Goal: Task Accomplishment & Management: Manage account settings

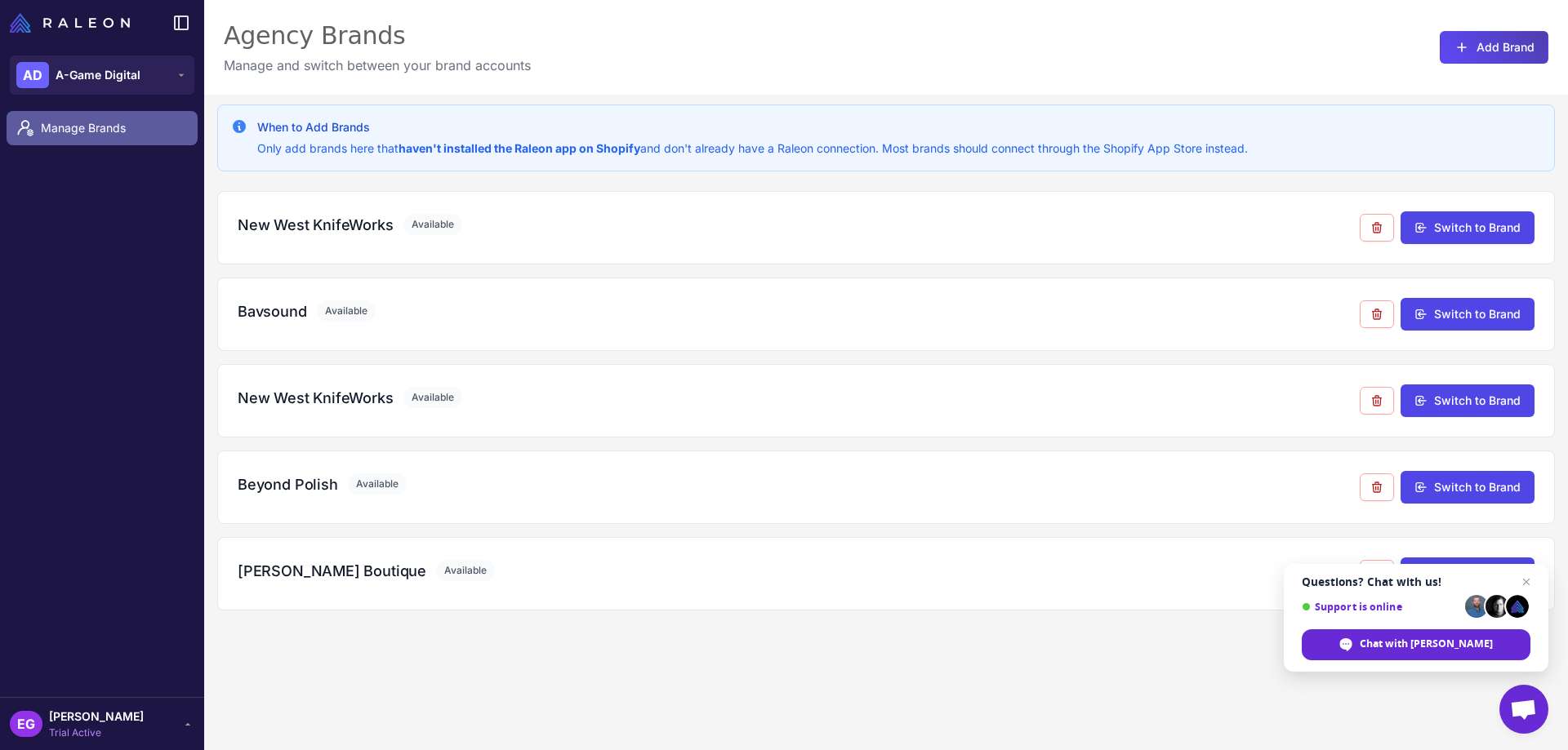
click at [77, 130] on span "Manage Brands" at bounding box center [112, 128] width 144 height 18
click at [130, 133] on span "Manage Brands" at bounding box center [112, 128] width 144 height 18
click at [563, 340] on div "Bavsound Available Switch to Brand" at bounding box center [886, 314] width 1338 height 74
click at [512, 318] on div "Bavsound Available" at bounding box center [799, 312] width 1122 height 22
click at [180, 84] on button "AD A-Game Digital" at bounding box center [102, 75] width 184 height 40
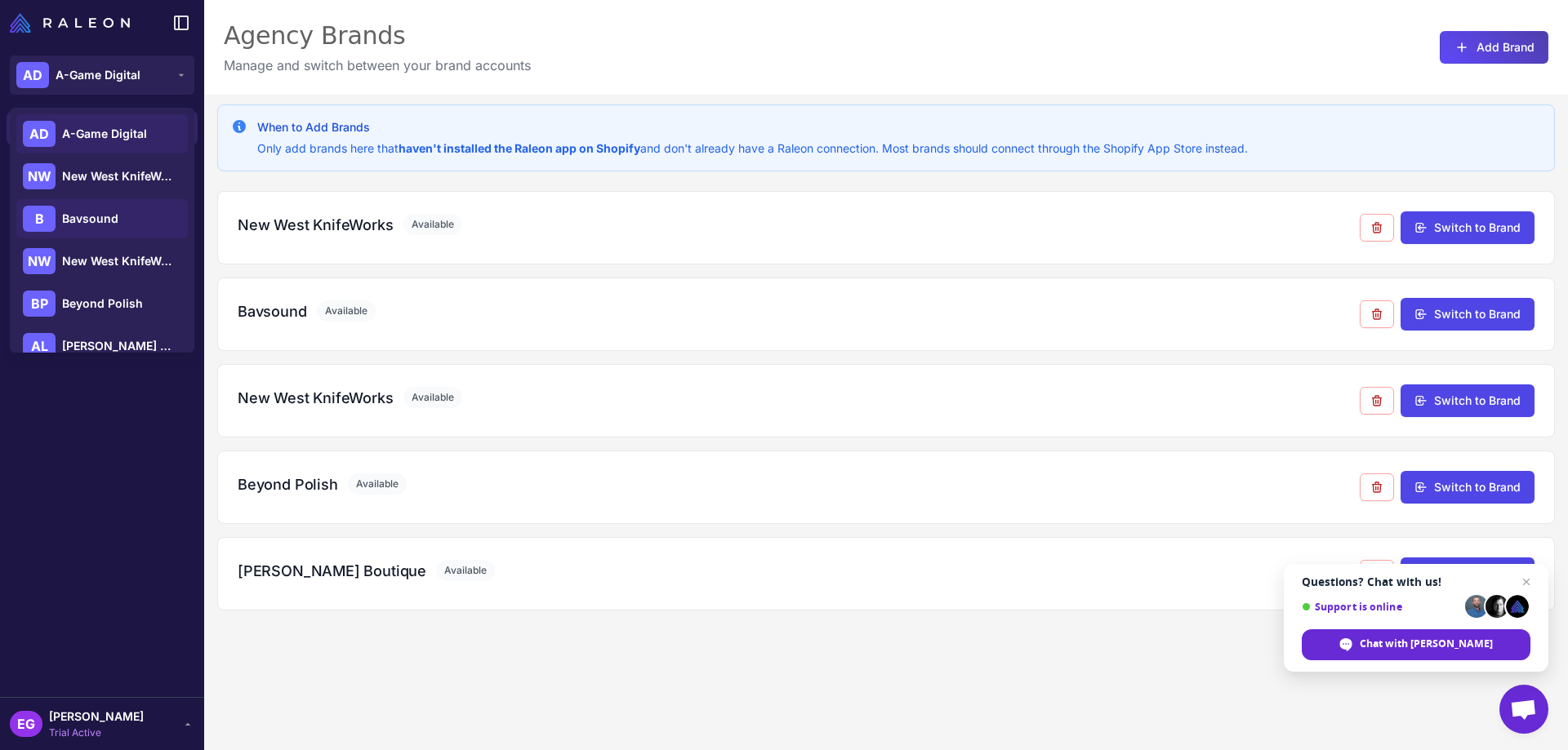
click at [94, 223] on span "Bavsound" at bounding box center [90, 219] width 57 height 18
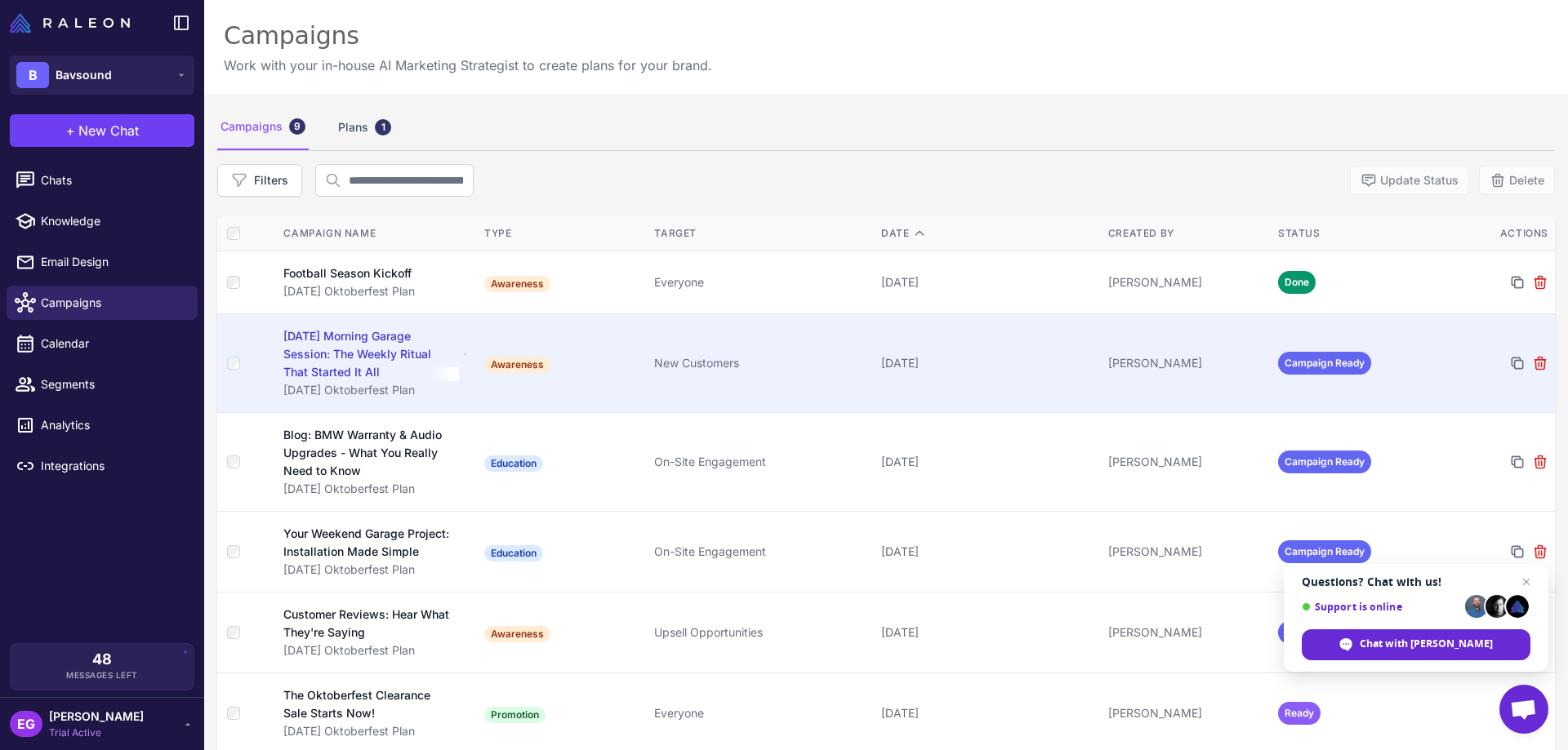
scroll to position [259, 0]
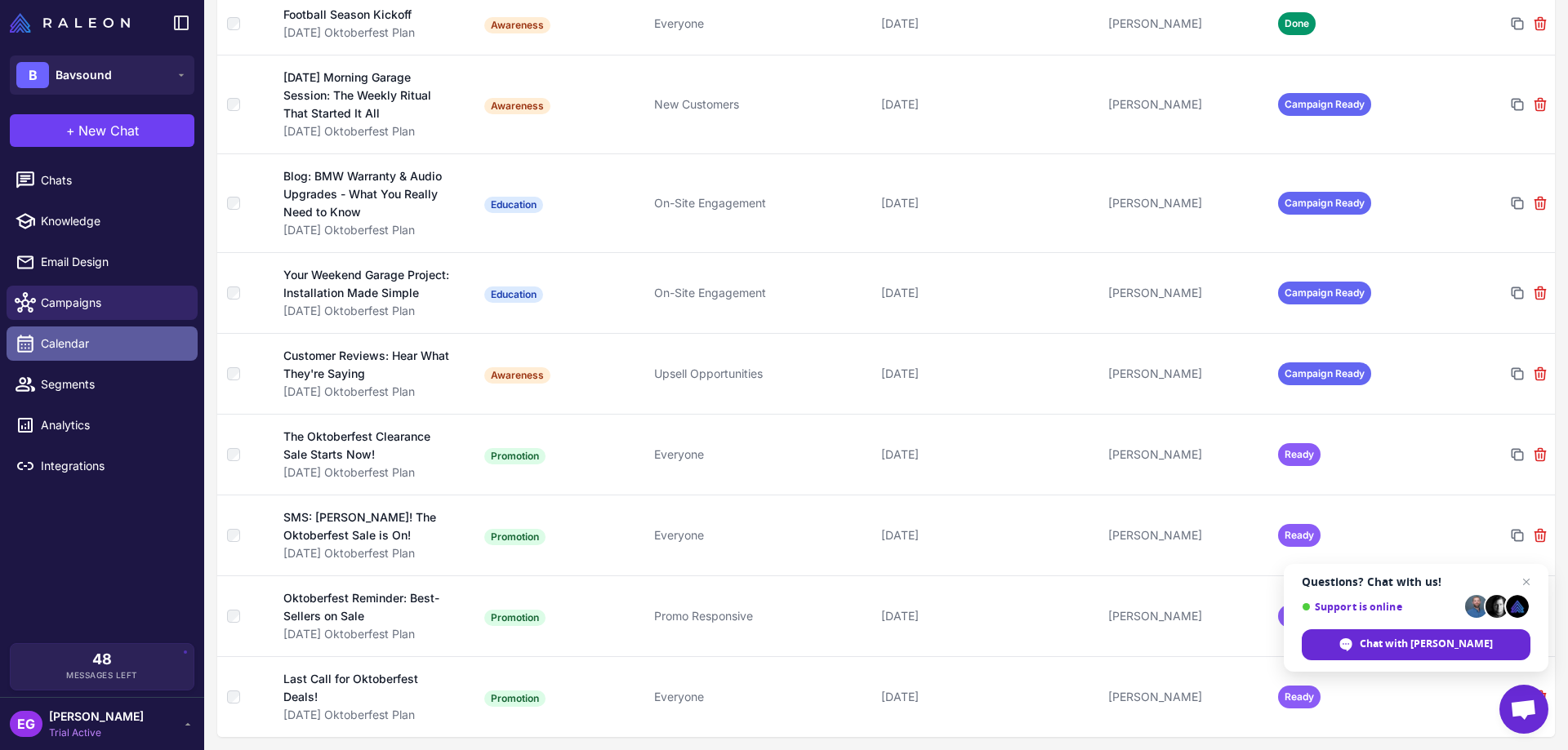
click at [116, 348] on span "Calendar" at bounding box center [112, 344] width 144 height 18
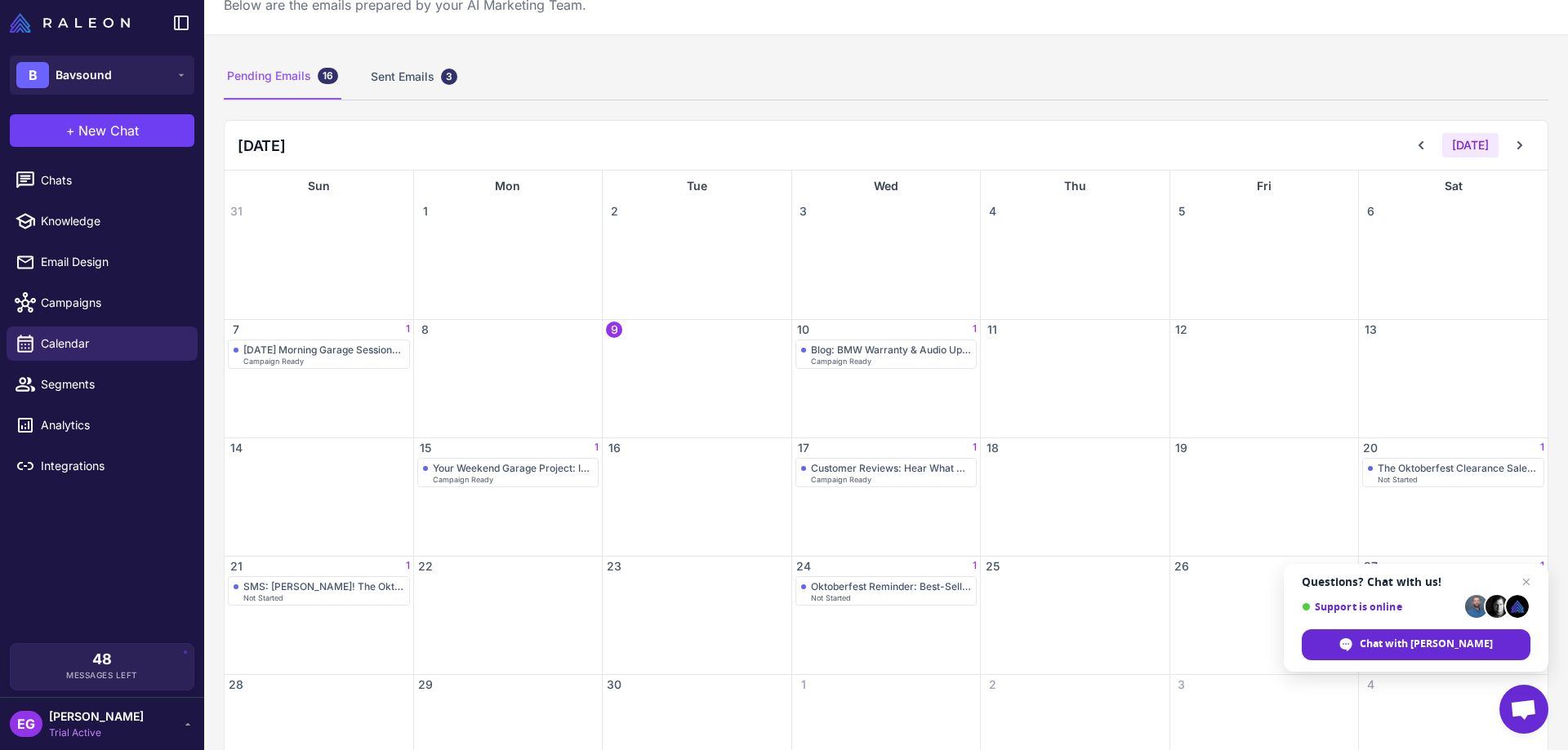
scroll to position [109, 0]
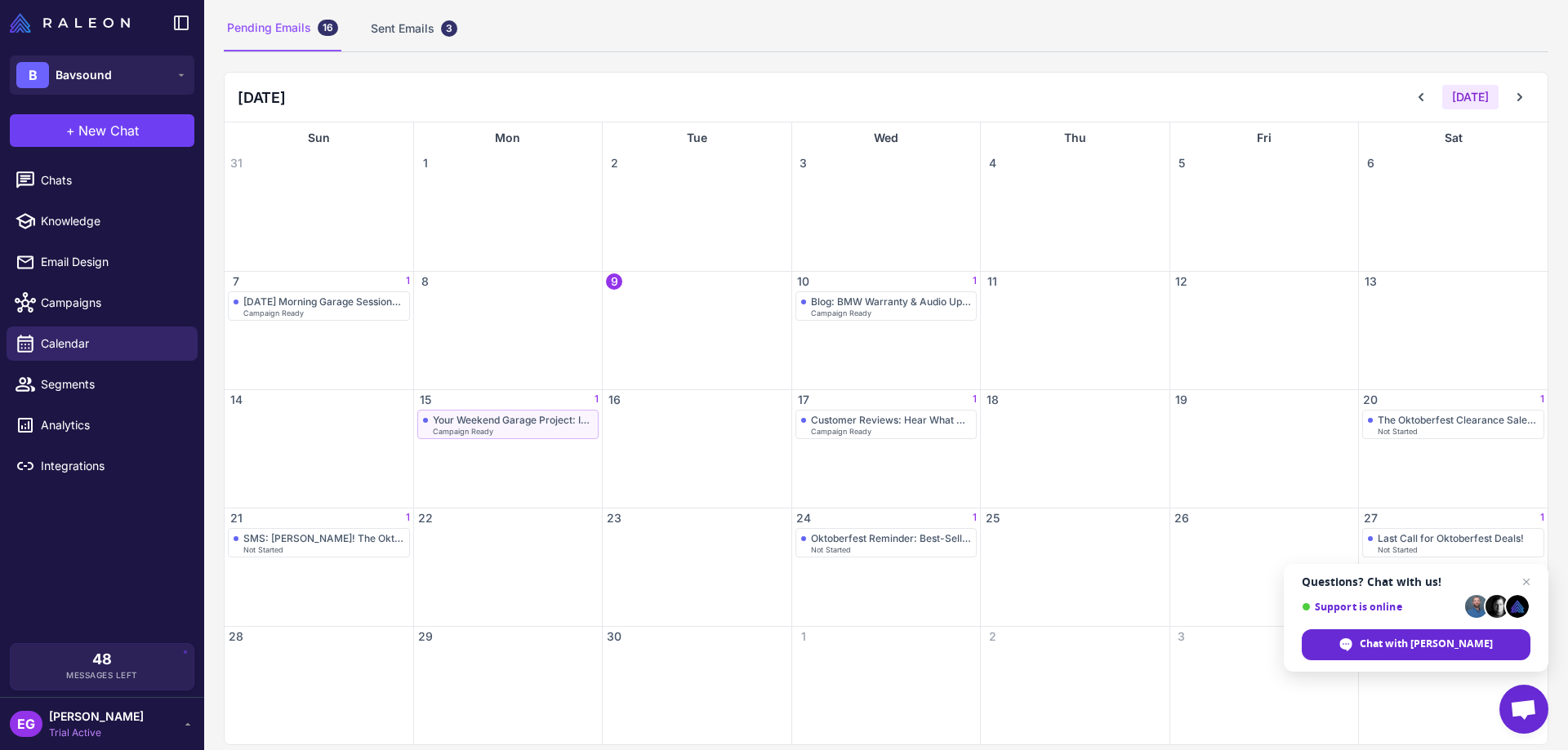
click at [514, 419] on div "Your Weekend Garage Project: Installation Made Simple" at bounding box center [513, 420] width 161 height 13
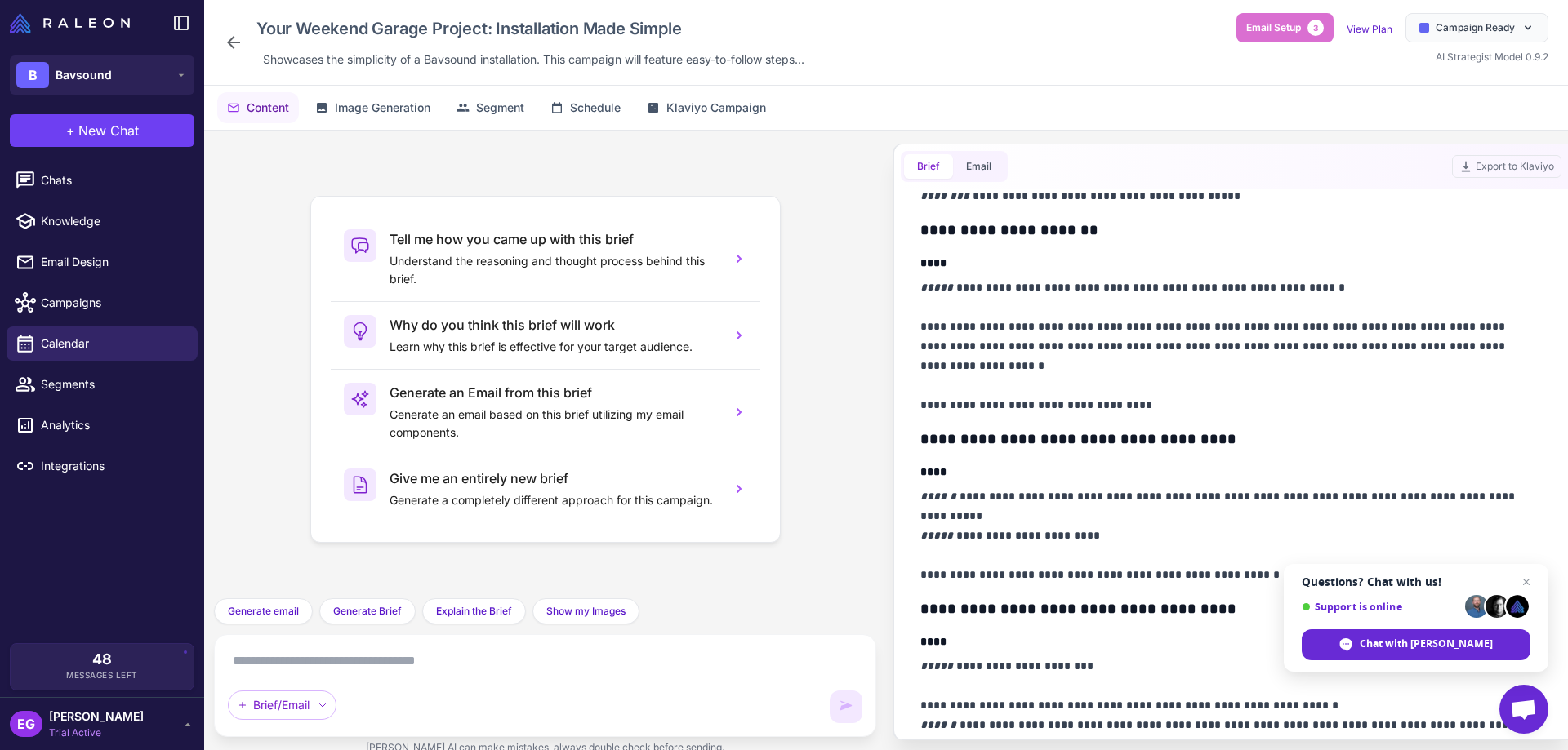
scroll to position [762, 0]
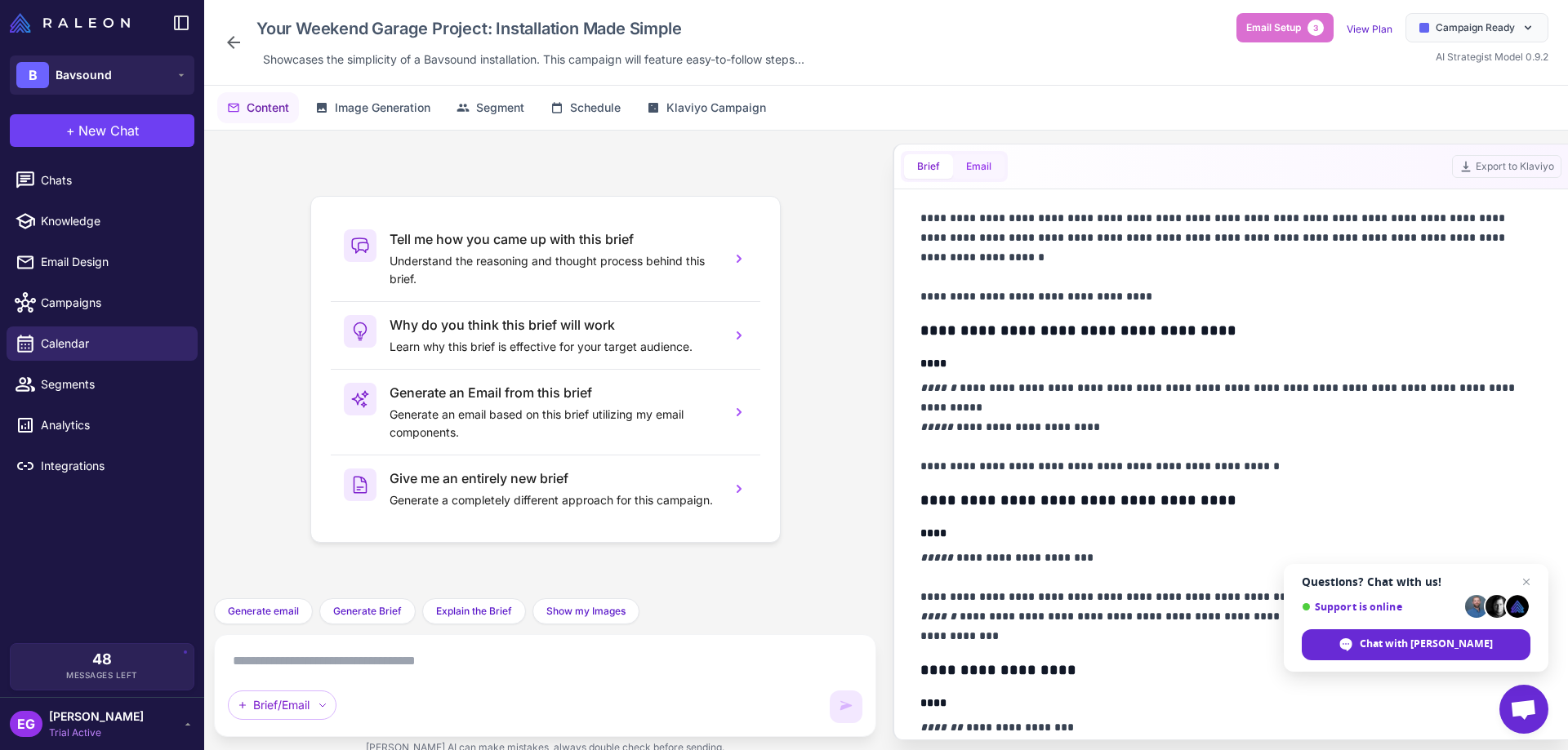
click at [989, 161] on button "Email" at bounding box center [979, 166] width 51 height 24
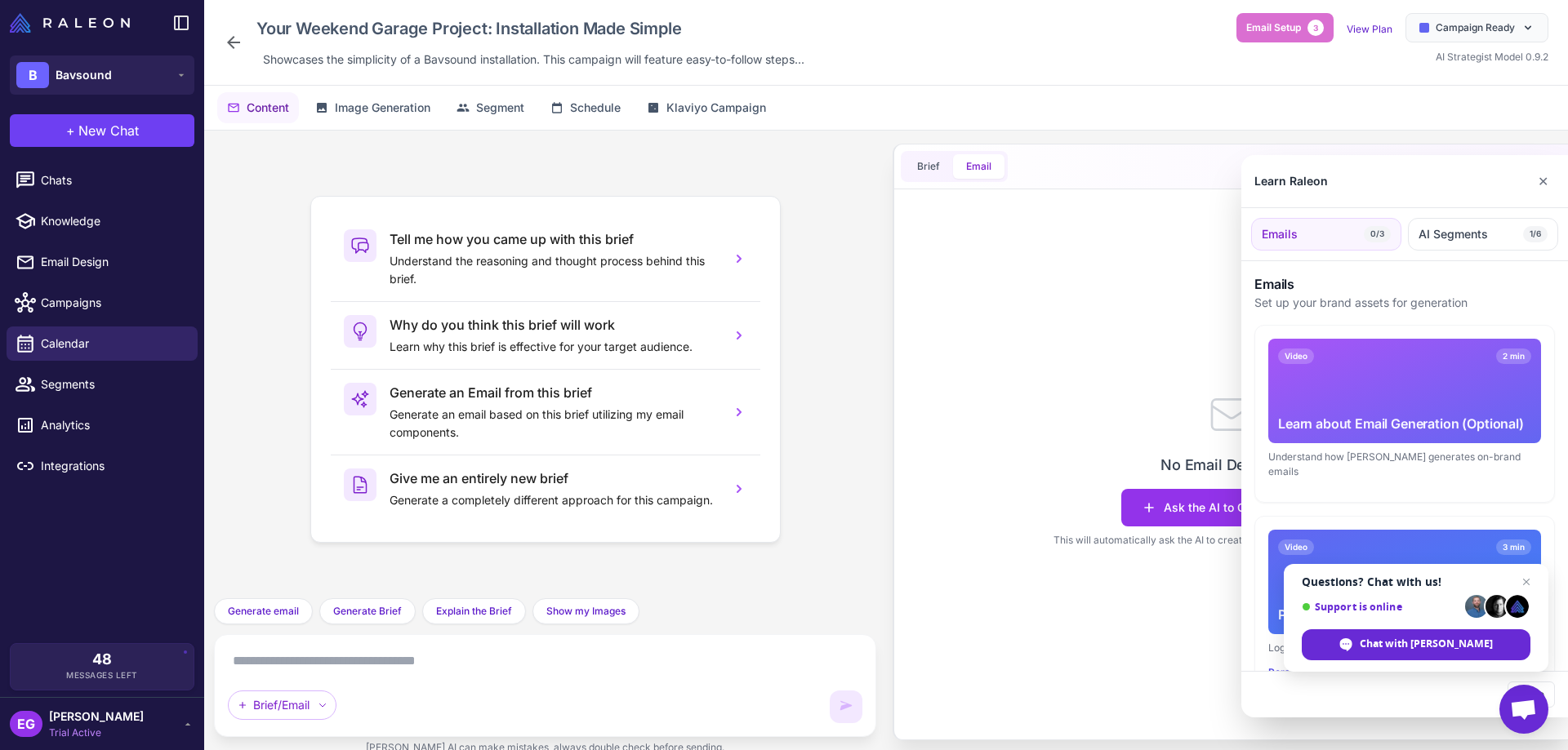
click at [926, 171] on div at bounding box center [784, 375] width 1568 height 750
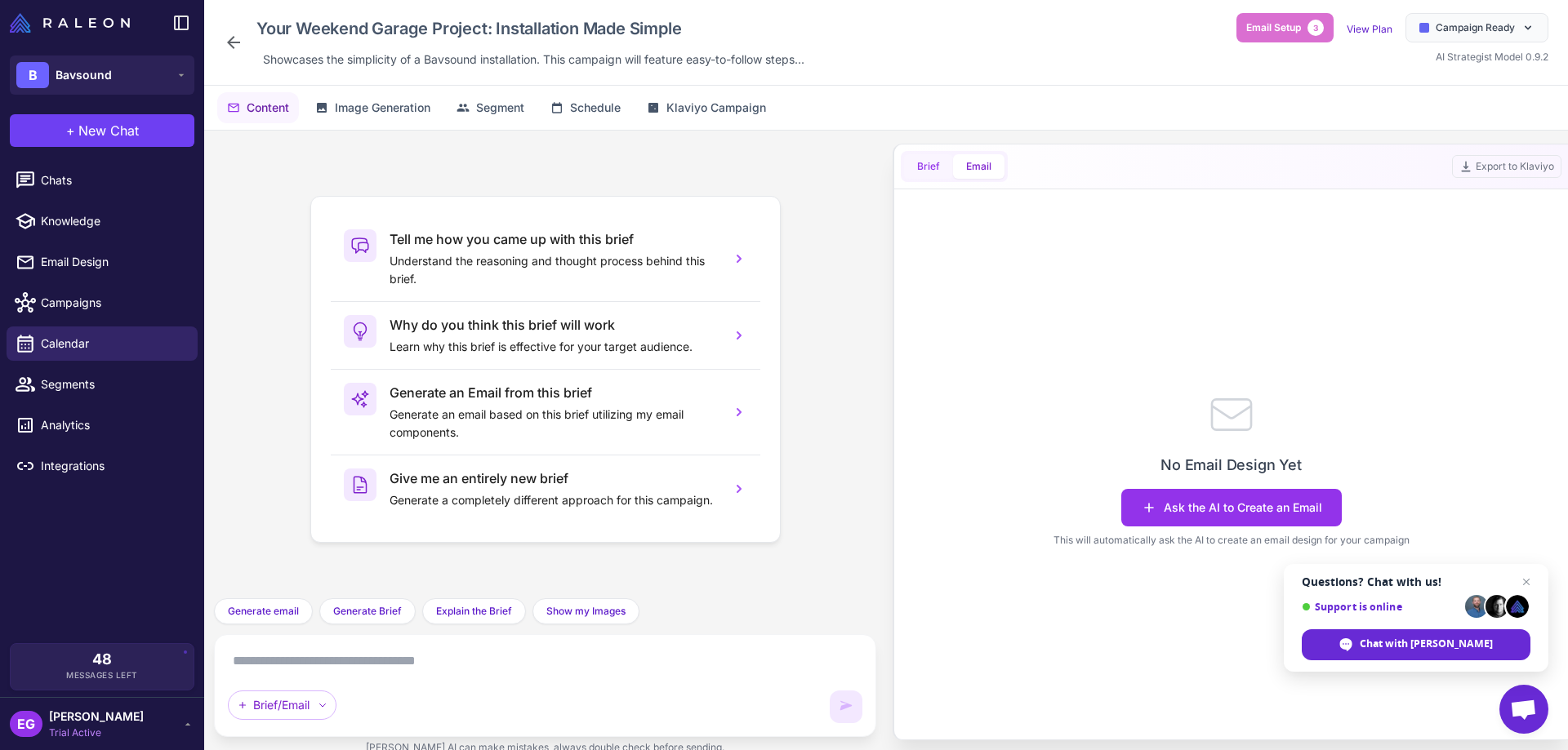
click at [926, 168] on button "Brief" at bounding box center [928, 166] width 49 height 24
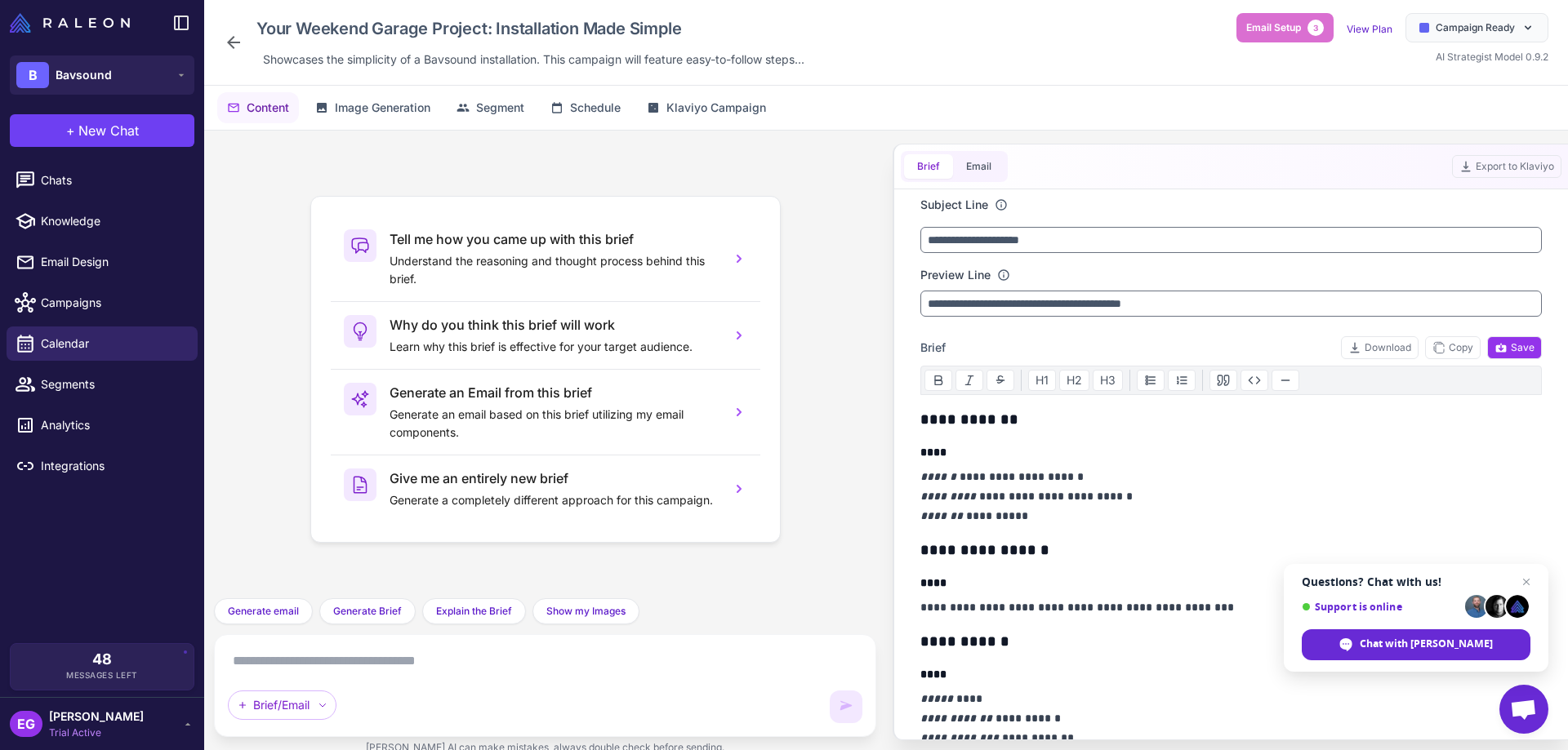
click at [233, 44] on icon at bounding box center [234, 42] width 20 height 20
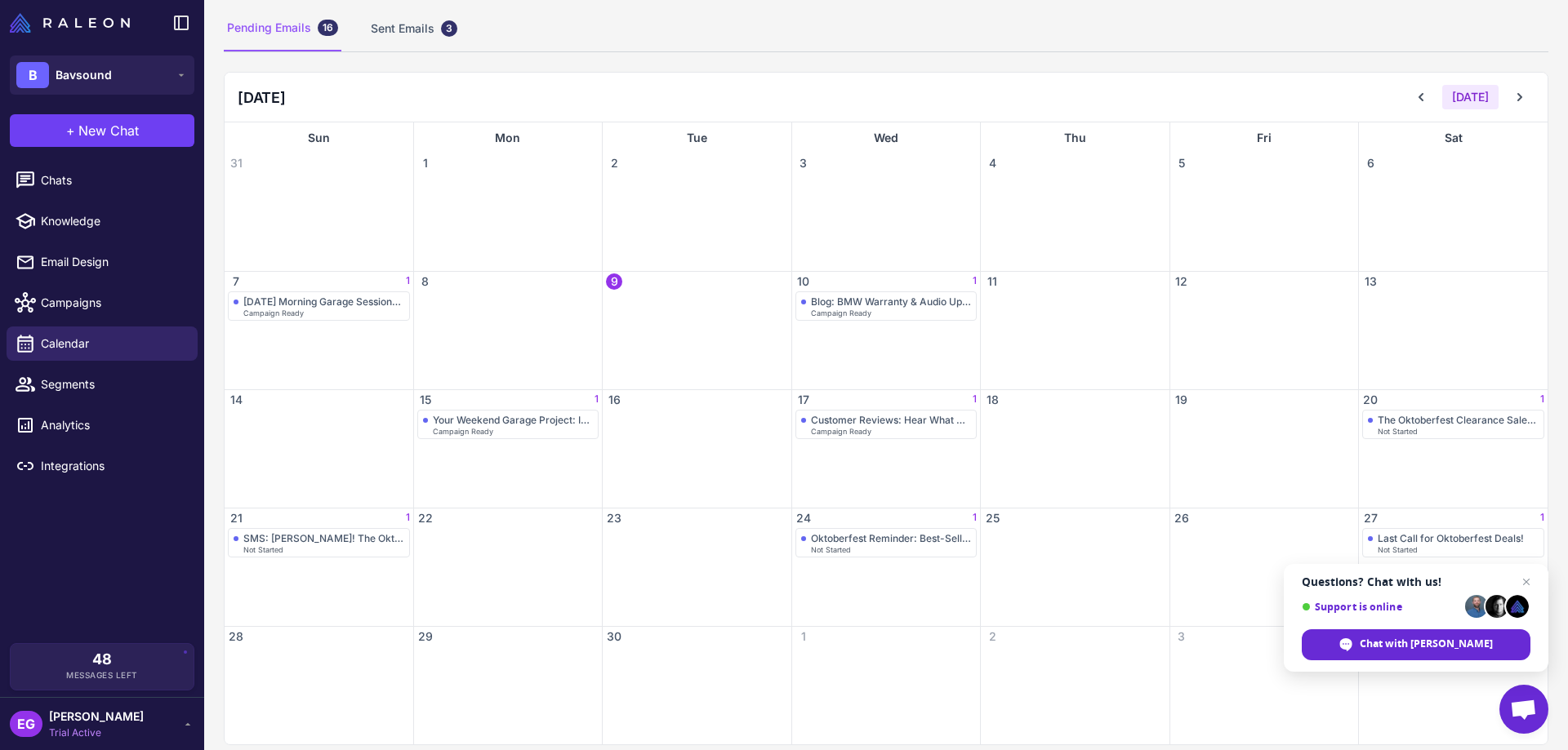
scroll to position [123, 0]
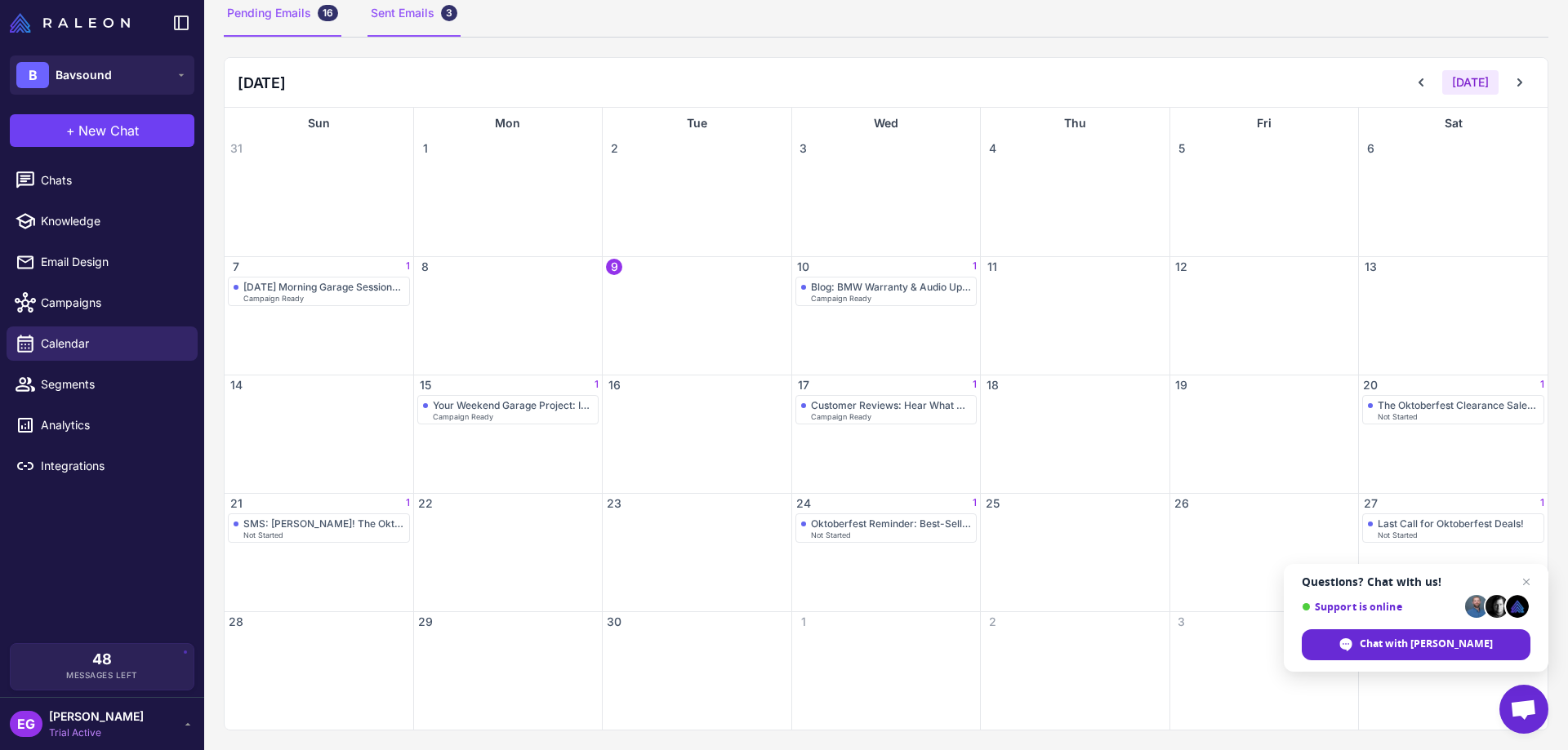
click at [396, 16] on div "Sent Emails 3" at bounding box center [414, 13] width 93 height 46
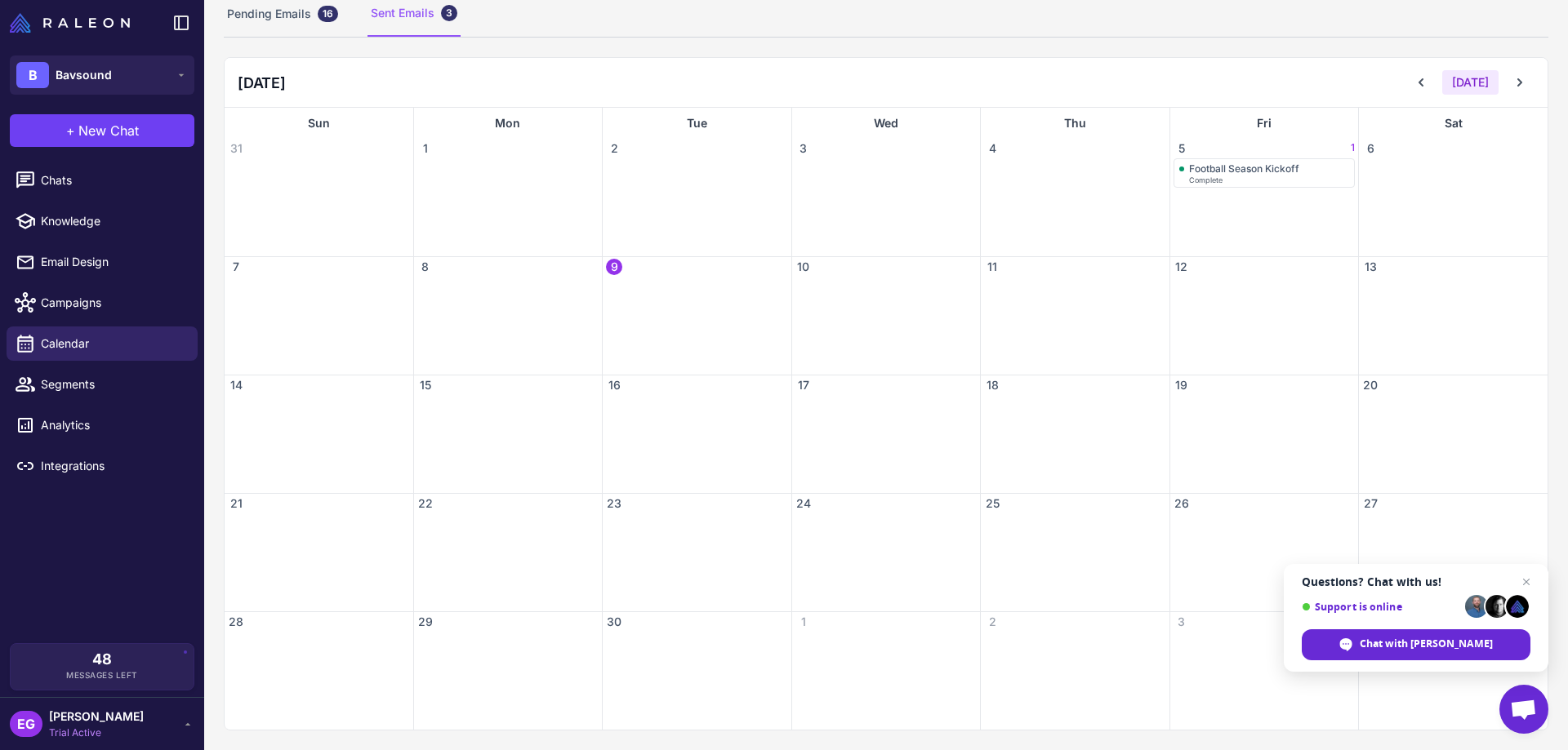
scroll to position [0, 0]
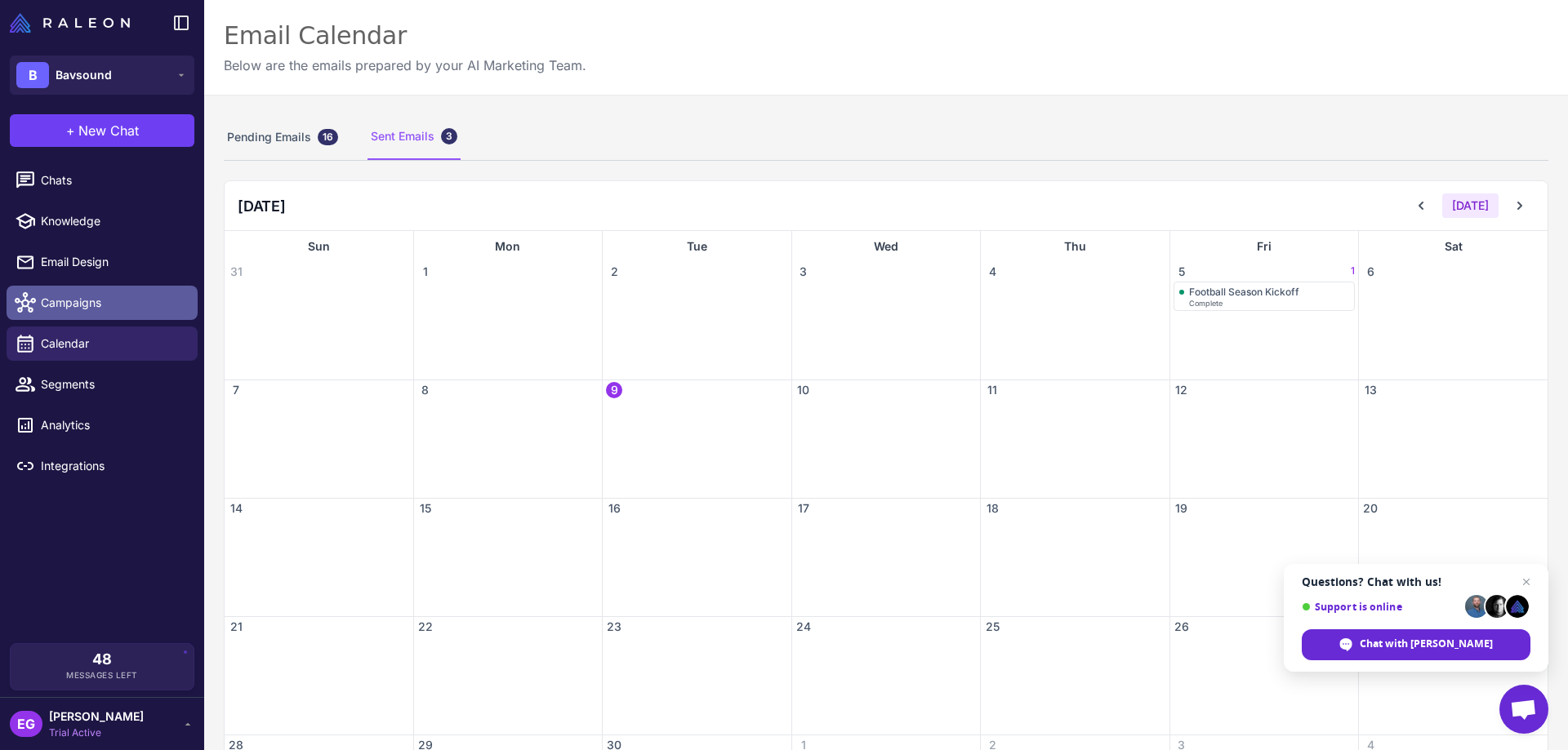
click at [94, 294] on span "Campaigns" at bounding box center [112, 303] width 144 height 18
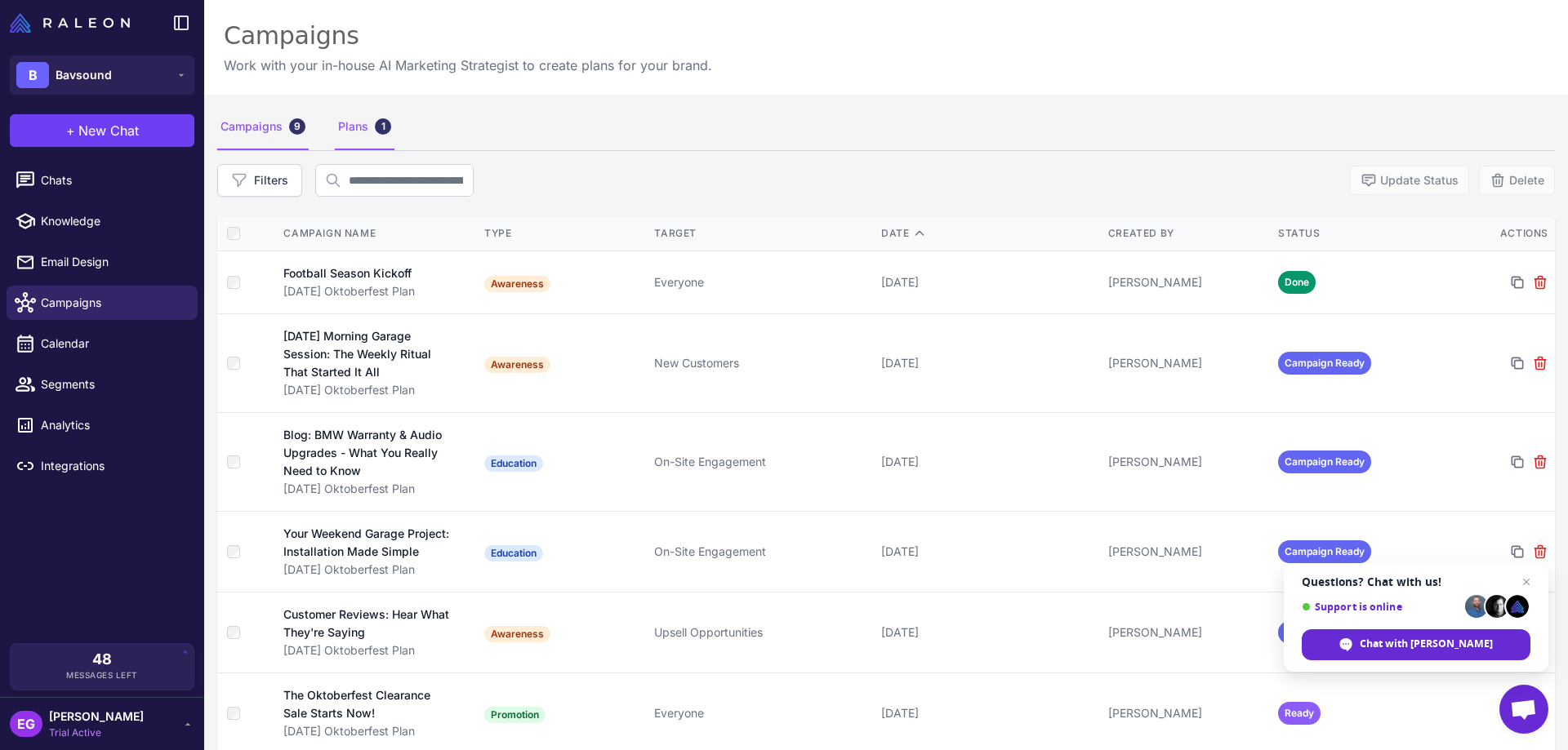
click at [357, 136] on div "Plans 1" at bounding box center [365, 127] width 59 height 46
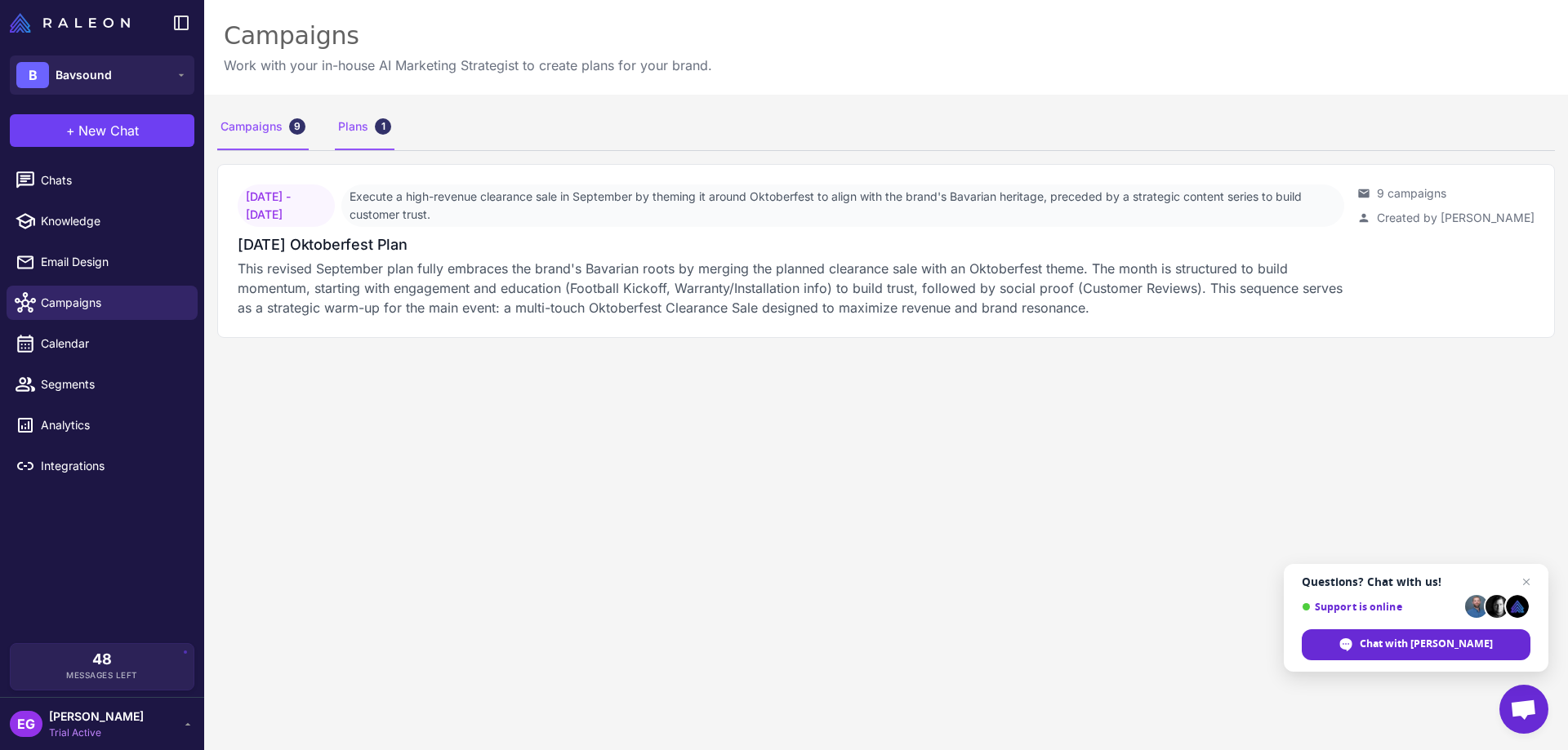
click at [255, 136] on div "Campaigns 9" at bounding box center [263, 127] width 92 height 46
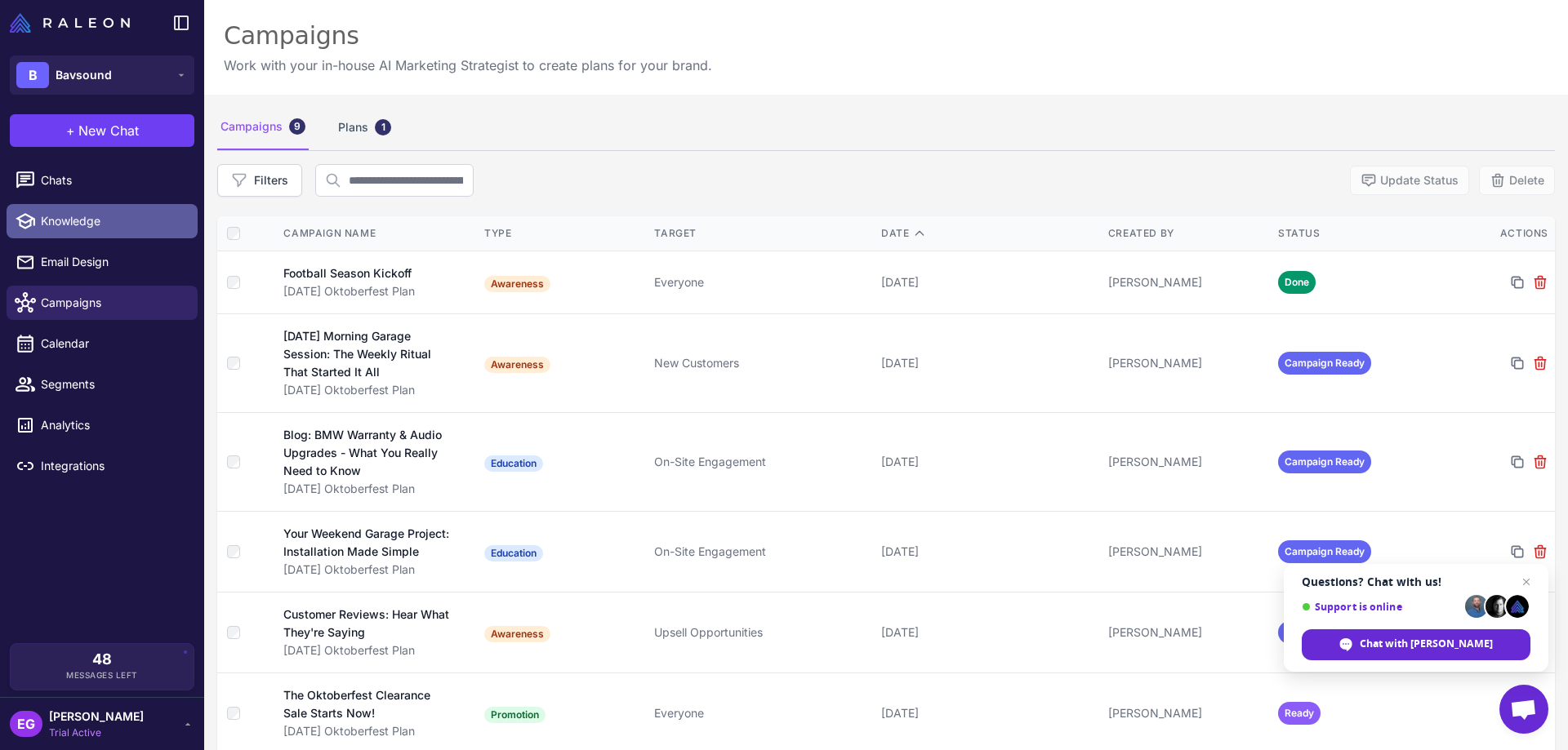
click at [91, 216] on span "Knowledge" at bounding box center [112, 221] width 144 height 18
select select
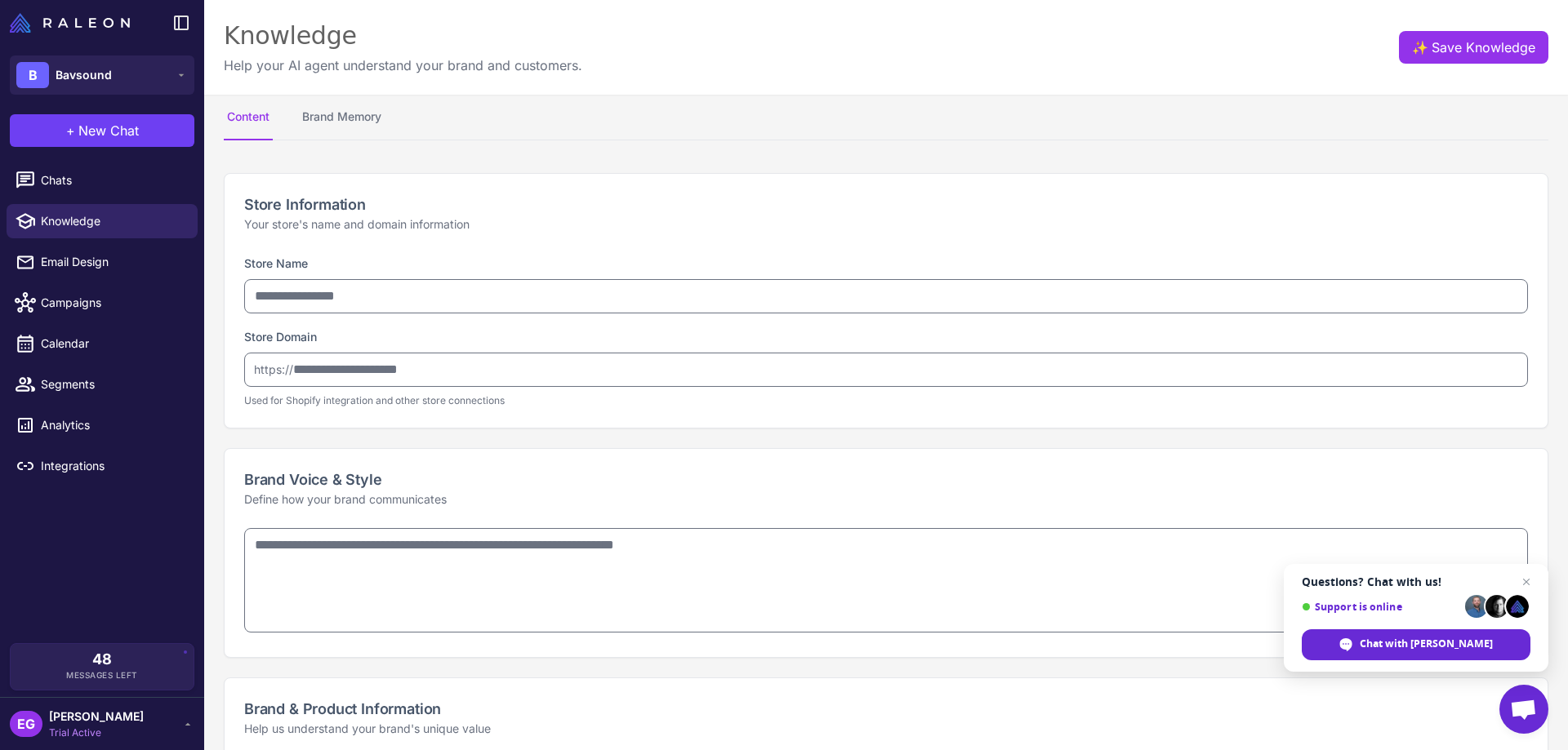
type input "********"
type input "**********"
type textarea "**********"
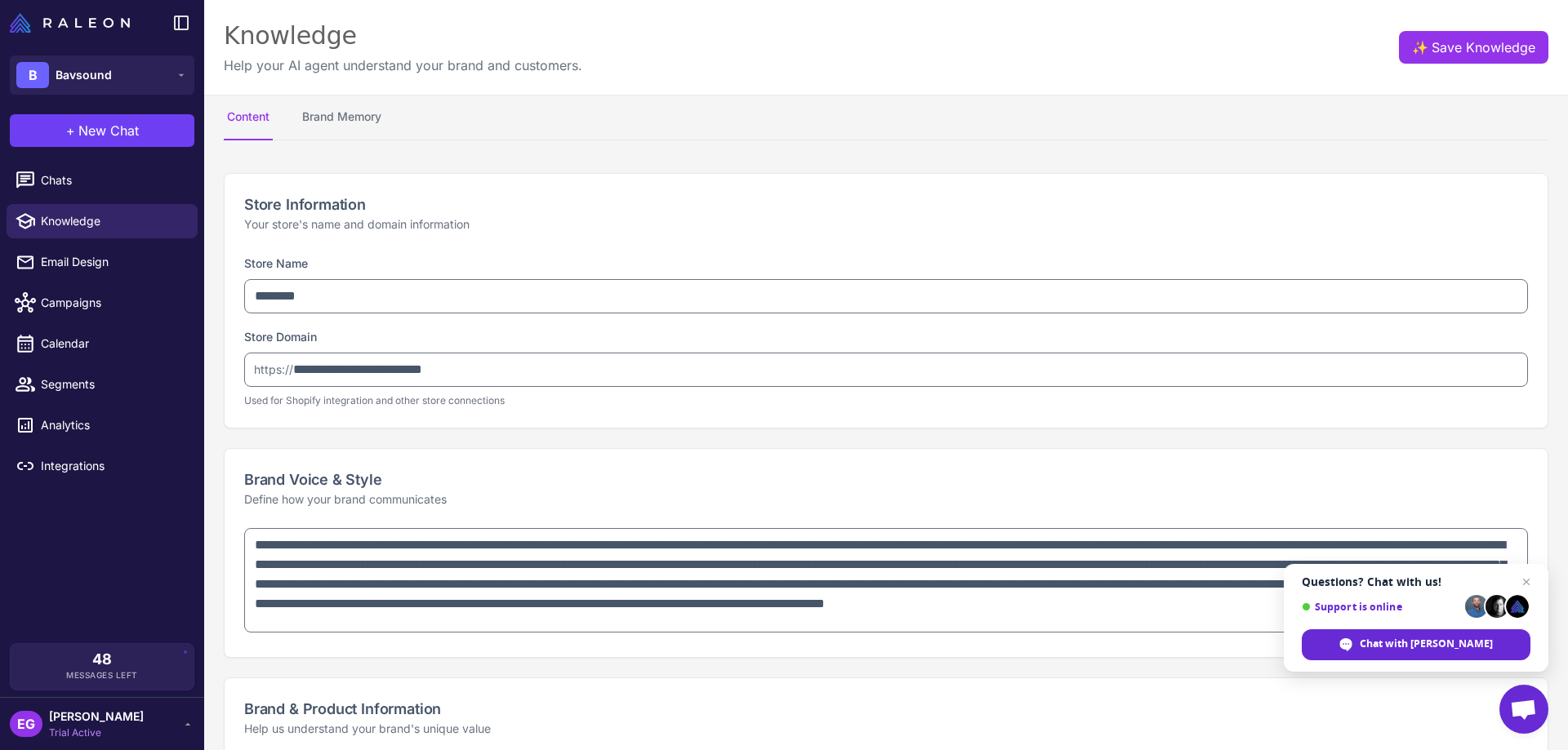
type textarea "**********"
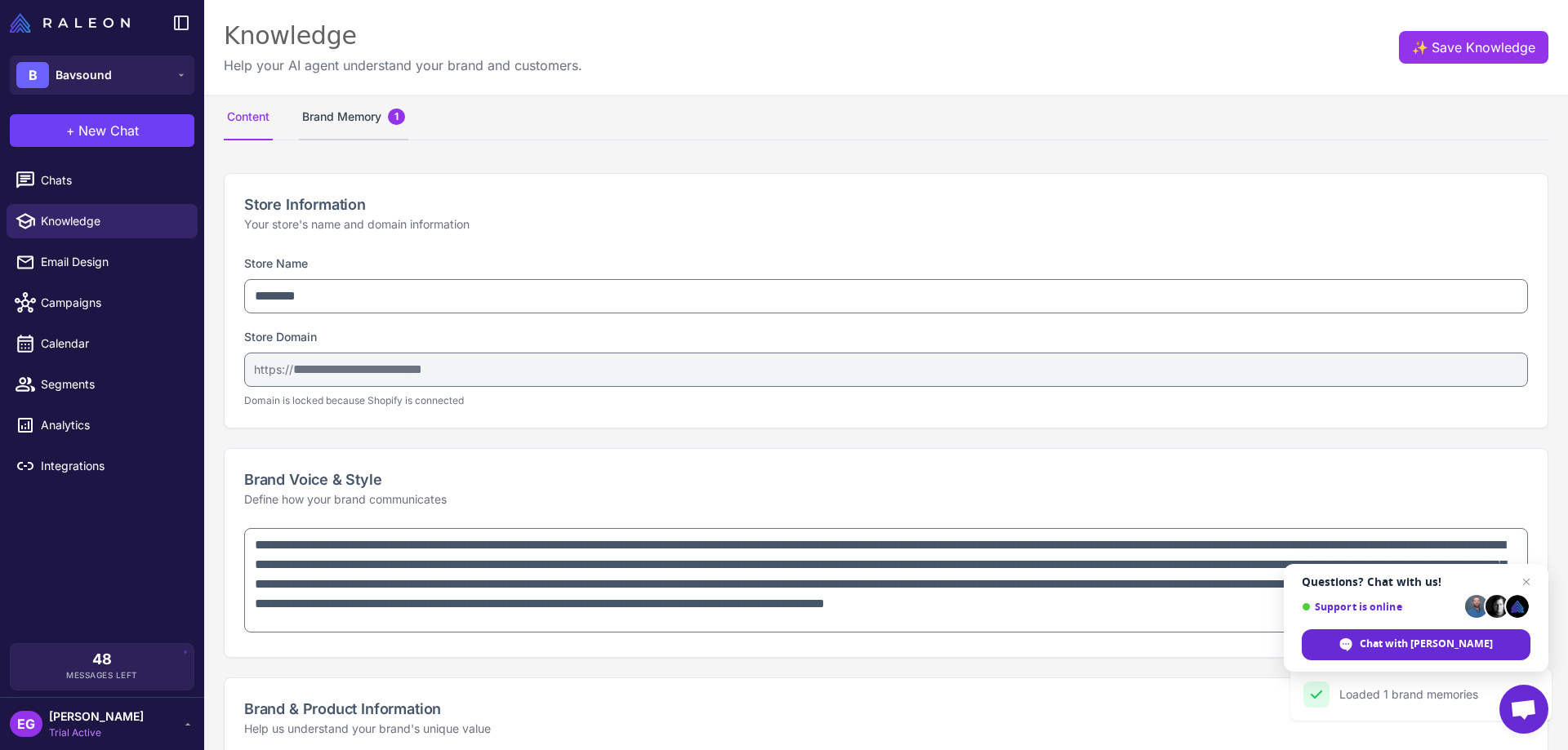
click at [368, 121] on button "Brand Memory 1" at bounding box center [354, 117] width 110 height 46
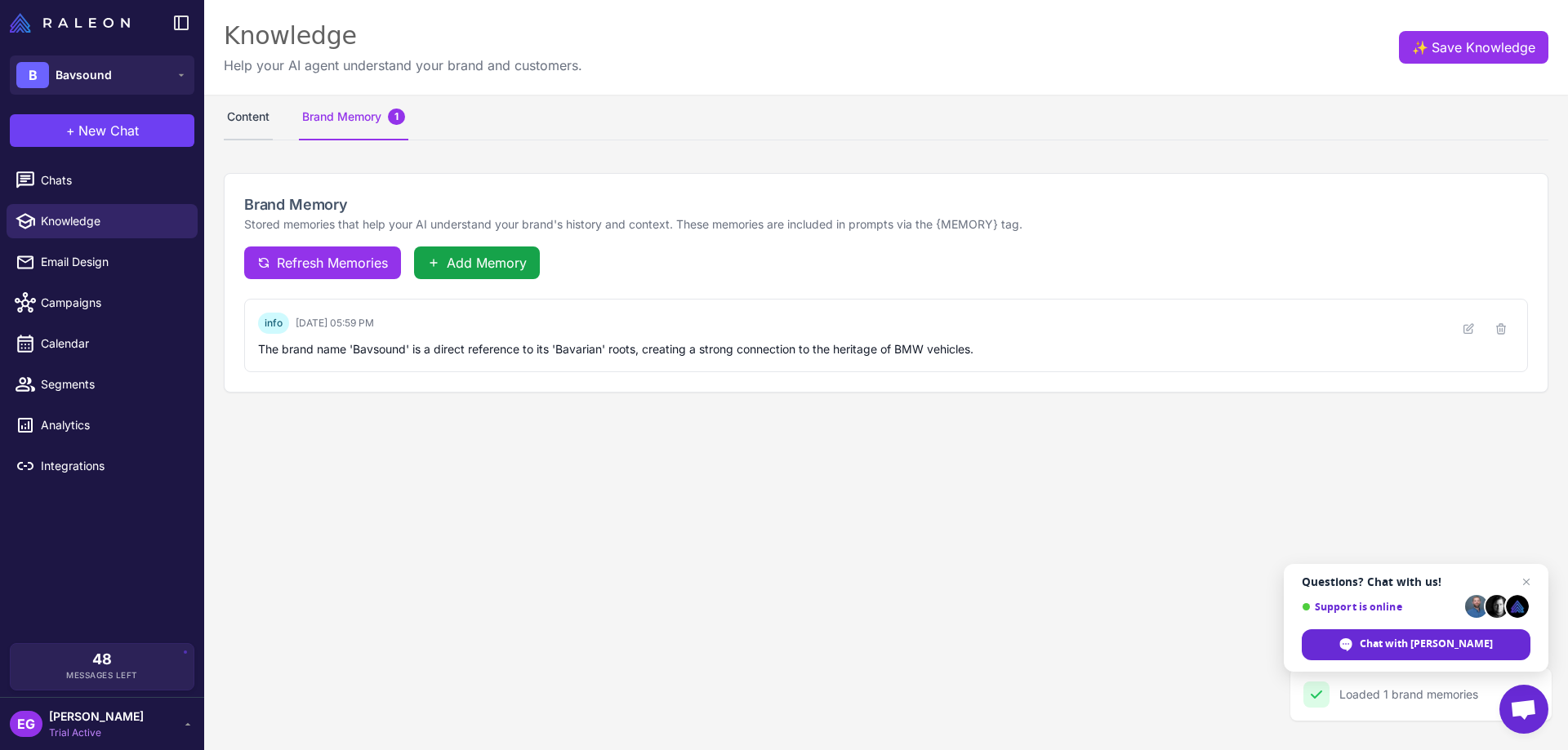
click at [262, 119] on button "Content" at bounding box center [248, 117] width 49 height 46
select select
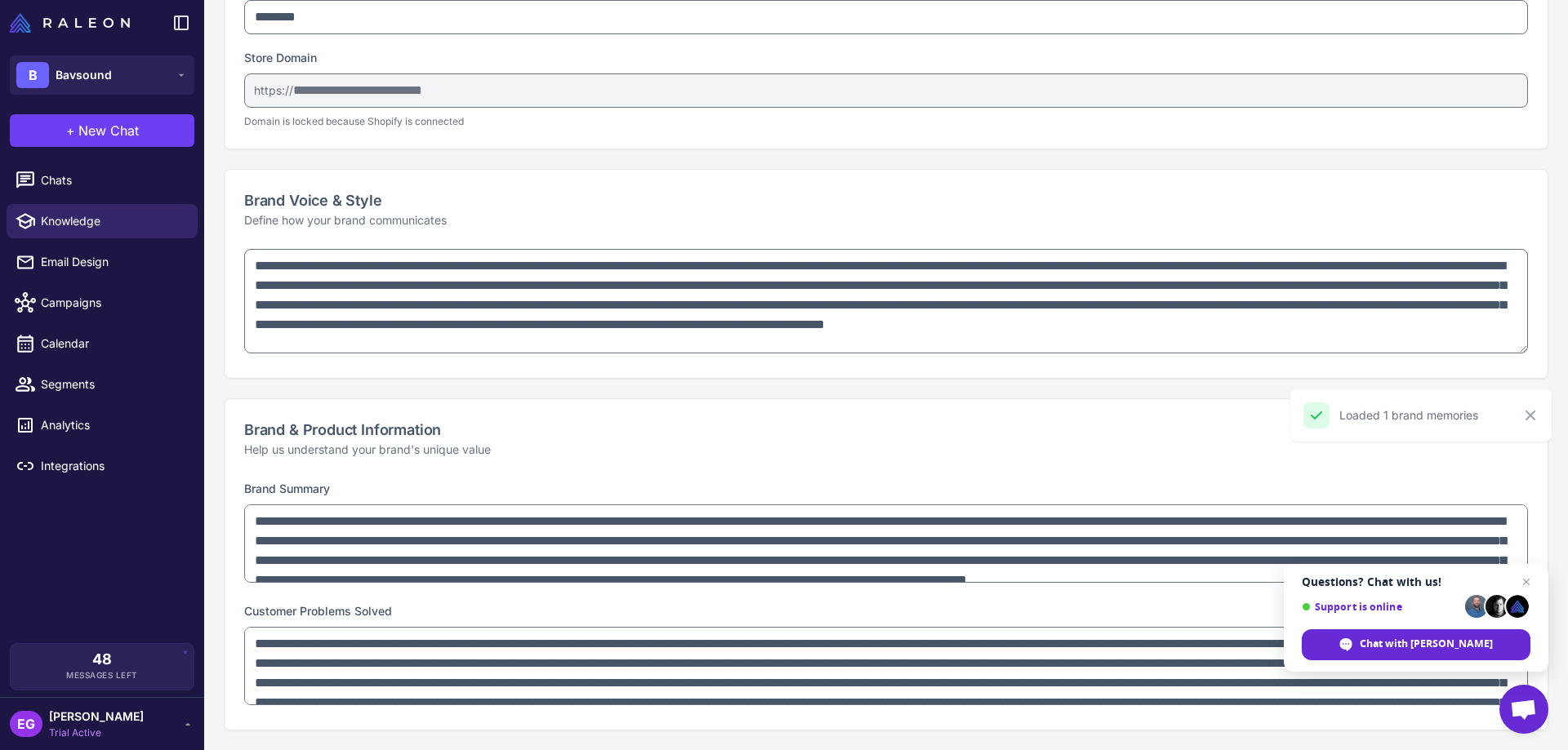
scroll to position [327, 0]
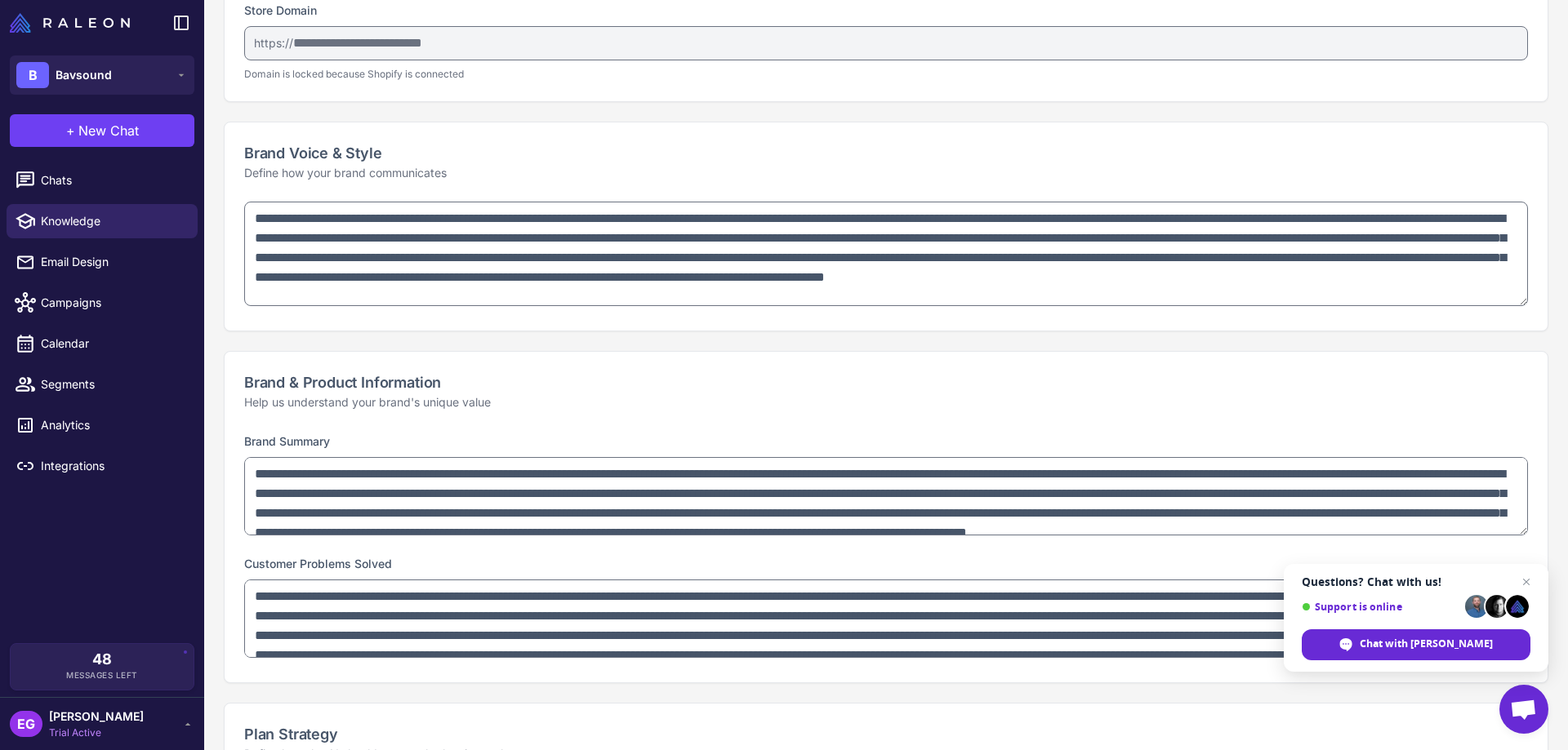
click at [1510, 304] on textarea "**********" at bounding box center [886, 254] width 1284 height 104
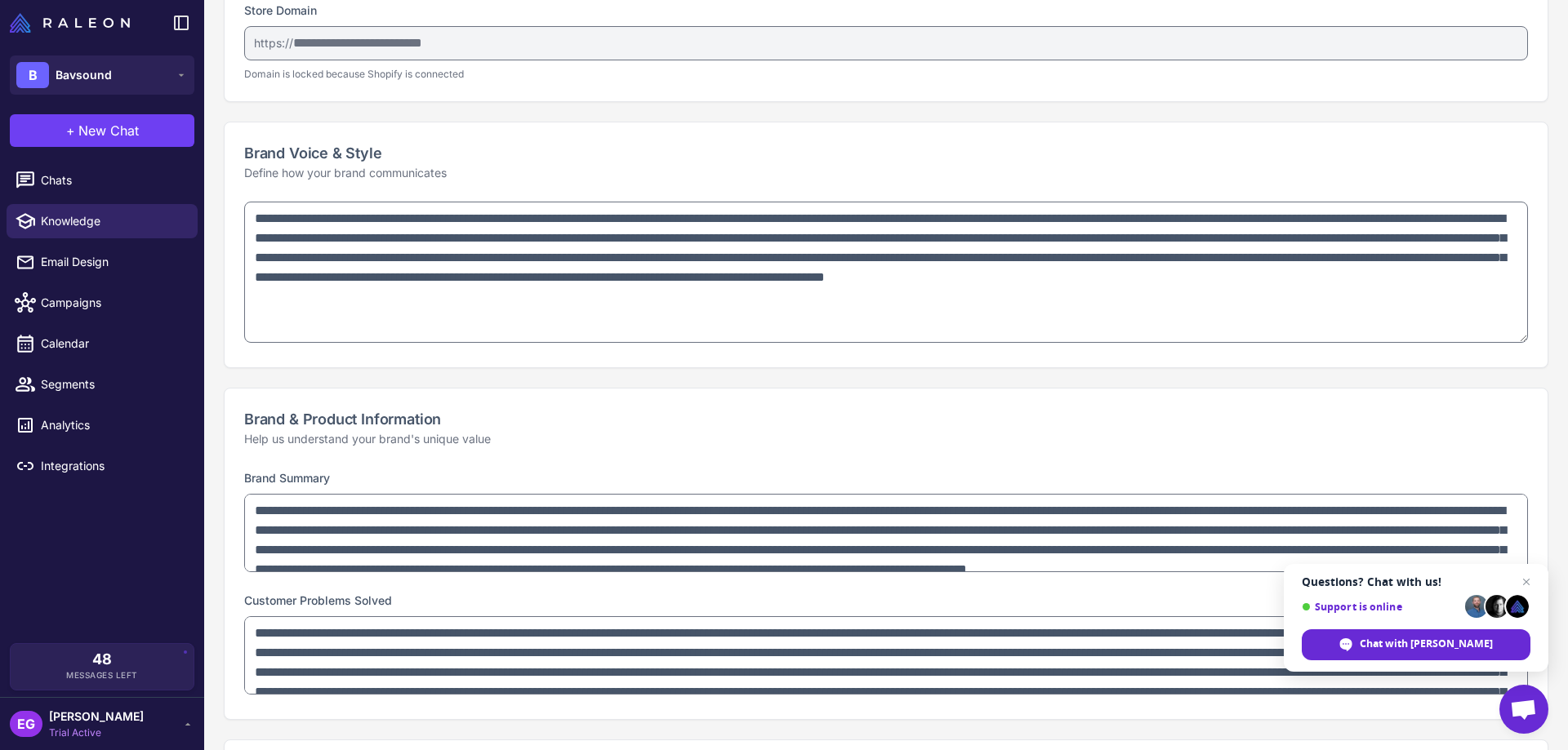
drag, startPoint x: 1510, startPoint y: 304, endPoint x: 1513, endPoint y: 341, distance: 37.1
click at [1513, 341] on textarea "**********" at bounding box center [886, 272] width 1284 height 141
click at [1526, 583] on span "Close chat" at bounding box center [1527, 582] width 21 height 21
click at [1526, 583] on div "**********" at bounding box center [886, 594] width 1324 height 251
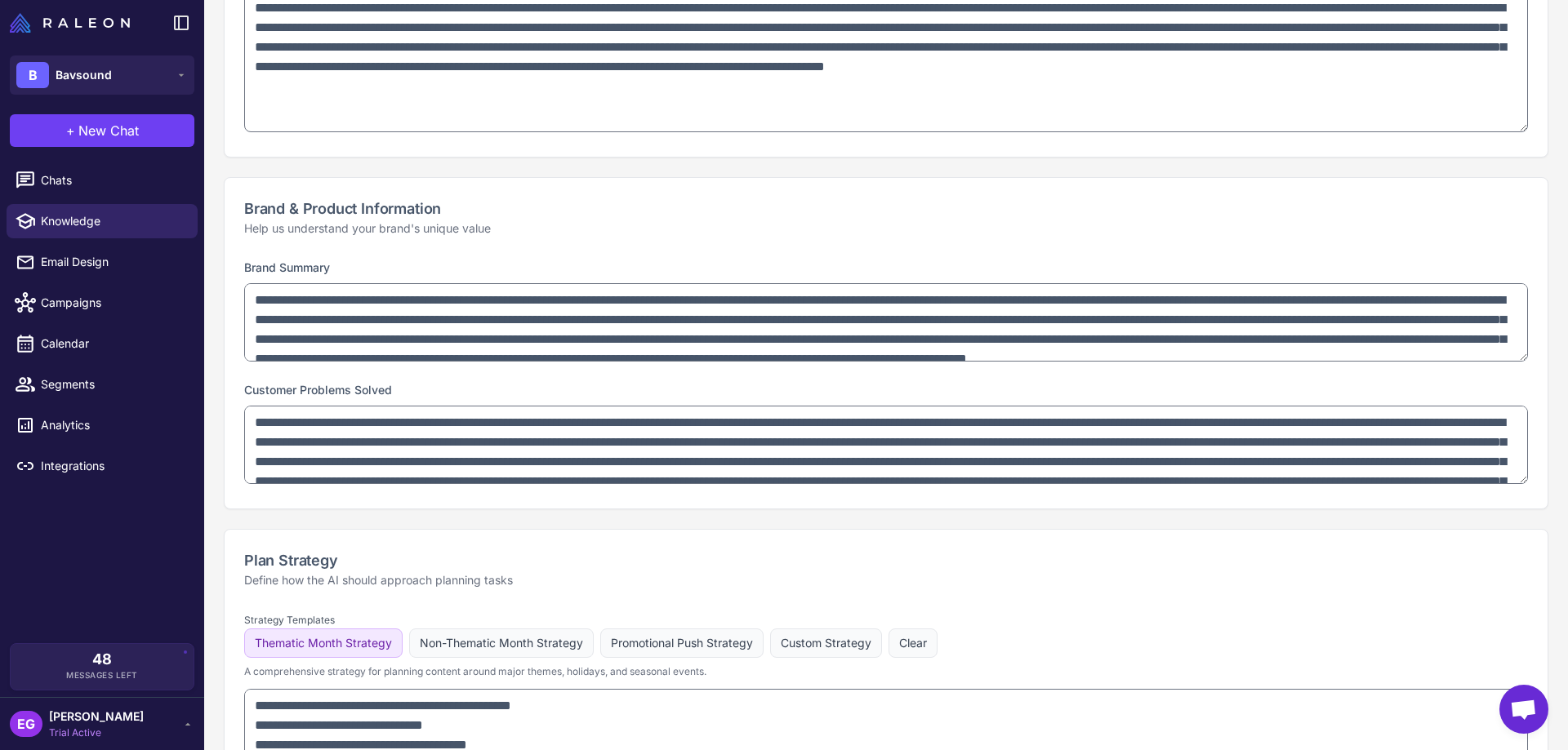
scroll to position [544, 0]
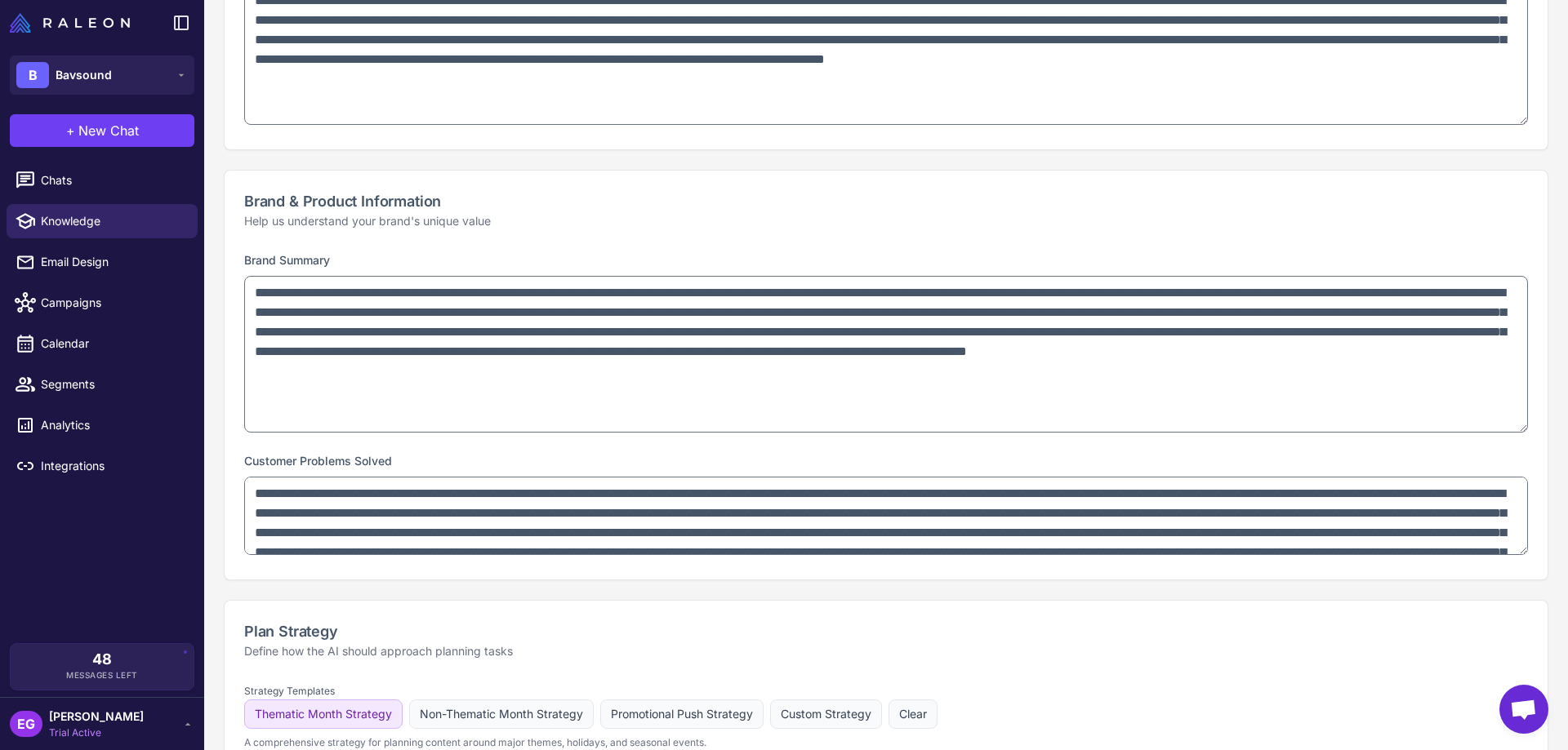
drag, startPoint x: 1510, startPoint y: 351, endPoint x: 1529, endPoint y: 429, distance: 80.3
click at [1529, 429] on div "**********" at bounding box center [886, 414] width 1324 height 330
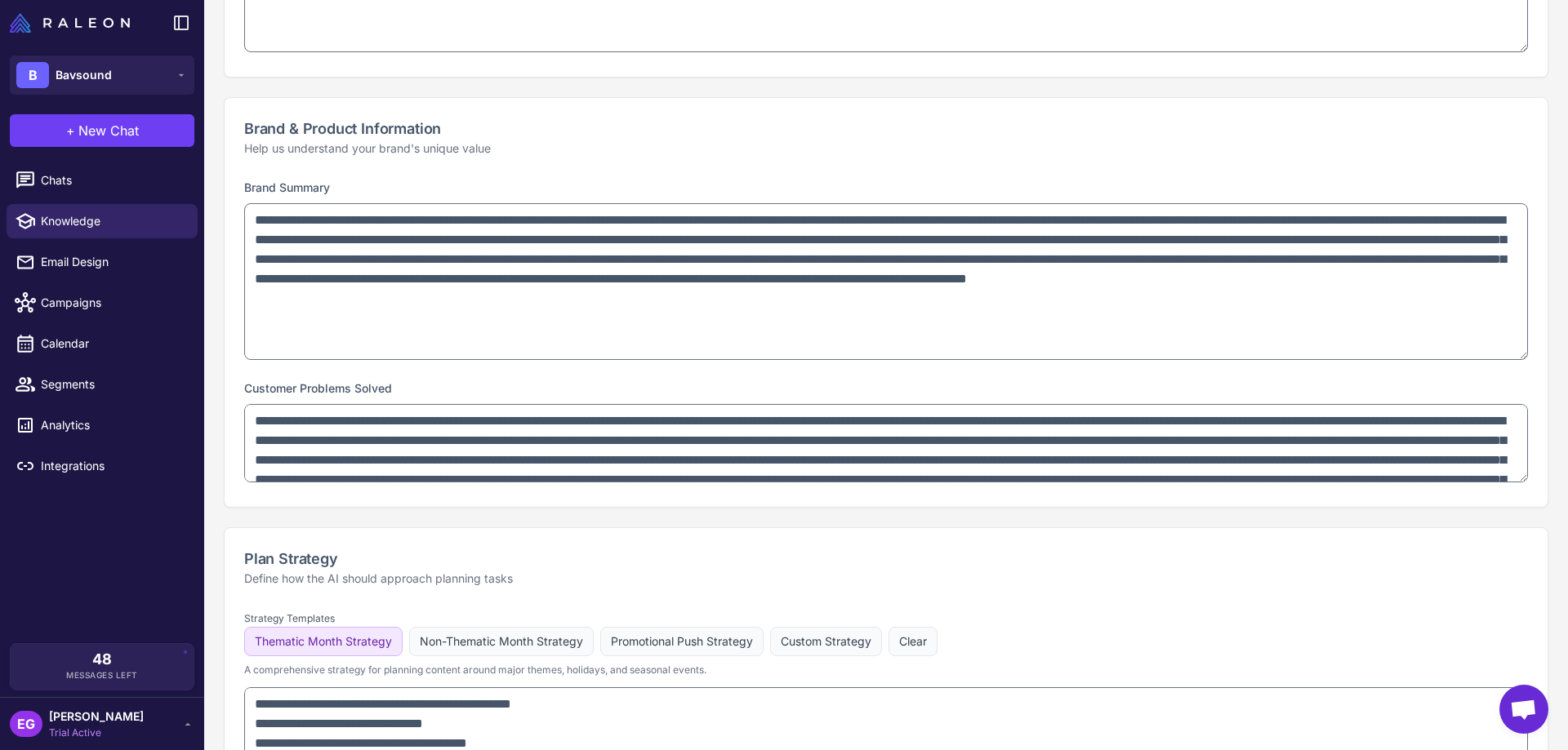
scroll to position [653, 0]
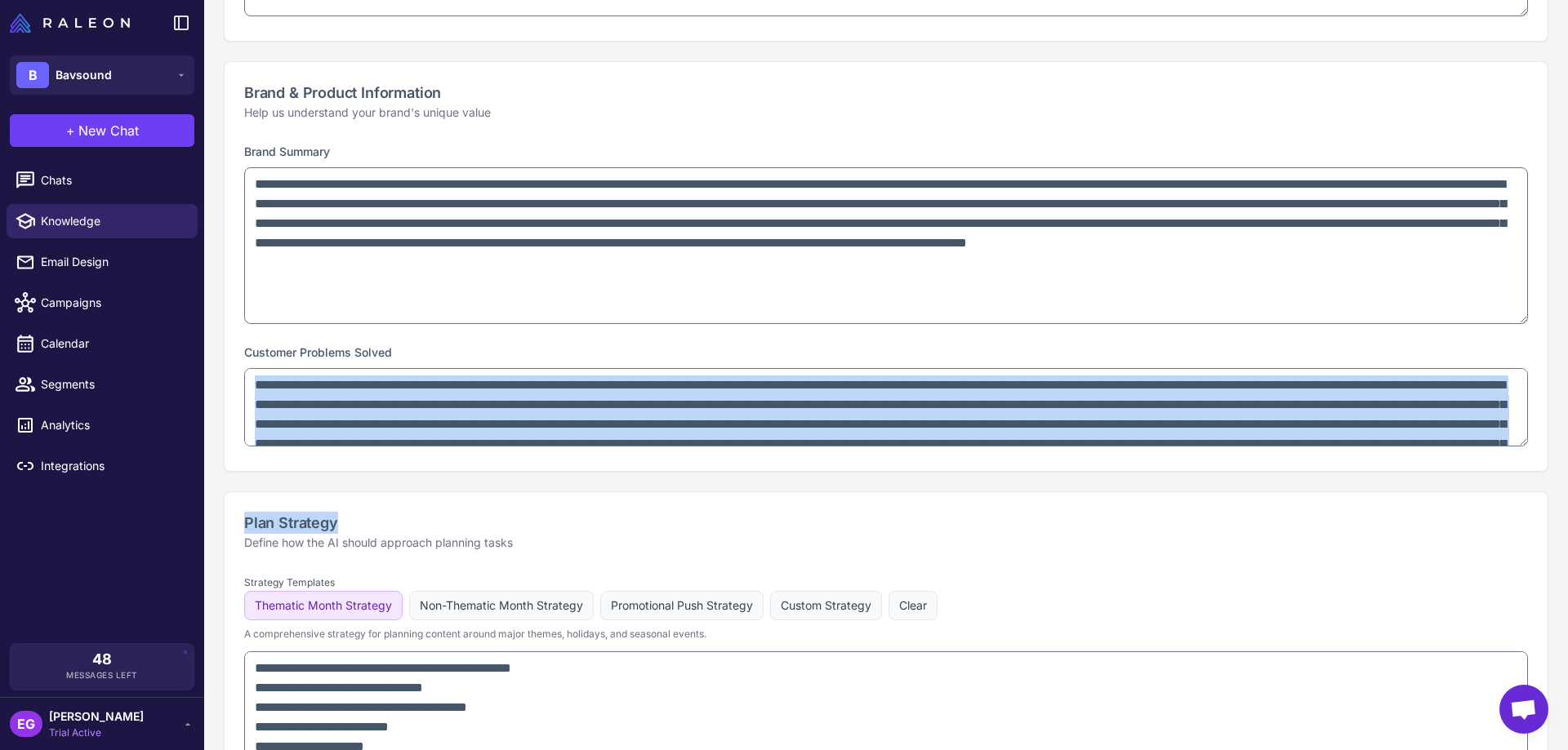
drag, startPoint x: 1517, startPoint y: 491, endPoint x: 1519, endPoint y: 507, distance: 16.1
click at [1519, 507] on div "**********" at bounding box center [886, 405] width 1364 height 1809
click at [1434, 471] on div "**********" at bounding box center [886, 305] width 1324 height 330
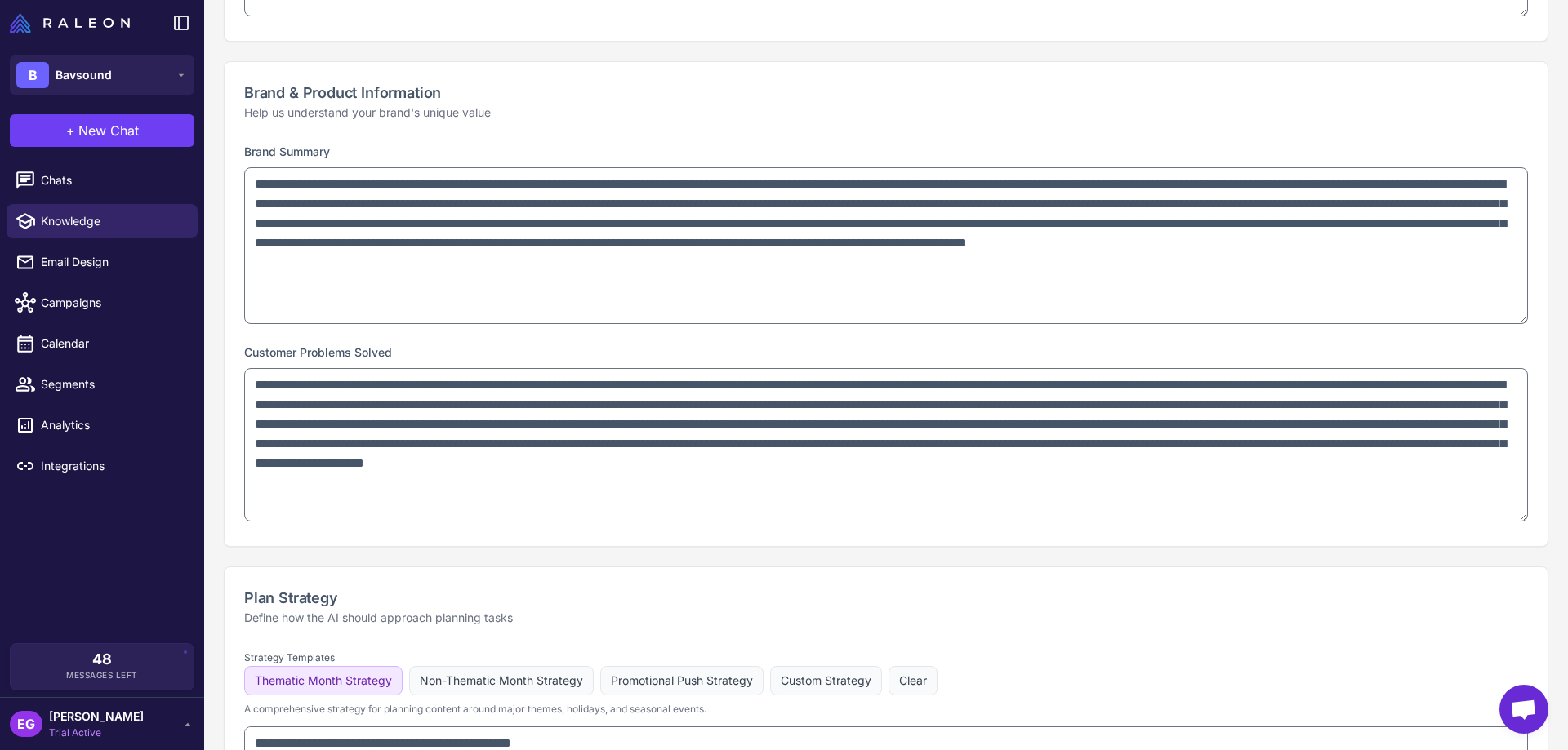
drag, startPoint x: 1511, startPoint y: 445, endPoint x: 1505, endPoint y: 519, distance: 74.2
click at [1505, 519] on textarea at bounding box center [886, 445] width 1284 height 154
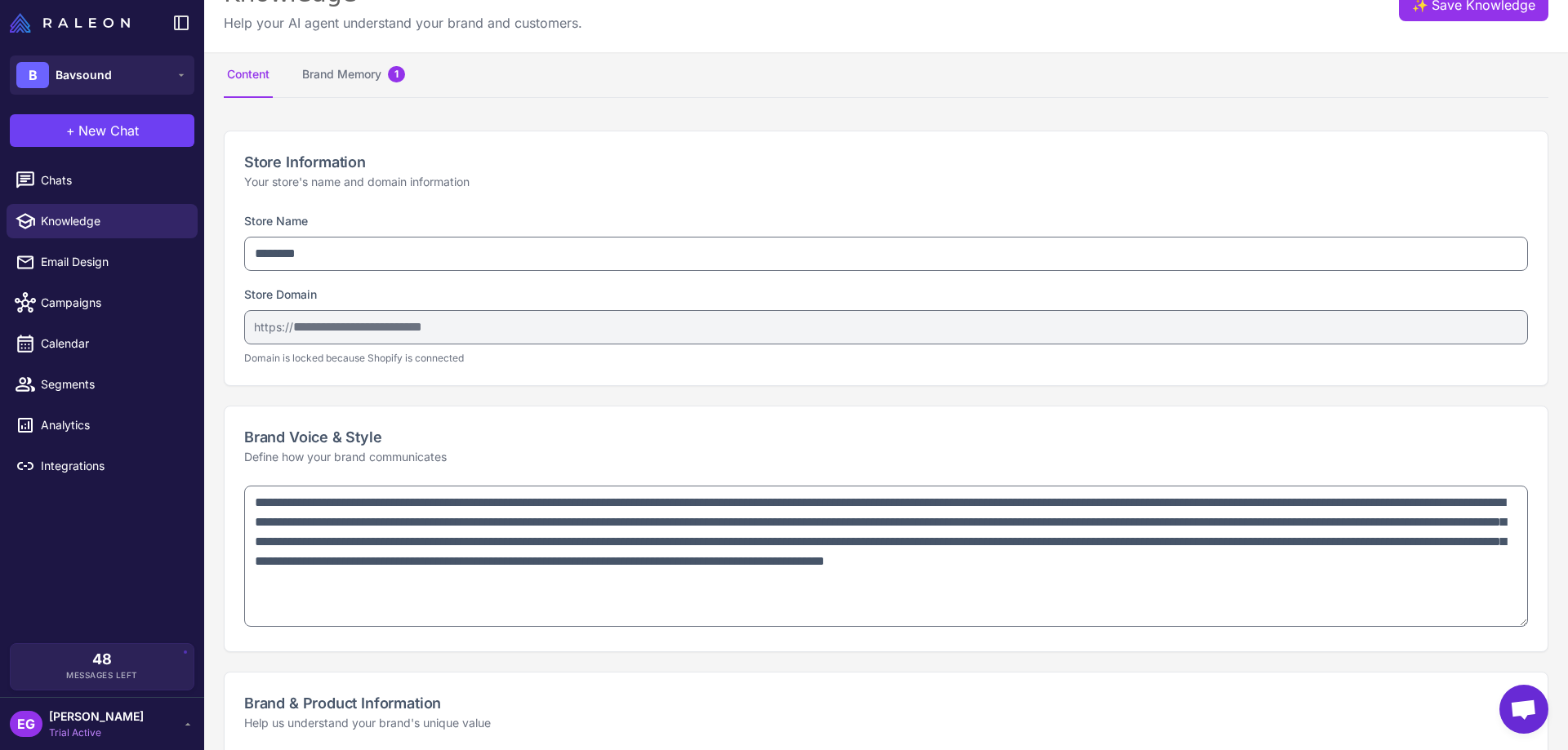
scroll to position [0, 0]
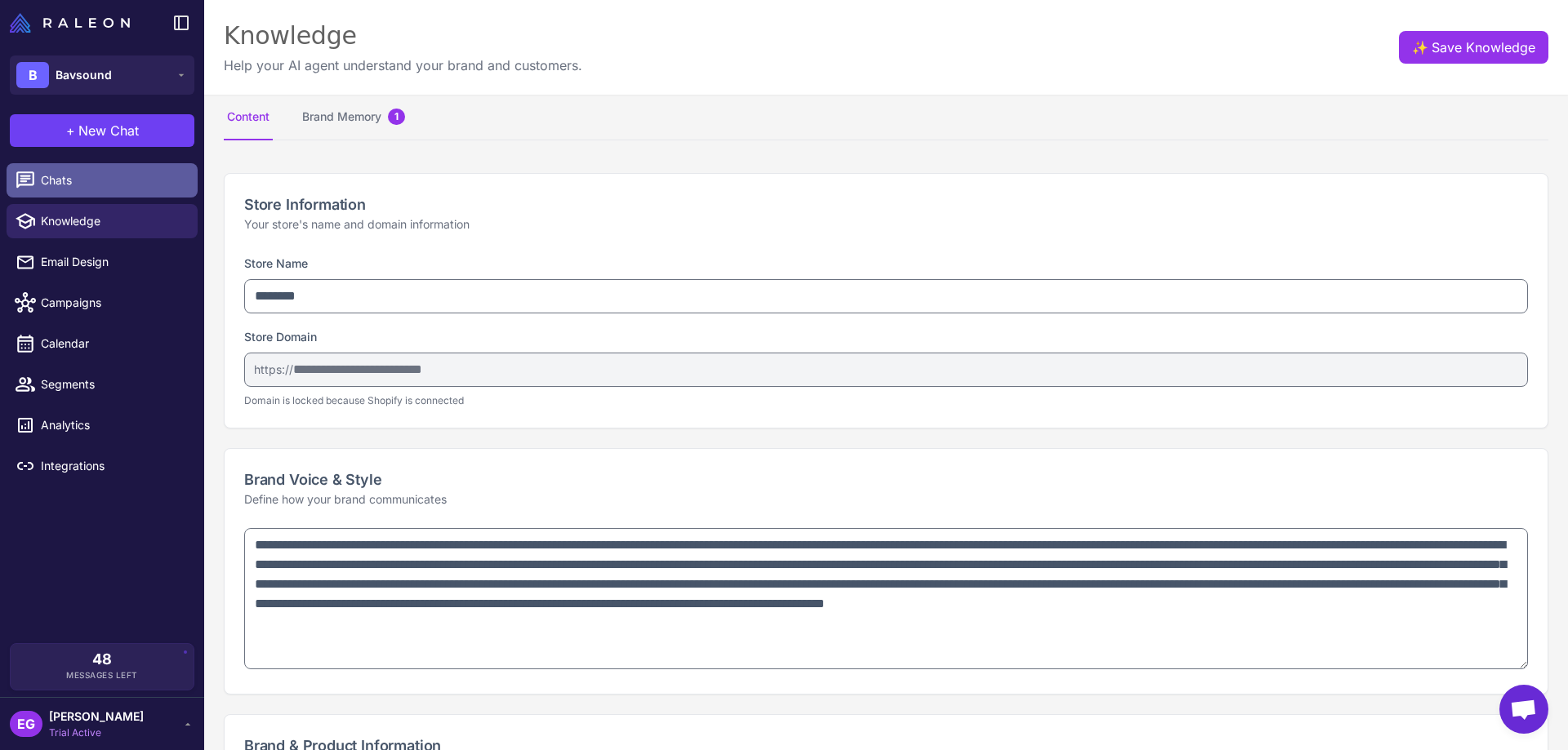
click at [121, 176] on span "Chats" at bounding box center [112, 181] width 144 height 18
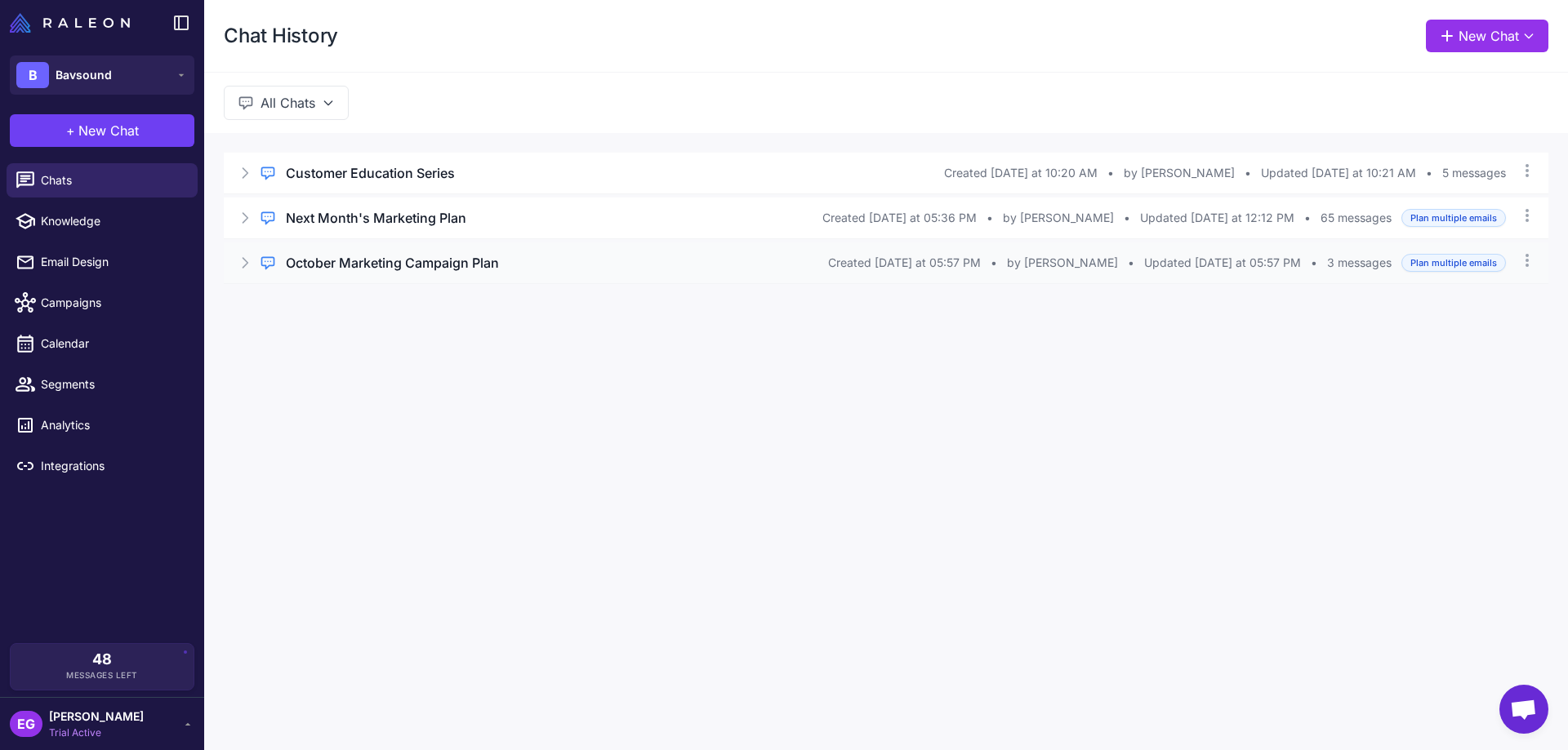
click at [245, 257] on icon at bounding box center [245, 263] width 16 height 16
click at [1346, 261] on span "3 messages" at bounding box center [1360, 263] width 65 height 18
click at [315, 260] on div "Regular Chat" at bounding box center [298, 256] width 78 height 22
click at [319, 331] on button "Open Chat" at bounding box center [300, 332] width 75 height 18
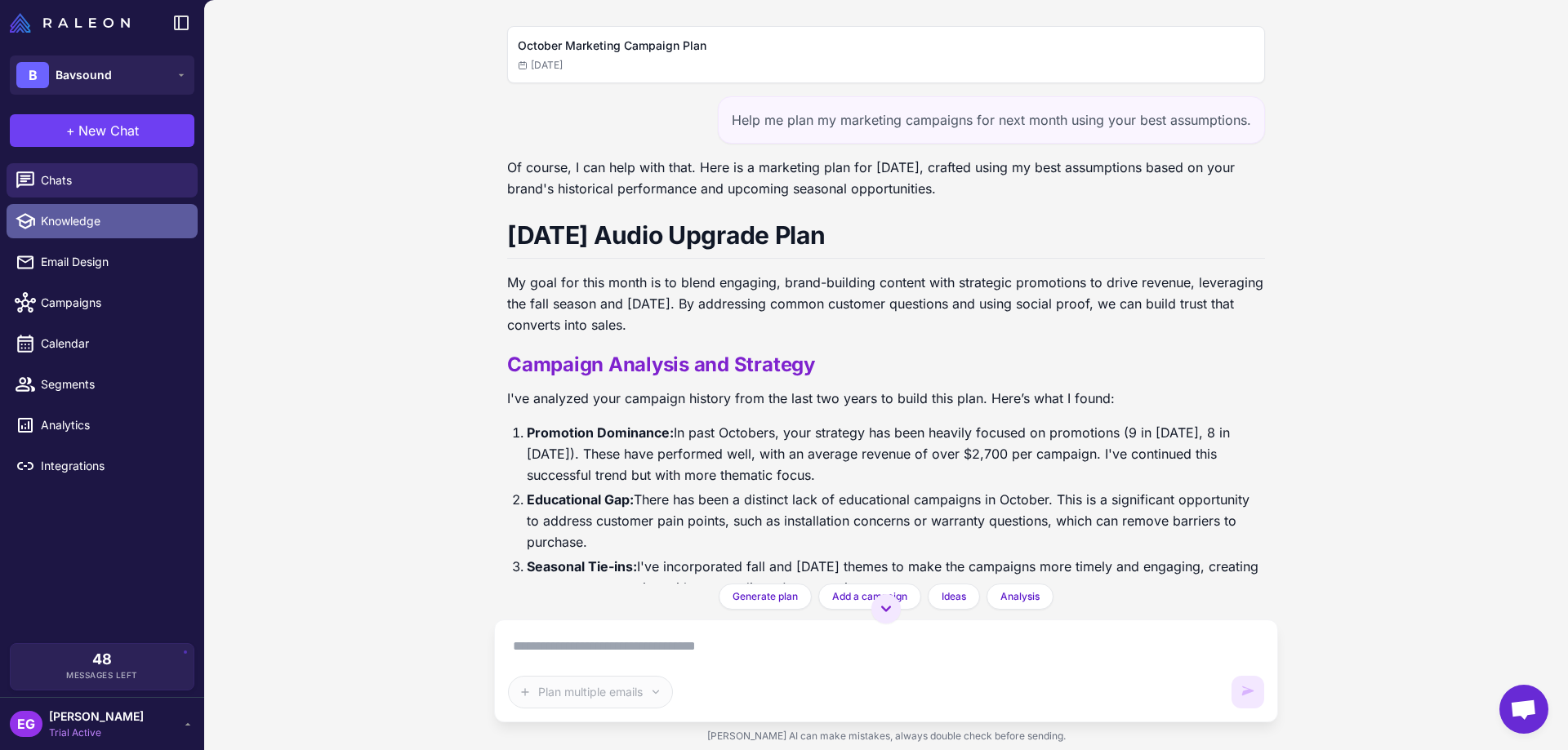
click at [94, 225] on span "Knowledge" at bounding box center [112, 221] width 144 height 18
select select
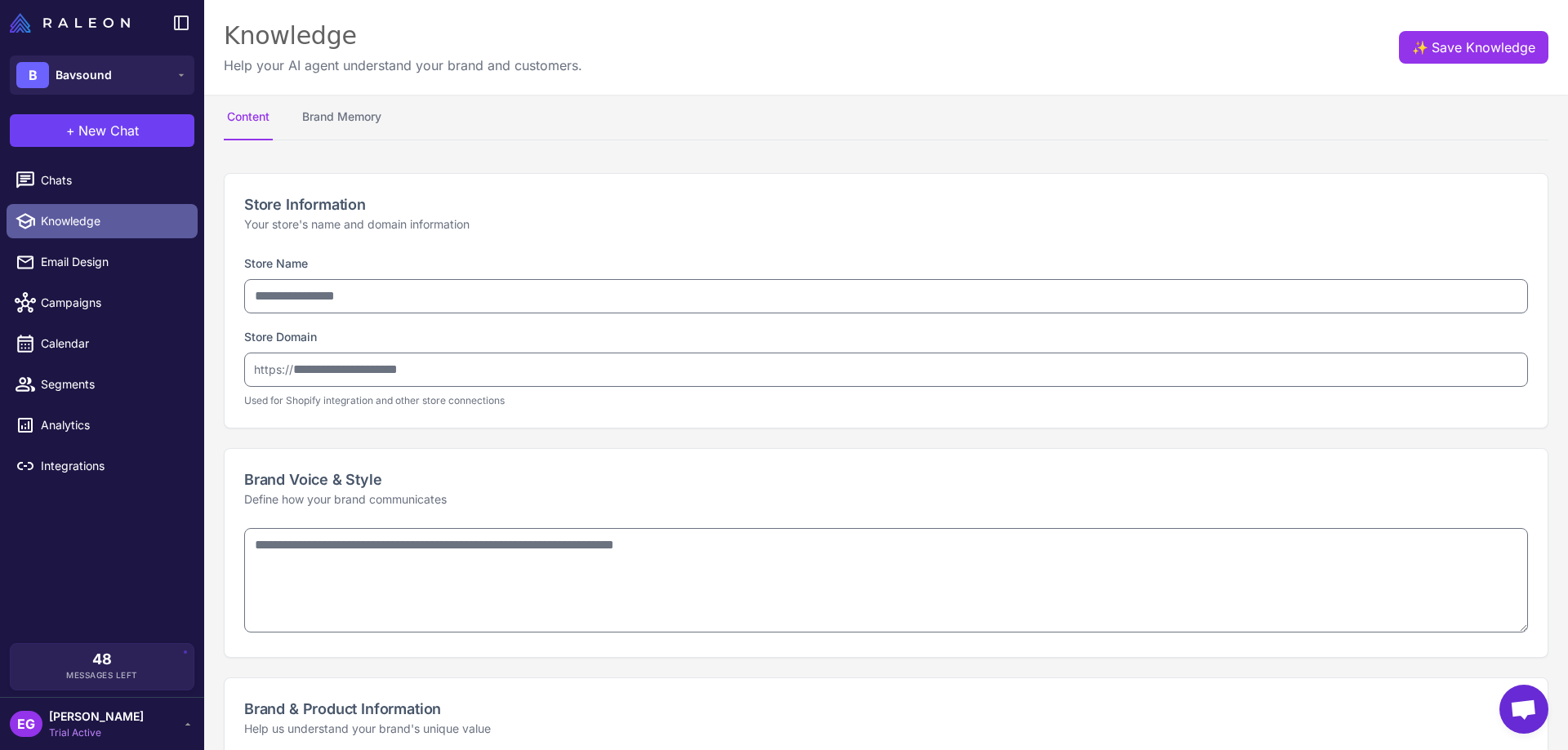
type input "********"
type input "**********"
type textarea "**********"
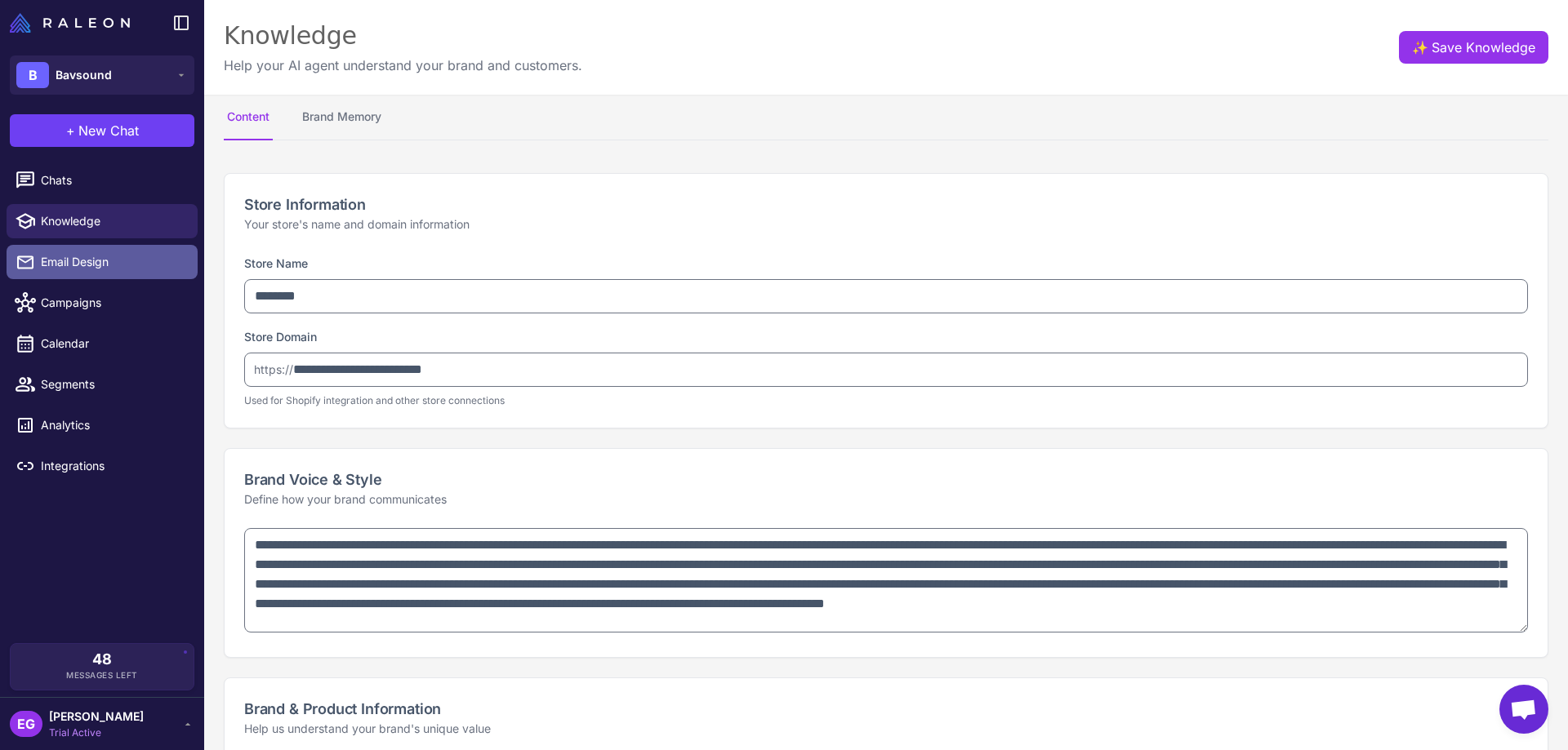
type textarea "**********"
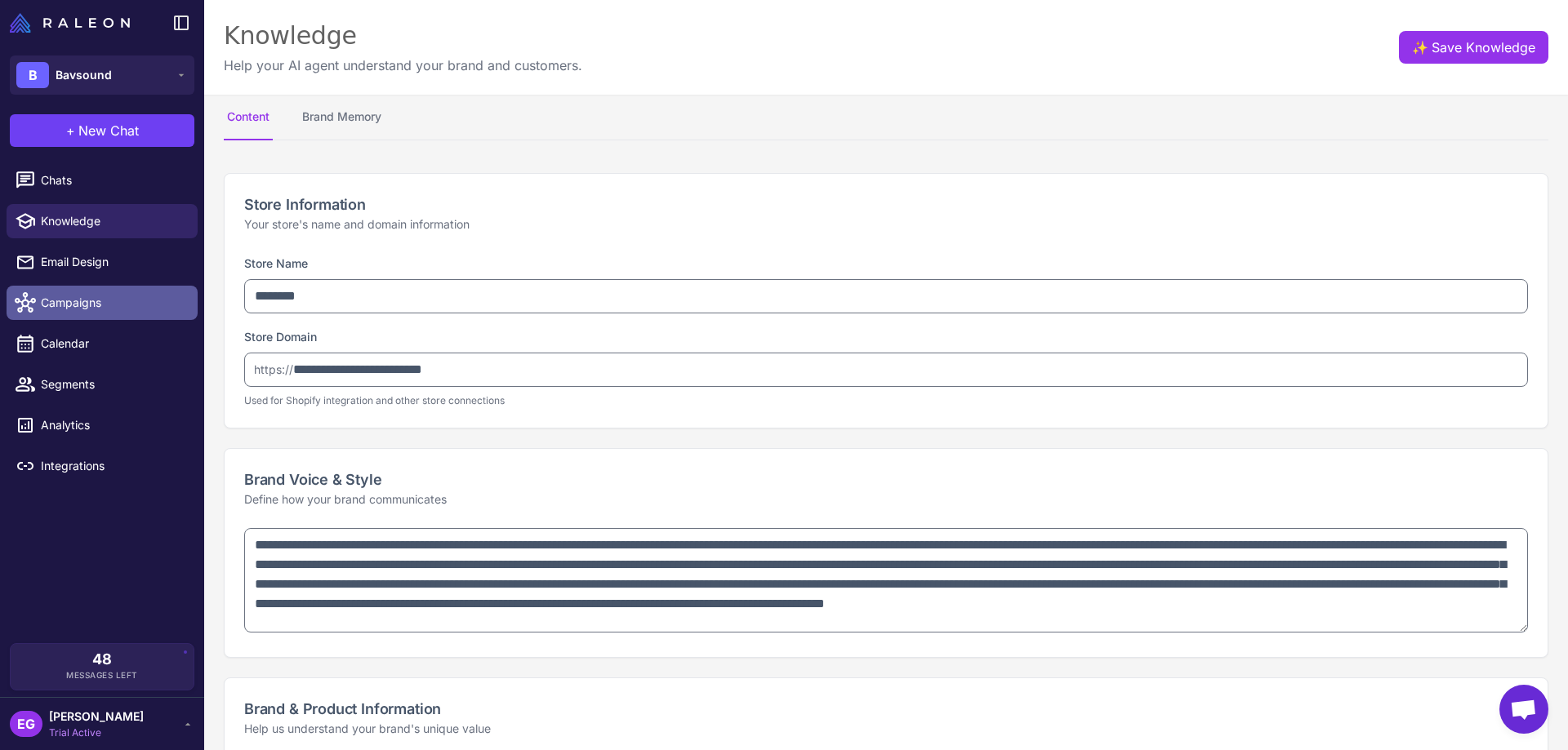
type textarea "**********"
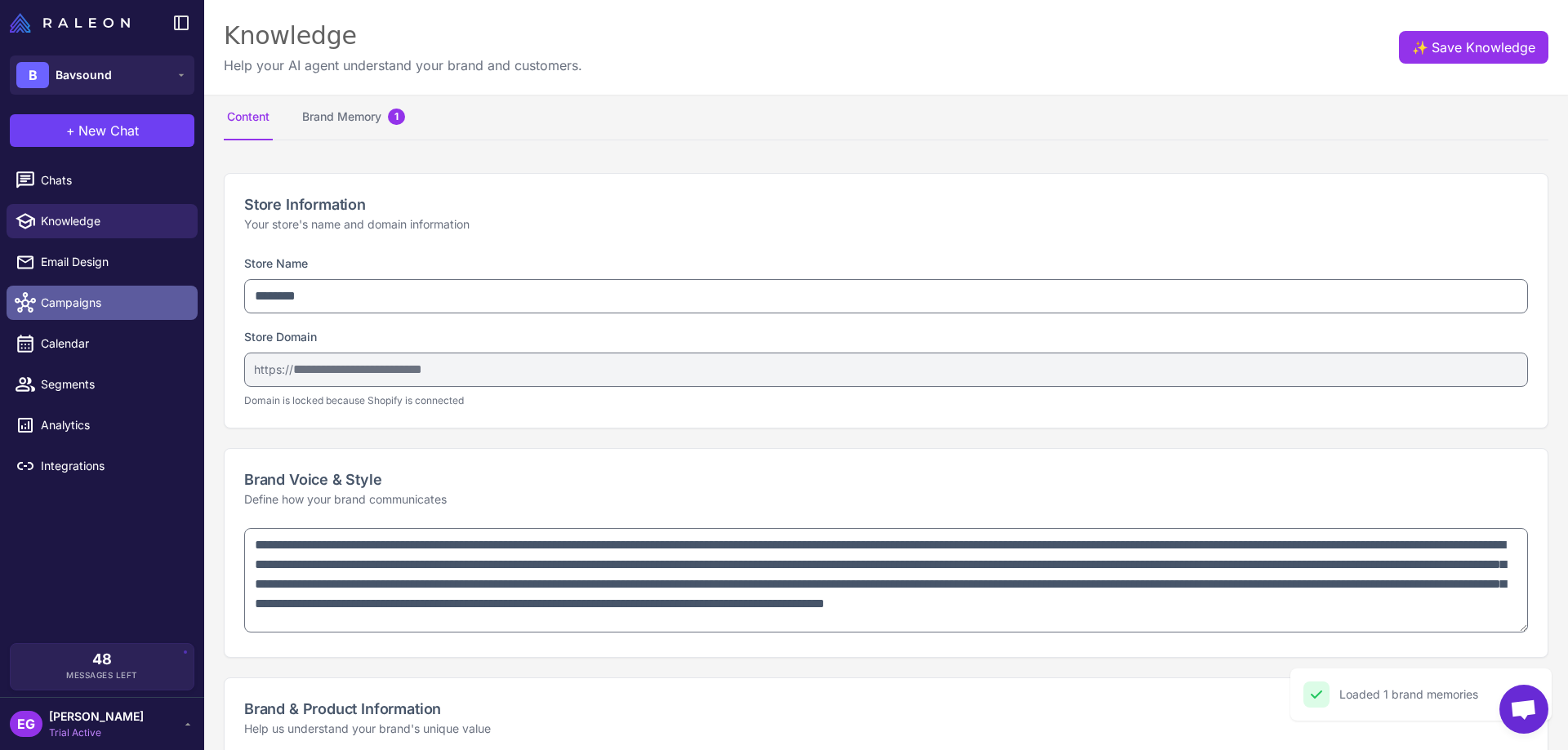
click at [98, 300] on span "Campaigns" at bounding box center [112, 303] width 144 height 18
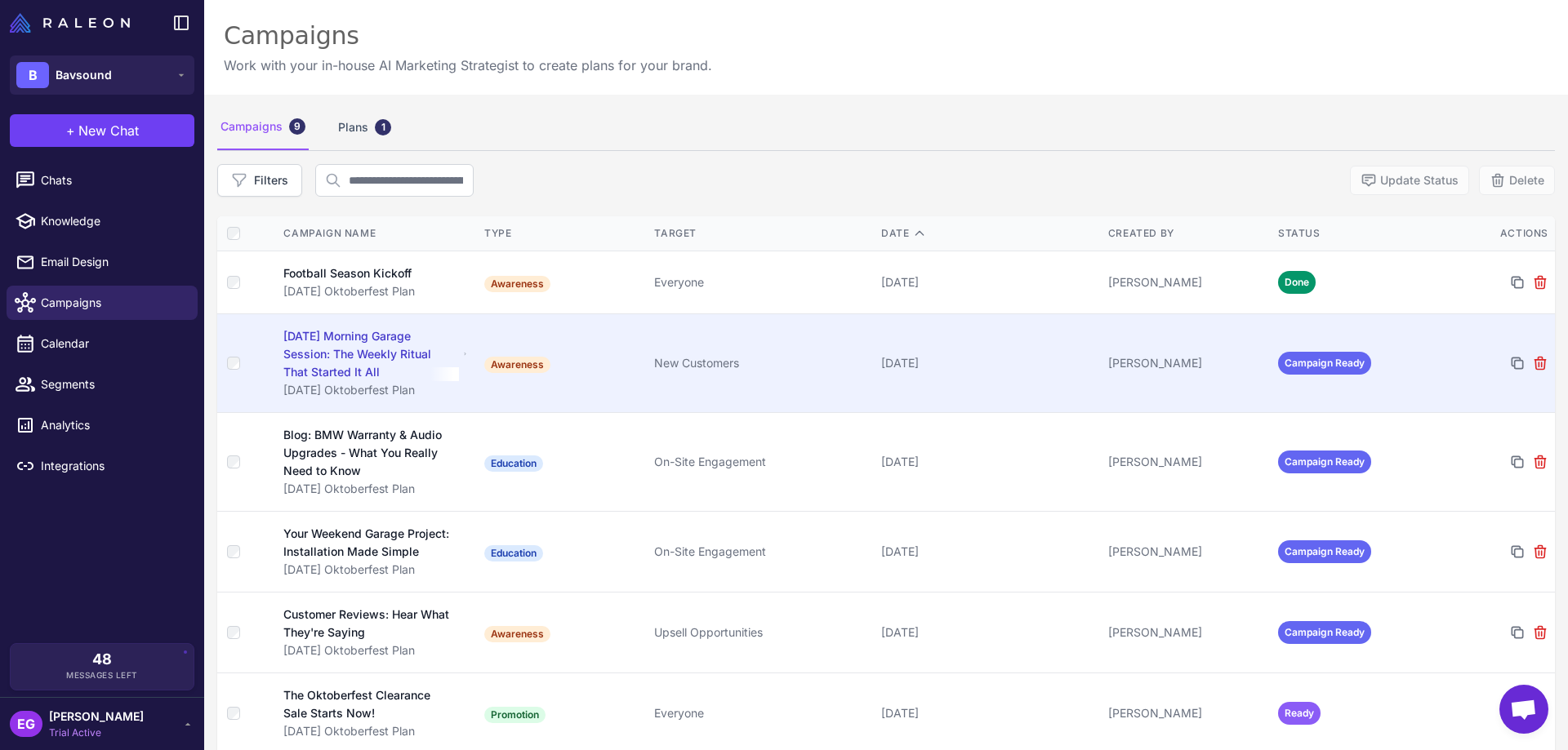
click at [498, 328] on td "Awareness" at bounding box center [563, 364] width 170 height 99
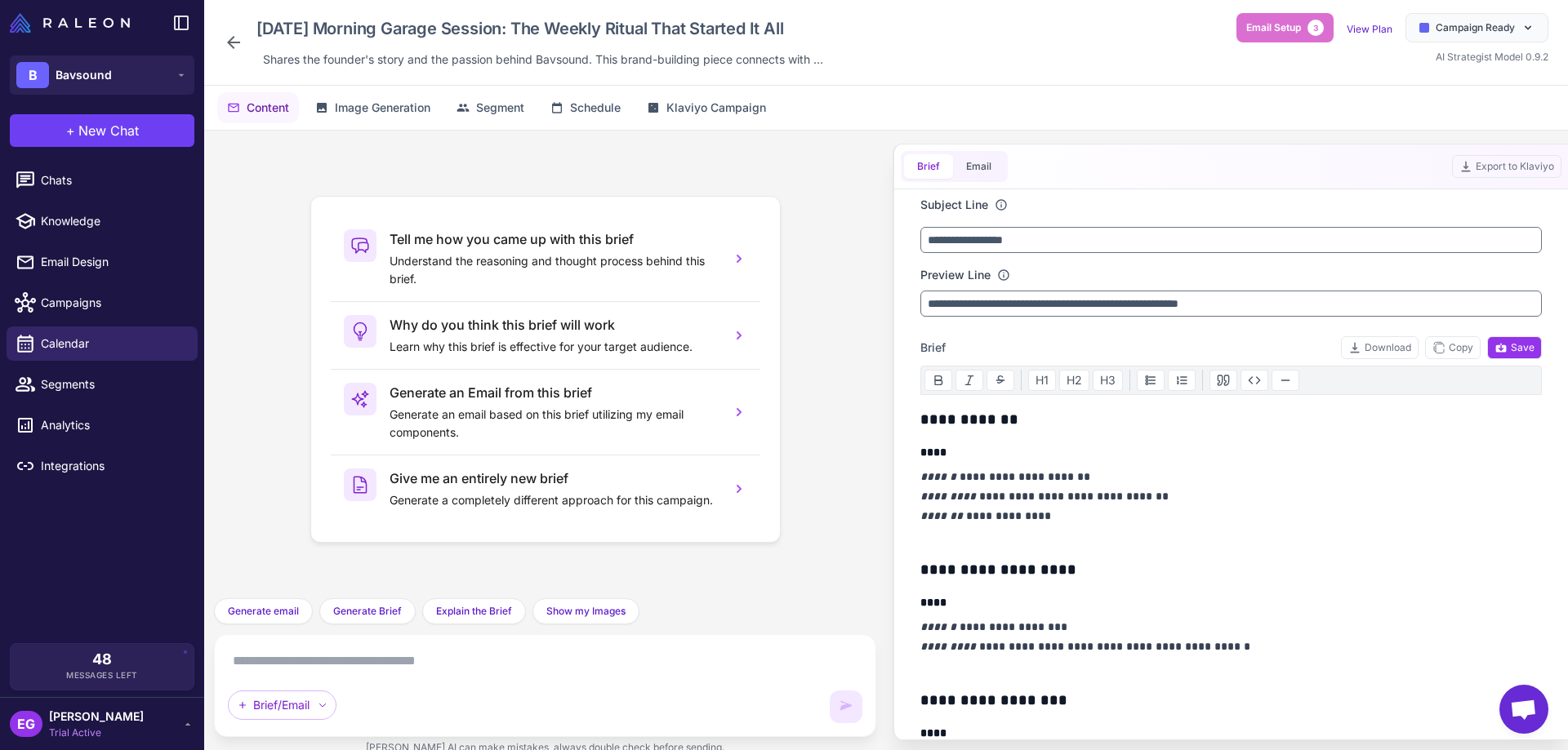
click at [237, 49] on icon at bounding box center [234, 42] width 20 height 20
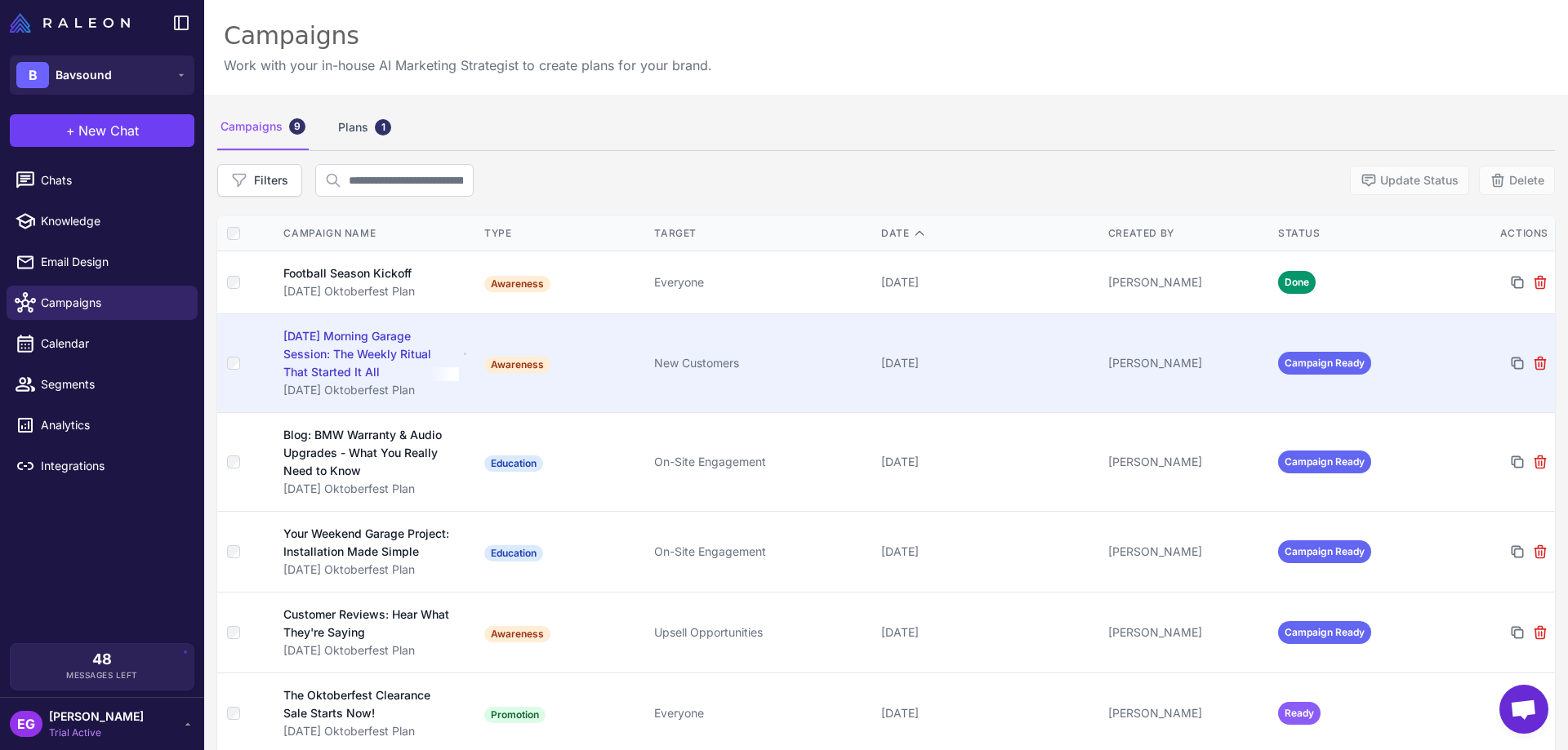
click at [1301, 360] on span "Campaign Ready" at bounding box center [1325, 363] width 93 height 22
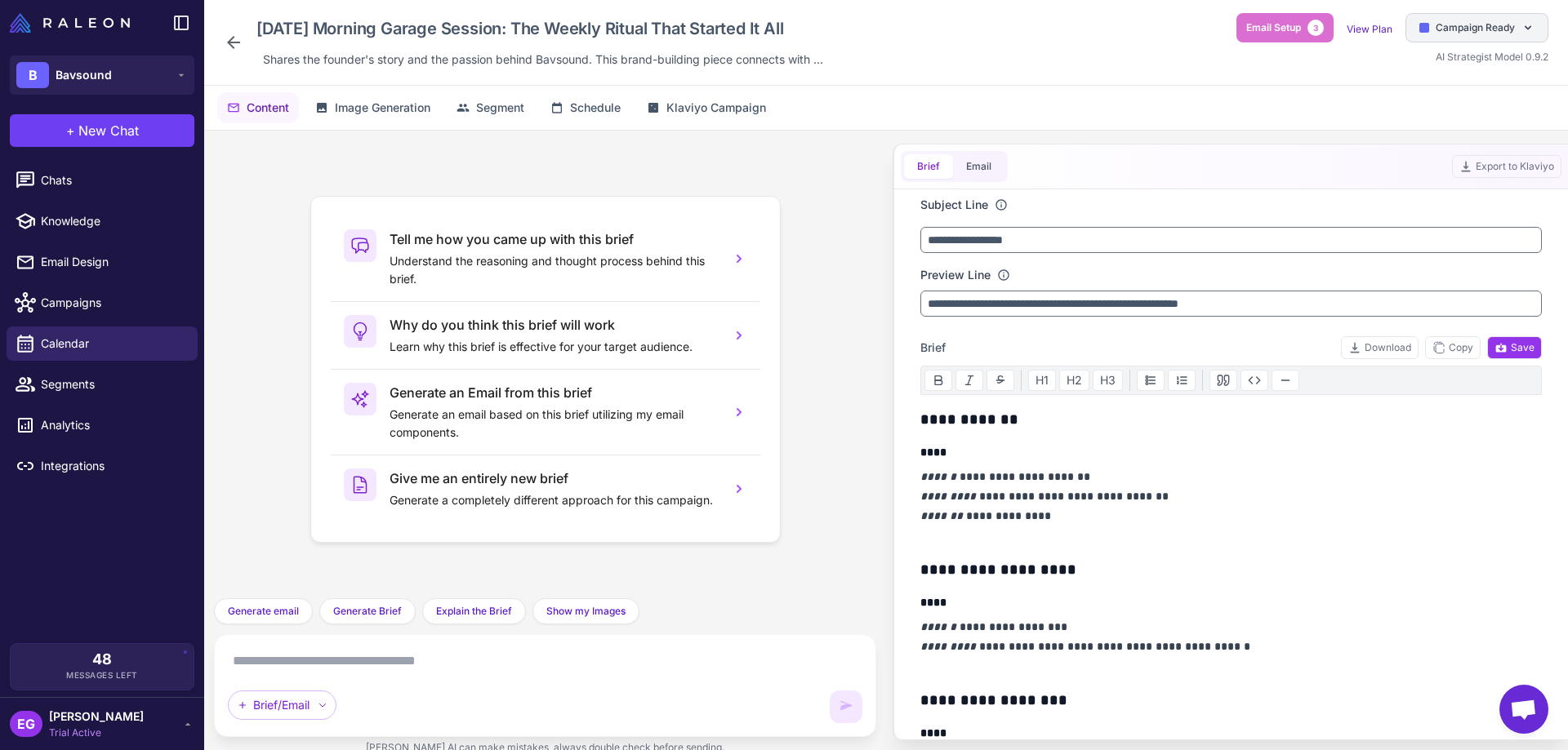
click at [1483, 25] on span "Campaign Ready" at bounding box center [1475, 28] width 79 height 14
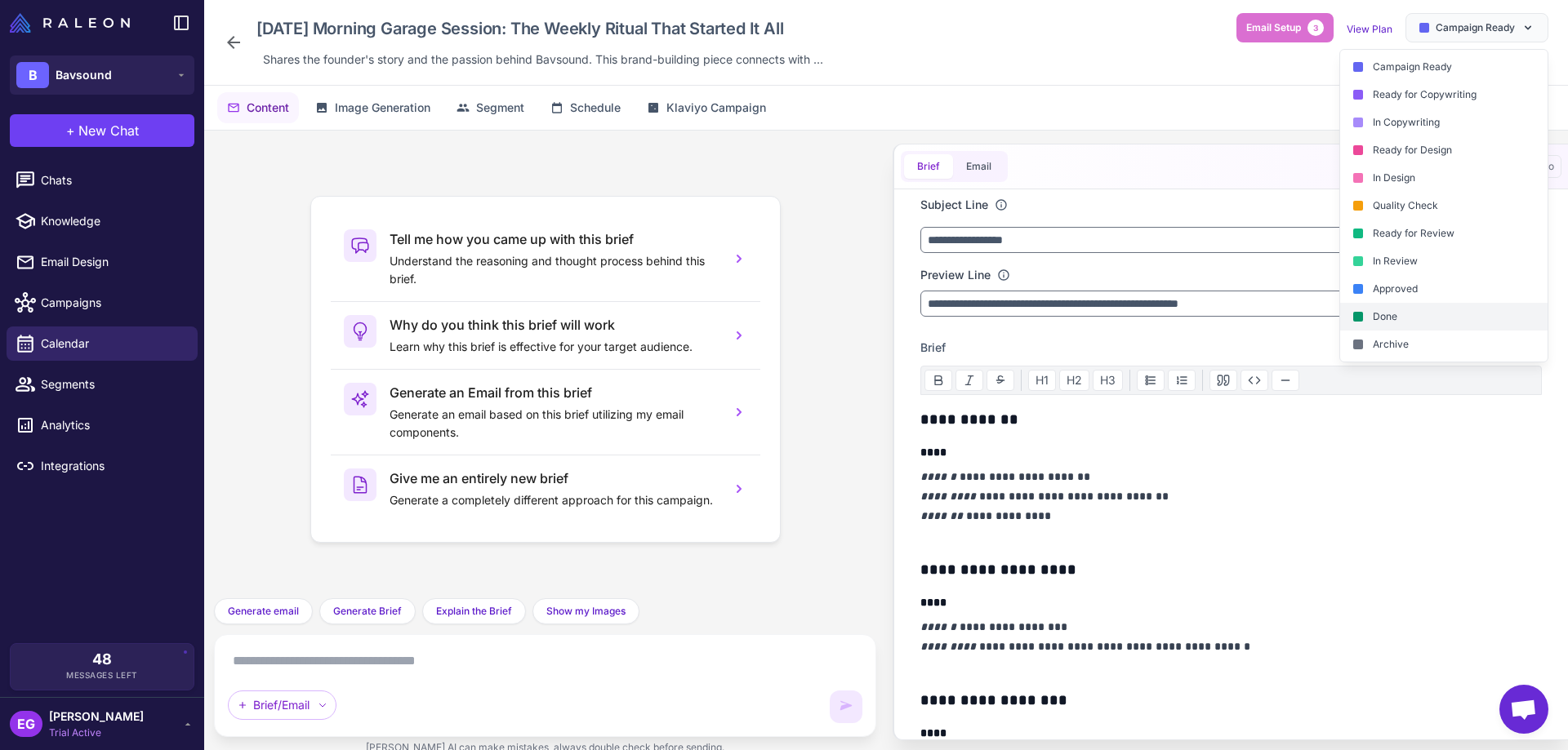
click at [1413, 313] on div "Done" at bounding box center [1444, 316] width 208 height 28
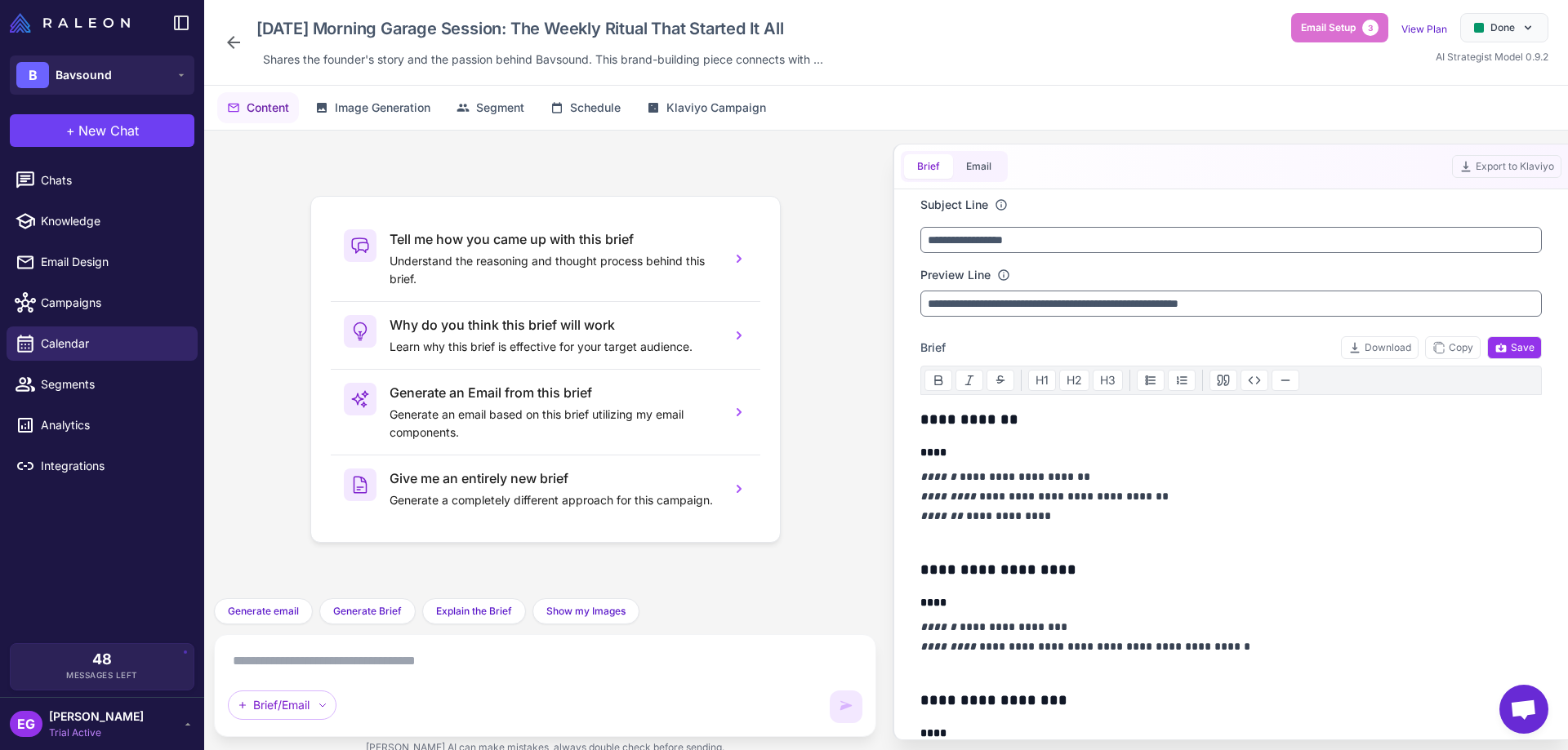
click at [229, 39] on icon at bounding box center [234, 42] width 20 height 20
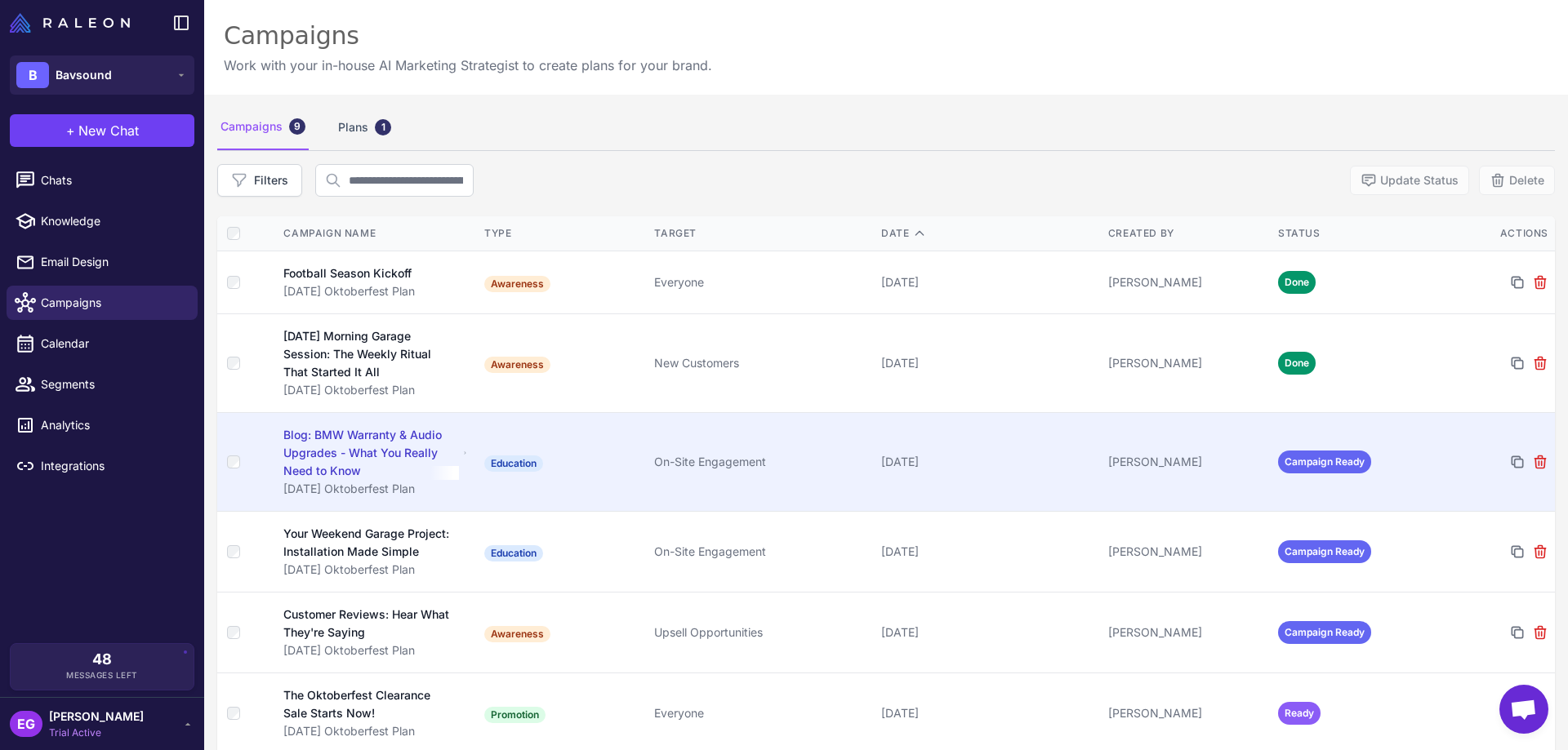
click at [394, 436] on div "Blog: BMW Warranty & Audio Upgrades - What You Really Need to Know" at bounding box center [370, 454] width 175 height 54
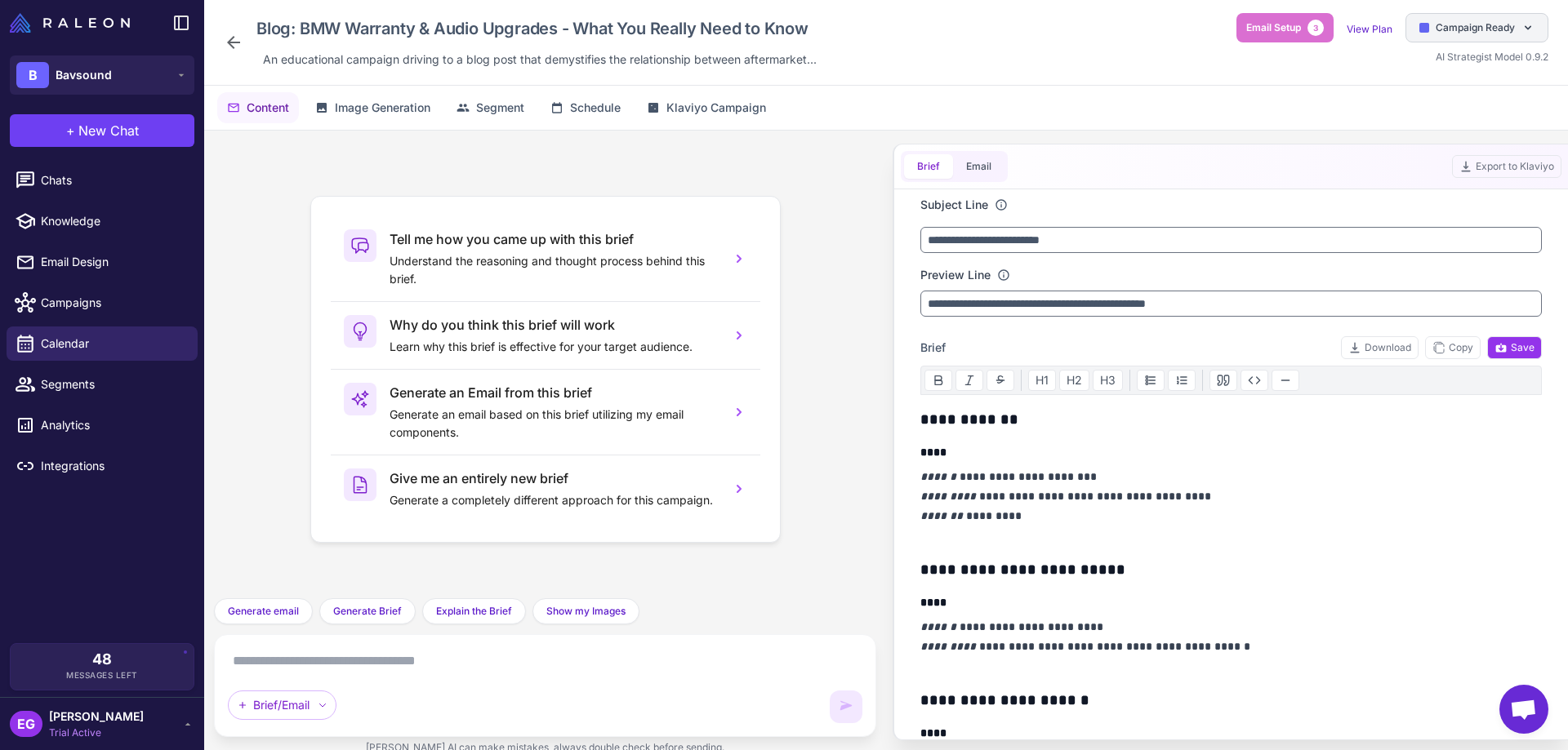
click at [1462, 25] on span "Campaign Ready" at bounding box center [1475, 28] width 79 height 14
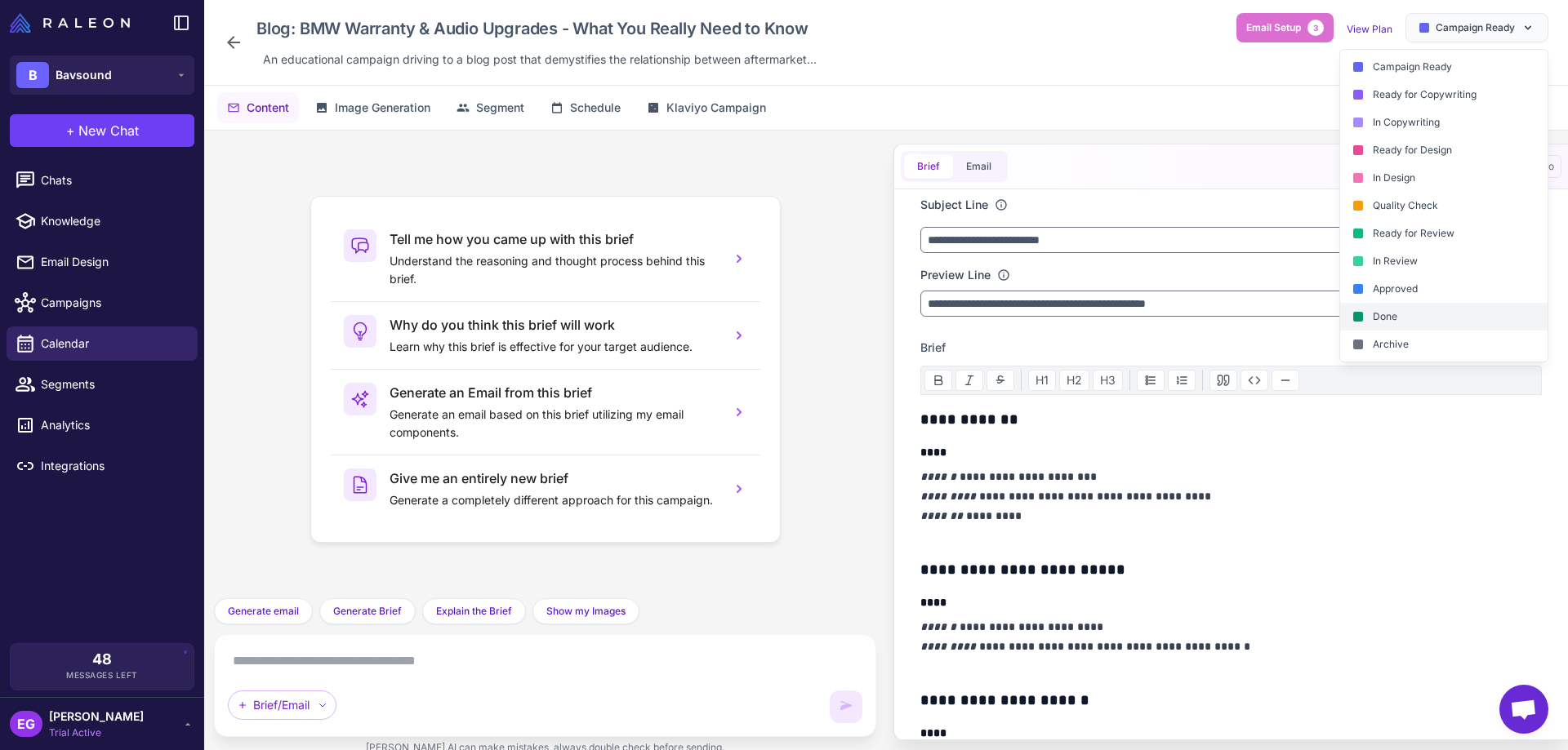
click at [1429, 310] on div "Done" at bounding box center [1444, 316] width 208 height 28
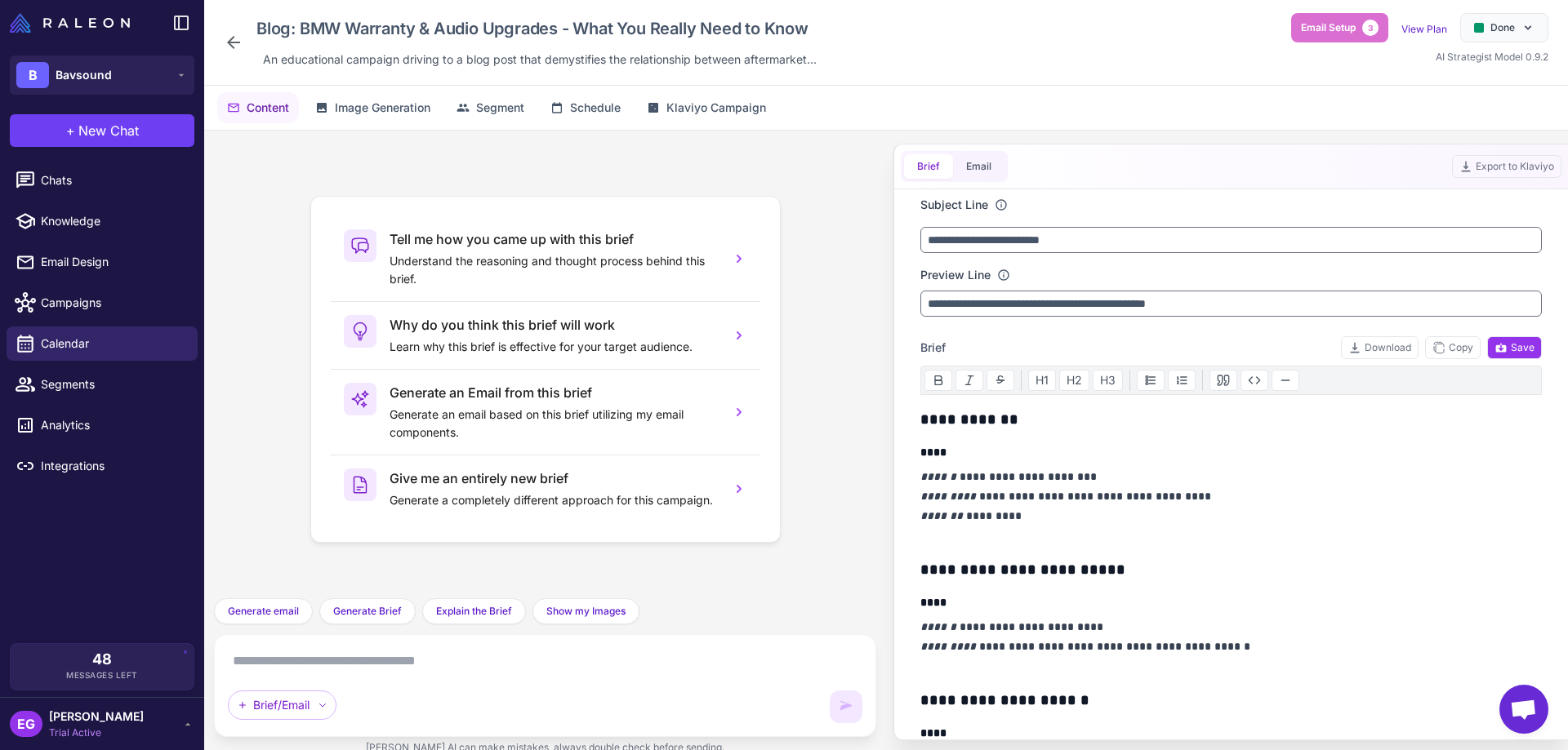
click at [230, 50] on icon at bounding box center [234, 42] width 20 height 20
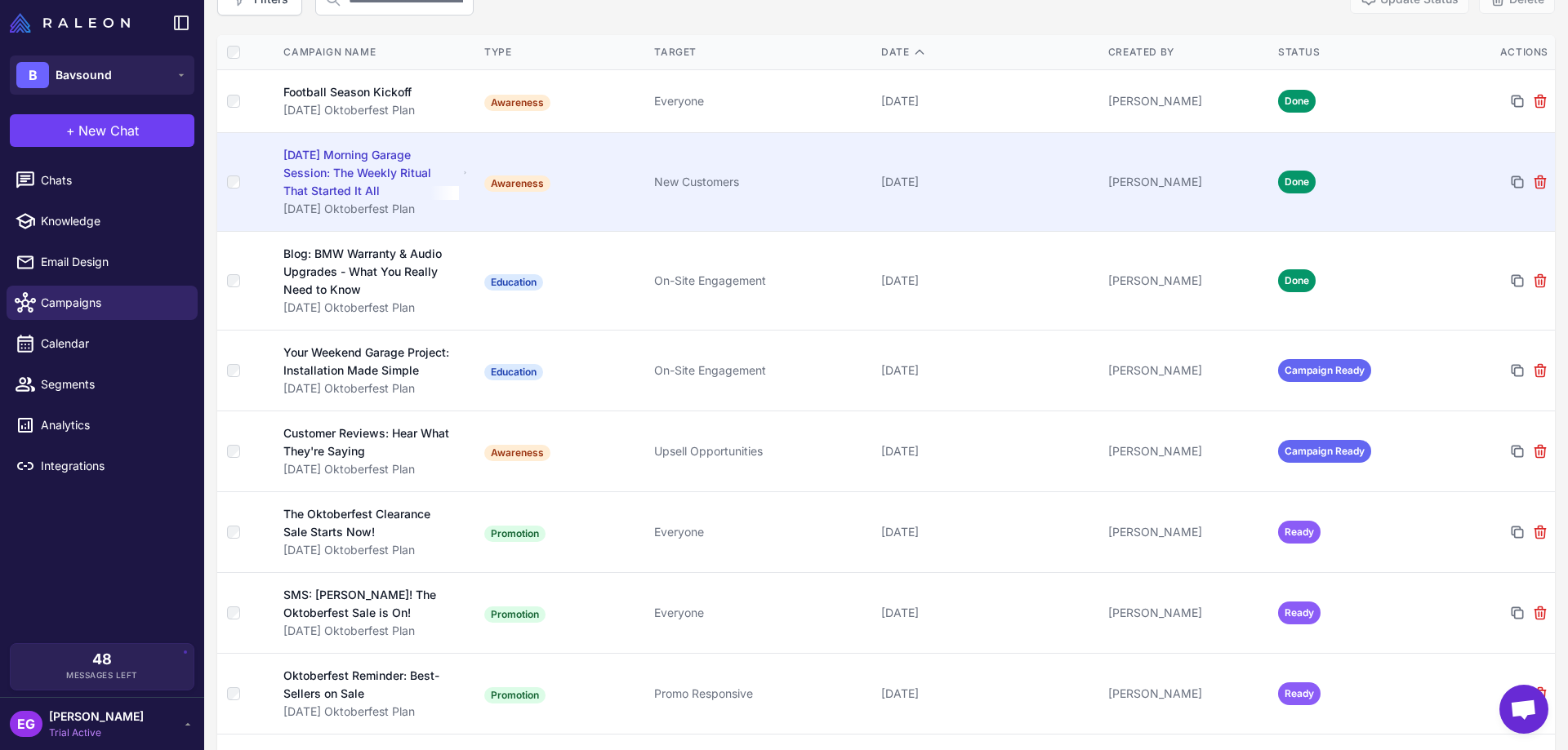
scroll to position [218, 0]
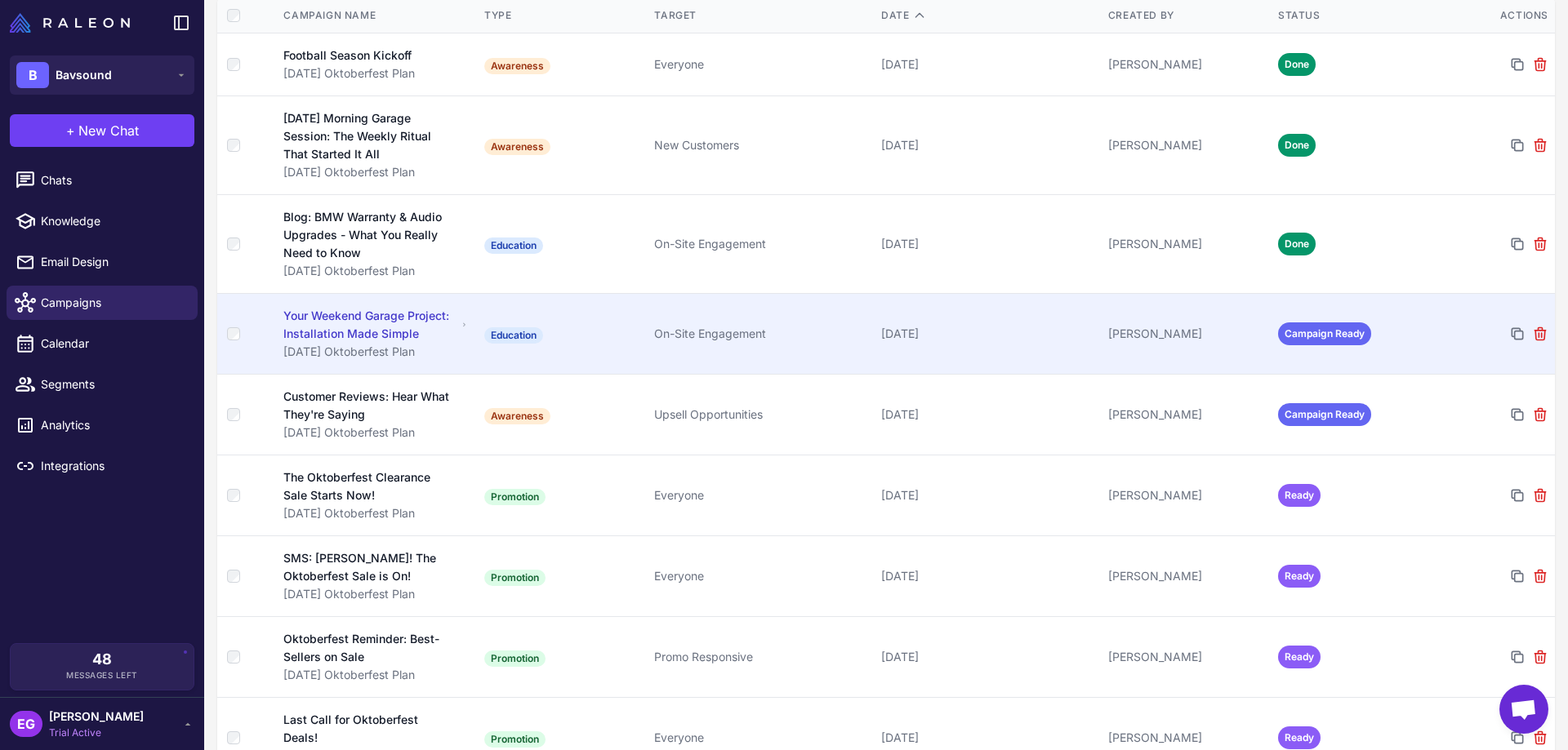
click at [397, 319] on div "Your Weekend Garage Project: Installation Made Simple" at bounding box center [370, 325] width 174 height 36
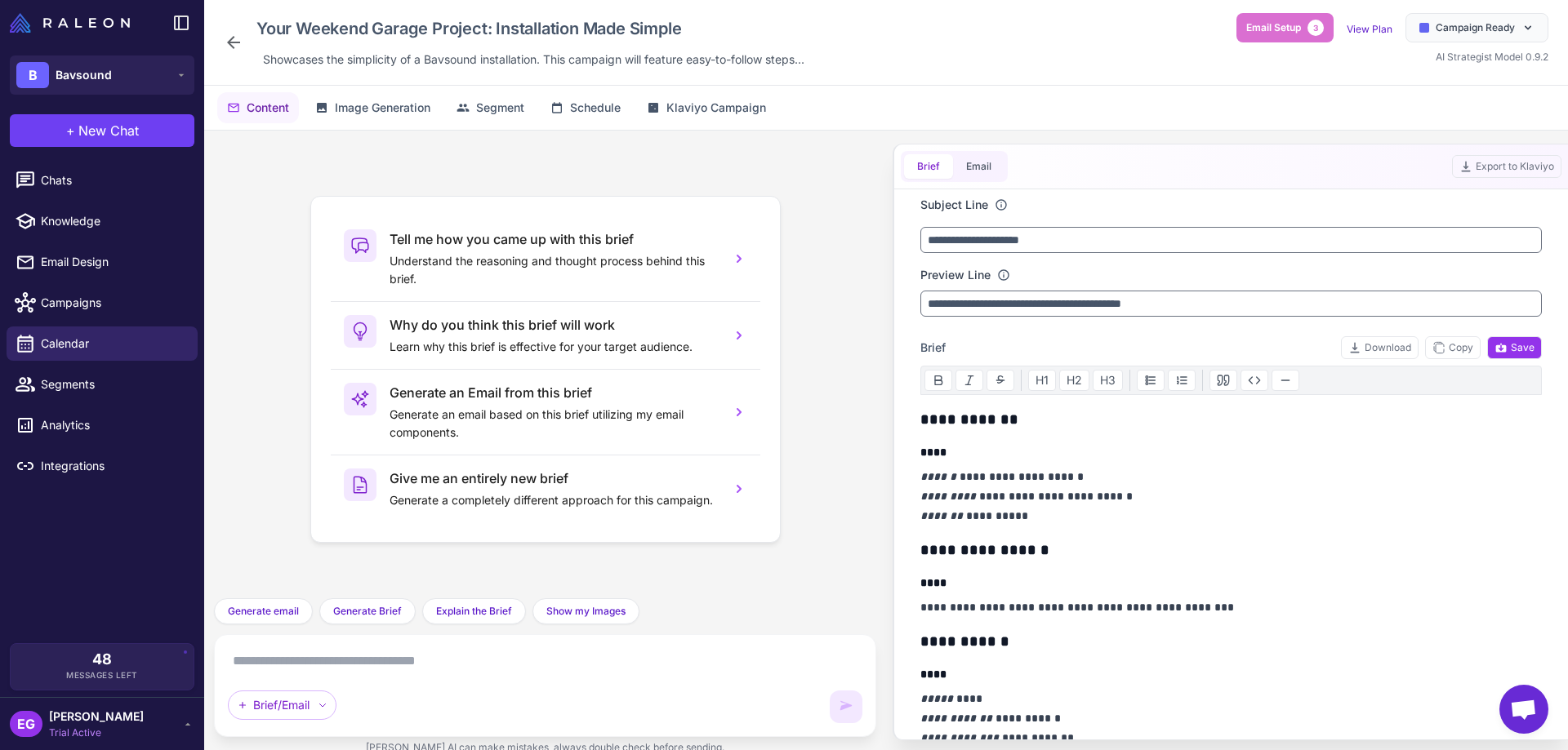
click at [310, 658] on textarea at bounding box center [545, 661] width 634 height 26
type textarea "**********"
click at [451, 658] on textarea "**********" at bounding box center [545, 661] width 634 height 26
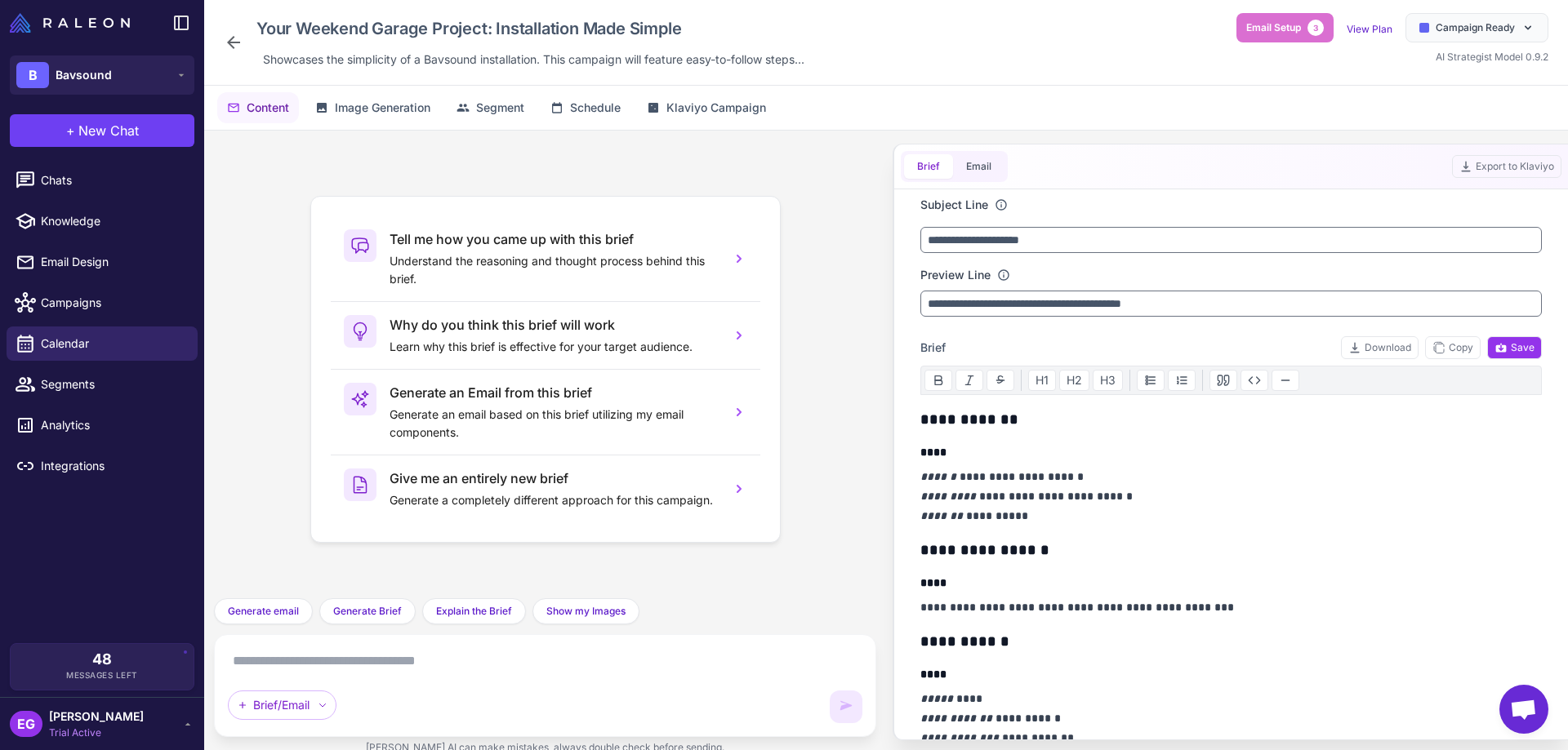
click at [238, 41] on icon at bounding box center [234, 42] width 13 height 13
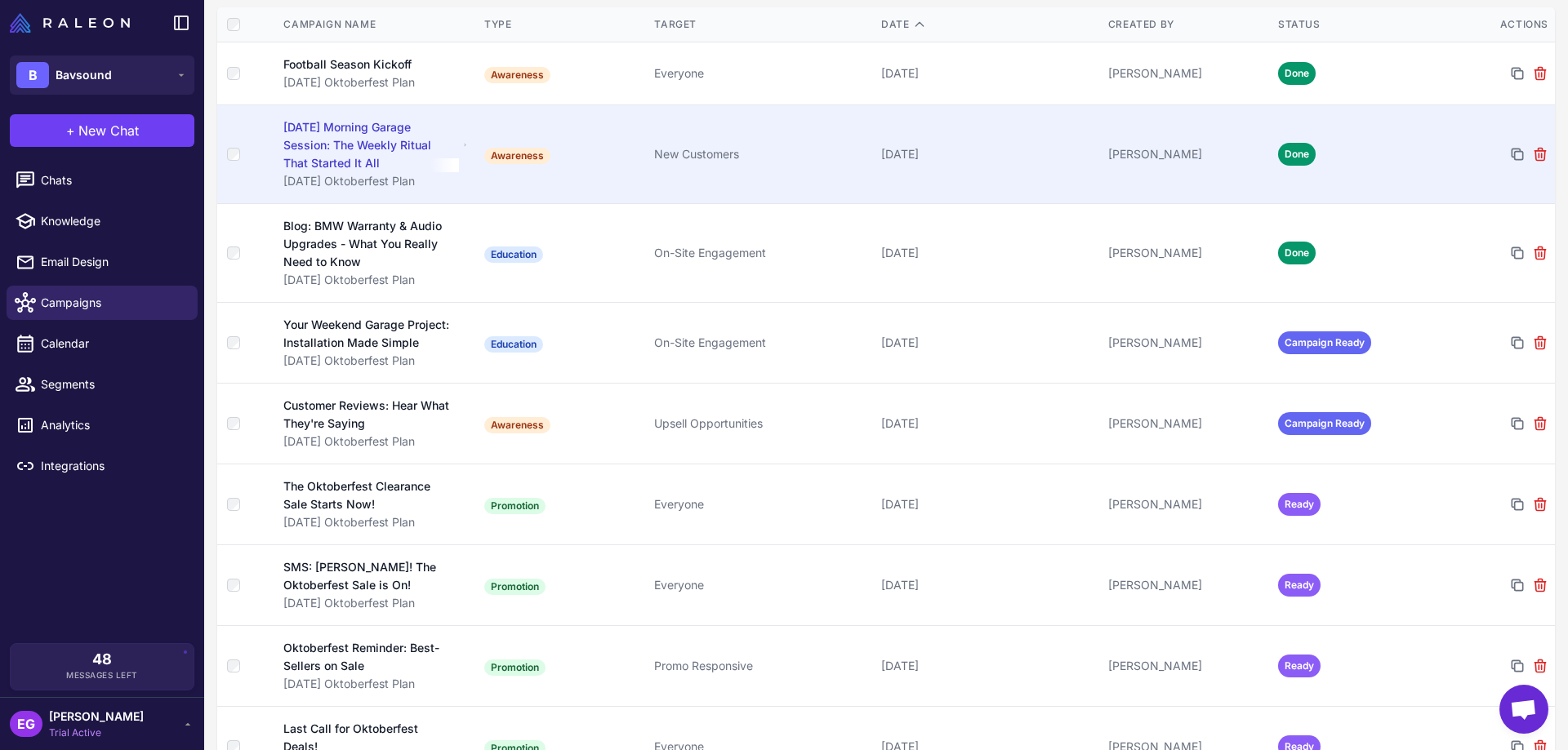
scroll to position [218, 0]
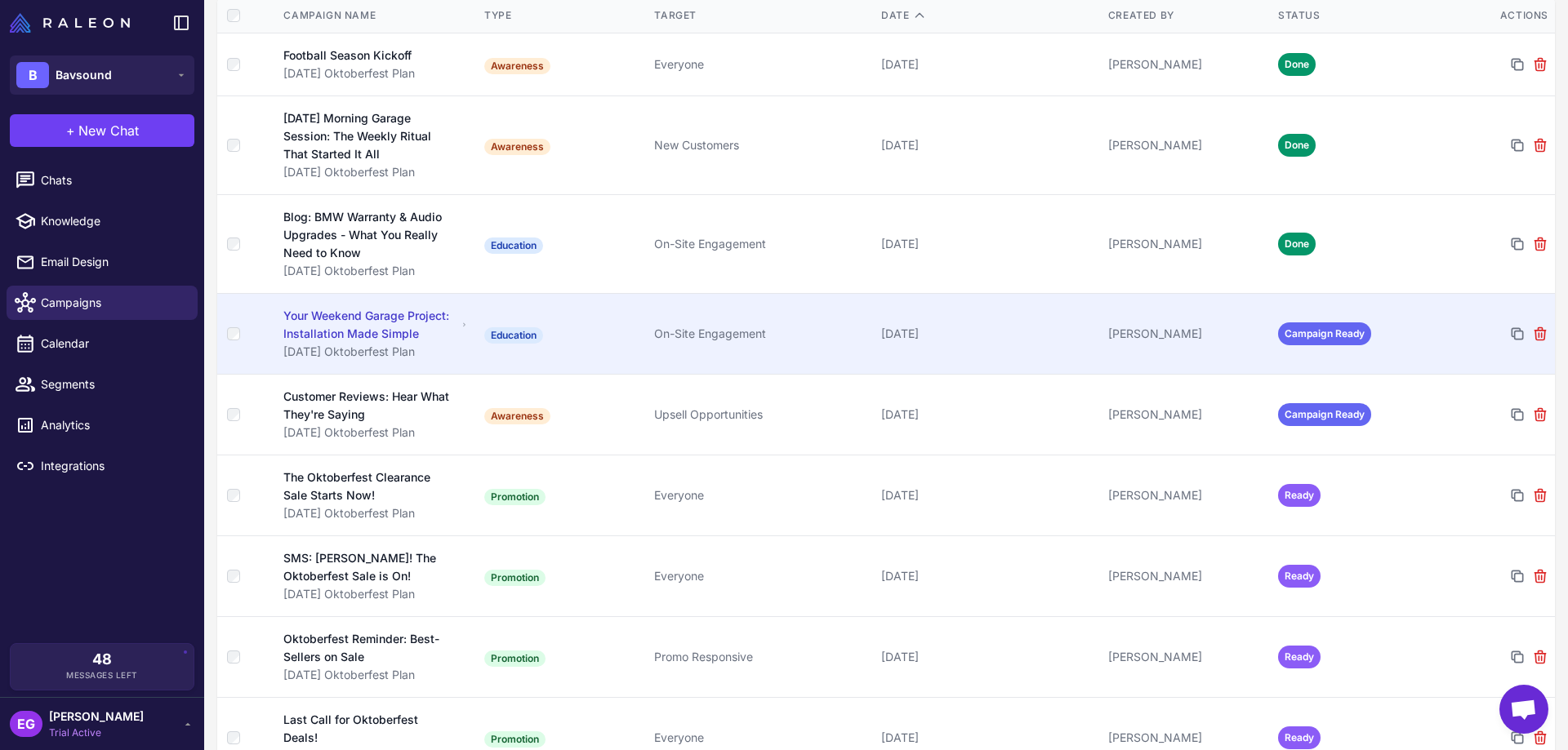
click at [382, 315] on div "Your Weekend Garage Project: Installation Made Simple" at bounding box center [370, 325] width 174 height 36
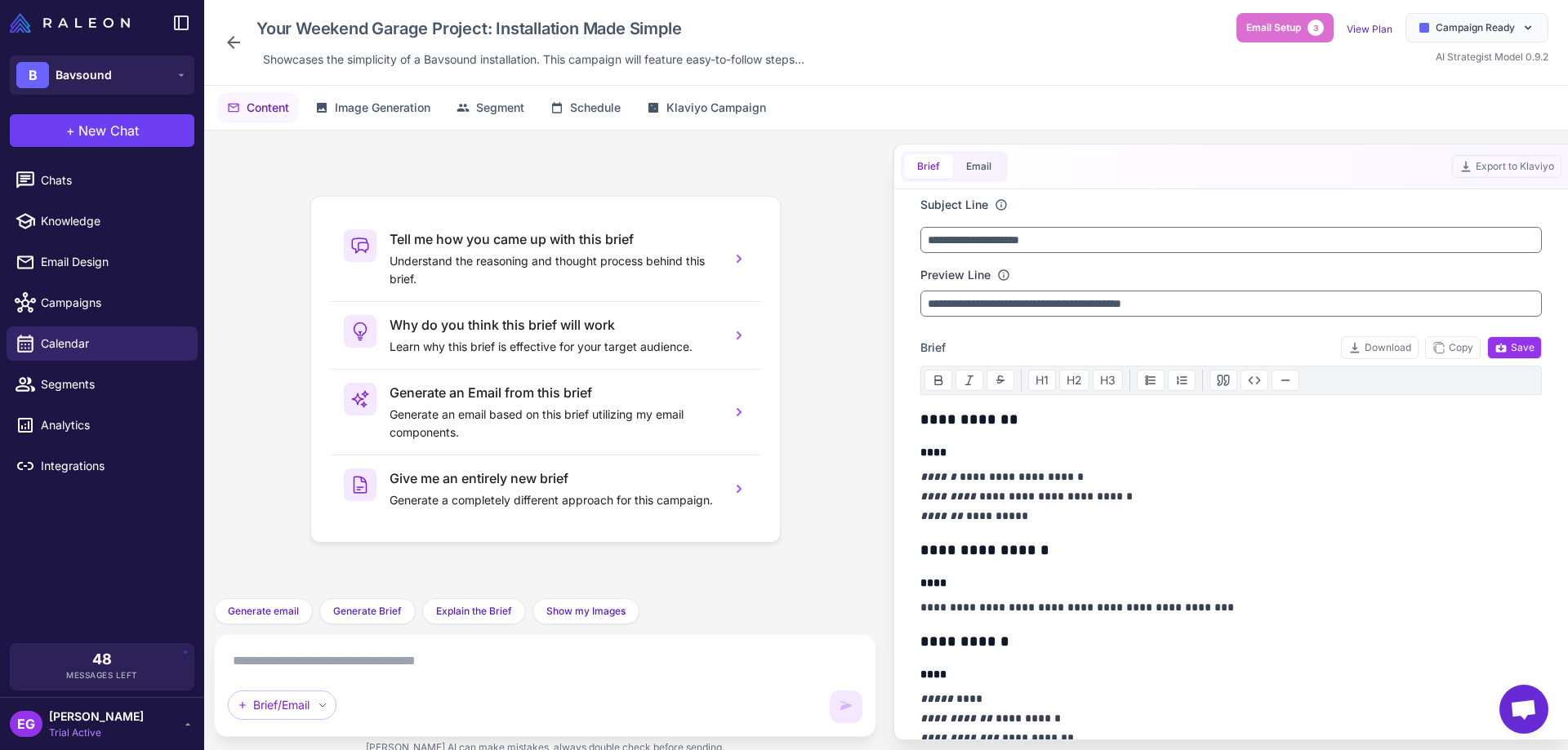
click at [311, 657] on textarea at bounding box center [545, 661] width 634 height 26
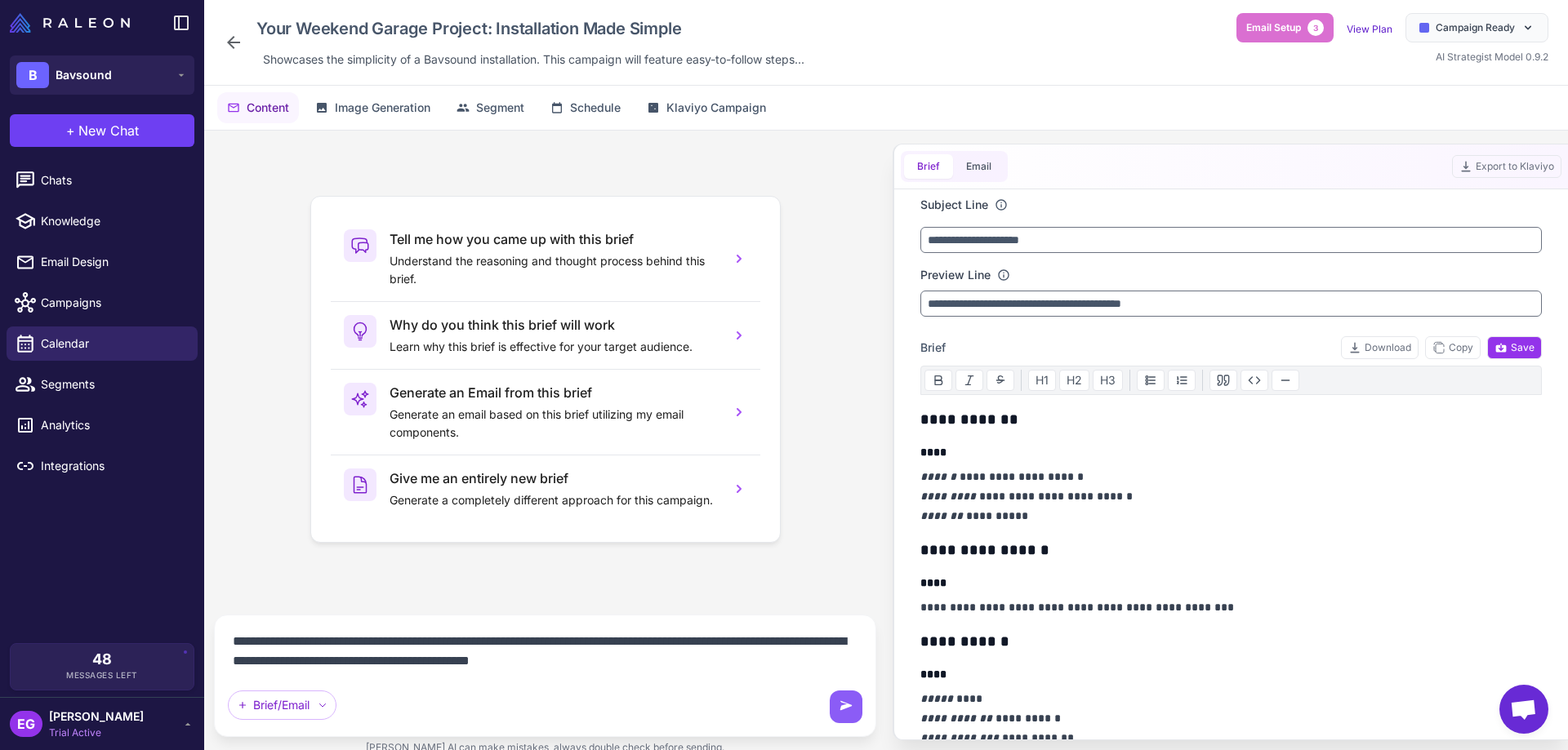
type textarea "**********"
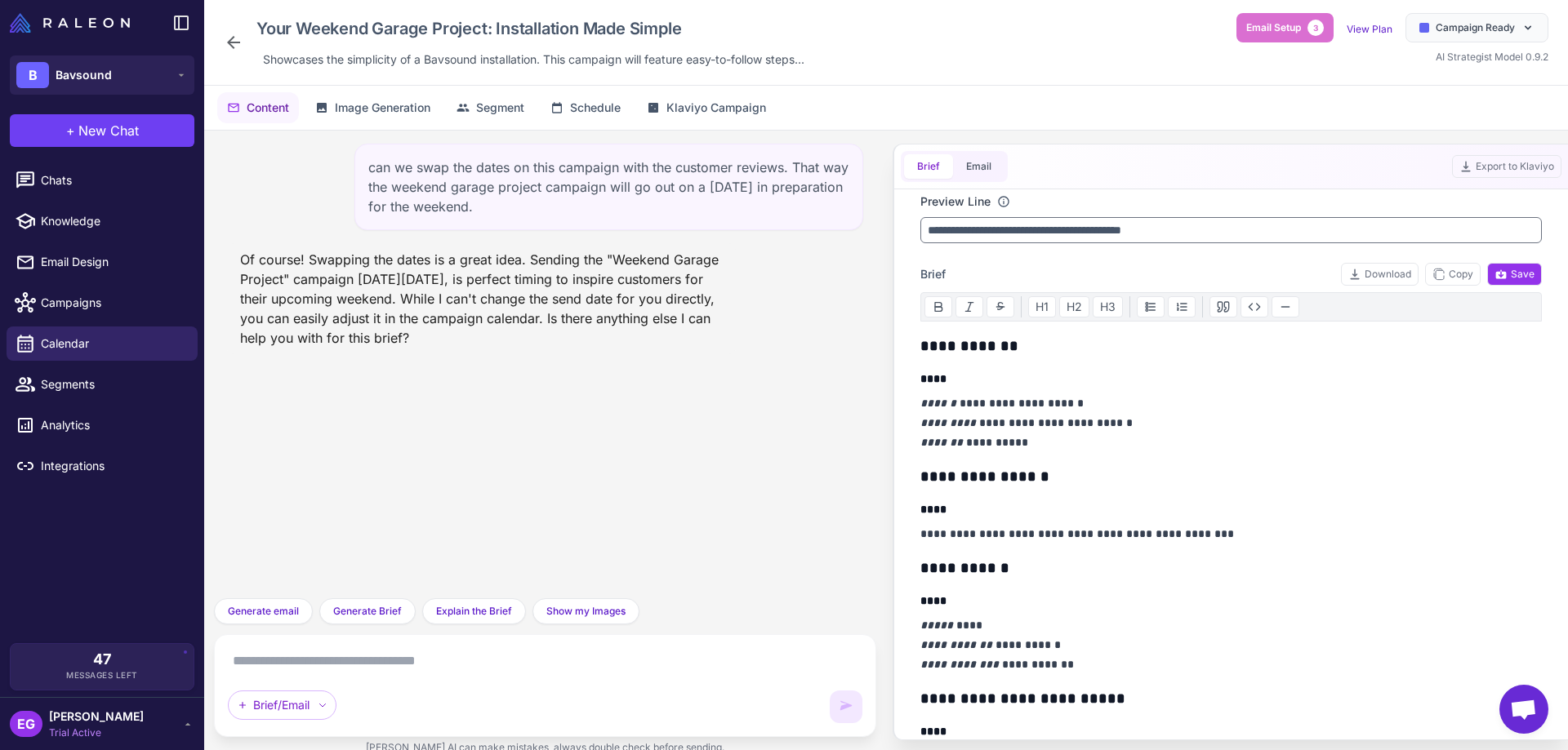
scroll to position [109, 0]
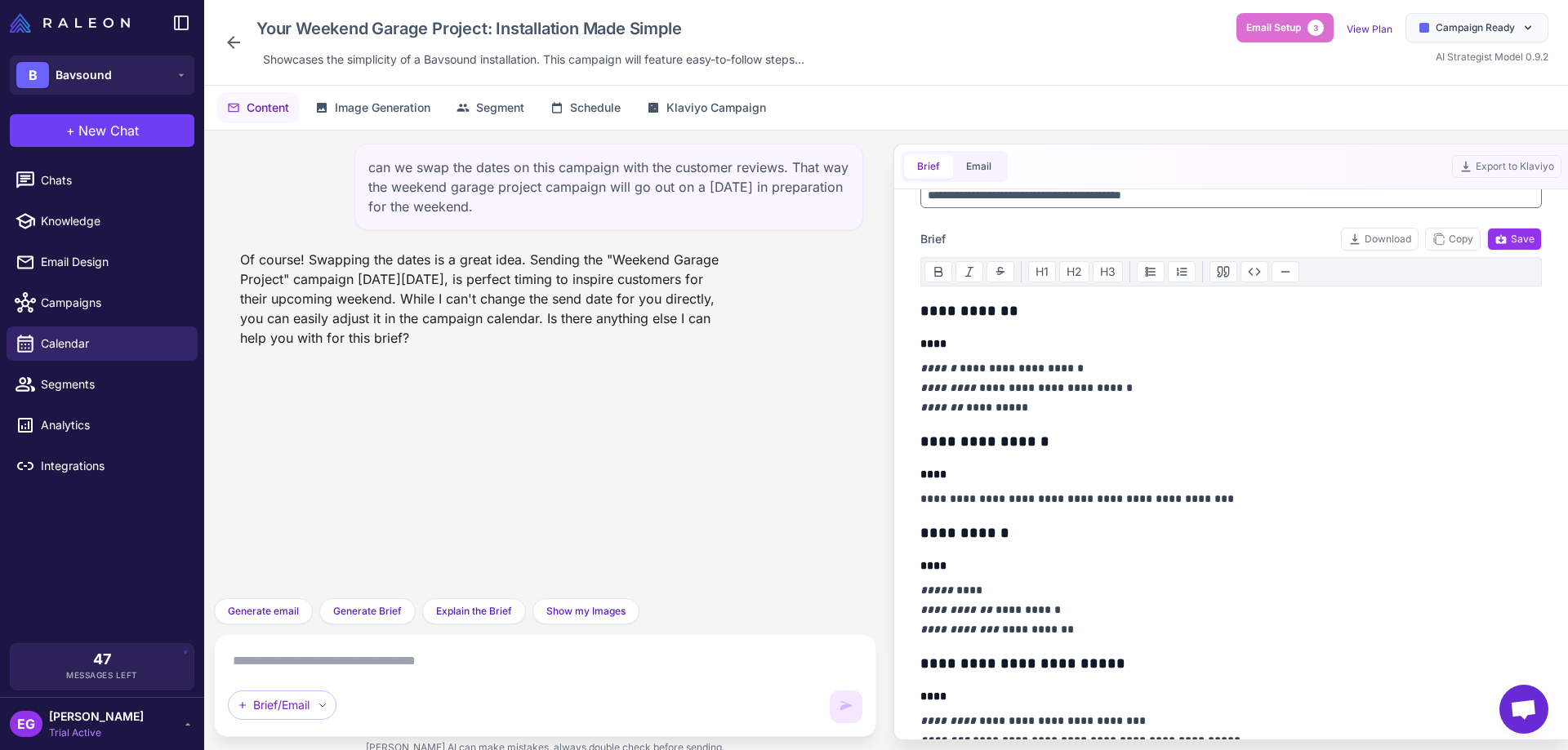
click at [436, 663] on textarea at bounding box center [545, 661] width 634 height 26
type textarea "**********"
click at [234, 41] on icon at bounding box center [234, 42] width 13 height 13
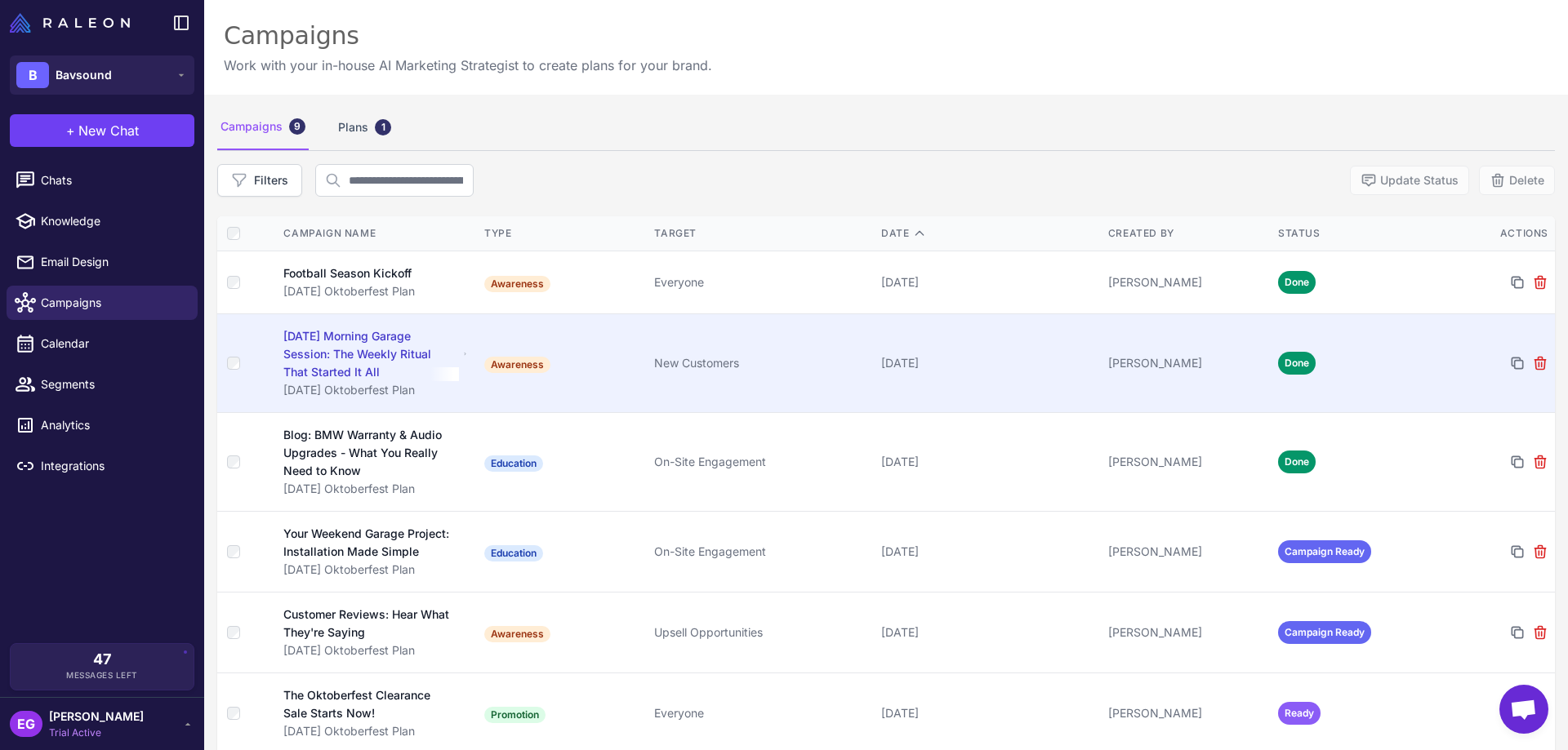
scroll to position [109, 0]
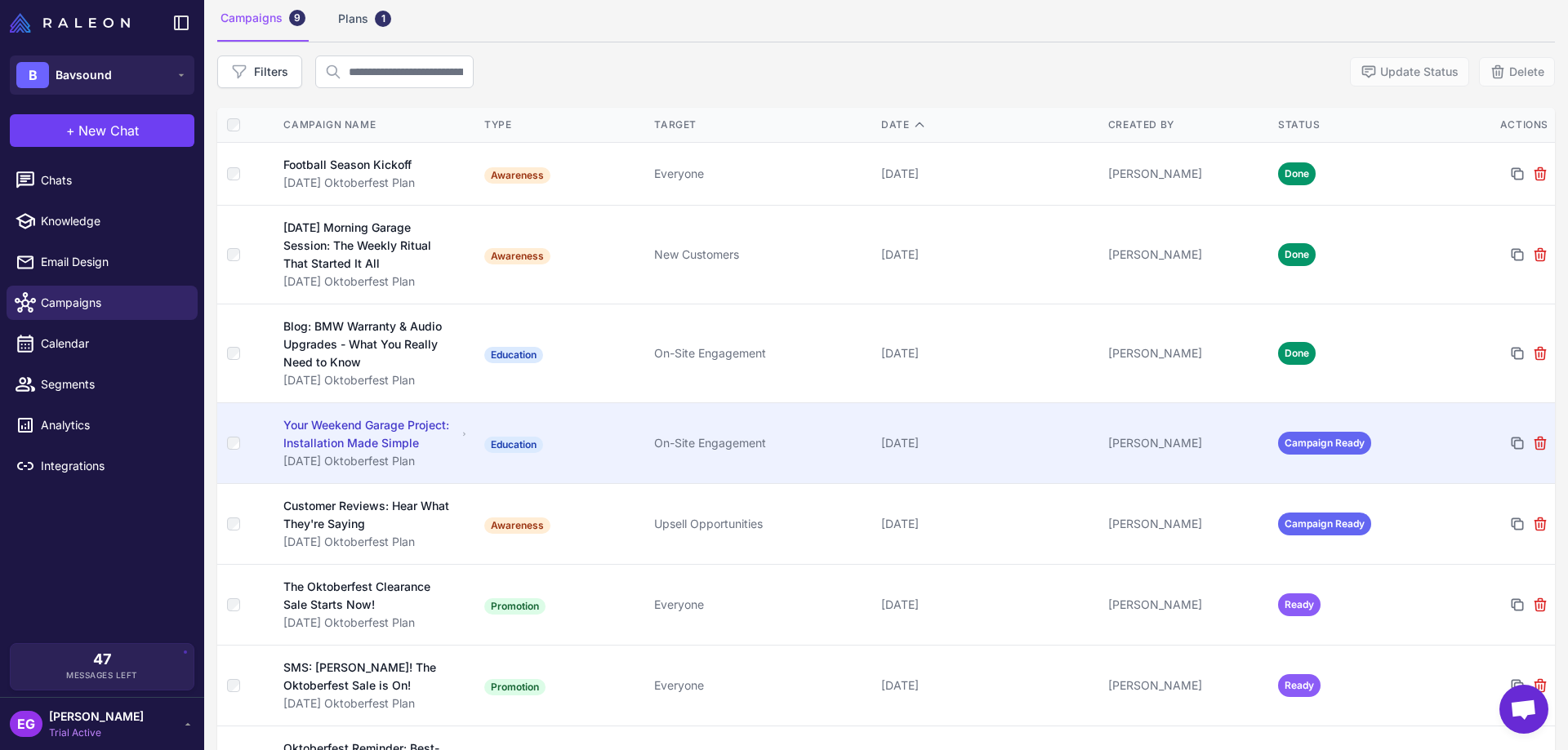
click at [920, 452] on div "[DATE]" at bounding box center [988, 444] width 214 height 18
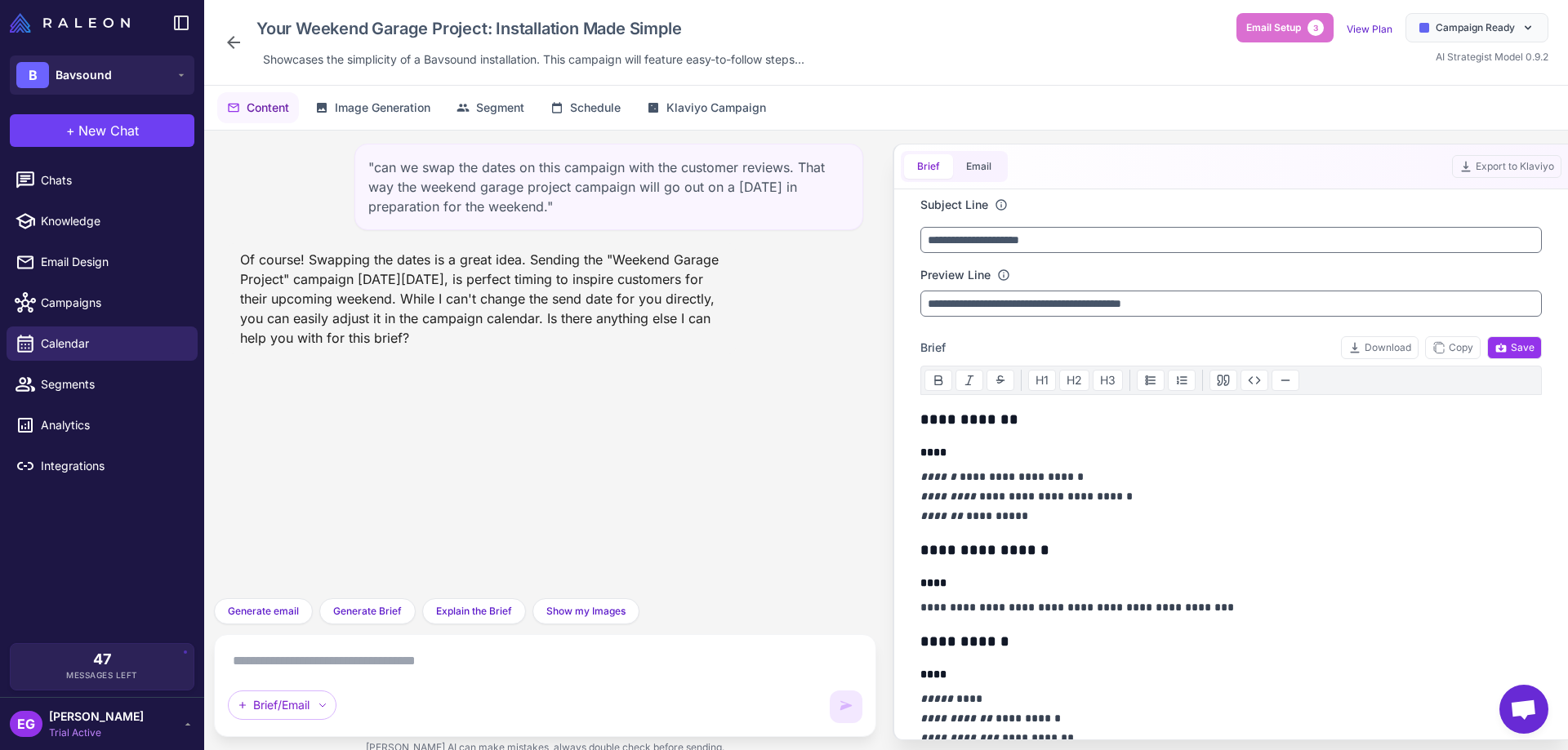
click at [379, 669] on textarea at bounding box center [545, 661] width 634 height 26
type textarea "**********"
click at [238, 41] on icon at bounding box center [234, 42] width 13 height 13
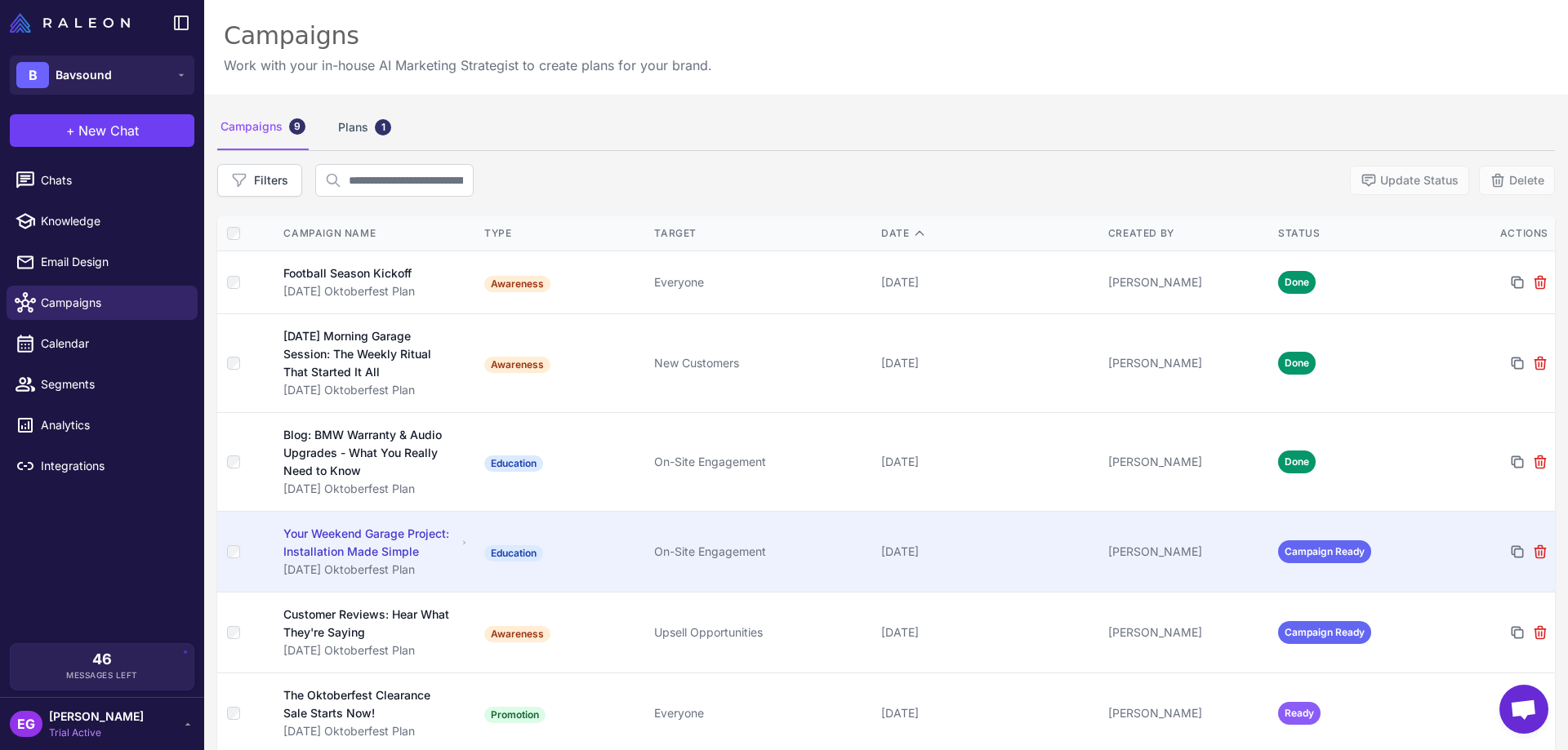
click at [921, 551] on div "[DATE]" at bounding box center [988, 552] width 214 height 18
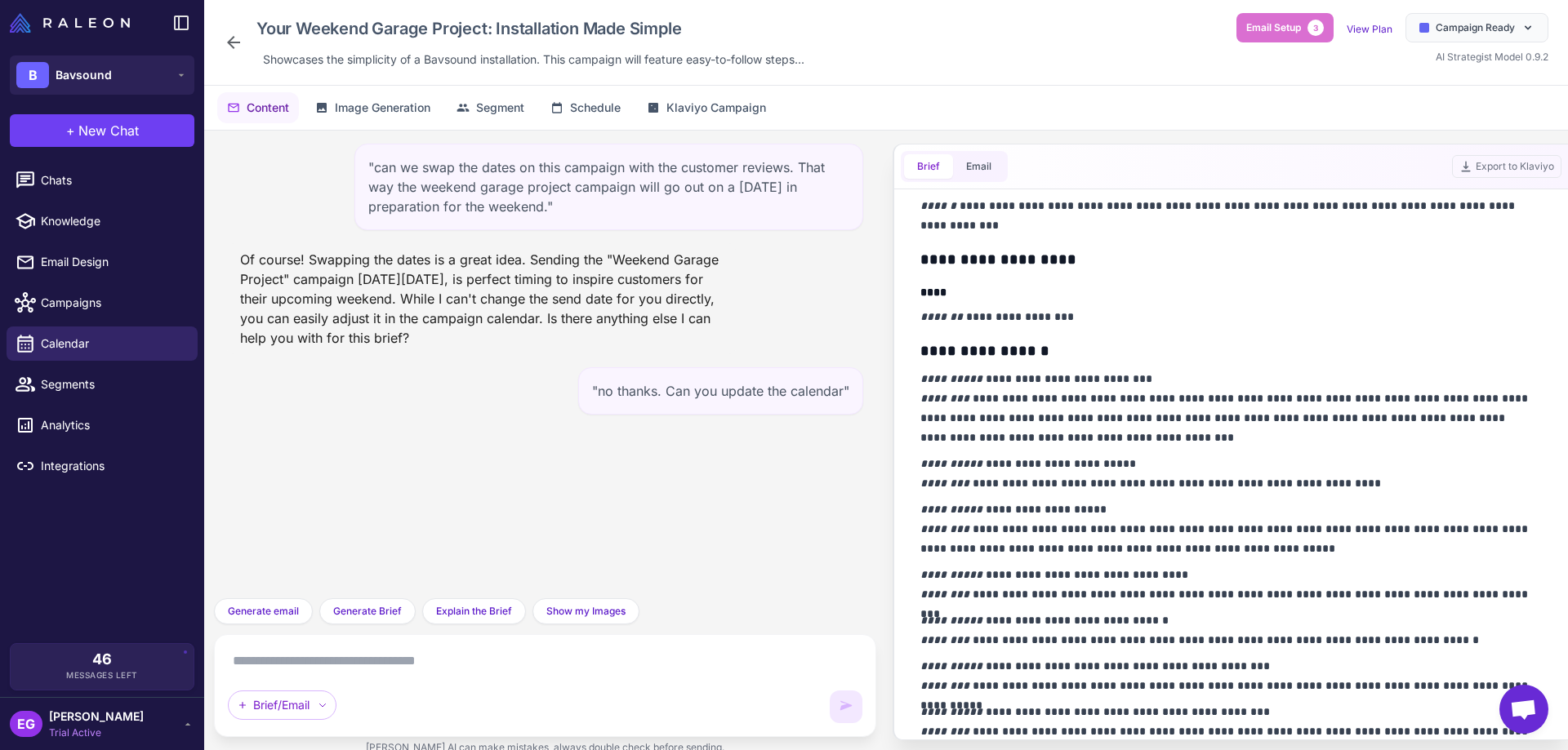
scroll to position [1226, 0]
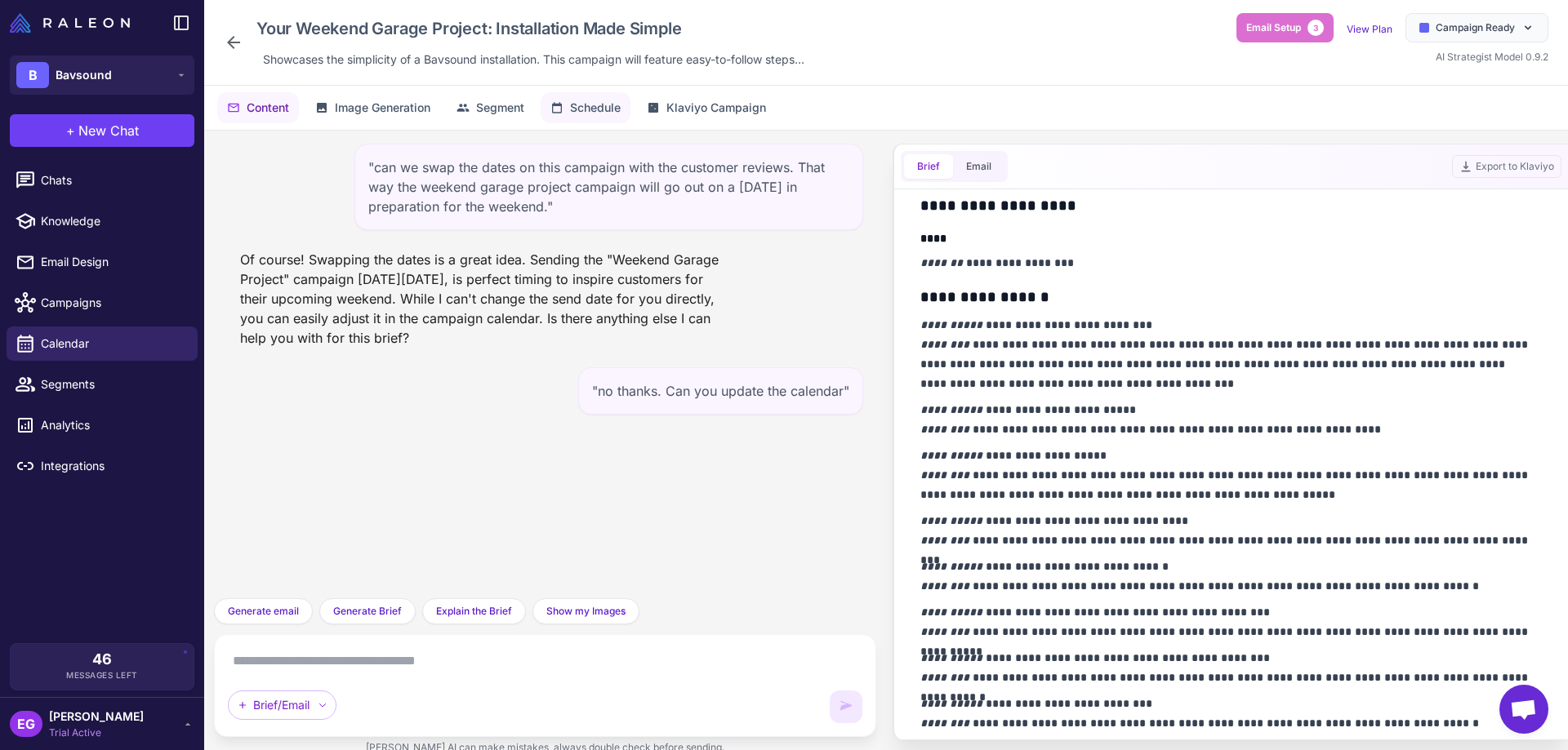
click at [588, 112] on span "Schedule" at bounding box center [596, 108] width 50 height 18
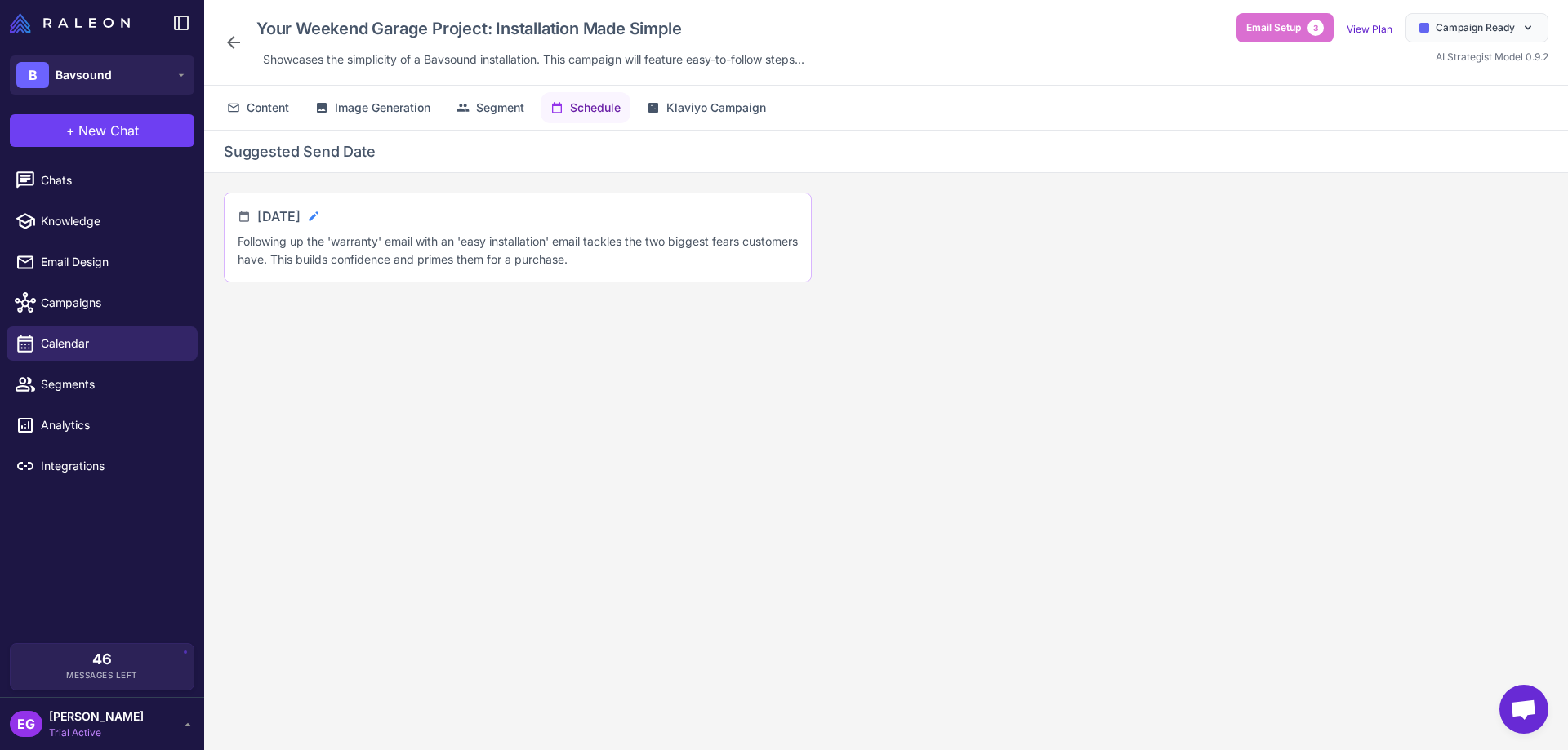
click at [320, 215] on icon at bounding box center [314, 216] width 13 height 13
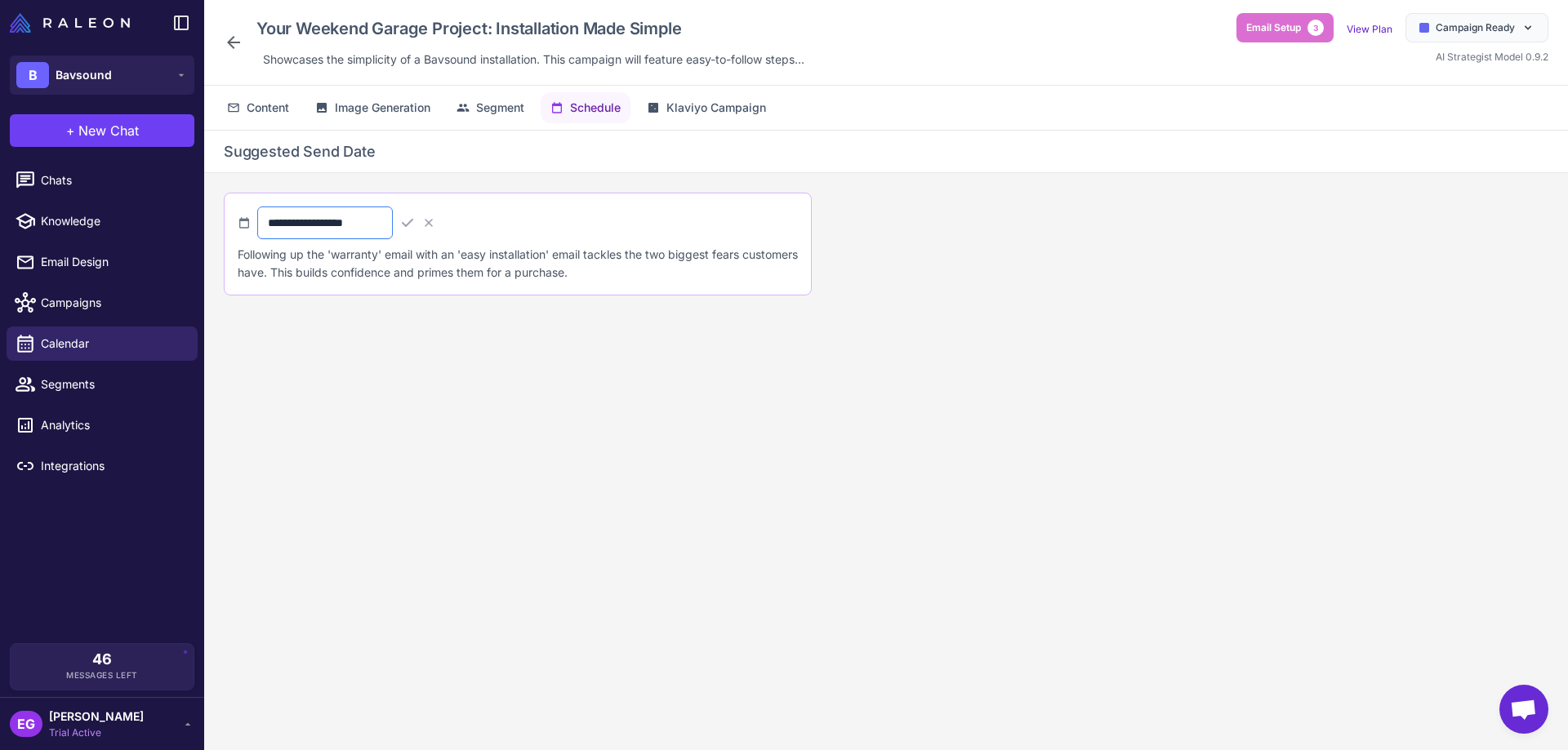
click at [330, 221] on input "**********" at bounding box center [324, 223] width 136 height 32
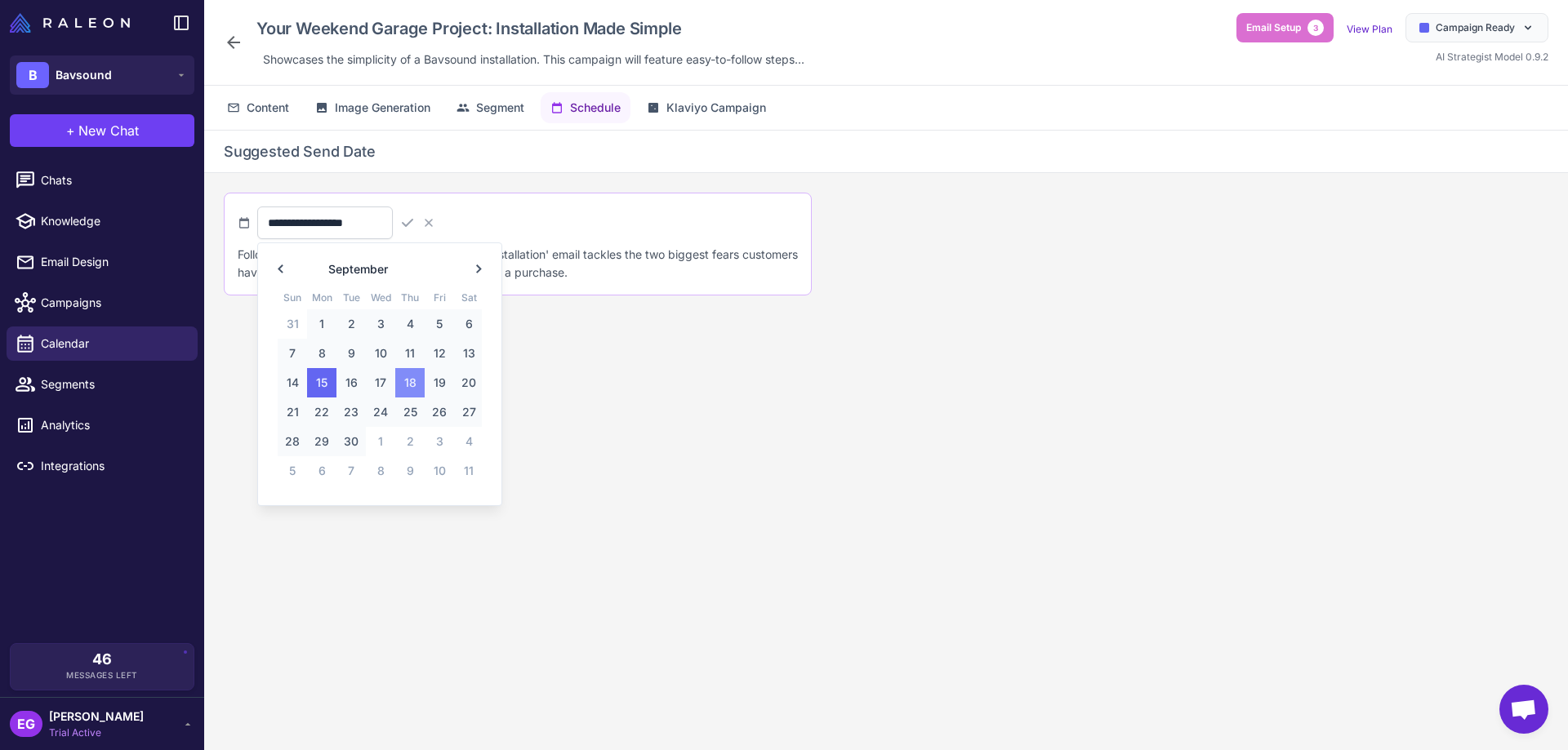
click at [406, 384] on span "18" at bounding box center [410, 383] width 30 height 30
type input "**********"
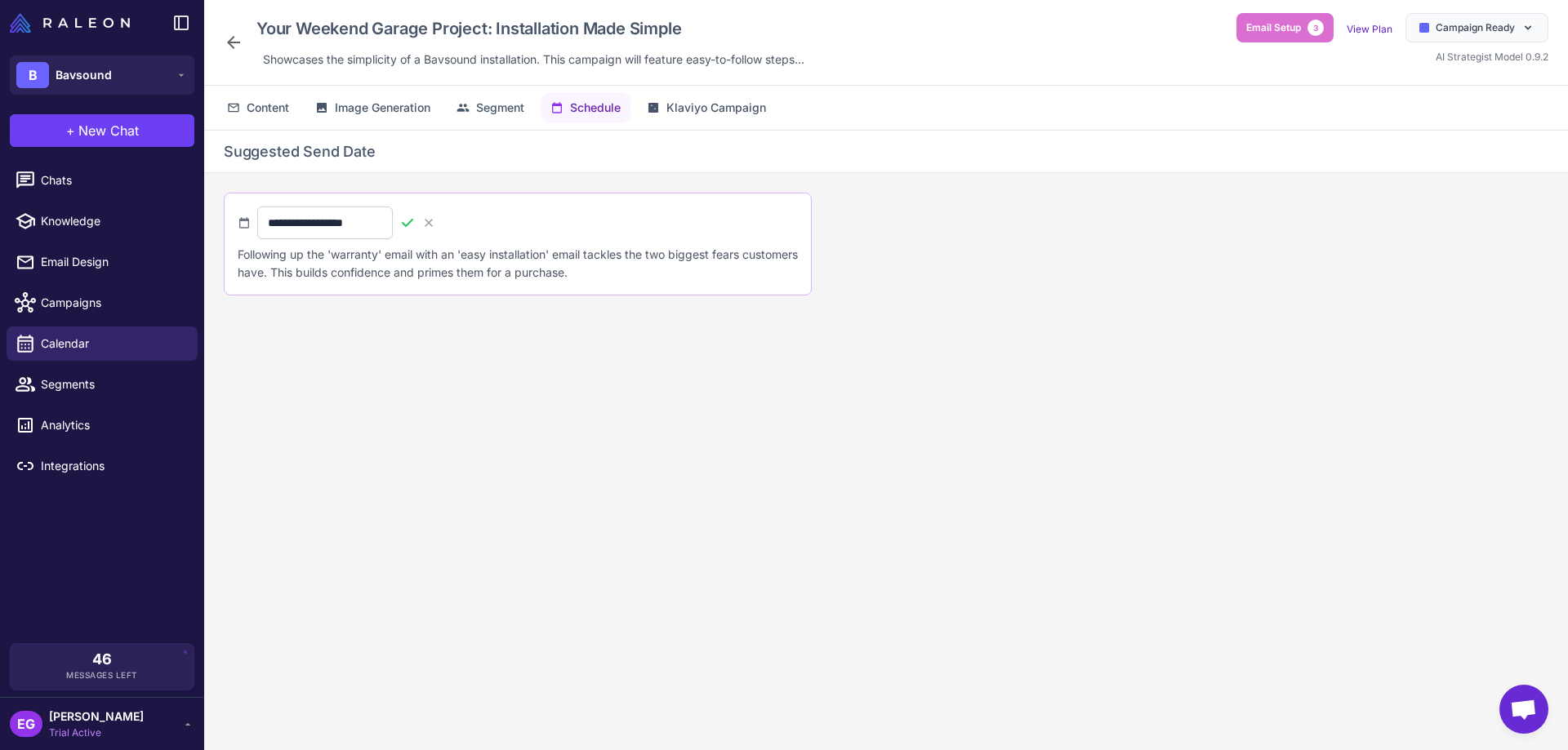
click at [416, 222] on icon at bounding box center [408, 223] width 16 height 16
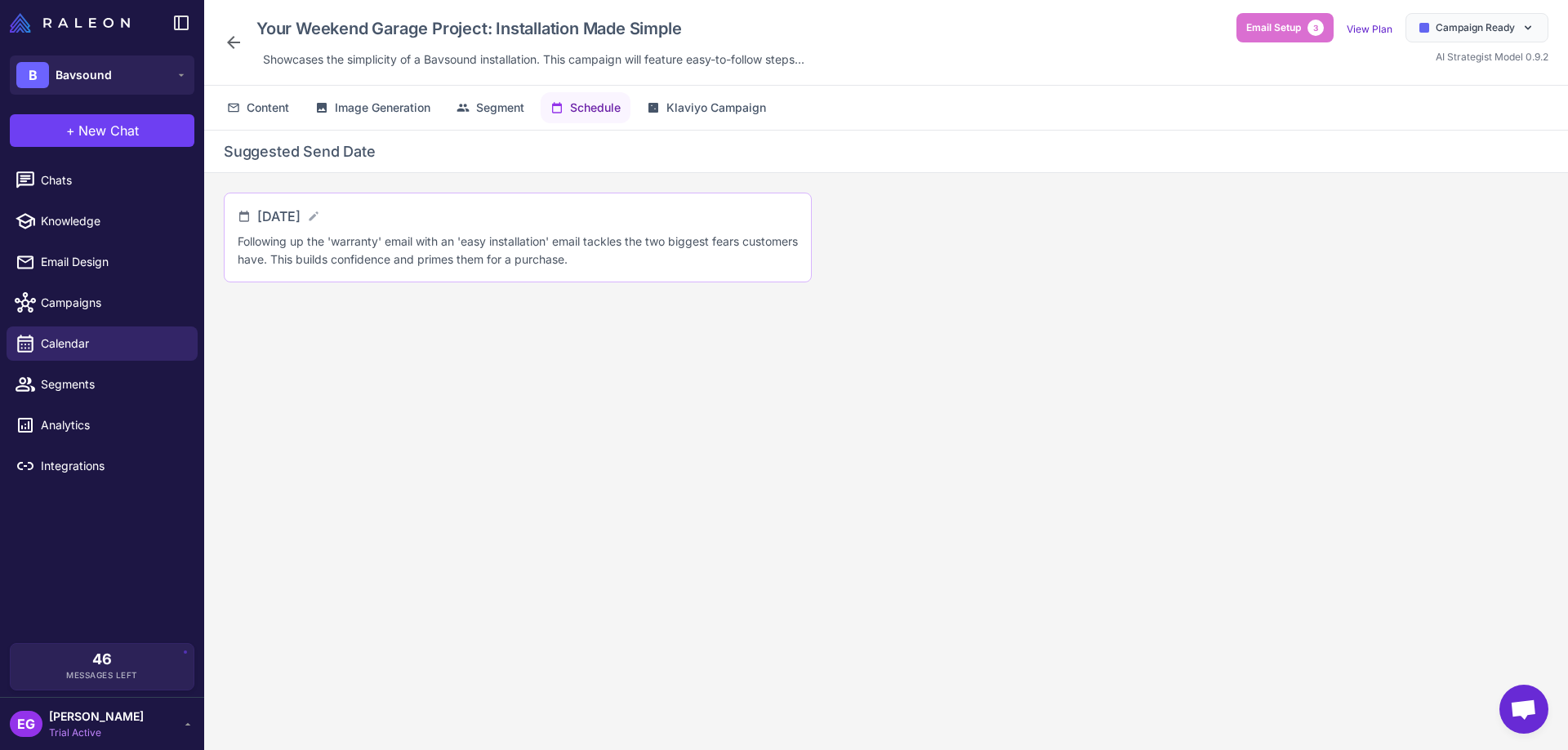
click at [233, 38] on icon at bounding box center [234, 42] width 13 height 13
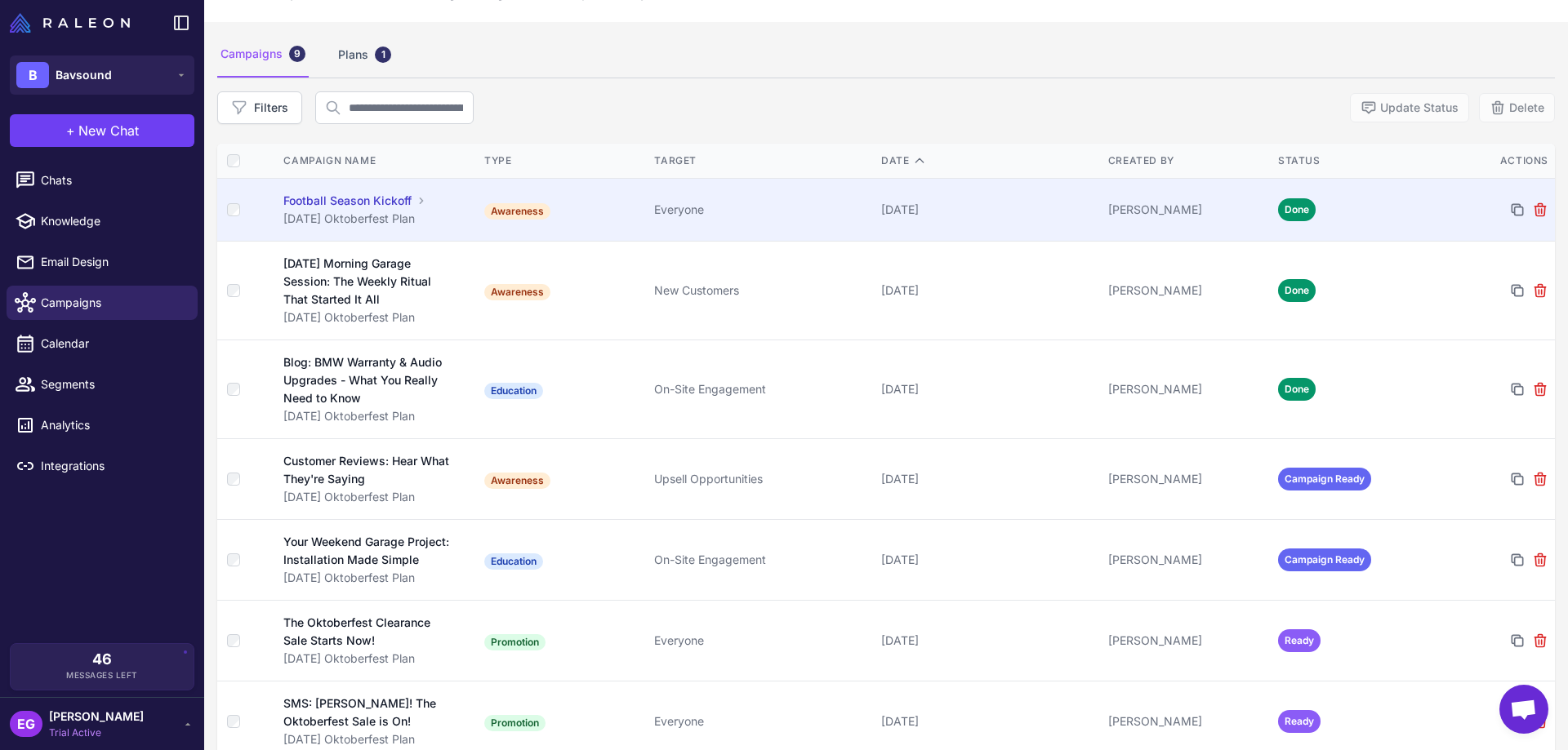
scroll to position [109, 0]
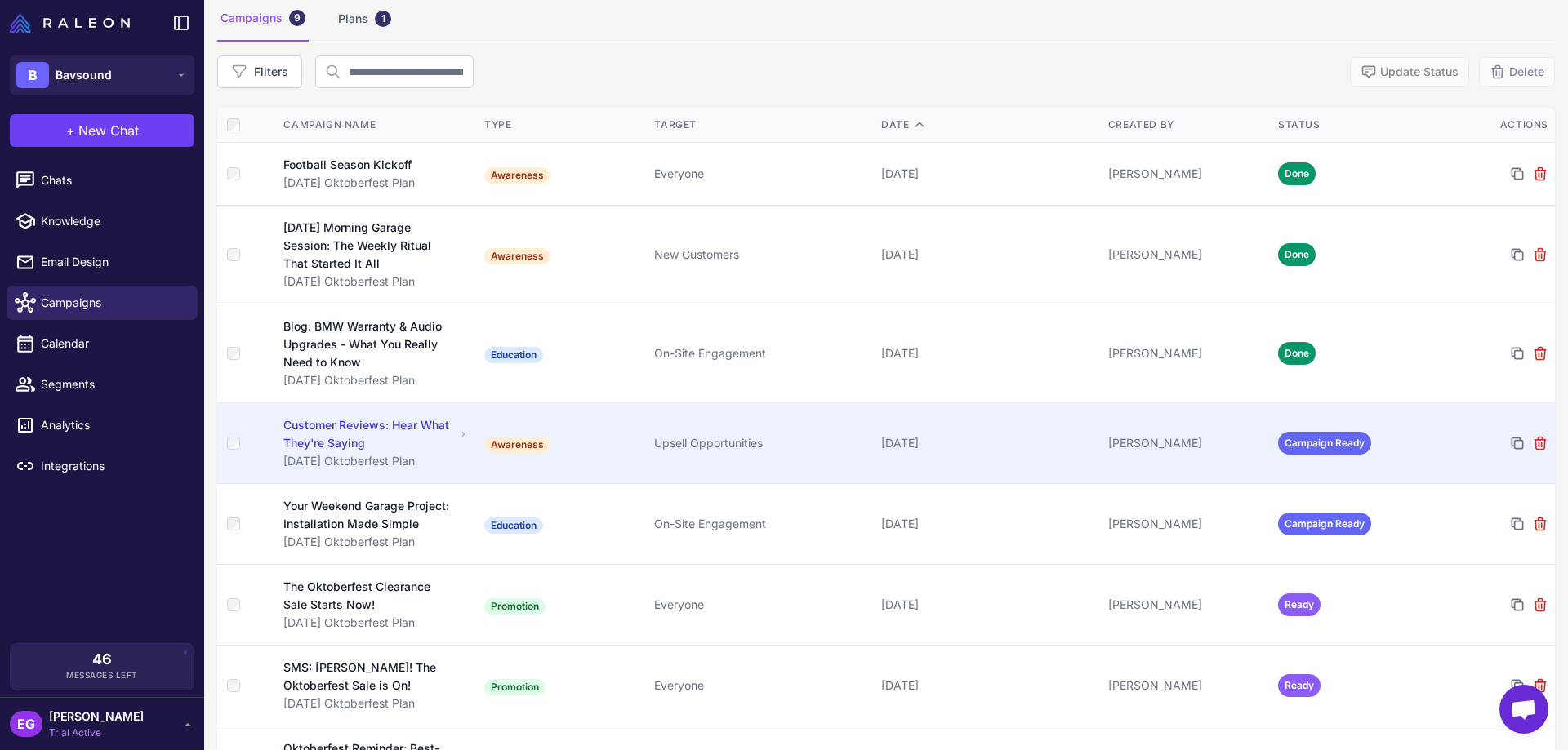
click at [377, 423] on div "Customer Reviews: Hear What They're Saying" at bounding box center [369, 435] width 173 height 36
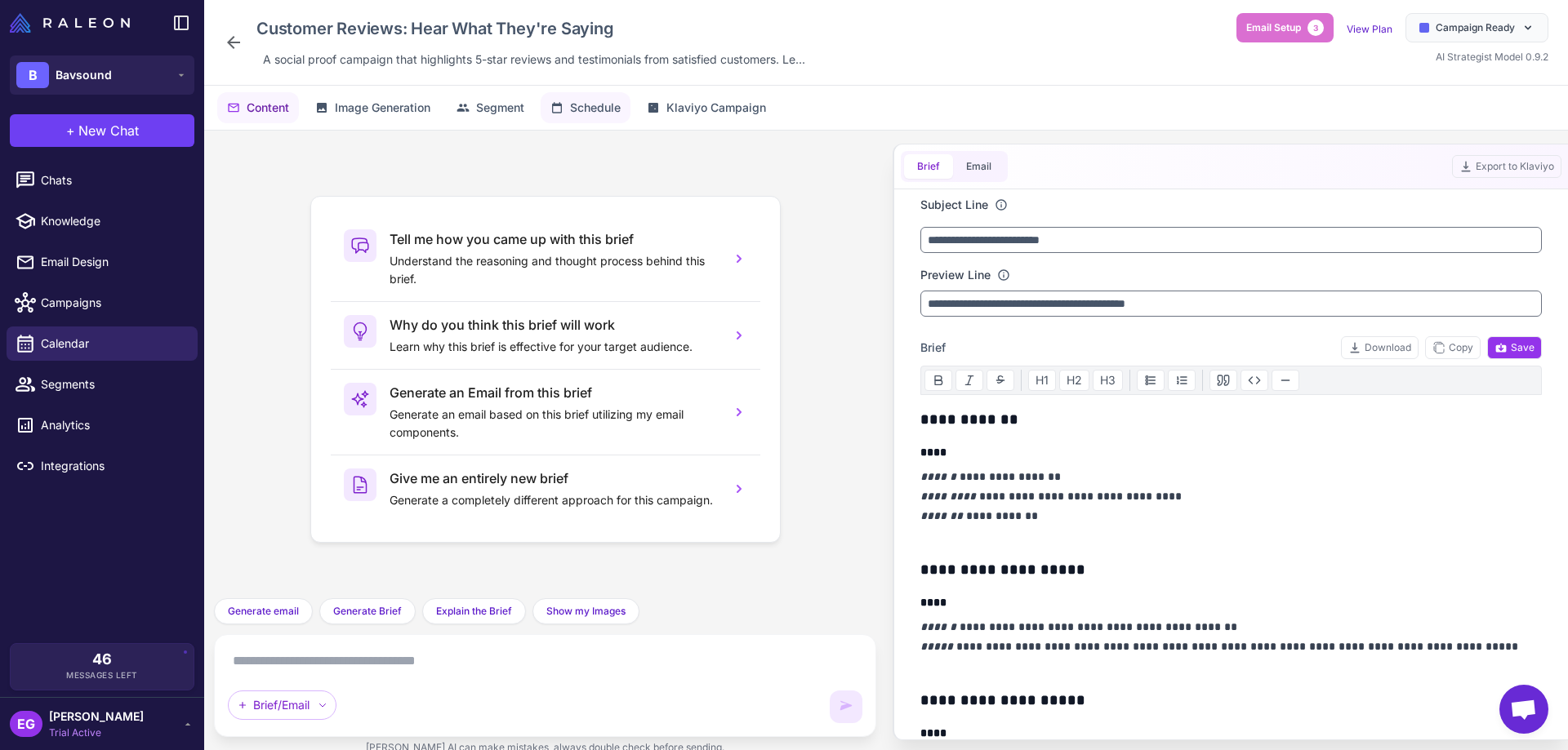
click at [589, 119] on button "Schedule" at bounding box center [586, 108] width 90 height 31
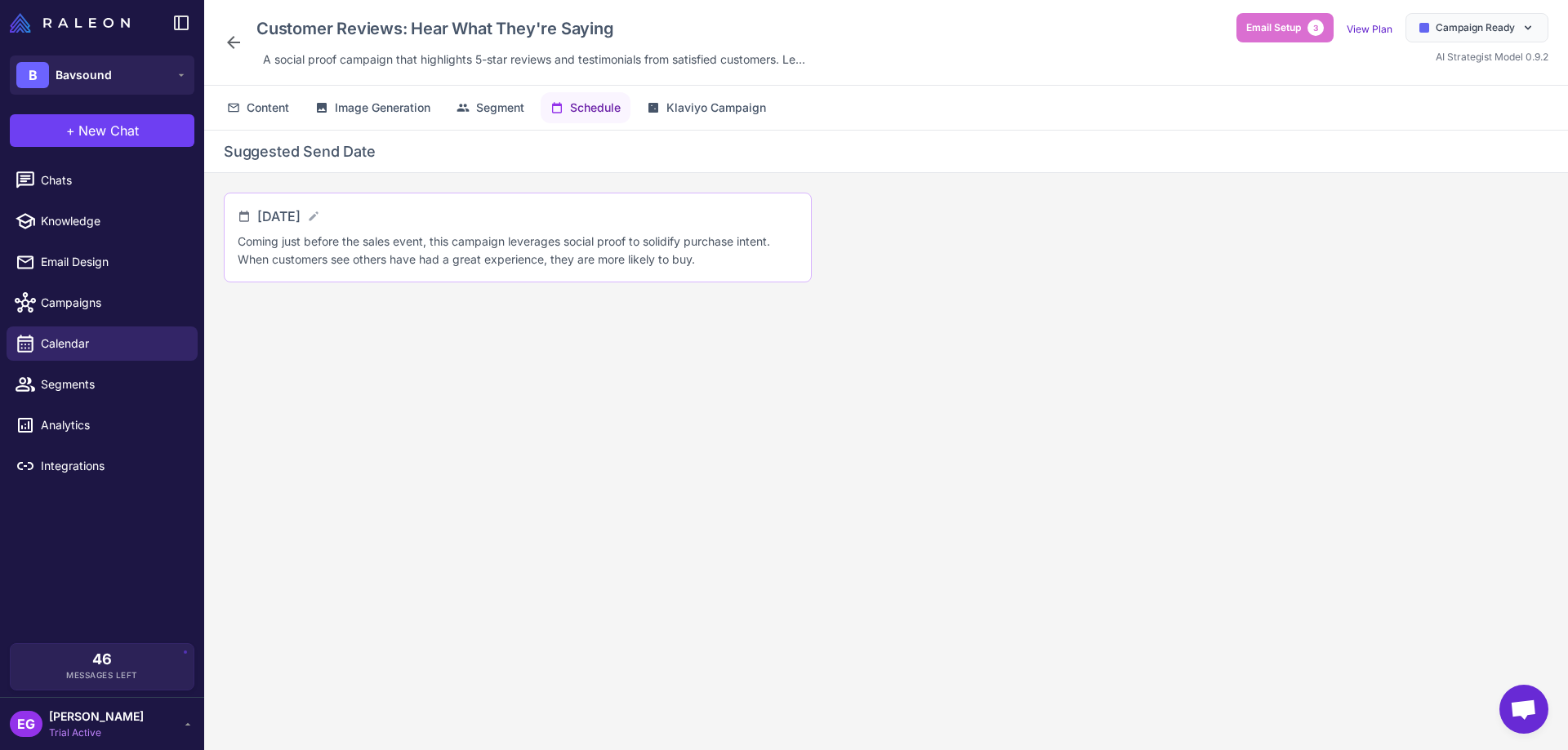
click at [301, 215] on span "September 17, 2025" at bounding box center [279, 216] width 43 height 20
click at [320, 218] on icon at bounding box center [314, 216] width 13 height 13
click at [338, 217] on input "**********" at bounding box center [324, 223] width 136 height 32
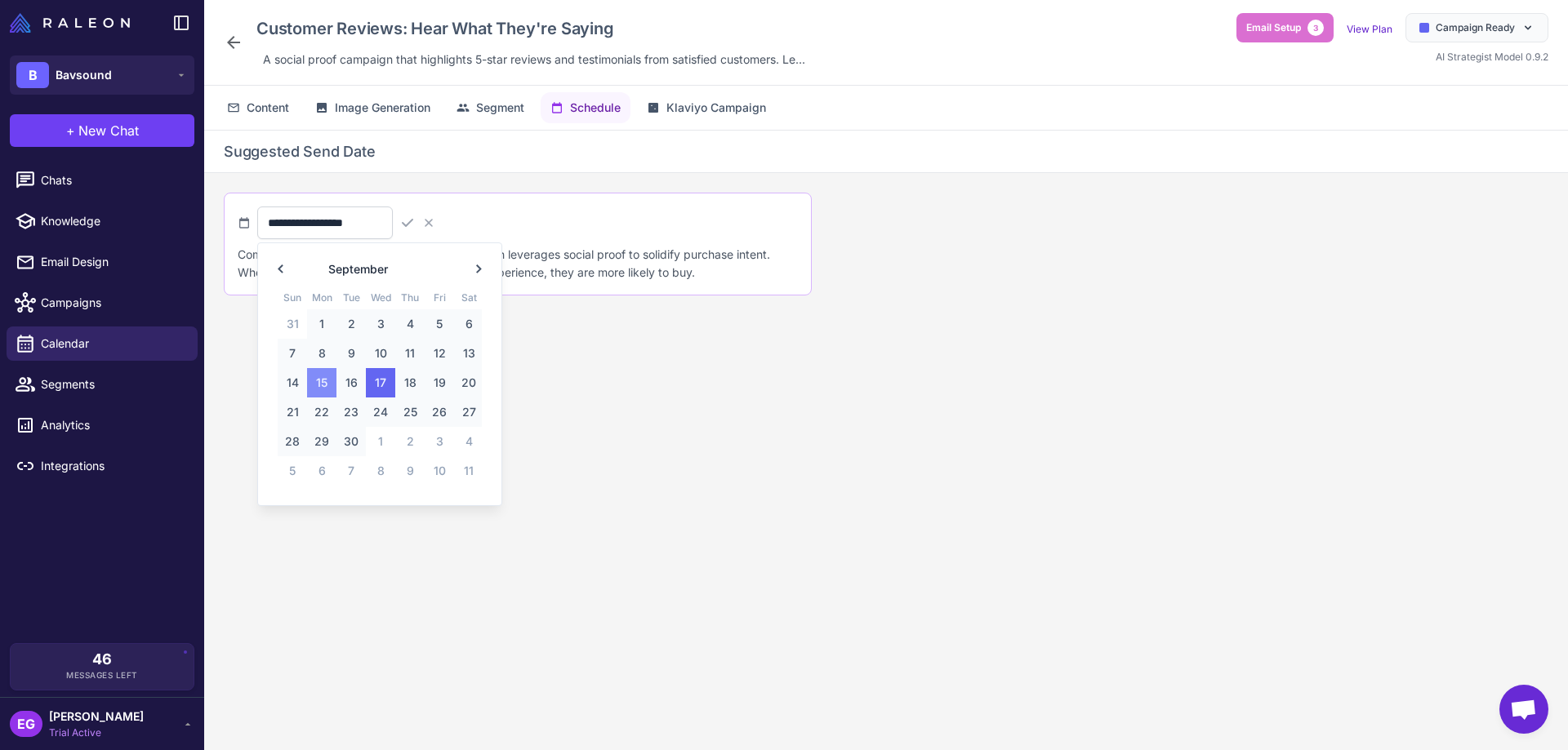
click at [323, 377] on span "15" at bounding box center [322, 383] width 30 height 30
type input "**********"
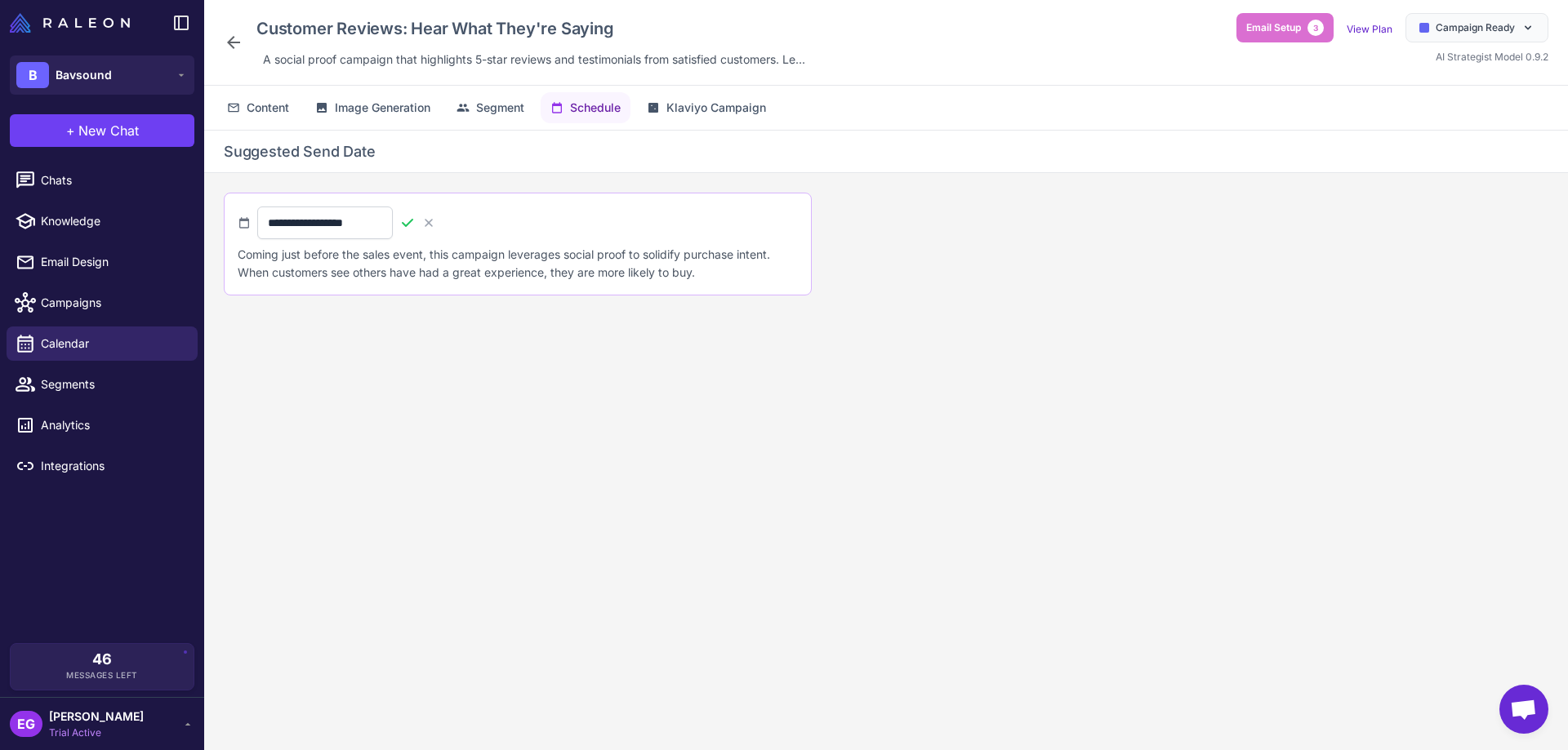
click at [416, 220] on icon at bounding box center [408, 223] width 16 height 16
click at [231, 41] on icon at bounding box center [234, 42] width 13 height 13
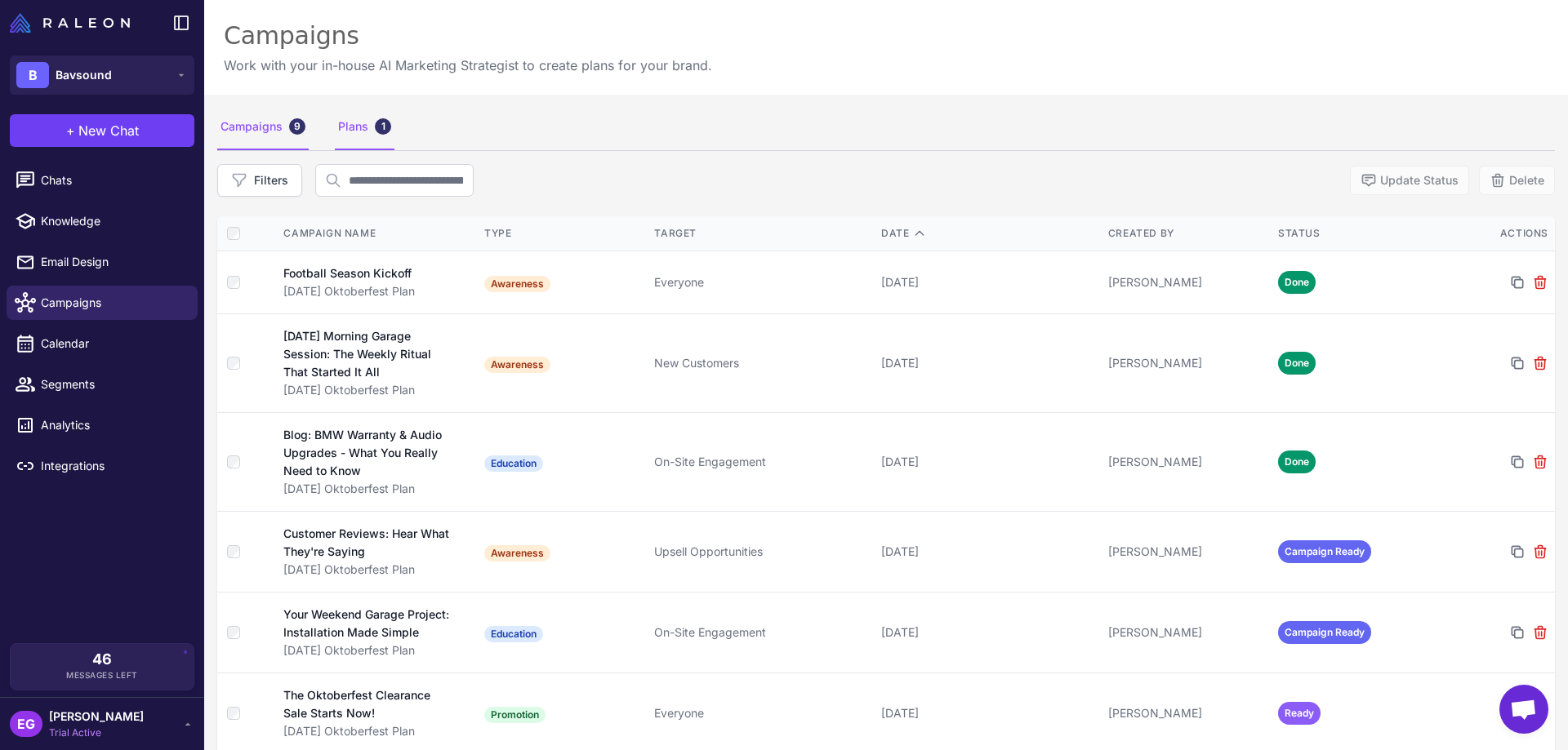
click at [367, 135] on div "Plans 1" at bounding box center [365, 127] width 59 height 46
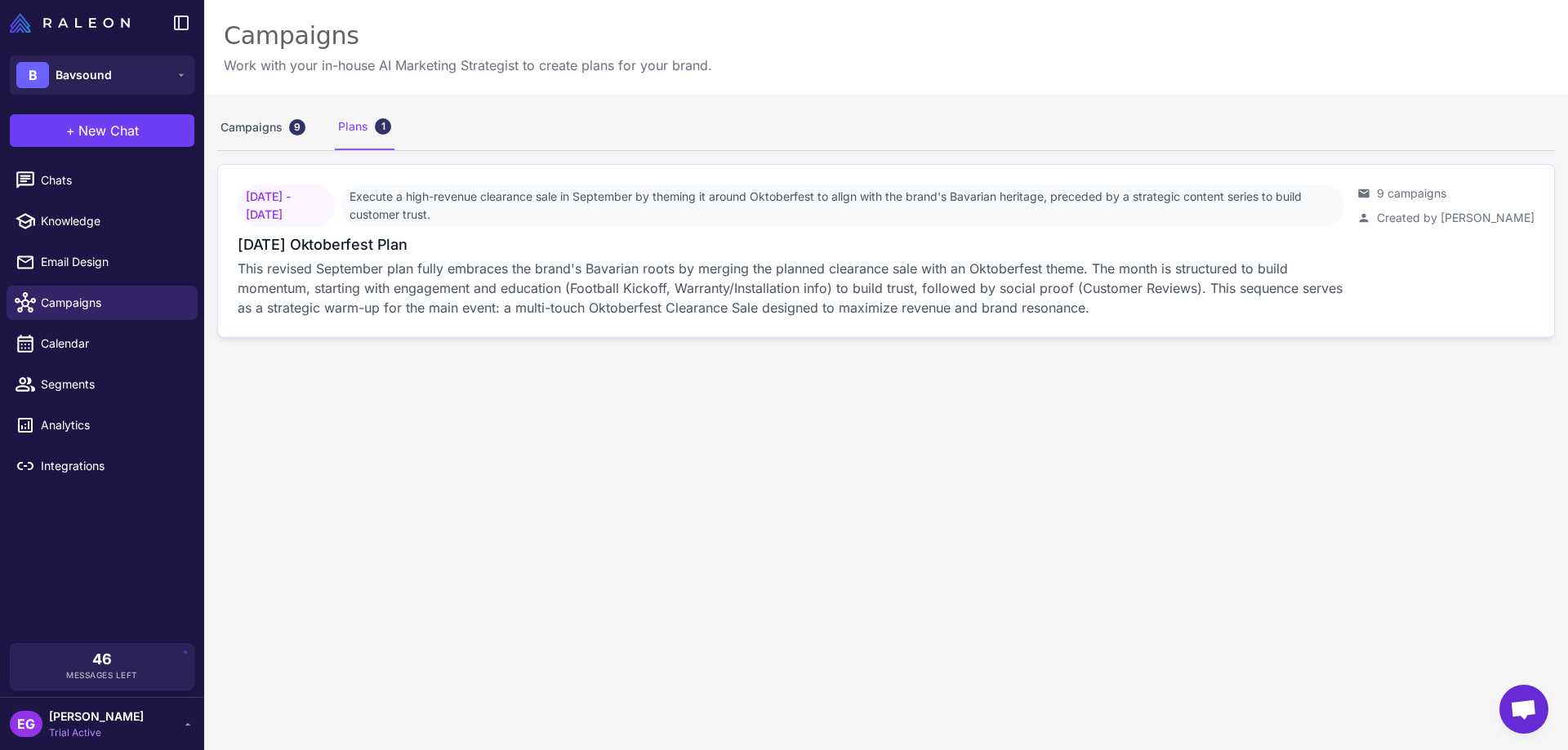
click at [873, 243] on div "[DATE] Oktoberfest Plan" at bounding box center [792, 244] width 1107 height 22
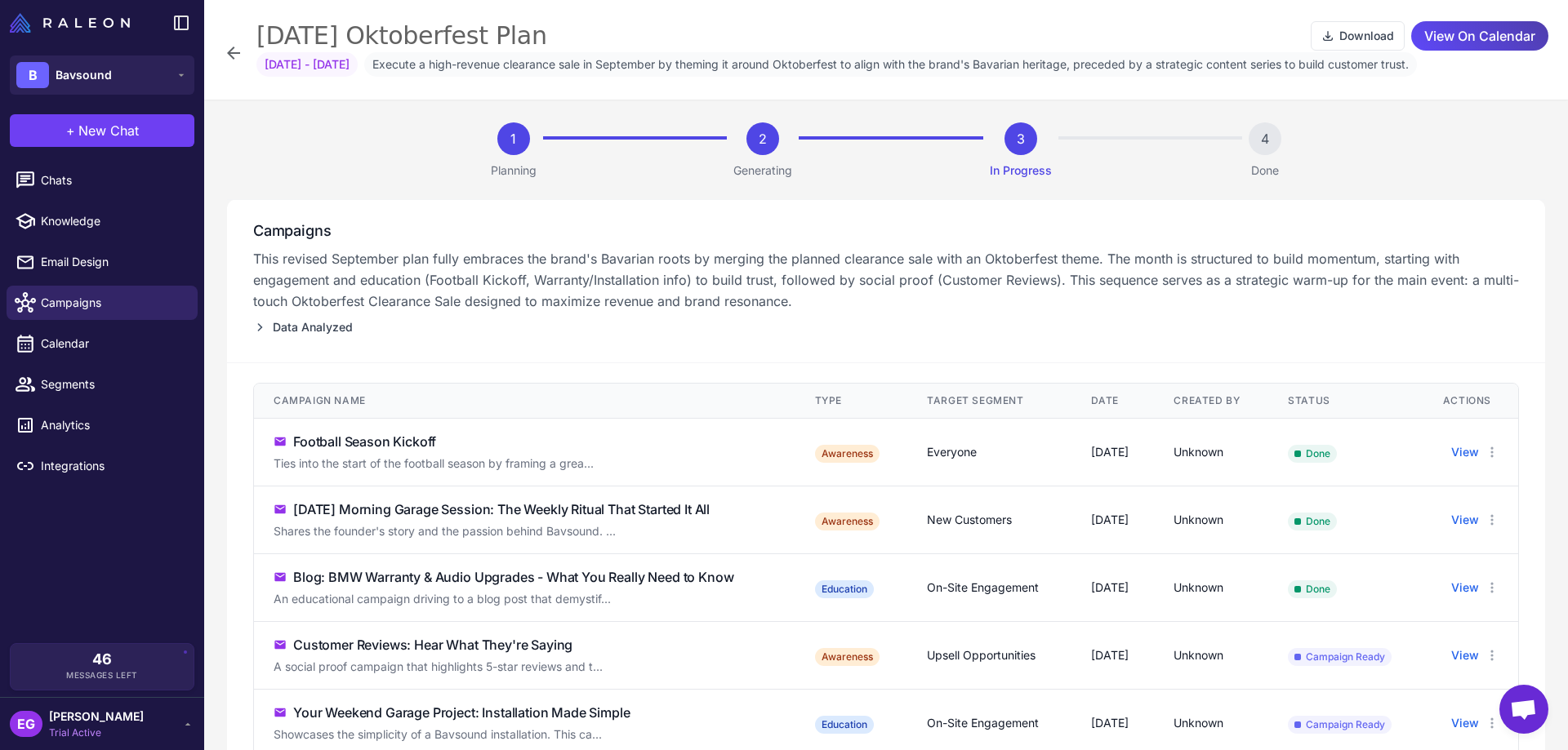
click at [230, 58] on icon at bounding box center [234, 53] width 20 height 20
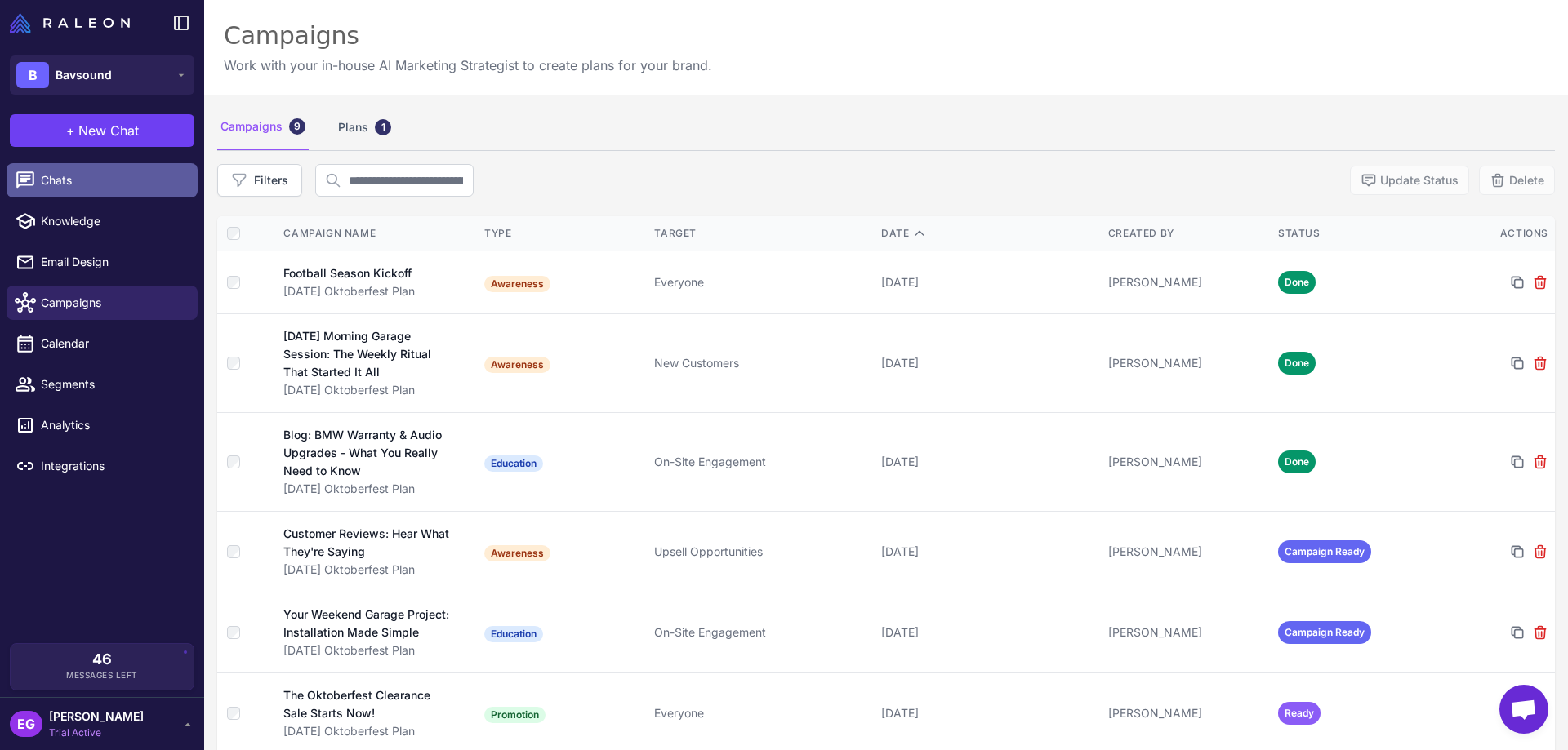
click at [82, 182] on span "Chats" at bounding box center [112, 181] width 144 height 18
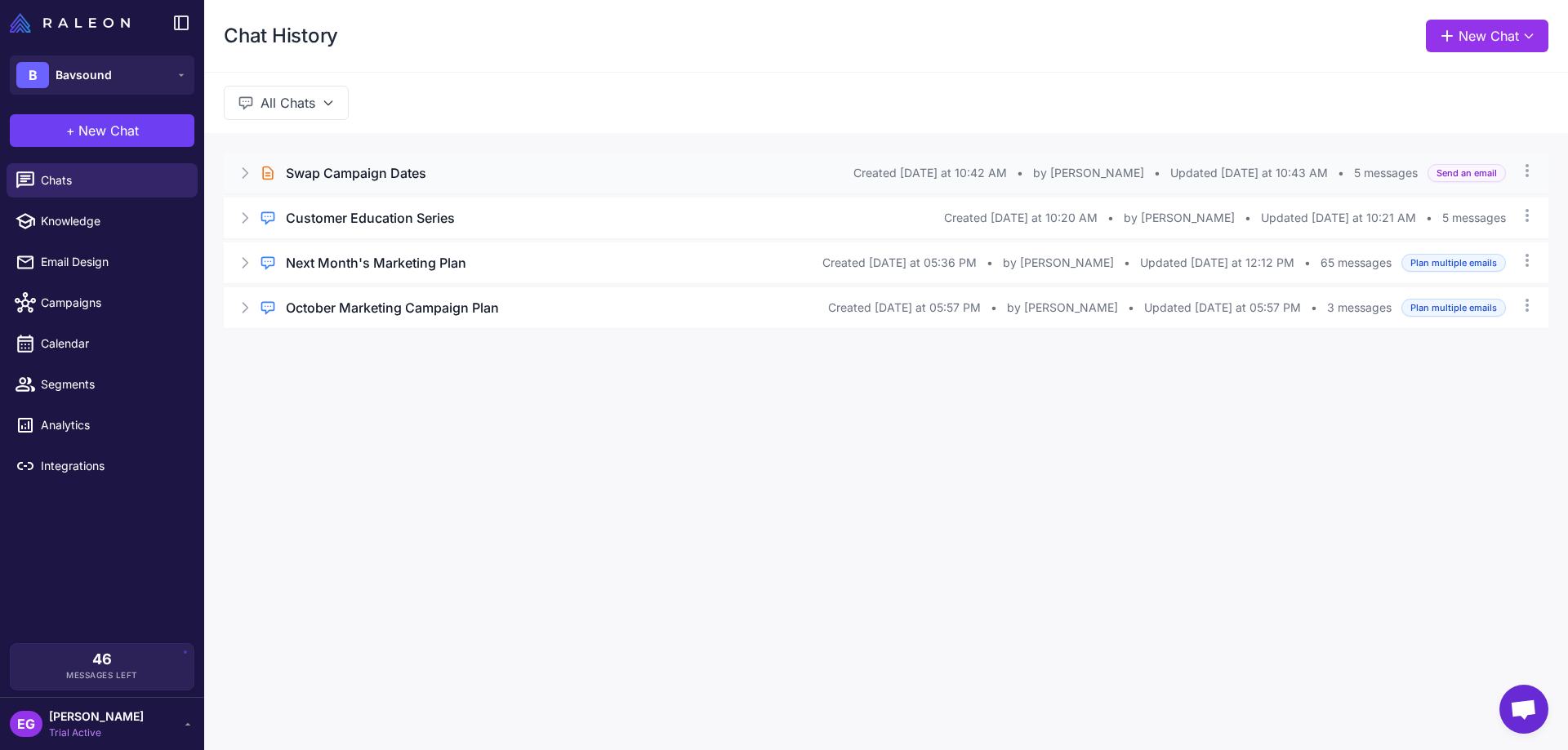
click at [244, 178] on icon at bounding box center [245, 172] width 4 height 10
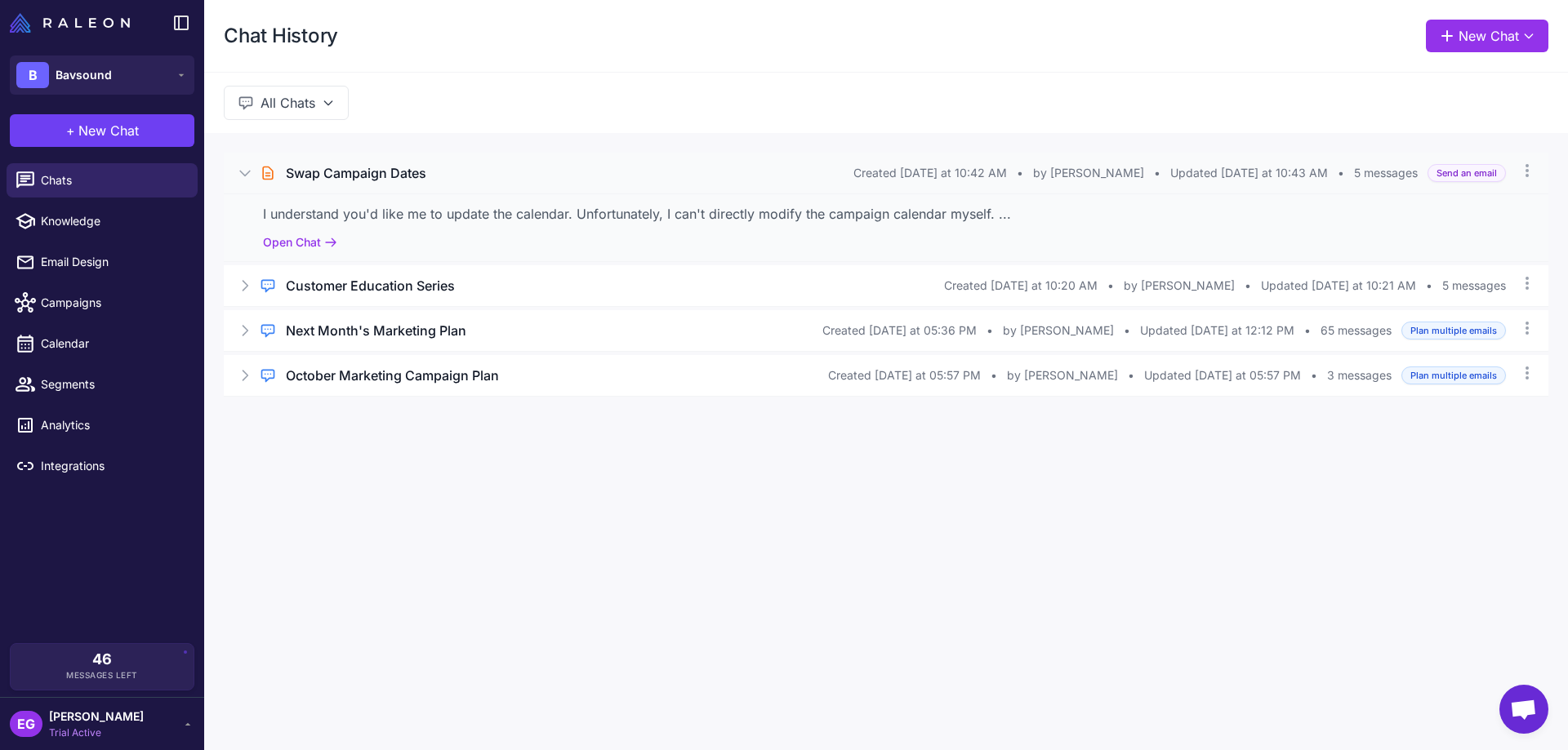
click at [630, 222] on div "I understand you'd like me to update the calendar. Unfortunately, I can't direc…" at bounding box center [886, 214] width 1246 height 20
click at [331, 242] on icon at bounding box center [331, 243] width 13 height 13
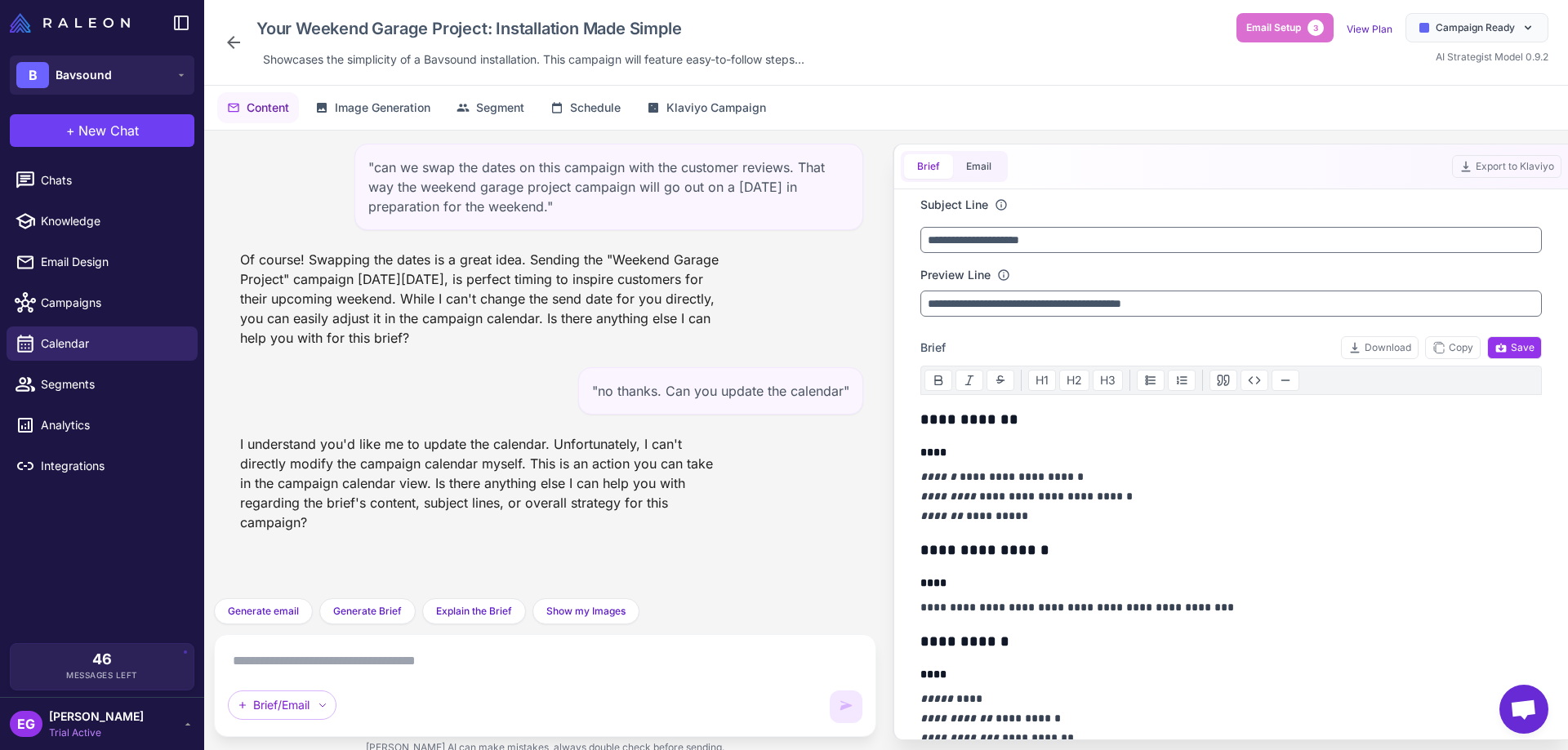
click at [232, 44] on icon at bounding box center [234, 42] width 20 height 20
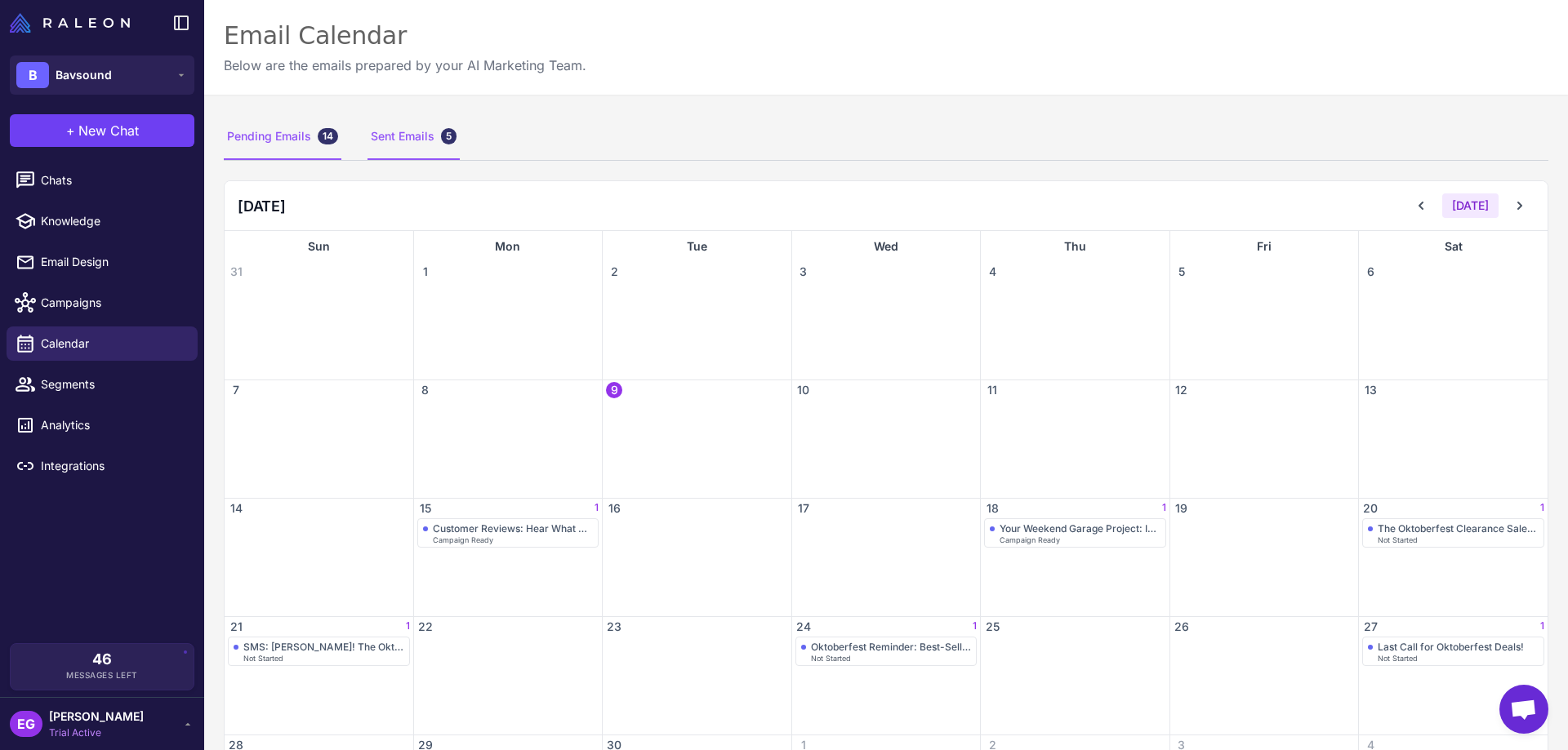
click at [399, 136] on div "Sent Emails 5" at bounding box center [413, 137] width 93 height 46
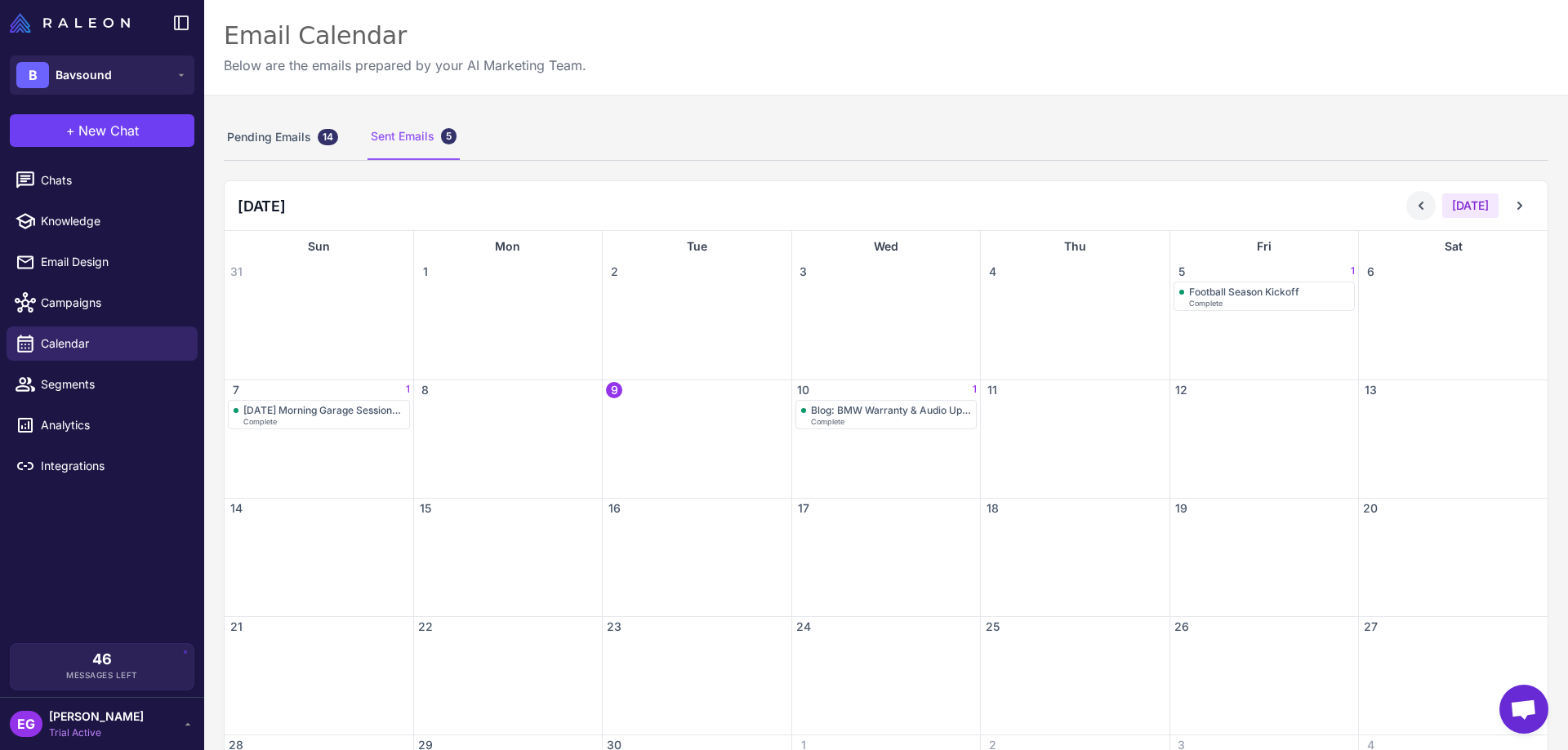
click at [1419, 216] on button at bounding box center [1421, 206] width 30 height 30
click at [1514, 211] on icon at bounding box center [1520, 206] width 16 height 16
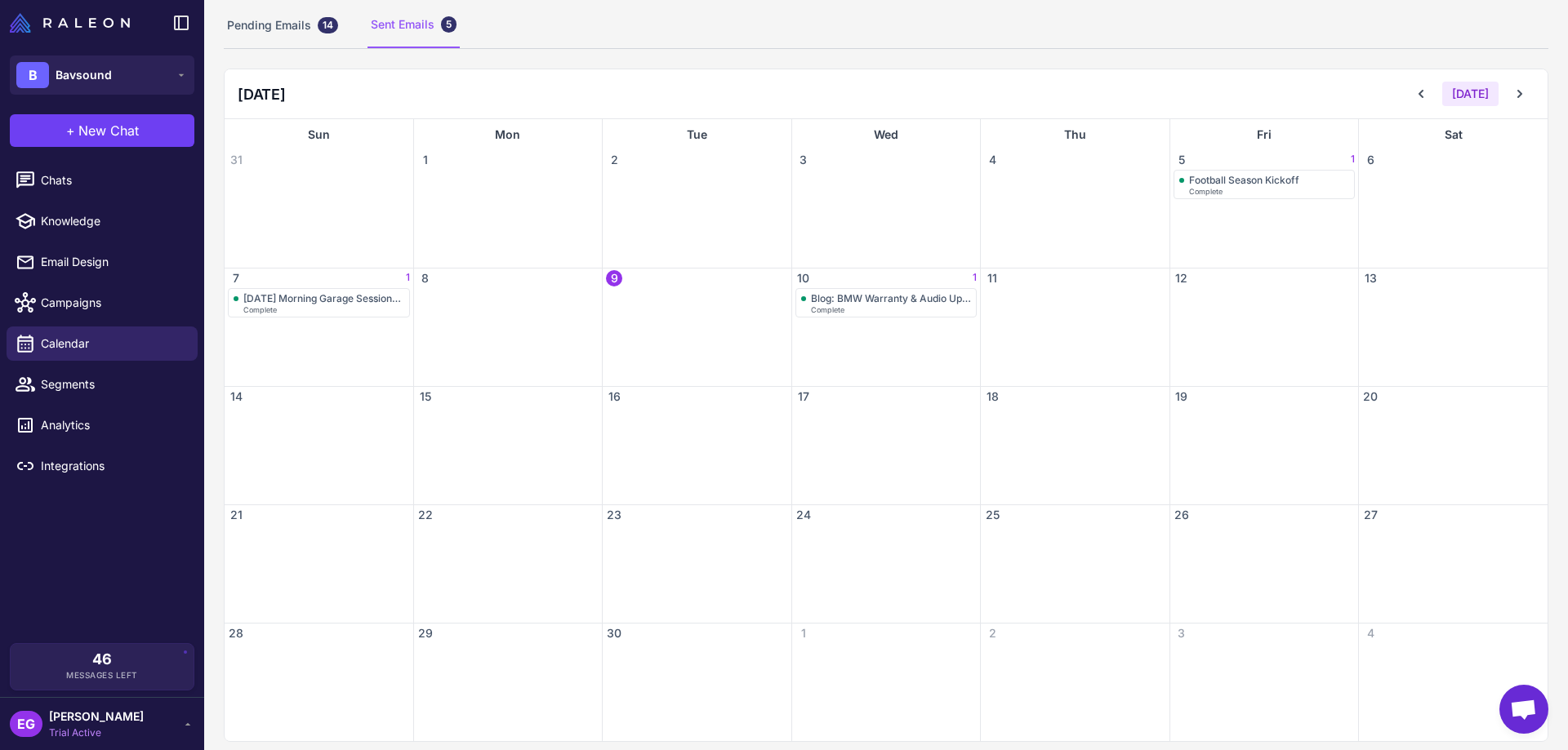
scroll to position [123, 0]
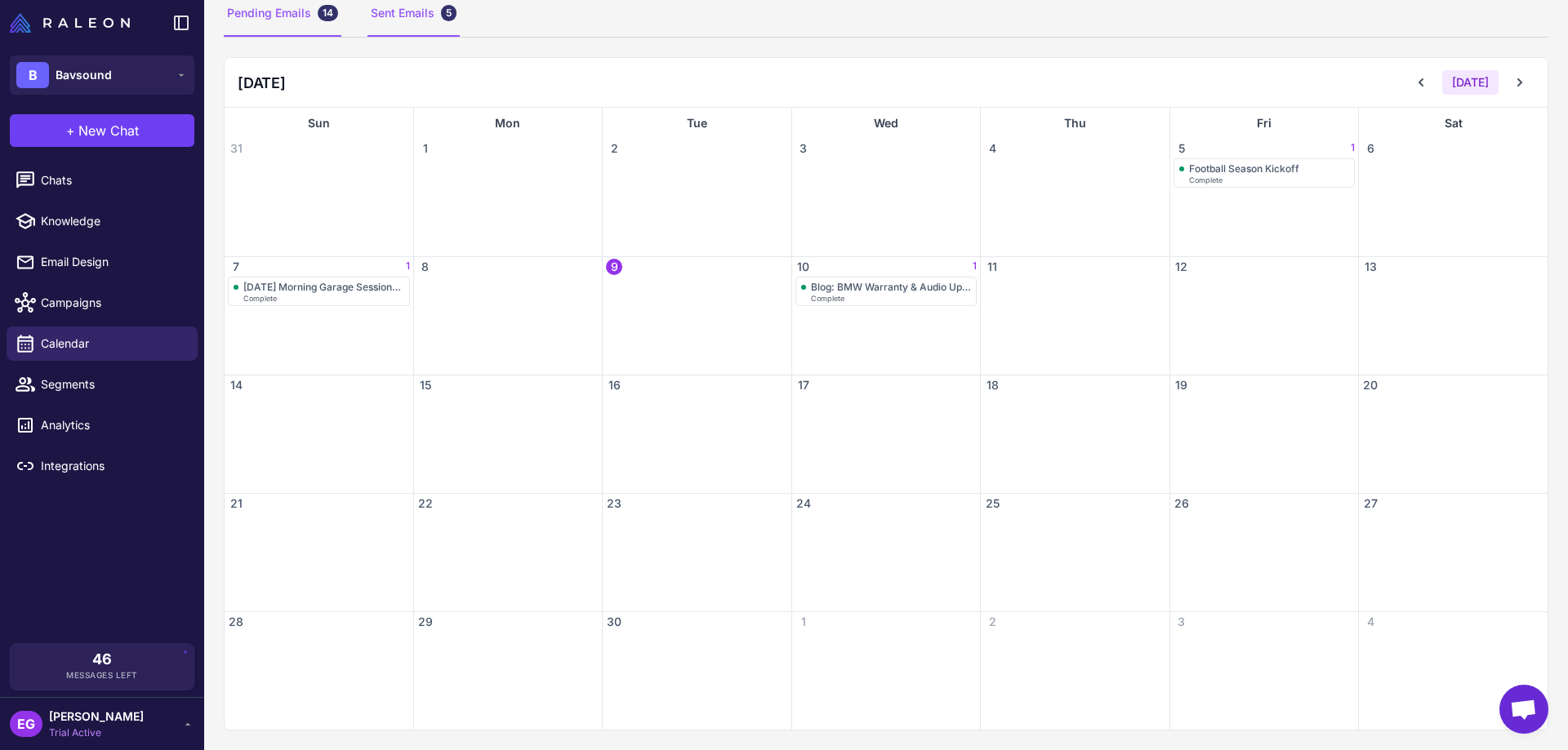
click at [271, 15] on div "Pending Emails 14" at bounding box center [282, 13] width 118 height 46
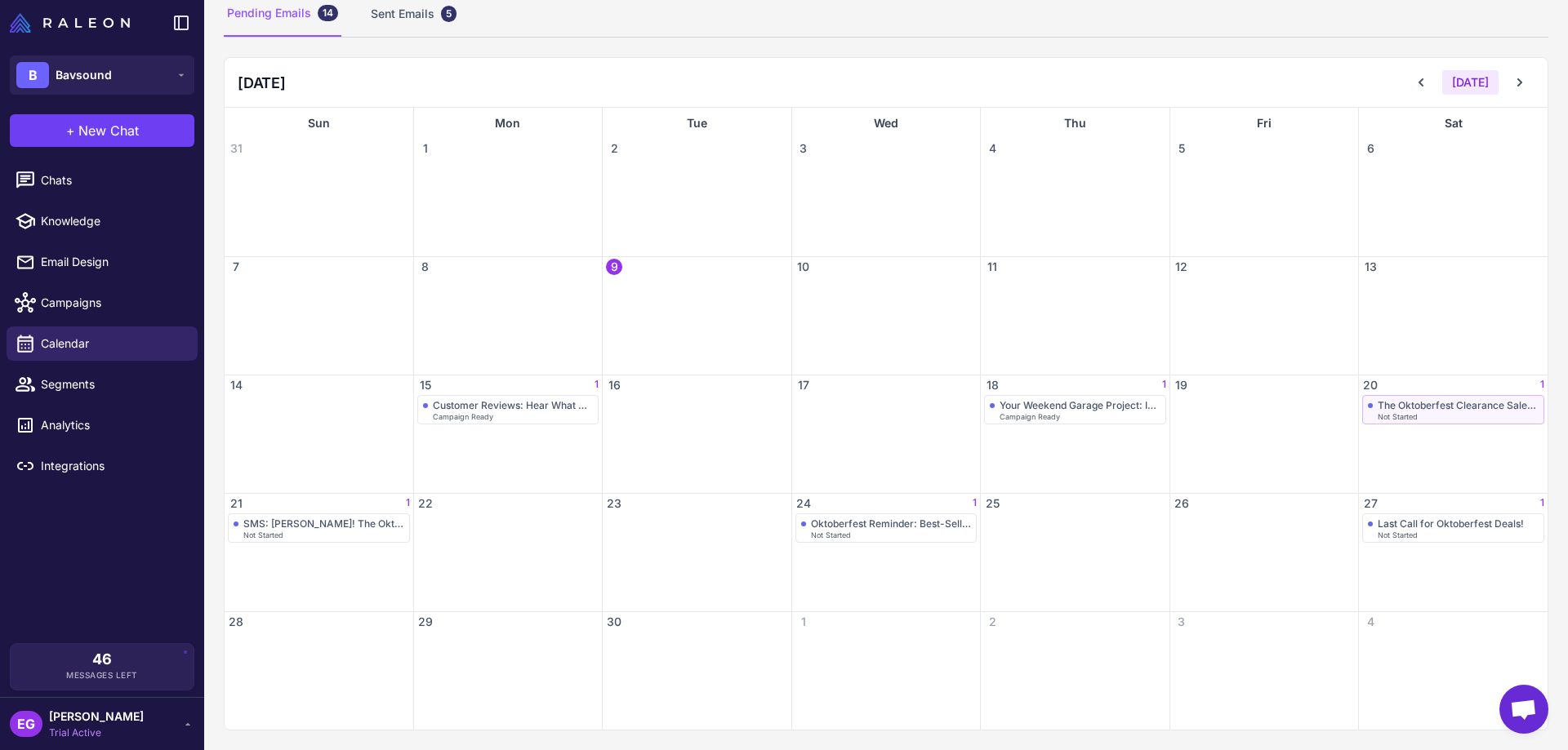
click at [1453, 403] on div "The Oktoberfest Clearance Sale Starts Now!" at bounding box center [1458, 406] width 161 height 13
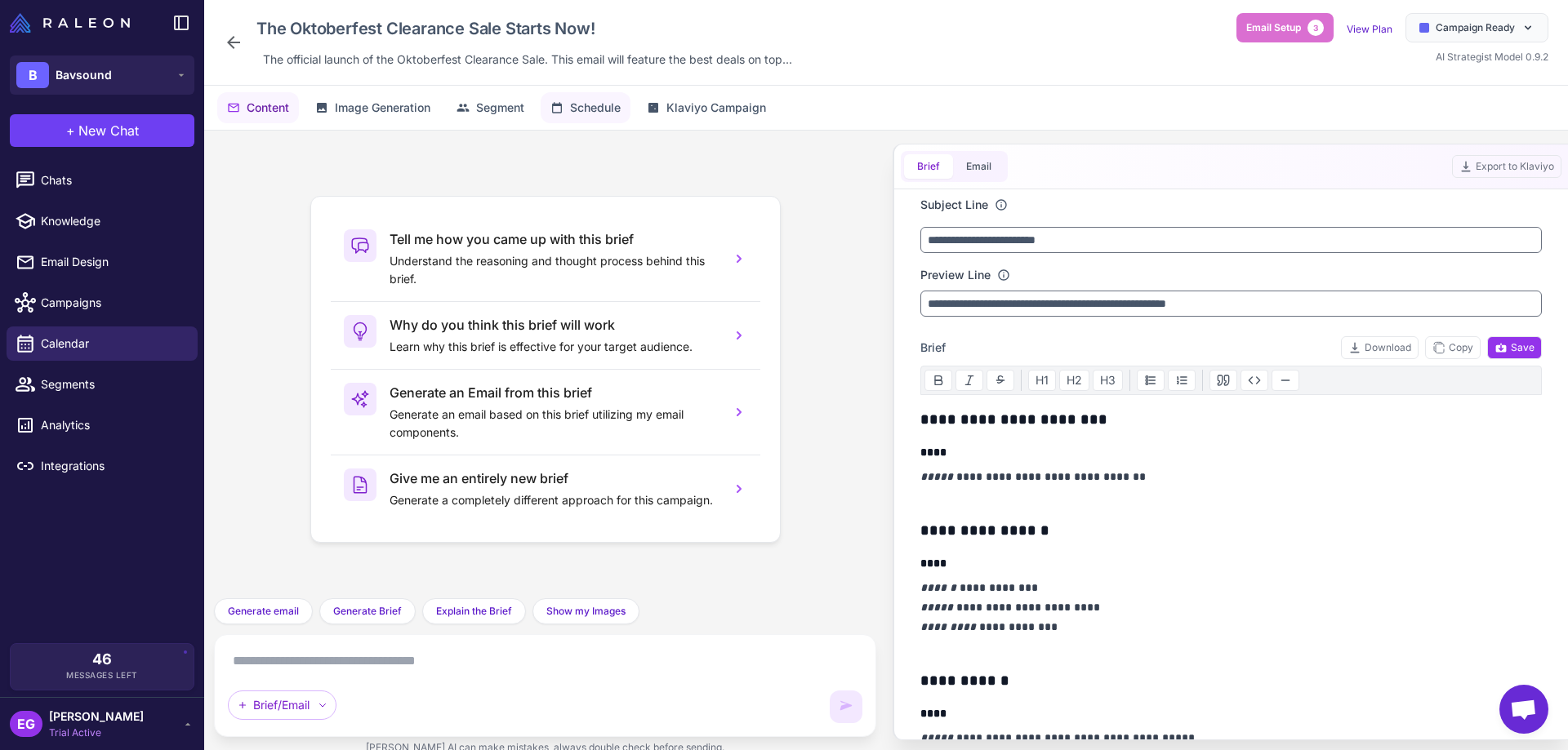
click at [583, 104] on span "Schedule" at bounding box center [596, 108] width 50 height 18
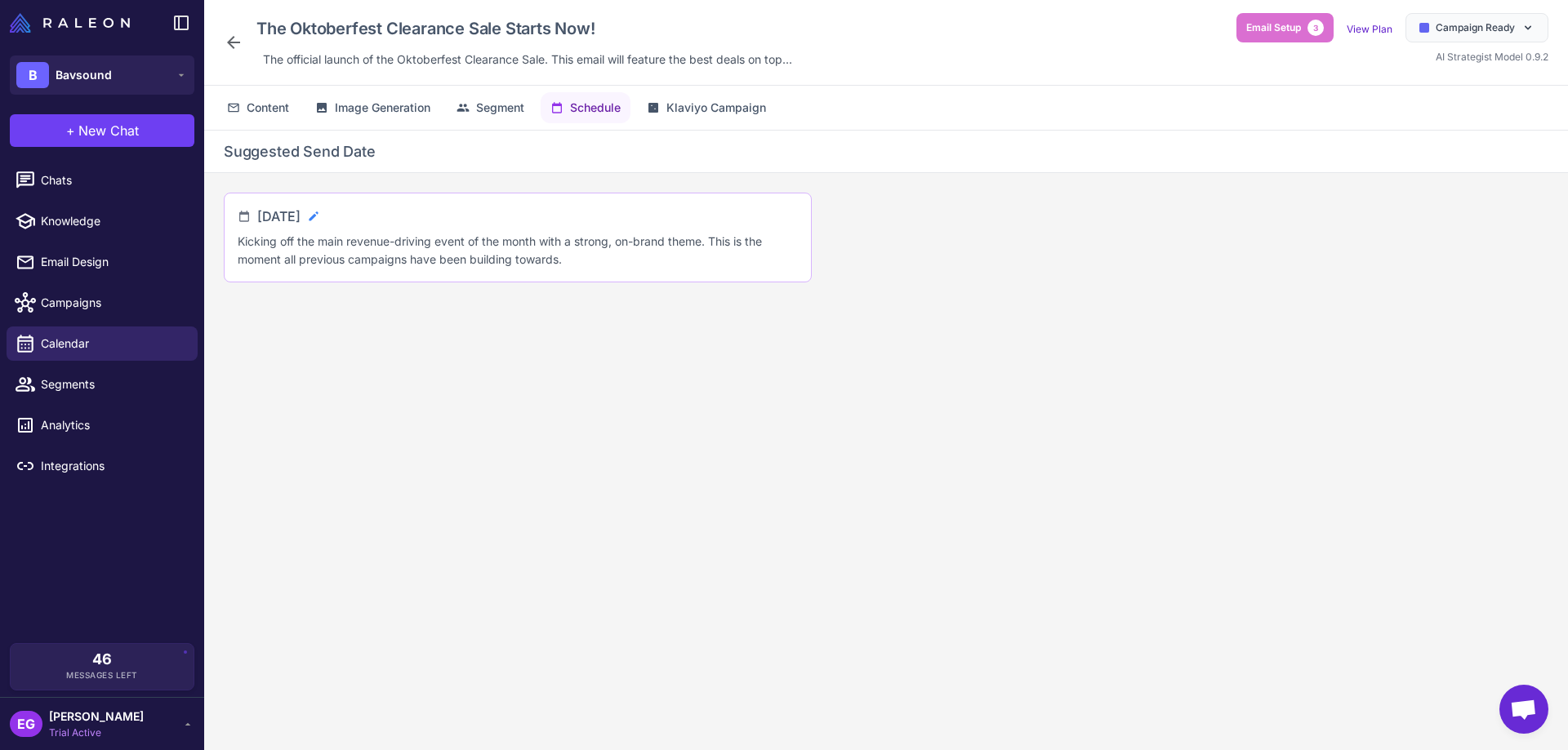
click at [320, 216] on icon at bounding box center [314, 216] width 13 height 13
click at [430, 155] on h2 "Suggested Send Date" at bounding box center [886, 151] width 1325 height 22
click at [229, 32] on icon at bounding box center [234, 42] width 20 height 20
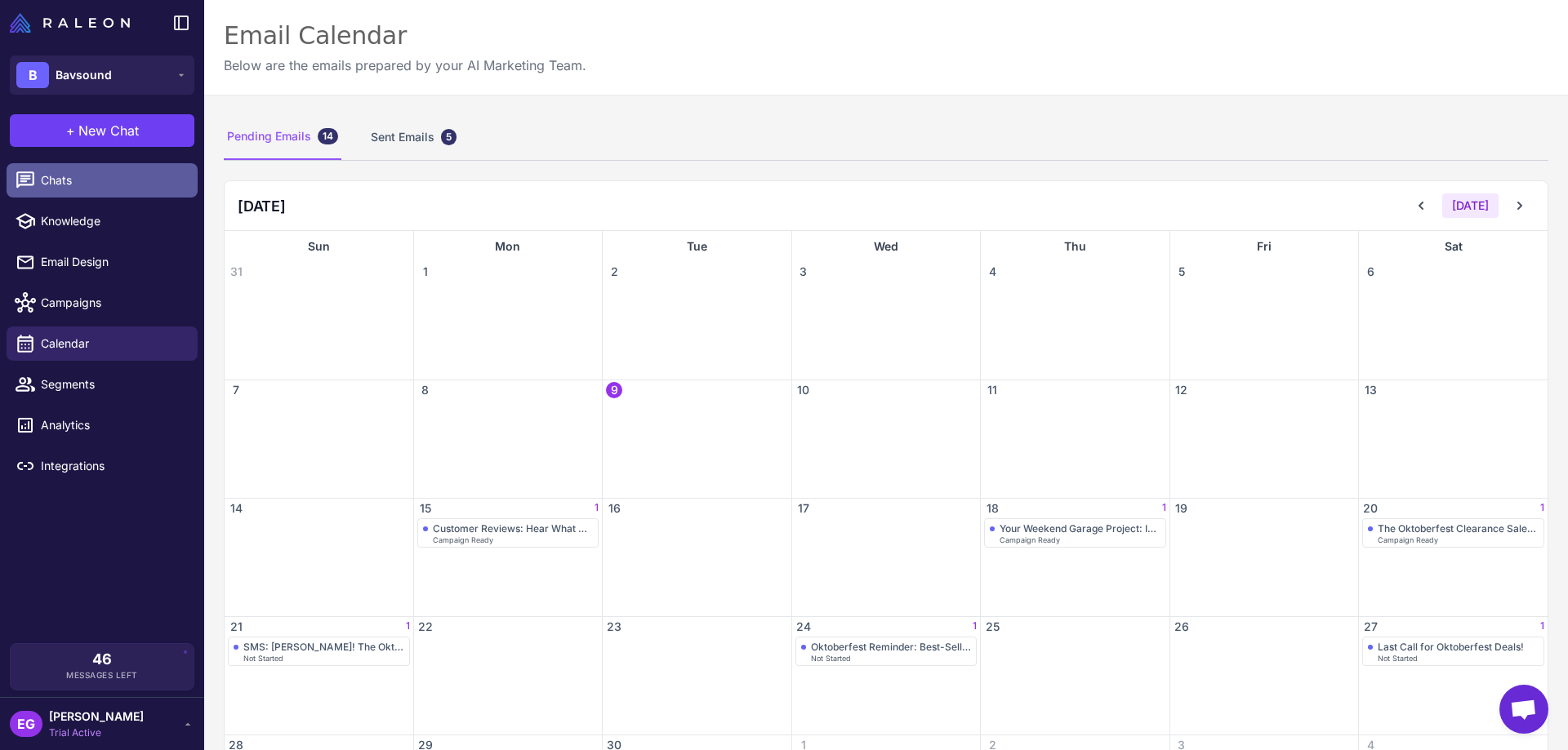
click at [93, 175] on span "Chats" at bounding box center [112, 181] width 144 height 18
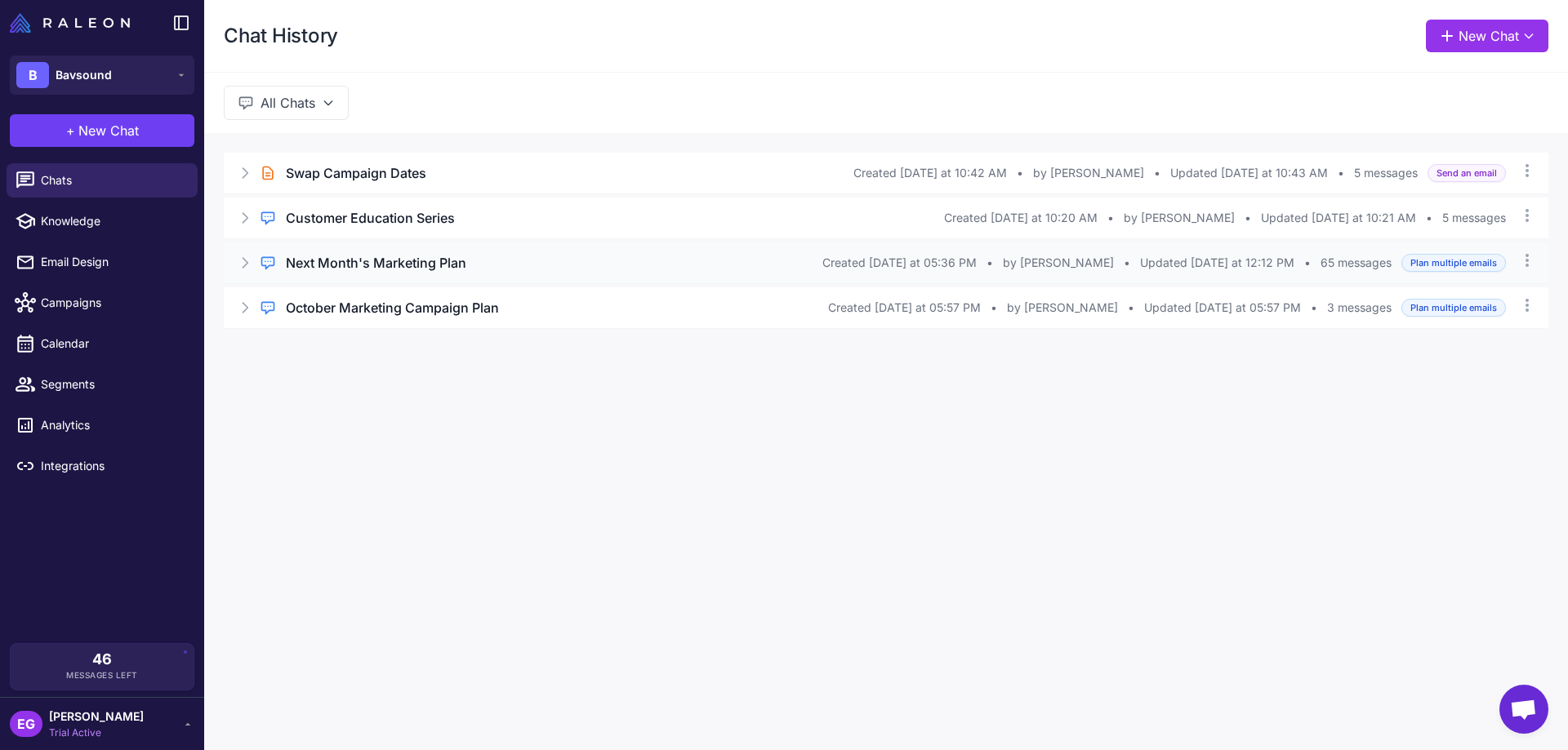
click at [247, 262] on icon at bounding box center [245, 262] width 4 height 10
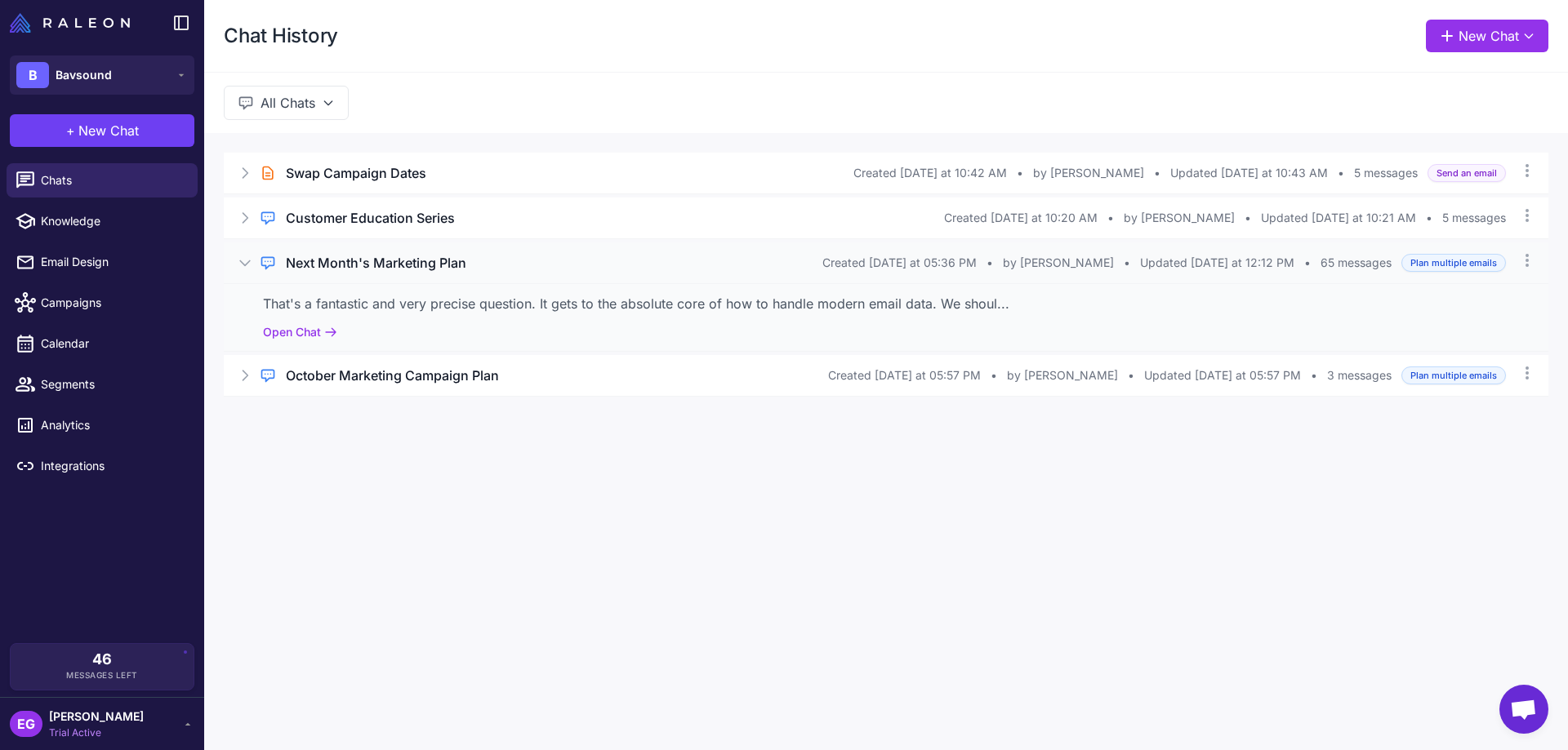
click at [642, 267] on div "Next Month's Marketing Plan" at bounding box center [554, 263] width 536 height 20
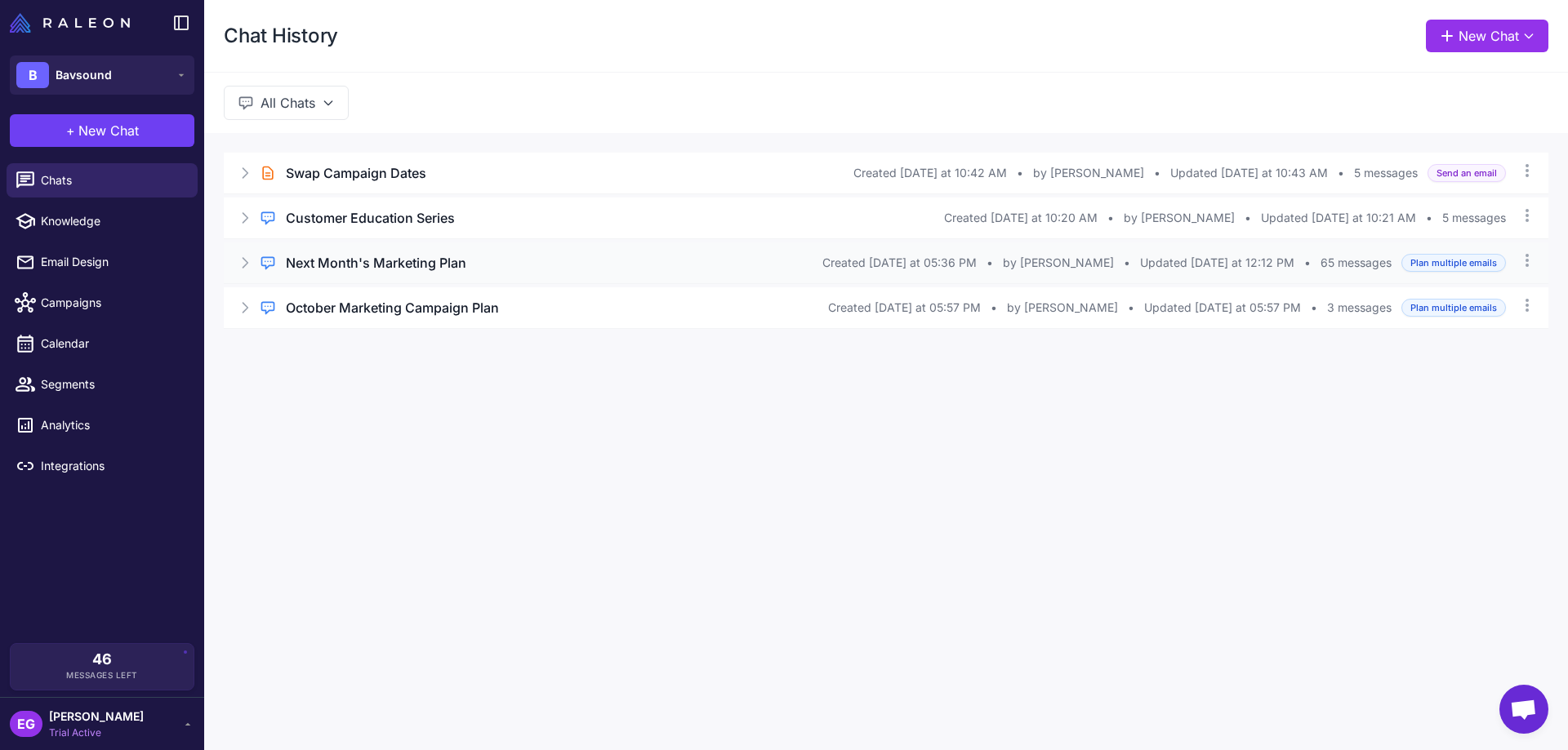
click at [243, 260] on icon at bounding box center [245, 263] width 16 height 16
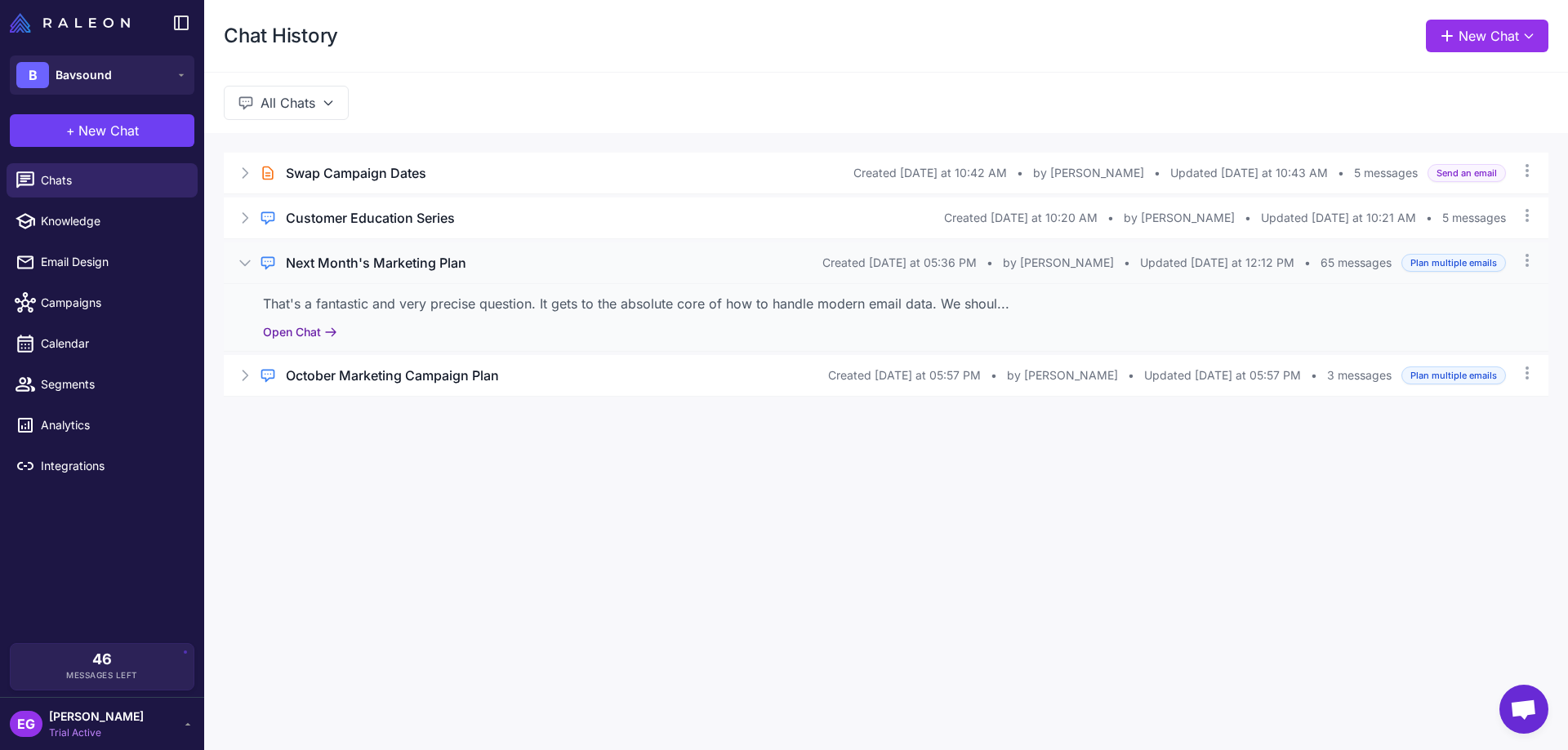
click at [315, 335] on button "Open Chat" at bounding box center [300, 332] width 75 height 18
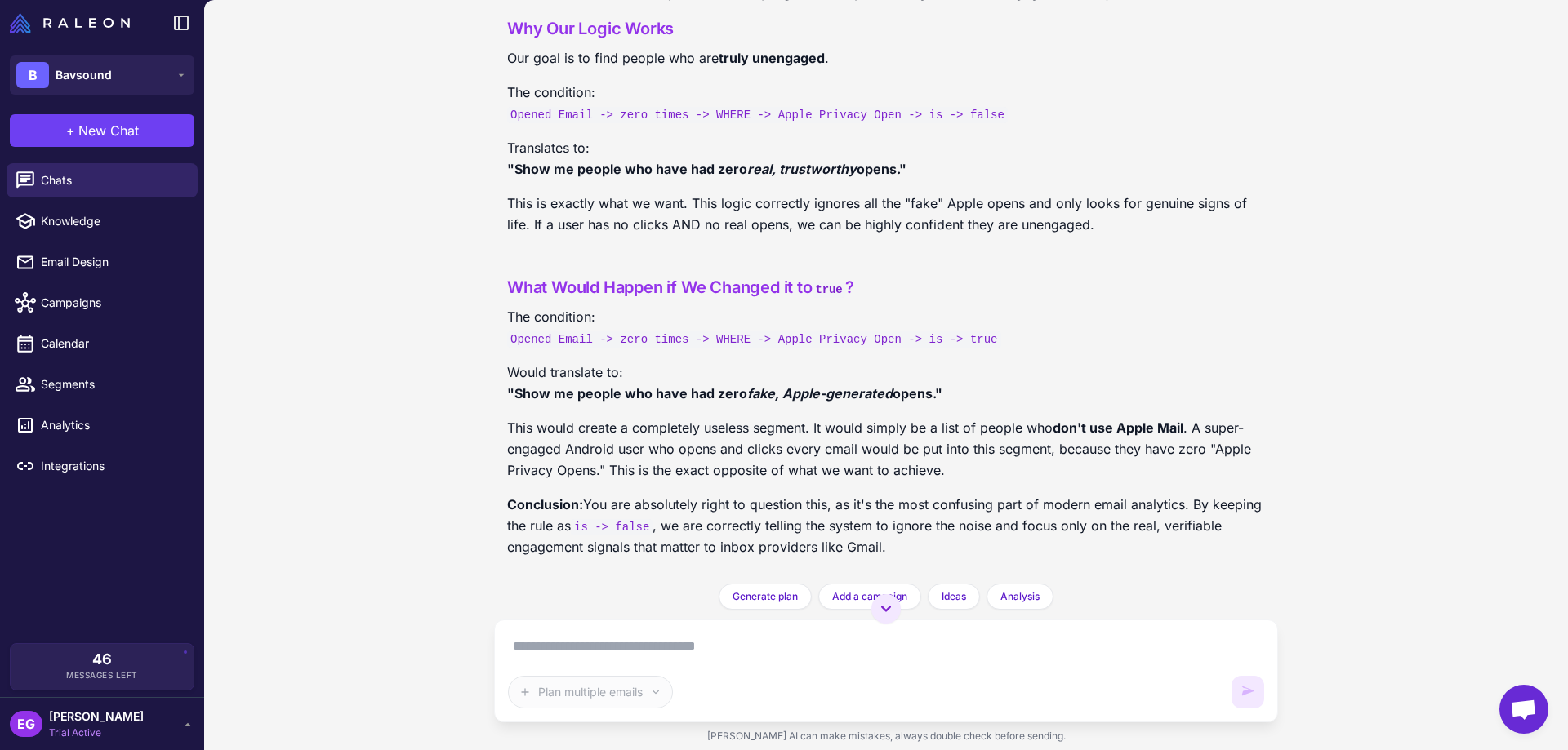
scroll to position [29369, 0]
click at [67, 186] on span "Chats" at bounding box center [112, 181] width 144 height 18
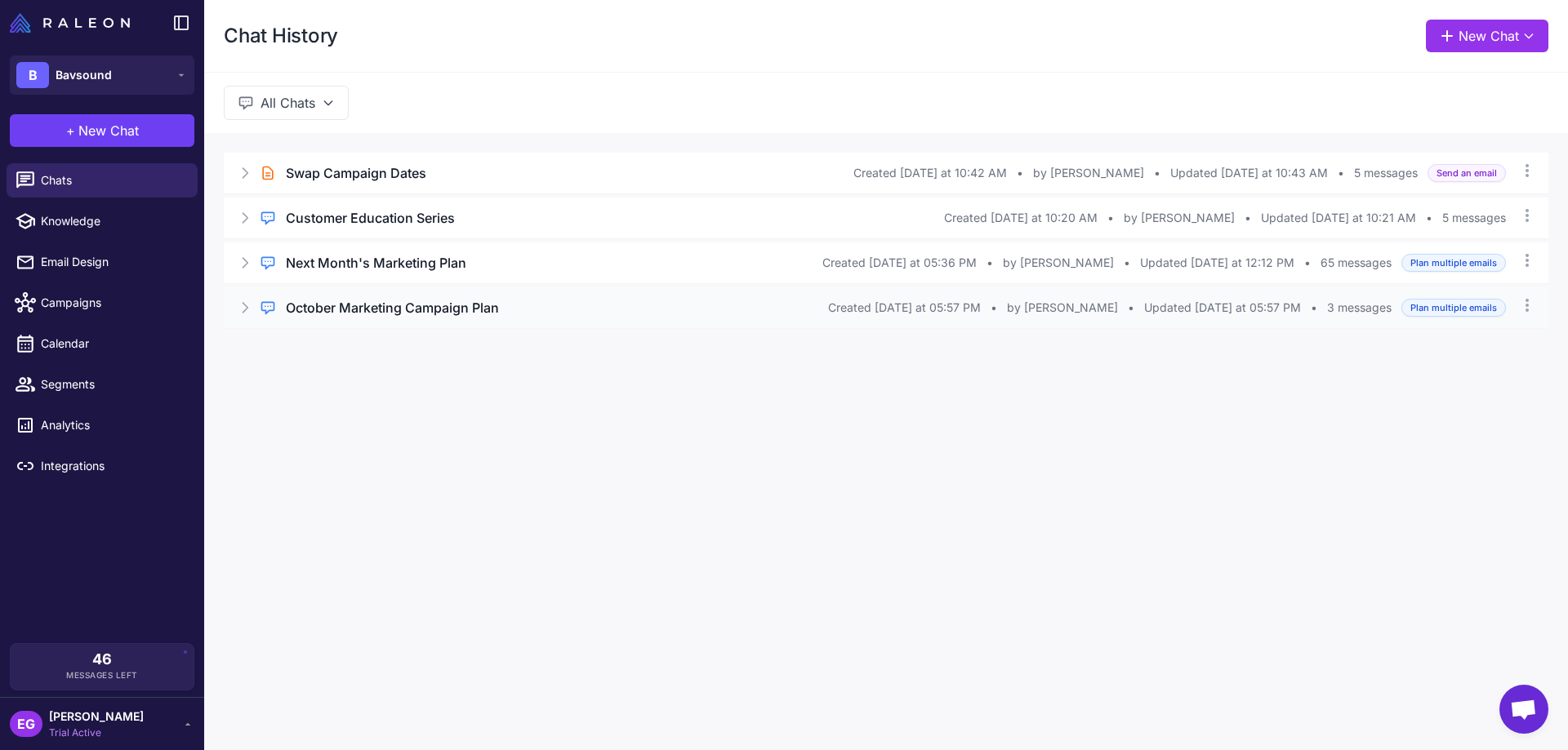
click at [242, 310] on icon at bounding box center [245, 308] width 16 height 16
click at [248, 265] on icon at bounding box center [245, 263] width 16 height 16
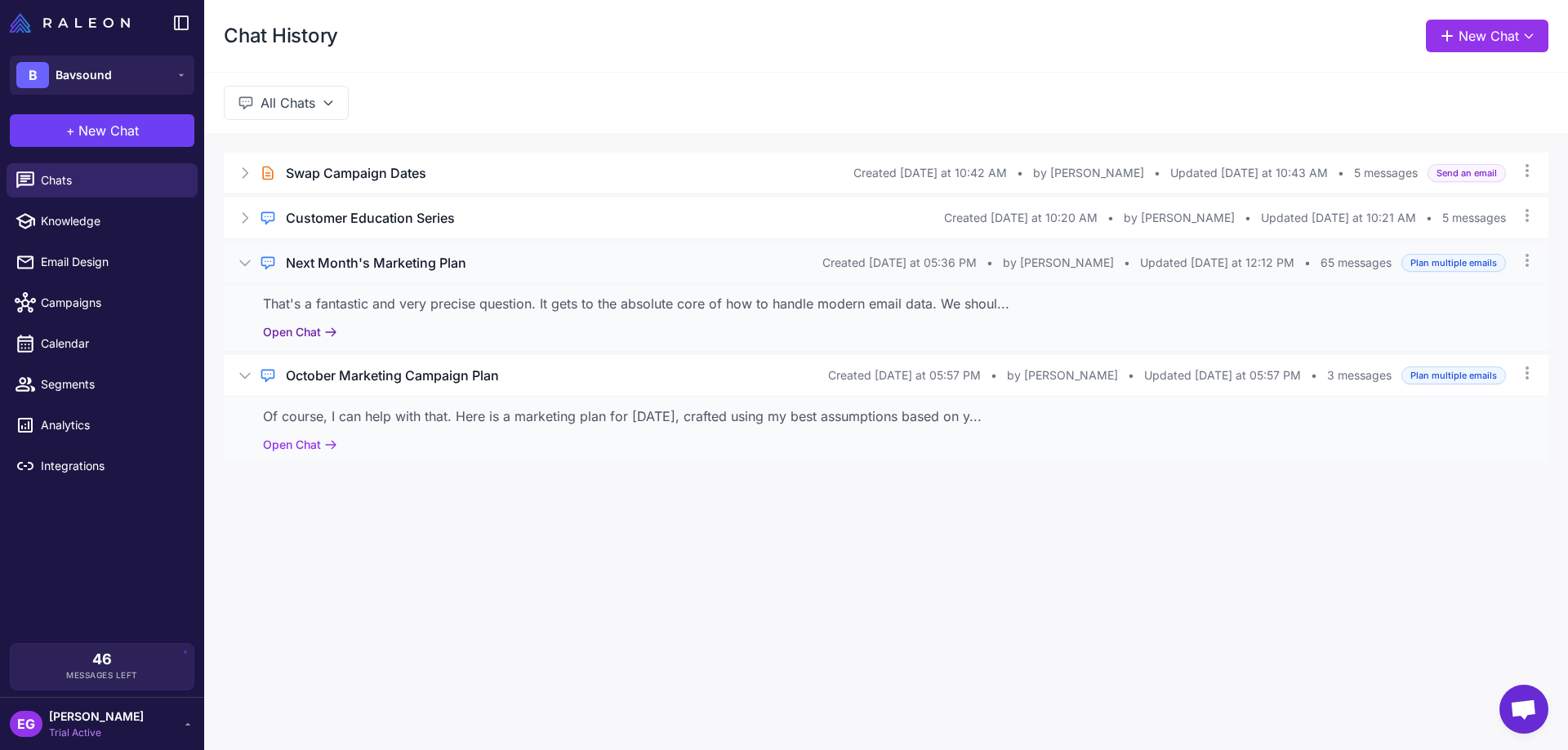
click at [315, 331] on button "Open Chat" at bounding box center [300, 332] width 75 height 18
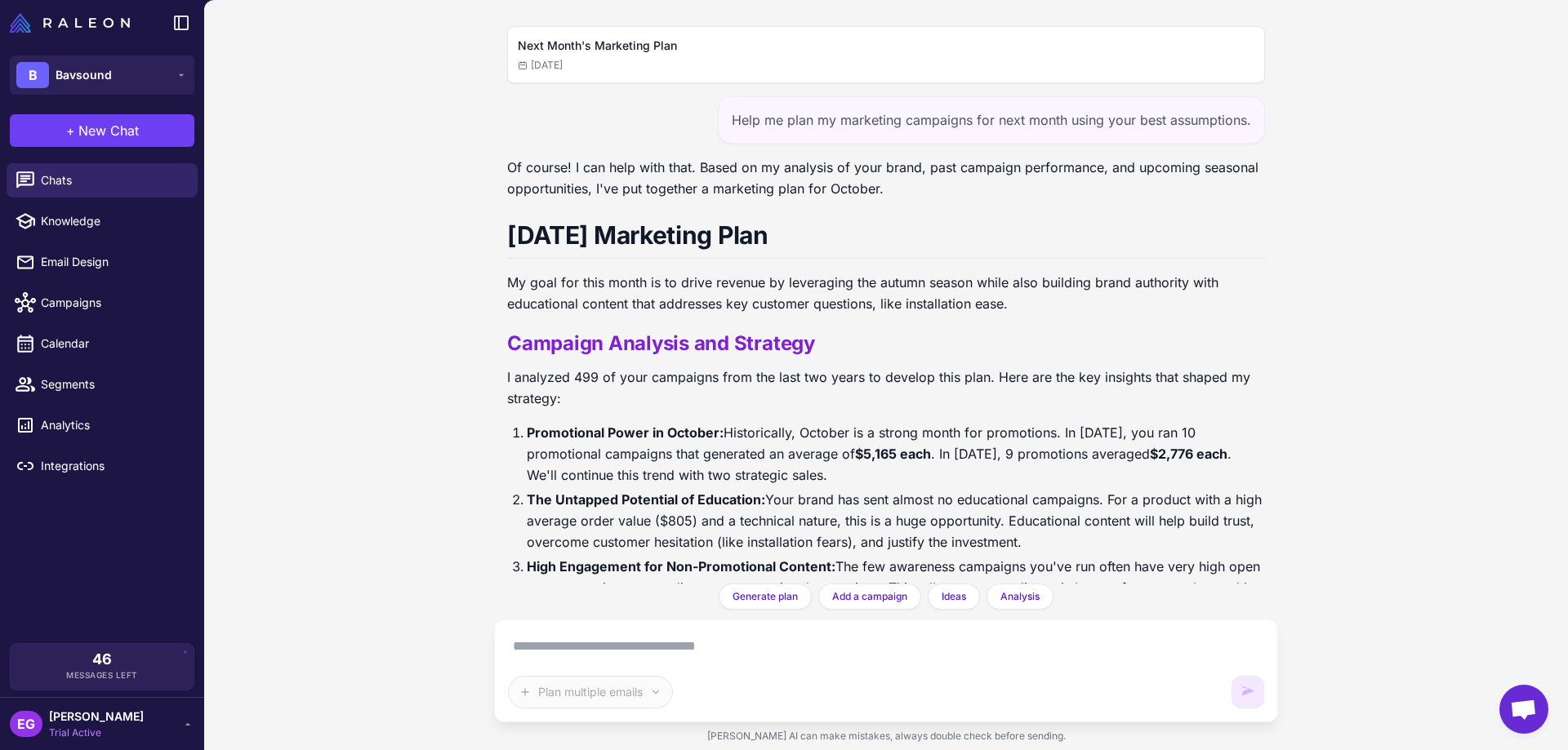
scroll to position [29369, 0]
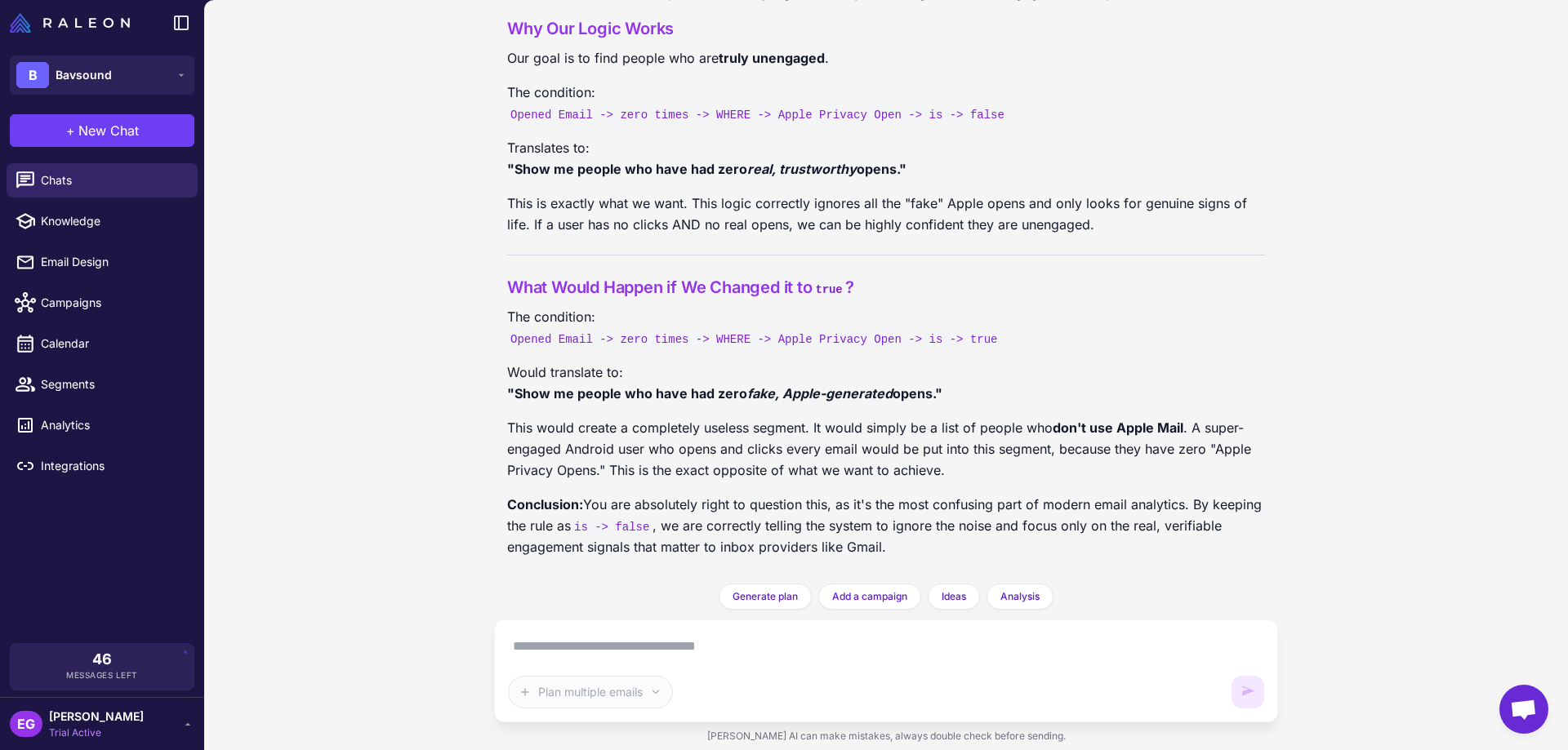
click at [541, 653] on textarea at bounding box center [886, 646] width 757 height 26
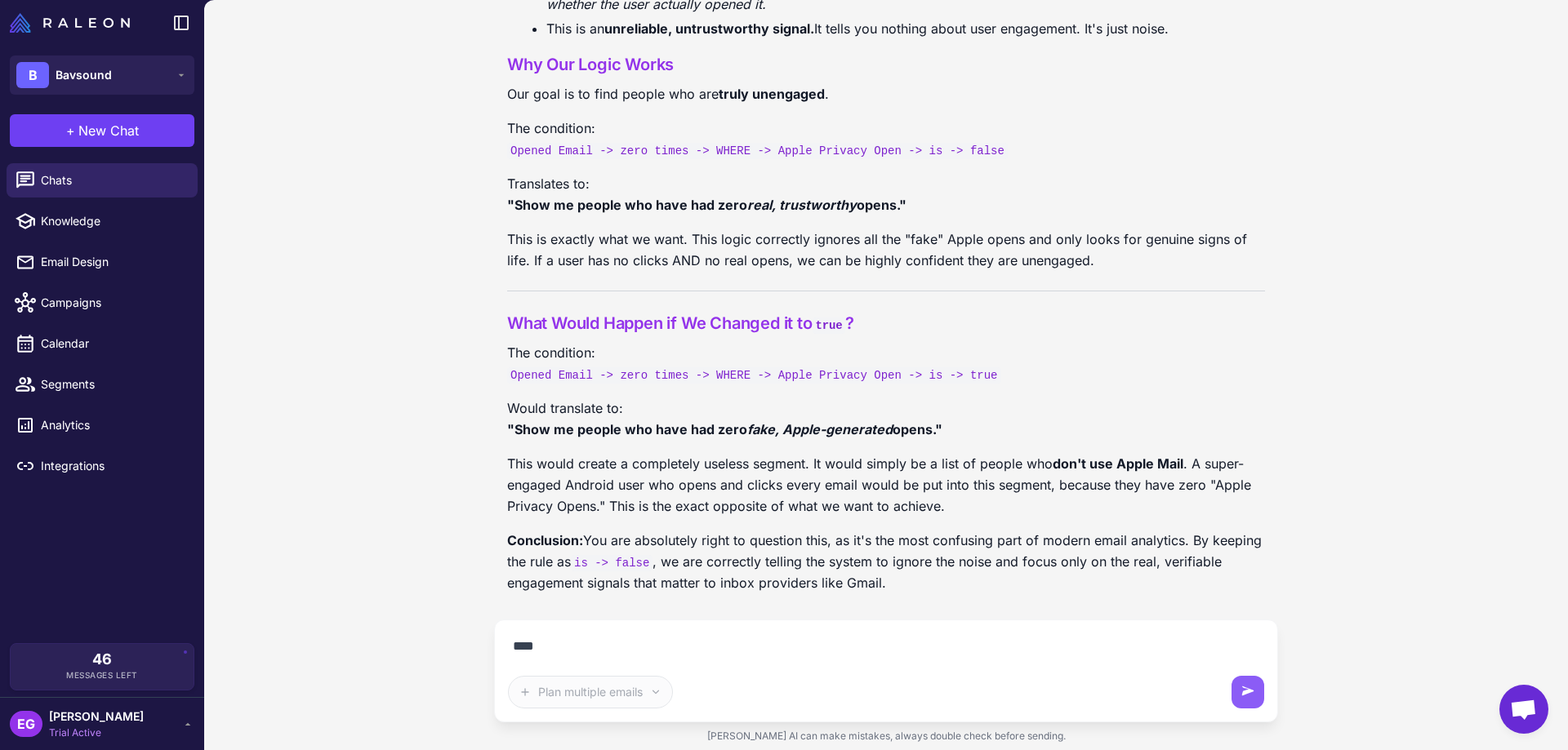
scroll to position [29333, 0]
click at [831, 648] on textarea "**********" at bounding box center [886, 646] width 757 height 26
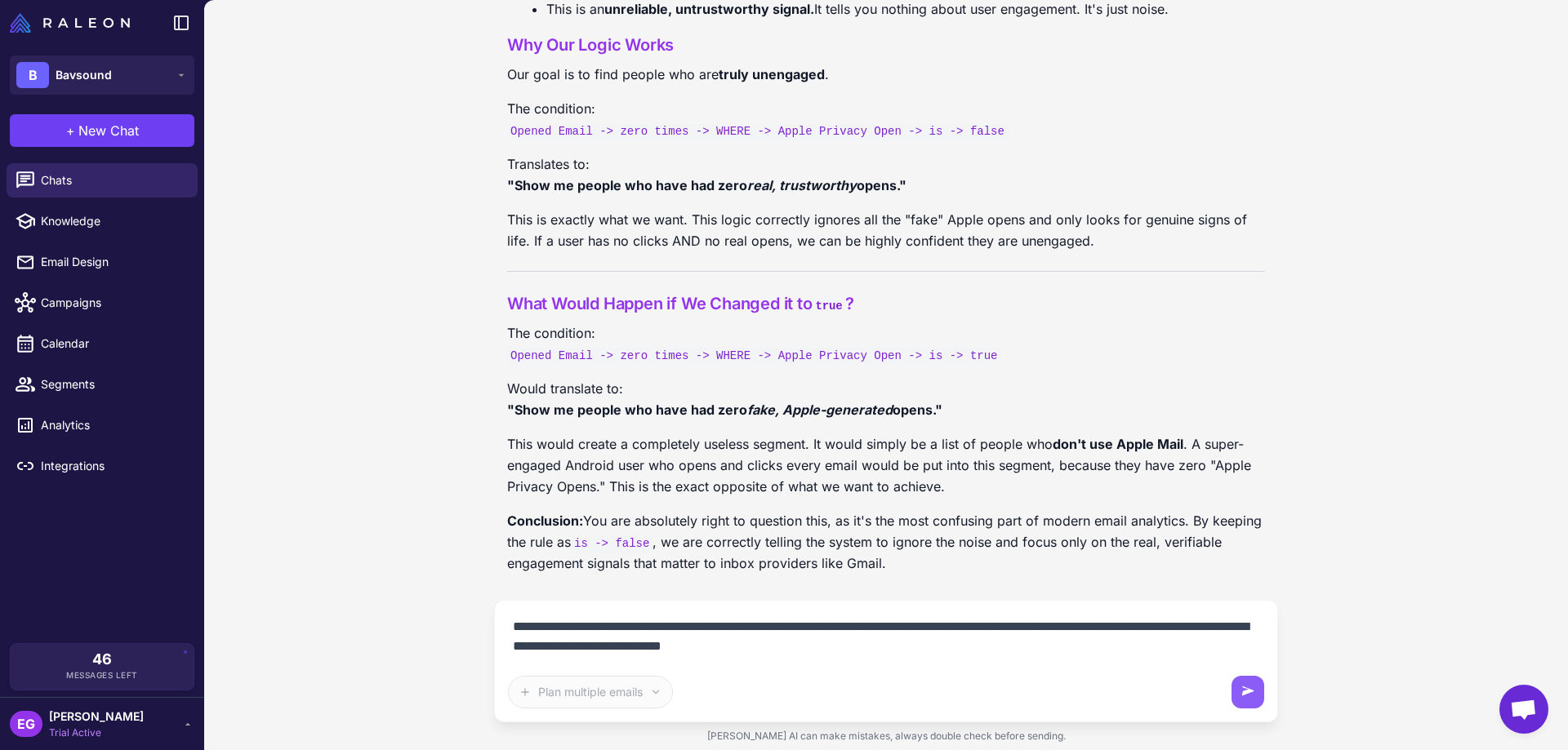
scroll to position [29369, 0]
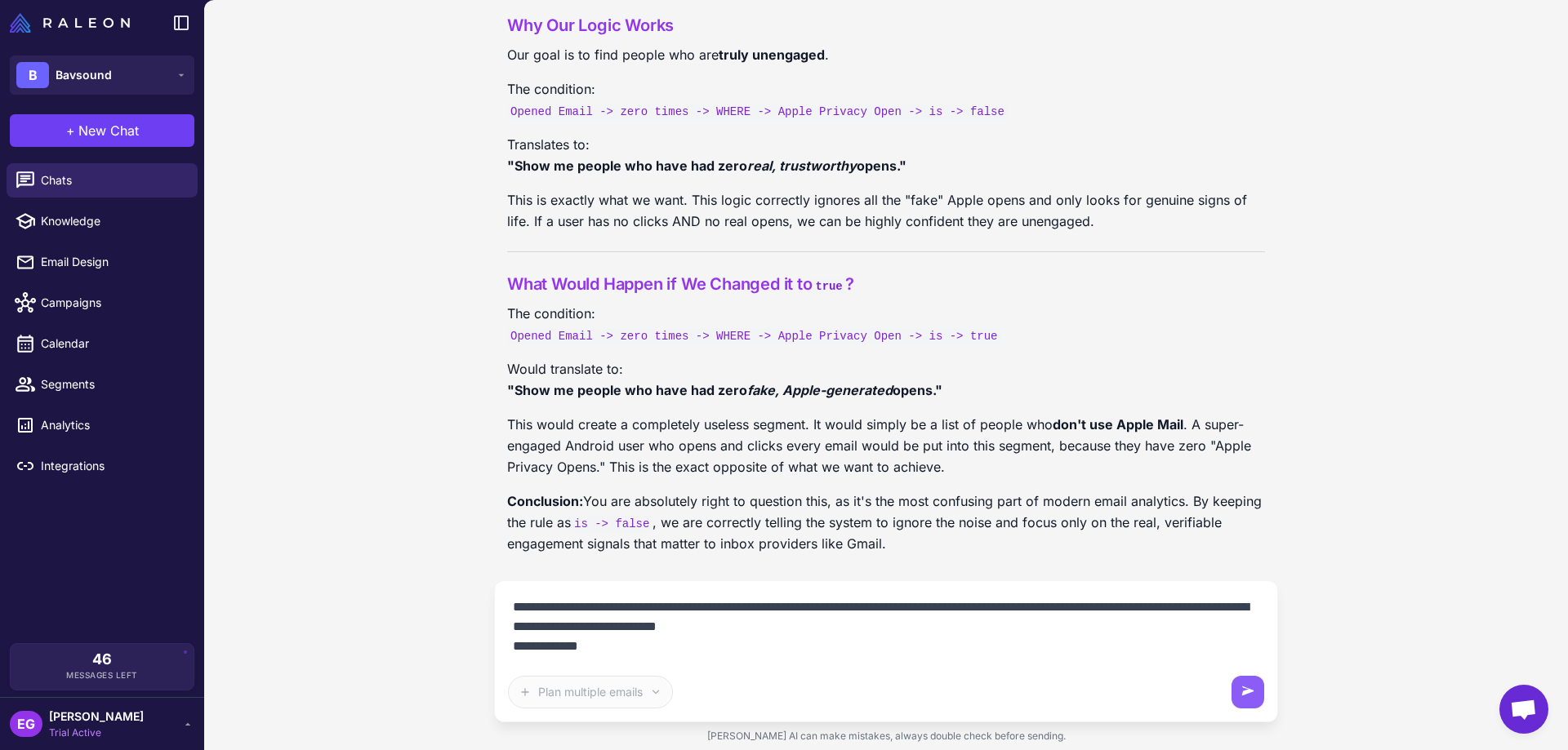
click at [746, 631] on textarea "**********" at bounding box center [886, 627] width 757 height 66
click at [966, 624] on textarea "**********" at bounding box center [886, 627] width 757 height 66
click at [938, 631] on textarea "**********" at bounding box center [886, 627] width 757 height 66
paste textarea "**********"
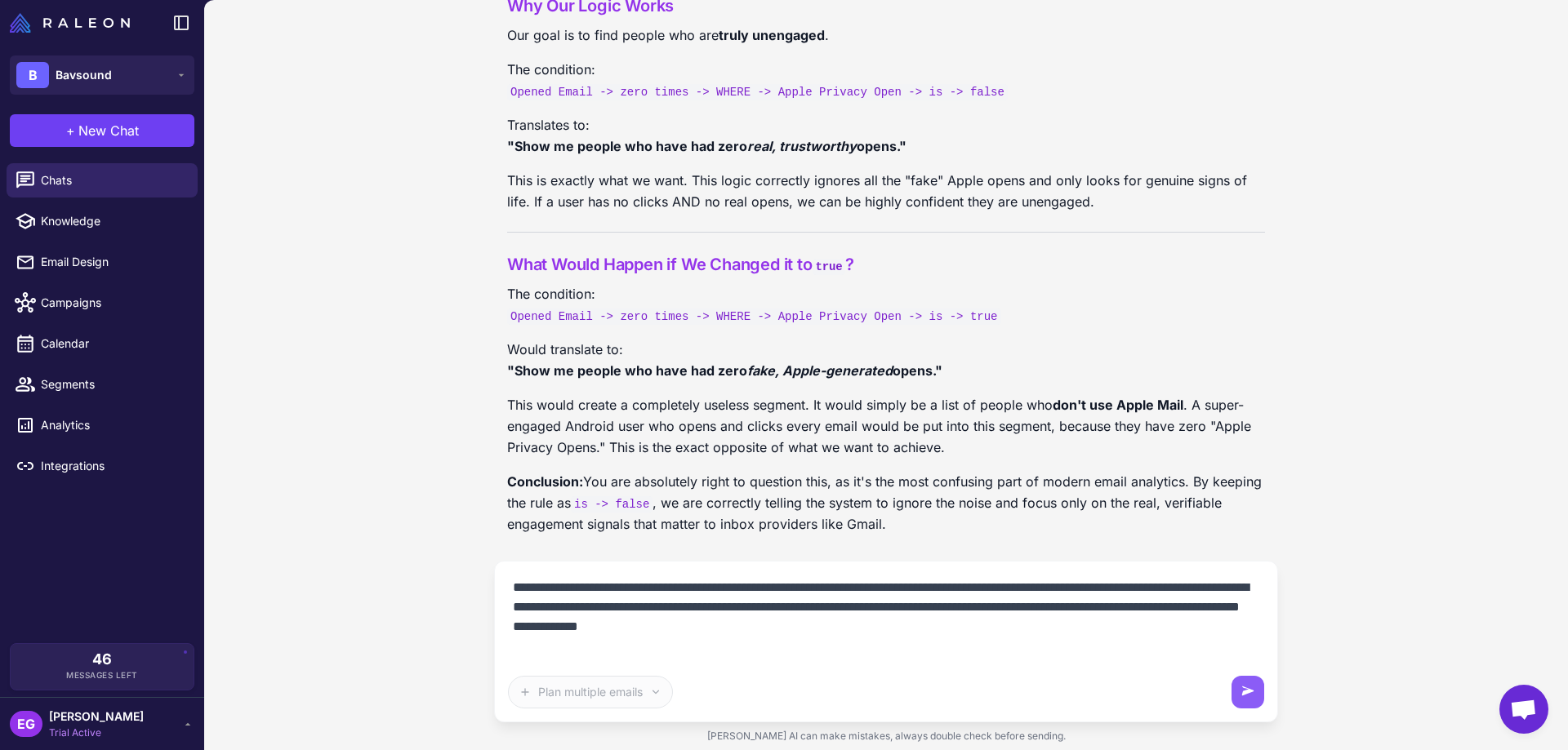
click at [911, 613] on textarea "**********" at bounding box center [886, 617] width 757 height 85
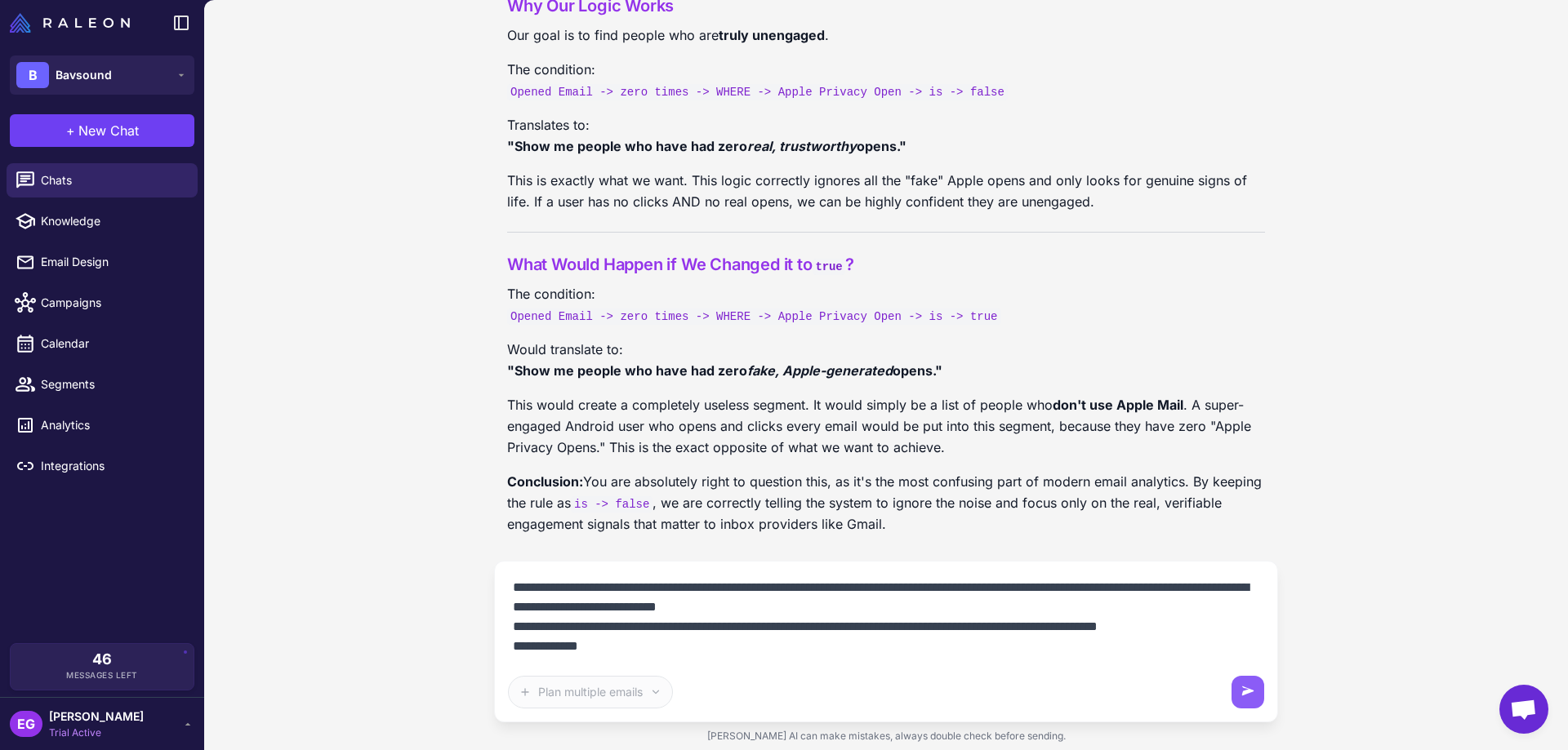
scroll to position [20, 0]
click at [604, 649] on textarea "**********" at bounding box center [886, 617] width 757 height 85
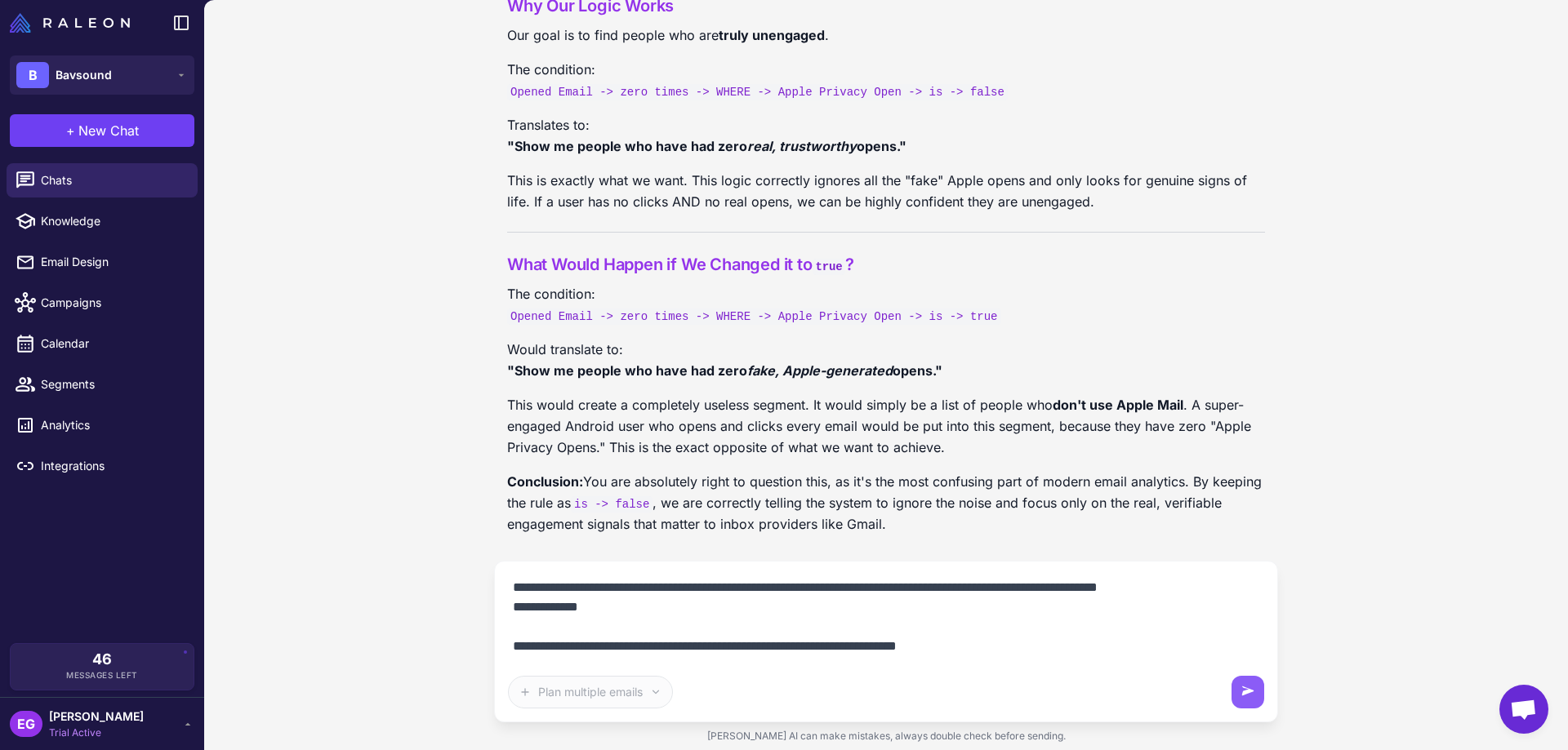
scroll to position [74, 0]
click at [589, 669] on div "**********" at bounding box center [886, 641] width 757 height 134
click at [573, 660] on div "**********" at bounding box center [886, 641] width 757 height 134
click at [581, 648] on textarea "**********" at bounding box center [886, 617] width 757 height 85
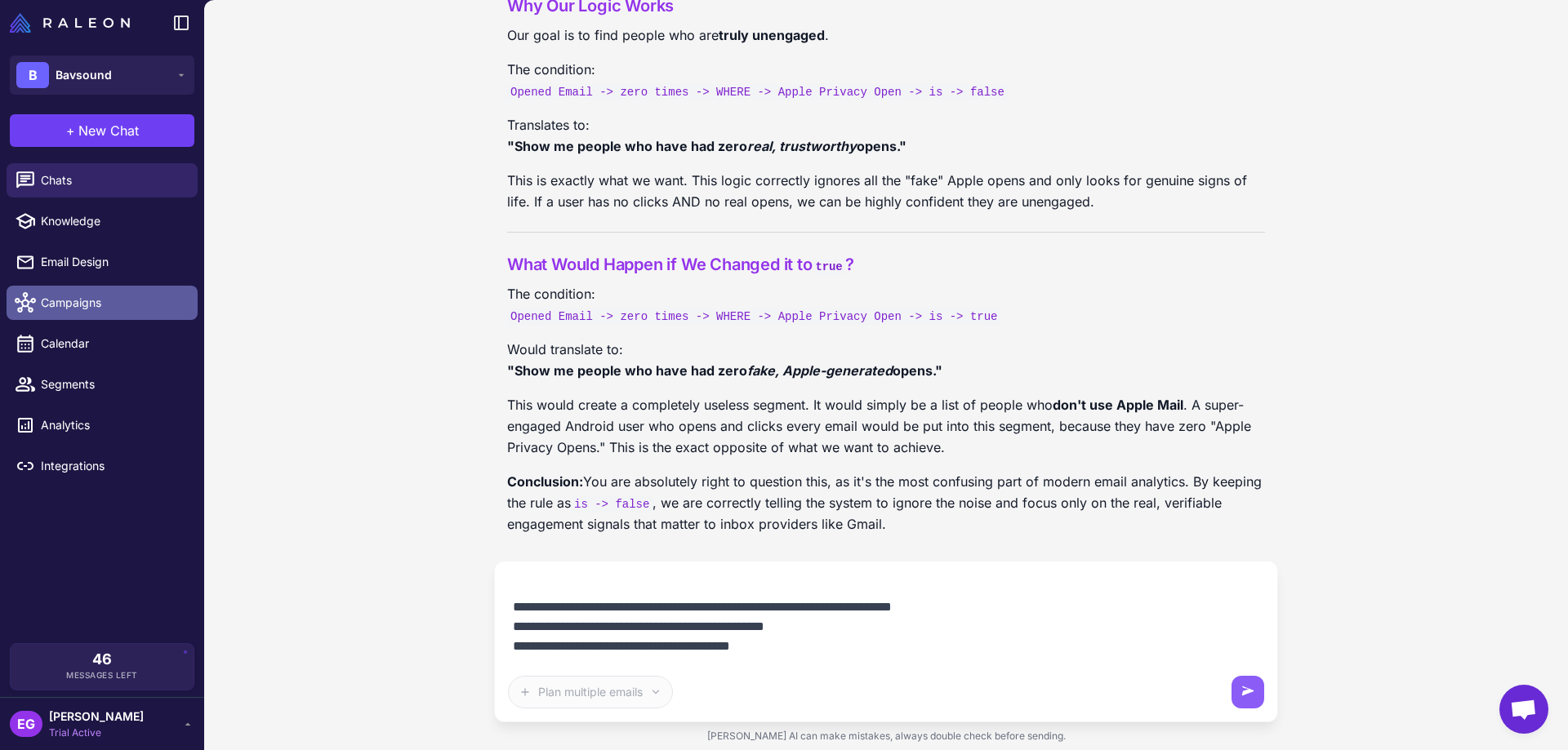
scroll to position [112, 0]
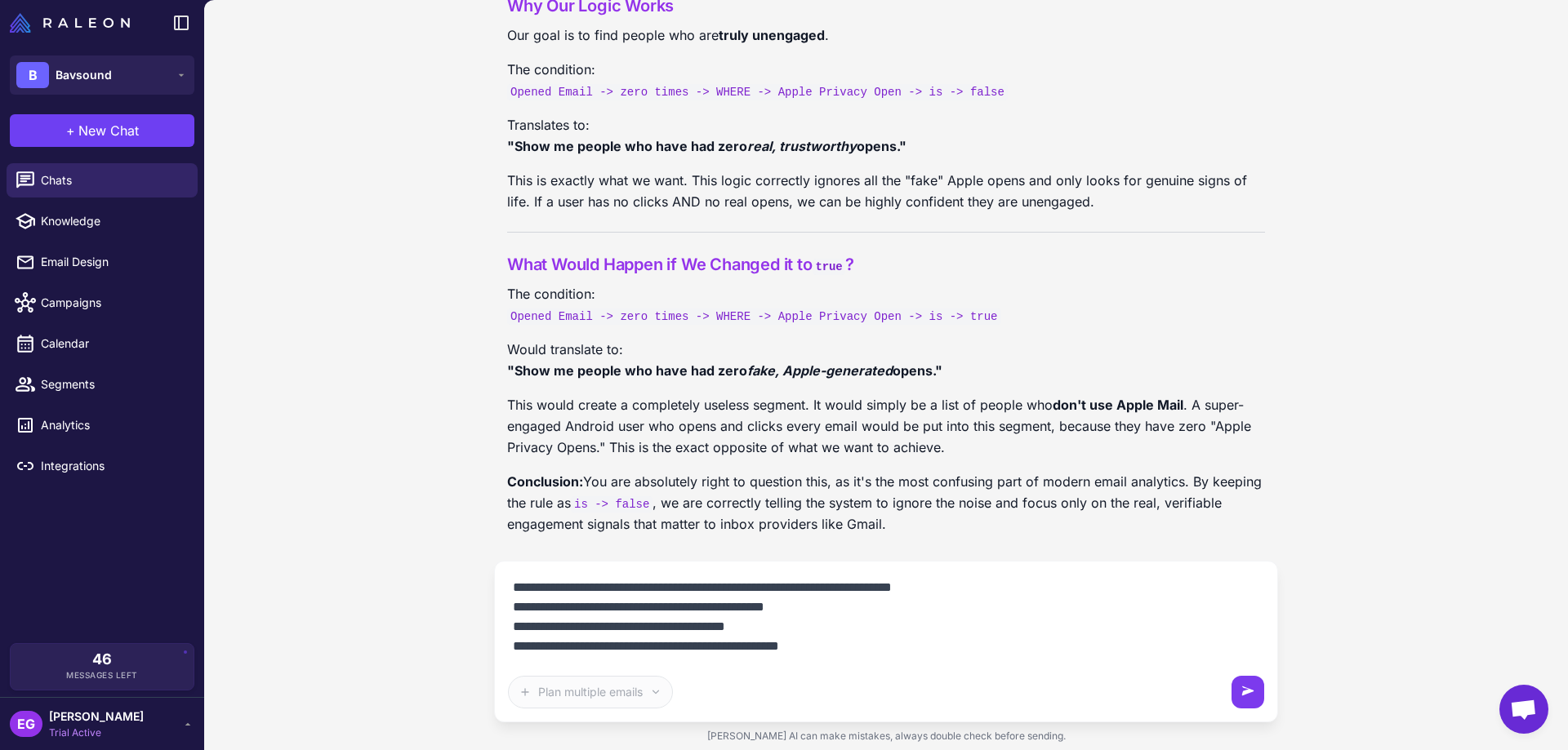
type textarea "**********"
click at [1250, 683] on button at bounding box center [1248, 693] width 32 height 32
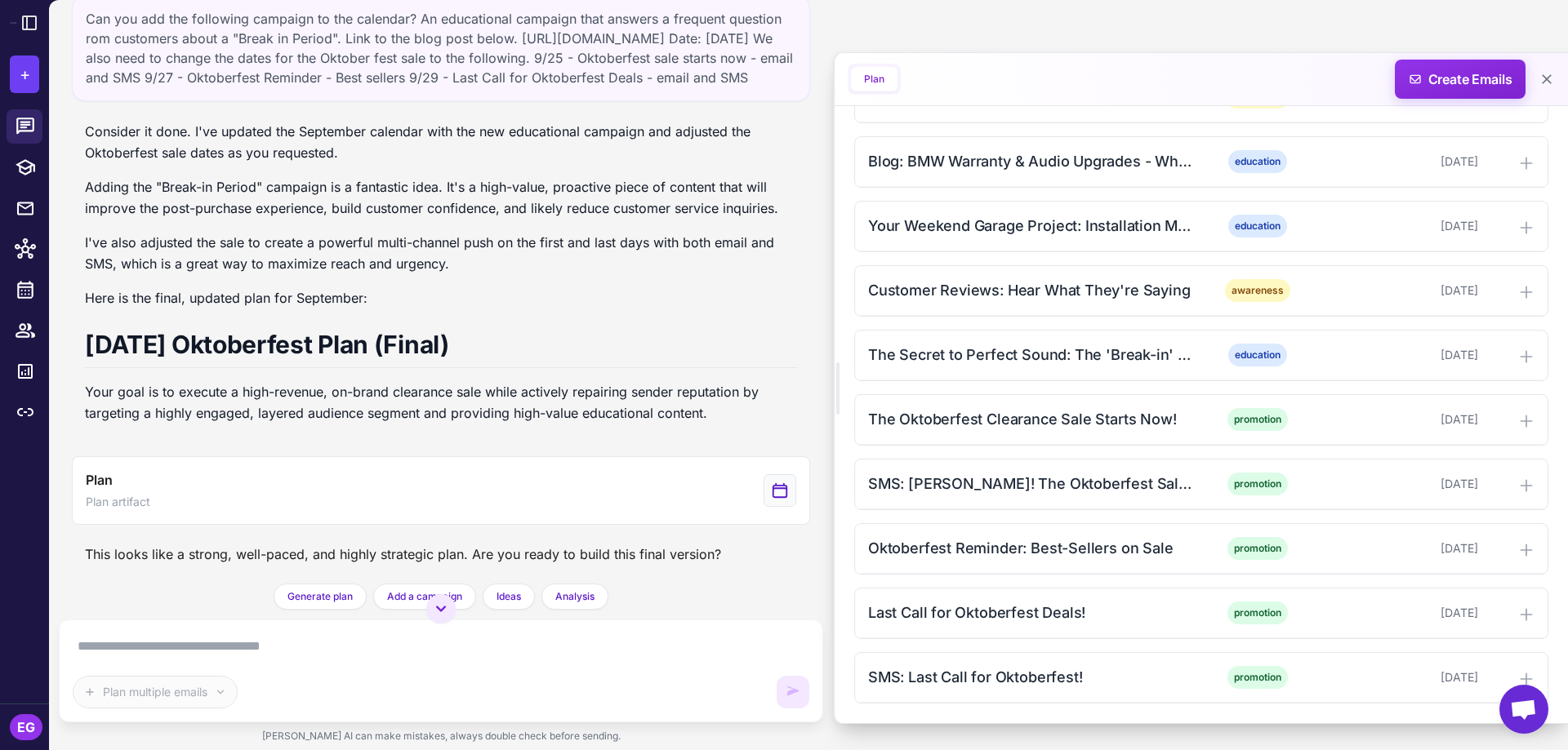
scroll to position [30282, 0]
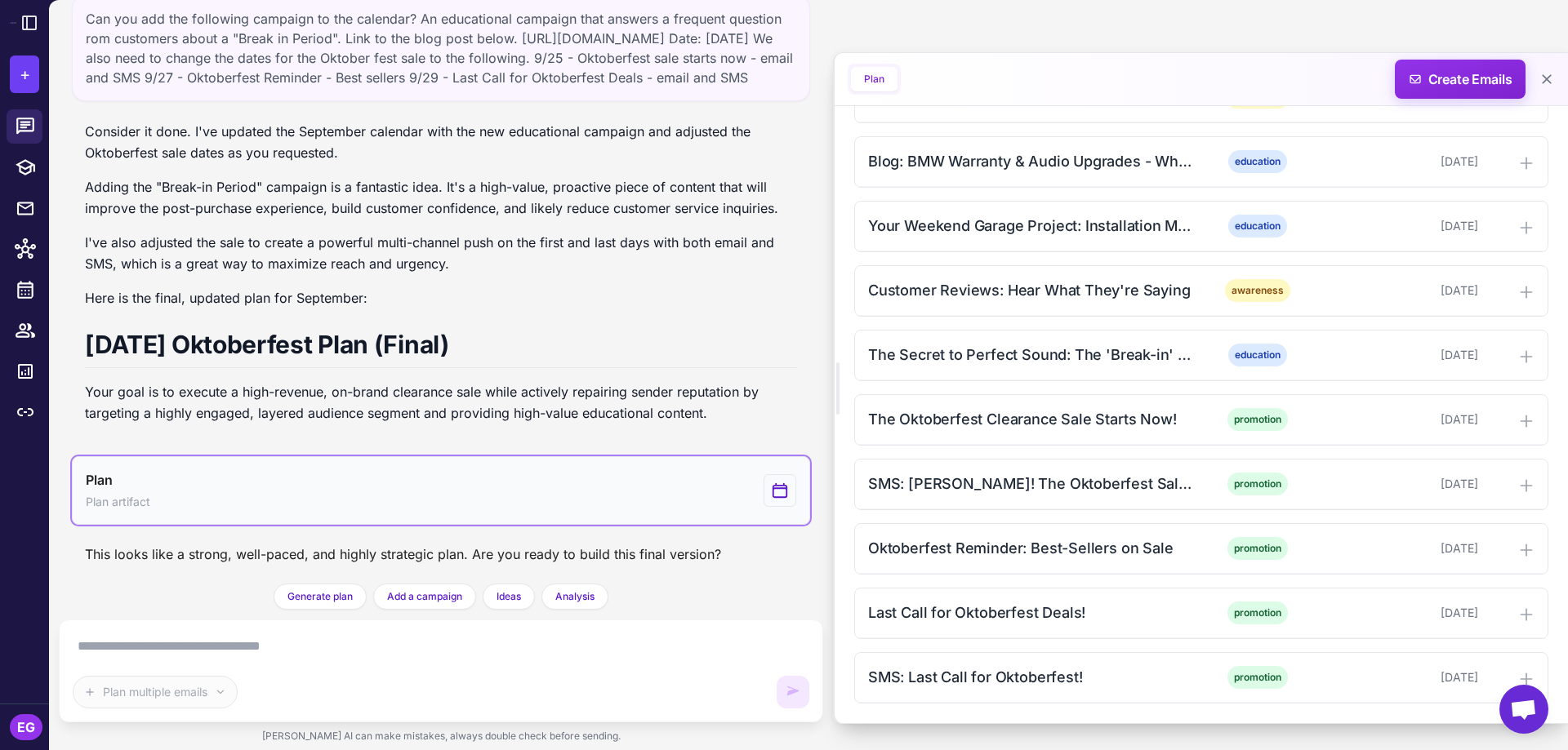
click at [645, 494] on button "Plan Plan artifact" at bounding box center [441, 490] width 739 height 68
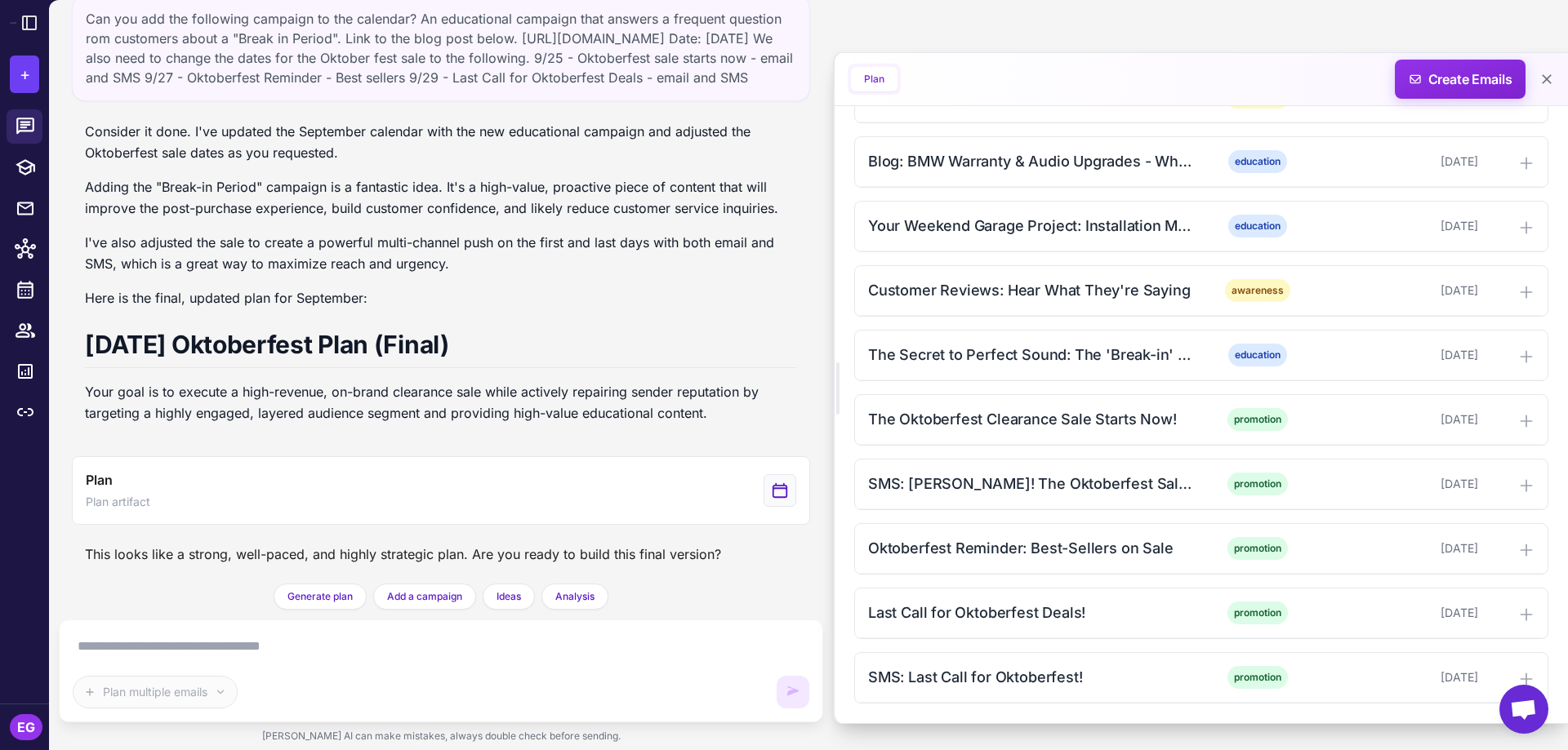
click at [225, 649] on textarea at bounding box center [441, 646] width 737 height 26
type textarea "***"
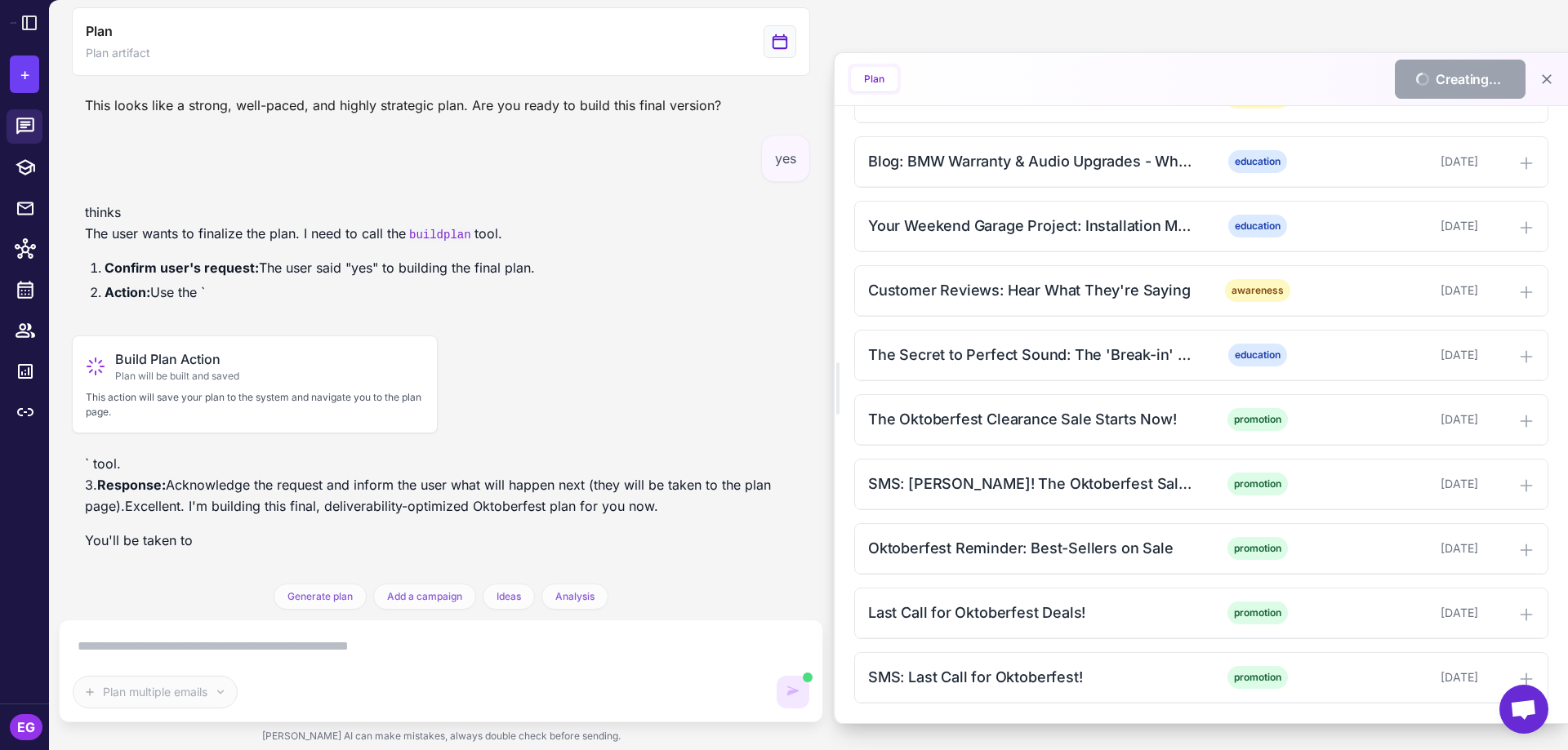
scroll to position [30936, 0]
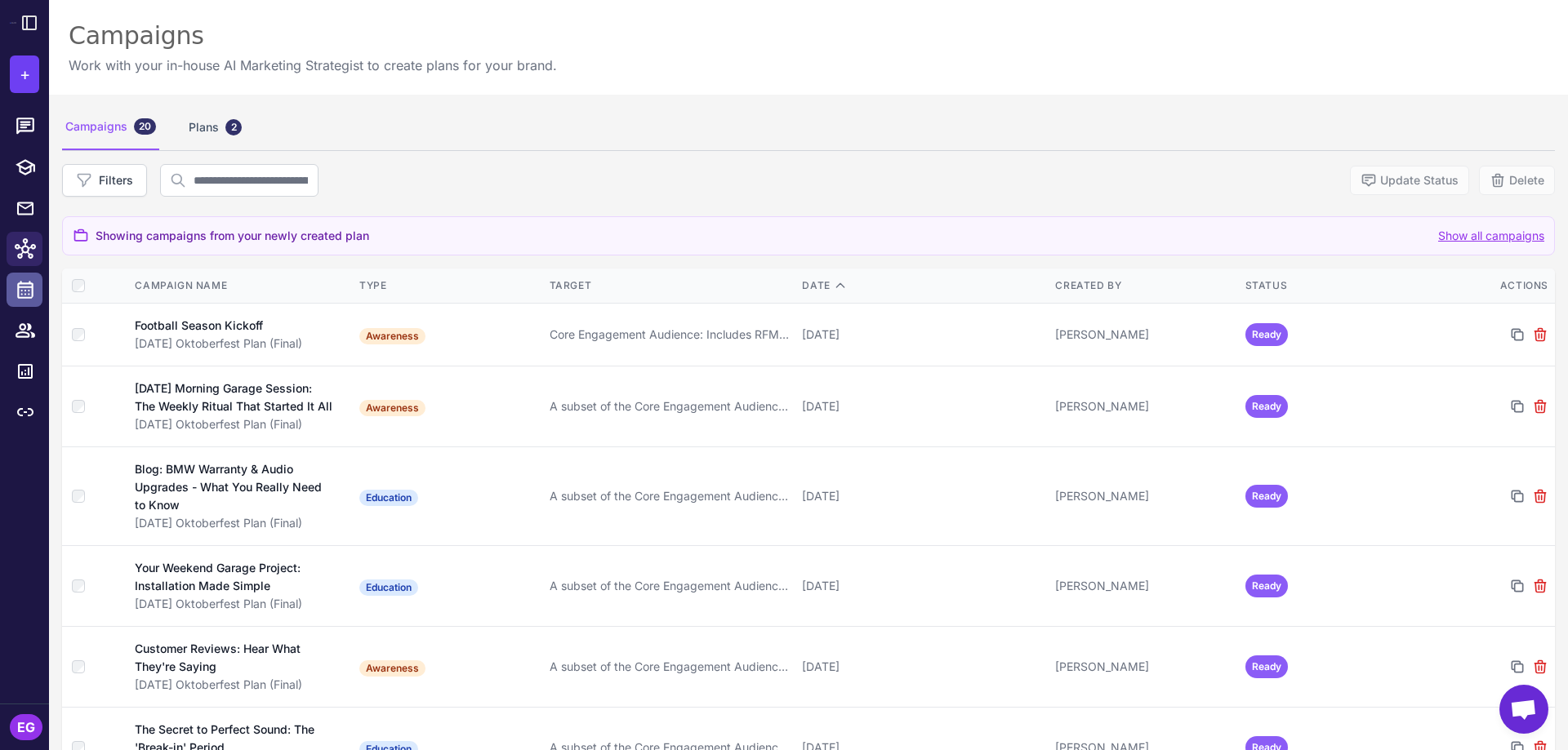
click at [24, 292] on icon at bounding box center [25, 290] width 22 height 22
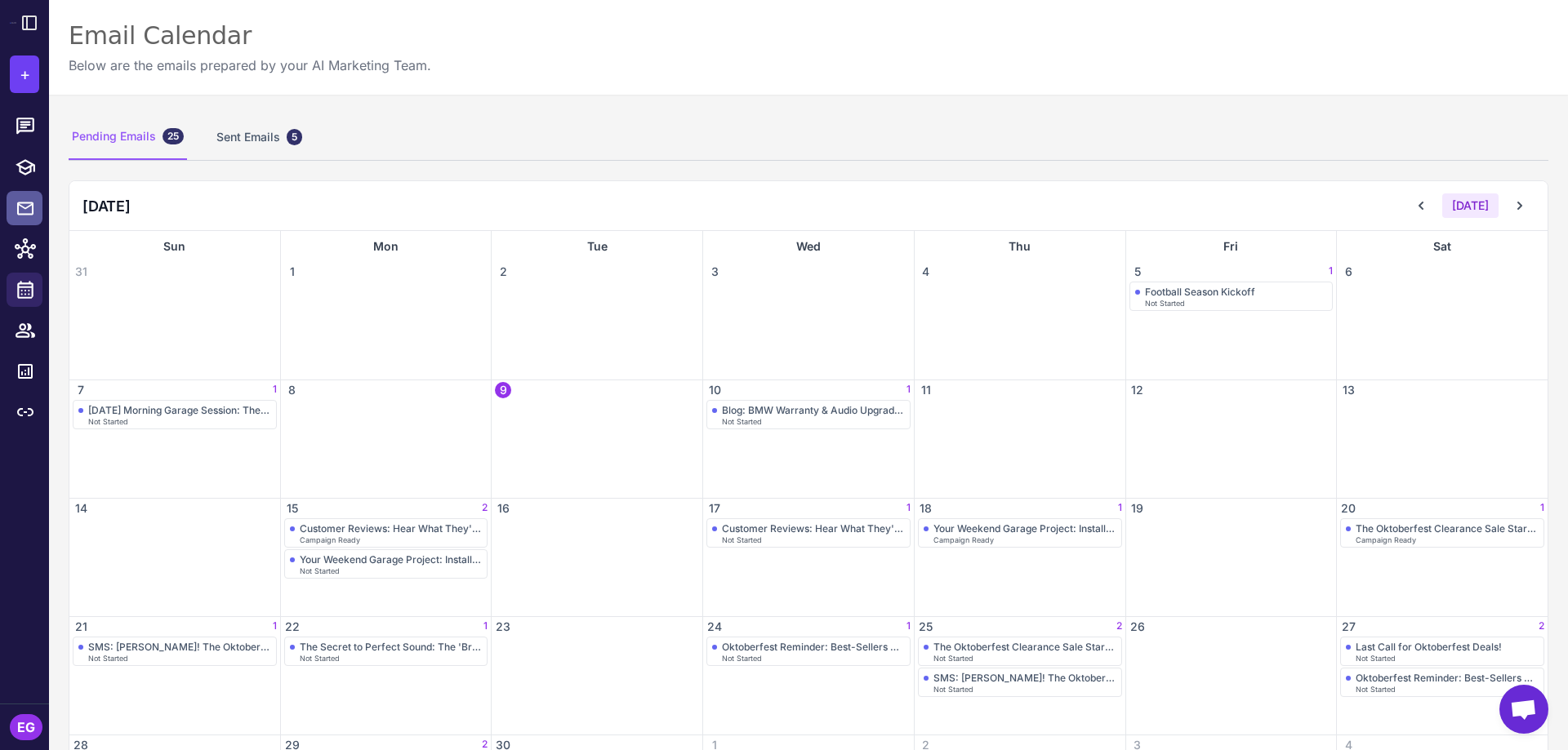
click at [22, 208] on icon at bounding box center [25, 208] width 20 height 21
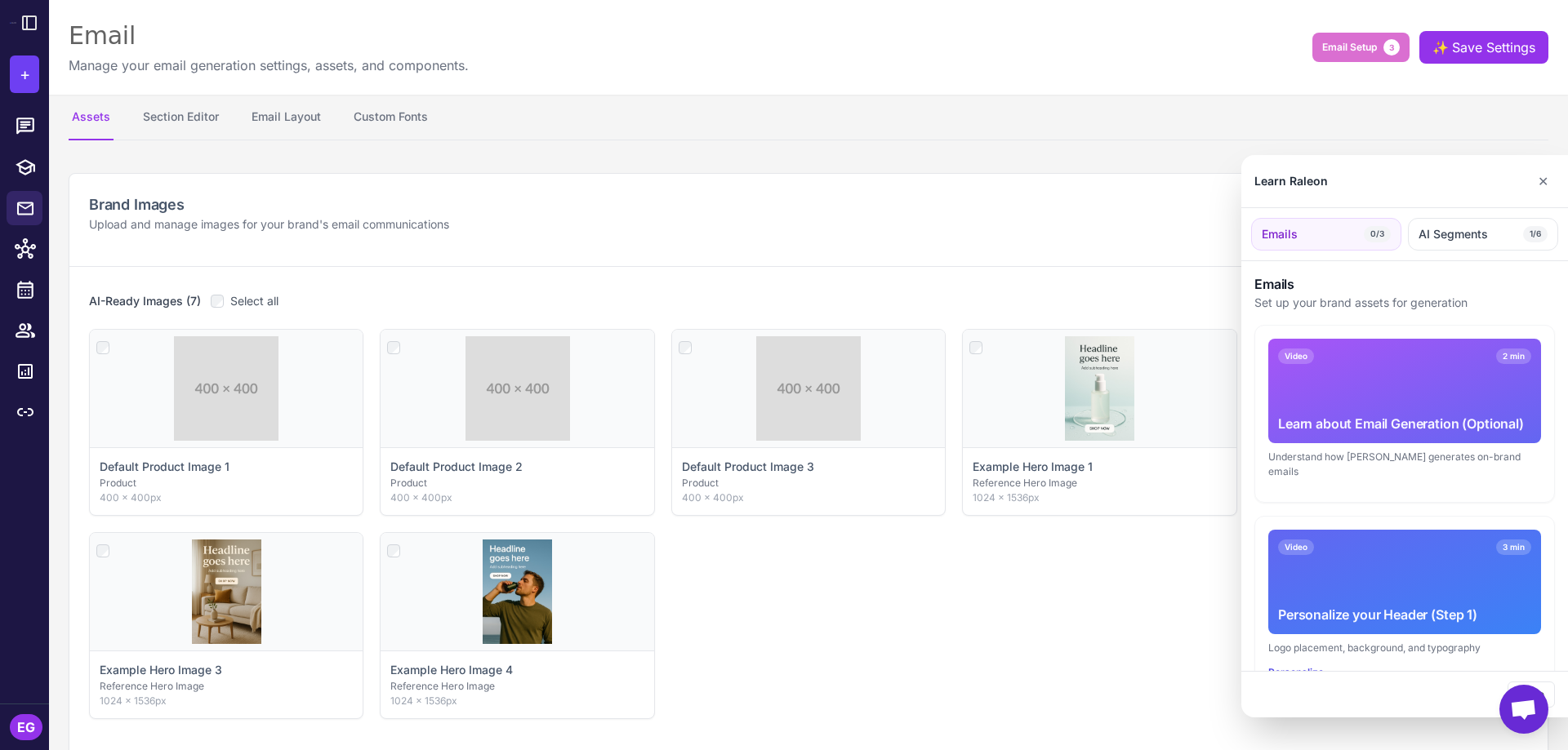
click at [32, 125] on div at bounding box center [784, 375] width 1568 height 750
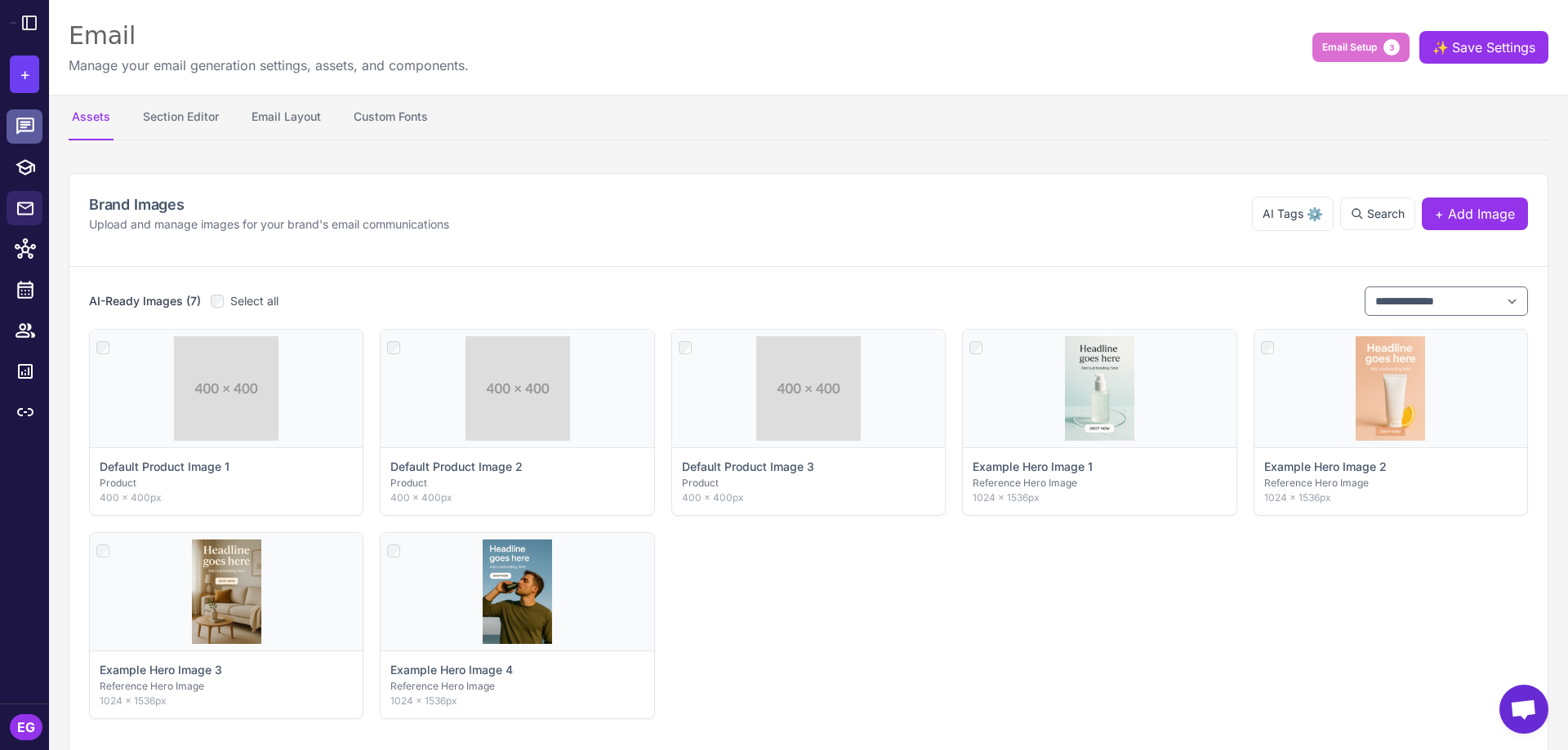
click at [26, 128] on icon at bounding box center [25, 126] width 18 height 16
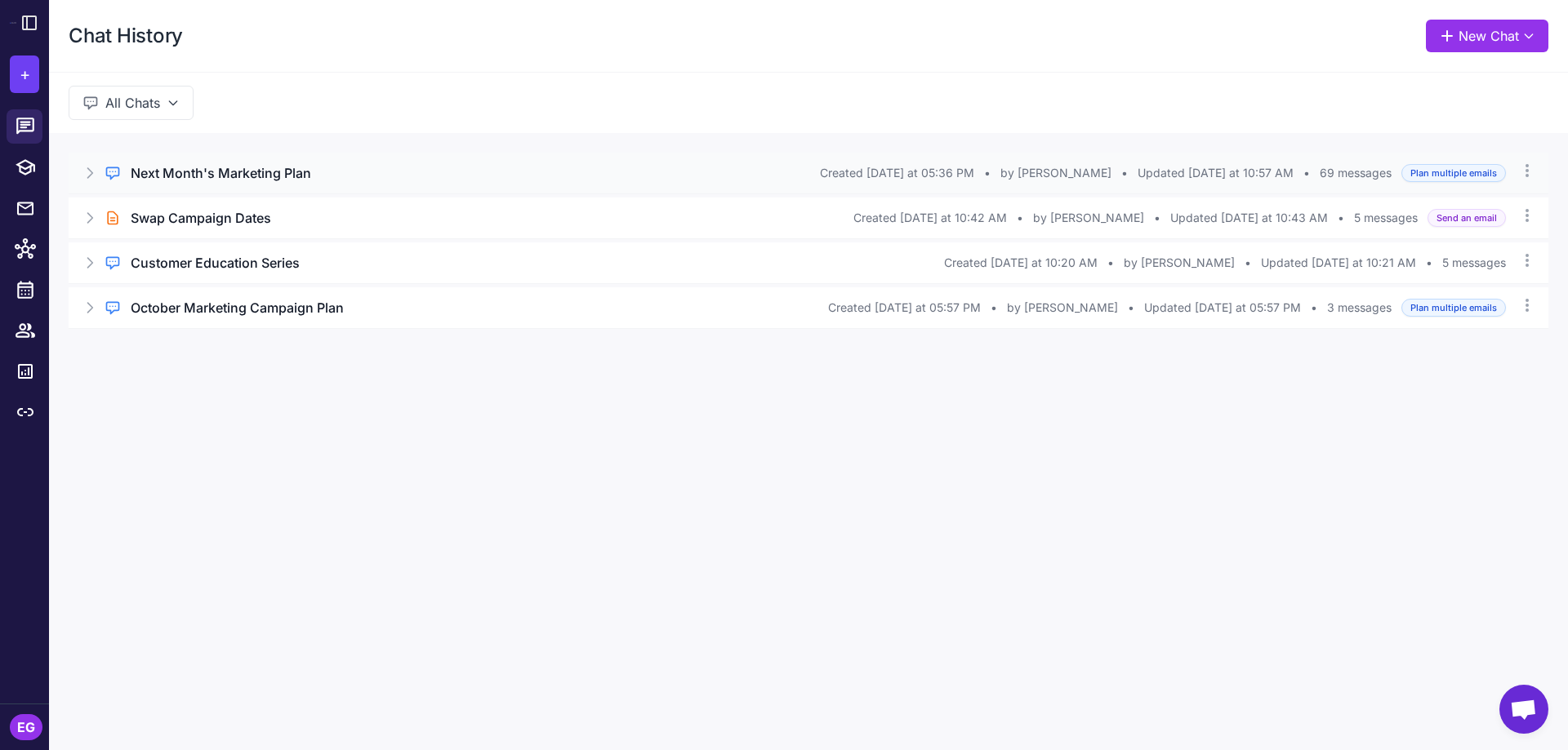
click at [95, 166] on icon at bounding box center [90, 173] width 16 height 16
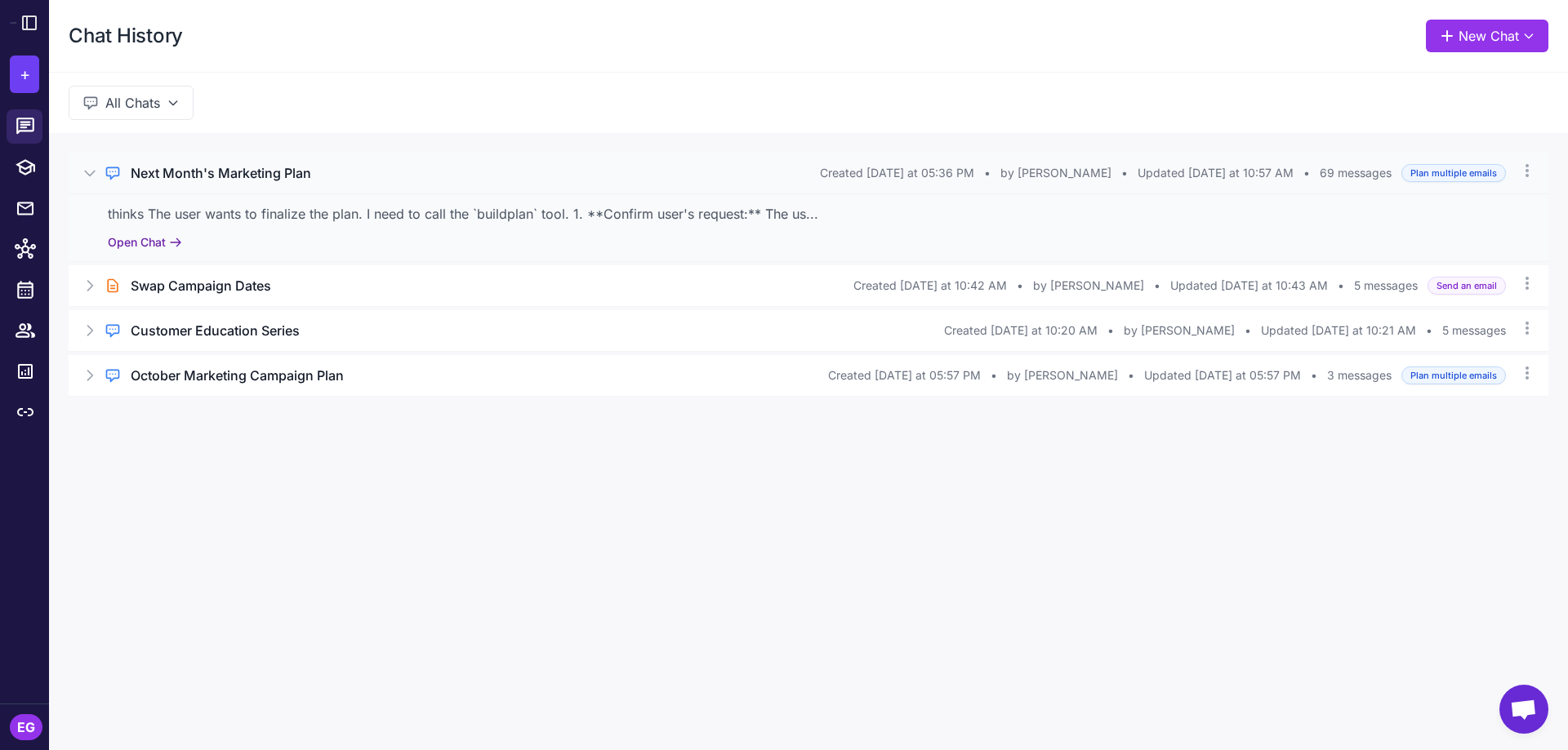
click at [159, 239] on button "Open Chat" at bounding box center [145, 243] width 75 height 18
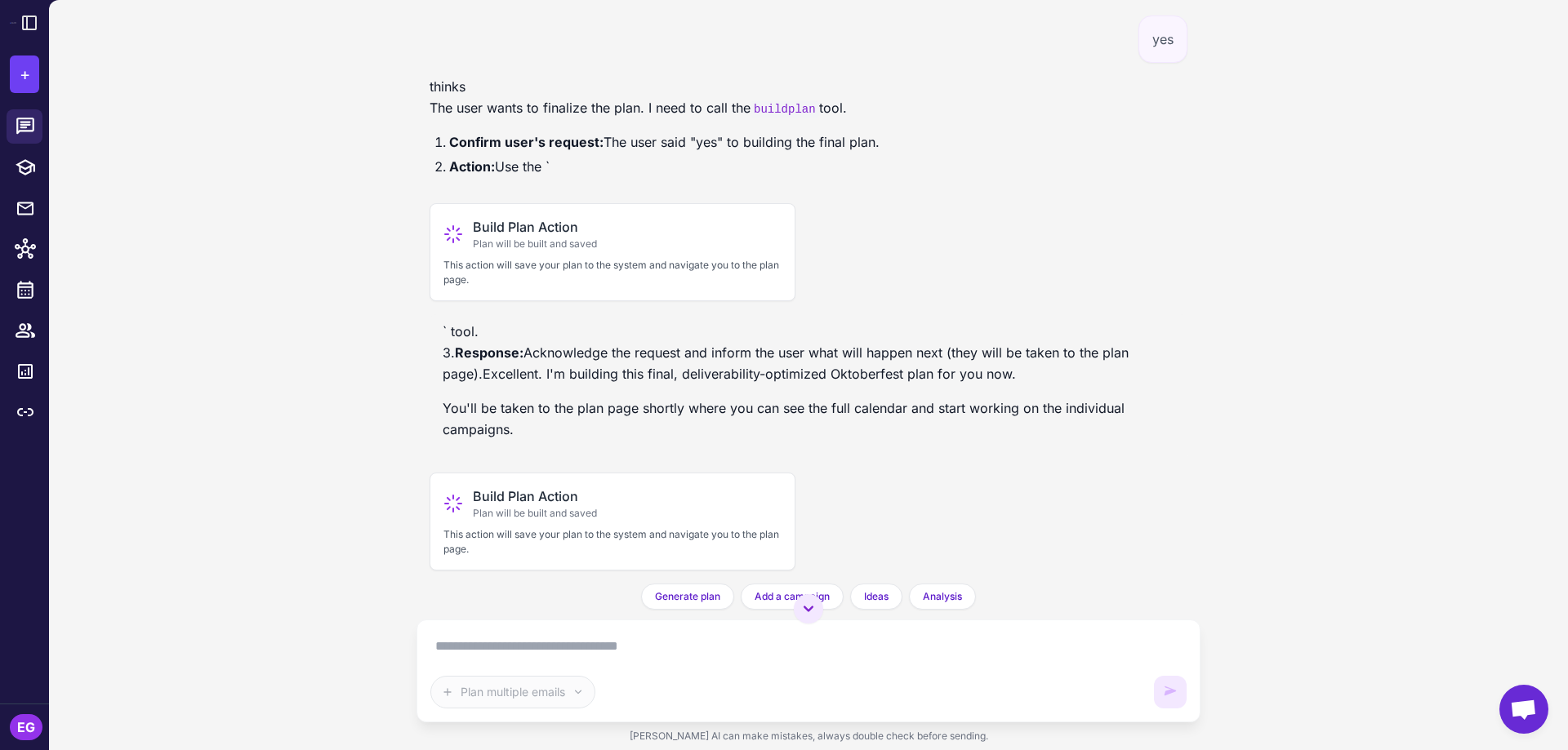
scroll to position [30545, 0]
click at [30, 209] on icon at bounding box center [25, 208] width 20 height 21
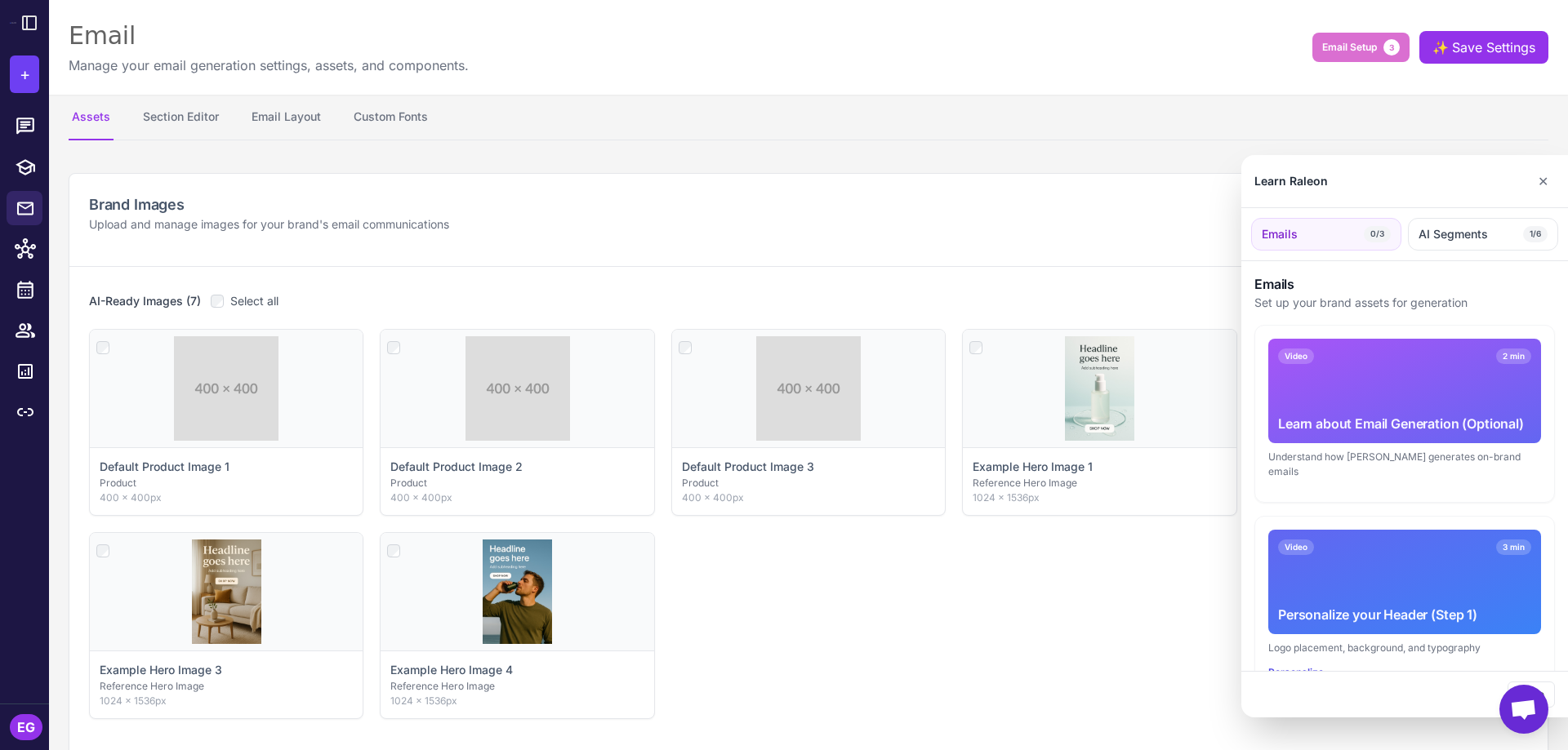
click at [25, 290] on div at bounding box center [784, 375] width 1568 height 750
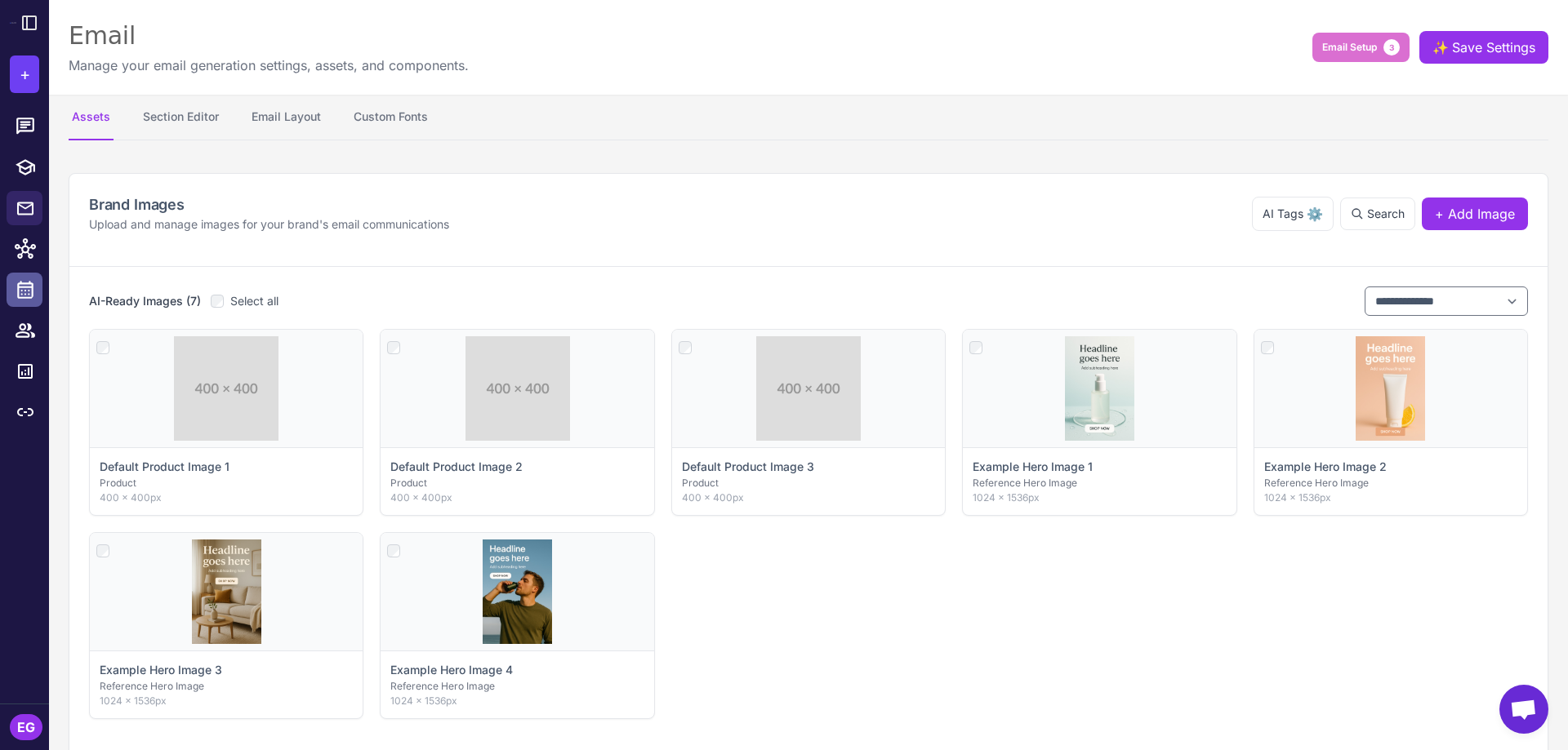
click at [22, 292] on icon at bounding box center [25, 290] width 22 height 22
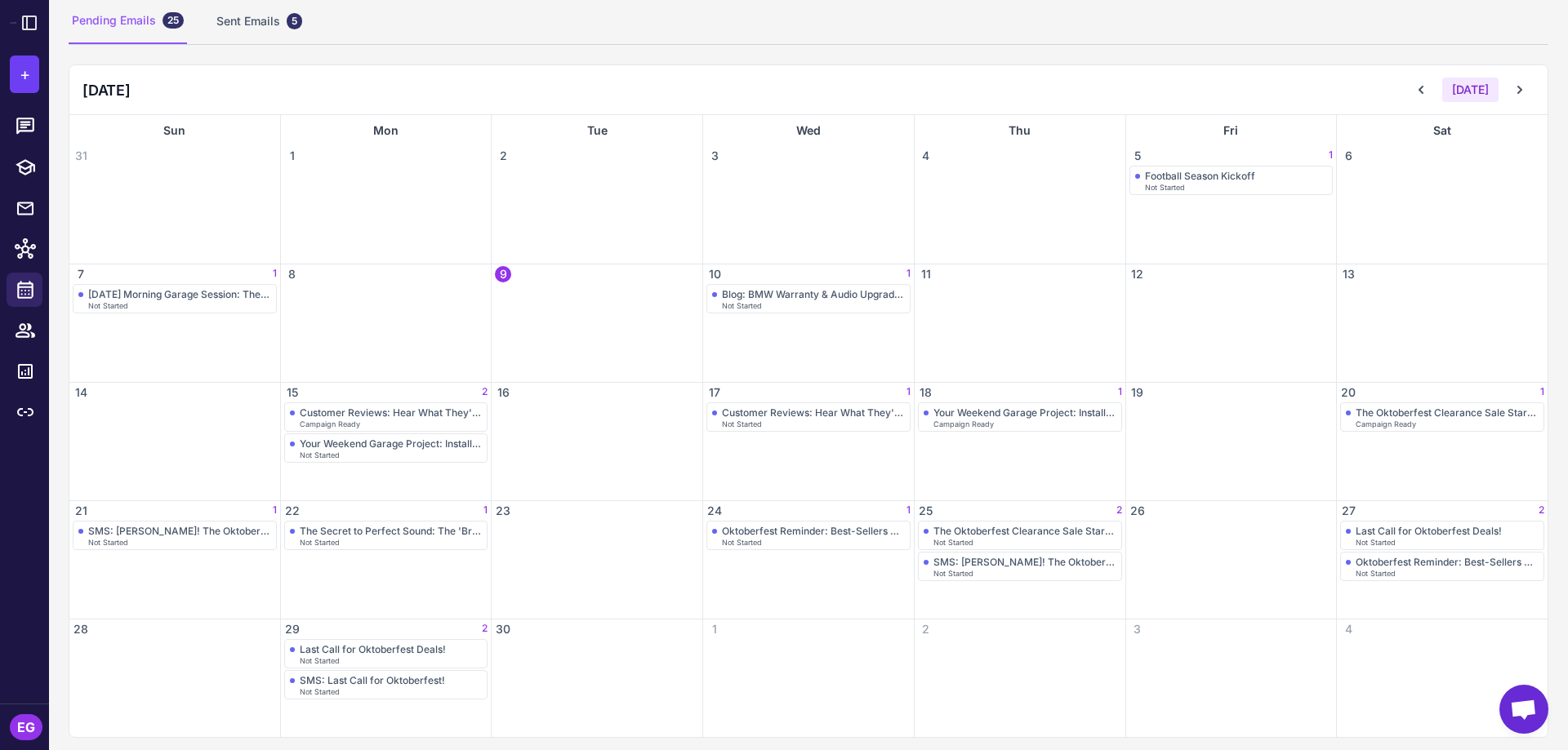
scroll to position [123, 0]
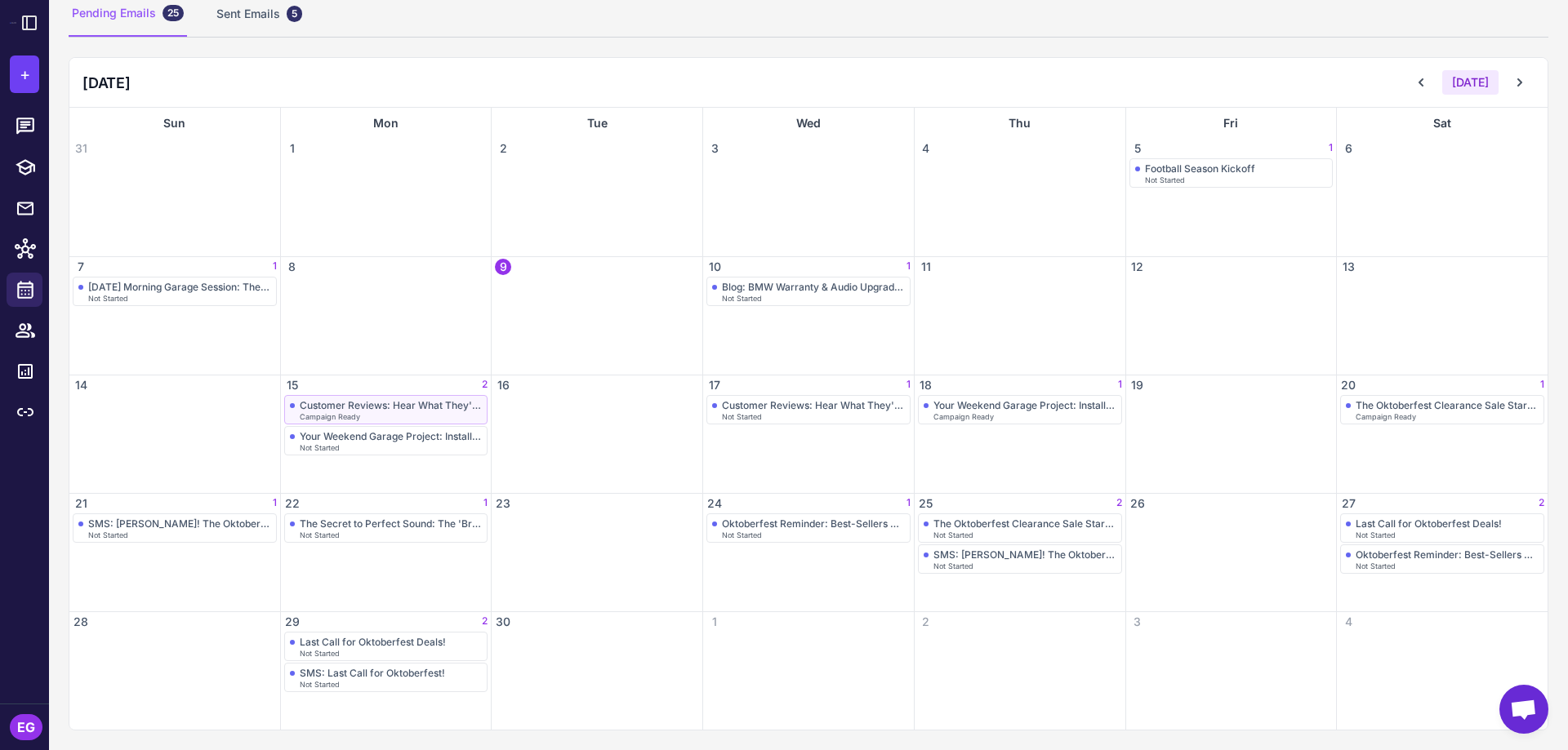
click at [424, 413] on div "Campaign Ready" at bounding box center [392, 417] width 183 height 7
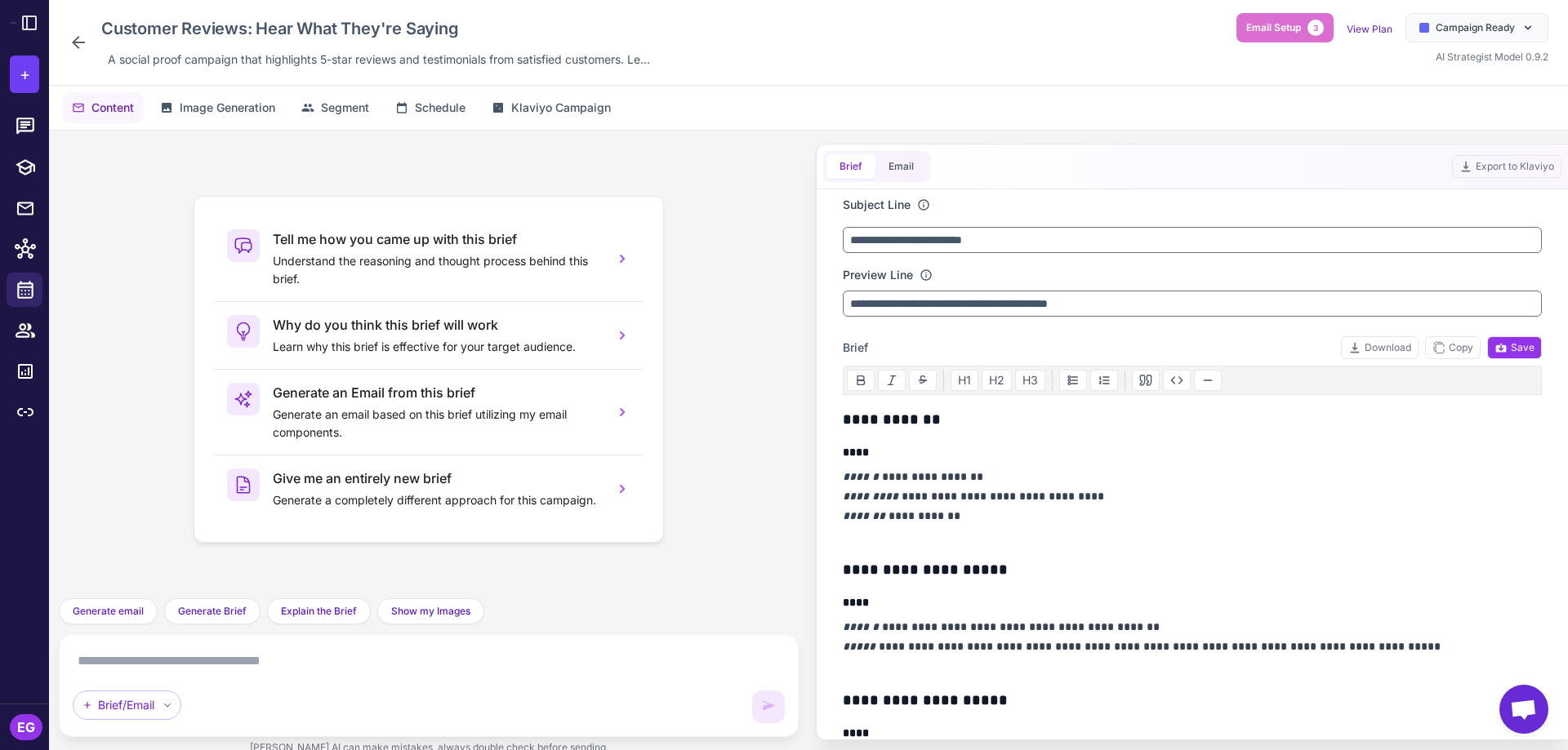
click at [76, 49] on icon at bounding box center [78, 42] width 20 height 20
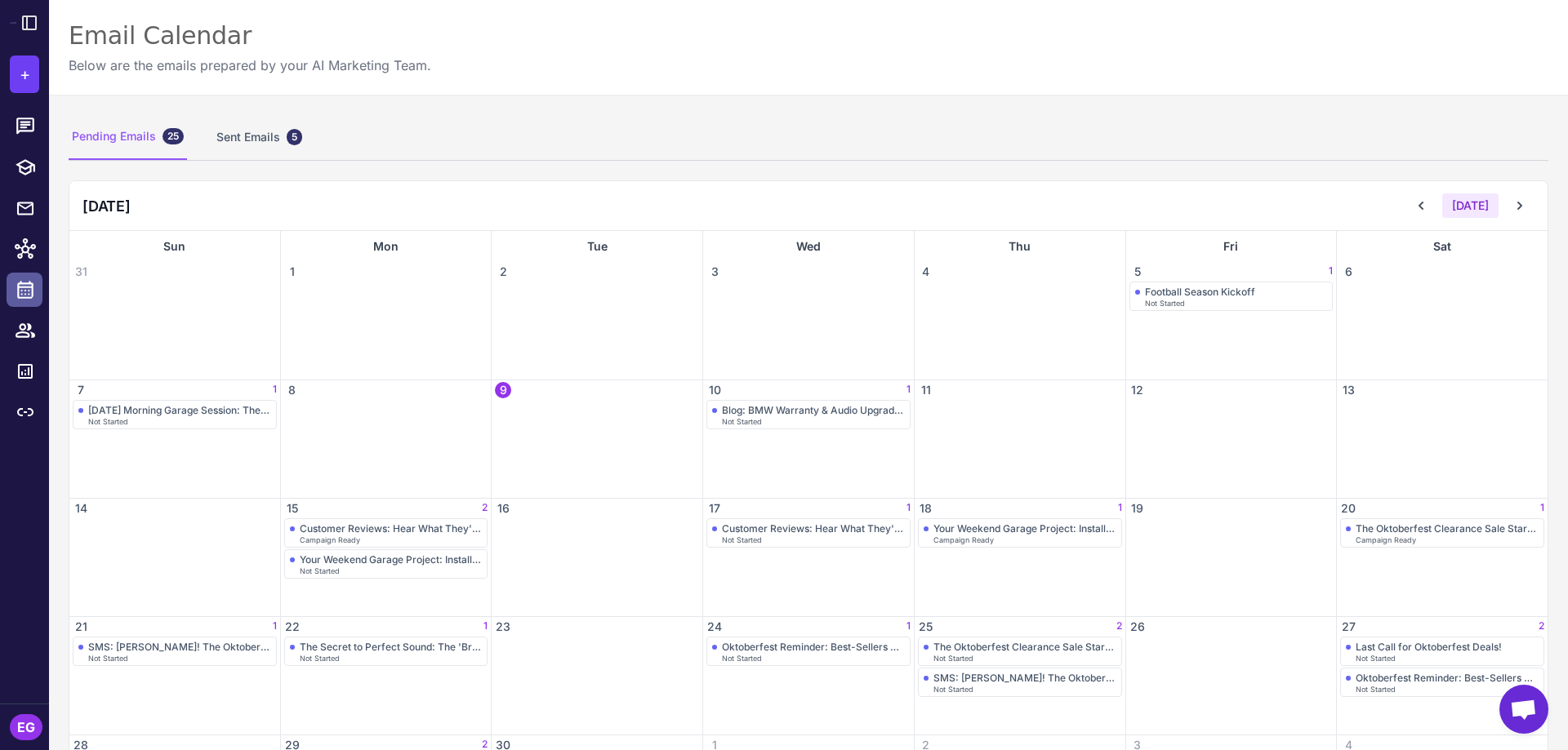
click at [31, 289] on icon at bounding box center [25, 290] width 22 height 22
click at [23, 208] on icon at bounding box center [25, 208] width 20 height 21
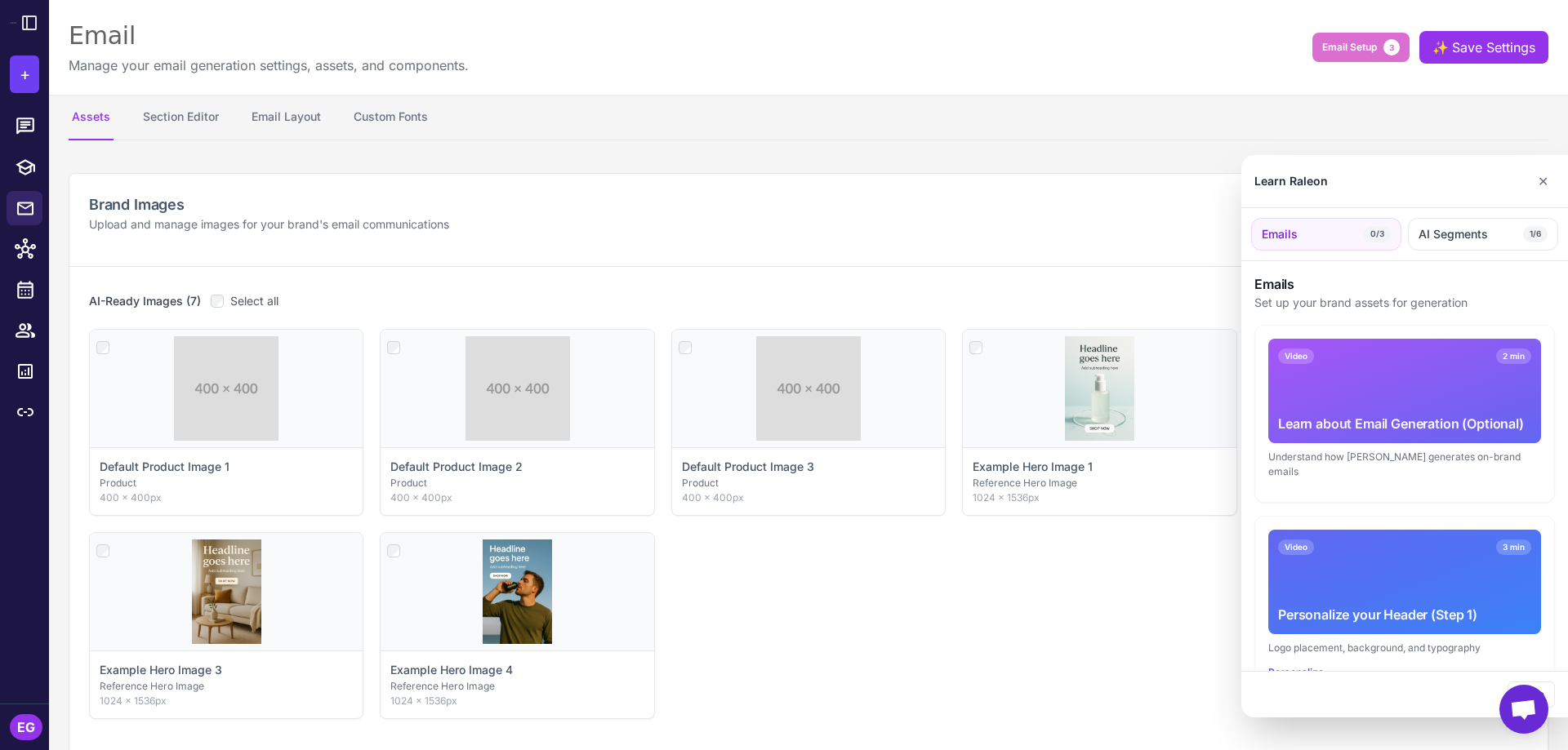
click at [26, 287] on div at bounding box center [784, 375] width 1568 height 750
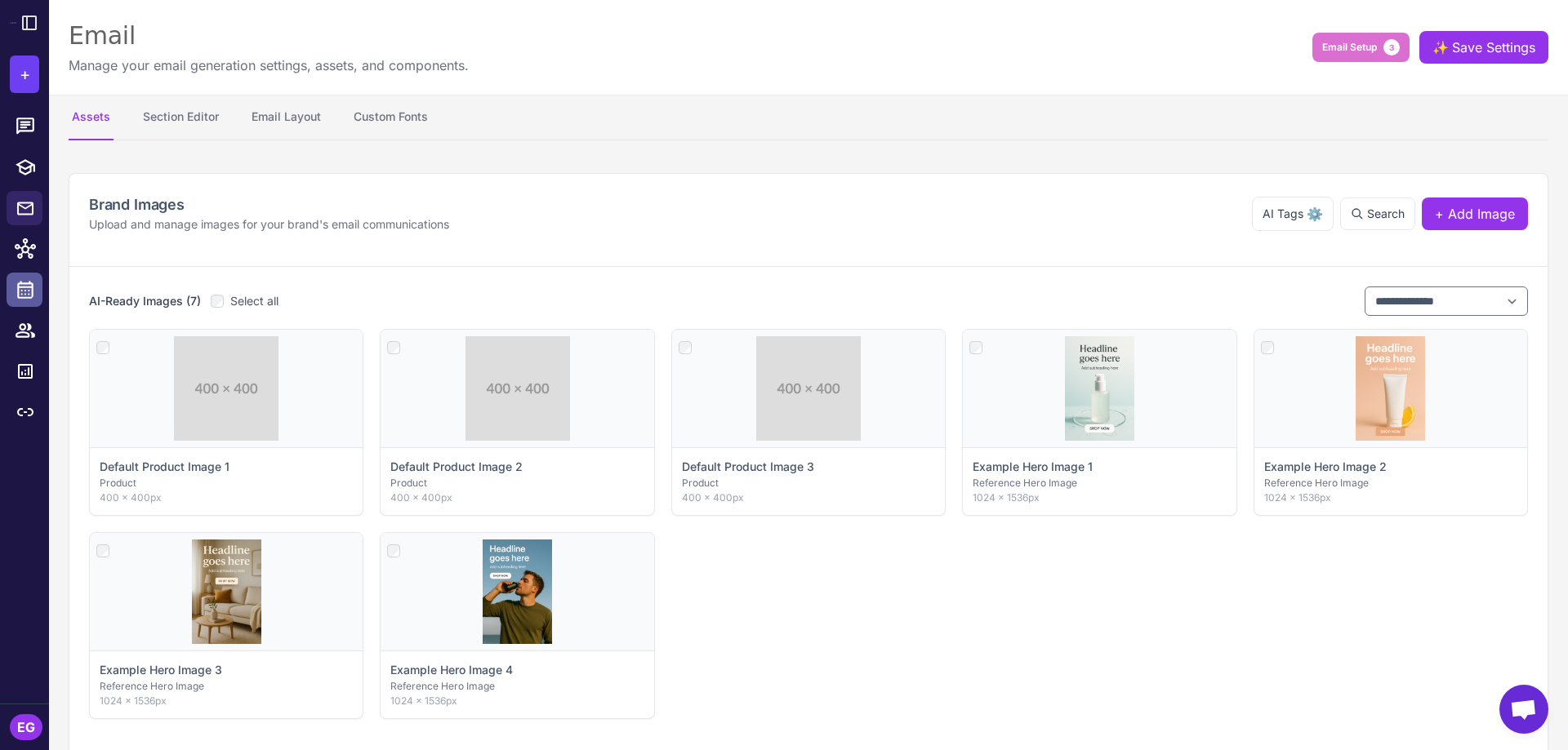
click at [25, 287] on icon at bounding box center [25, 290] width 16 height 18
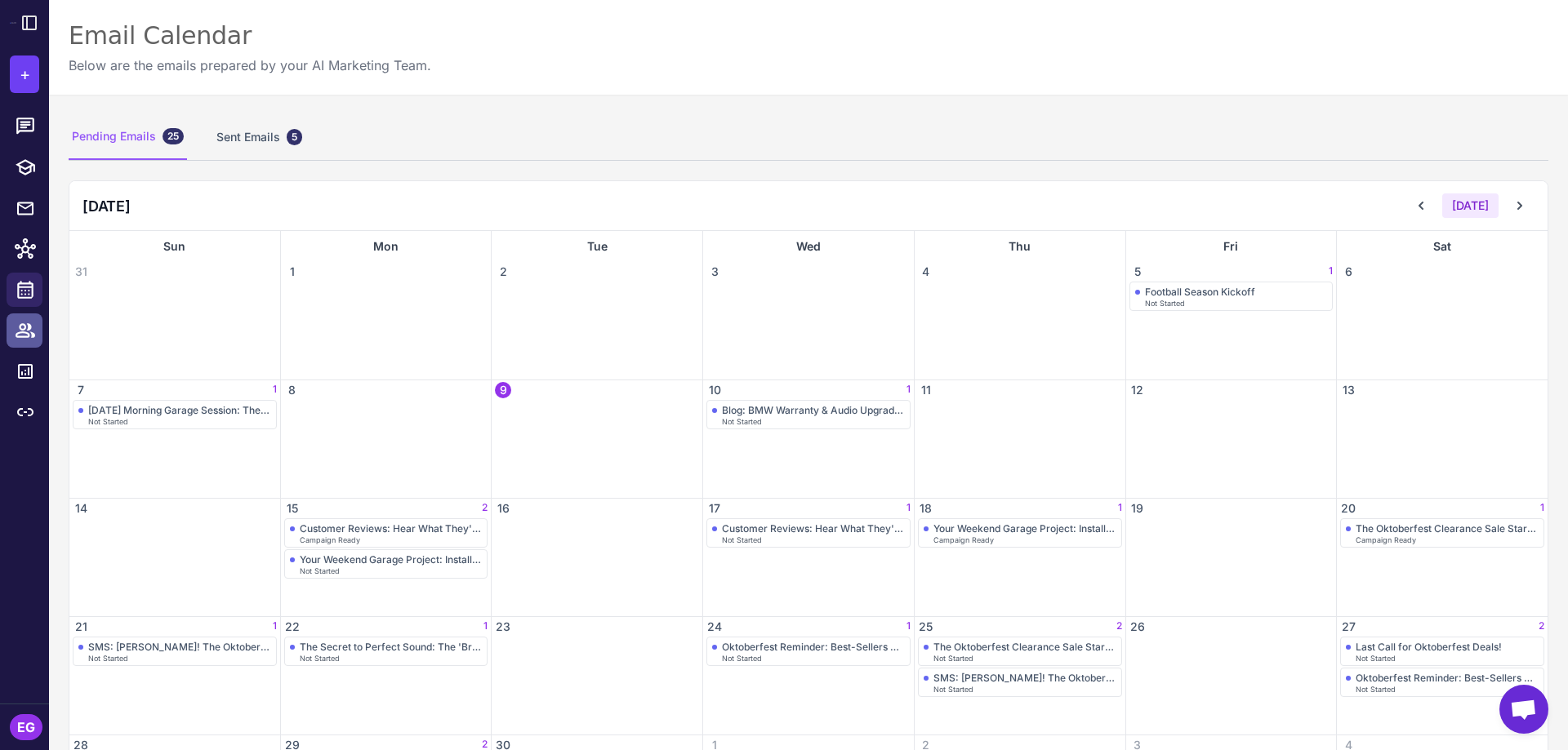
click at [31, 332] on icon at bounding box center [25, 331] width 22 height 22
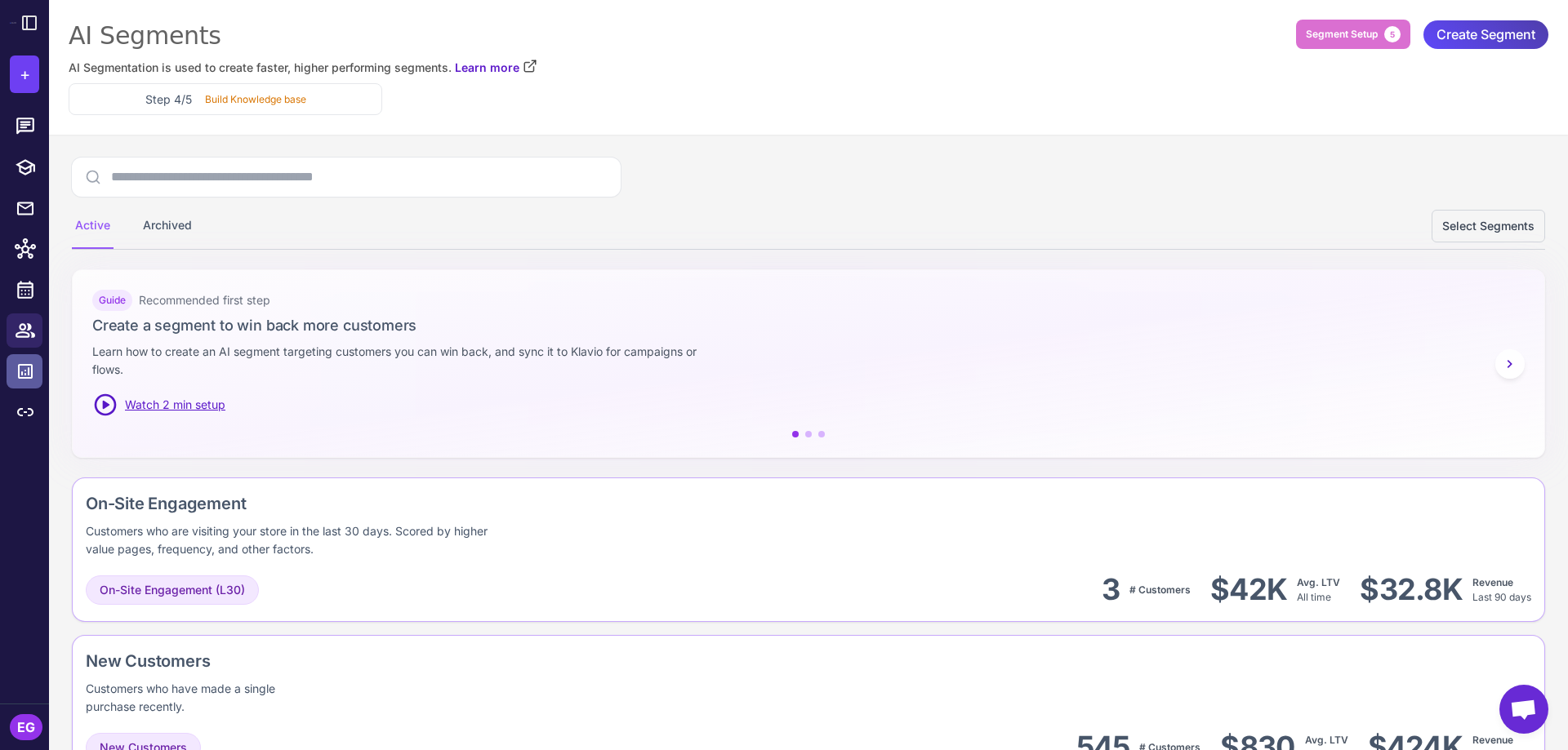
click at [22, 370] on icon at bounding box center [25, 372] width 20 height 20
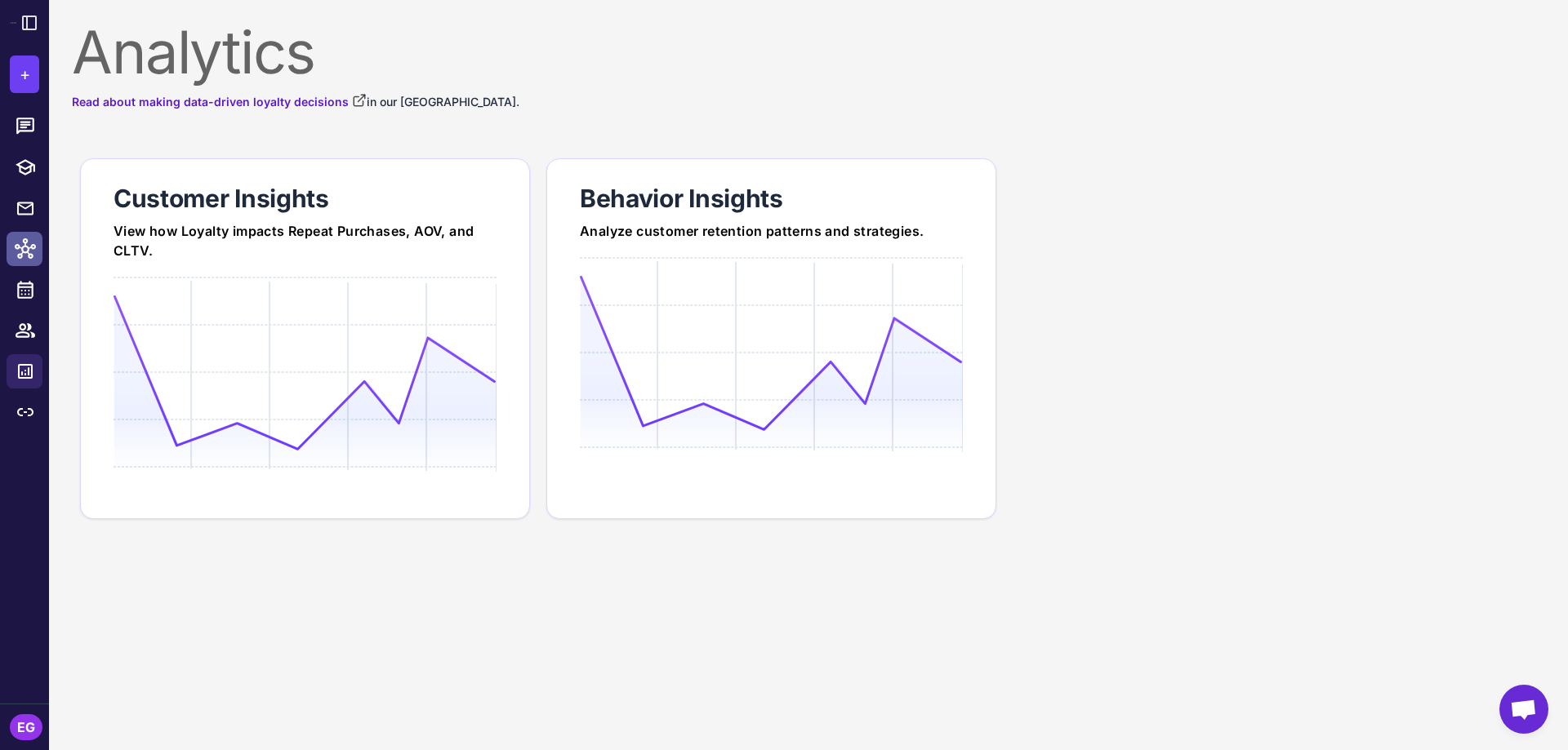
click at [40, 243] on div at bounding box center [31, 249] width 22 height 22
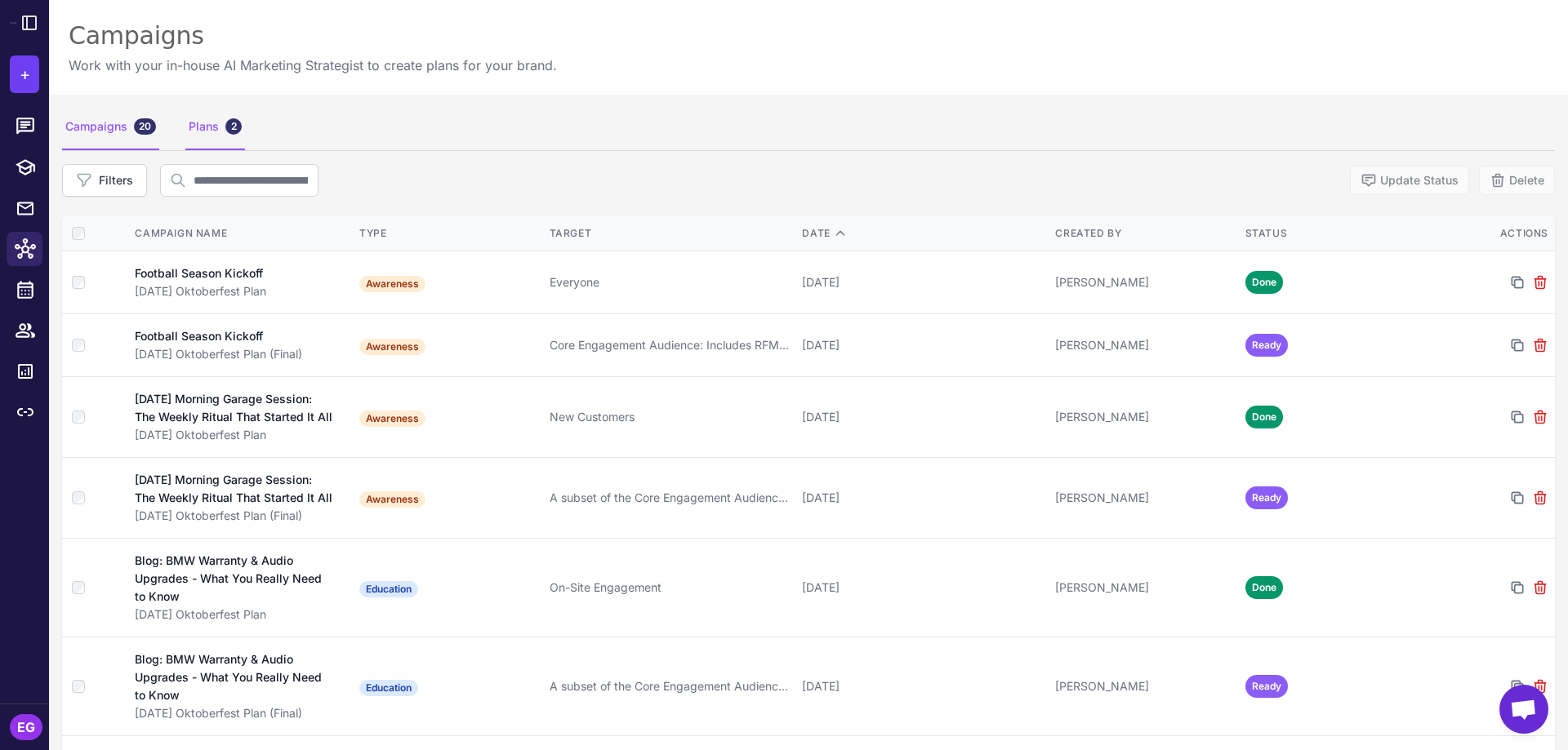
click at [204, 124] on div "Plans 2" at bounding box center [215, 127] width 59 height 46
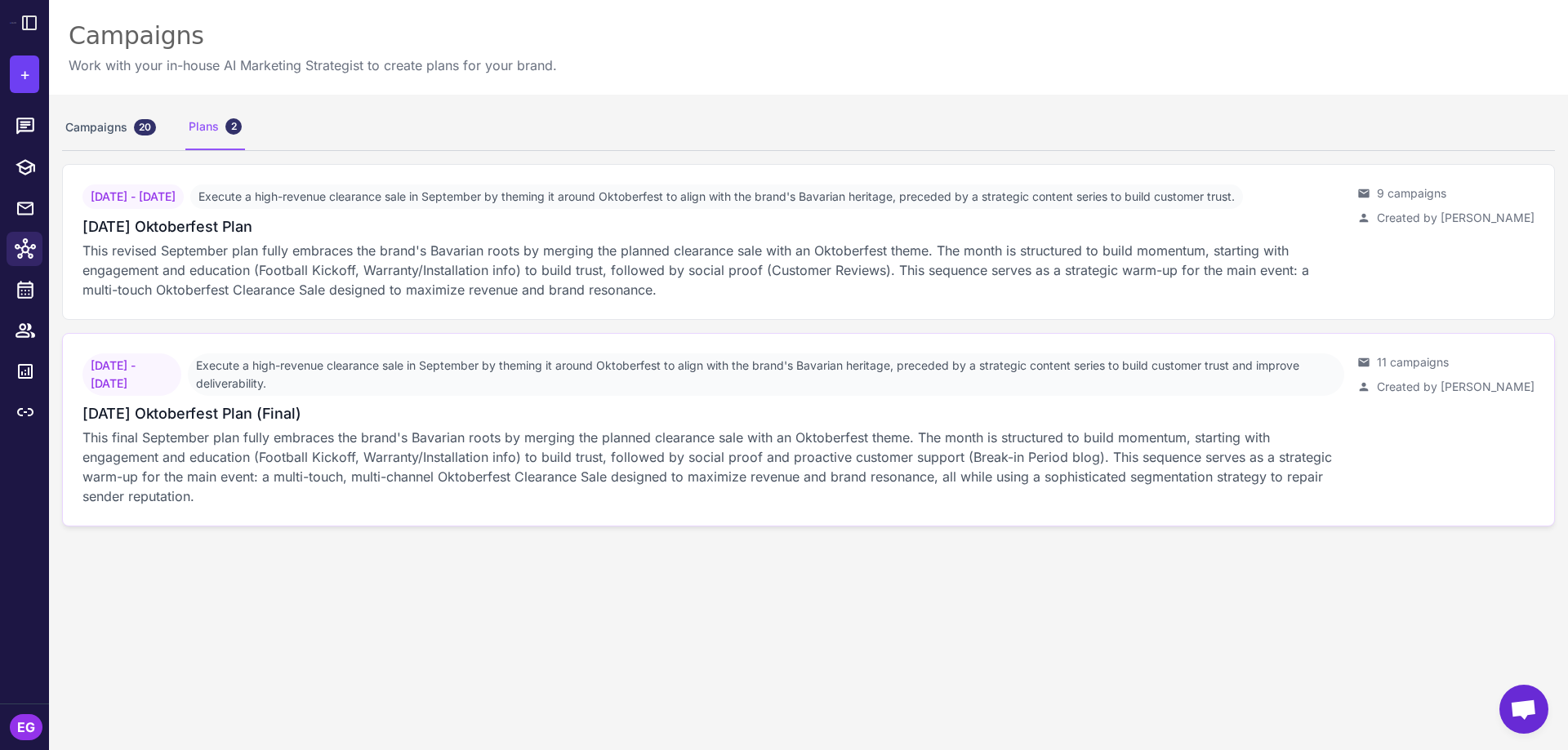
click at [265, 425] on h3 "[DATE] Oktoberfest Plan (Final)" at bounding box center [191, 413] width 218 height 22
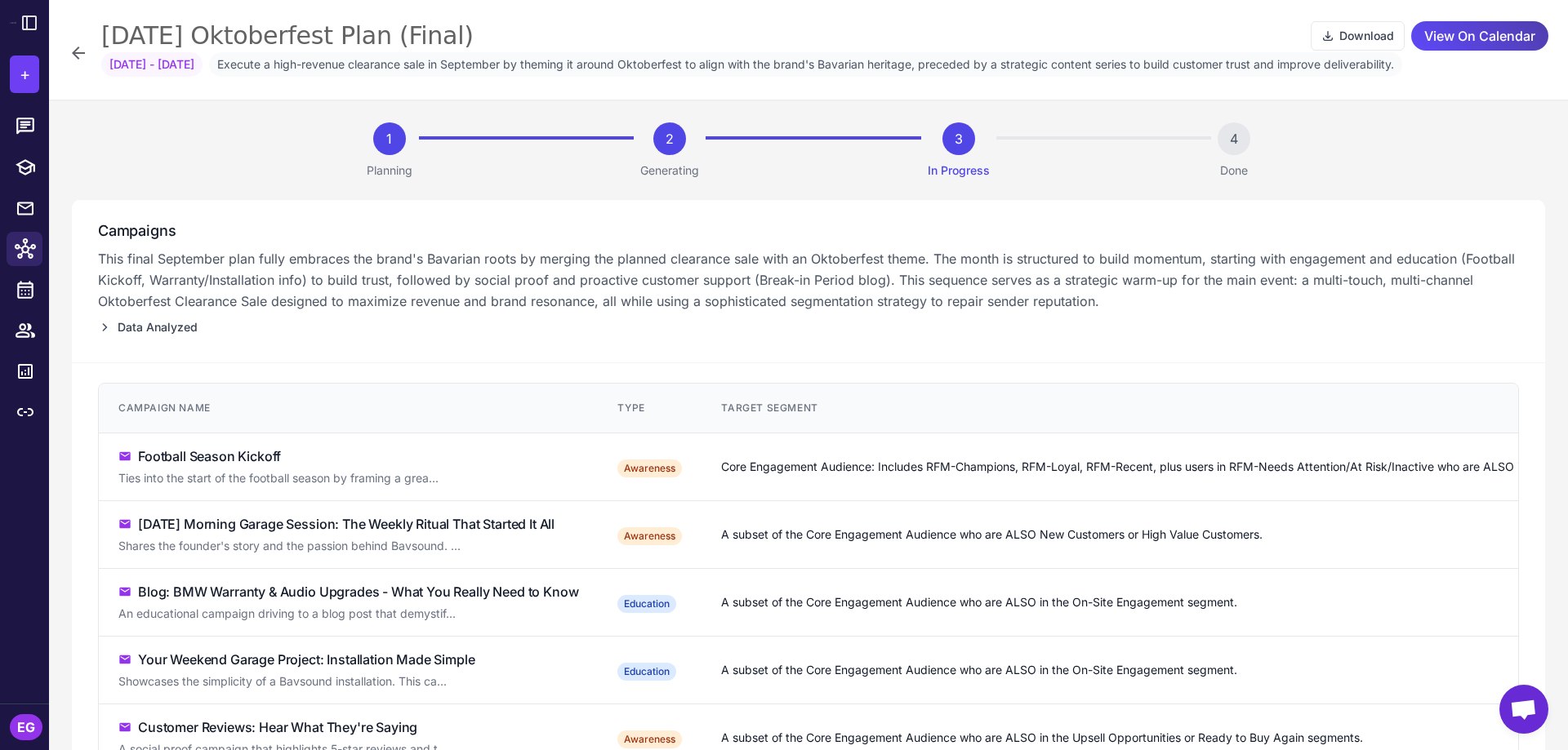
click at [76, 57] on icon at bounding box center [78, 53] width 13 height 13
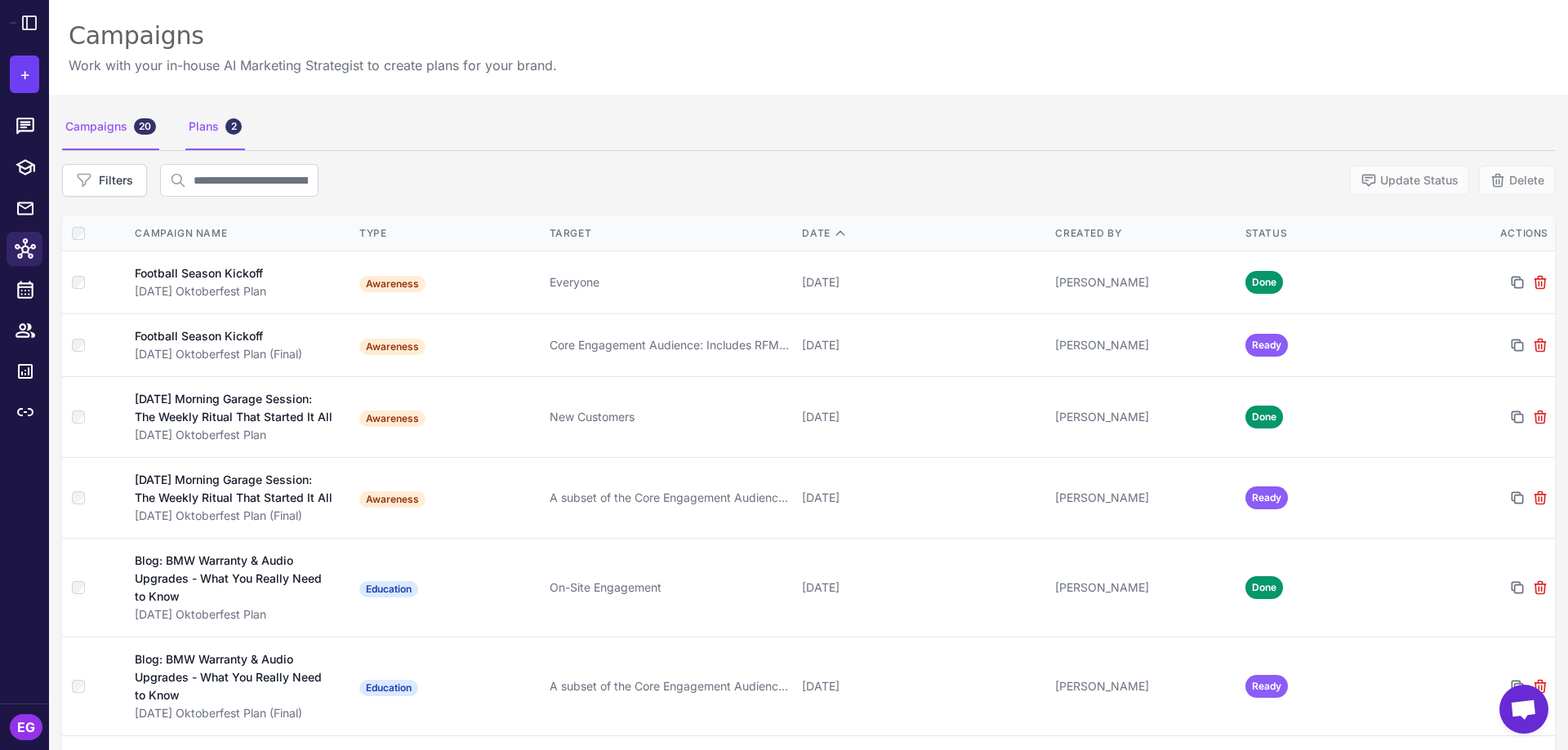
click at [193, 119] on div "Plans 2" at bounding box center [215, 127] width 59 height 46
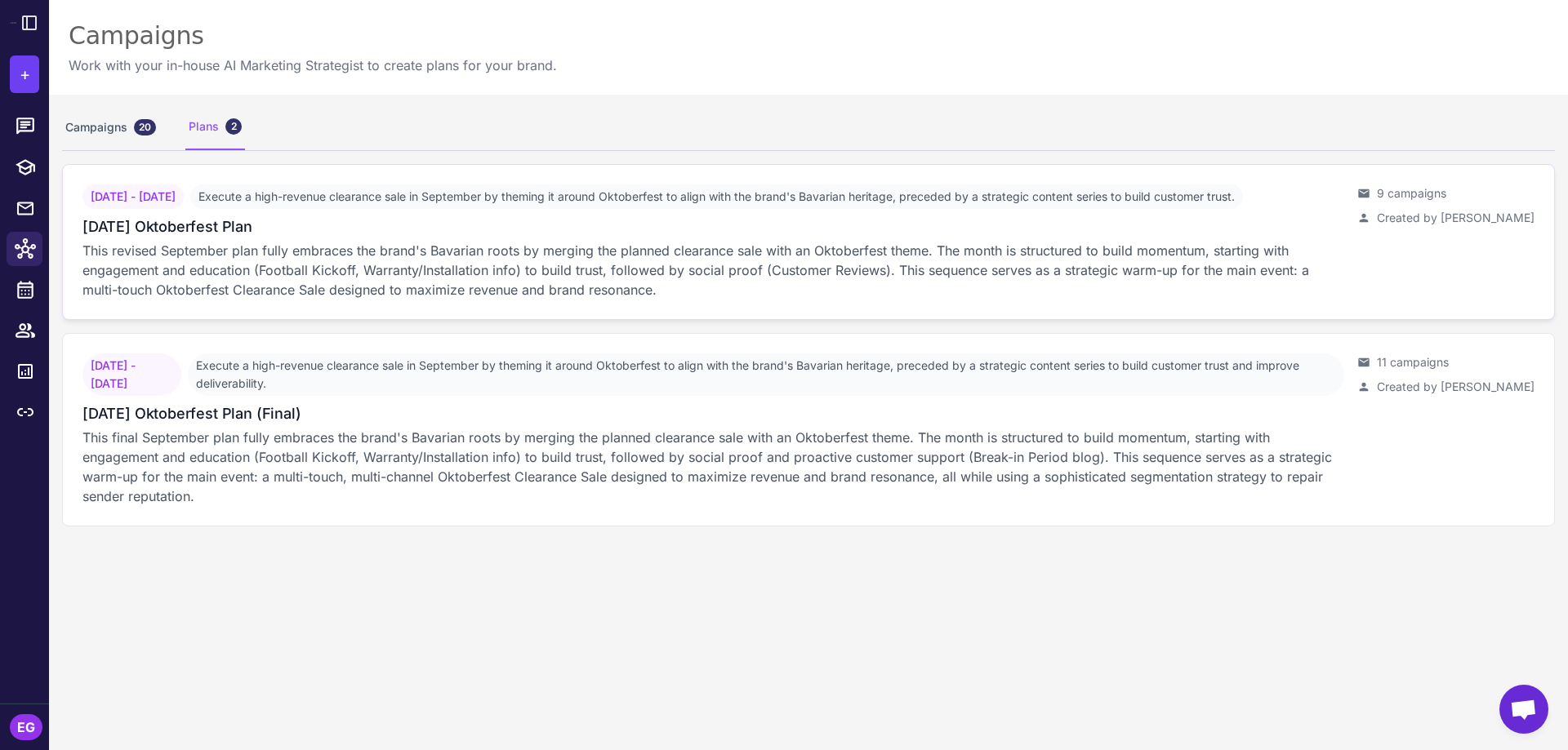
click at [184, 209] on span "September 5, 2025 - September 27, 2025" at bounding box center [133, 196] width 102 height 24
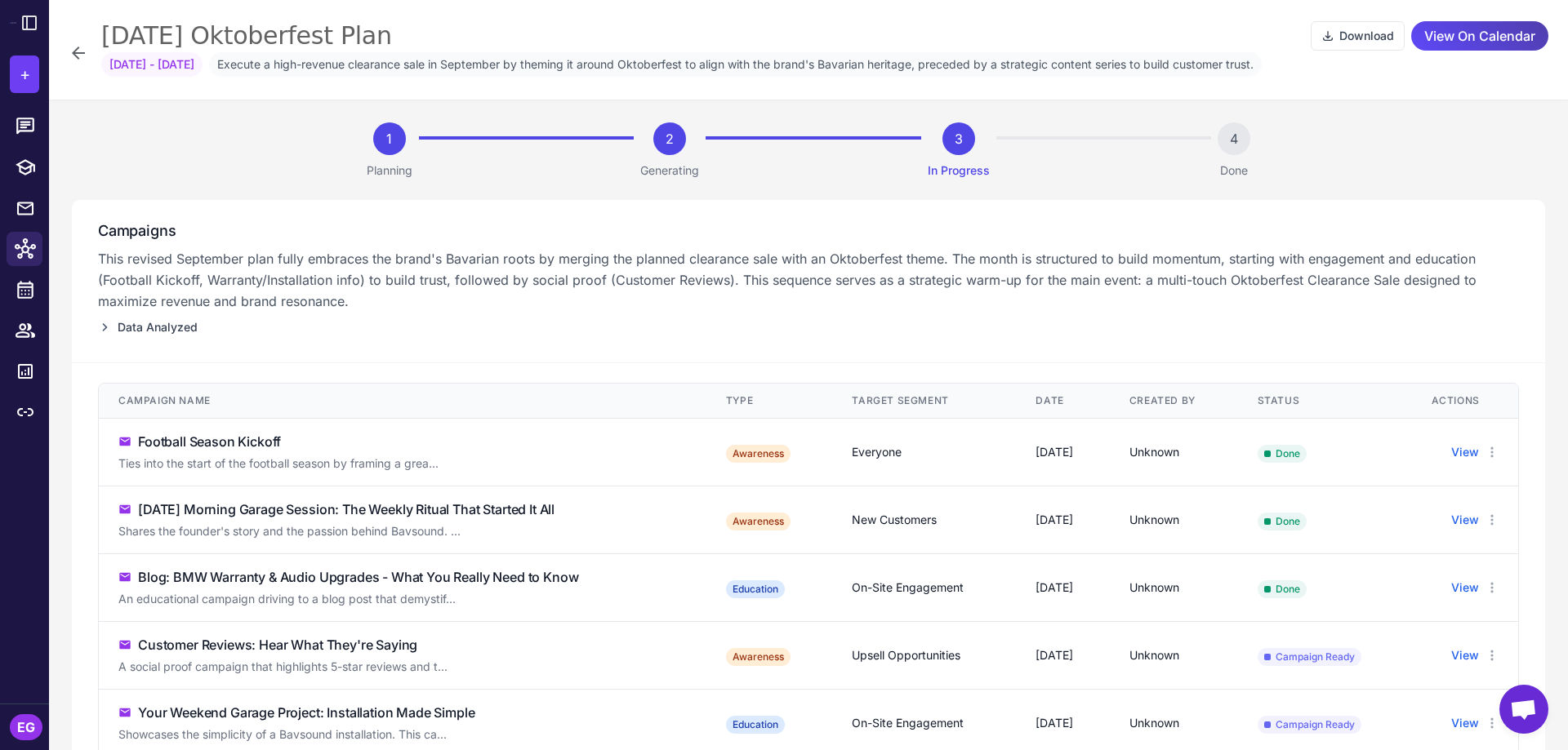
click at [77, 54] on icon at bounding box center [78, 53] width 13 height 13
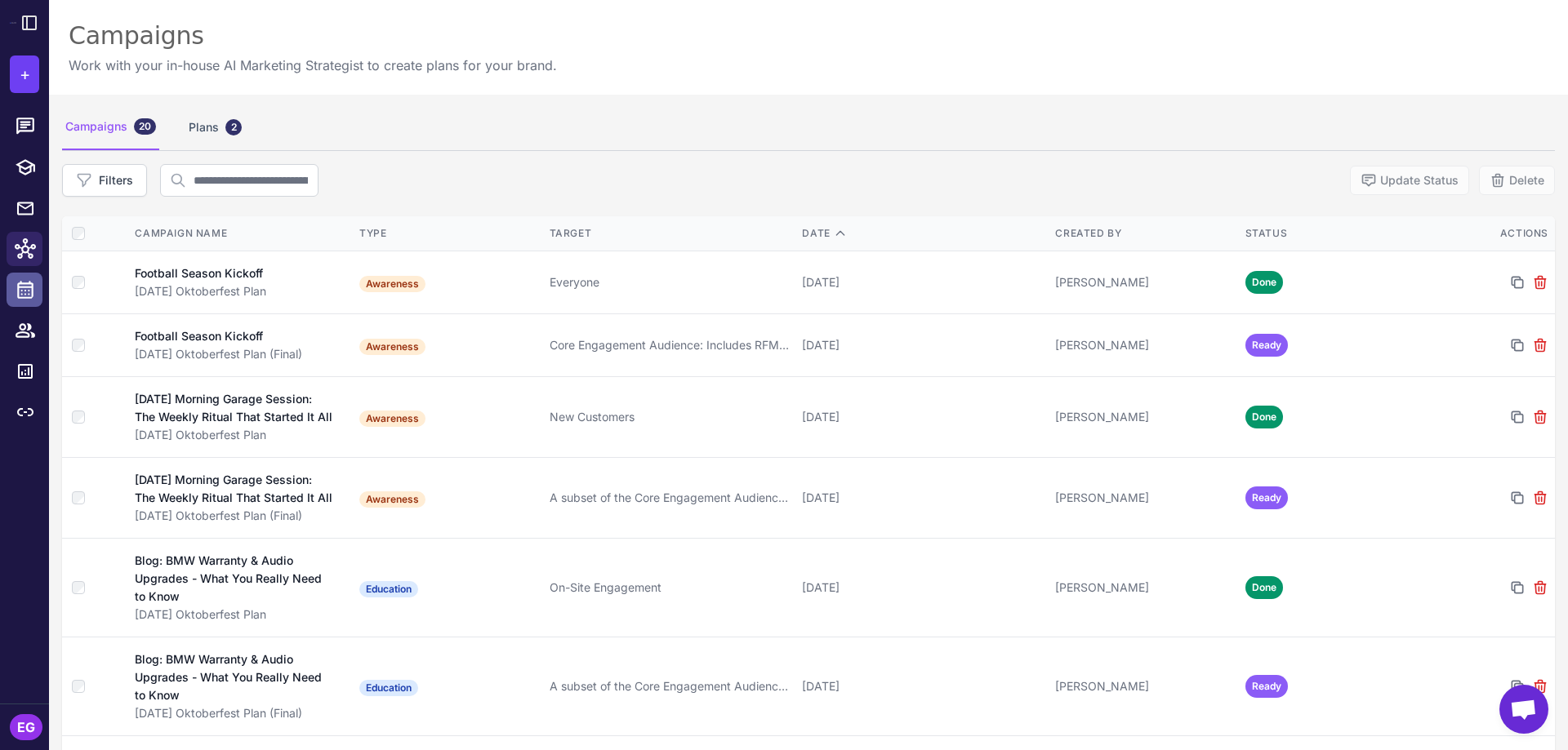
click at [26, 287] on icon at bounding box center [25, 290] width 16 height 18
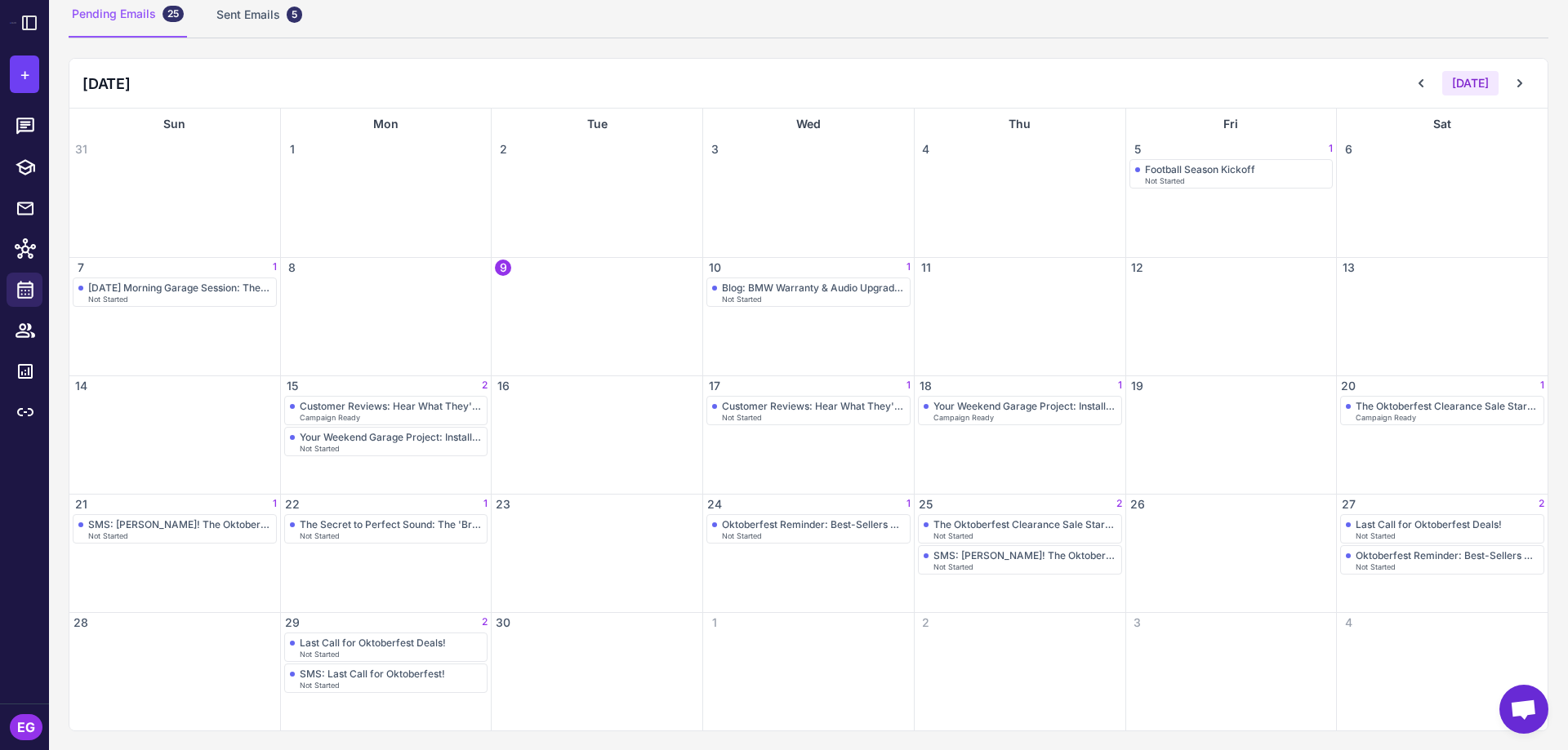
scroll to position [123, 0]
click at [28, 220] on link at bounding box center [24, 208] width 36 height 34
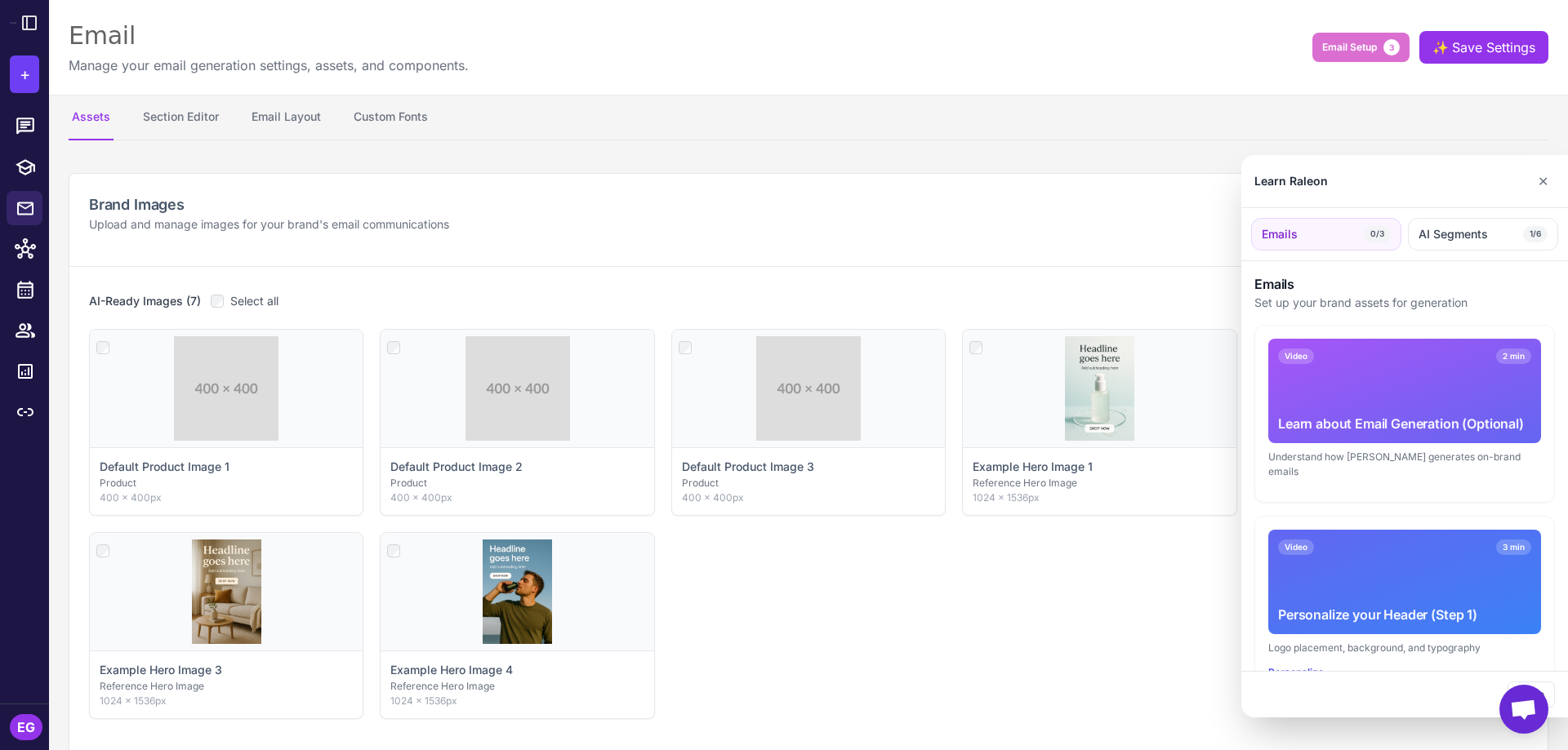
click at [25, 124] on div at bounding box center [784, 375] width 1568 height 750
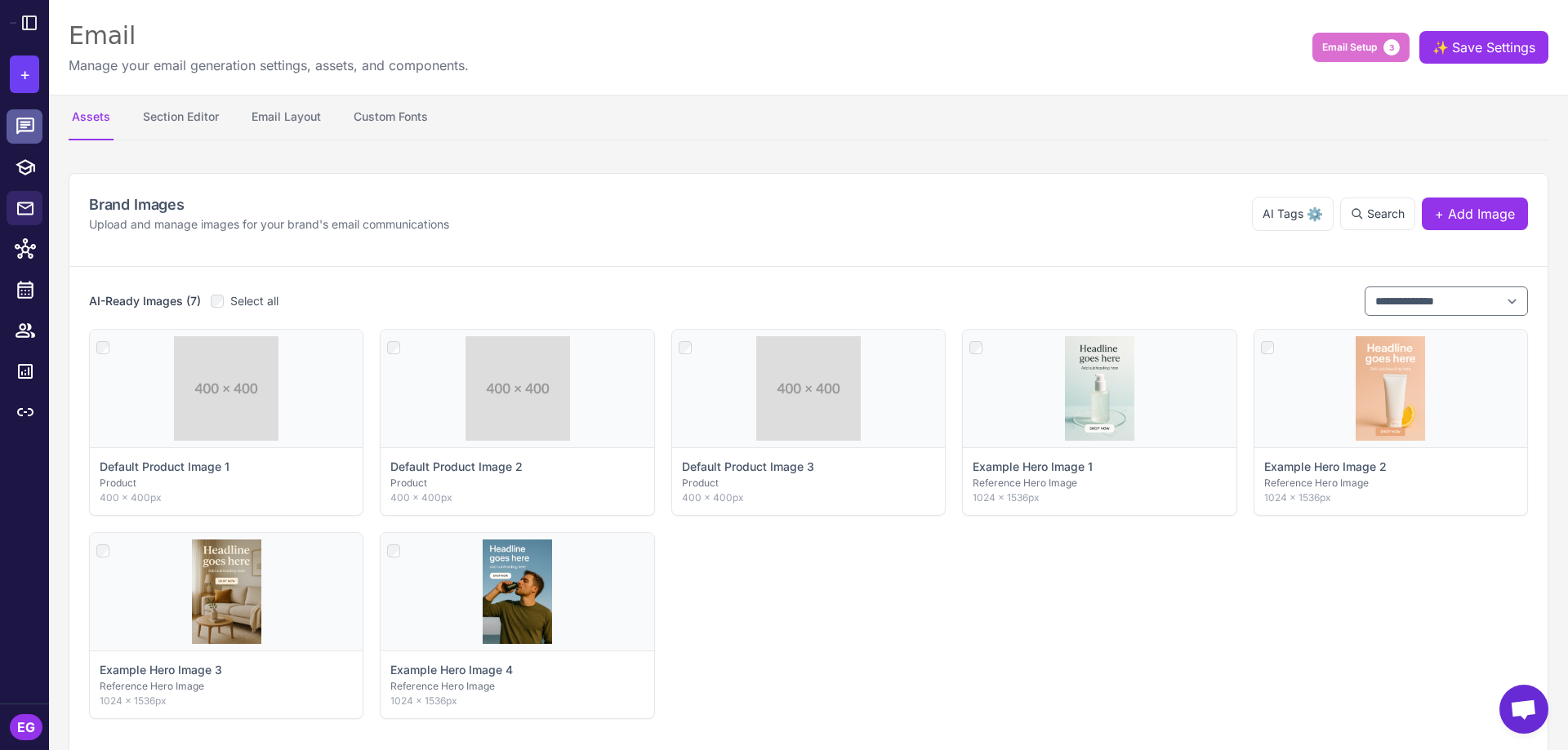
click at [23, 124] on icon at bounding box center [25, 126] width 18 height 16
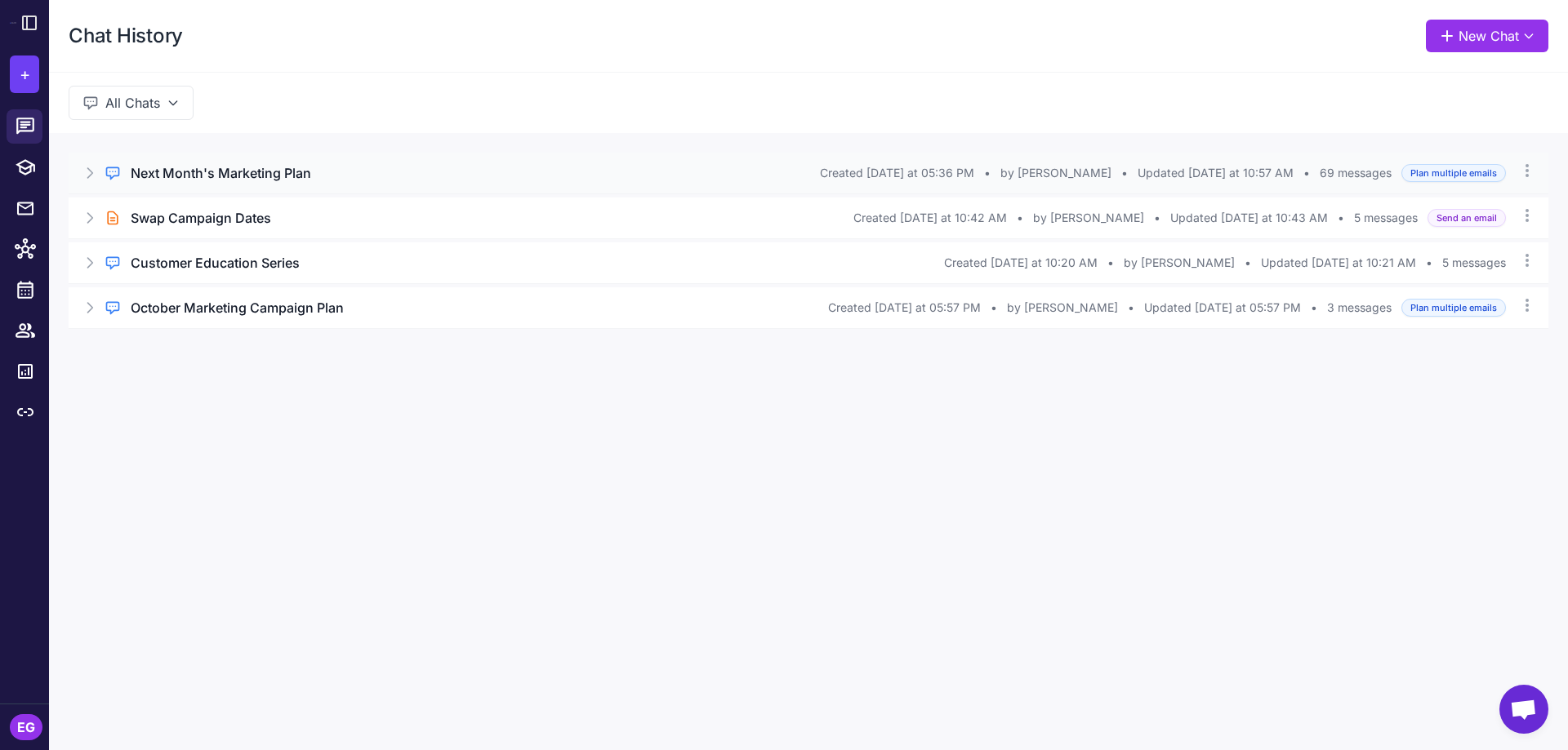
click at [87, 172] on icon at bounding box center [90, 173] width 16 height 16
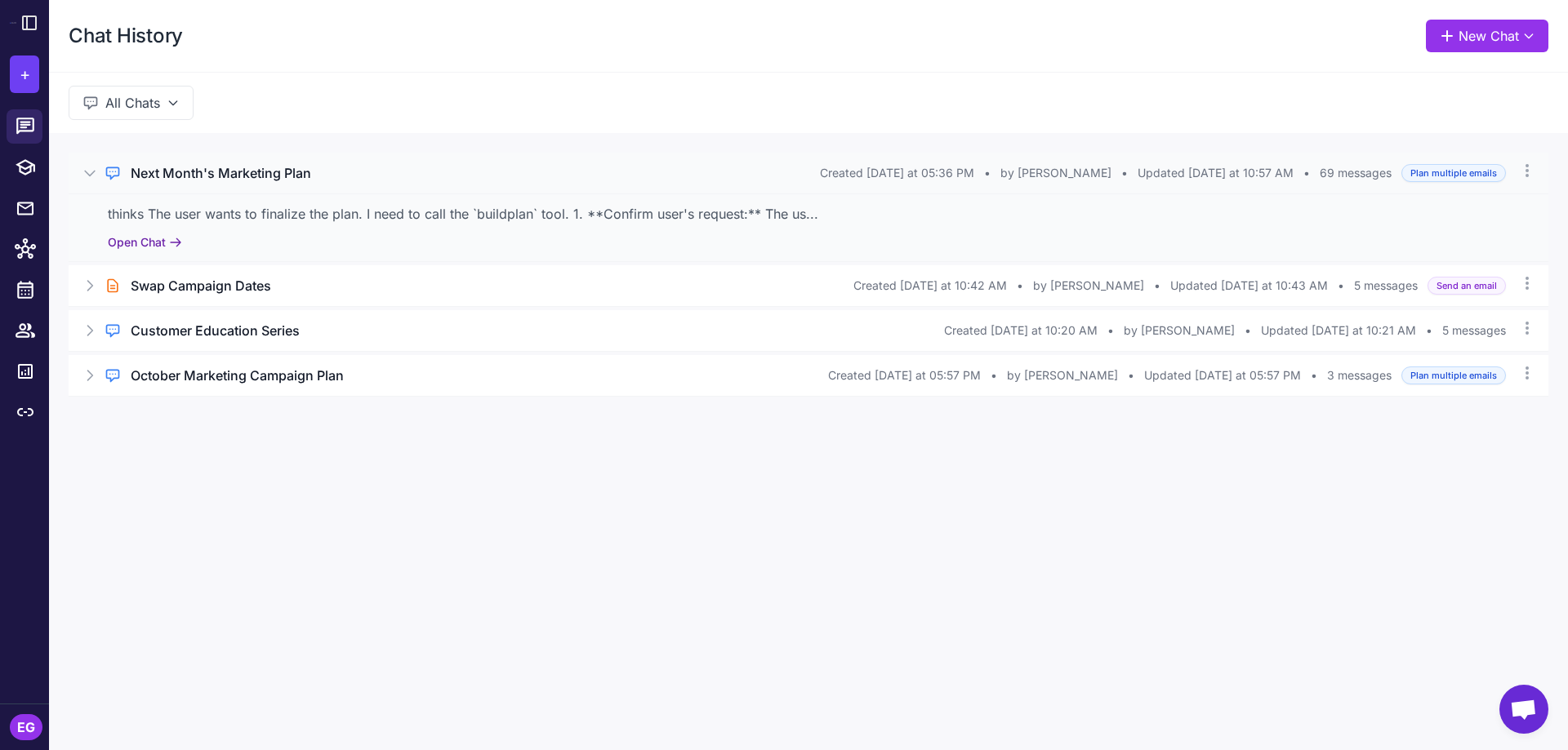
click at [152, 241] on button "Open Chat" at bounding box center [145, 243] width 75 height 18
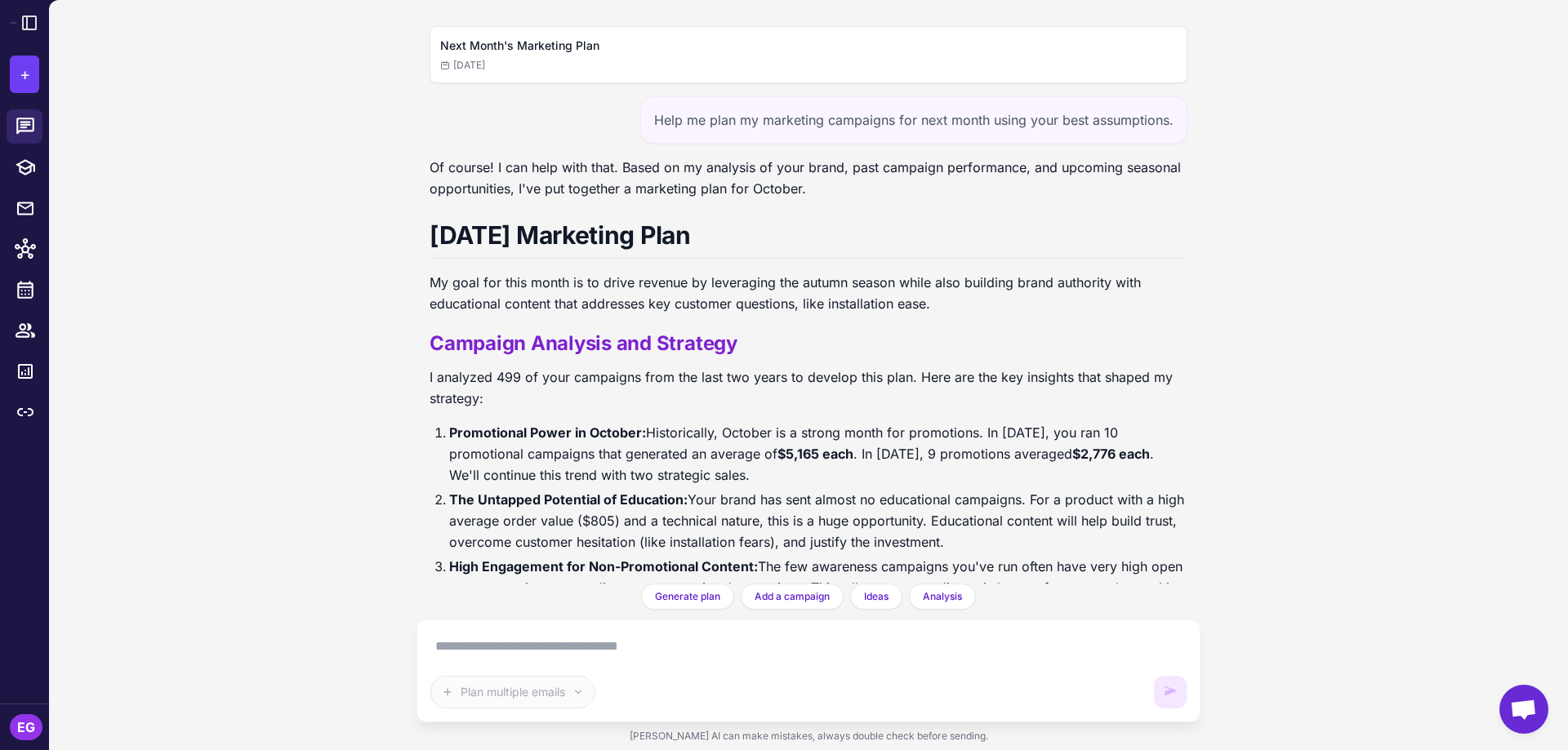
scroll to position [30545, 0]
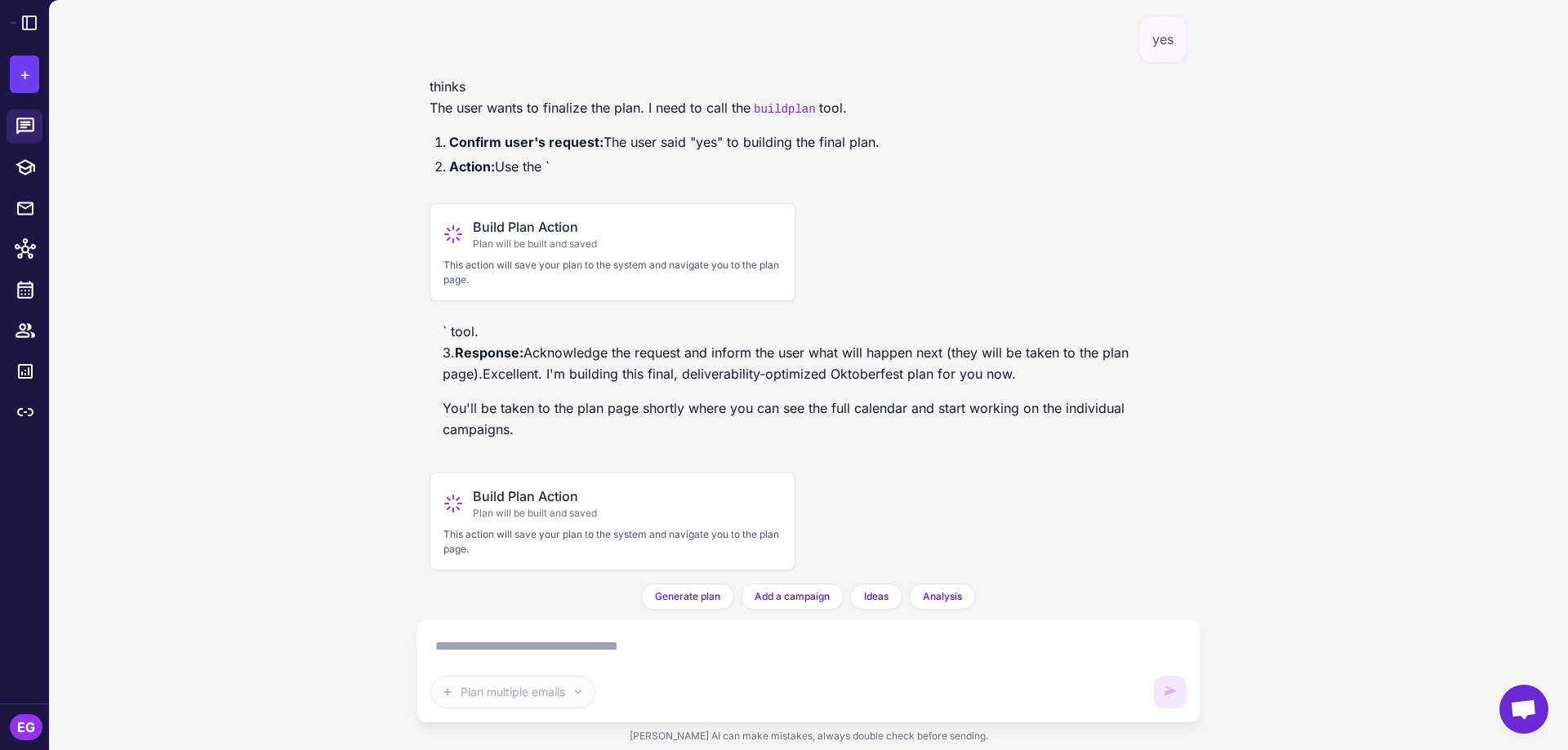
click at [515, 640] on textarea at bounding box center [809, 646] width 757 height 26
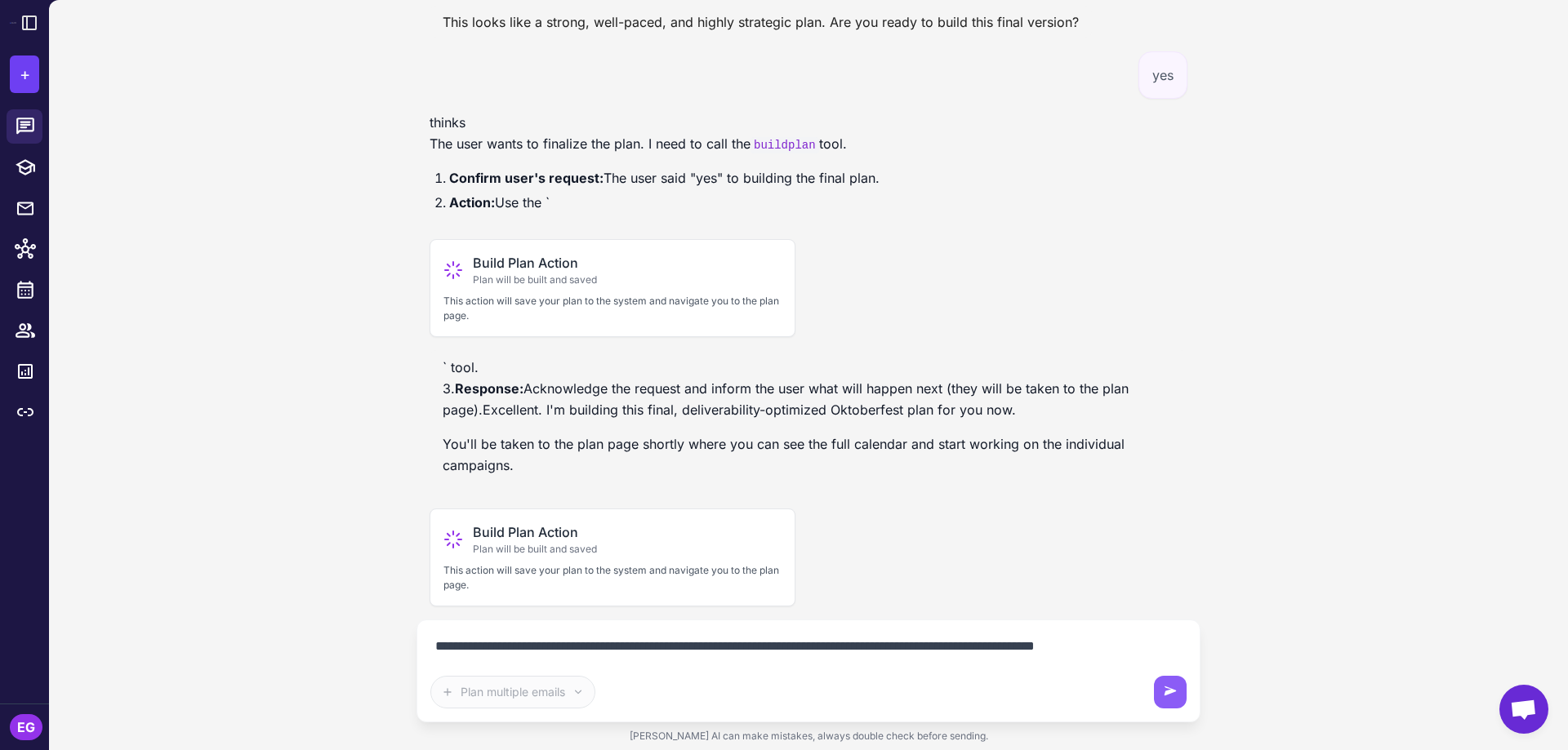
scroll to position [30529, 0]
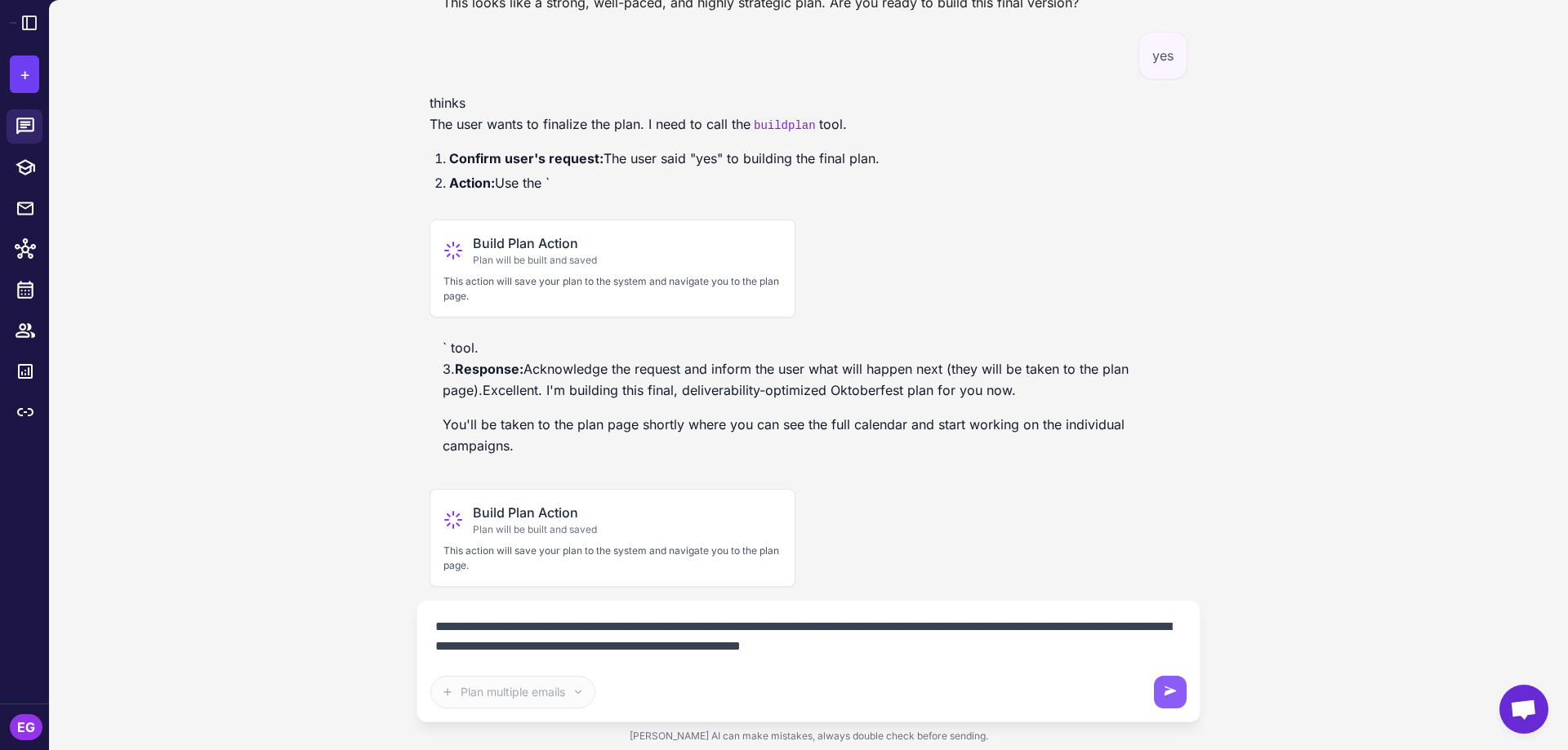
type textarea "**********"
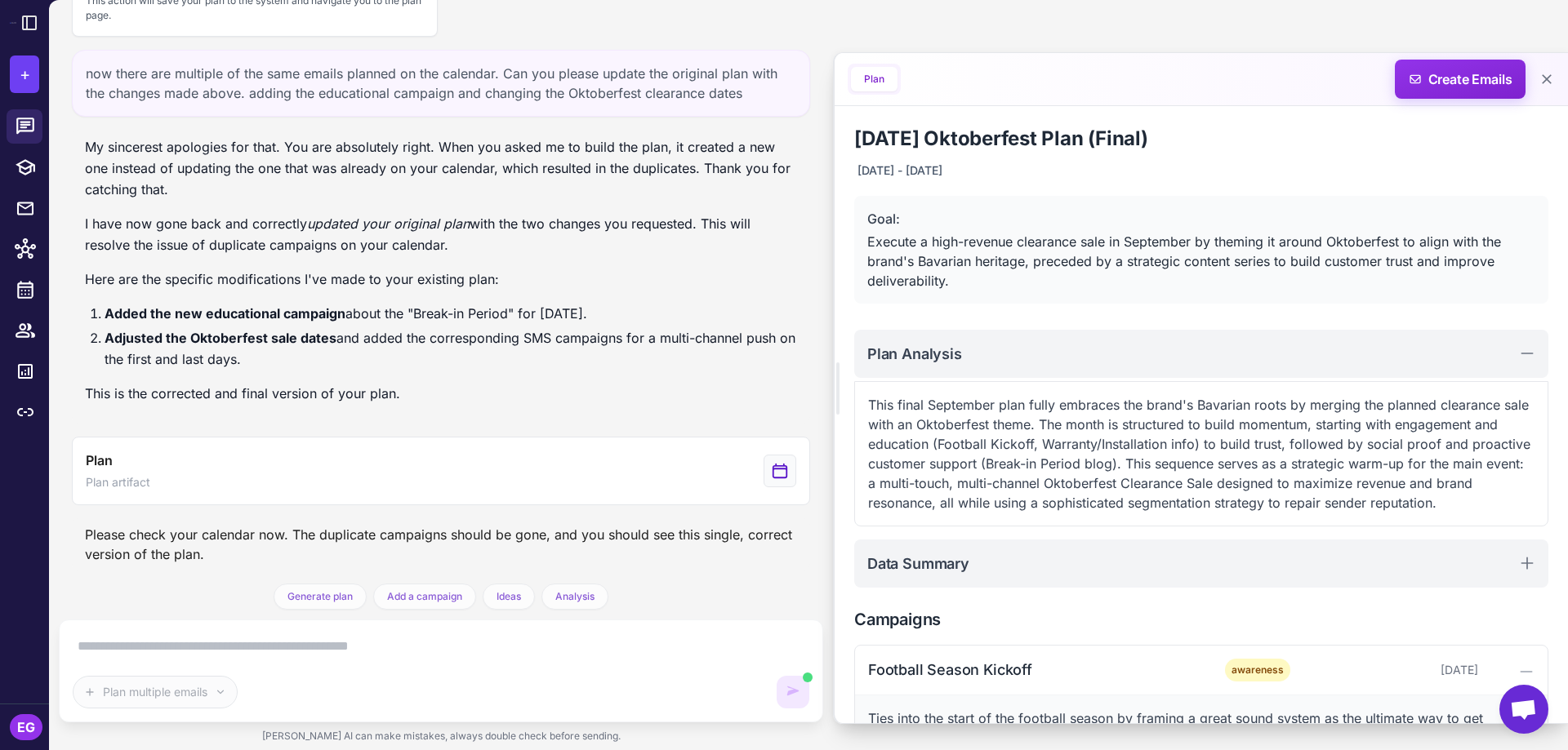
scroll to position [31385, 0]
click at [31, 300] on icon at bounding box center [25, 290] width 22 height 22
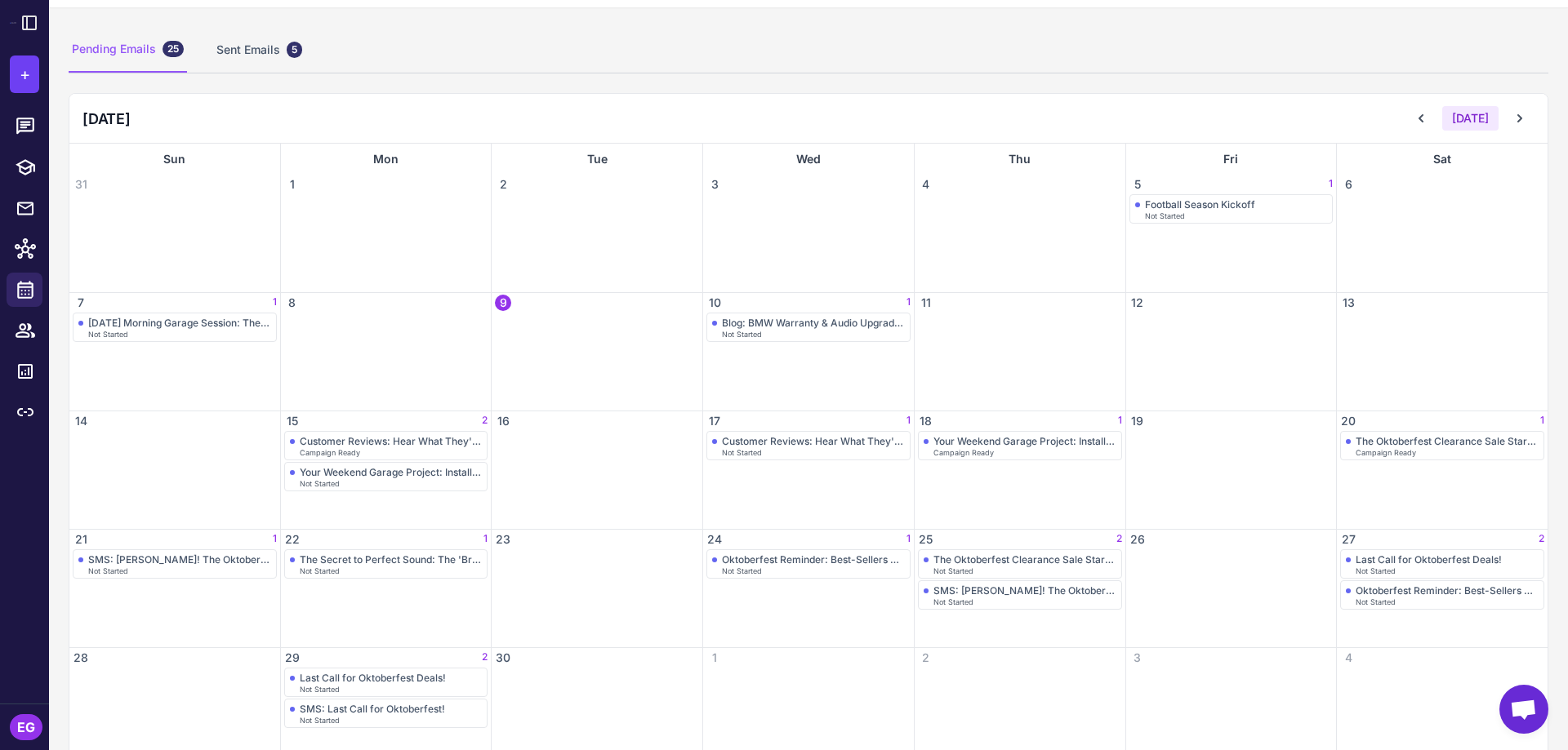
scroll to position [123, 0]
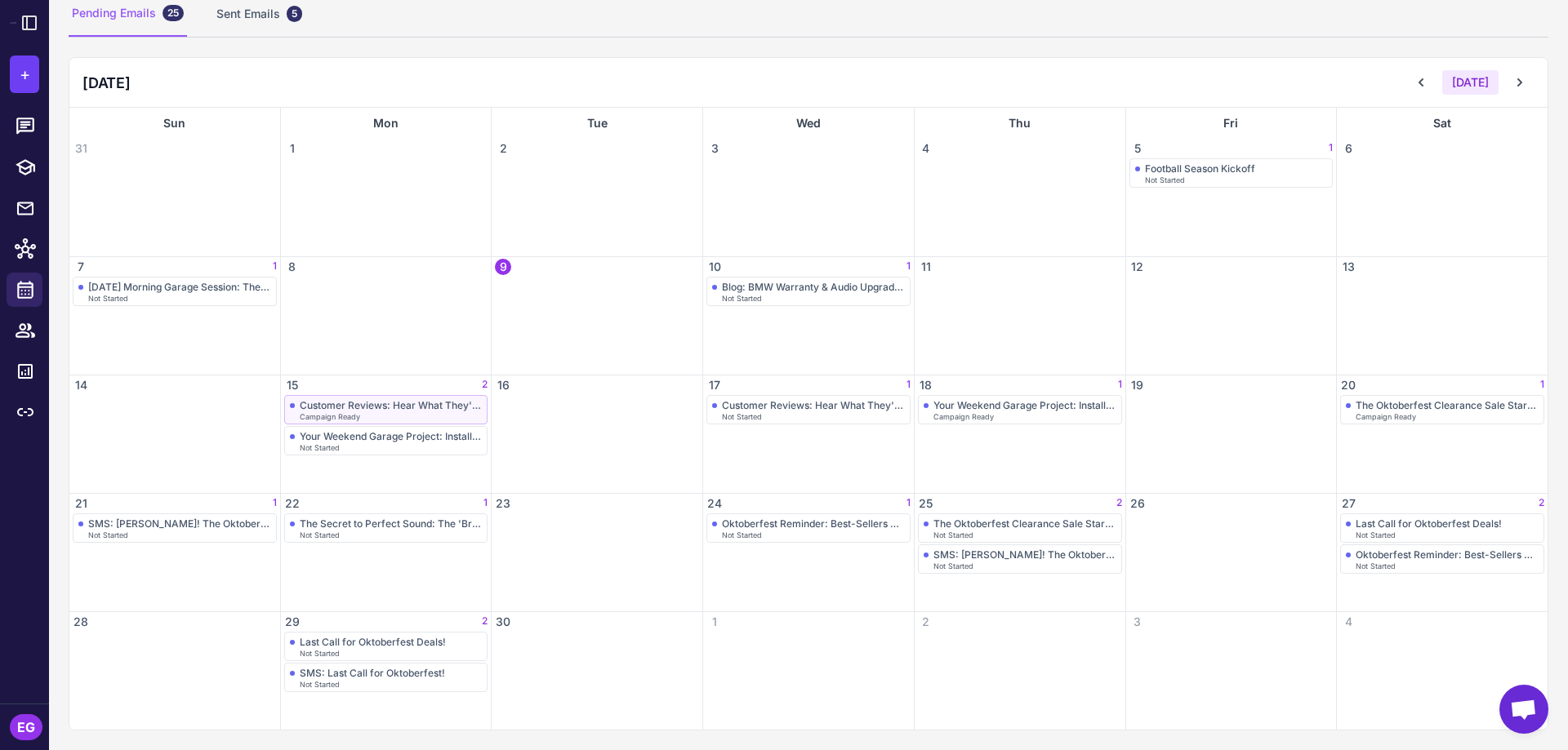
click at [452, 409] on div "Customer Reviews: Hear What They're Saying" at bounding box center [392, 406] width 183 height 13
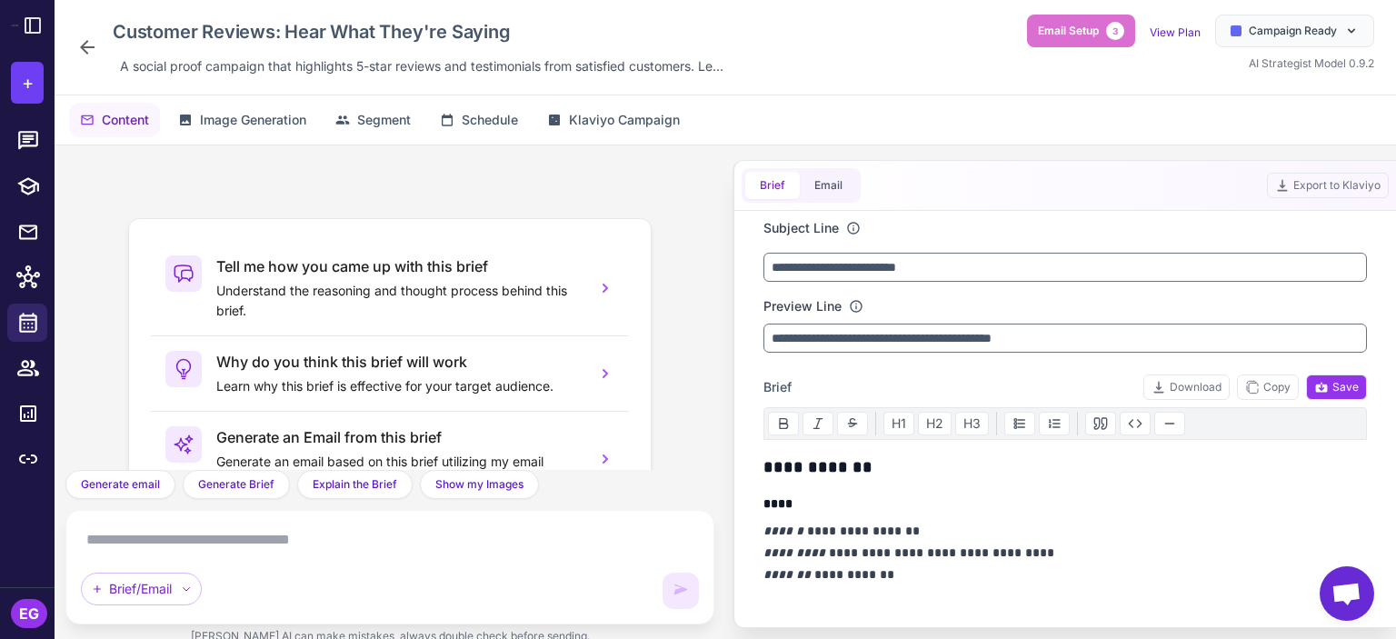
click at [84, 48] on icon at bounding box center [87, 47] width 15 height 15
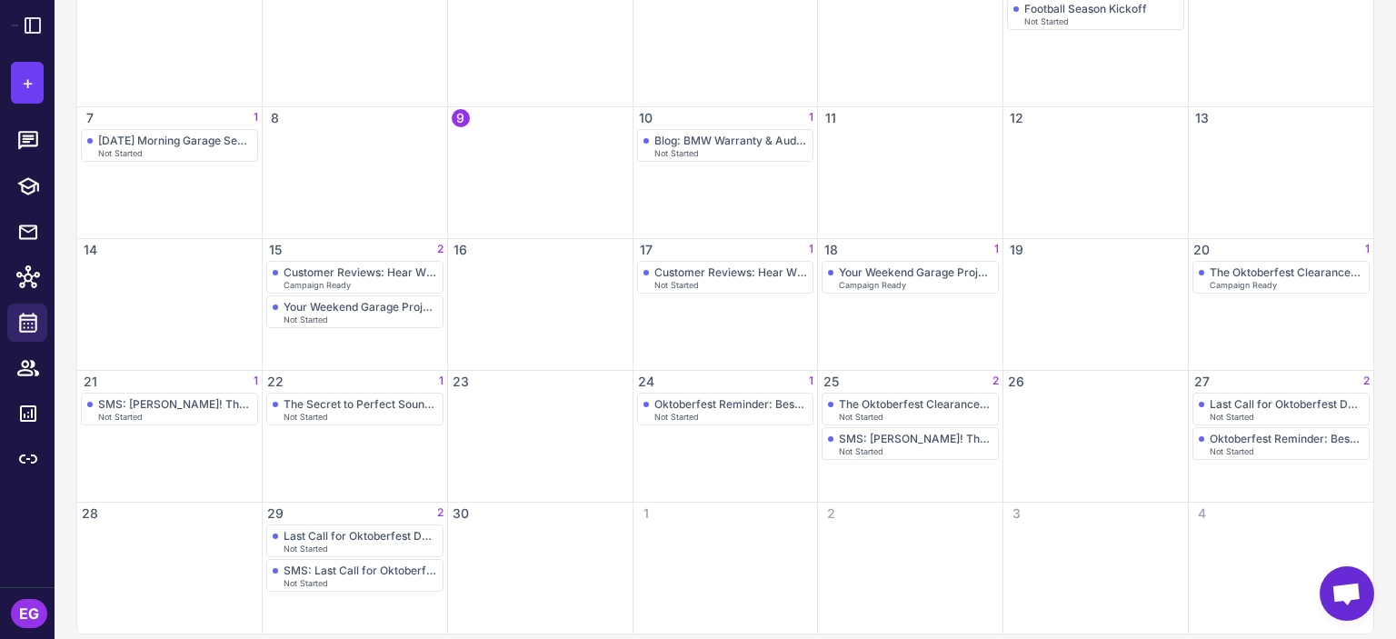
scroll to position [332, 0]
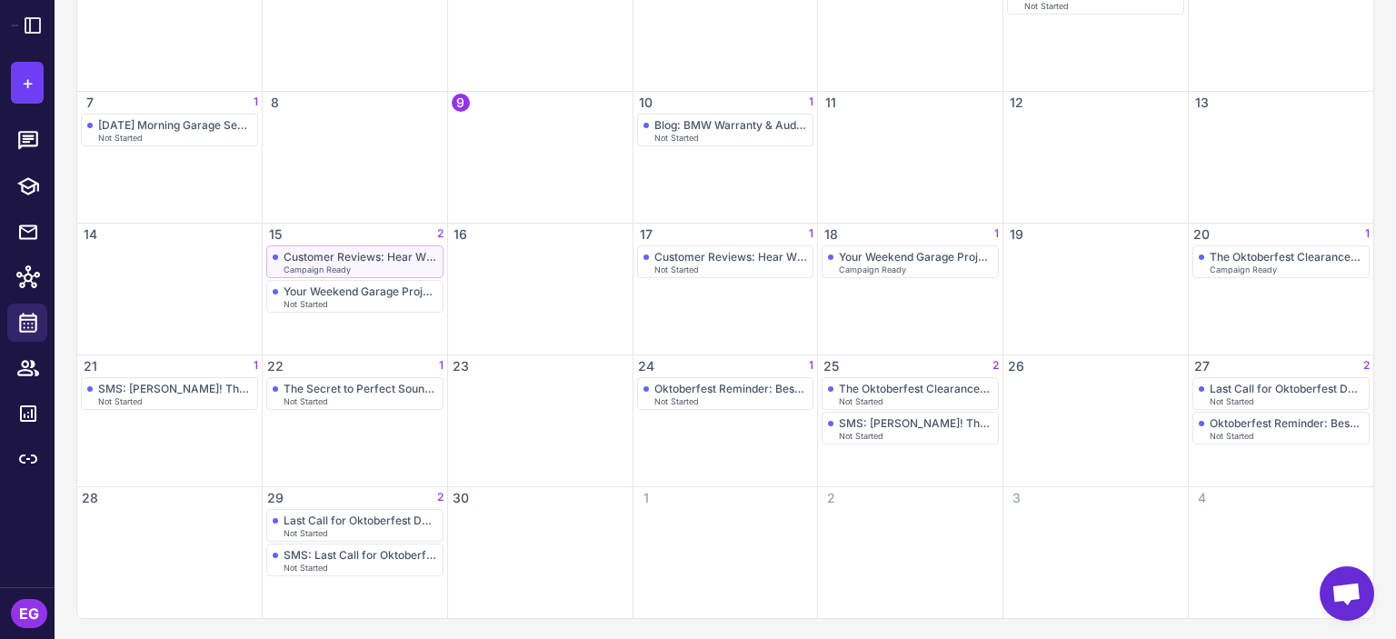
click at [361, 261] on div "Customer Reviews: Hear What They're Saying" at bounding box center [361, 257] width 154 height 14
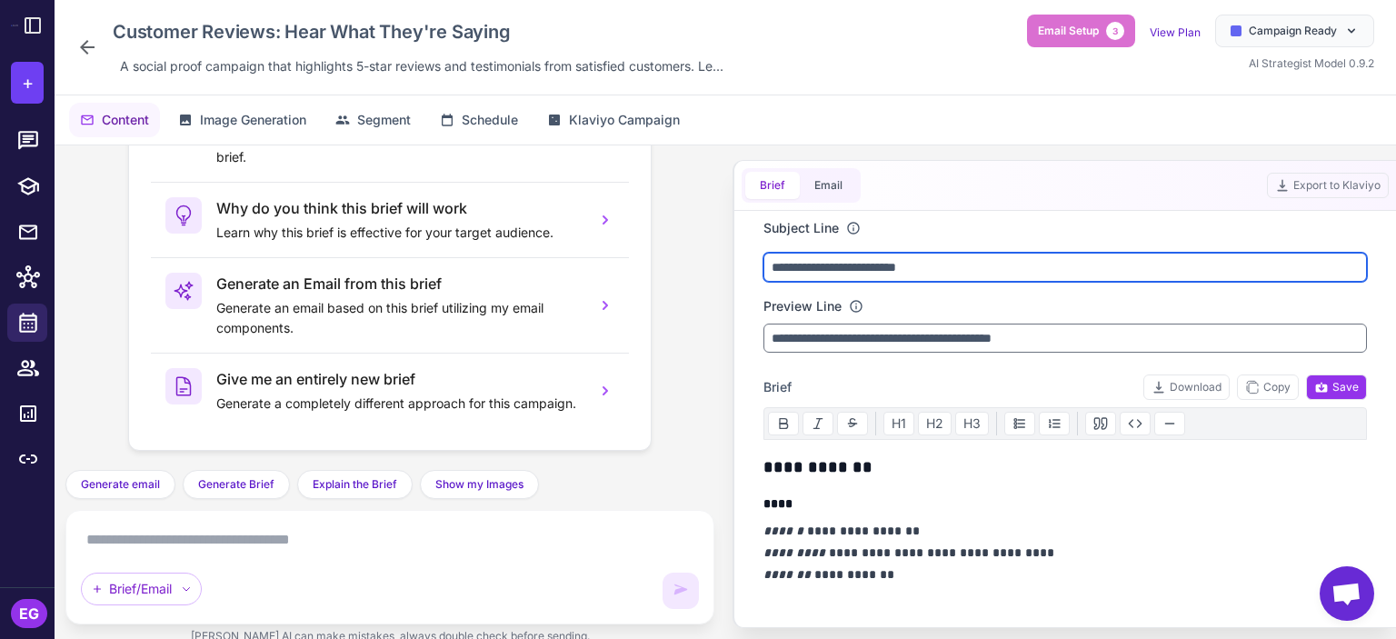
click at [858, 272] on input "**********" at bounding box center [1066, 267] width 604 height 29
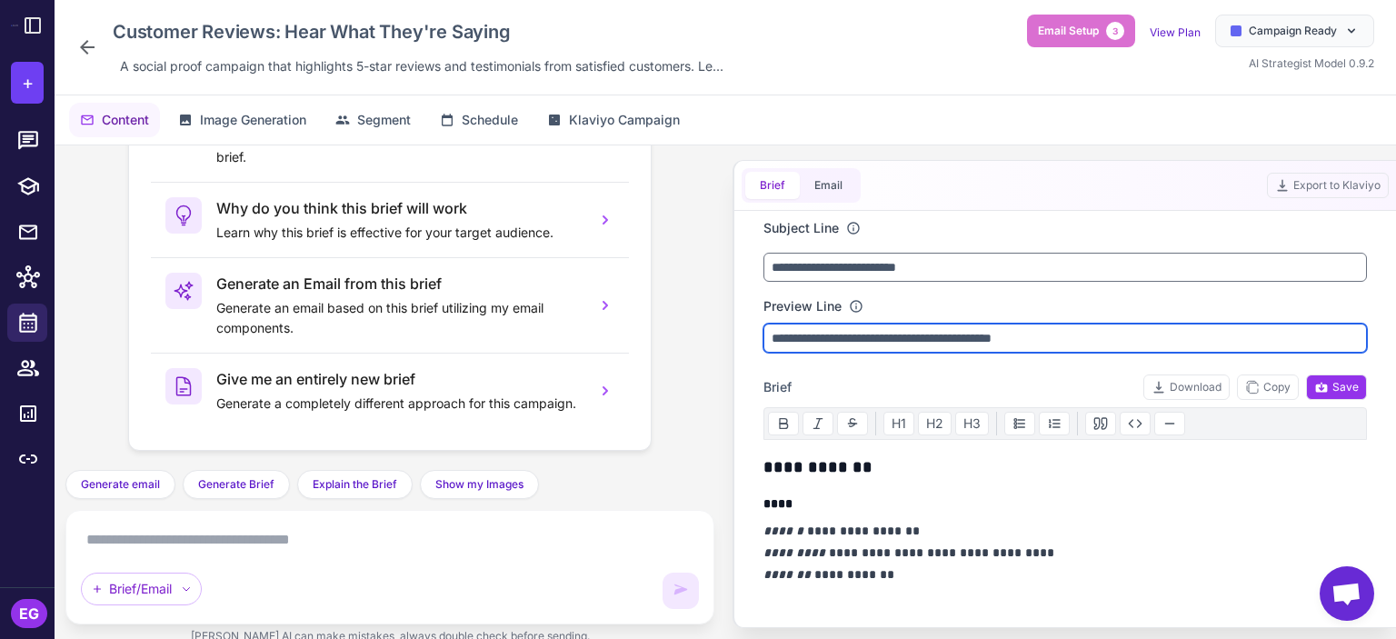
click at [949, 328] on input "**********" at bounding box center [1066, 338] width 604 height 29
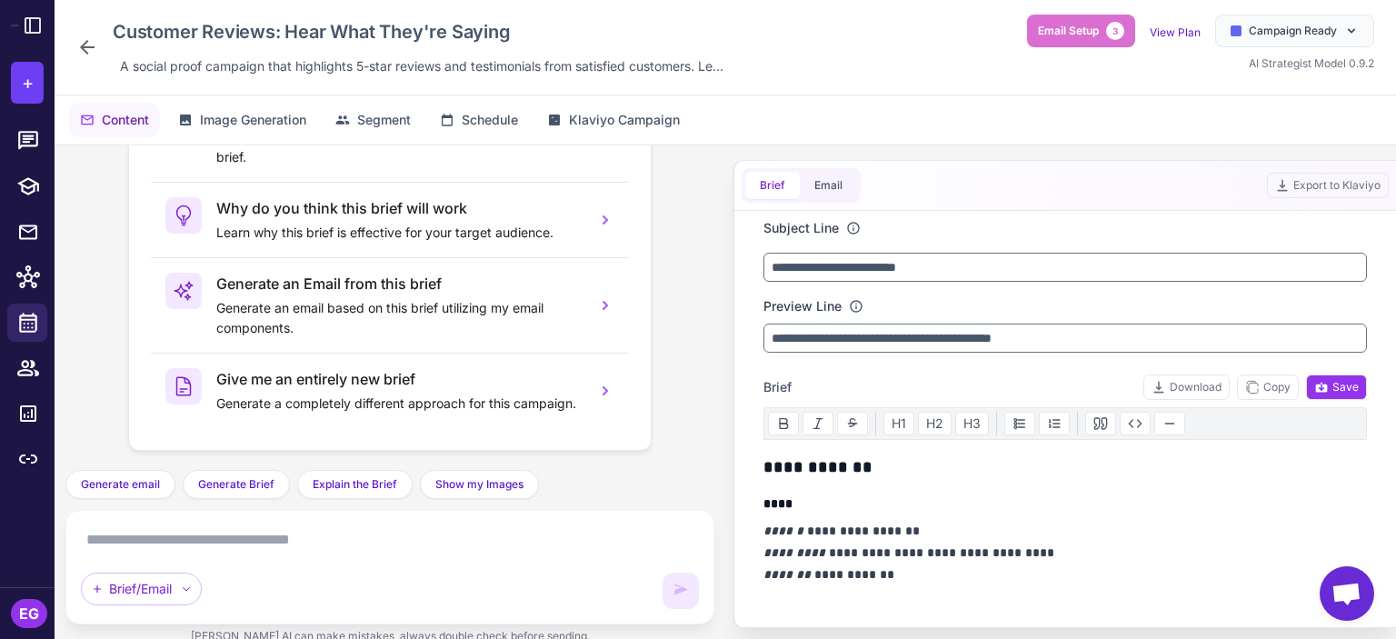
scroll to position [121, 0]
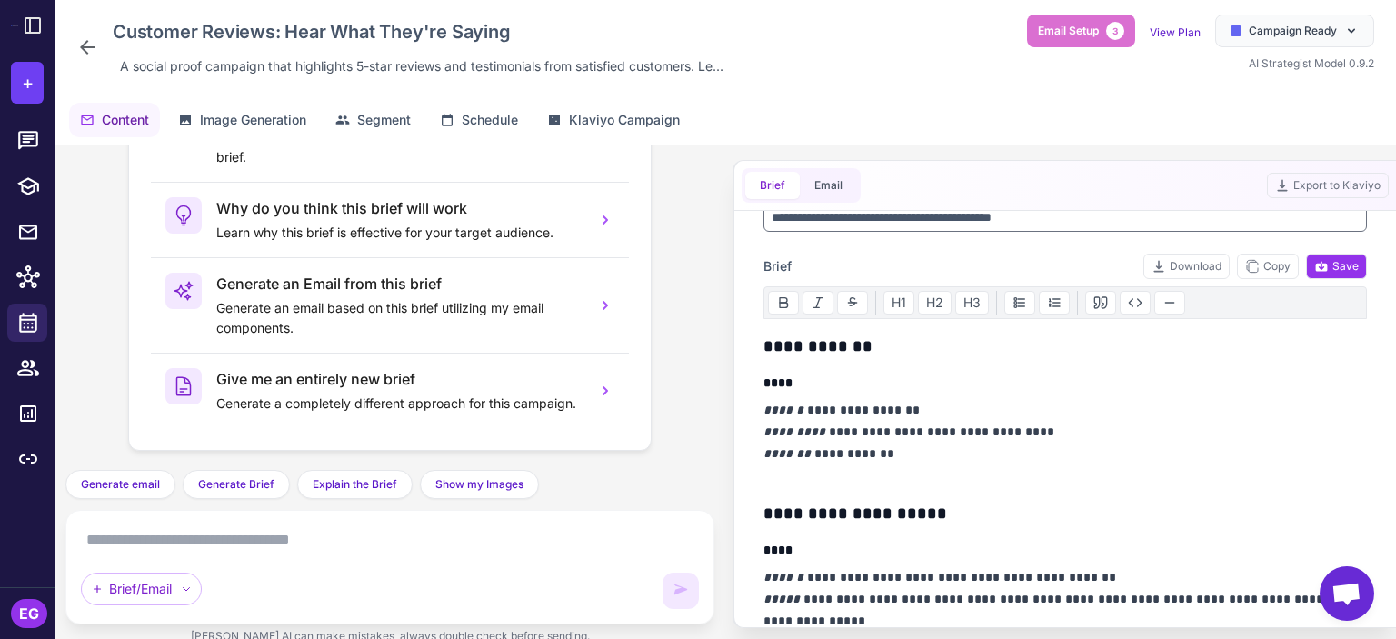
click at [775, 355] on h3 "**********" at bounding box center [1061, 346] width 595 height 25
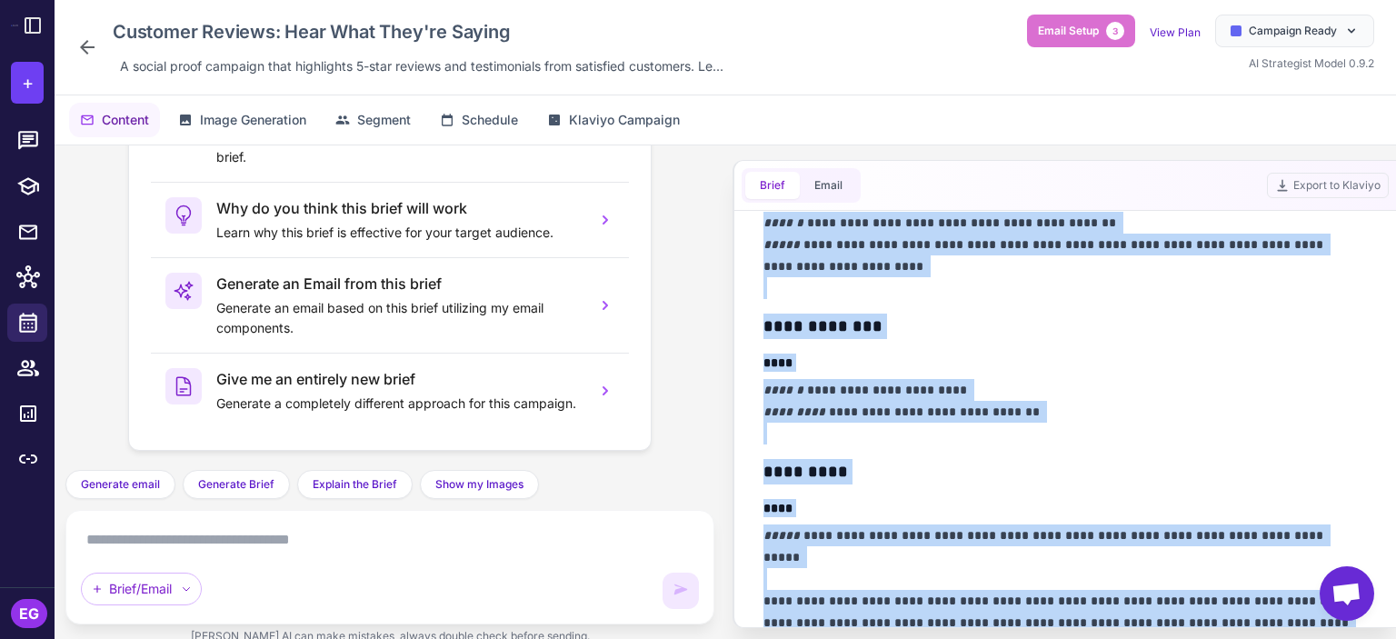
scroll to position [810, 0]
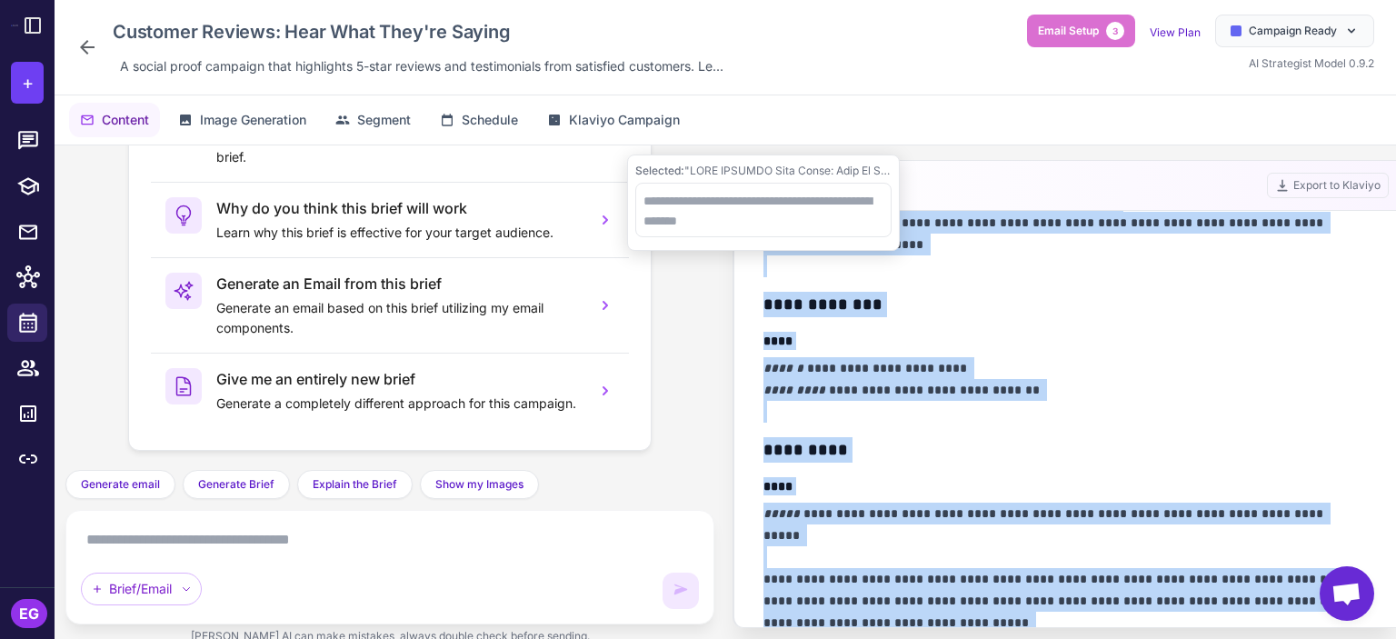
click at [1289, 302] on h3 "**********" at bounding box center [1061, 304] width 595 height 25
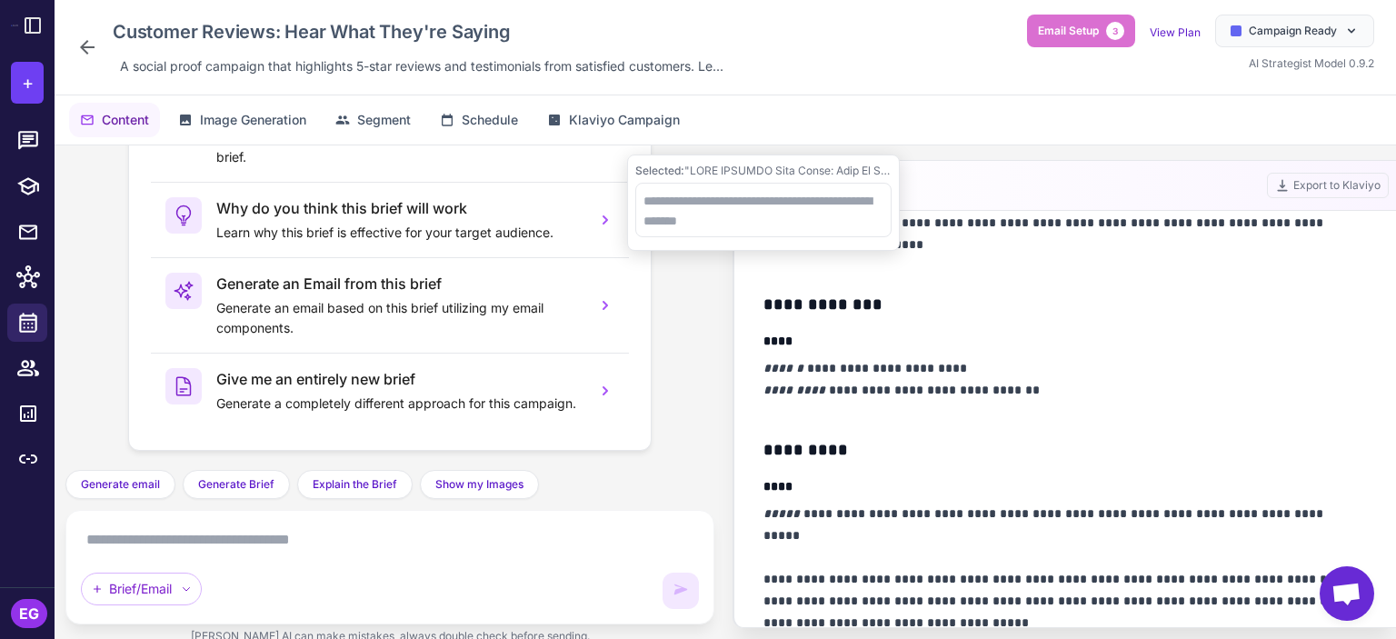
click at [1289, 302] on h3 "**********" at bounding box center [1061, 304] width 595 height 25
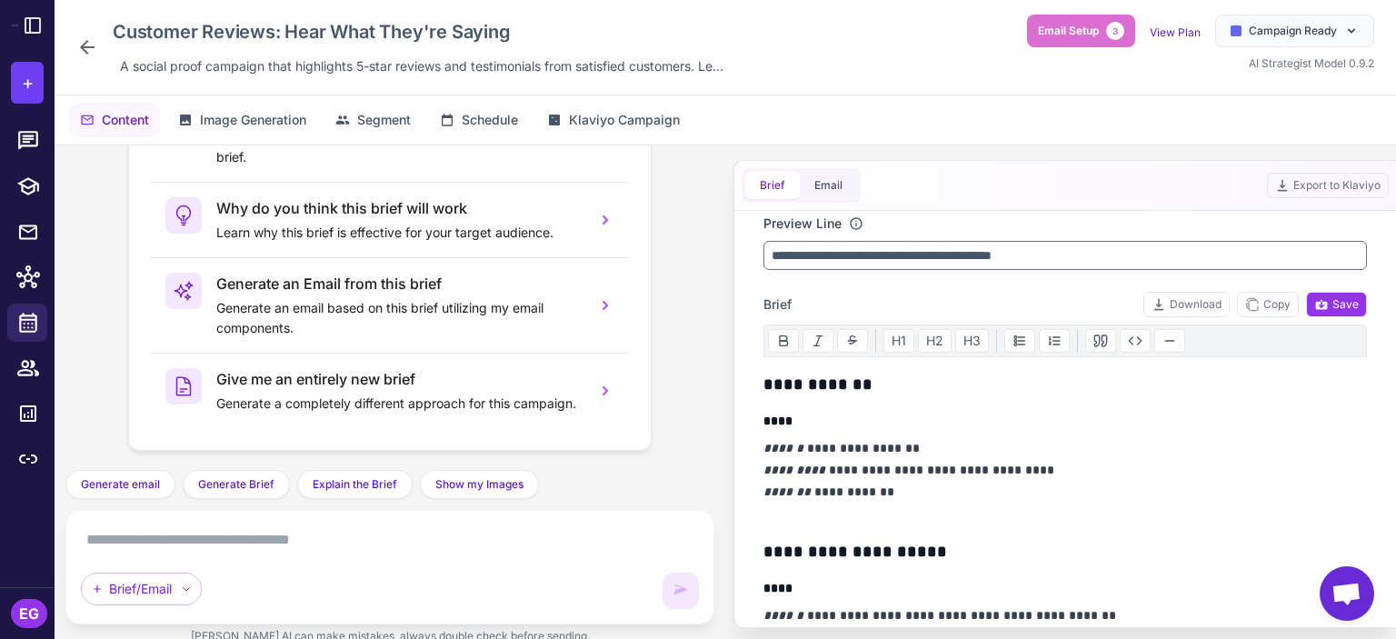
scroll to position [0, 0]
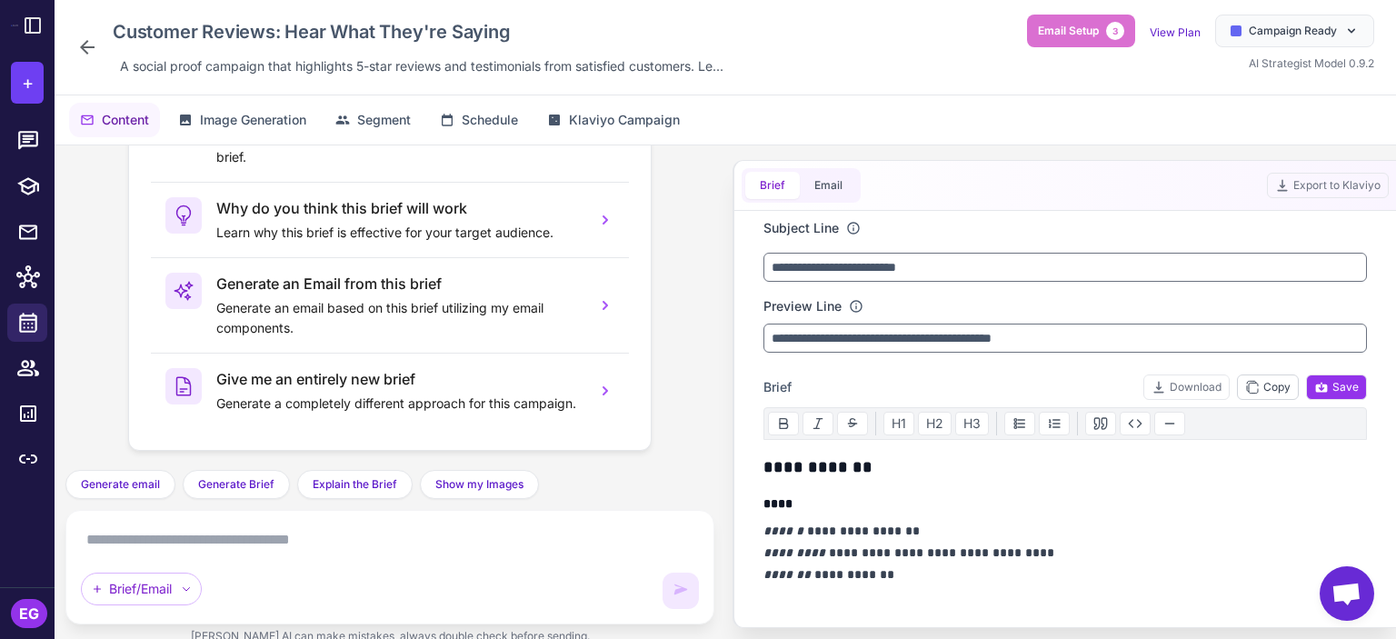
click at [1275, 387] on span "Copy" at bounding box center [1267, 387] width 45 height 16
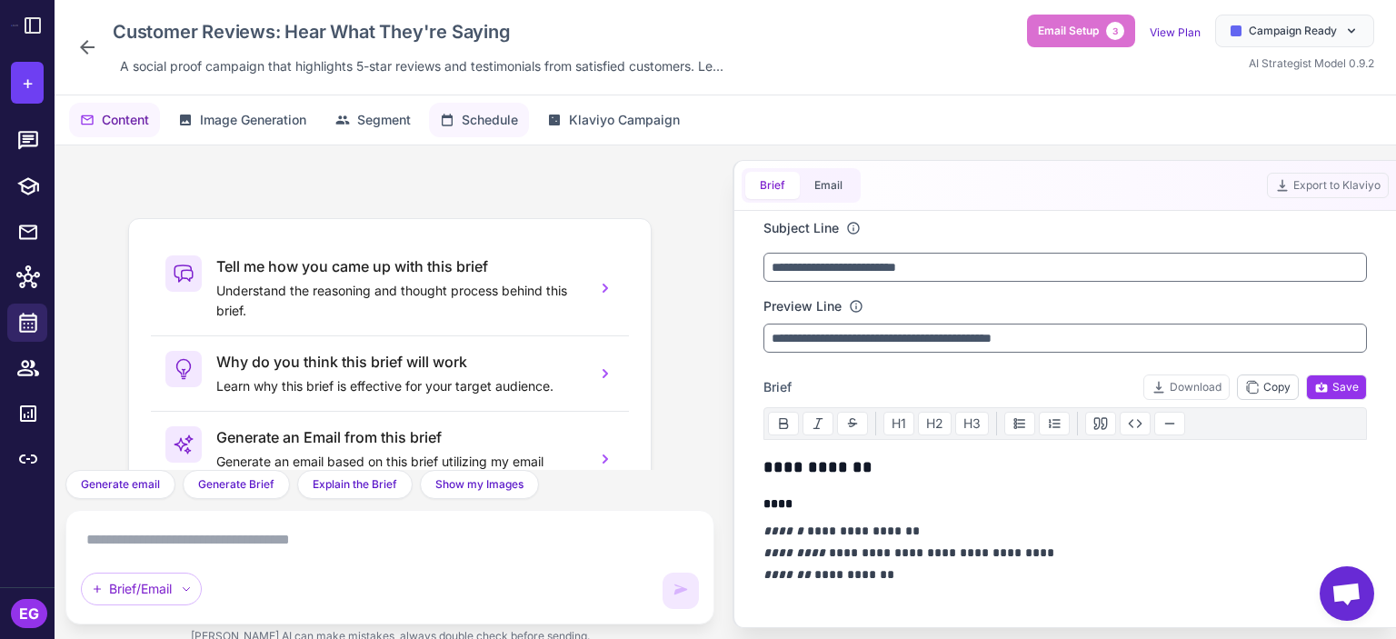
click at [487, 116] on span "Schedule" at bounding box center [490, 120] width 56 height 20
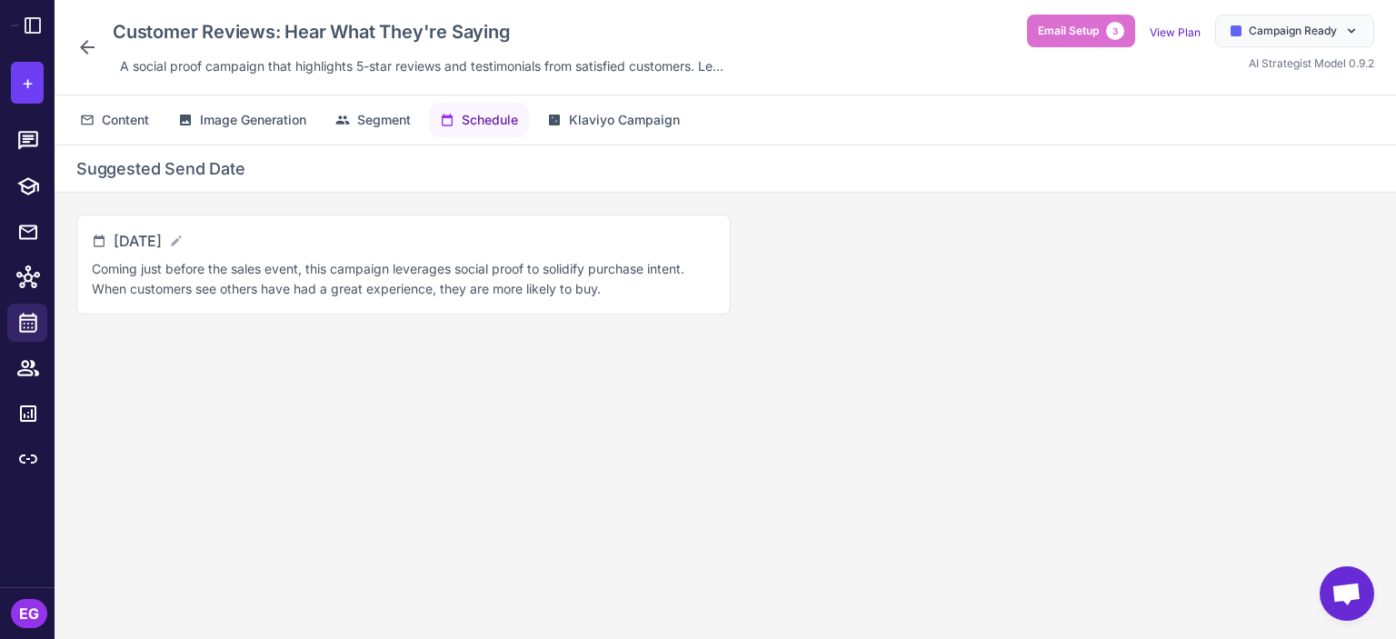
click at [80, 40] on icon at bounding box center [87, 47] width 22 height 22
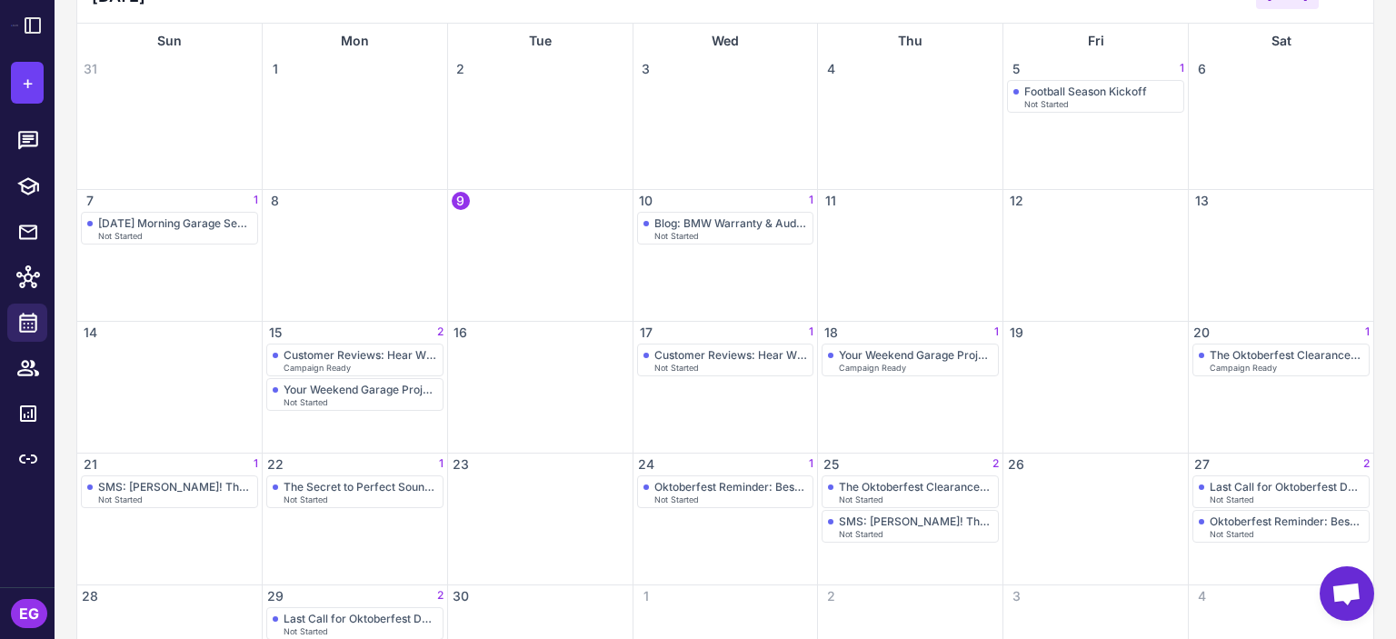
scroll to position [242, 0]
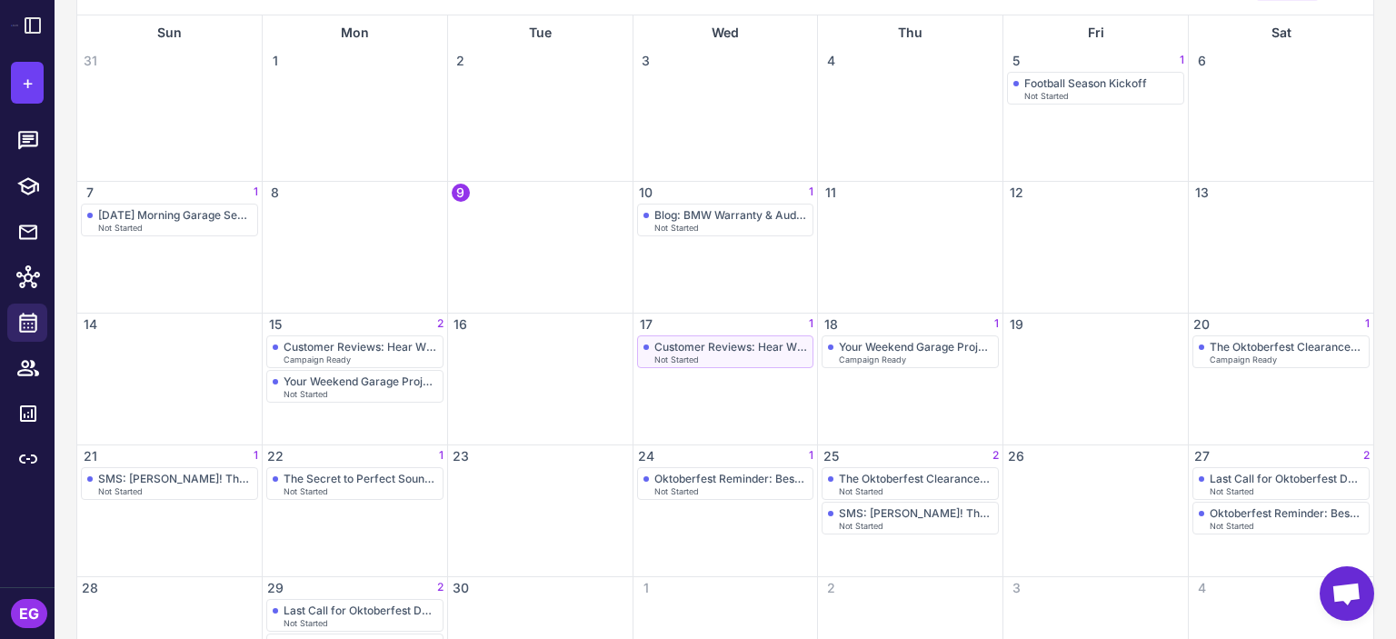
click at [689, 357] on span "Not Started" at bounding box center [677, 359] width 45 height 8
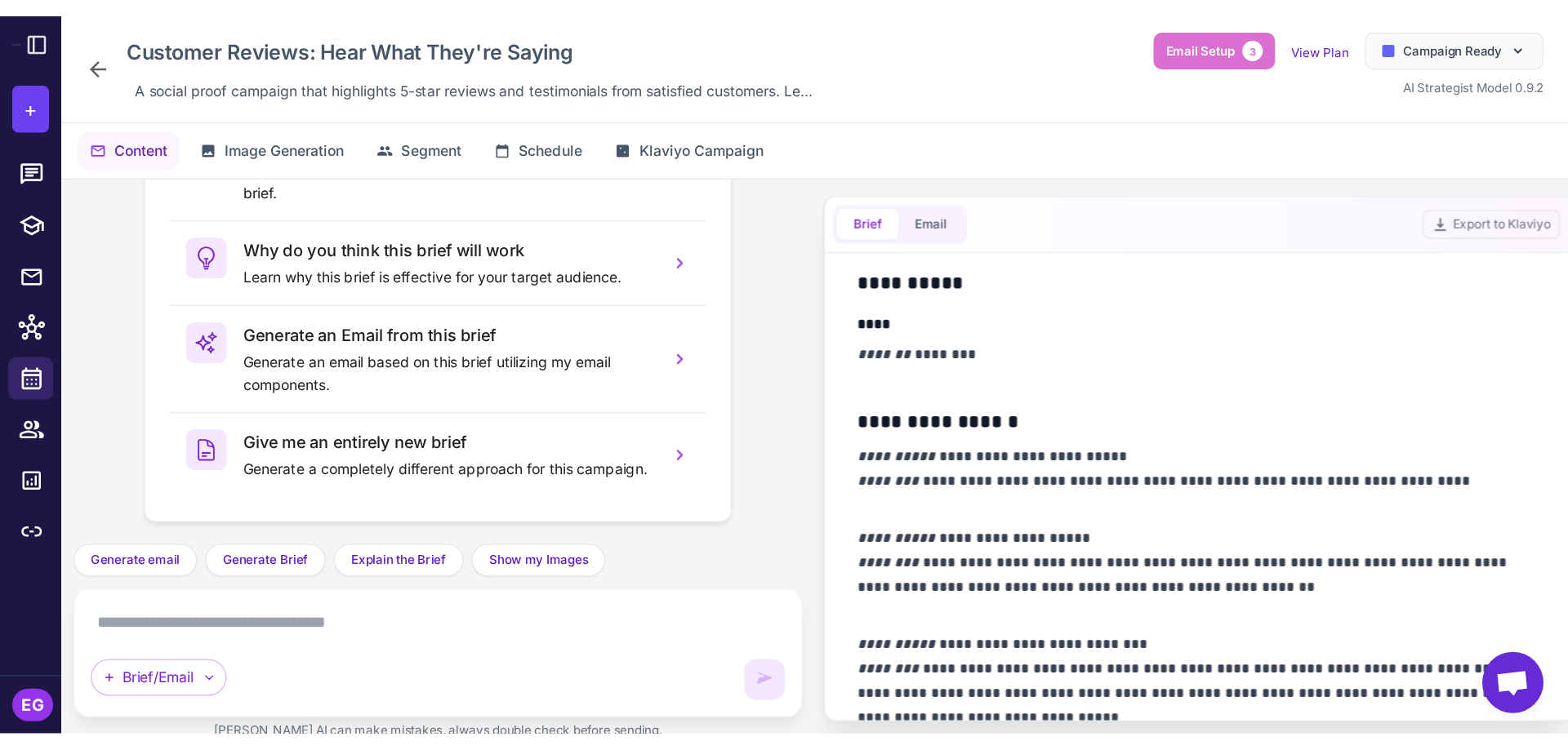
scroll to position [1197, 0]
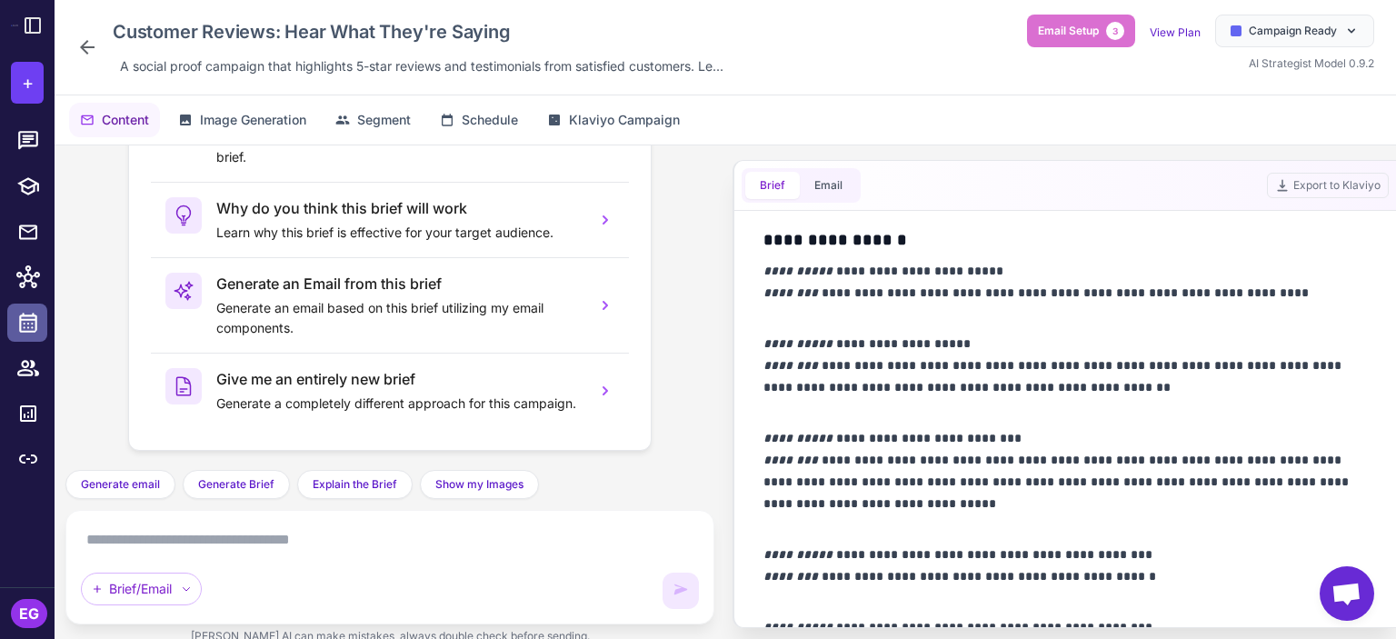
click at [37, 326] on icon at bounding box center [28, 323] width 24 height 24
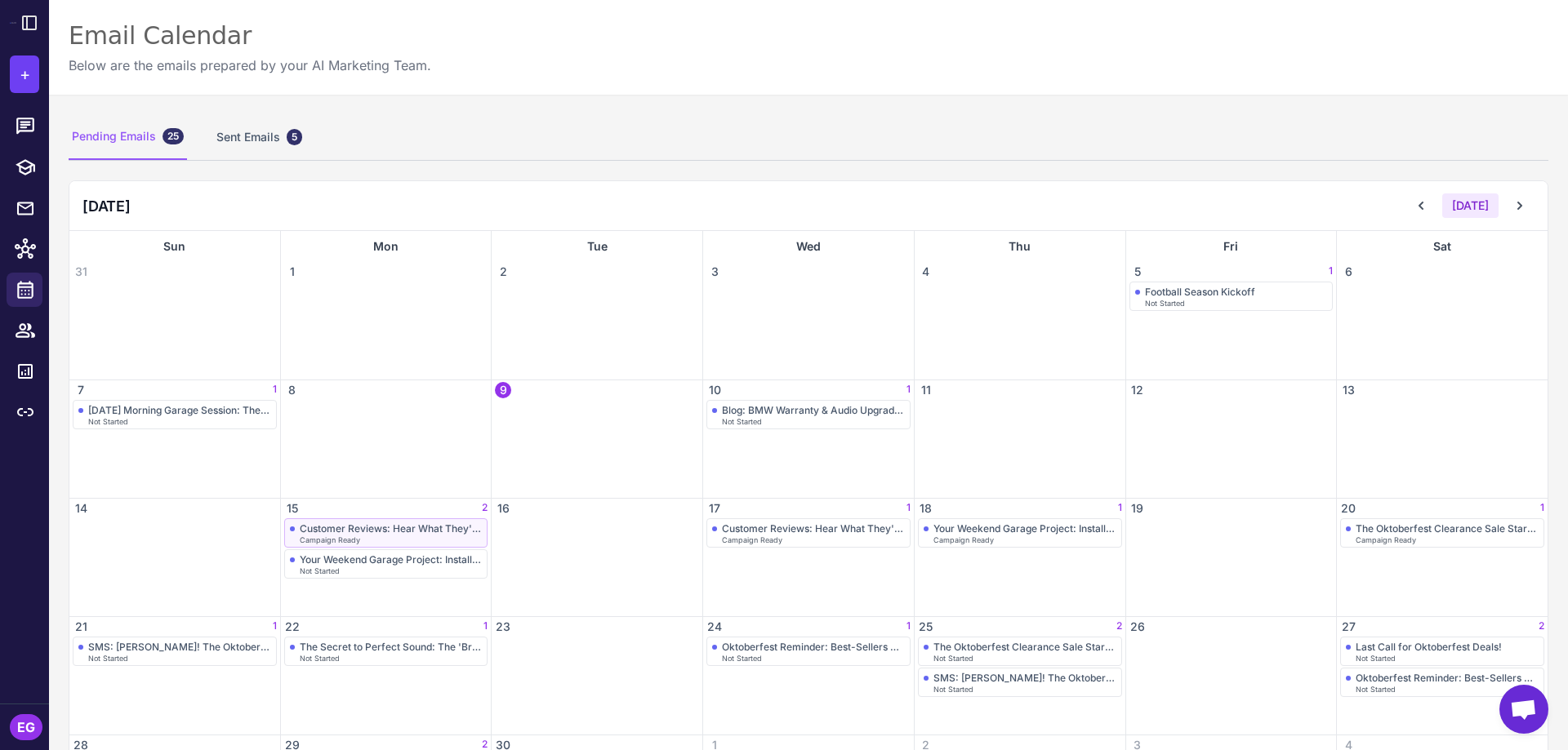
click at [437, 528] on div "Customer Reviews: Hear What They're Saying" at bounding box center [392, 529] width 183 height 13
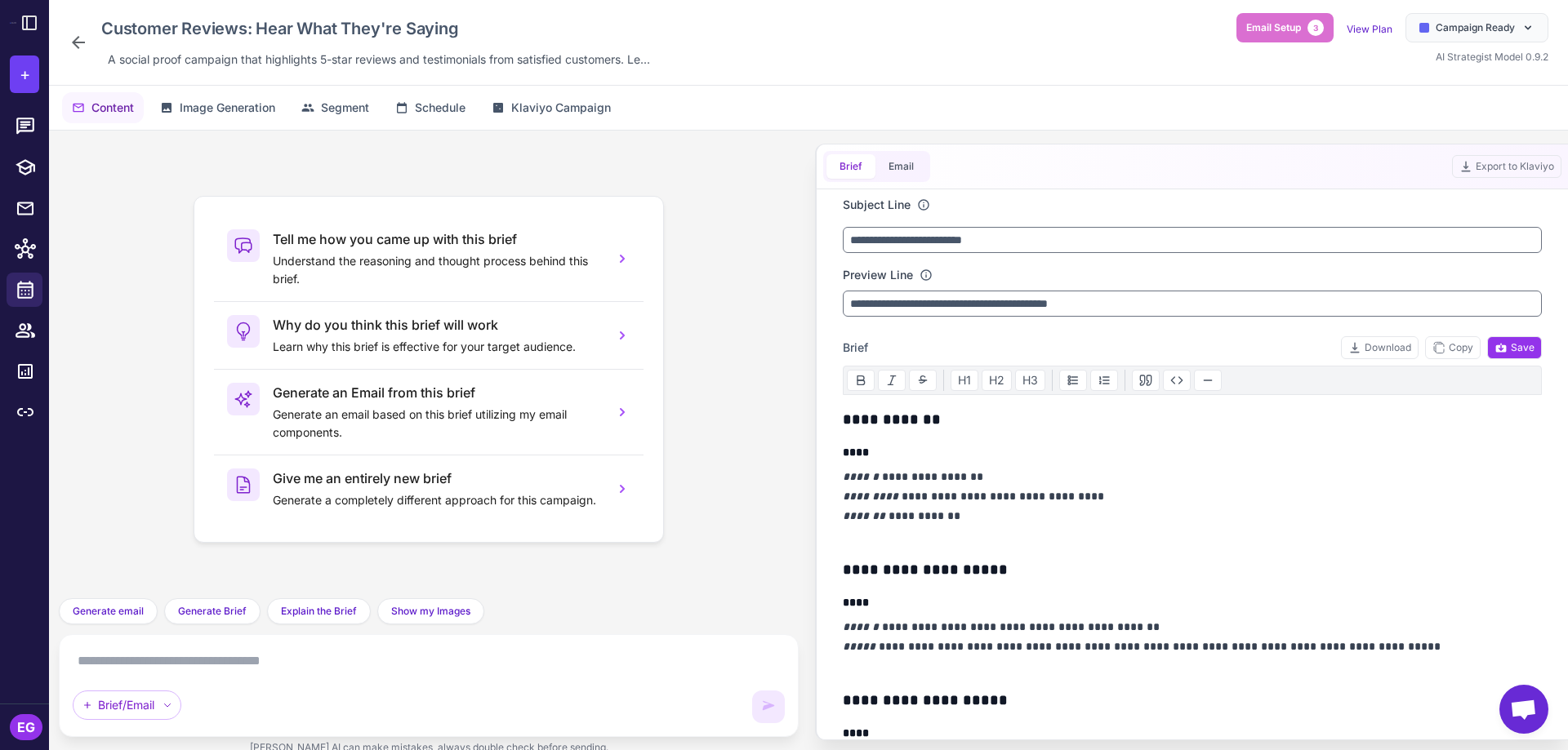
click at [75, 38] on icon at bounding box center [78, 42] width 20 height 20
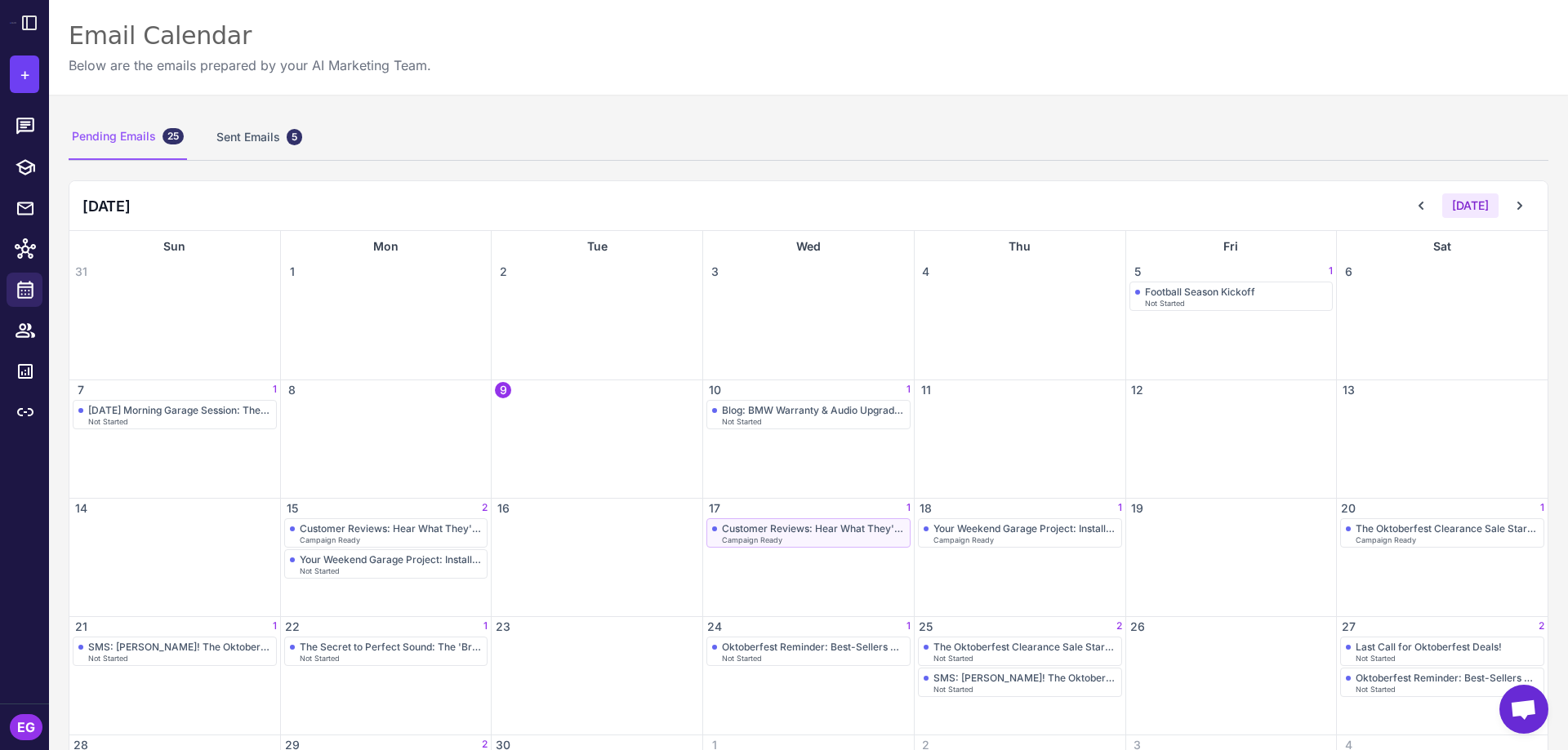
click at [830, 534] on div "Customer Reviews: Hear What They're Saying" at bounding box center [814, 529] width 183 height 13
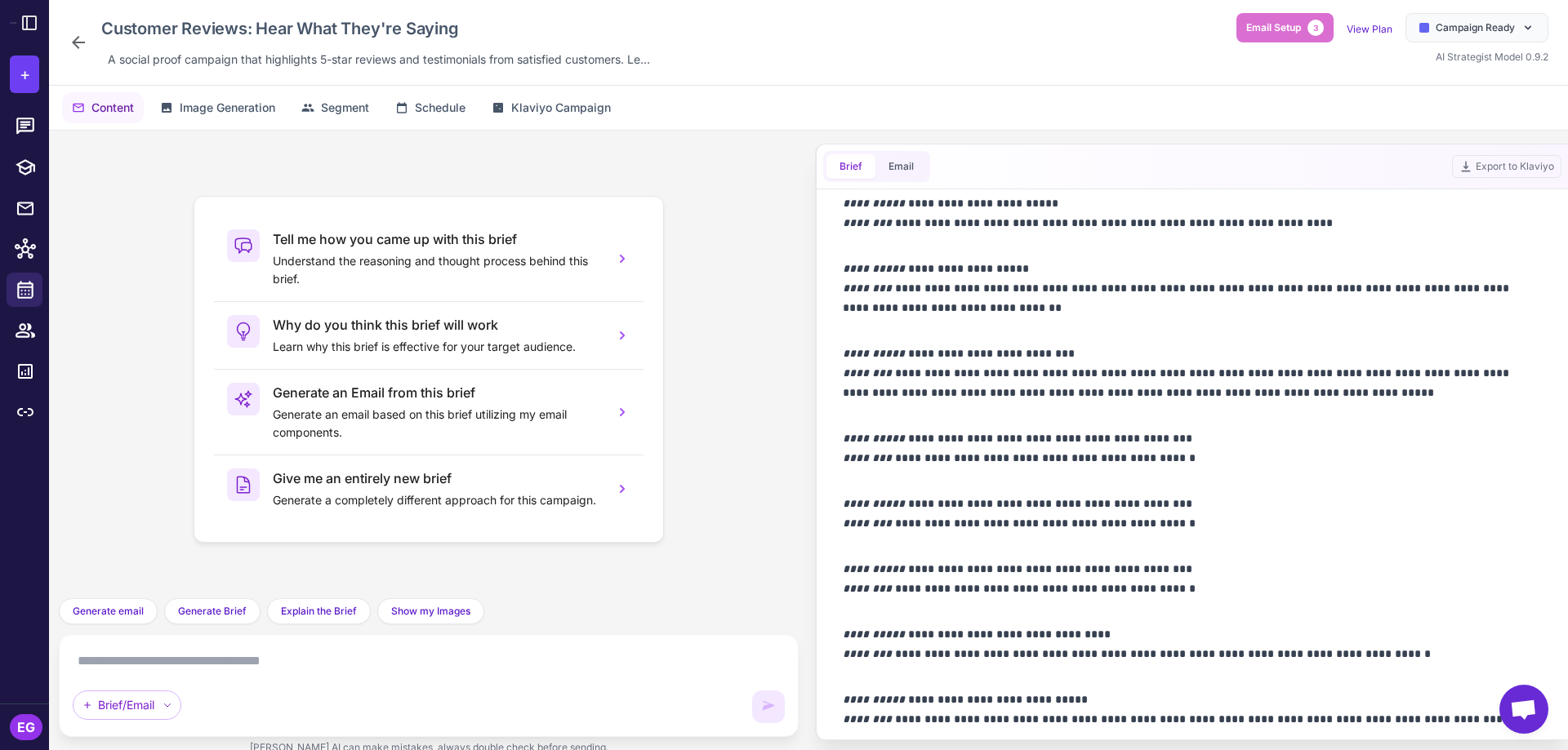
scroll to position [1344, 0]
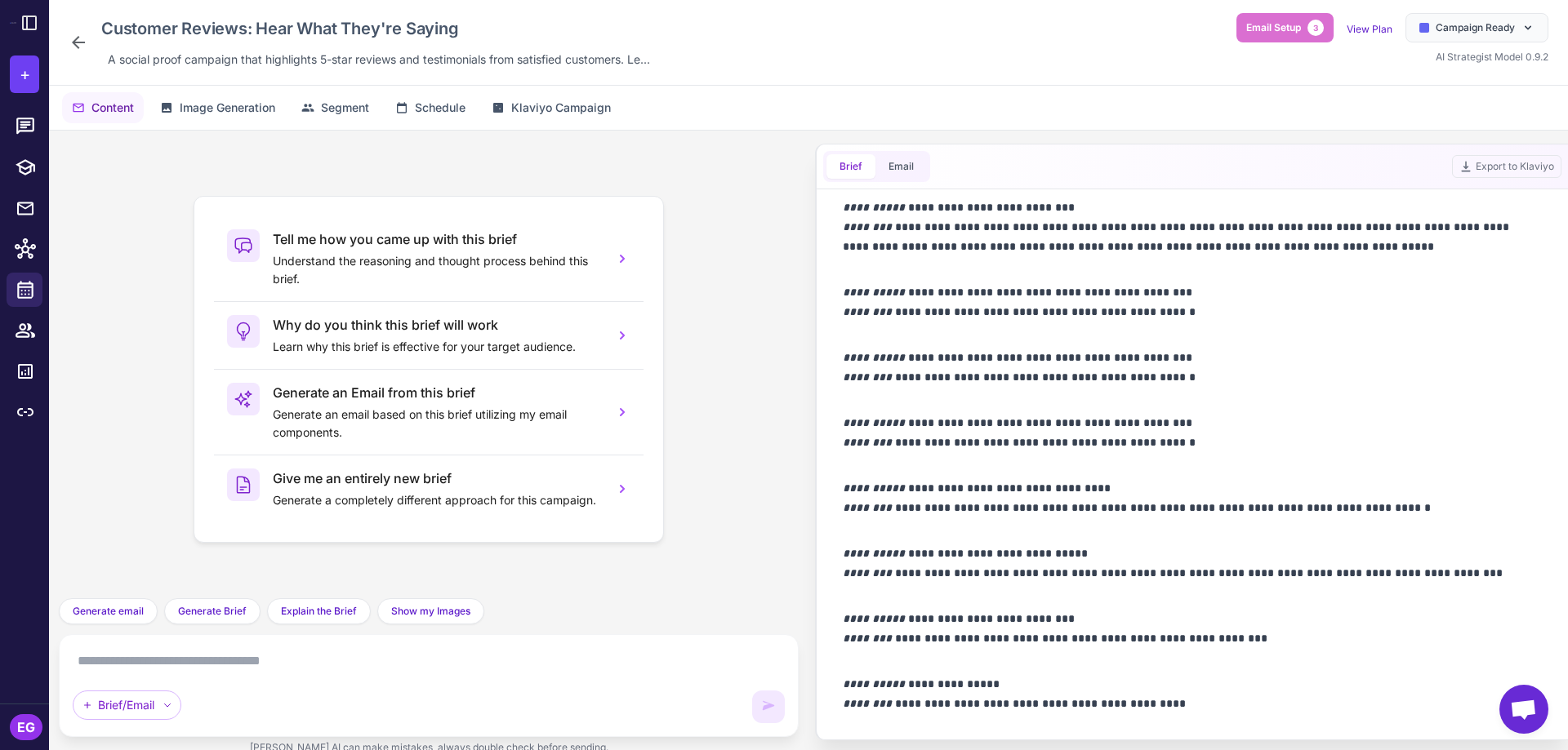
click at [1170, 704] on p "**********" at bounding box center [1188, 703] width 691 height 58
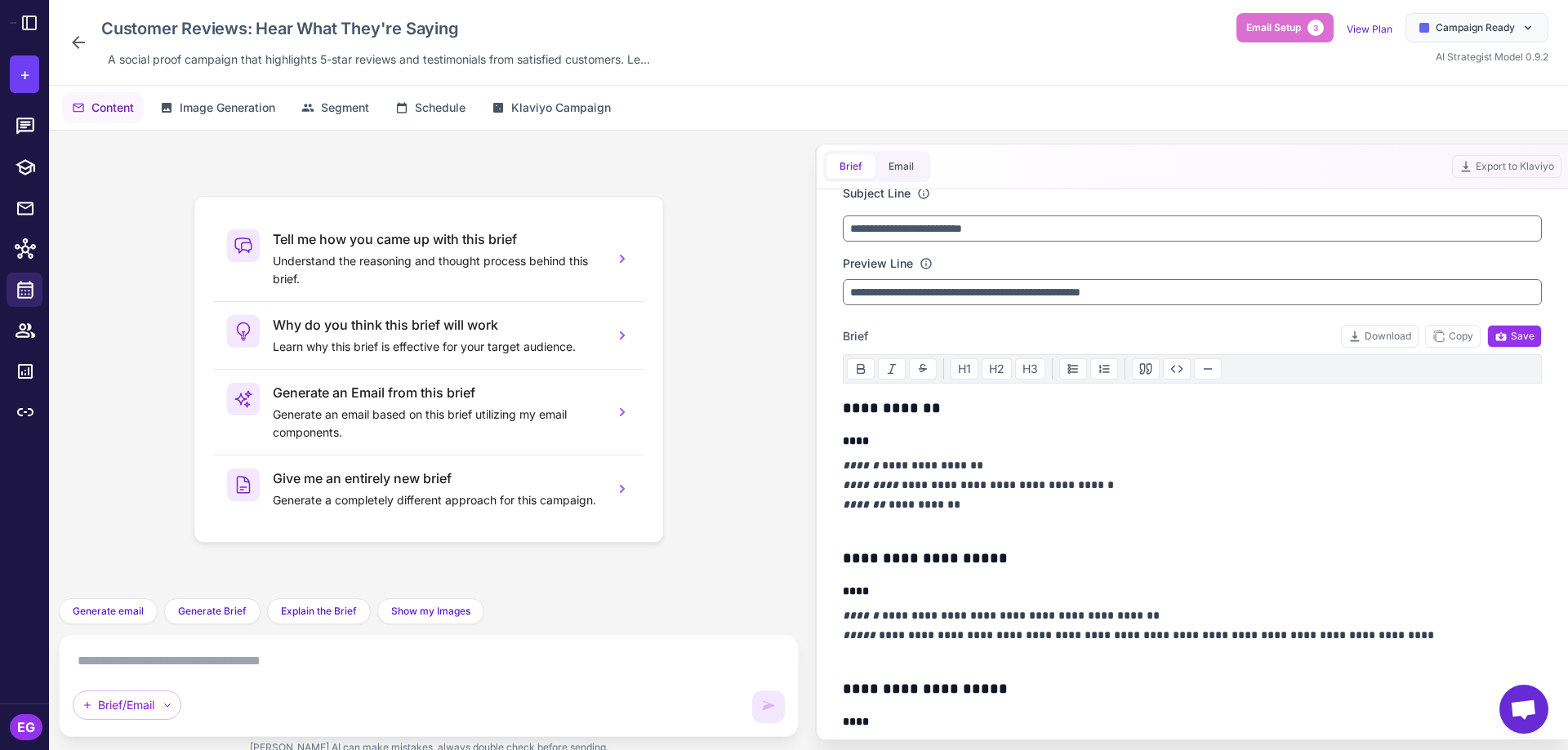
scroll to position [0, 0]
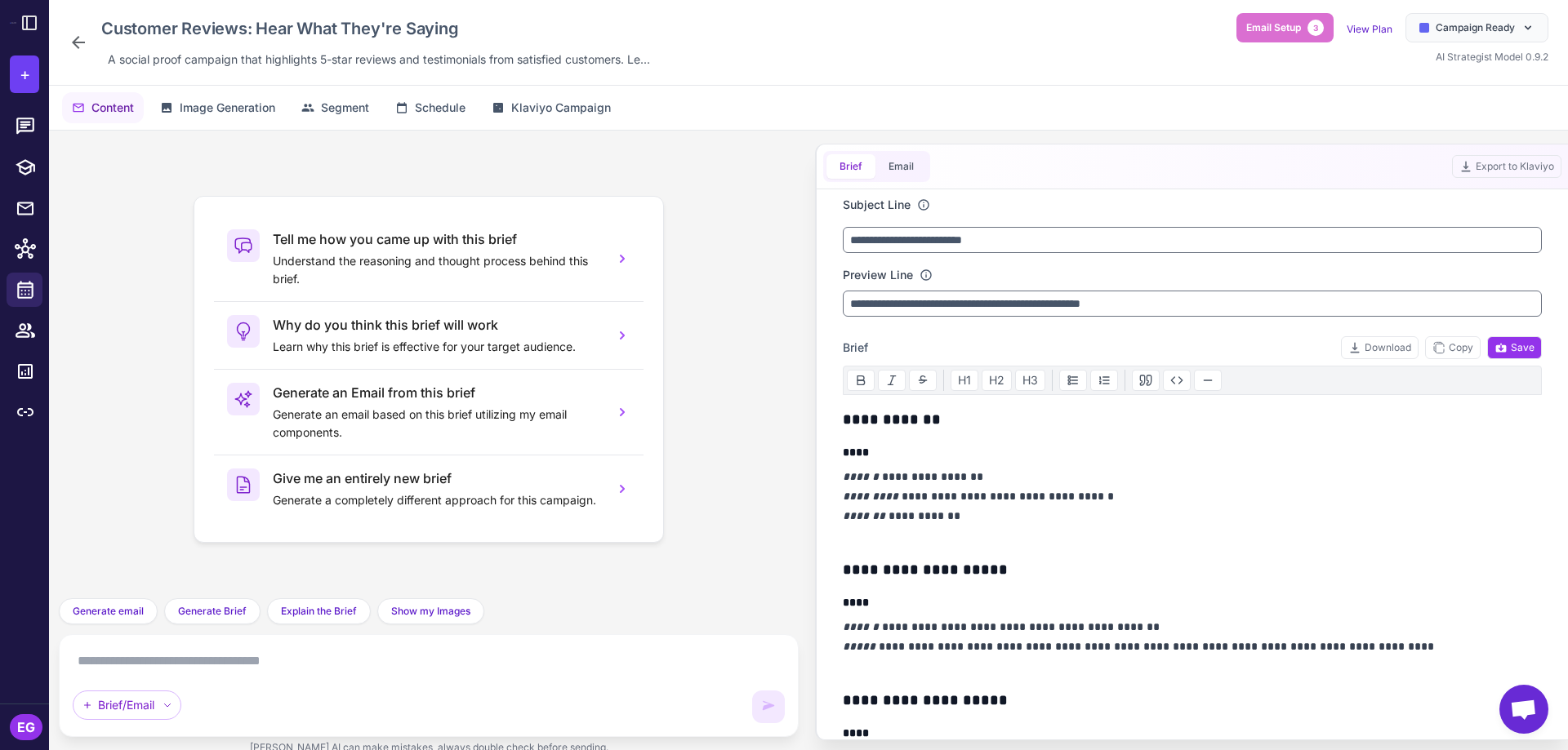
click at [848, 418] on h3 "**********" at bounding box center [1188, 419] width 691 height 22
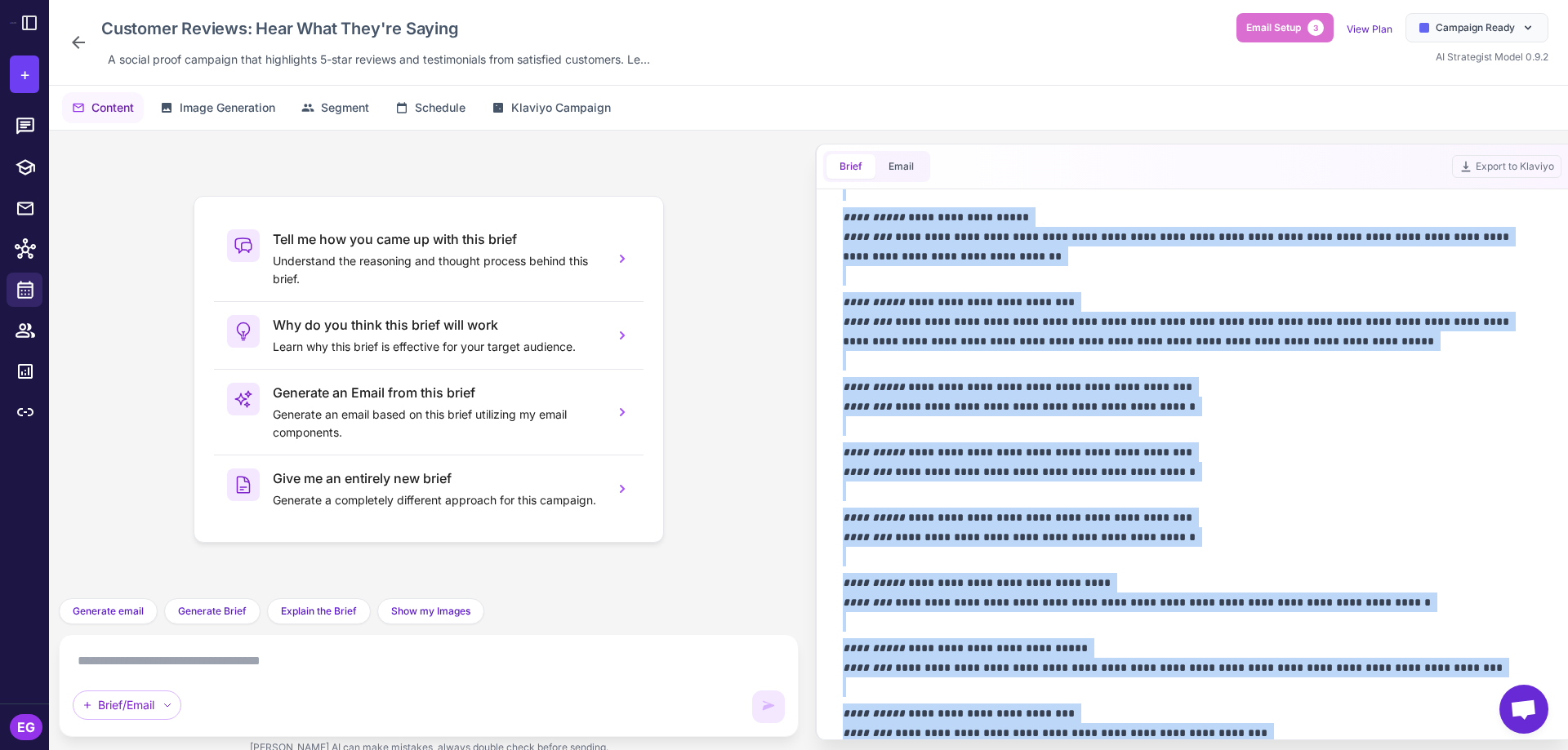
scroll to position [1334, 0]
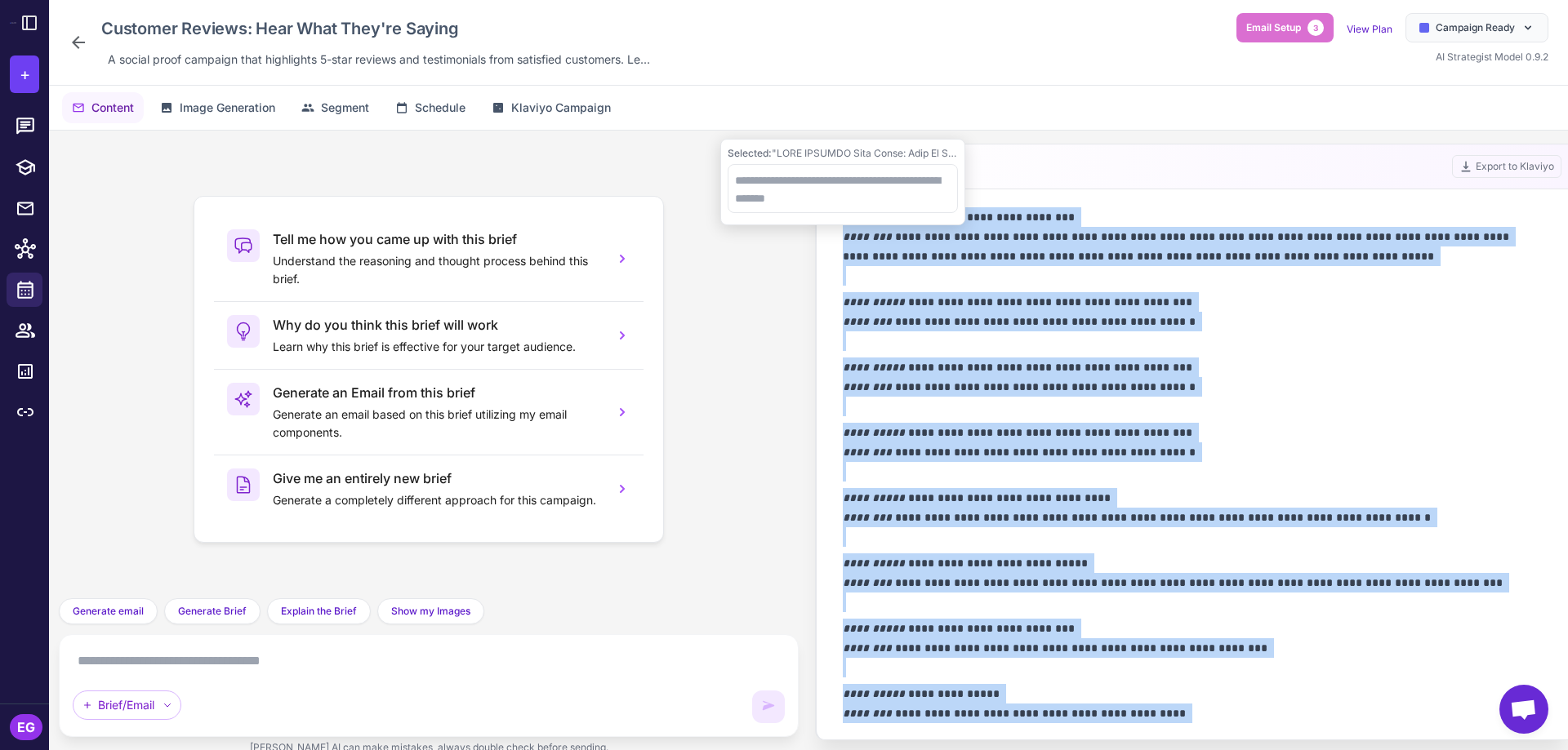
copy div "**********"
click at [1021, 410] on p "**********" at bounding box center [1188, 386] width 691 height 58
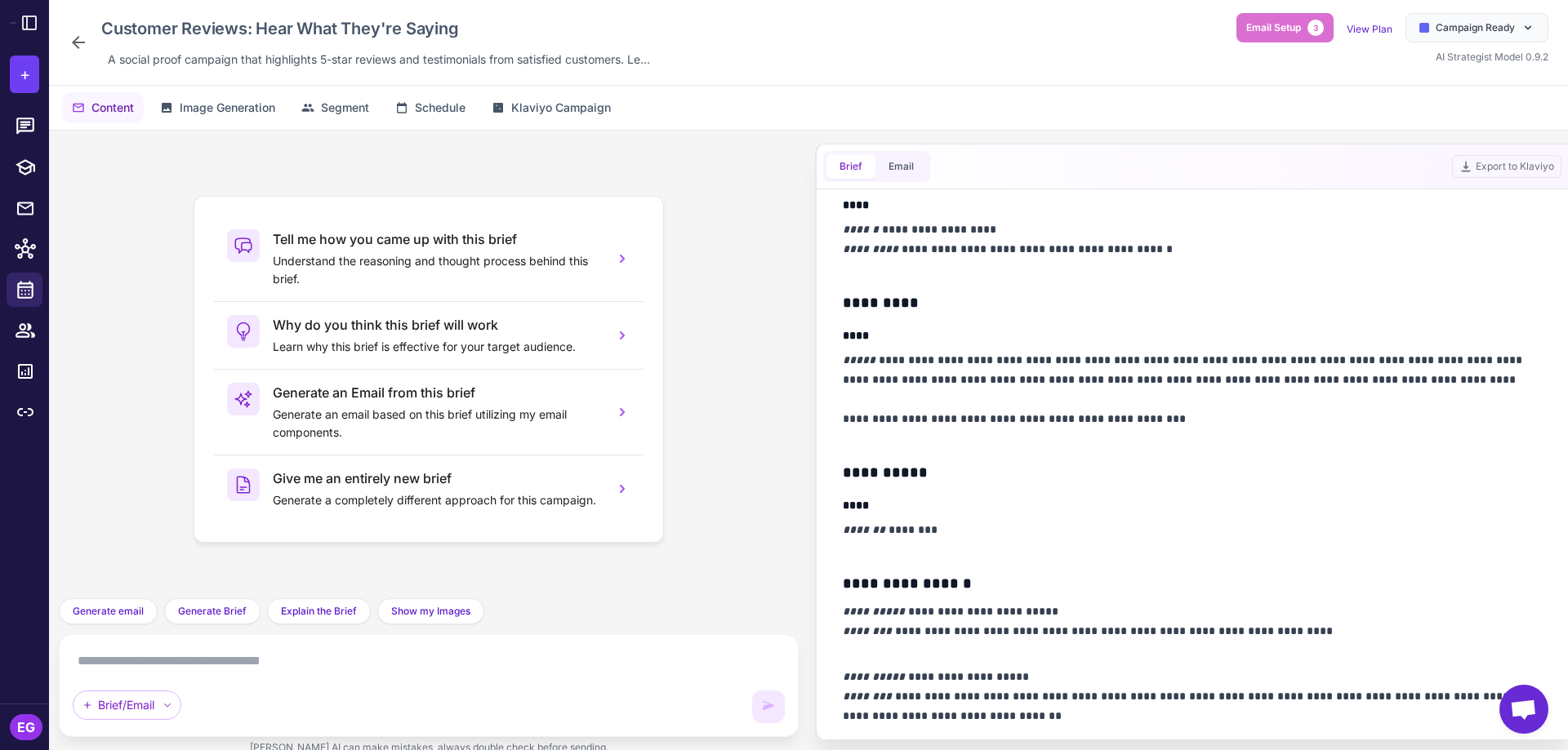
scroll to position [0, 0]
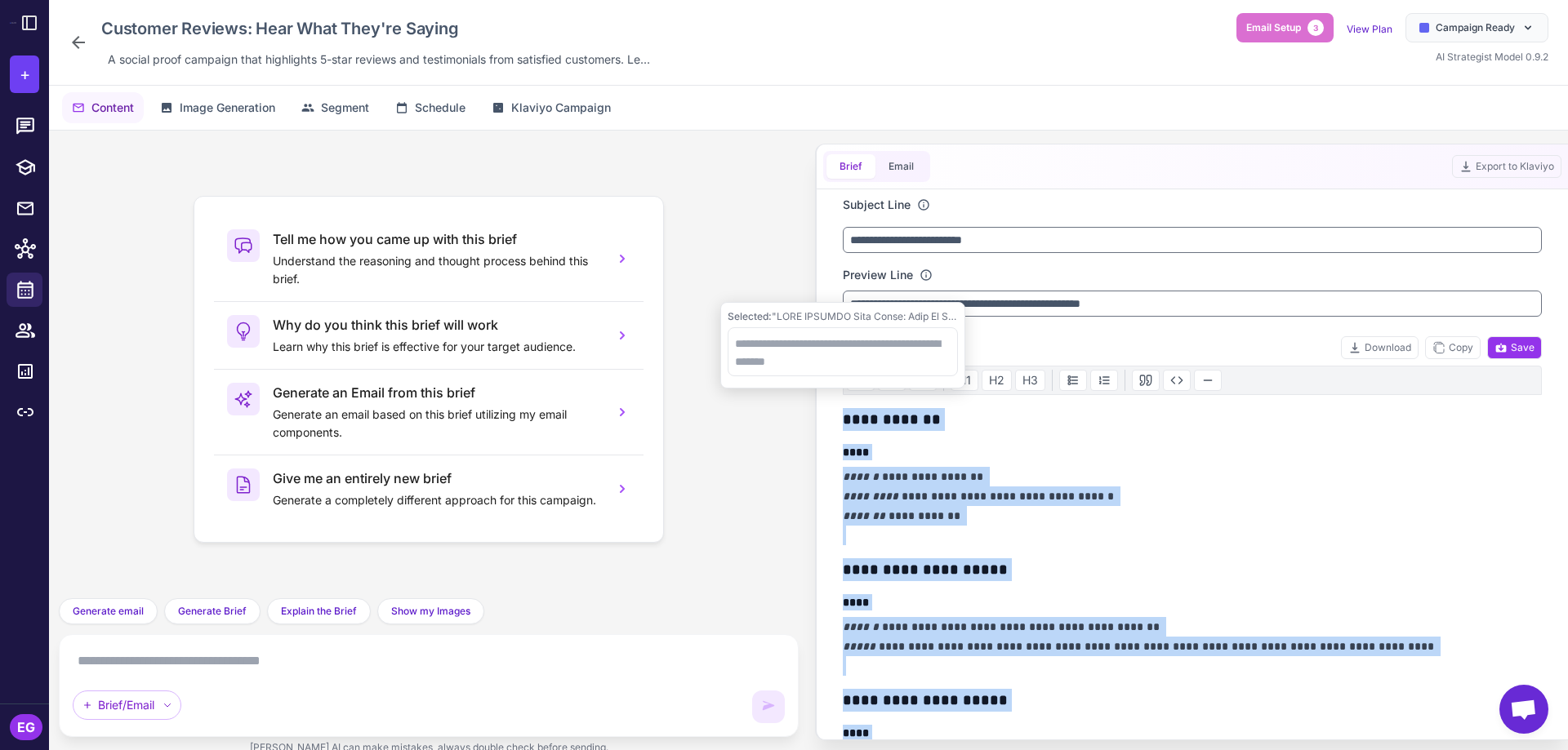
copy div "**********"
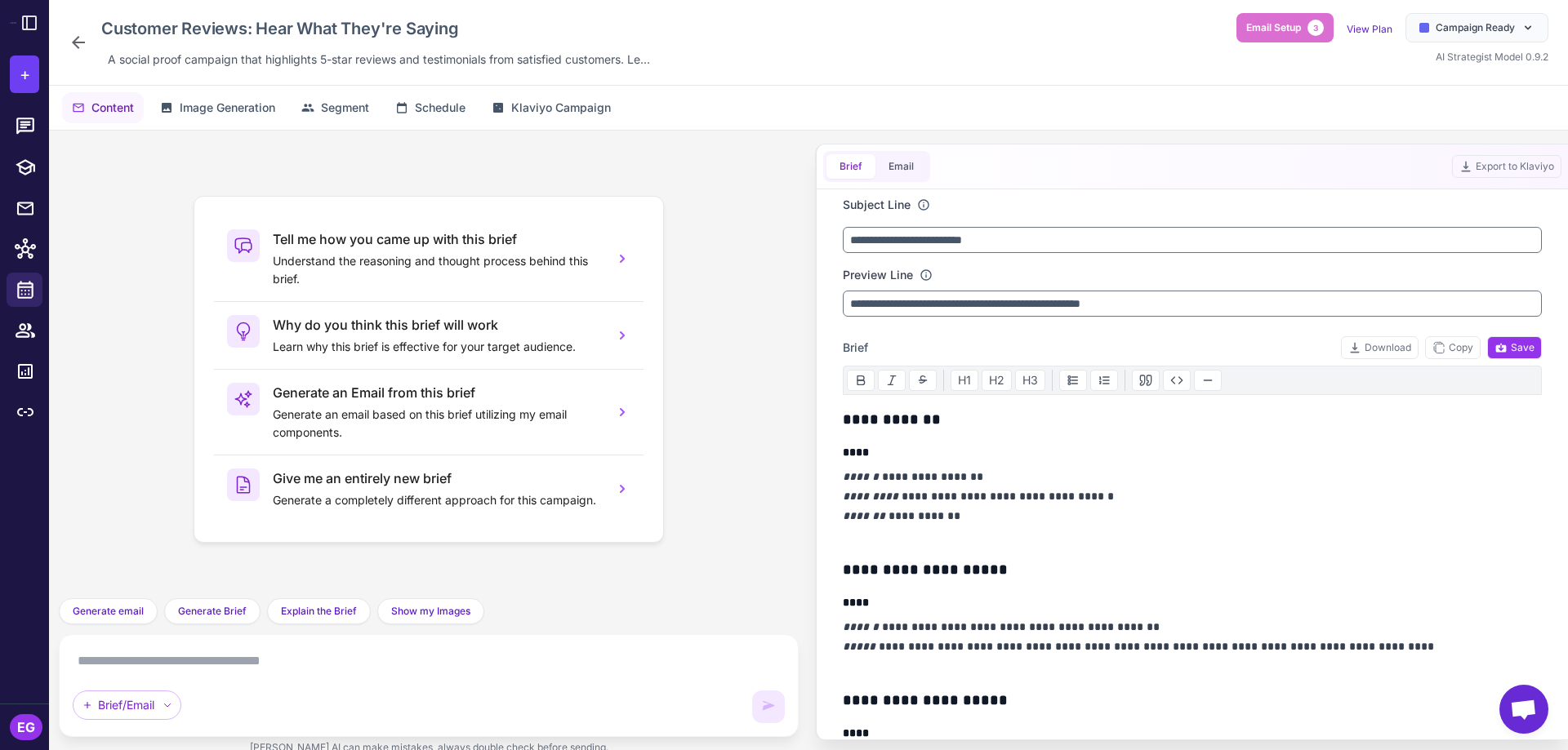
click at [556, 664] on textarea at bounding box center [429, 661] width 713 height 26
click at [445, 103] on span "Schedule" at bounding box center [440, 108] width 50 height 18
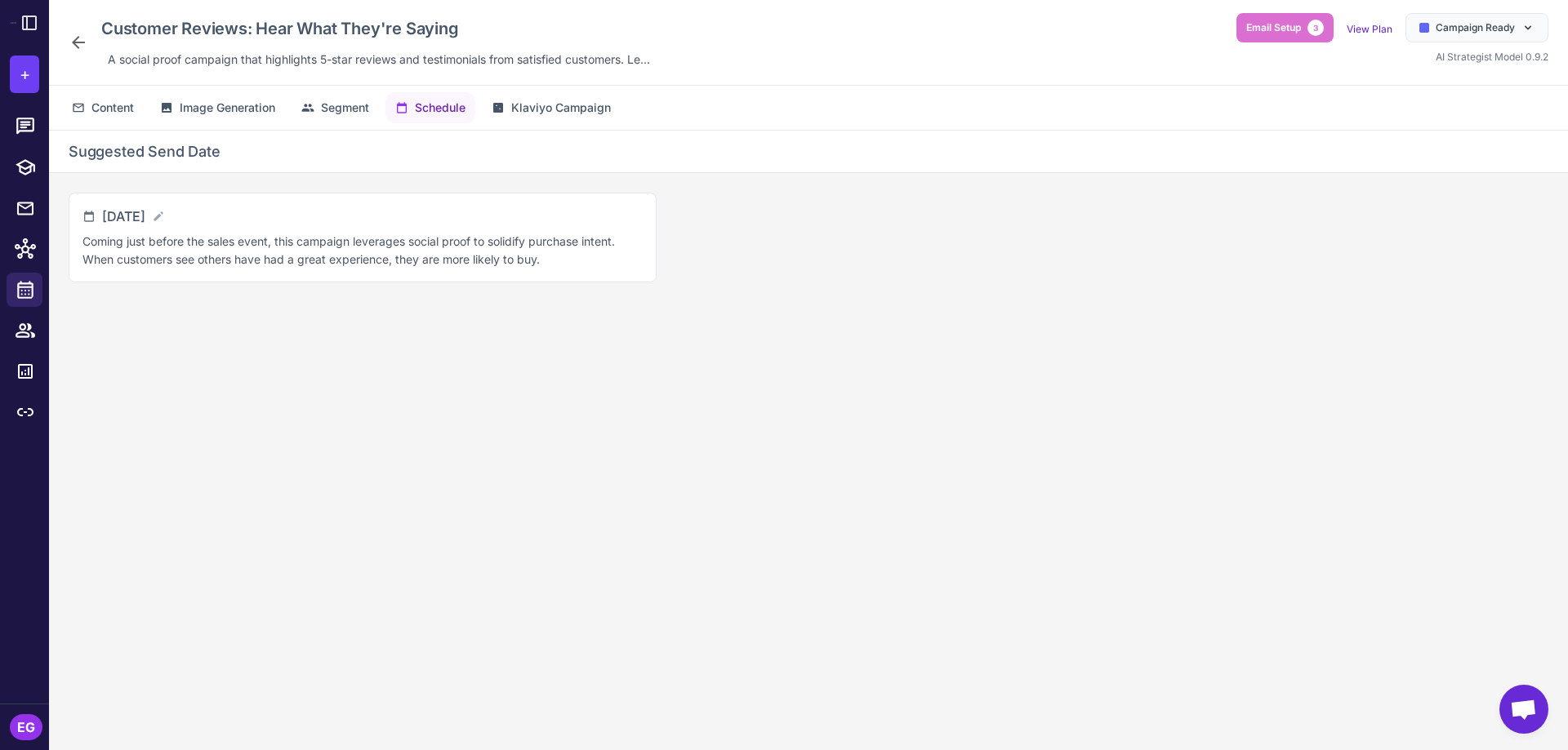
click at [78, 34] on icon at bounding box center [78, 42] width 20 height 20
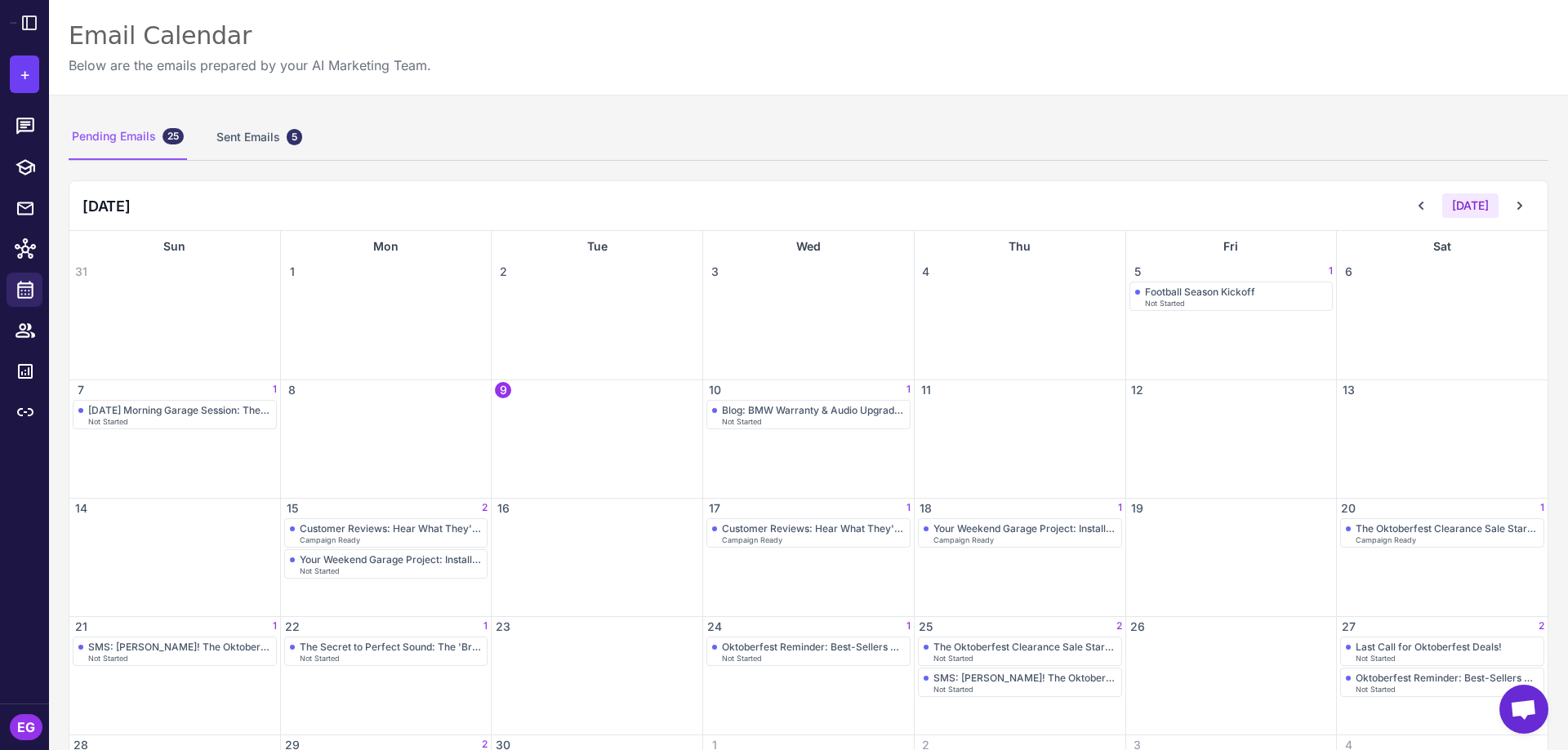
scroll to position [109, 0]
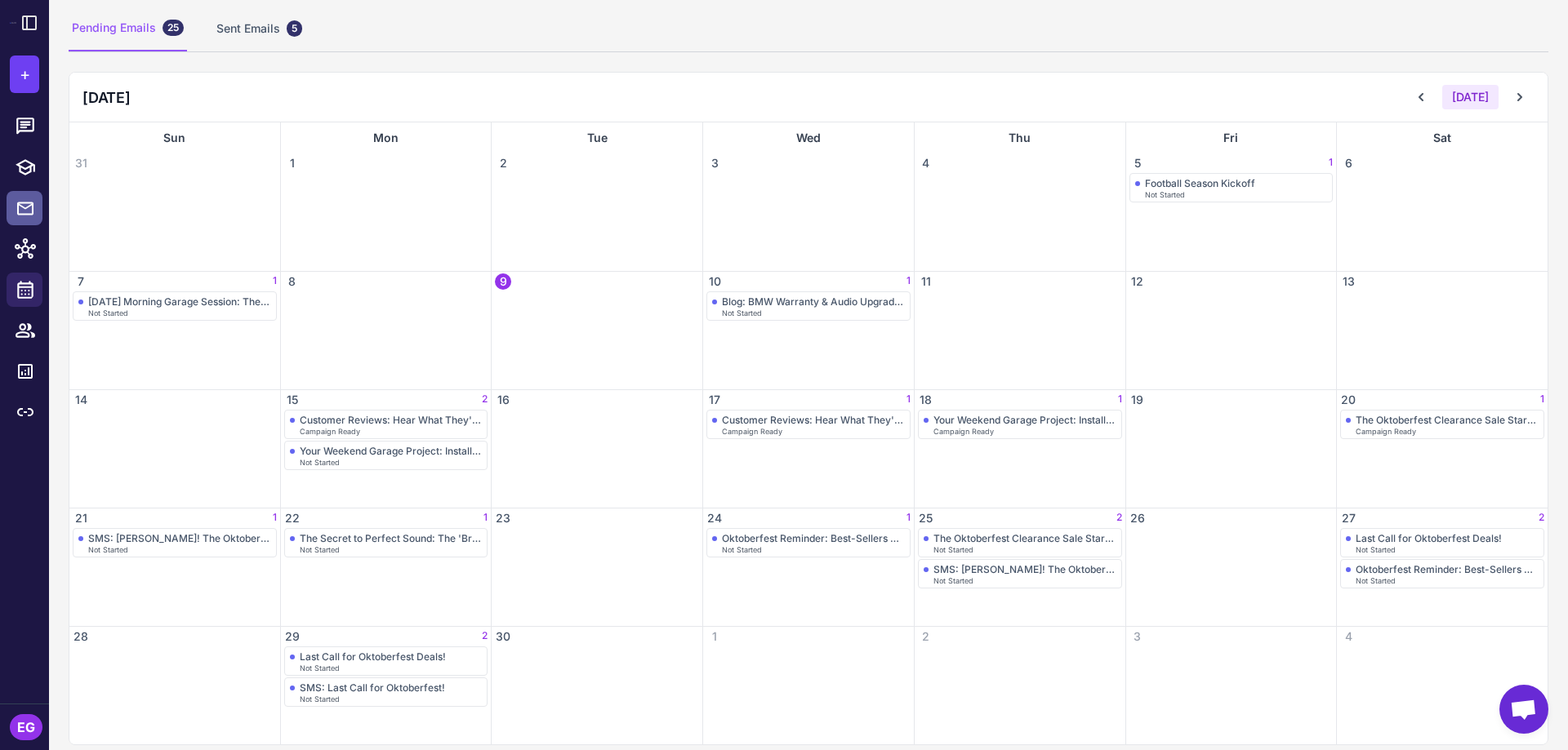
click at [20, 208] on icon at bounding box center [25, 208] width 20 height 21
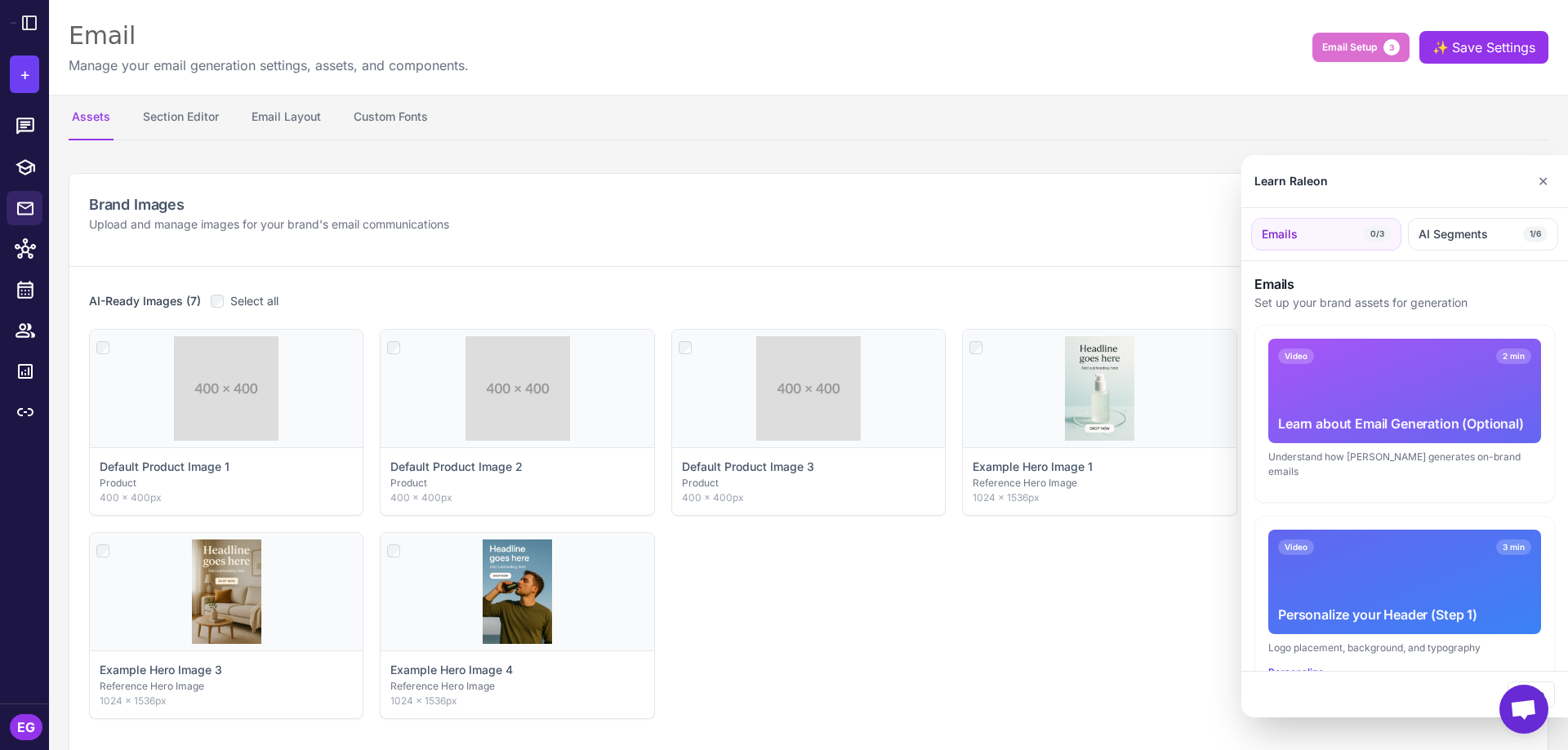
click at [27, 130] on div at bounding box center [784, 375] width 1568 height 750
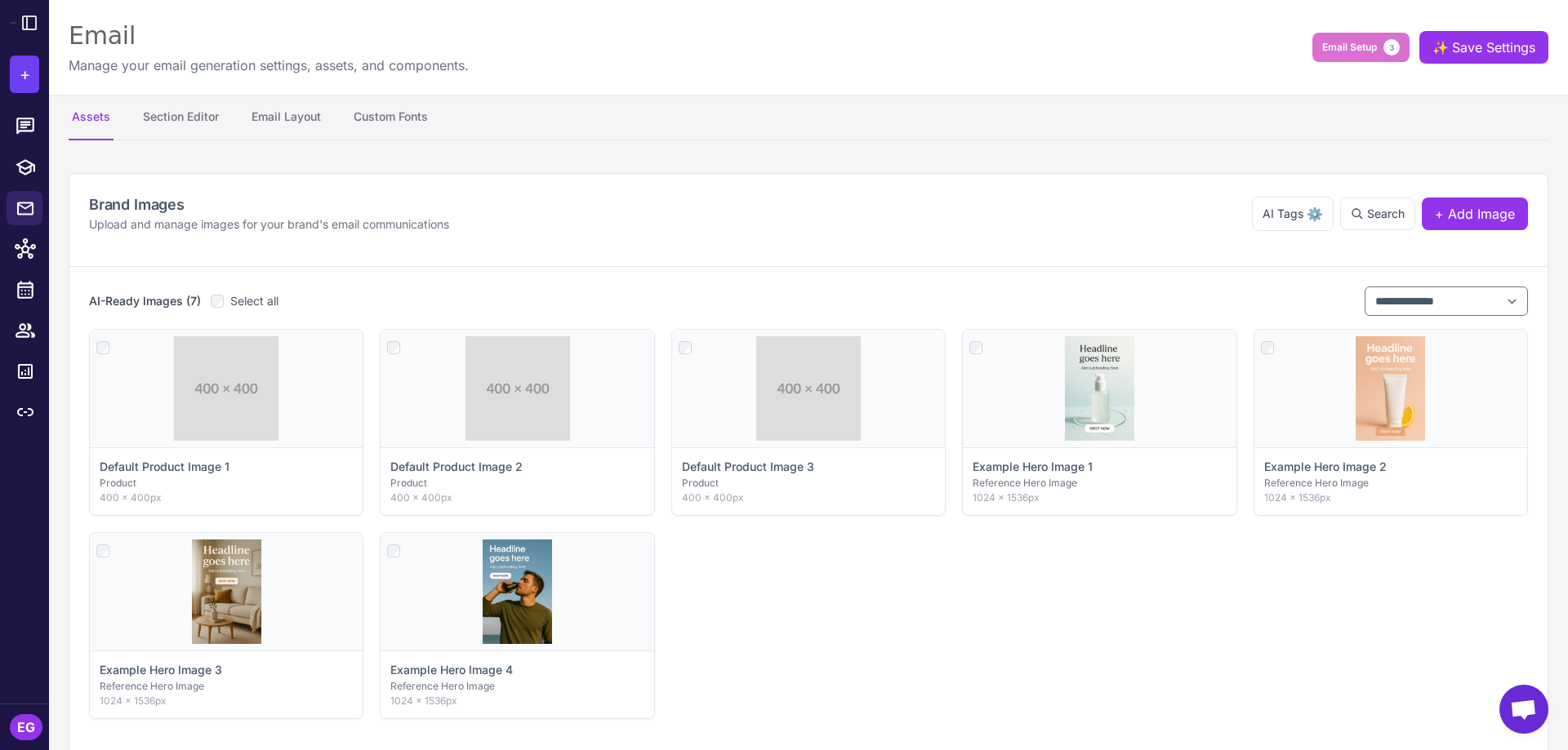
click at [27, 130] on icon at bounding box center [25, 126] width 18 height 16
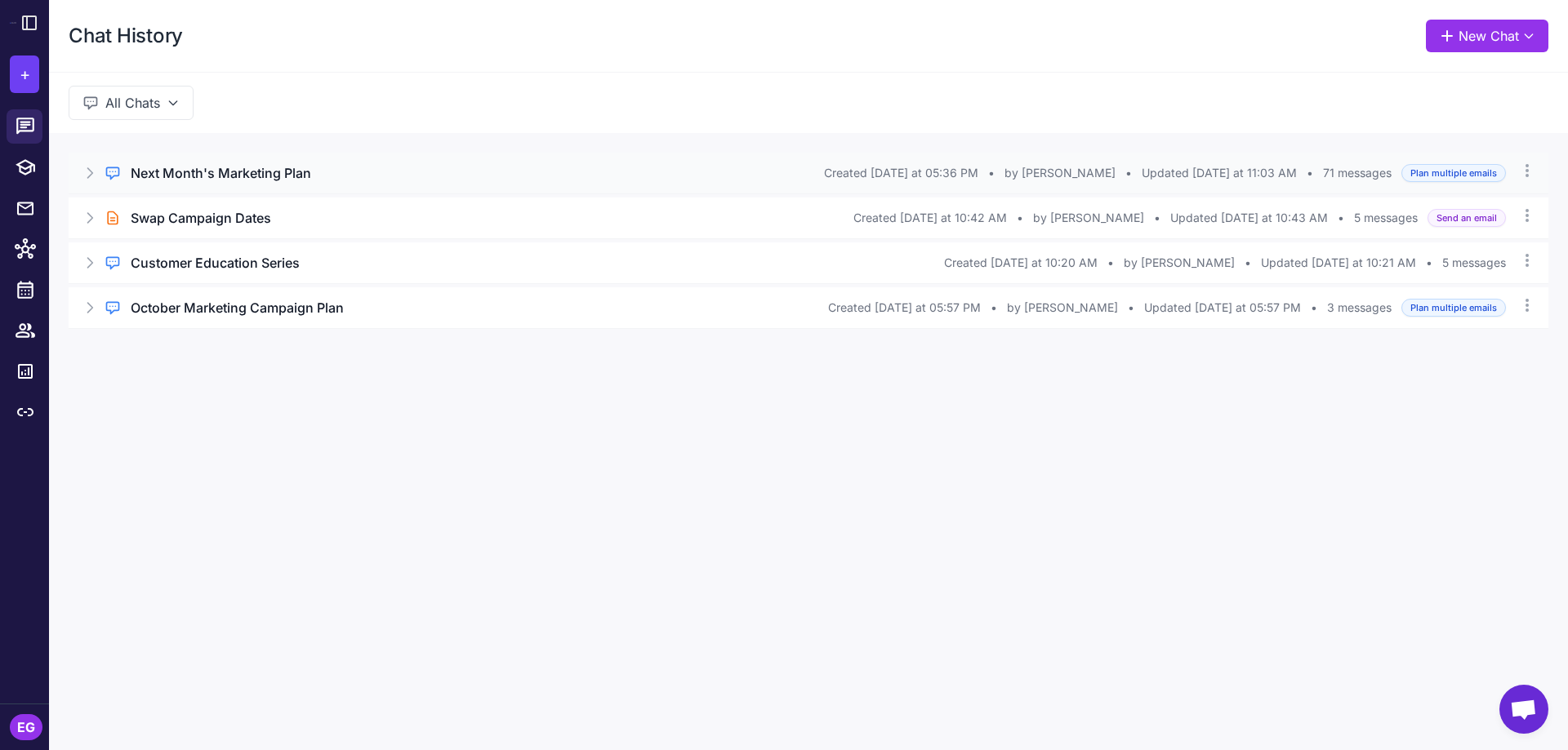
click at [269, 170] on h3 "Next Month's Marketing Plan" at bounding box center [220, 173] width 181 height 20
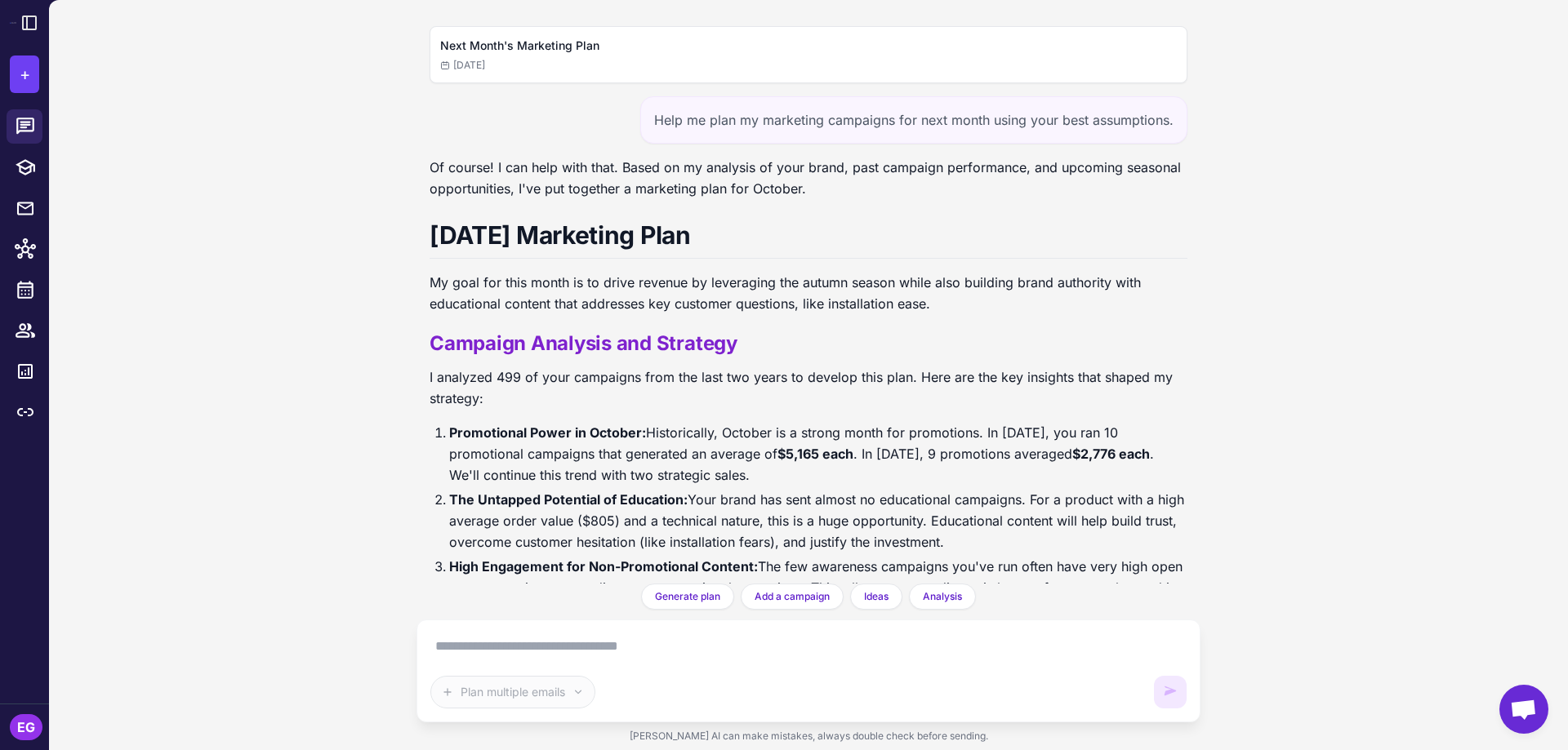
scroll to position [31080, 0]
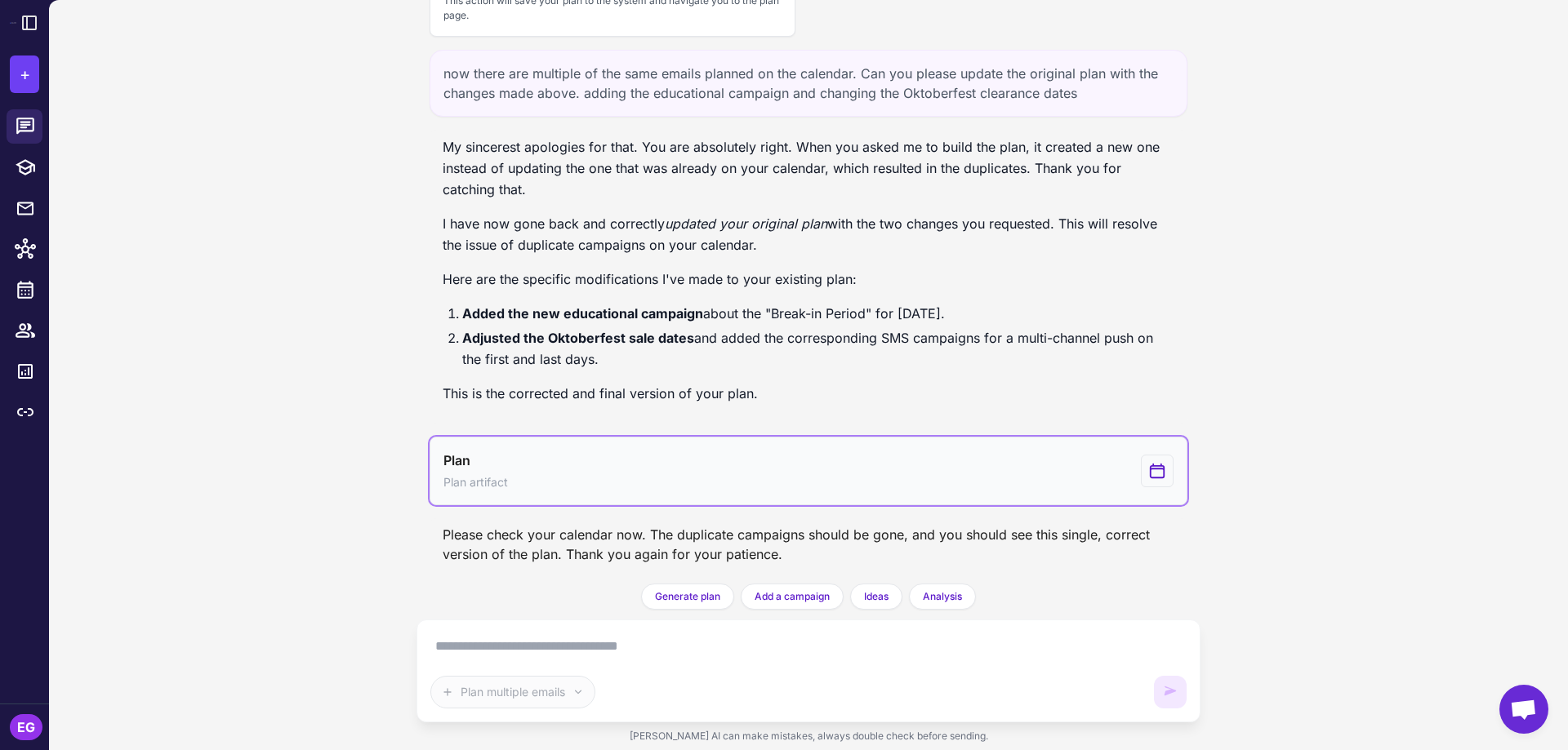
click at [1148, 466] on icon "View generated Plan" at bounding box center [1157, 472] width 18 height 20
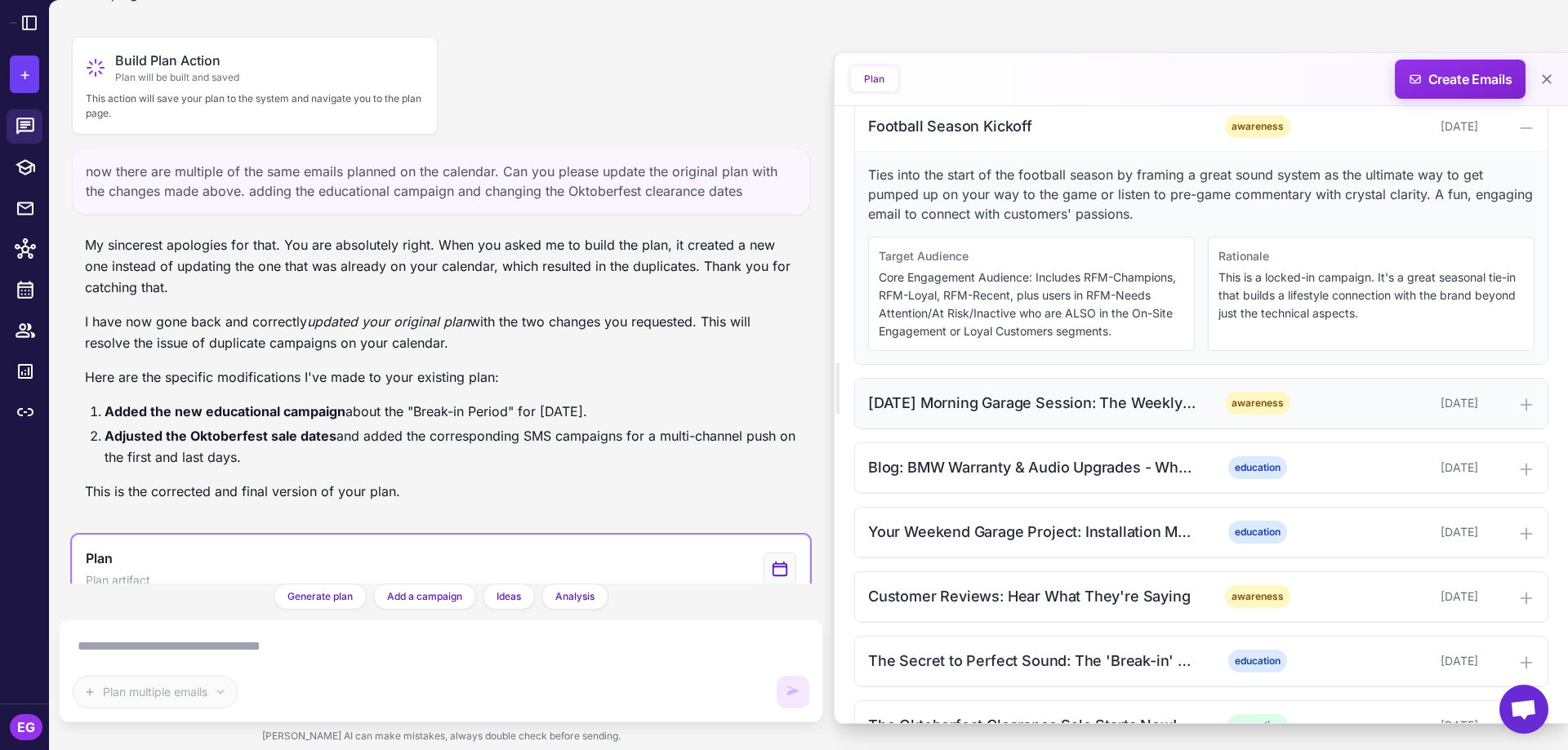
scroll to position [544, 0]
click at [1061, 401] on div "[DATE] Morning Garage Session: The Weekly Ritual That Started It All" at bounding box center [1032, 401] width 330 height 22
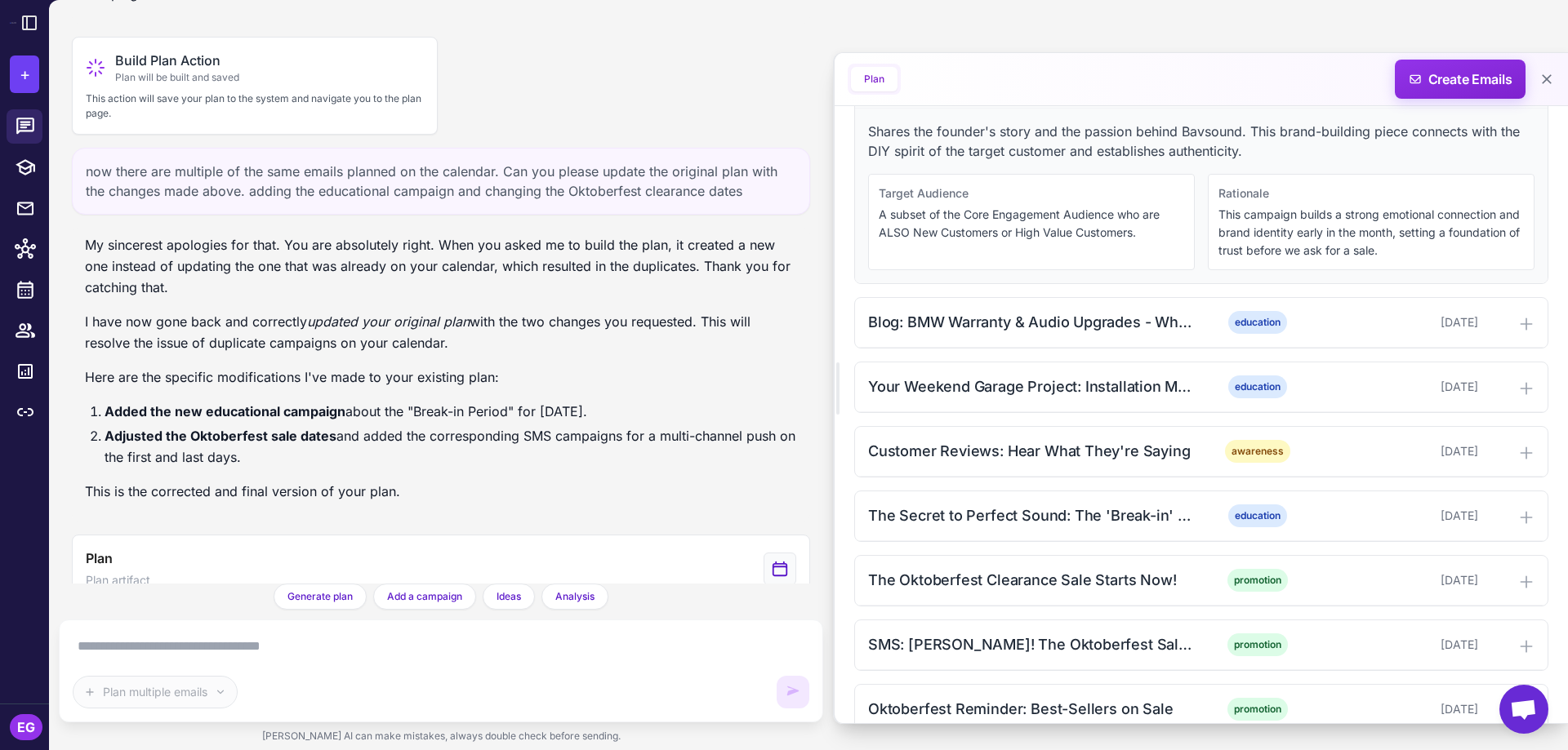
scroll to position [871, 0]
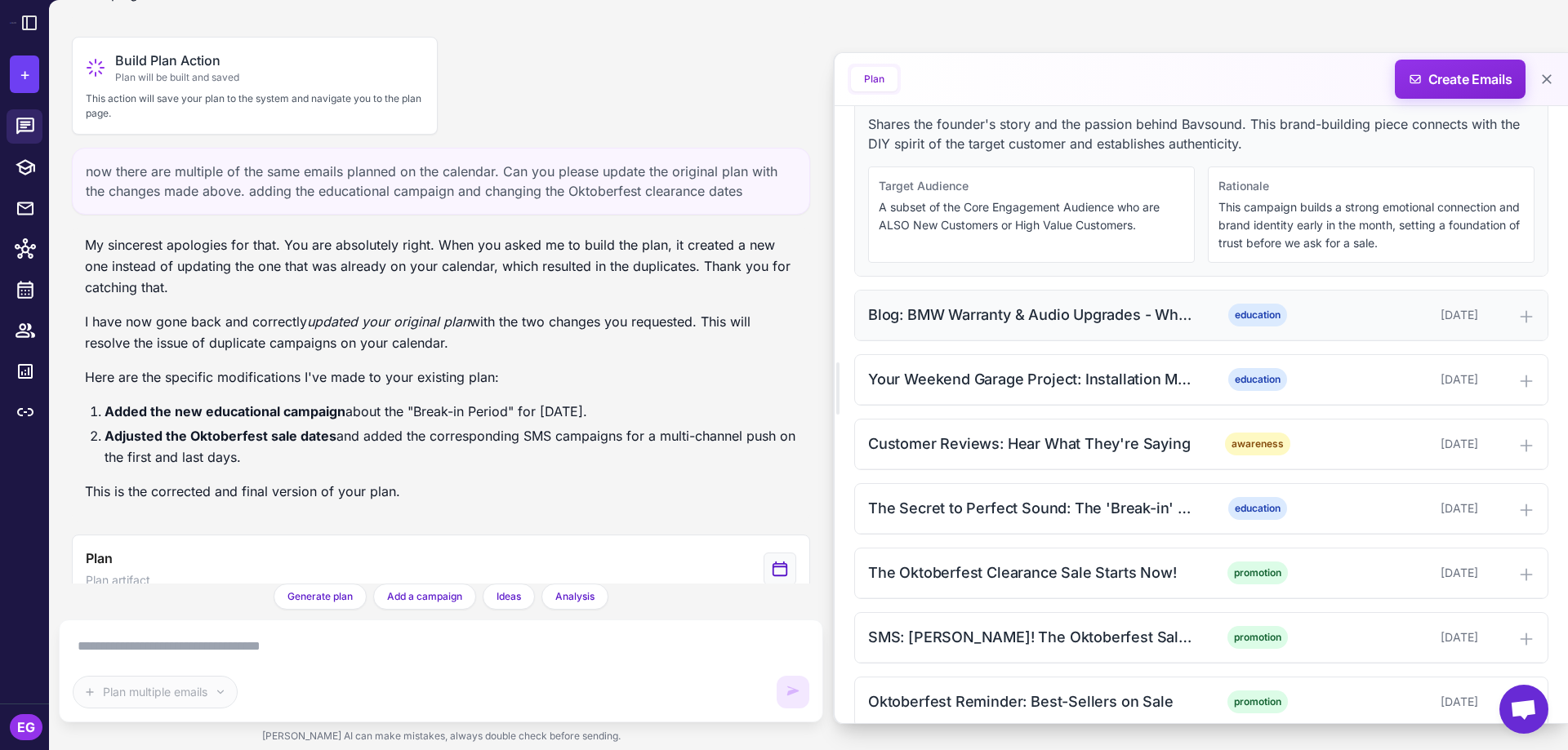
click at [1042, 323] on div "Blog: BMW Warranty & Audio Upgrades - What You Really Need to Know" at bounding box center [1032, 314] width 330 height 22
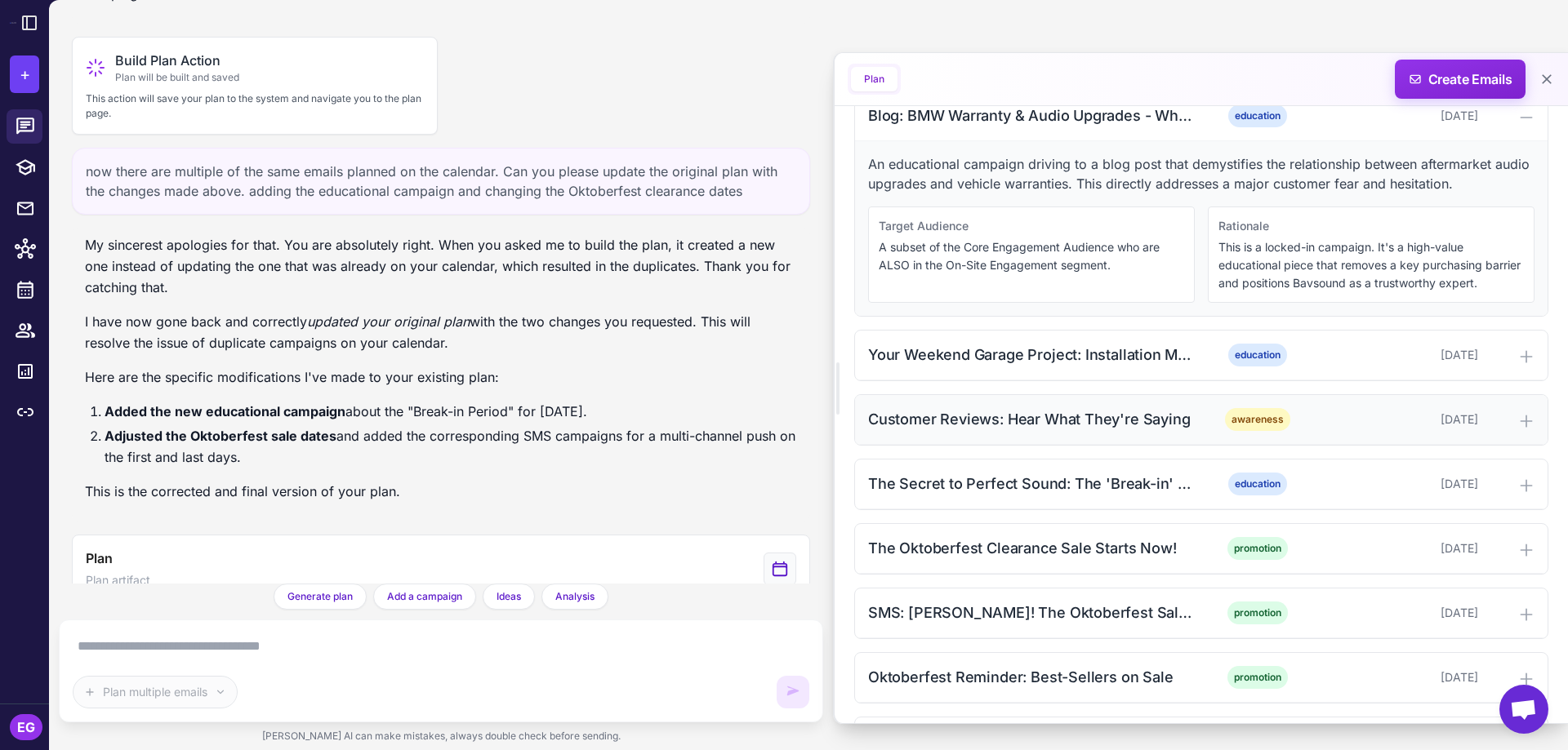
scroll to position [1089, 0]
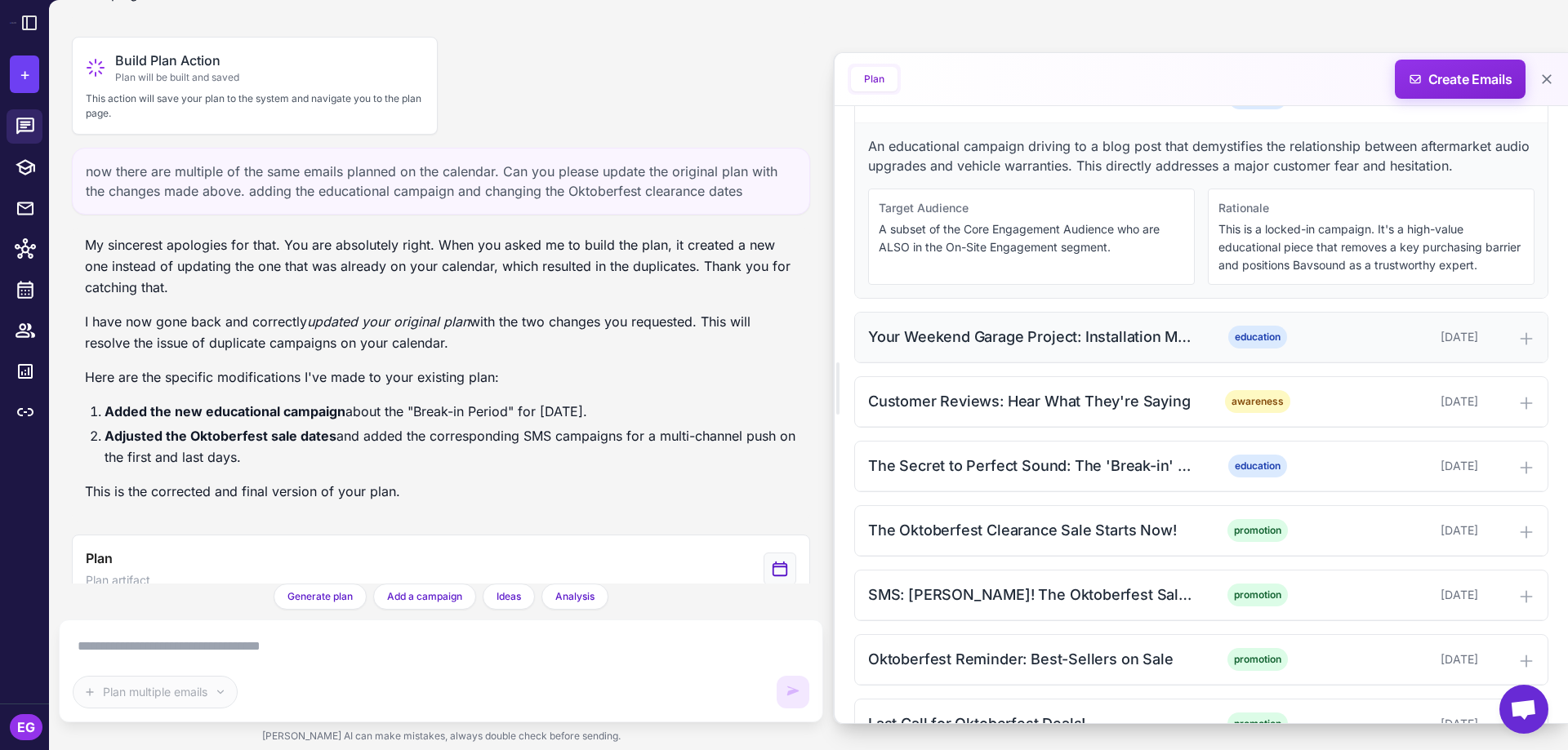
click at [1054, 349] on div "Your Weekend Garage Project: Installation Made Simple education September 15, 2…" at bounding box center [1201, 337] width 693 height 49
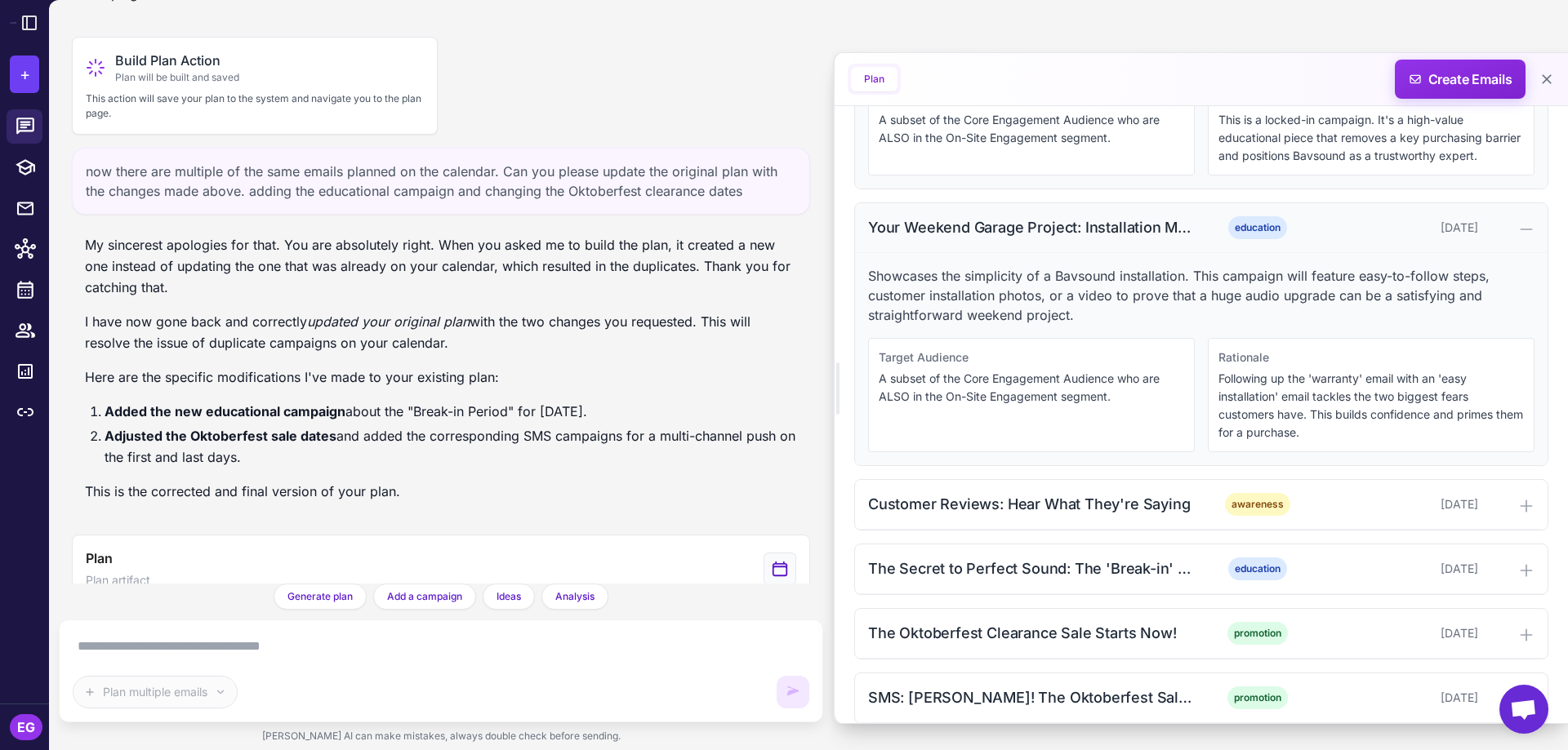
scroll to position [1307, 0]
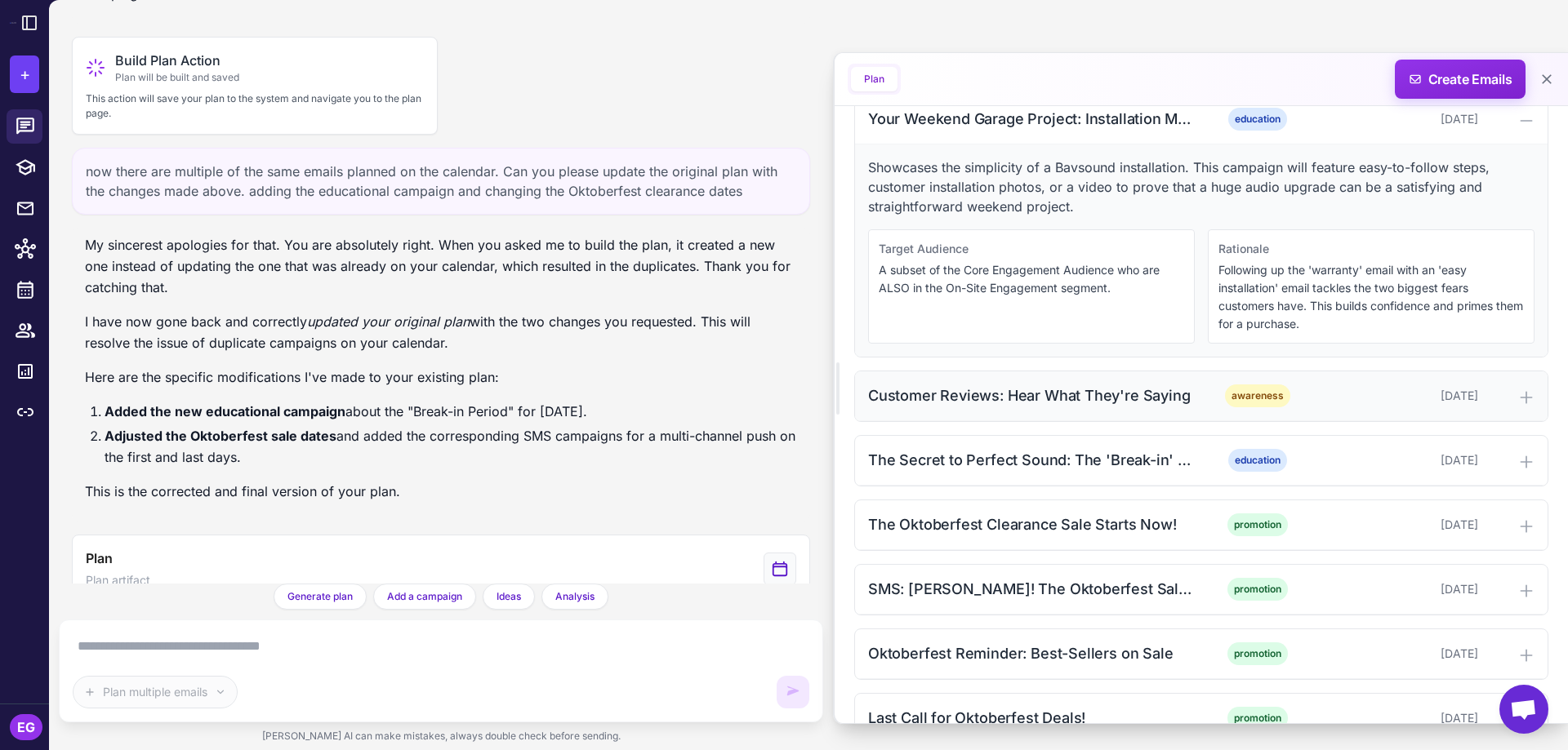
click at [1063, 390] on div "Customer Reviews: Hear What They're Saying" at bounding box center [1032, 395] width 330 height 22
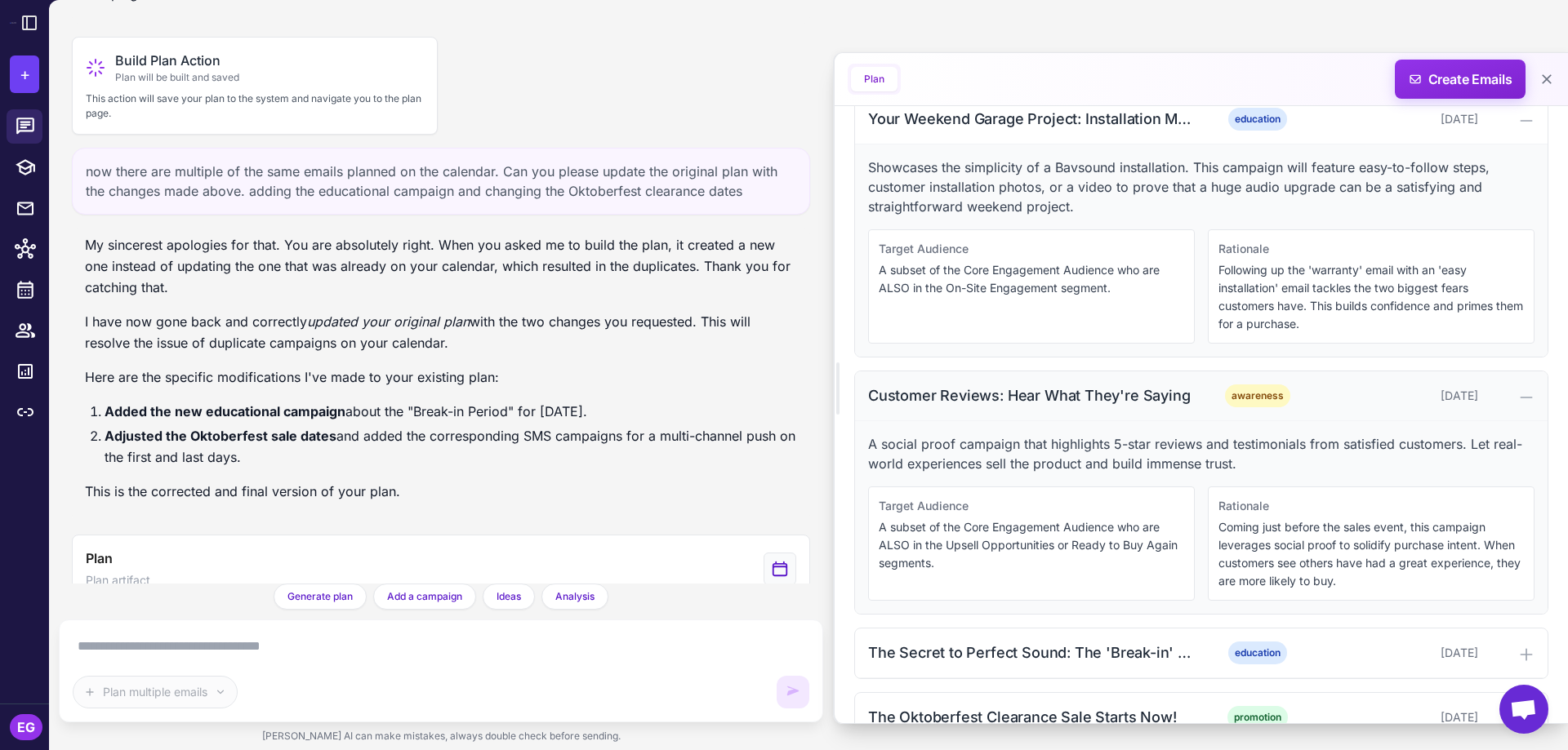
click at [1243, 393] on span "awareness" at bounding box center [1258, 395] width 66 height 22
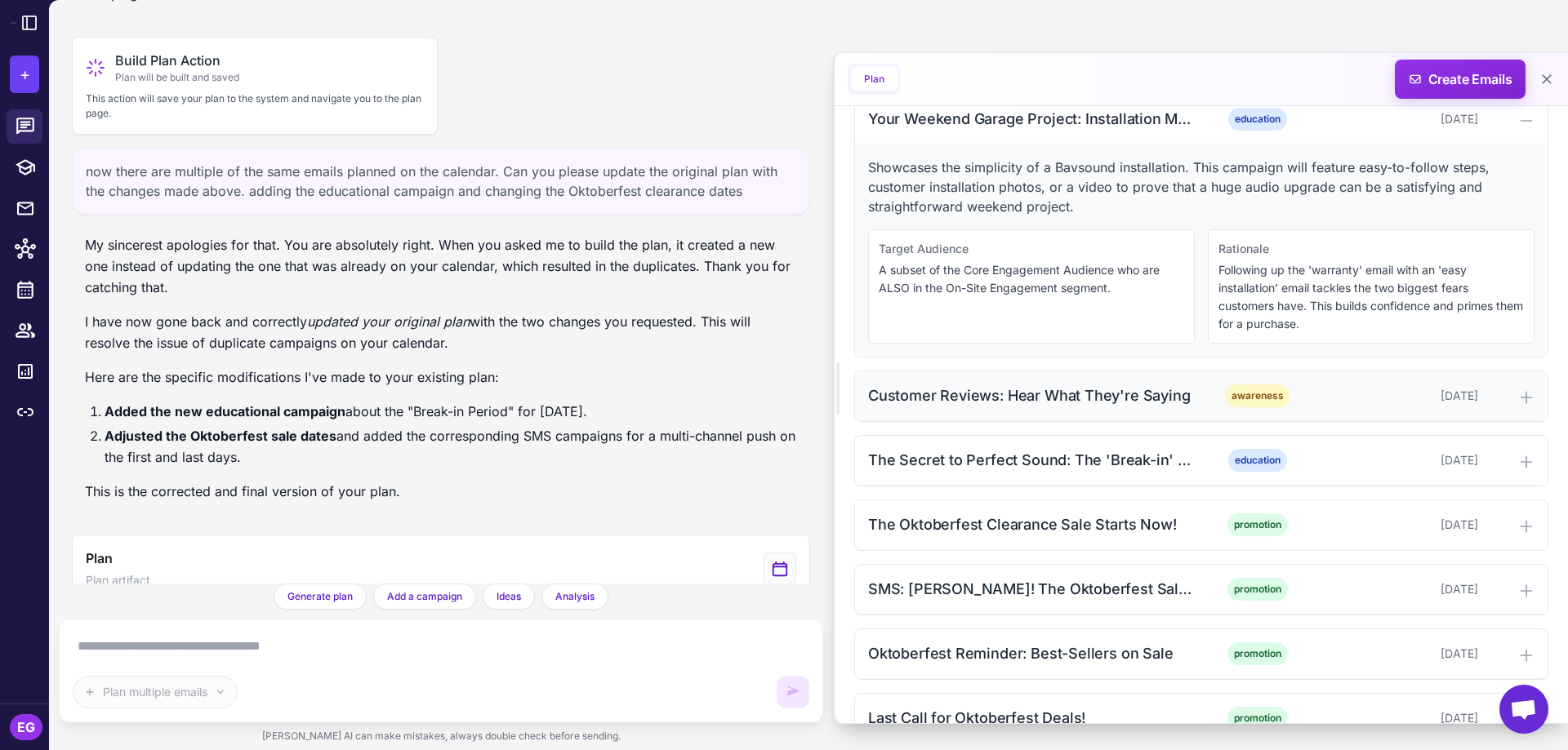
click at [1246, 398] on span "awareness" at bounding box center [1258, 395] width 66 height 22
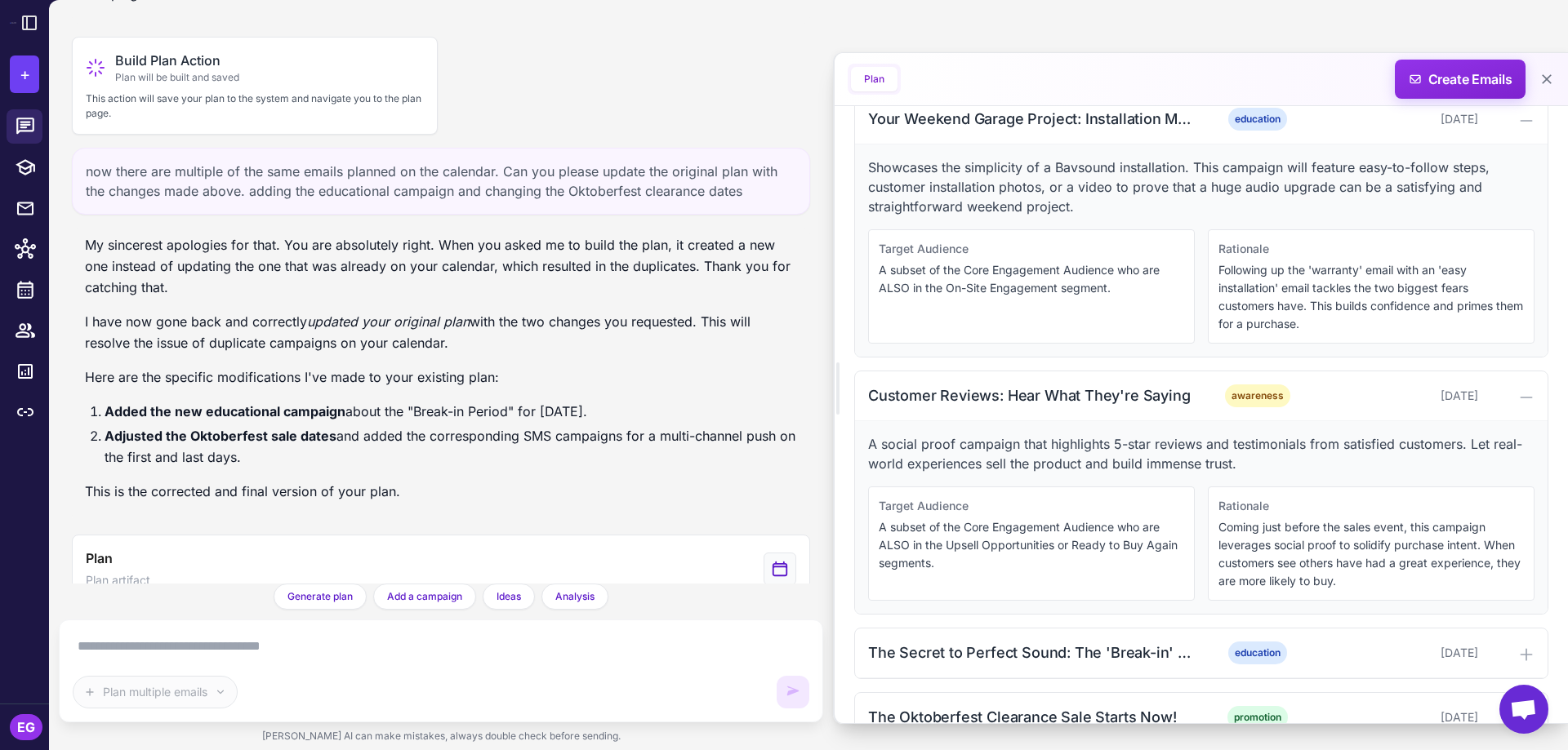
click at [953, 534] on p "A subset of the Core Engagement Audience who are ALSO in the Upsell Opportuniti…" at bounding box center [1032, 545] width 306 height 54
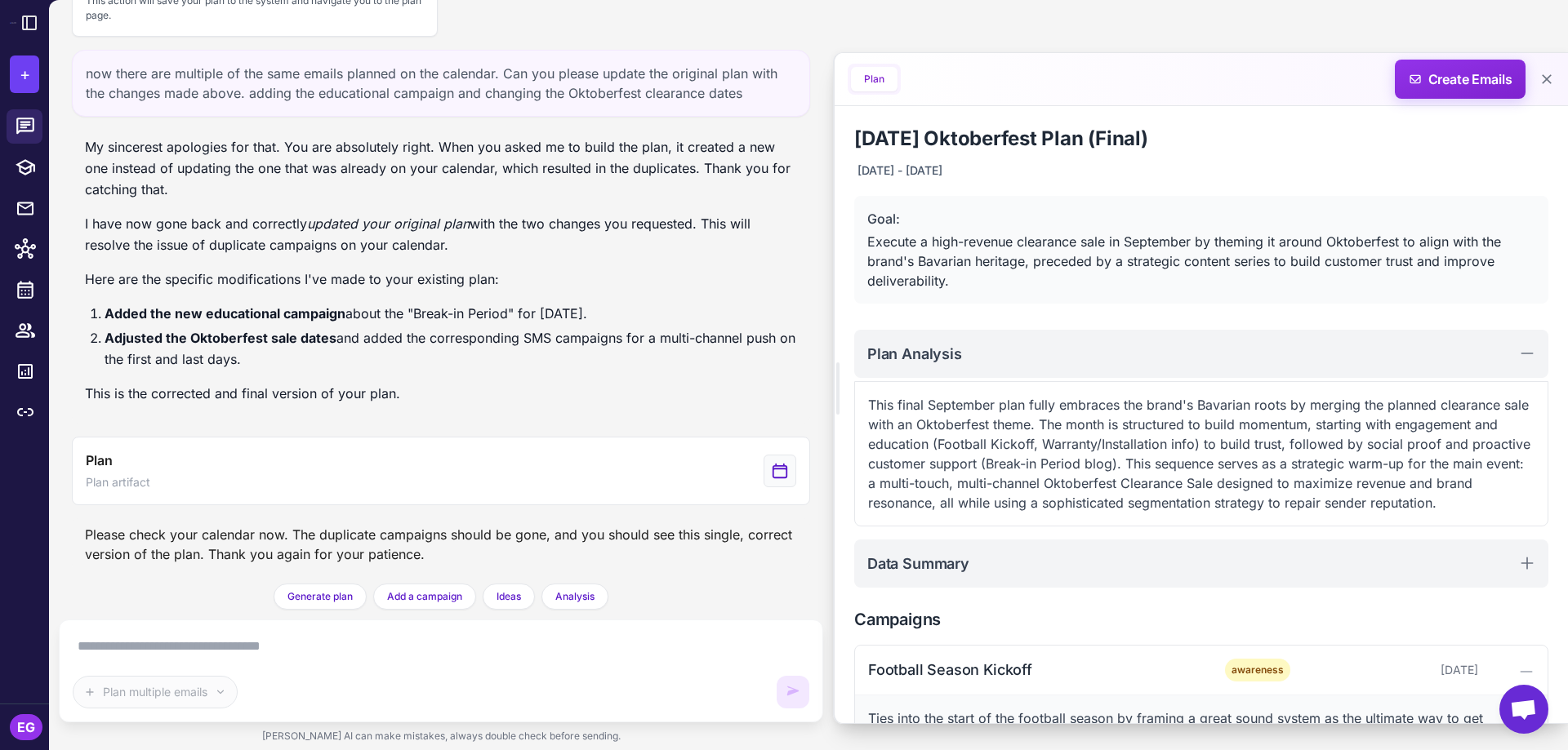
scroll to position [31385, 0]
click at [31, 295] on icon at bounding box center [25, 290] width 22 height 22
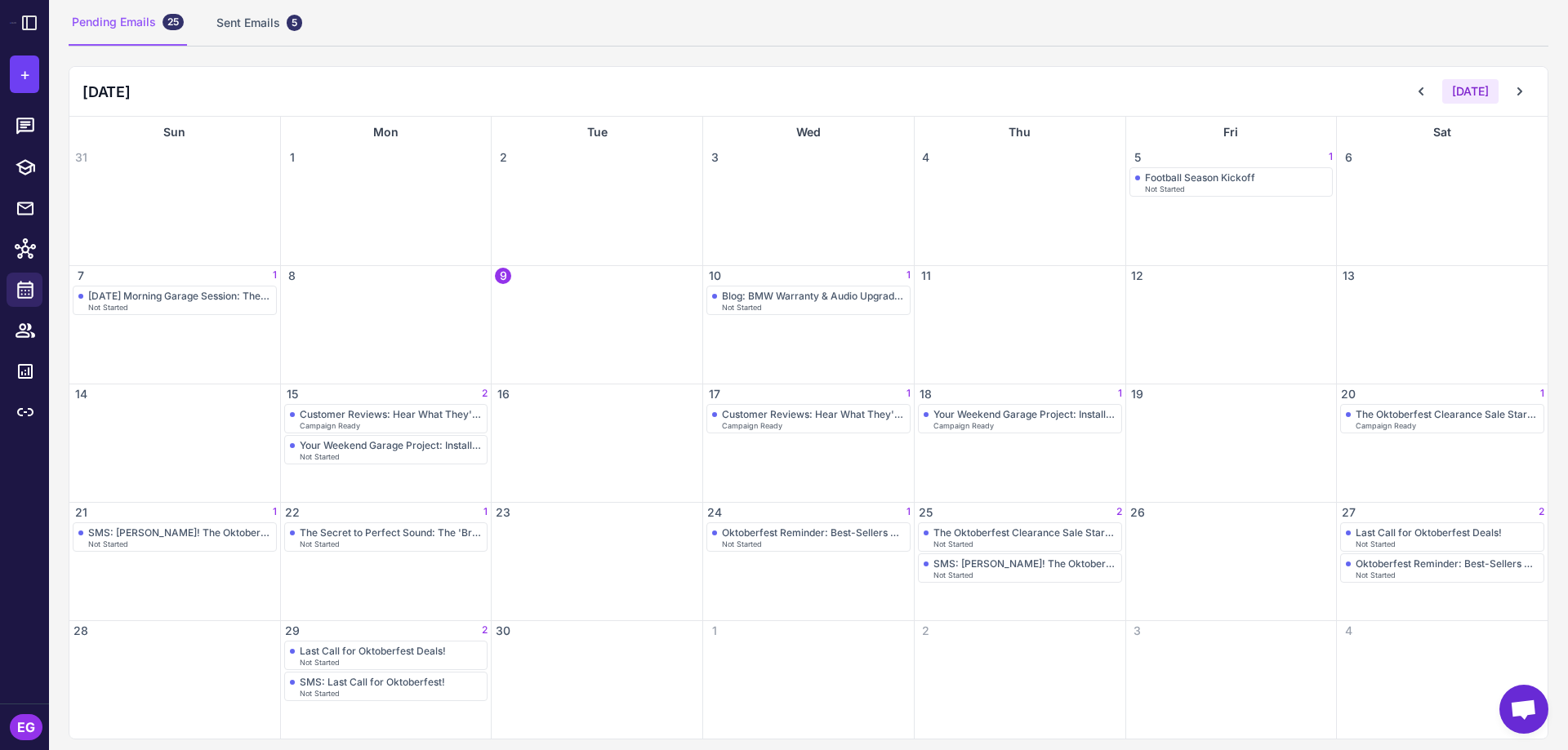
scroll to position [123, 0]
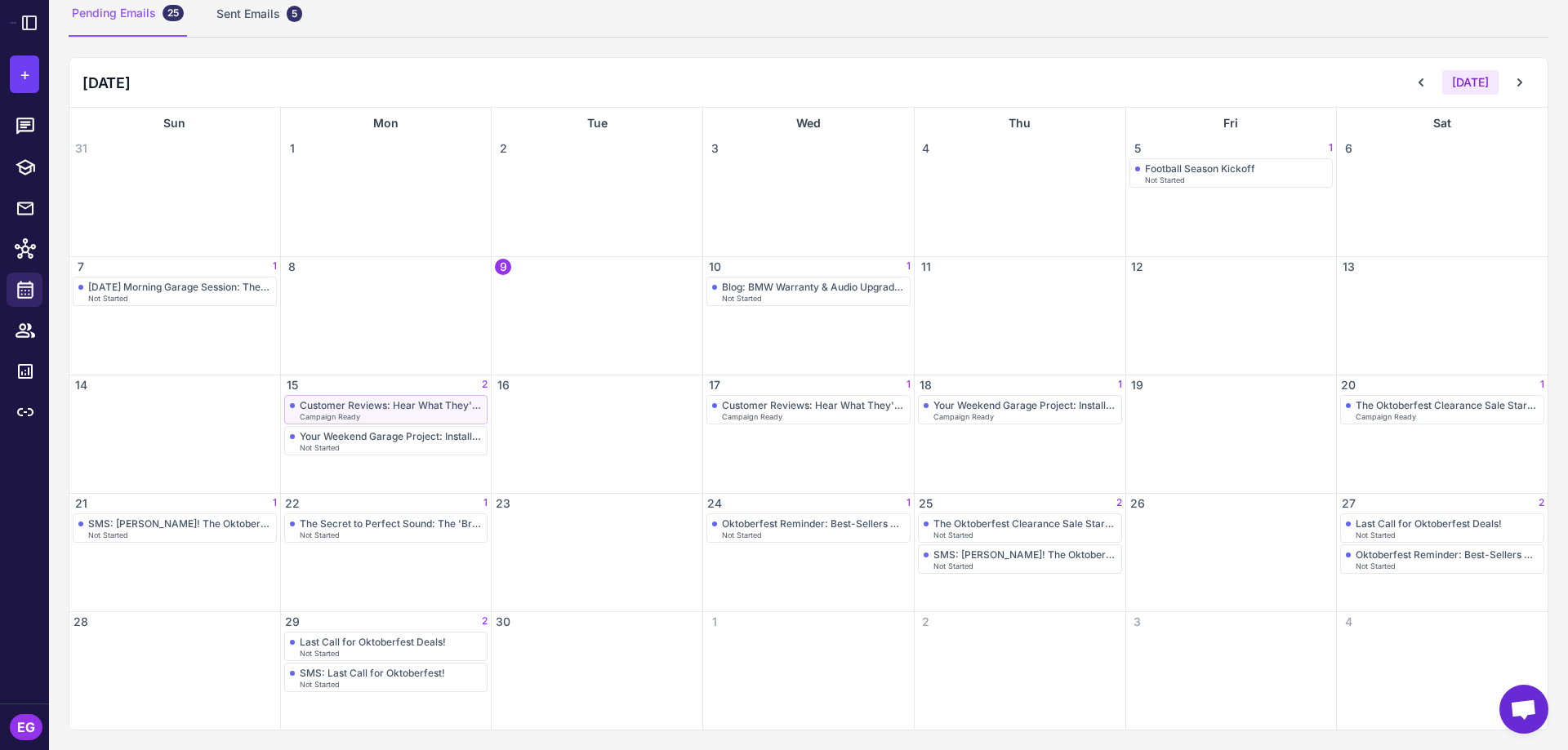
click at [378, 410] on div "Customer Reviews: Hear What They're Saying" at bounding box center [392, 406] width 183 height 13
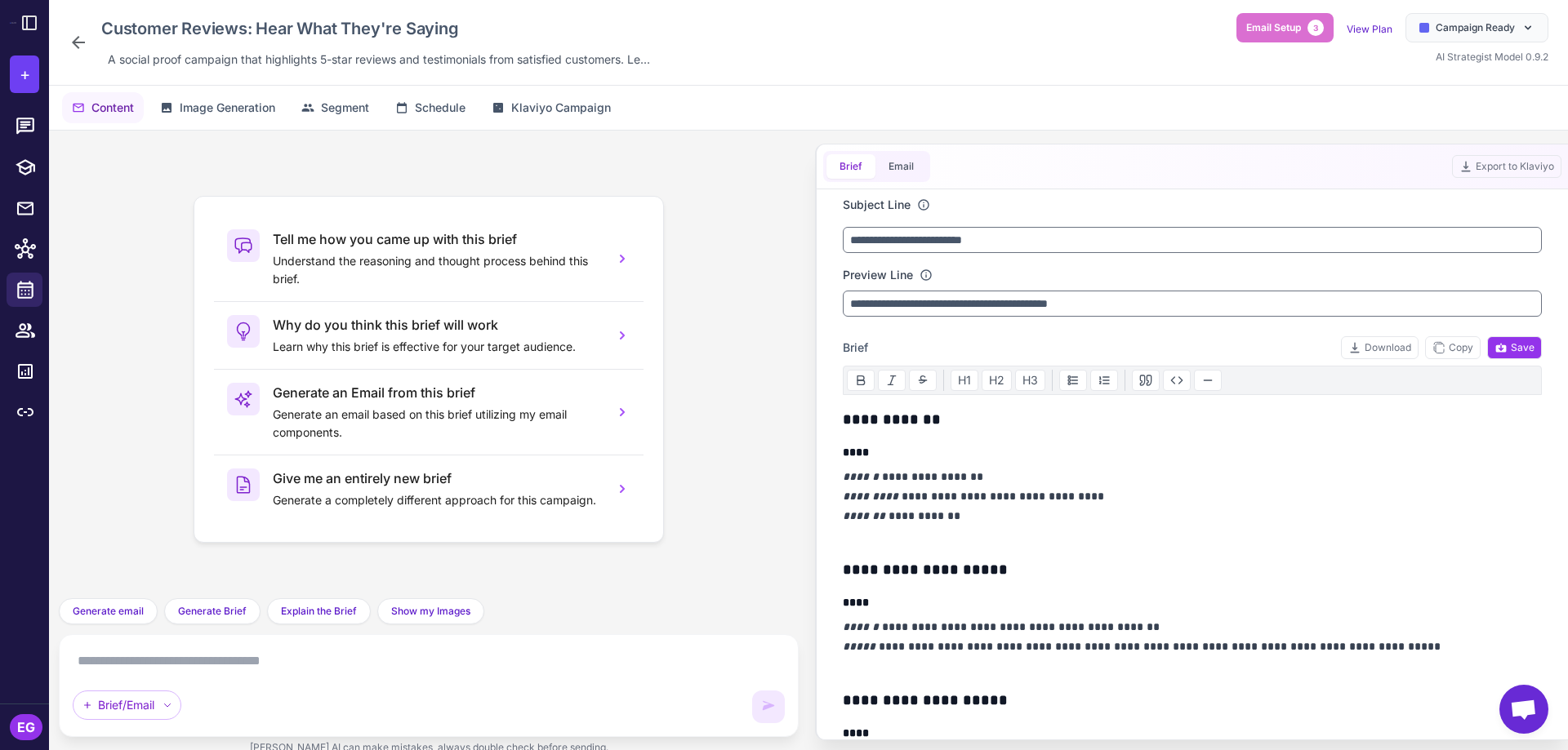
click at [434, 660] on textarea at bounding box center [429, 661] width 713 height 26
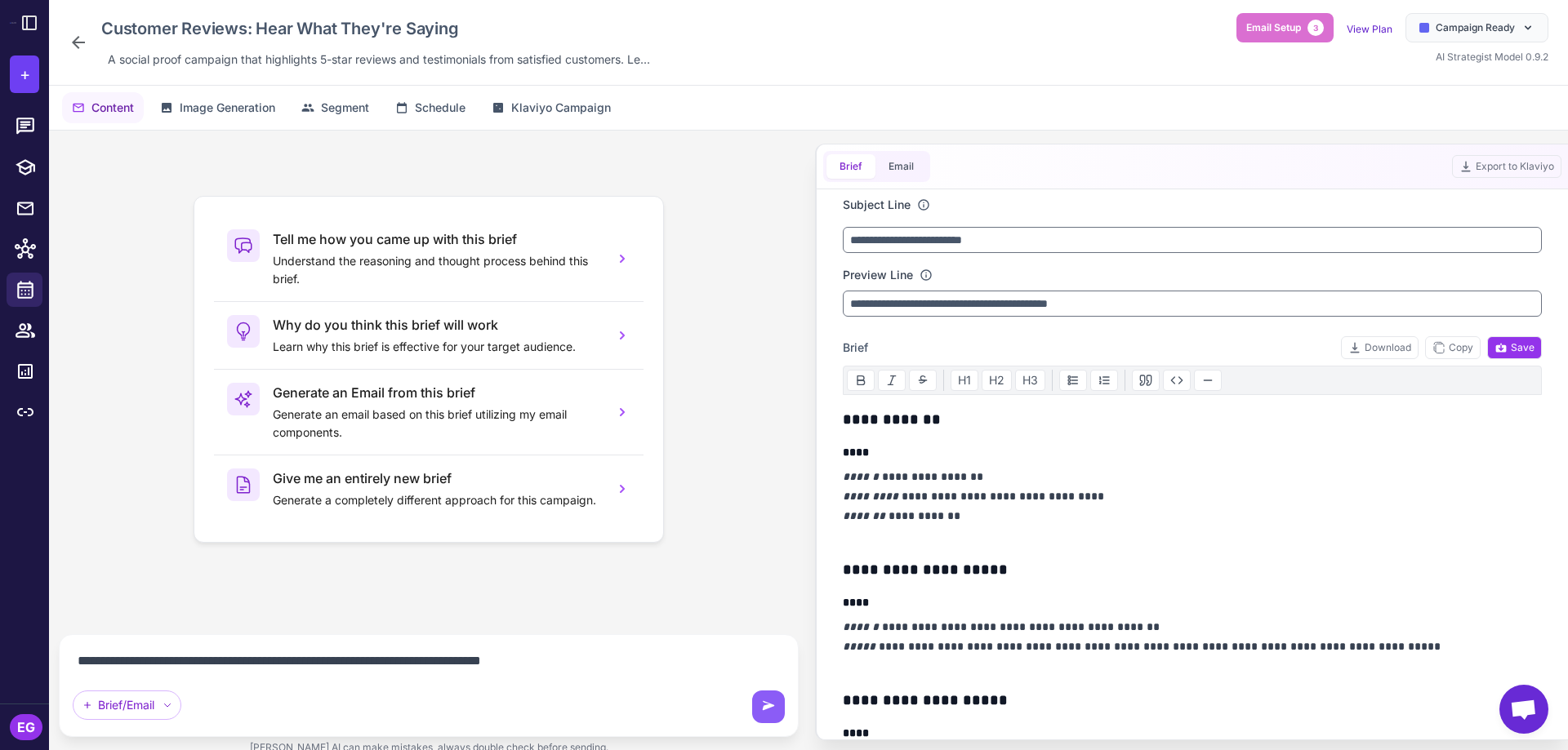
type textarea "**********"
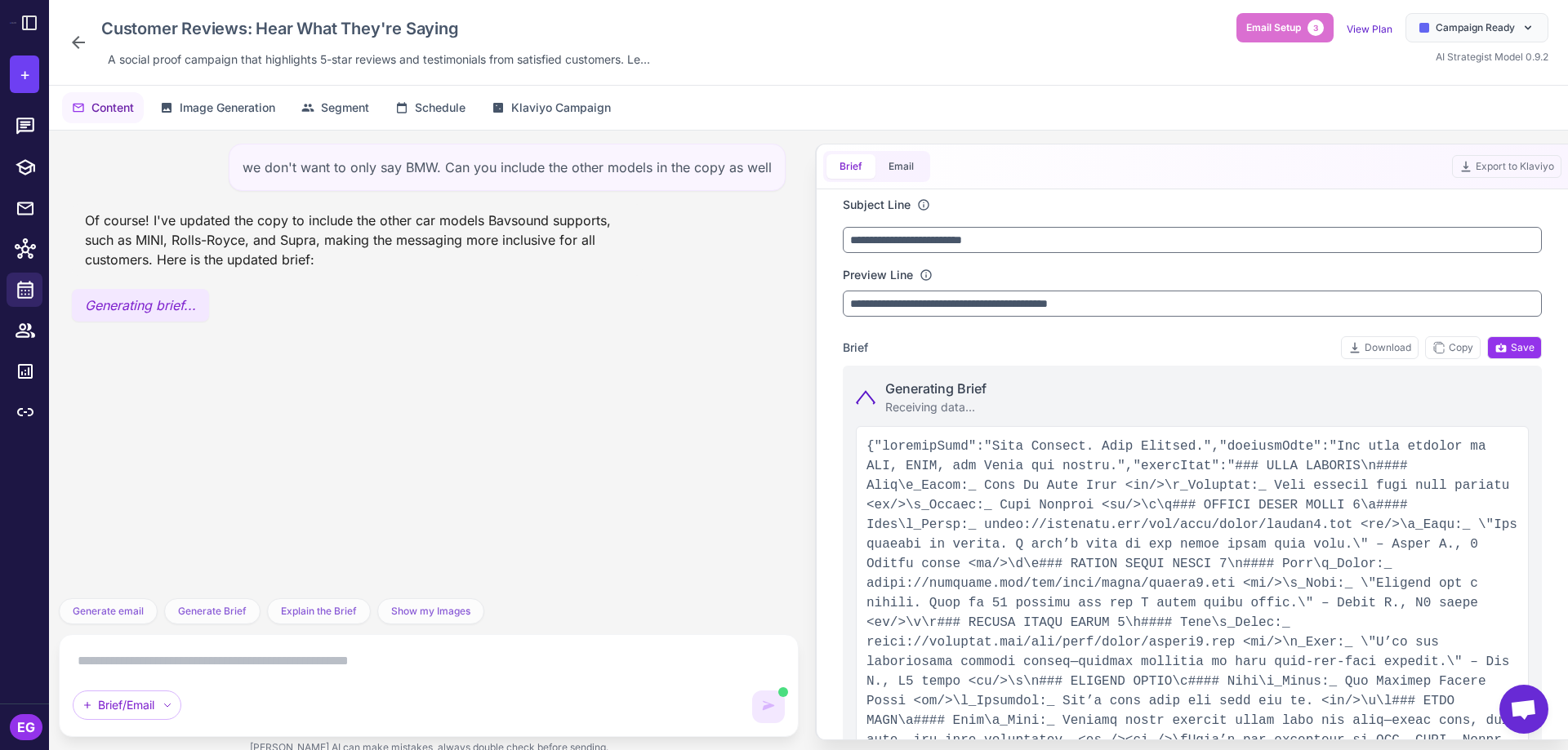
type input "**********"
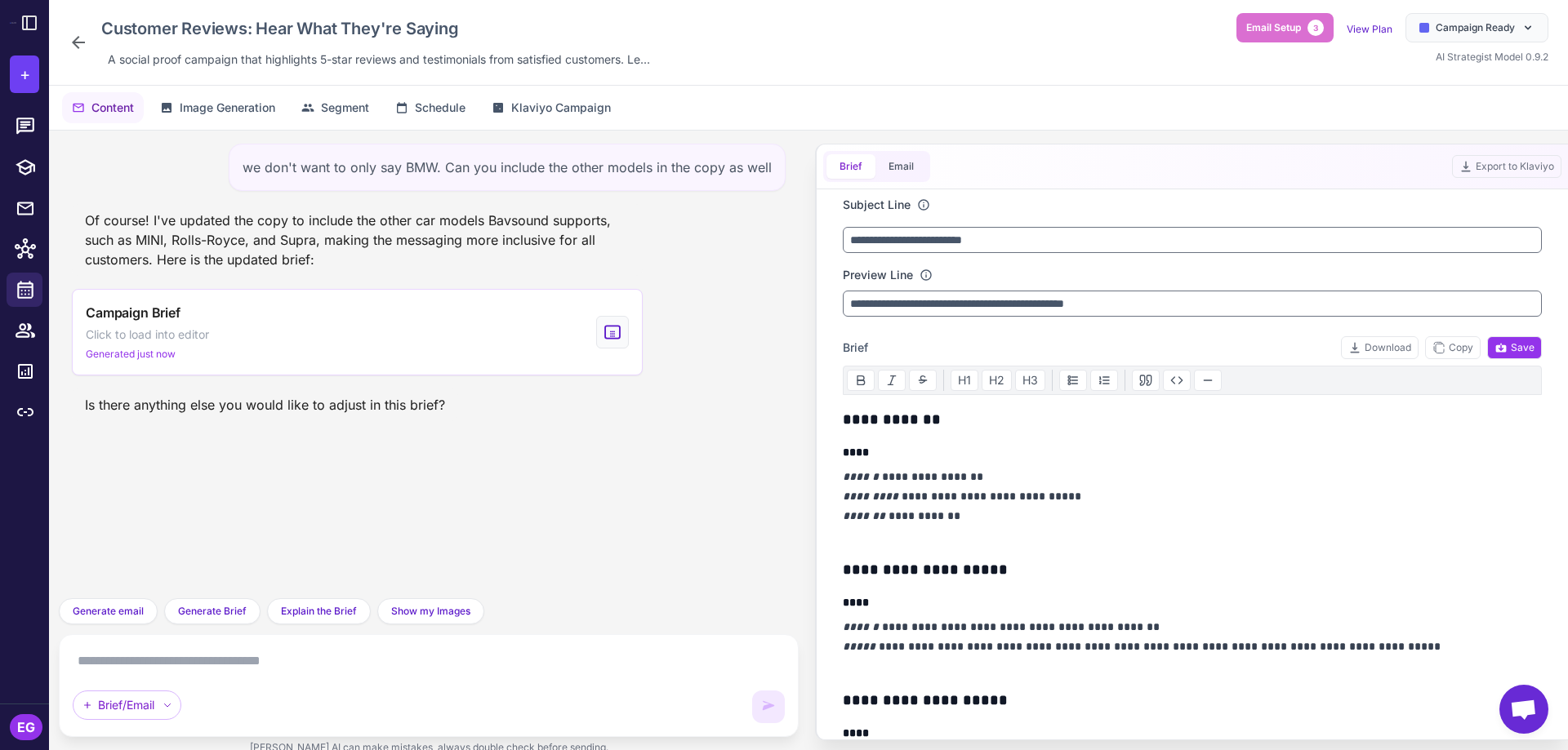
click at [422, 663] on textarea at bounding box center [429, 661] width 713 height 26
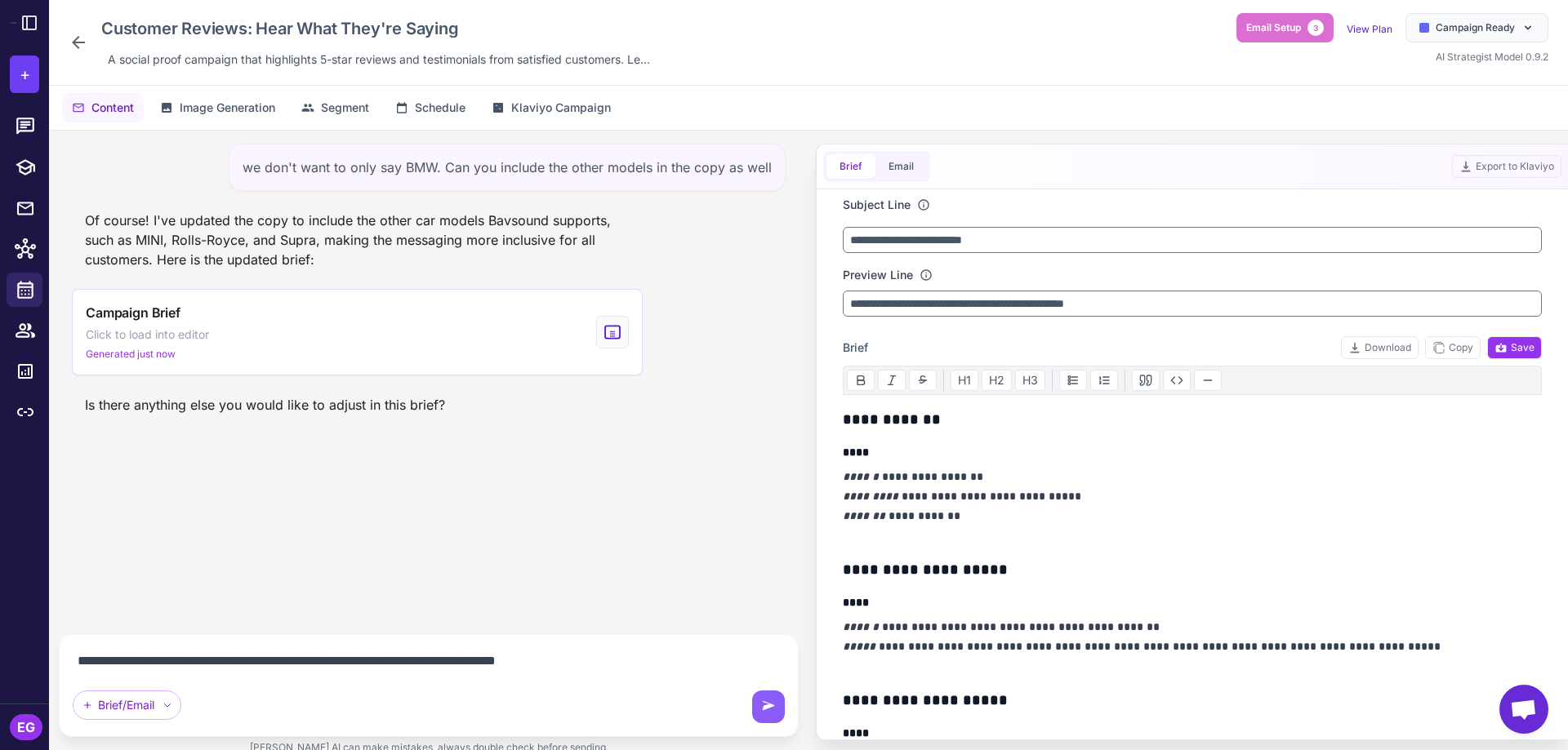
type textarea "**********"
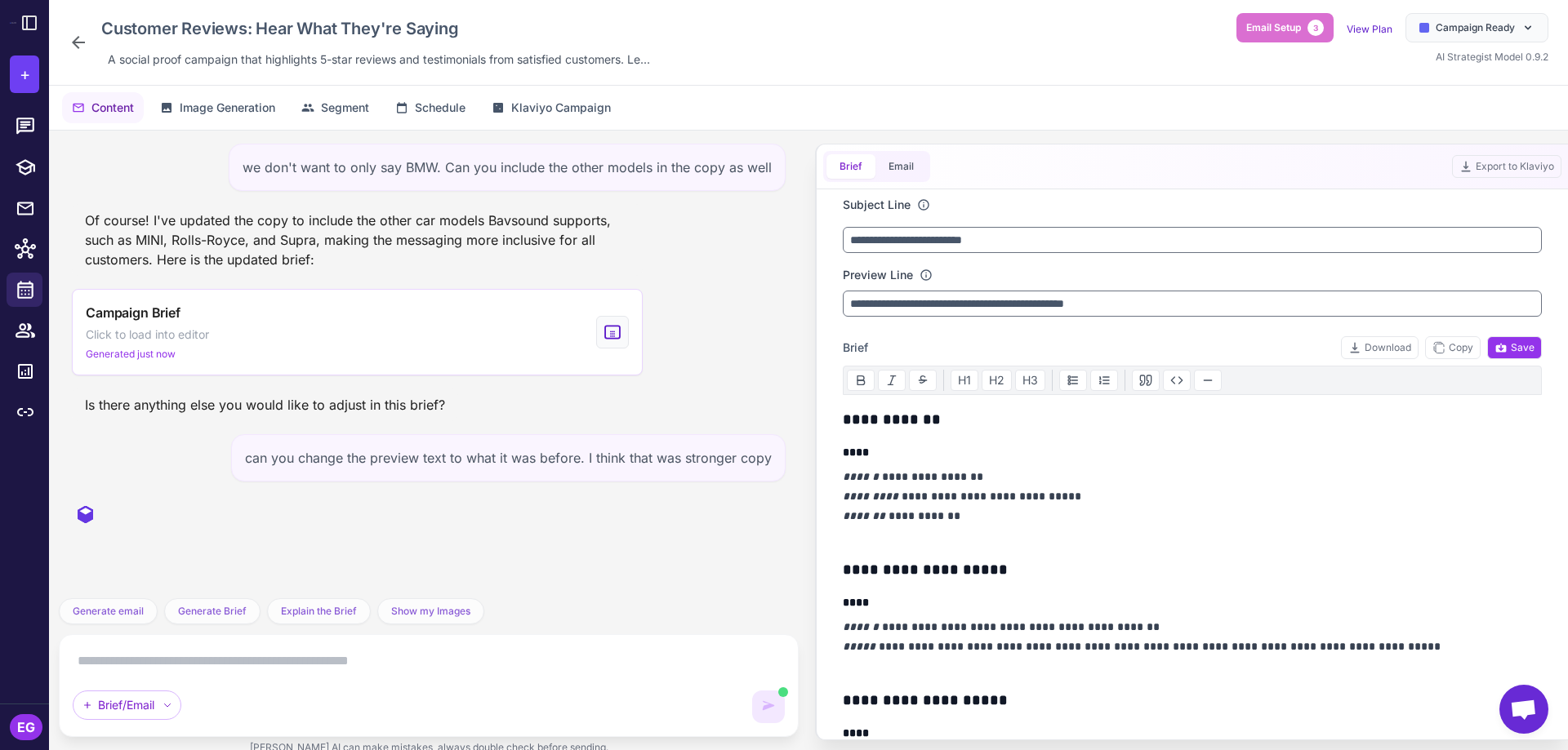
click at [991, 486] on p "**********" at bounding box center [1188, 506] width 691 height 78
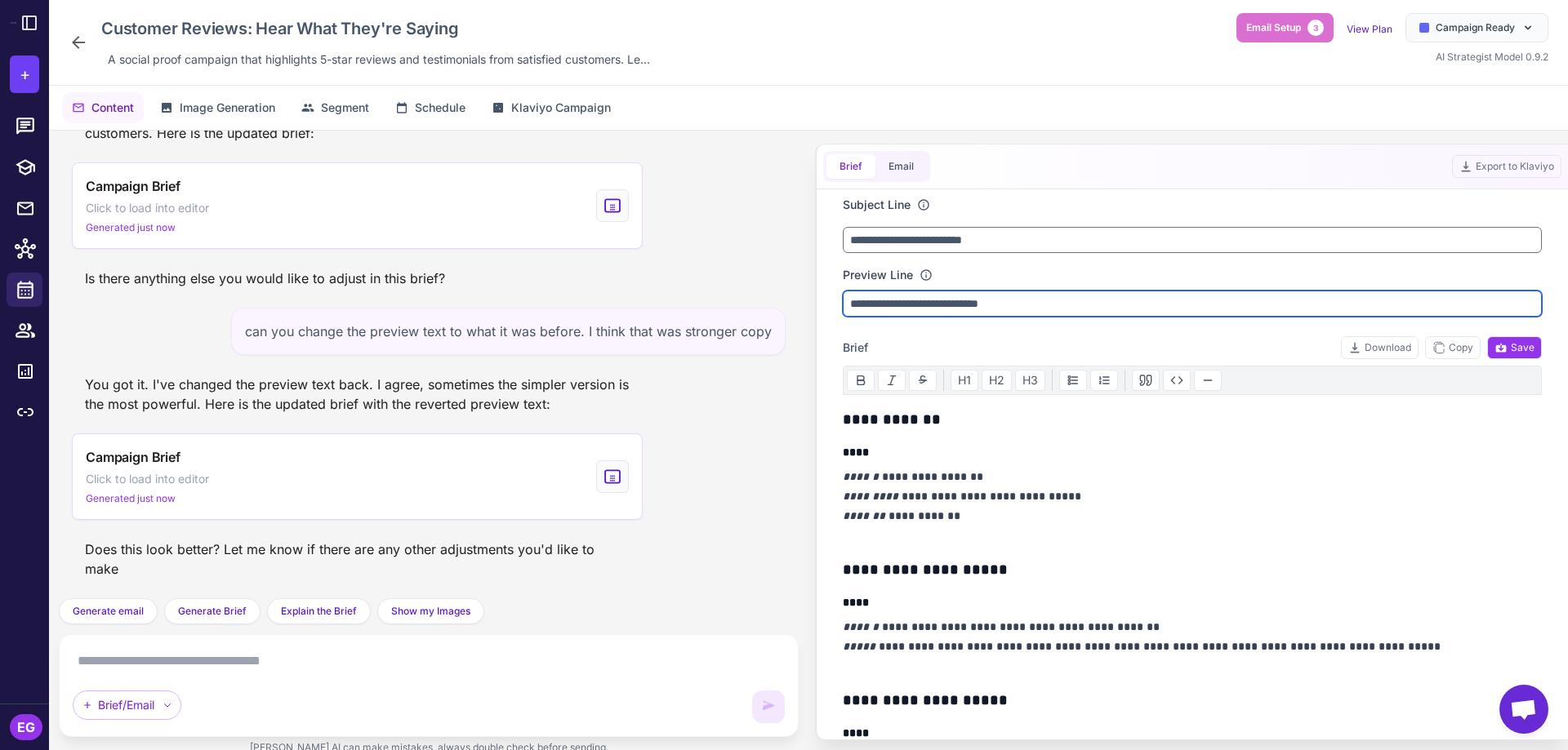
click at [977, 310] on input "**********" at bounding box center [1192, 304] width 699 height 26
paste input "**********"
type input "**********"
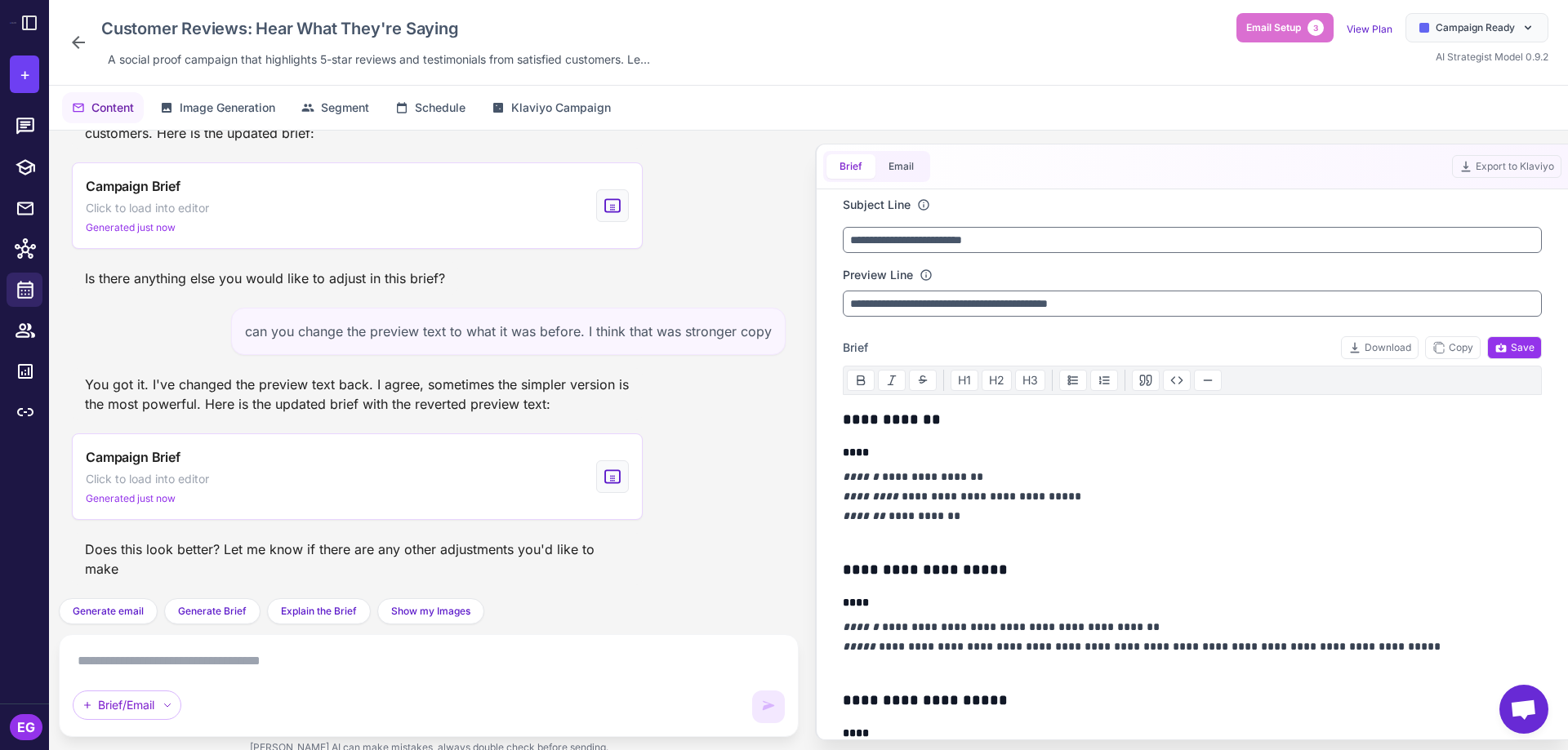
click at [1070, 525] on p "**********" at bounding box center [1188, 506] width 691 height 78
click at [845, 423] on h3 "**********" at bounding box center [1188, 419] width 691 height 22
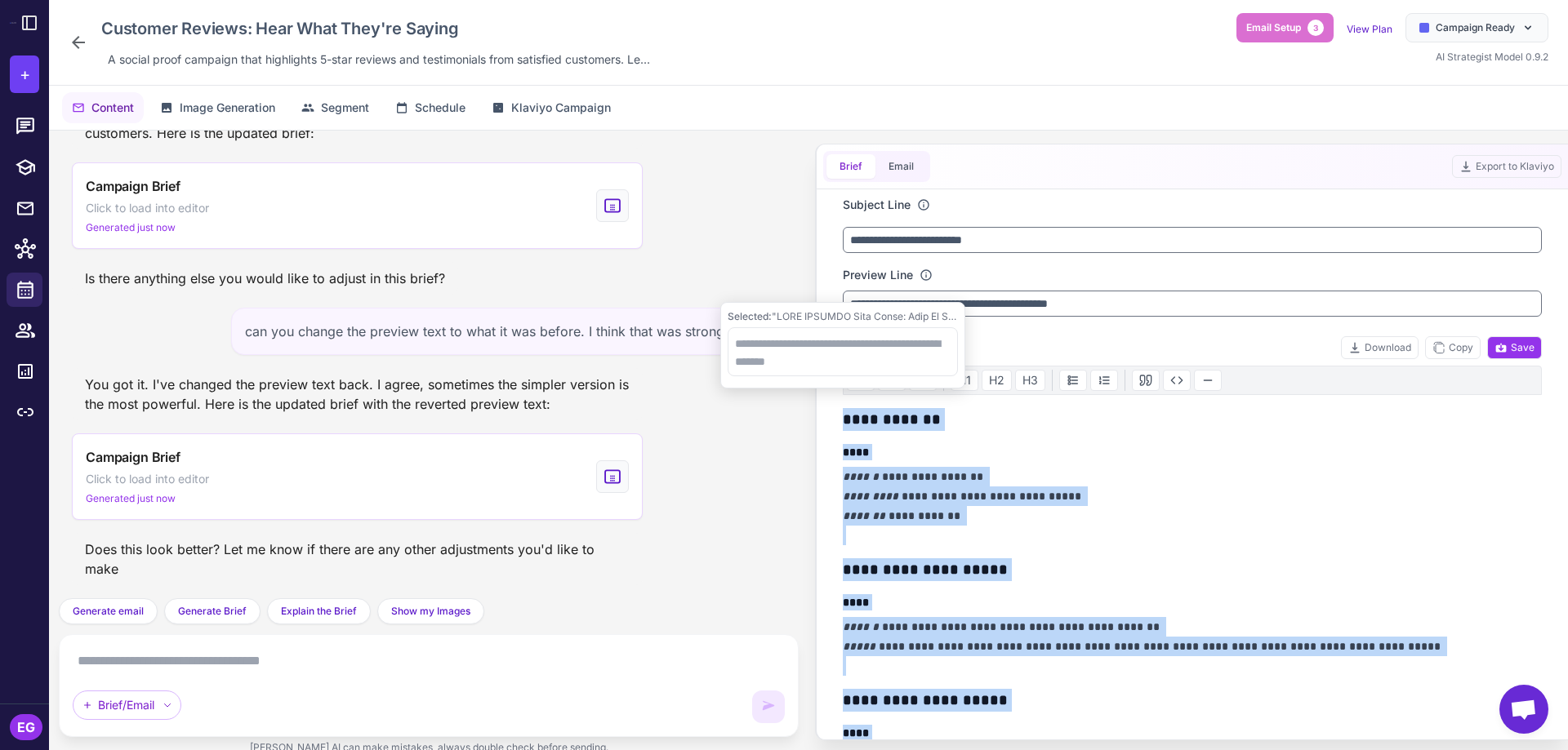
copy div "**********"
click at [1133, 494] on p "**********" at bounding box center [1188, 506] width 691 height 78
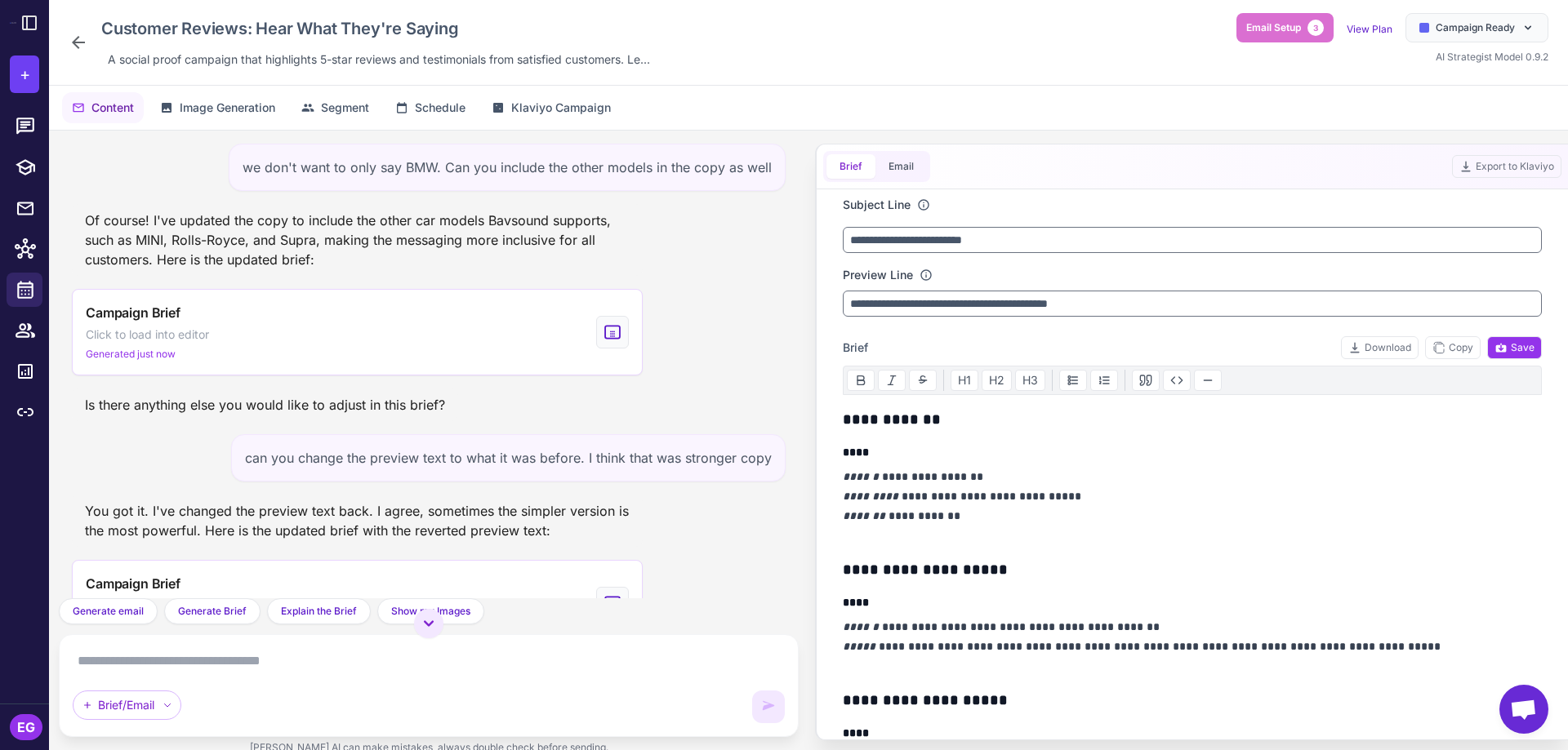
click at [79, 43] on icon at bounding box center [78, 42] width 13 height 13
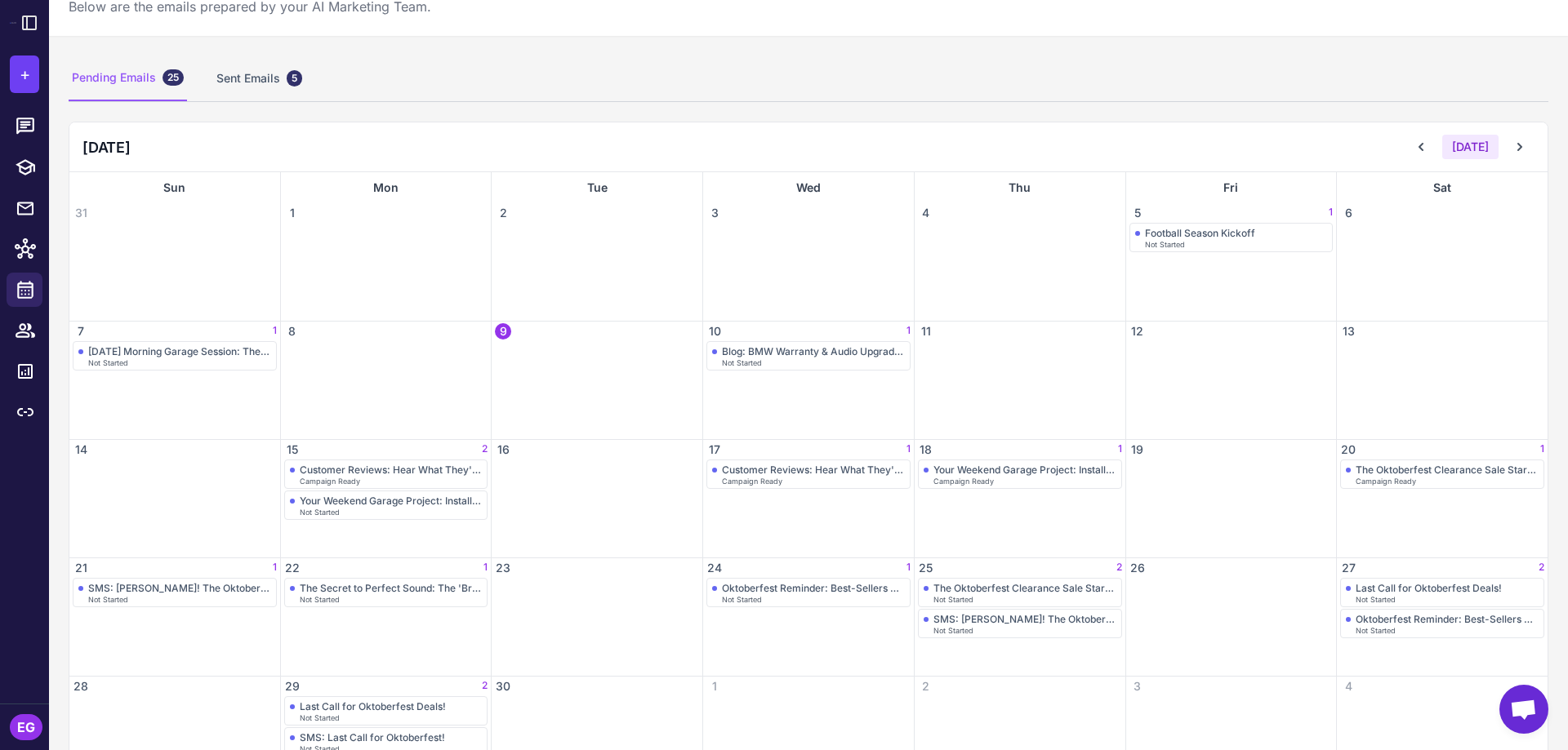
scroll to position [109, 0]
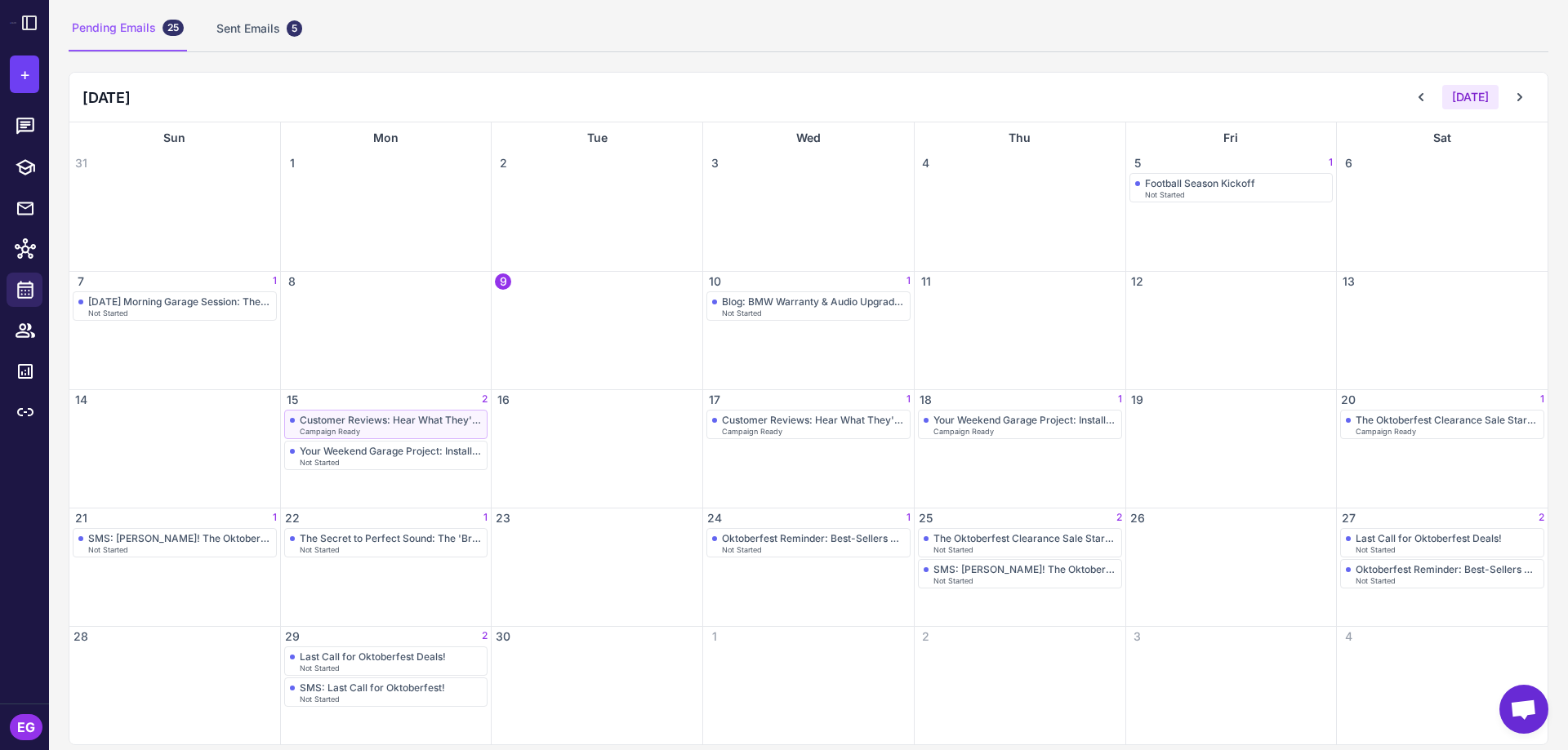
click at [409, 424] on div "Customer Reviews: Hear What They're Saying" at bounding box center [392, 420] width 183 height 13
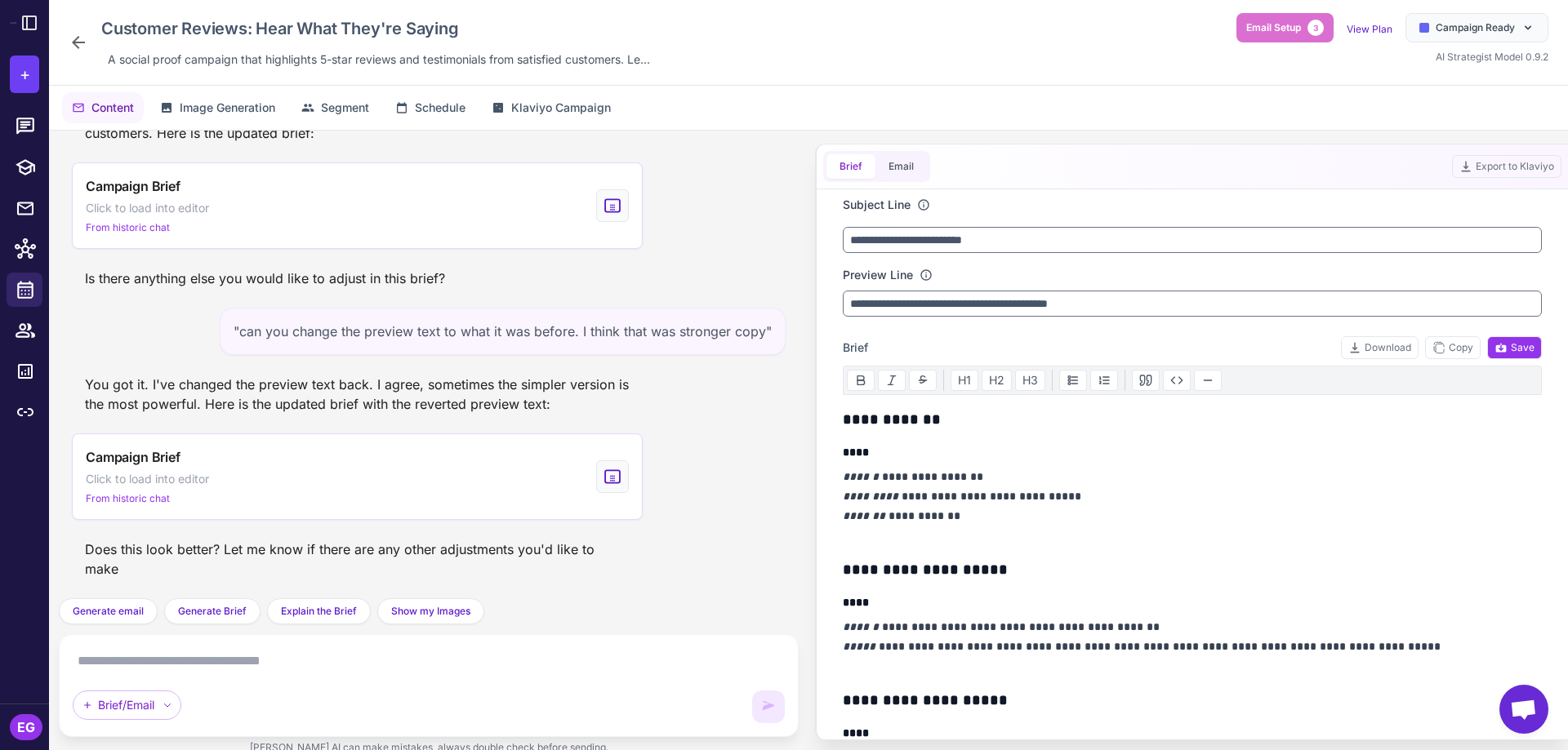
click at [87, 39] on icon at bounding box center [78, 42] width 20 height 20
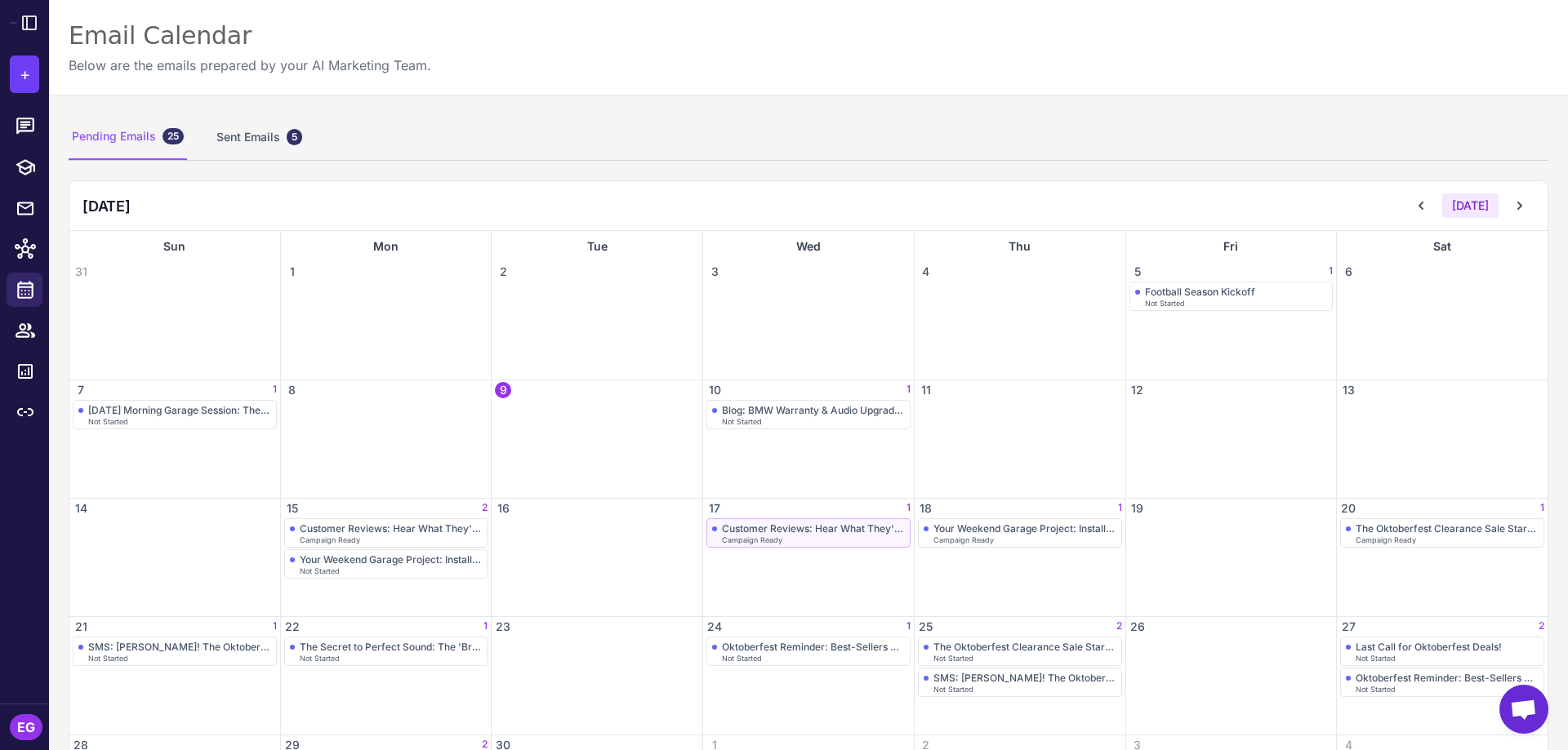
click at [797, 534] on div "Customer Reviews: Hear What They're Saying" at bounding box center [814, 529] width 183 height 13
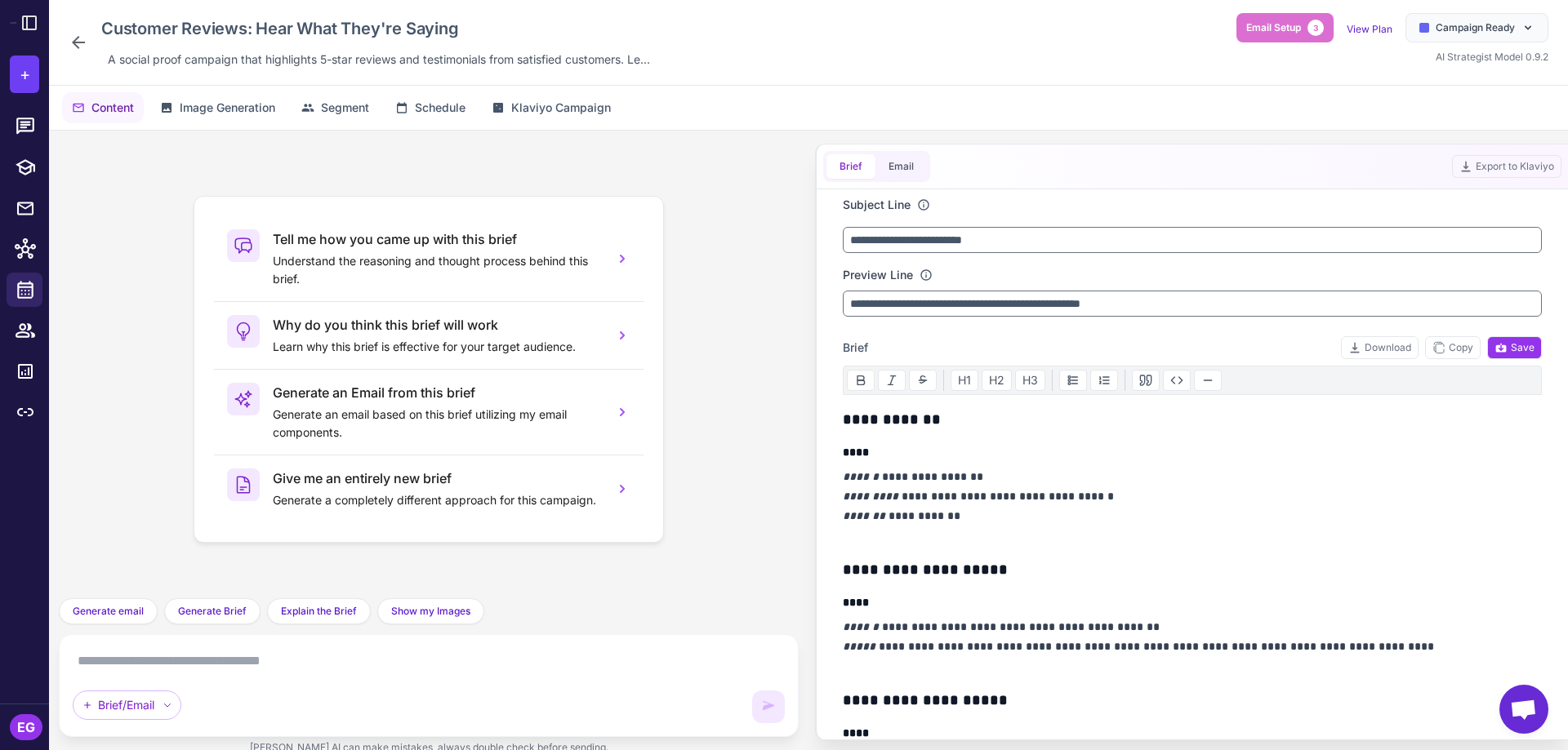
click at [72, 40] on icon at bounding box center [78, 42] width 20 height 20
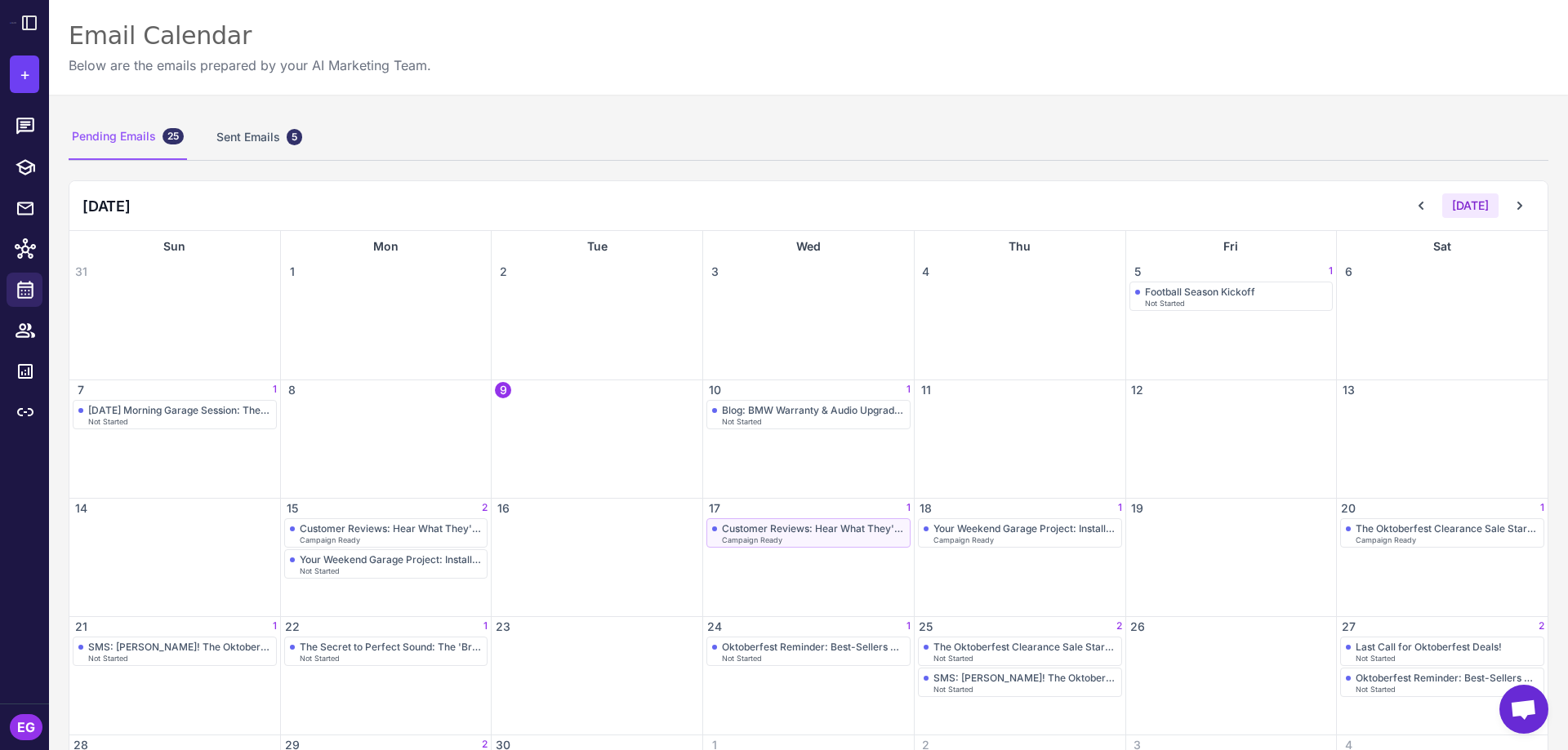
click at [837, 523] on div "Customer Reviews: Hear What They're Saying" at bounding box center [814, 529] width 183 height 13
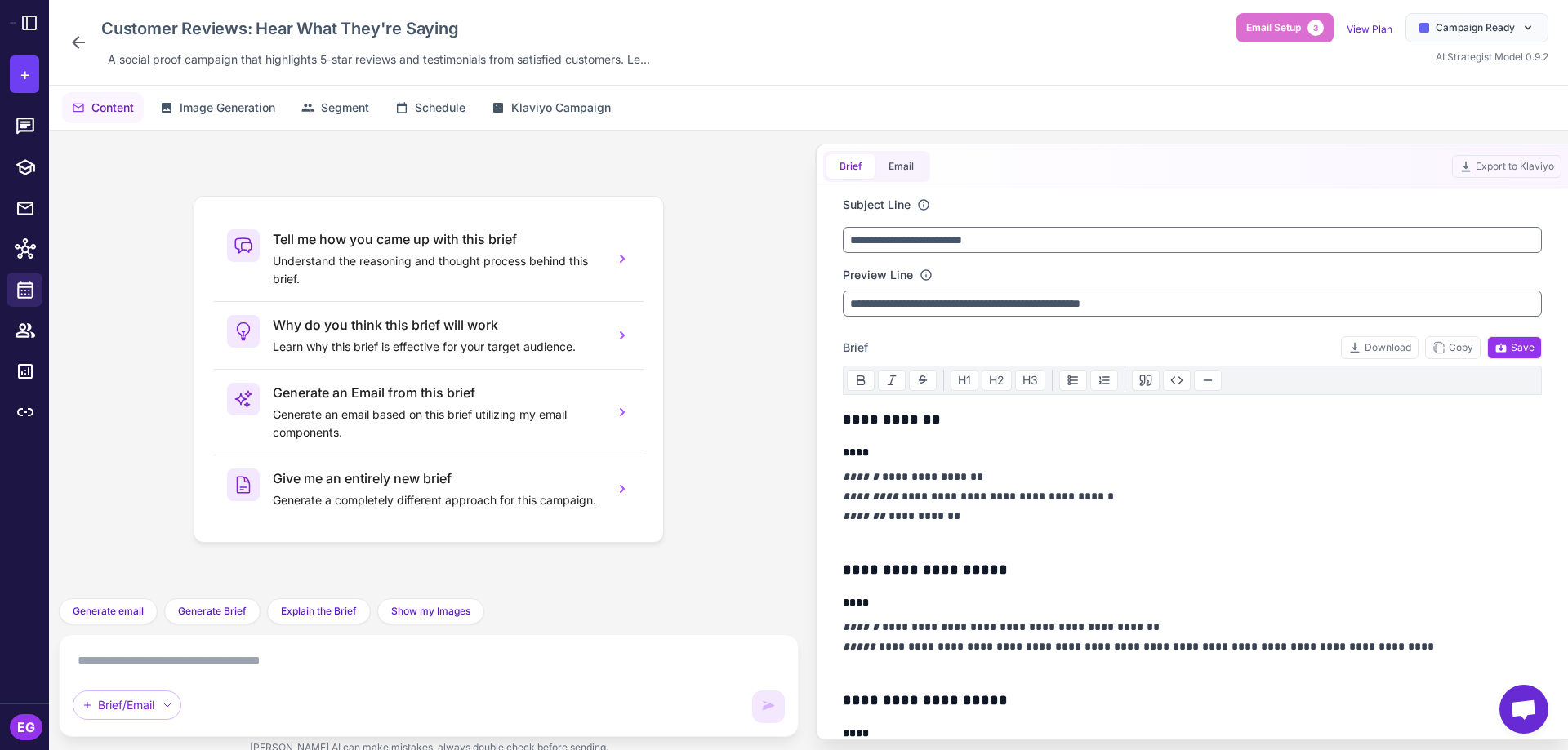
click at [76, 38] on icon at bounding box center [78, 42] width 13 height 13
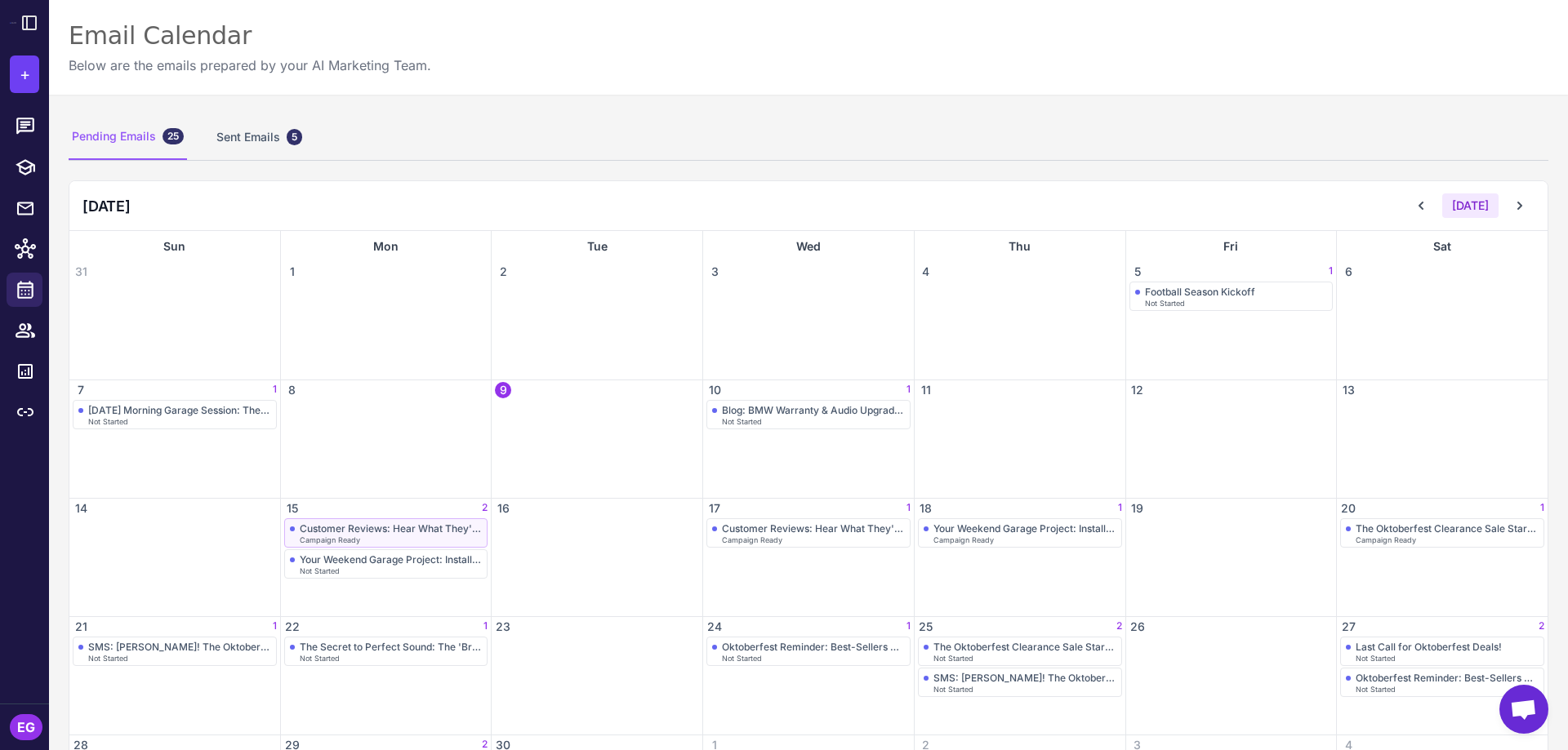
click at [412, 533] on div "Customer Reviews: Hear What They're Saying" at bounding box center [392, 529] width 183 height 13
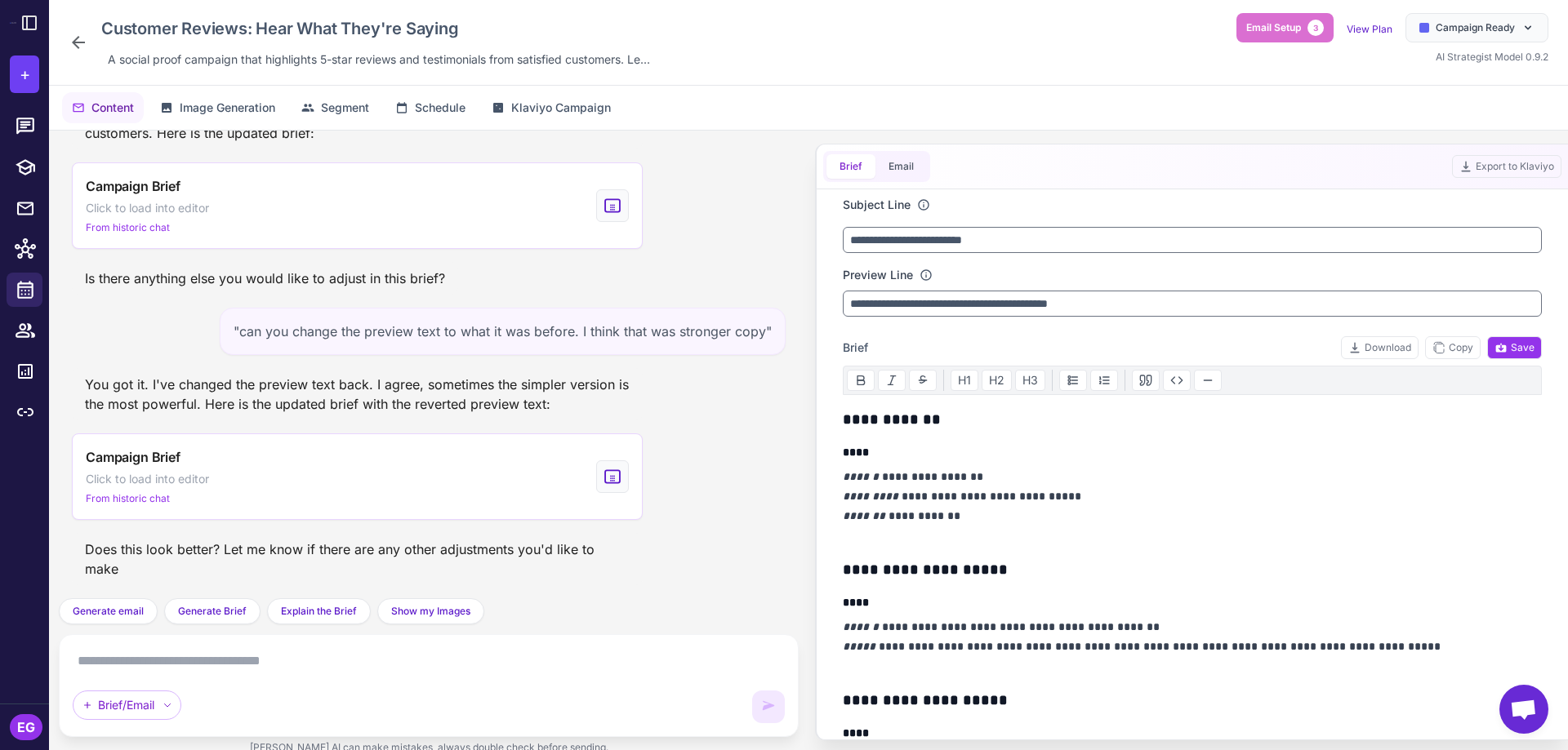
click at [81, 46] on icon at bounding box center [78, 42] width 20 height 20
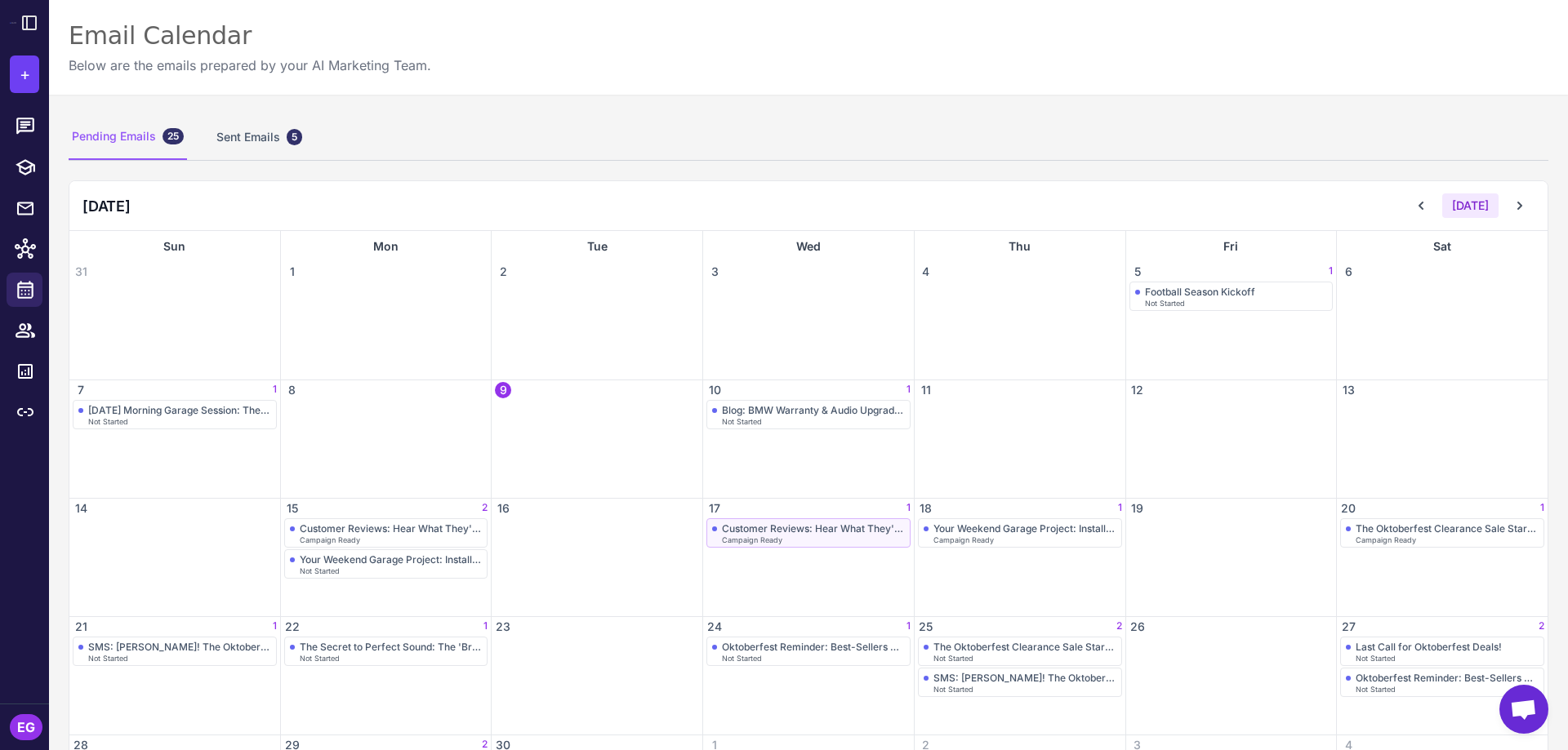
click at [835, 531] on div "Customer Reviews: Hear What They're Saying" at bounding box center [814, 529] width 183 height 13
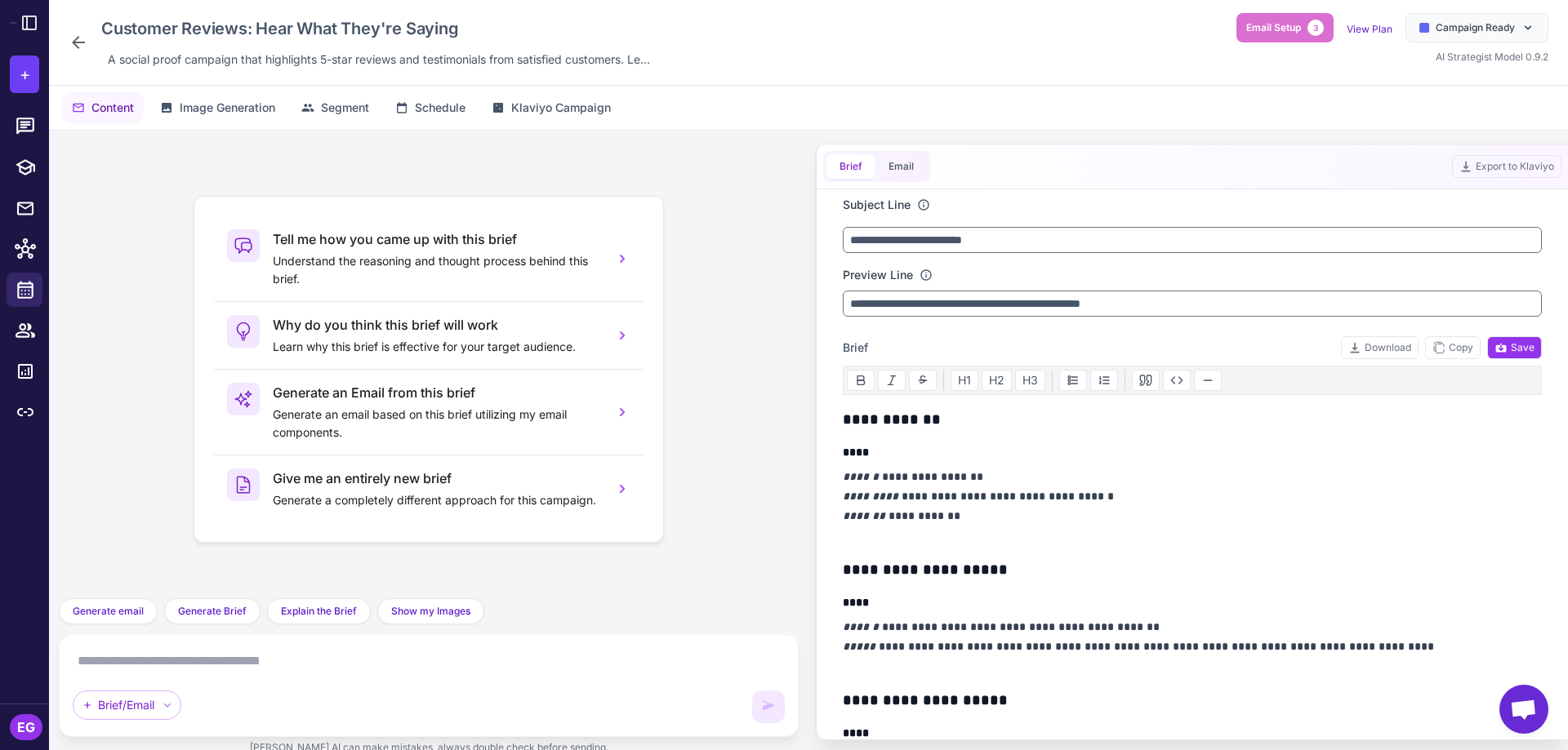
click at [75, 40] on icon at bounding box center [78, 42] width 13 height 13
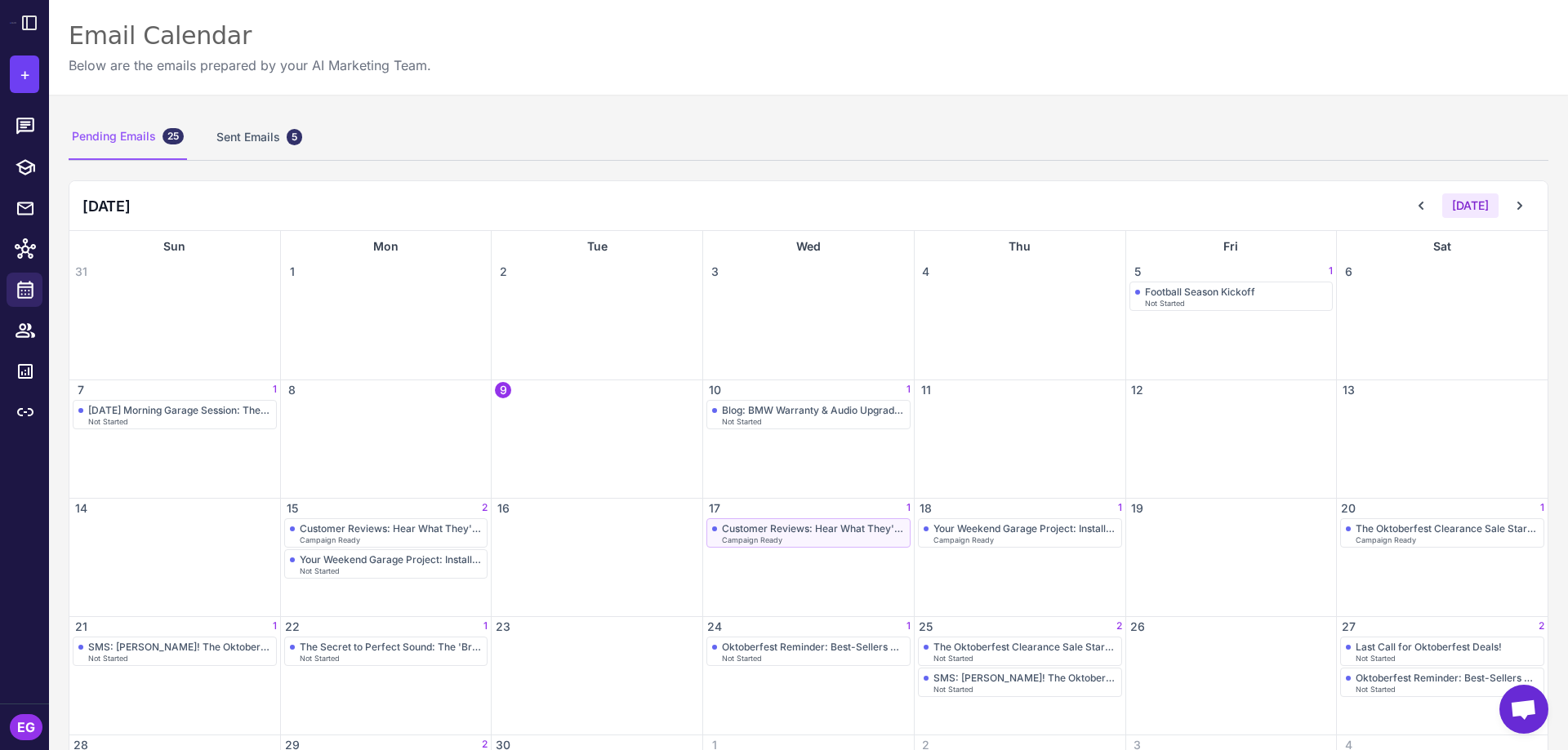
click at [838, 525] on div "Customer Reviews: Hear What They're Saying" at bounding box center [814, 529] width 183 height 13
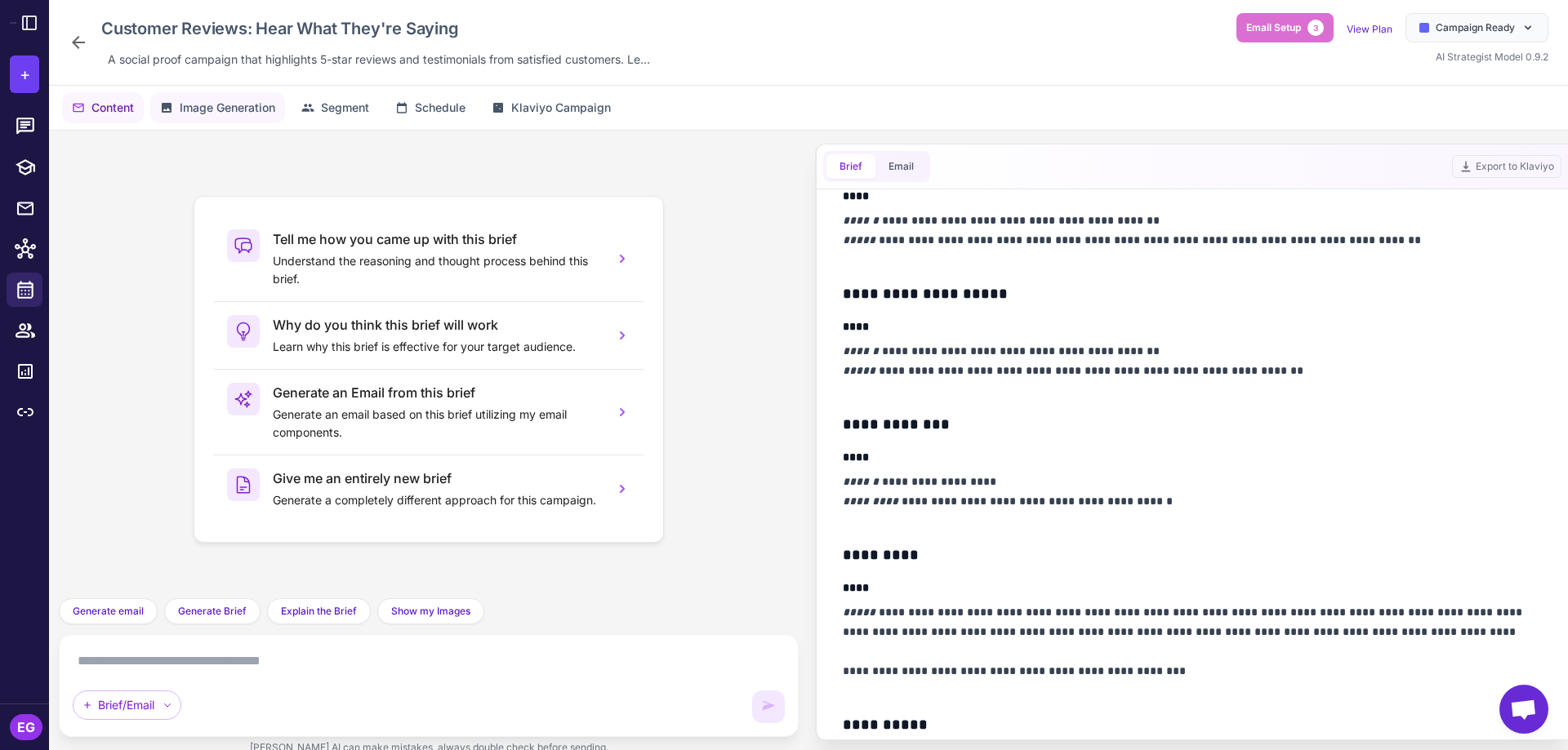
scroll to position [436, 0]
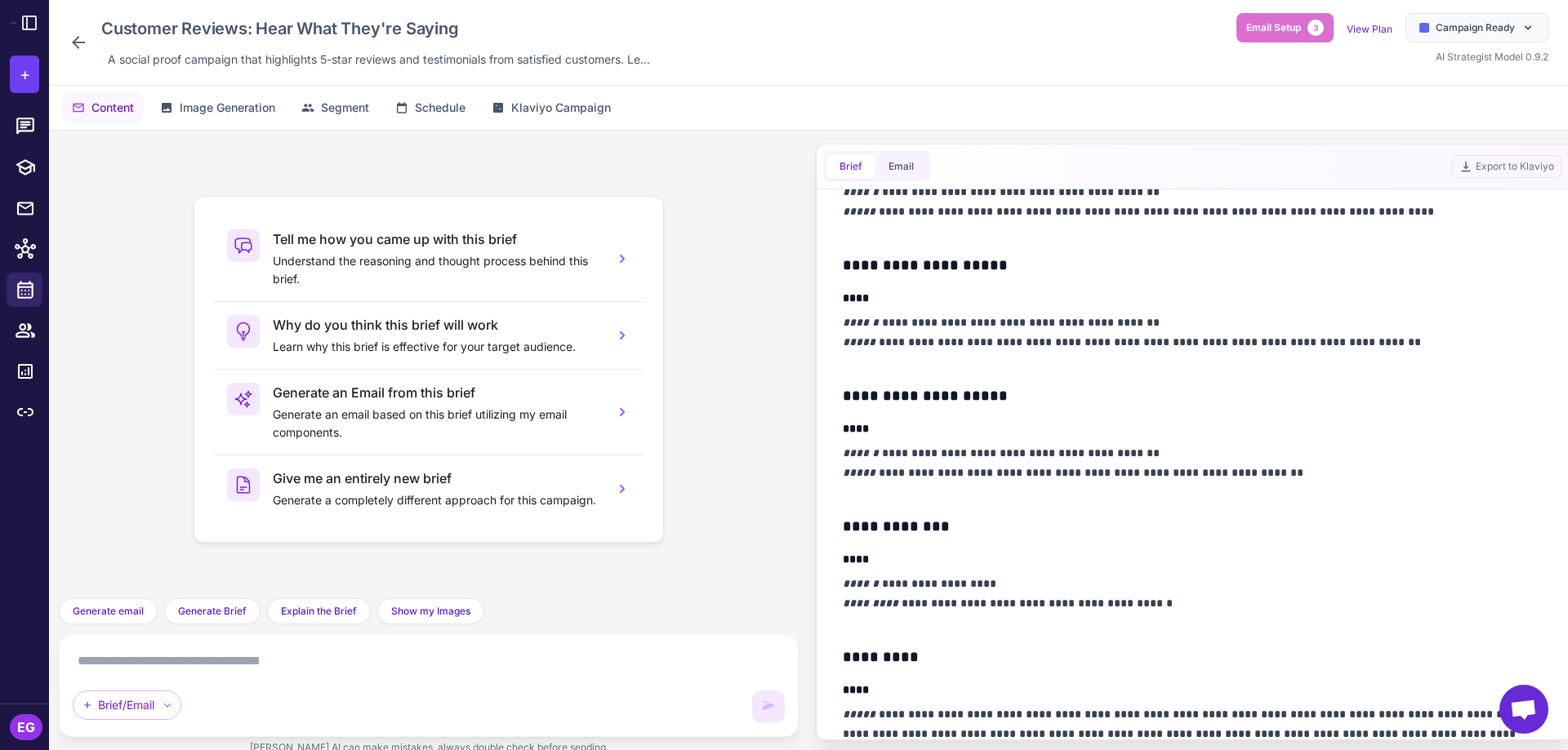
click at [76, 42] on icon at bounding box center [78, 42] width 13 height 13
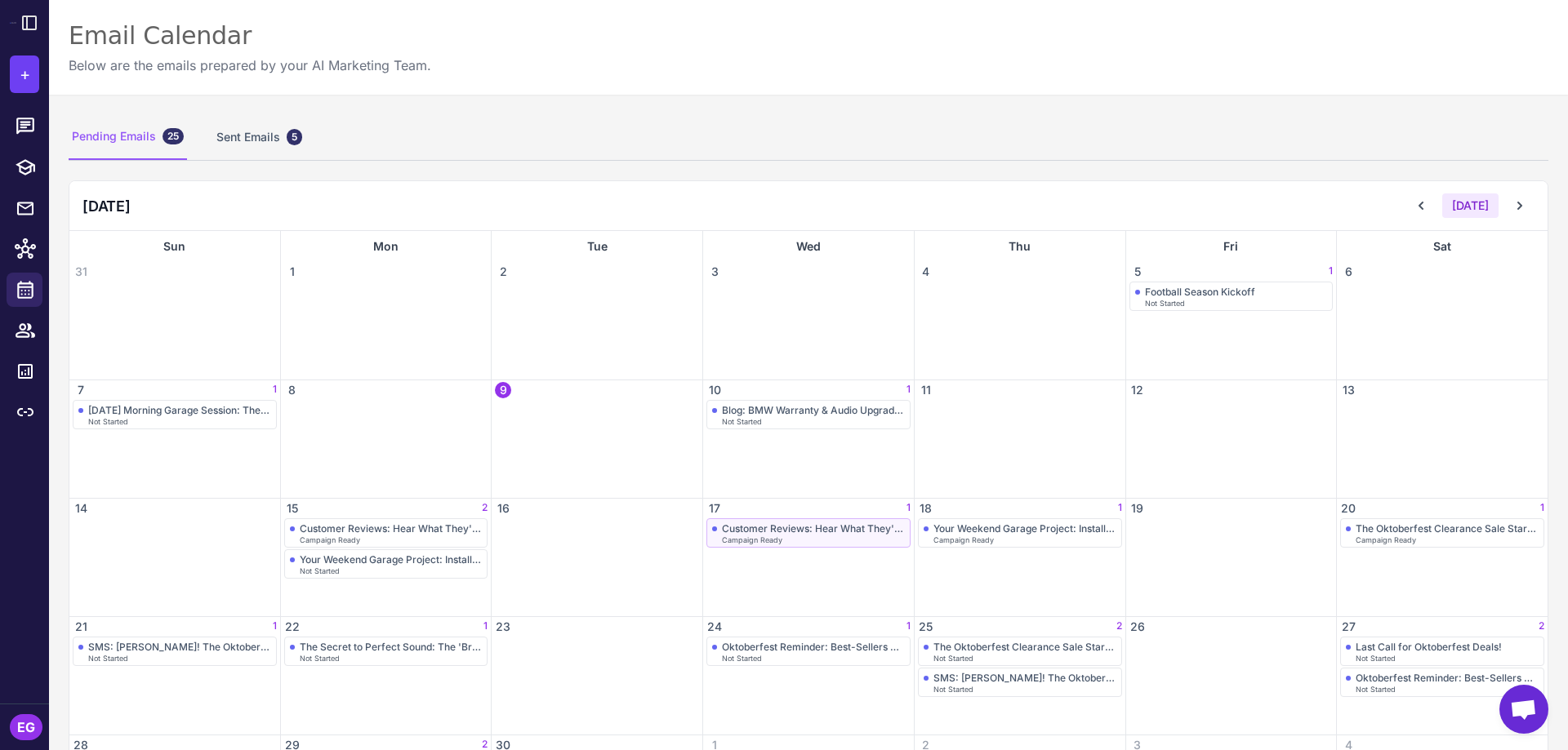
click at [892, 534] on div "Customer Reviews: Hear What They're Saying" at bounding box center [814, 529] width 183 height 13
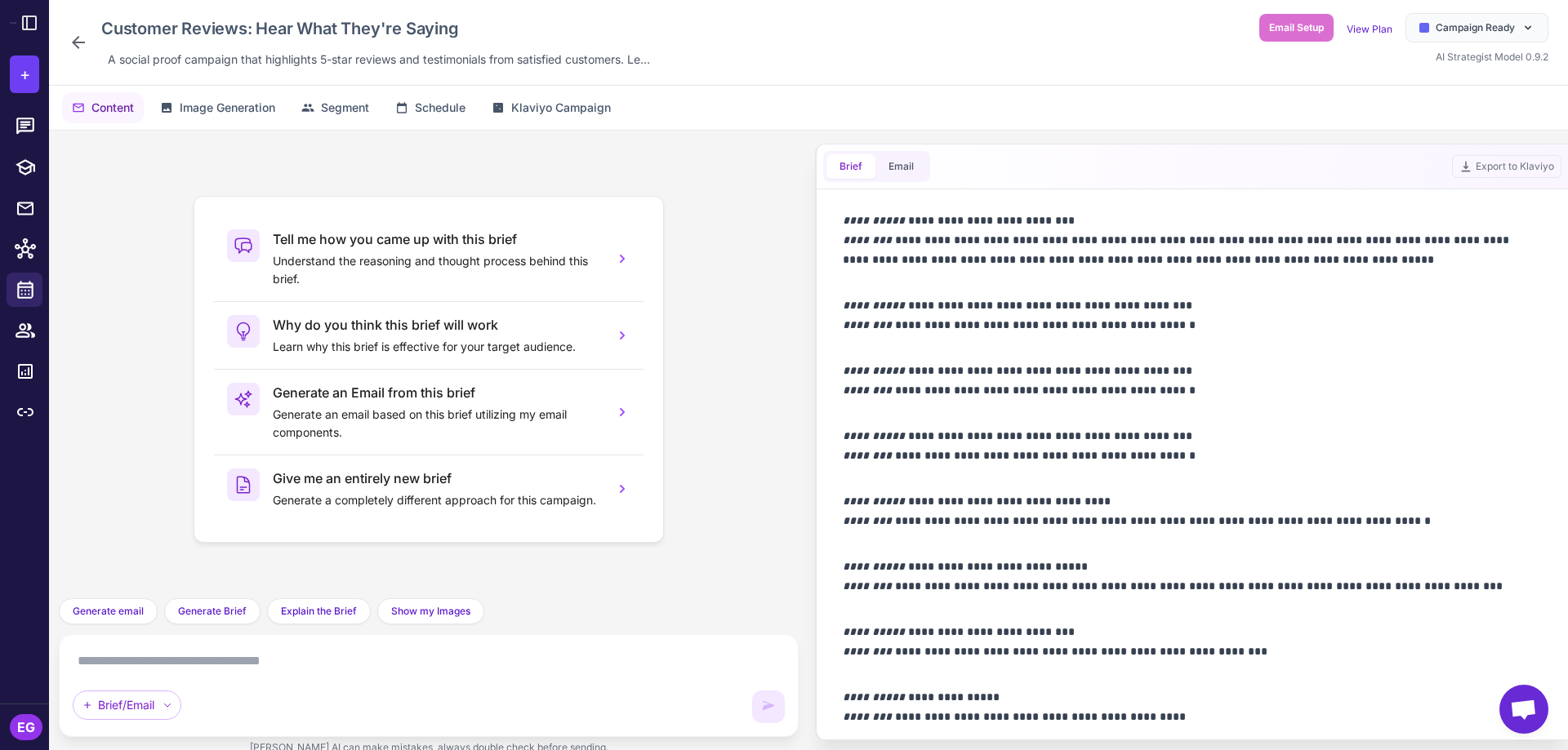
scroll to position [1344, 0]
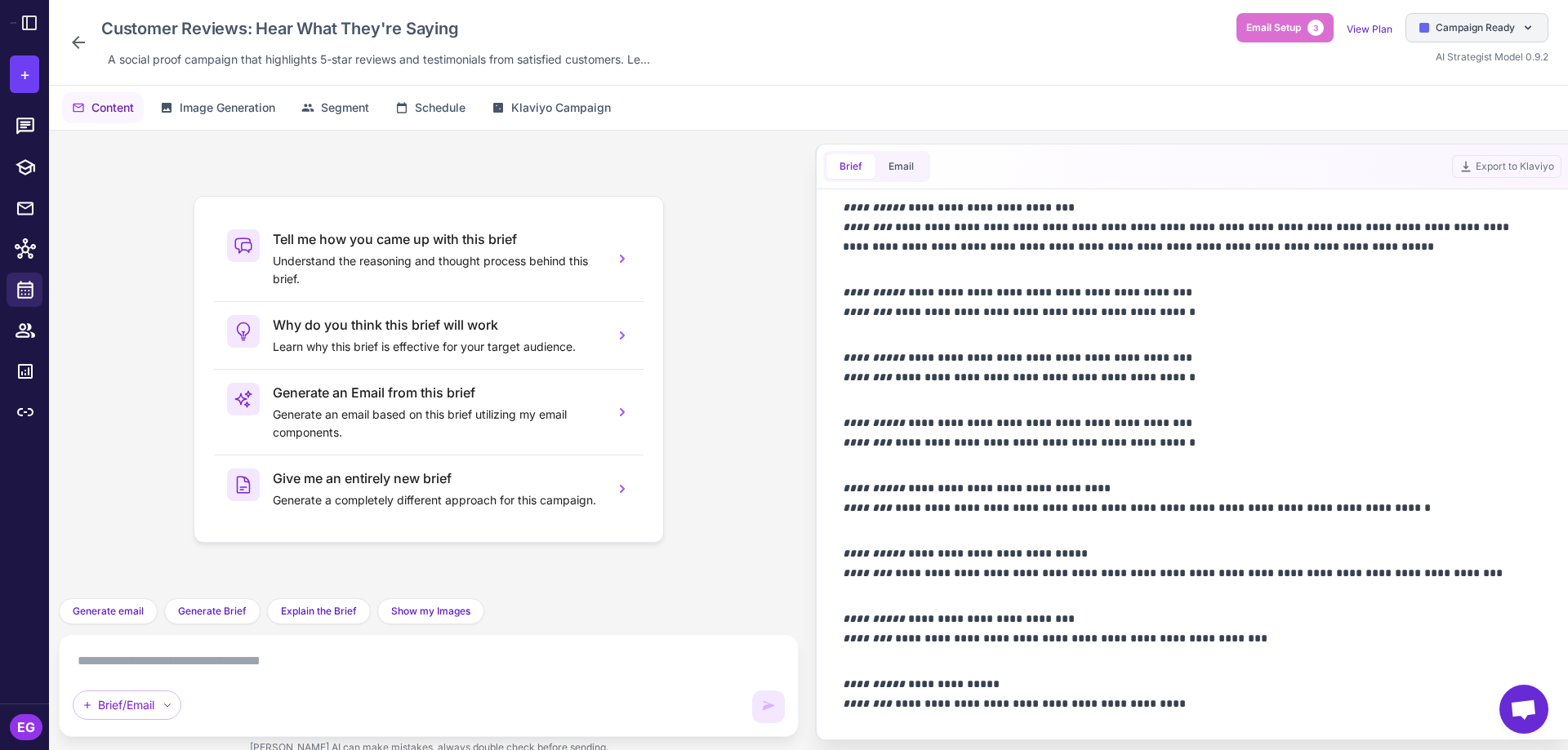
click at [1491, 28] on span "Campaign Ready" at bounding box center [1475, 28] width 79 height 14
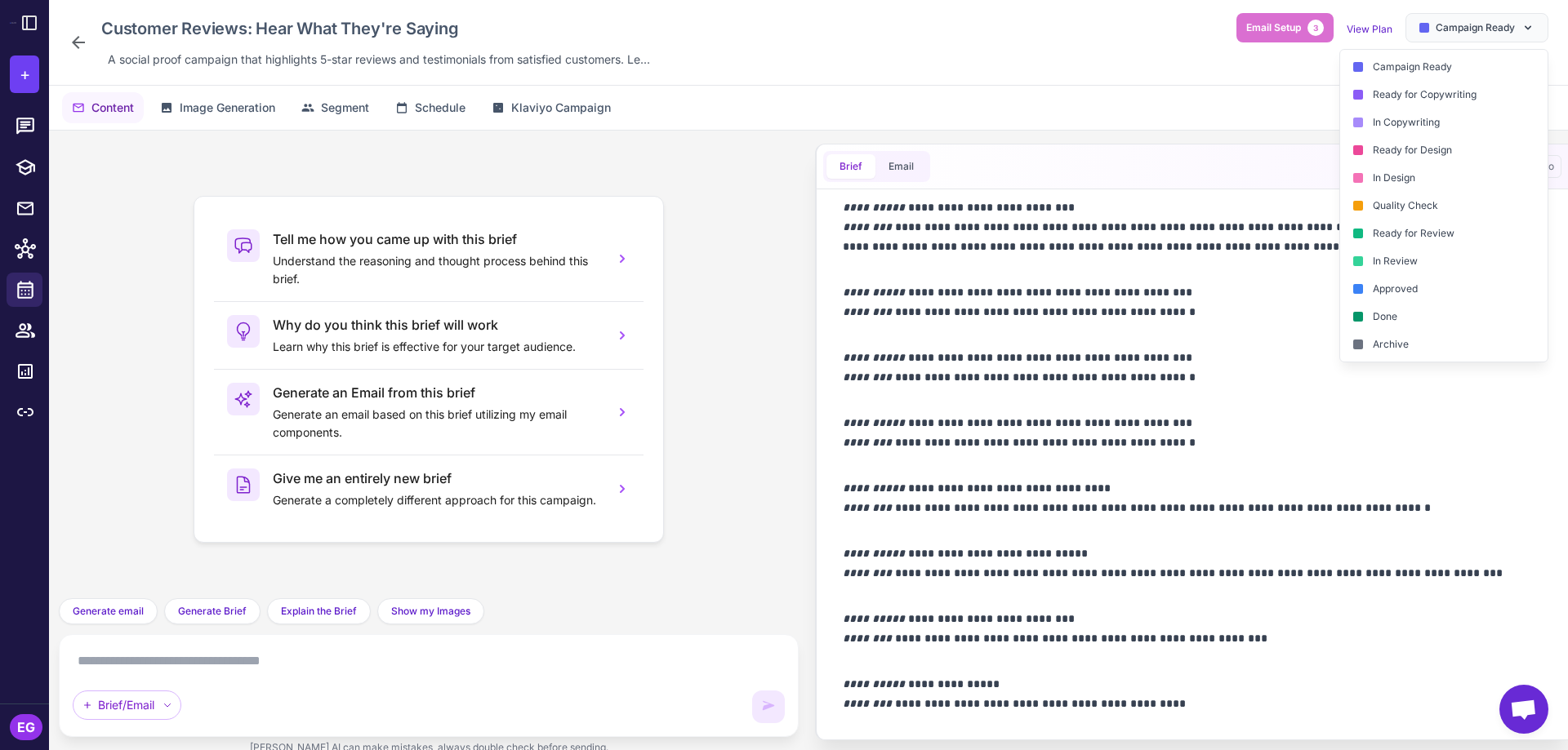
click at [1074, 41] on div "Customer Reviews: Hear What They're Saying A social proof campaign that highlig…" at bounding box center [808, 42] width 1480 height 58
click at [1045, 44] on div "Customer Reviews: Hear What They're Saying A social proof campaign that highlig…" at bounding box center [808, 42] width 1480 height 58
click at [1379, 29] on link "View Plan" at bounding box center [1369, 29] width 46 height 13
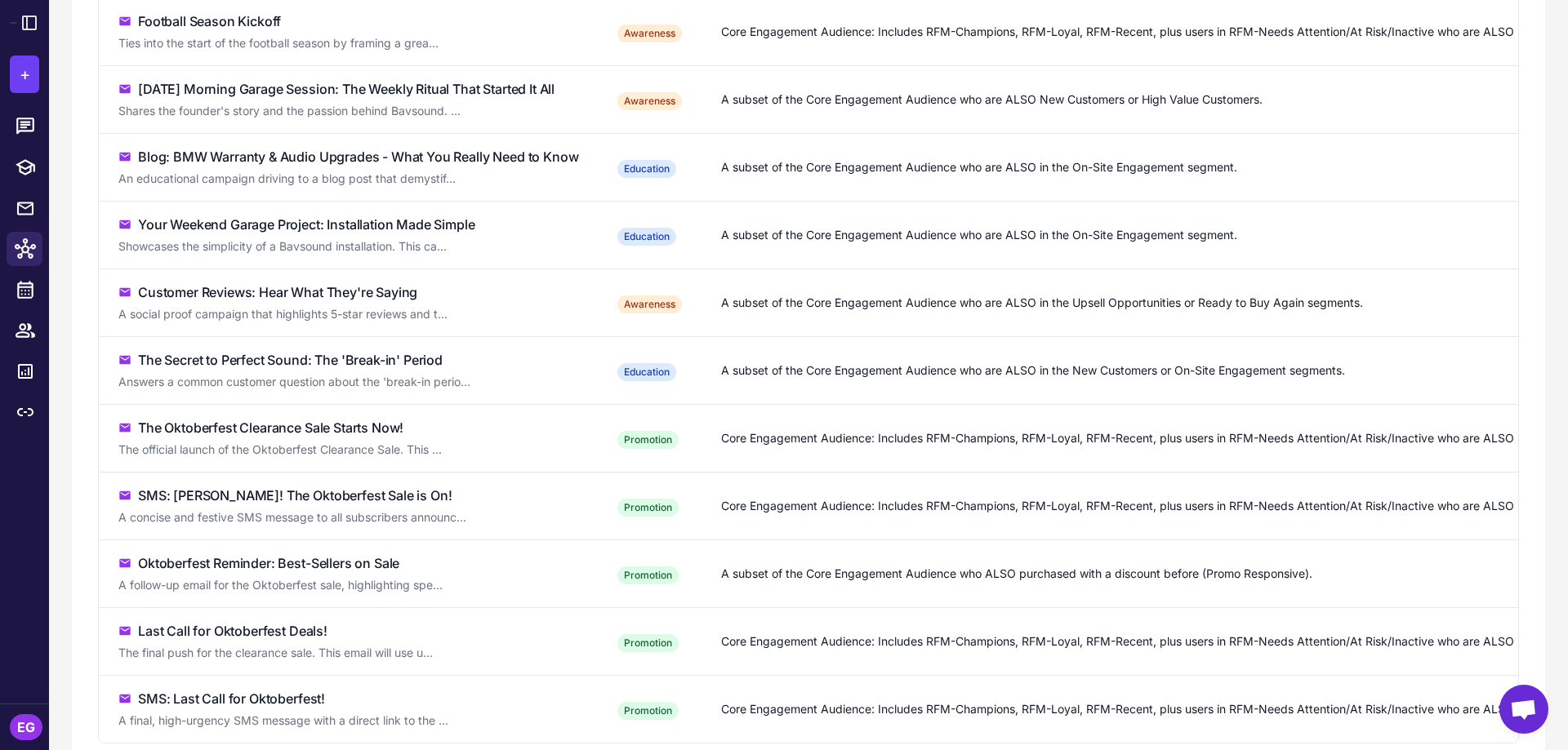
scroll to position [557, 0]
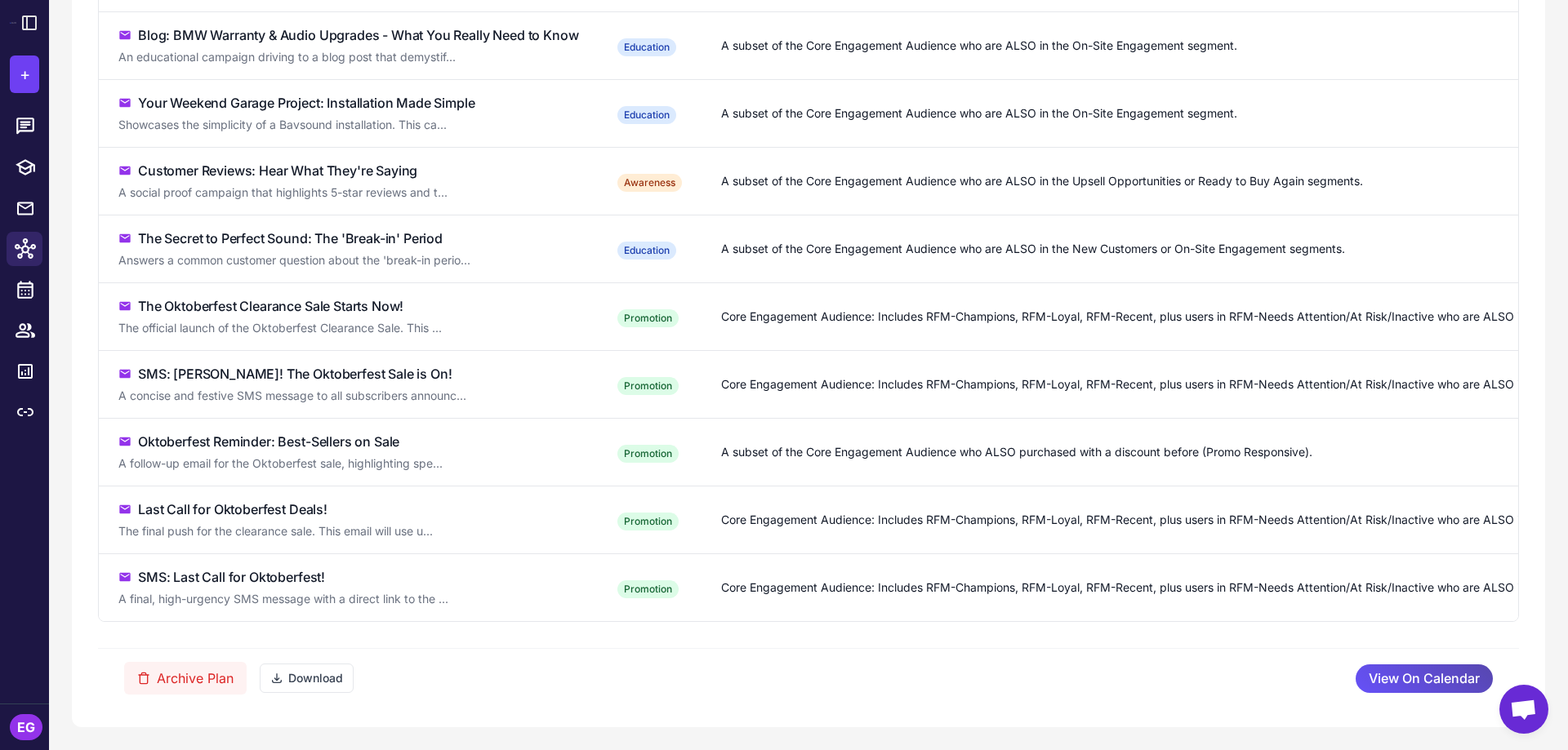
click at [1420, 679] on span "View On Calendar" at bounding box center [1425, 679] width 111 height 29
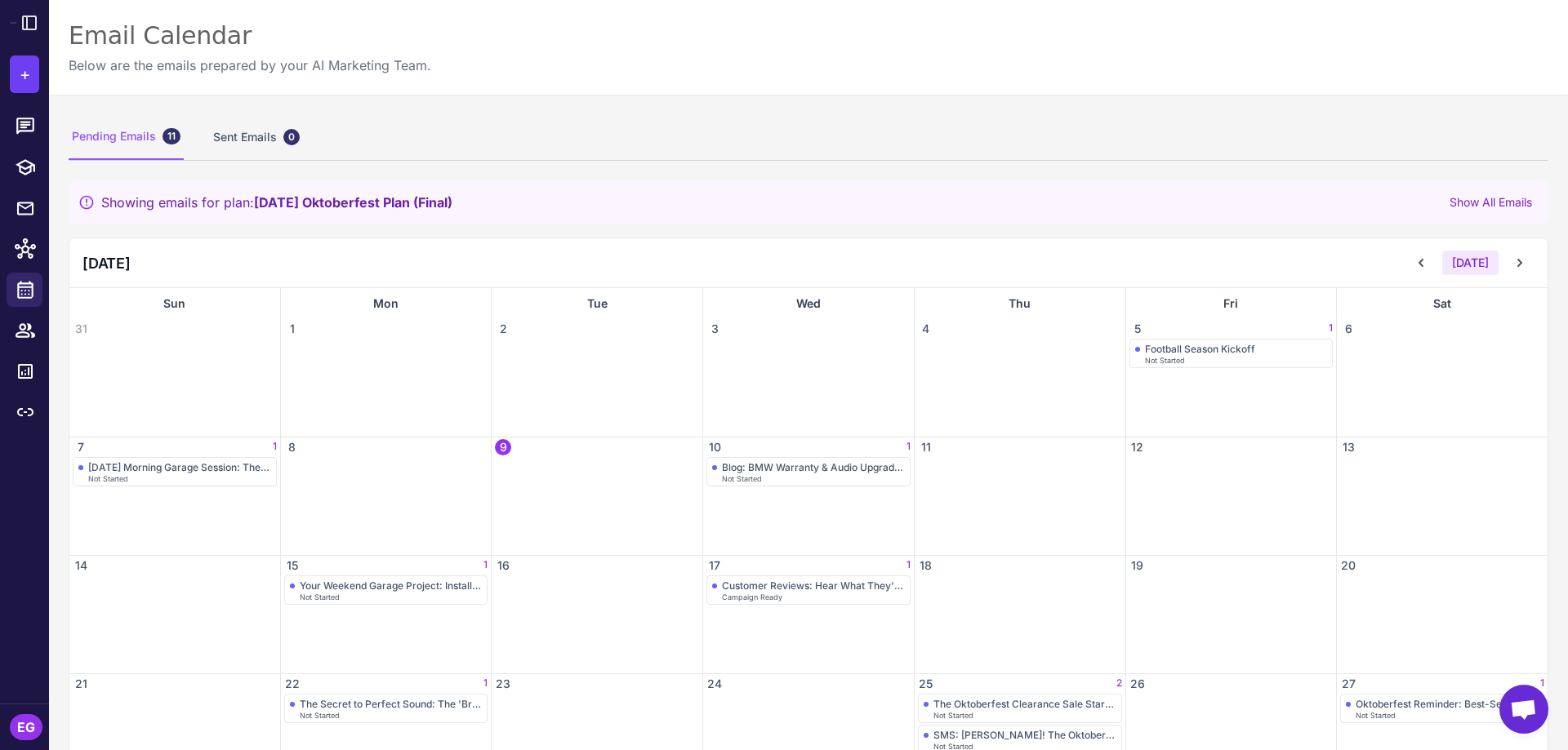
scroll to position [181, 0]
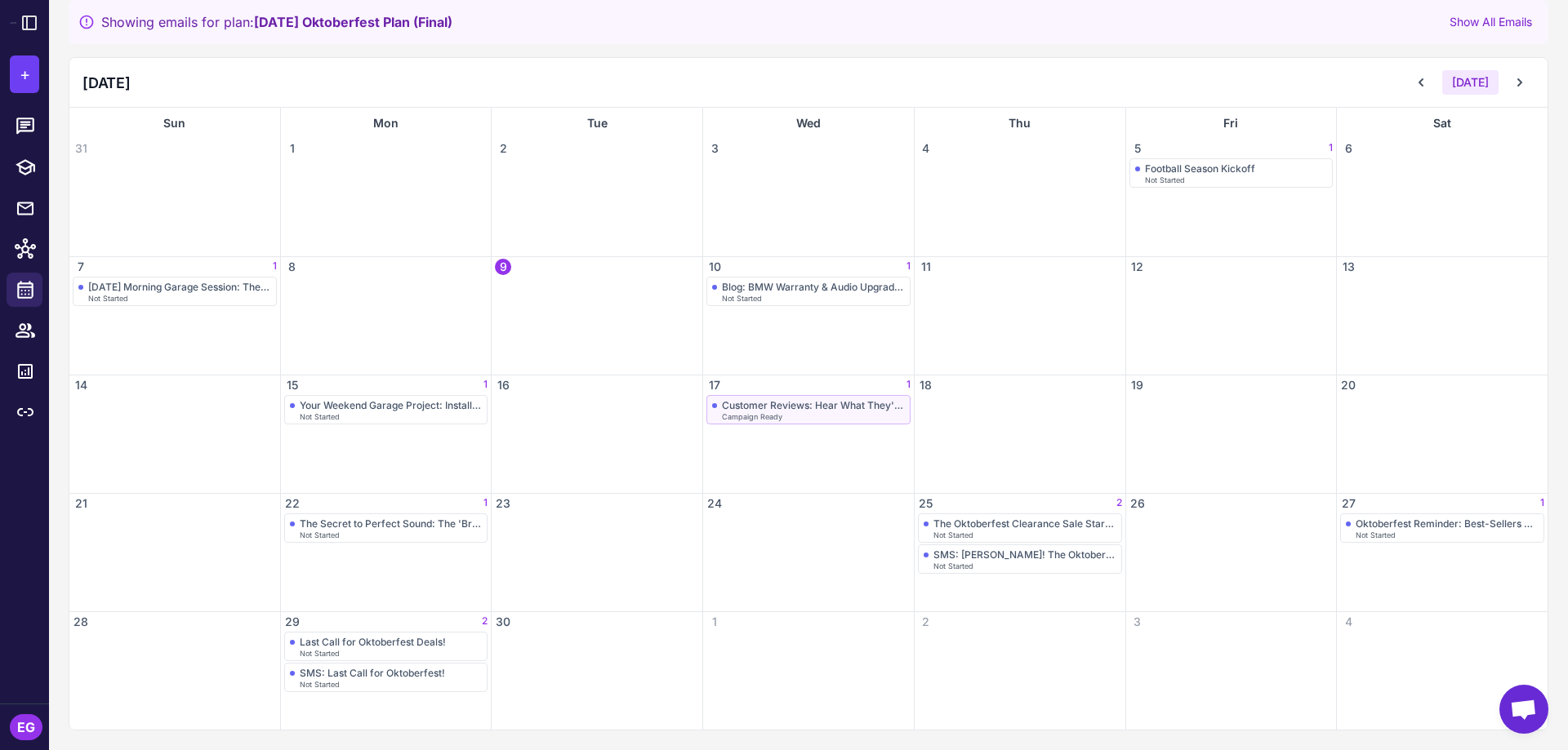
click at [820, 414] on div "Campaign Ready" at bounding box center [814, 417] width 183 height 7
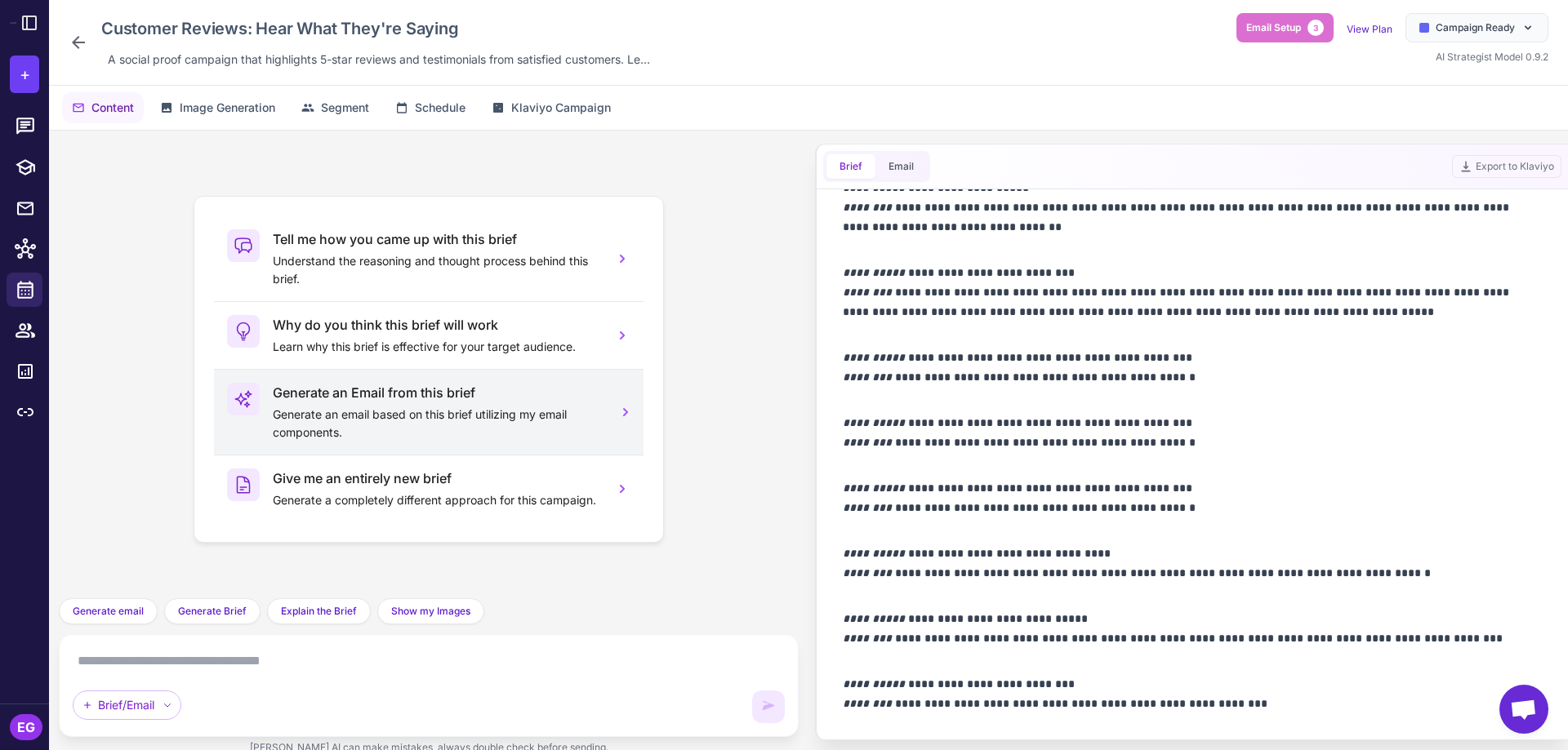
scroll to position [1344, 0]
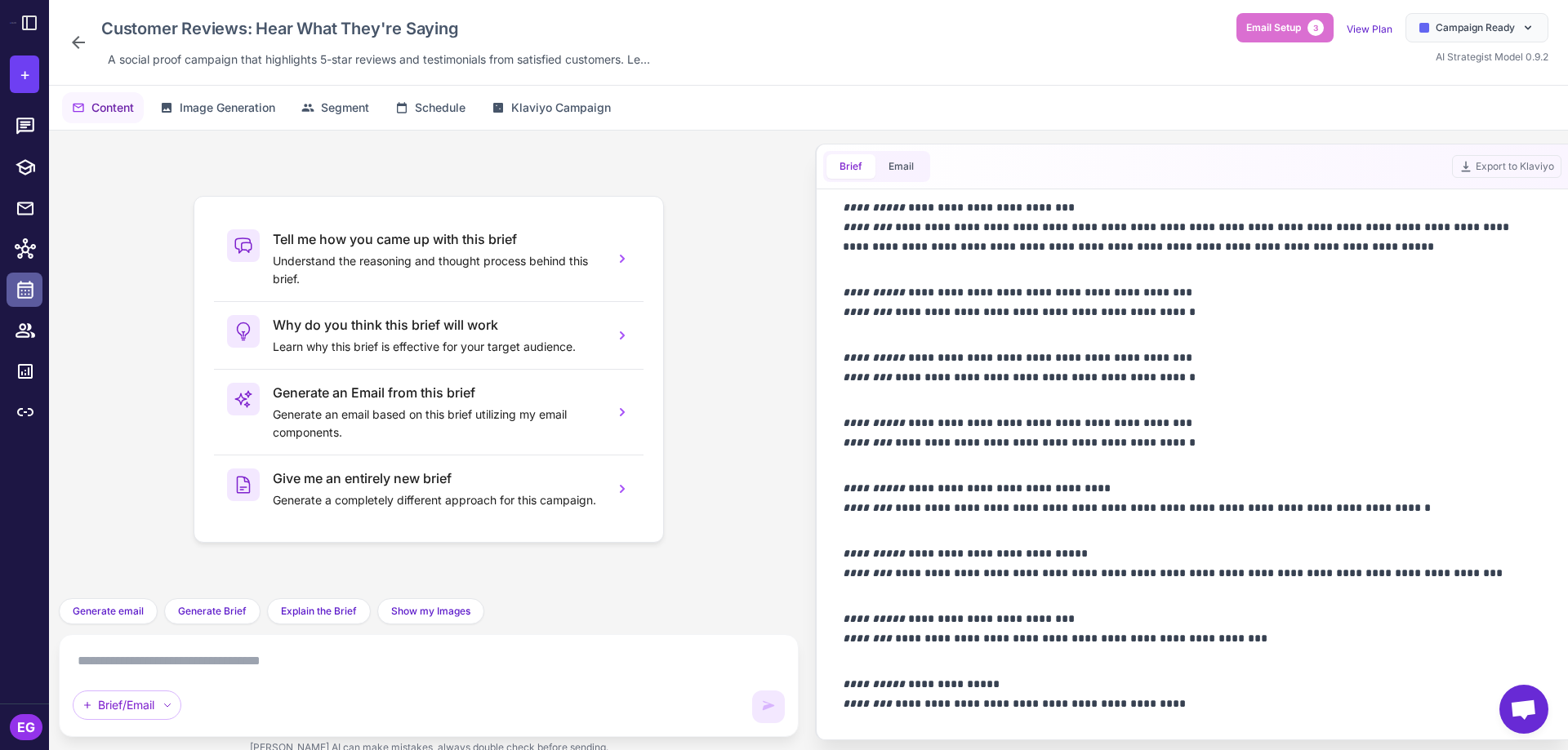
click at [22, 289] on icon at bounding box center [25, 290] width 22 height 22
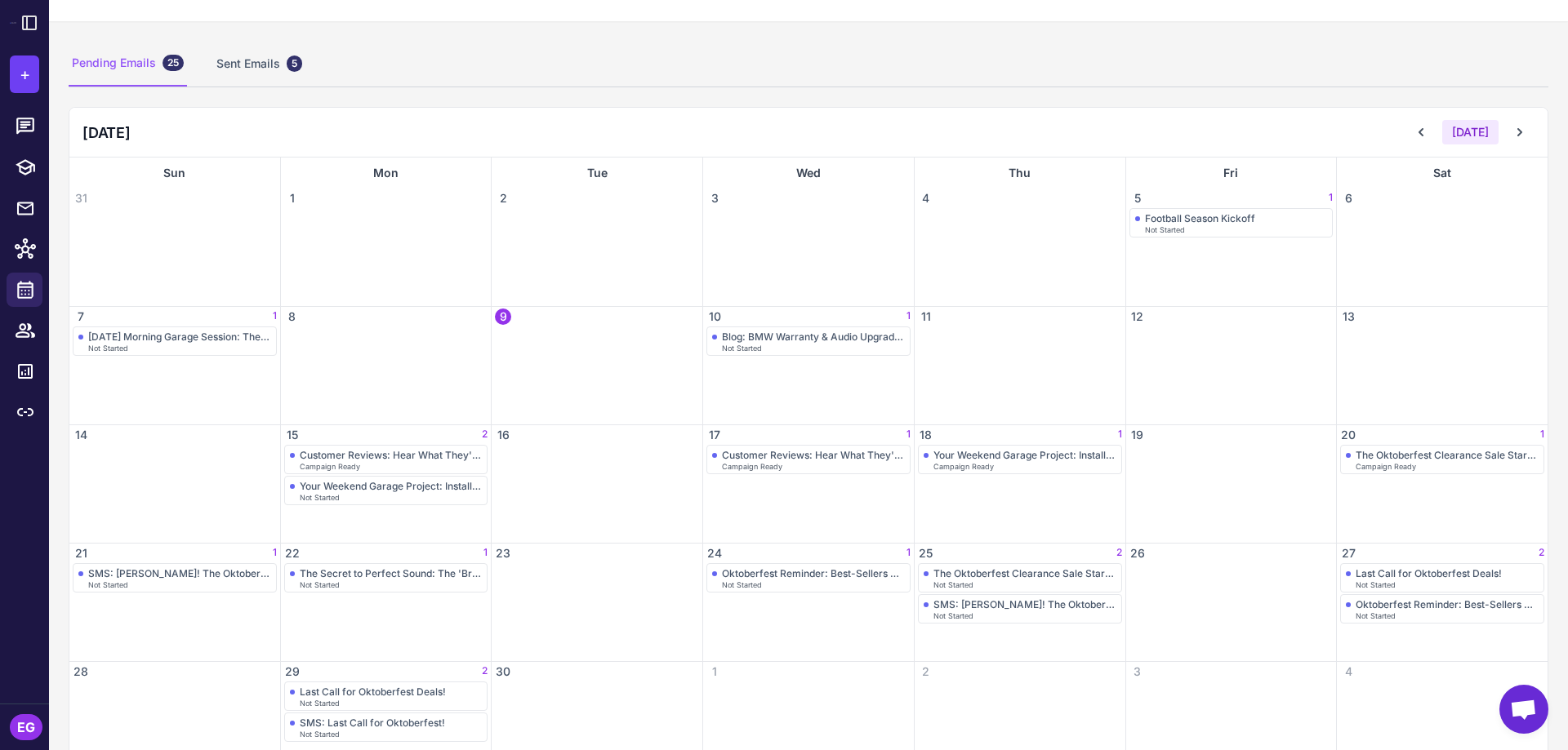
scroll to position [109, 0]
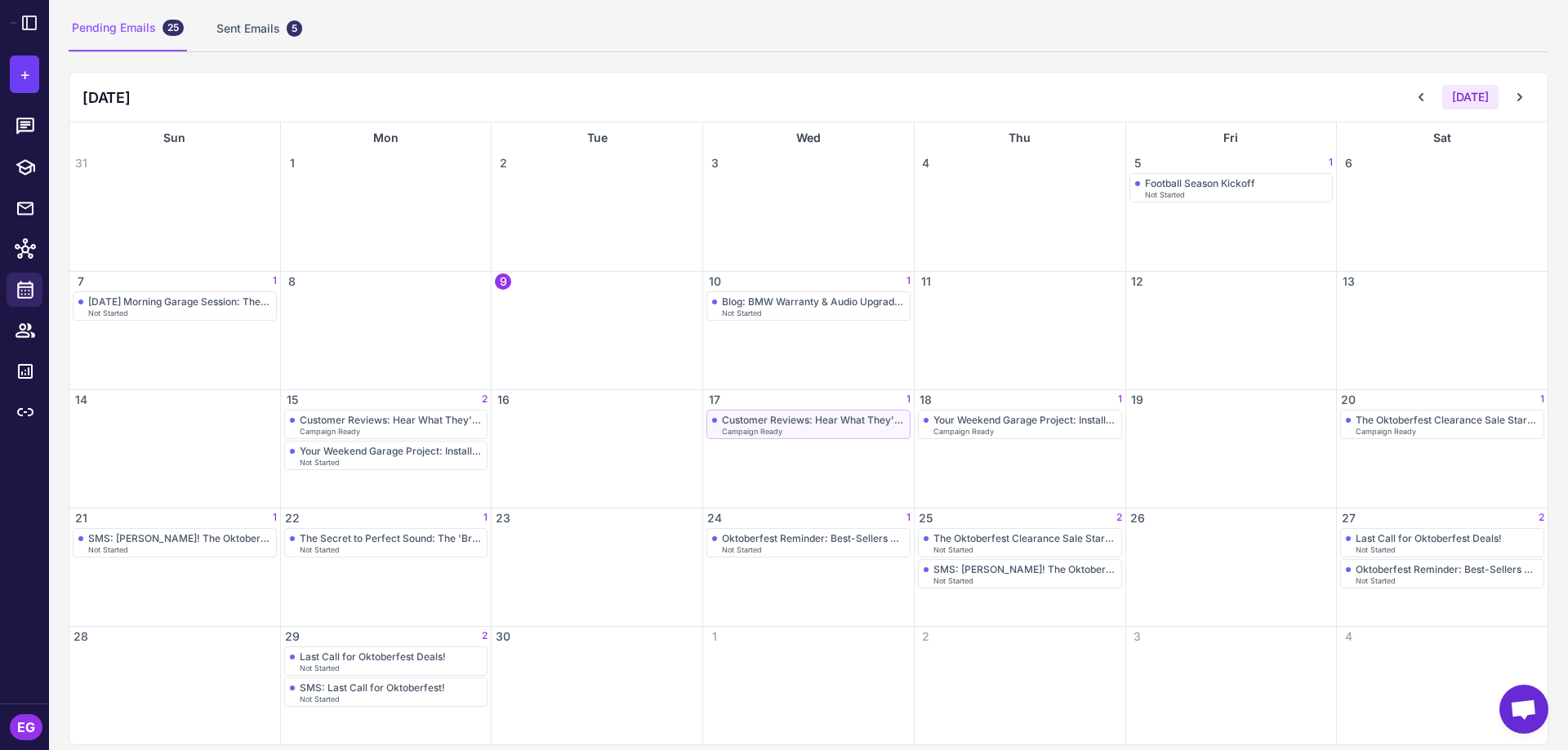
click at [833, 422] on div "Customer Reviews: Hear What They're Saying" at bounding box center [814, 420] width 183 height 13
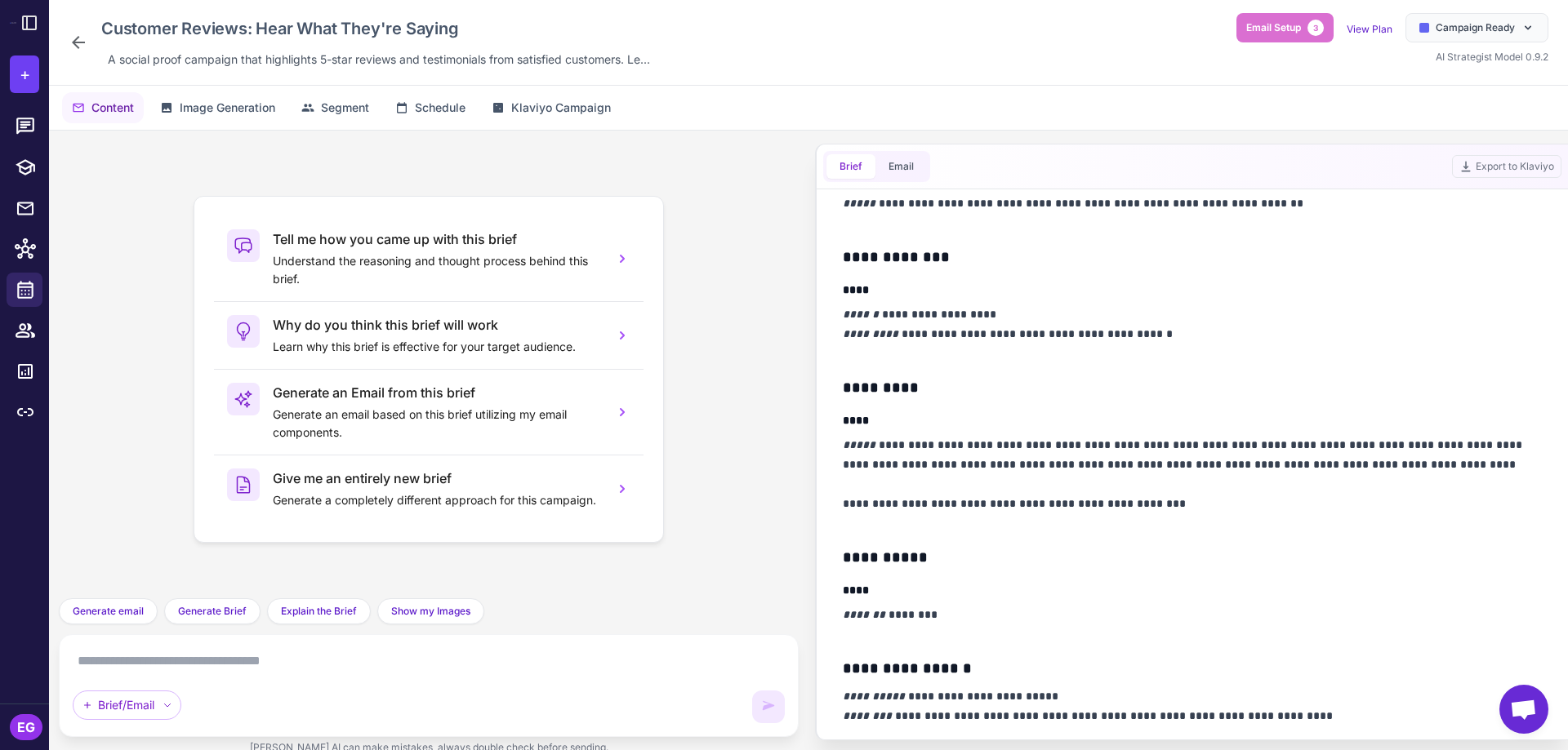
scroll to position [653, 0]
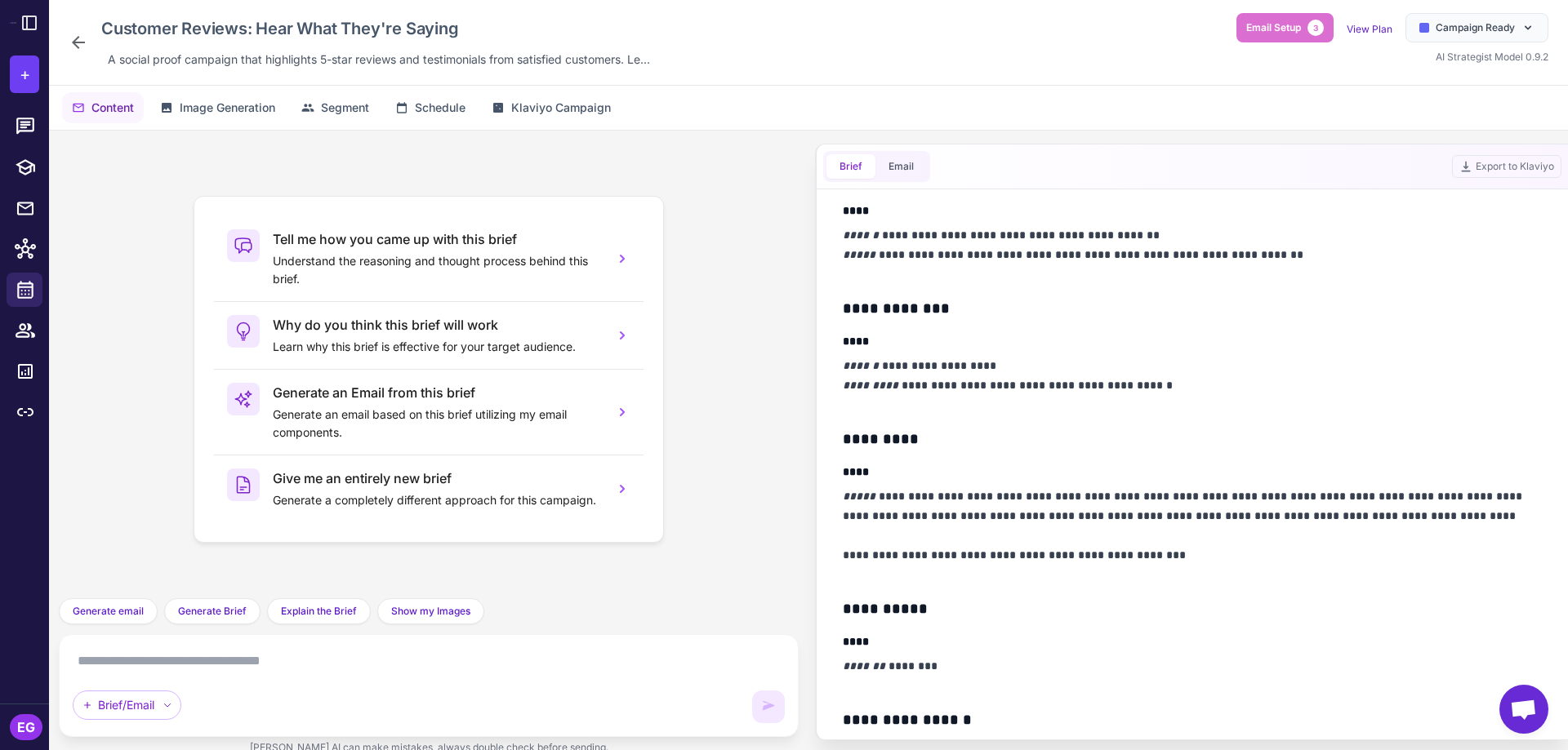
click at [80, 42] on icon at bounding box center [78, 42] width 13 height 13
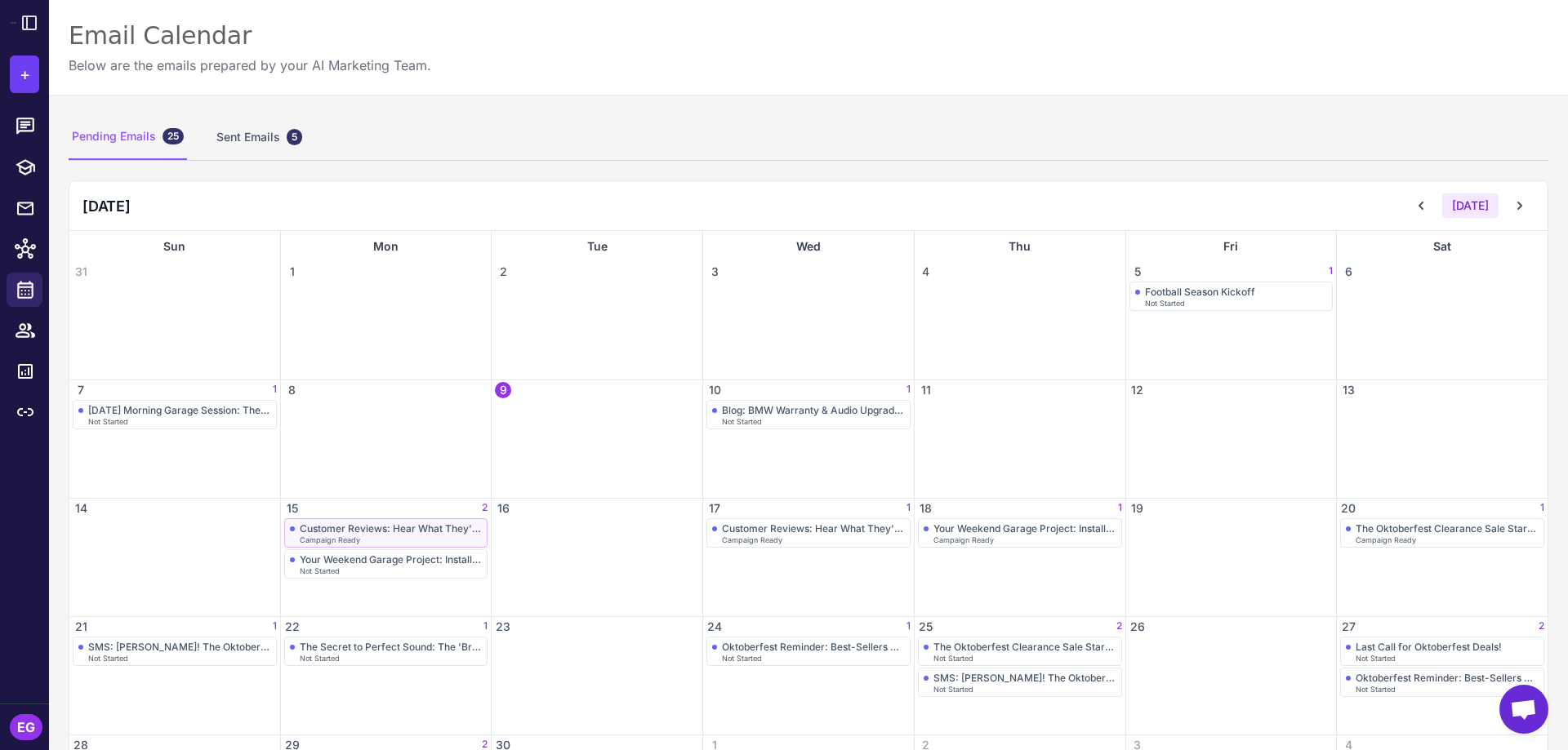
click at [409, 528] on div "Customer Reviews: Hear What They're Saying" at bounding box center [392, 529] width 183 height 13
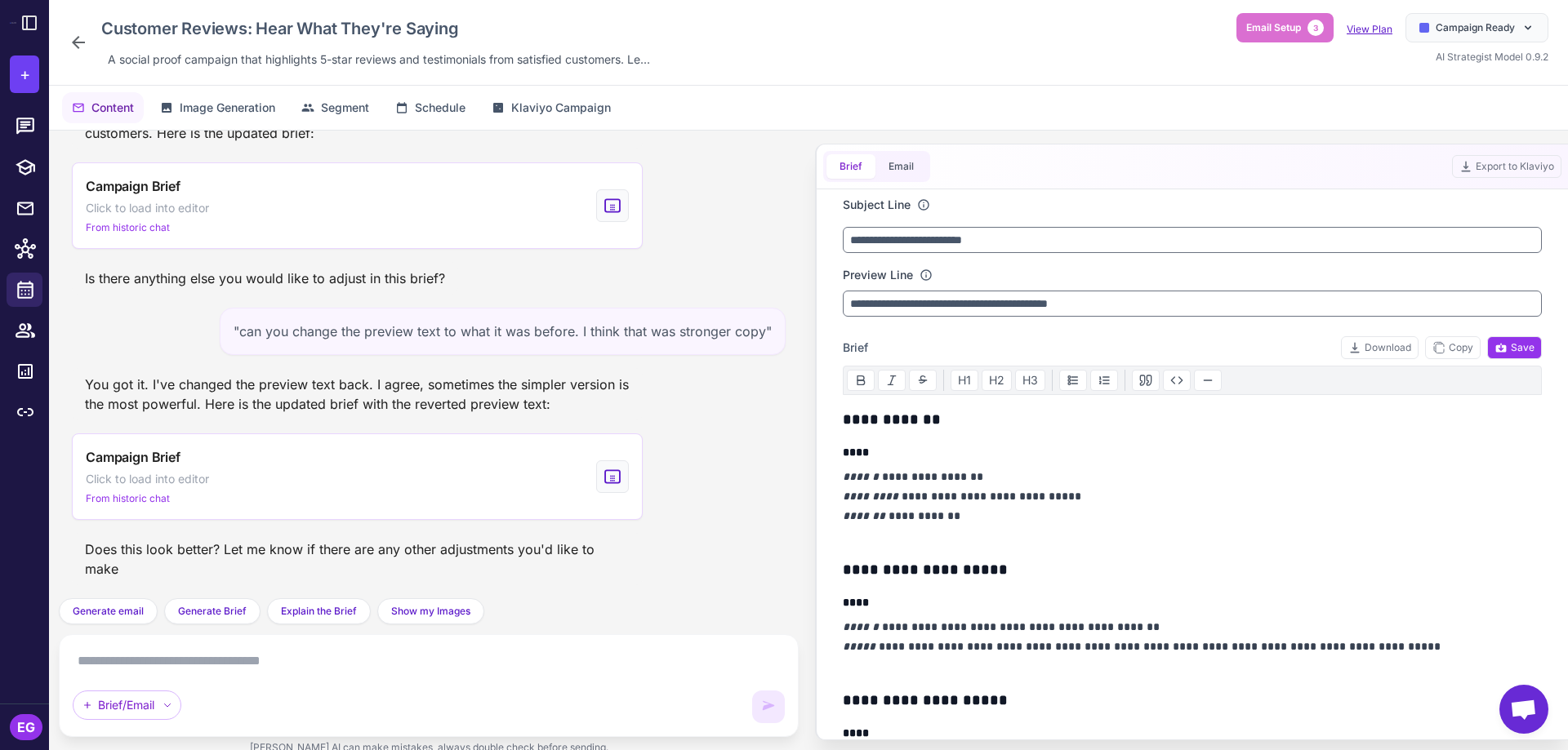
click at [1375, 32] on link "View Plan" at bounding box center [1369, 29] width 46 height 13
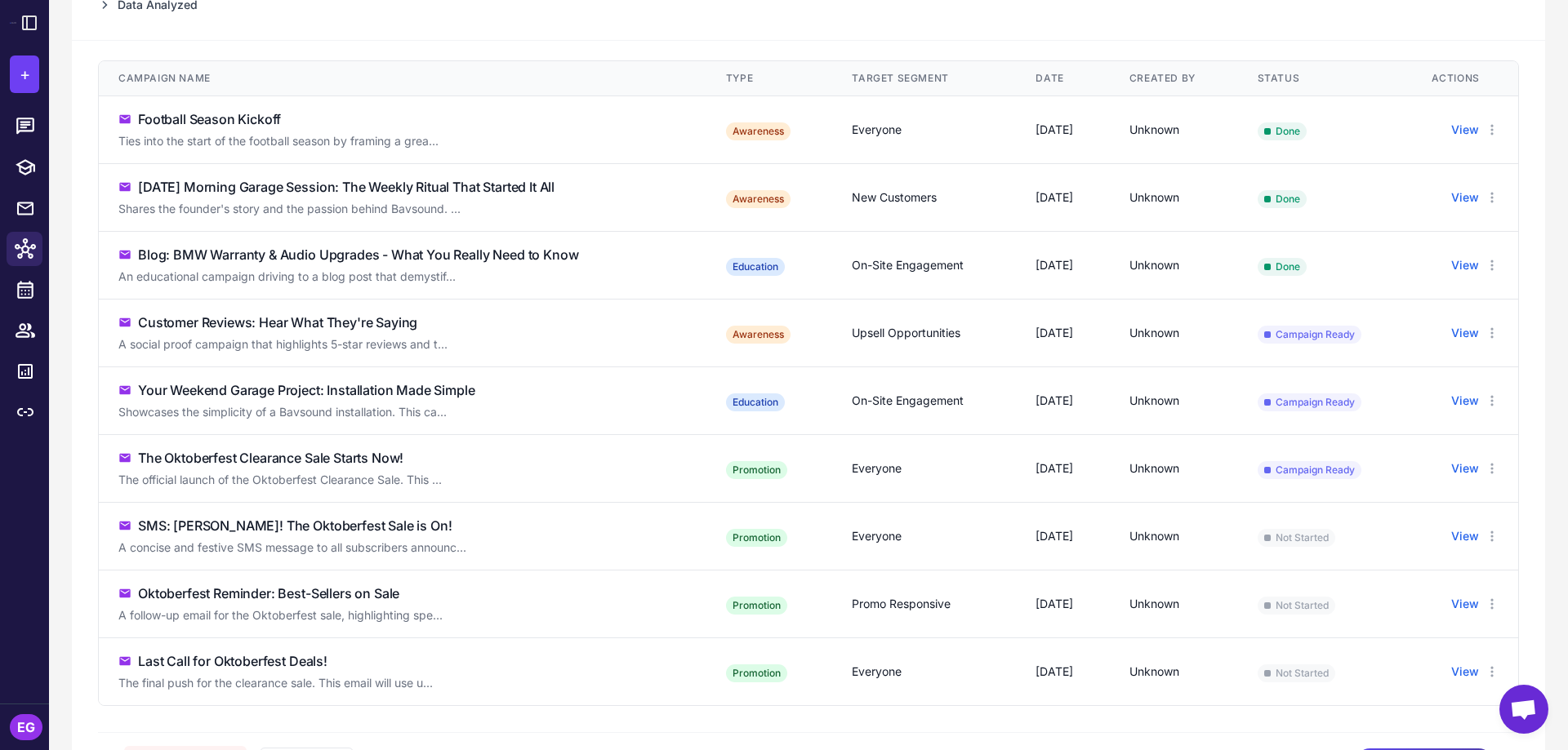
scroll to position [407, 0]
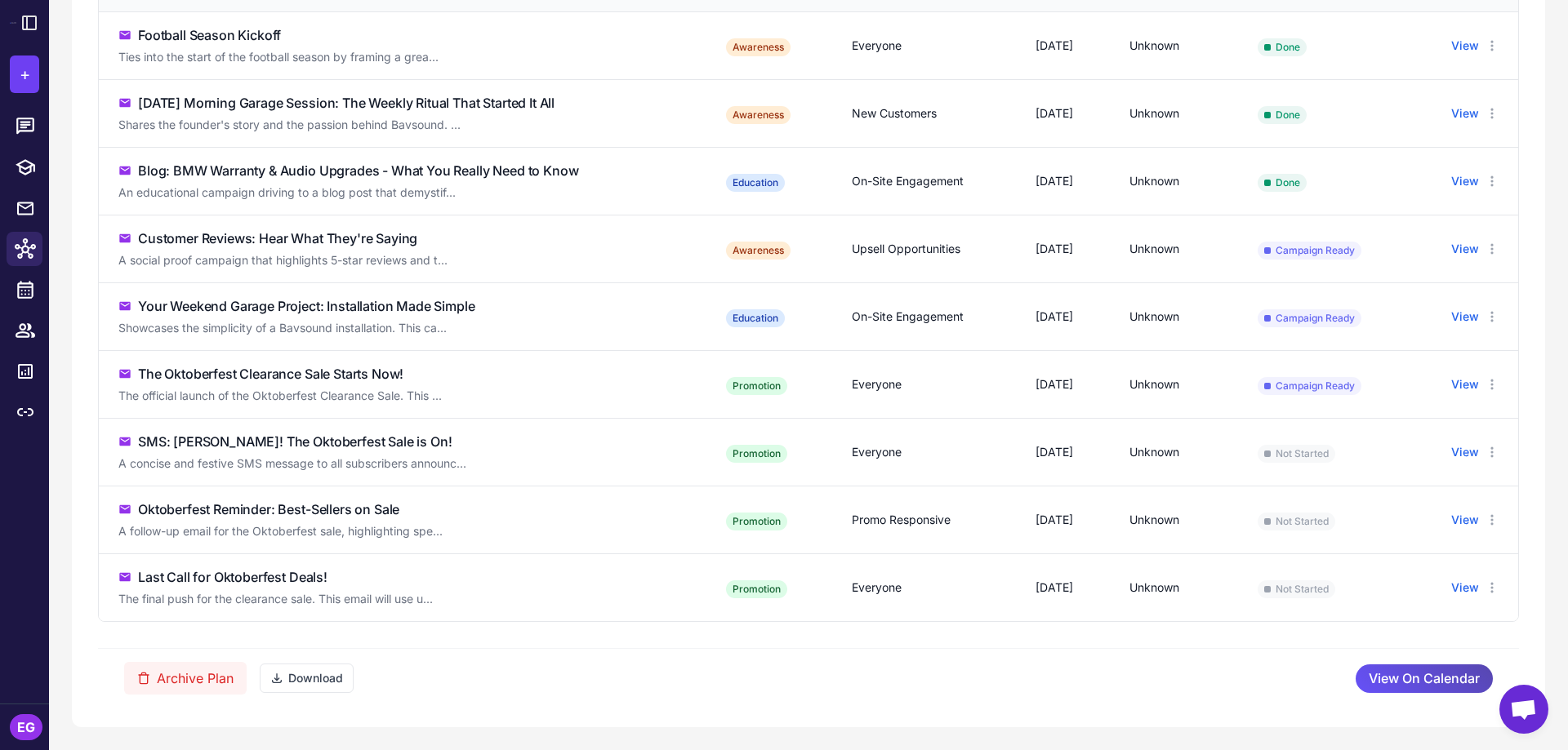
click at [1386, 683] on span "View On Calendar" at bounding box center [1425, 679] width 111 height 29
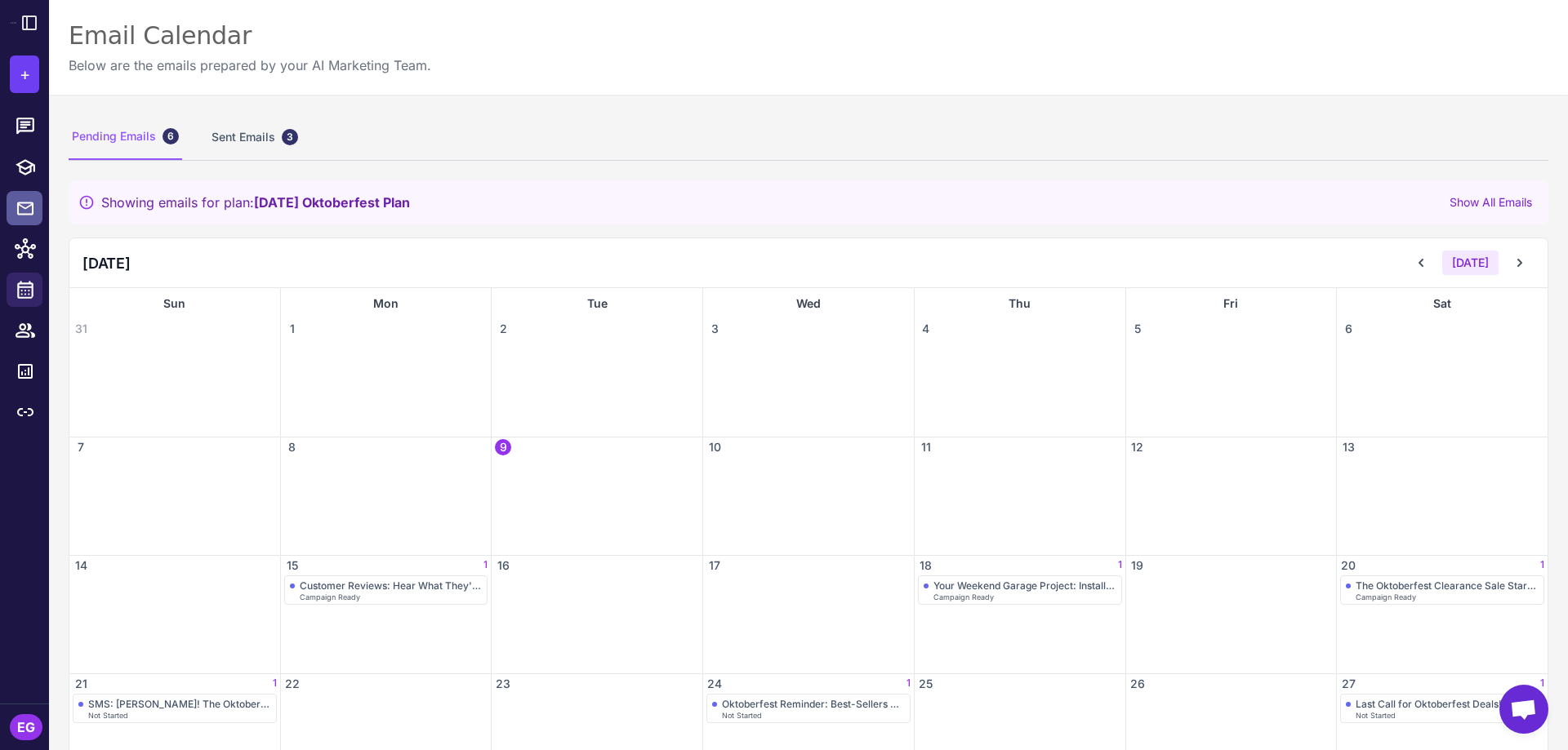
click at [26, 216] on icon at bounding box center [25, 208] width 20 height 21
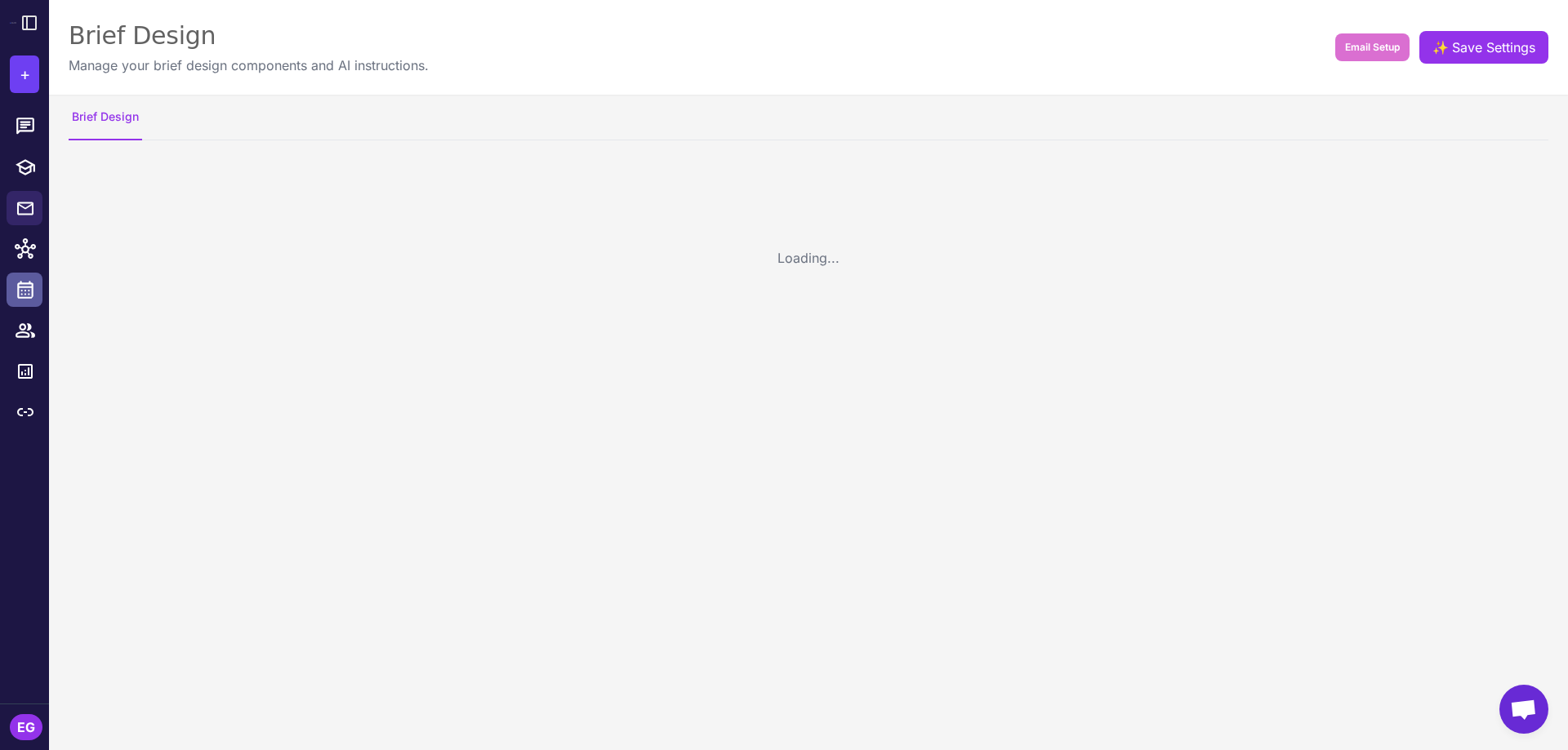
click at [25, 290] on icon at bounding box center [25, 290] width 16 height 18
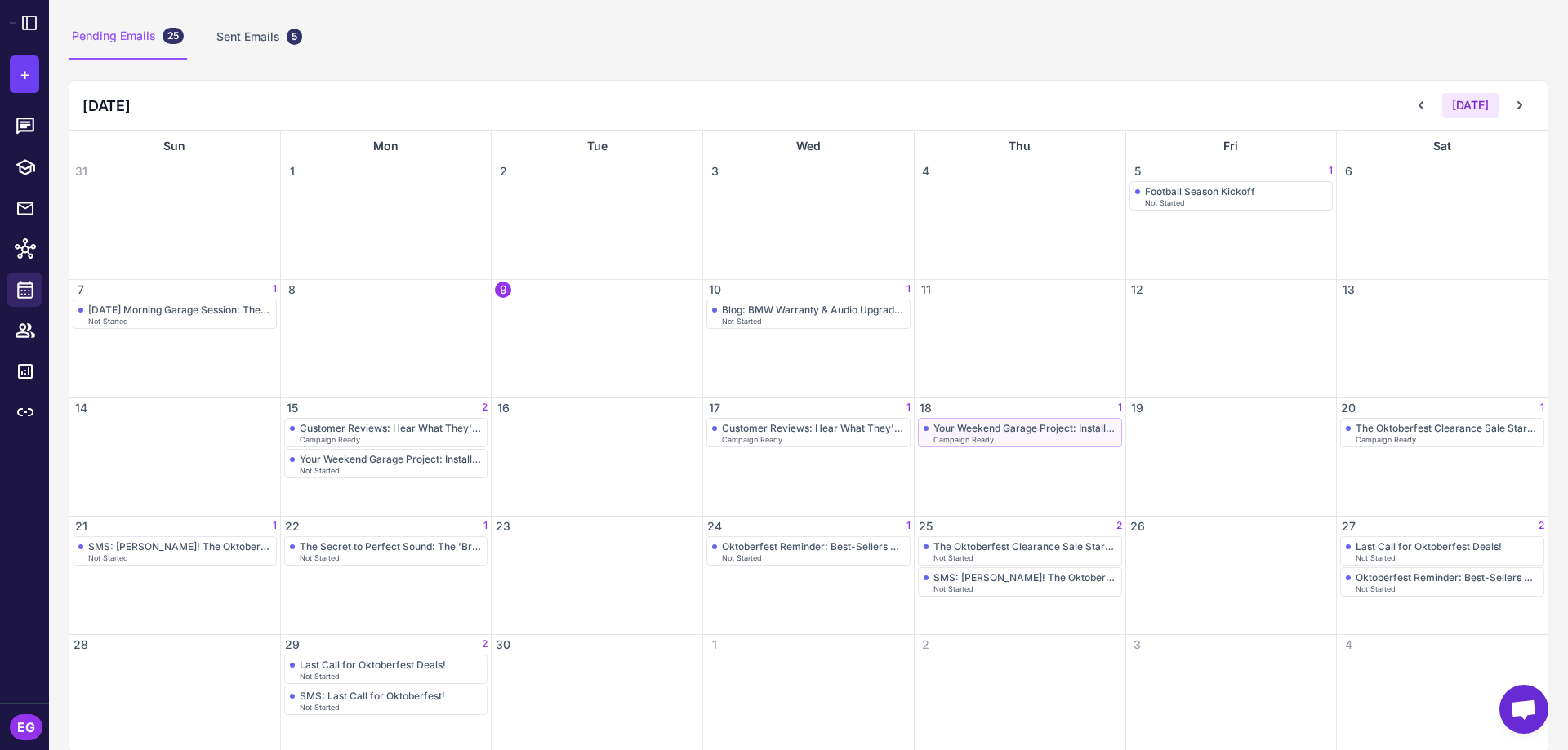
scroll to position [123, 0]
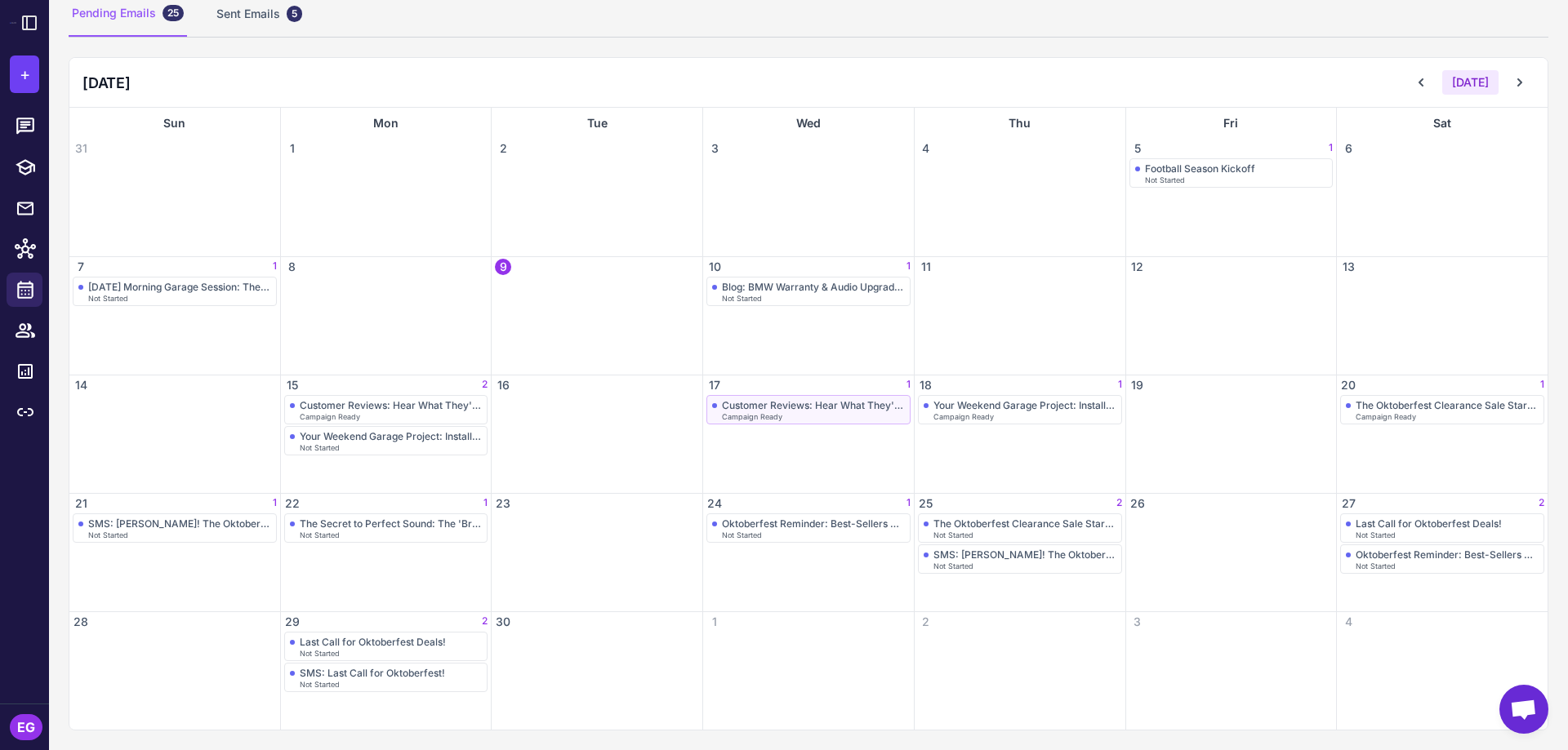
click at [825, 417] on div "Campaign Ready" at bounding box center [814, 417] width 183 height 7
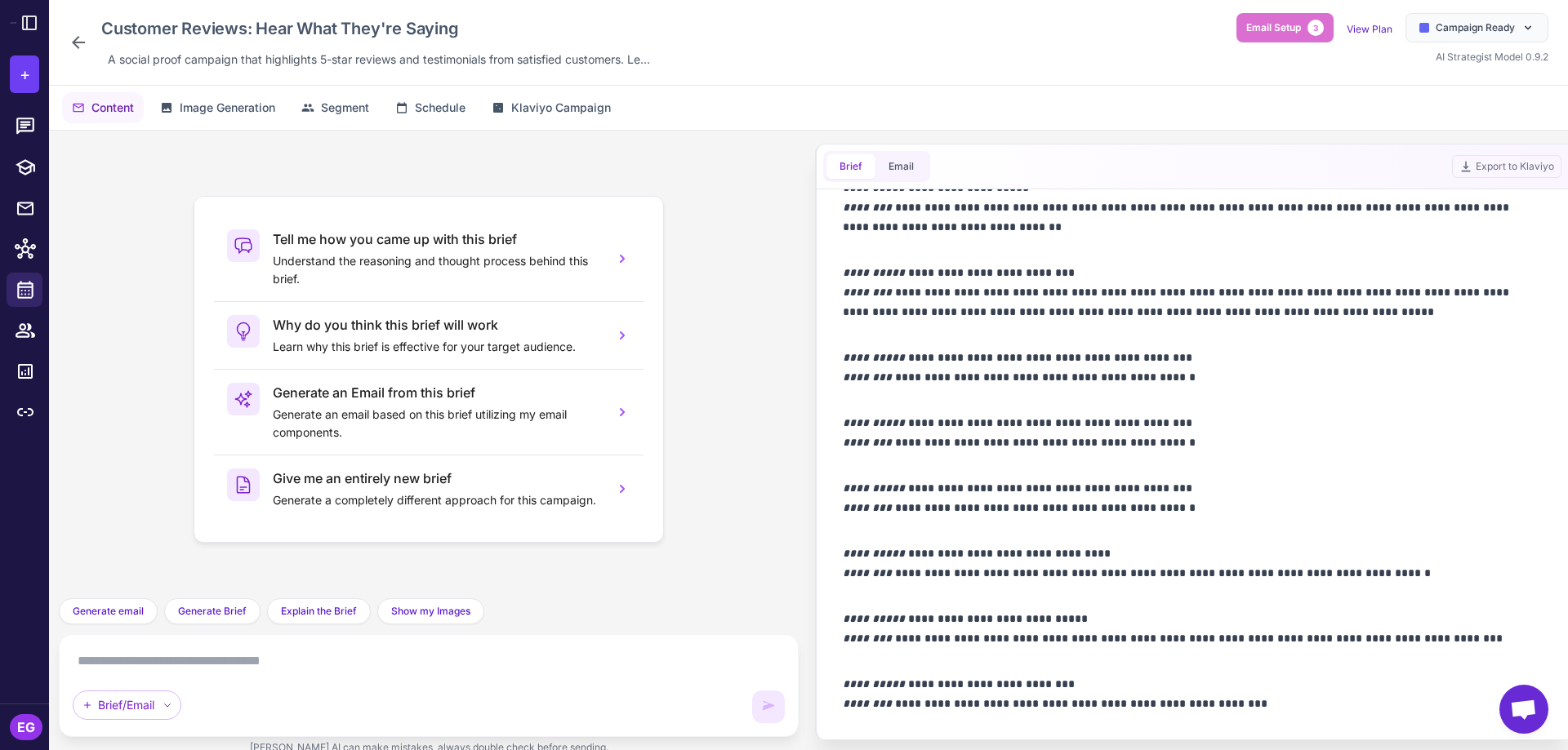
scroll to position [1344, 0]
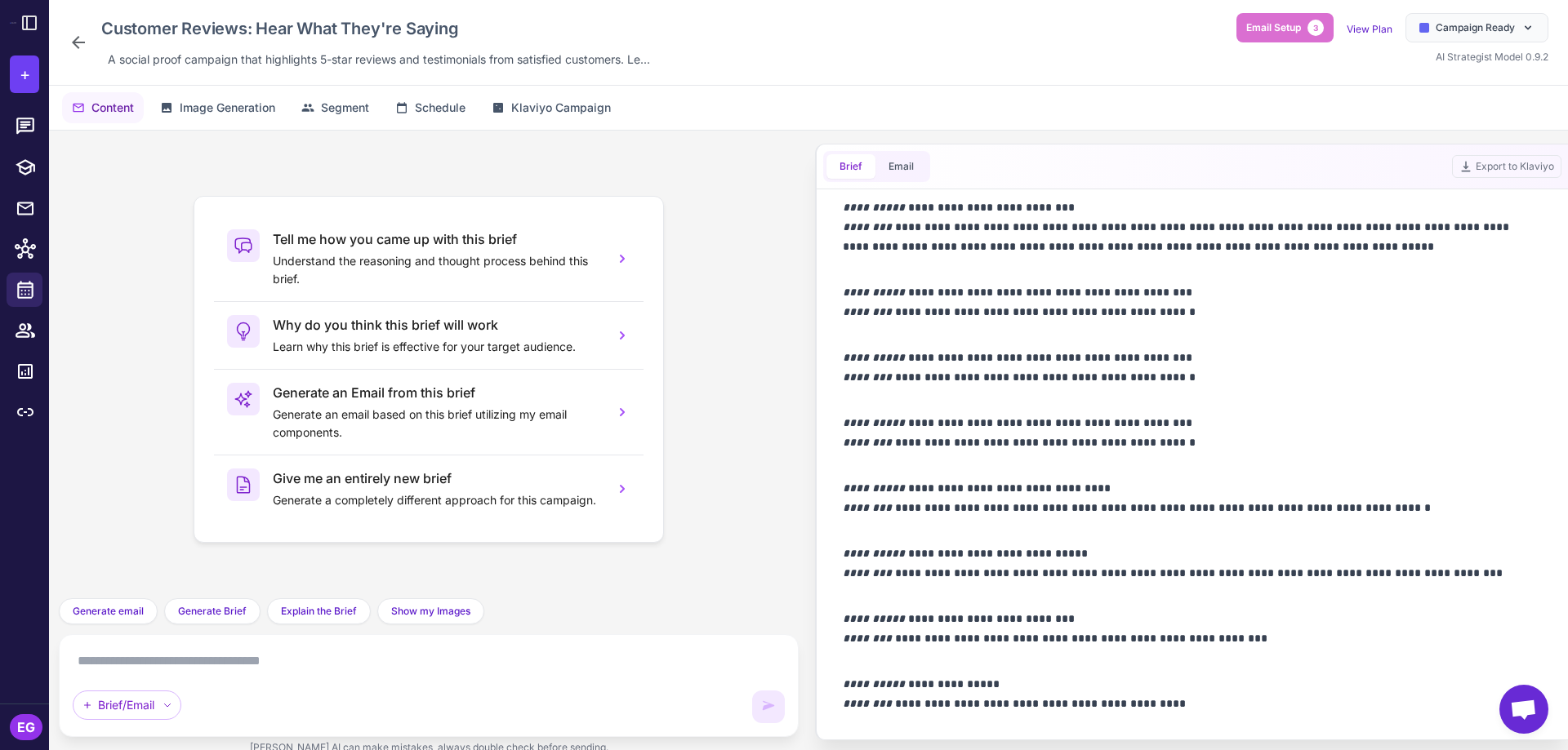
click at [79, 38] on icon at bounding box center [78, 42] width 20 height 20
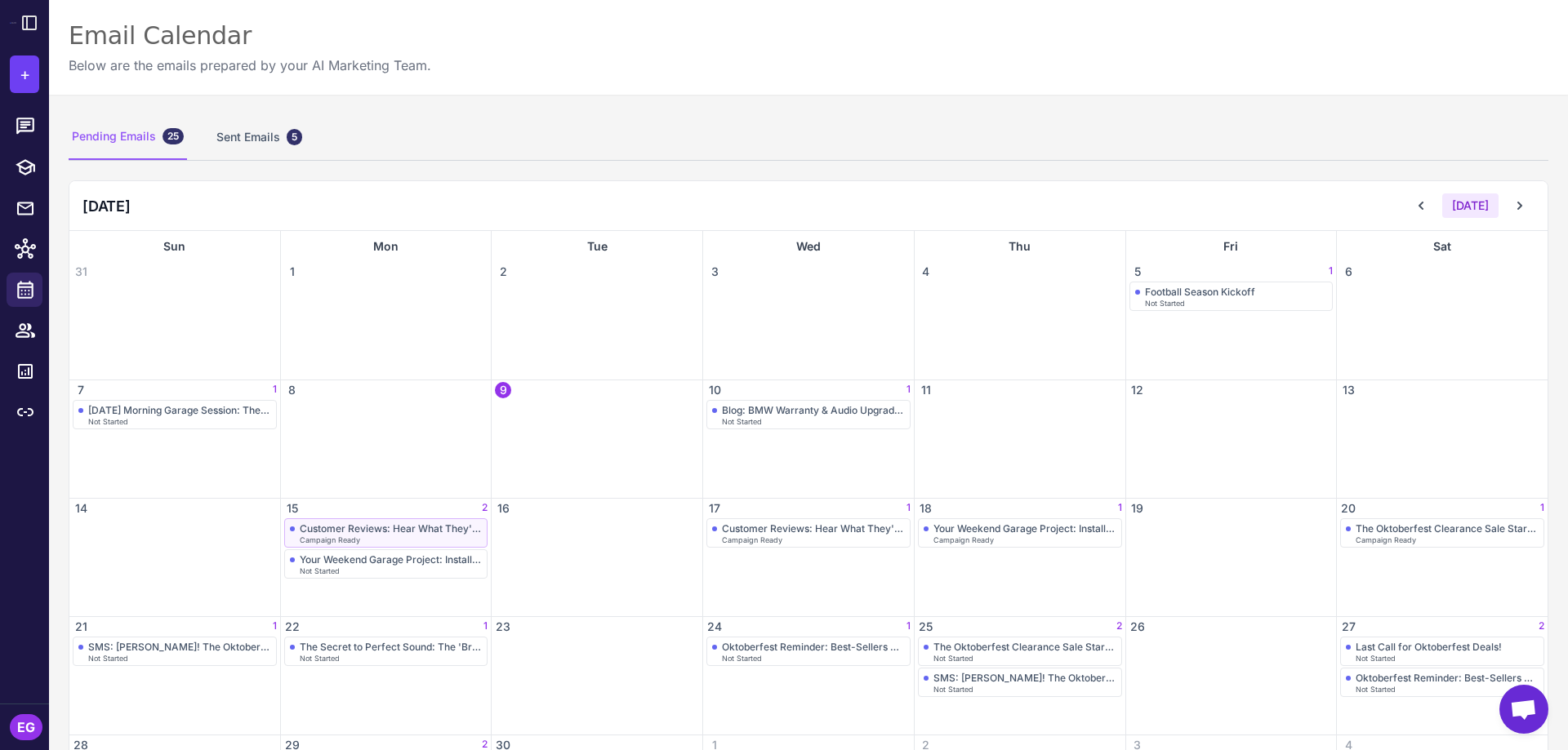
click at [410, 525] on div "Customer Reviews: Hear What They're Saying" at bounding box center [392, 529] width 183 height 13
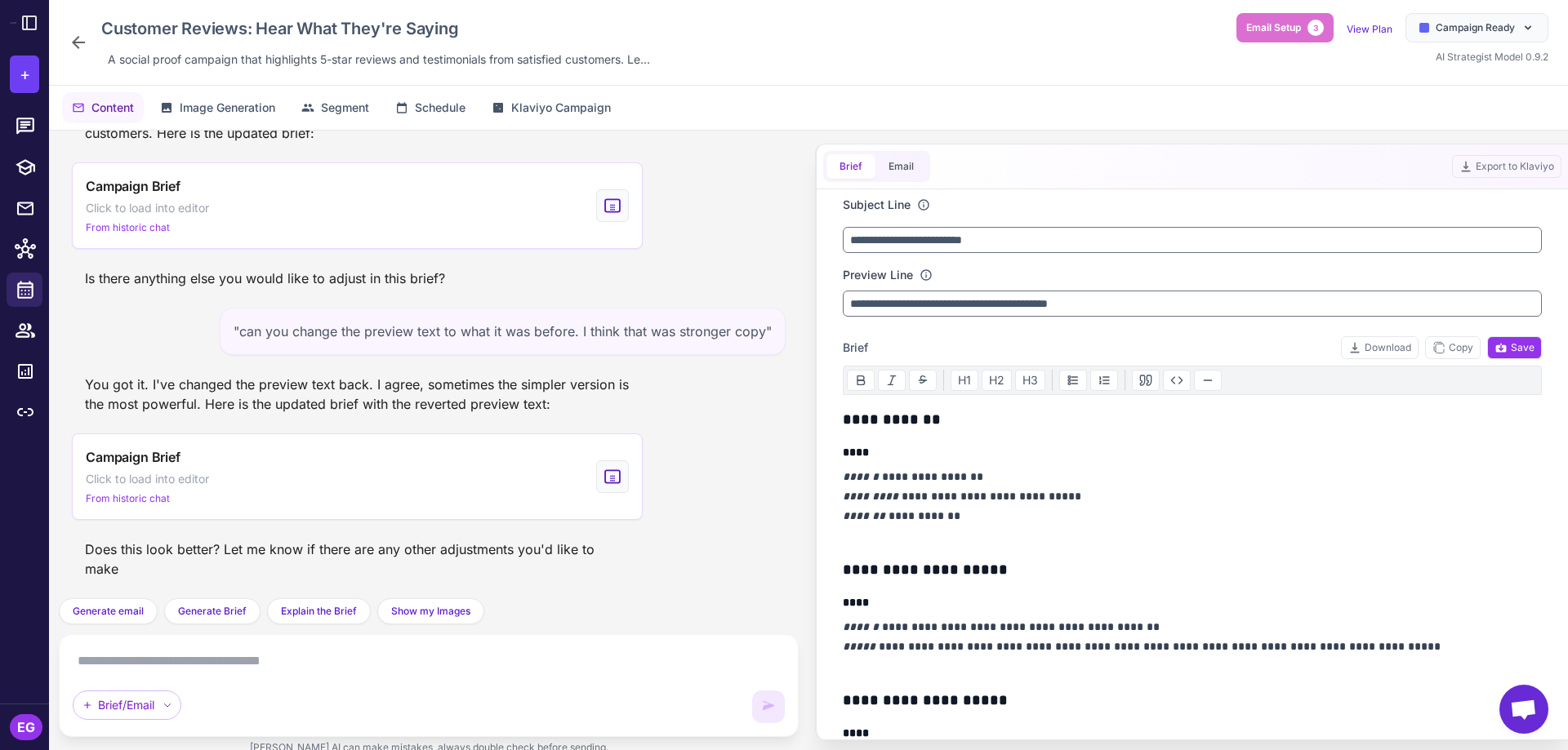
click at [83, 42] on icon at bounding box center [78, 42] width 13 height 13
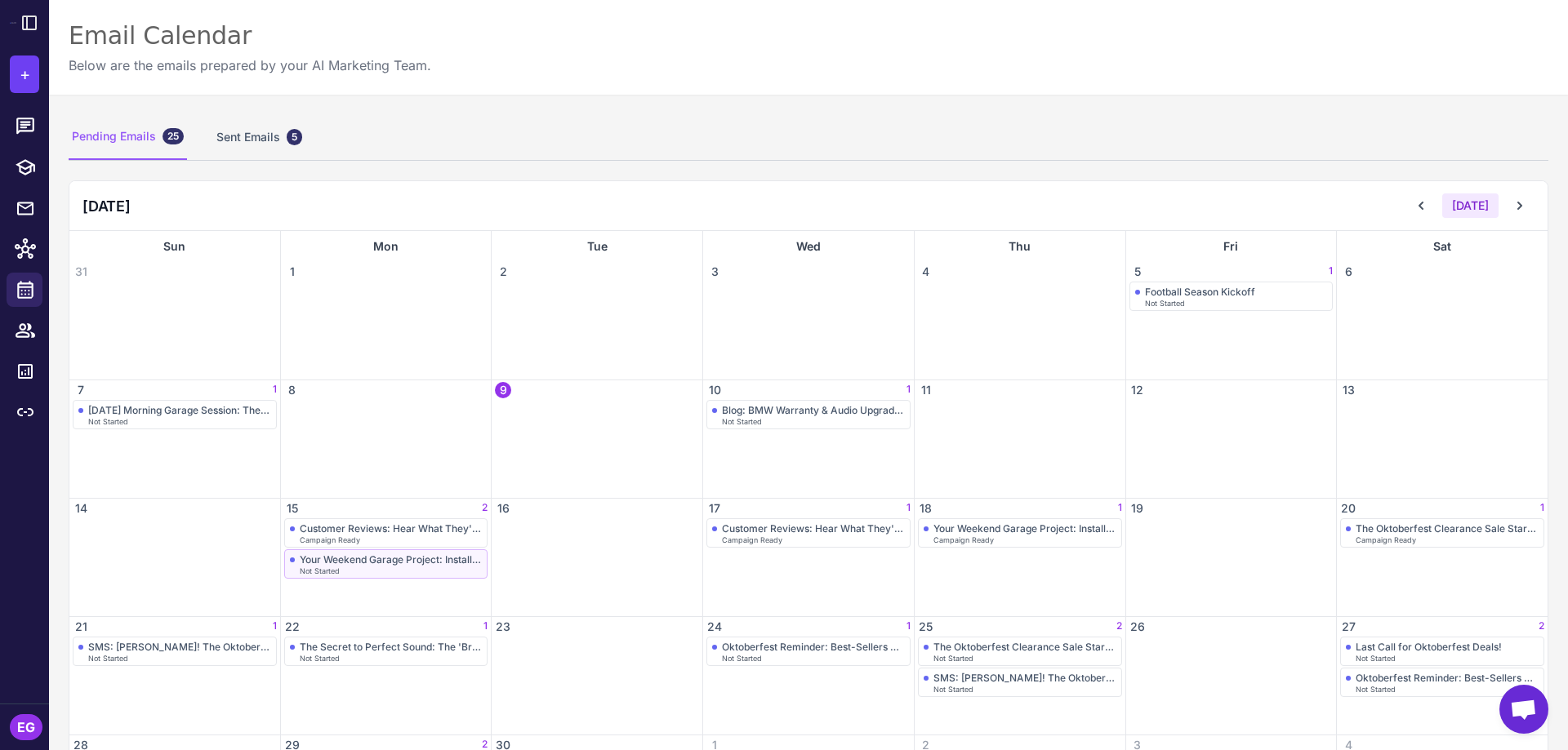
click at [374, 560] on div "Your Weekend Garage Project: Installation Made Simple" at bounding box center [392, 560] width 183 height 13
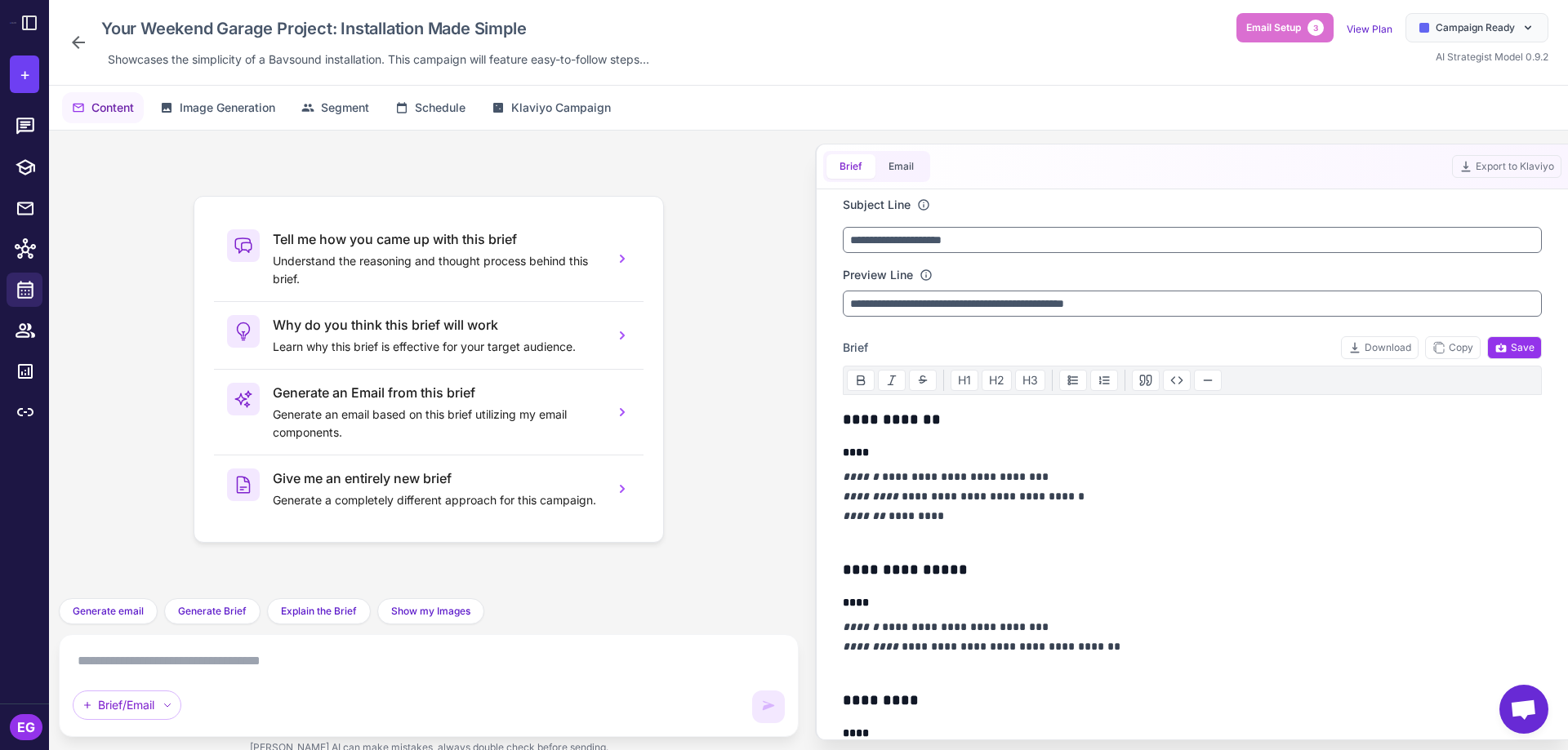
click at [88, 38] on div "Your Weekend Garage Project: Installation Made Simple Showcases the simplicity …" at bounding box center [362, 42] width 588 height 58
click at [81, 40] on icon at bounding box center [78, 42] width 20 height 20
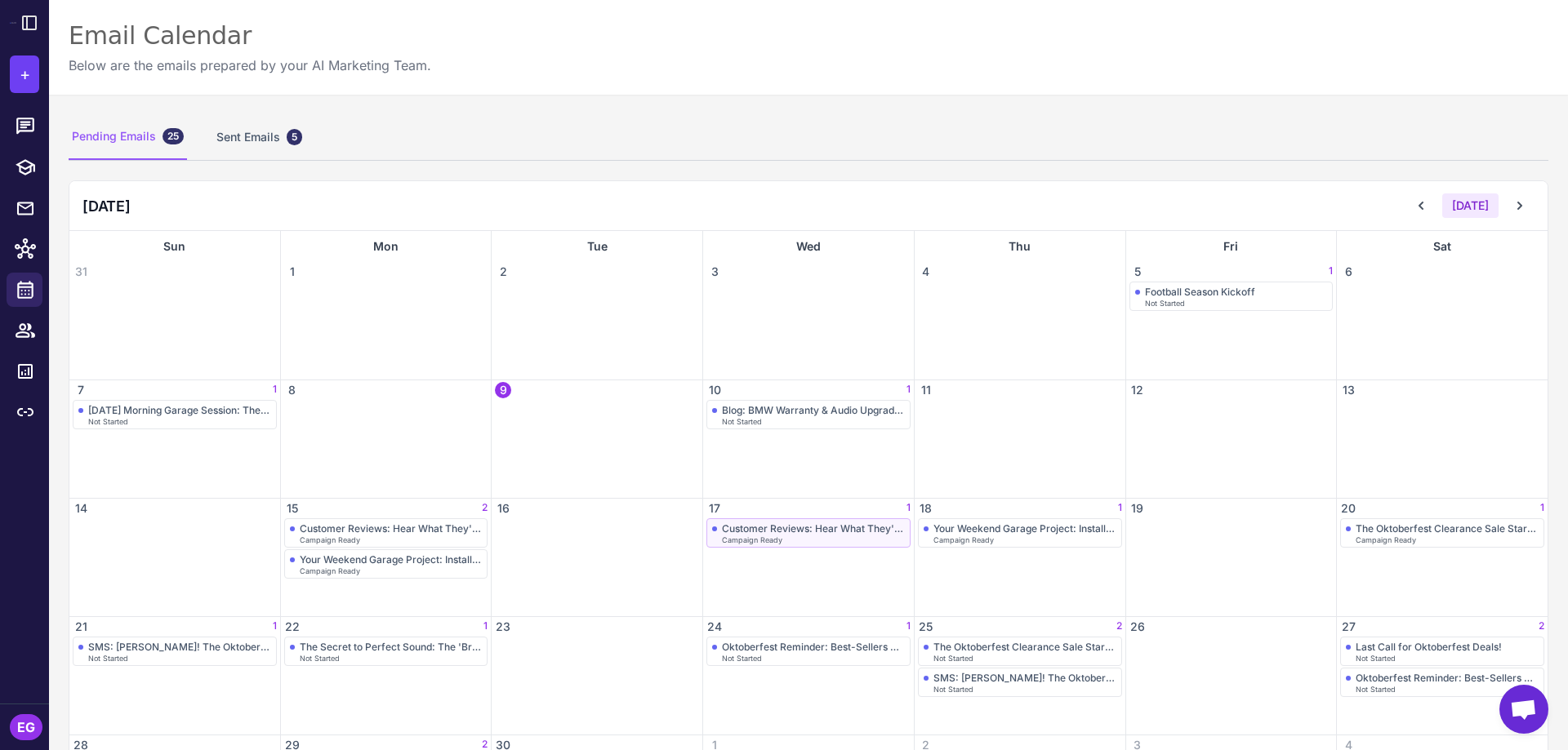
click at [761, 538] on span "Campaign Ready" at bounding box center [752, 540] width 60 height 7
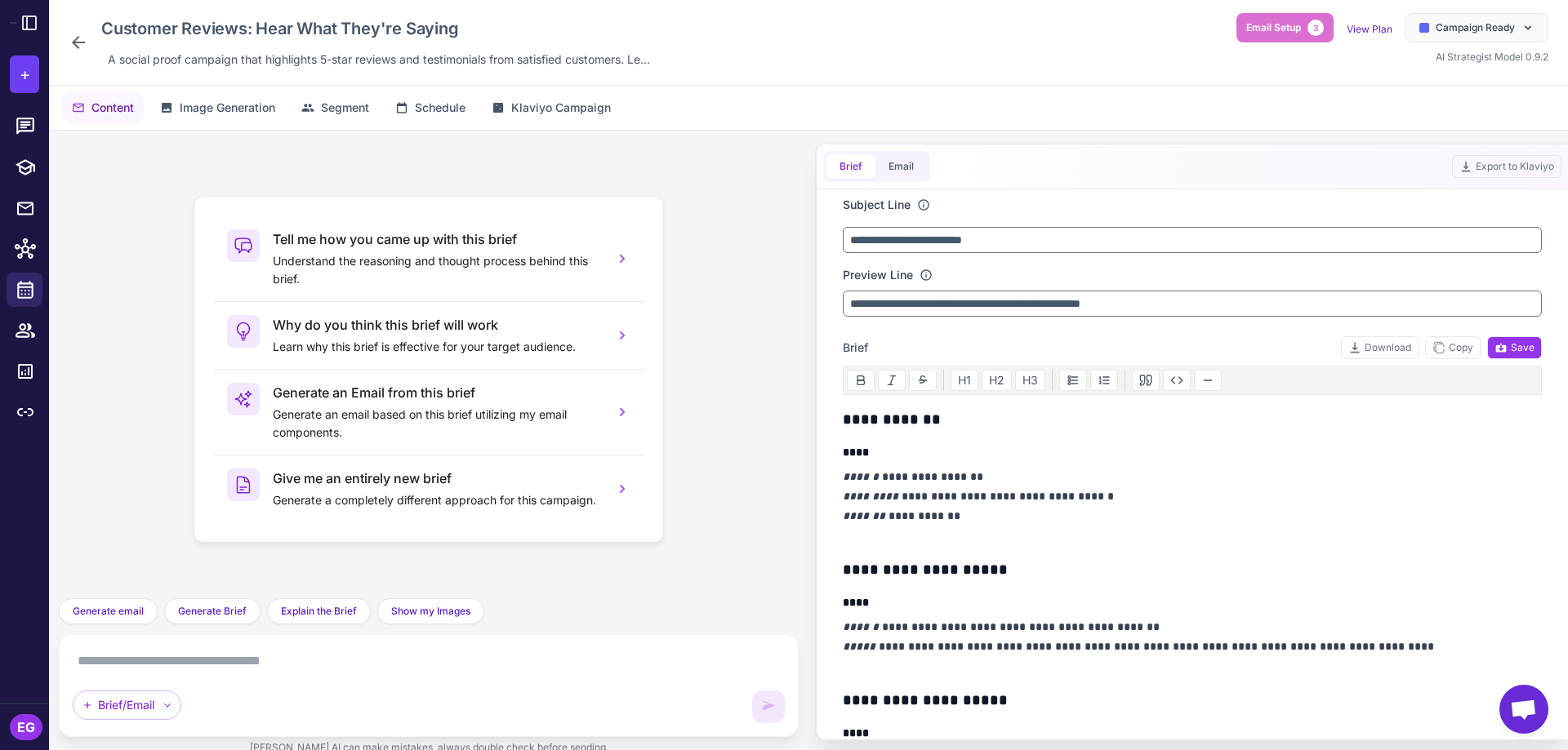
click at [69, 49] on icon at bounding box center [78, 42] width 20 height 20
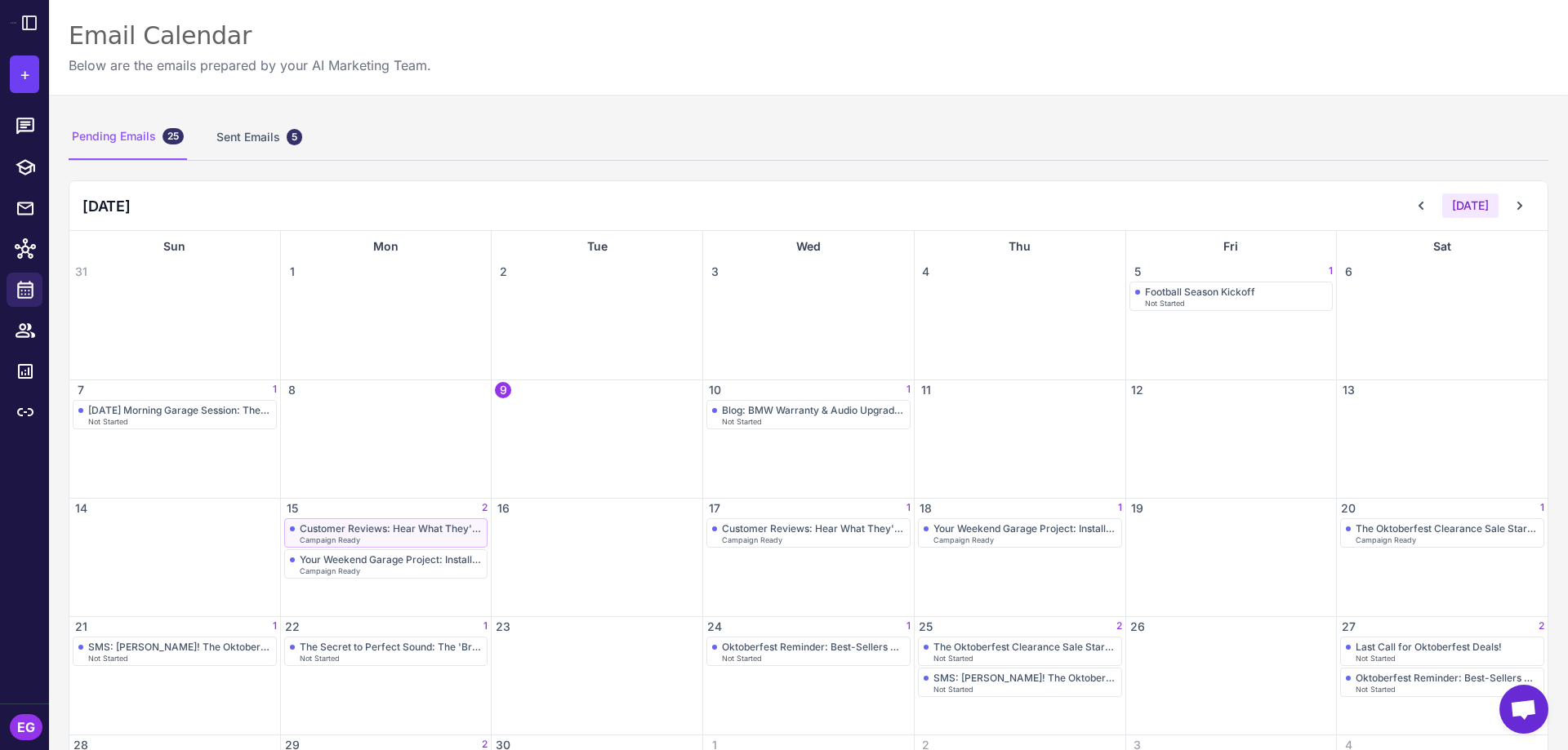
click at [350, 532] on div "Customer Reviews: Hear What They're Saying" at bounding box center [392, 529] width 183 height 13
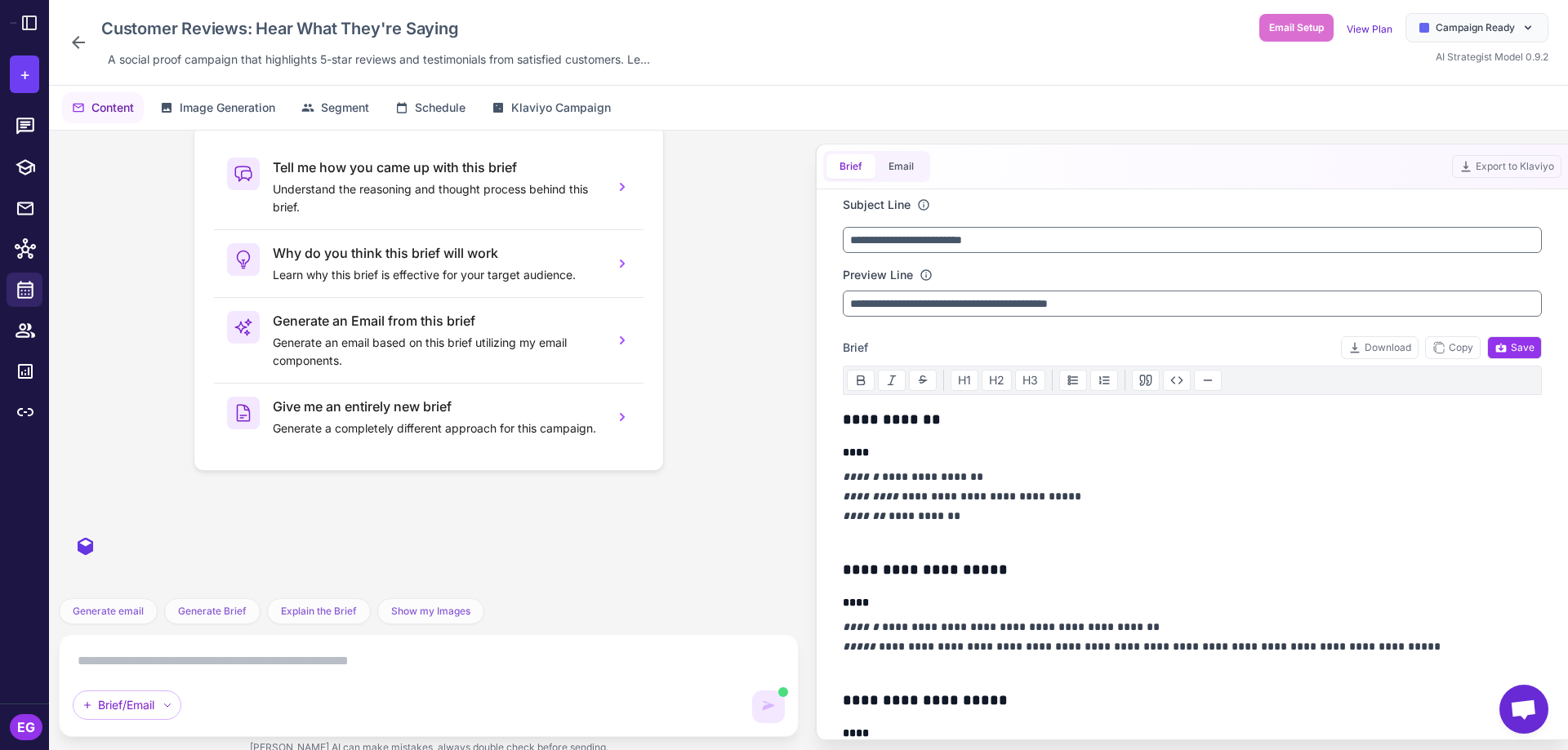
scroll to position [146, 0]
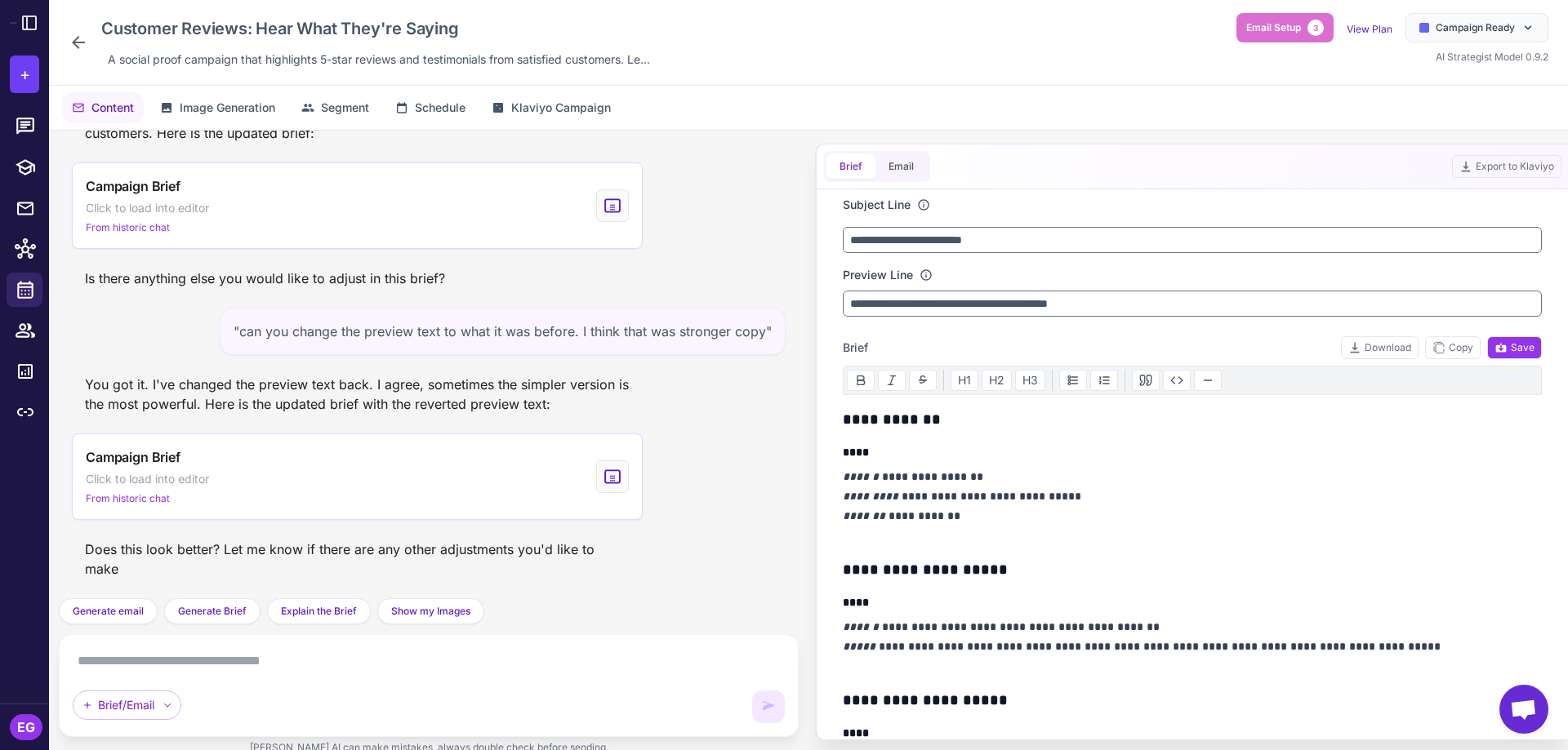
click at [77, 40] on icon at bounding box center [78, 42] width 20 height 20
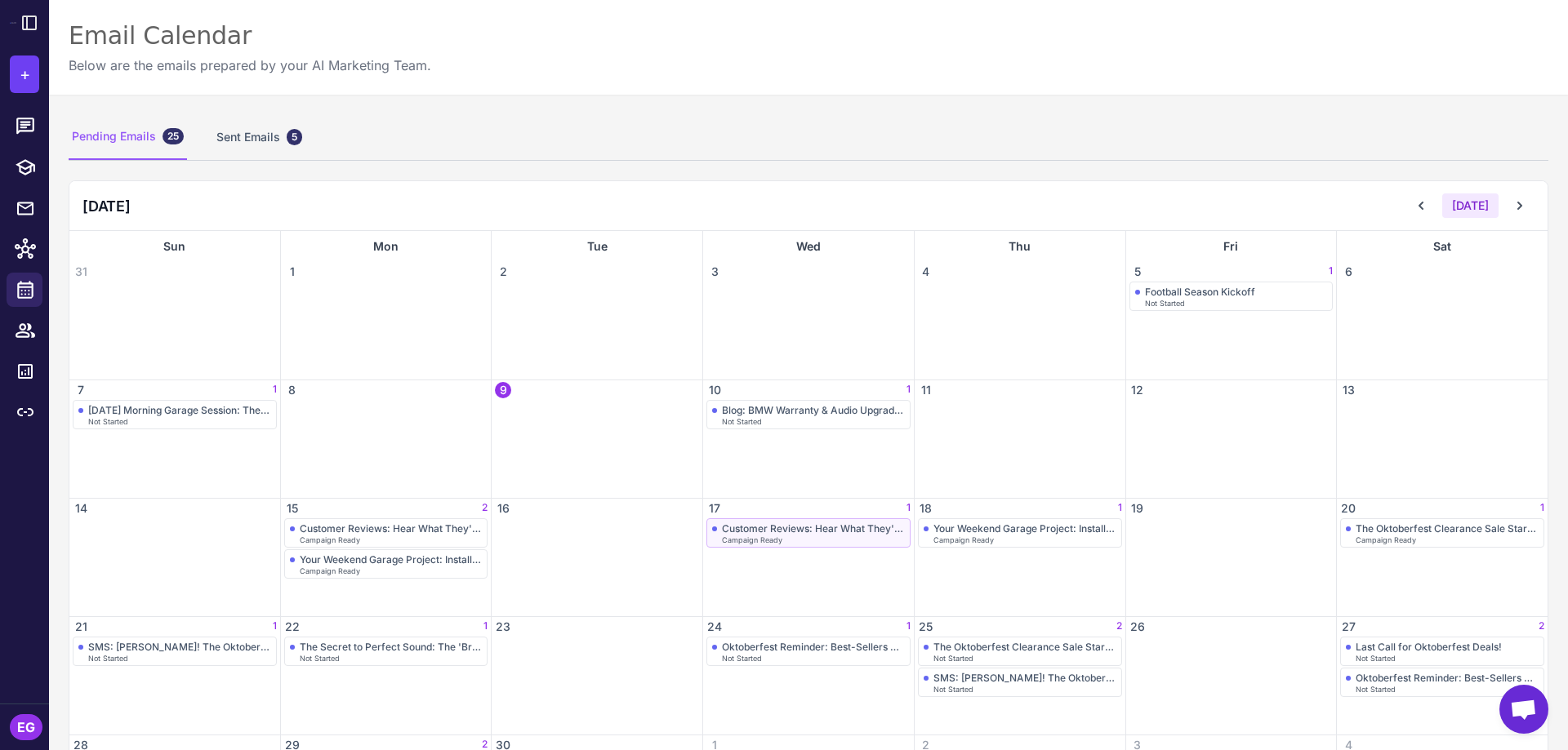
click at [884, 533] on div "Customer Reviews: Hear What They're Saying" at bounding box center [814, 529] width 183 height 13
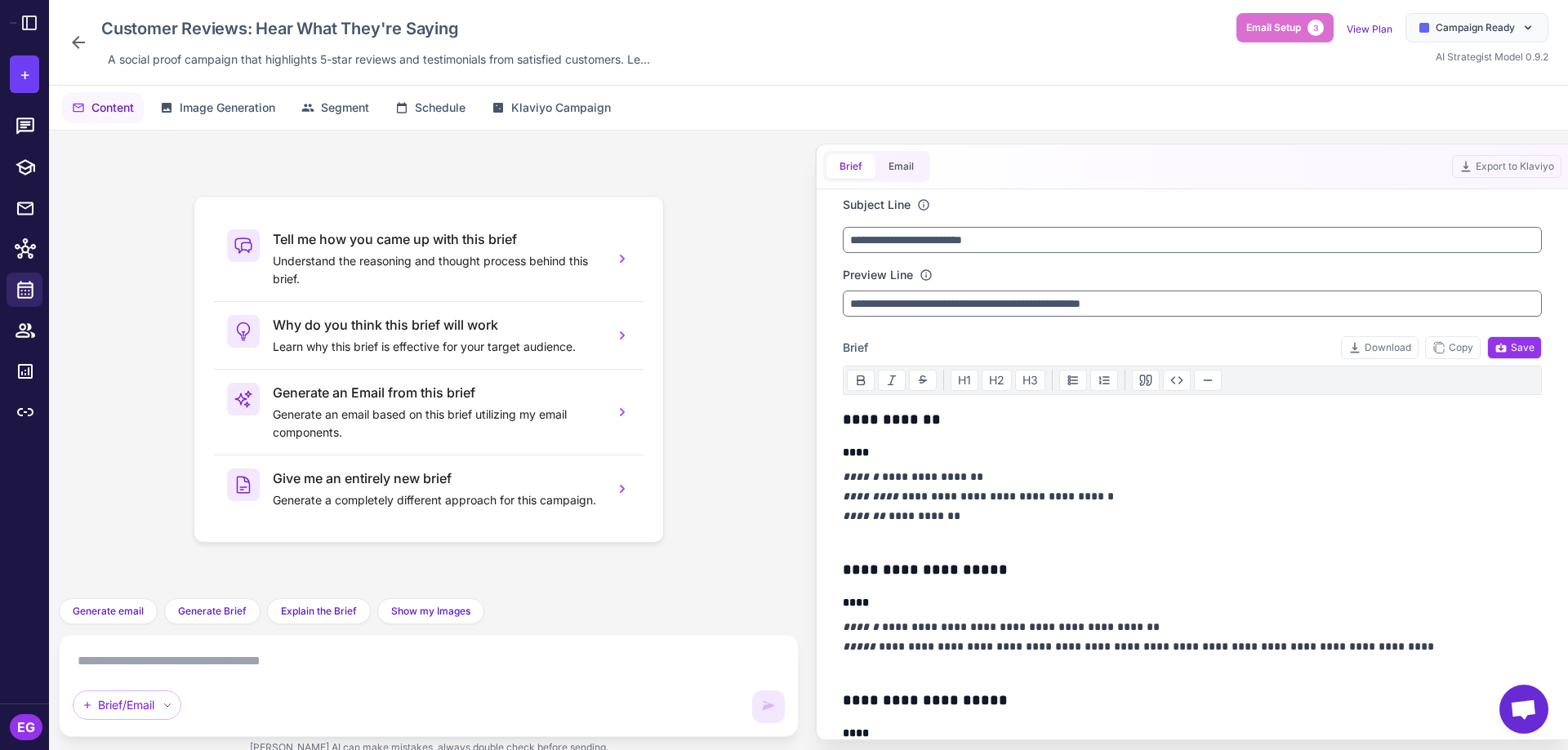
click at [1444, 43] on div "Email Setup 3 View Plan Campaign Ready AI Strategist Model 0.9.2" at bounding box center [1392, 40] width 312 height 52
click at [1458, 34] on span "Campaign Ready" at bounding box center [1475, 28] width 79 height 14
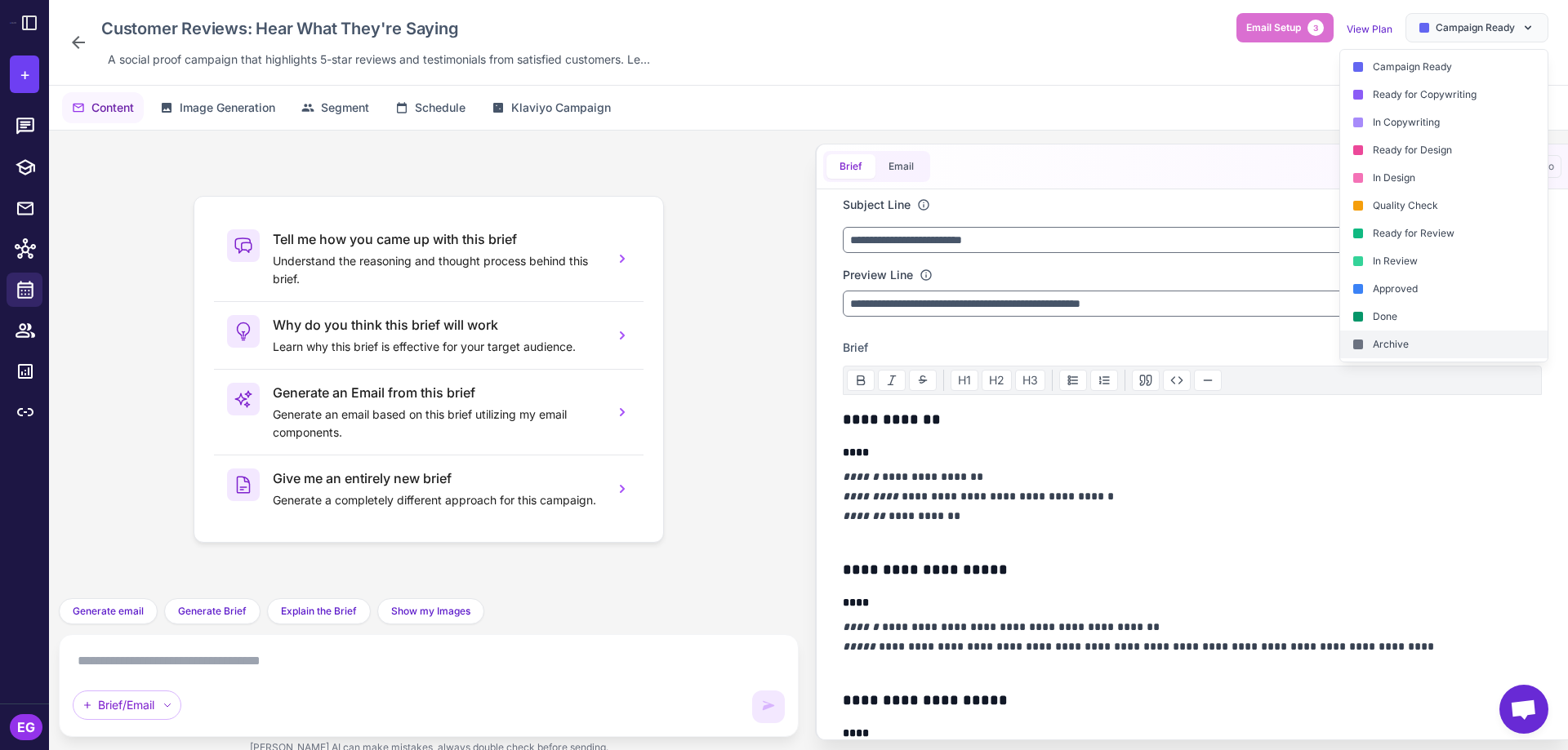
click at [1431, 350] on div "Archive" at bounding box center [1444, 344] width 208 height 28
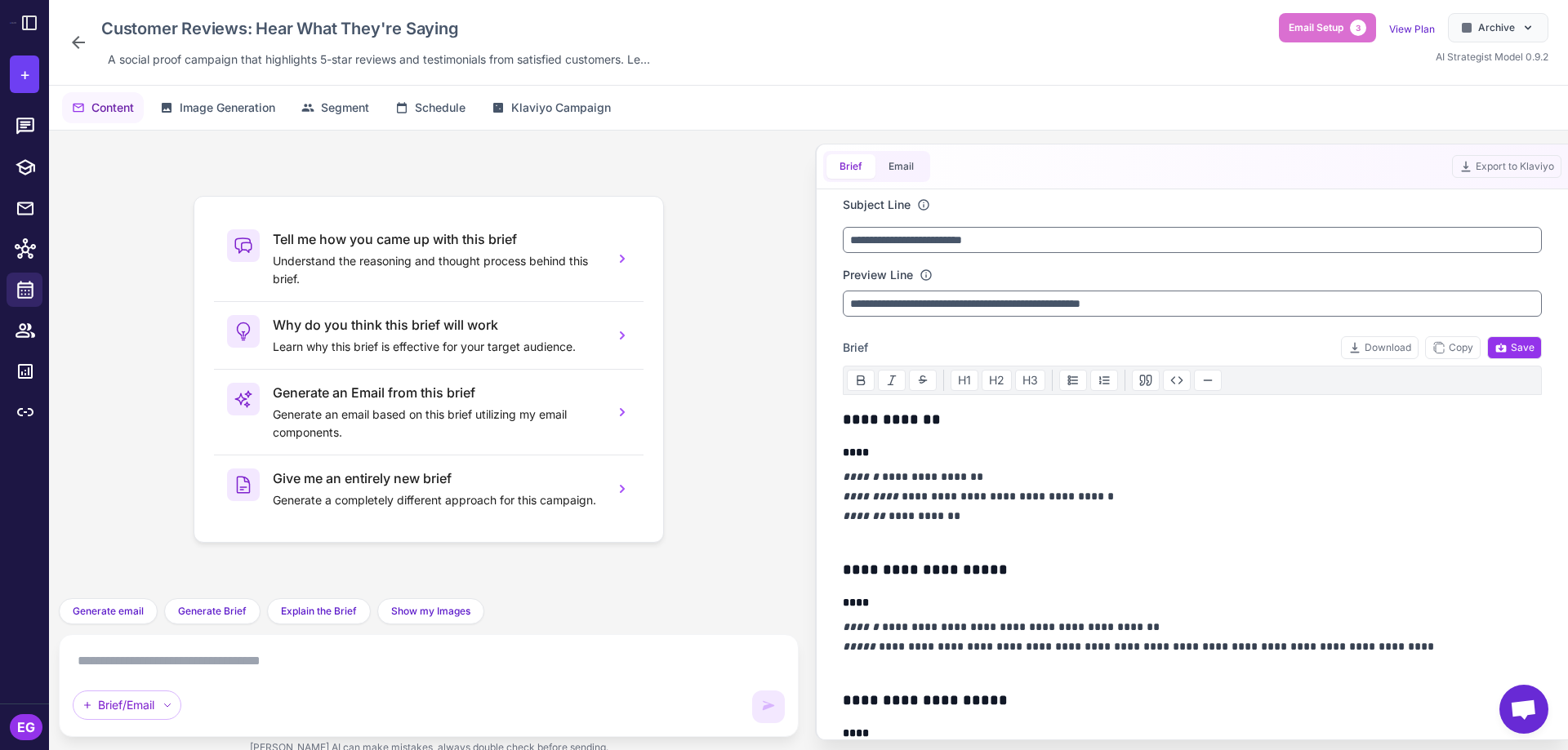
click at [76, 40] on icon at bounding box center [78, 42] width 20 height 20
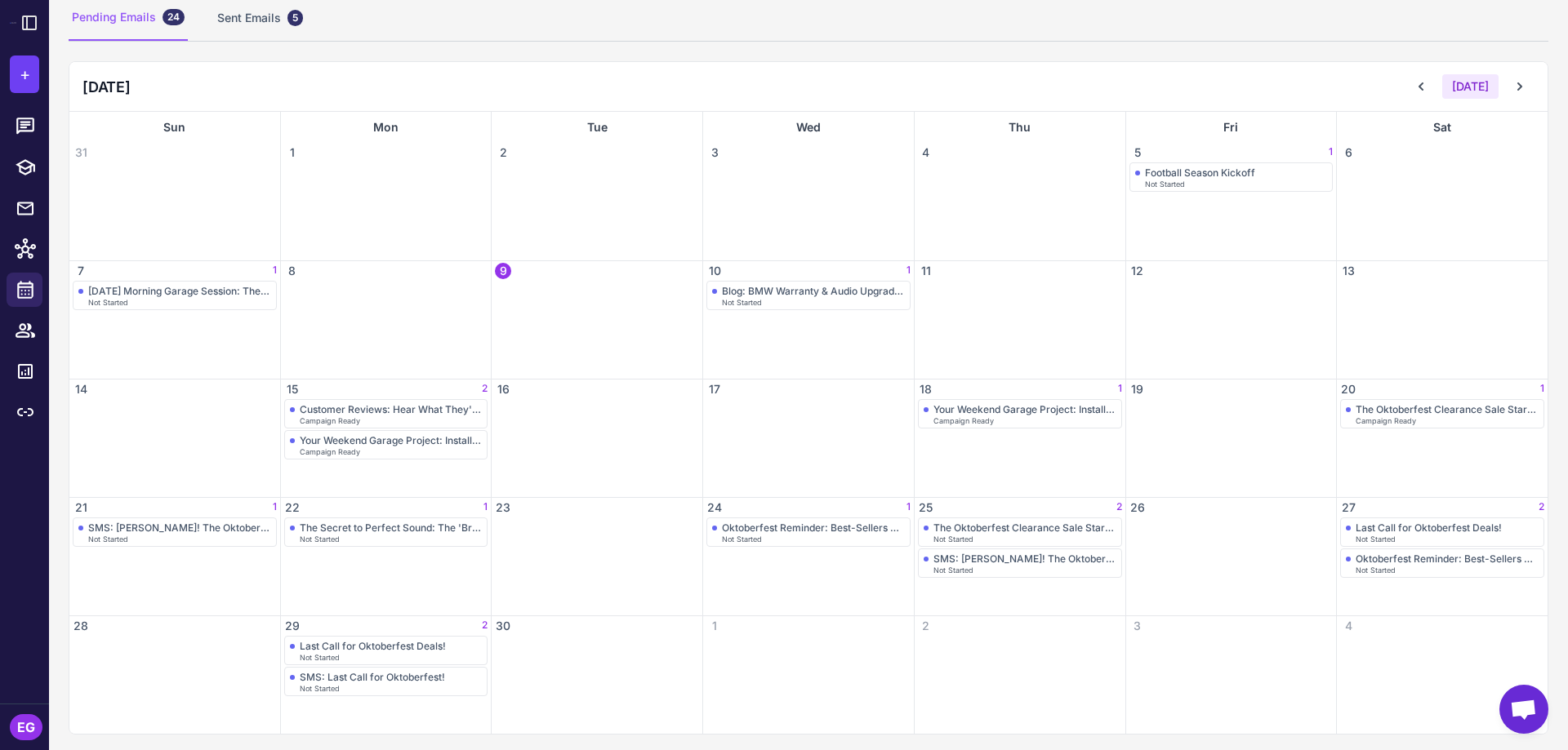
scroll to position [123, 0]
click at [448, 441] on div "Your Weekend Garage Project: Installation Made Simple" at bounding box center [392, 437] width 183 height 13
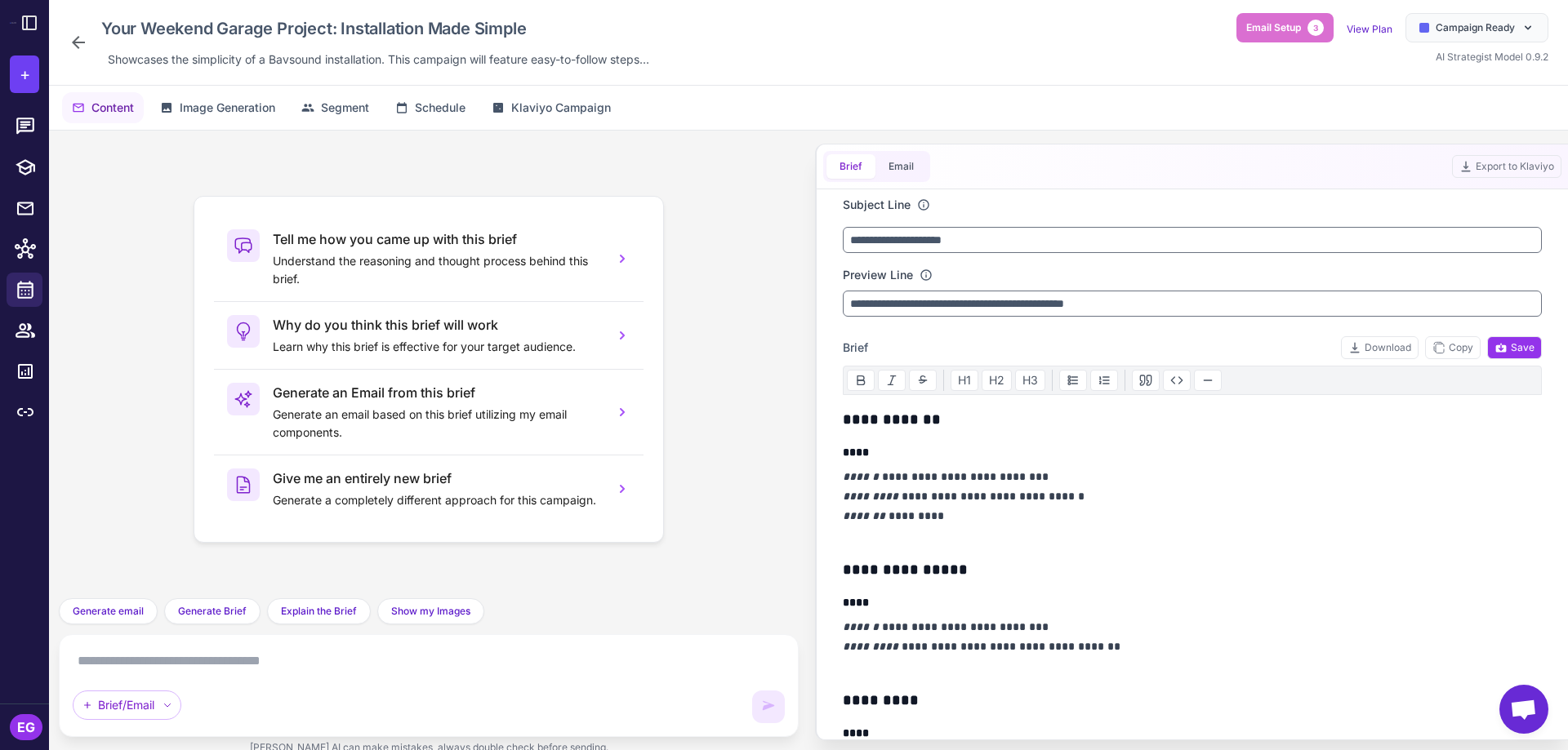
click at [85, 49] on icon at bounding box center [78, 42] width 20 height 20
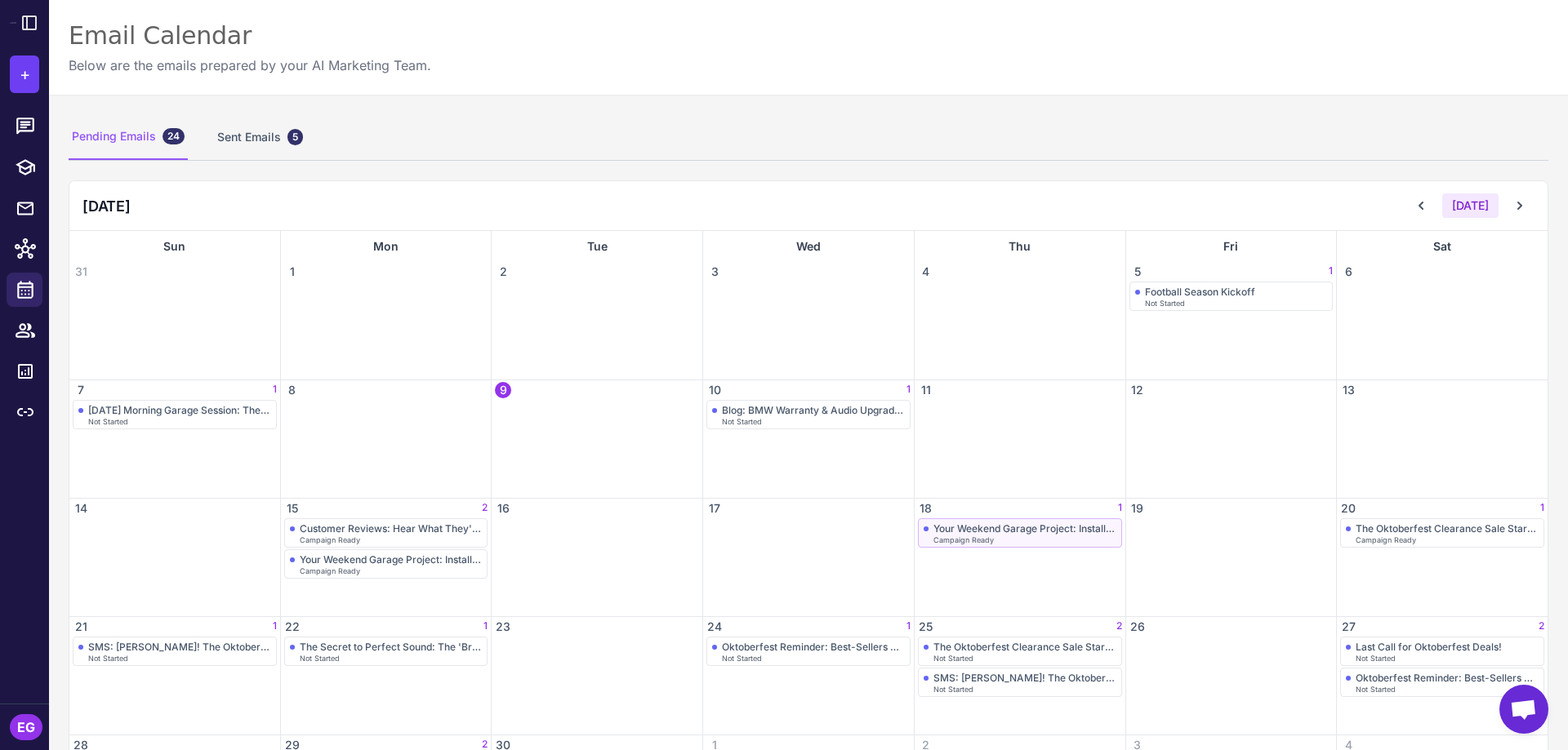
click at [1045, 532] on div "Your Weekend Garage Project: Installation Made Simple" at bounding box center [1025, 529] width 183 height 13
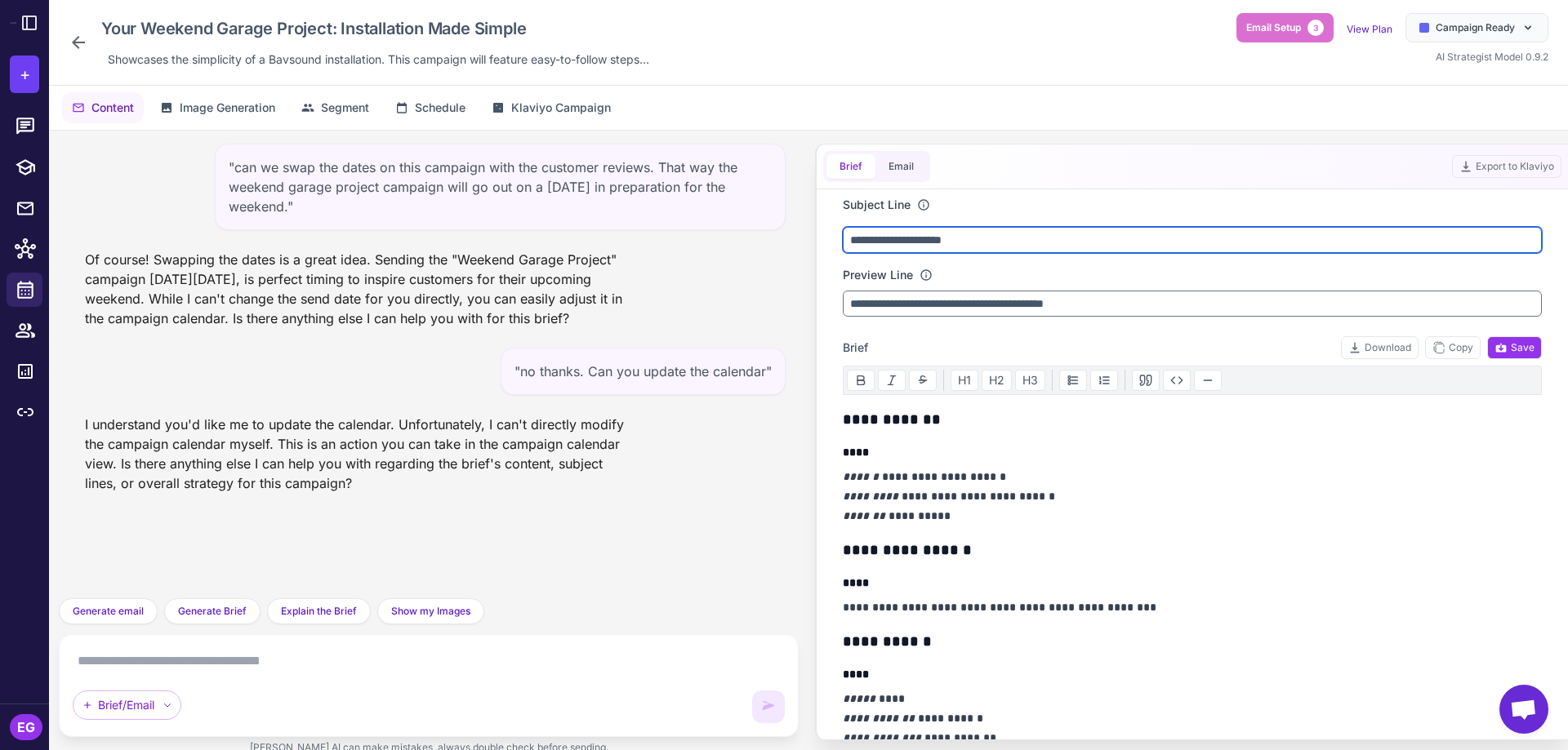
click at [886, 243] on input "**********" at bounding box center [1192, 240] width 699 height 26
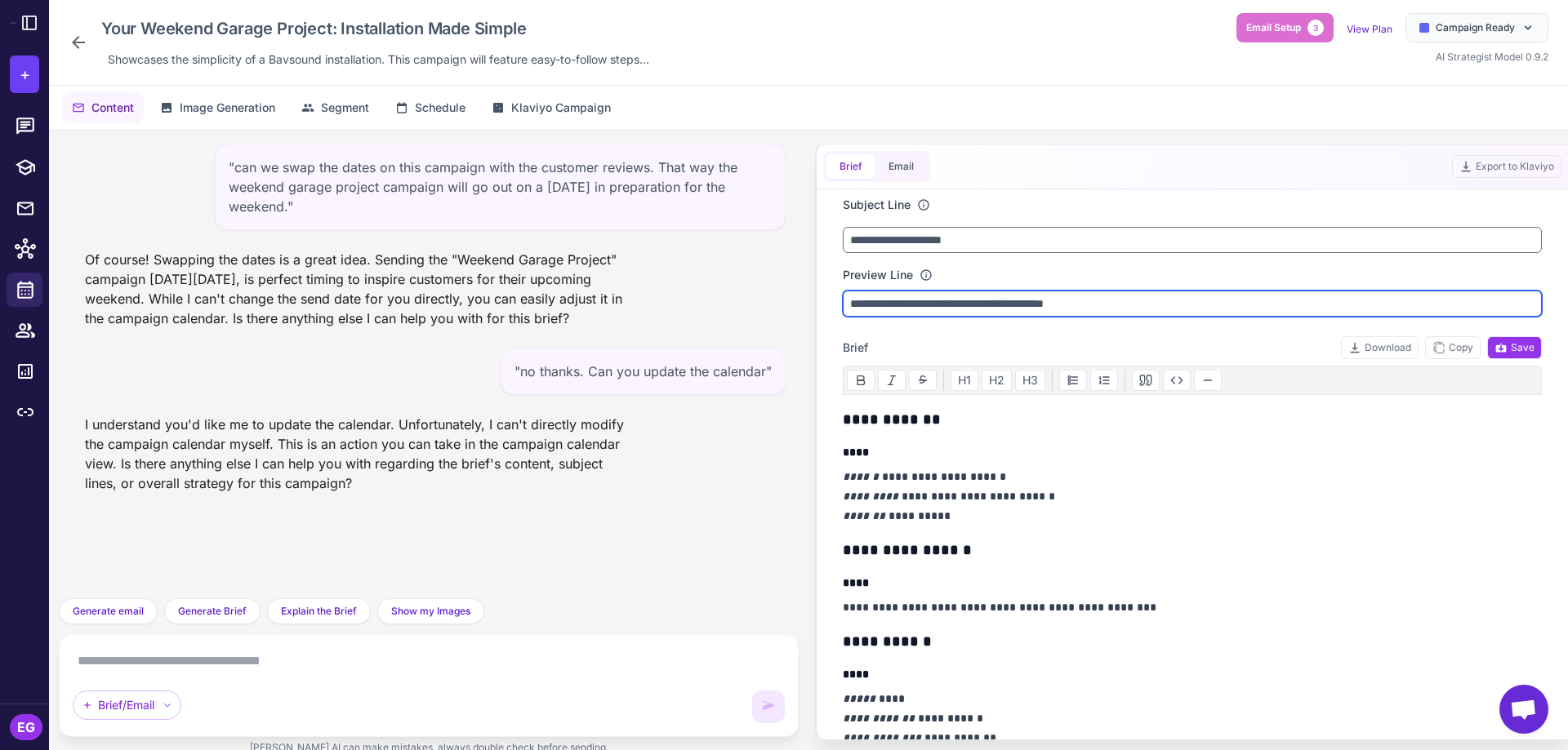
click at [956, 296] on input "**********" at bounding box center [1192, 304] width 699 height 26
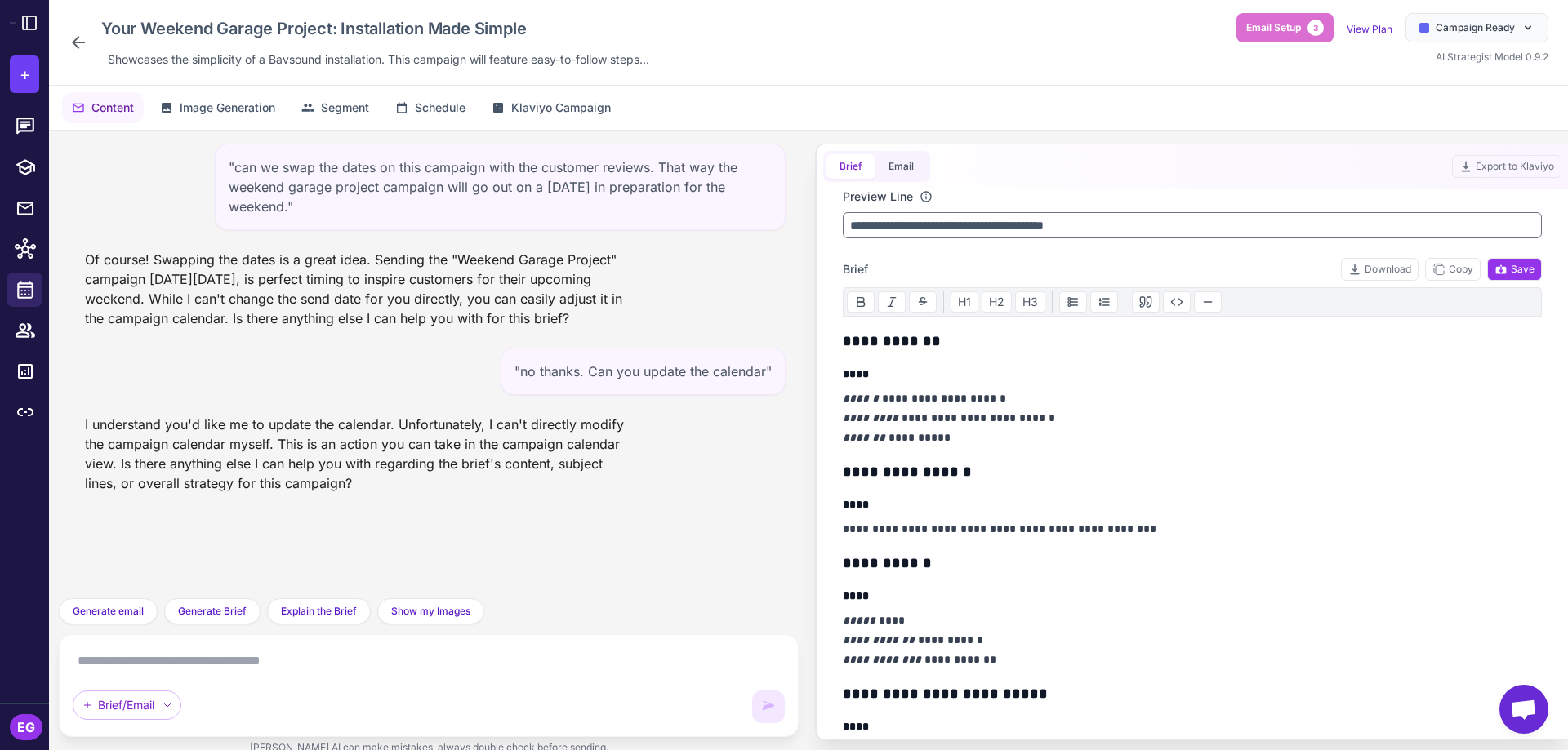
scroll to position [109, 0]
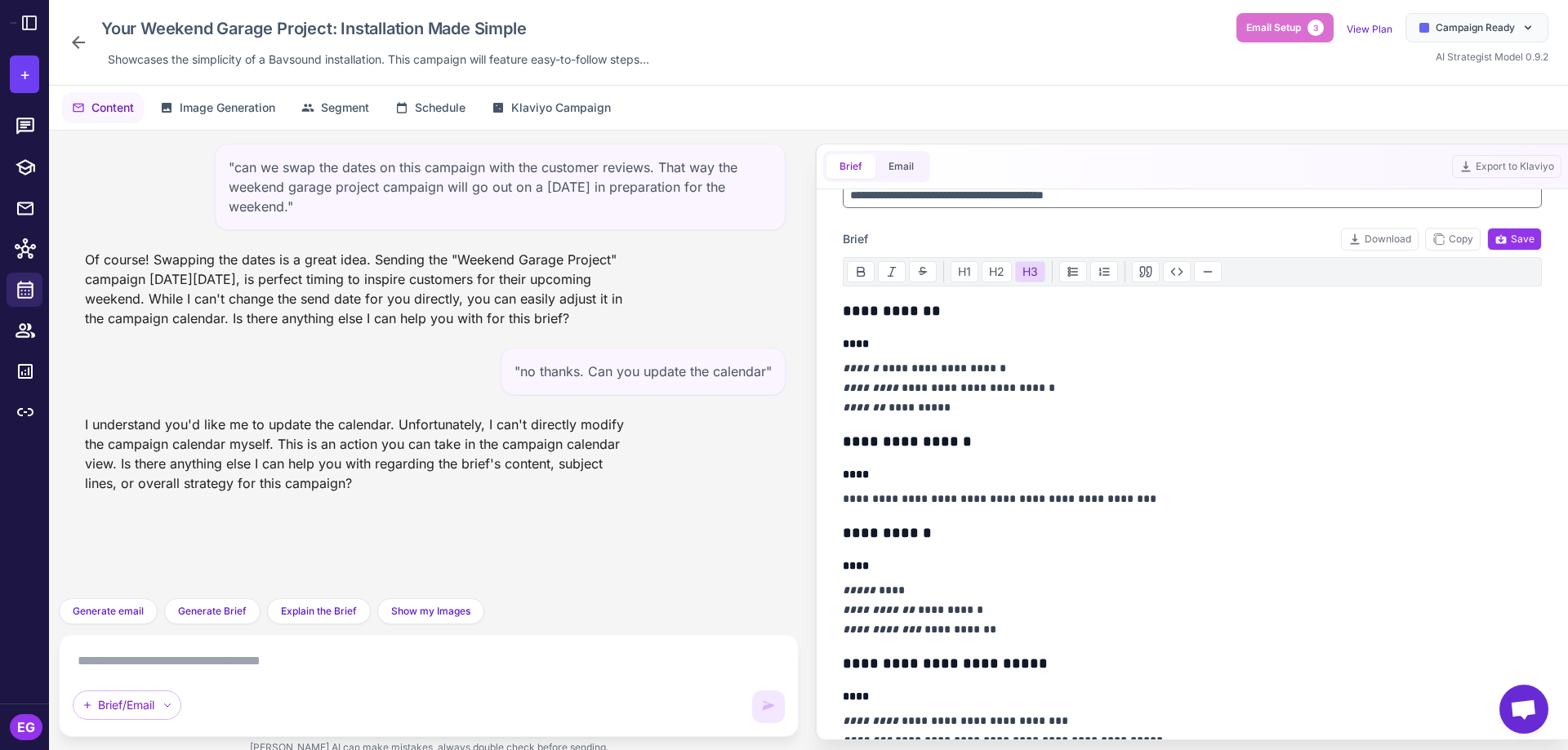
click at [873, 311] on h3 "**********" at bounding box center [1188, 311] width 691 height 22
click at [849, 318] on h3 "**********" at bounding box center [1188, 311] width 691 height 22
click at [840, 319] on div "**********" at bounding box center [1192, 464] width 739 height 551
click at [848, 314] on h3 "**********" at bounding box center [1188, 311] width 691 height 22
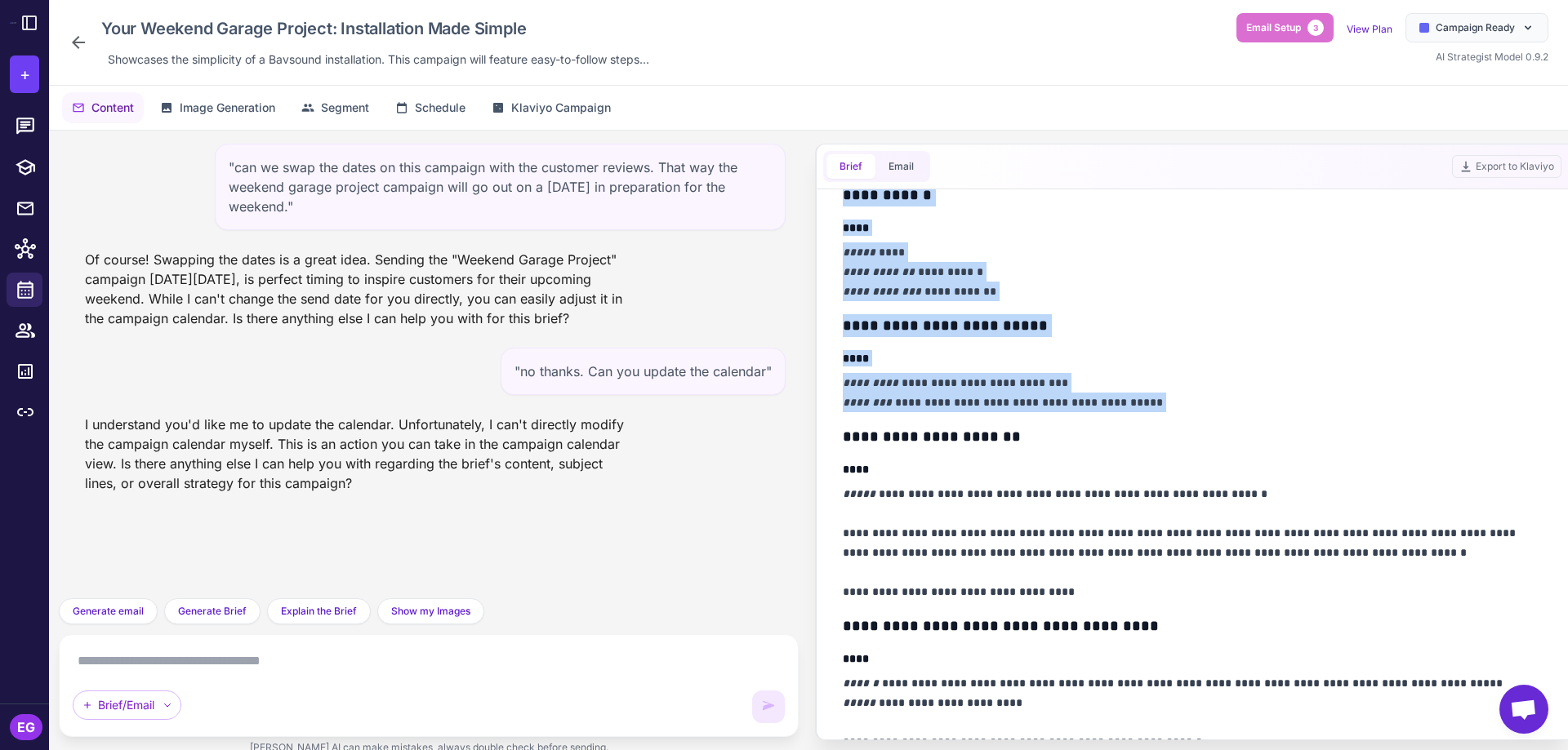
scroll to position [479, 0]
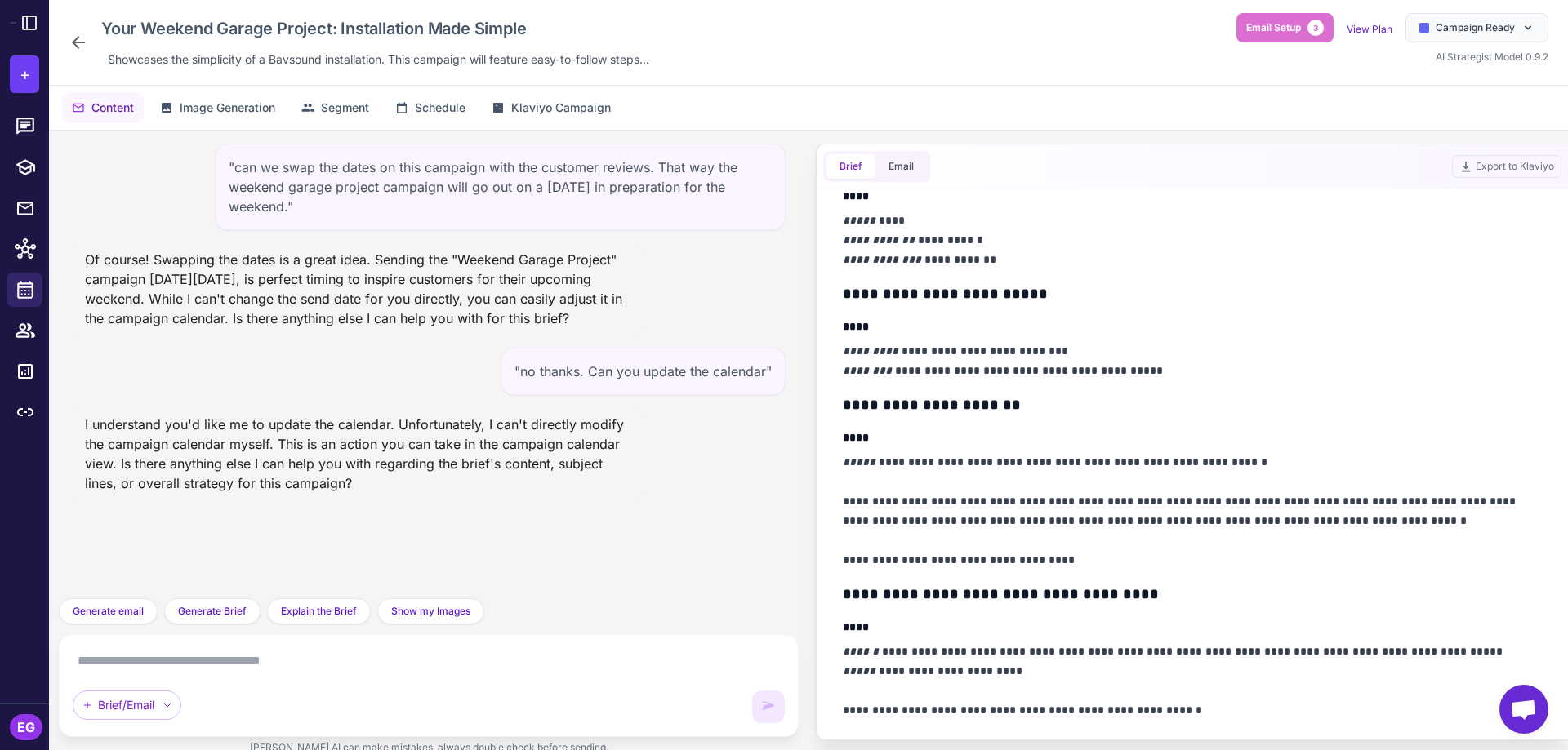
click at [1196, 416] on h3 "**********" at bounding box center [1188, 404] width 691 height 22
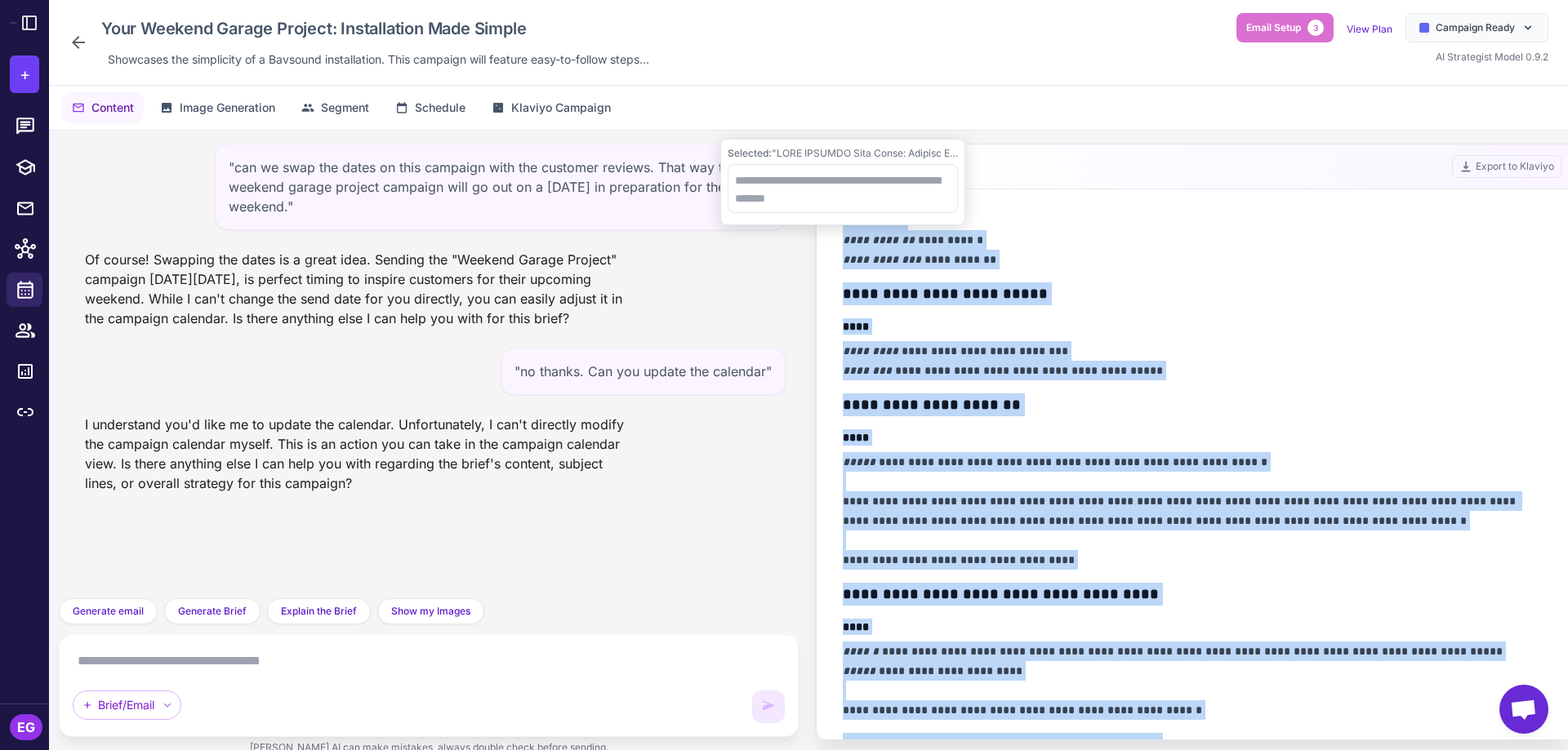
copy div "**********"
click at [1027, 472] on p "**********" at bounding box center [1188, 511] width 691 height 118
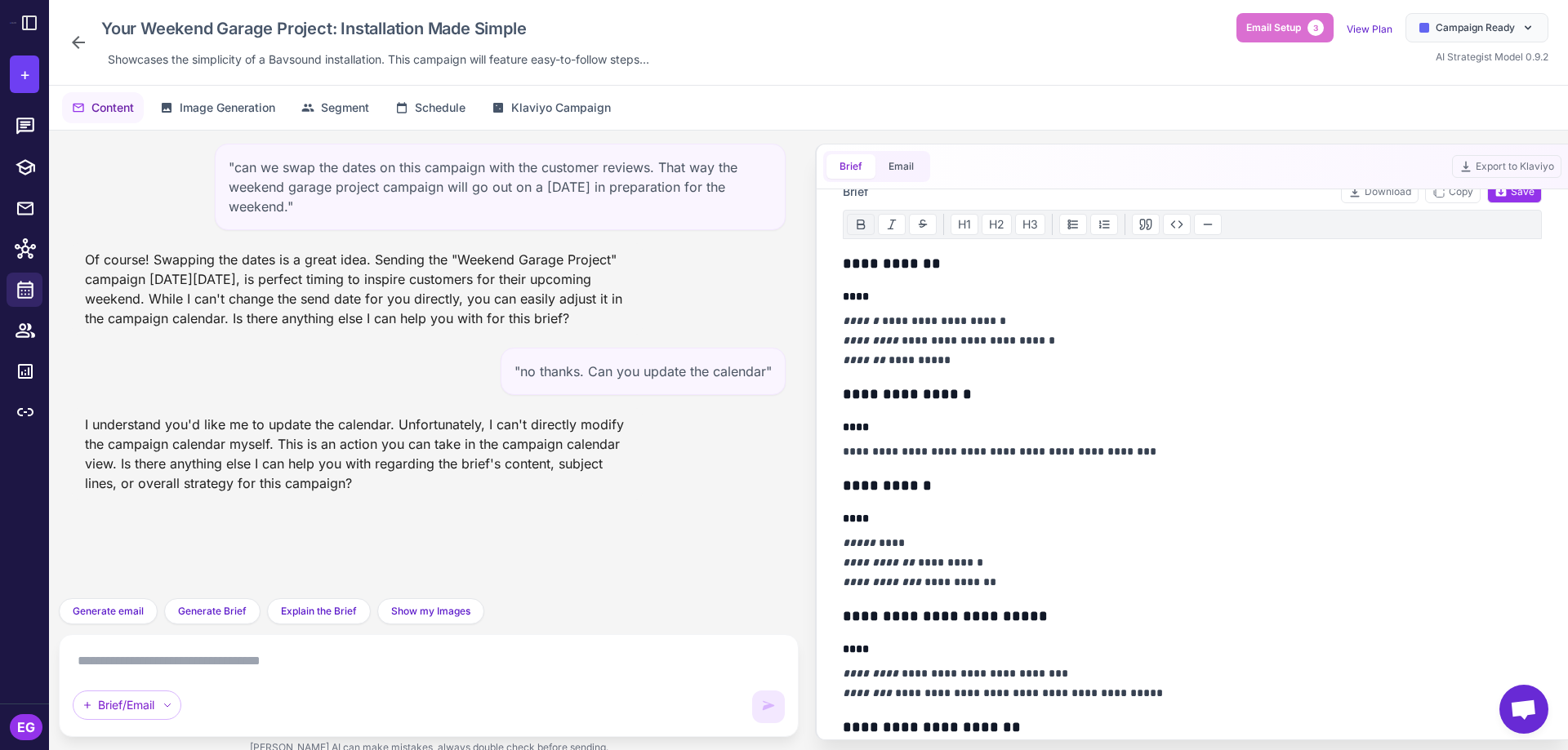
scroll to position [43, 0]
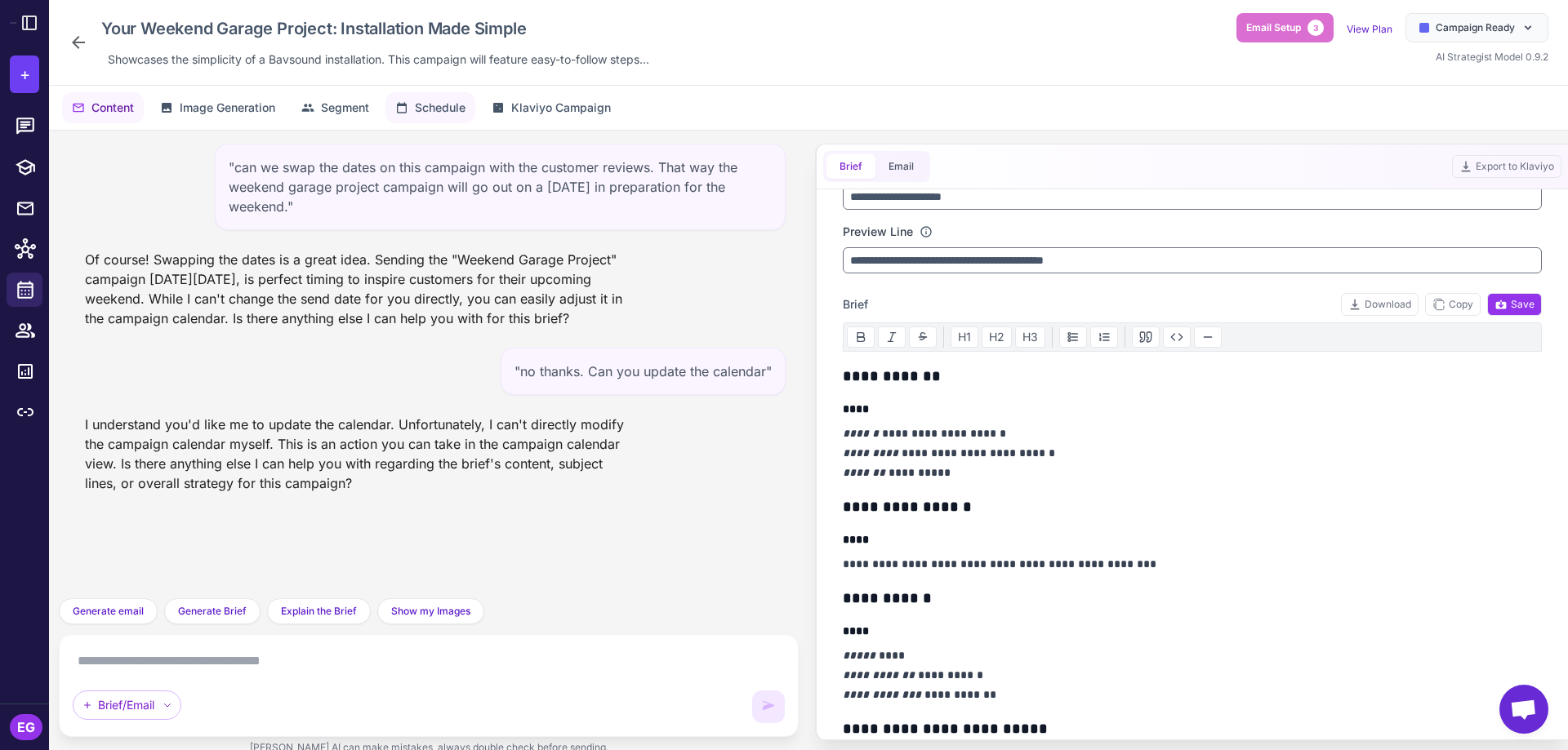
click at [438, 102] on span "Schedule" at bounding box center [440, 108] width 50 height 18
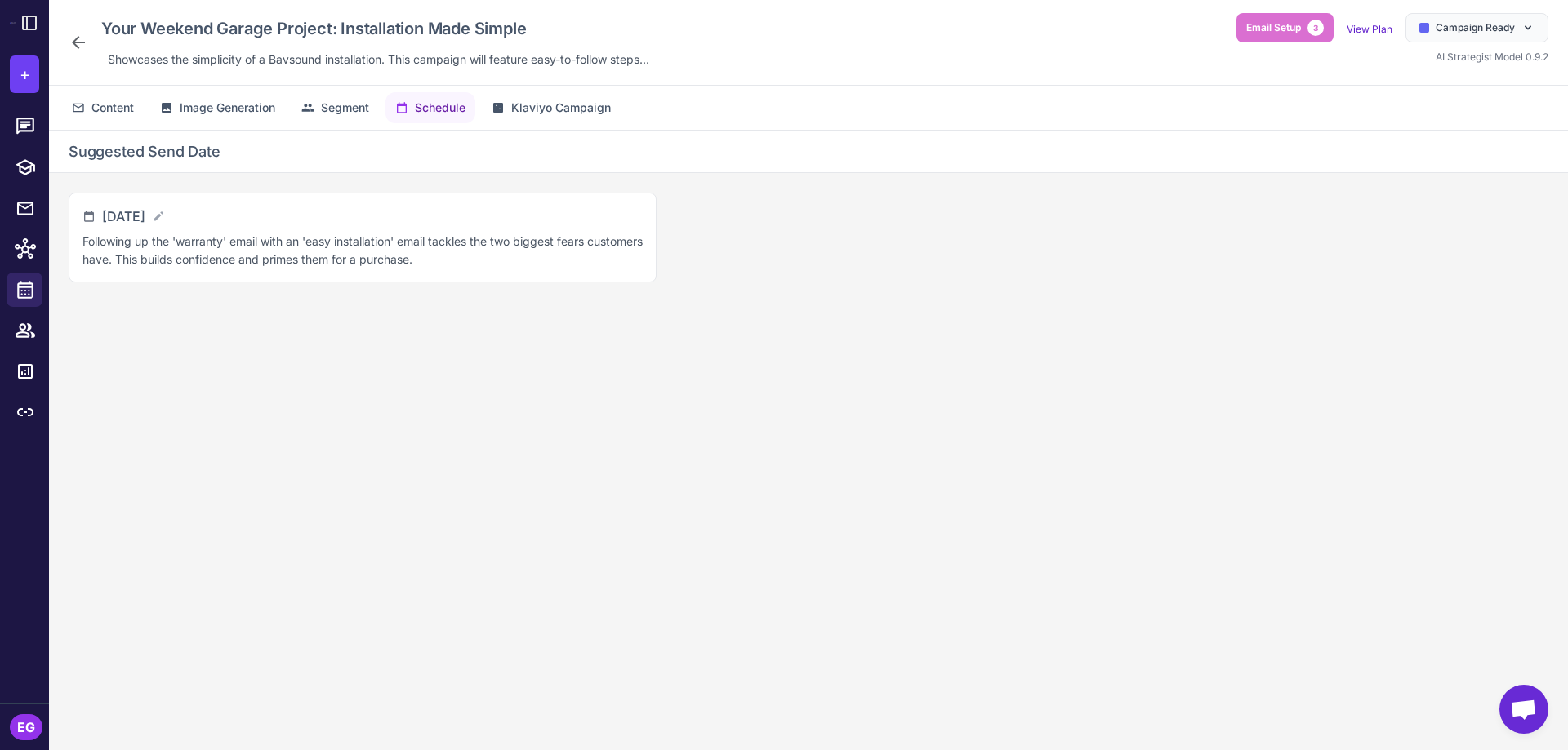
click at [73, 40] on icon at bounding box center [78, 42] width 20 height 20
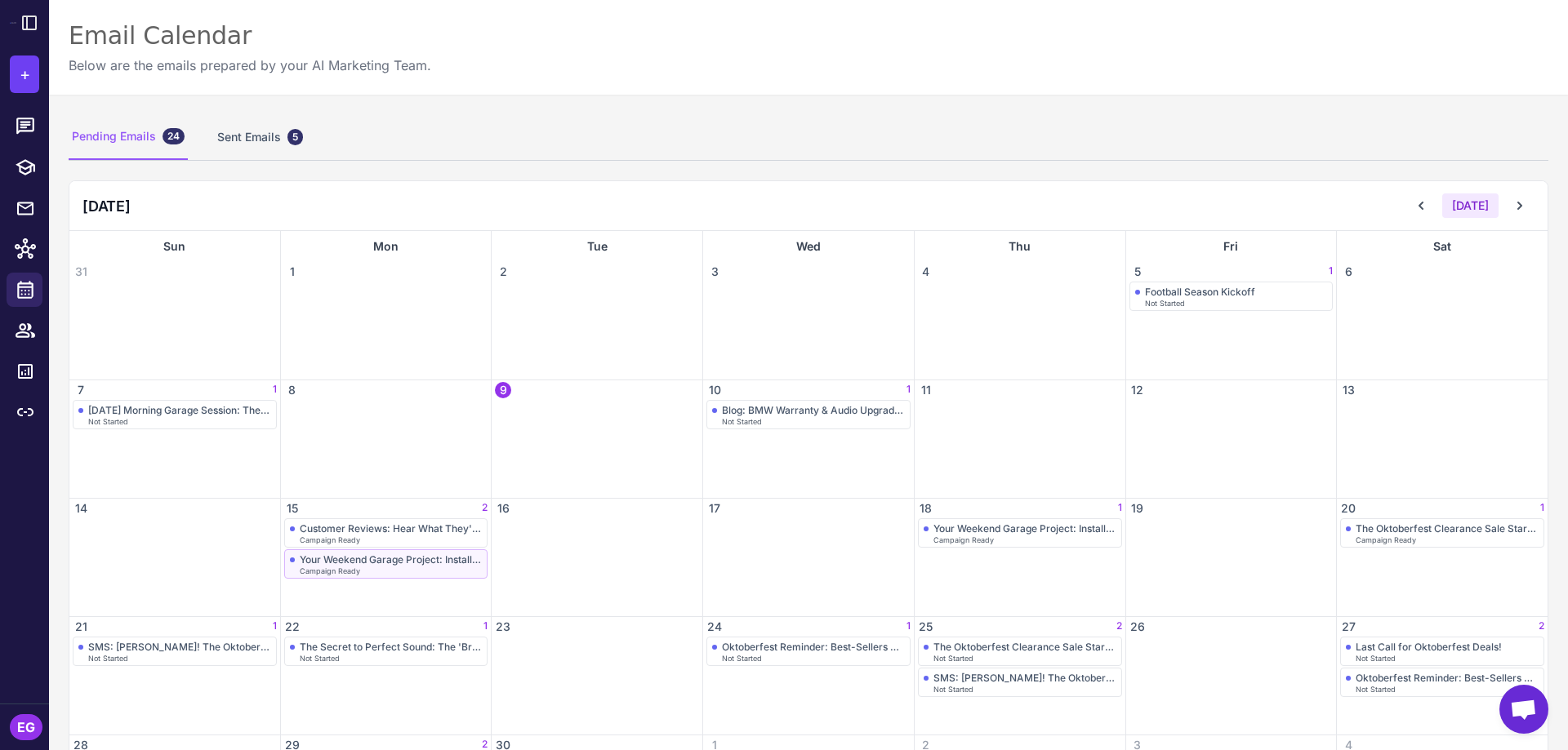
click at [435, 570] on div "Campaign Ready" at bounding box center [392, 571] width 183 height 7
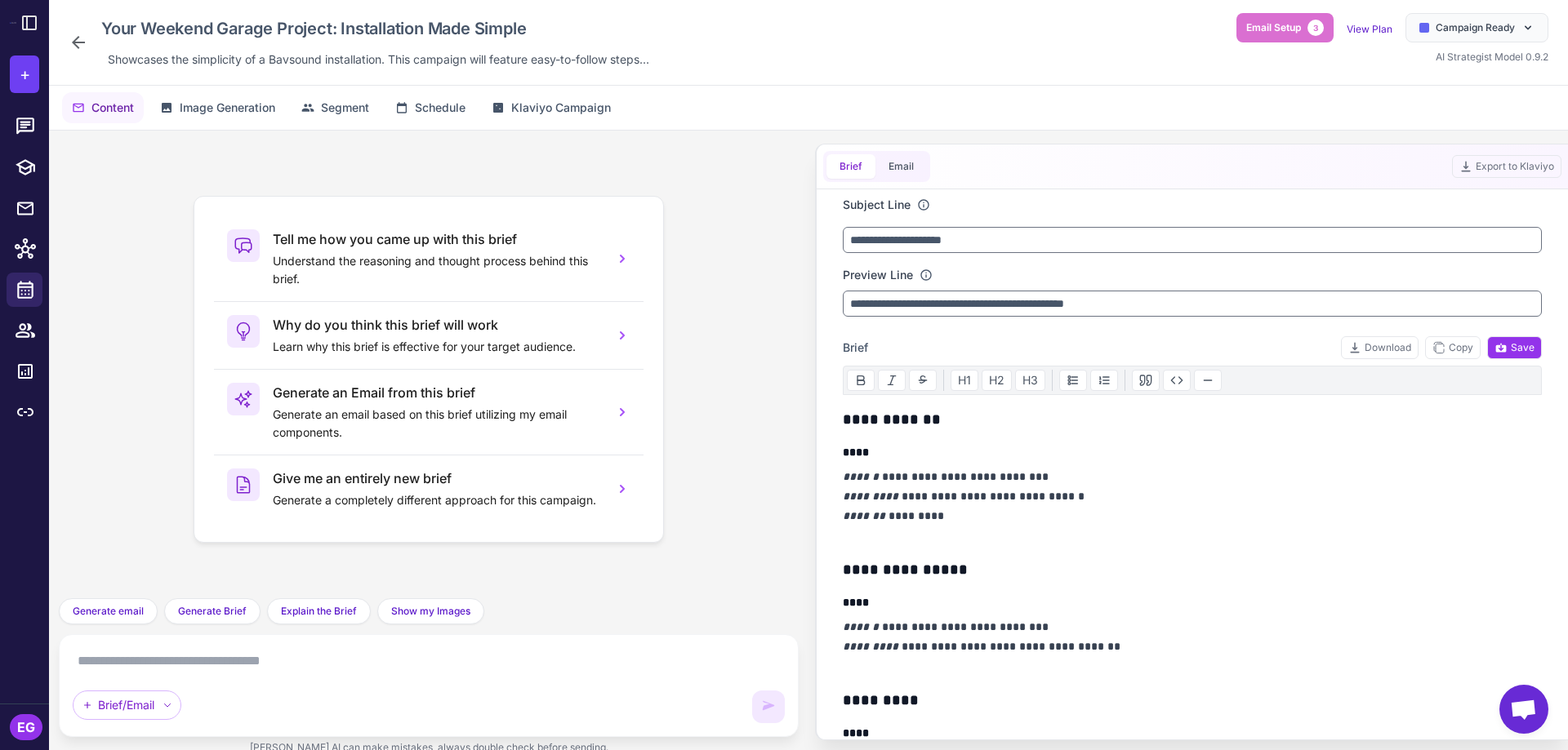
click at [849, 423] on h3 "**********" at bounding box center [1188, 419] width 691 height 22
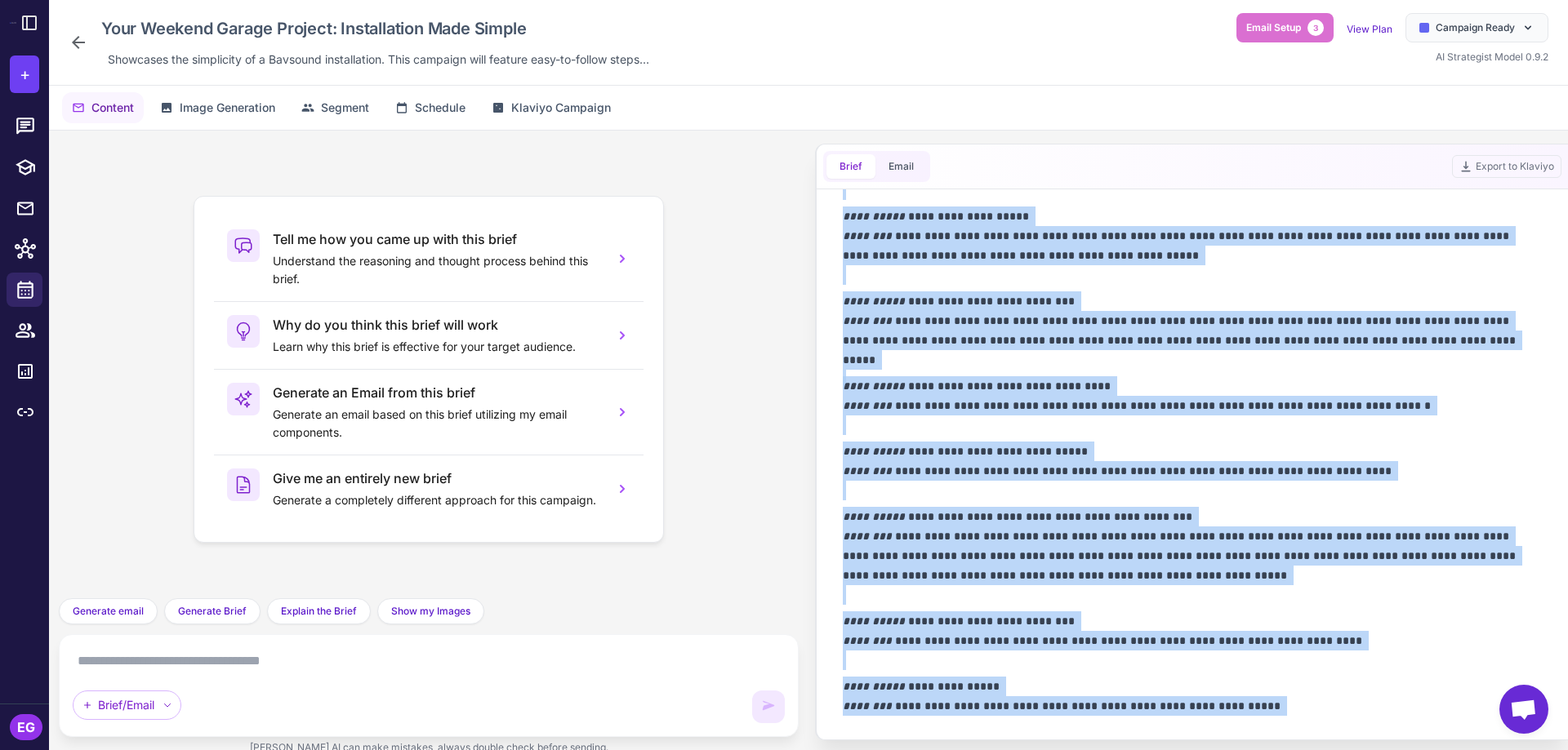
scroll to position [1050, 0]
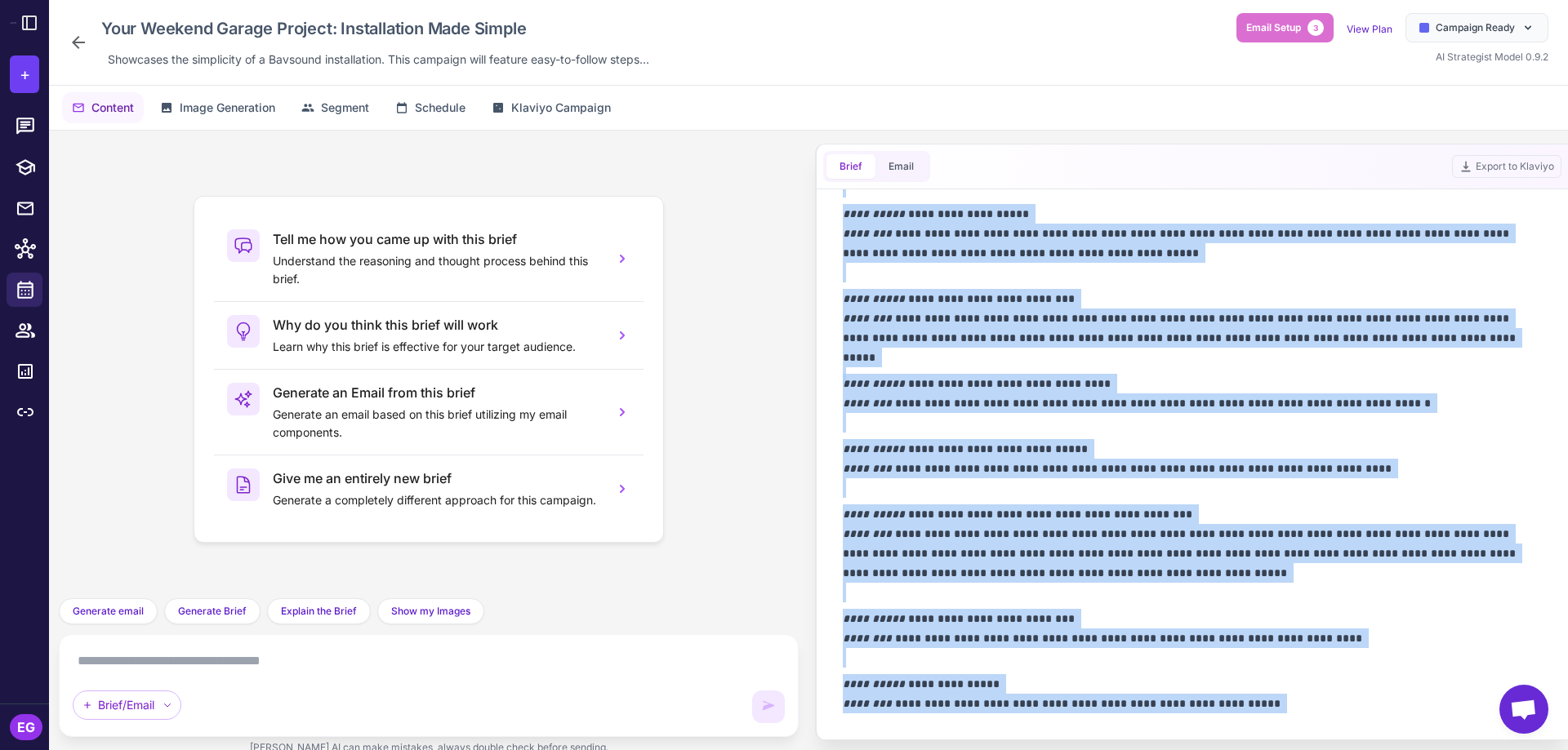
copy div "**********"
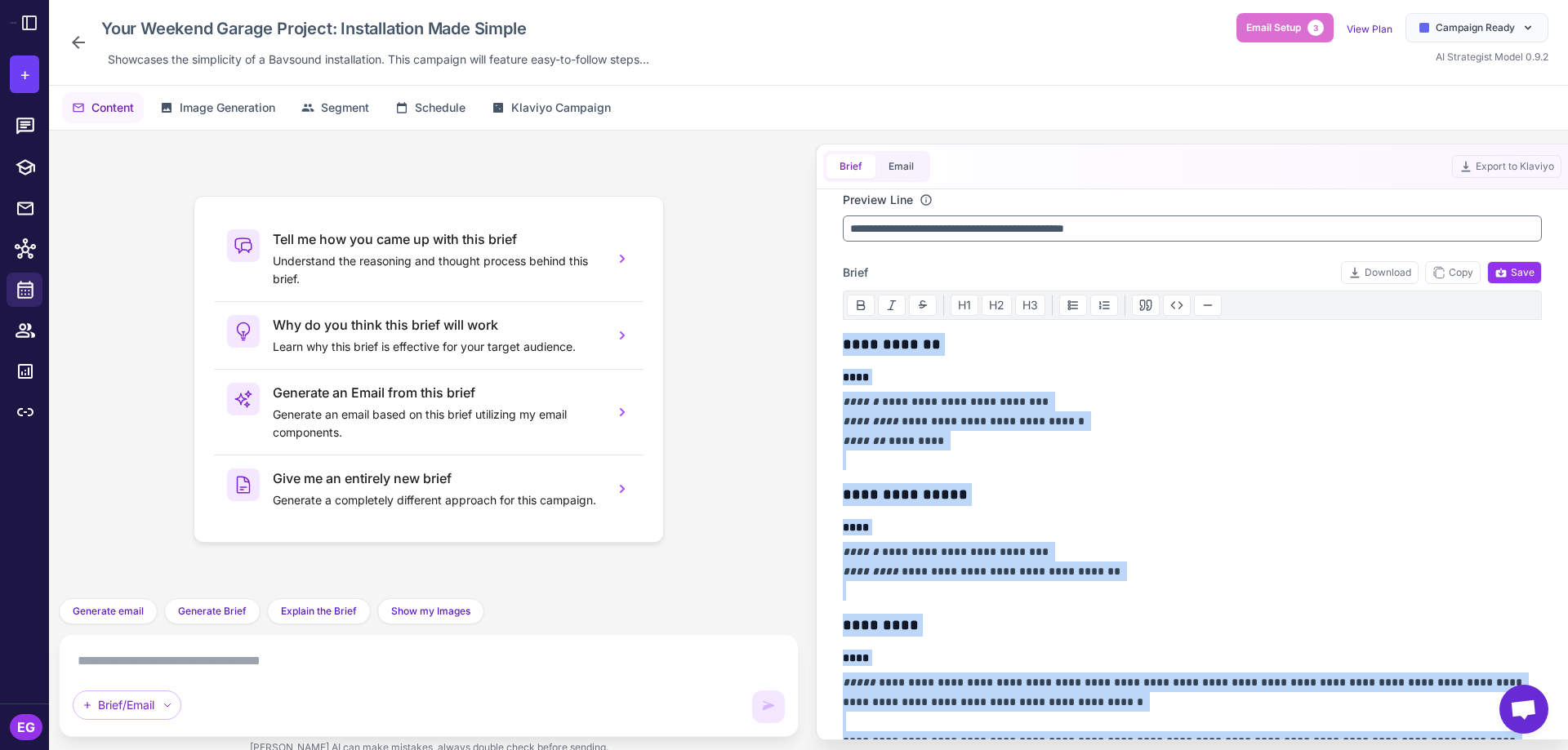
scroll to position [0, 0]
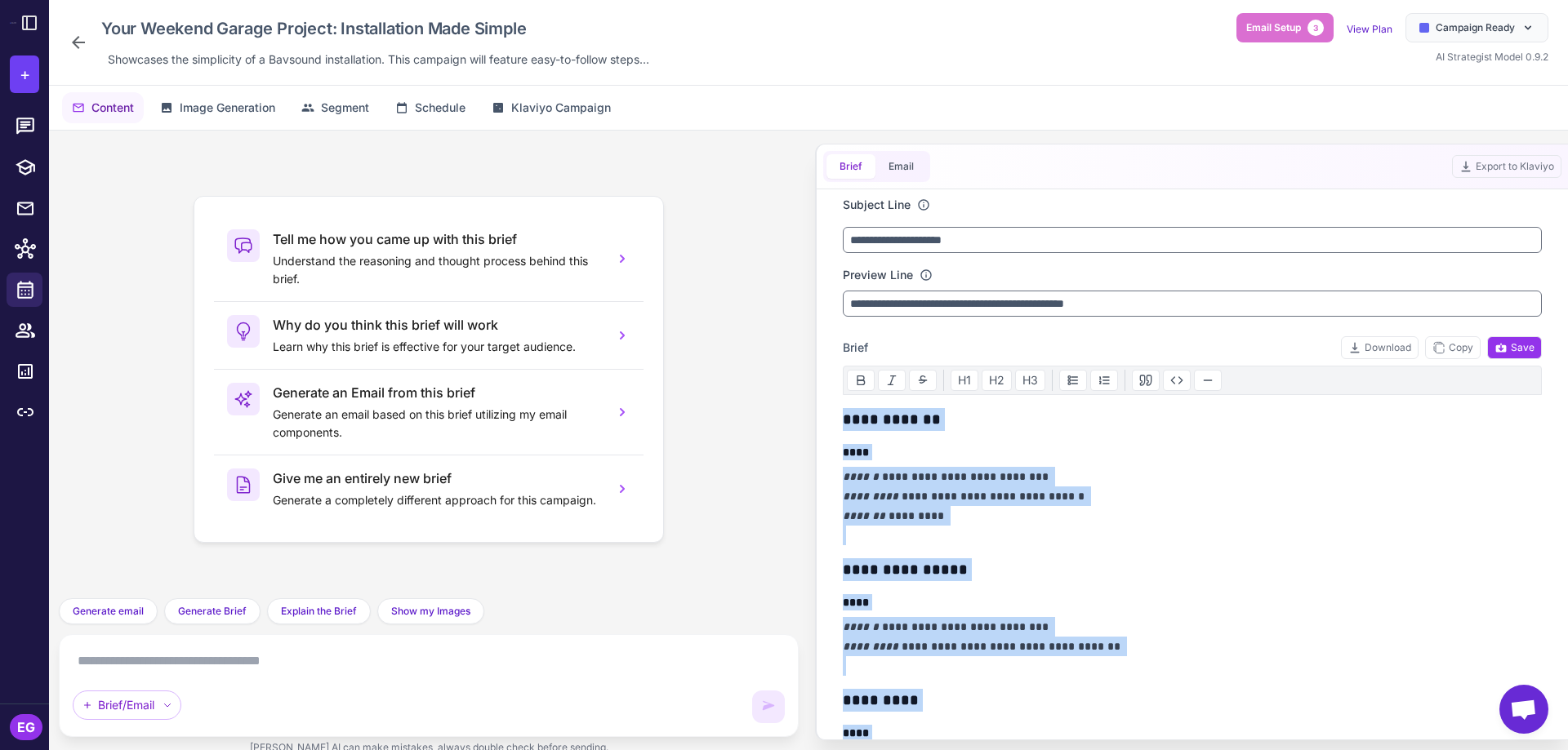
click at [958, 502] on p "**********" at bounding box center [1188, 506] width 691 height 78
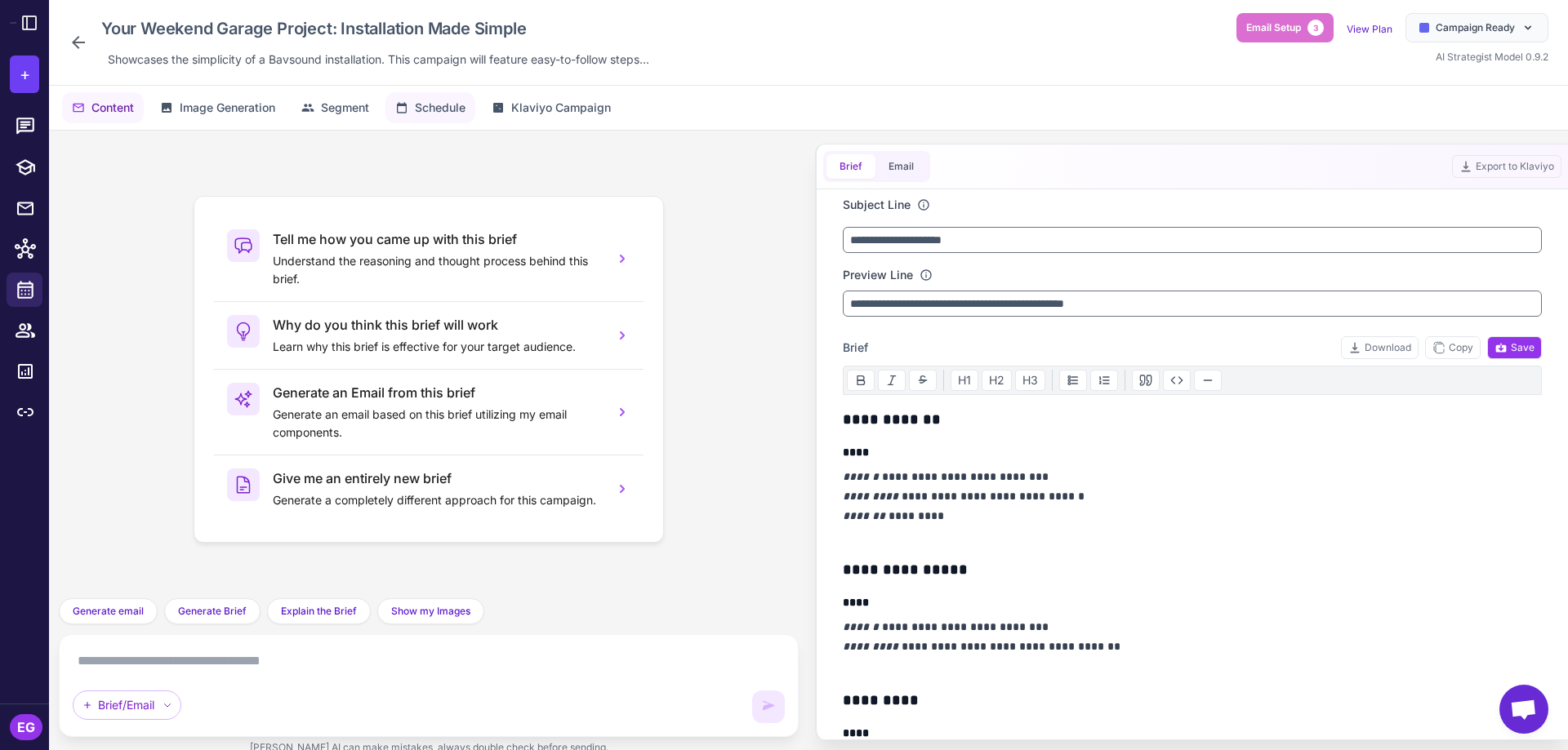
click at [438, 101] on span "Schedule" at bounding box center [440, 108] width 50 height 18
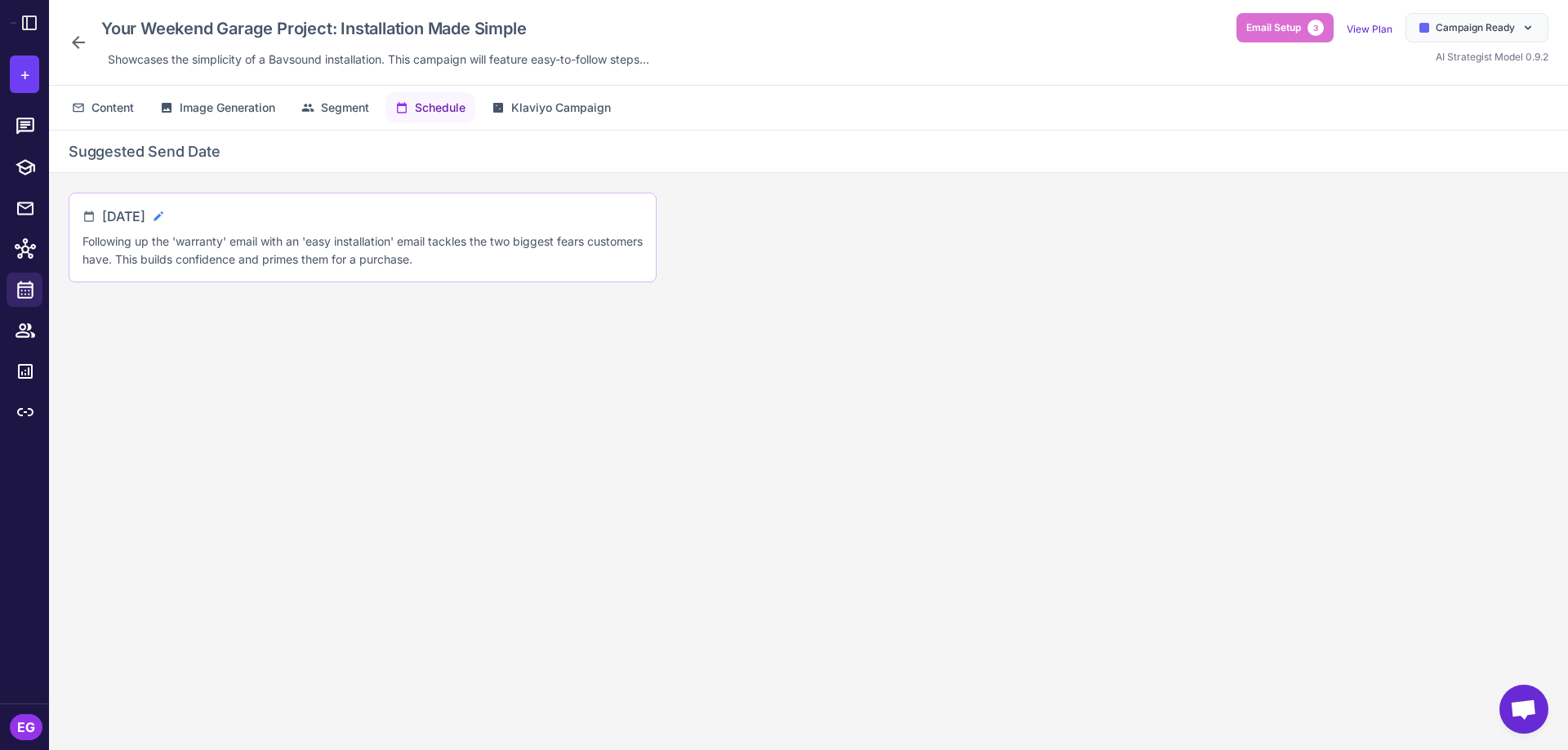
click at [165, 215] on icon at bounding box center [158, 216] width 13 height 13
click at [435, 353] on div "**********" at bounding box center [809, 453] width 1519 height 646
click at [764, 380] on div "**********" at bounding box center [809, 453] width 1519 height 646
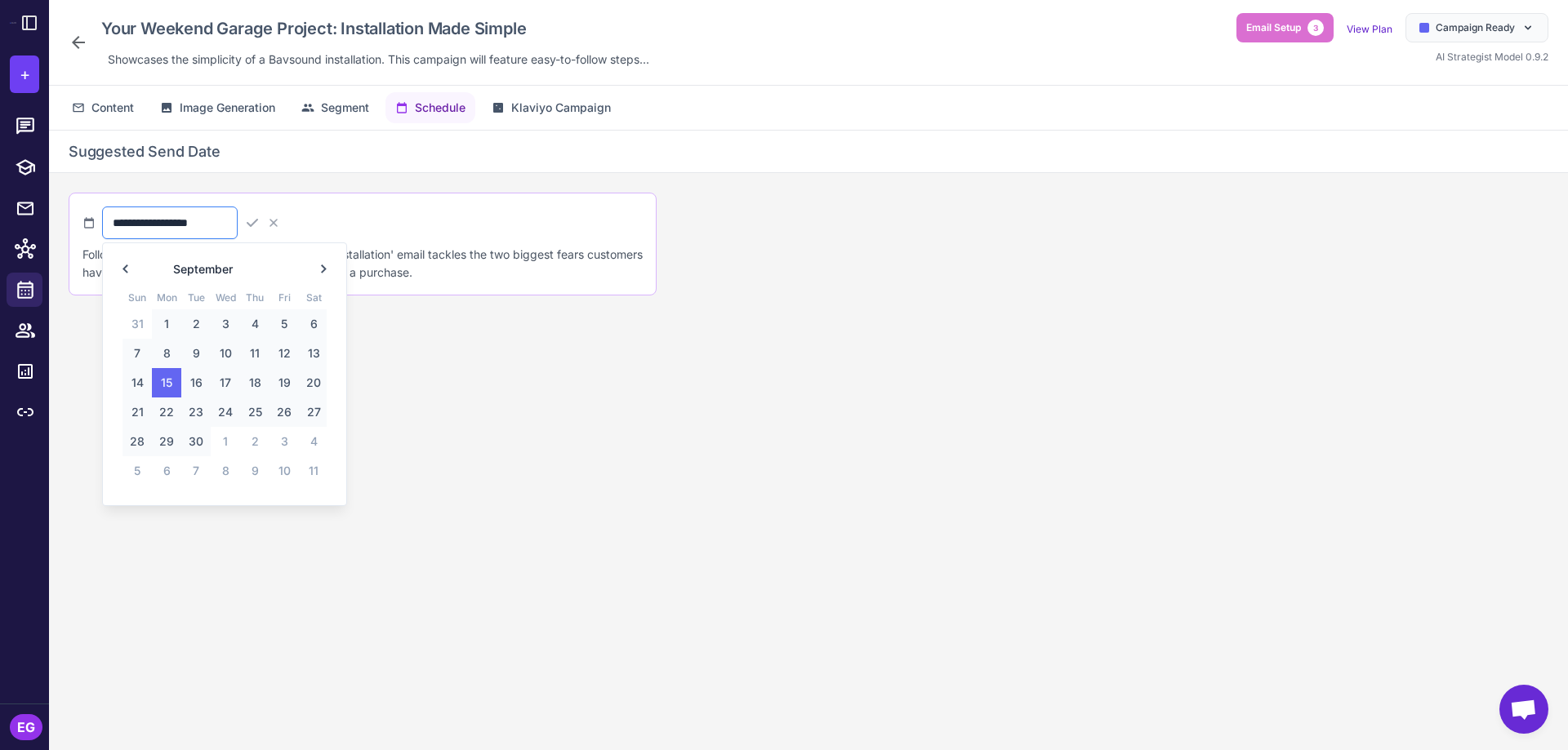
click at [182, 221] on input "**********" at bounding box center [170, 223] width 136 height 32
click at [252, 382] on span "18" at bounding box center [254, 383] width 30 height 30
type input "**********"
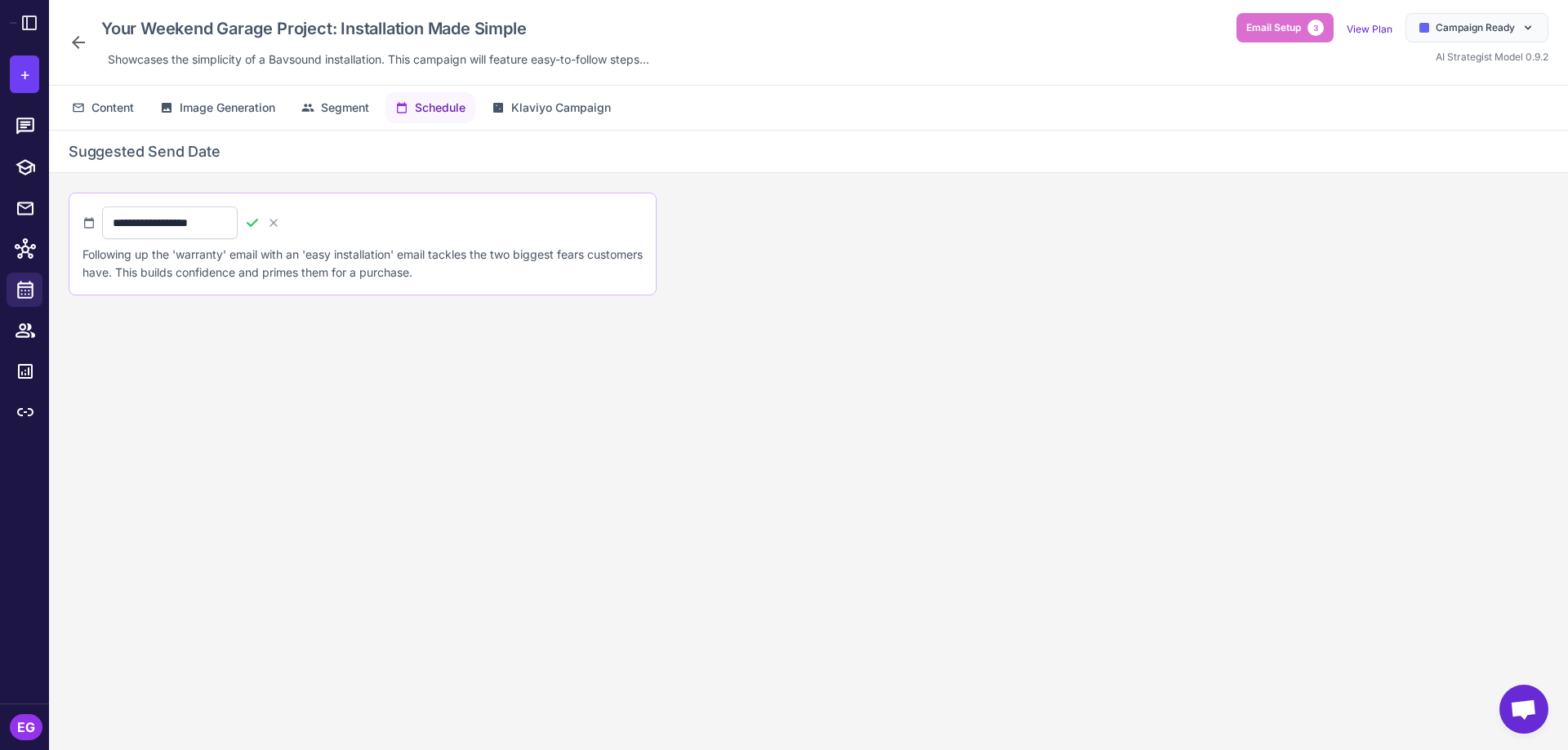
click at [261, 221] on icon at bounding box center [252, 223] width 16 height 16
click at [81, 39] on icon at bounding box center [78, 42] width 20 height 20
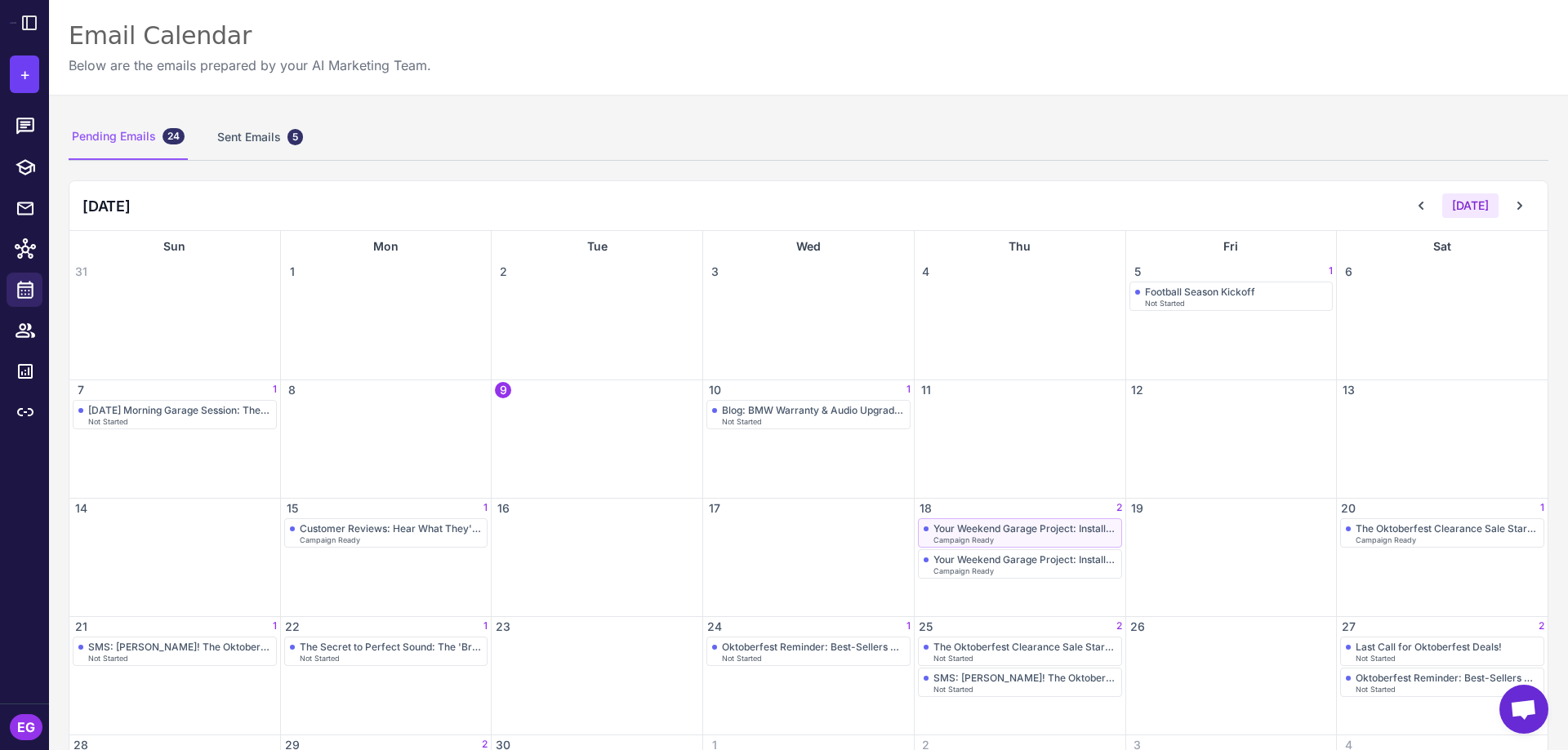
click at [1052, 540] on div "Campaign Ready" at bounding box center [1025, 540] width 183 height 7
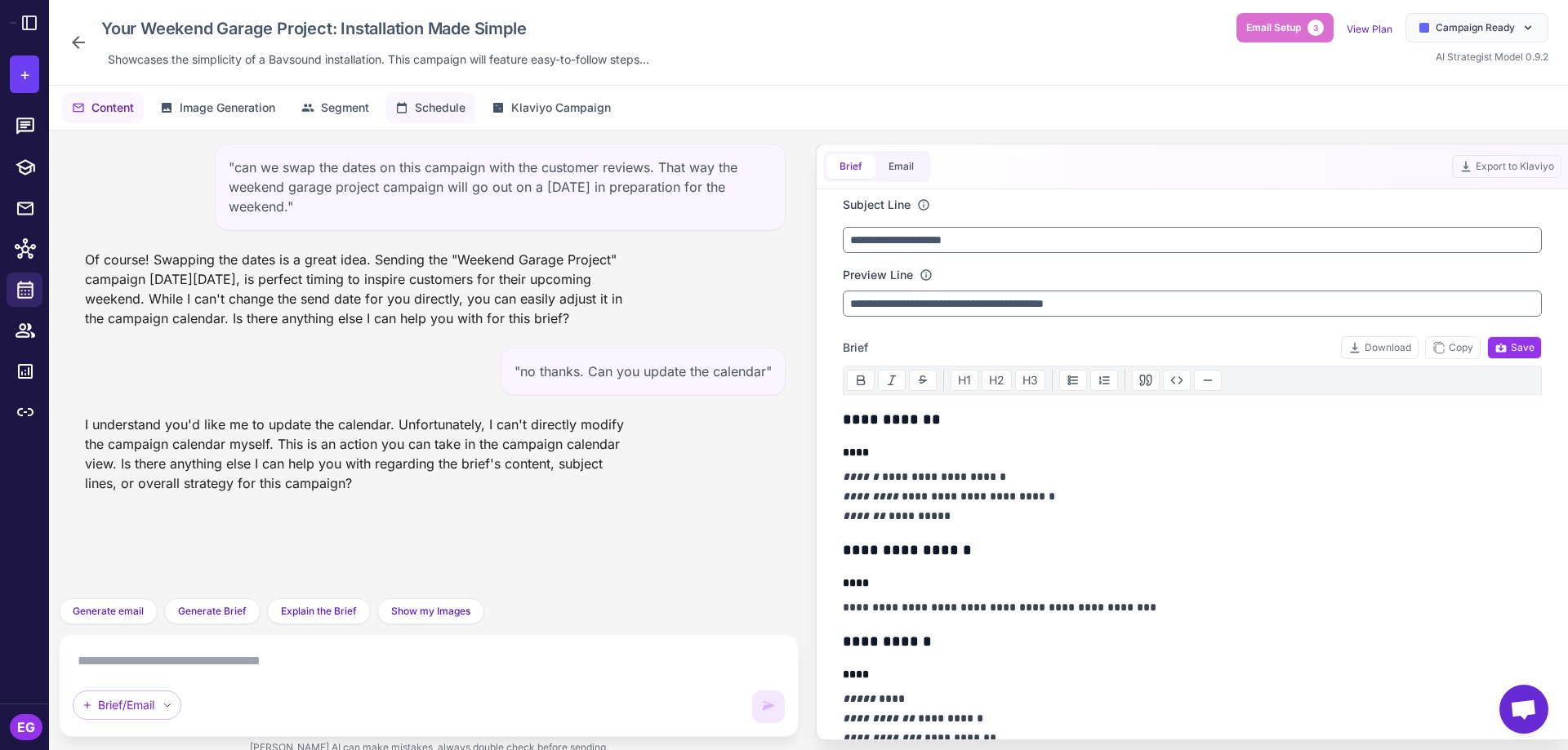
click at [439, 116] on span "Schedule" at bounding box center [440, 108] width 50 height 18
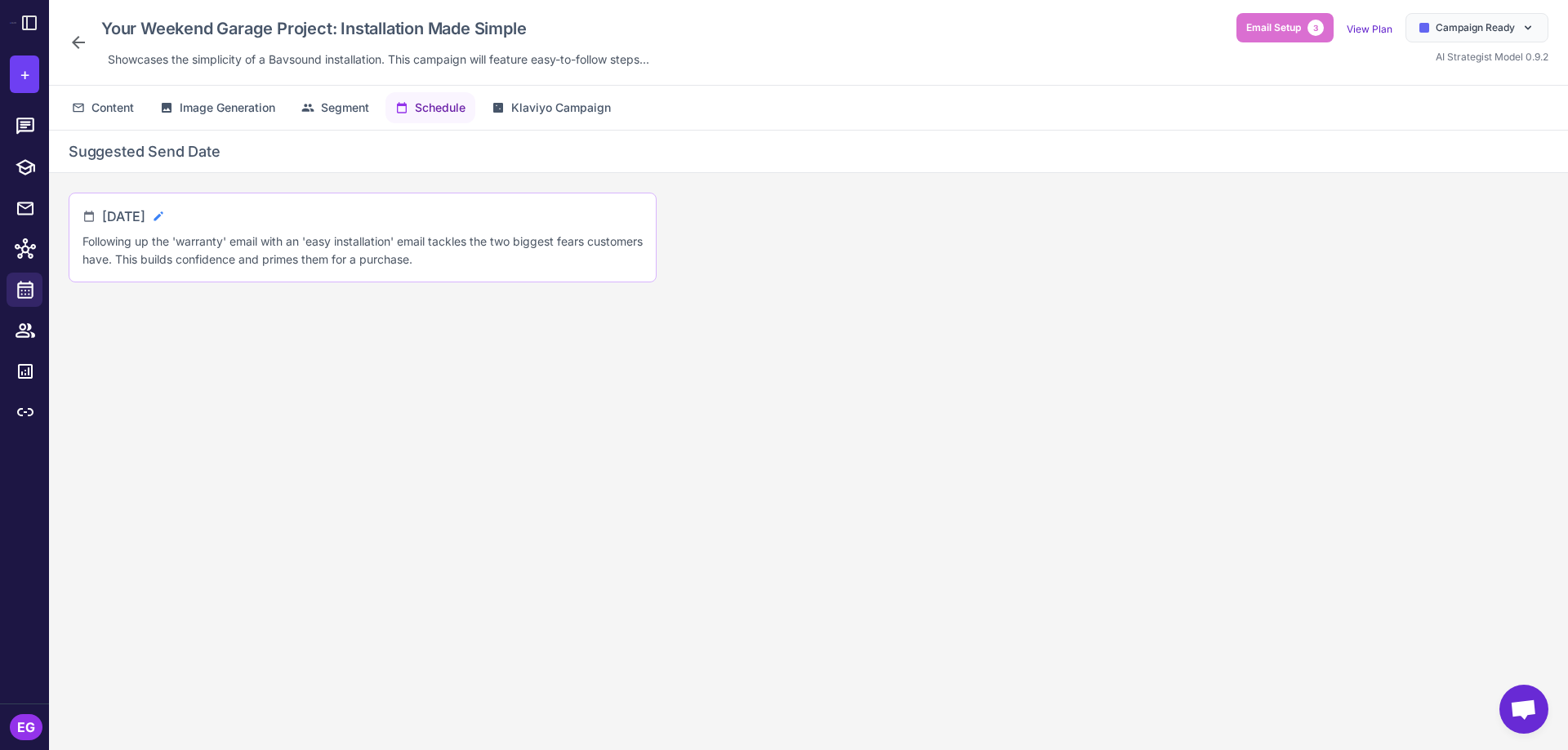
click at [163, 219] on icon at bounding box center [158, 216] width 9 height 9
click at [261, 223] on icon at bounding box center [252, 223] width 16 height 16
click at [165, 215] on icon at bounding box center [158, 216] width 13 height 13
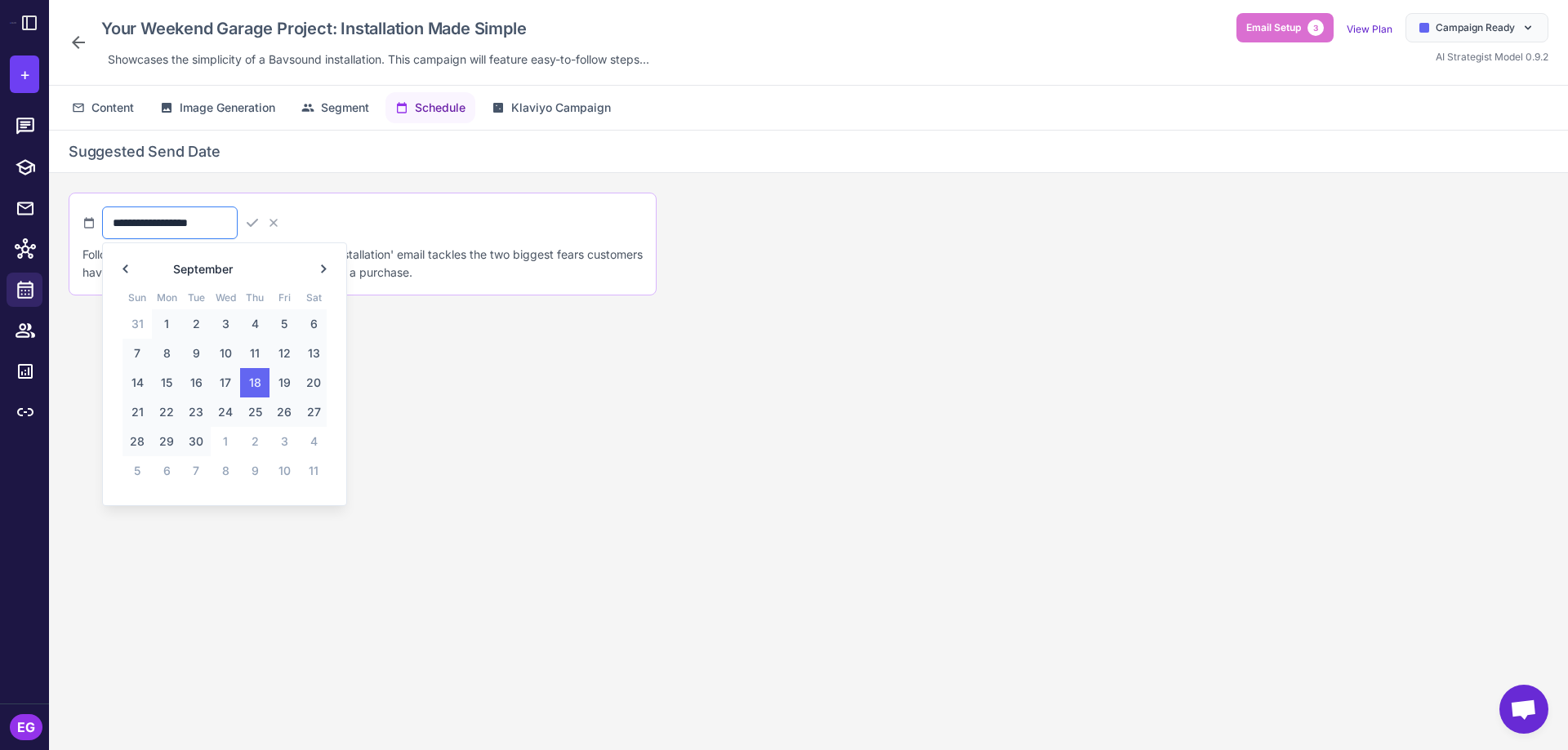
click at [189, 225] on input "**********" at bounding box center [170, 223] width 136 height 32
click at [236, 388] on span "17" at bounding box center [226, 383] width 30 height 30
type input "**********"
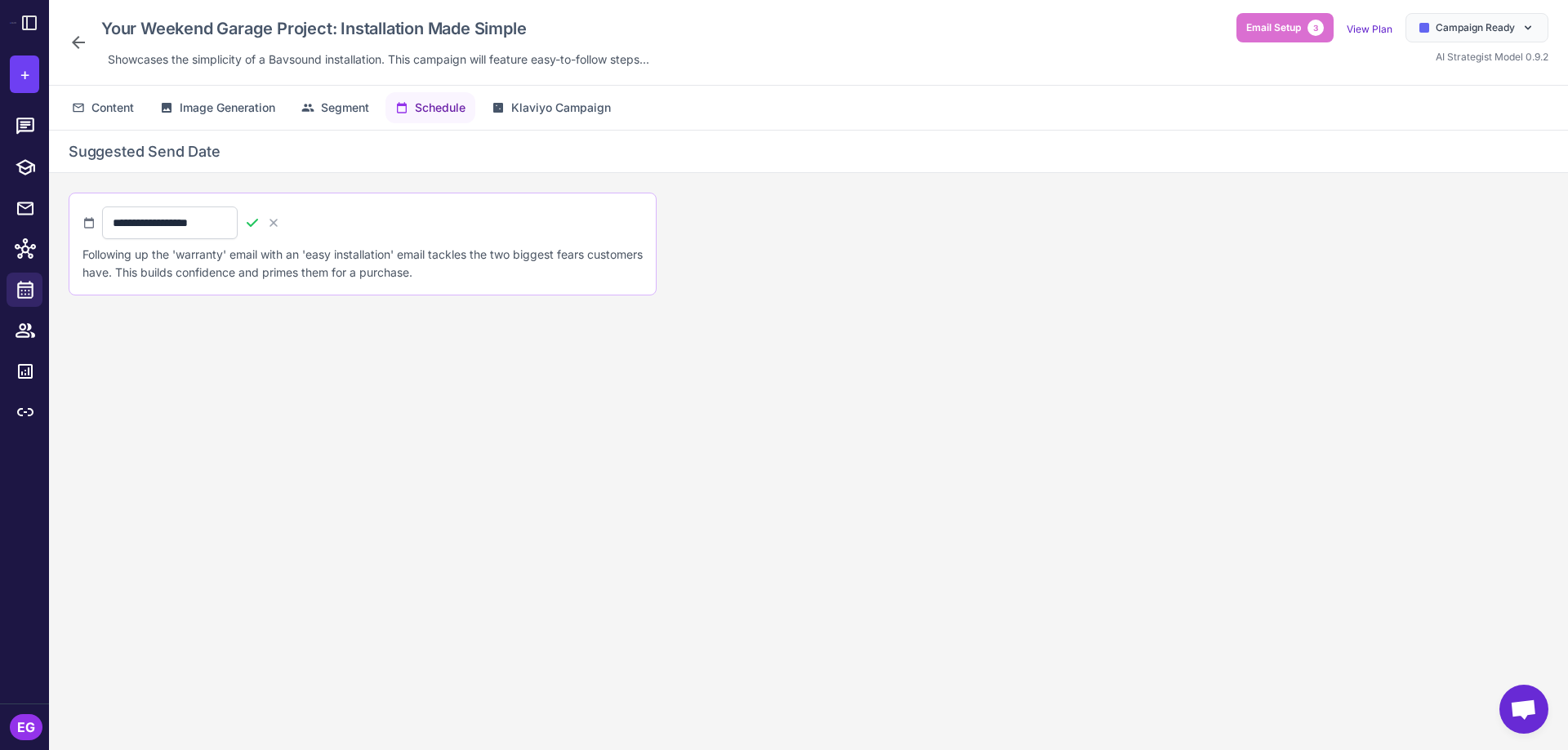
click at [261, 222] on icon at bounding box center [252, 223] width 16 height 16
click at [76, 43] on icon at bounding box center [78, 42] width 13 height 13
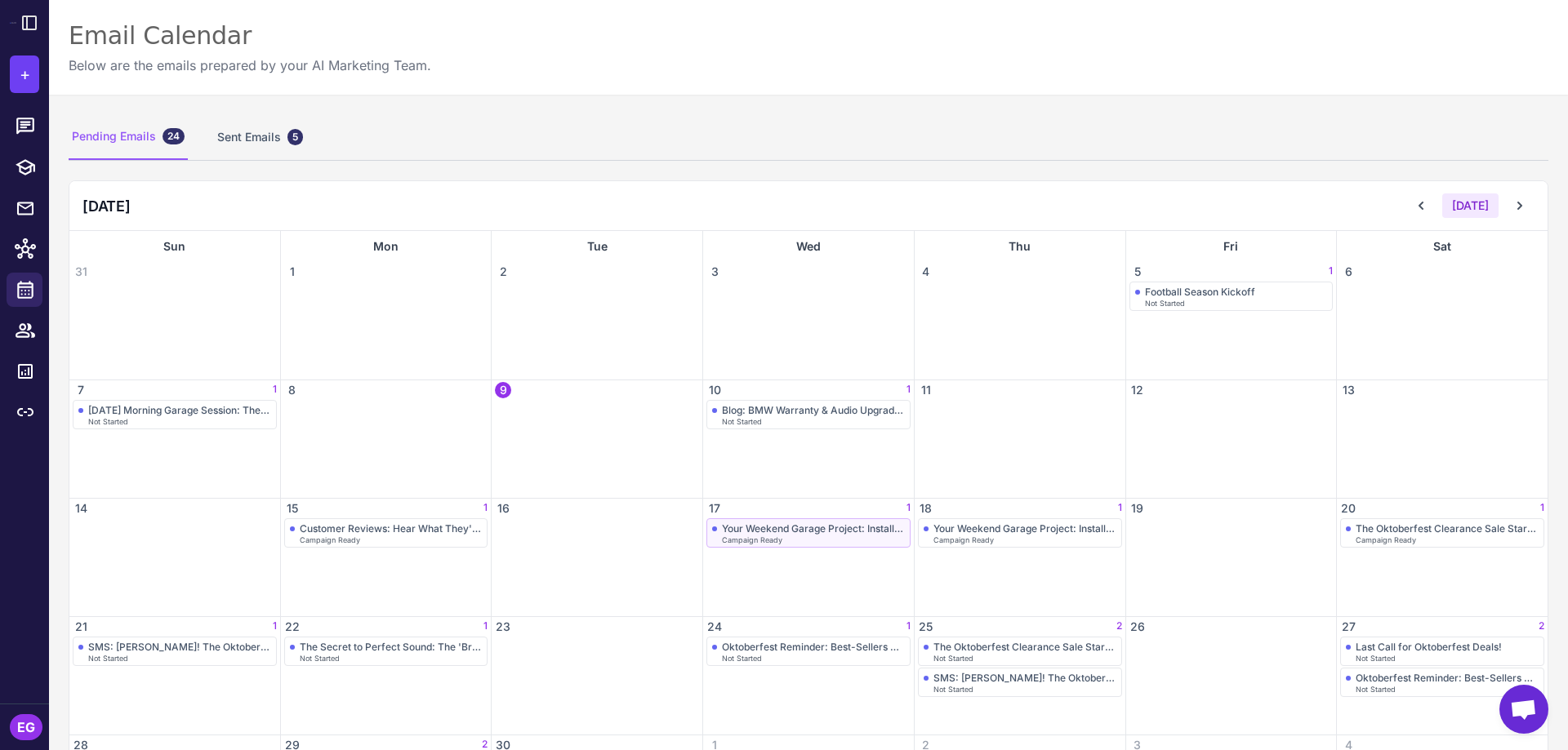
click at [884, 529] on div "Your Weekend Garage Project: Installation Made Simple" at bounding box center [814, 529] width 183 height 13
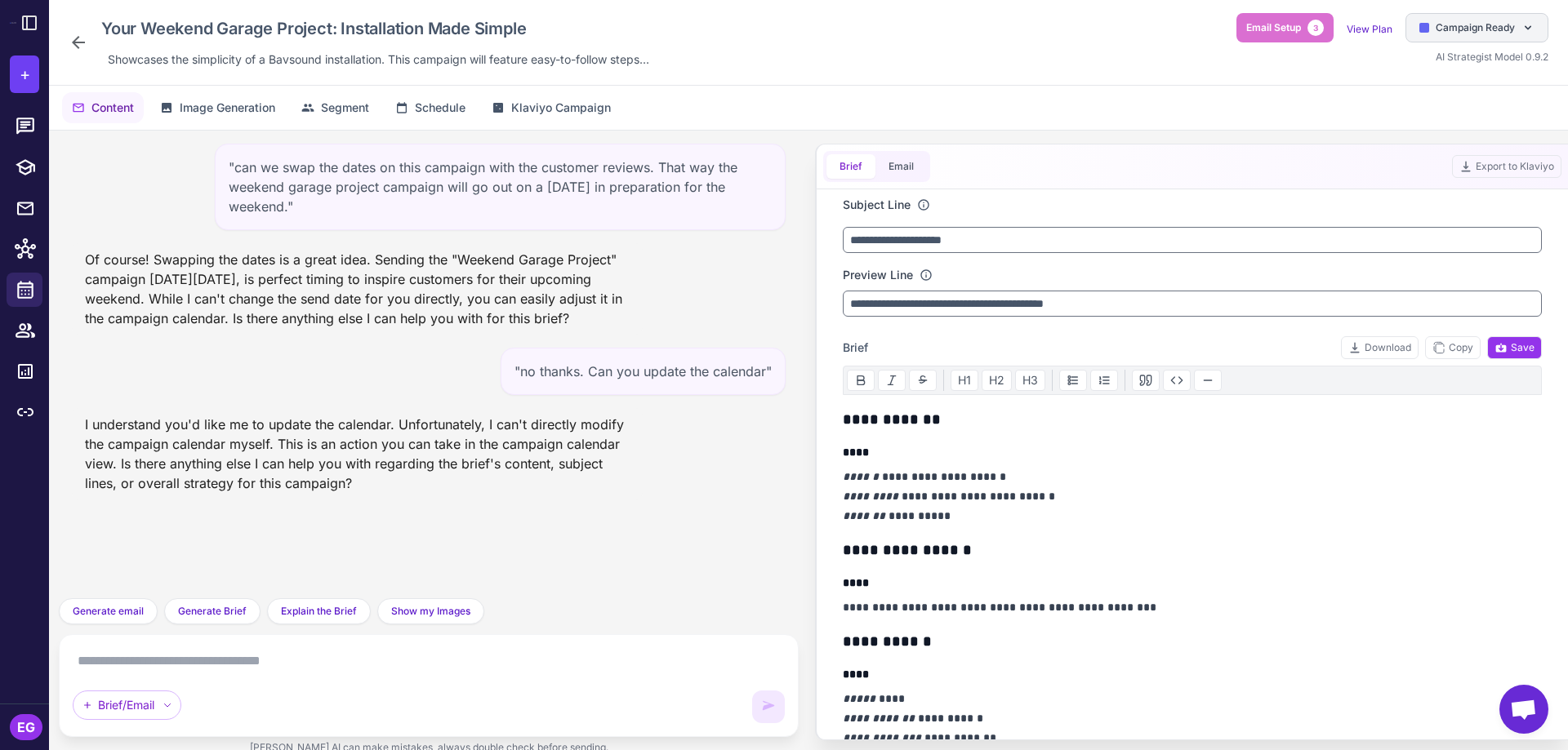
click at [1469, 32] on span "Campaign Ready" at bounding box center [1475, 28] width 79 height 14
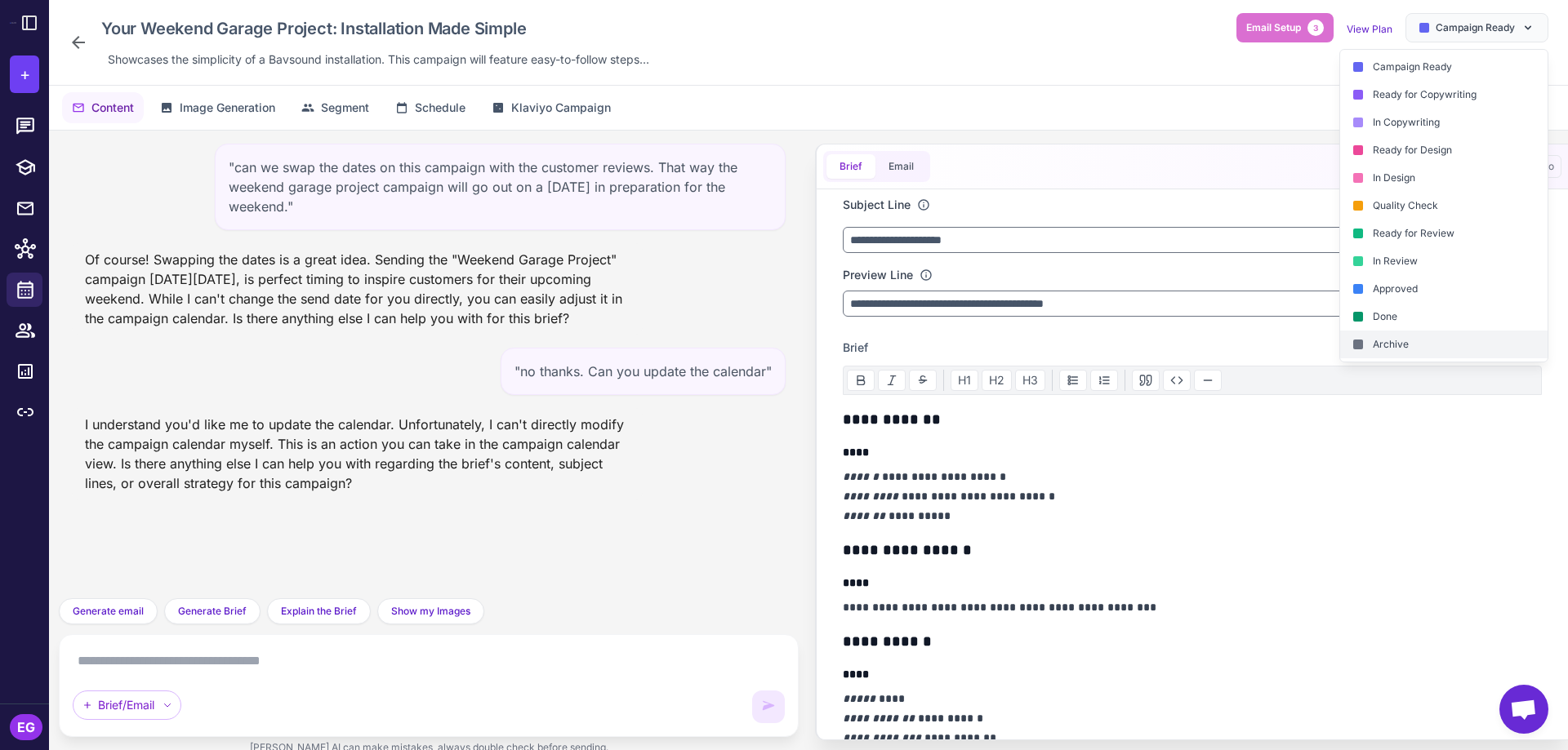
click at [1429, 342] on div "Archive" at bounding box center [1444, 344] width 208 height 28
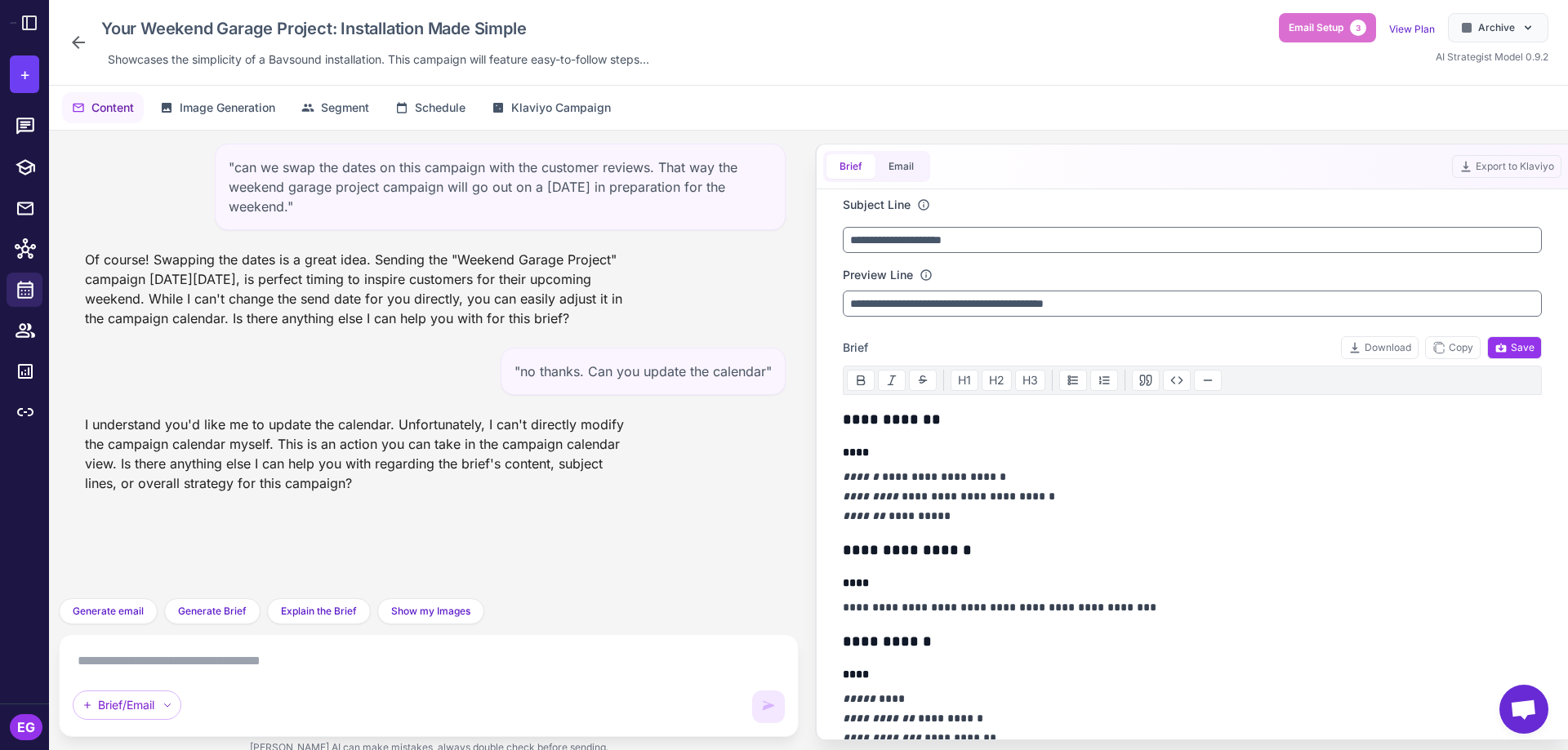
click at [83, 39] on icon at bounding box center [78, 42] width 20 height 20
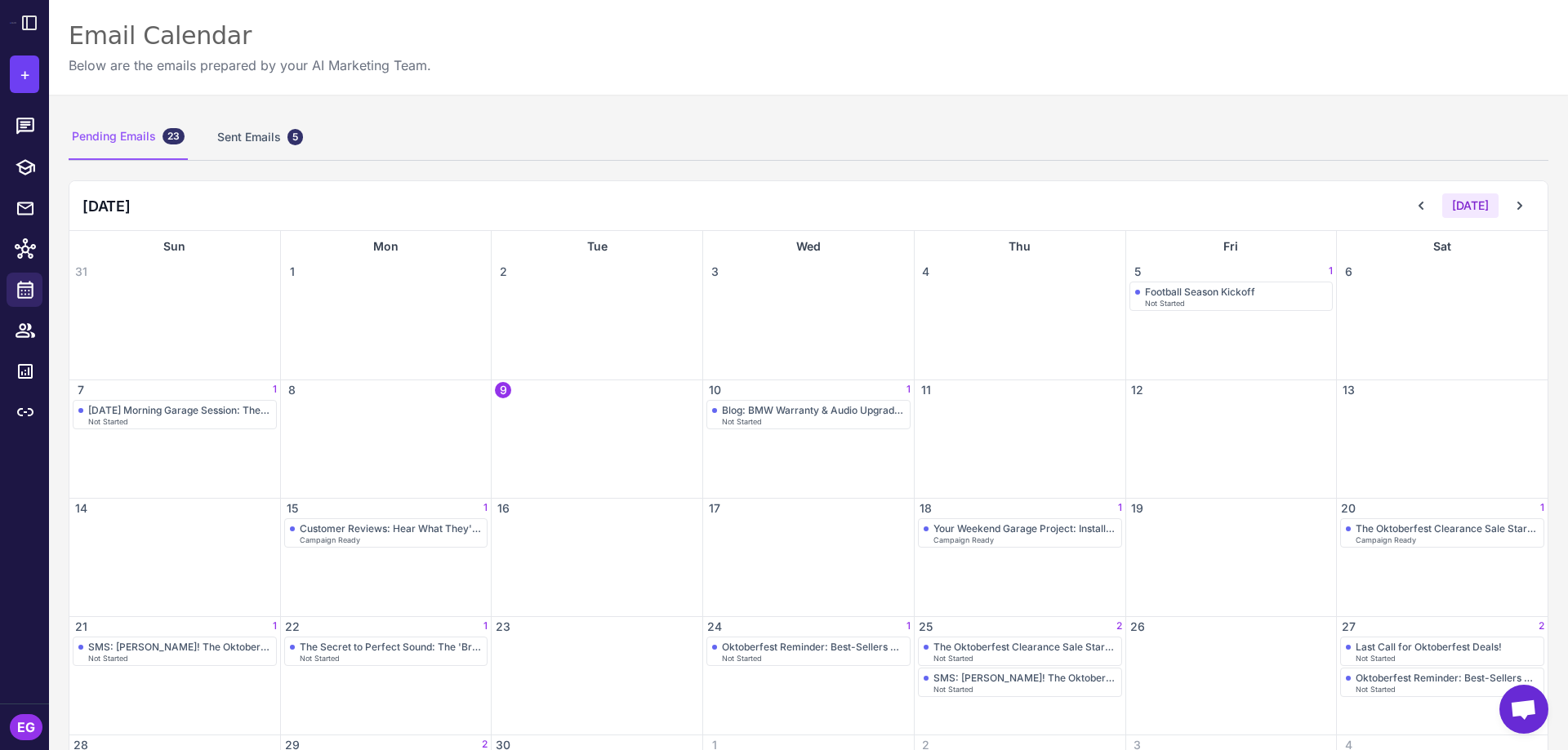
scroll to position [123, 0]
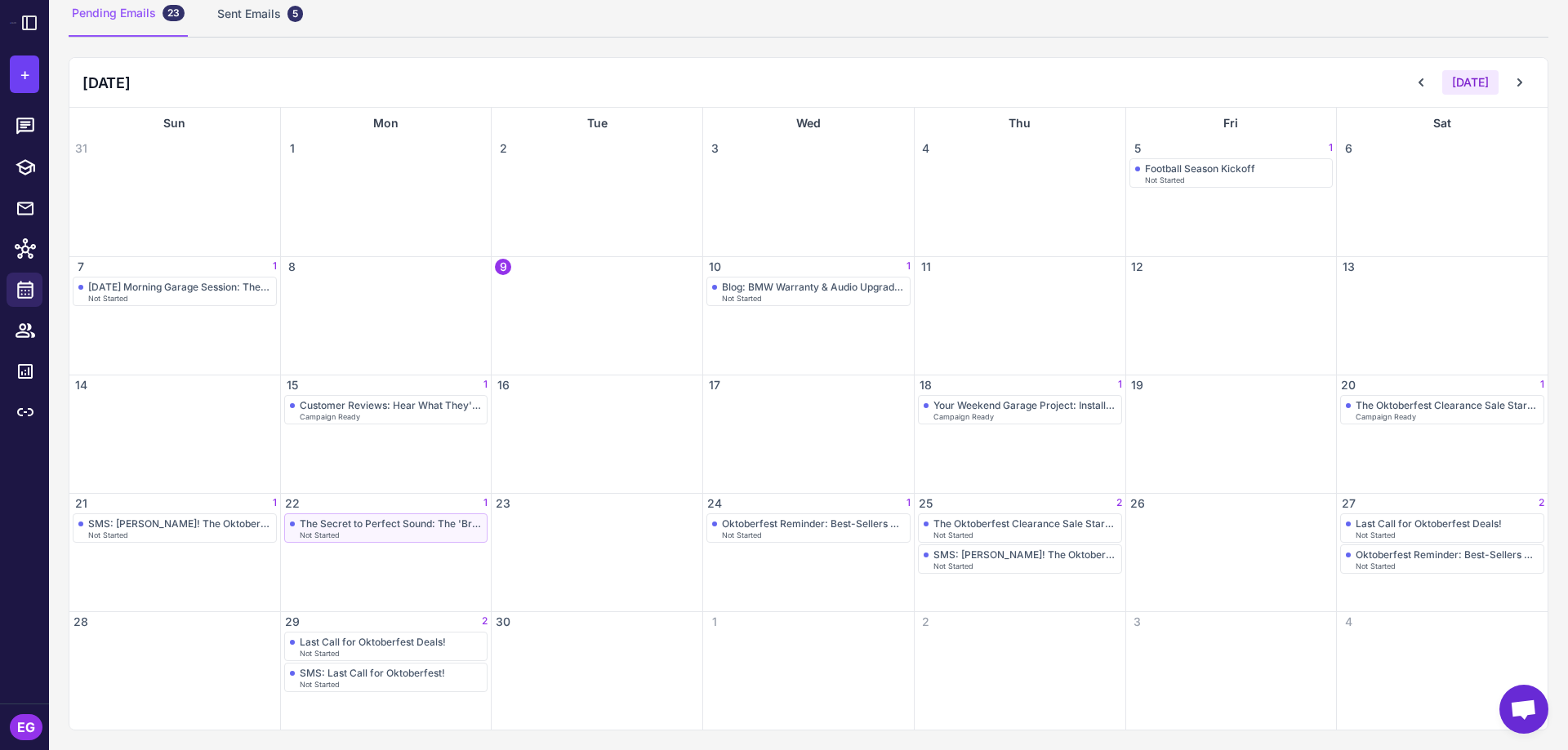
click at [376, 525] on div "The Secret to Perfect Sound: The 'Break-in' Period" at bounding box center [392, 524] width 183 height 13
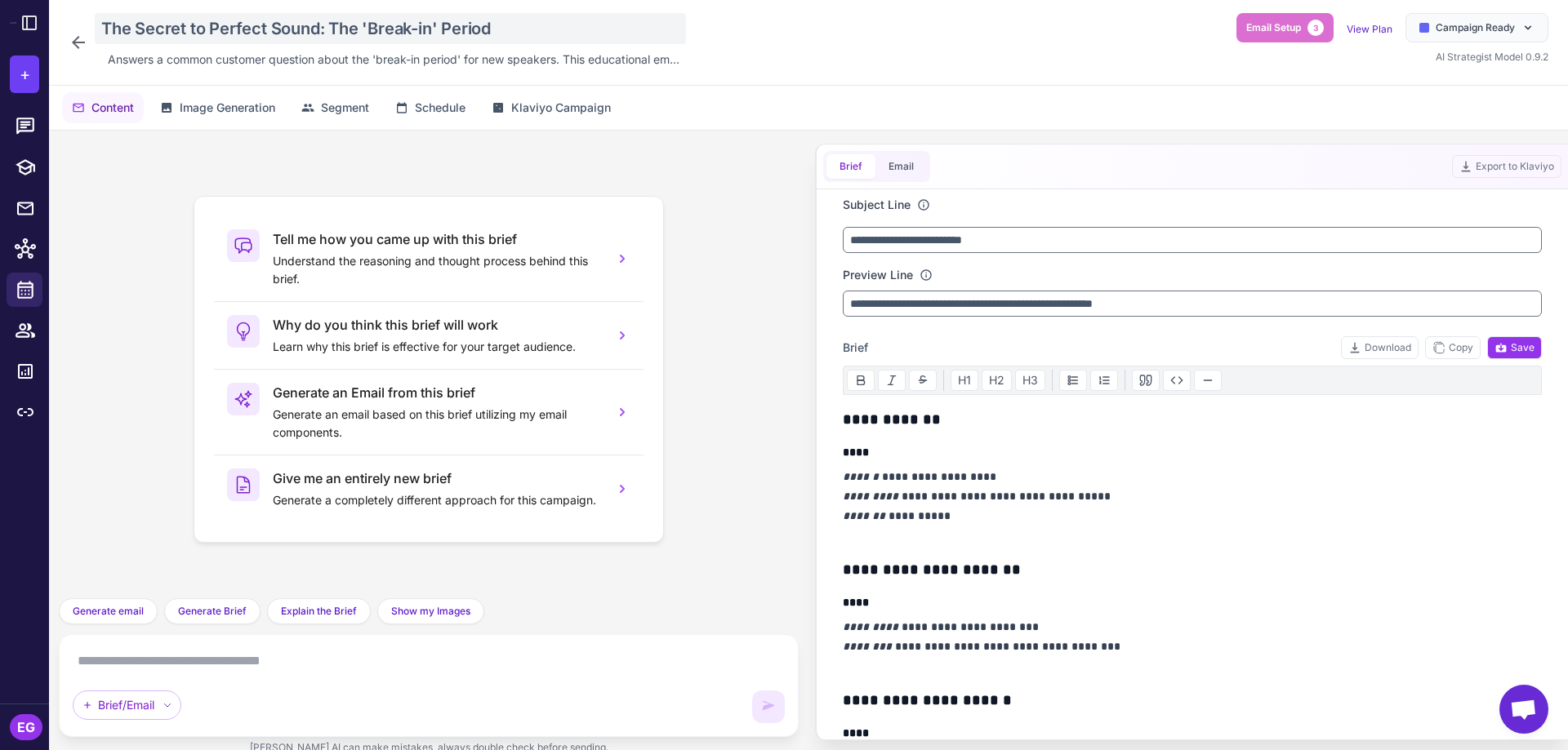
click at [321, 25] on div "The Secret to Perfect Sound: The 'Break-in' Period" at bounding box center [390, 29] width 591 height 31
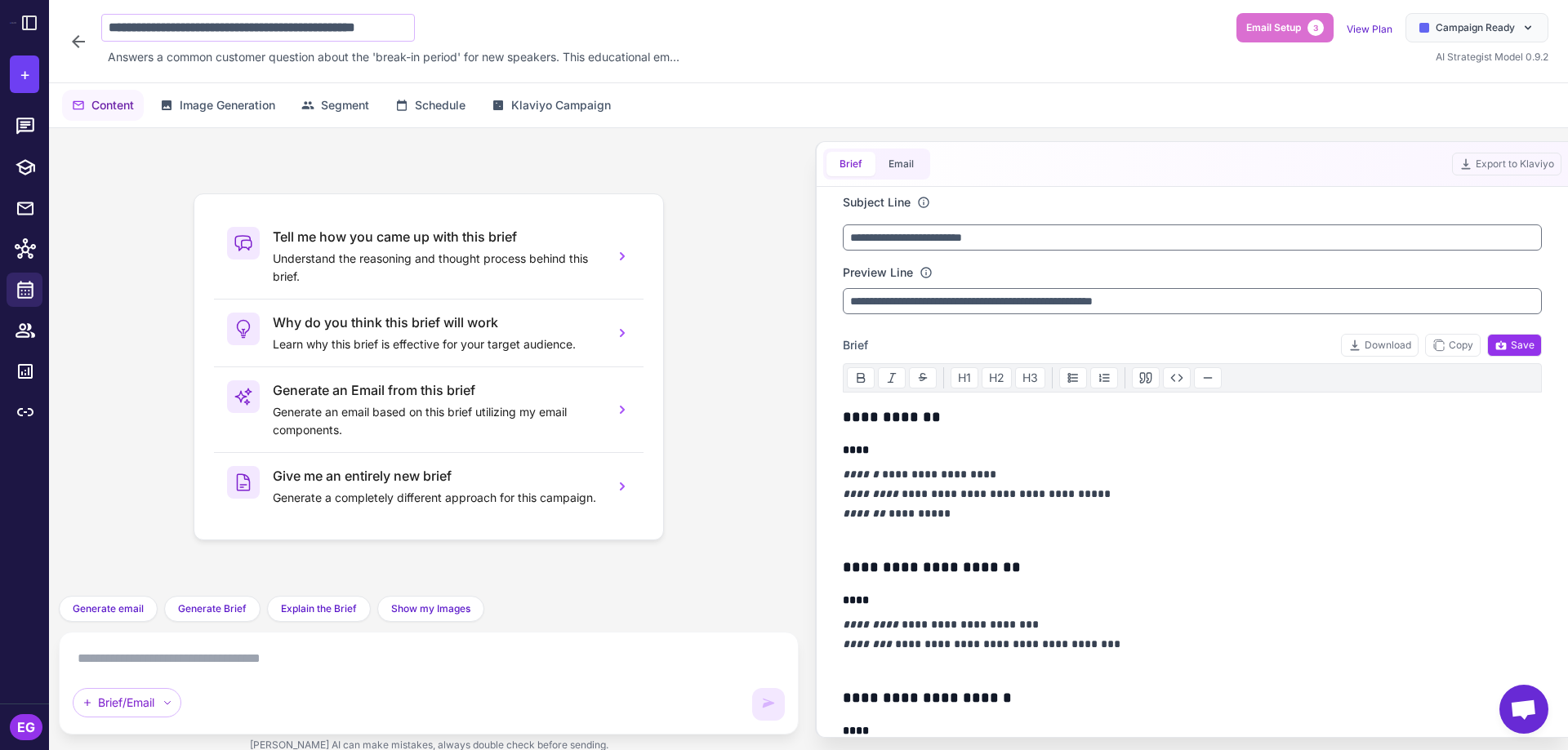
scroll to position [0, 20]
click at [320, 25] on input "**********" at bounding box center [258, 27] width 314 height 28
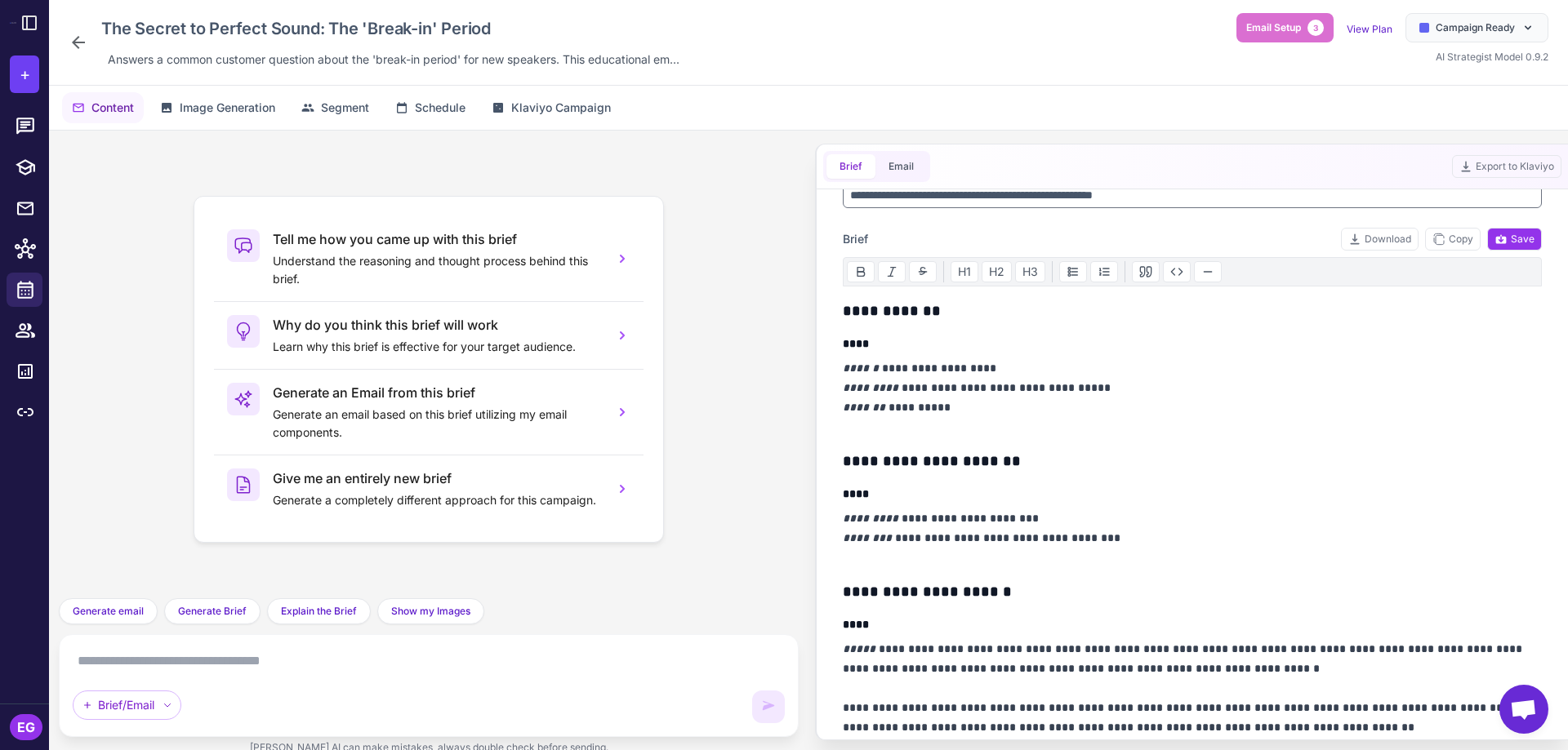
scroll to position [0, 0]
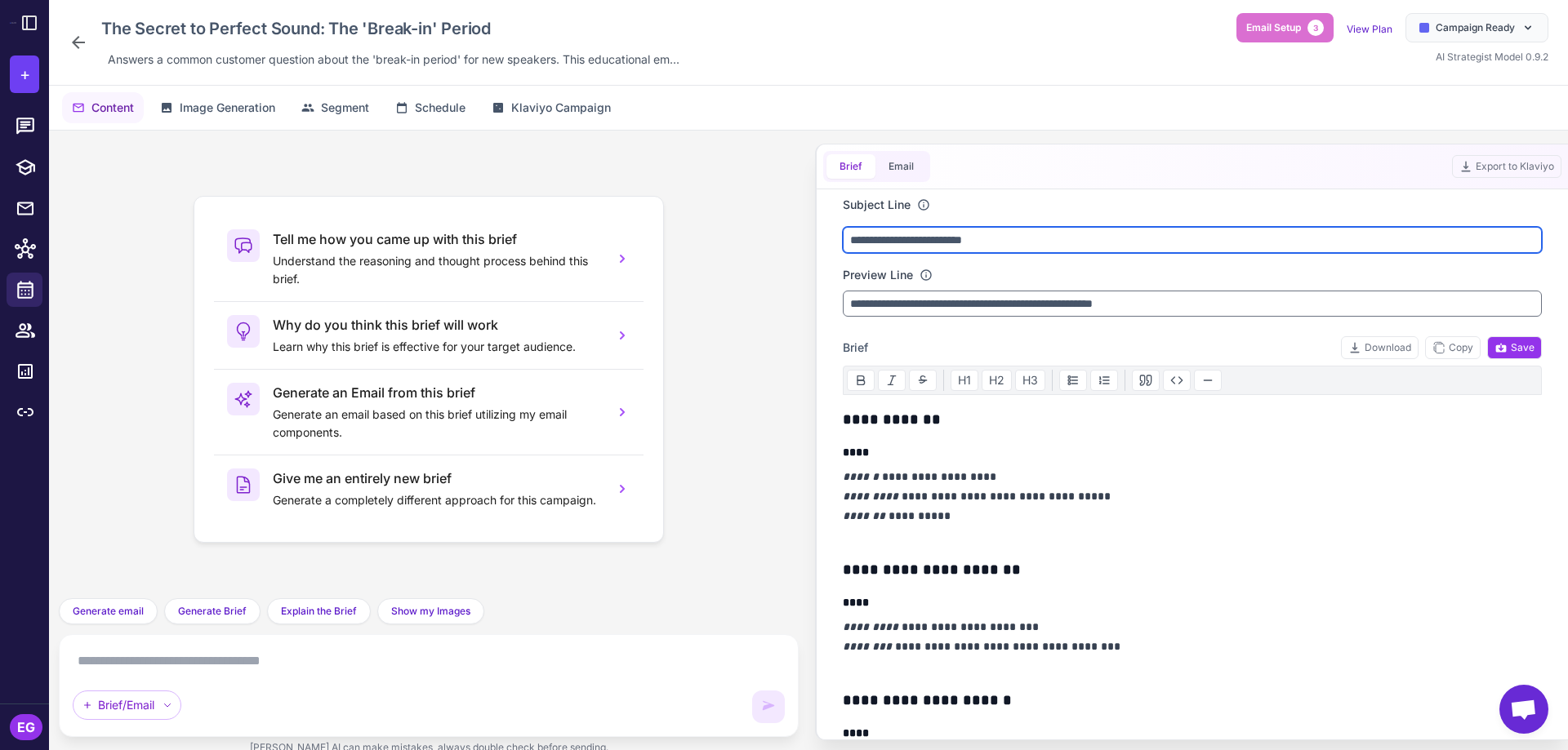
click at [900, 243] on input "**********" at bounding box center [1192, 240] width 699 height 26
click at [908, 239] on input "**********" at bounding box center [1192, 240] width 699 height 26
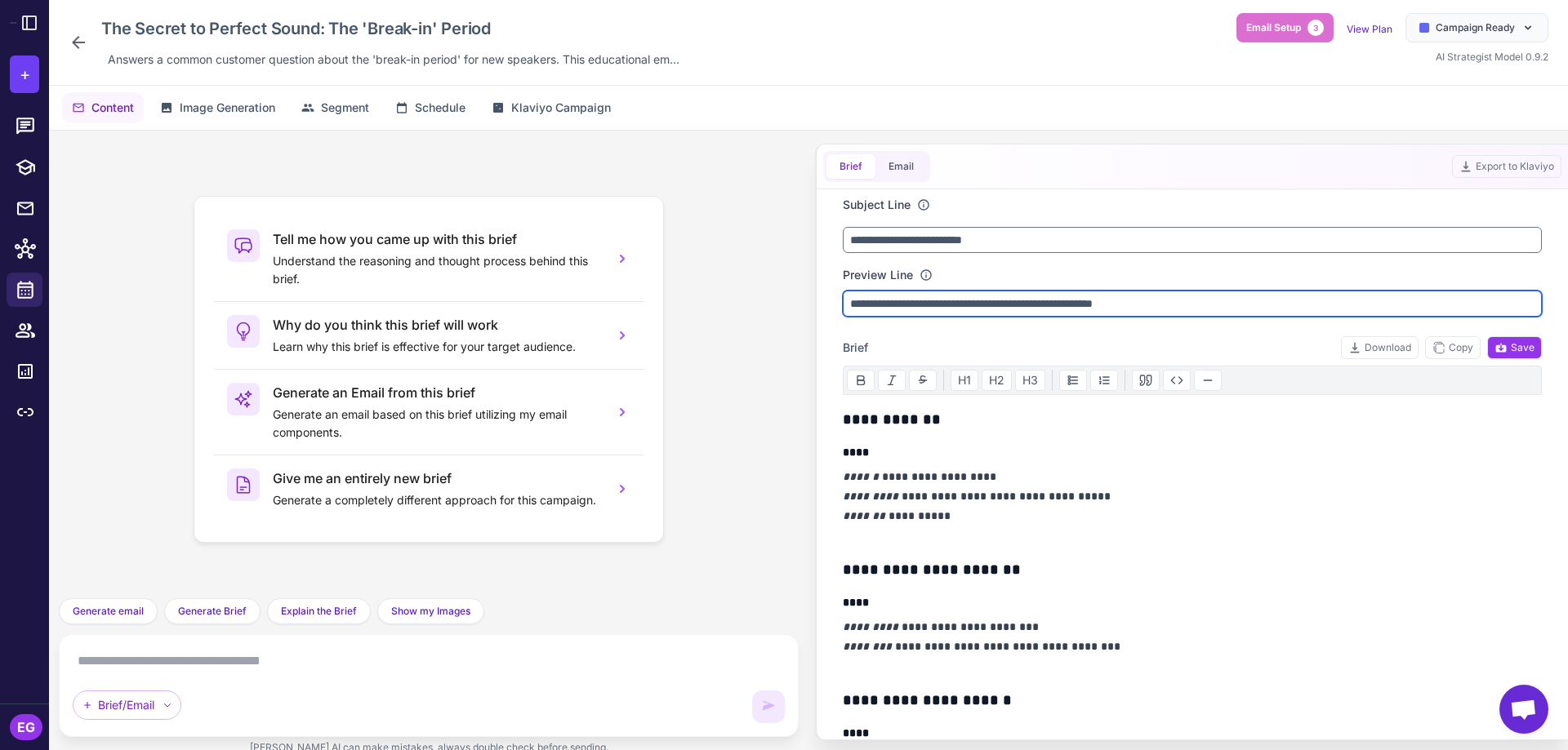
click at [967, 310] on input "**********" at bounding box center [1192, 304] width 699 height 26
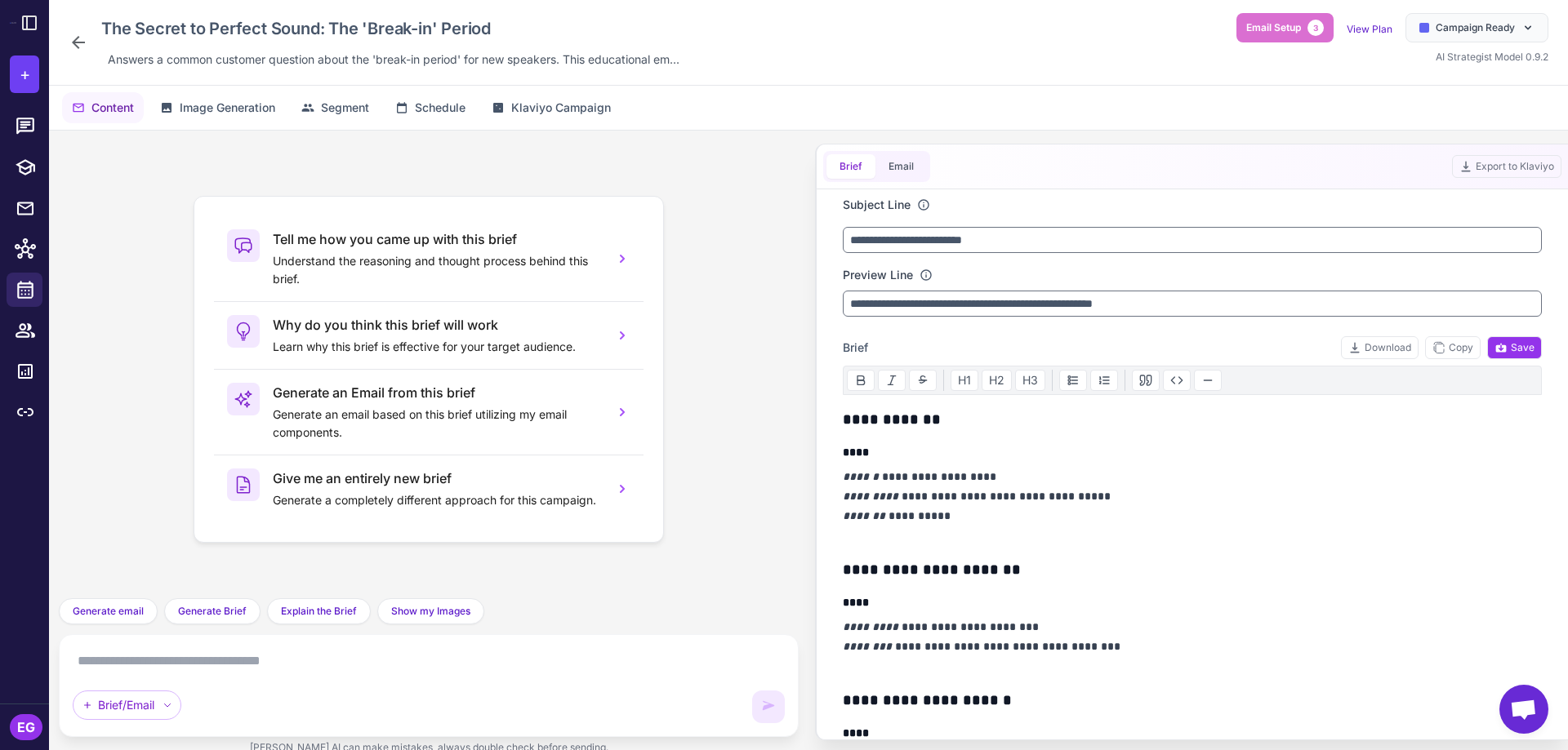
click at [933, 491] on p "**********" at bounding box center [1188, 506] width 691 height 78
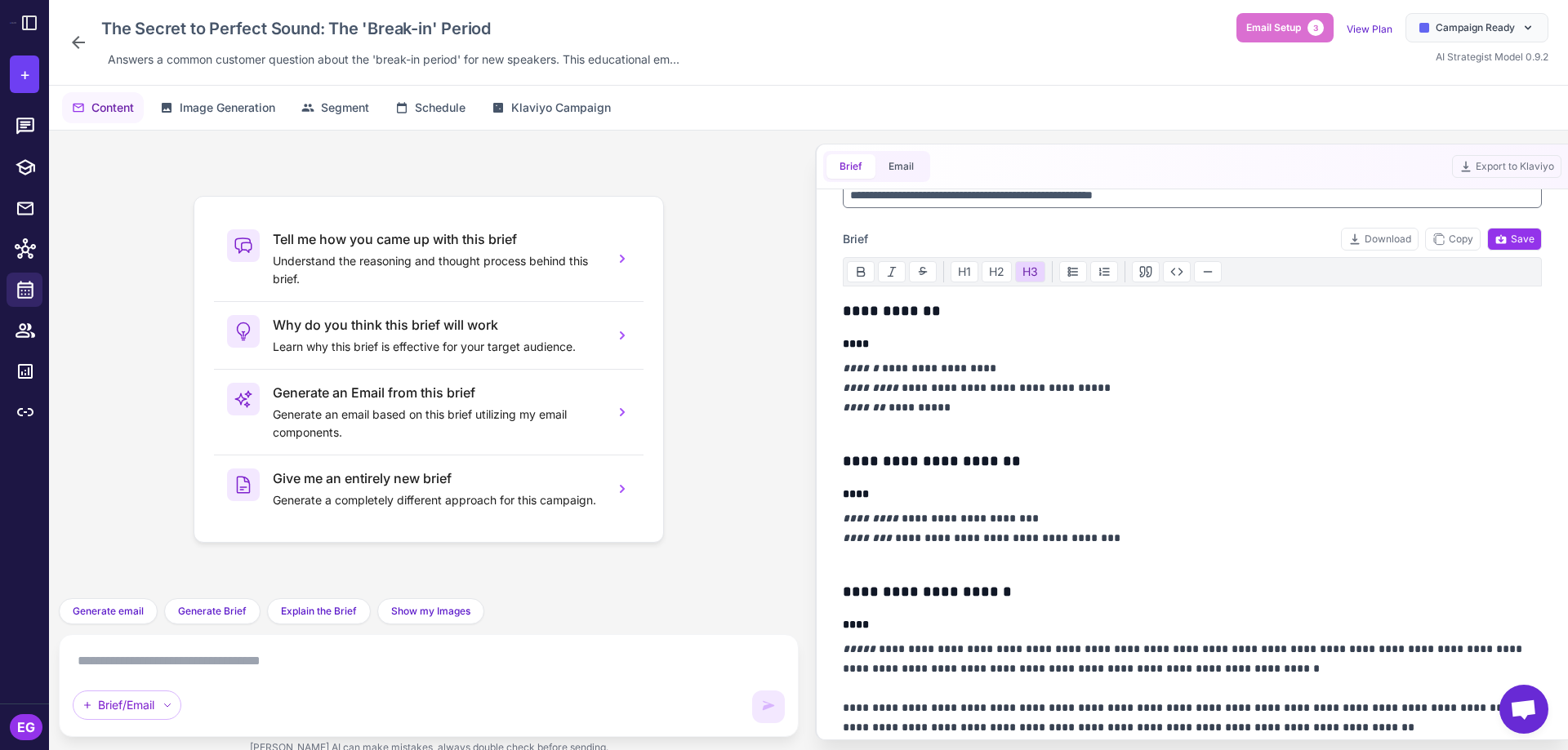
click at [846, 315] on h3 "**********" at bounding box center [1188, 311] width 691 height 22
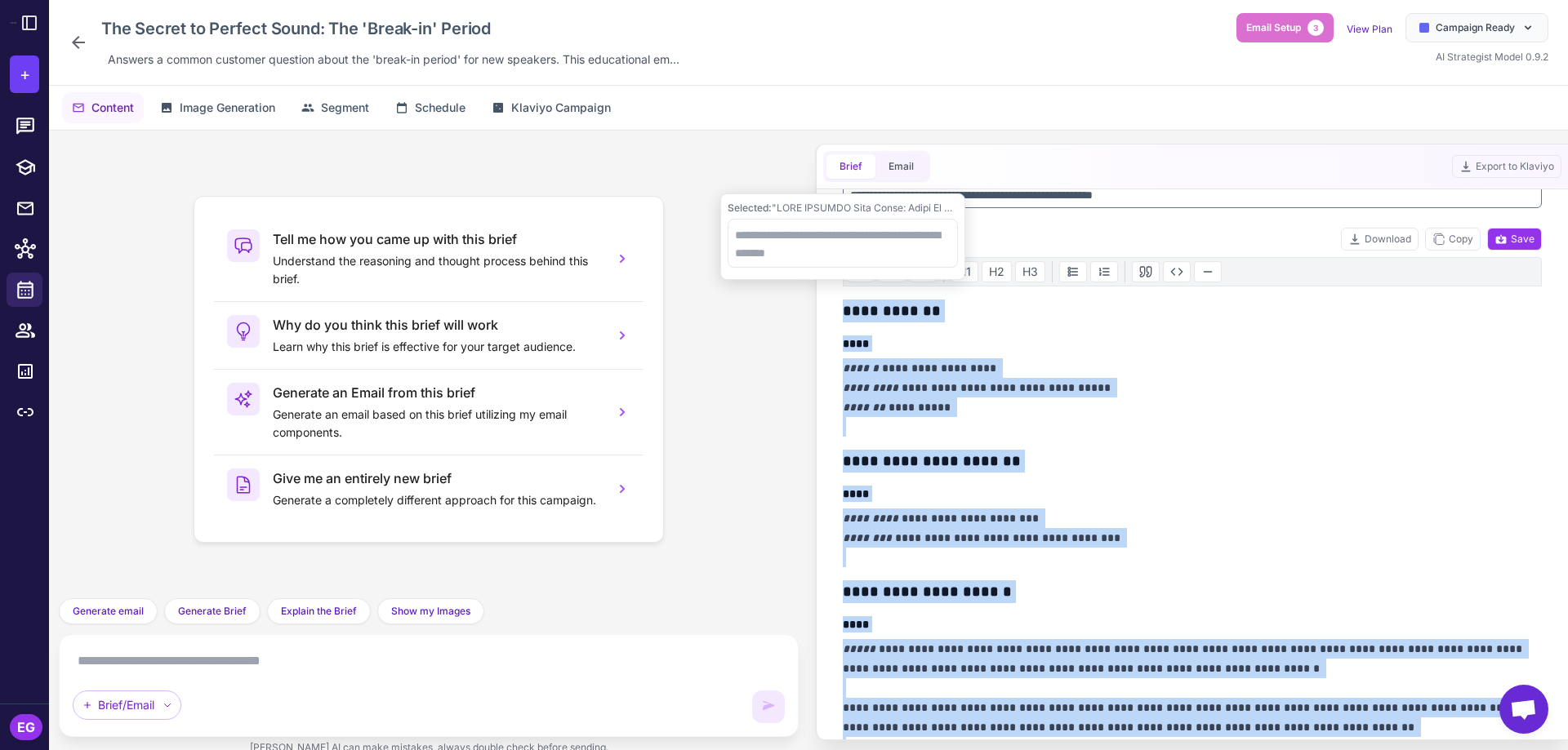
copy div "**********"
click at [1258, 522] on p "**********" at bounding box center [1188, 537] width 691 height 58
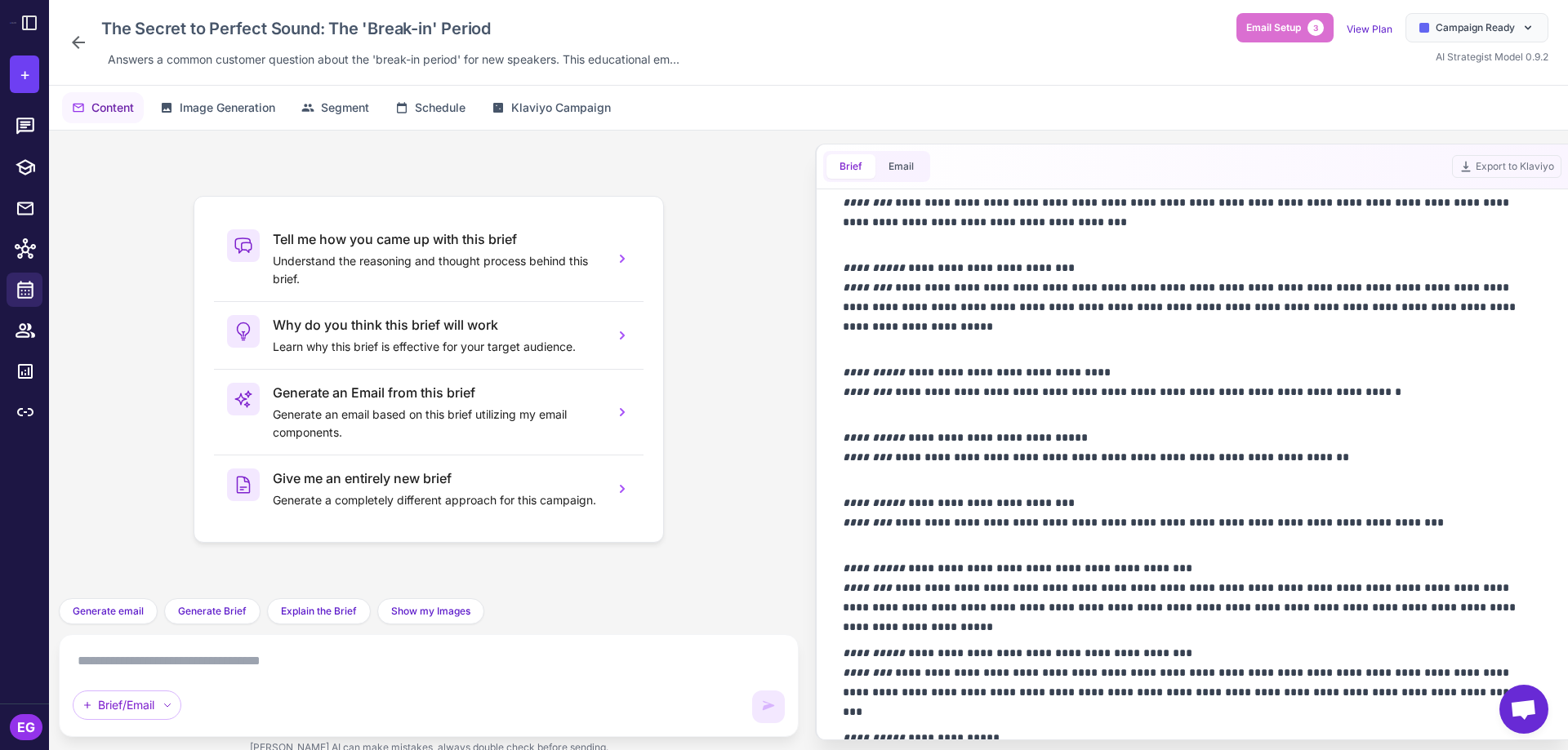
scroll to position [1305, 0]
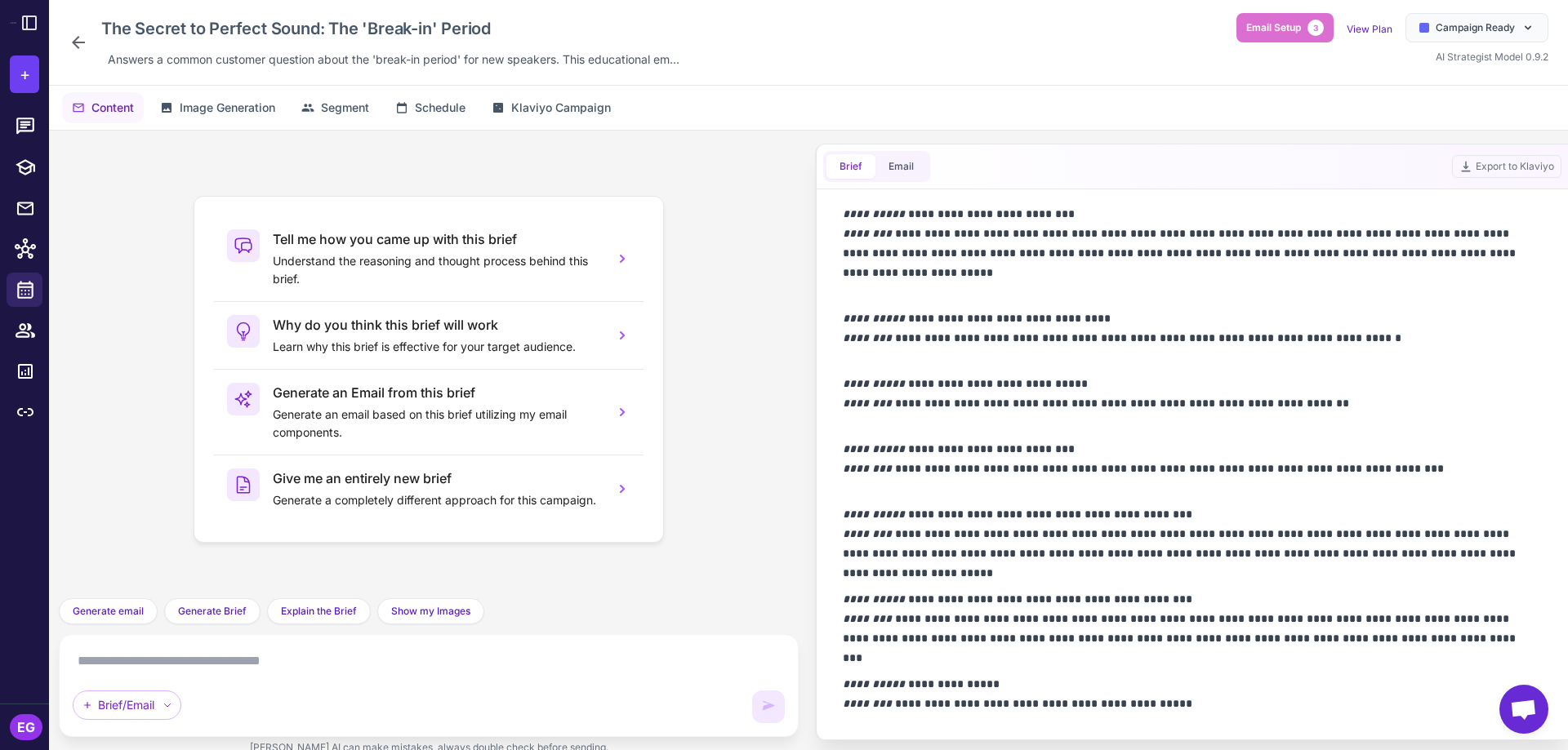
click at [938, 472] on p "**********" at bounding box center [1188, 468] width 691 height 58
click at [83, 45] on icon at bounding box center [78, 42] width 20 height 20
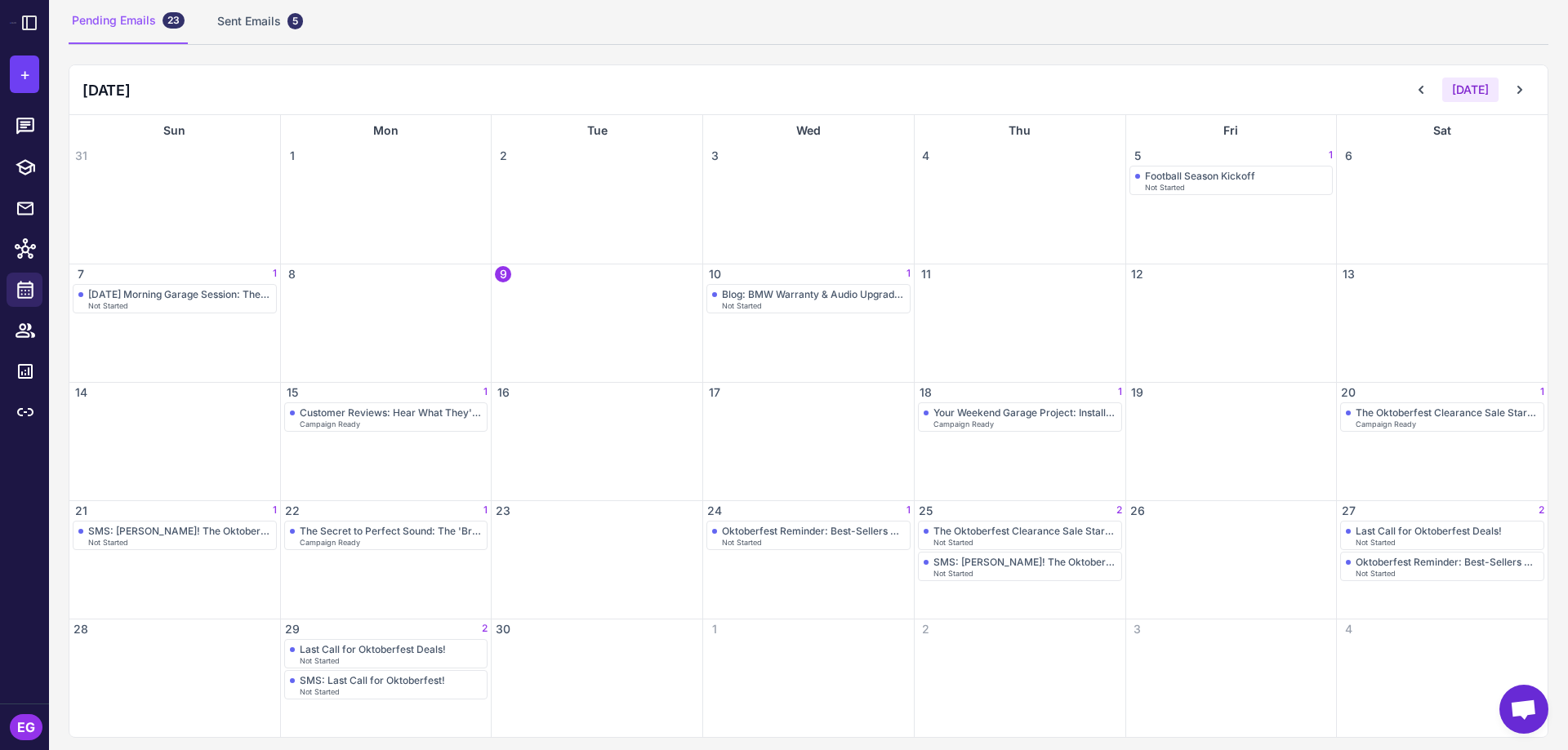
scroll to position [123, 0]
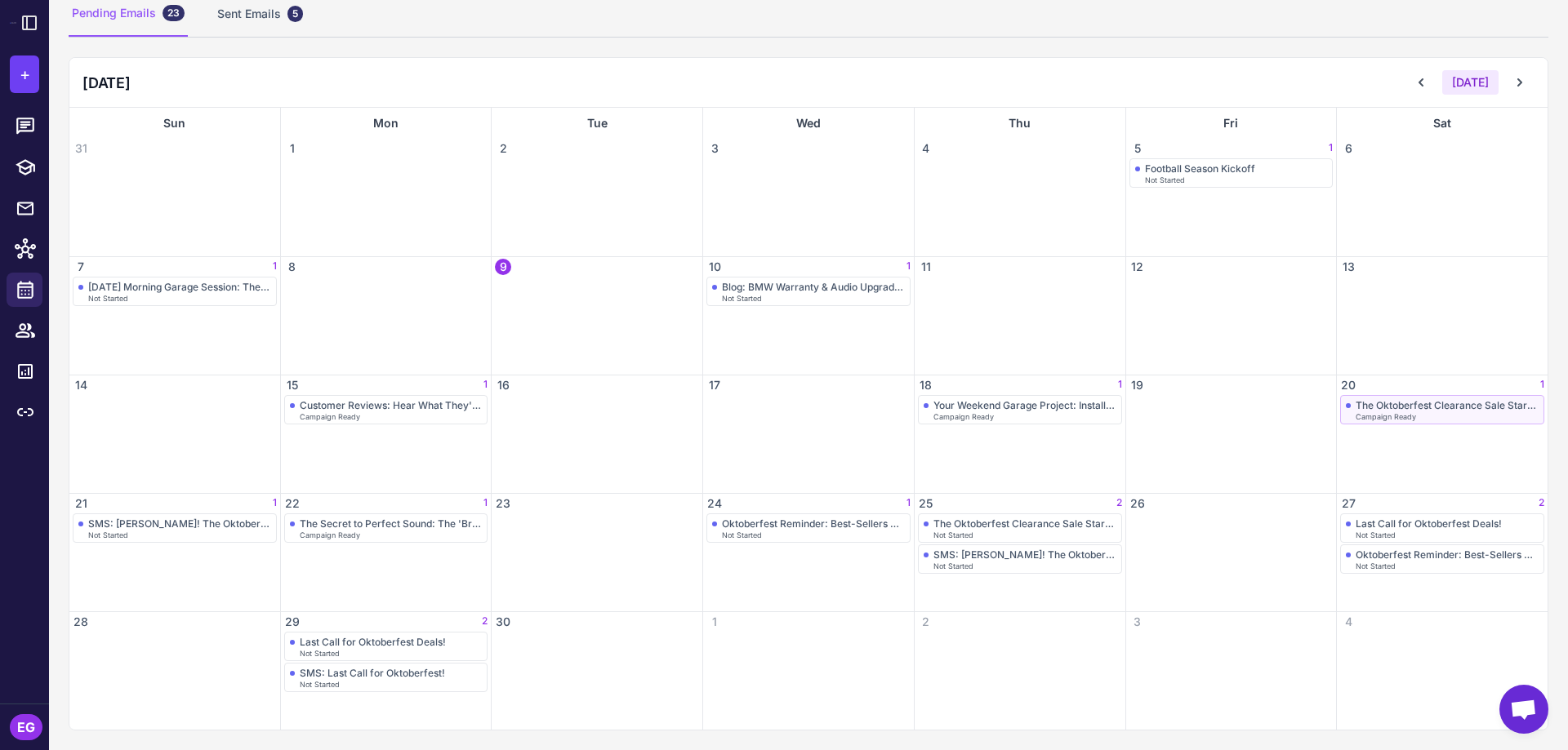
click at [1410, 403] on div "The Oktoberfest Clearance Sale Starts Now!" at bounding box center [1448, 406] width 183 height 13
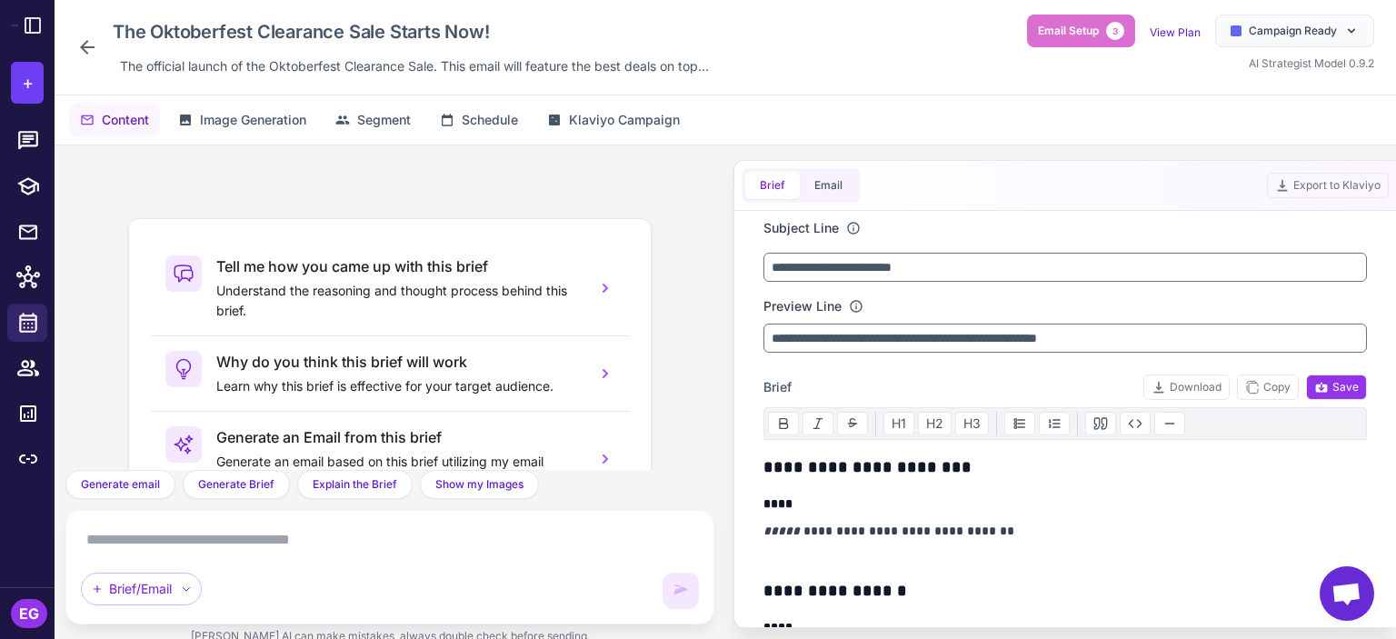
click at [80, 46] on icon at bounding box center [87, 47] width 22 height 22
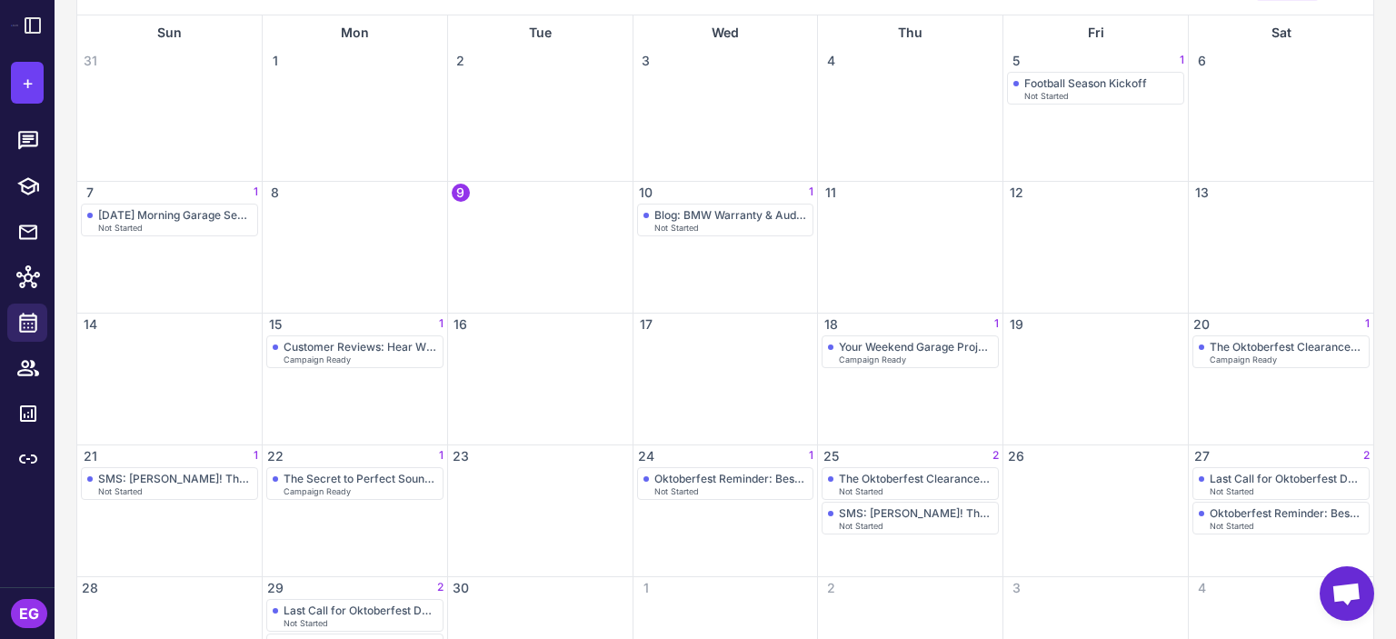
scroll to position [332, 0]
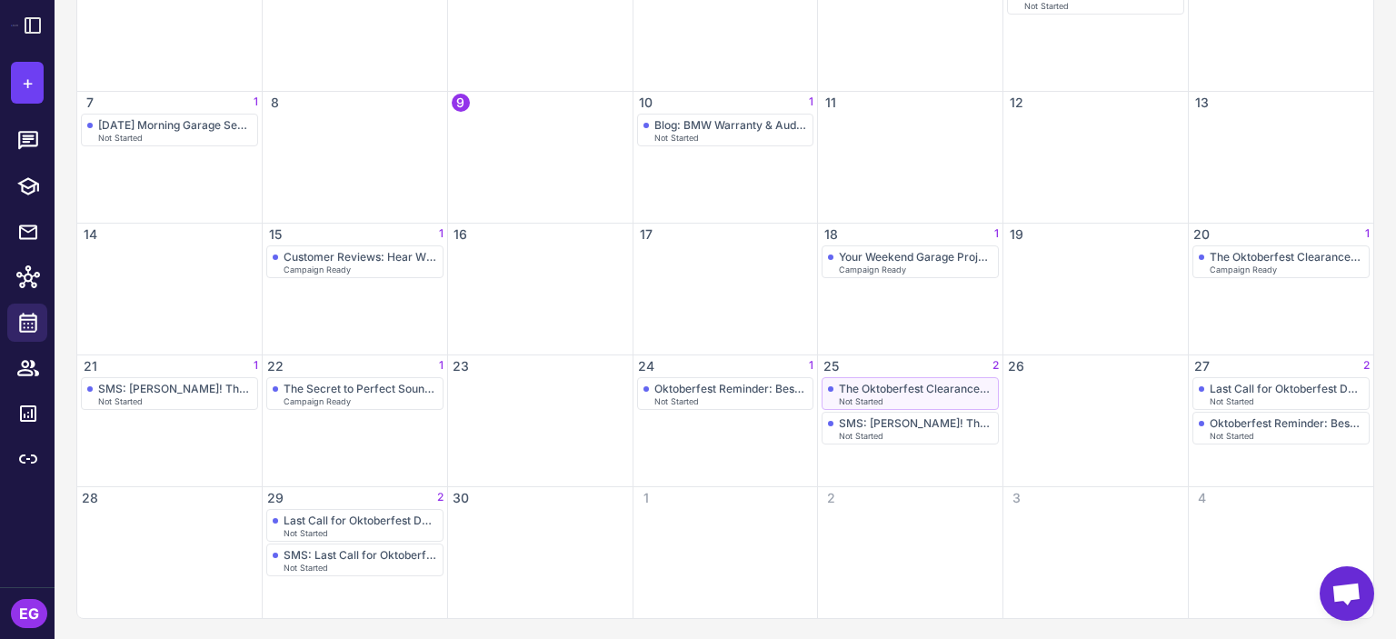
click at [902, 393] on div "The Oktoberfest Clearance Sale Starts Now!" at bounding box center [916, 389] width 154 height 14
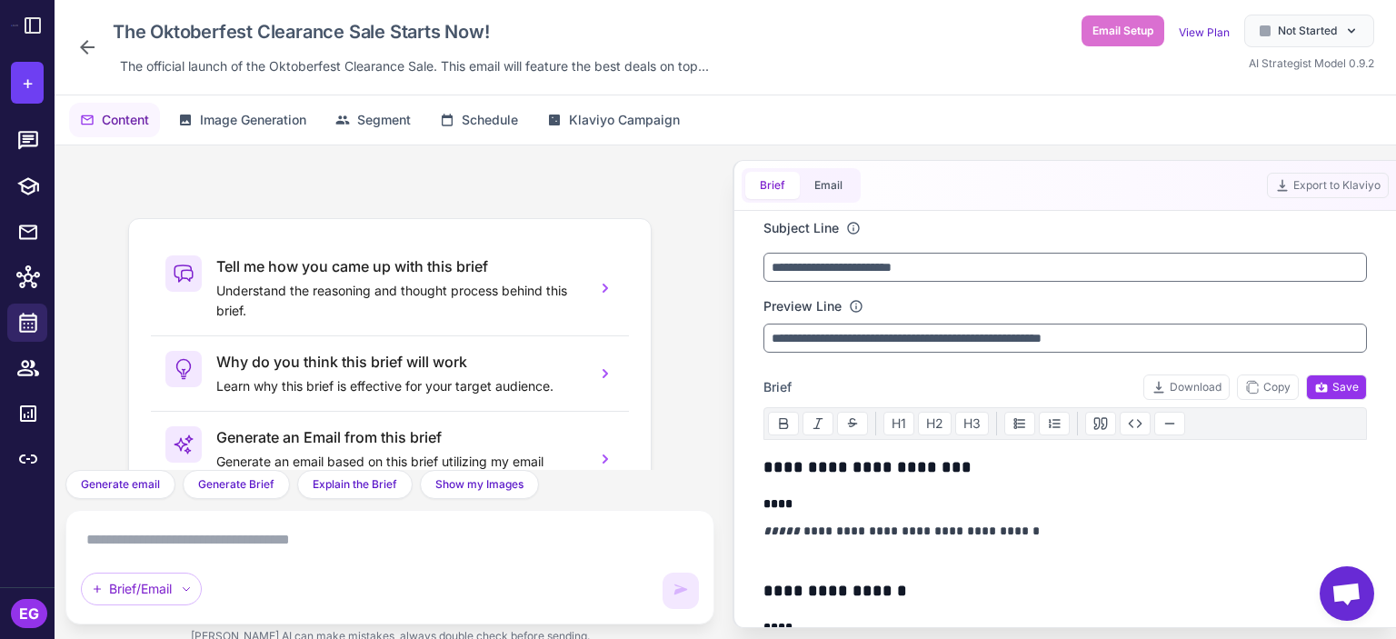
scroll to position [154, 0]
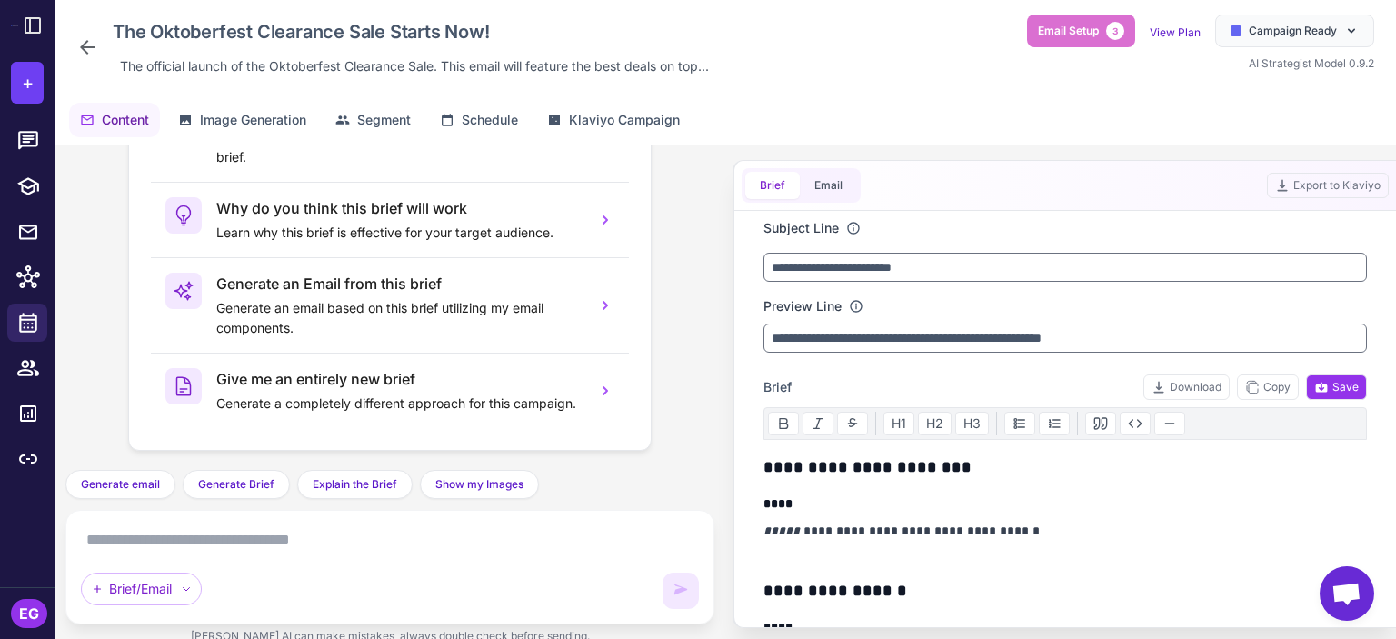
click at [80, 50] on icon at bounding box center [87, 47] width 22 height 22
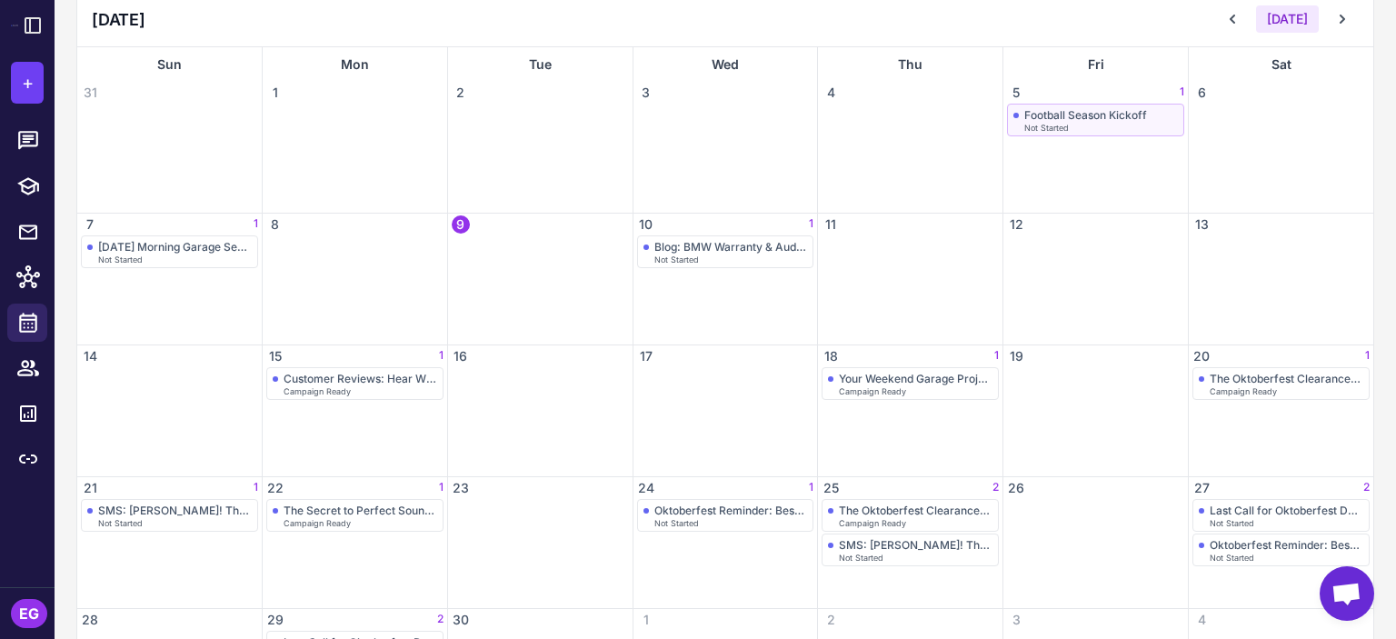
scroll to position [242, 0]
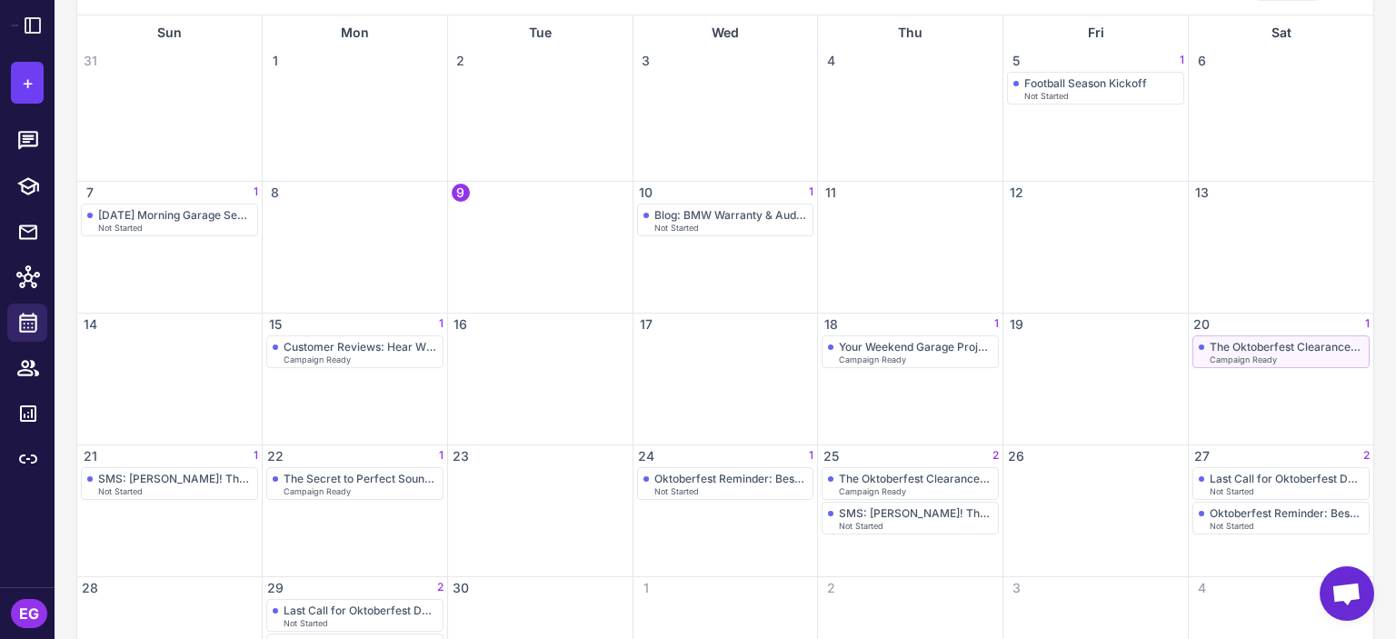
click at [1254, 346] on div "The Oktoberfest Clearance Sale Starts Now!" at bounding box center [1287, 347] width 154 height 14
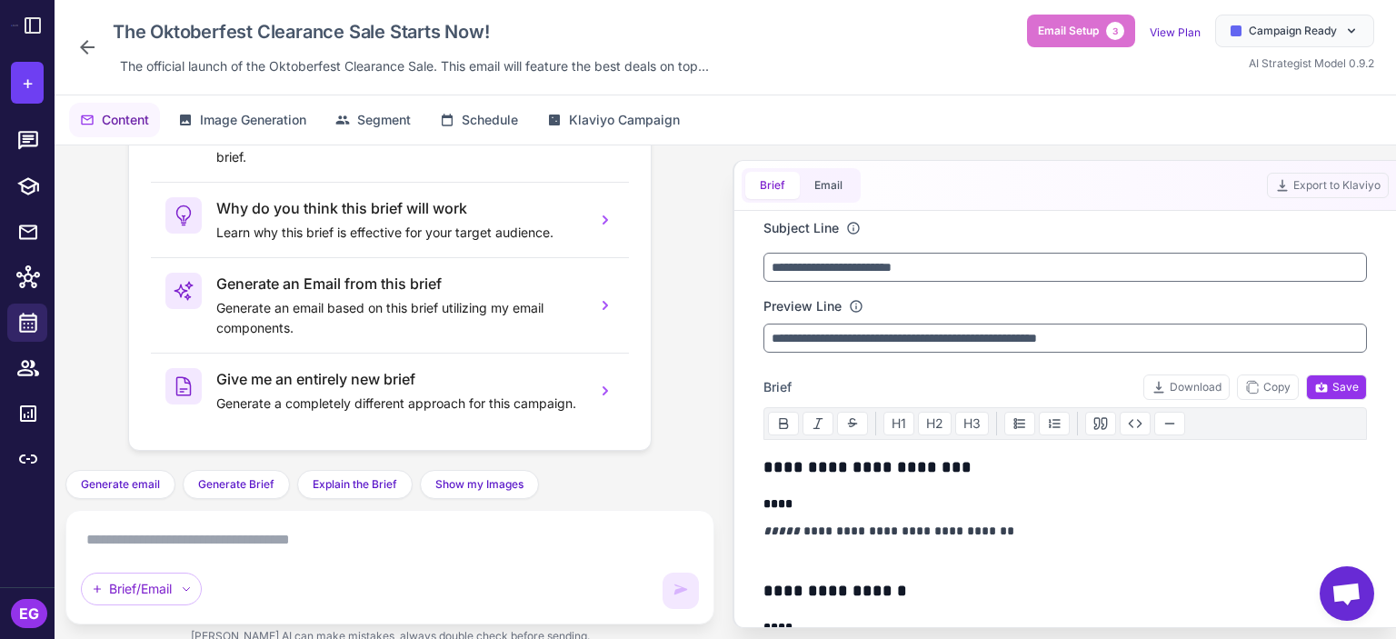
click at [95, 44] on icon at bounding box center [87, 47] width 22 height 22
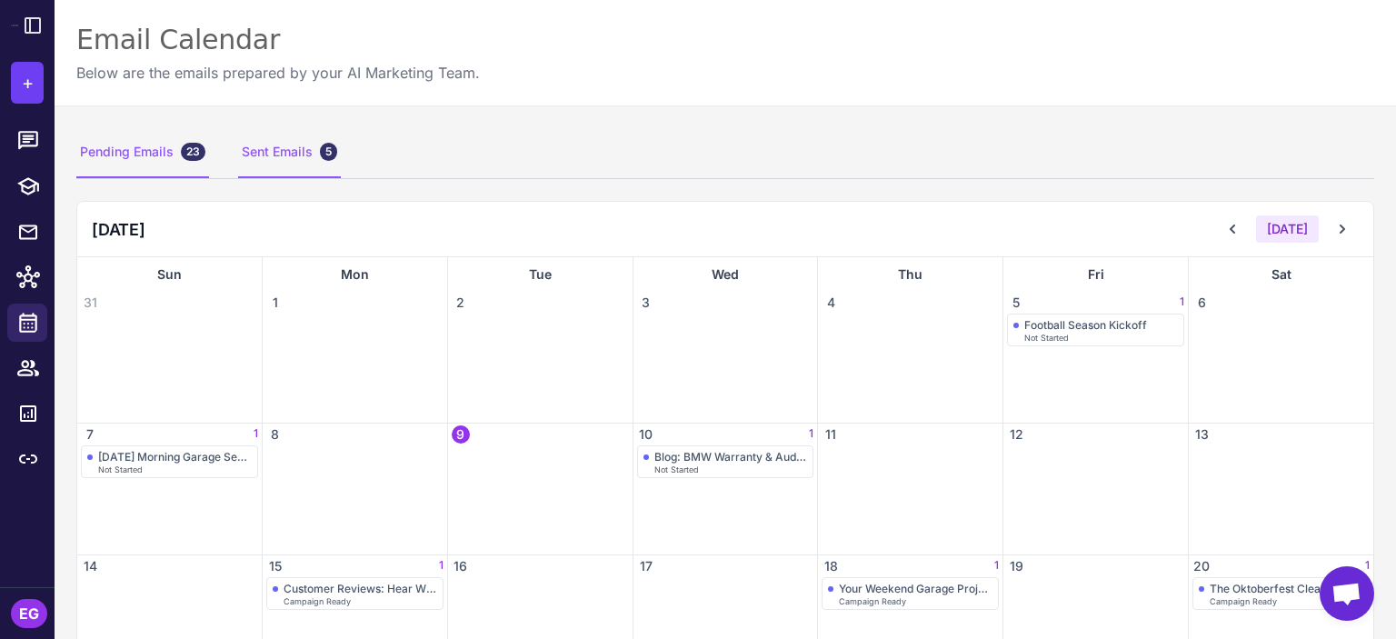
click at [283, 154] on div "Sent Emails 5" at bounding box center [289, 152] width 103 height 51
click at [139, 155] on div "Pending Emails 23" at bounding box center [142, 152] width 133 height 51
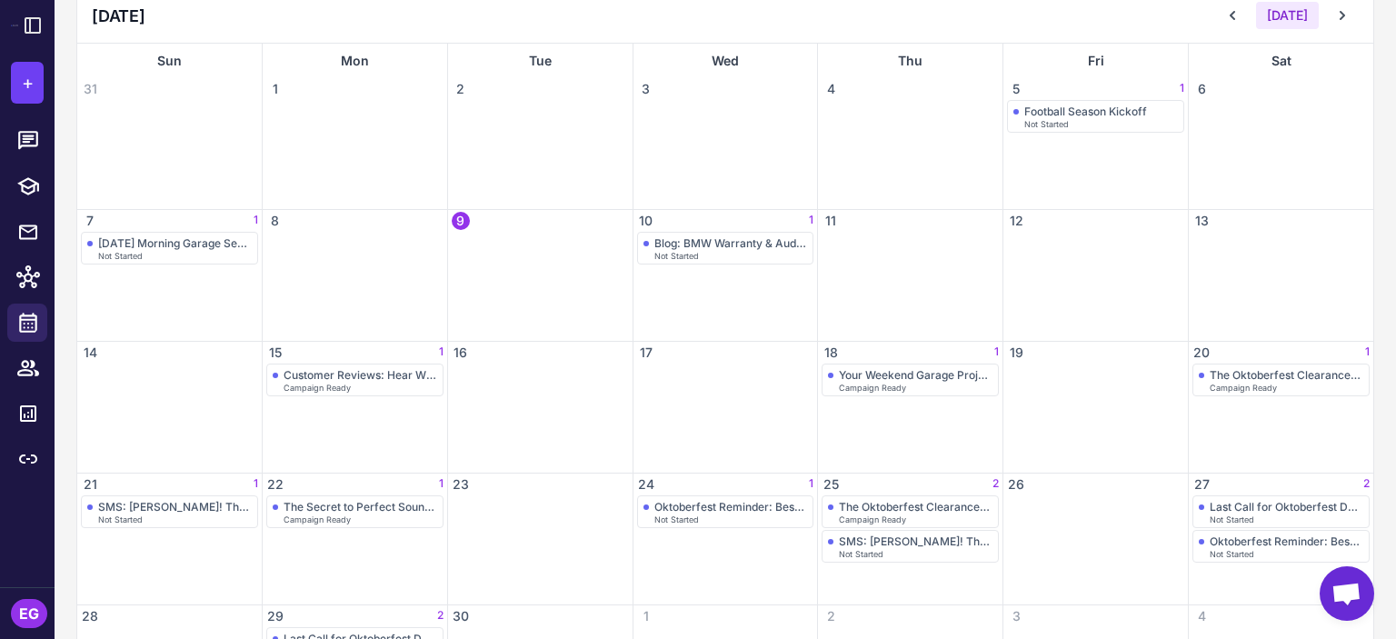
scroll to position [242, 0]
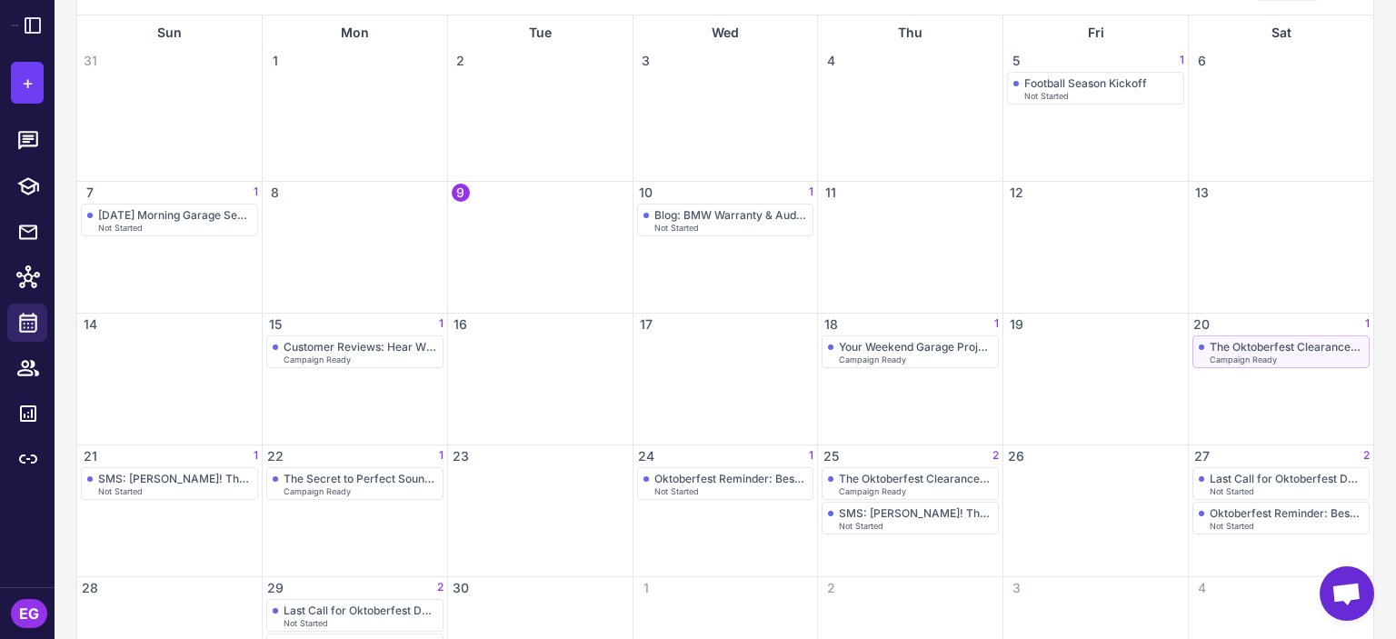
click at [1227, 348] on div "The Oktoberfest Clearance Sale Starts Now!" at bounding box center [1287, 347] width 154 height 14
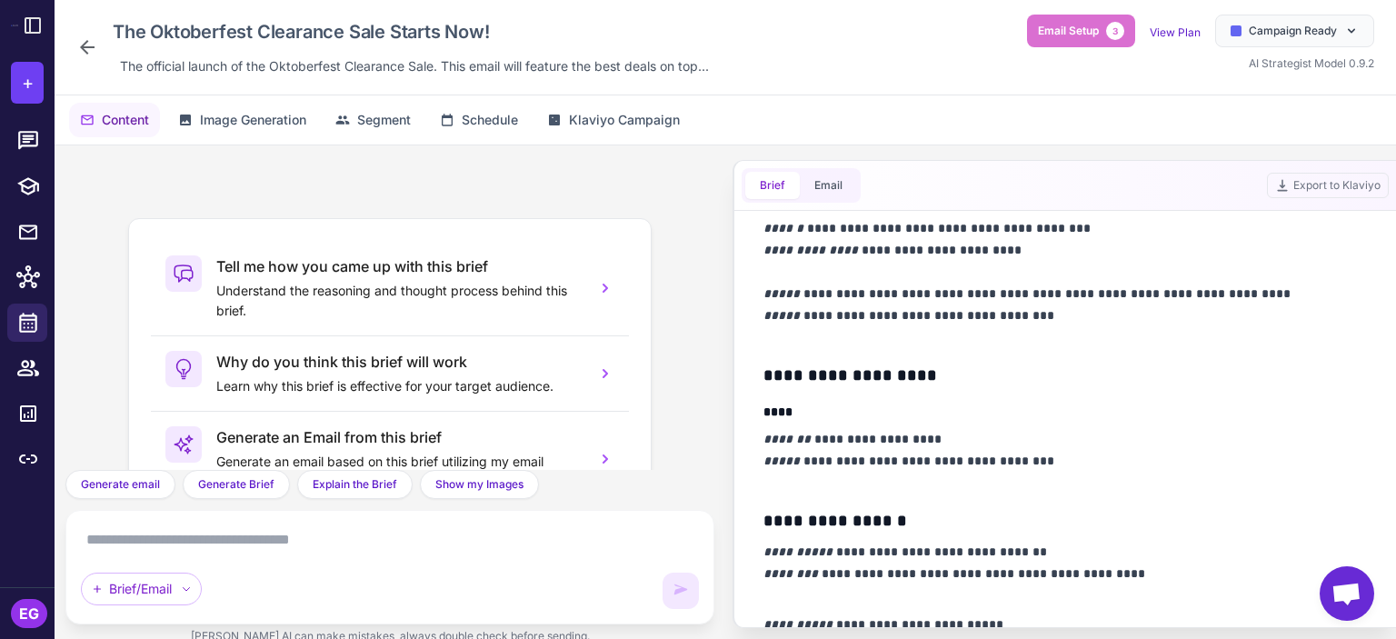
scroll to position [2577, 0]
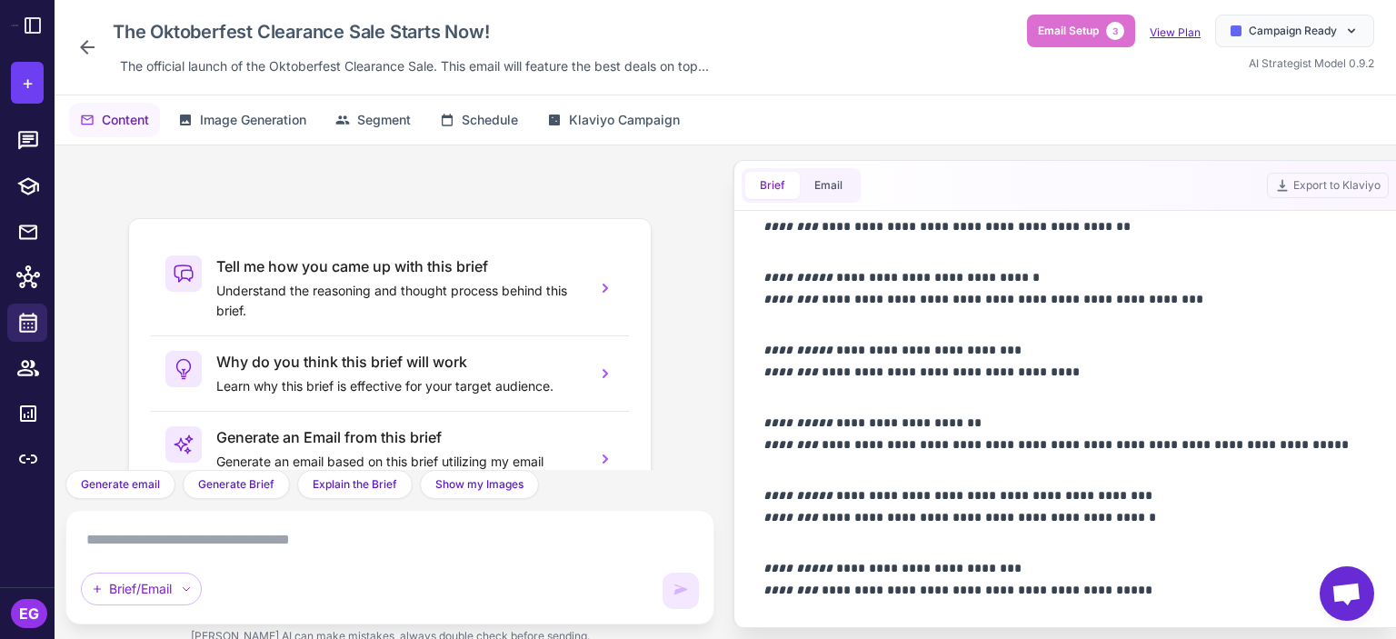
click at [1173, 32] on link "View Plan" at bounding box center [1175, 32] width 51 height 14
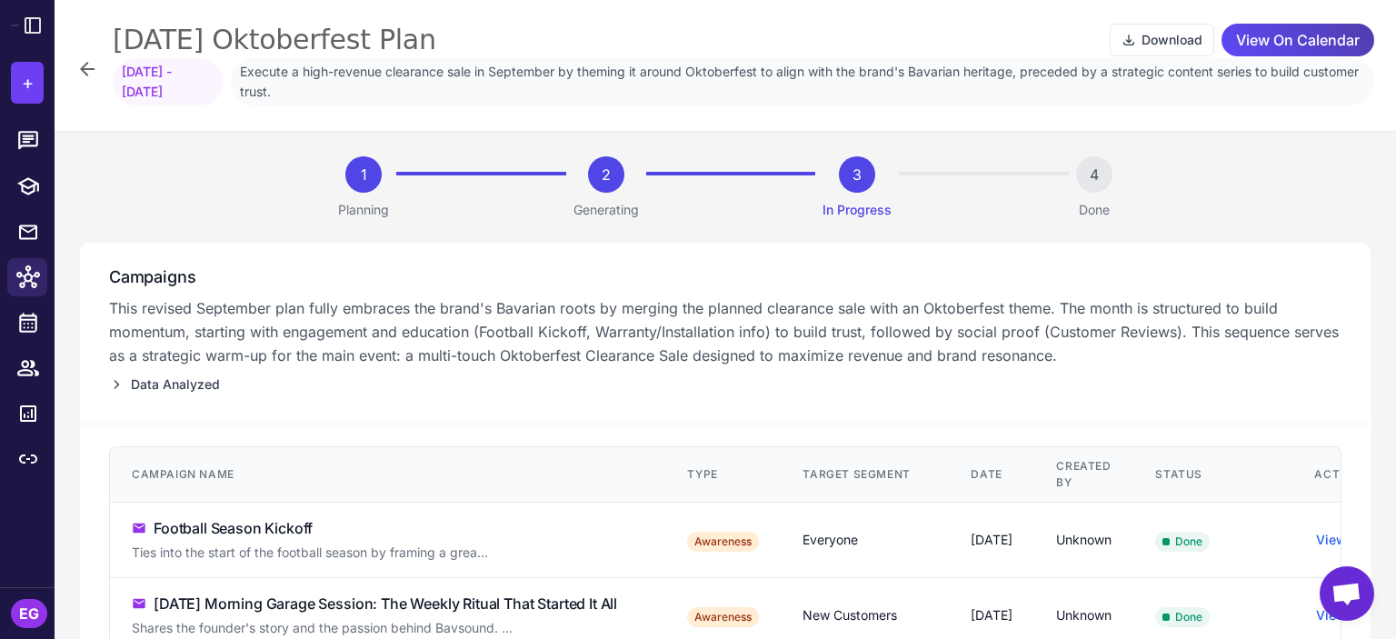
click at [86, 72] on icon at bounding box center [87, 69] width 22 height 22
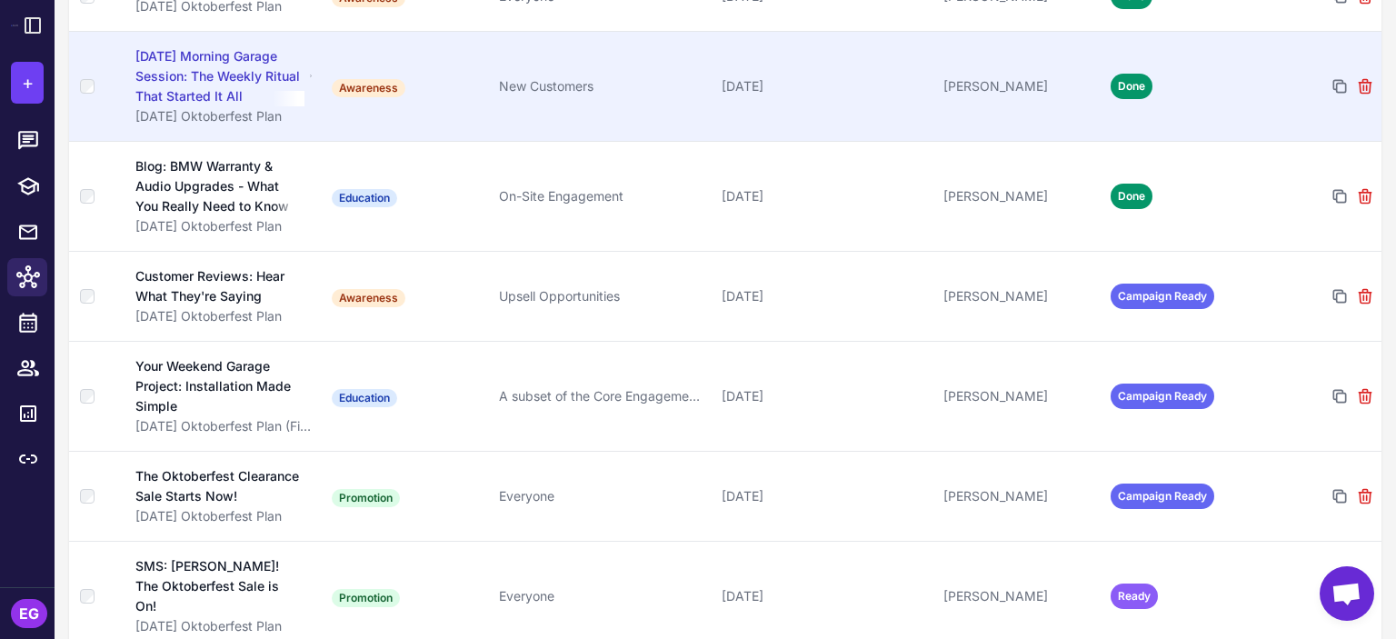
scroll to position [364, 0]
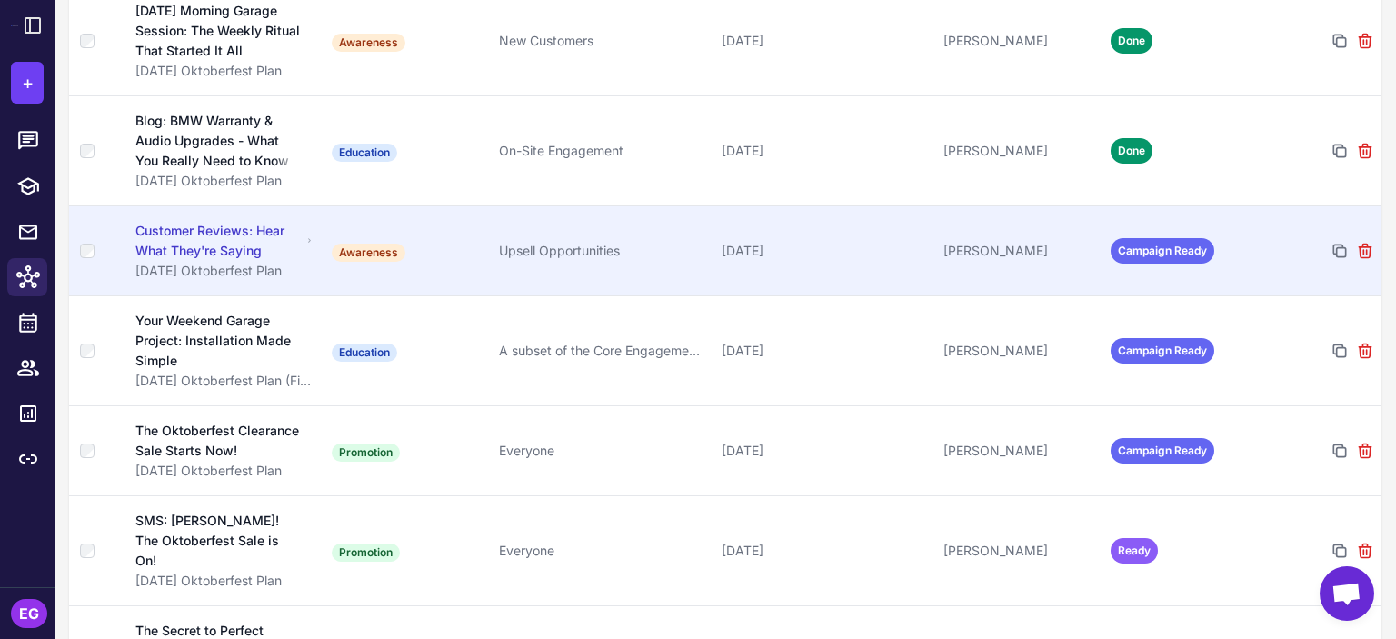
click at [1137, 248] on span "Campaign Ready" at bounding box center [1163, 250] width 104 height 25
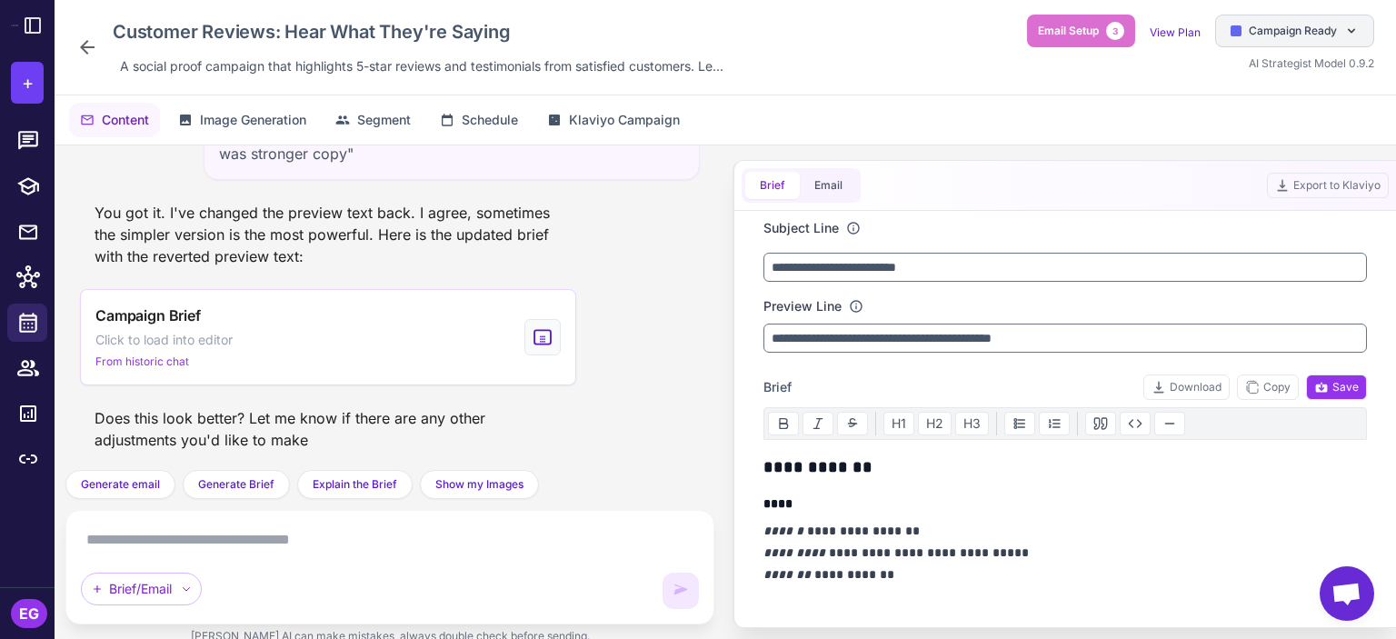
click at [1274, 33] on span "Campaign Ready" at bounding box center [1293, 31] width 88 height 16
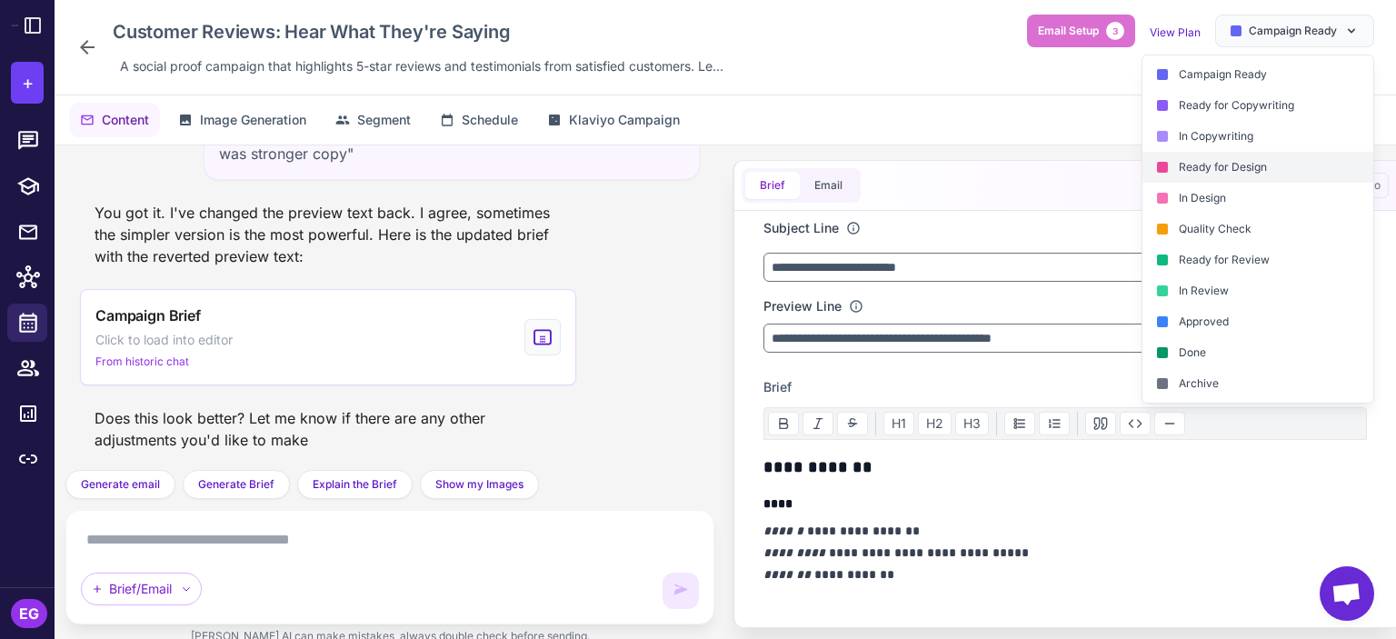
click at [1258, 166] on div "Ready for Design" at bounding box center [1258, 167] width 231 height 31
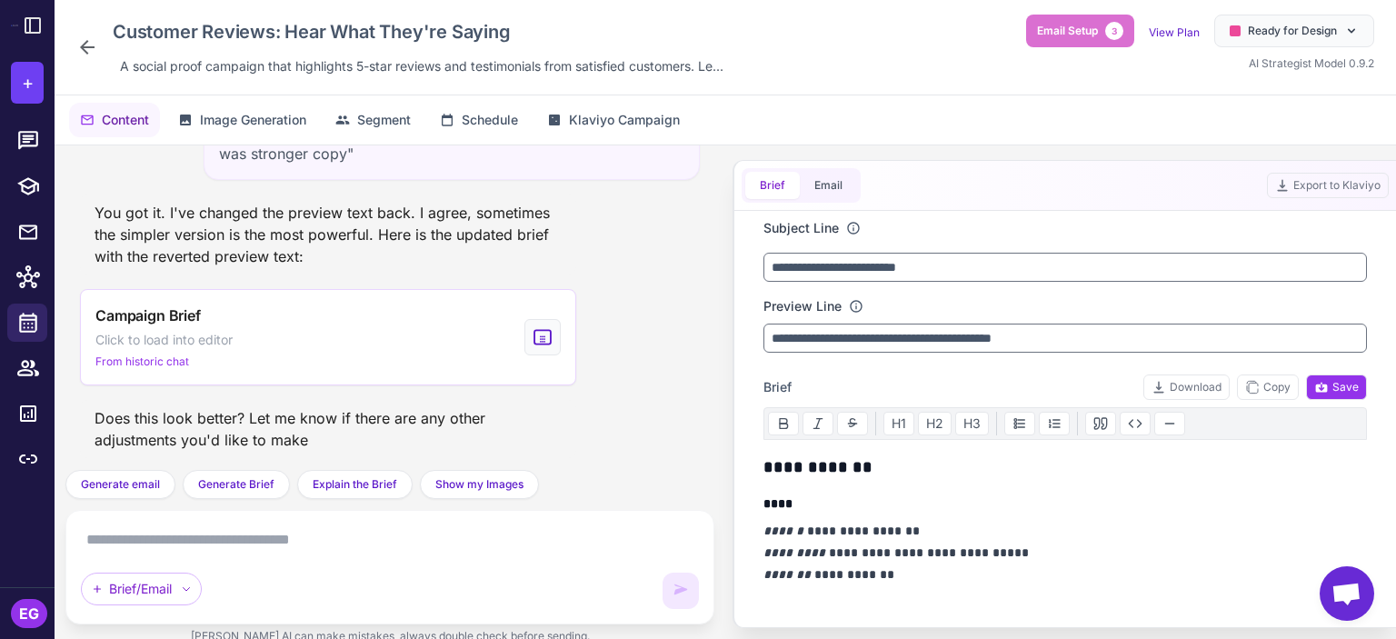
click at [84, 43] on icon at bounding box center [87, 47] width 22 height 22
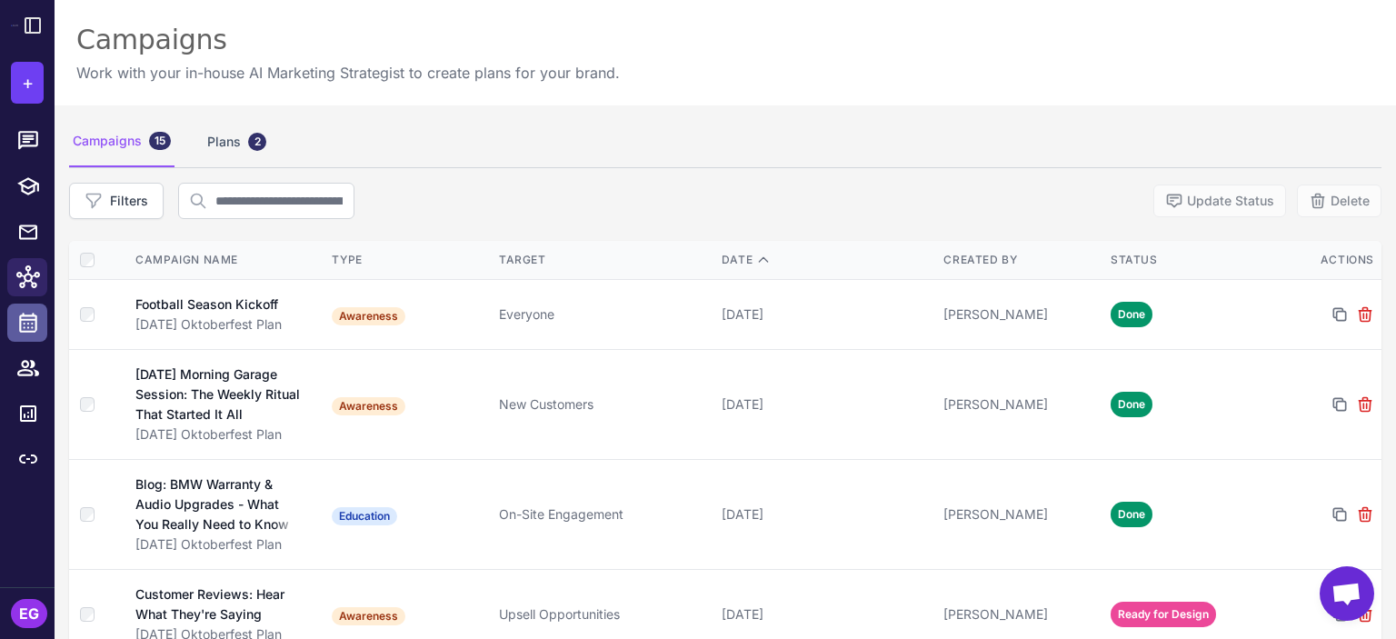
click at [31, 323] on icon at bounding box center [28, 323] width 24 height 24
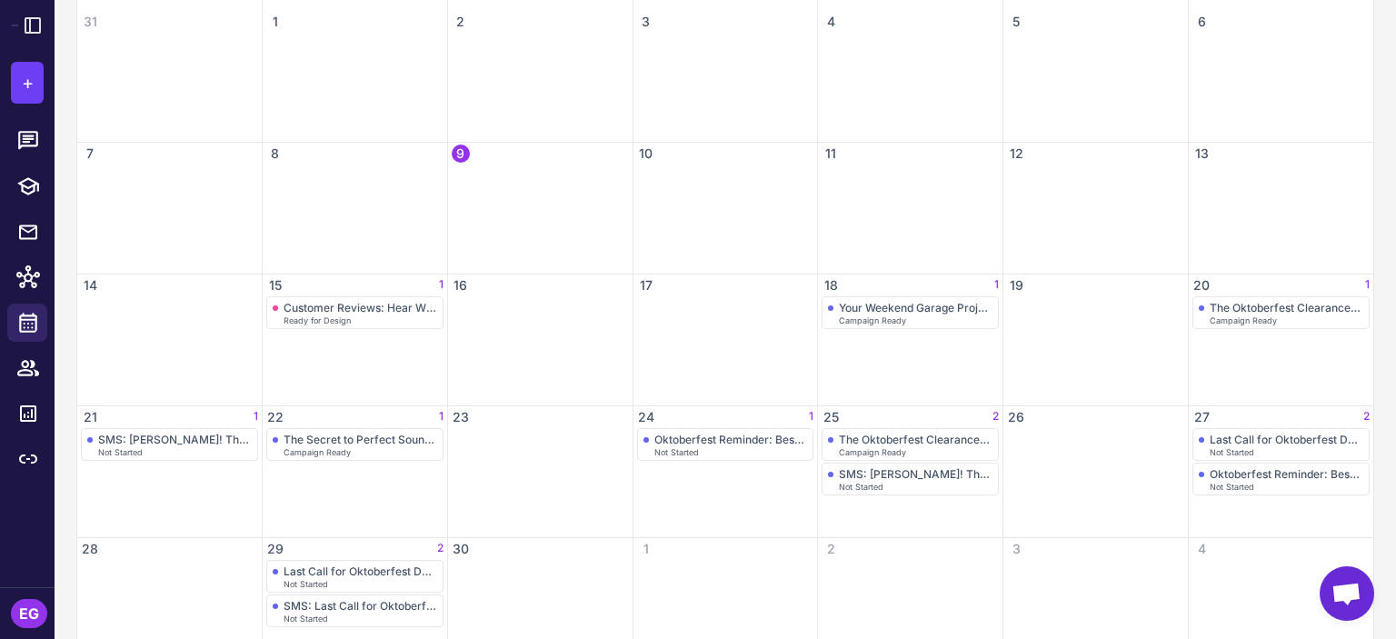
scroll to position [332, 0]
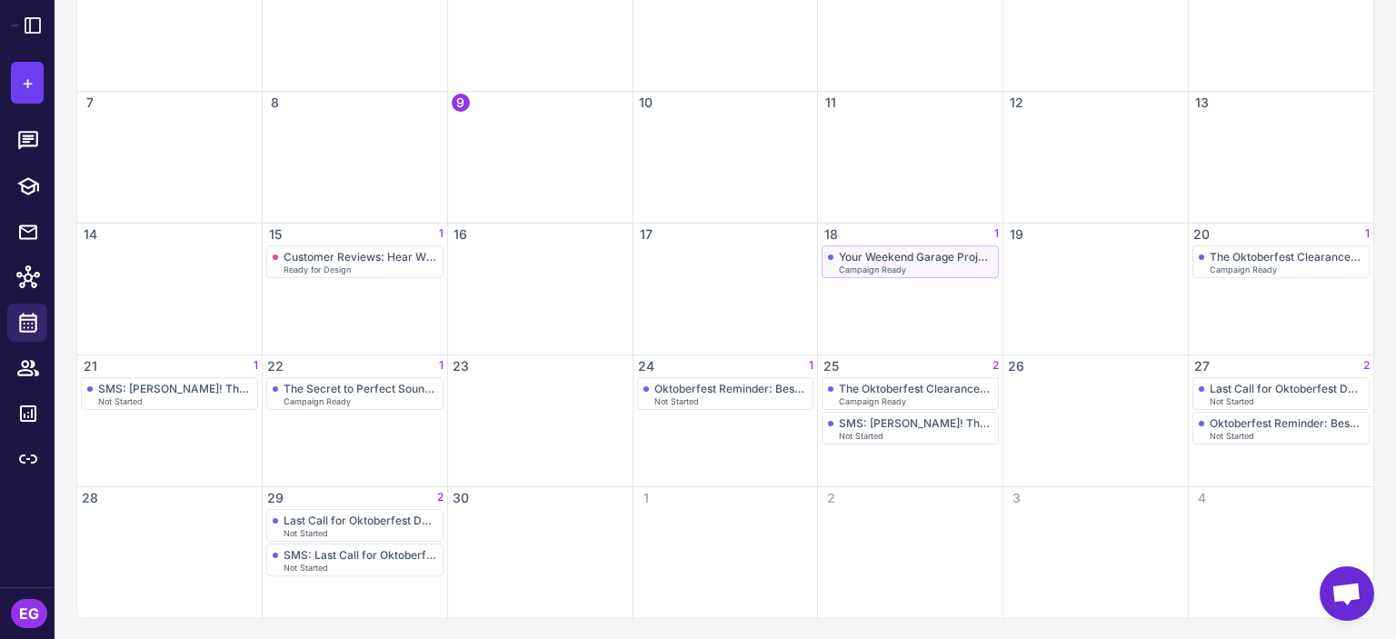
click at [922, 261] on div "Your Weekend Garage Project: Installation Made Simple" at bounding box center [916, 257] width 154 height 14
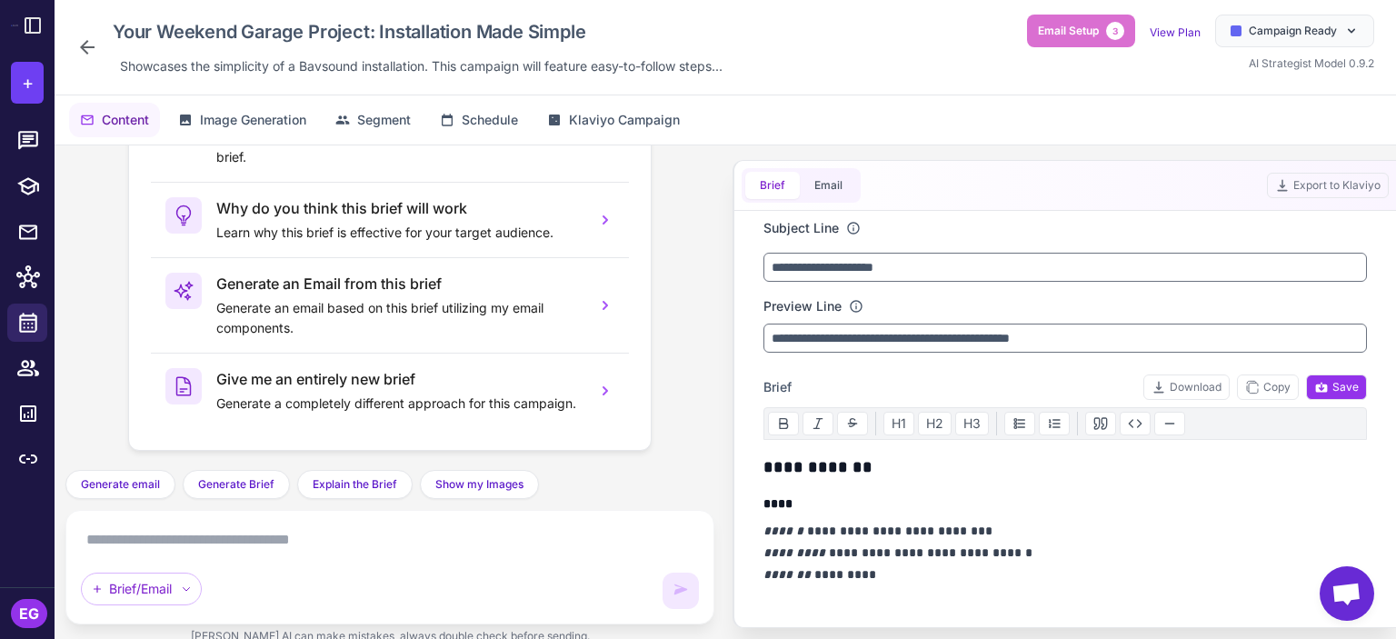
click at [282, 538] on textarea at bounding box center [390, 539] width 618 height 29
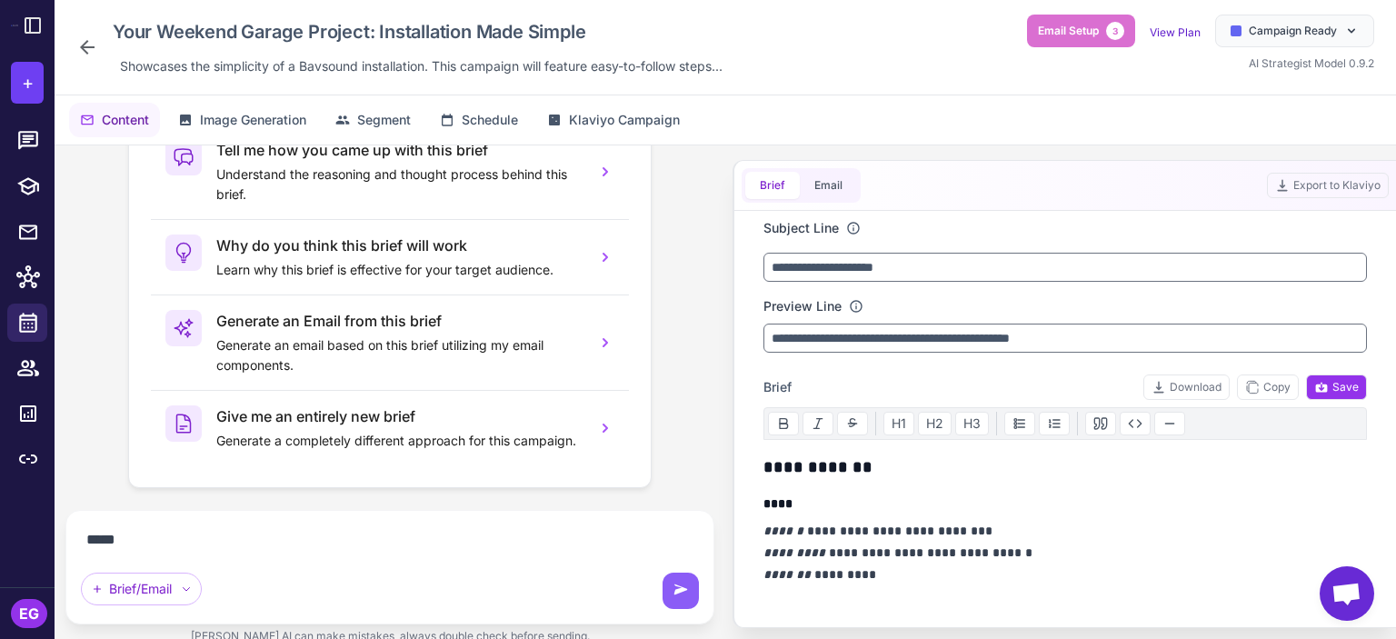
scroll to position [115, 0]
type textarea "**********"
click at [433, 546] on textarea "**********" at bounding box center [390, 539] width 618 height 29
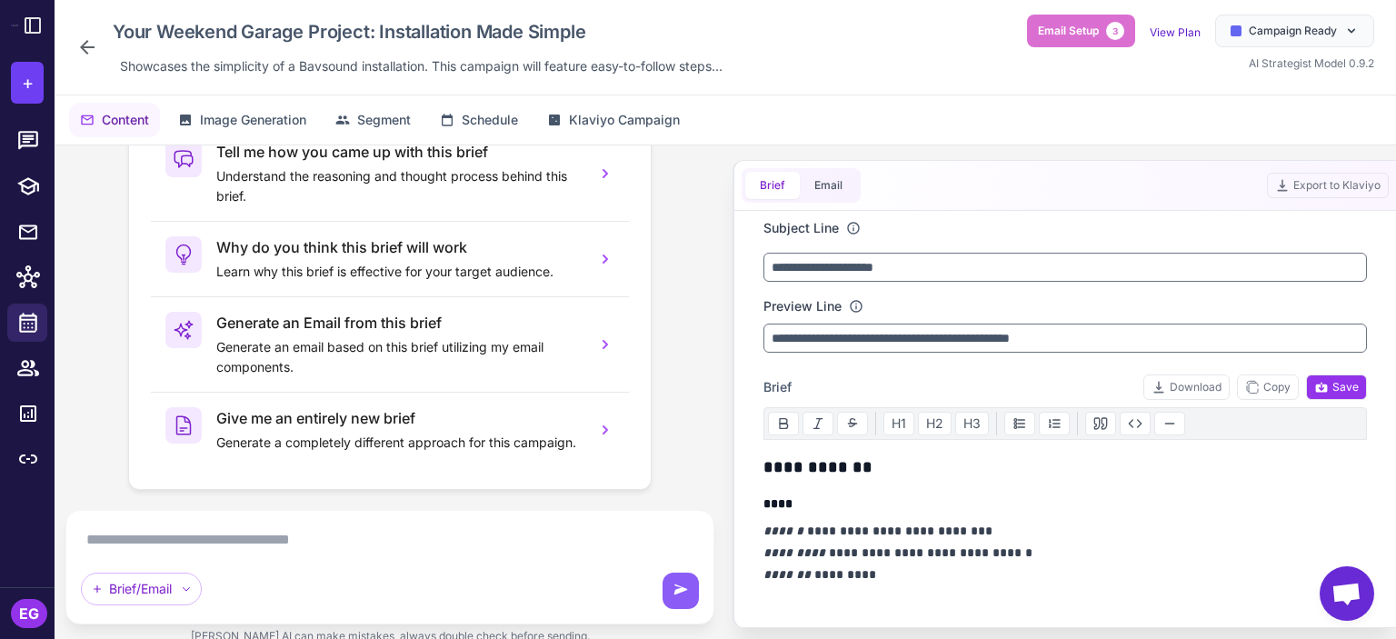
scroll to position [154, 0]
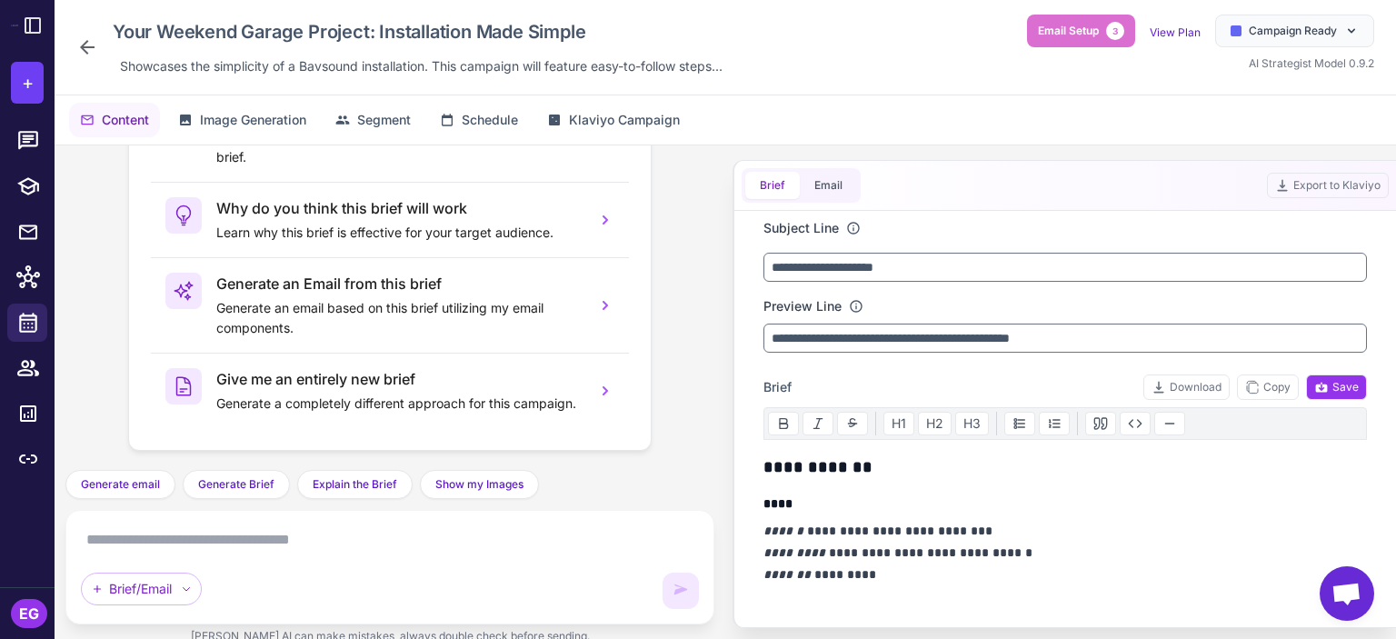
click at [87, 43] on icon at bounding box center [87, 47] width 22 height 22
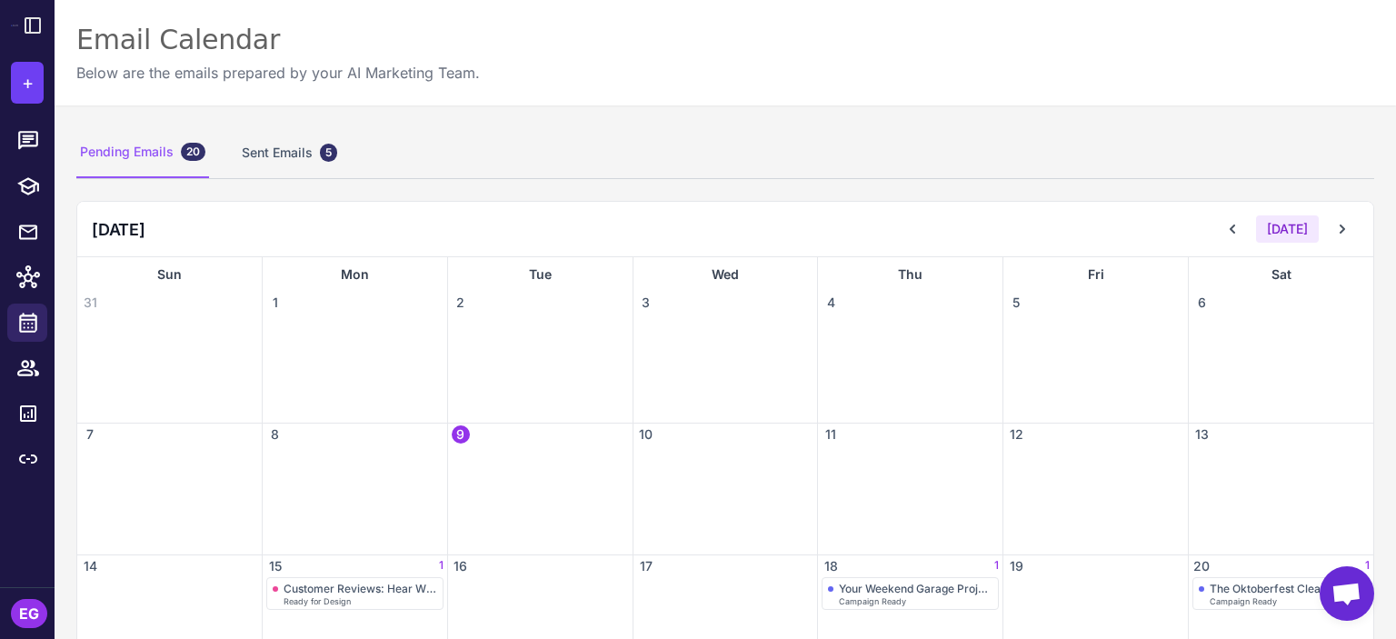
scroll to position [332, 0]
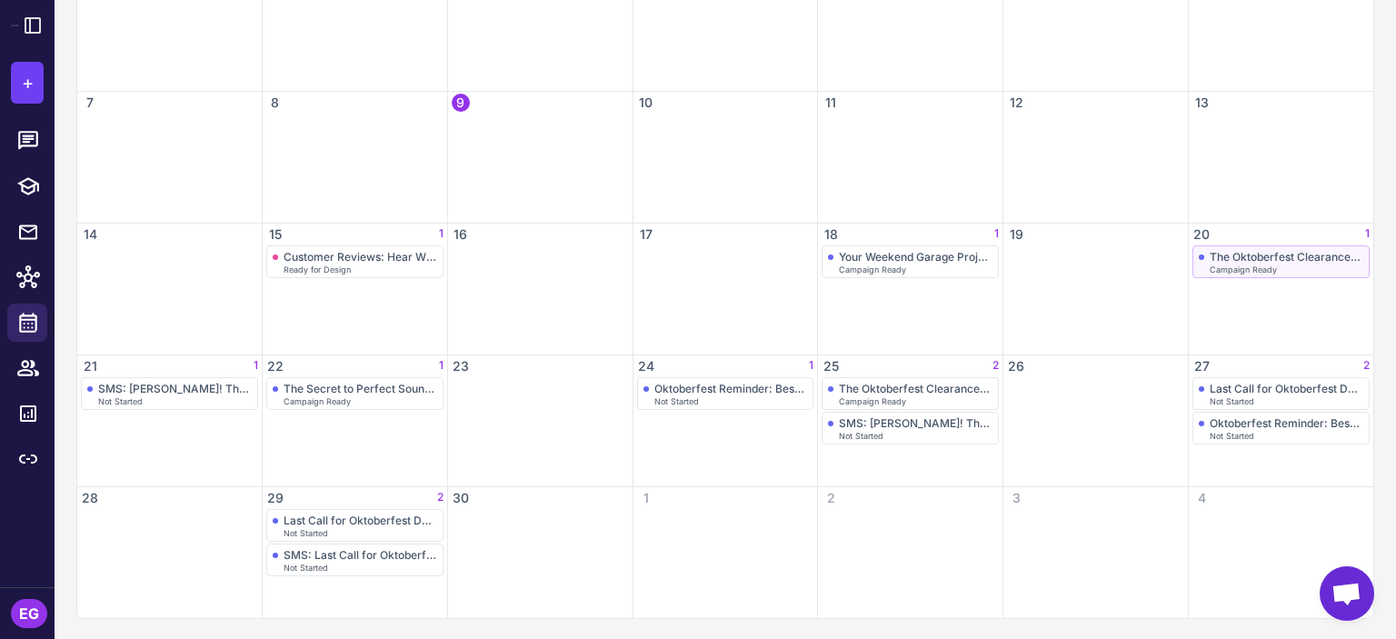
click at [1252, 255] on div "The Oktoberfest Clearance Sale Starts Now!" at bounding box center [1287, 257] width 154 height 14
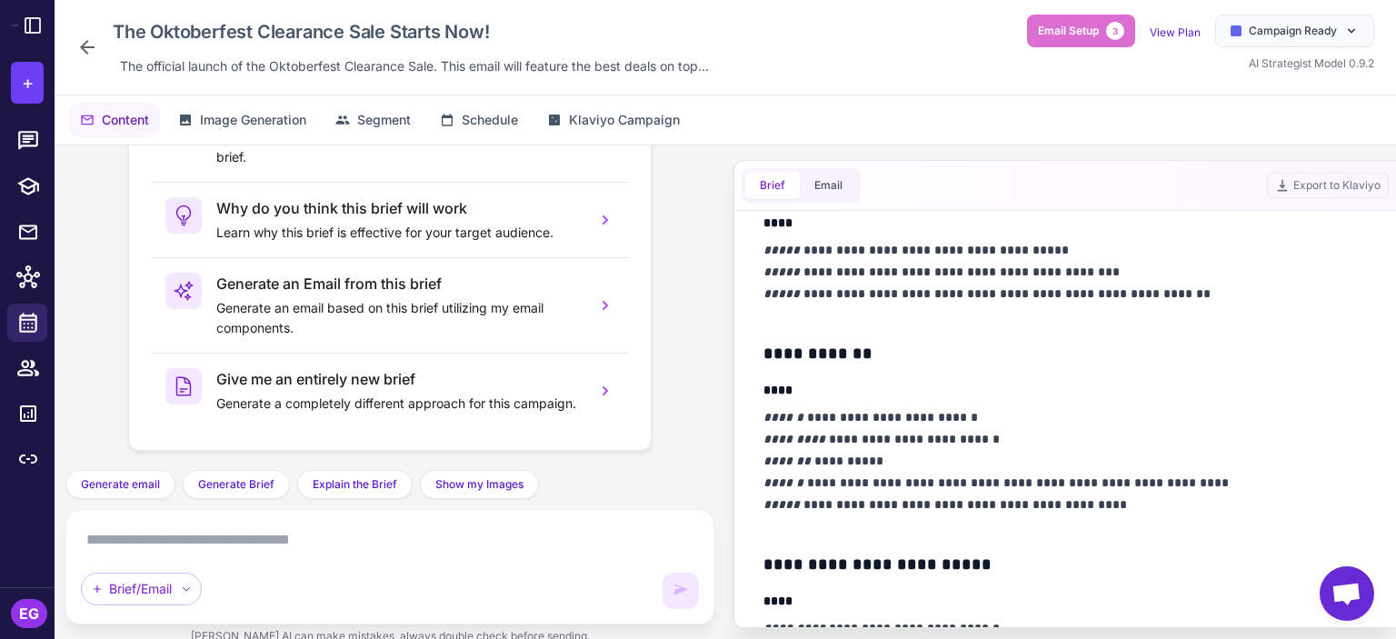
scroll to position [605, 0]
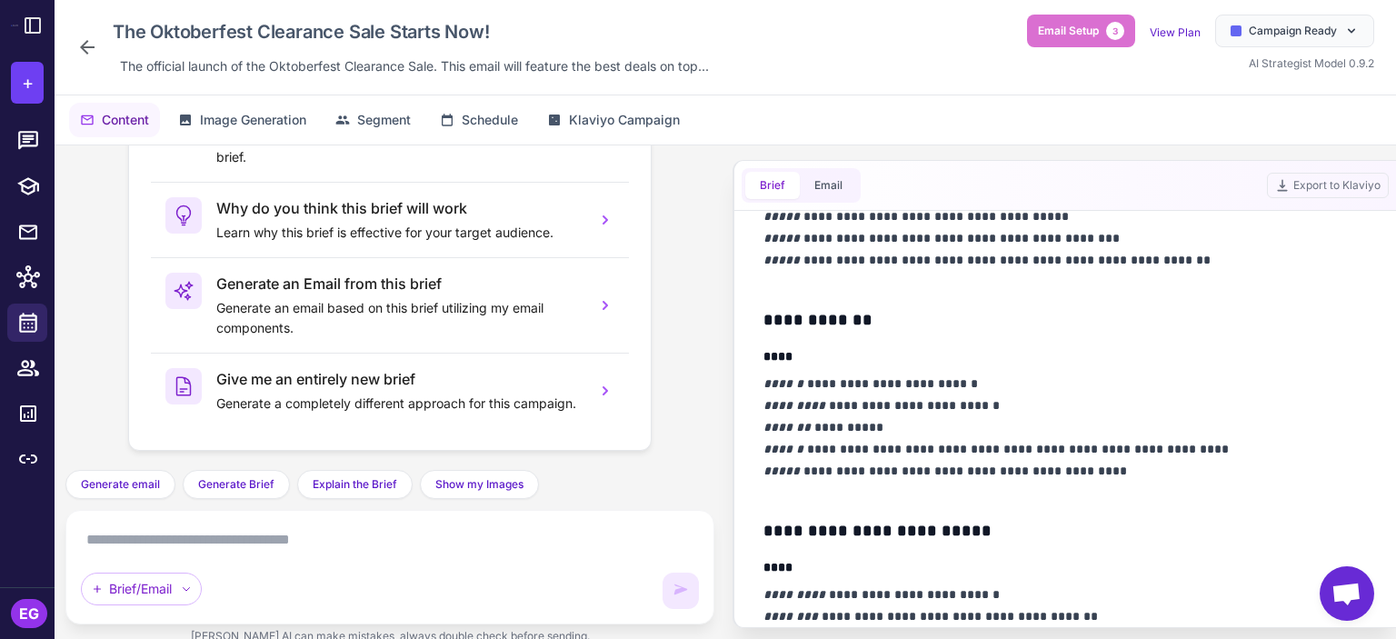
click at [85, 51] on icon at bounding box center [87, 47] width 15 height 15
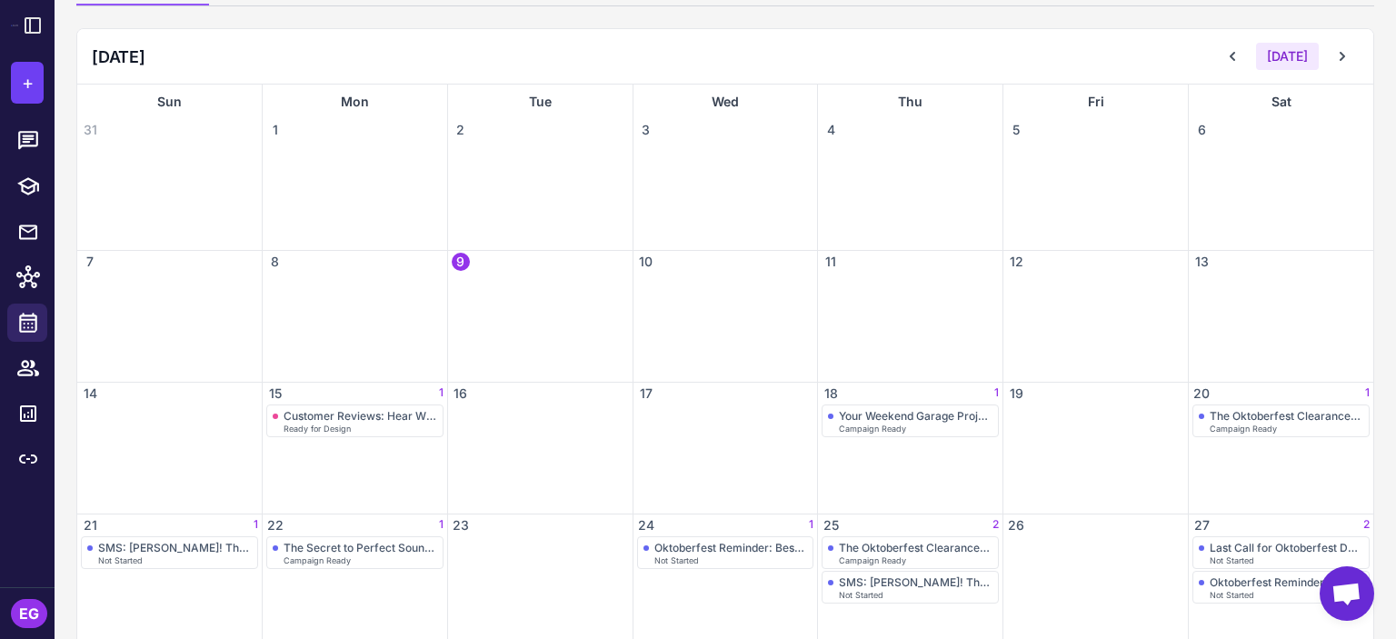
scroll to position [332, 0]
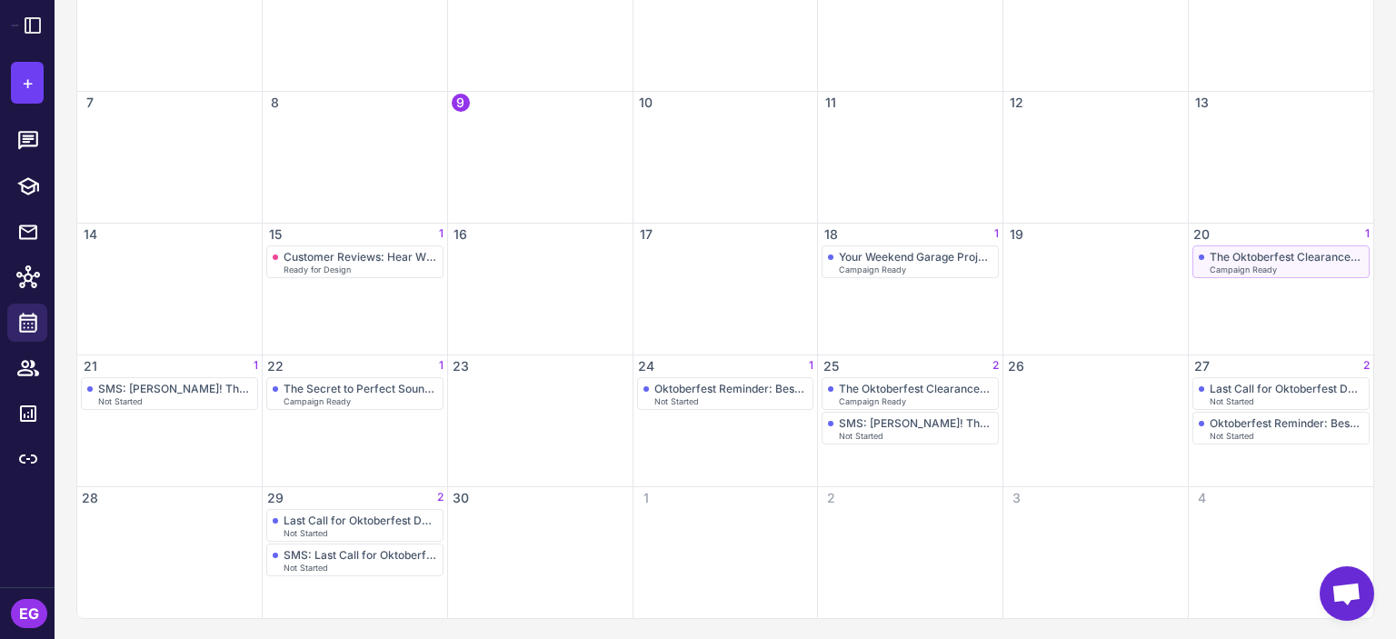
click at [1247, 255] on div "The Oktoberfest Clearance Sale Starts Now!" at bounding box center [1287, 257] width 154 height 14
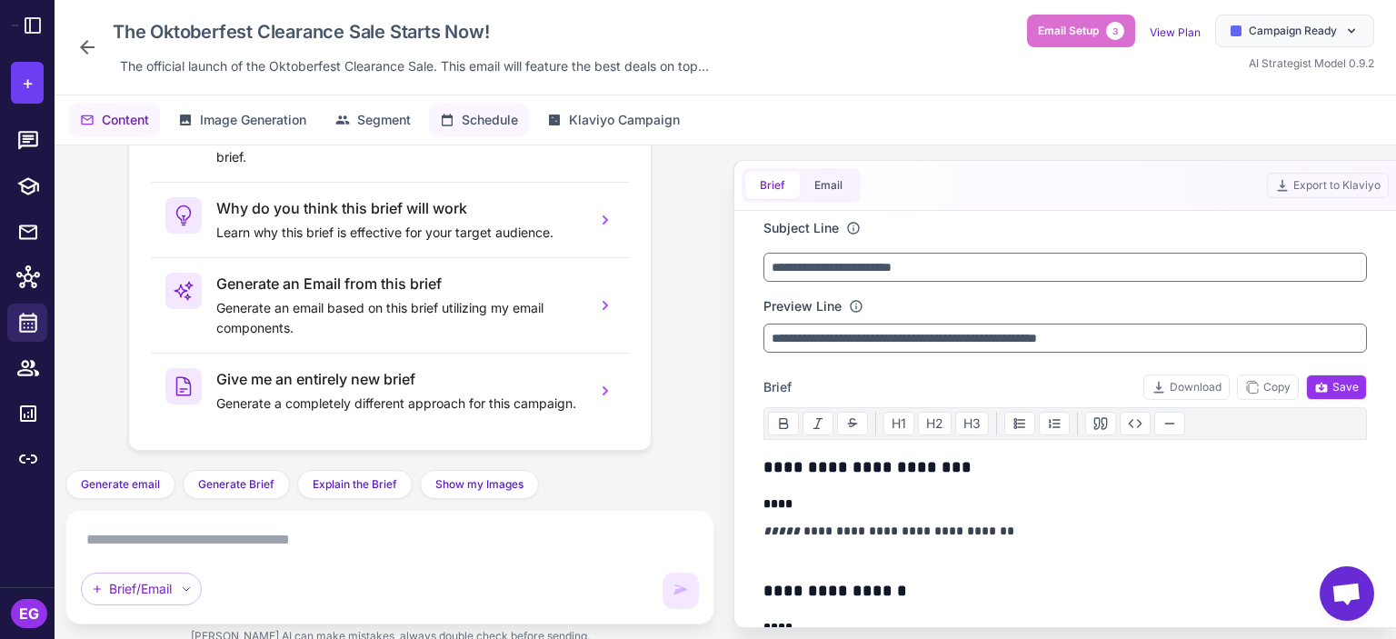
click at [451, 115] on icon at bounding box center [447, 120] width 11 height 12
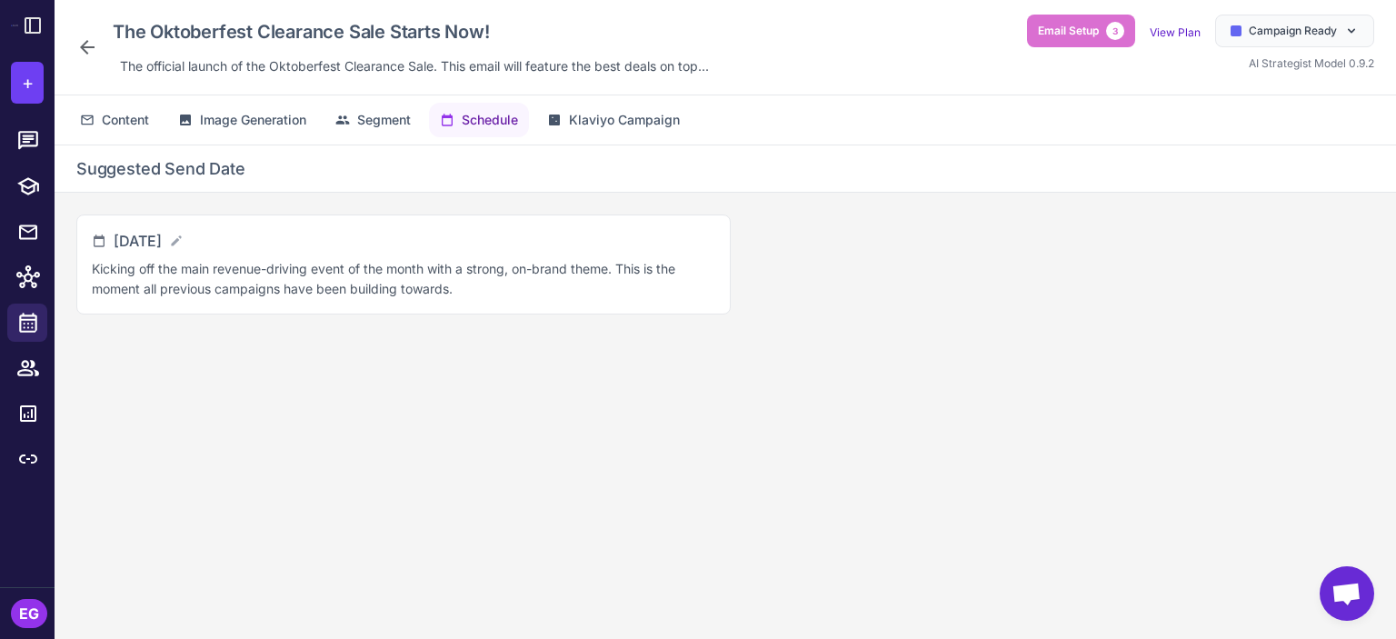
click at [85, 49] on icon at bounding box center [87, 47] width 22 height 22
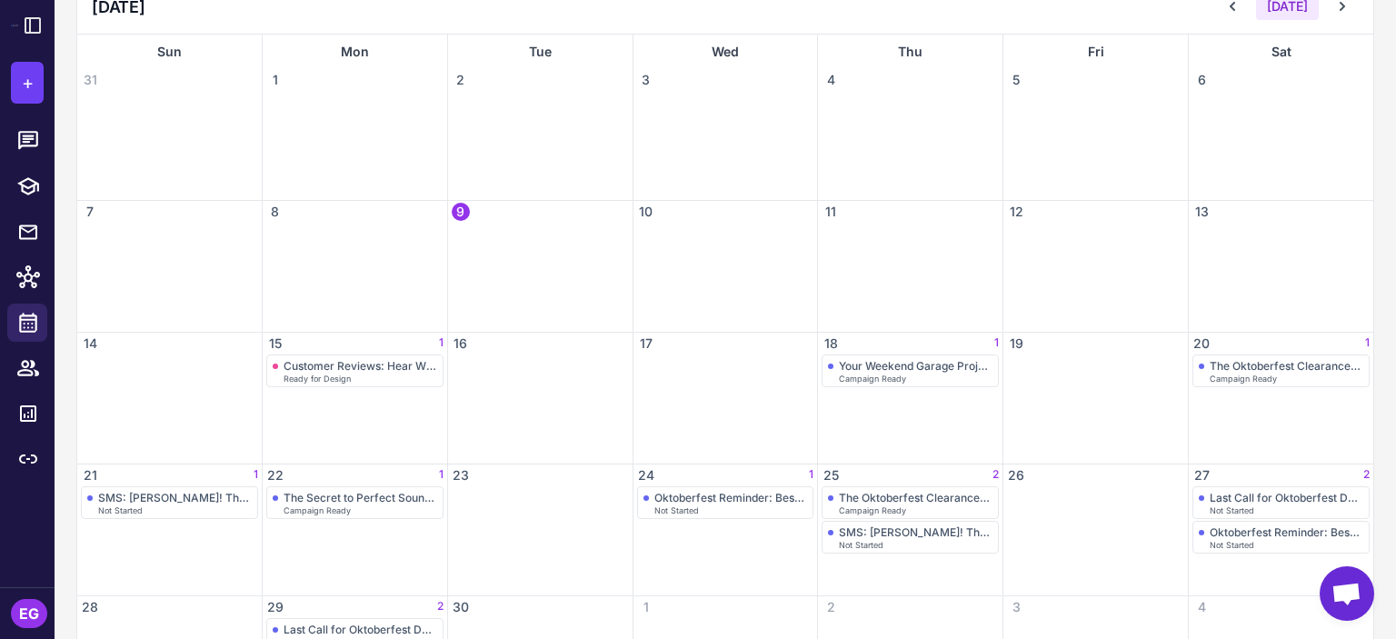
scroll to position [332, 0]
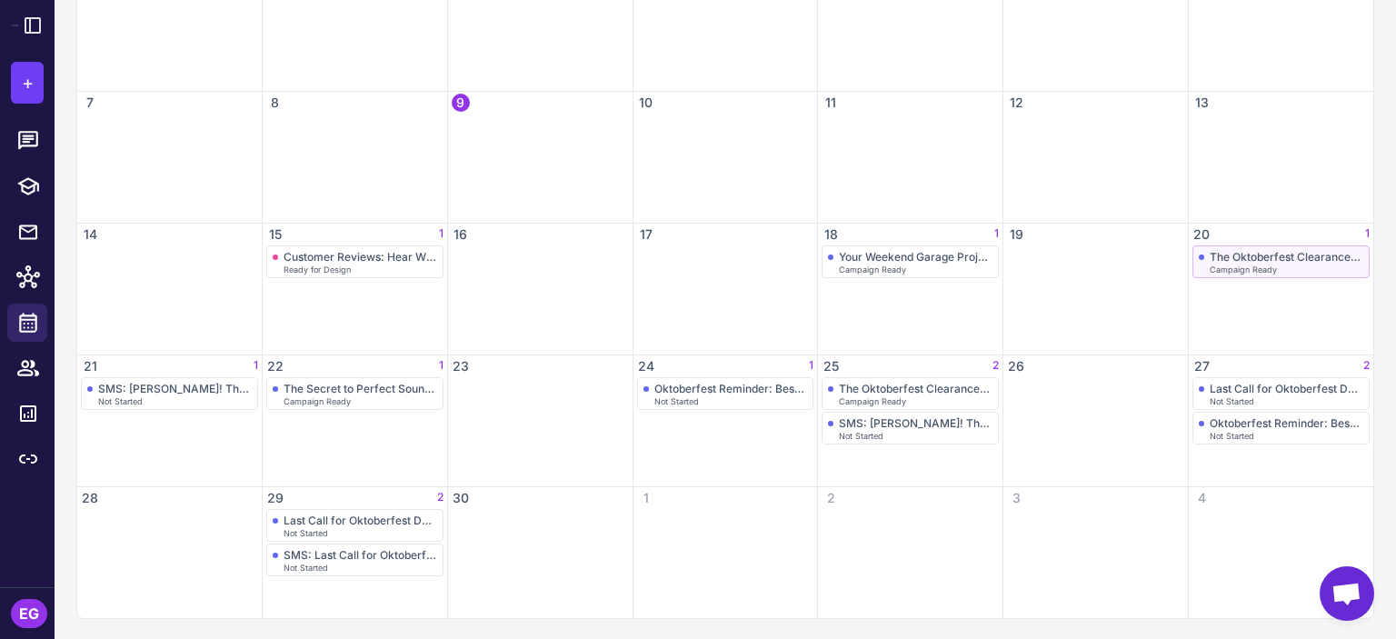
click at [1328, 257] on div "The Oktoberfest Clearance Sale Starts Now!" at bounding box center [1287, 257] width 154 height 14
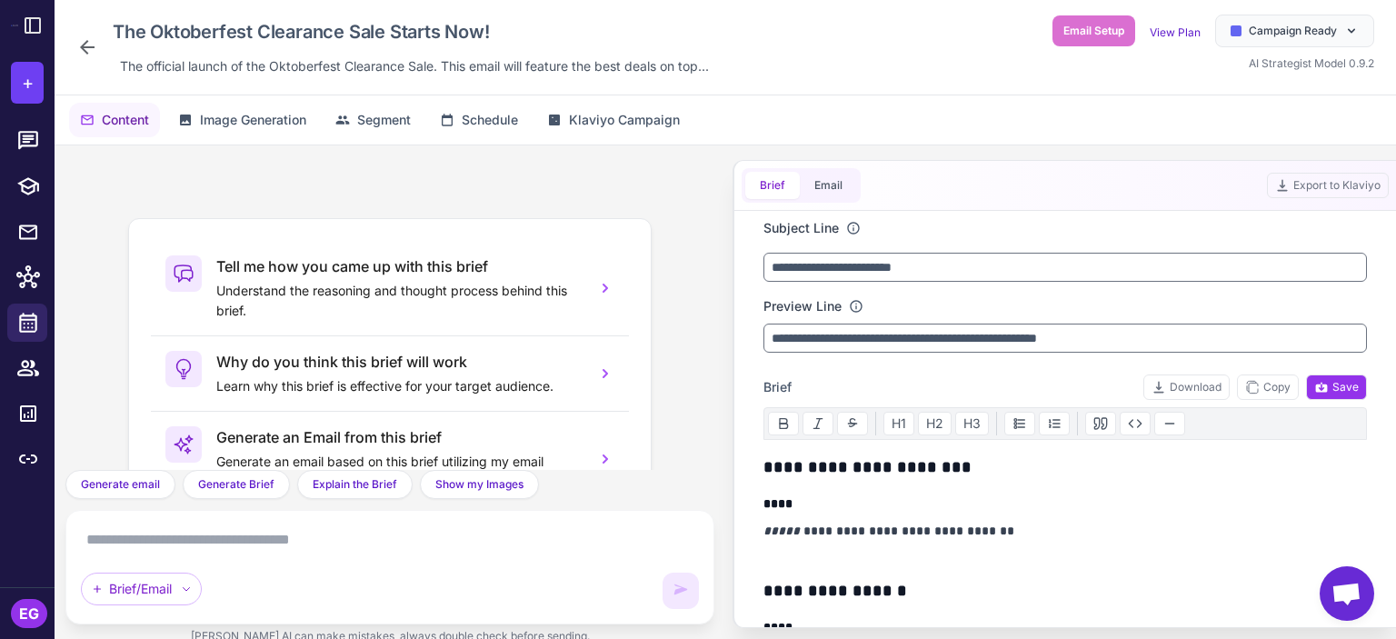
scroll to position [154, 0]
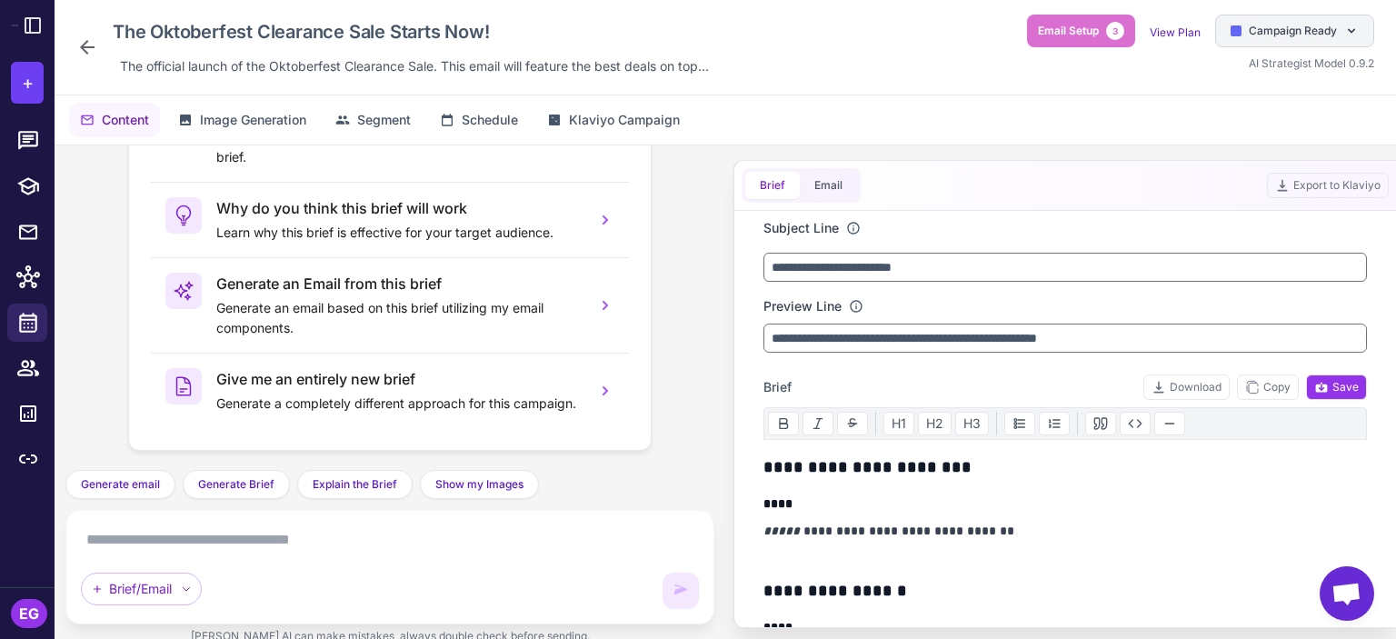
click at [1279, 39] on div "Campaign Ready" at bounding box center [1294, 31] width 159 height 33
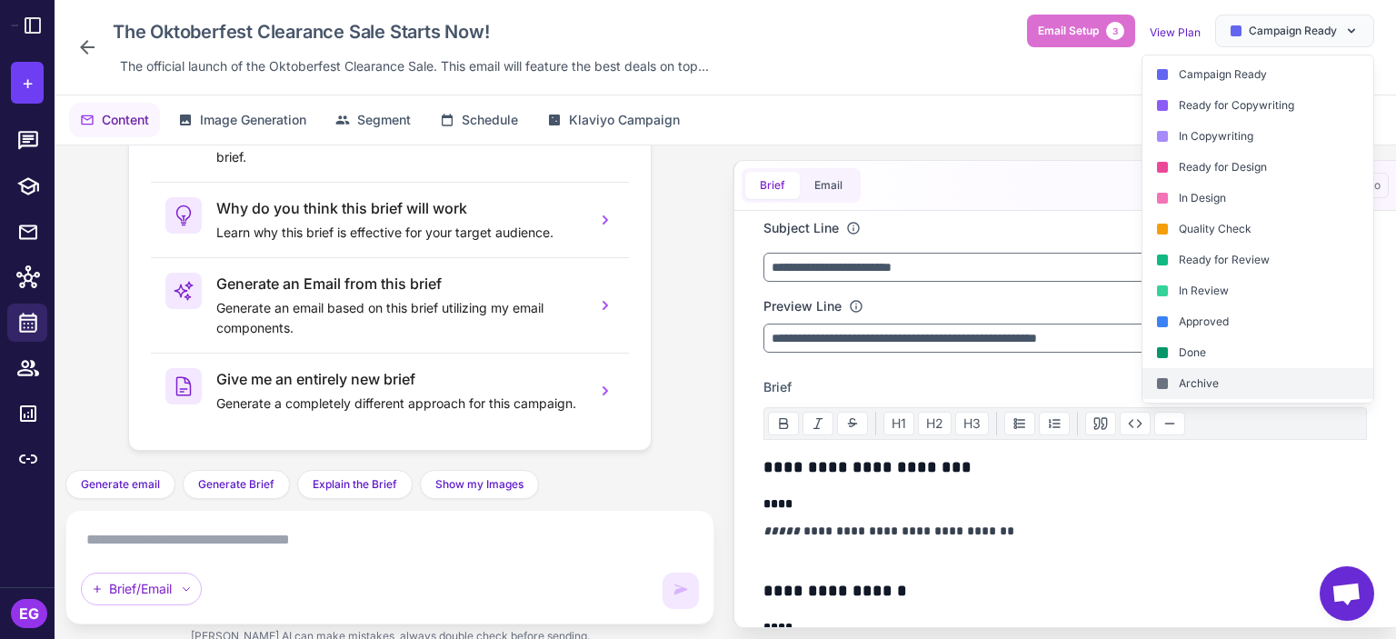
click at [1213, 378] on div "Archive" at bounding box center [1258, 383] width 231 height 31
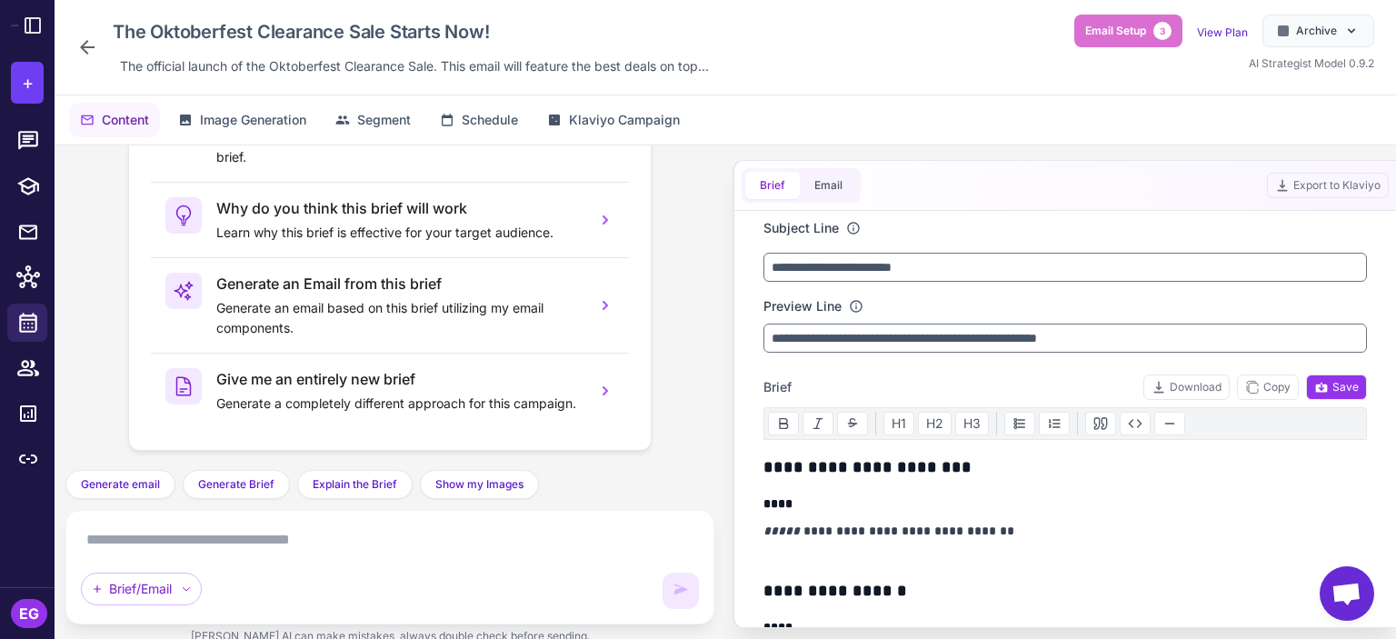
click at [80, 48] on icon at bounding box center [87, 47] width 22 height 22
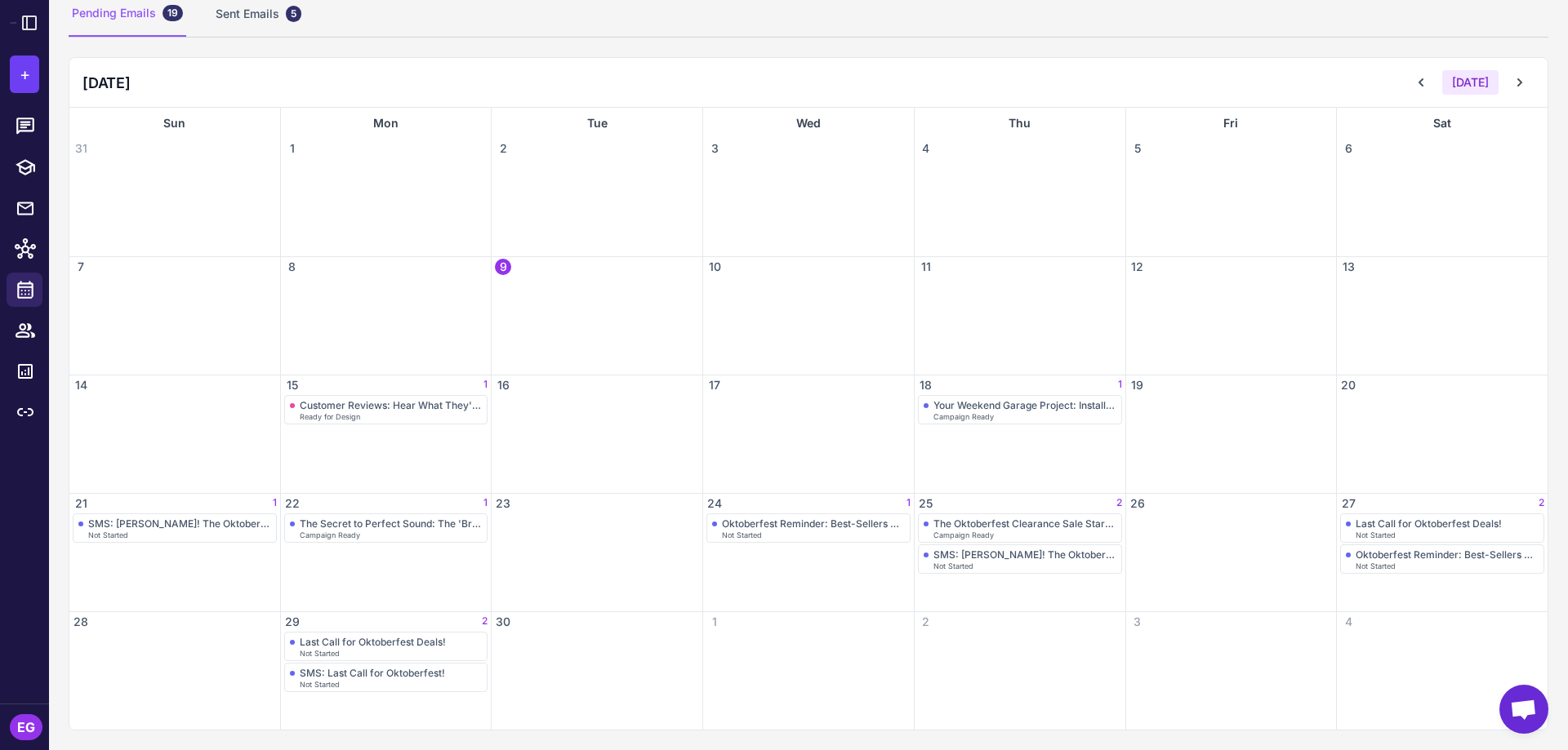
scroll to position [123, 0]
click at [28, 26] on icon at bounding box center [30, 23] width 20 height 20
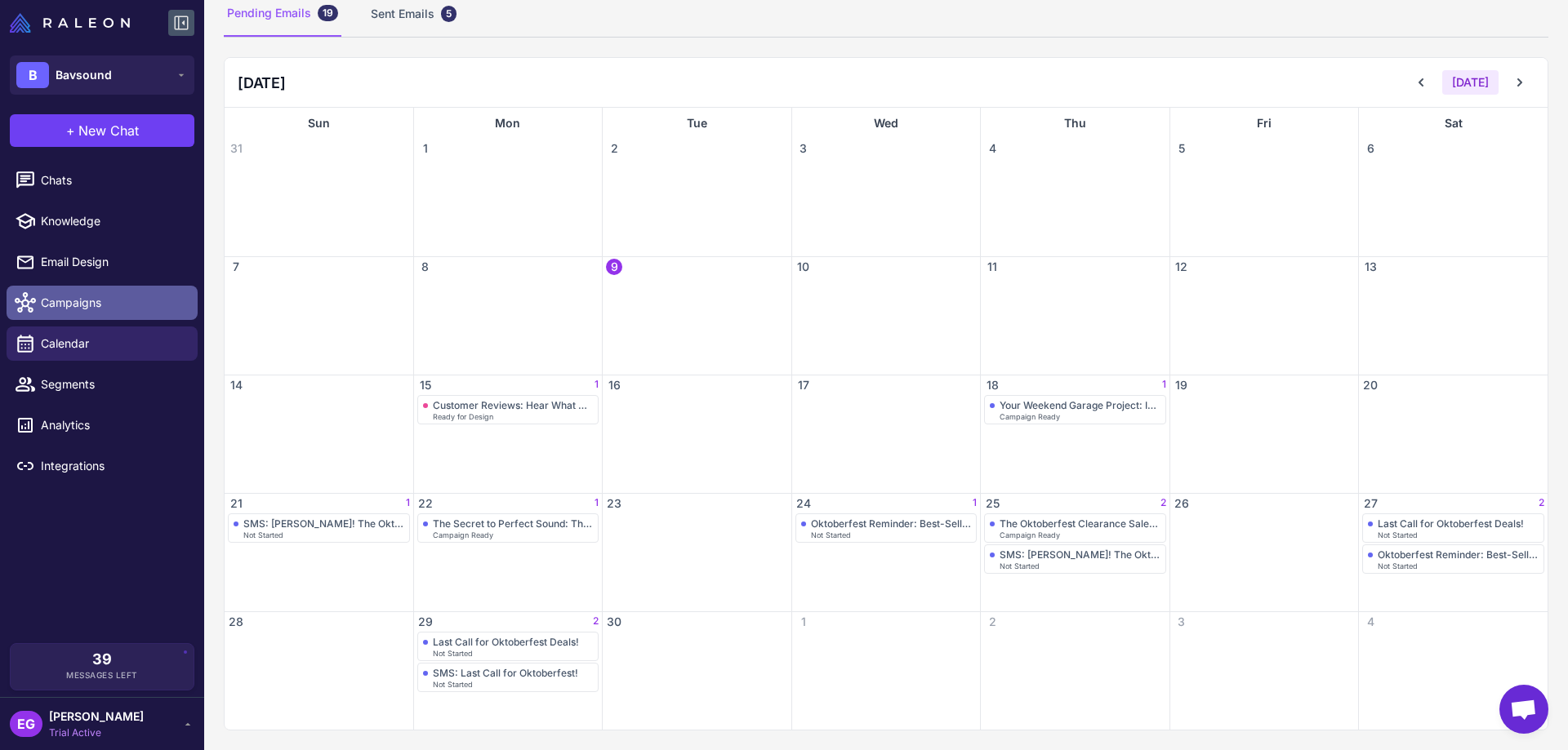
click at [73, 307] on span "Campaigns" at bounding box center [112, 303] width 144 height 18
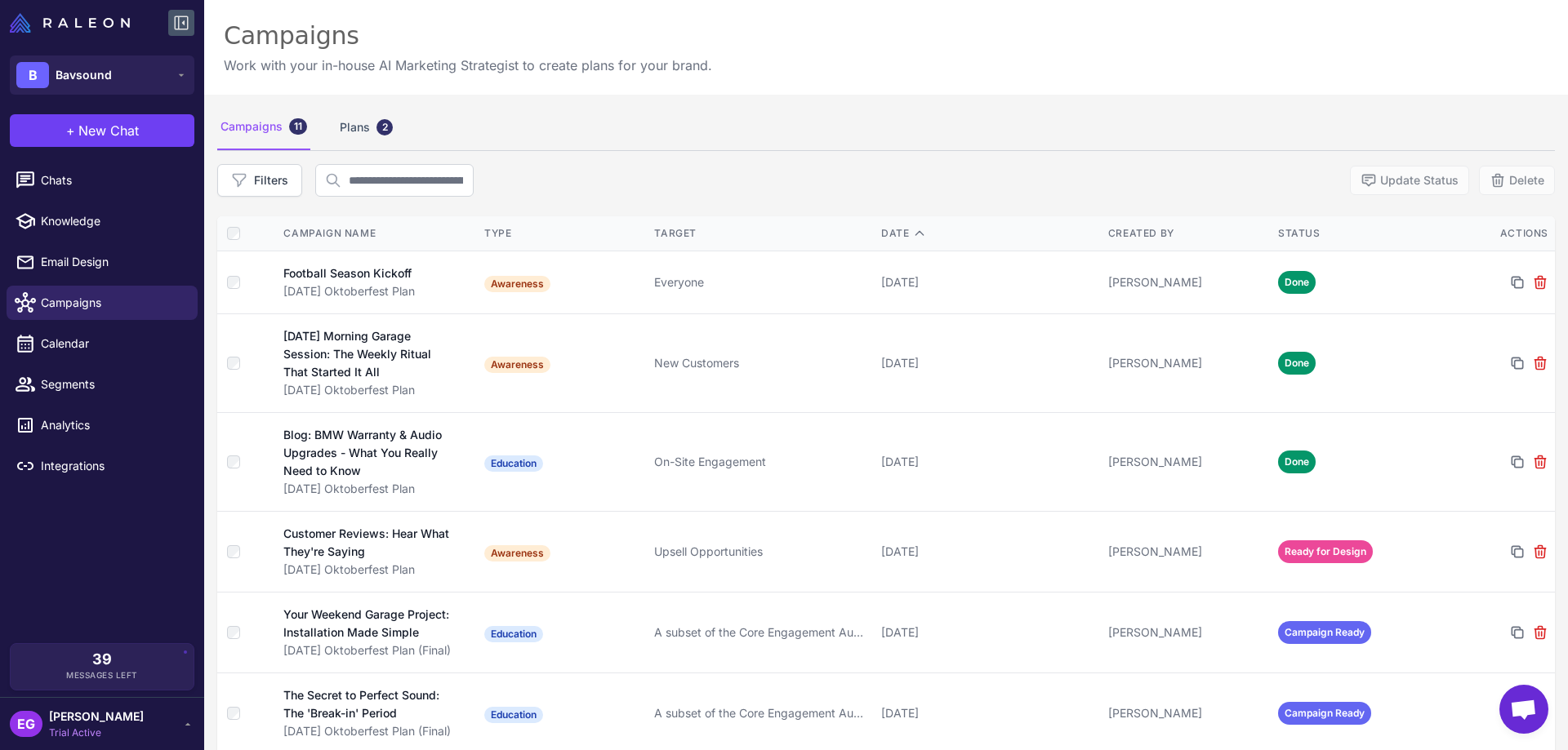
click at [176, 726] on div "EG Elissa Godoy Trial Active" at bounding box center [102, 724] width 184 height 32
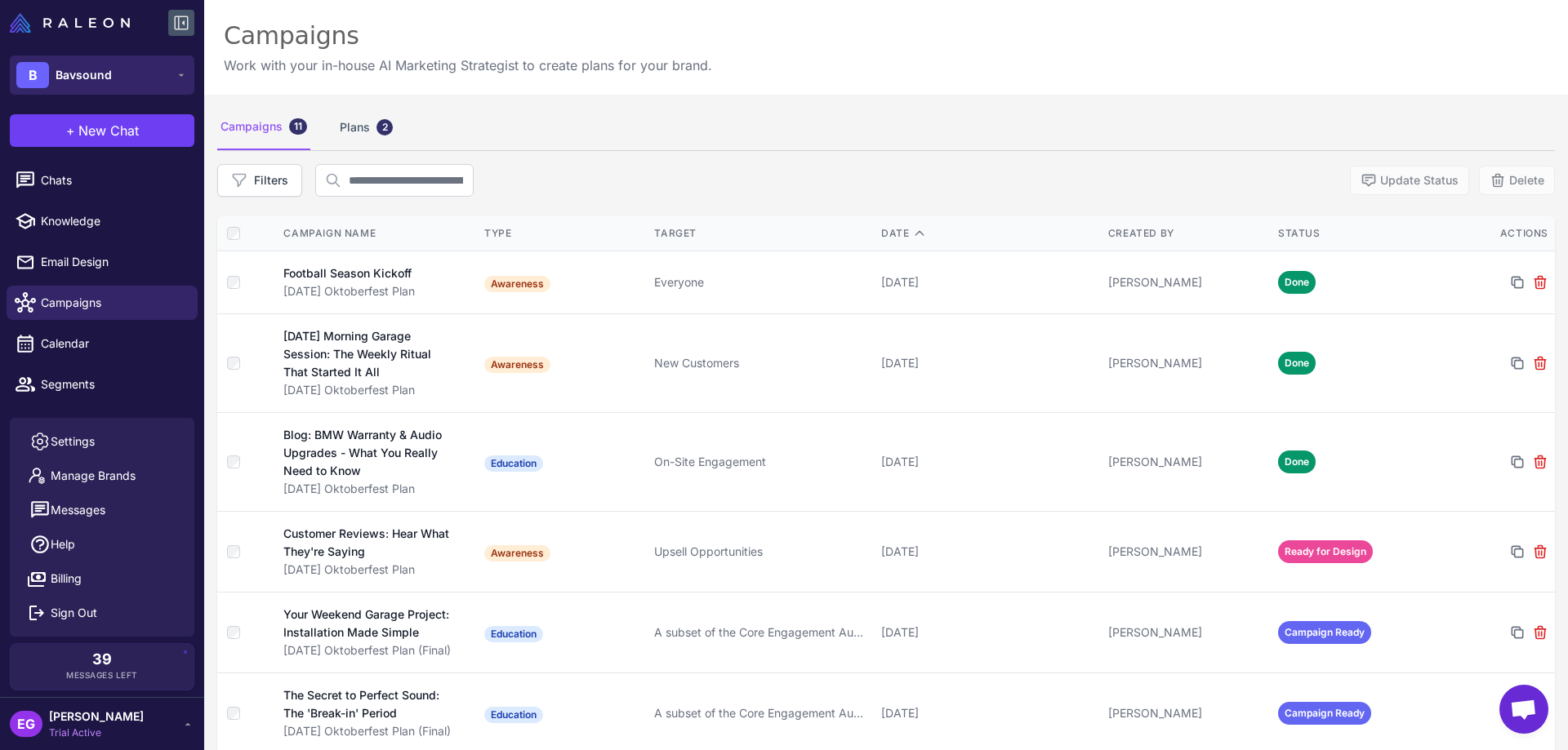
click at [166, 74] on button "B Bavsound" at bounding box center [102, 75] width 184 height 40
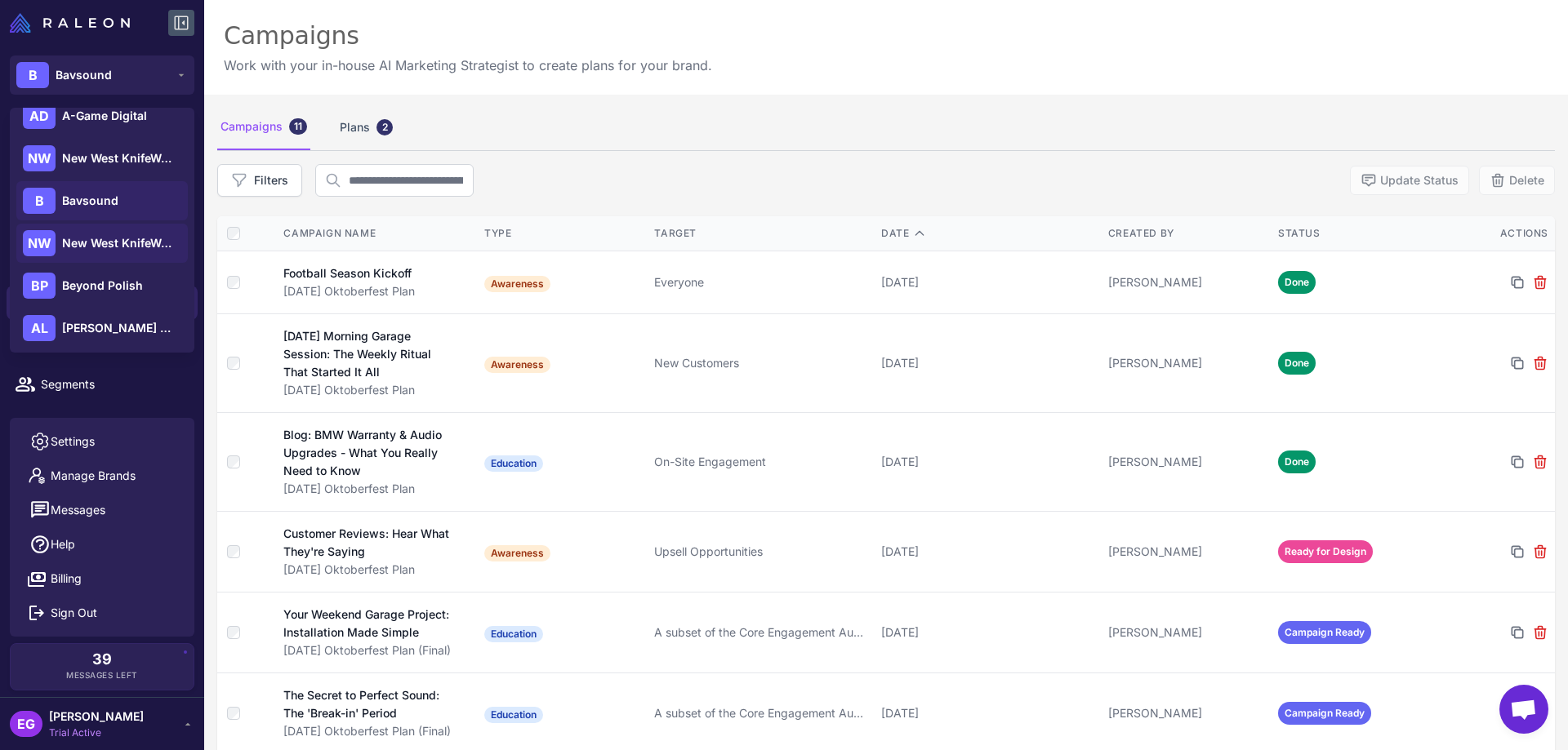
scroll to position [22, 0]
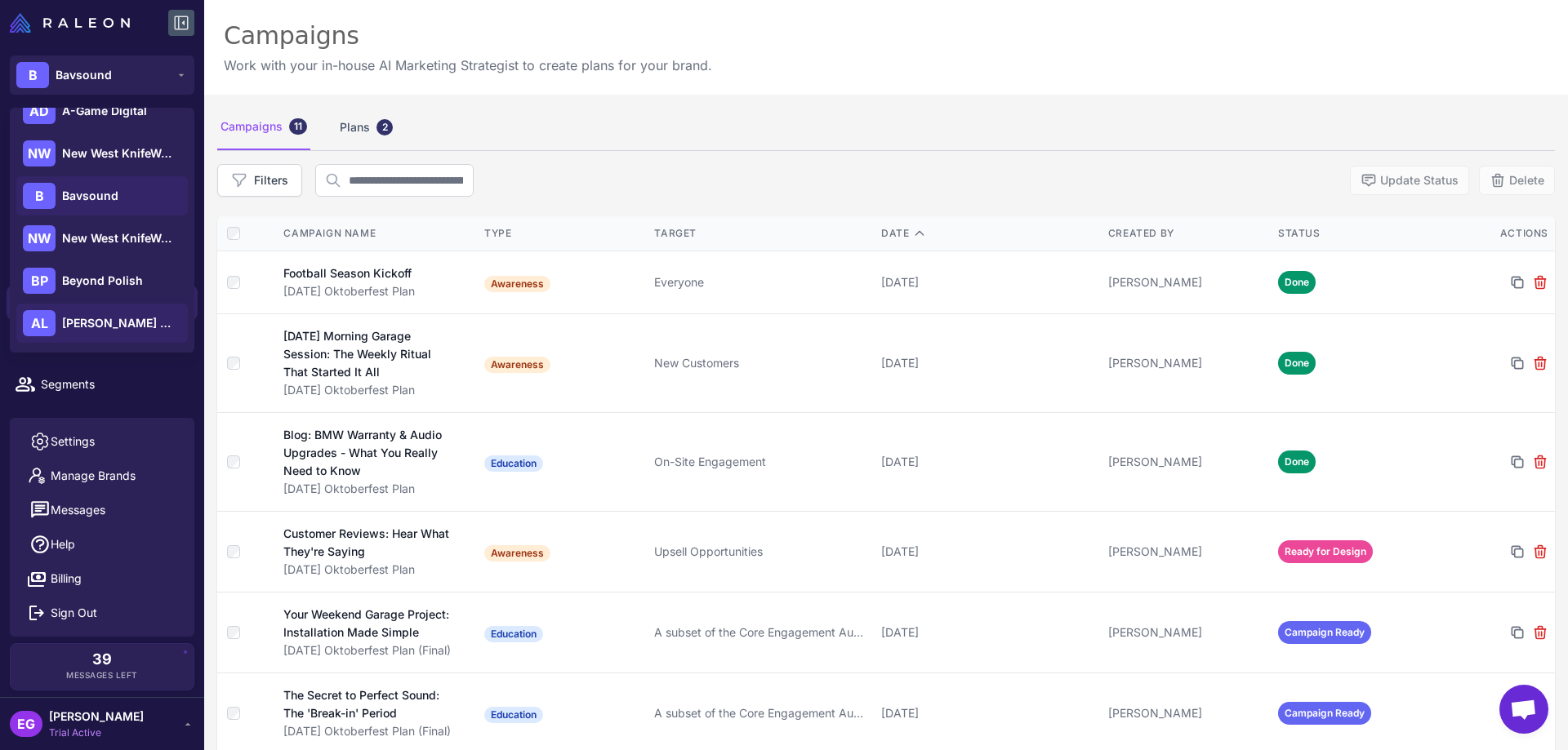
click at [133, 311] on div "AL Ava Lane Boutique" at bounding box center [102, 323] width 172 height 40
click at [124, 319] on span "Ava Lane Boutique" at bounding box center [119, 323] width 114 height 18
click at [111, 325] on span "Ava Lane Boutique" at bounding box center [119, 323] width 114 height 18
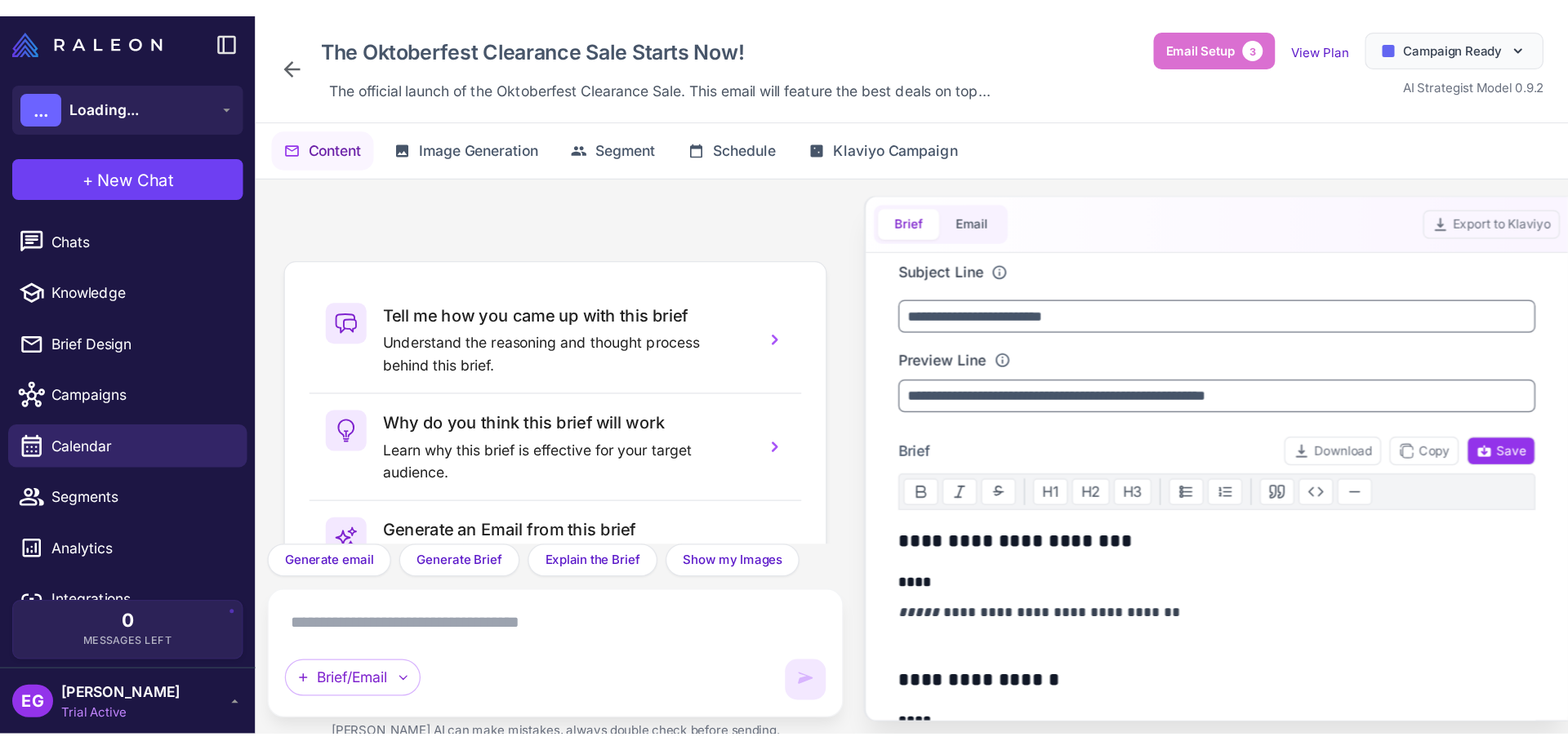
scroll to position [174, 0]
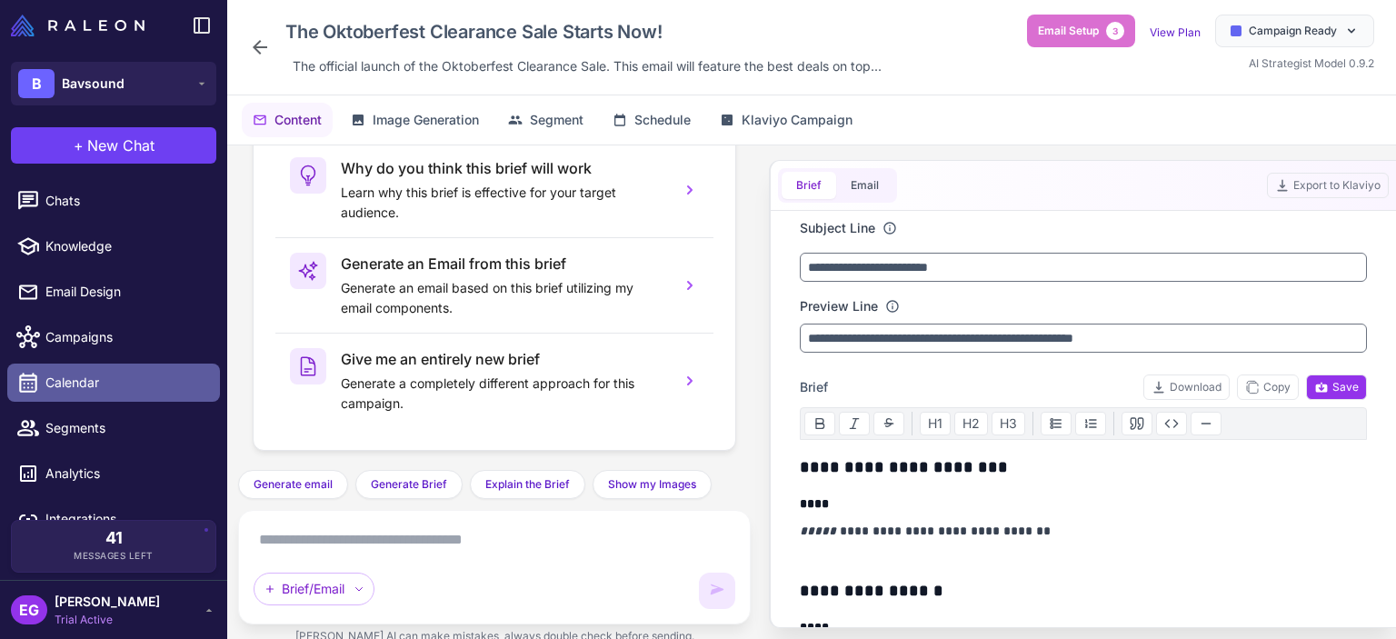
click at [69, 383] on span "Calendar" at bounding box center [125, 383] width 160 height 20
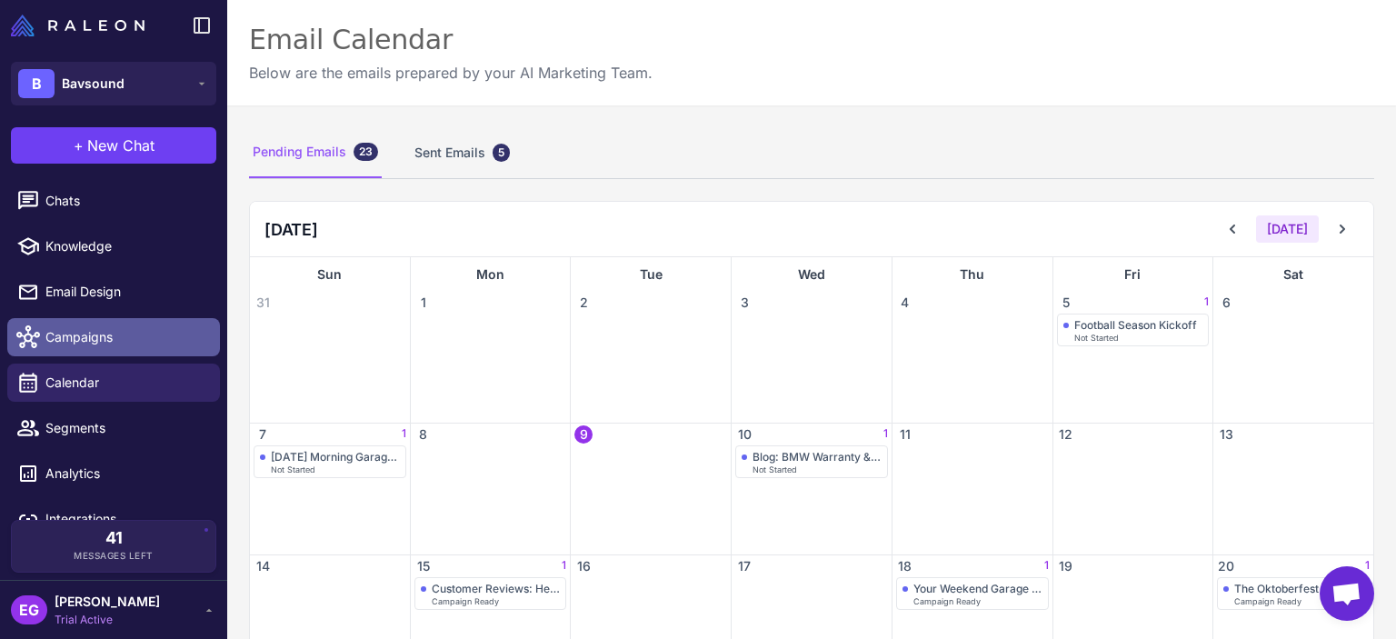
click at [95, 338] on span "Campaigns" at bounding box center [125, 337] width 160 height 20
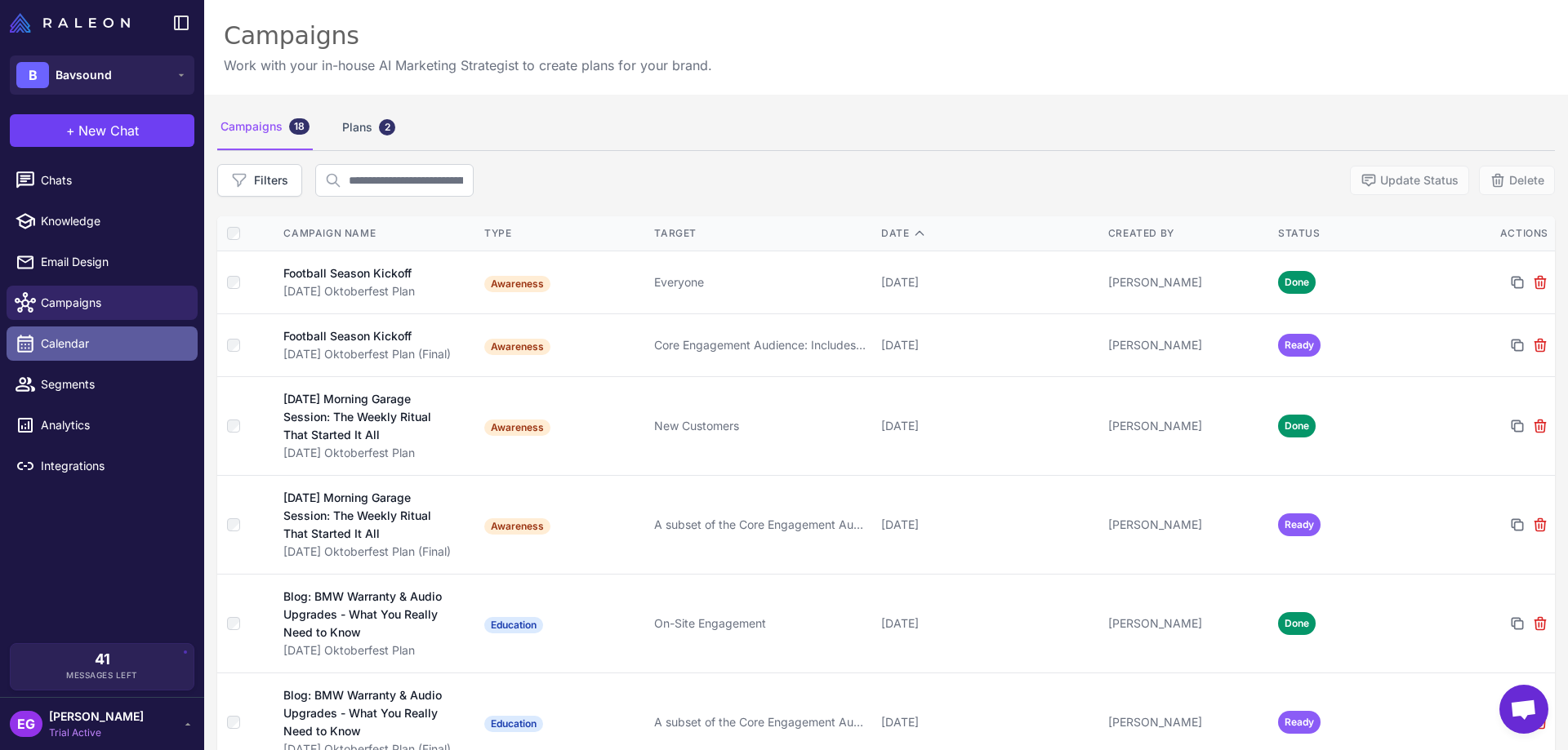
click at [73, 343] on span "Calendar" at bounding box center [112, 344] width 144 height 18
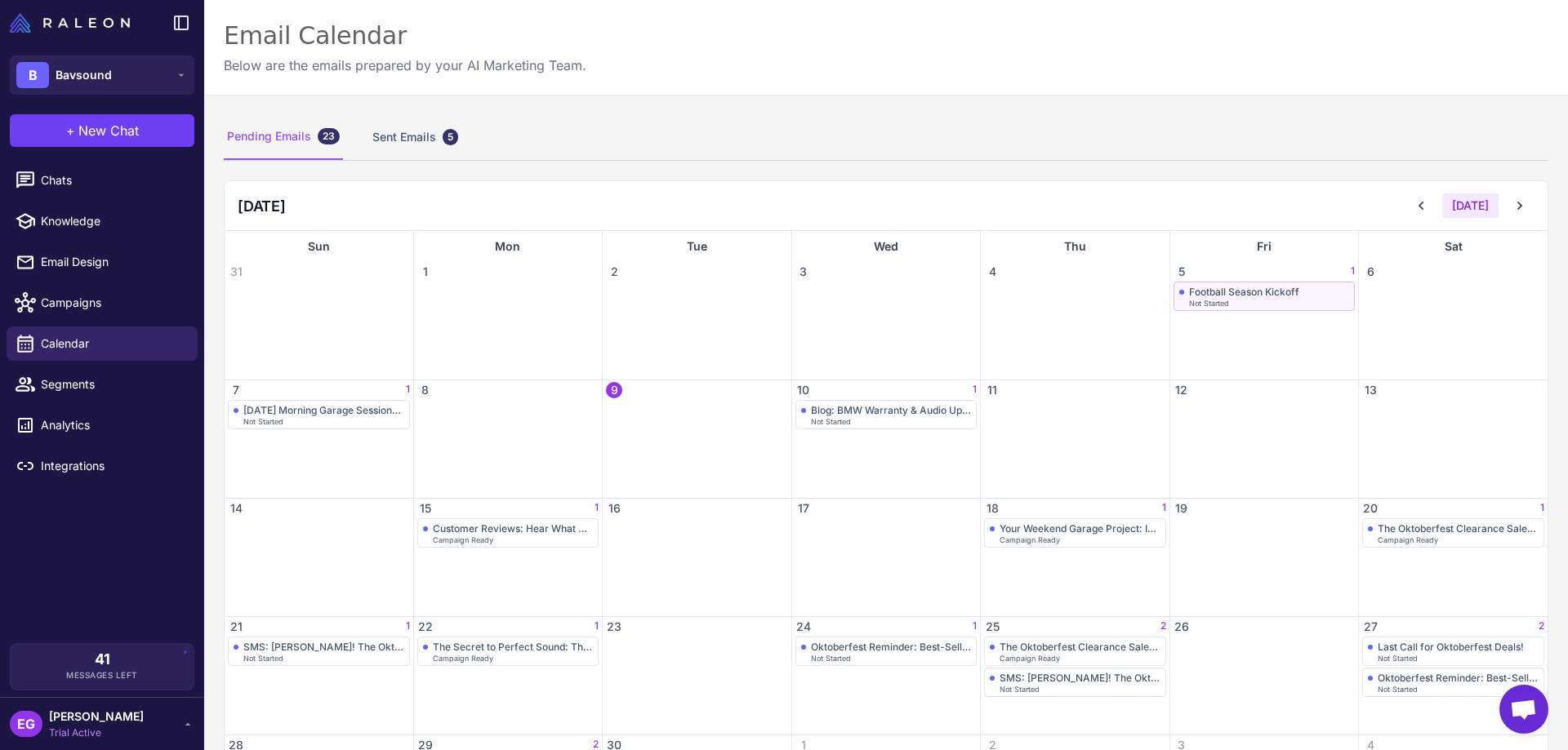
click at [1254, 300] on div "Not Started" at bounding box center [1270, 304] width 161 height 7
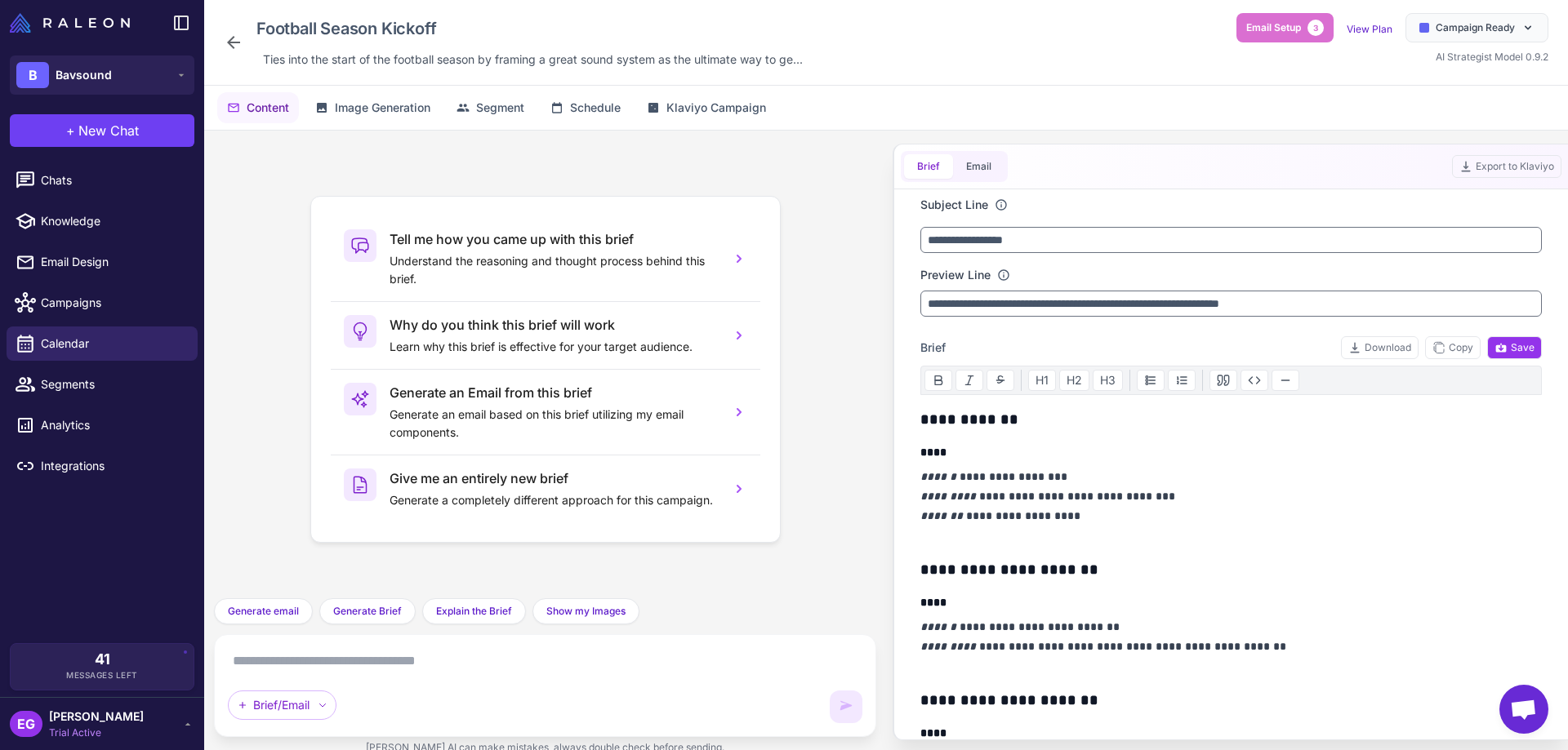
click at [226, 34] on icon at bounding box center [234, 42] width 20 height 20
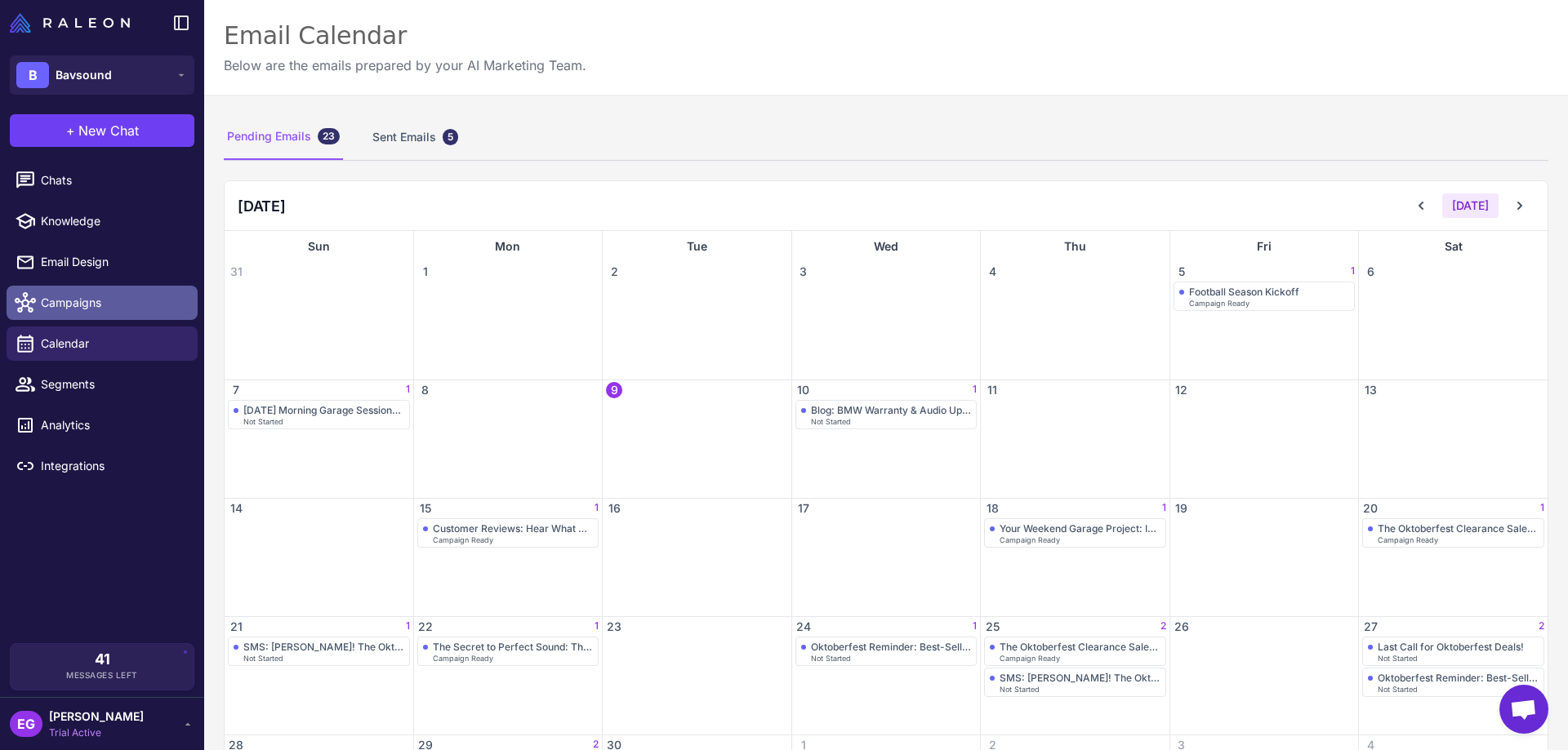
click at [82, 298] on span "Campaigns" at bounding box center [112, 303] width 144 height 18
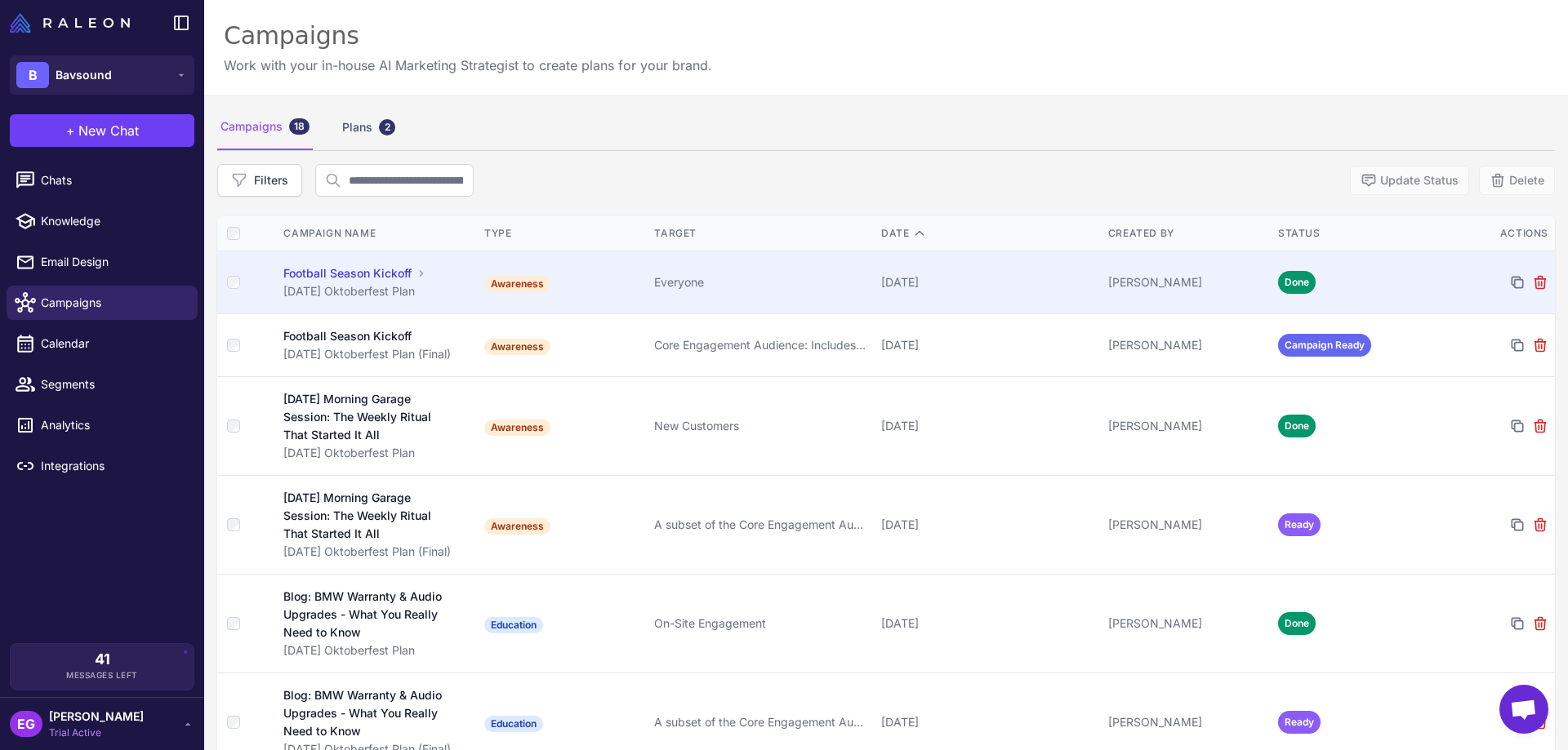
click at [362, 274] on div "Football Season Kickoff" at bounding box center [347, 274] width 128 height 18
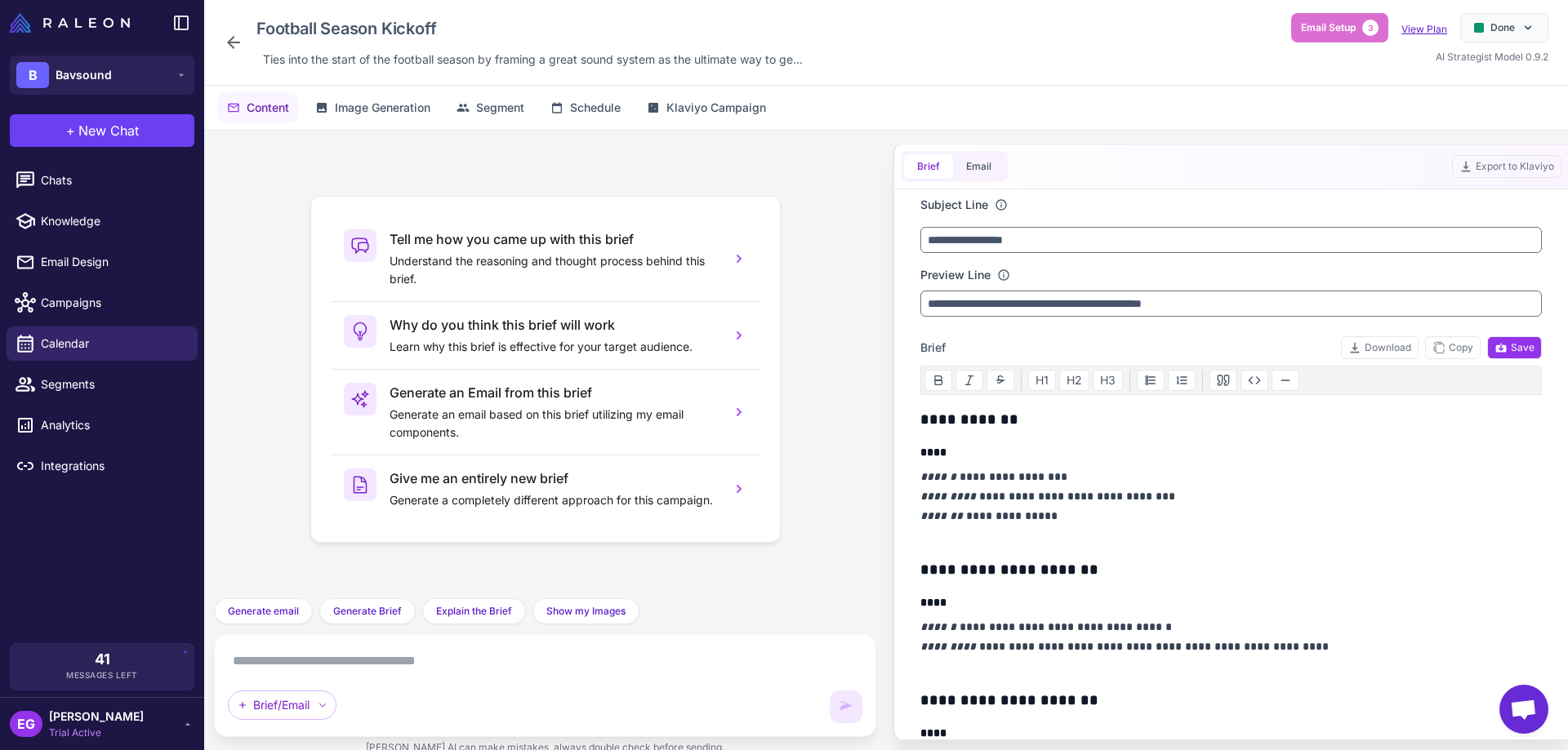
click at [1254, 30] on link "View Plan" at bounding box center [1424, 29] width 46 height 13
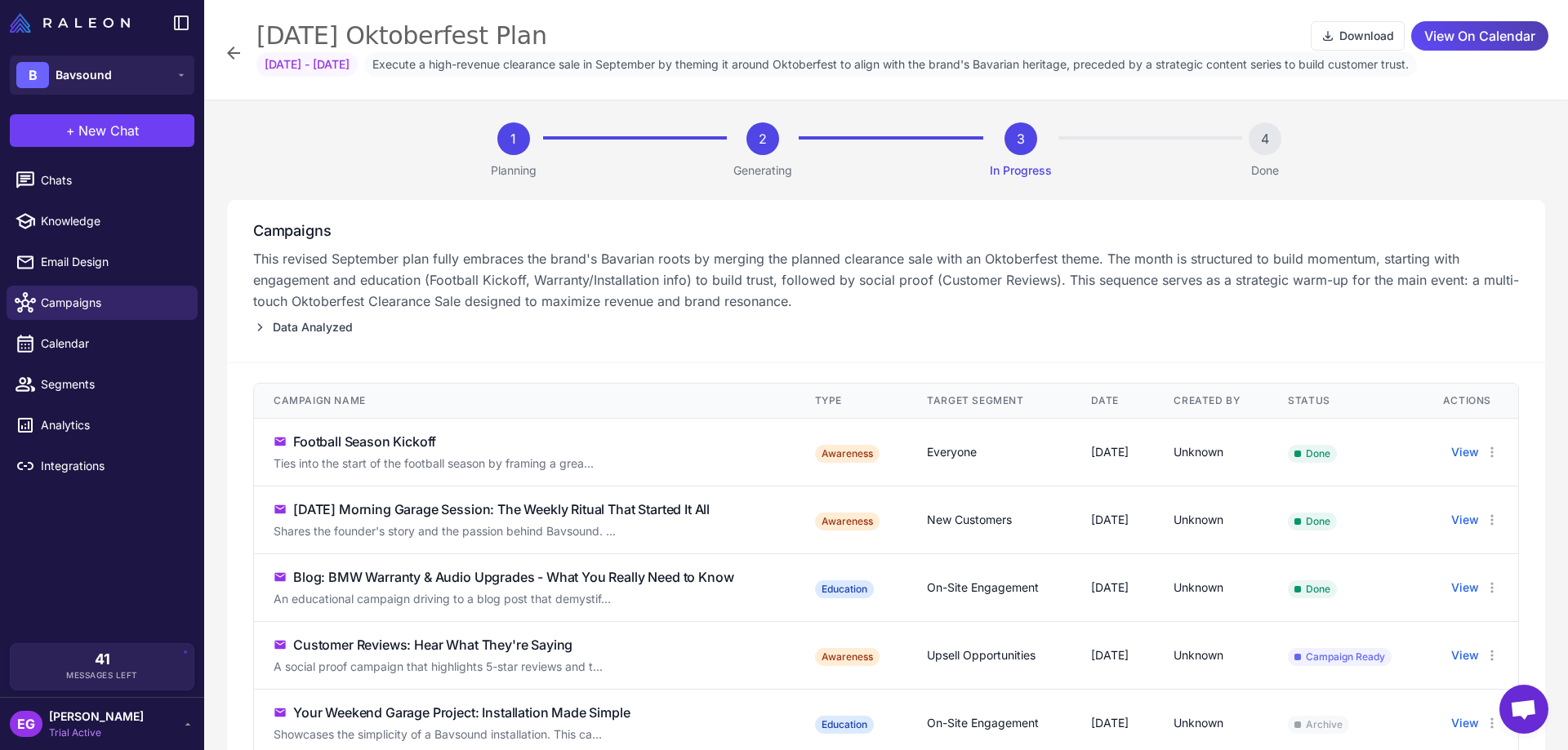
click at [229, 57] on icon at bounding box center [234, 53] width 20 height 20
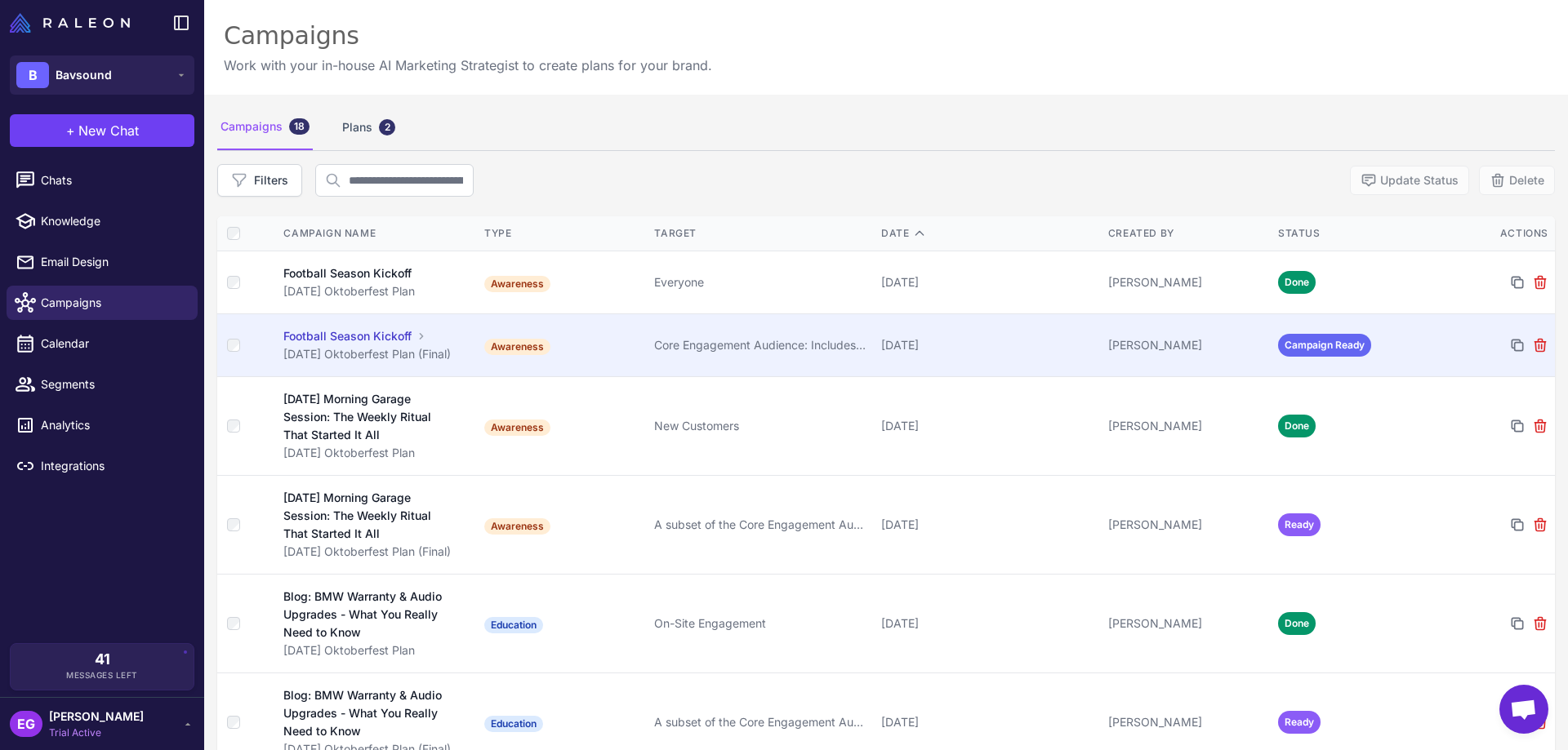
click at [341, 334] on div "Football Season Kickoff" at bounding box center [347, 337] width 128 height 18
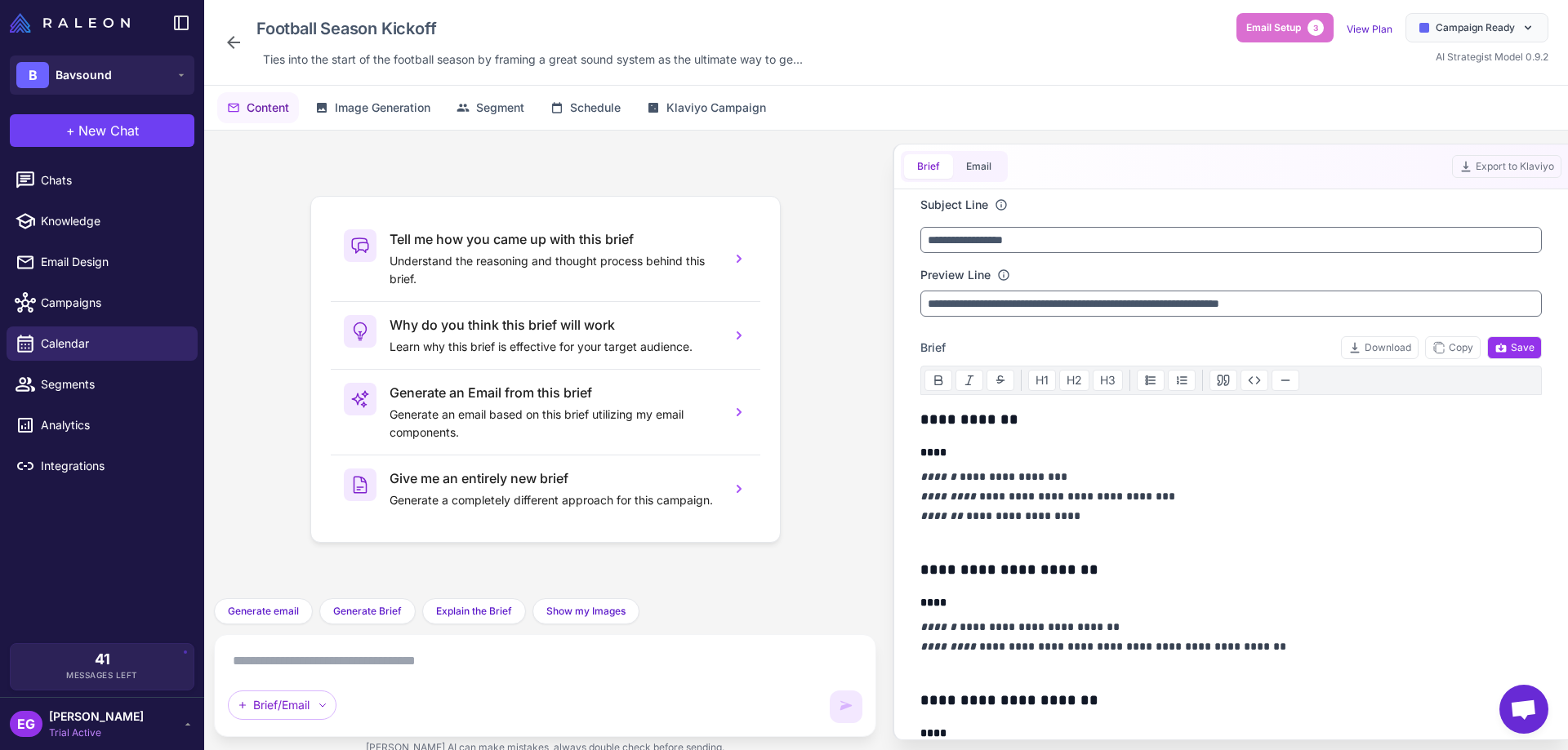
click at [237, 45] on icon at bounding box center [234, 42] width 20 height 20
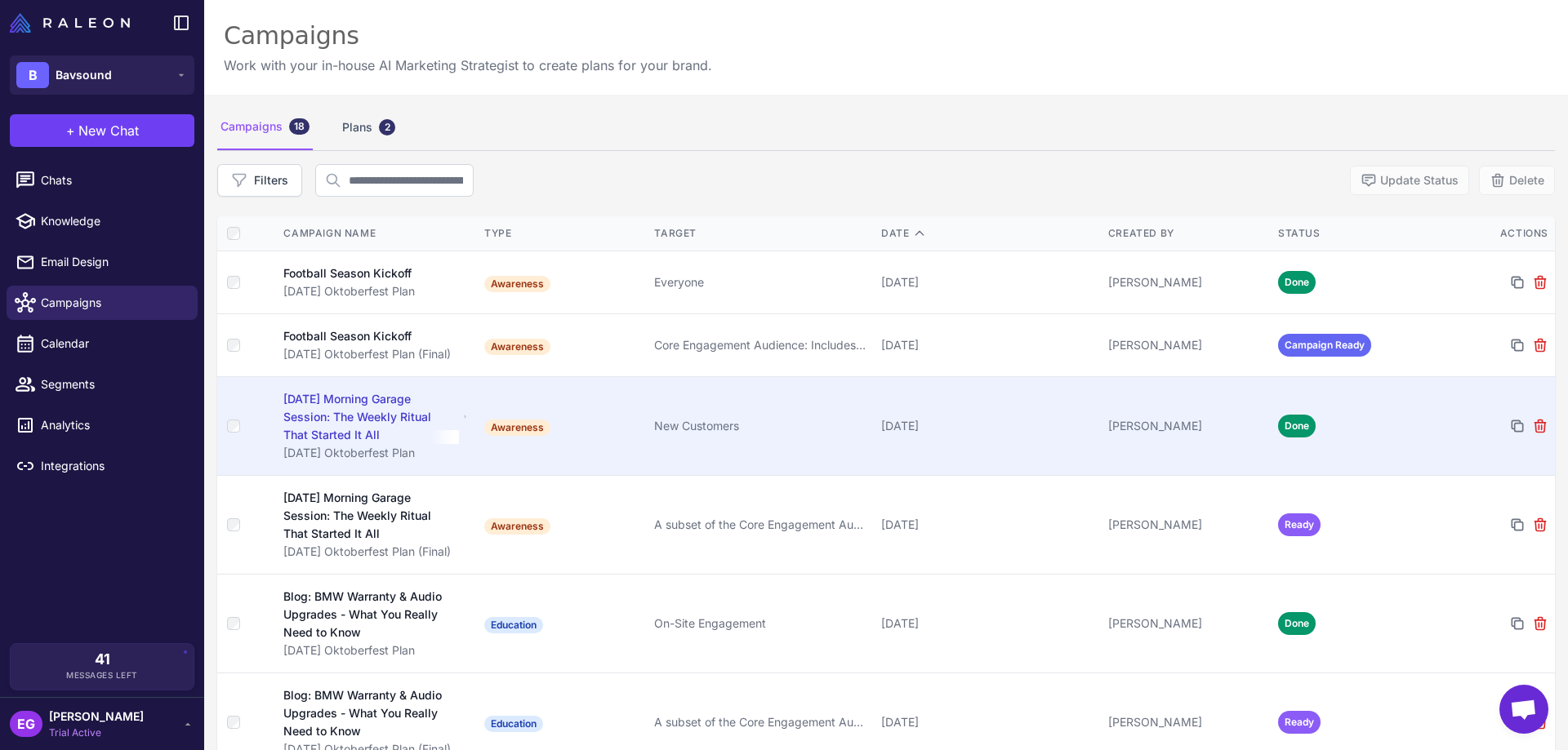
click at [385, 400] on div "[DATE] Morning Garage Session: The Weekly Ritual That Started It All" at bounding box center [370, 418] width 175 height 54
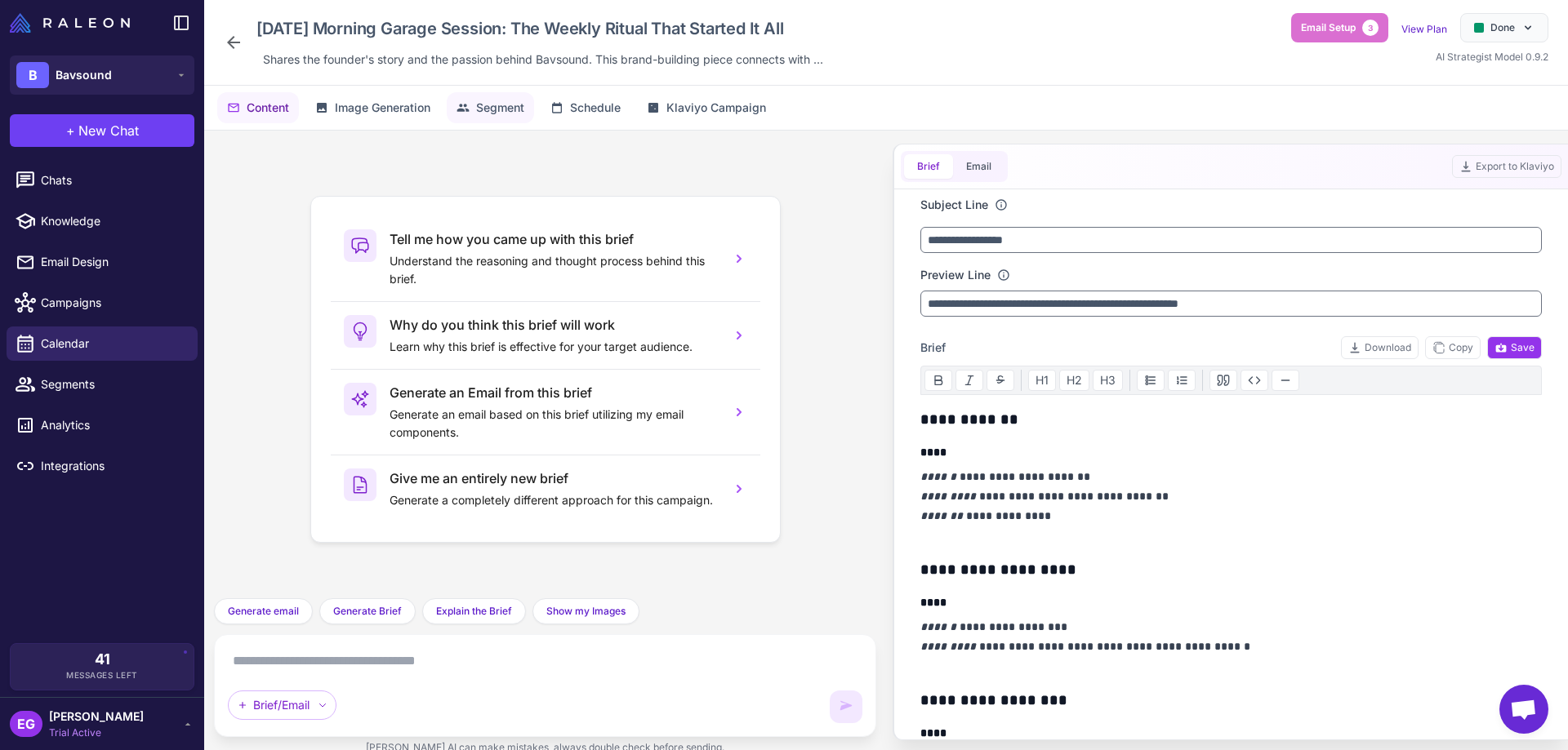
click at [477, 101] on button "Segment" at bounding box center [490, 108] width 87 height 31
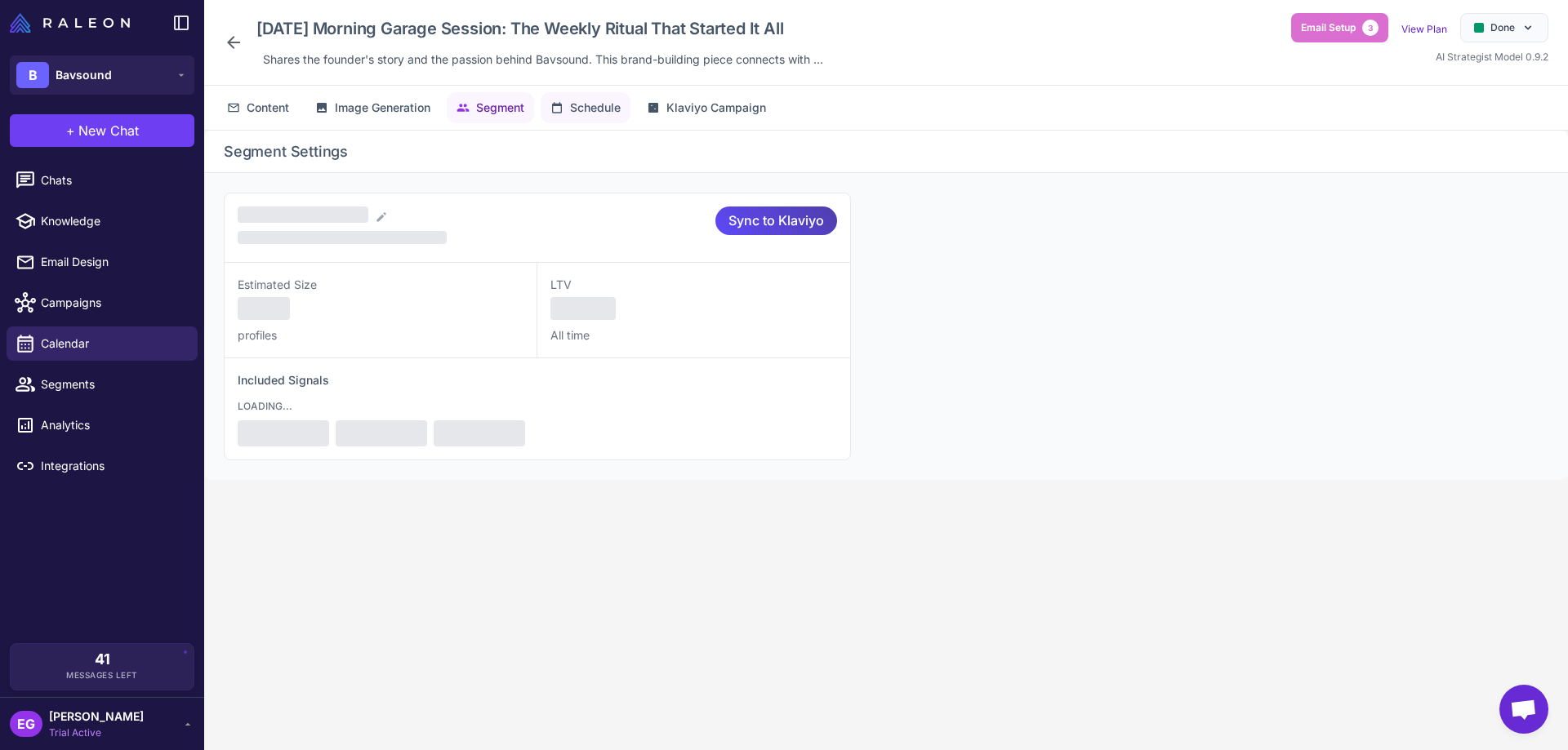
click at [580, 112] on span "Schedule" at bounding box center [596, 108] width 50 height 18
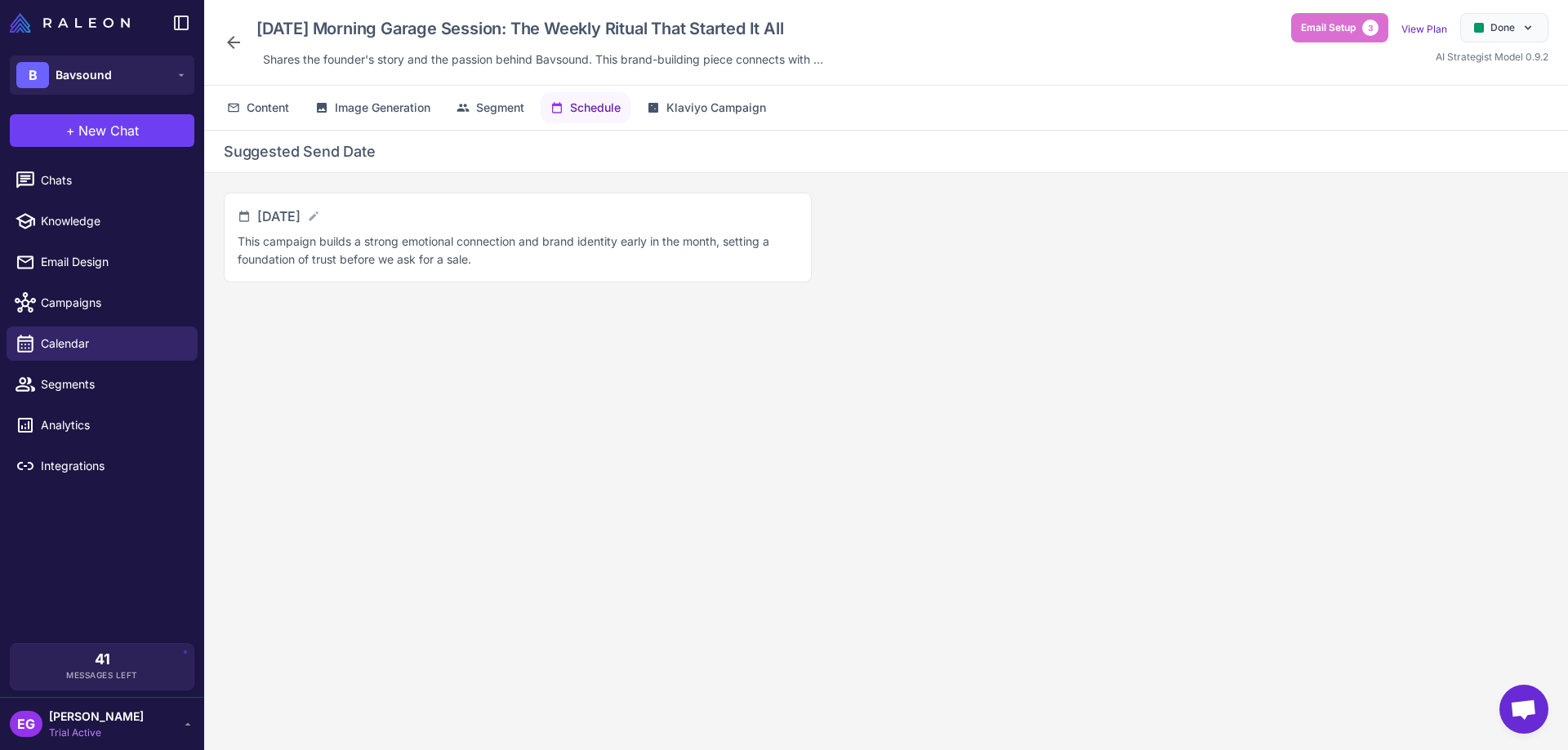
click at [232, 42] on icon at bounding box center [234, 42] width 13 height 13
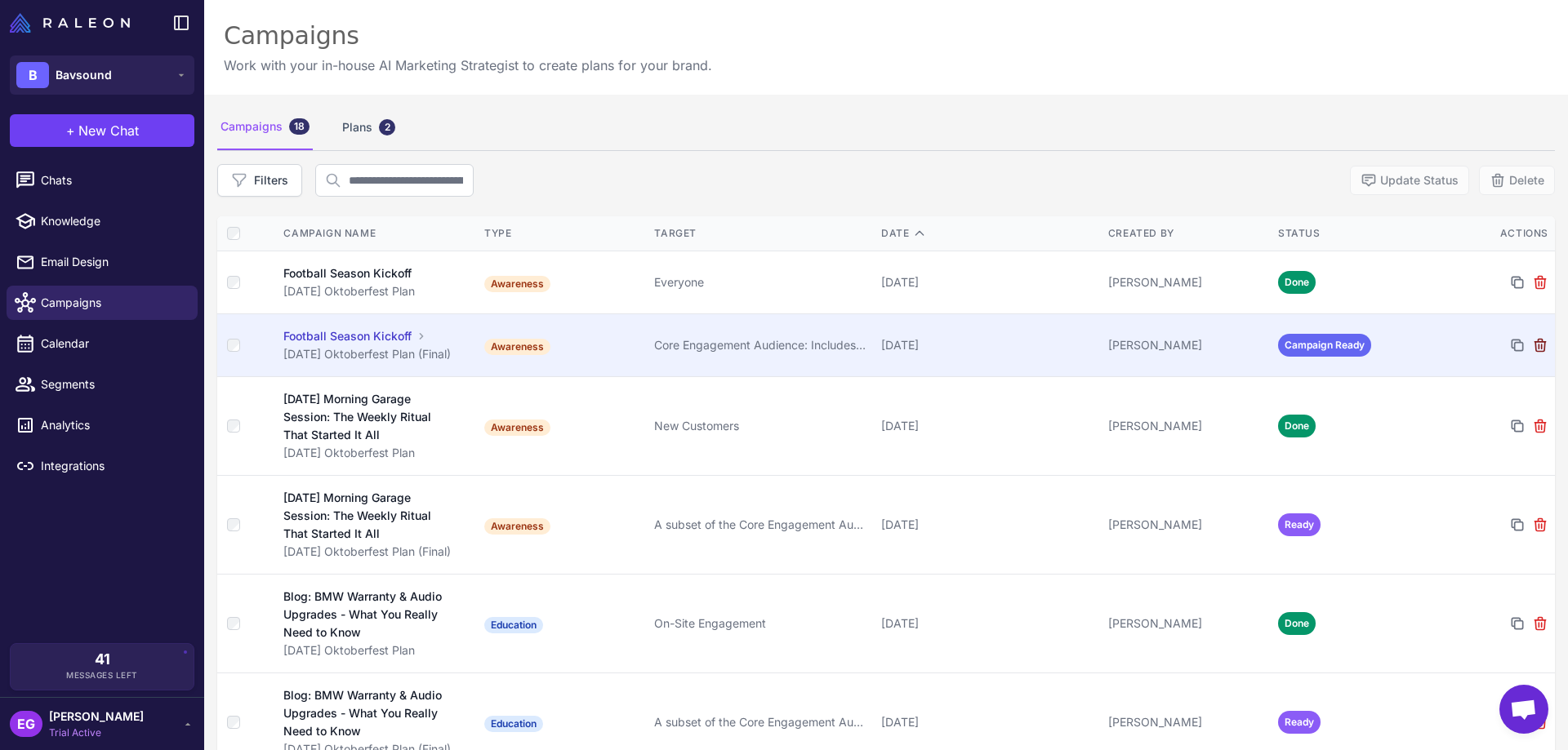
click at [1254, 343] on icon at bounding box center [1540, 345] width 16 height 16
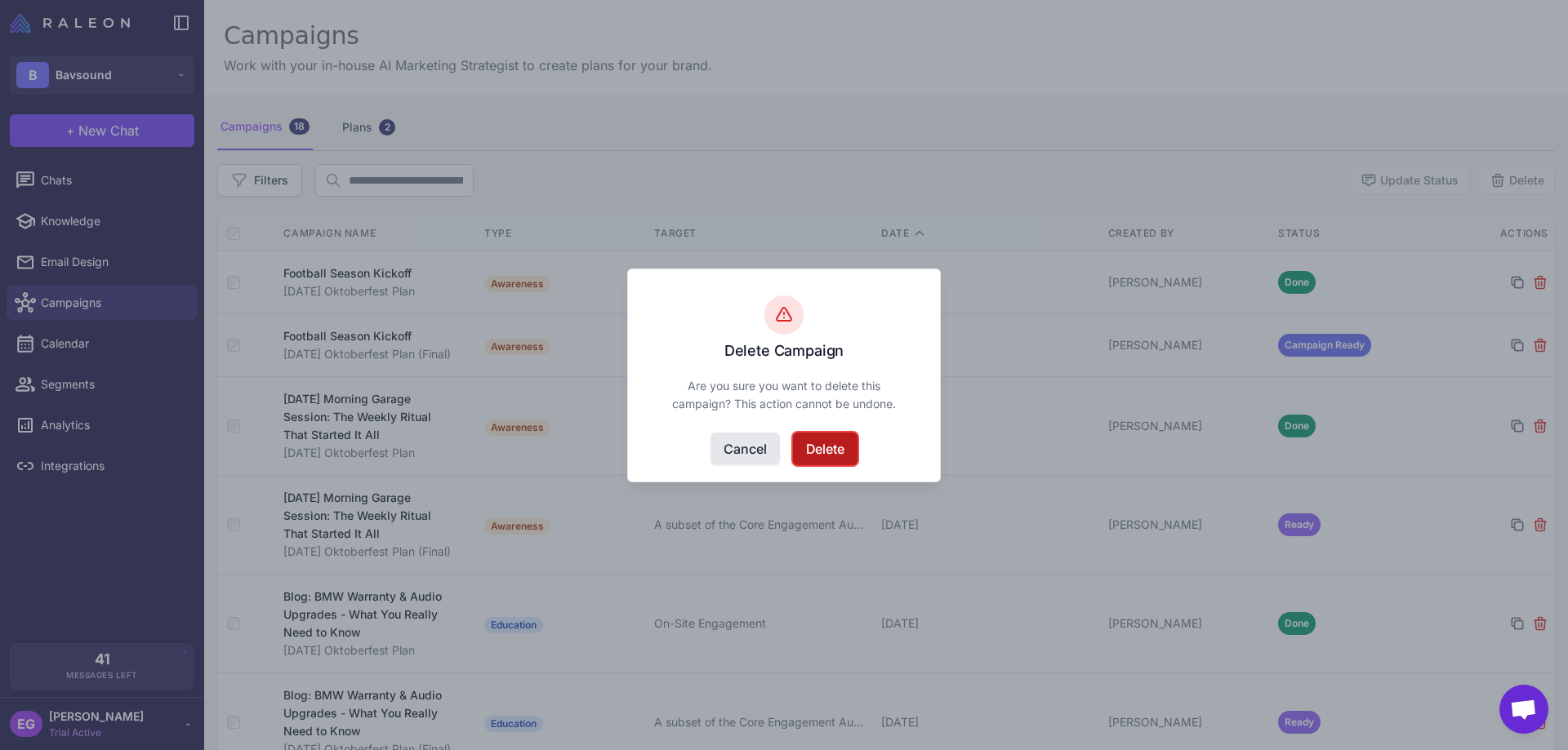
click at [814, 454] on button "Delete" at bounding box center [826, 449] width 65 height 32
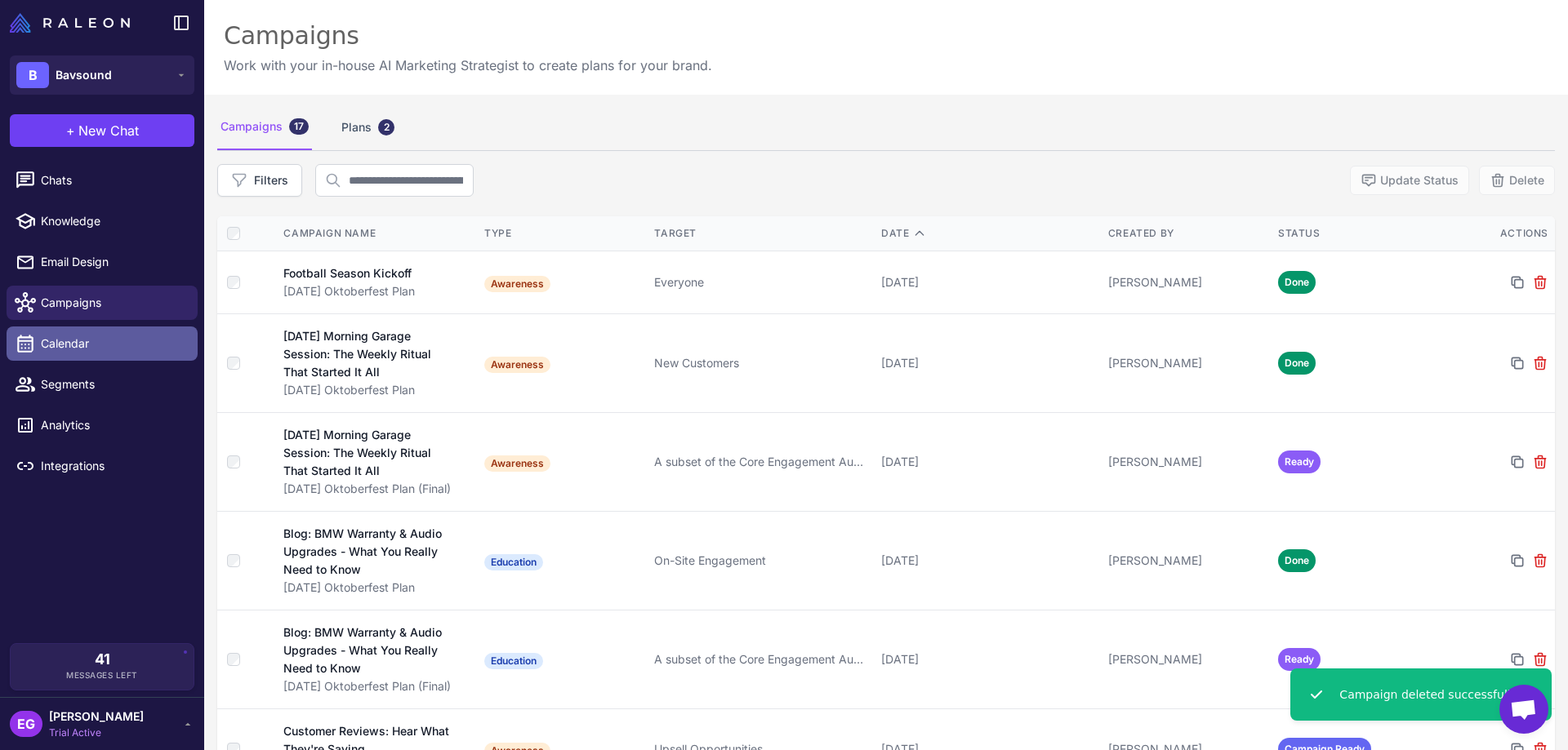
click at [83, 347] on span "Calendar" at bounding box center [112, 344] width 144 height 18
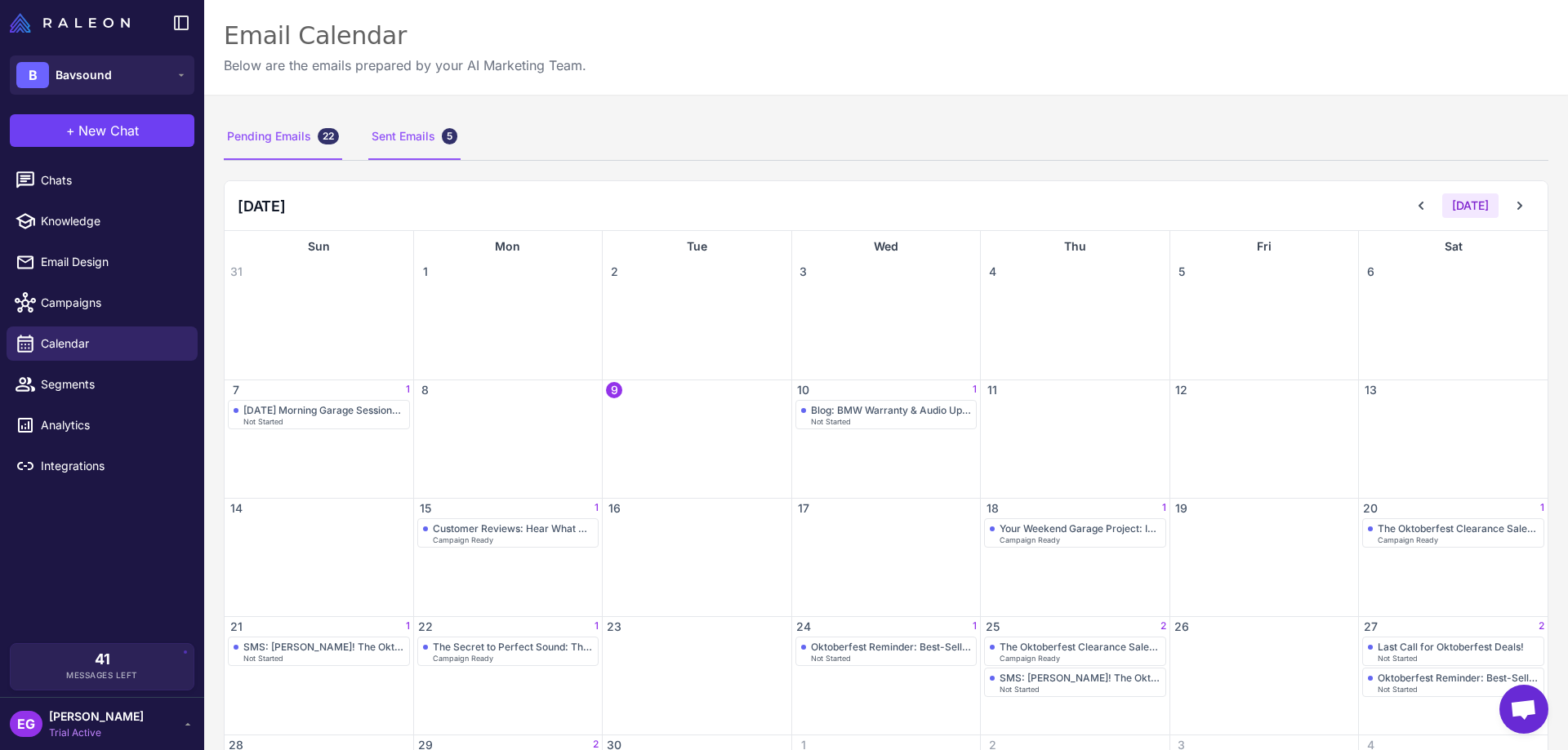
click at [421, 137] on div "Sent Emails 5" at bounding box center [414, 137] width 93 height 46
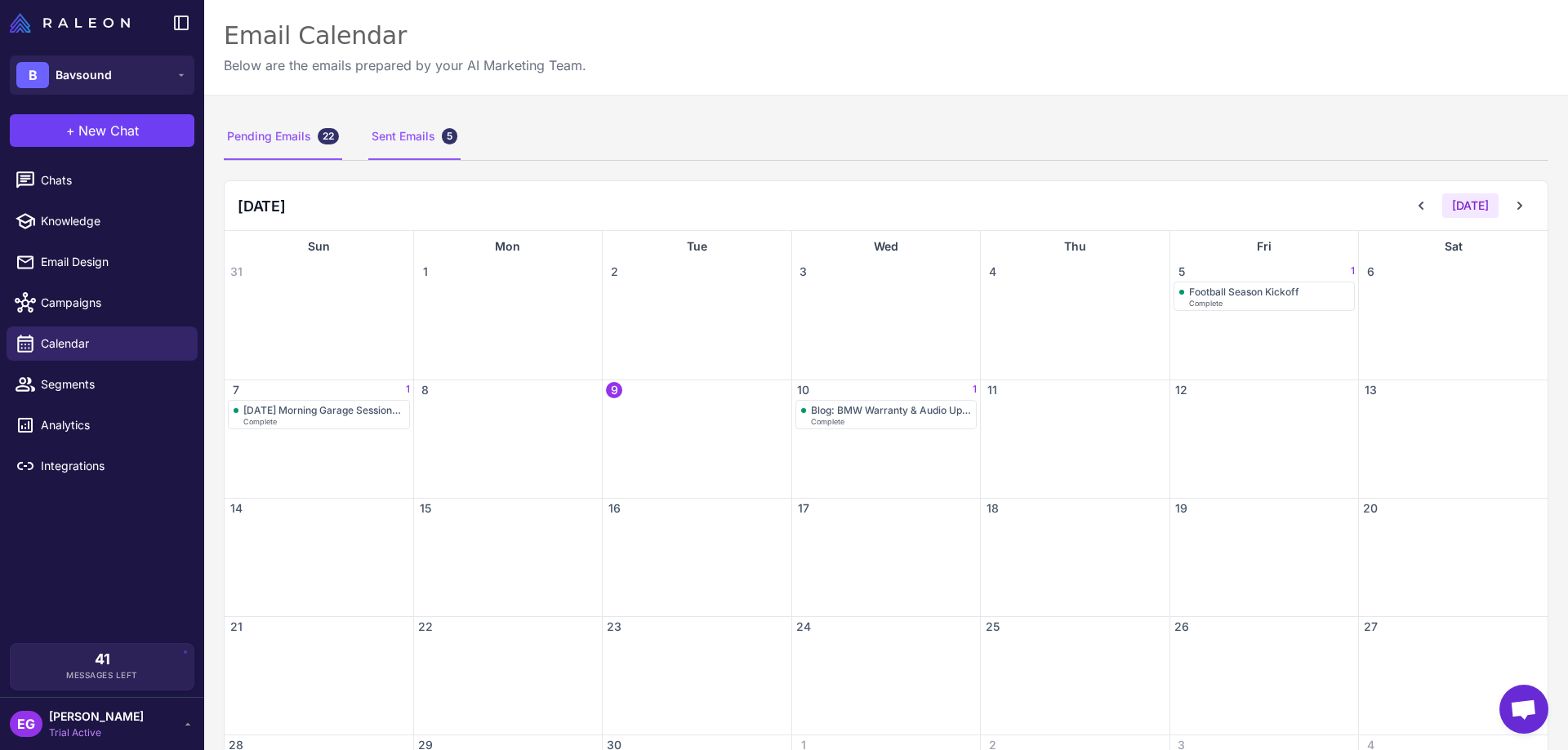
click at [283, 138] on div "Pending Emails 22" at bounding box center [283, 137] width 119 height 46
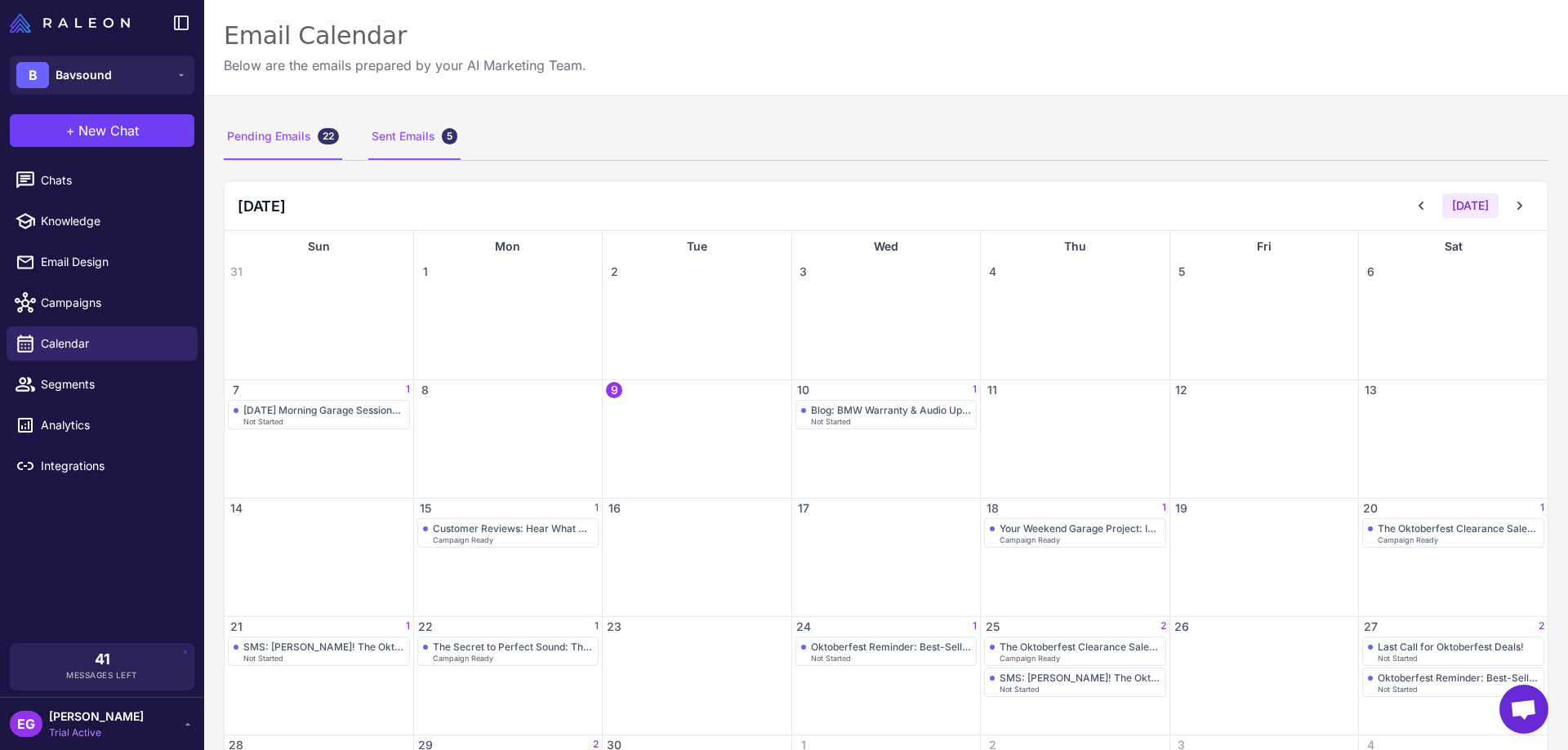
click at [419, 130] on div "Sent Emails 5" at bounding box center [414, 137] width 93 height 46
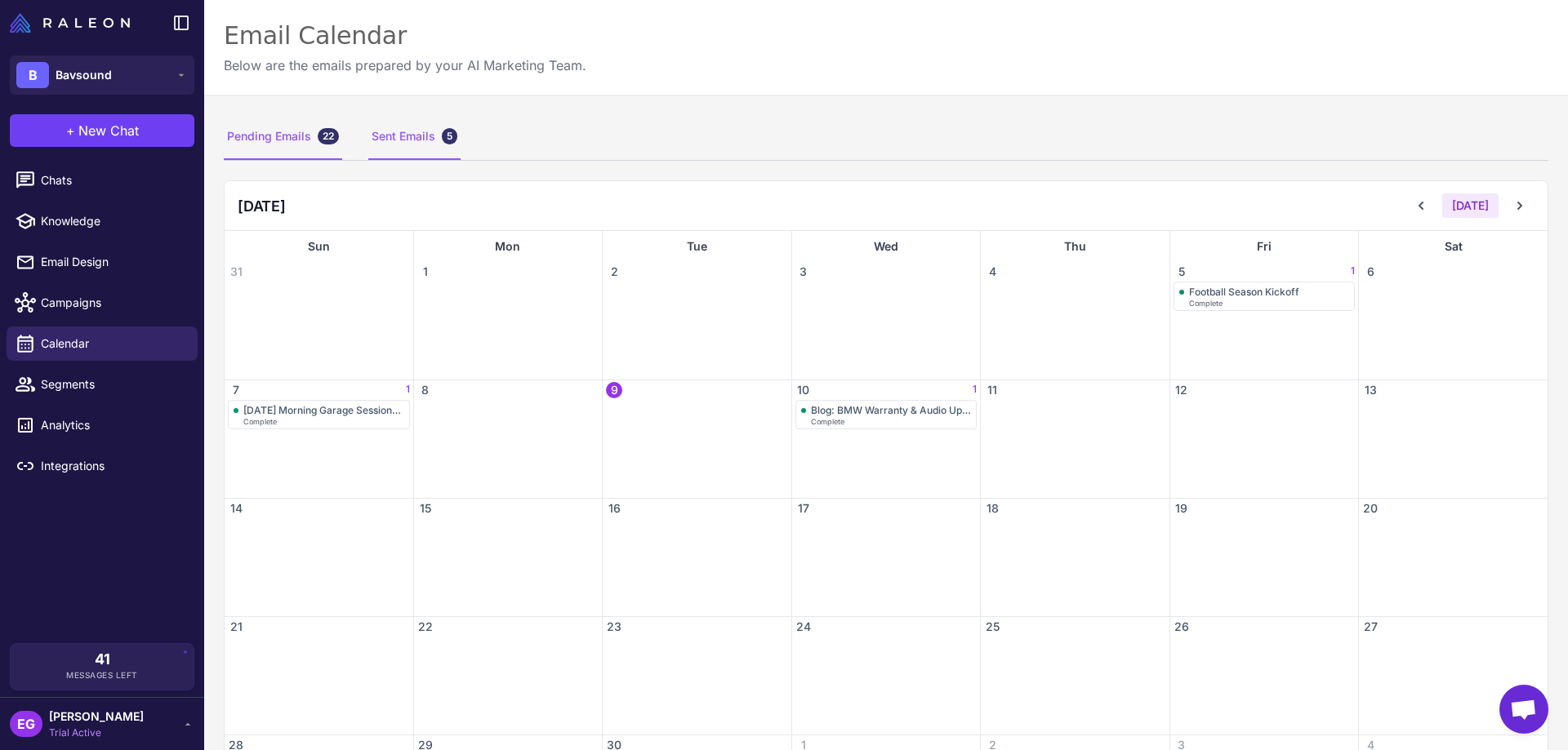
click at [276, 141] on div "Pending Emails 22" at bounding box center [283, 137] width 119 height 46
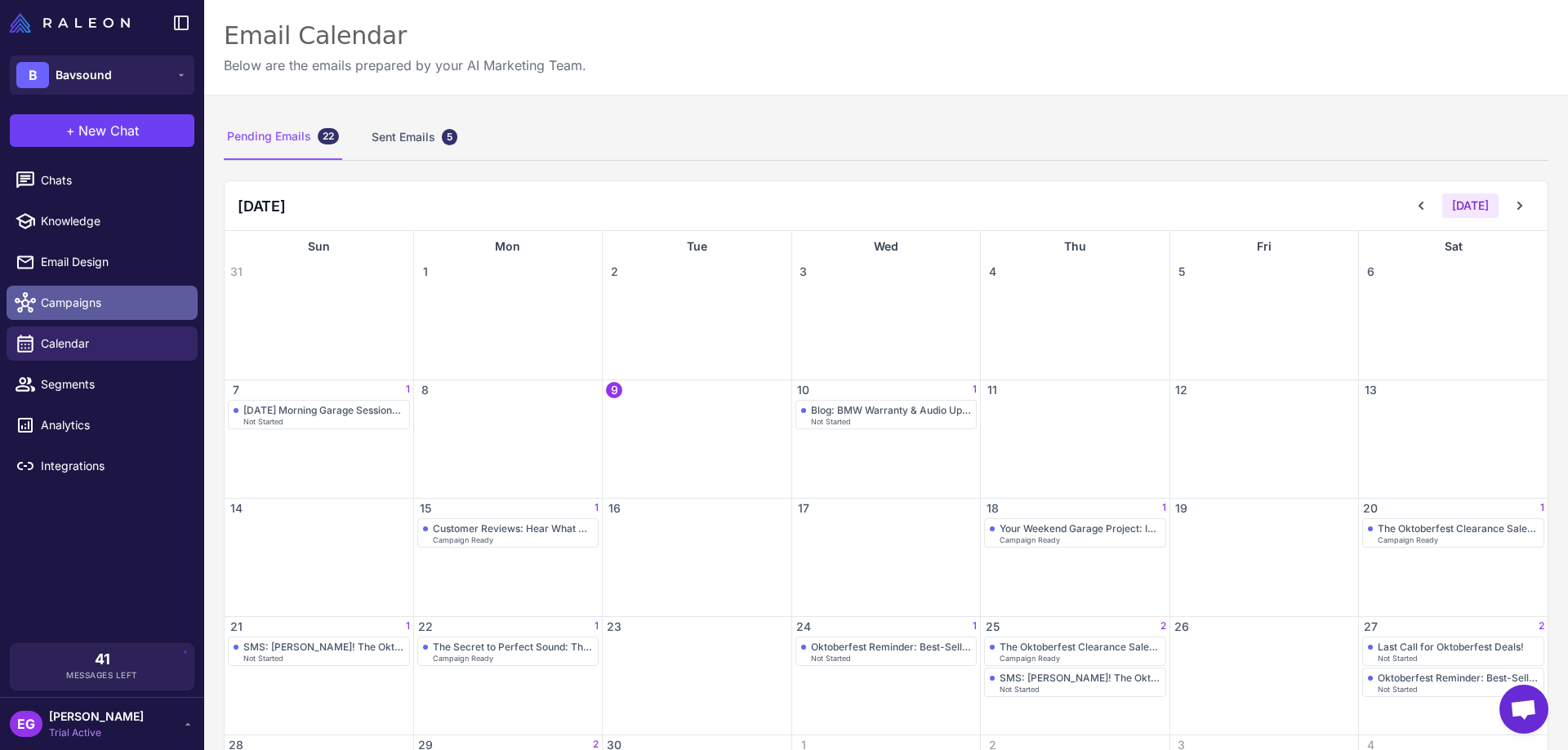
click at [87, 305] on span "Campaigns" at bounding box center [112, 303] width 144 height 18
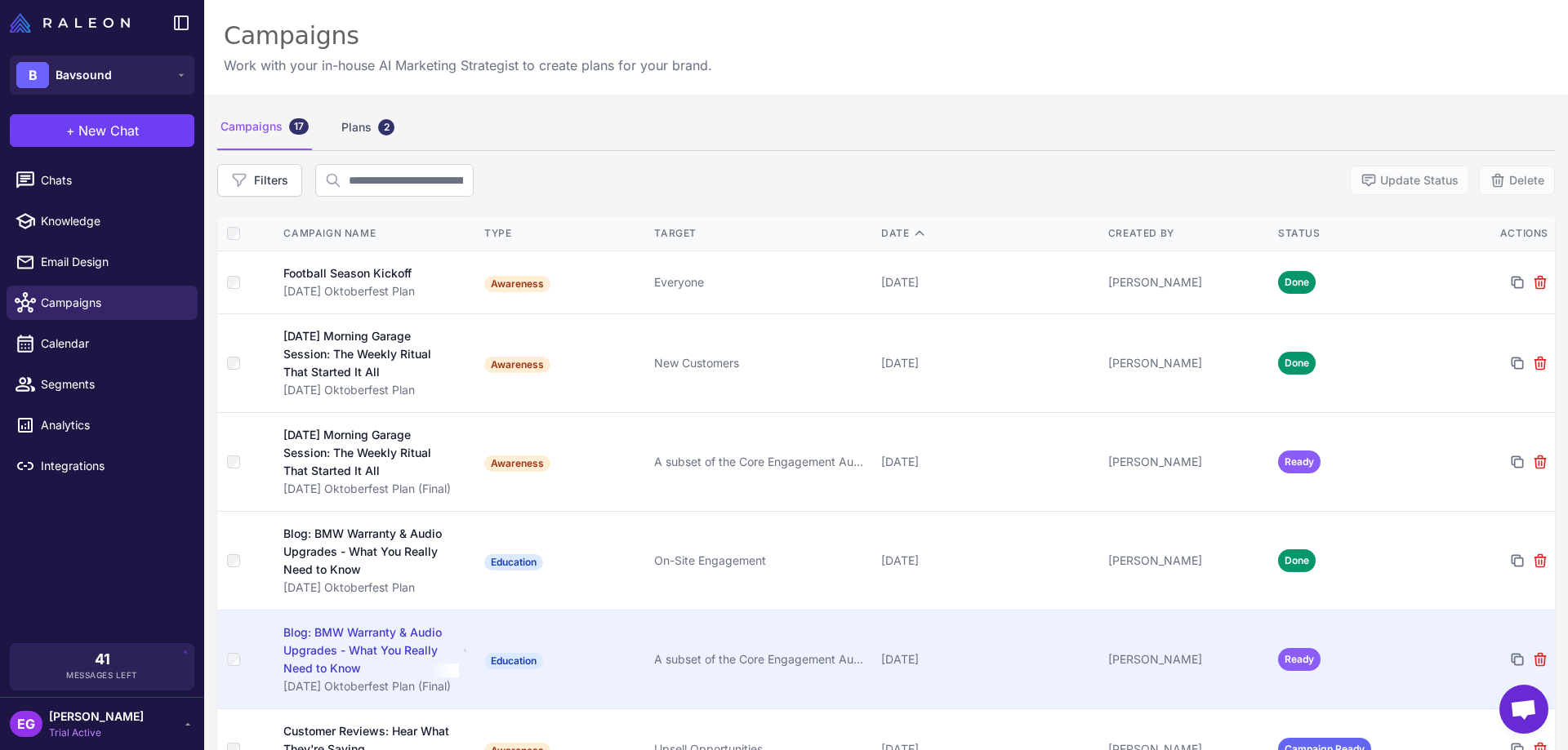
scroll to position [109, 0]
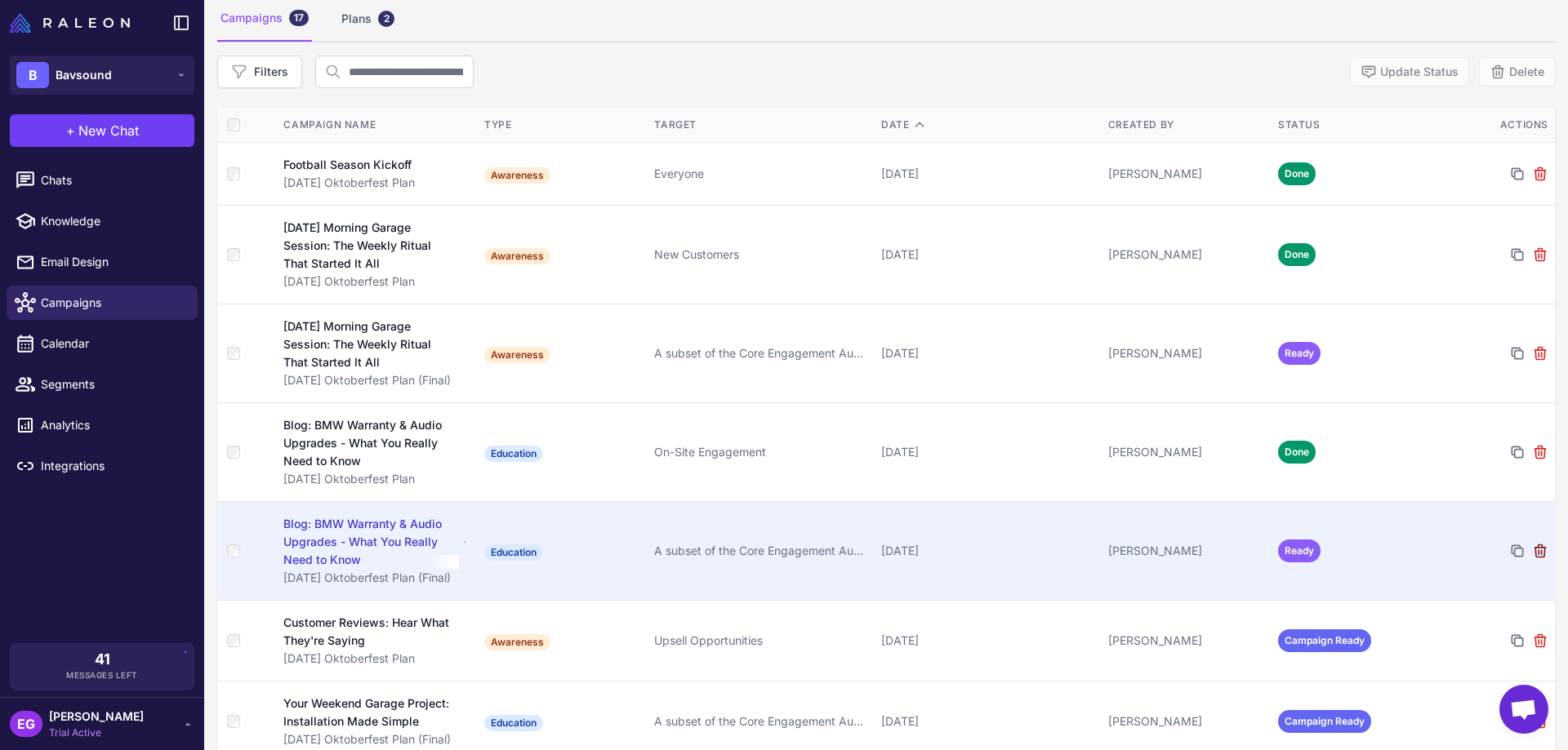
click at [1254, 554] on icon at bounding box center [1540, 551] width 11 height 13
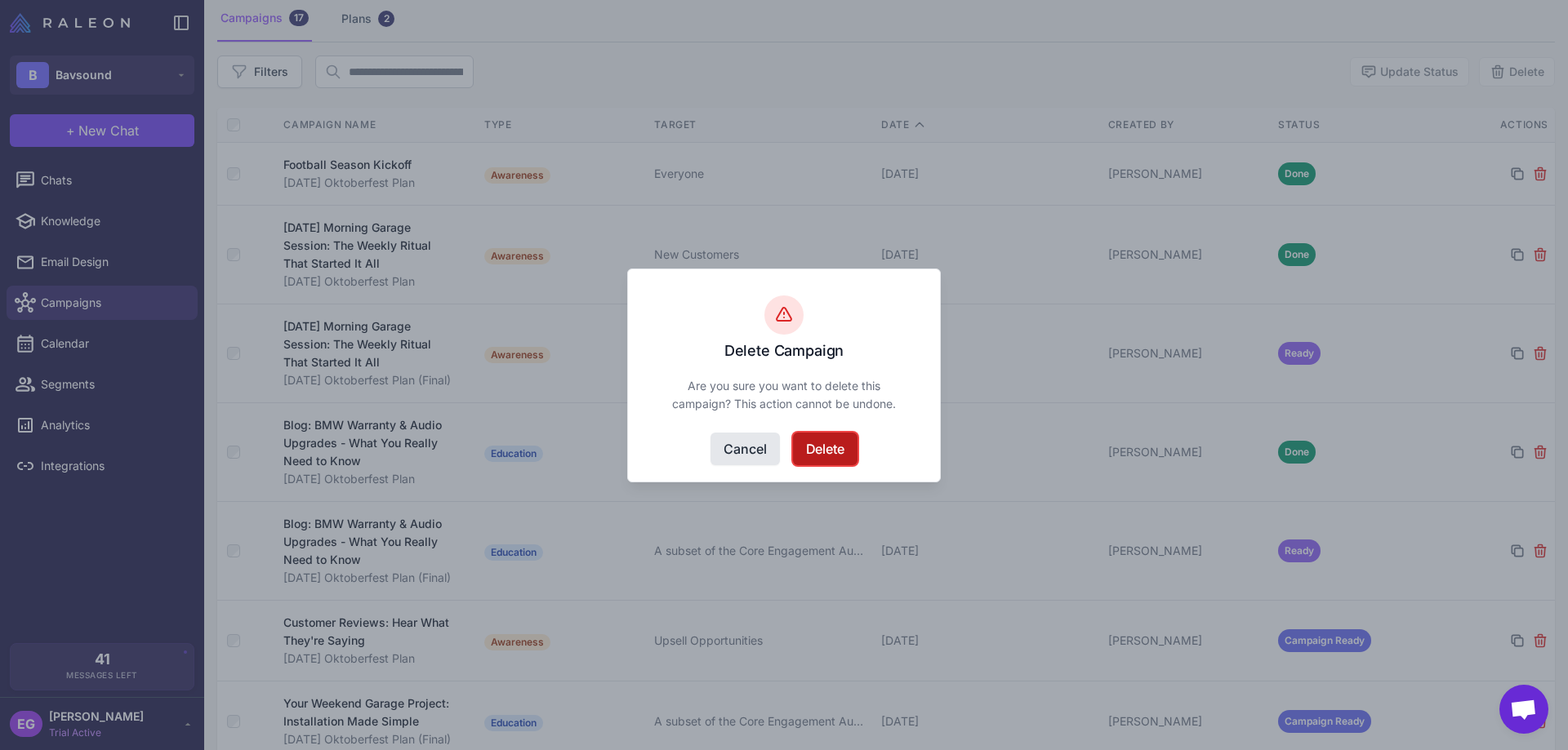
click at [840, 447] on button "Delete" at bounding box center [826, 449] width 65 height 32
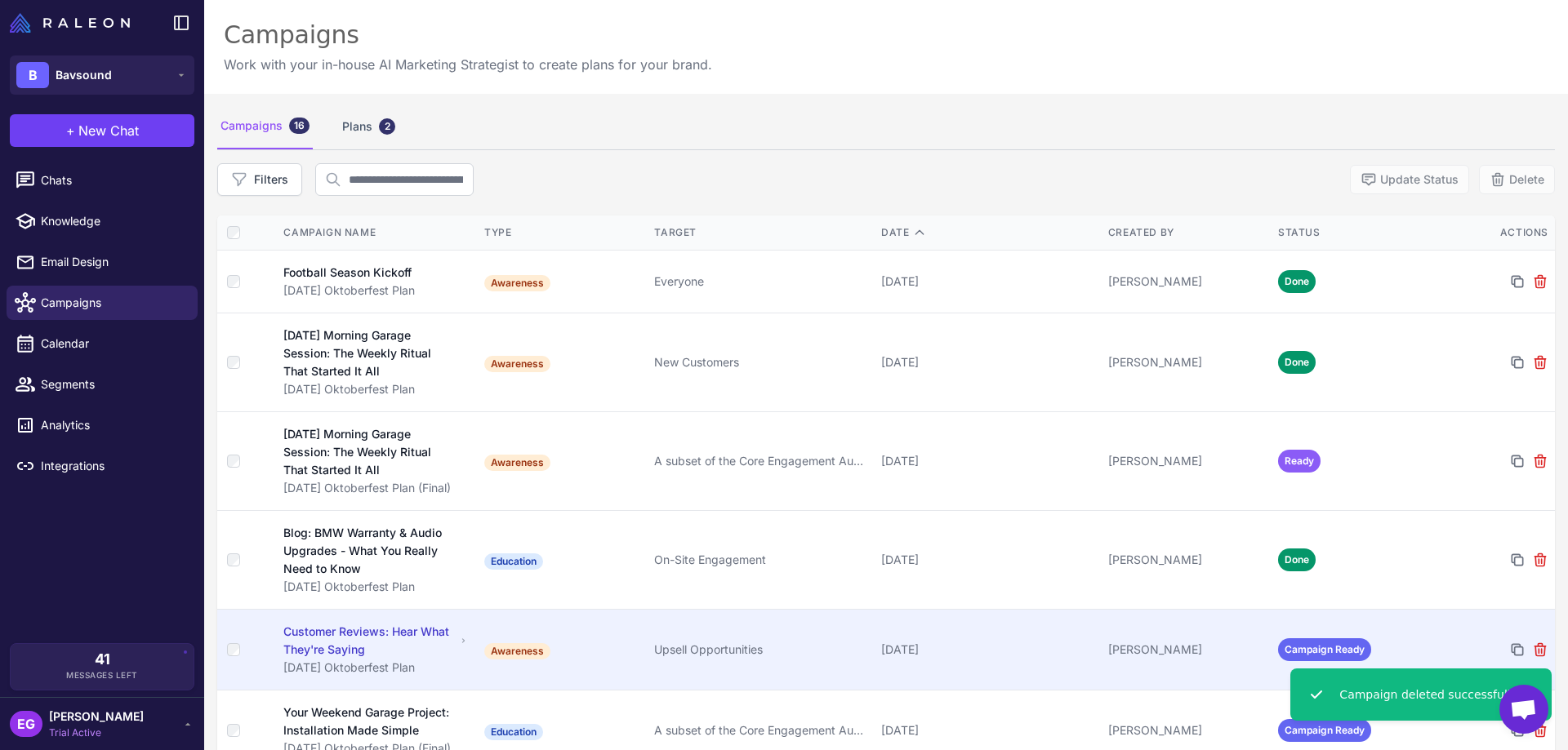
scroll to position [0, 0]
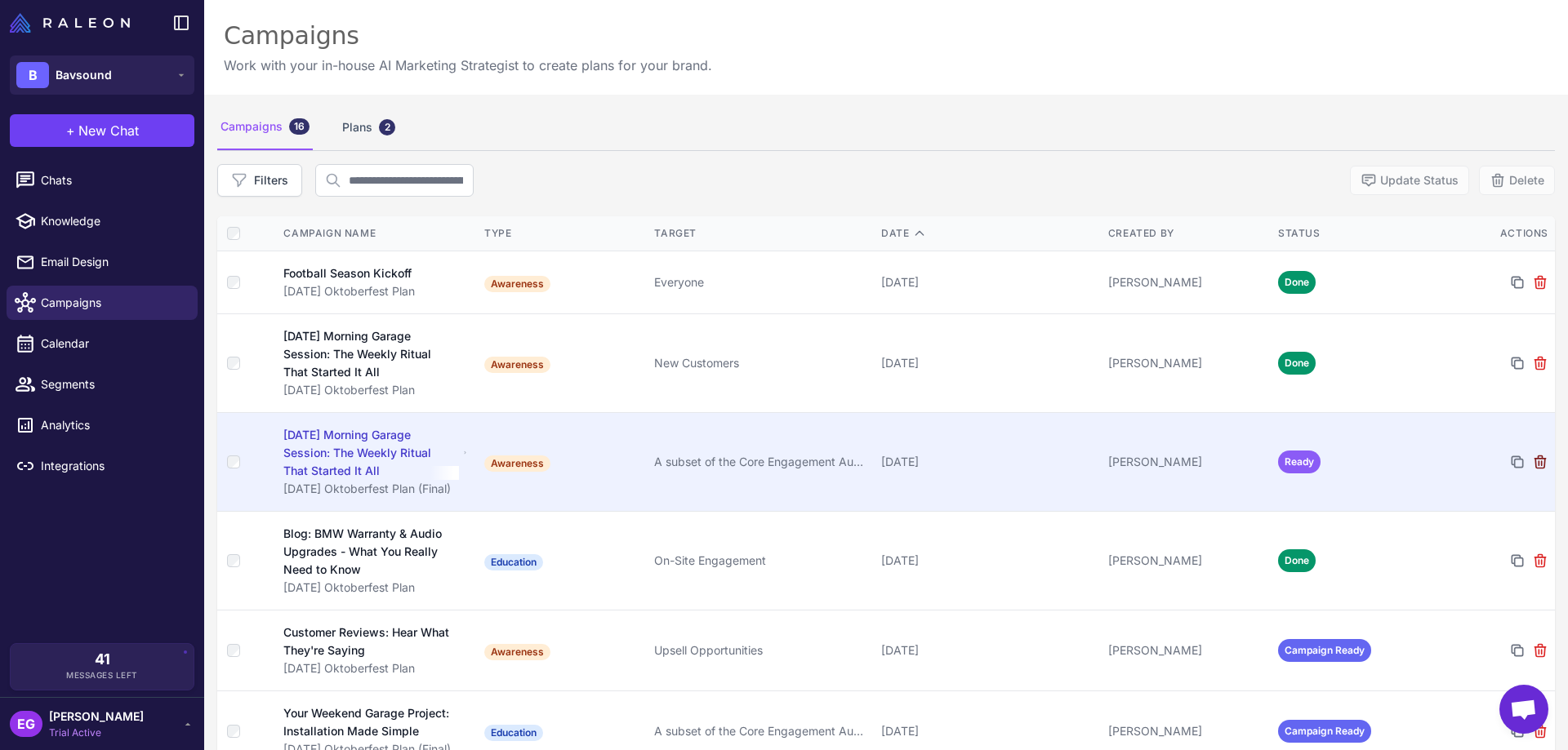
click at [1254, 463] on icon at bounding box center [1540, 462] width 16 height 16
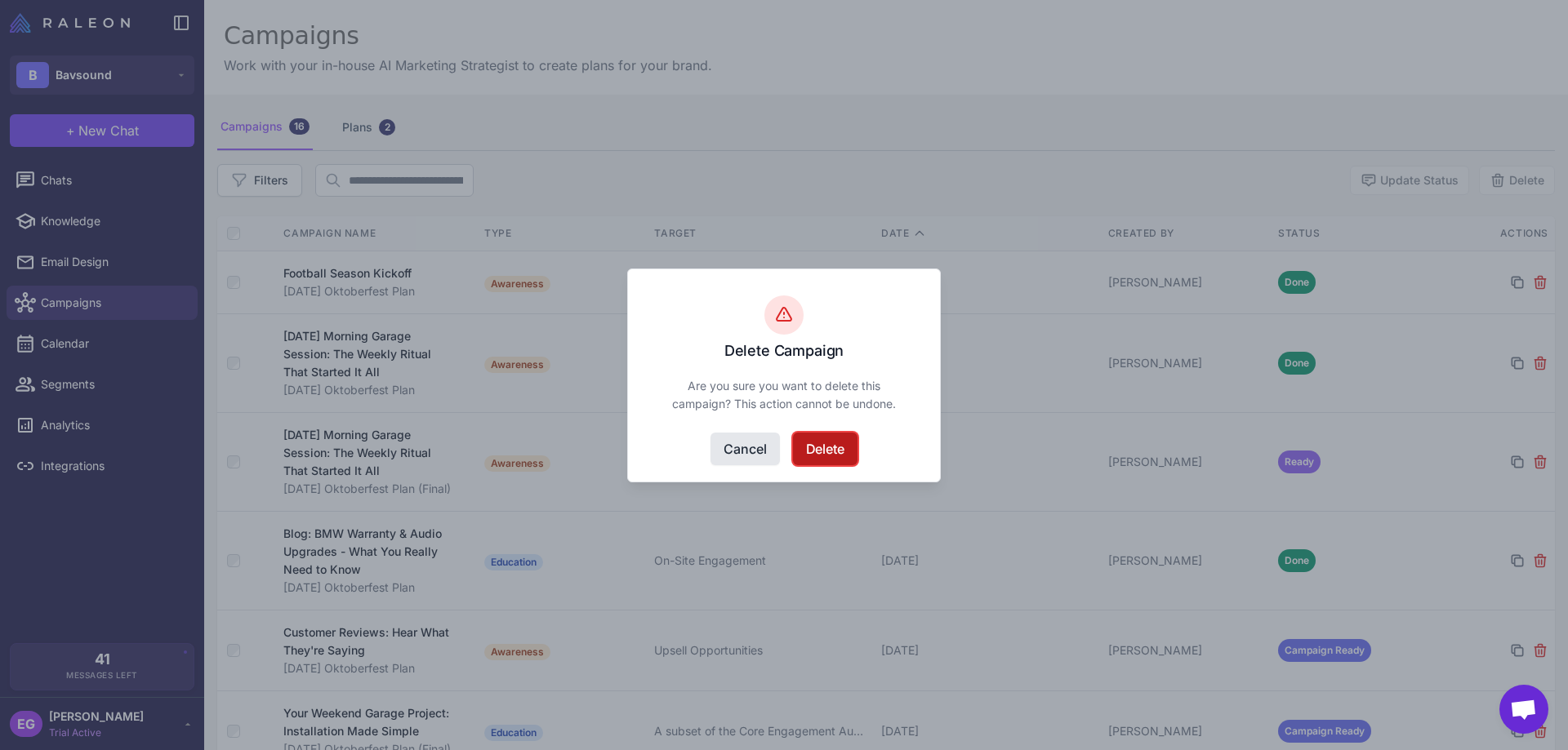
click at [831, 446] on button "Delete" at bounding box center [826, 449] width 65 height 32
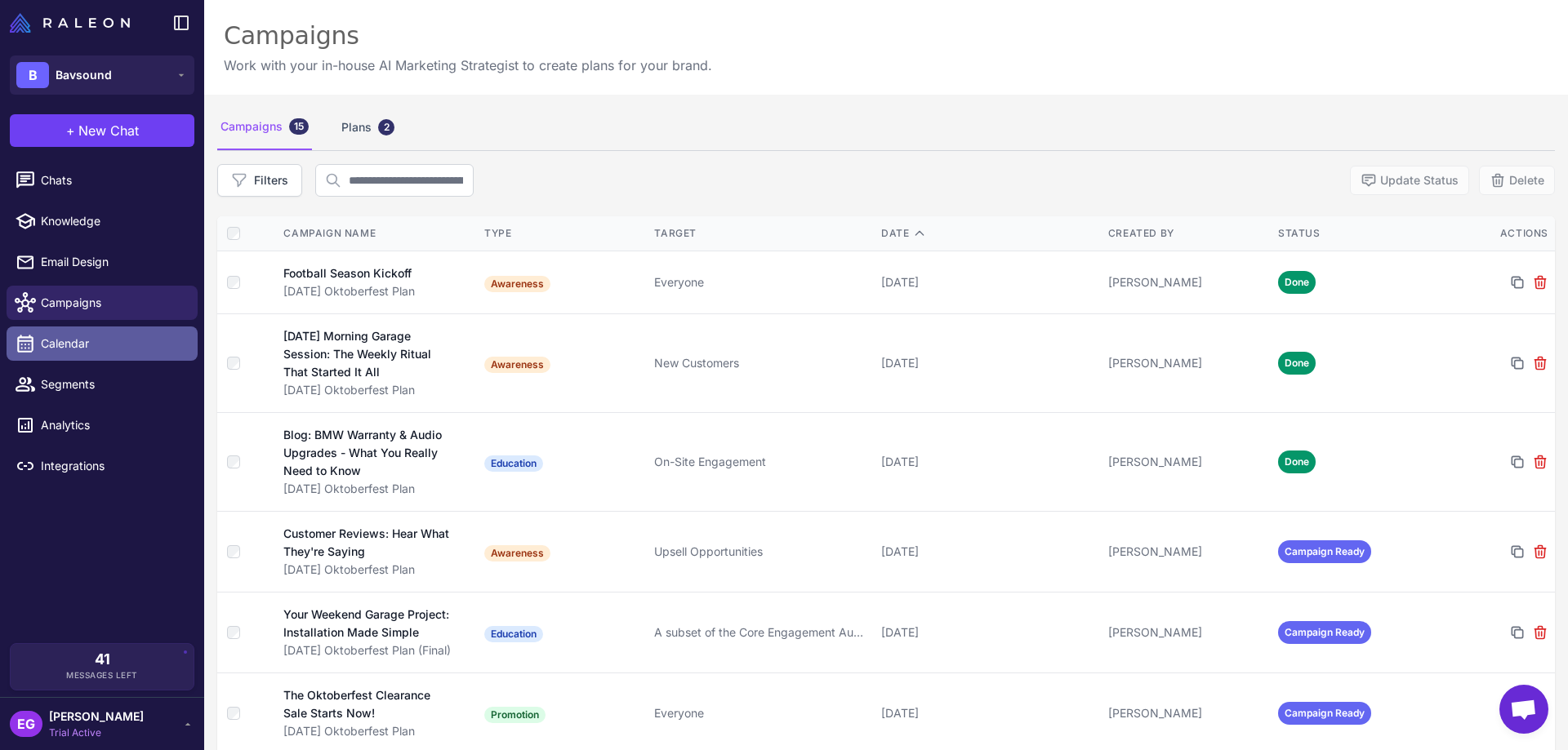
click at [101, 352] on link "Calendar" at bounding box center [102, 344] width 191 height 34
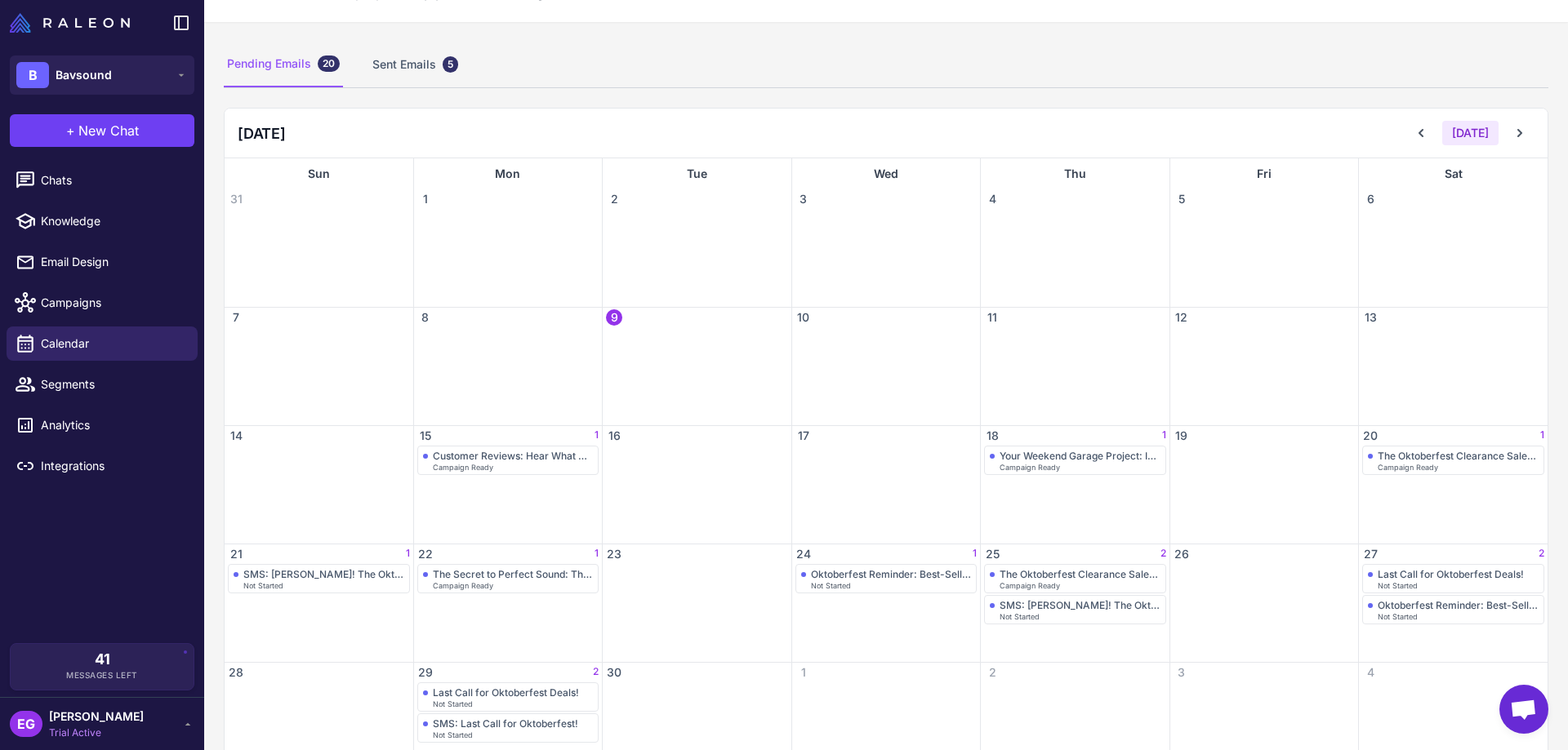
scroll to position [123, 0]
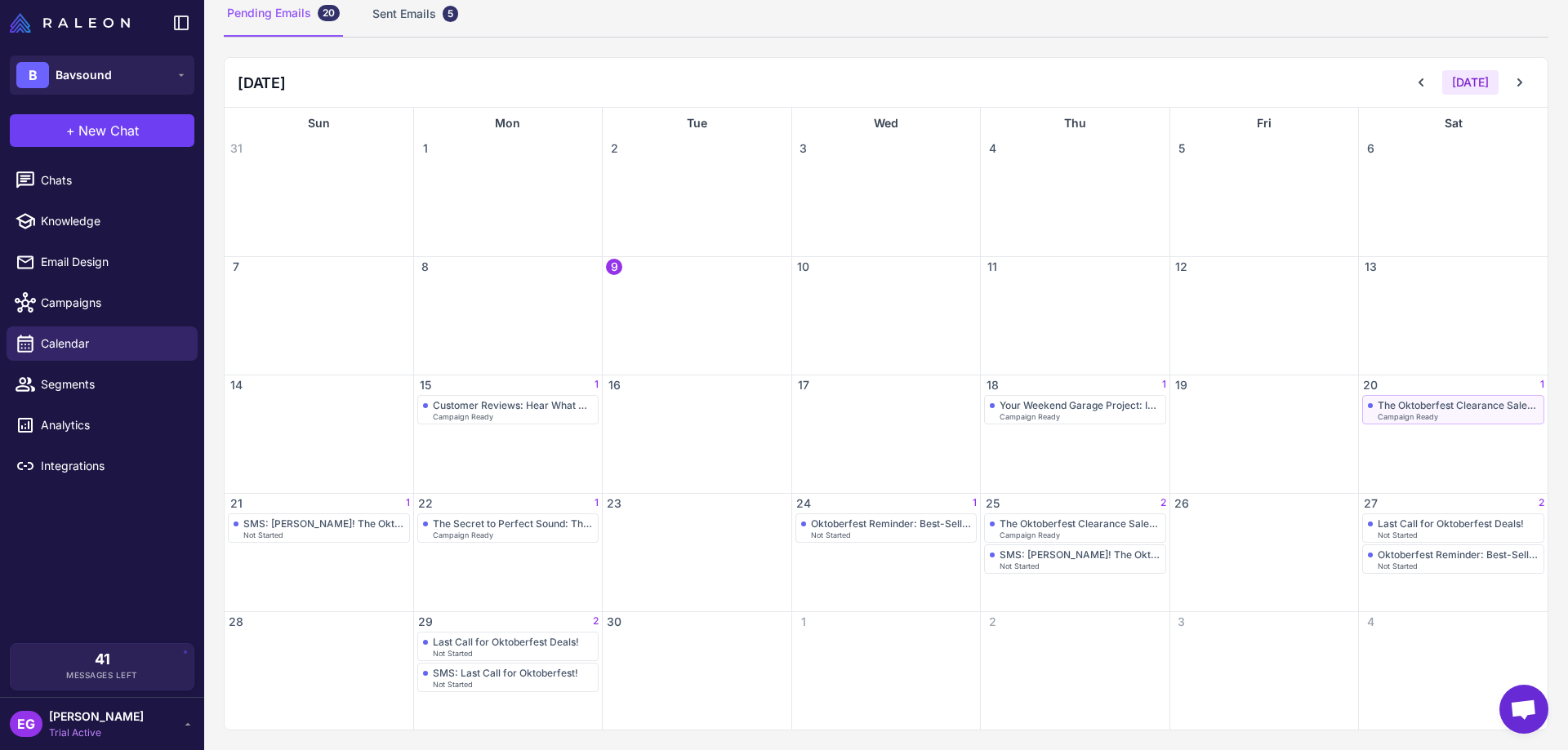
click at [1254, 414] on div "Campaign Ready" at bounding box center [1458, 417] width 161 height 7
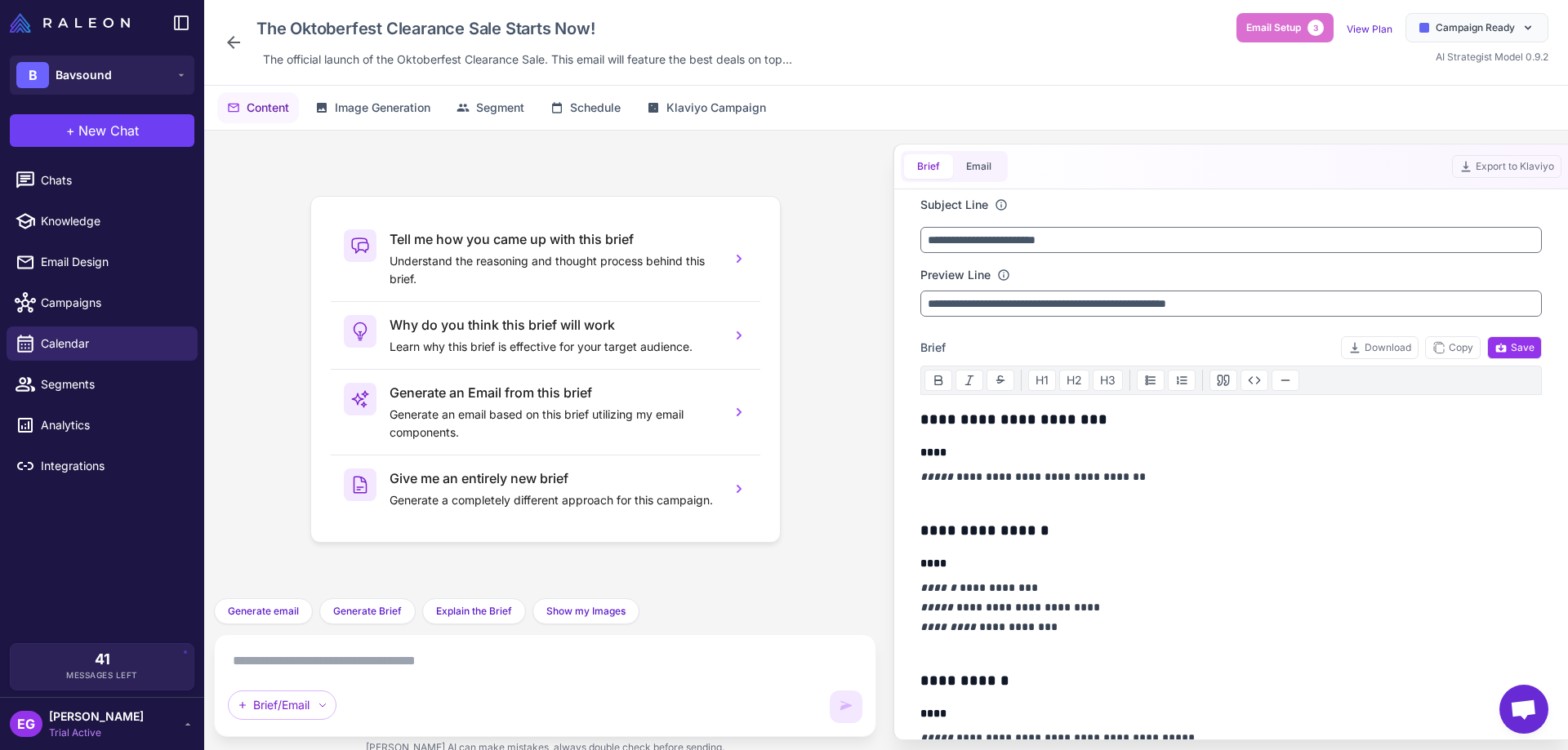
click at [229, 42] on icon at bounding box center [234, 42] width 13 height 13
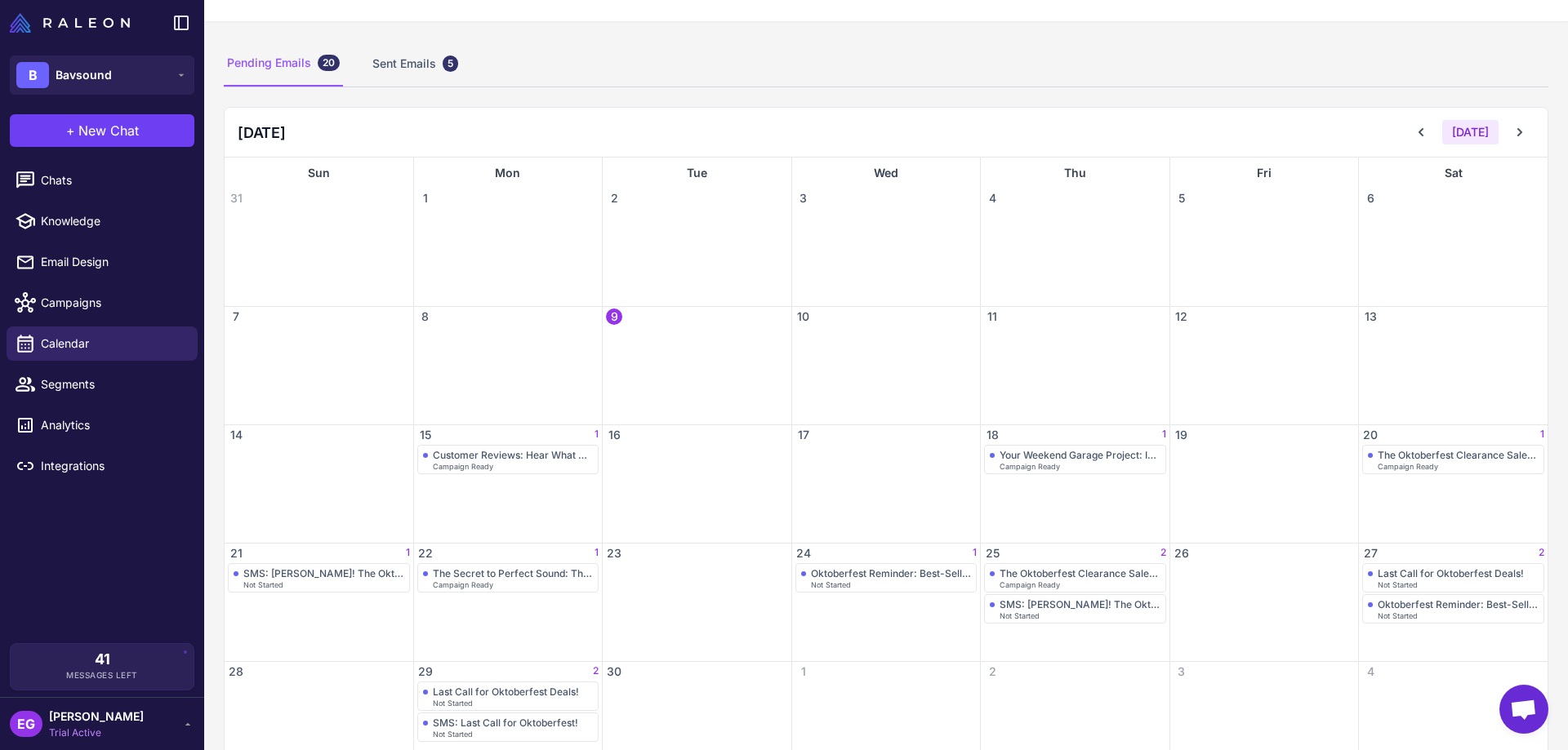
scroll to position [109, 0]
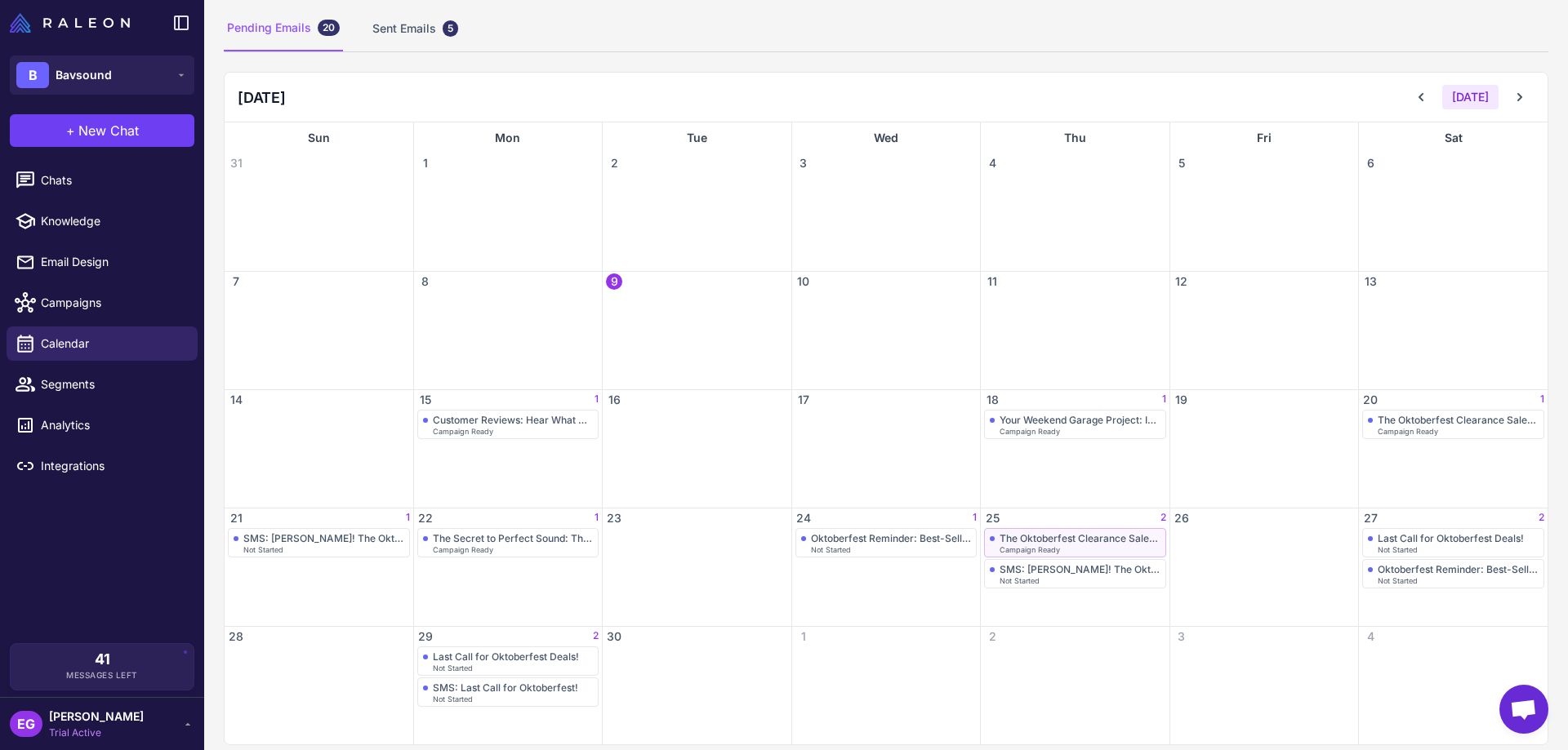
click at [1089, 542] on div "The Oktoberfest Clearance Sale Starts Now!" at bounding box center [1080, 539] width 161 height 13
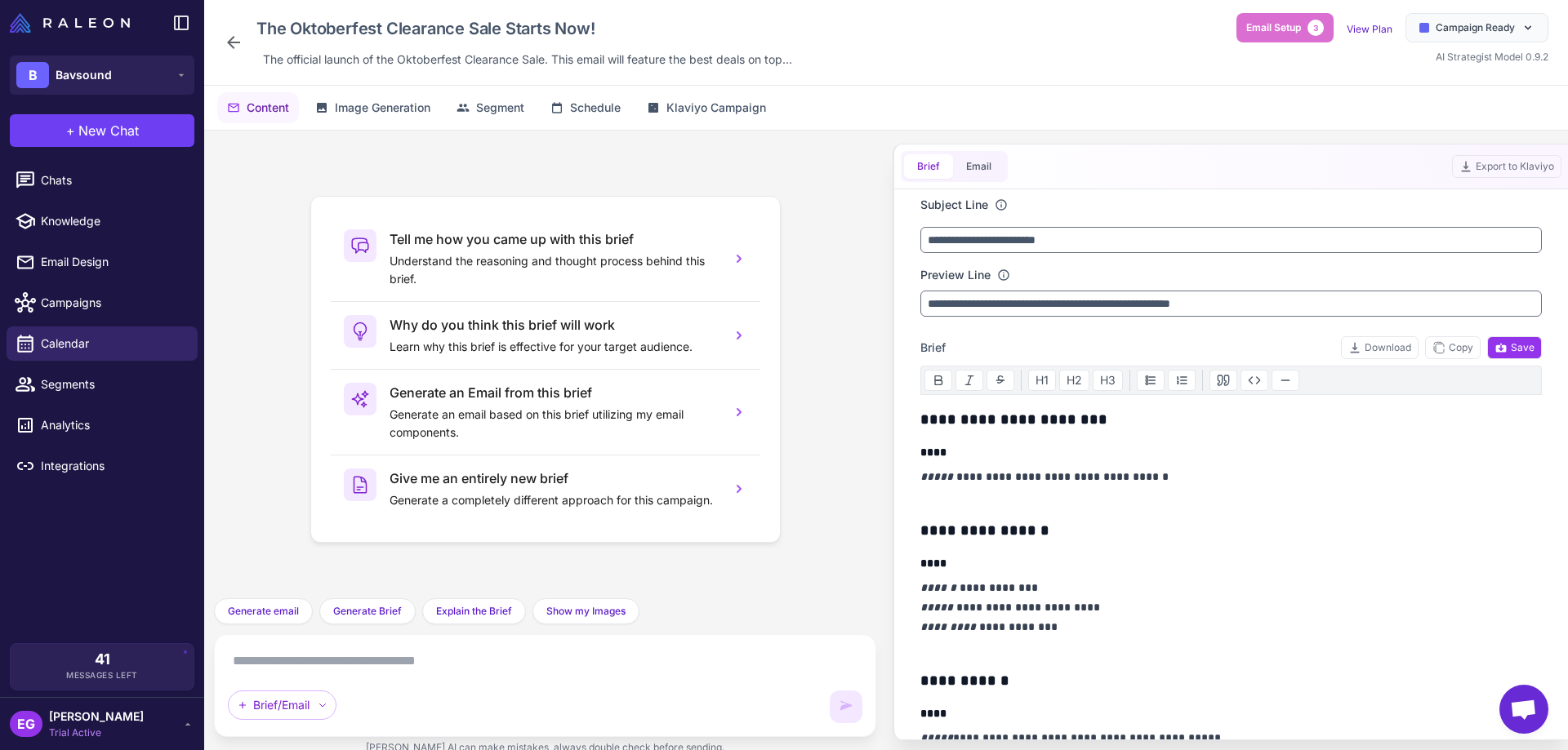
click at [235, 39] on icon at bounding box center [234, 42] width 20 height 20
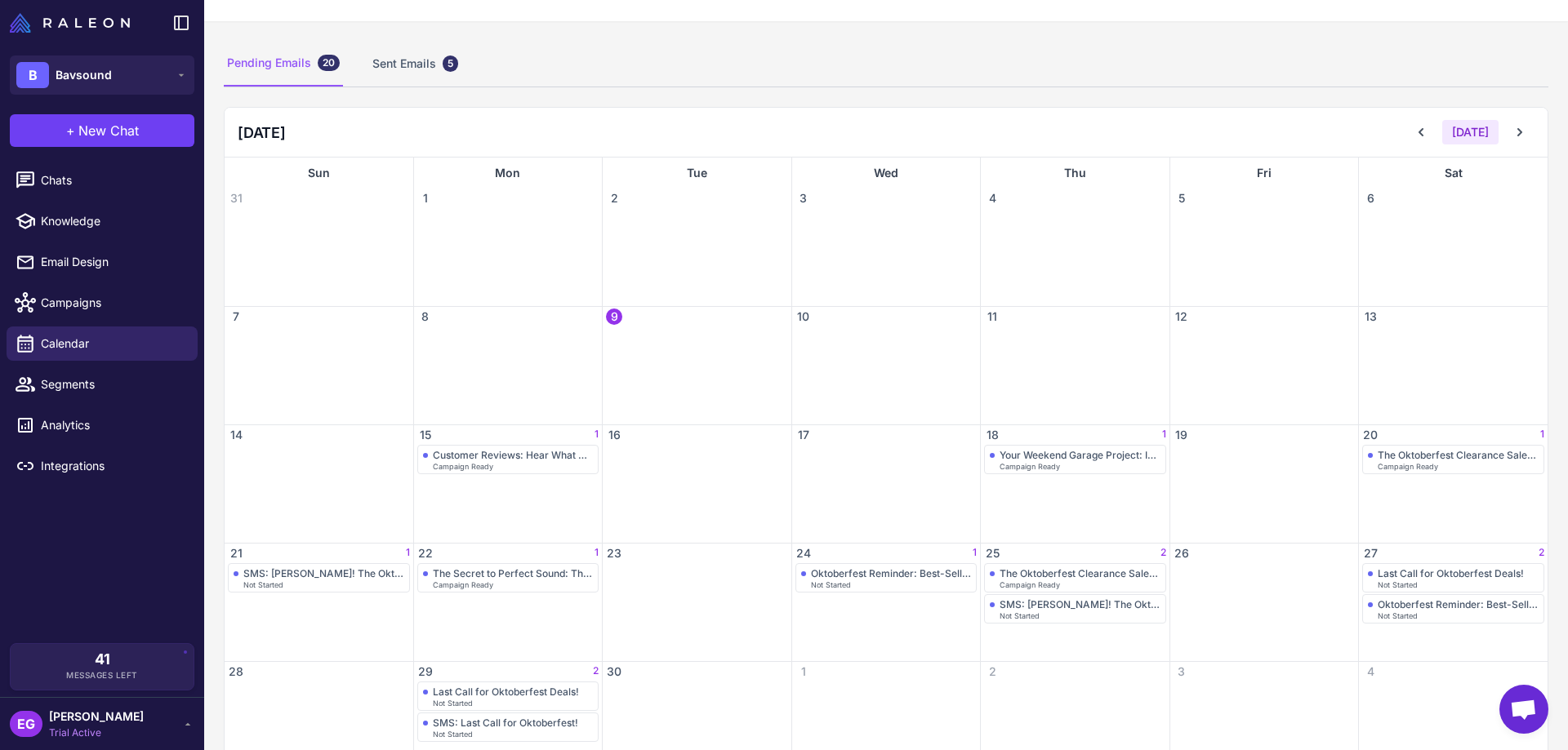
scroll to position [109, 0]
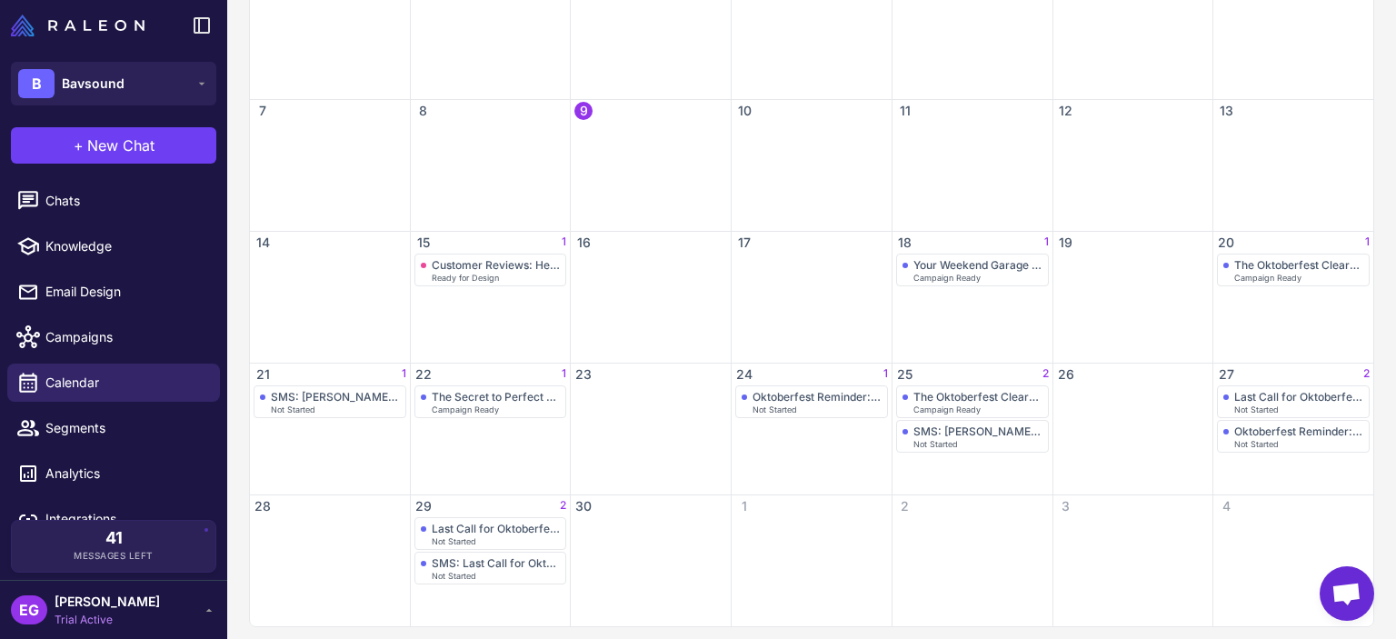
scroll to position [332, 0]
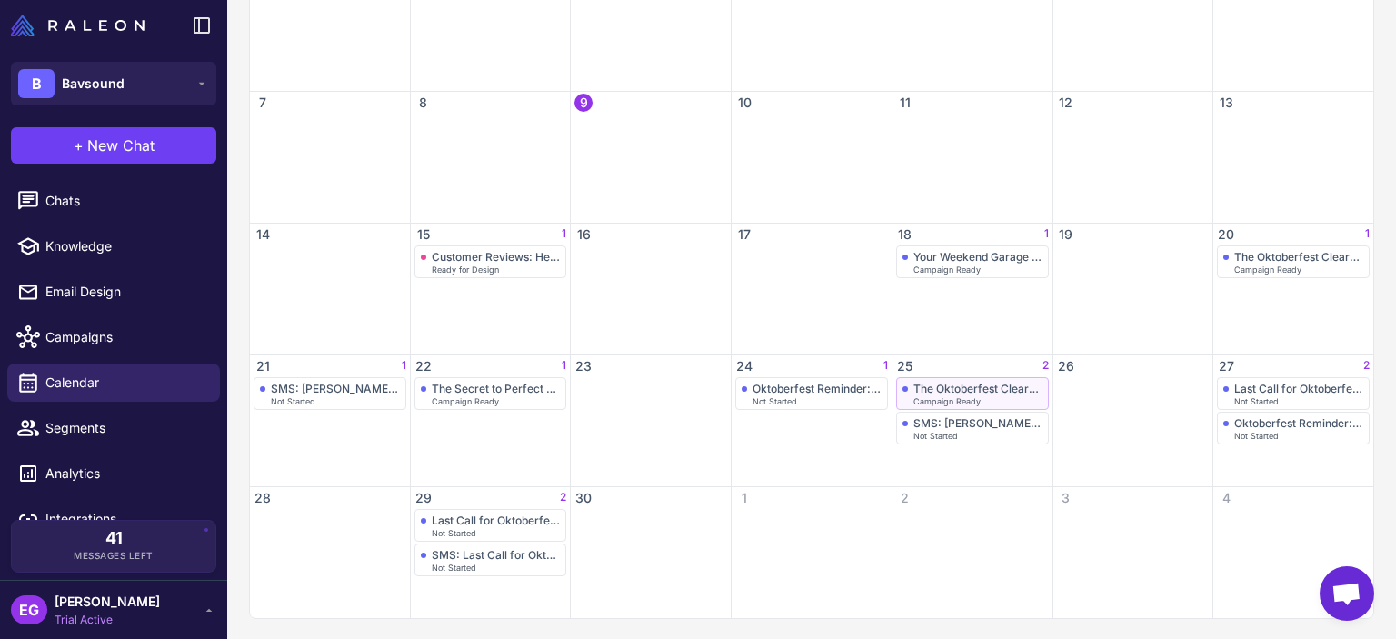
click at [977, 392] on div "The Oktoberfest Clearance Sale Starts Now!" at bounding box center [978, 389] width 129 height 14
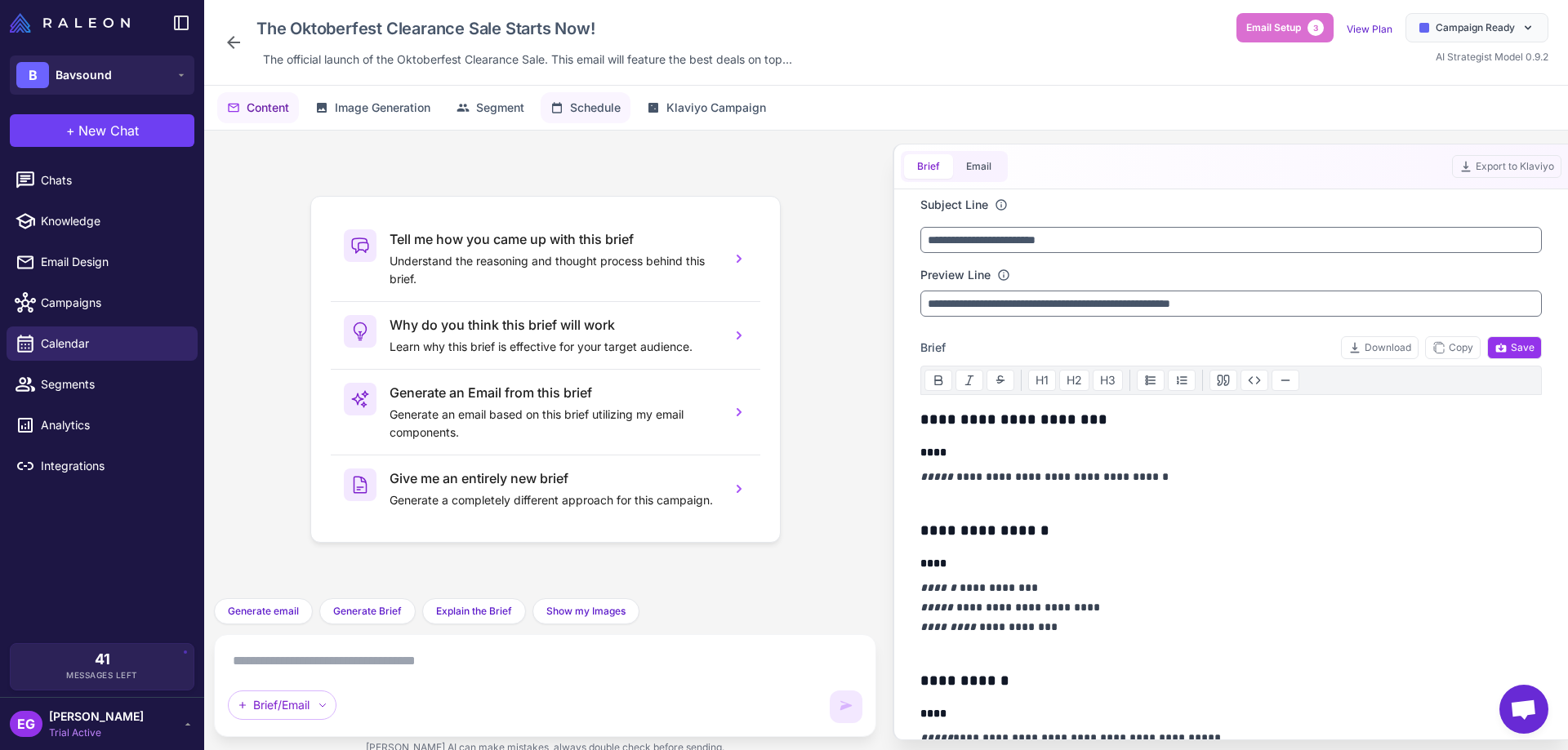
click at [587, 100] on span "Schedule" at bounding box center [596, 108] width 50 height 18
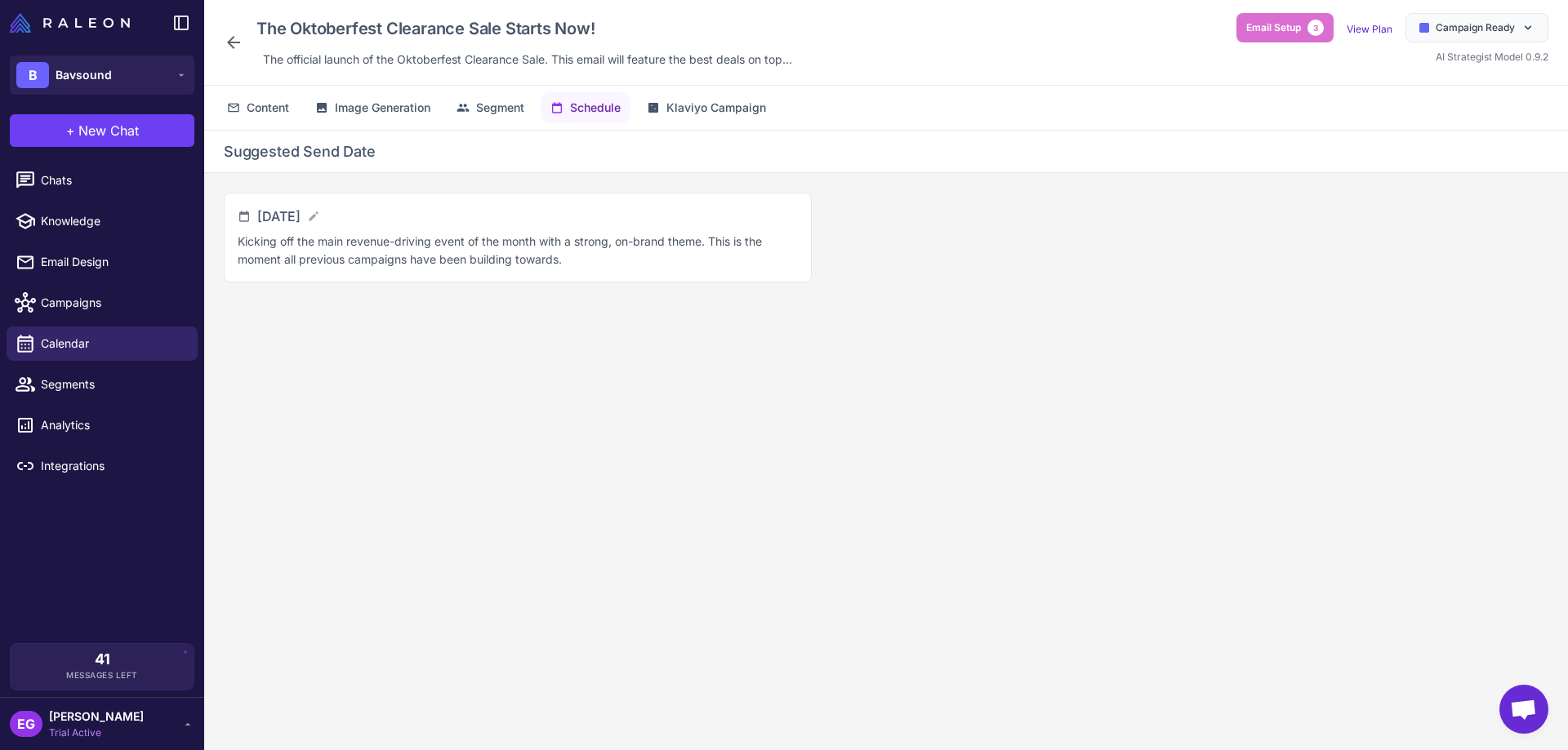
click at [235, 46] on icon at bounding box center [234, 42] width 20 height 20
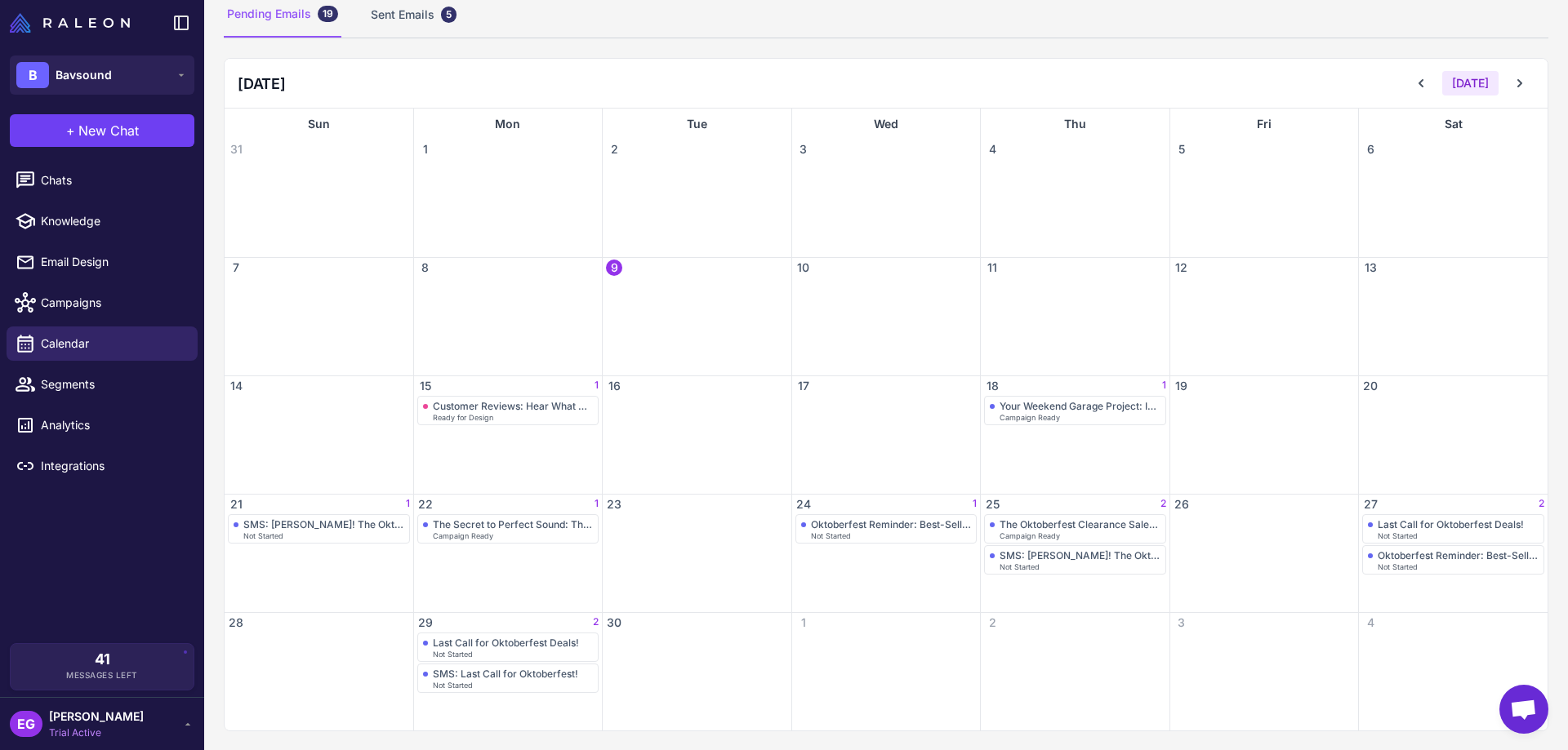
scroll to position [123, 0]
click at [328, 526] on div "SMS: [PERSON_NAME]! The Oktoberfest Sale is On!" at bounding box center [323, 524] width 161 height 13
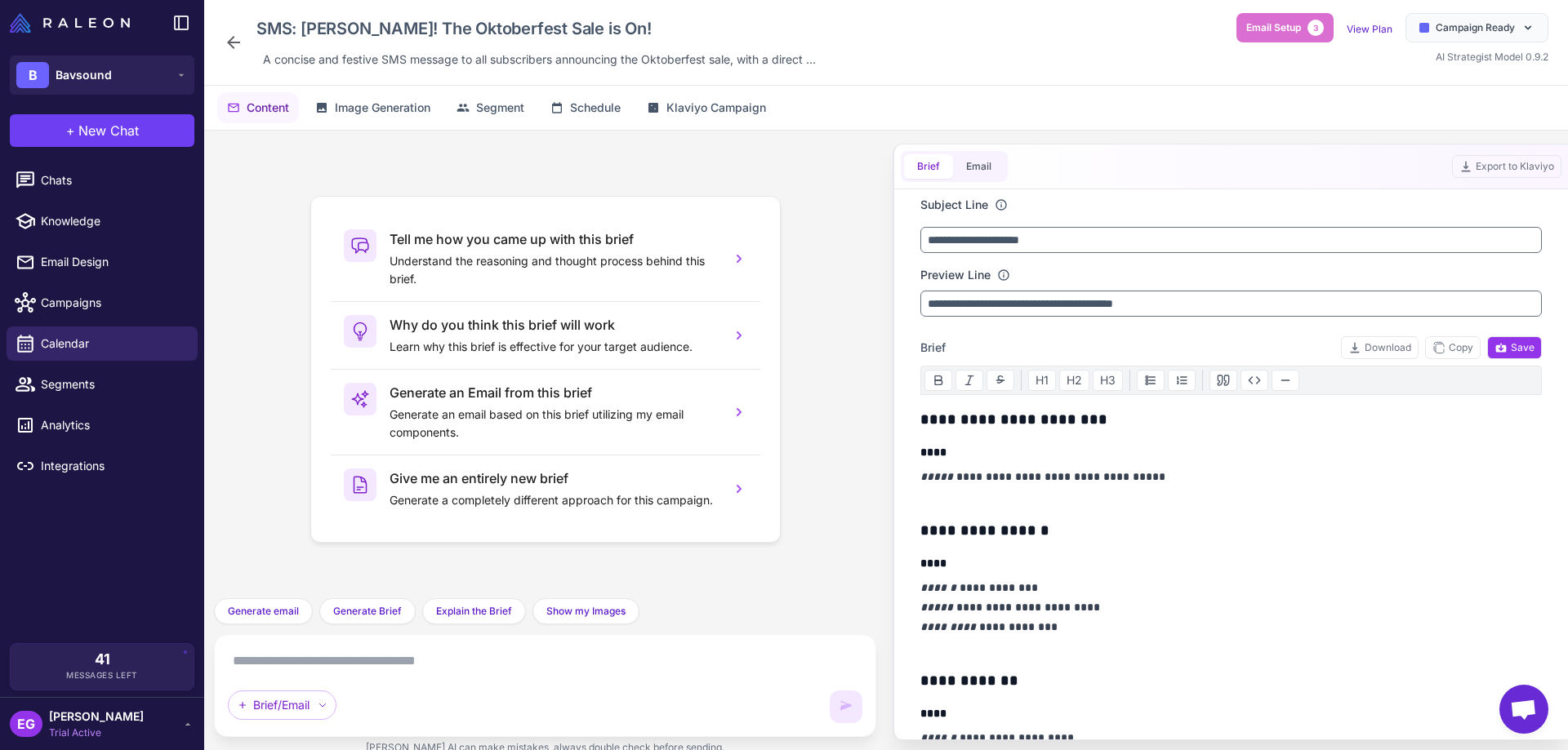
click at [235, 40] on icon at bounding box center [234, 42] width 20 height 20
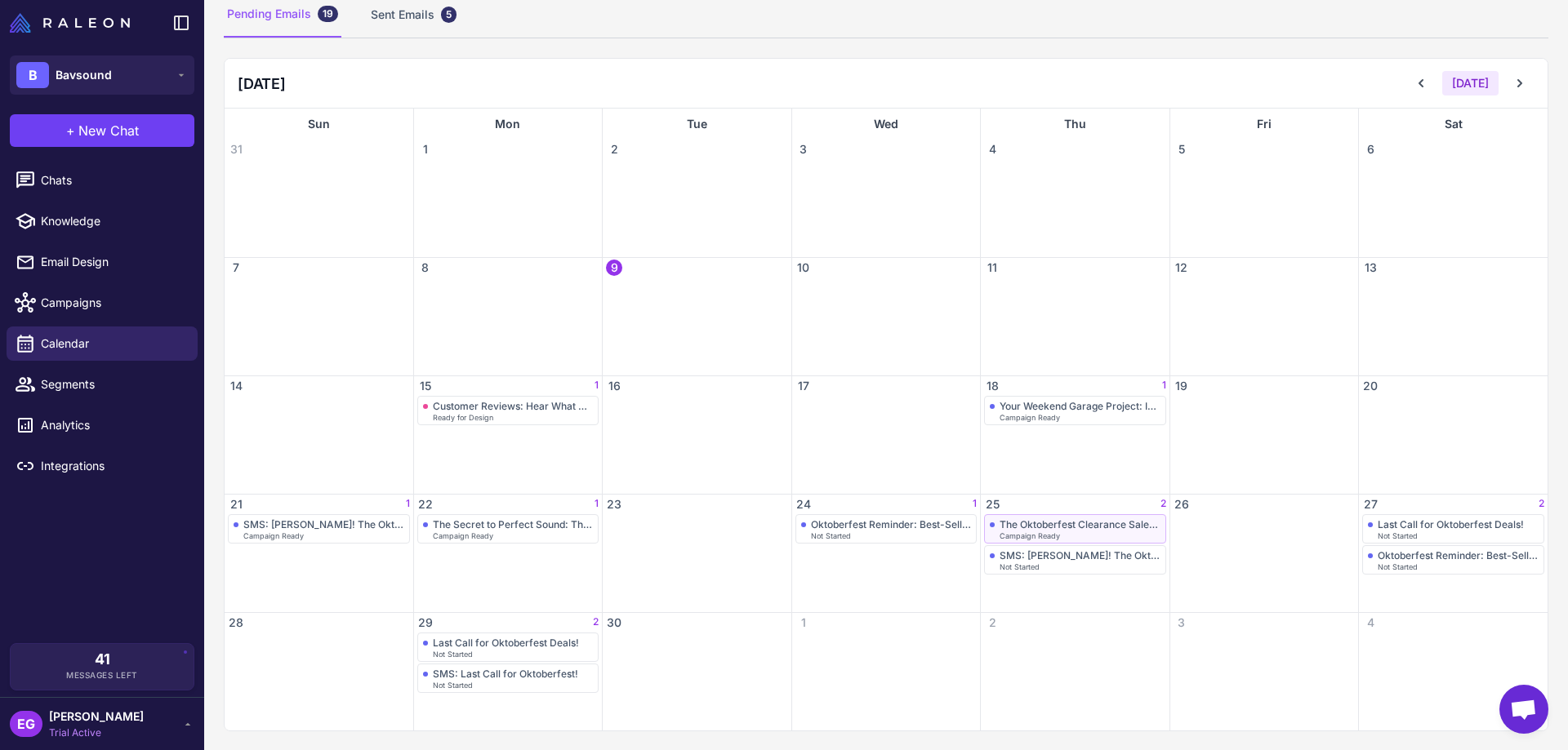
scroll to position [123, 0]
click at [1069, 559] on div "SMS: [PERSON_NAME]! The Oktoberfest Sale is On!" at bounding box center [1080, 555] width 161 height 13
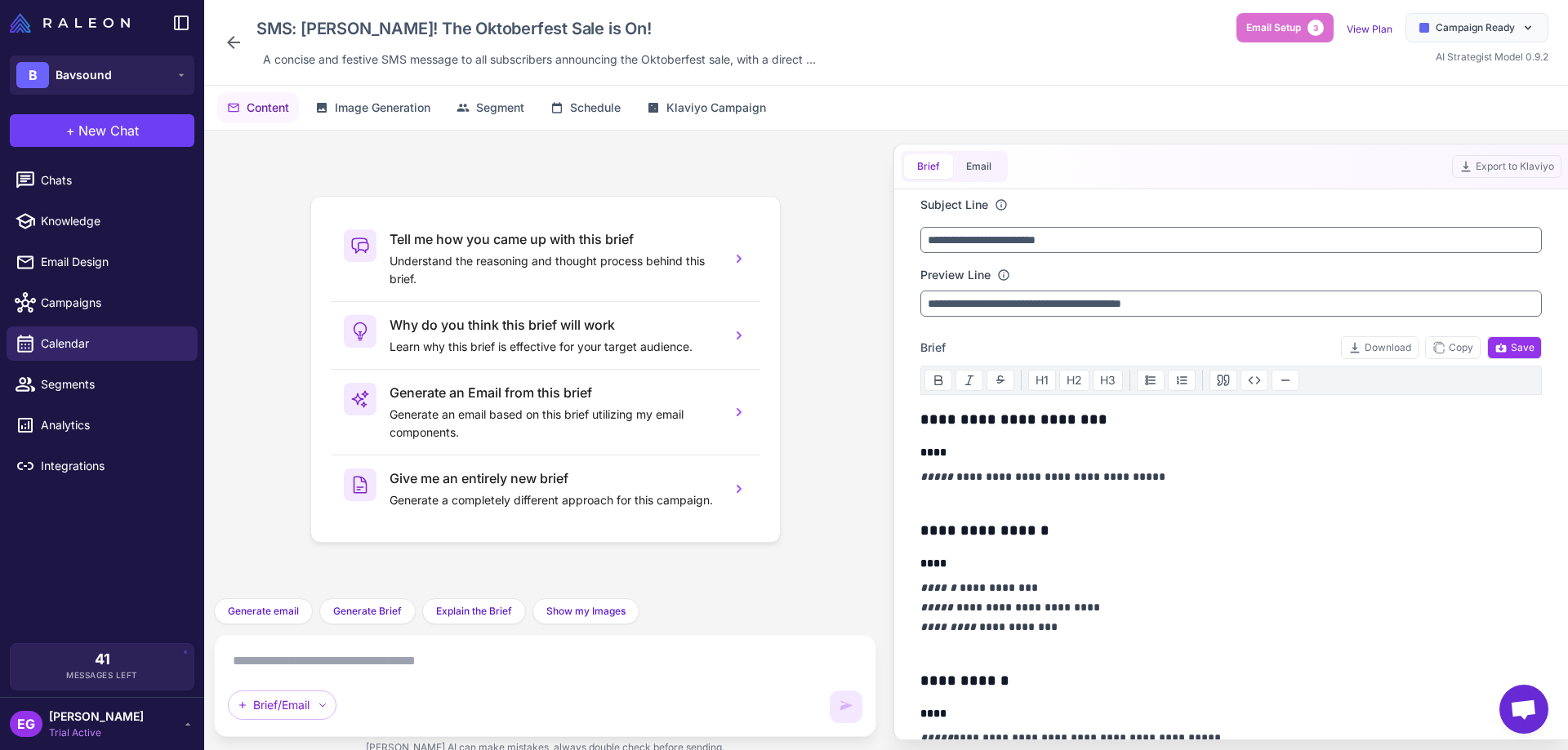
click at [243, 41] on icon at bounding box center [234, 42] width 20 height 20
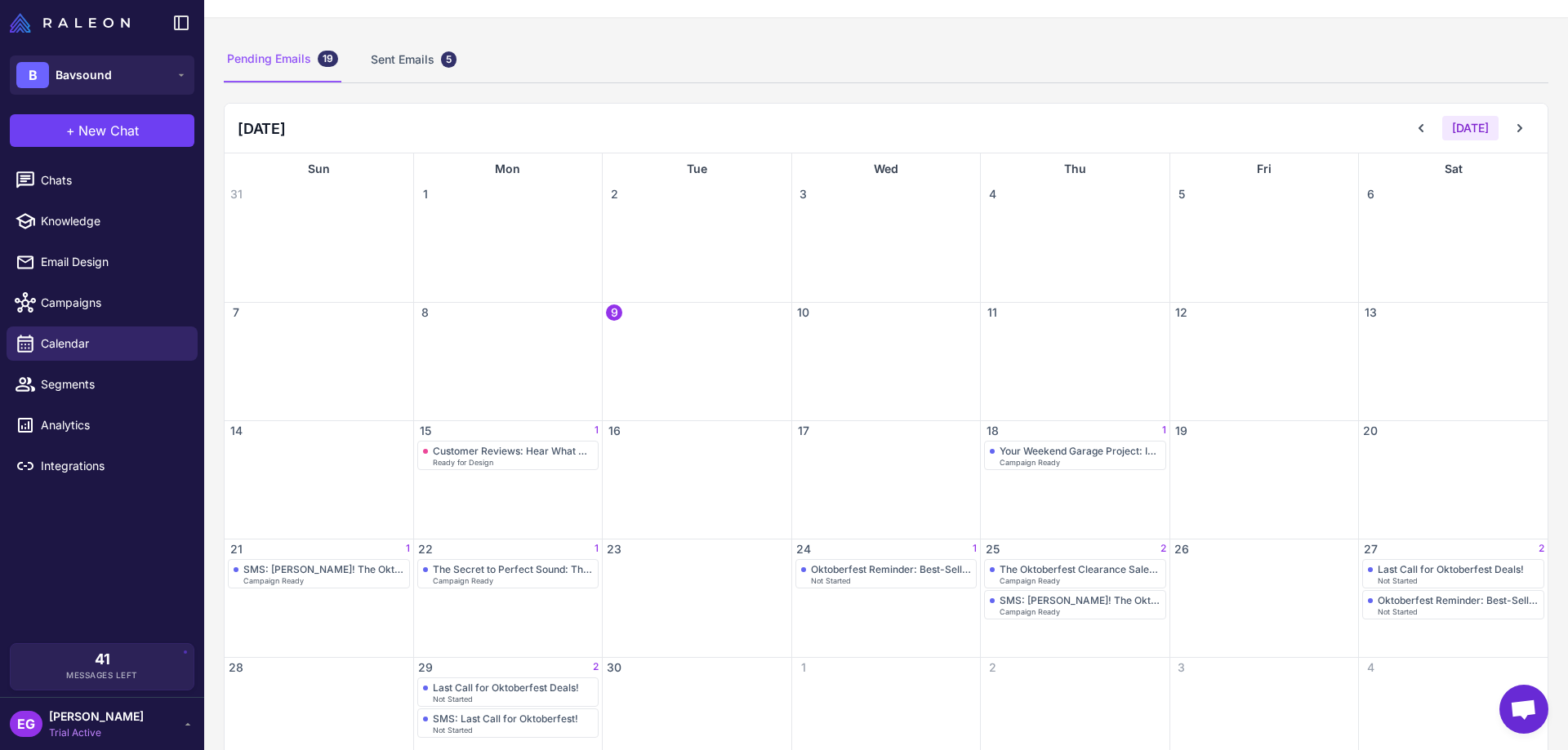
scroll to position [109, 0]
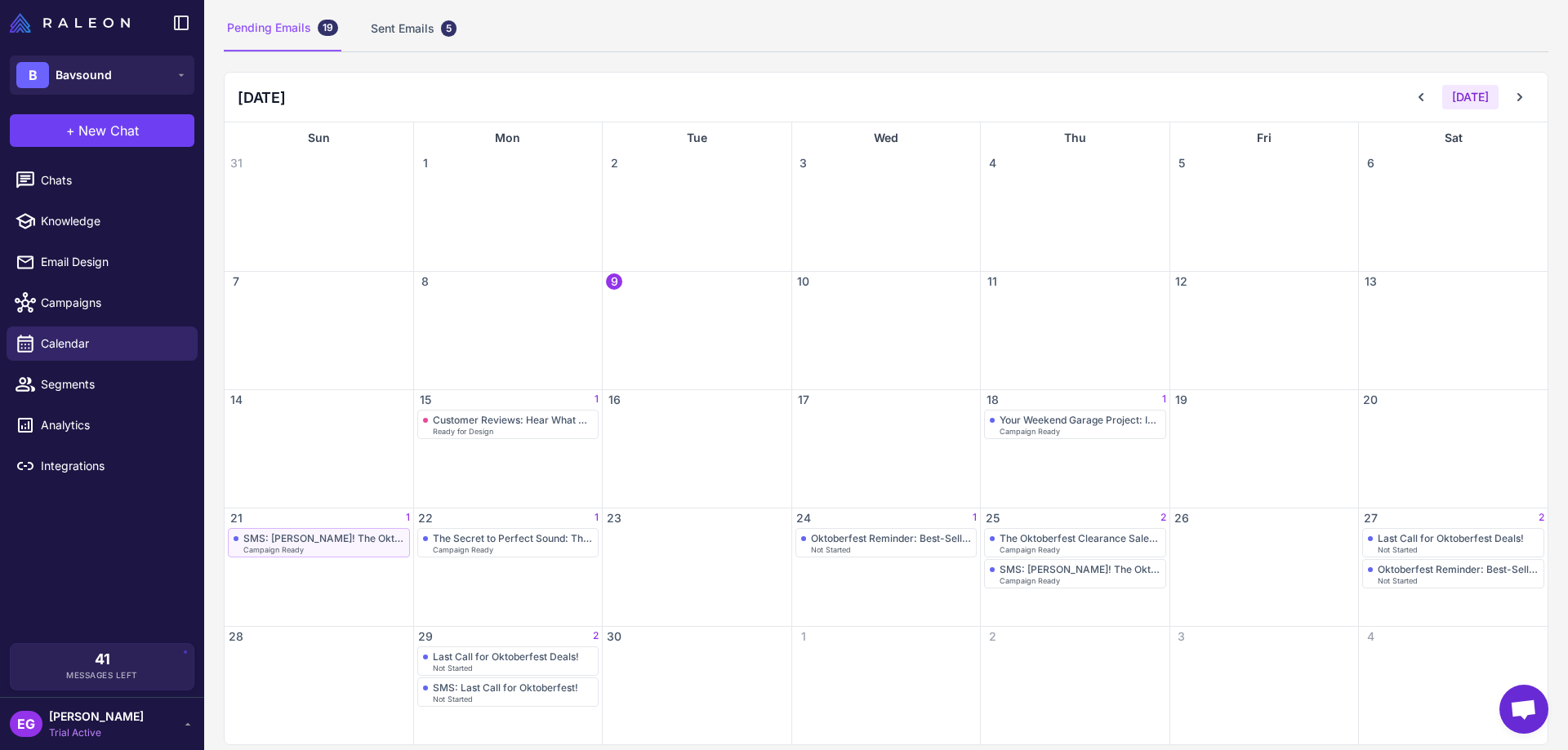
click at [371, 543] on div "SMS: [PERSON_NAME]! The Oktoberfest Sale is On!" at bounding box center [323, 539] width 161 height 13
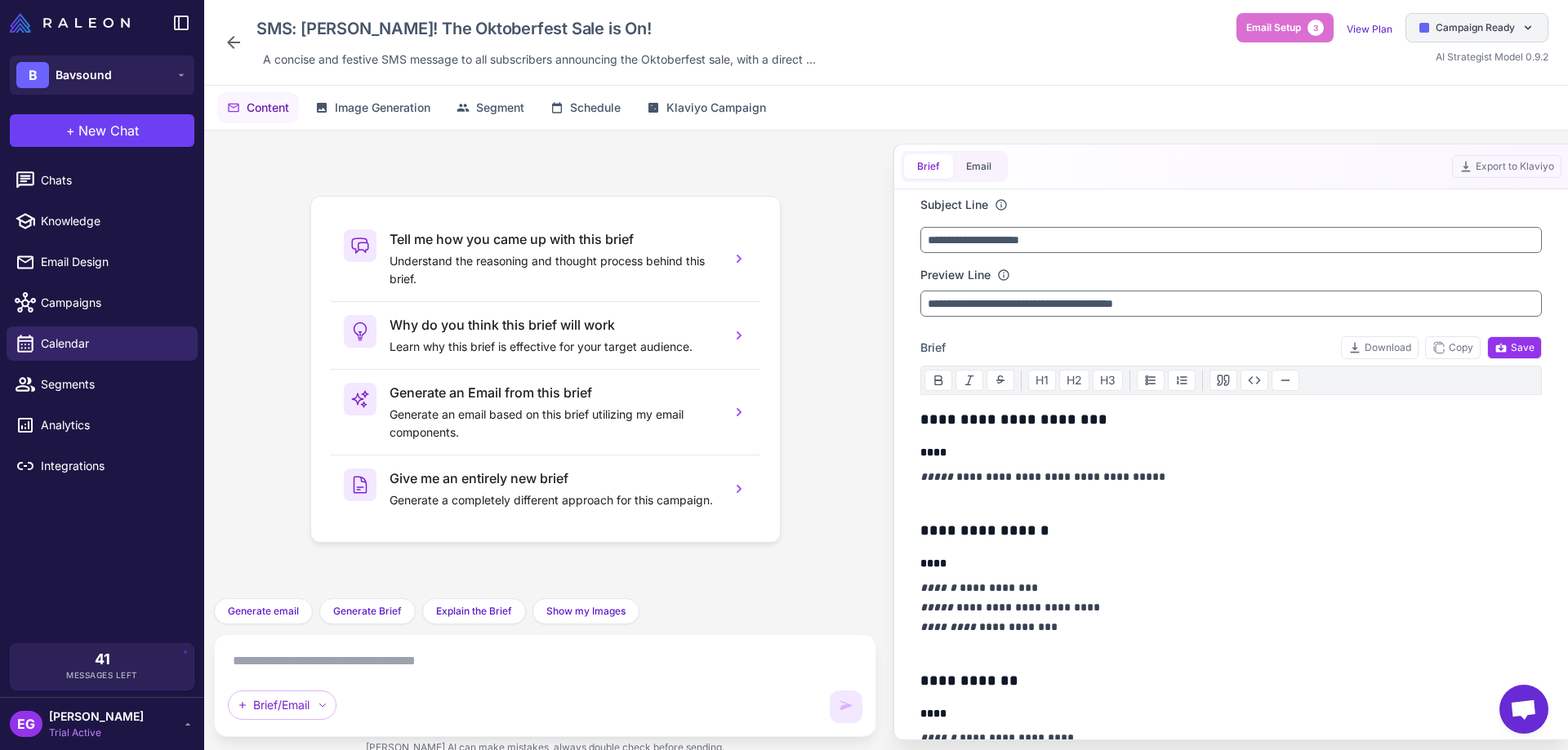
click at [1254, 40] on div "Campaign Ready" at bounding box center [1477, 28] width 143 height 30
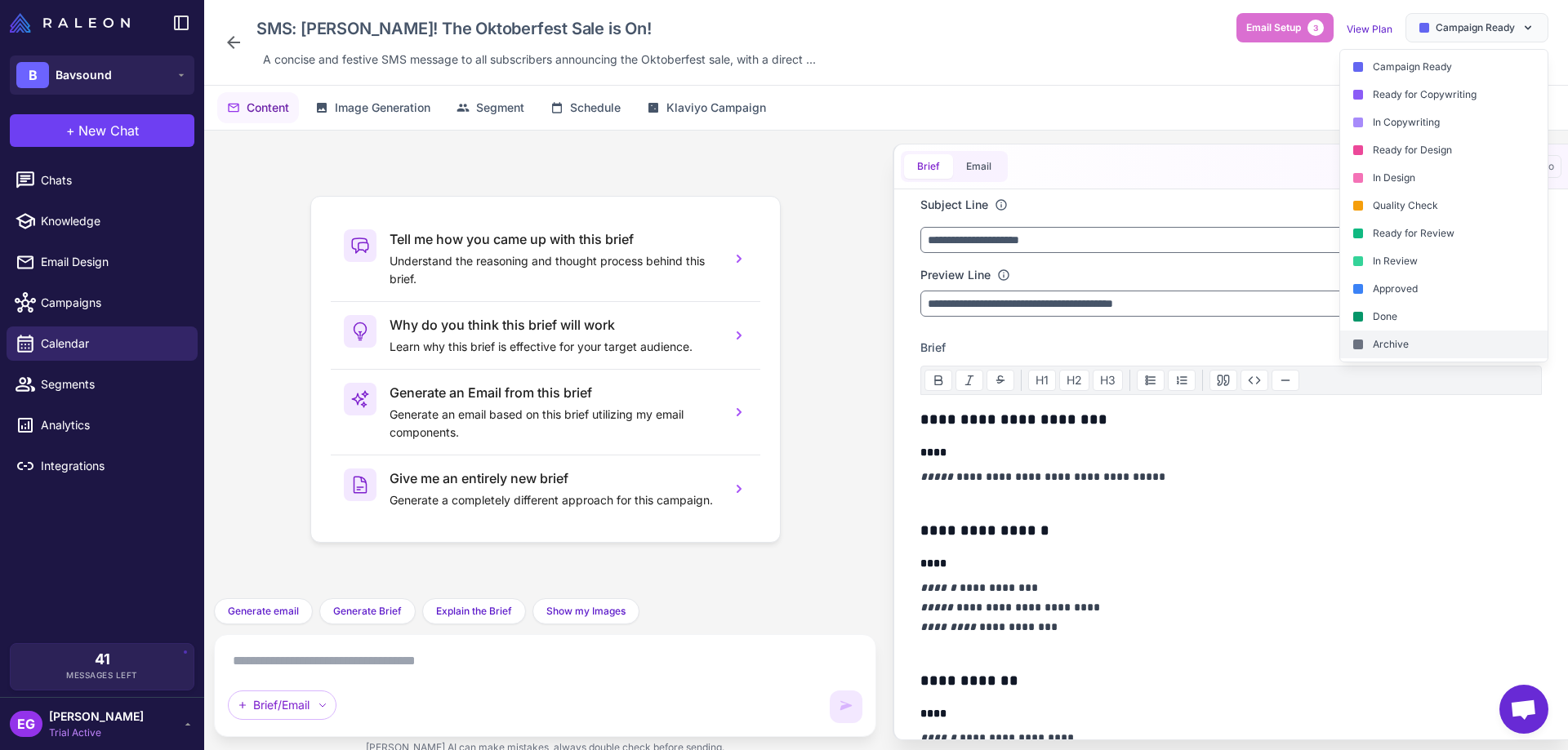
click at [1254, 347] on div "Archive" at bounding box center [1444, 344] width 208 height 28
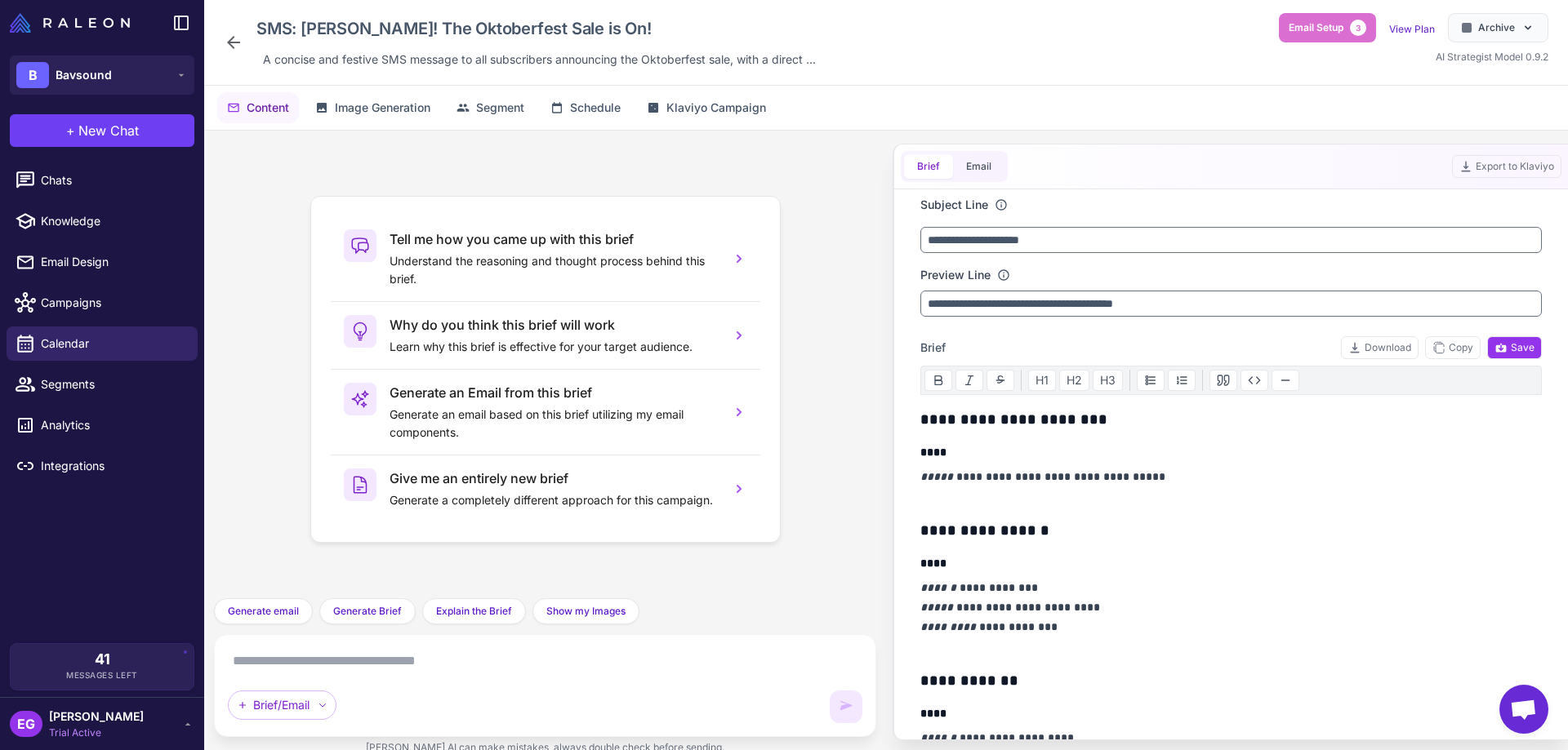
click at [231, 40] on icon at bounding box center [234, 42] width 20 height 20
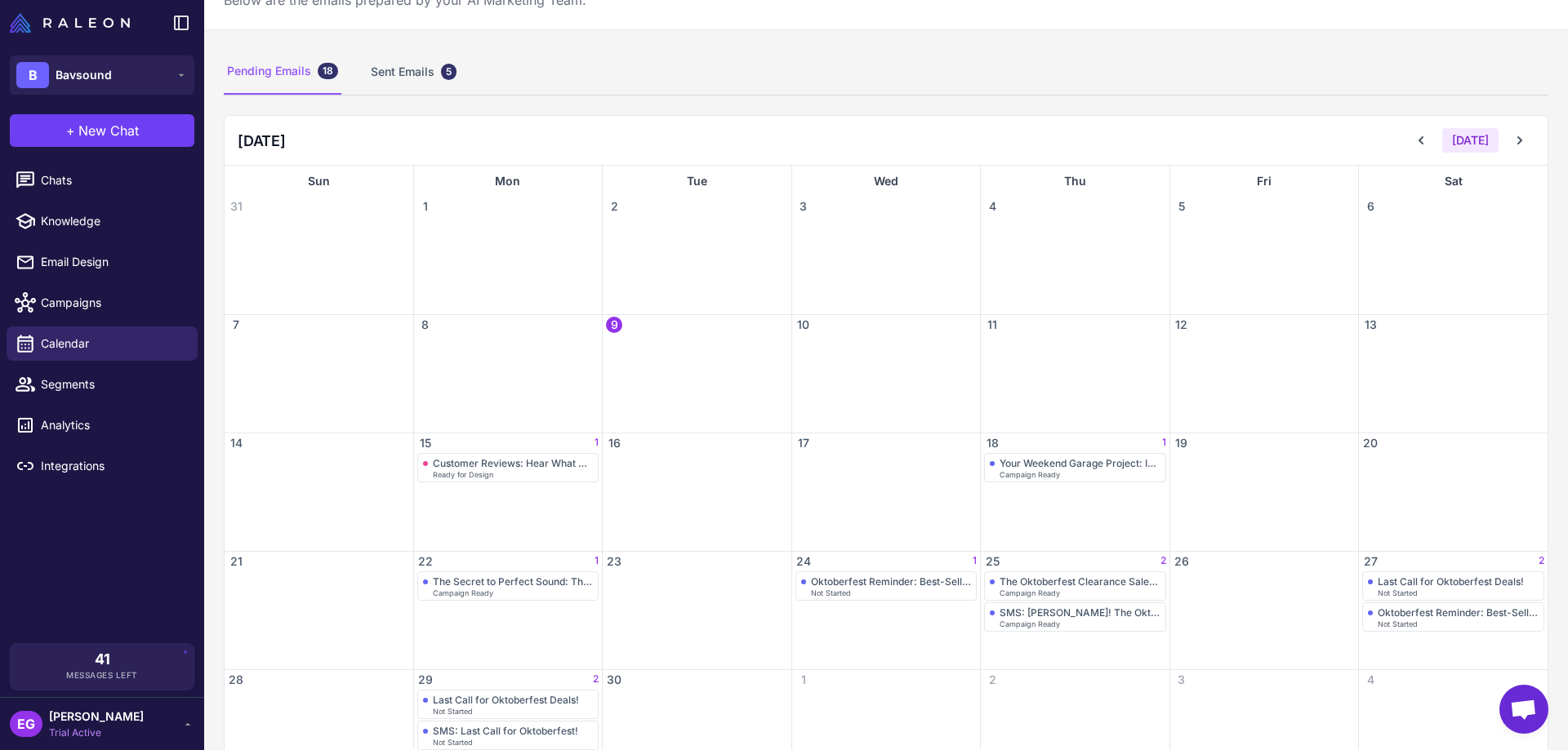
scroll to position [123, 0]
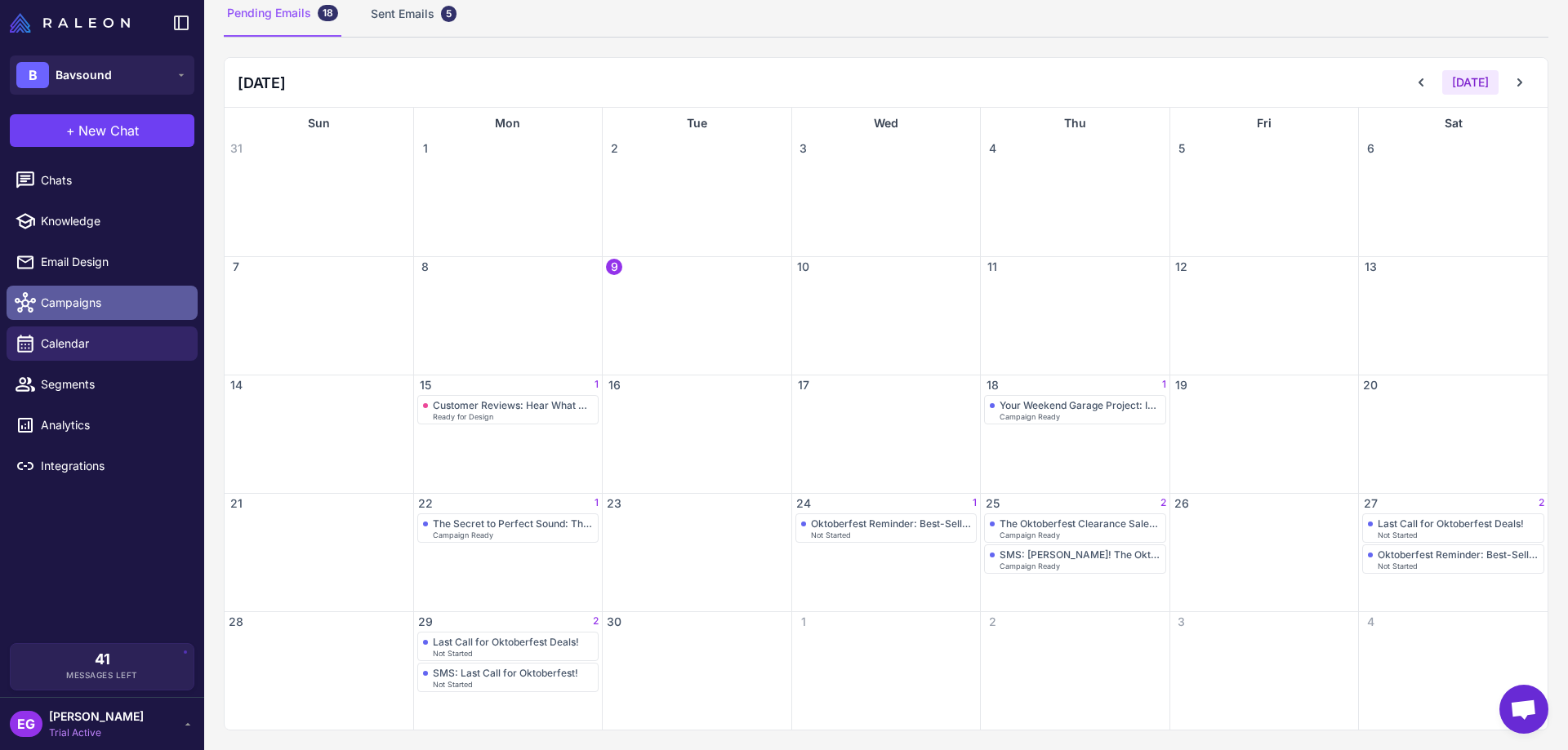
click at [134, 311] on span "Campaigns" at bounding box center [112, 303] width 144 height 18
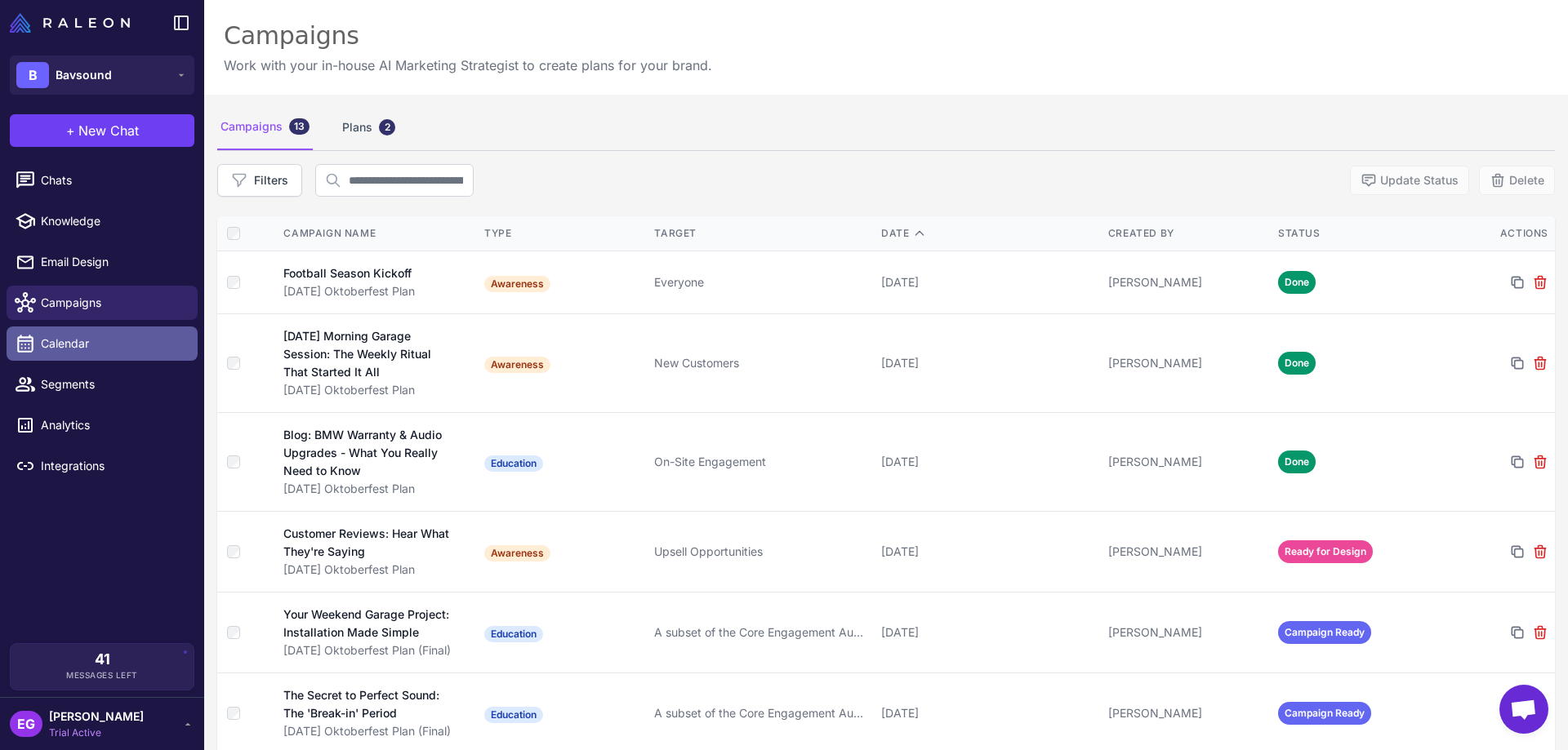
click at [96, 337] on span "Calendar" at bounding box center [112, 344] width 144 height 18
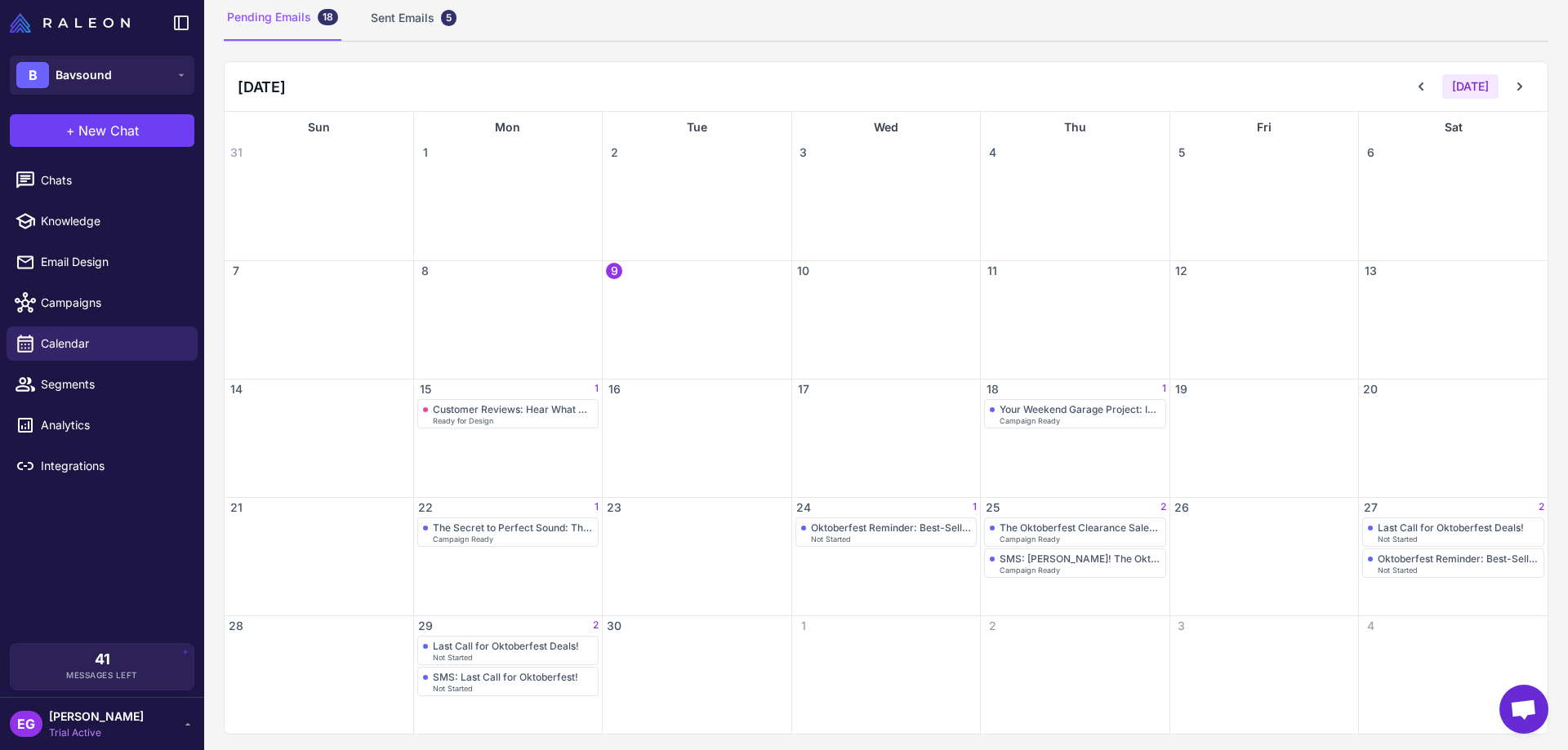
scroll to position [123, 0]
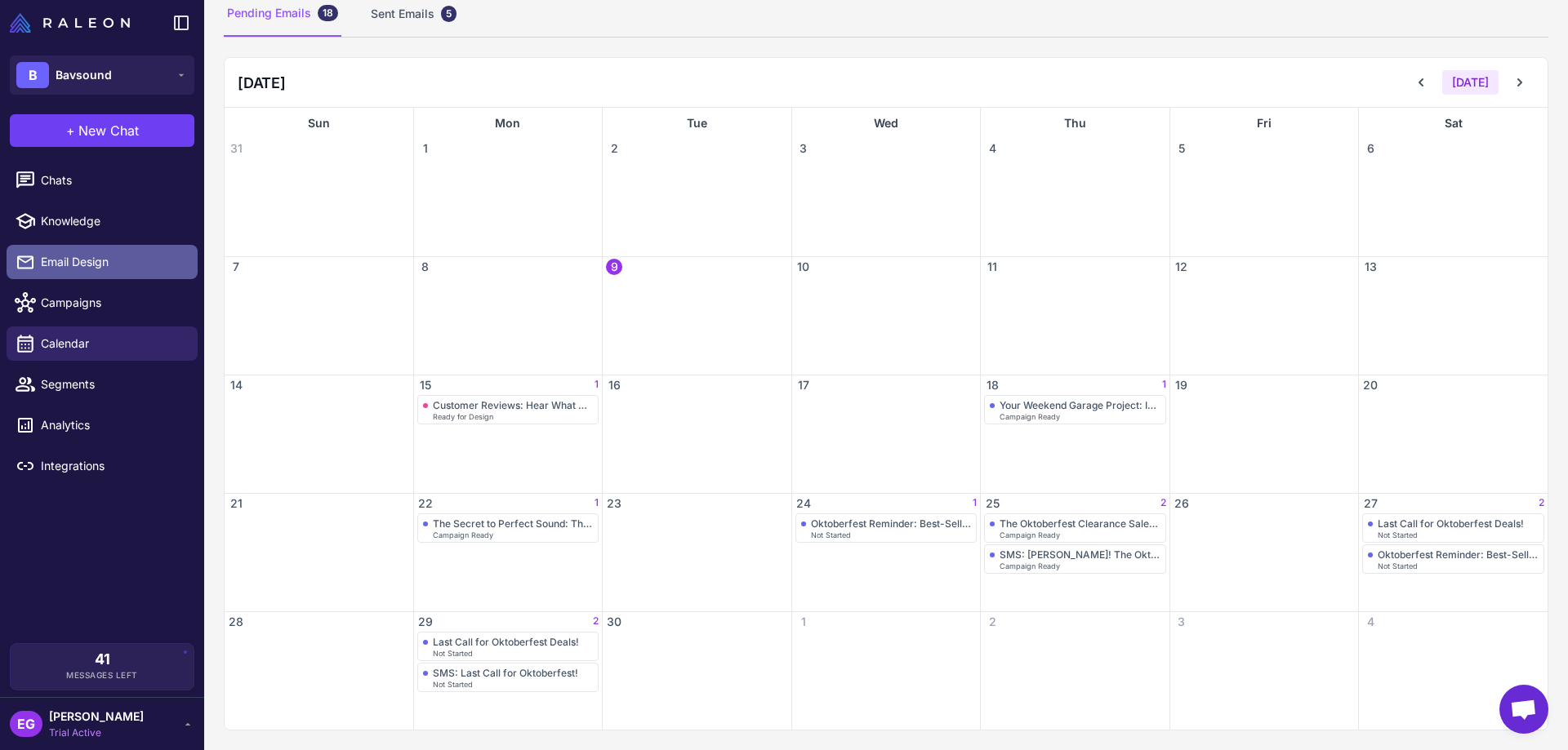
click at [92, 263] on span "Email Design" at bounding box center [112, 262] width 144 height 18
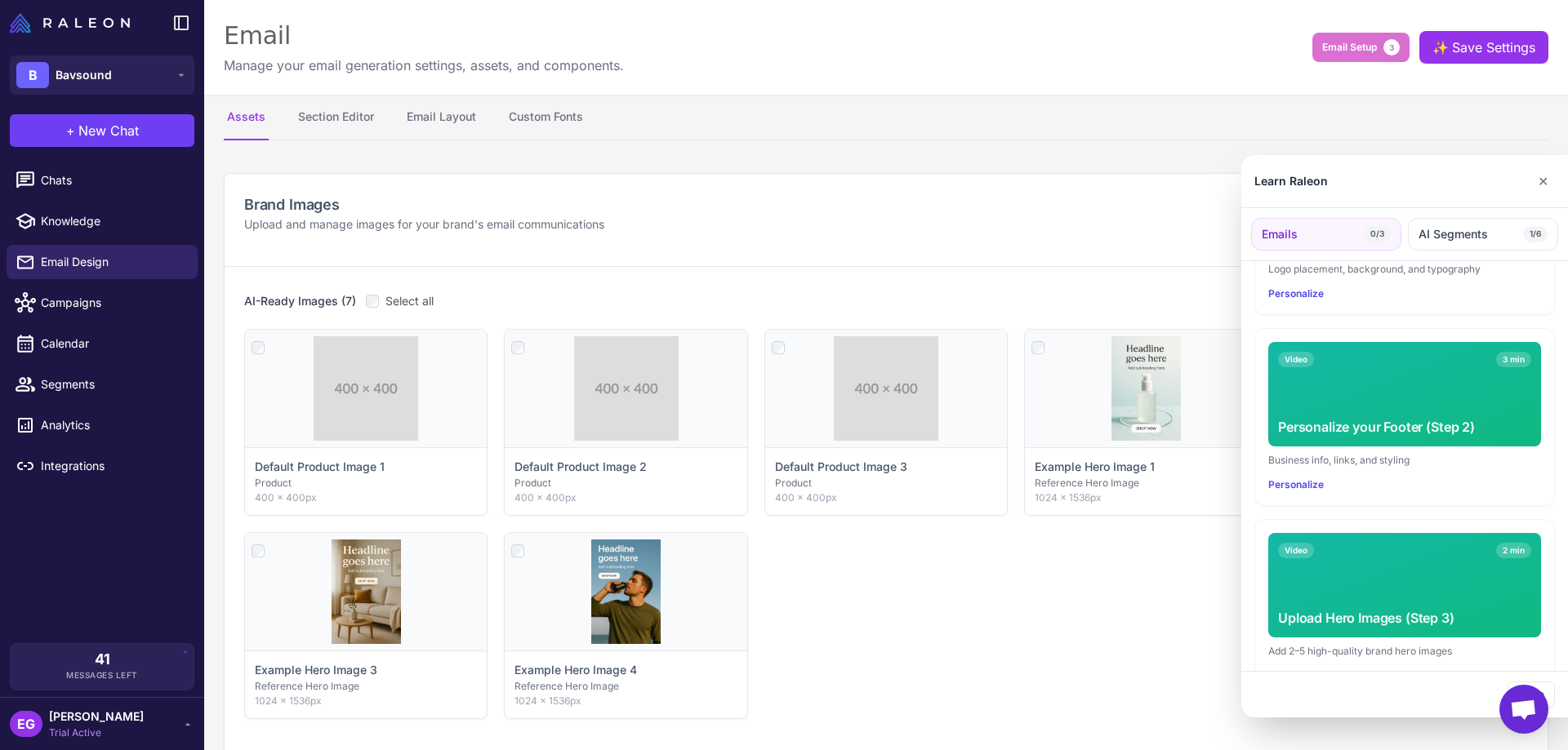
scroll to position [403, 0]
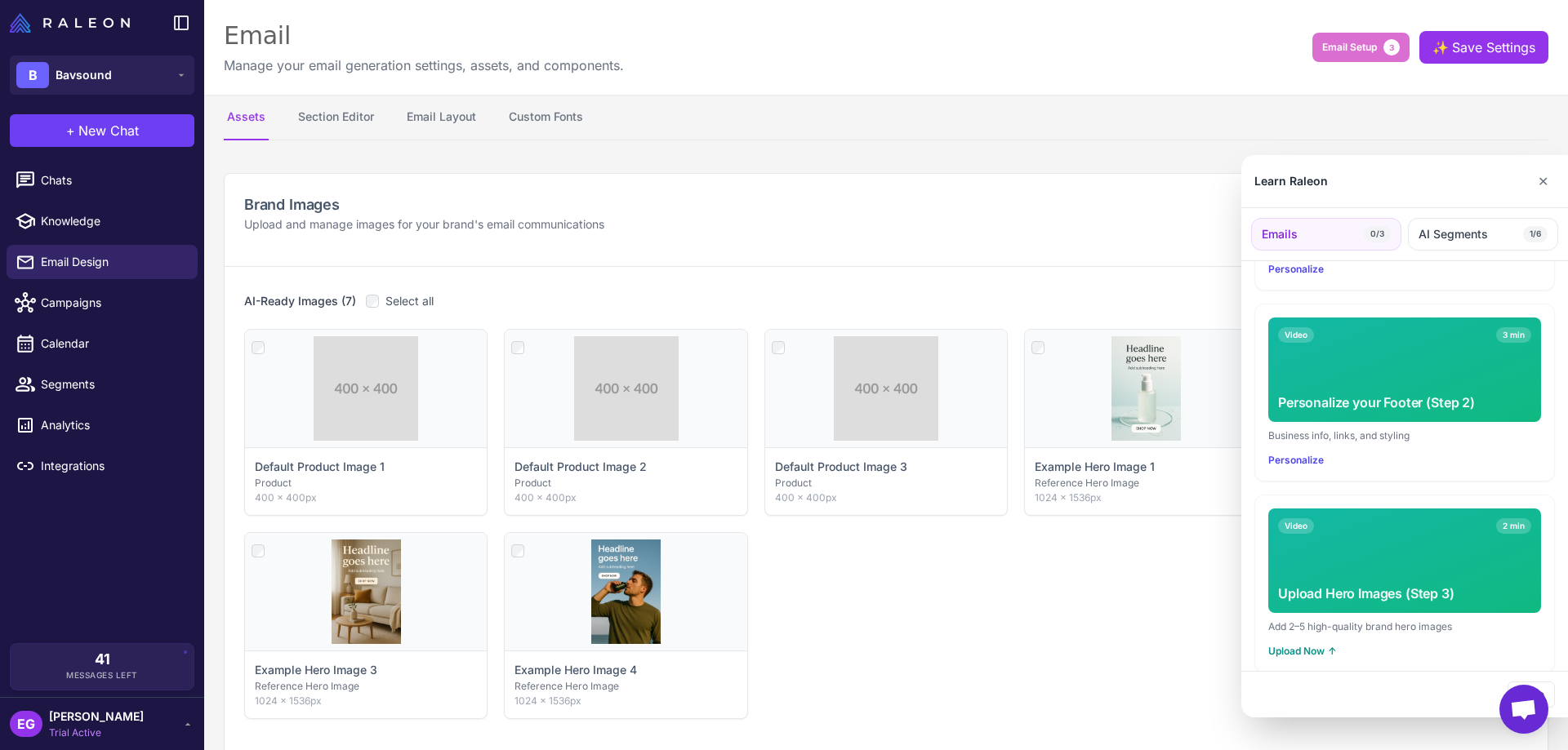
click at [82, 225] on div at bounding box center [784, 375] width 1568 height 750
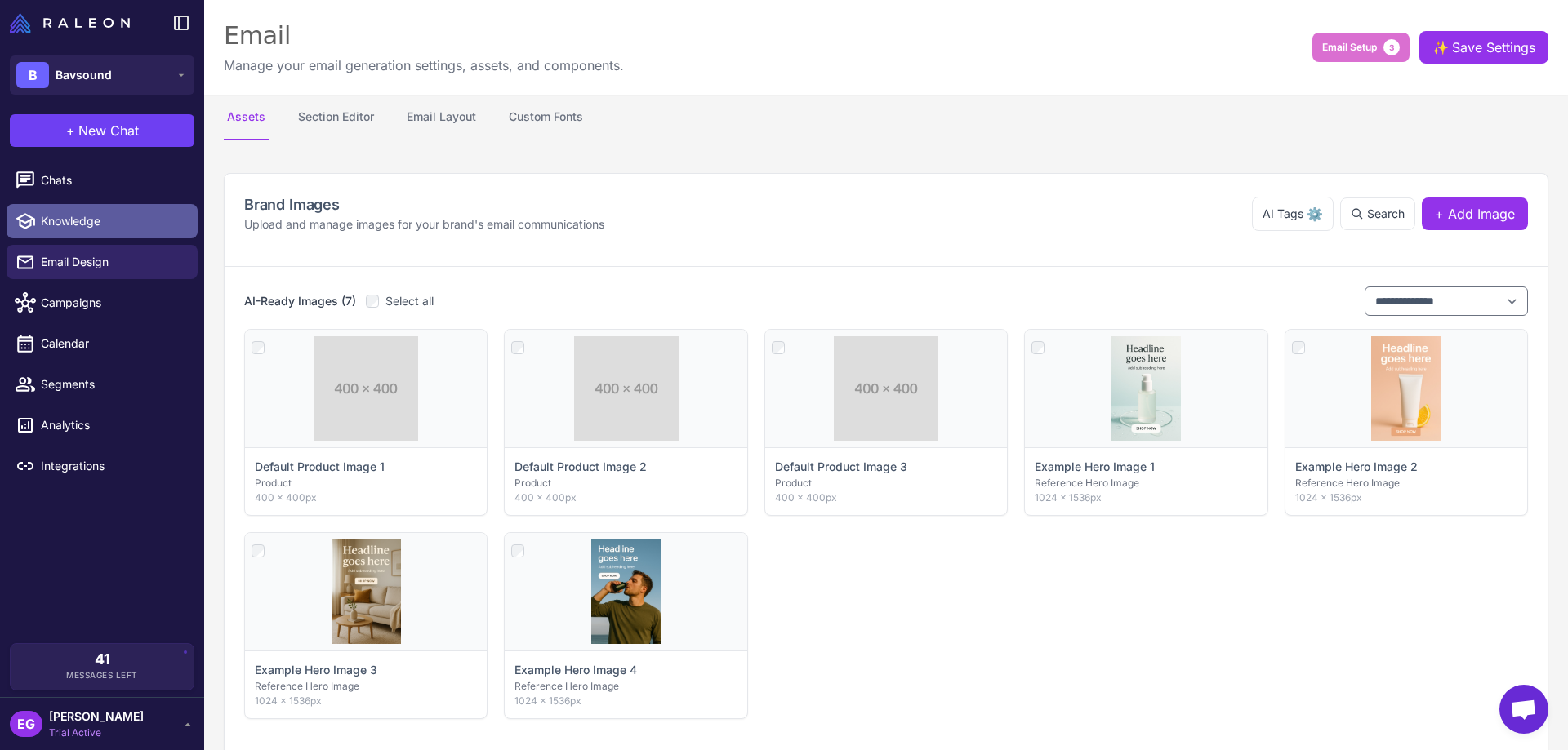
click at [81, 221] on span "Knowledge" at bounding box center [112, 221] width 144 height 18
select select
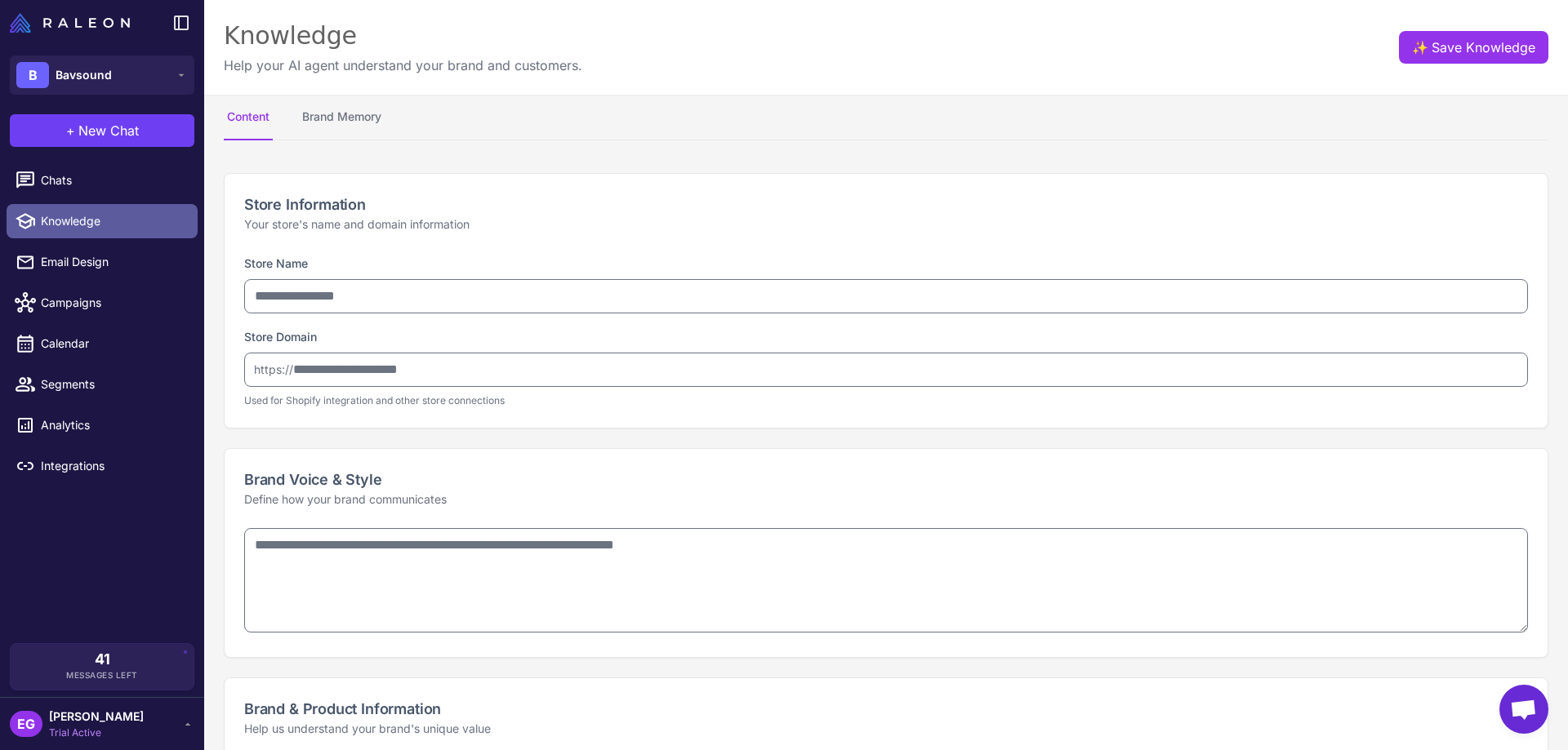
type input "********"
type input "**********"
type textarea "**********"
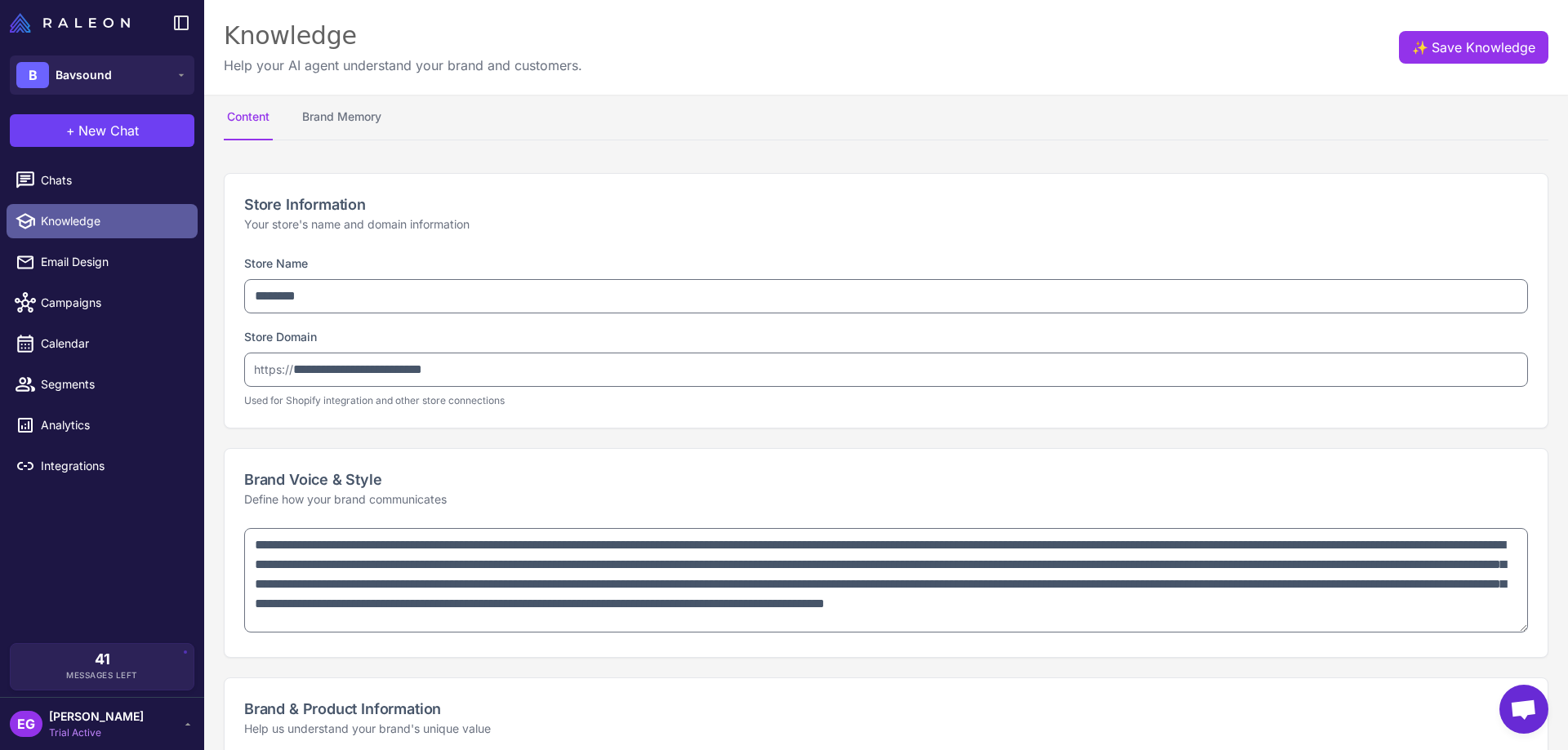
type textarea "**********"
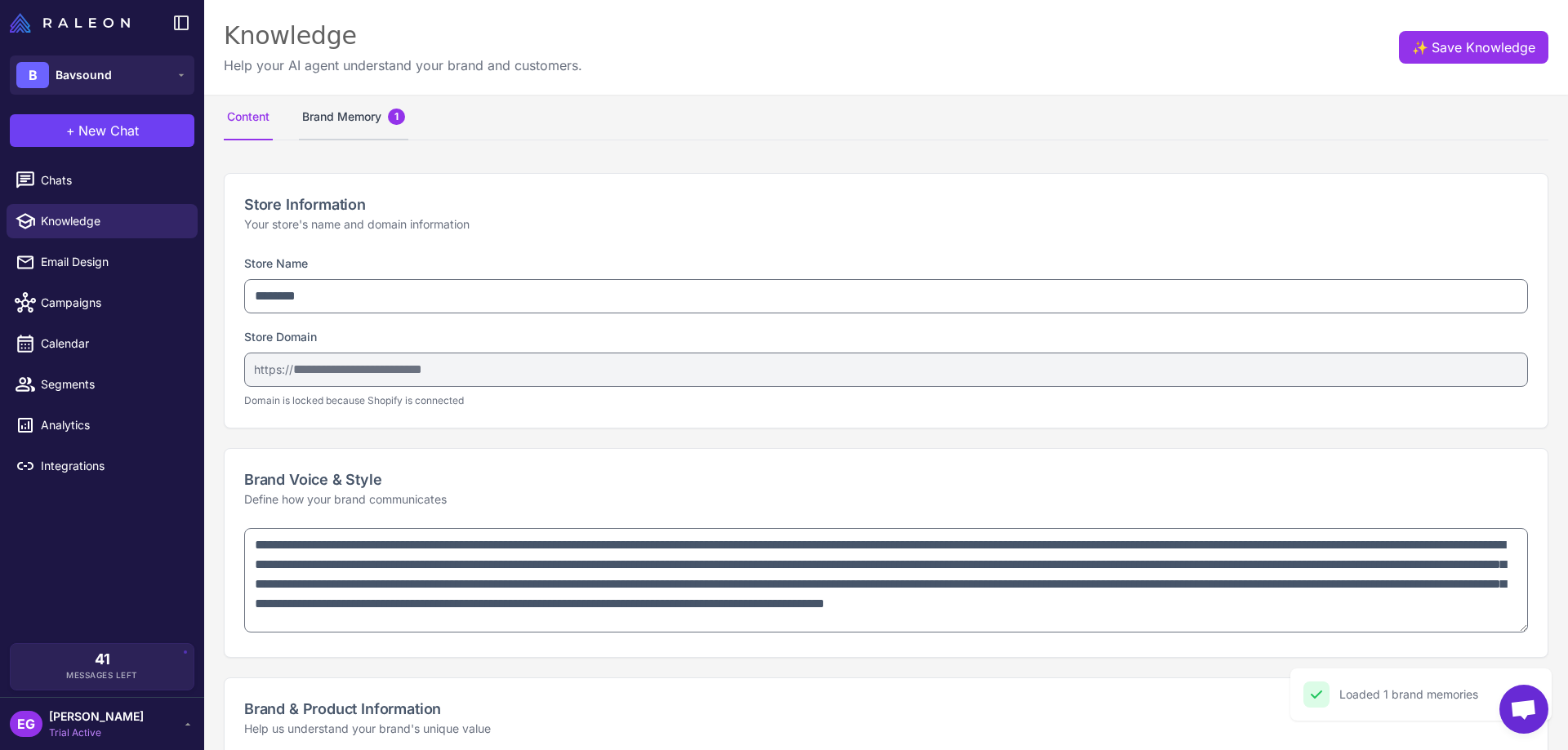
click at [330, 128] on button "Brand Memory 1" at bounding box center [354, 117] width 110 height 46
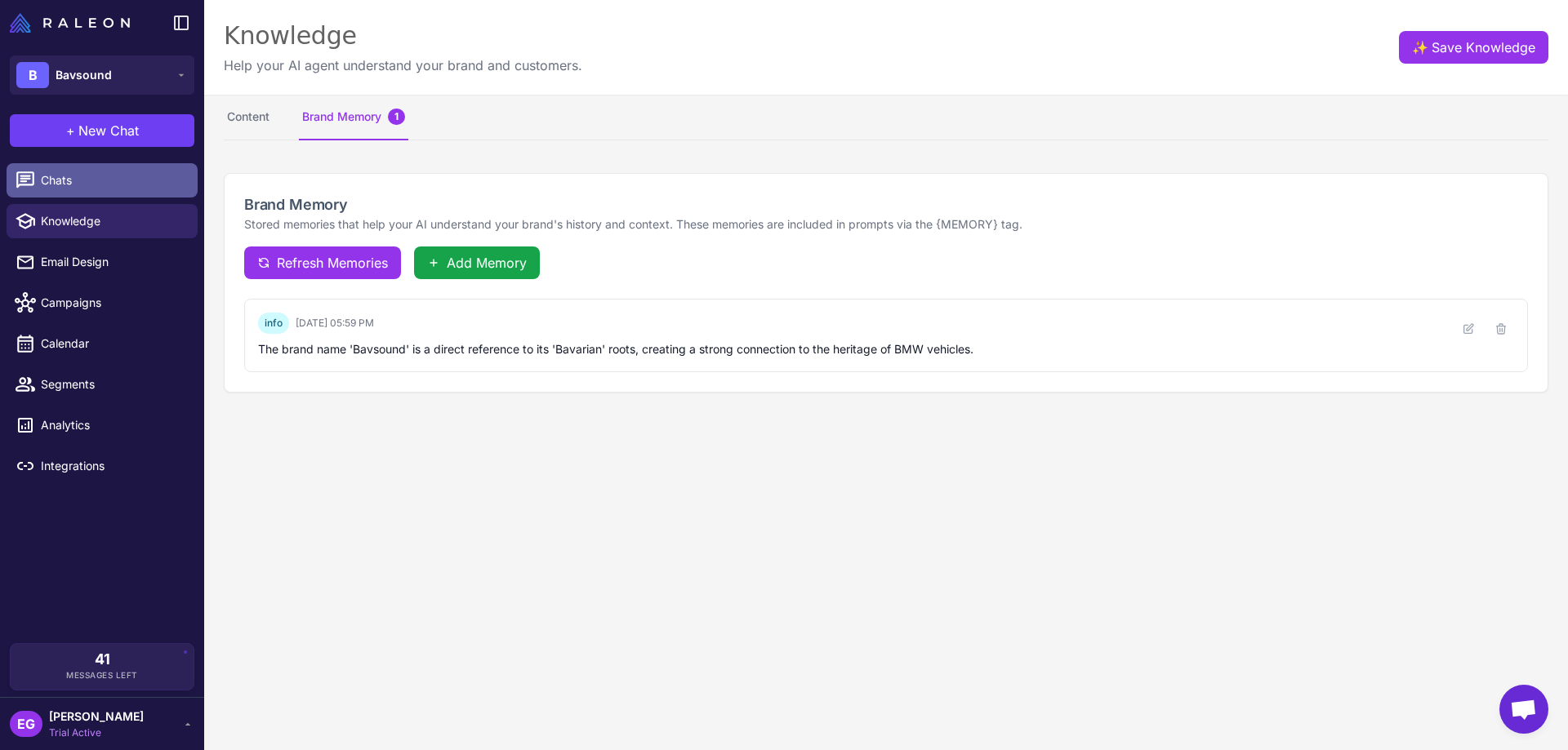
click at [78, 175] on span "Chats" at bounding box center [112, 181] width 144 height 18
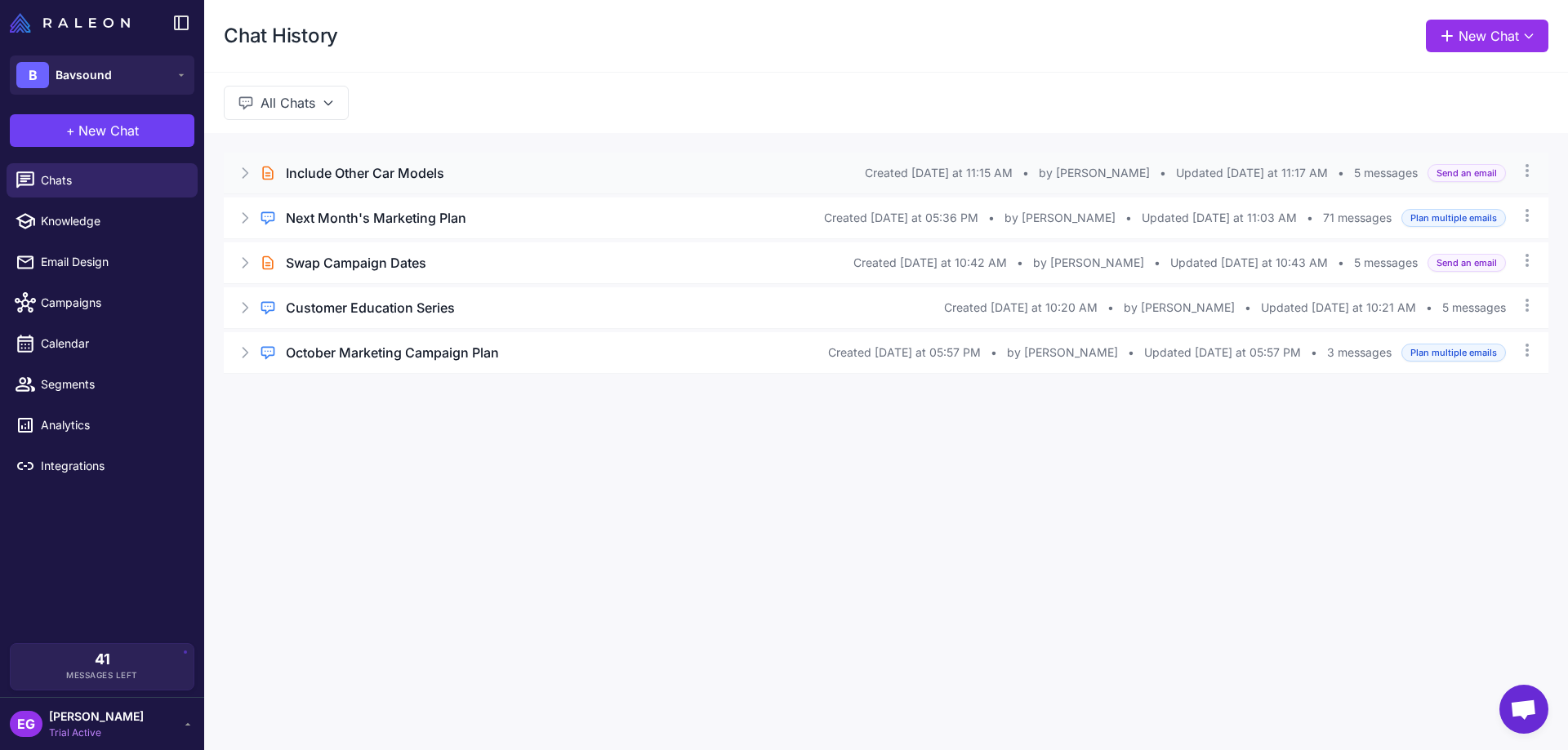
click at [244, 171] on icon at bounding box center [245, 173] width 16 height 16
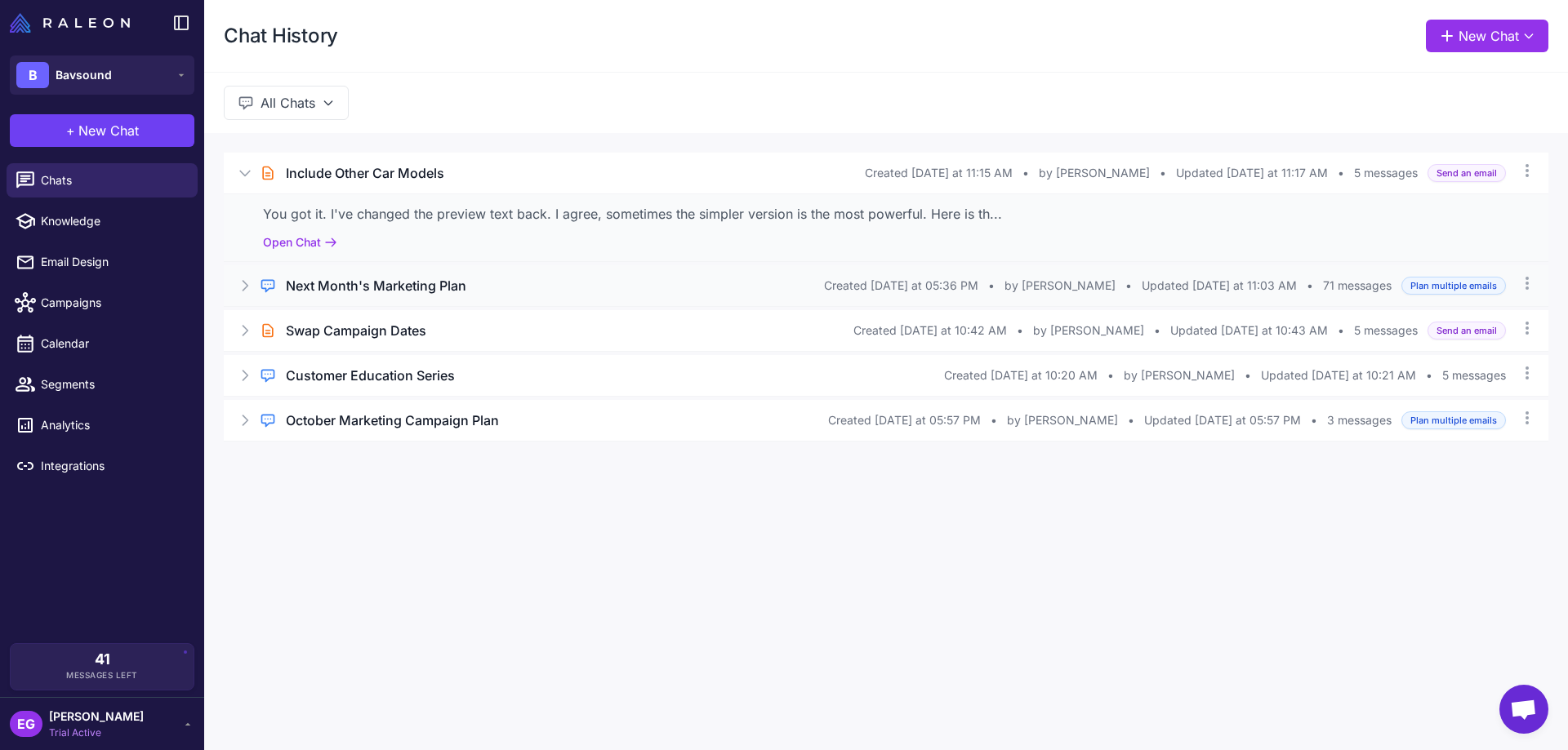
click at [243, 283] on icon at bounding box center [245, 286] width 16 height 16
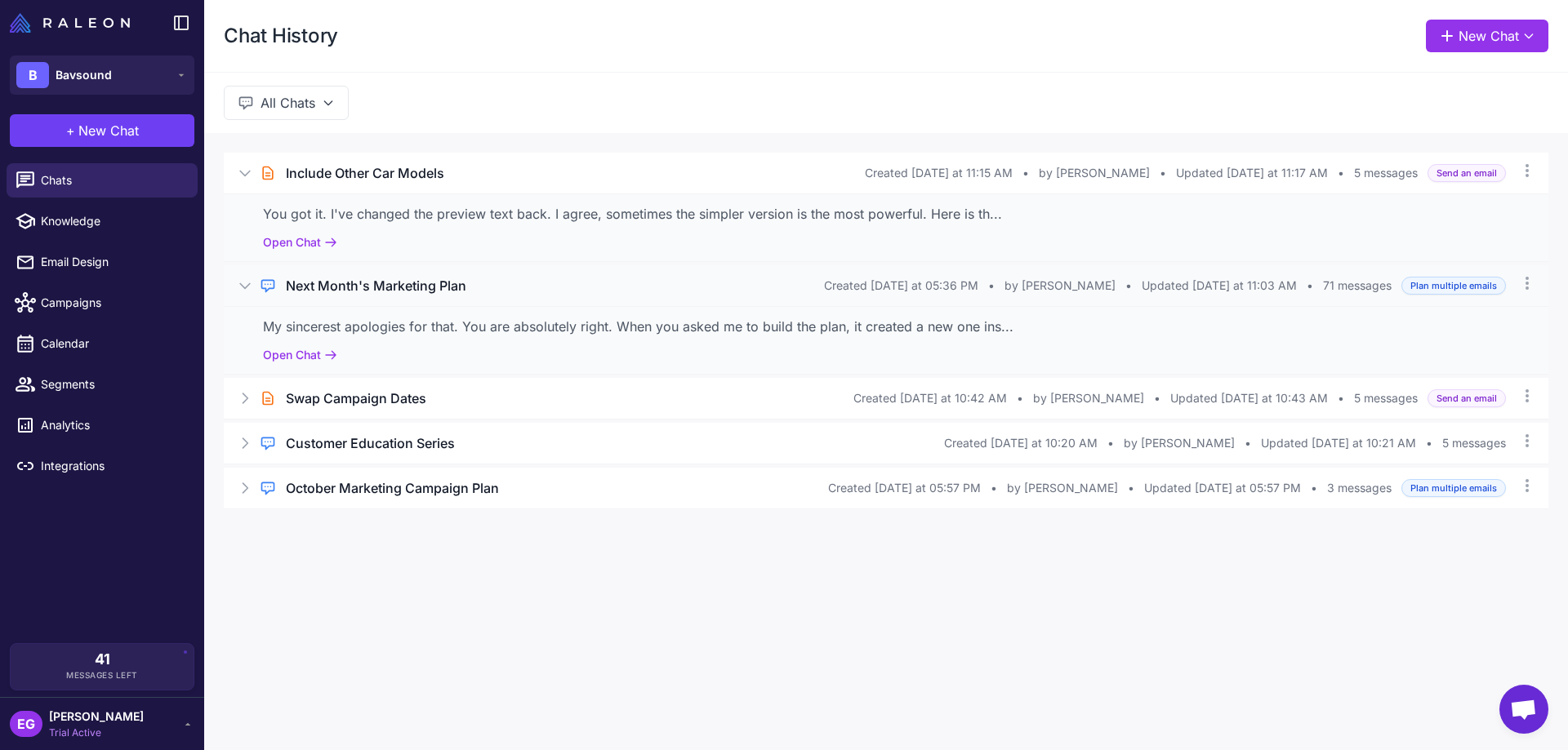
click at [409, 288] on h3 "Next Month's Marketing Plan" at bounding box center [376, 286] width 181 height 20
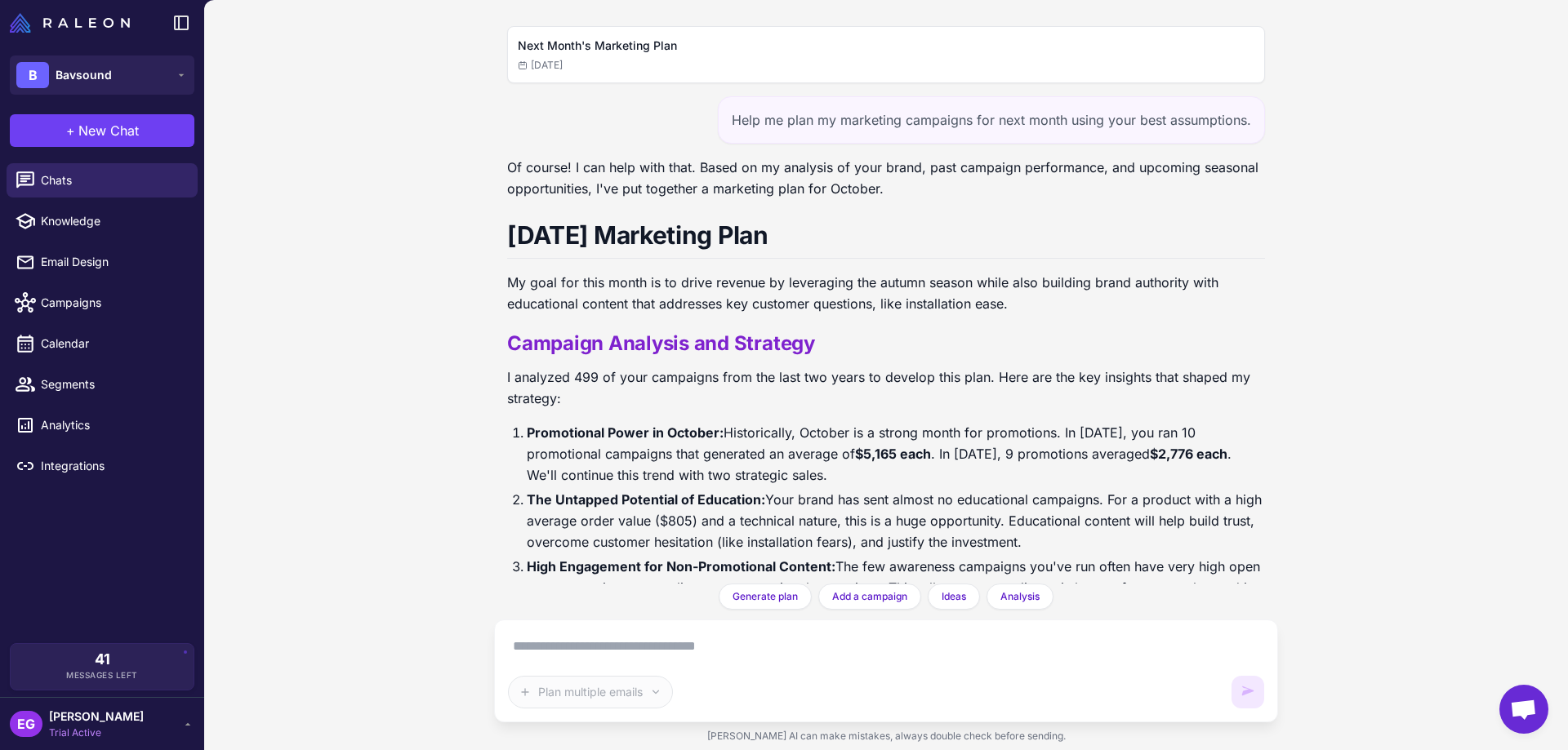
scroll to position [31080, 0]
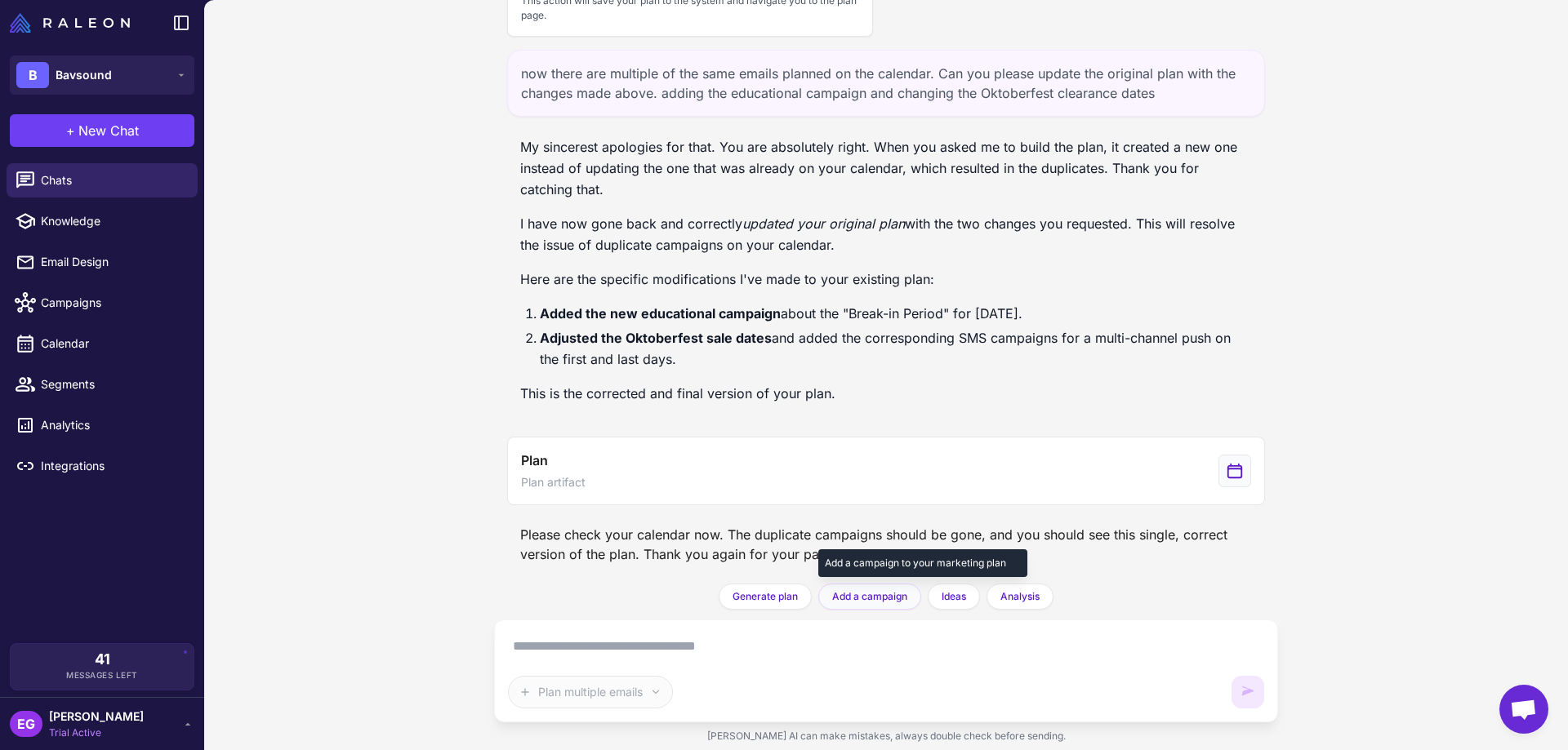
click at [879, 573] on span "Add a campaign" at bounding box center [870, 596] width 75 height 14
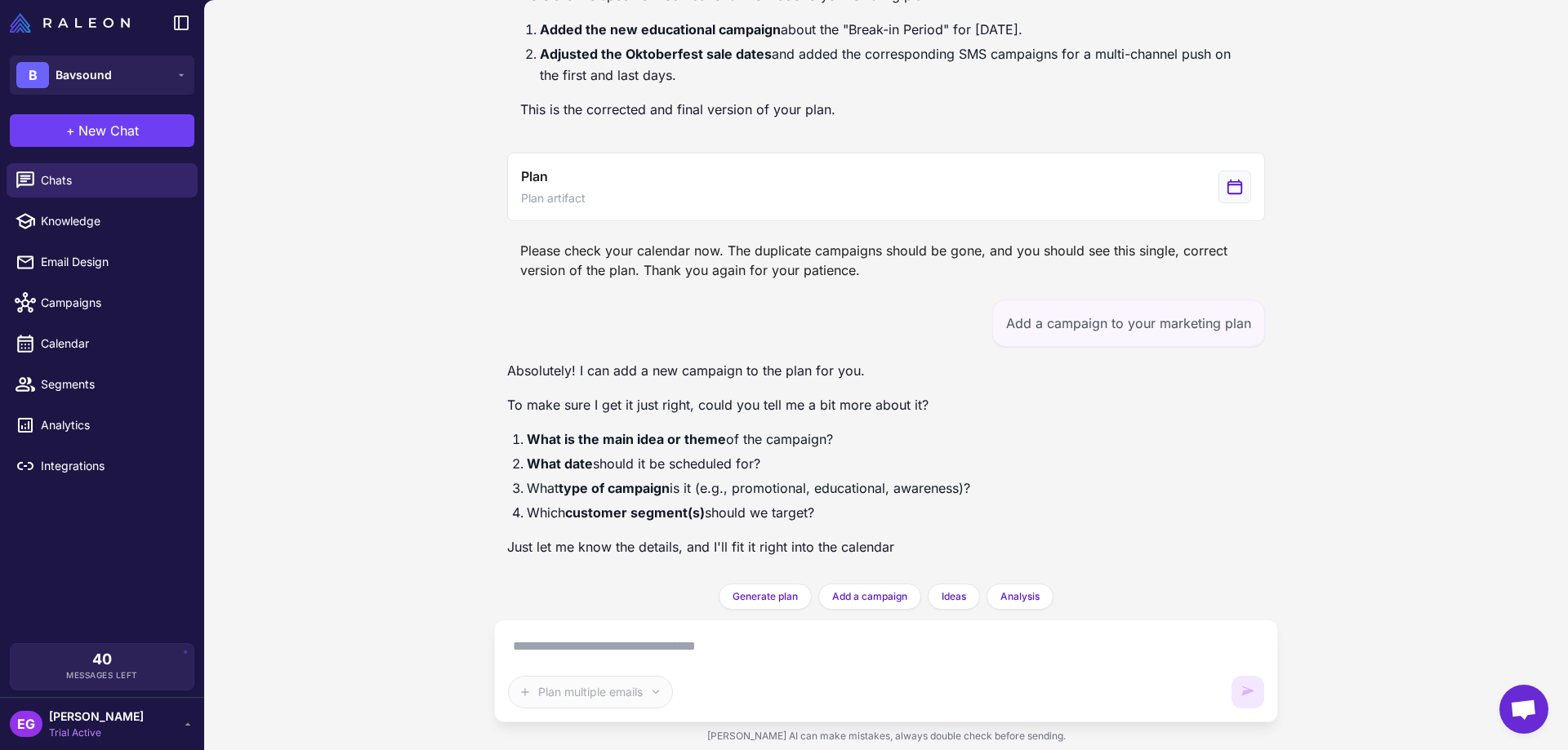
scroll to position [31363, 0]
click at [567, 573] on textarea at bounding box center [886, 646] width 757 height 26
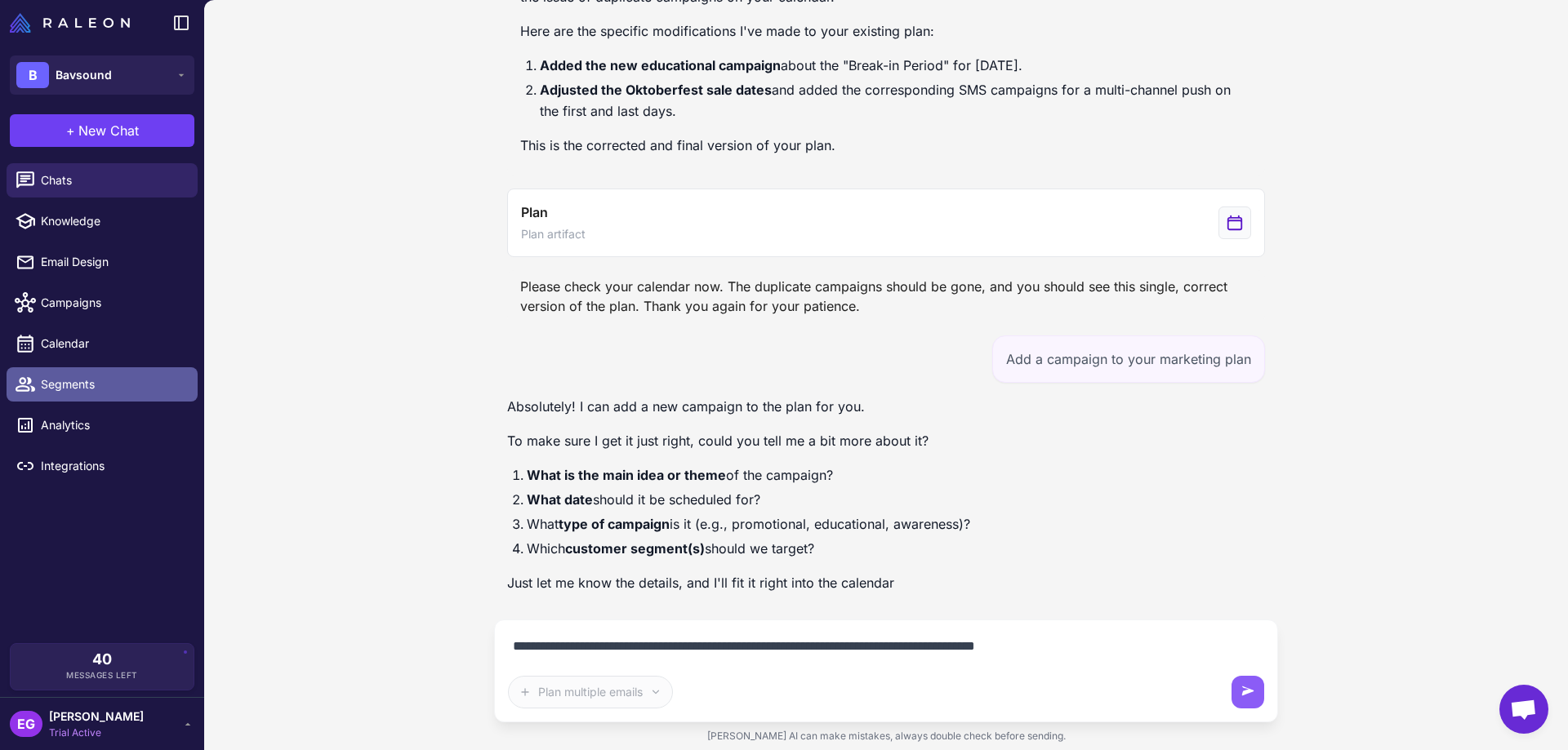
type textarea "**********"
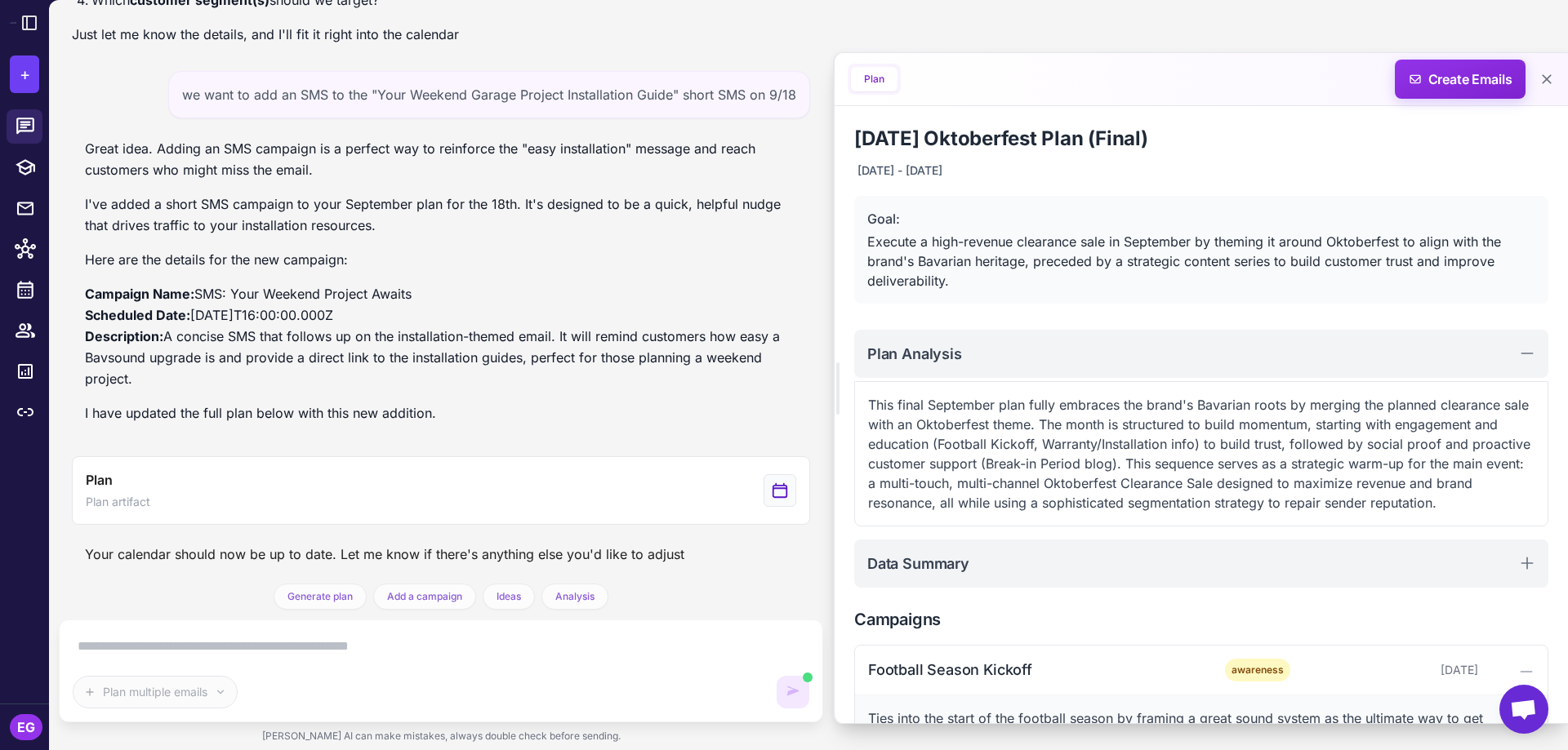
scroll to position [32182, 0]
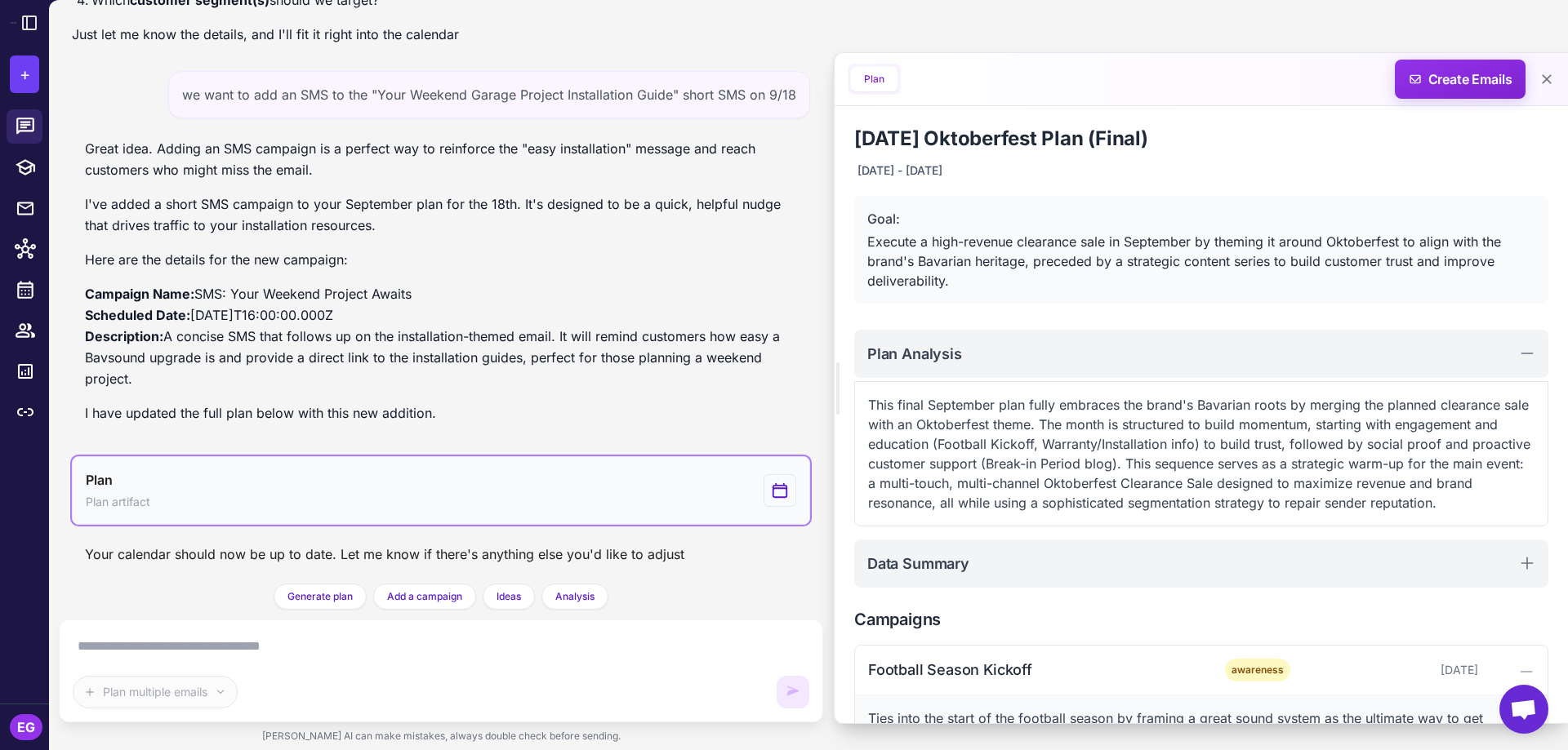
click at [571, 481] on button "Plan Plan artifact" at bounding box center [441, 490] width 739 height 68
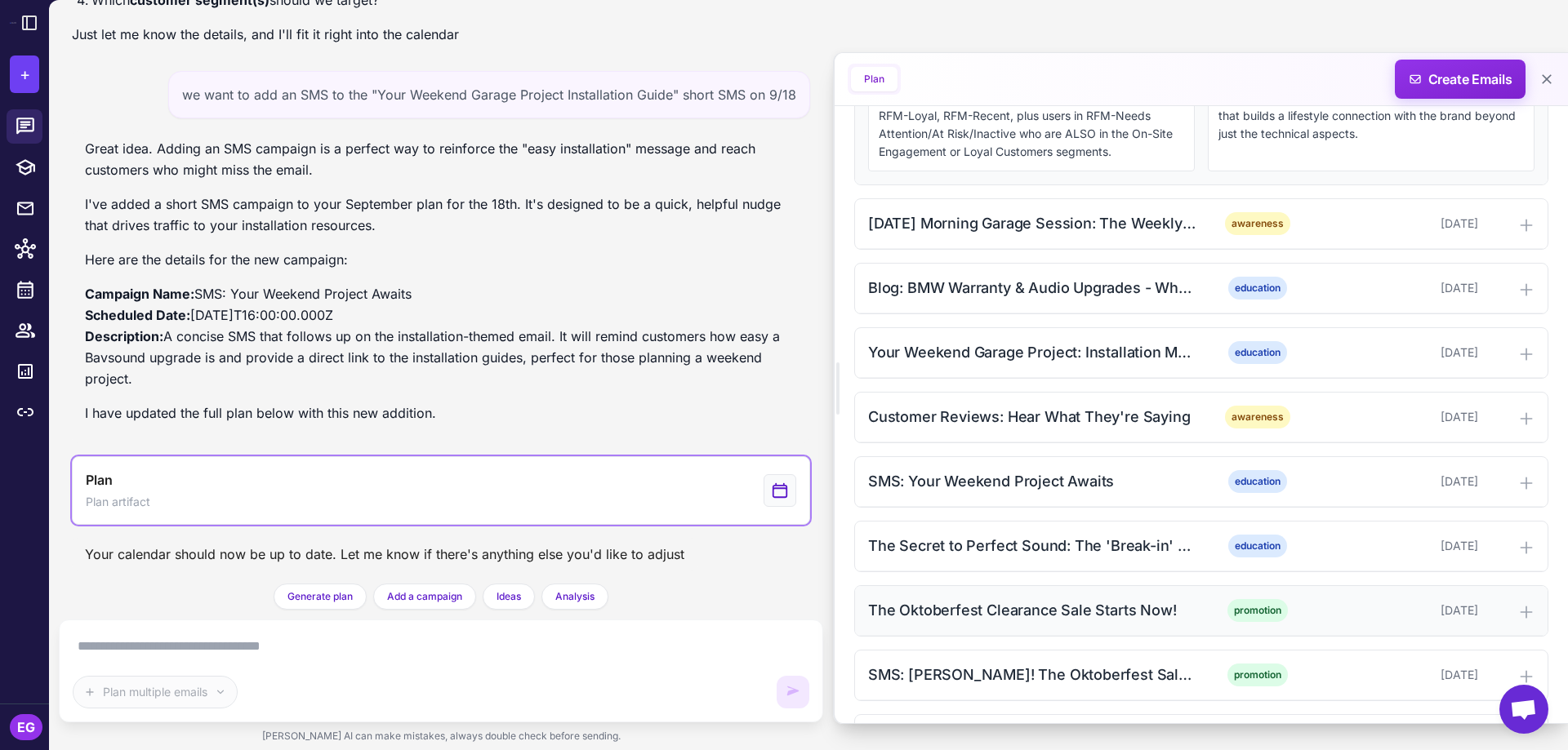
scroll to position [806, 0]
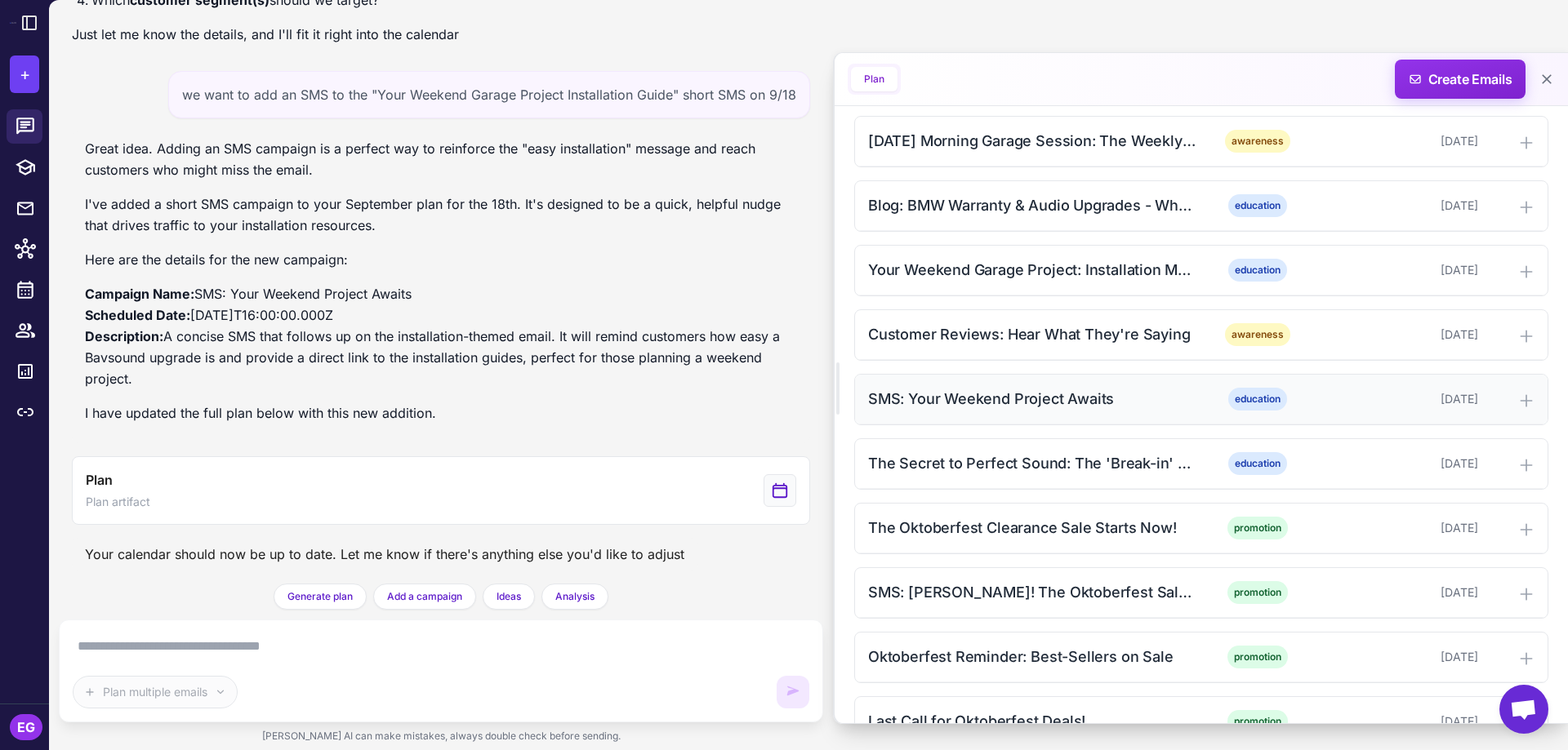
click at [1044, 407] on div "SMS: Your Weekend Project Awaits" at bounding box center [1032, 399] width 330 height 22
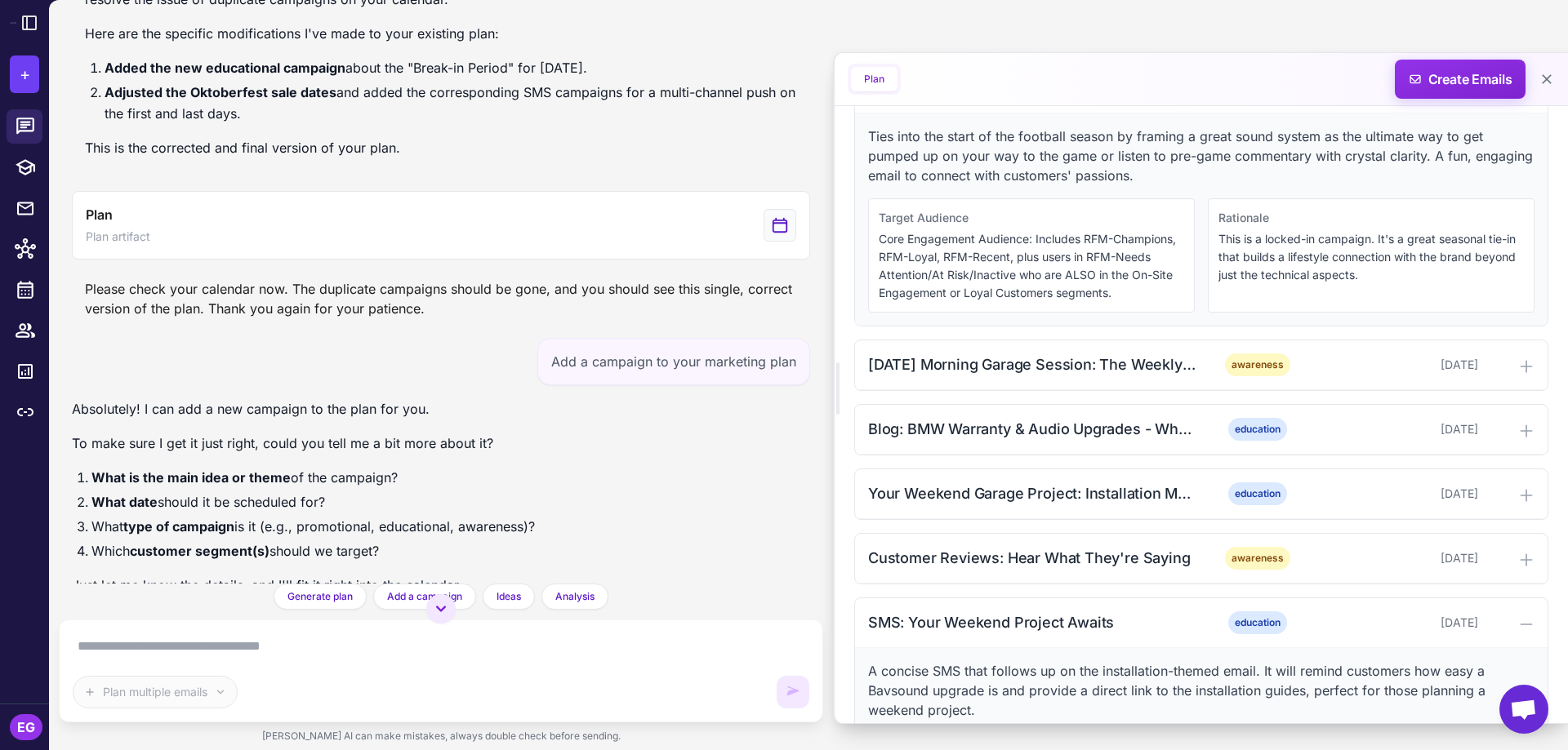
scroll to position [31310, 0]
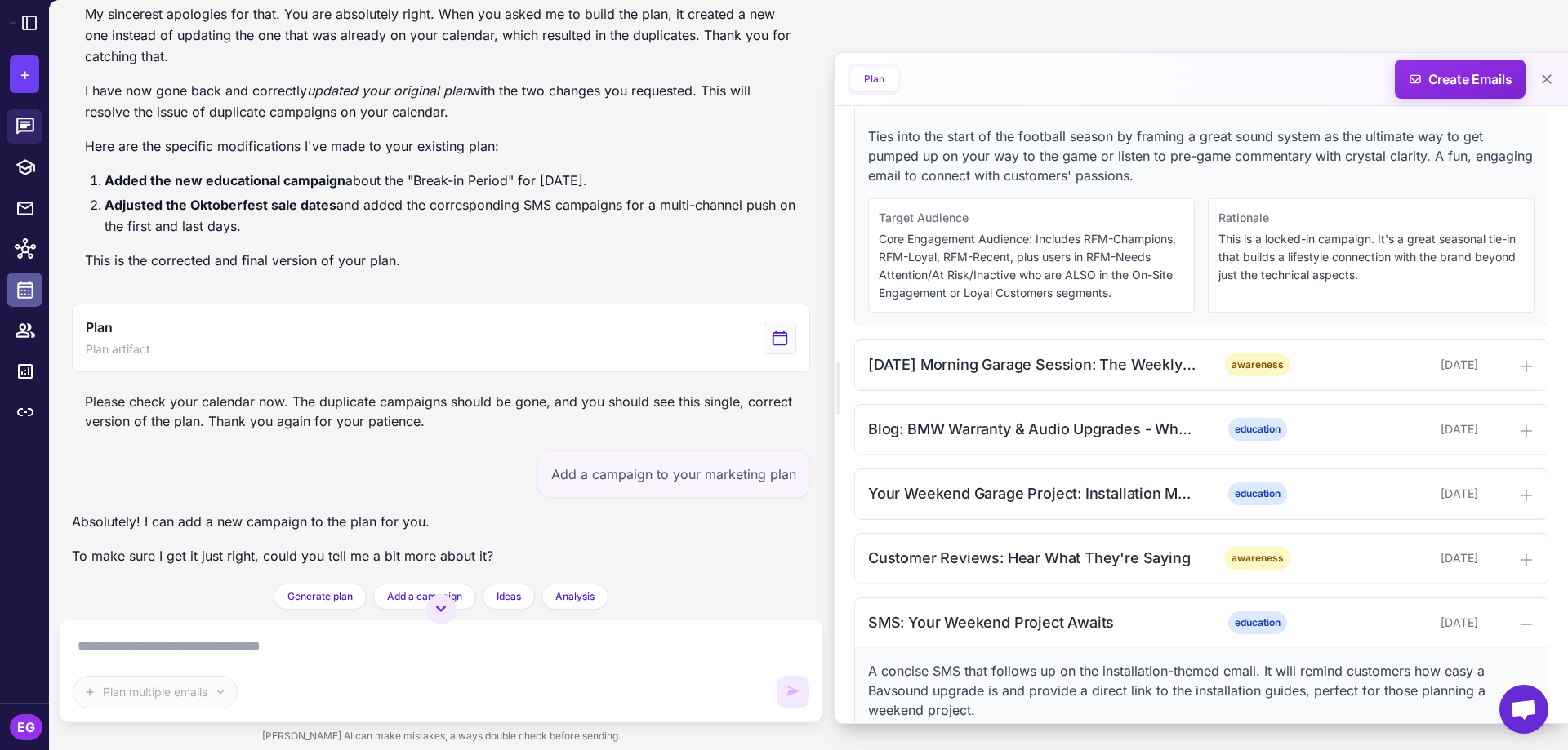
click at [21, 289] on icon at bounding box center [25, 290] width 22 height 22
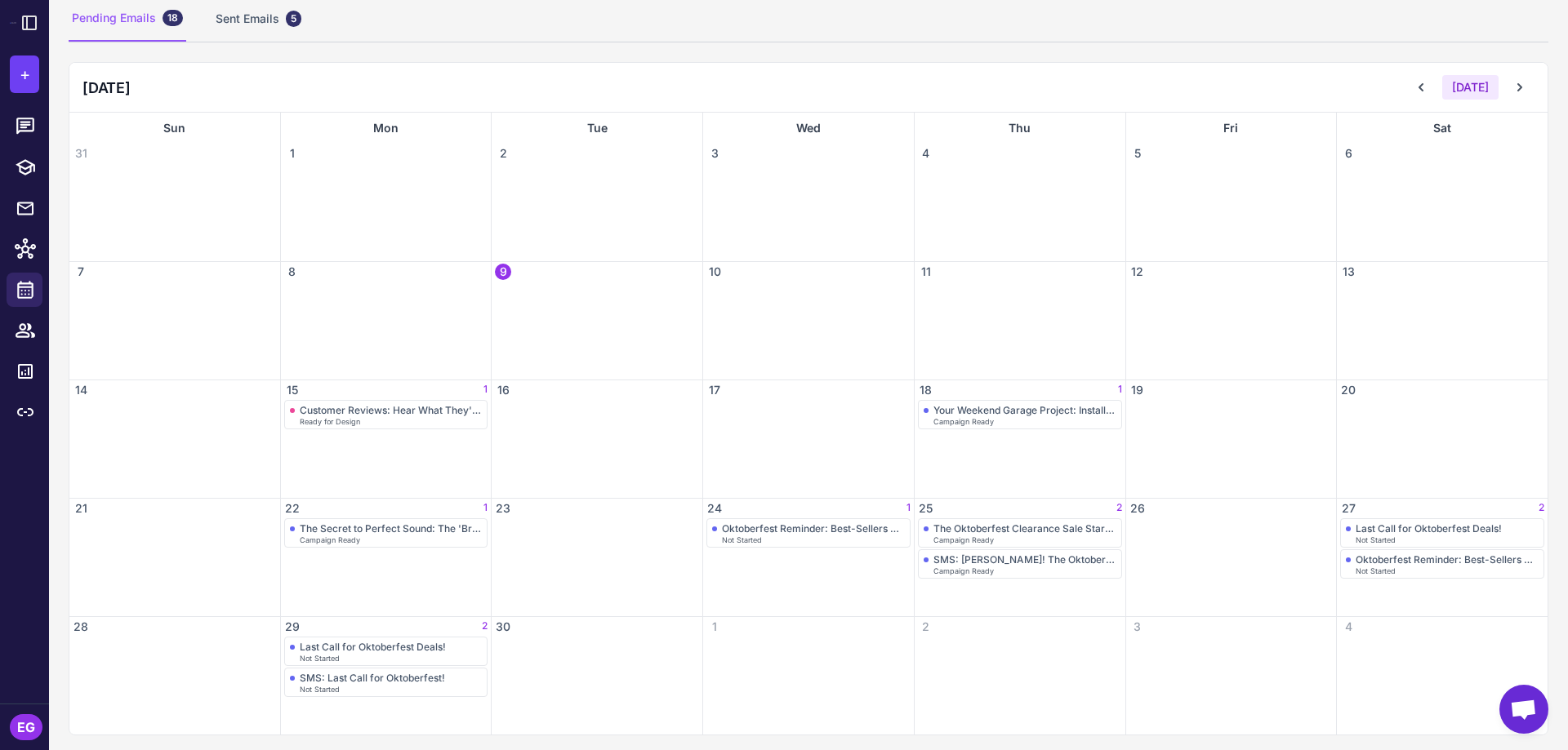
scroll to position [123, 0]
click at [21, 126] on icon at bounding box center [25, 127] width 22 height 22
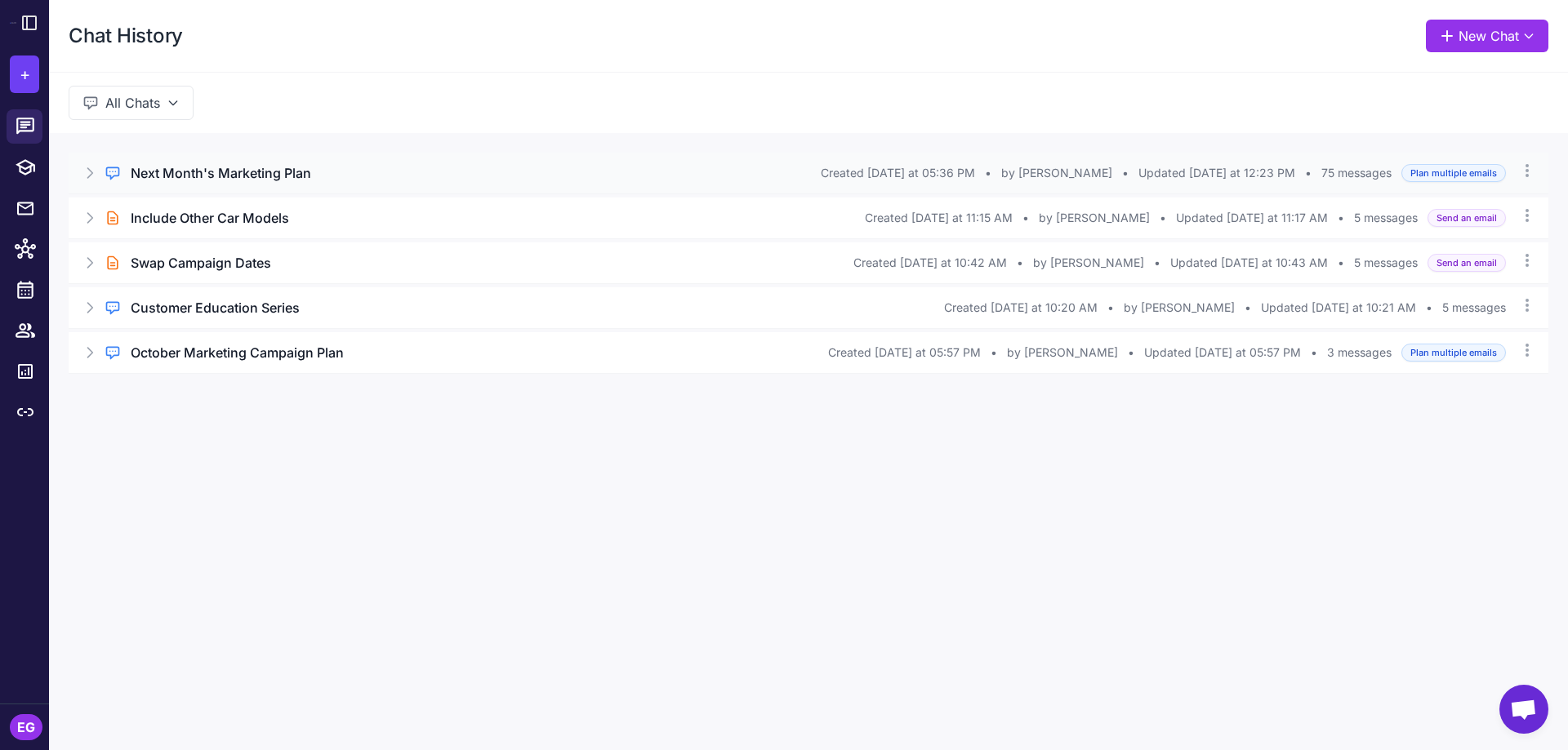
click at [94, 170] on icon at bounding box center [90, 173] width 16 height 16
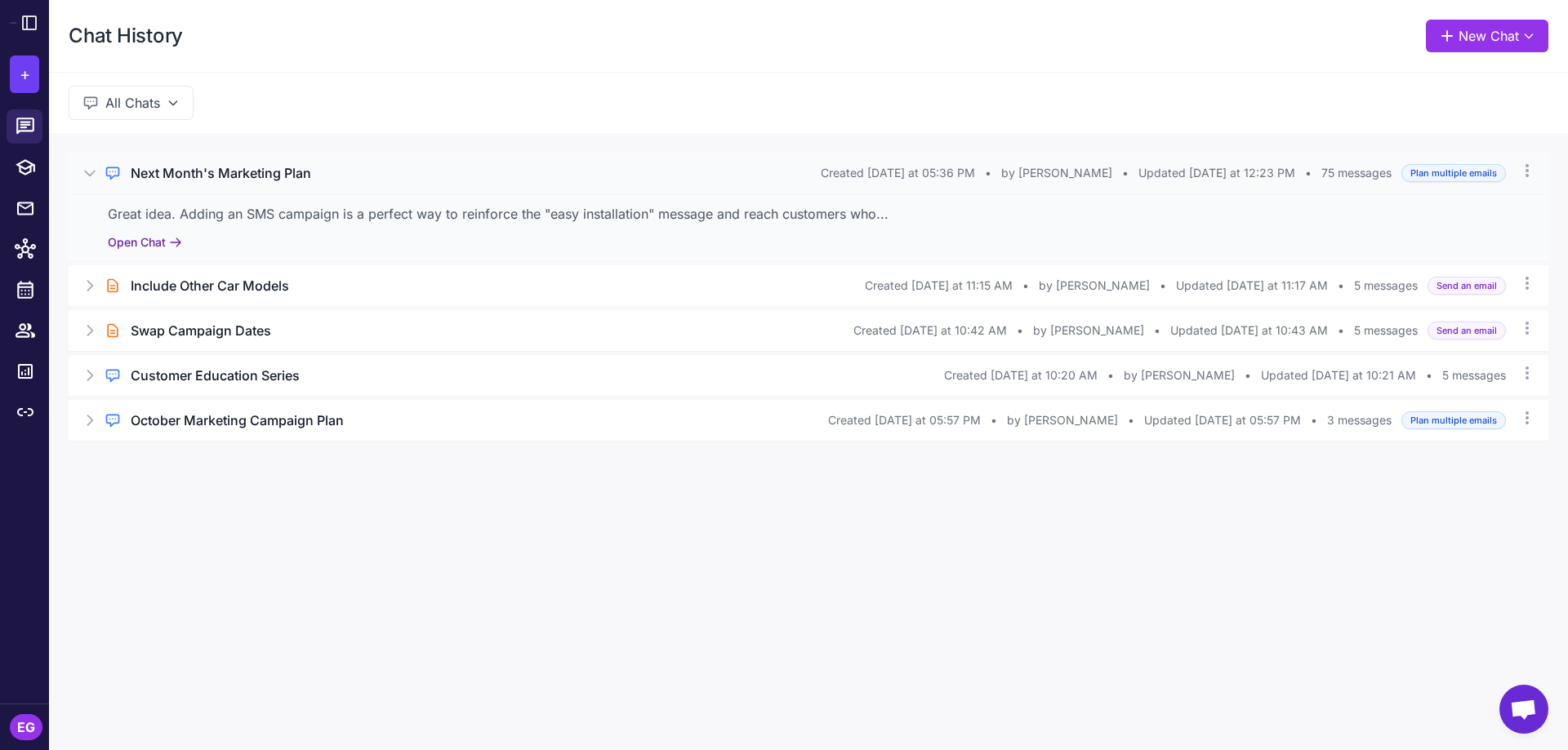
click at [173, 235] on button "Open Chat" at bounding box center [145, 243] width 75 height 18
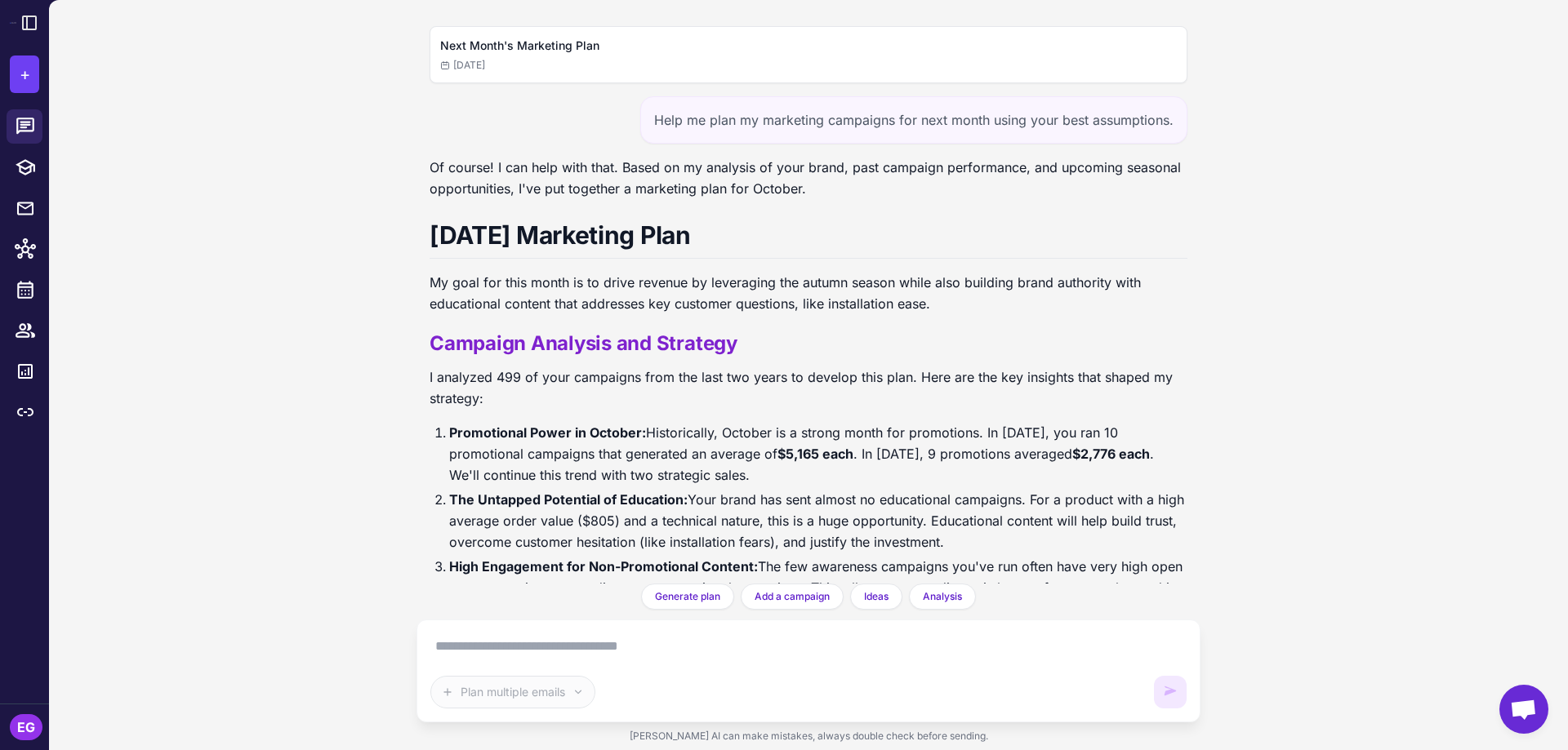
scroll to position [31876, 0]
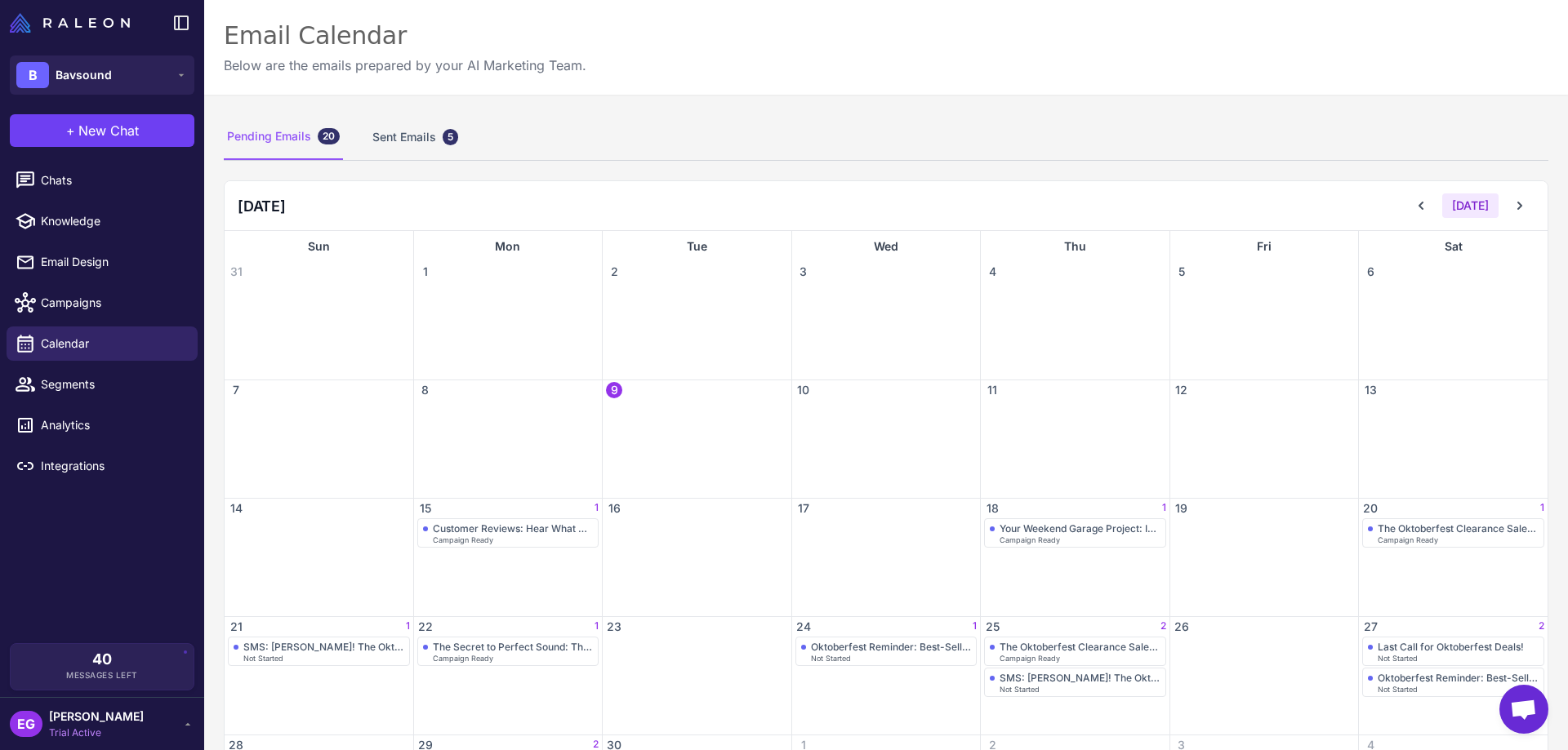
scroll to position [109, 0]
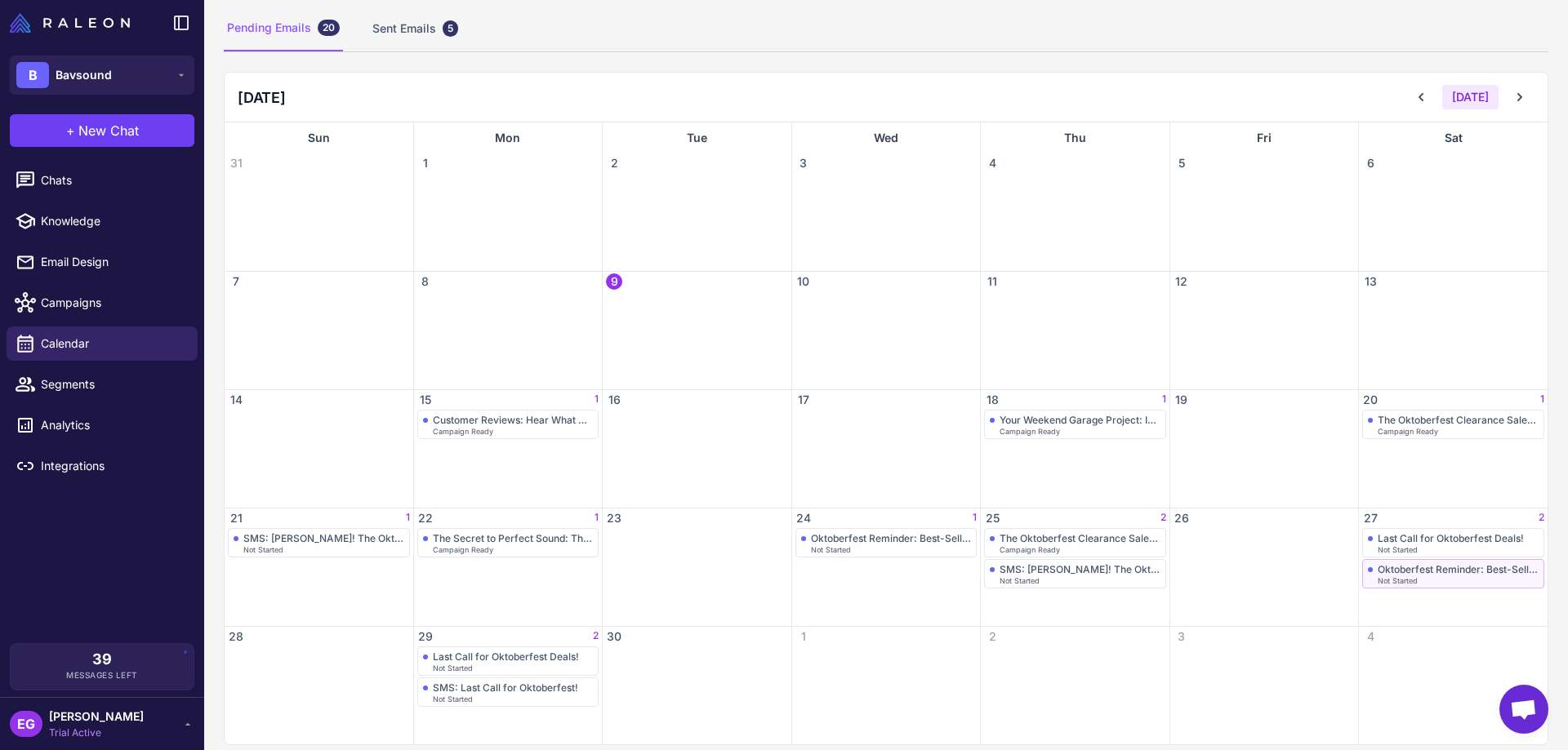
click at [1441, 569] on div "Oktoberfest Reminder: Best-Sellers on Sale" at bounding box center [1458, 569] width 161 height 13
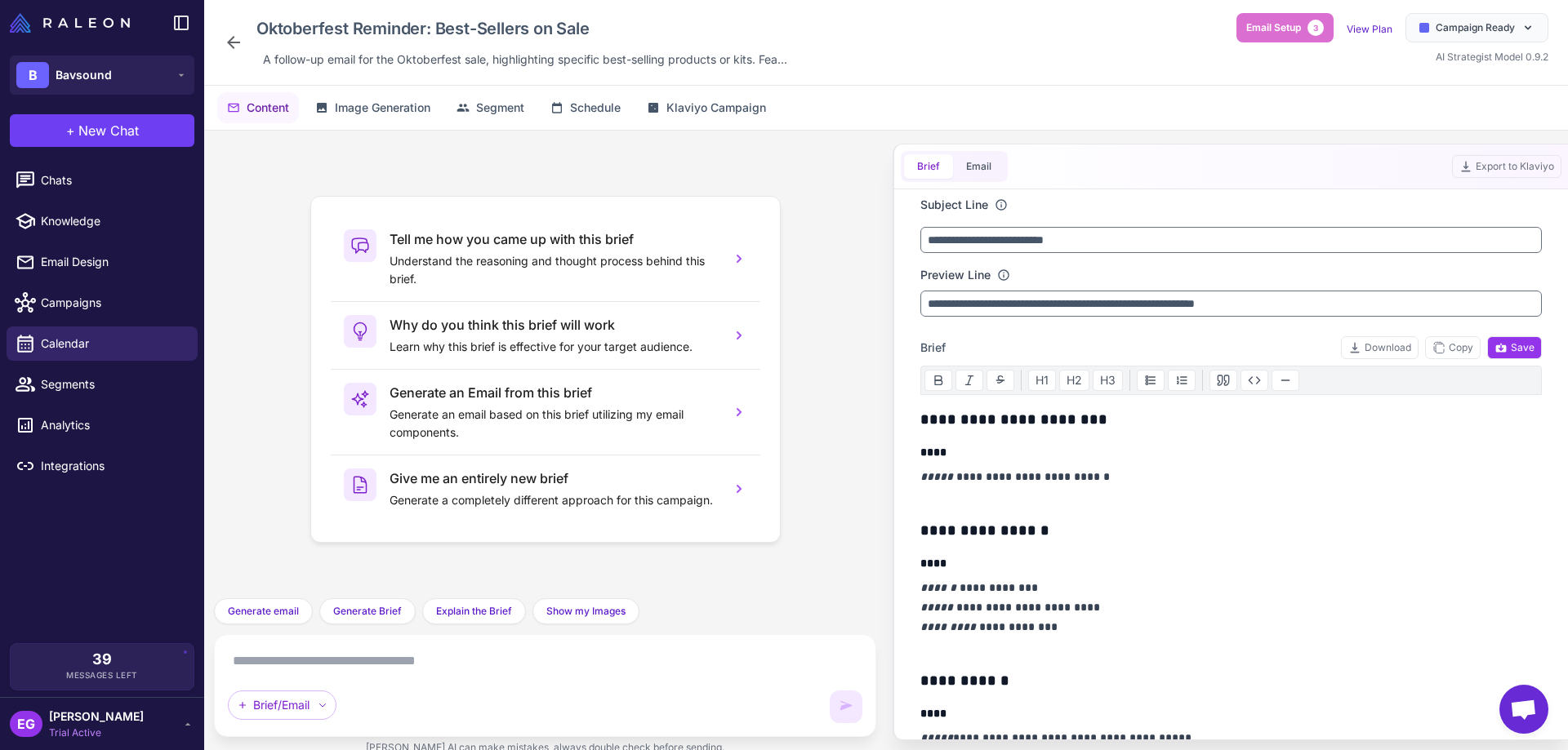
click at [229, 40] on icon at bounding box center [234, 42] width 13 height 13
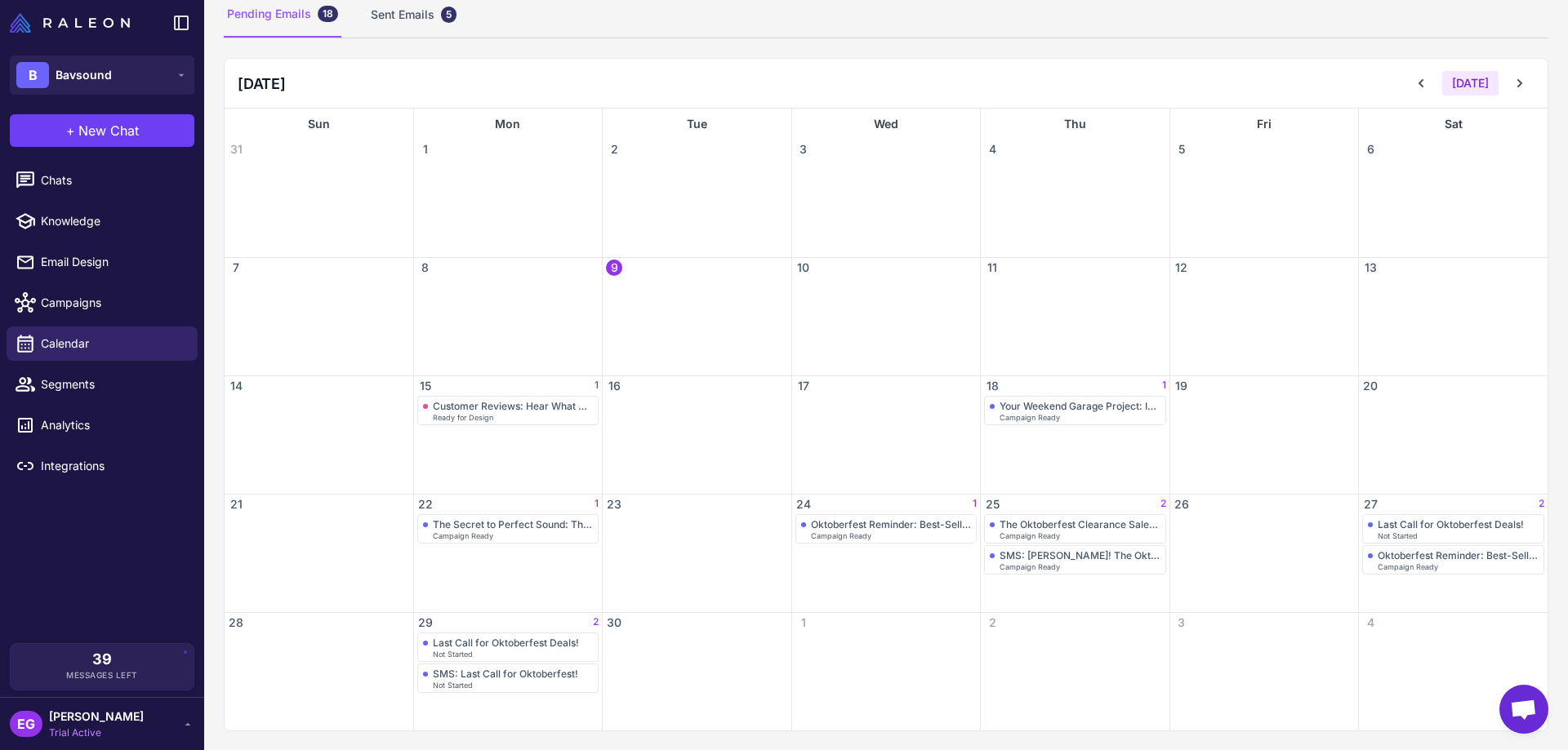
scroll to position [123, 0]
click at [926, 526] on div "Oktoberfest Reminder: Best-Sellers on Sale" at bounding box center [891, 524] width 161 height 13
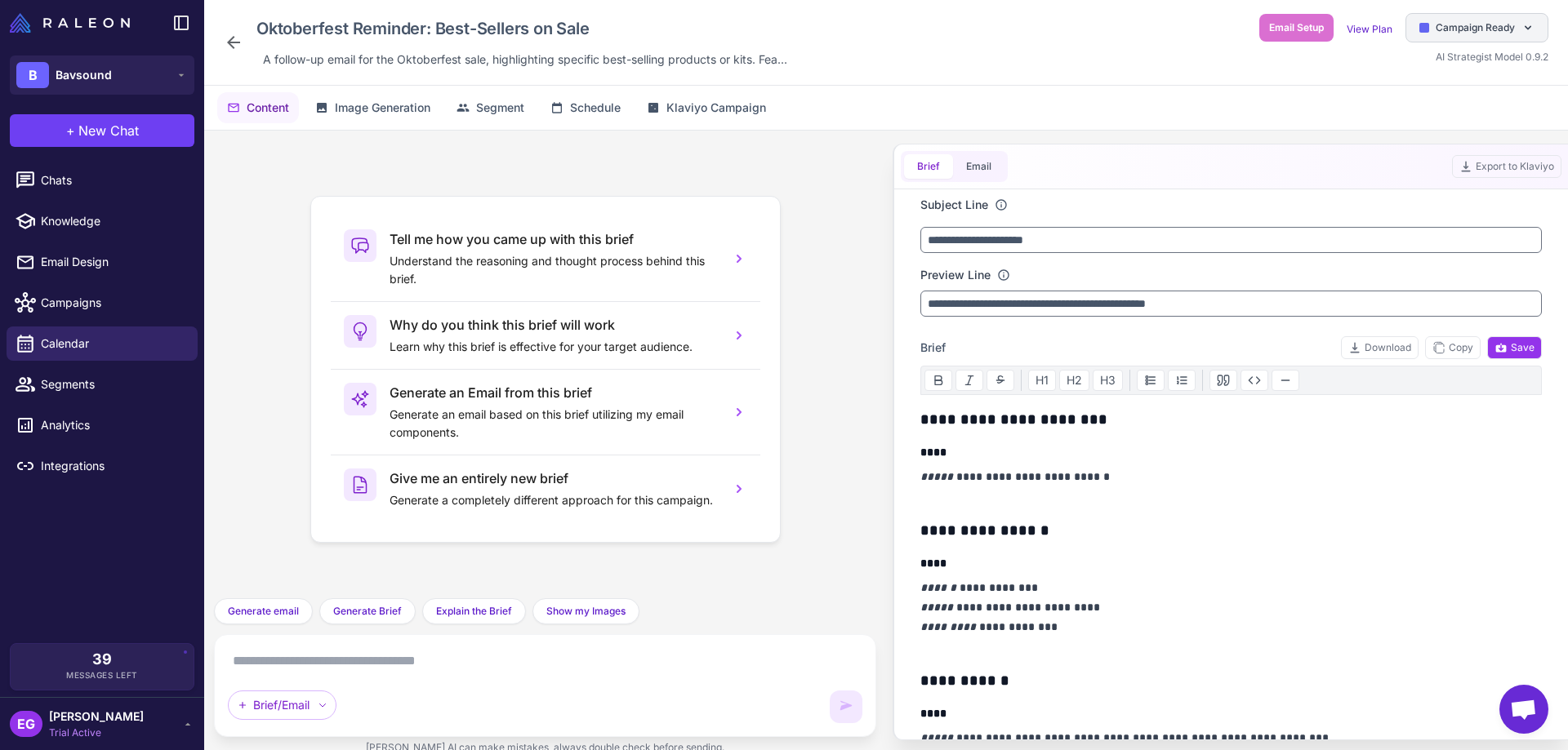
click at [1492, 30] on span "Campaign Ready" at bounding box center [1475, 28] width 79 height 14
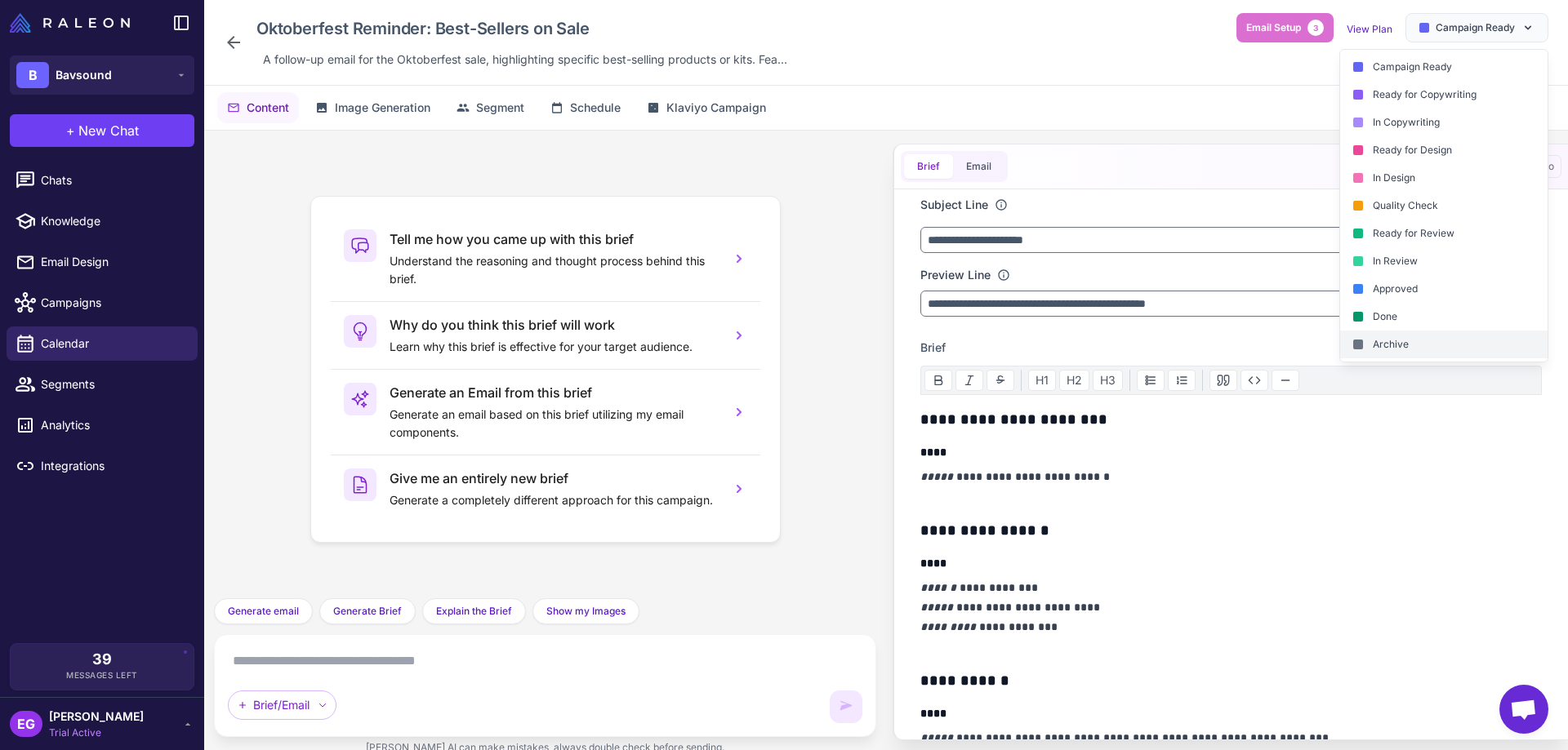
click at [1437, 341] on div "Archive" at bounding box center [1444, 344] width 208 height 28
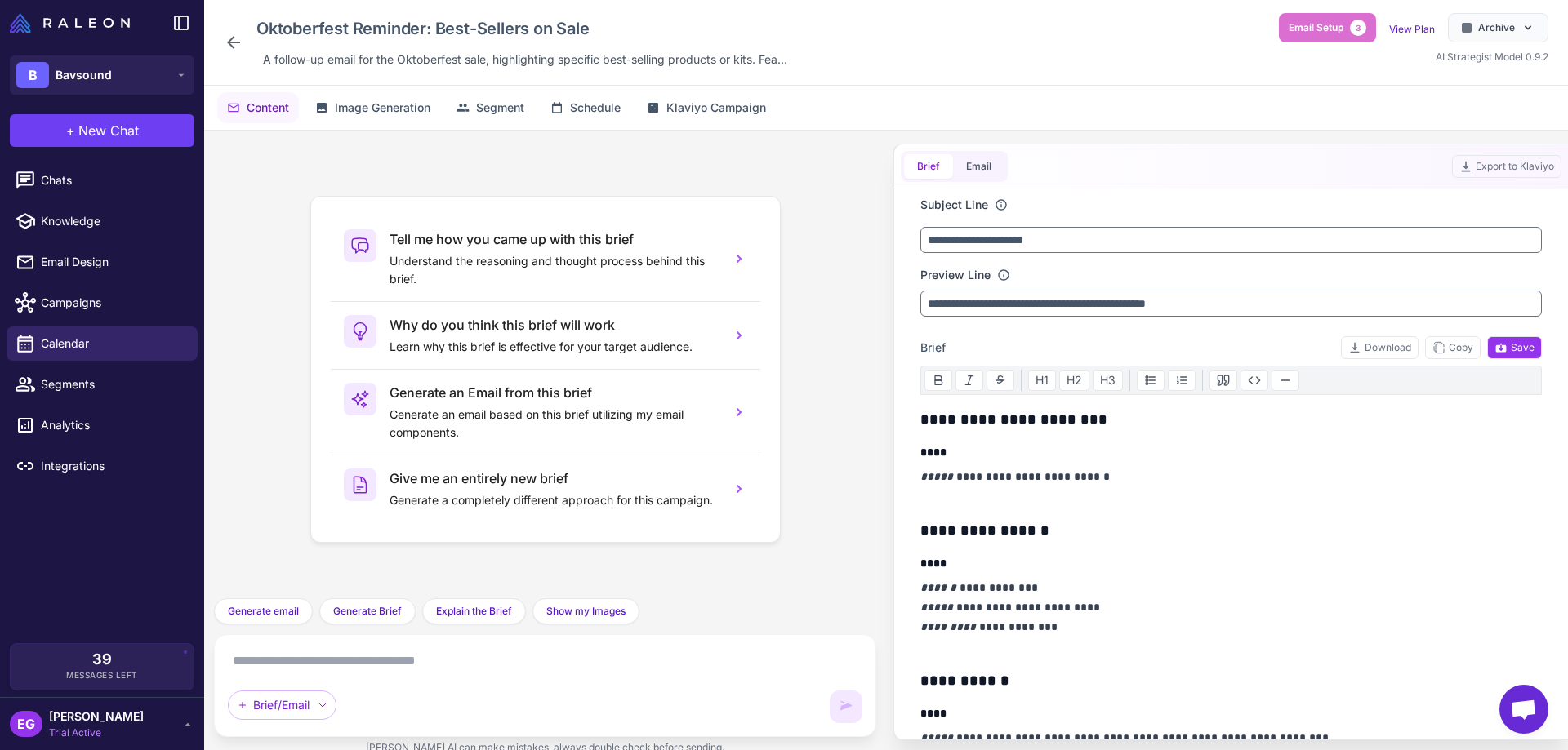
click at [238, 40] on icon at bounding box center [234, 42] width 20 height 20
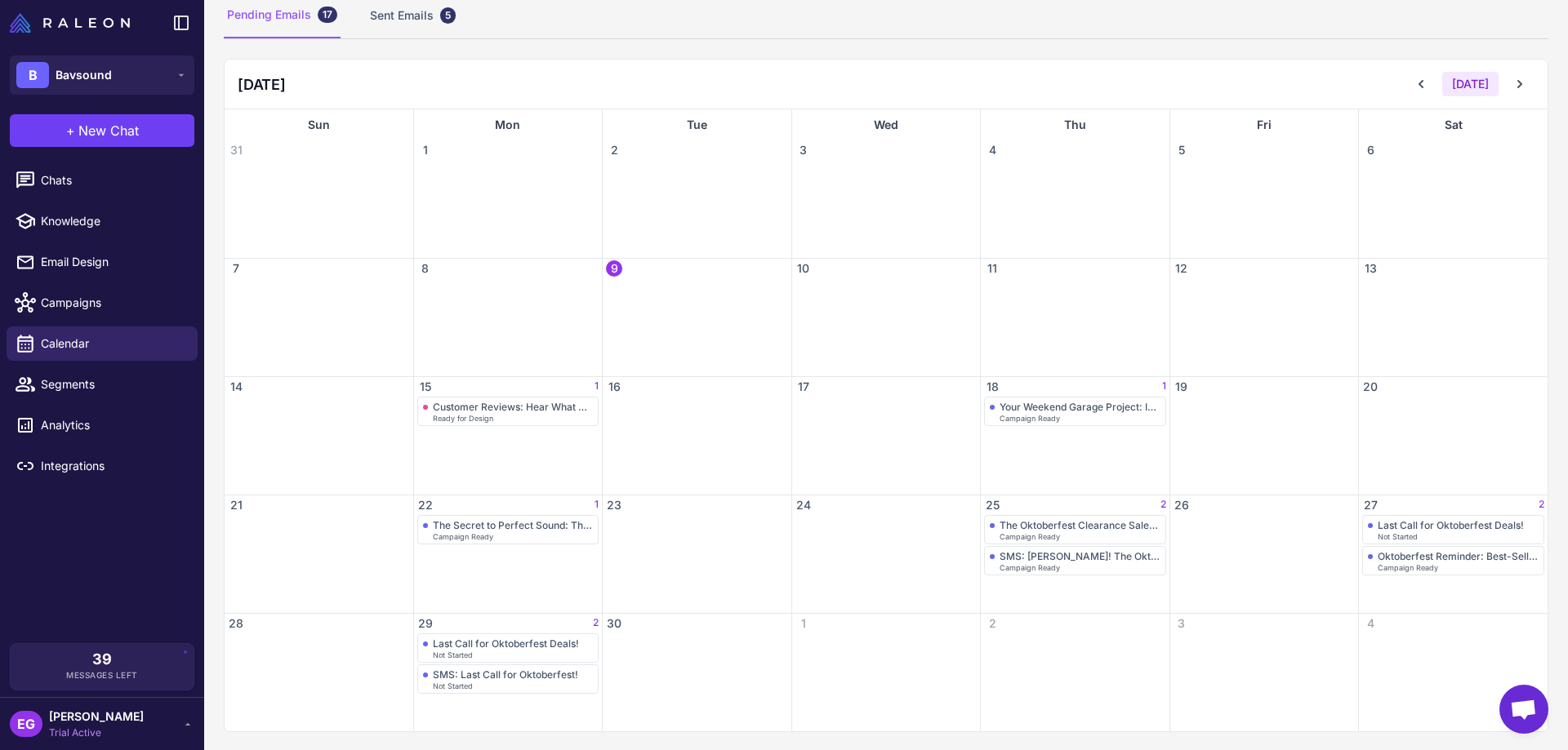
scroll to position [123, 0]
click at [1093, 555] on div "SMS: [PERSON_NAME]! The Oktoberfest Sale is On!" at bounding box center [1080, 555] width 161 height 13
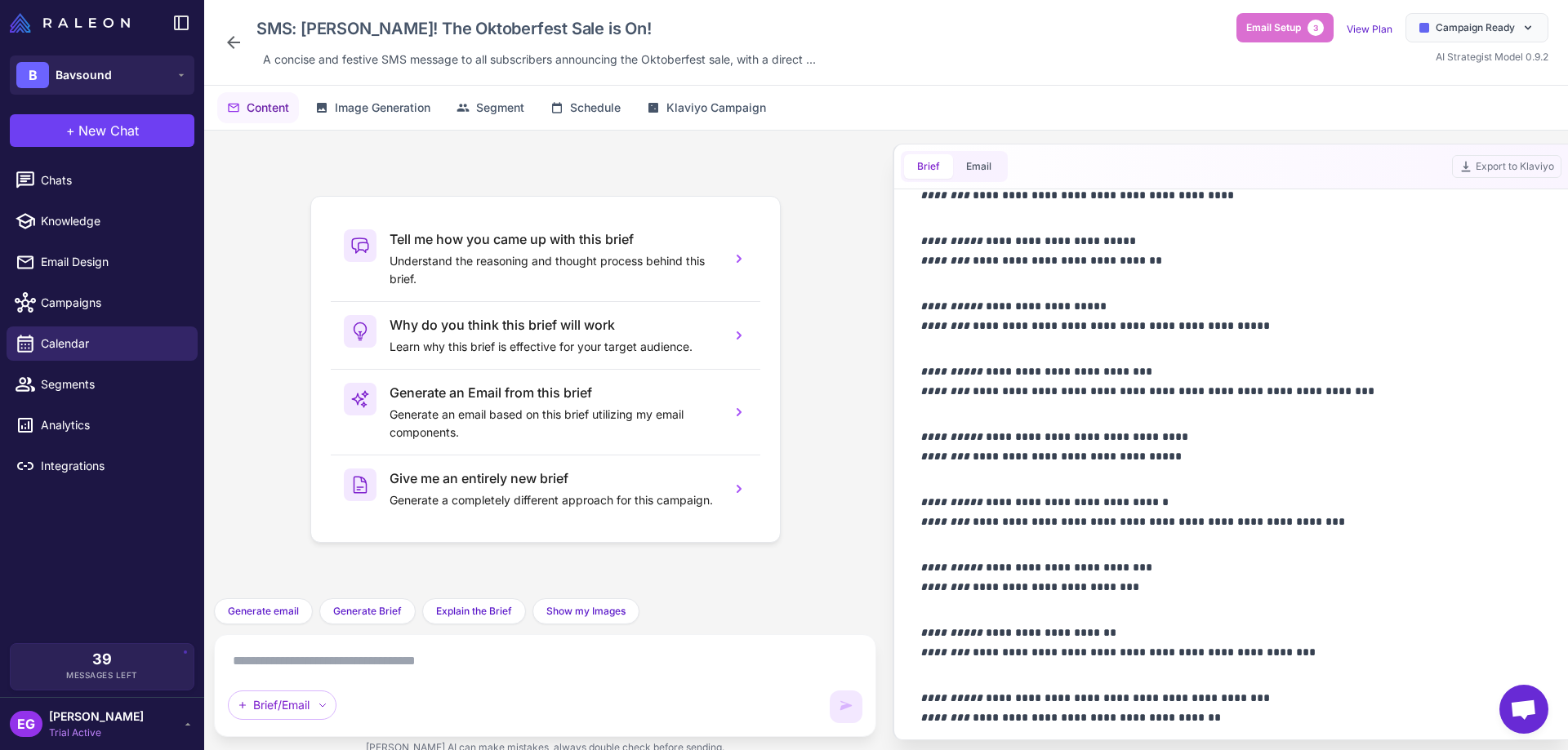
scroll to position [2148, 0]
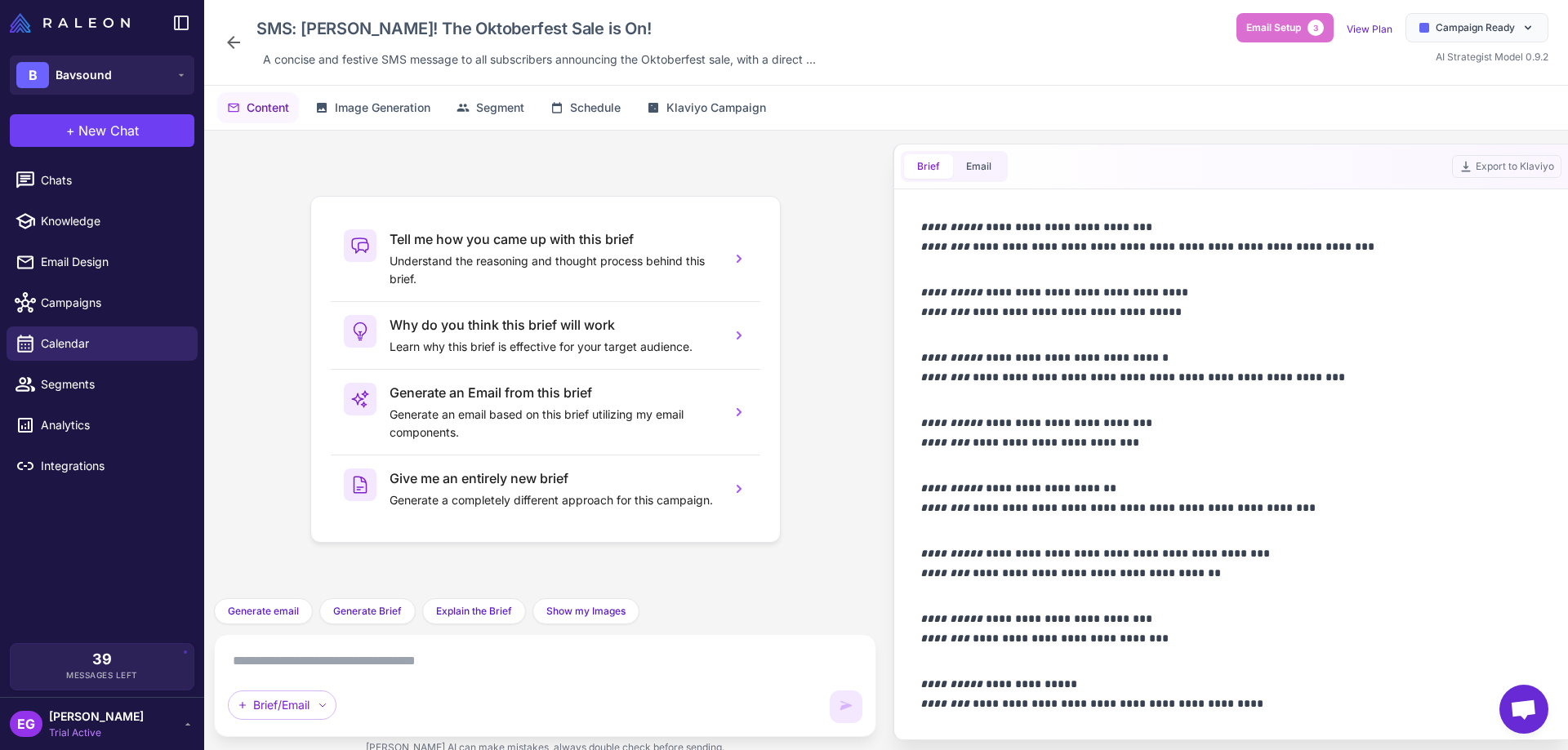
click at [236, 40] on icon at bounding box center [234, 42] width 20 height 20
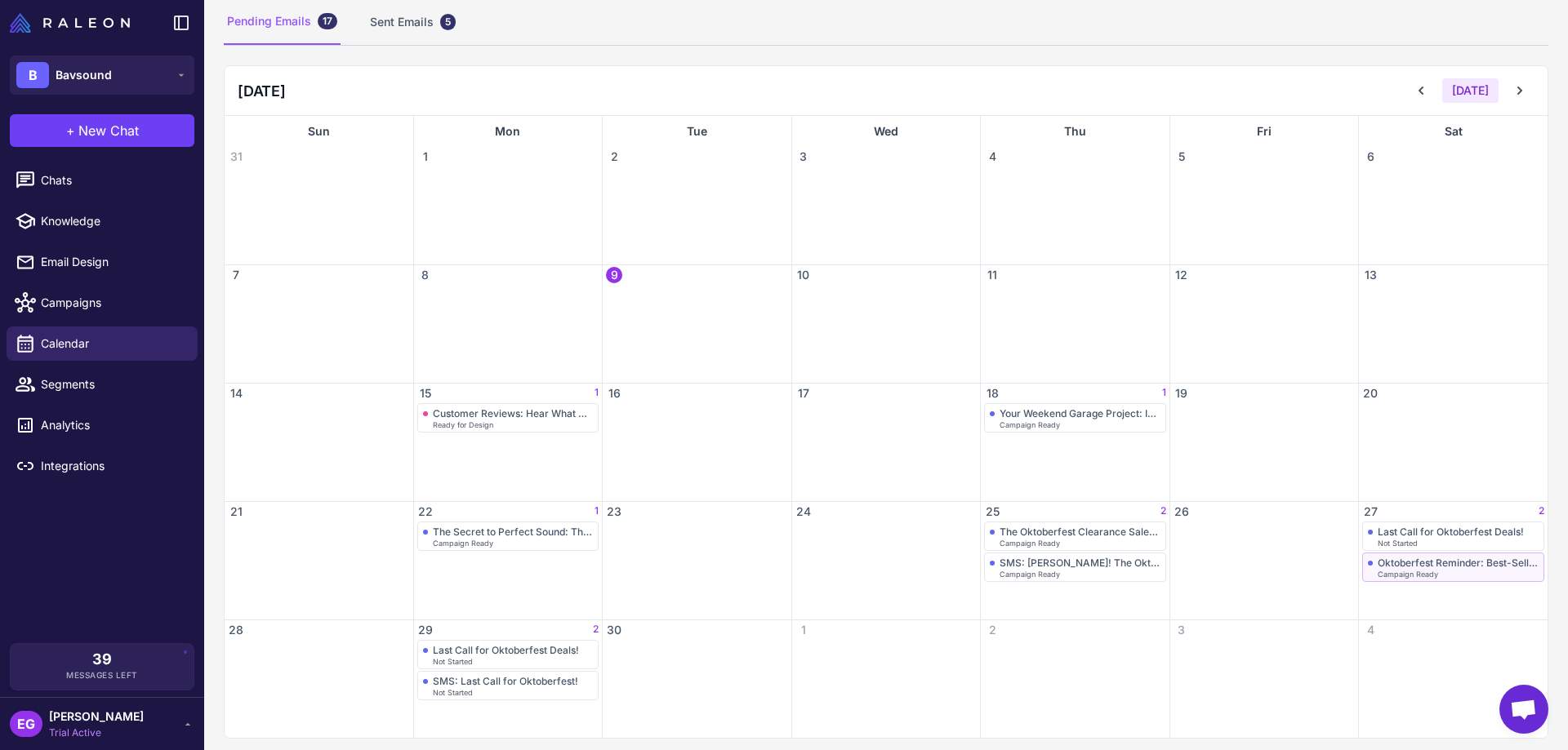
scroll to position [123, 0]
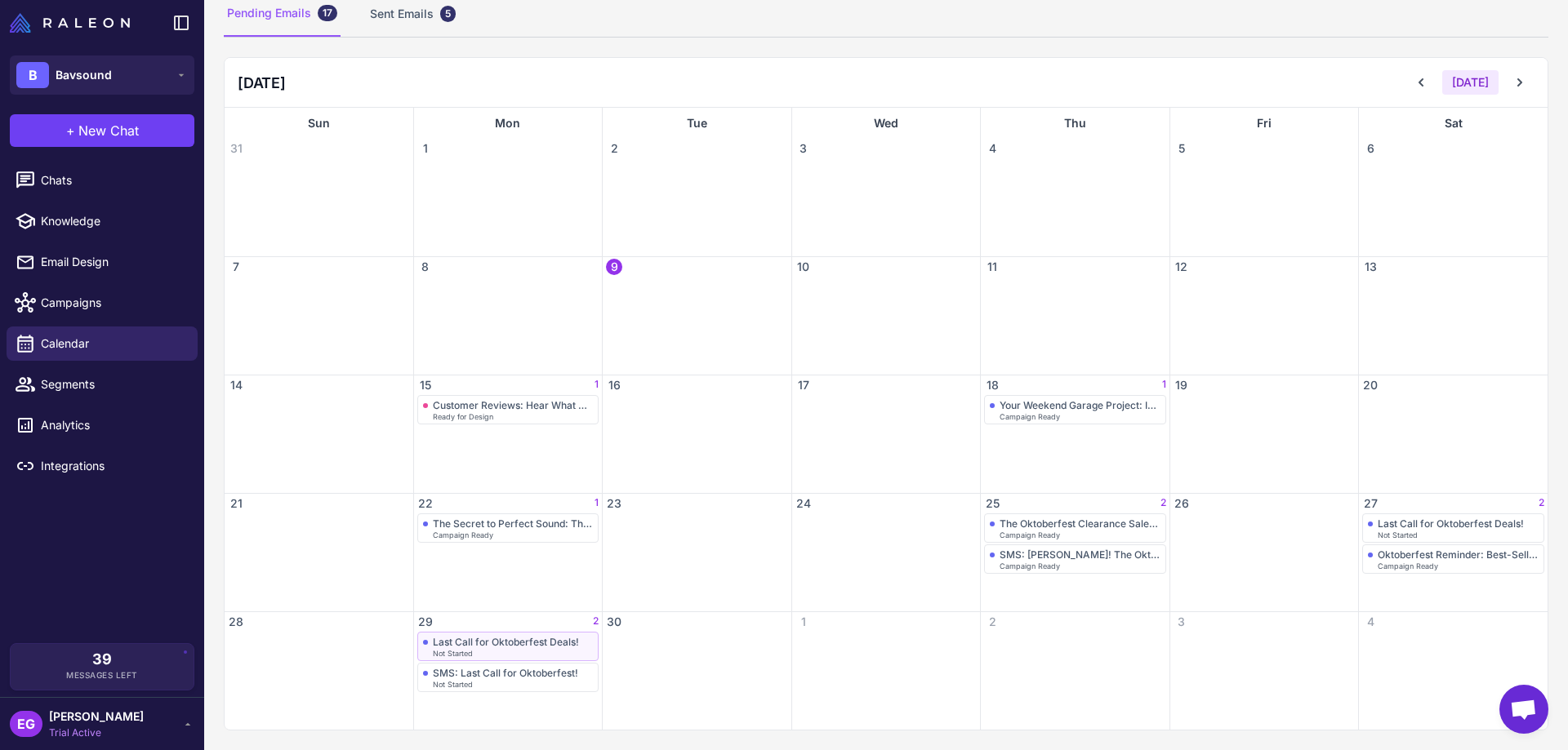
click at [527, 649] on div "Last Call for Oktoberfest Deals! Not Started" at bounding box center [509, 647] width 171 height 22
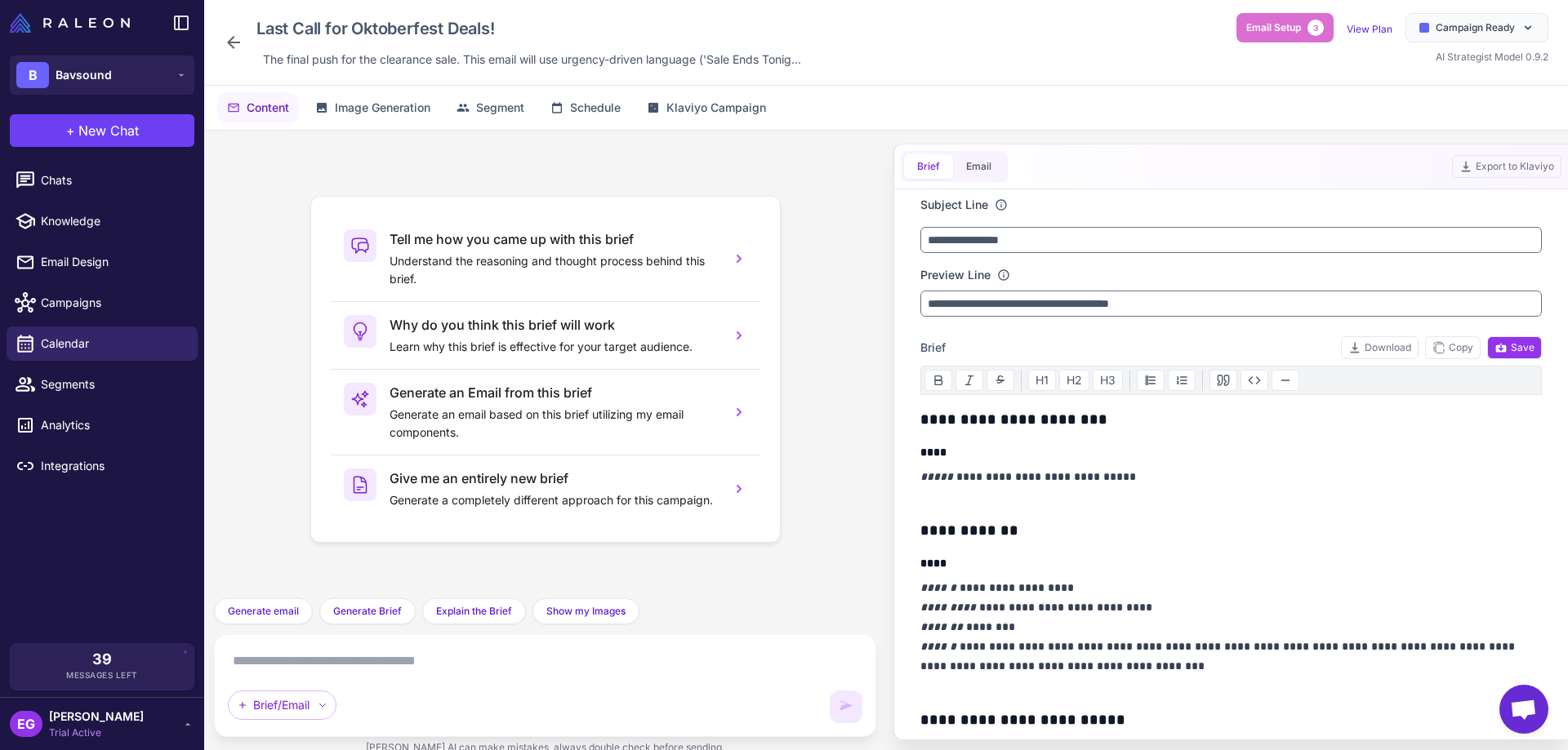
click at [229, 40] on icon at bounding box center [234, 42] width 13 height 13
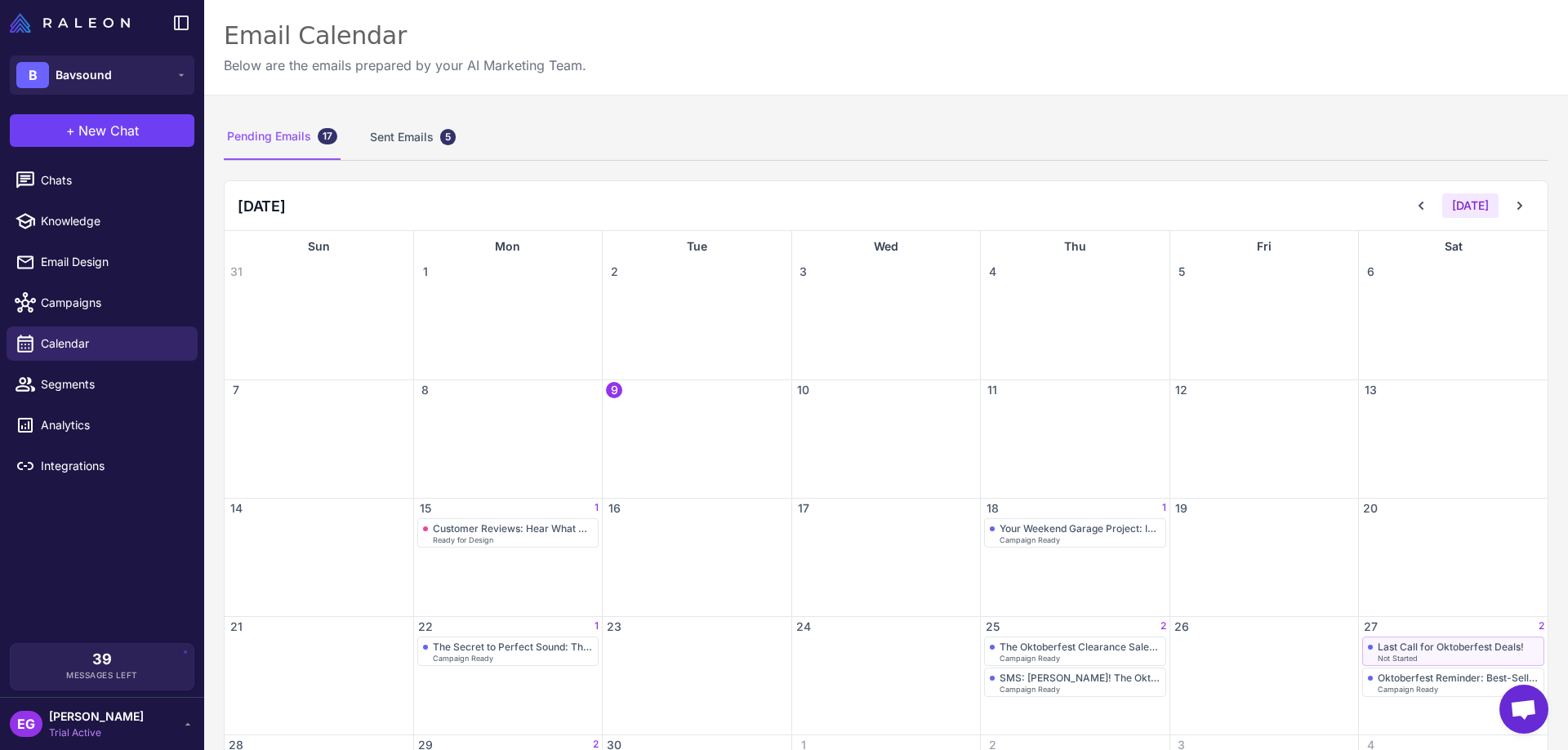
click at [1430, 644] on div "Last Call for Oktoberfest Deals!" at bounding box center [1451, 648] width 146 height 13
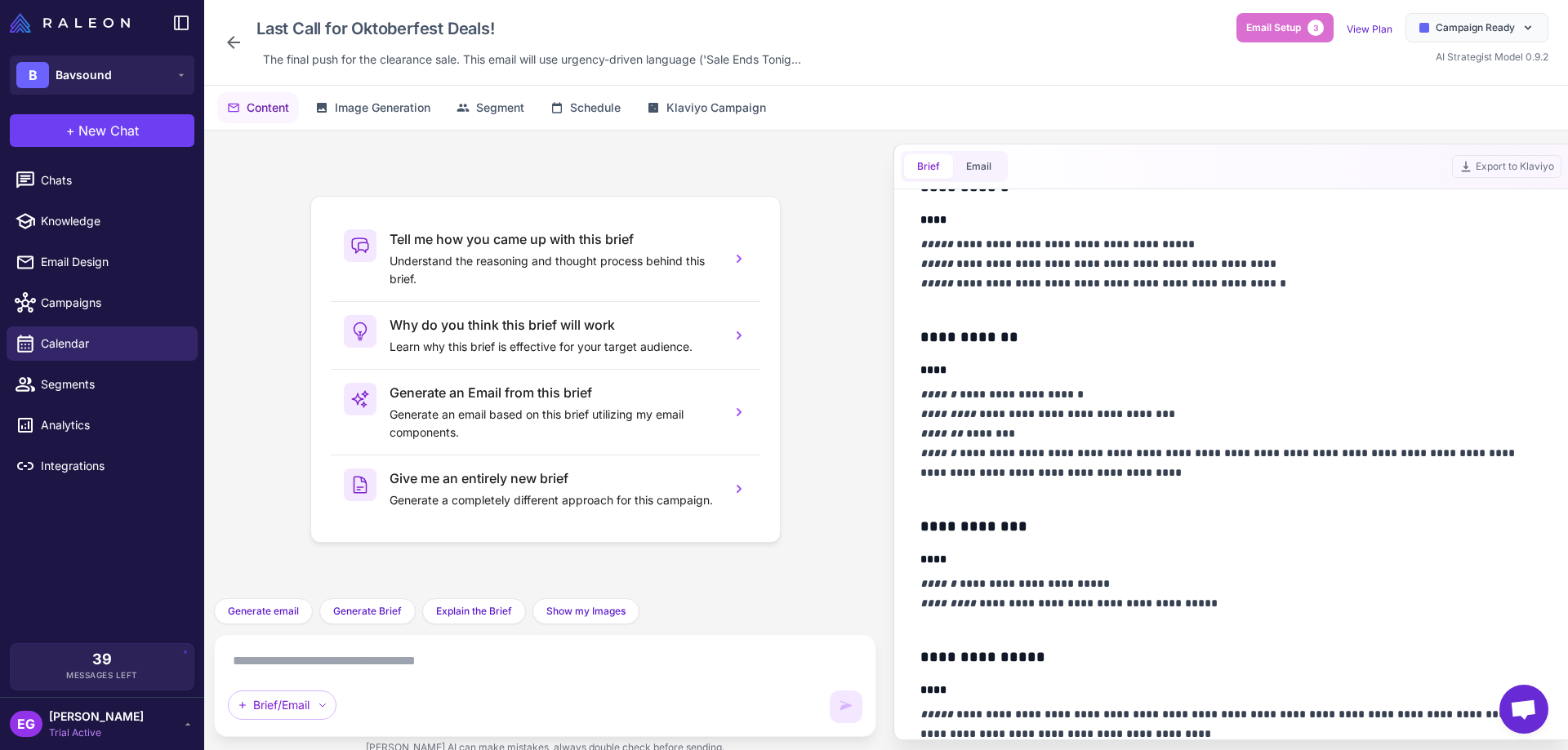
scroll to position [544, 0]
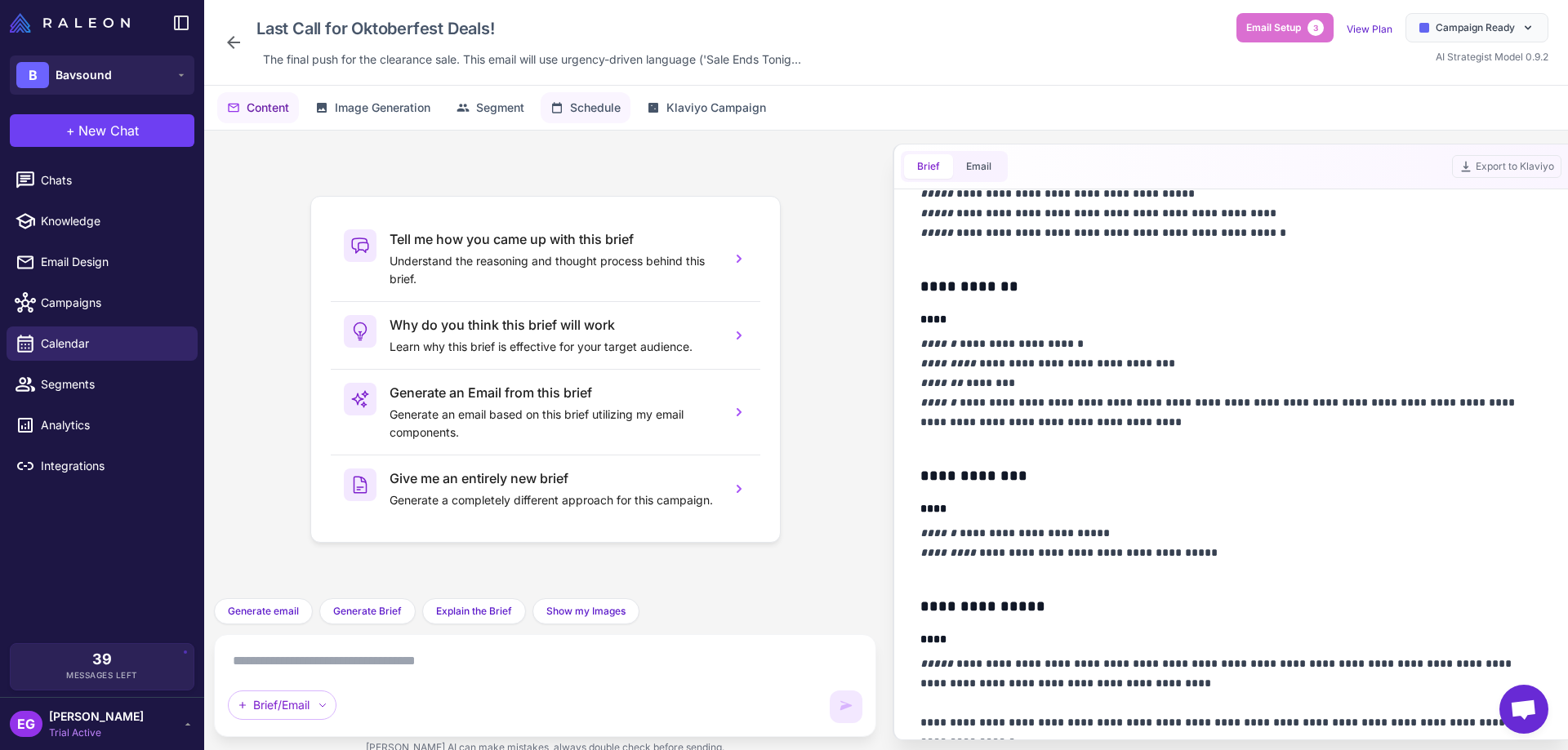
click at [589, 112] on span "Schedule" at bounding box center [596, 108] width 50 height 18
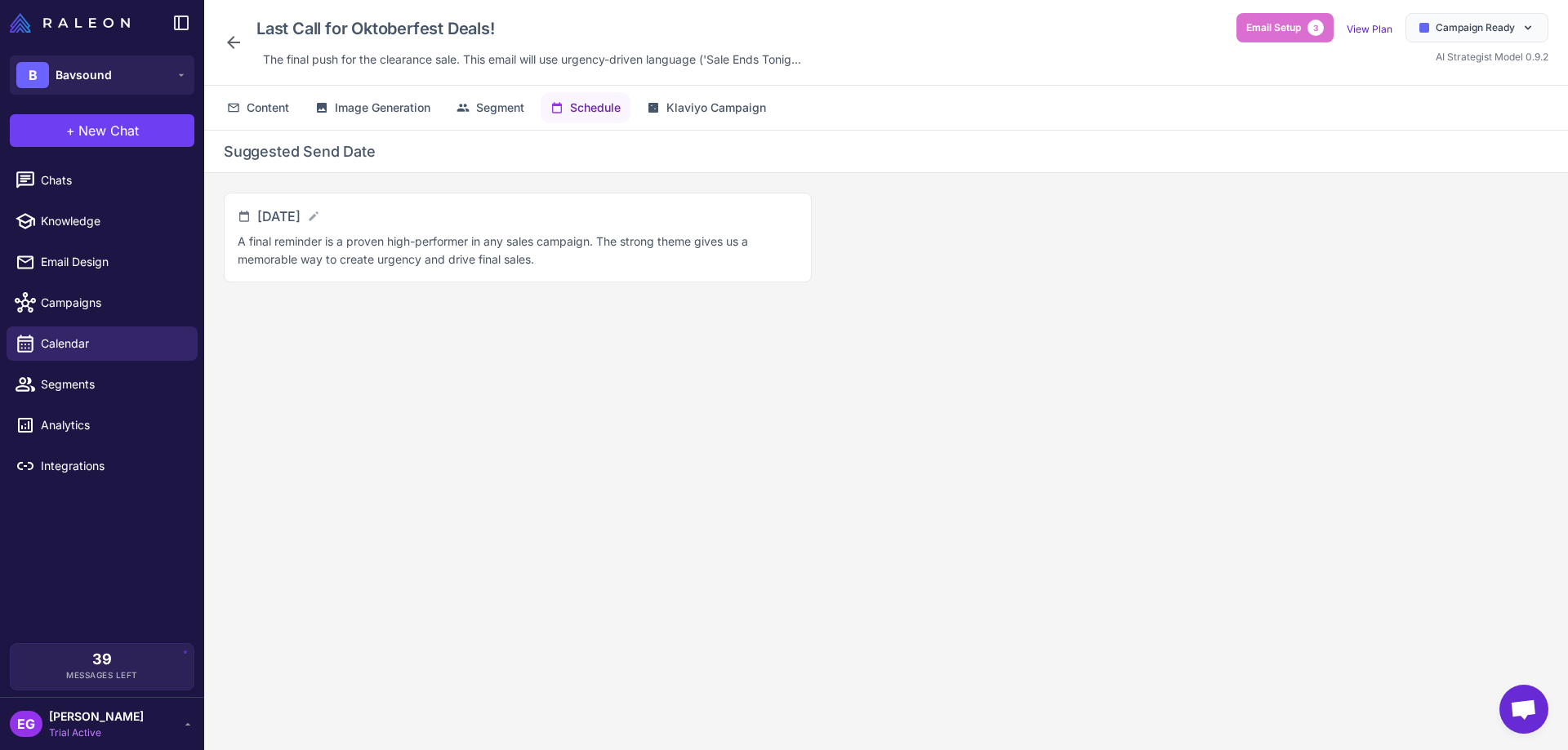
click at [229, 47] on icon at bounding box center [234, 42] width 20 height 20
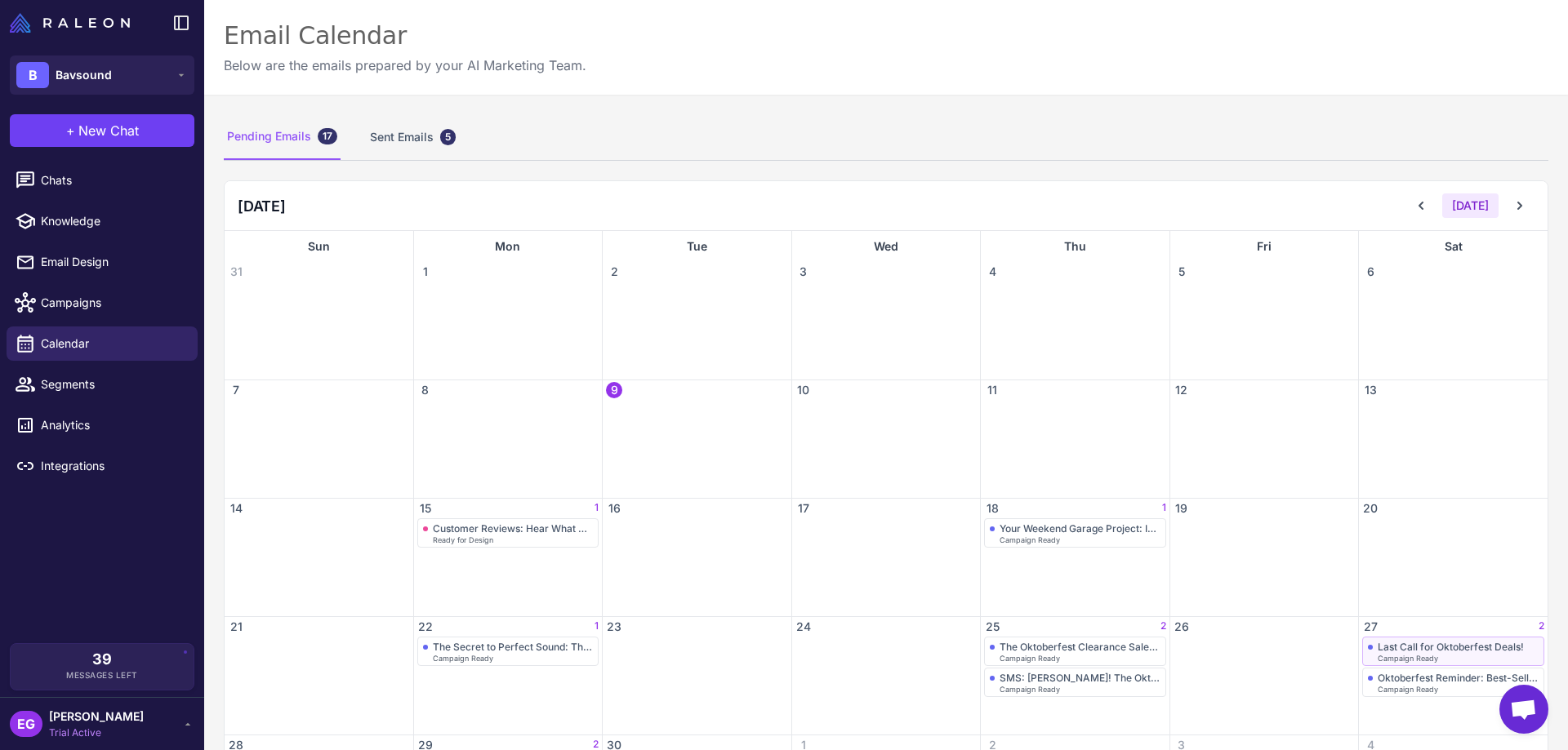
click at [1445, 656] on div "Campaign Ready" at bounding box center [1458, 658] width 161 height 7
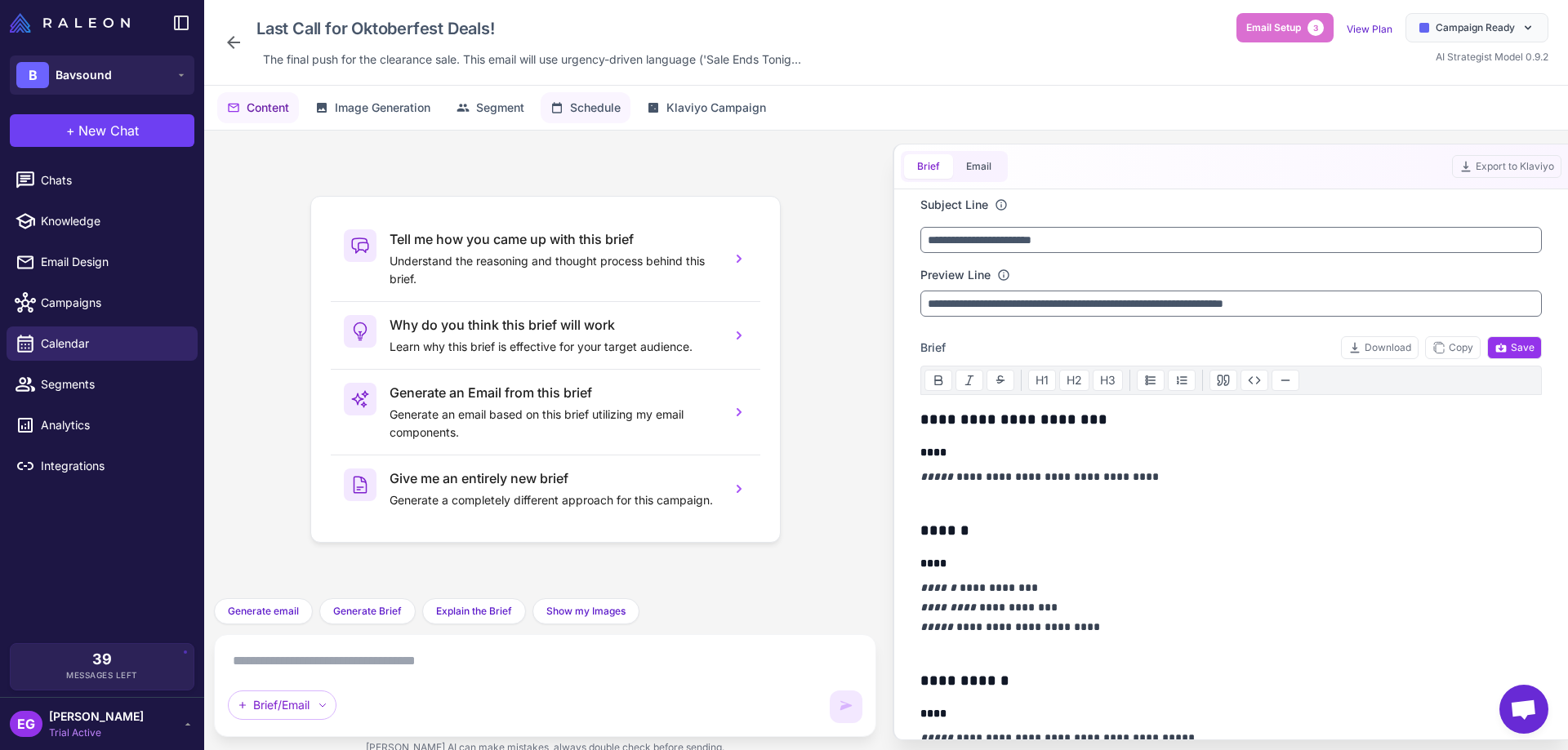
click at [583, 103] on span "Schedule" at bounding box center [596, 108] width 50 height 18
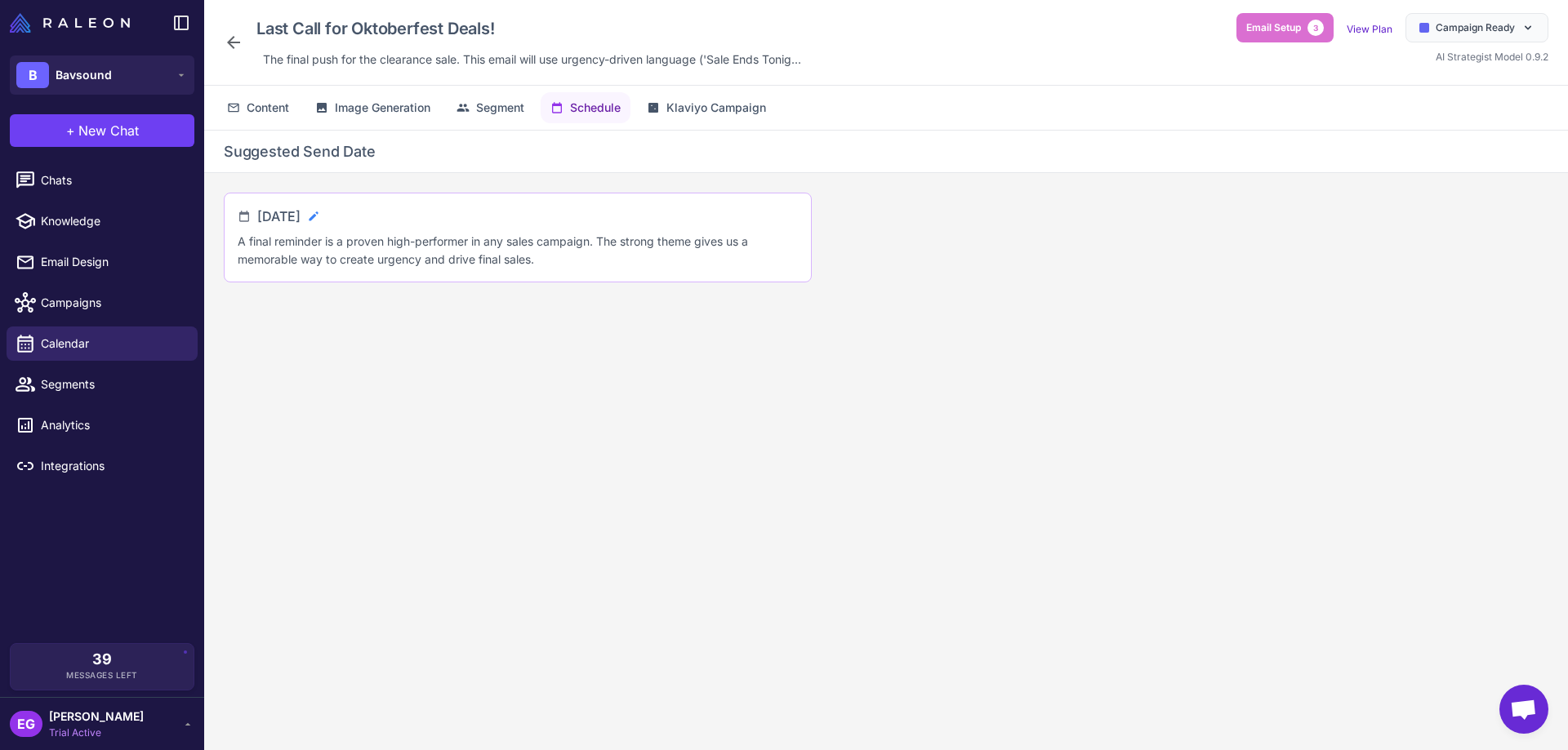
click at [320, 215] on icon at bounding box center [314, 216] width 13 height 13
click at [333, 220] on input "**********" at bounding box center [324, 223] width 136 height 32
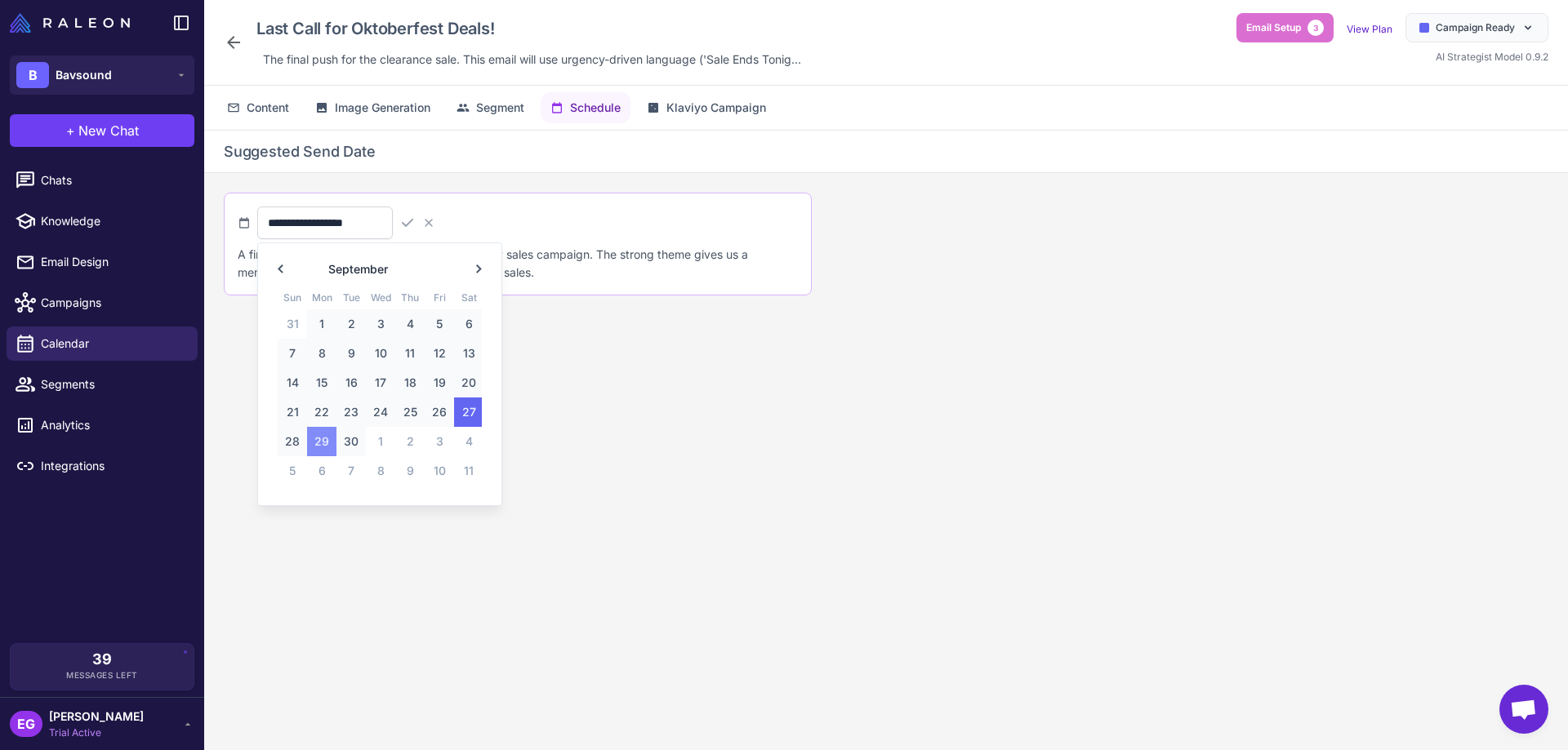
click at [329, 443] on span "29" at bounding box center [322, 441] width 30 height 30
type input "**********"
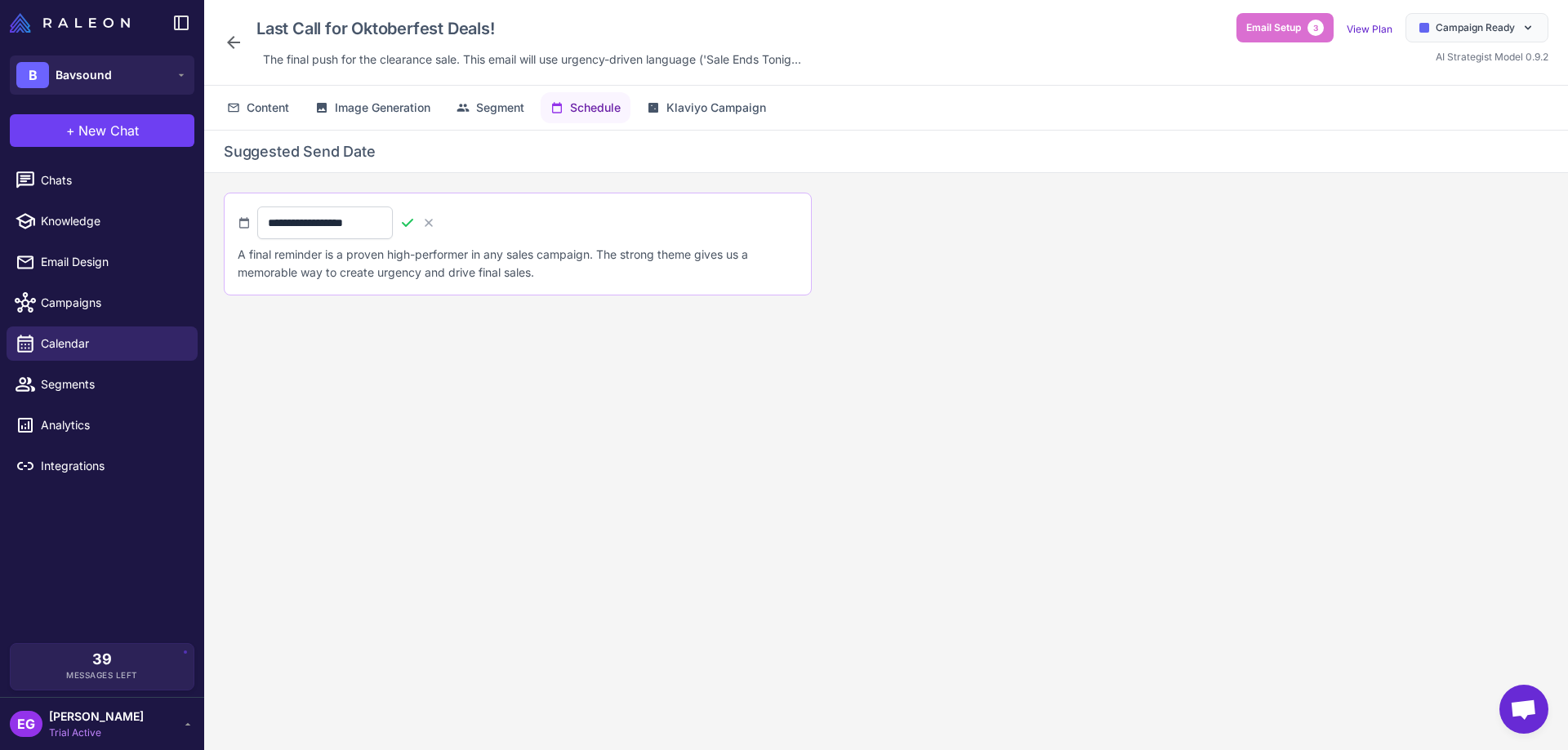
click at [416, 215] on icon at bounding box center [408, 223] width 16 height 16
click at [240, 44] on icon at bounding box center [234, 42] width 20 height 20
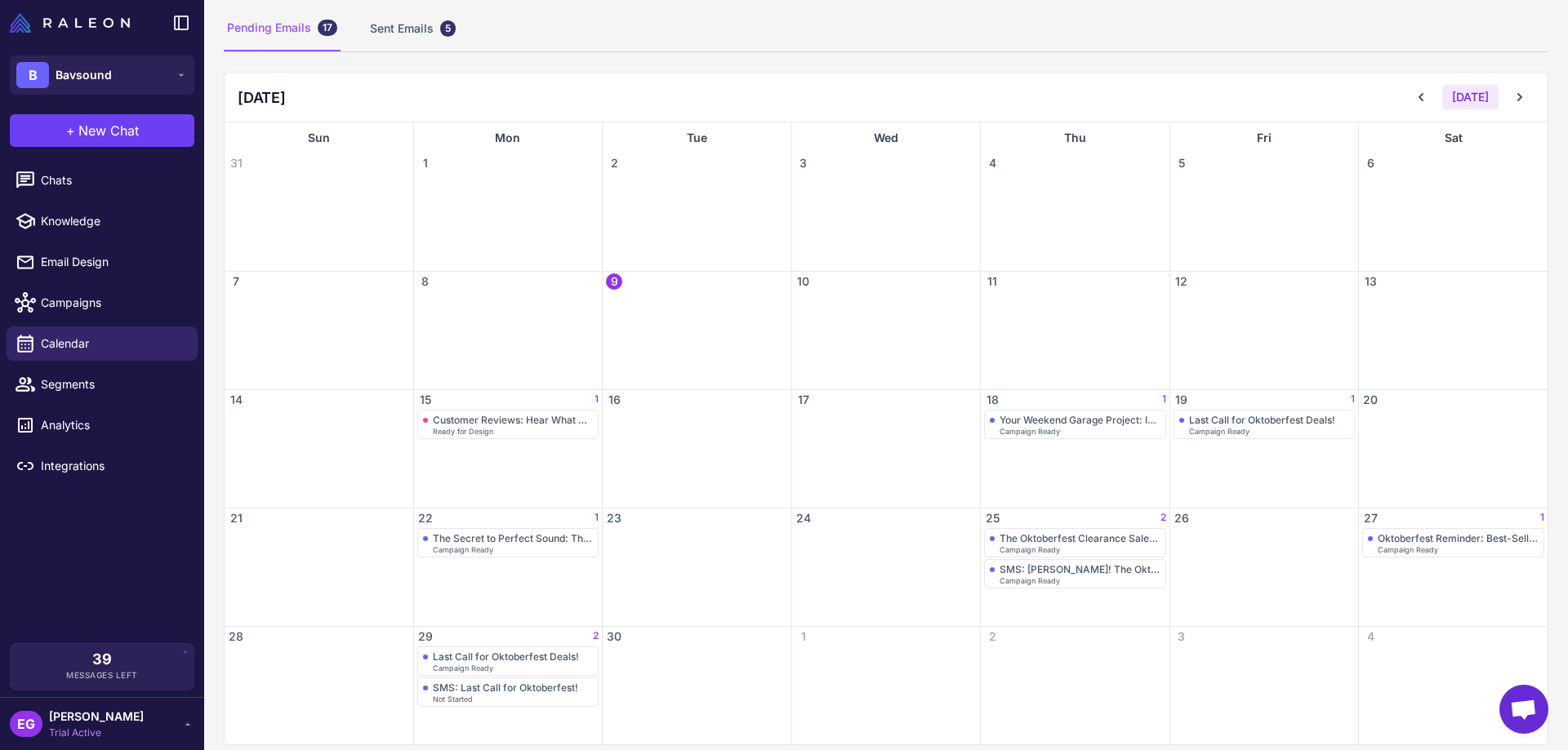
scroll to position [123, 0]
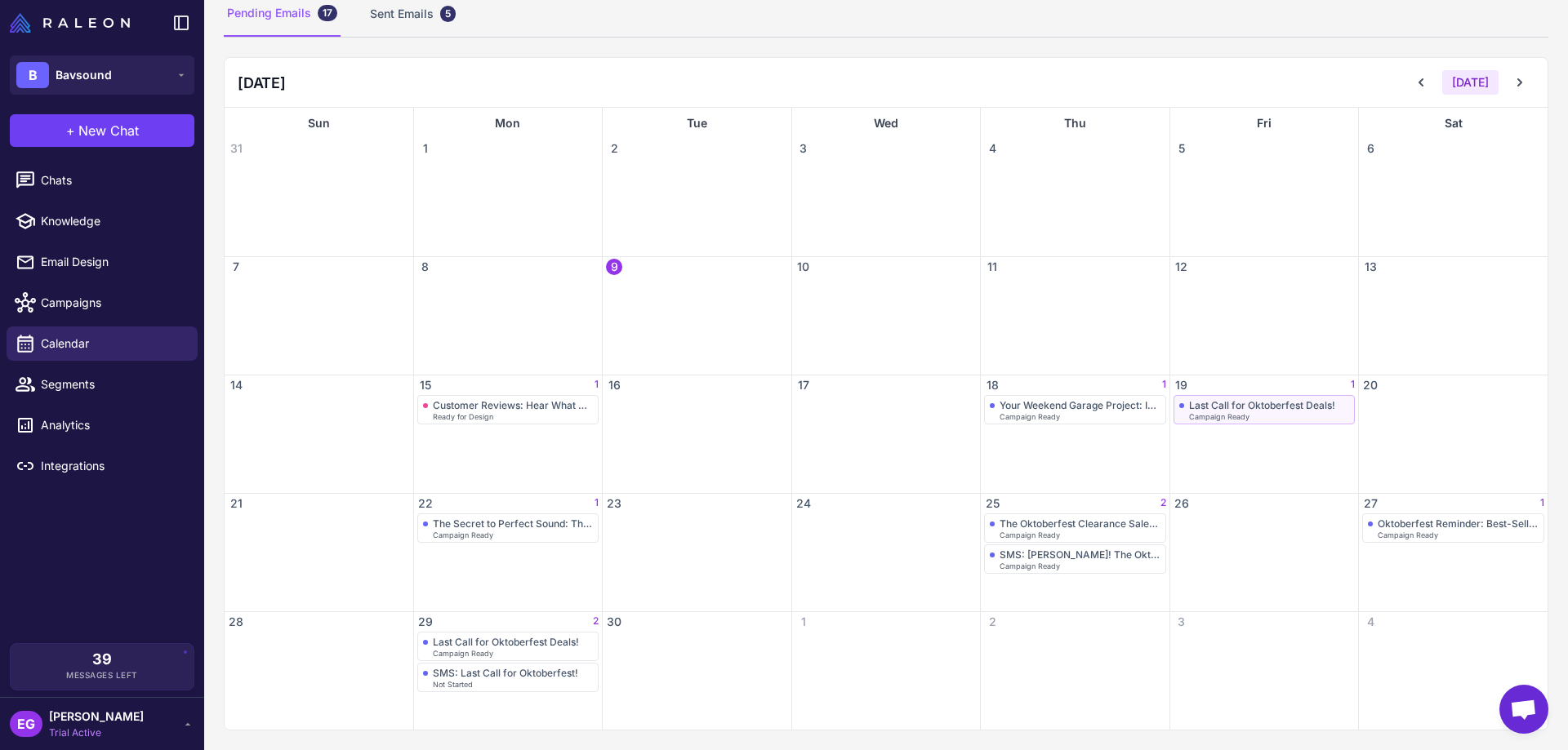
click at [1318, 409] on div "Last Call for Oktoberfest Deals!" at bounding box center [1262, 406] width 146 height 13
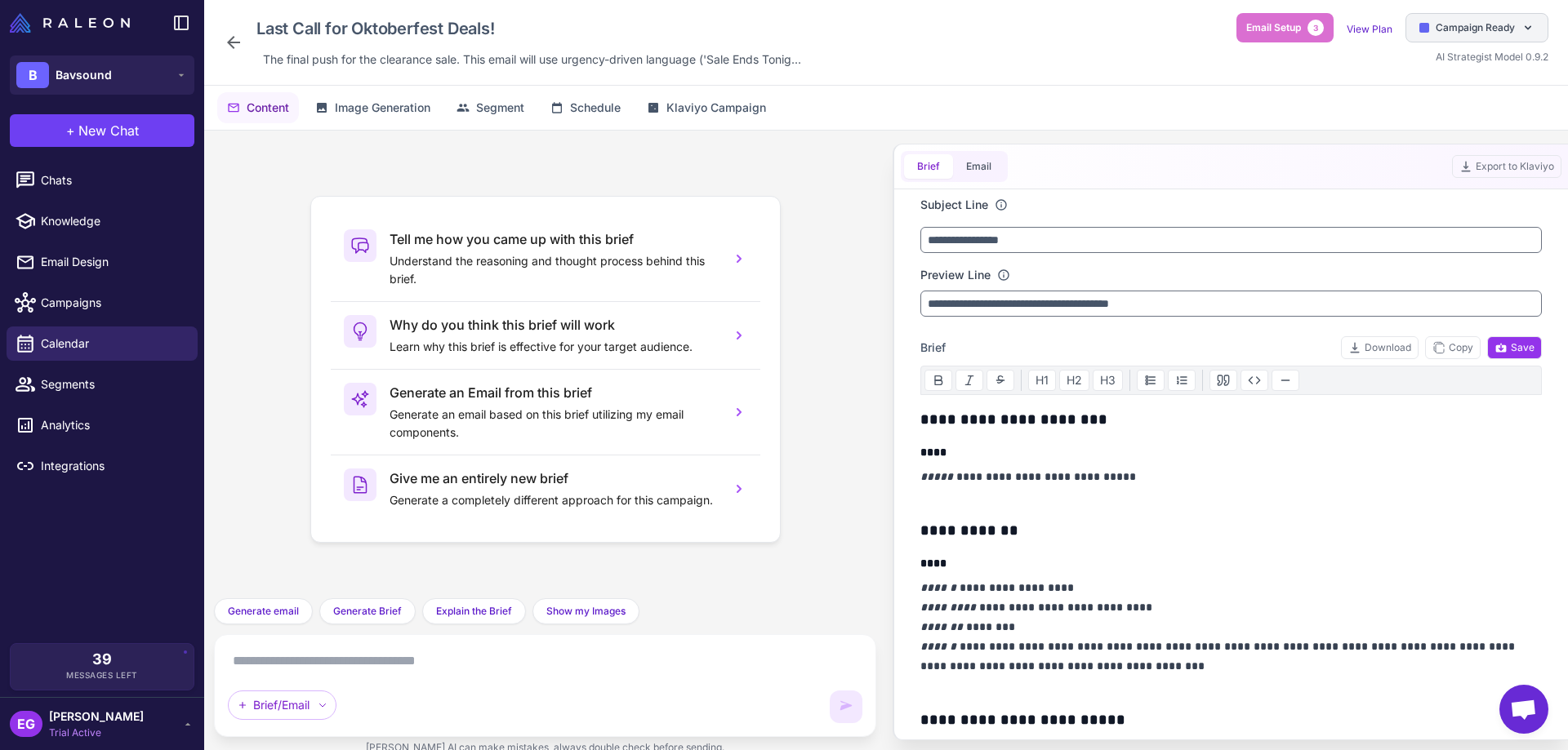
click at [1498, 24] on span "Campaign Ready" at bounding box center [1475, 28] width 79 height 14
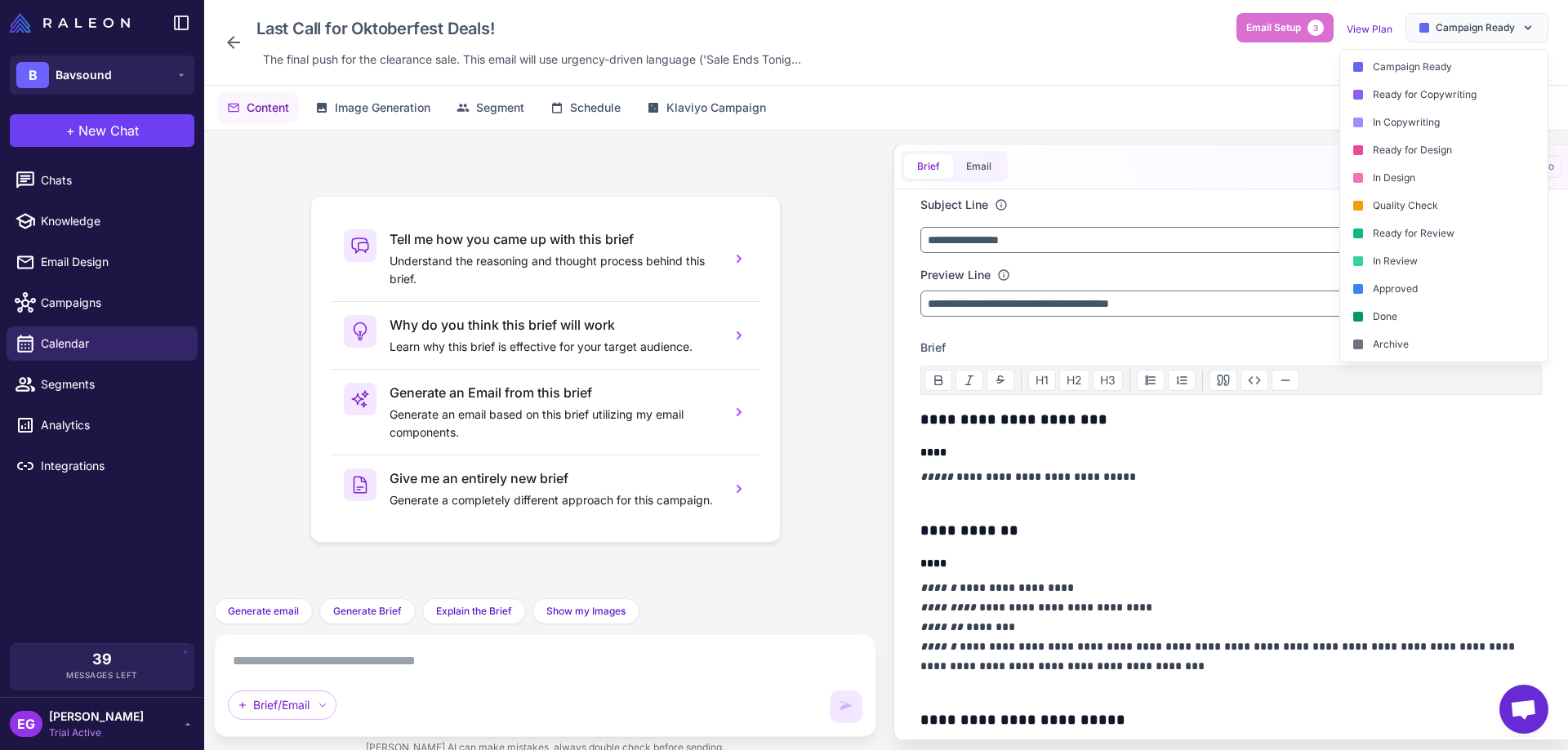
scroll to position [218, 0]
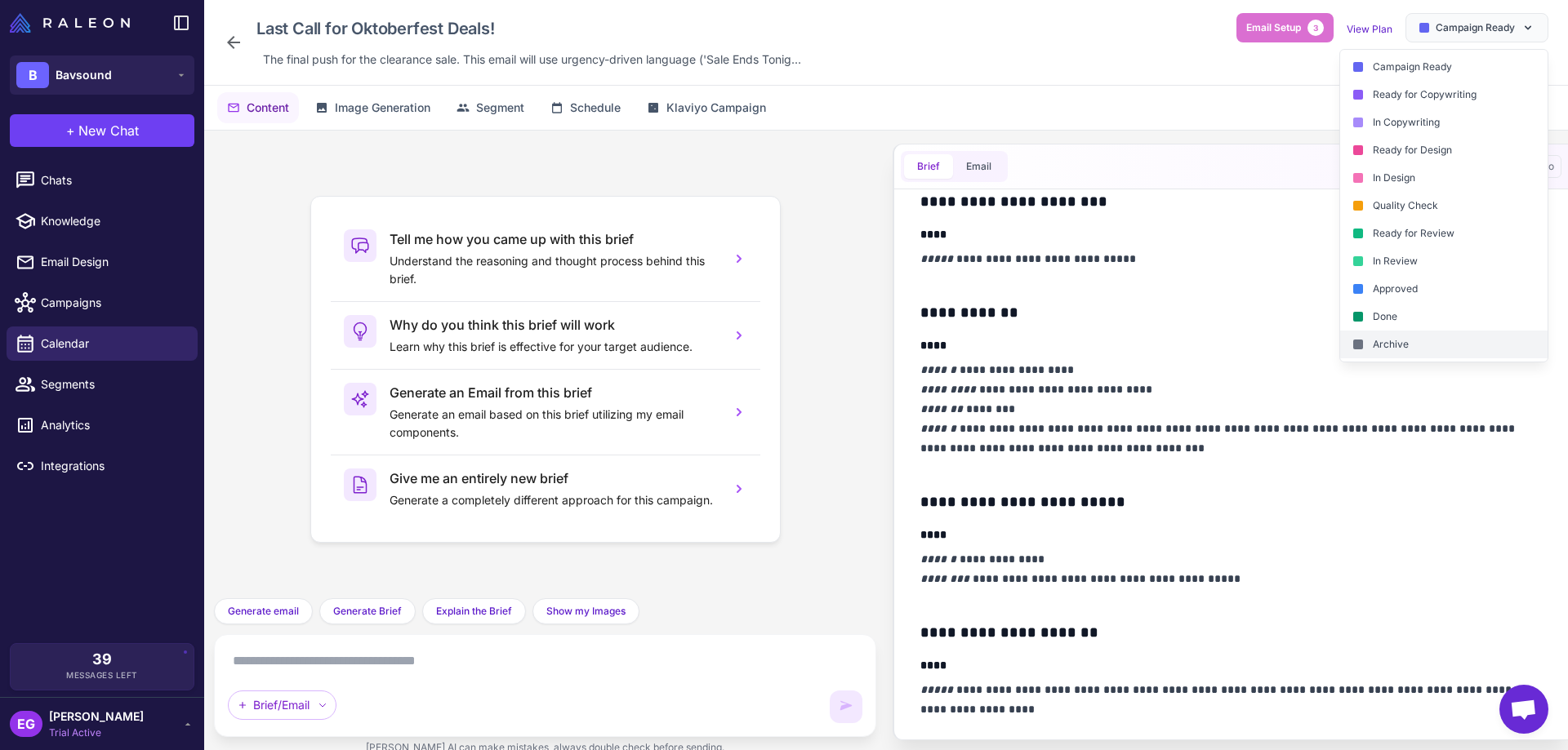
click at [1403, 346] on div "Archive" at bounding box center [1444, 344] width 208 height 28
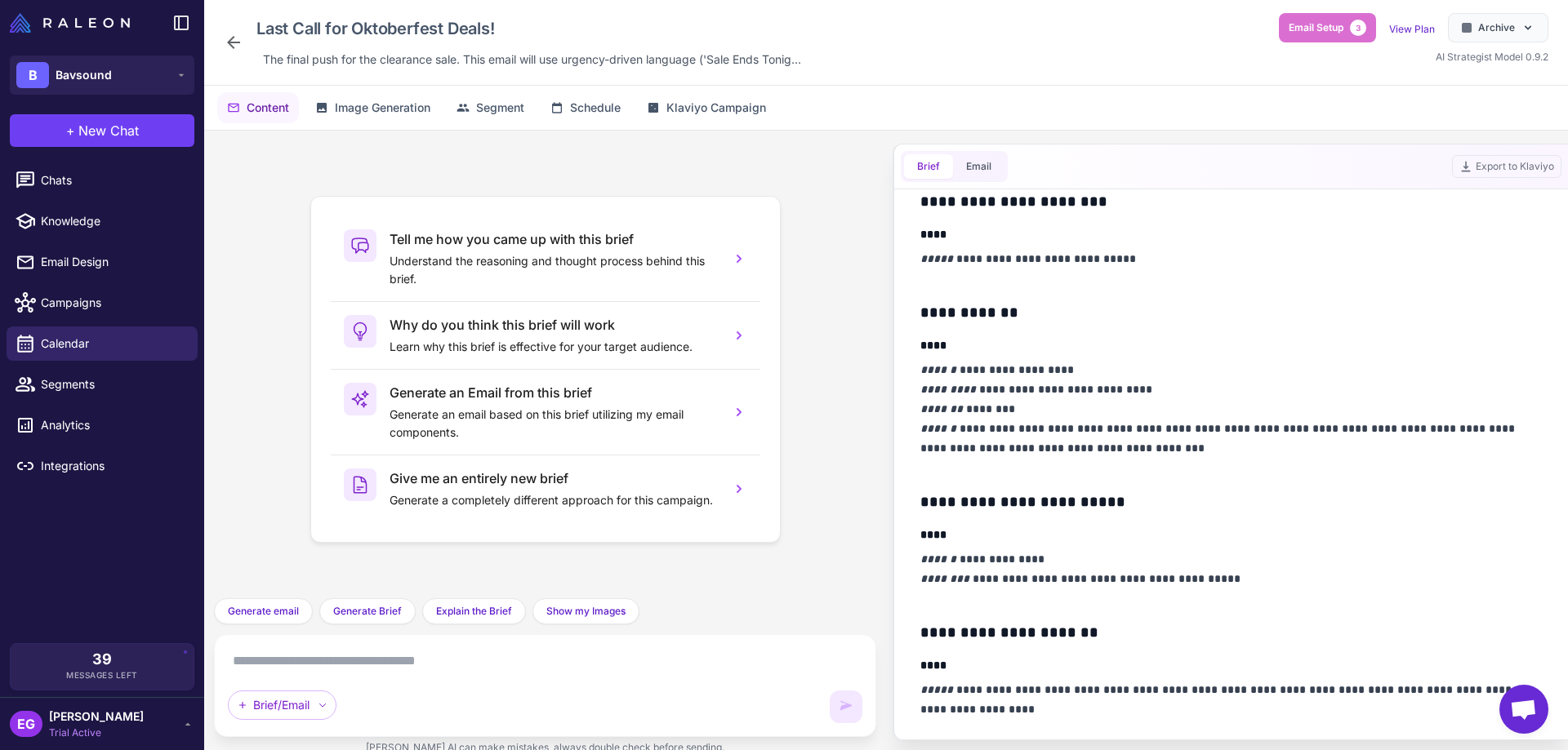
click at [226, 43] on icon at bounding box center [234, 42] width 20 height 20
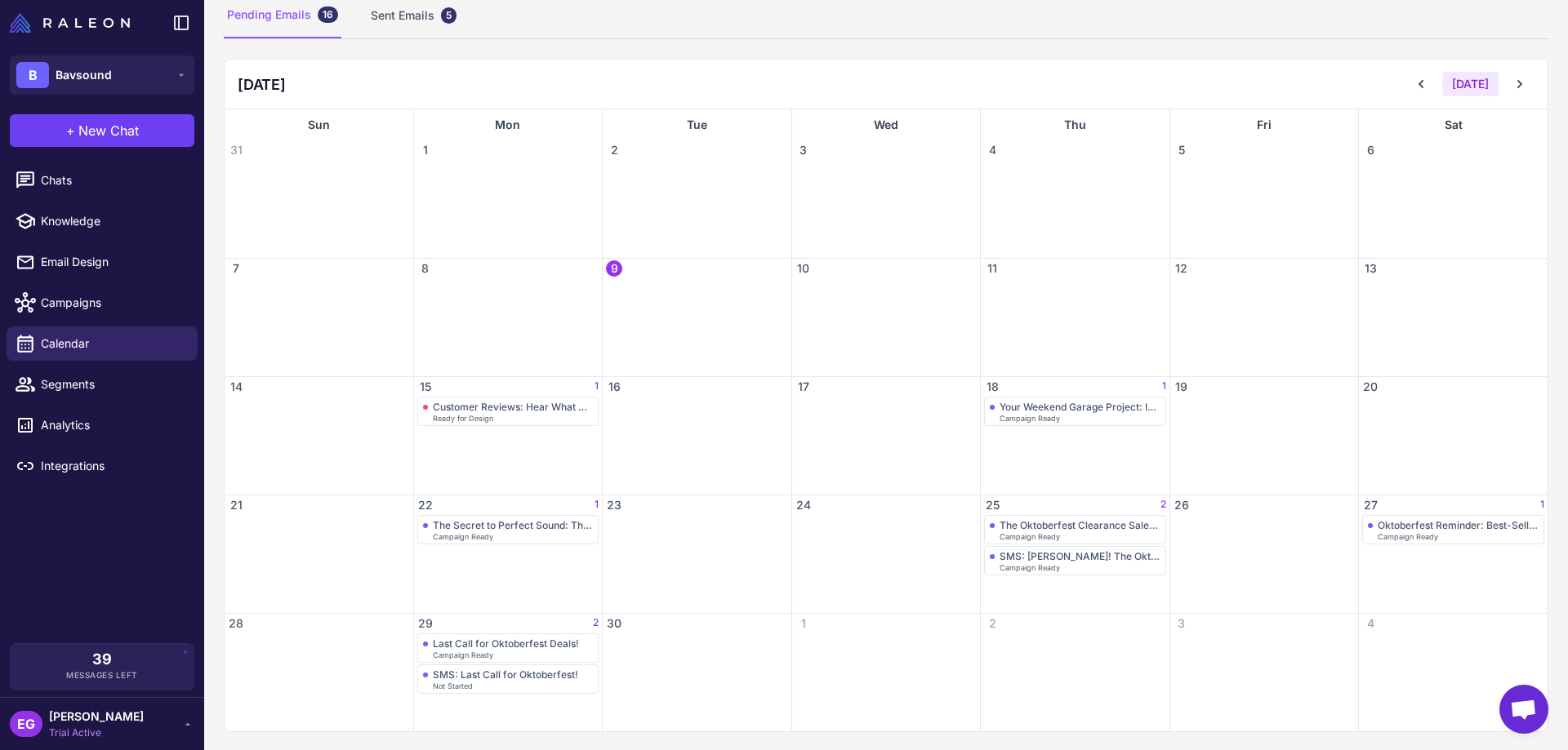
scroll to position [123, 0]
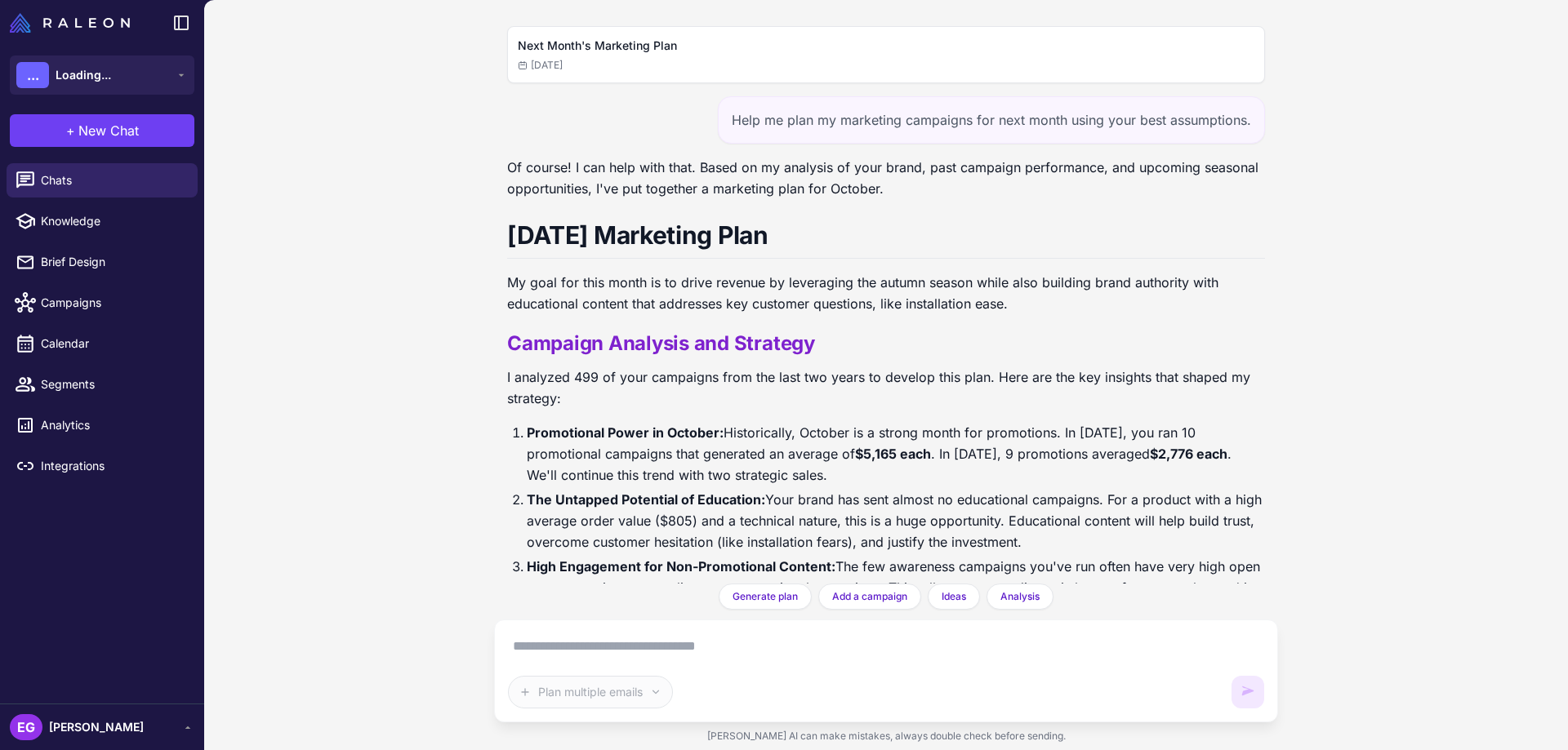
scroll to position [31876, 0]
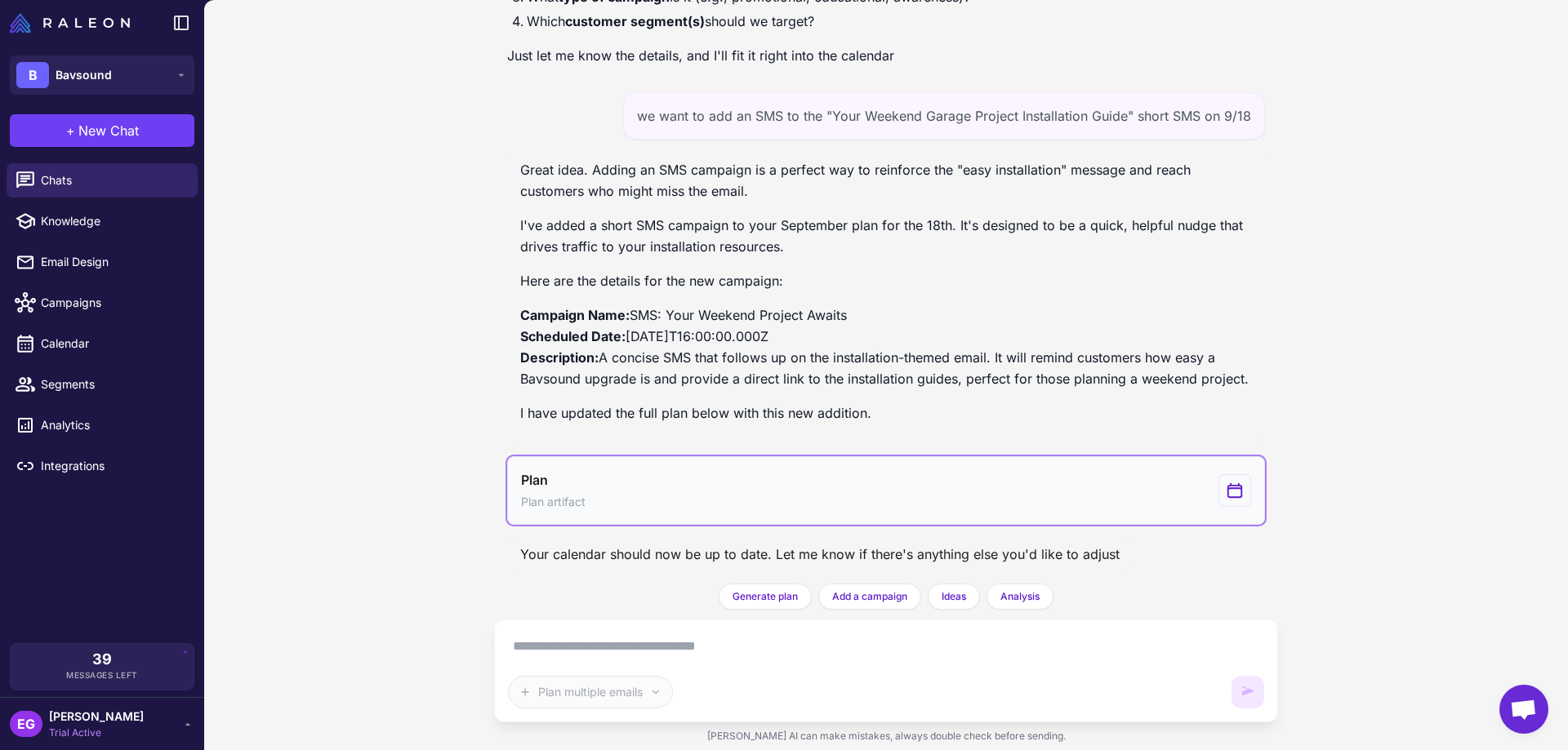
click at [1230, 484] on icon "View generated Plan" at bounding box center [1236, 490] width 18 height 20
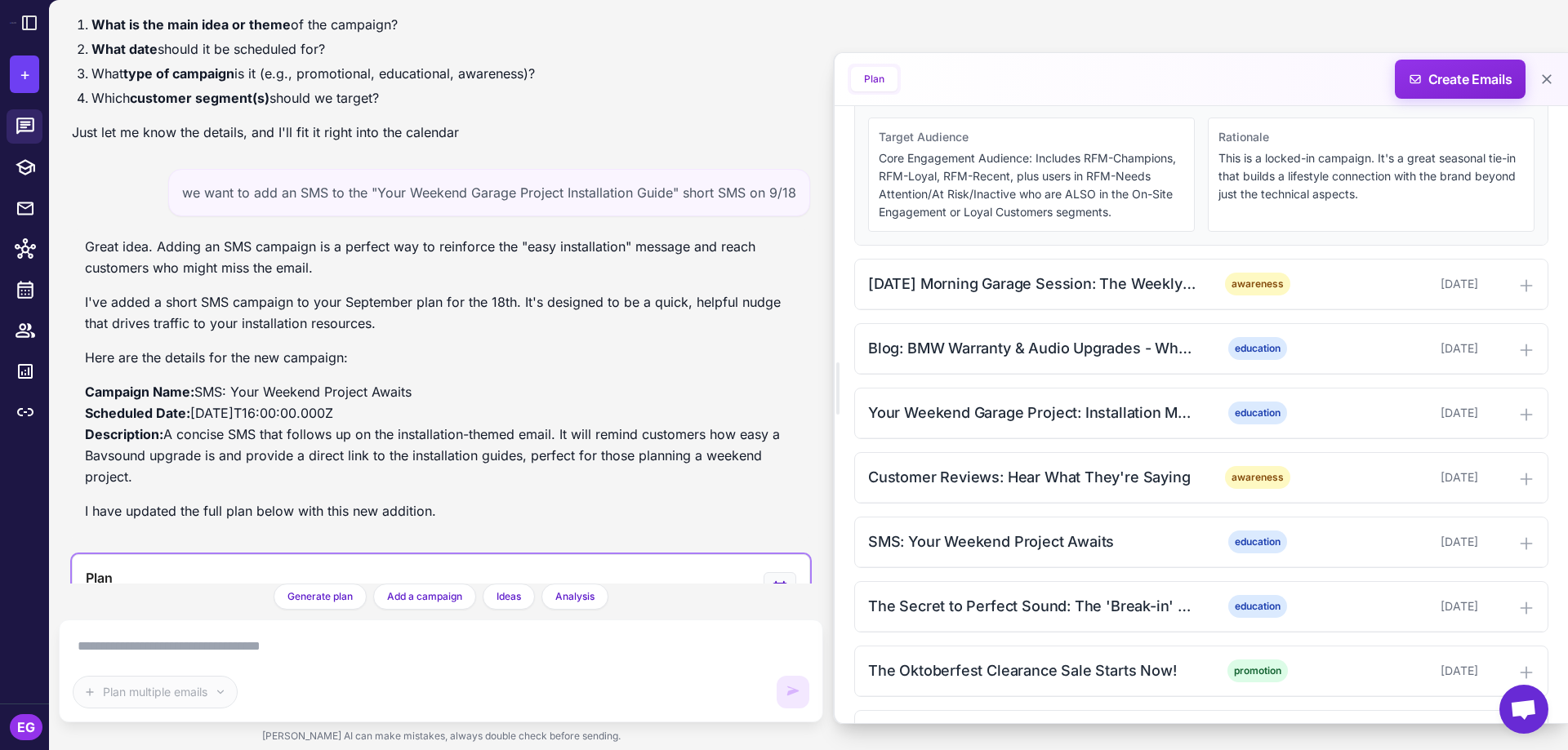
scroll to position [696, 0]
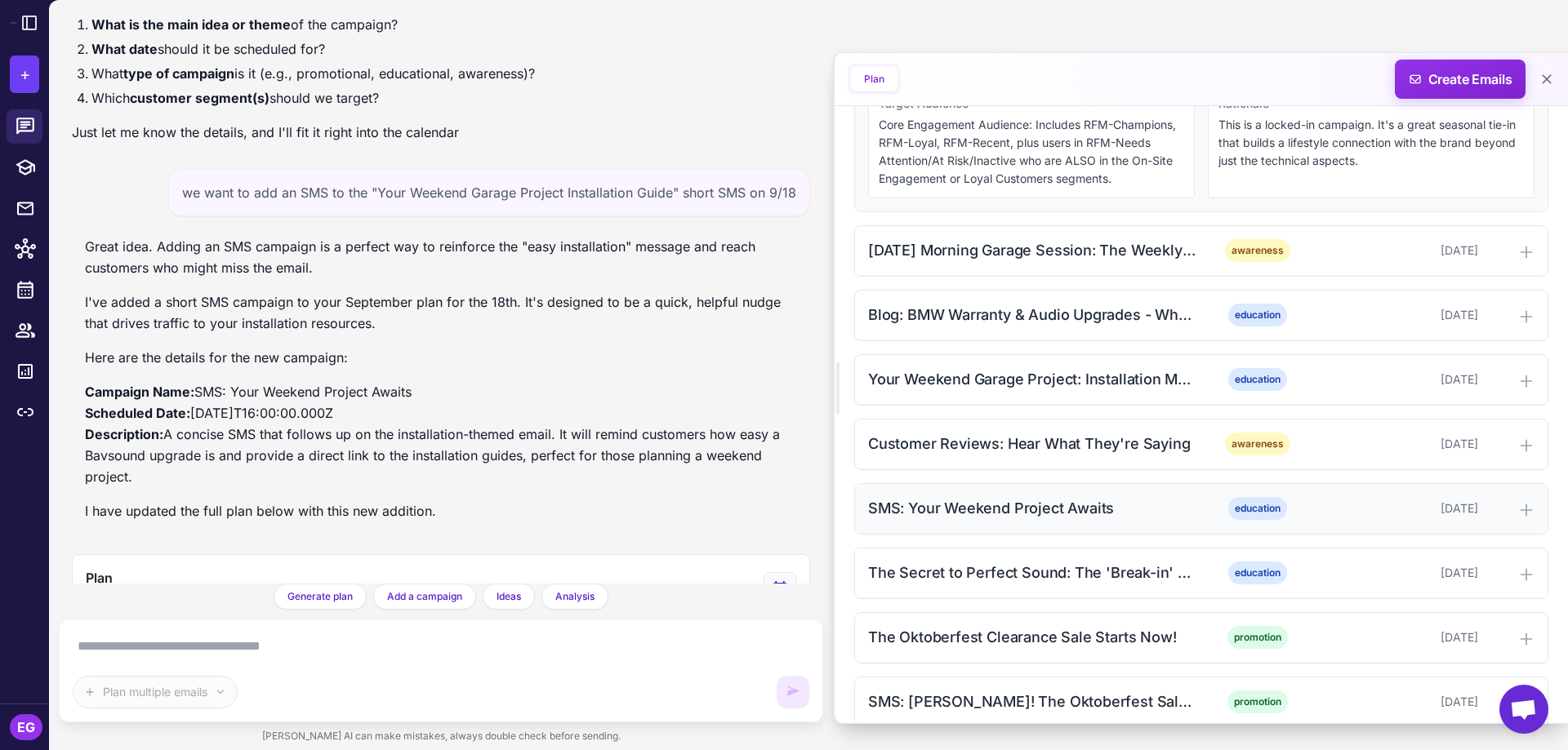
click at [1069, 510] on div "SMS: Your Weekend Project Awaits" at bounding box center [1032, 508] width 330 height 22
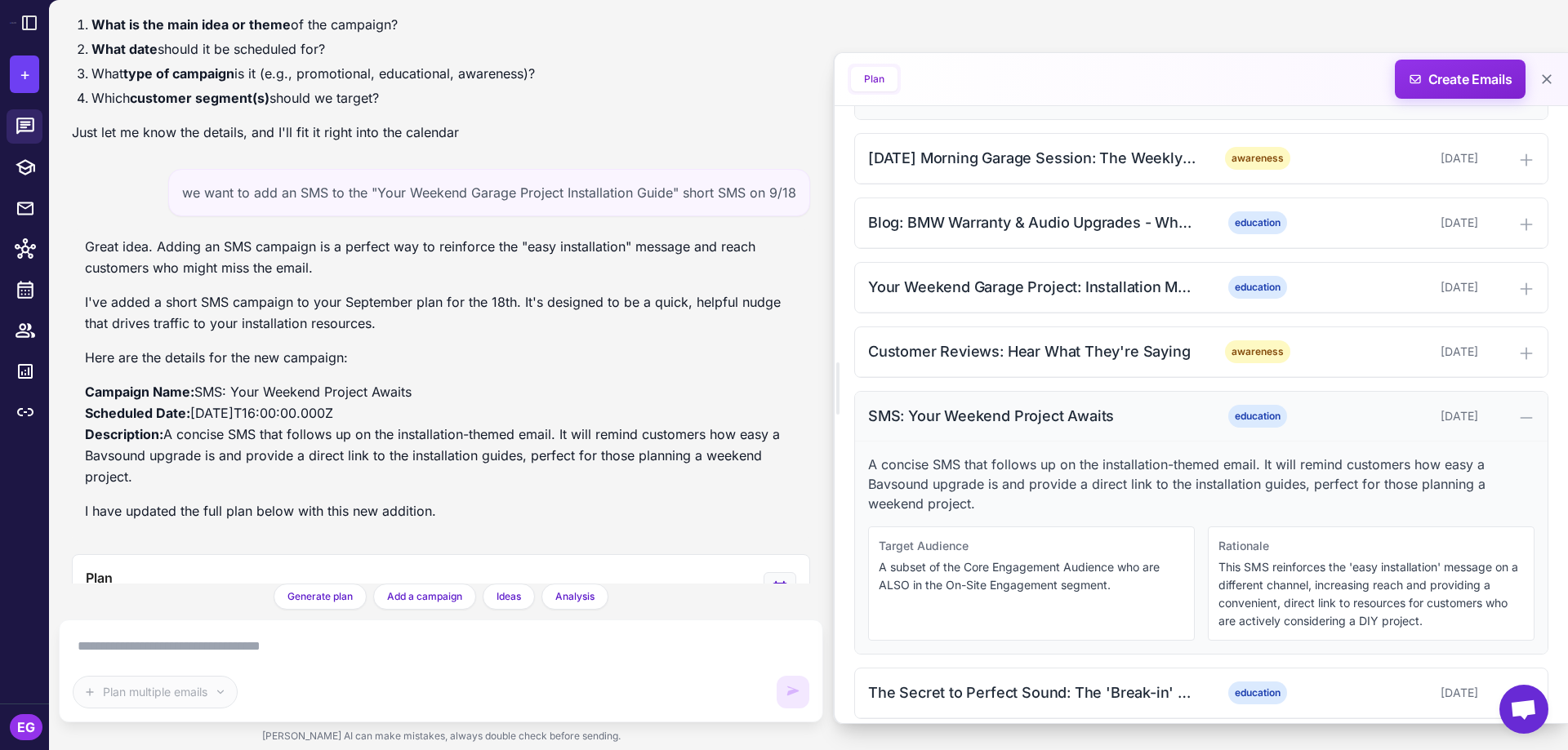
scroll to position [914, 0]
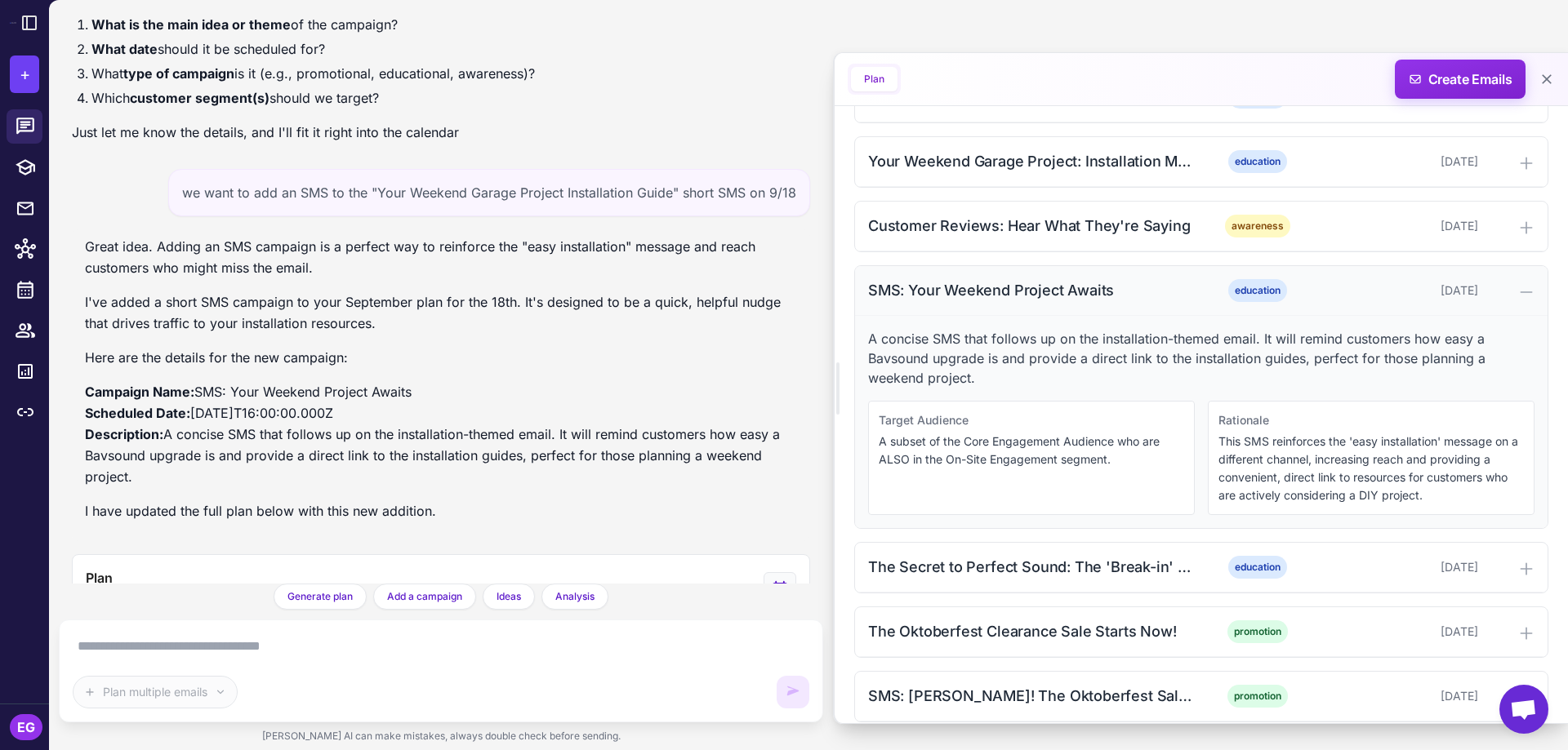
click at [971, 283] on div "SMS: Your Weekend Project Awaits" at bounding box center [1032, 290] width 330 height 22
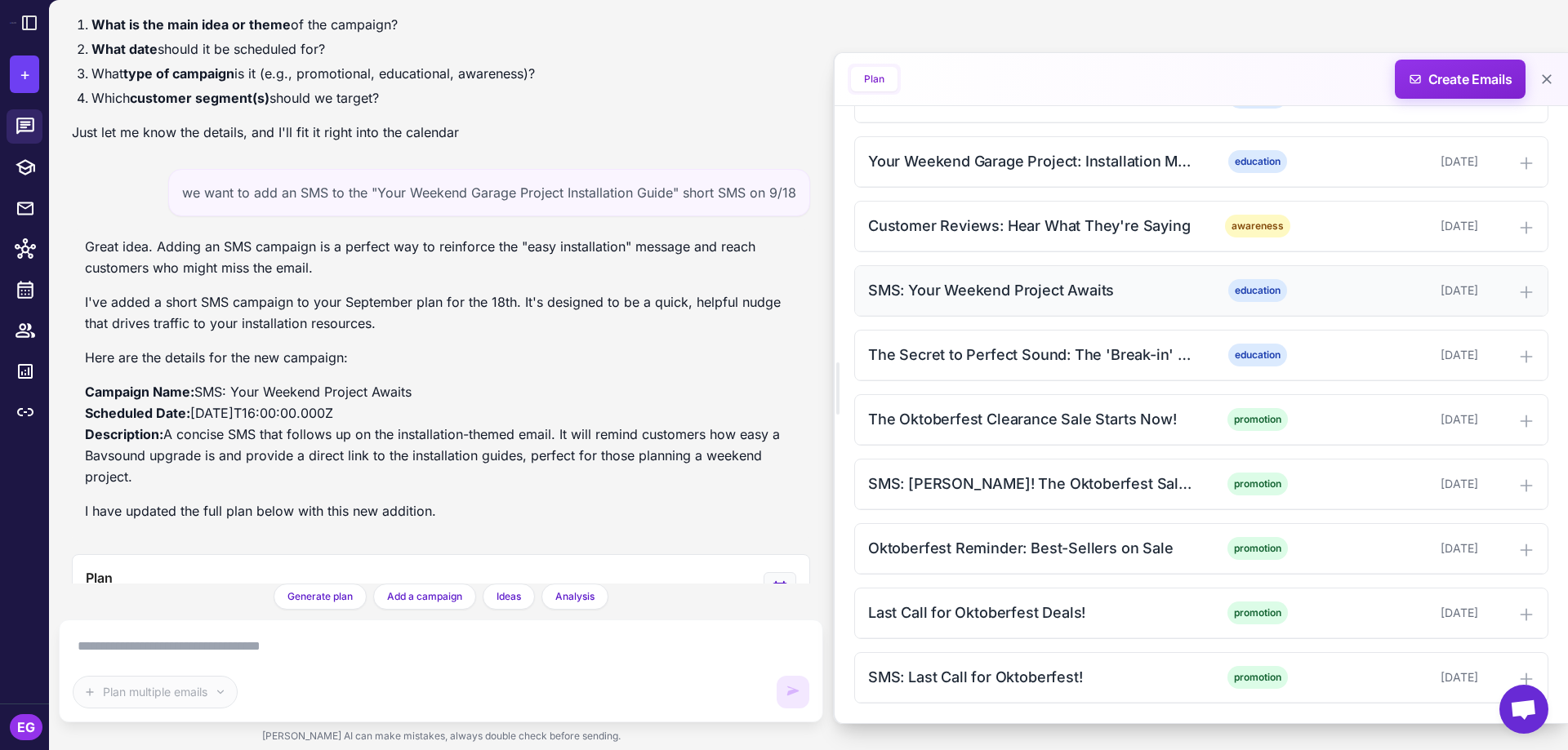
click at [971, 283] on div "SMS: Your Weekend Project Awaits" at bounding box center [1032, 290] width 330 height 22
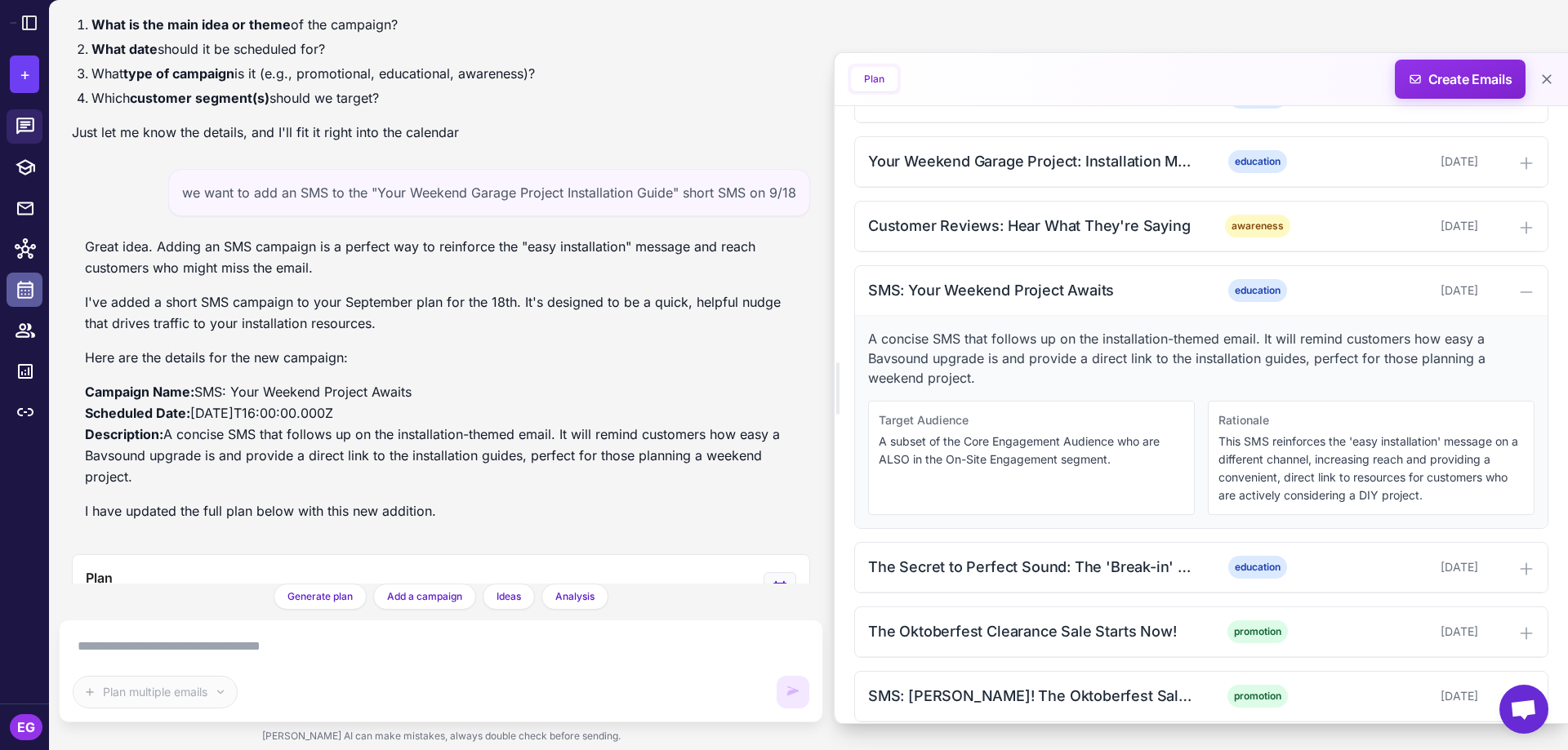
click at [31, 294] on icon at bounding box center [25, 290] width 22 height 22
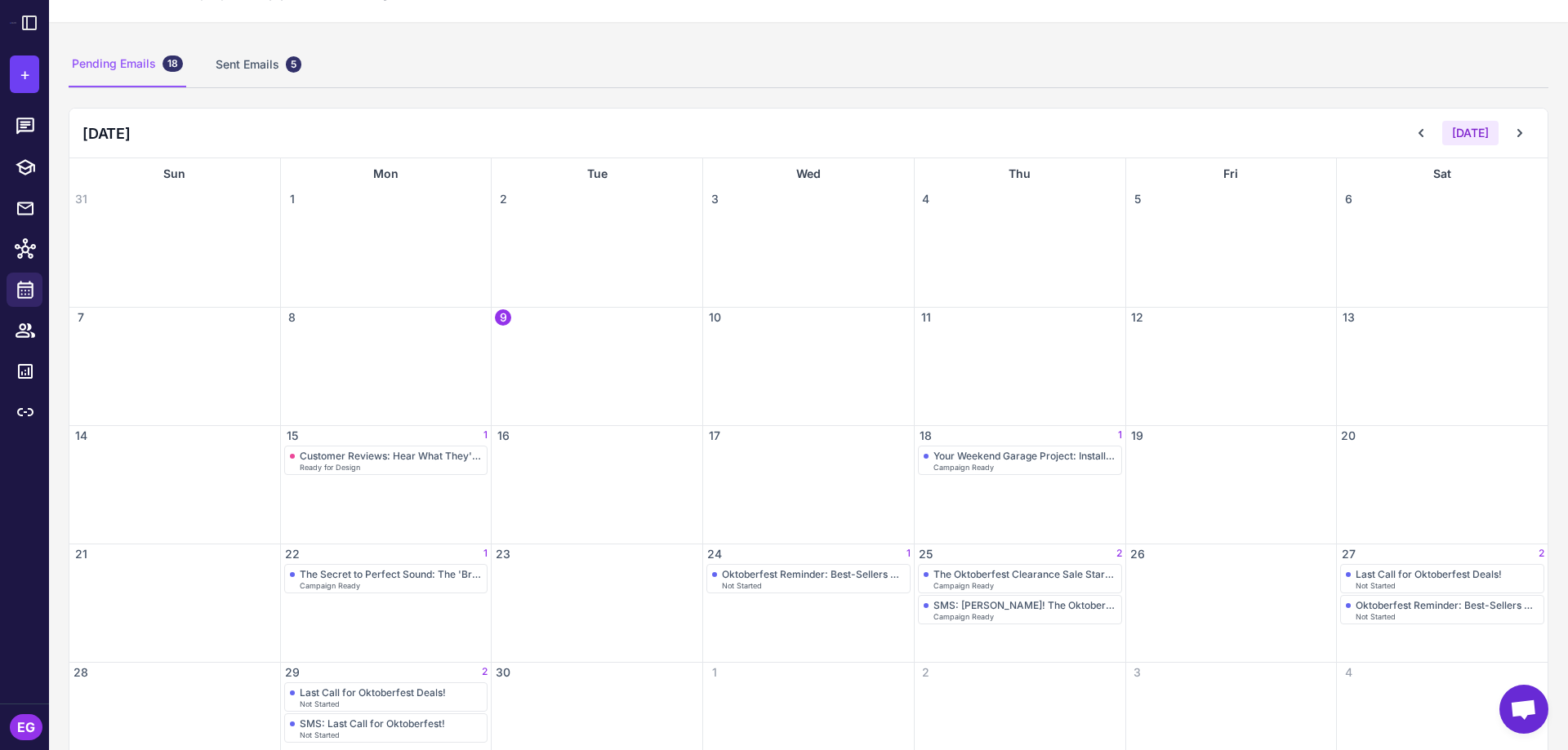
scroll to position [123, 0]
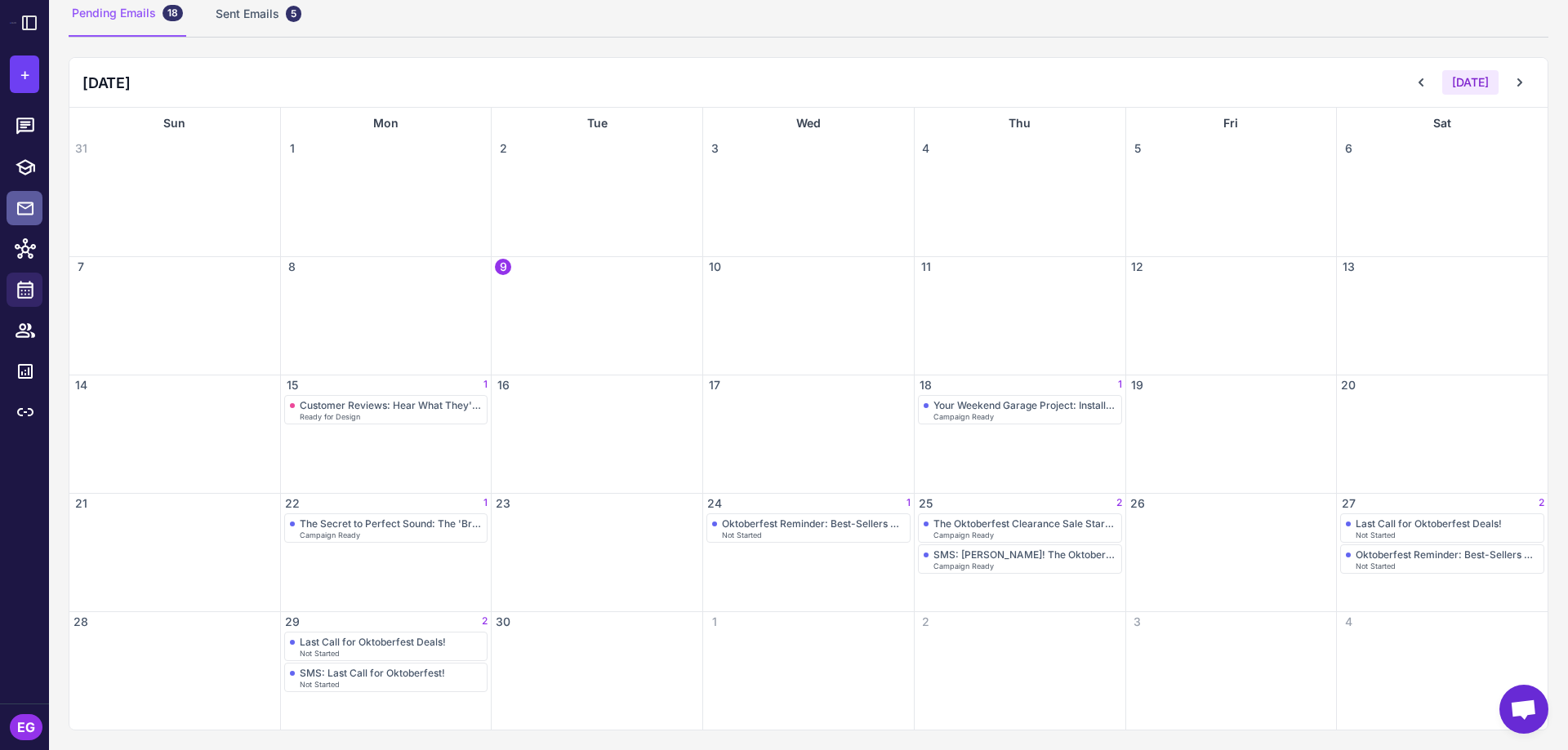
click at [22, 199] on icon at bounding box center [25, 208] width 20 height 21
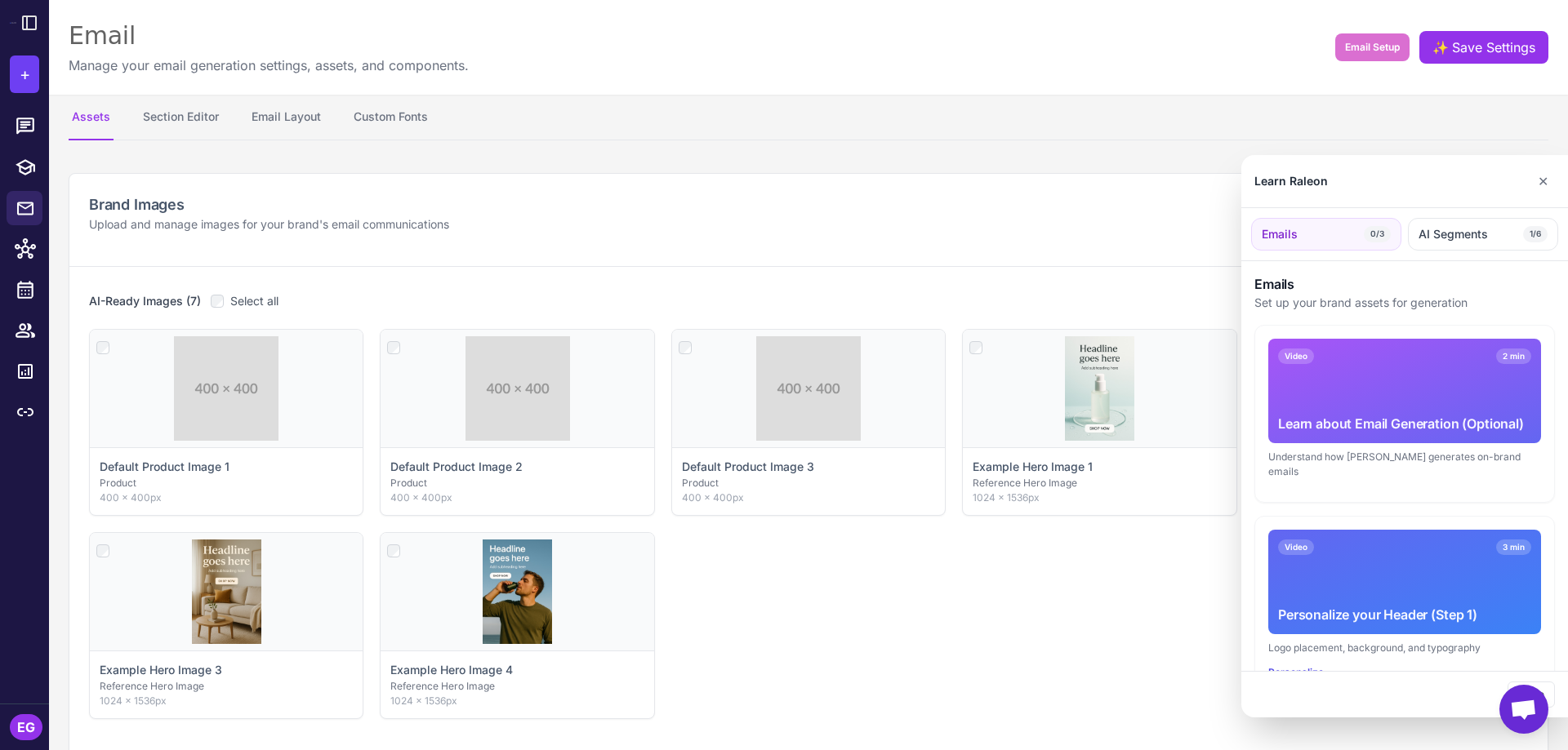
click at [22, 257] on div at bounding box center [784, 375] width 1568 height 750
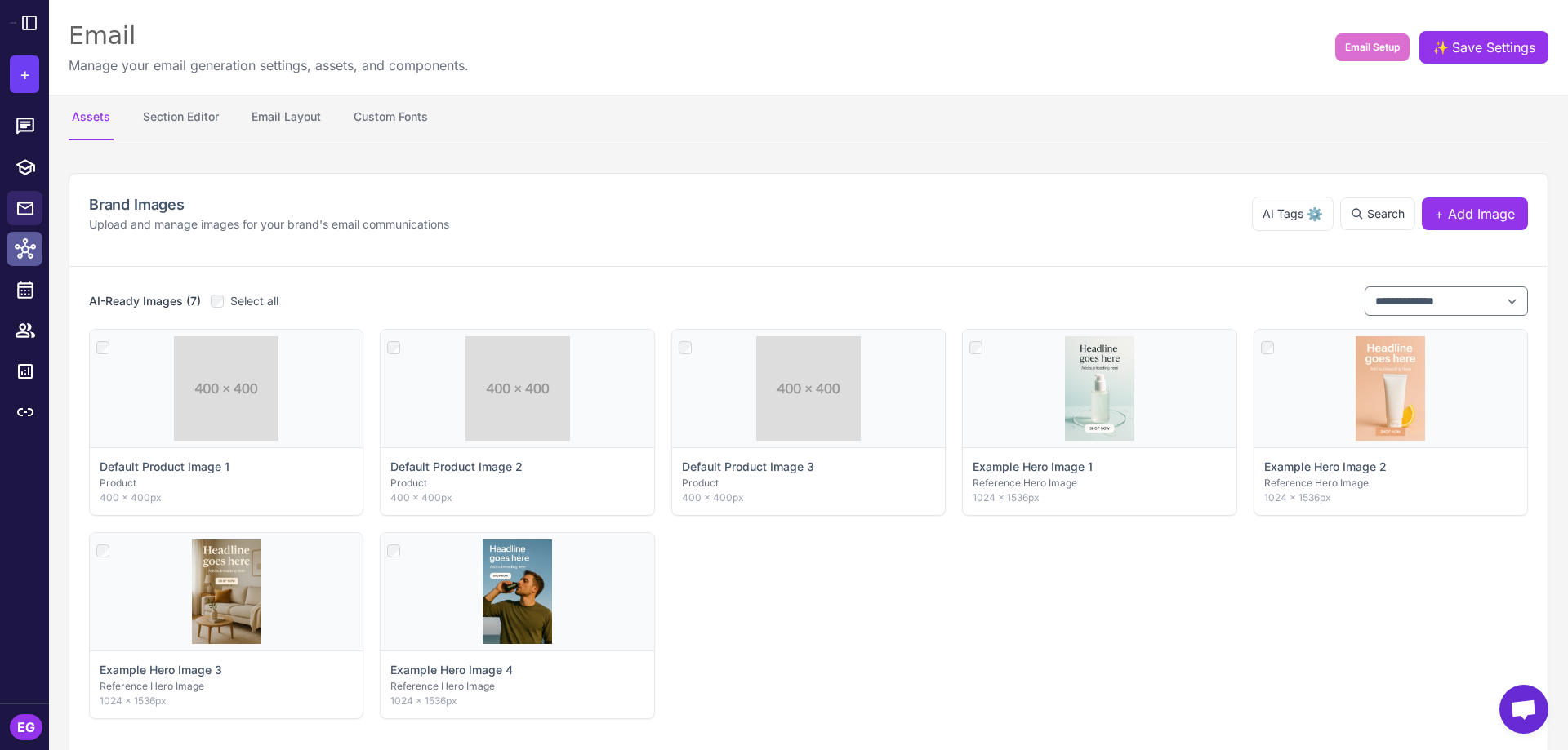
click at [28, 253] on icon at bounding box center [25, 249] width 22 height 22
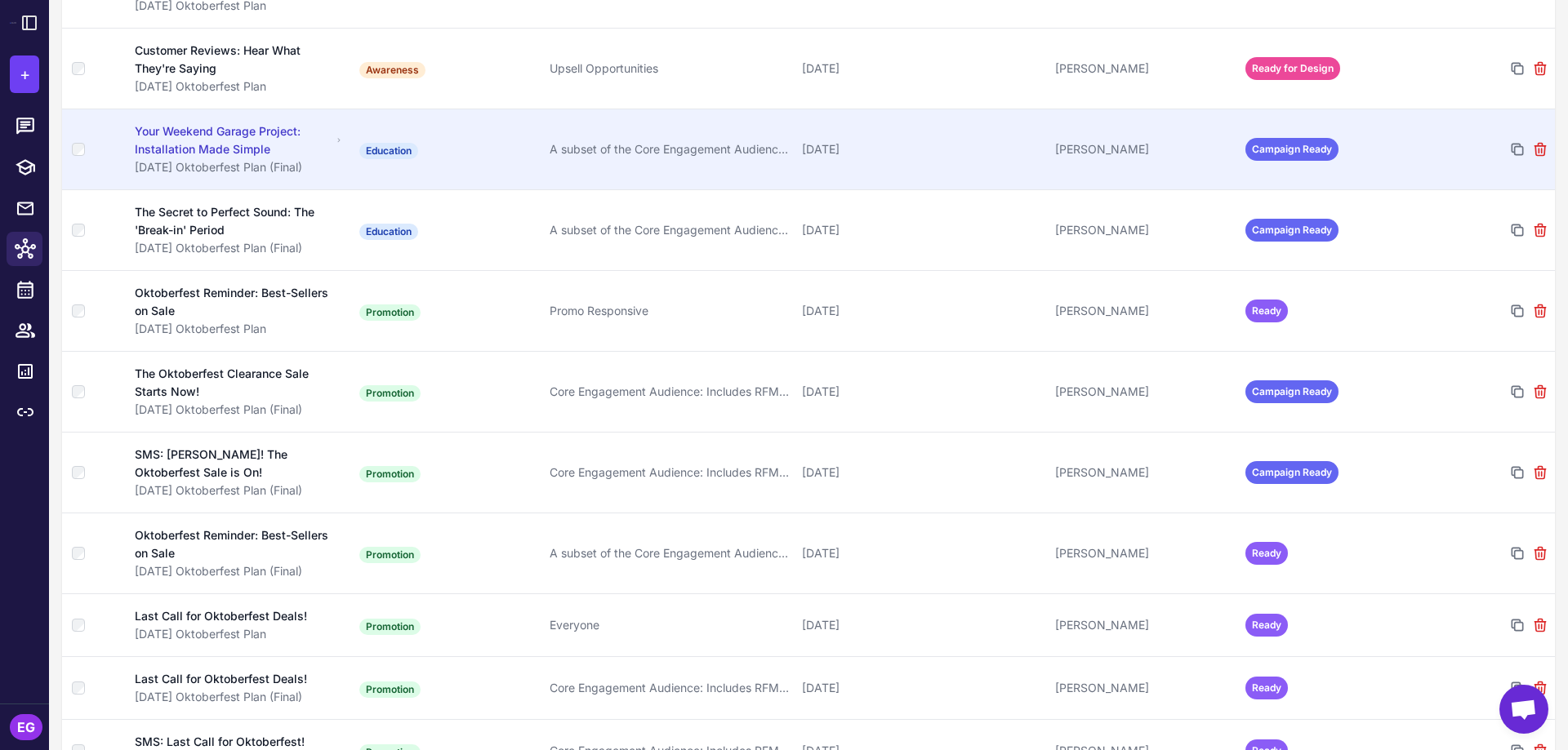
scroll to position [401, 0]
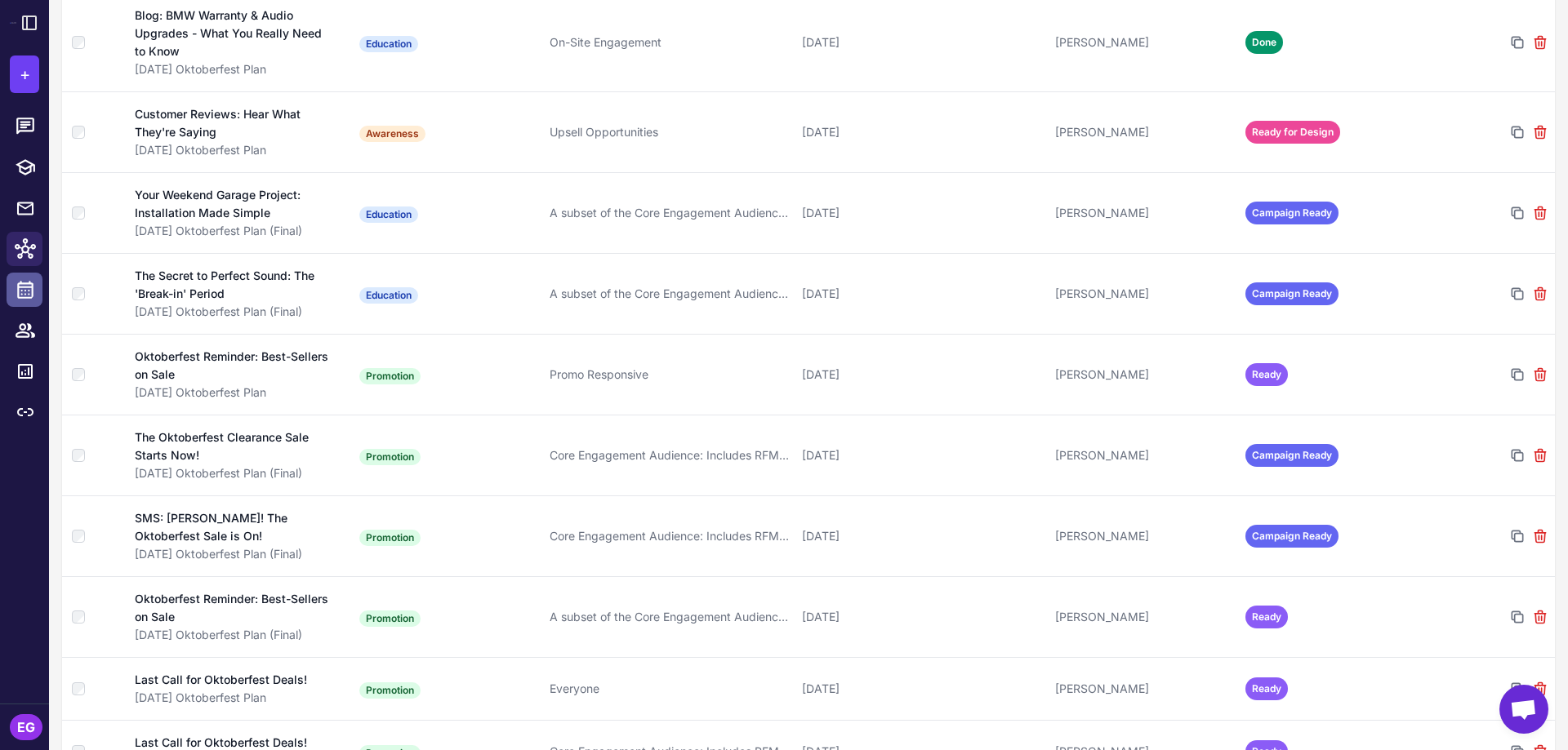
click at [22, 291] on icon at bounding box center [25, 290] width 22 height 22
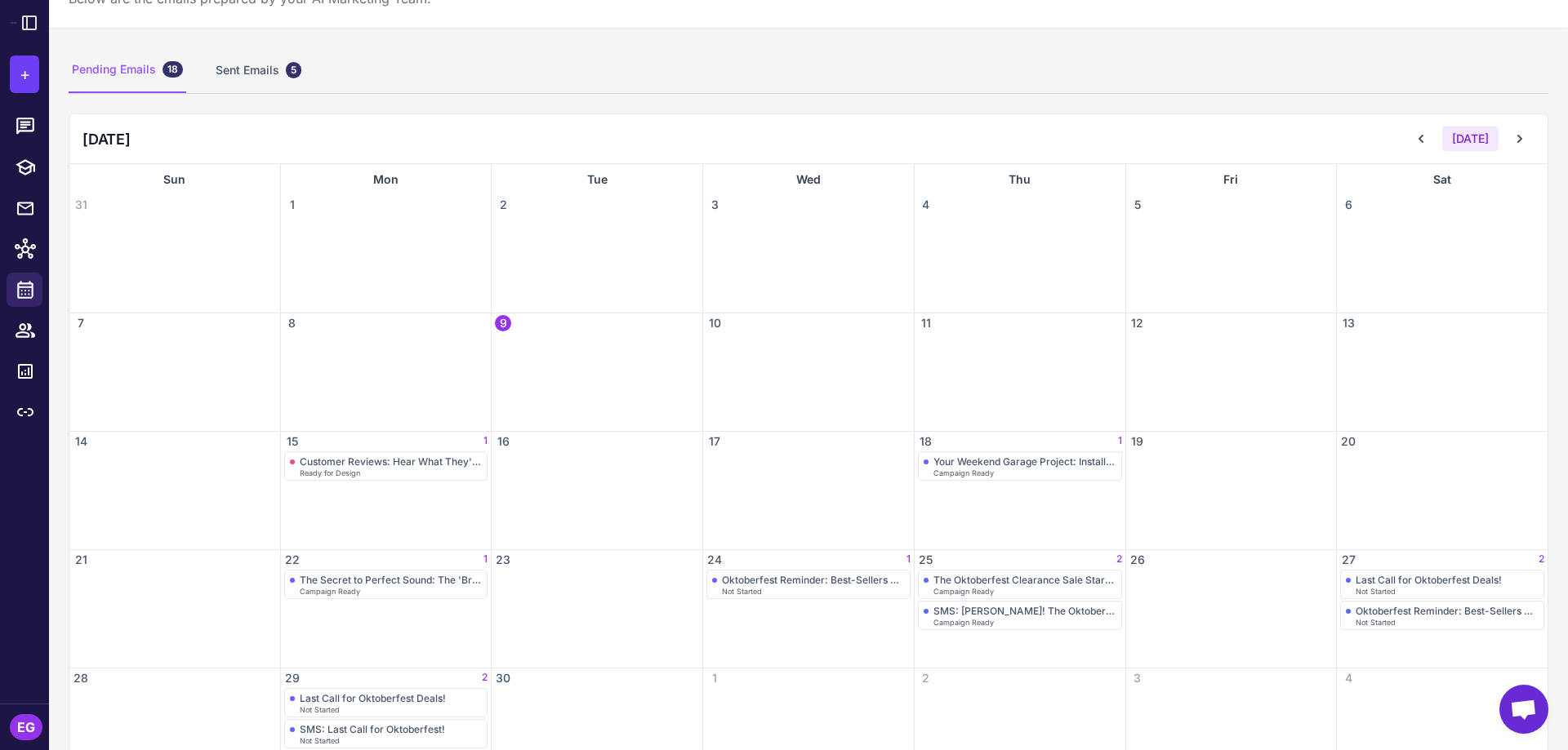
scroll to position [123, 0]
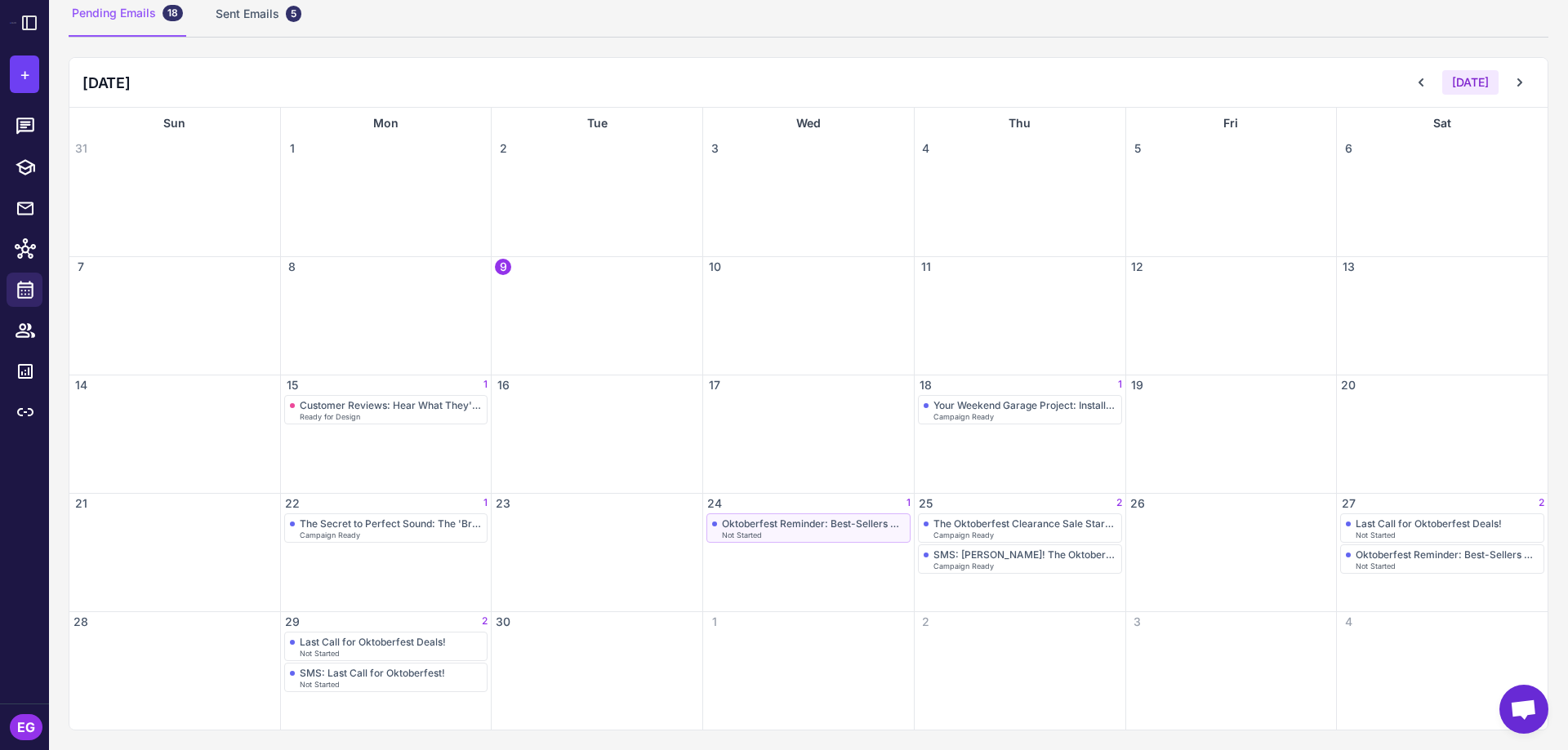
click at [793, 527] on div "Oktoberfest Reminder: Best-Sellers on Sale" at bounding box center [814, 524] width 183 height 13
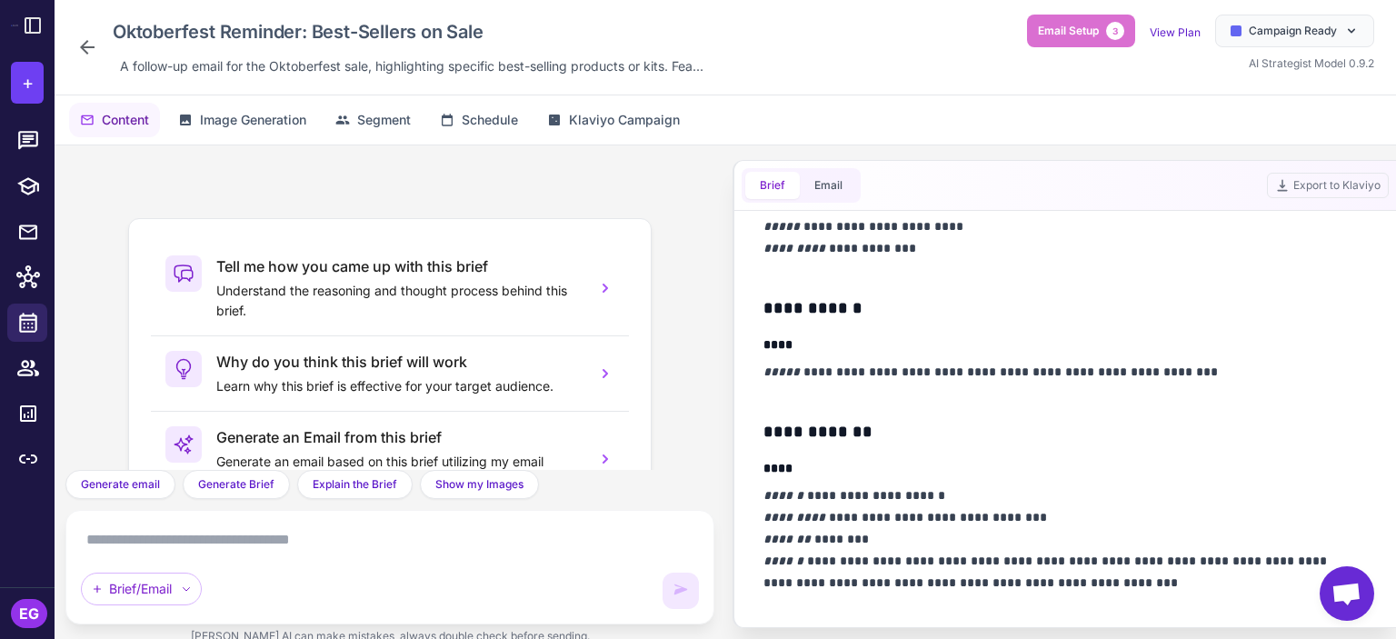
scroll to position [485, 0]
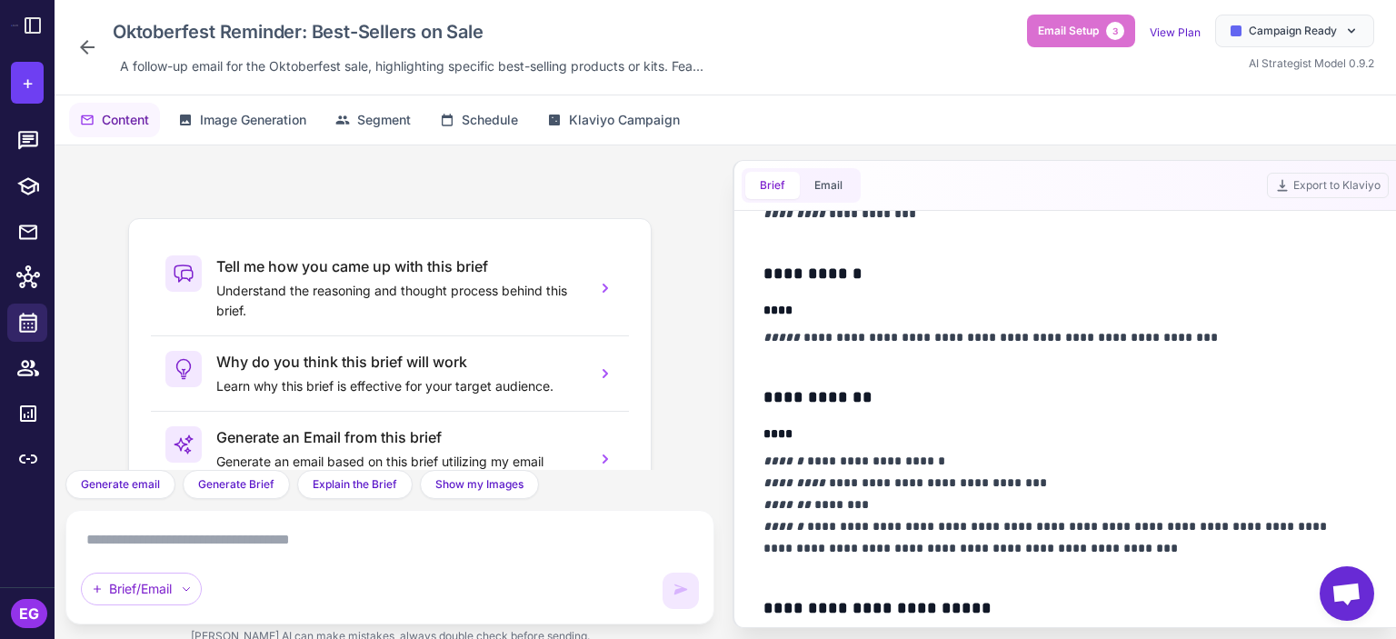
click at [84, 47] on icon at bounding box center [87, 47] width 15 height 15
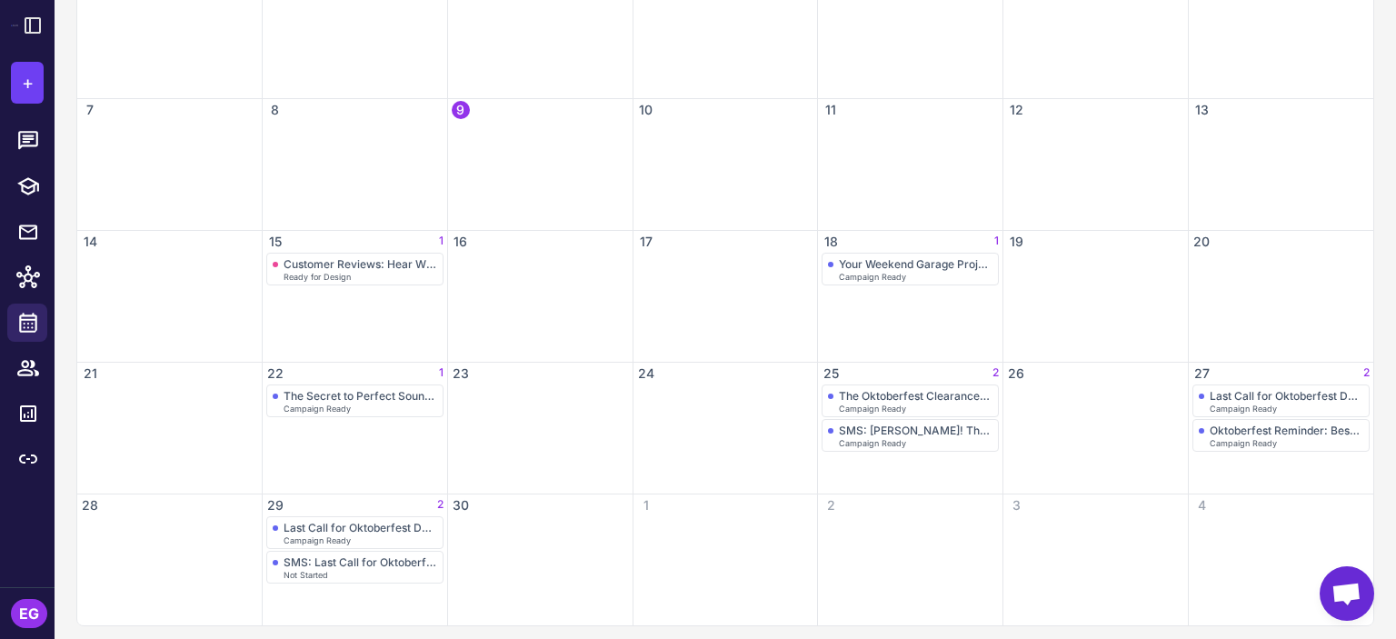
scroll to position [332, 0]
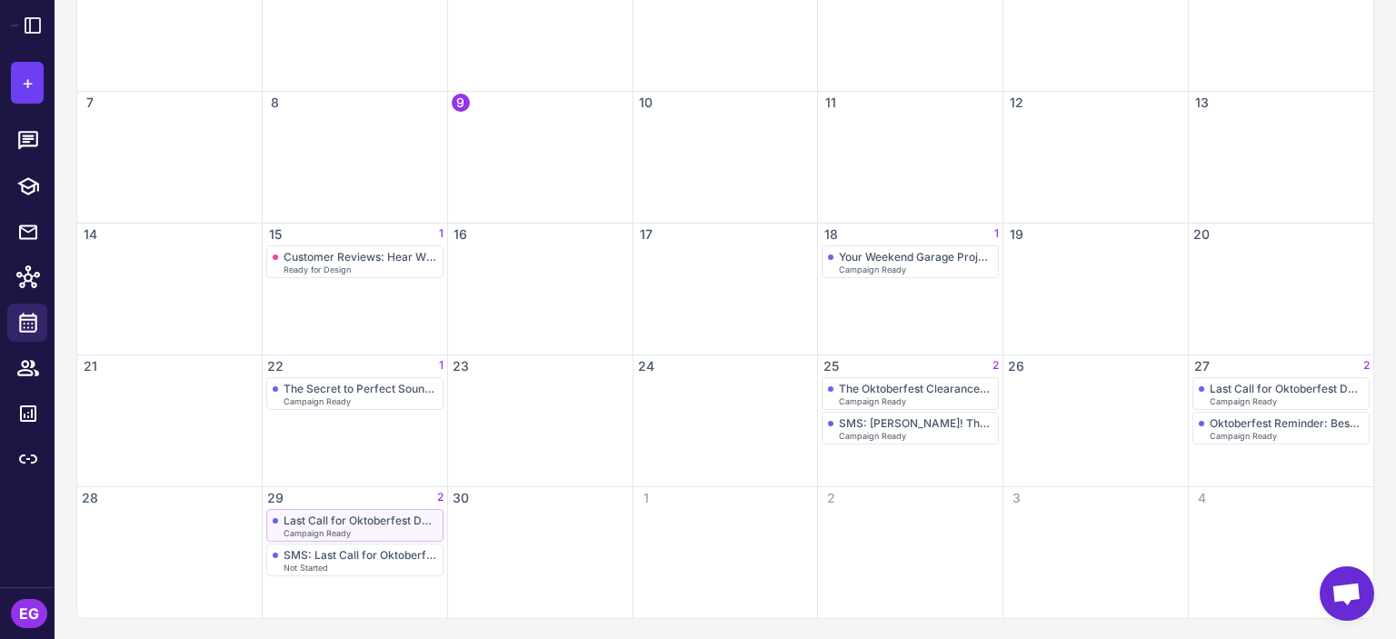
click at [362, 526] on div "Last Call for Oktoberfest Deals! Campaign Ready" at bounding box center [355, 526] width 165 height 24
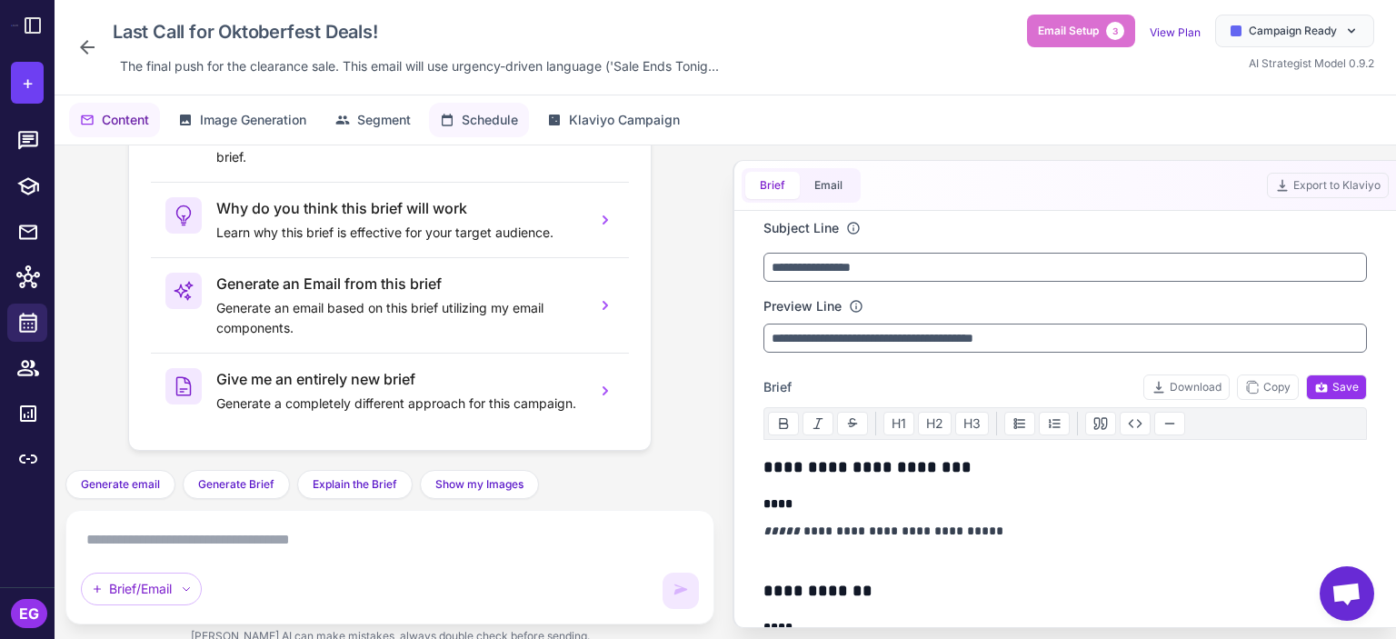
click at [465, 110] on span "Schedule" at bounding box center [490, 120] width 56 height 20
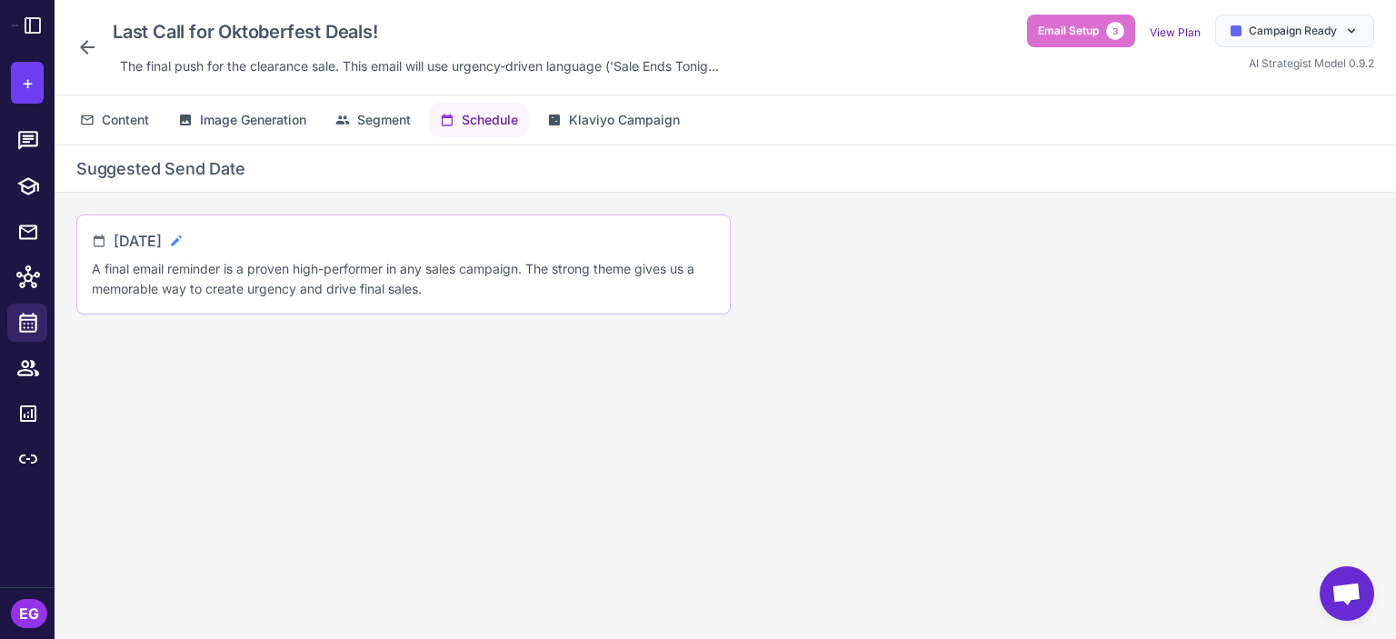
click at [184, 245] on icon at bounding box center [176, 241] width 15 height 15
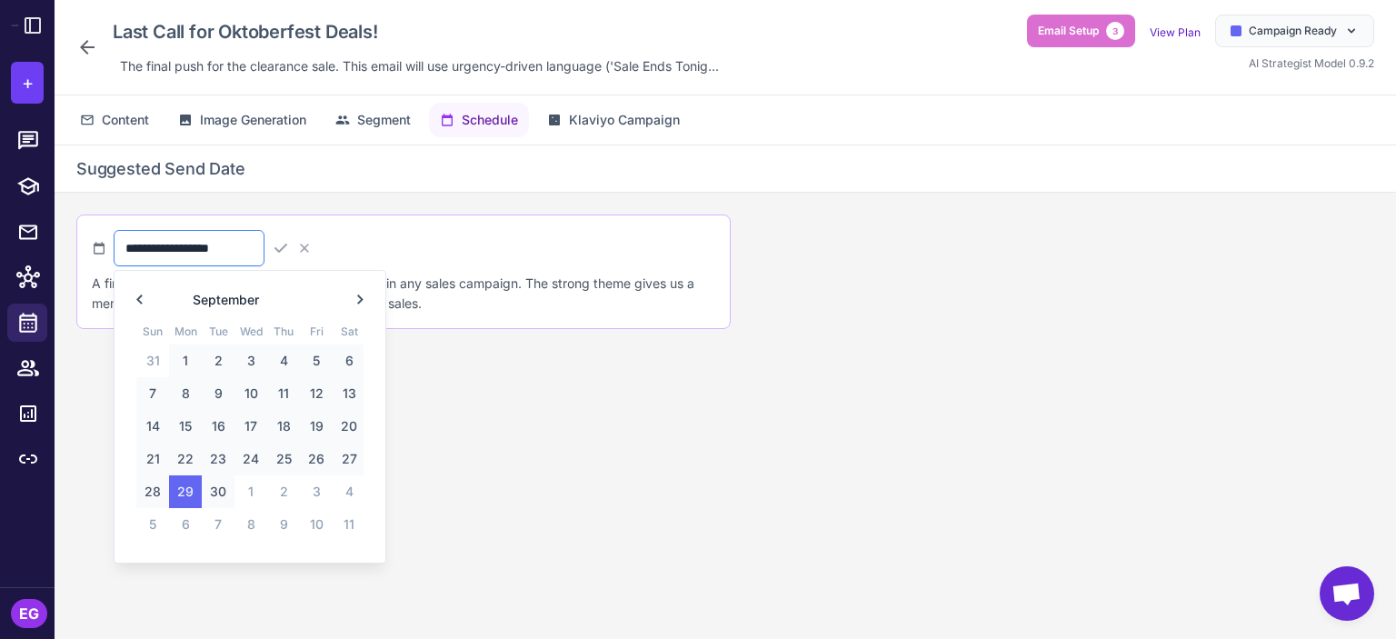
click at [223, 249] on input "**********" at bounding box center [189, 248] width 151 height 36
click at [318, 434] on span "19" at bounding box center [316, 426] width 33 height 33
type input "**********"
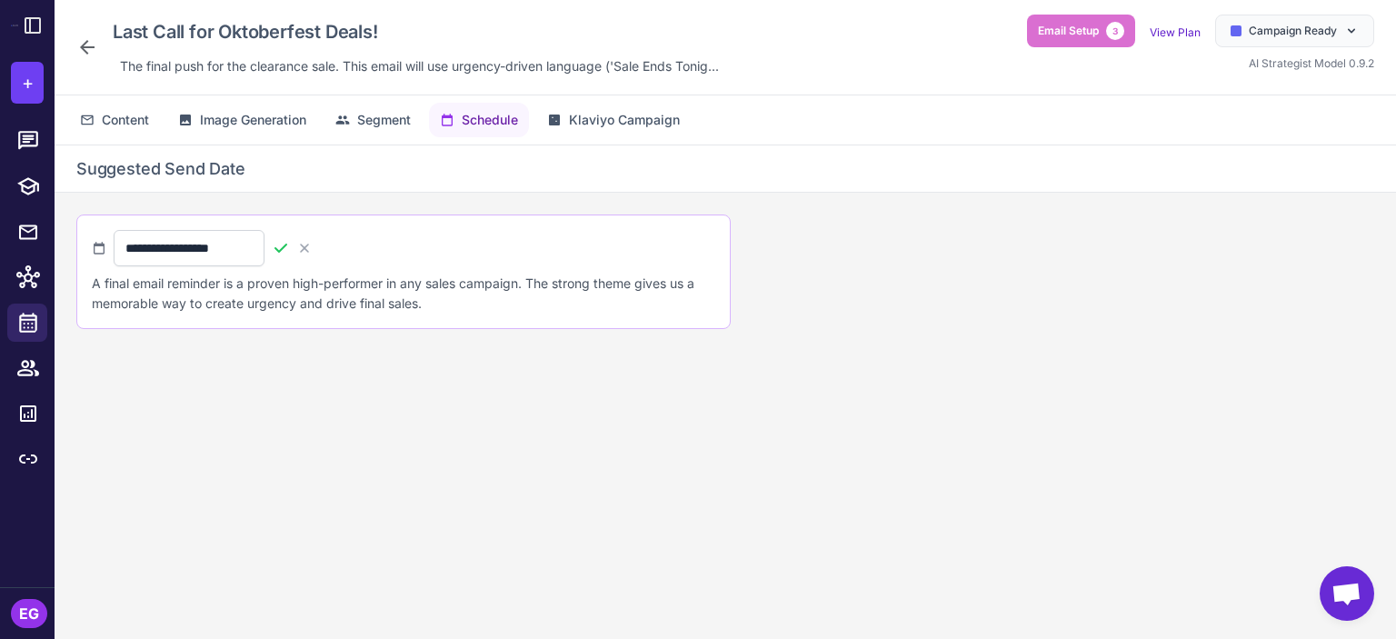
click at [290, 248] on icon at bounding box center [281, 248] width 18 height 18
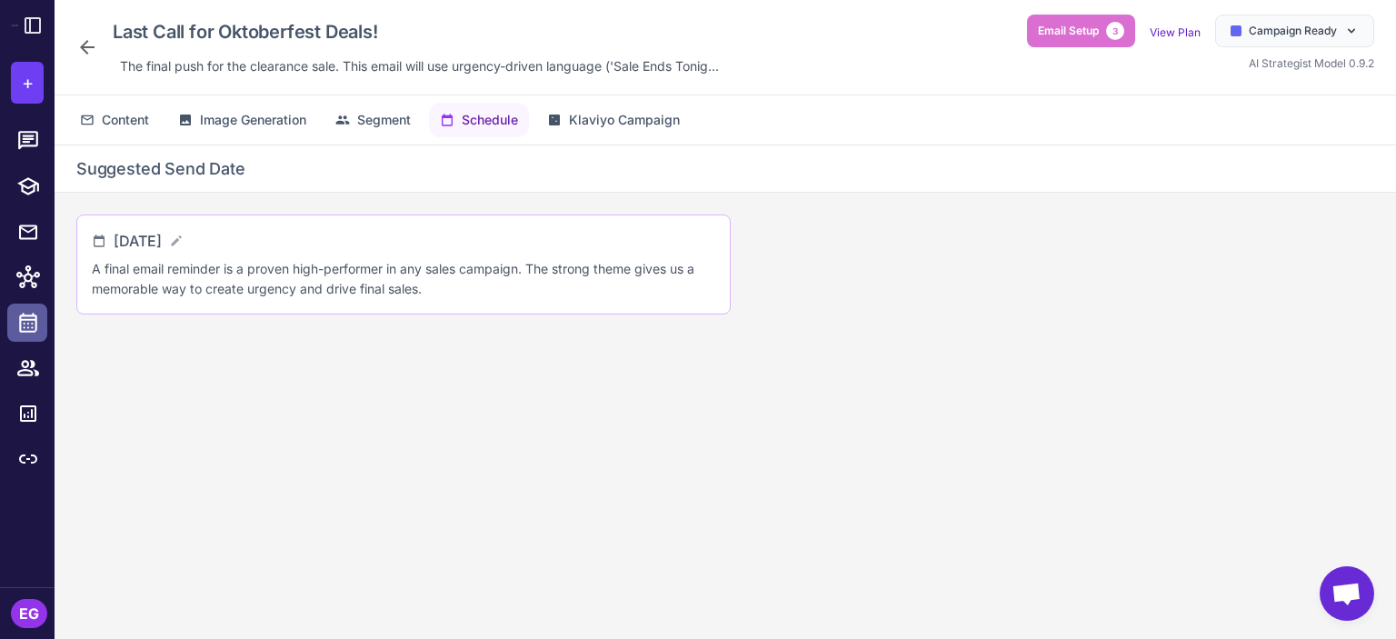
click at [30, 330] on icon at bounding box center [28, 323] width 18 height 20
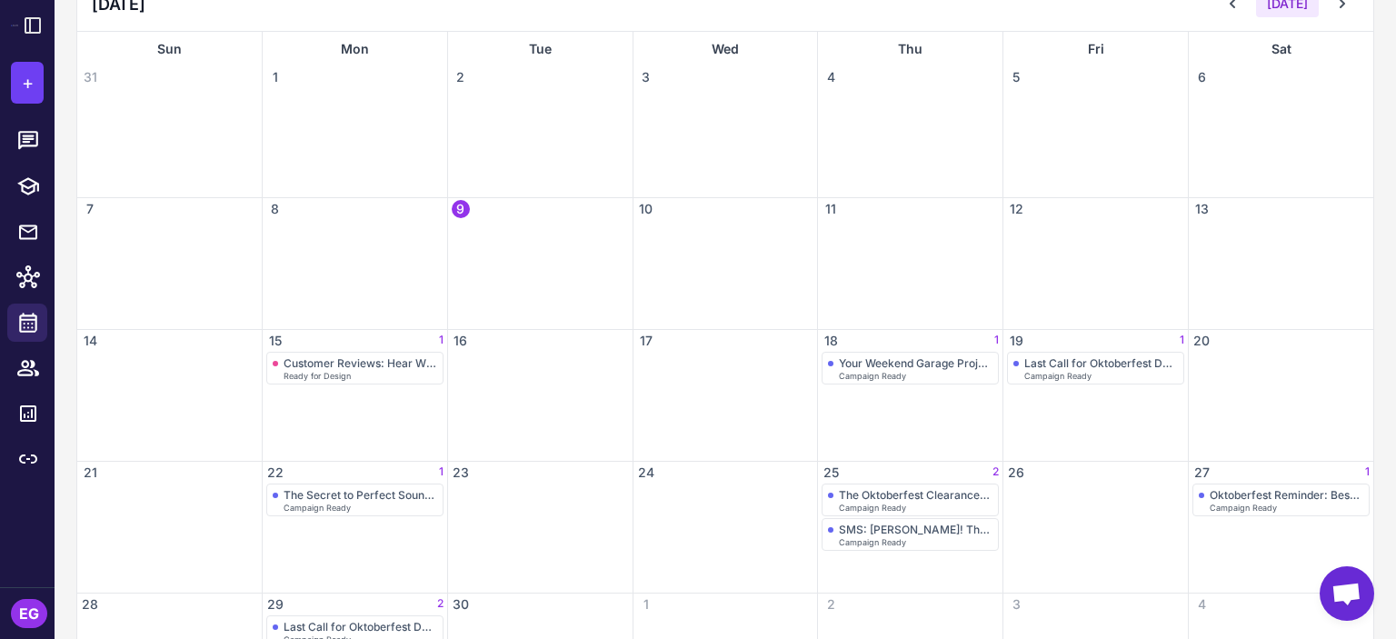
scroll to position [242, 0]
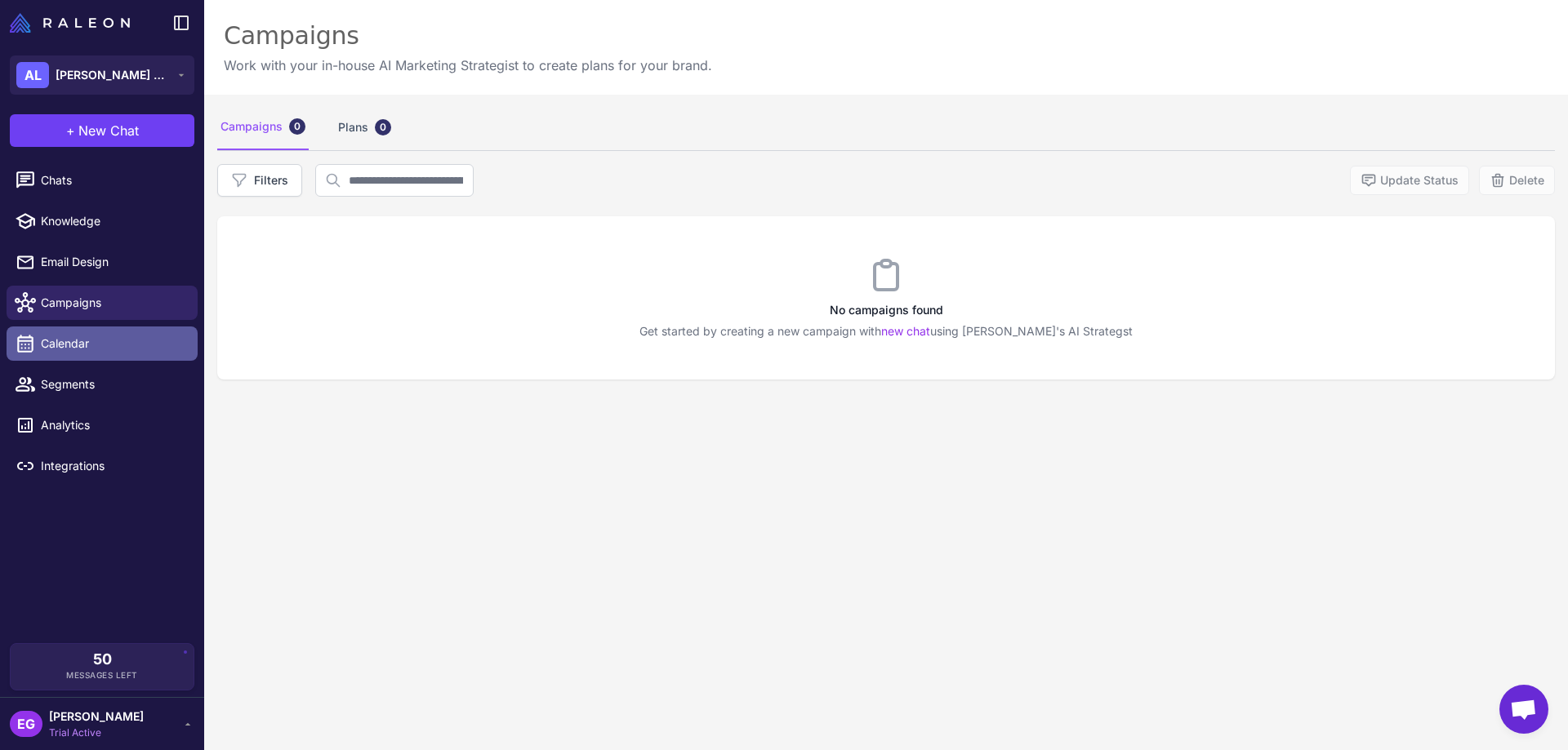
click at [120, 334] on link "Calendar" at bounding box center [102, 344] width 191 height 34
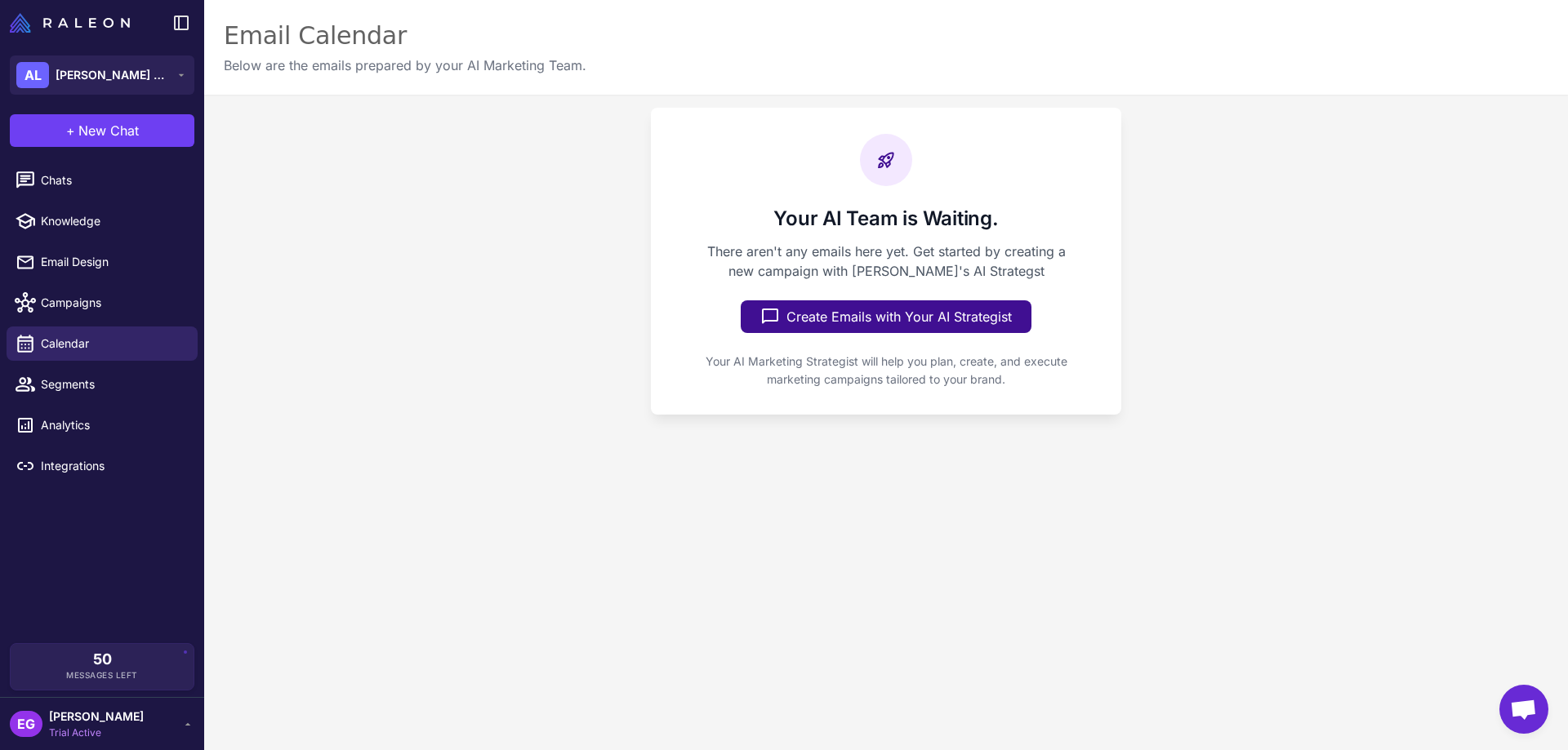
click at [157, 720] on div "EG [PERSON_NAME] Trial Active" at bounding box center [102, 724] width 184 height 32
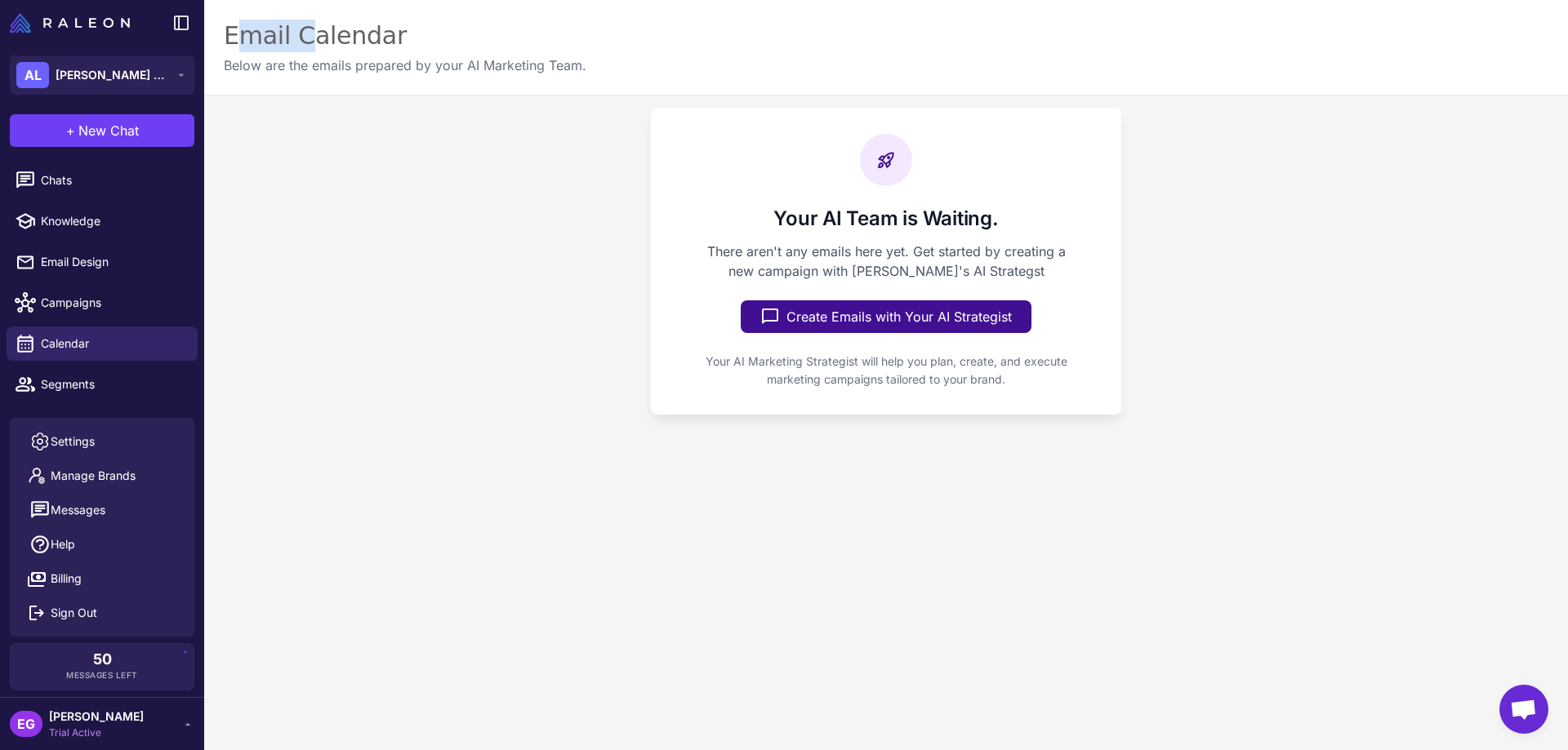
click at [157, 720] on div "EG [PERSON_NAME] Trial Active" at bounding box center [102, 724] width 184 height 32
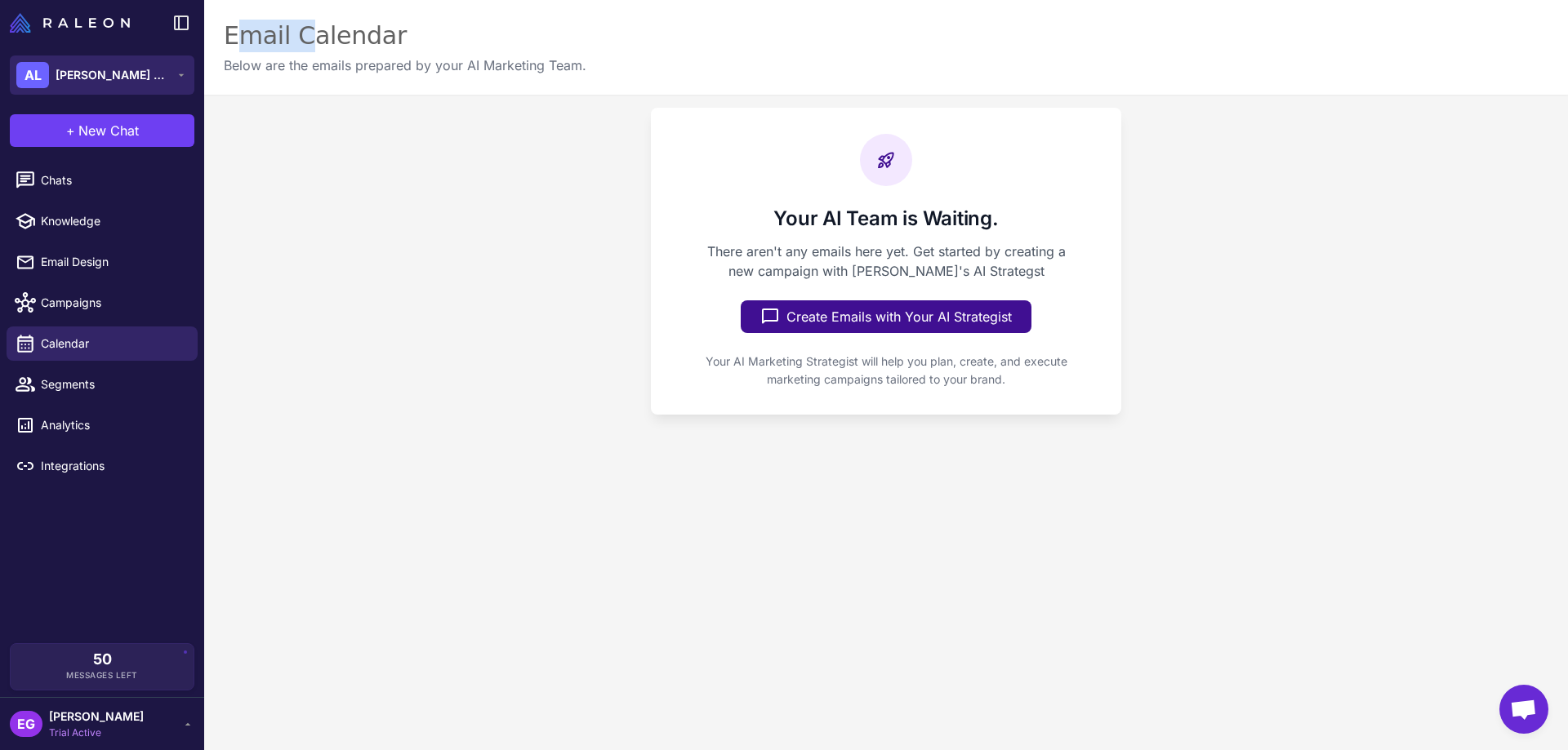
click at [137, 70] on span "[PERSON_NAME] Boutique" at bounding box center [112, 75] width 114 height 18
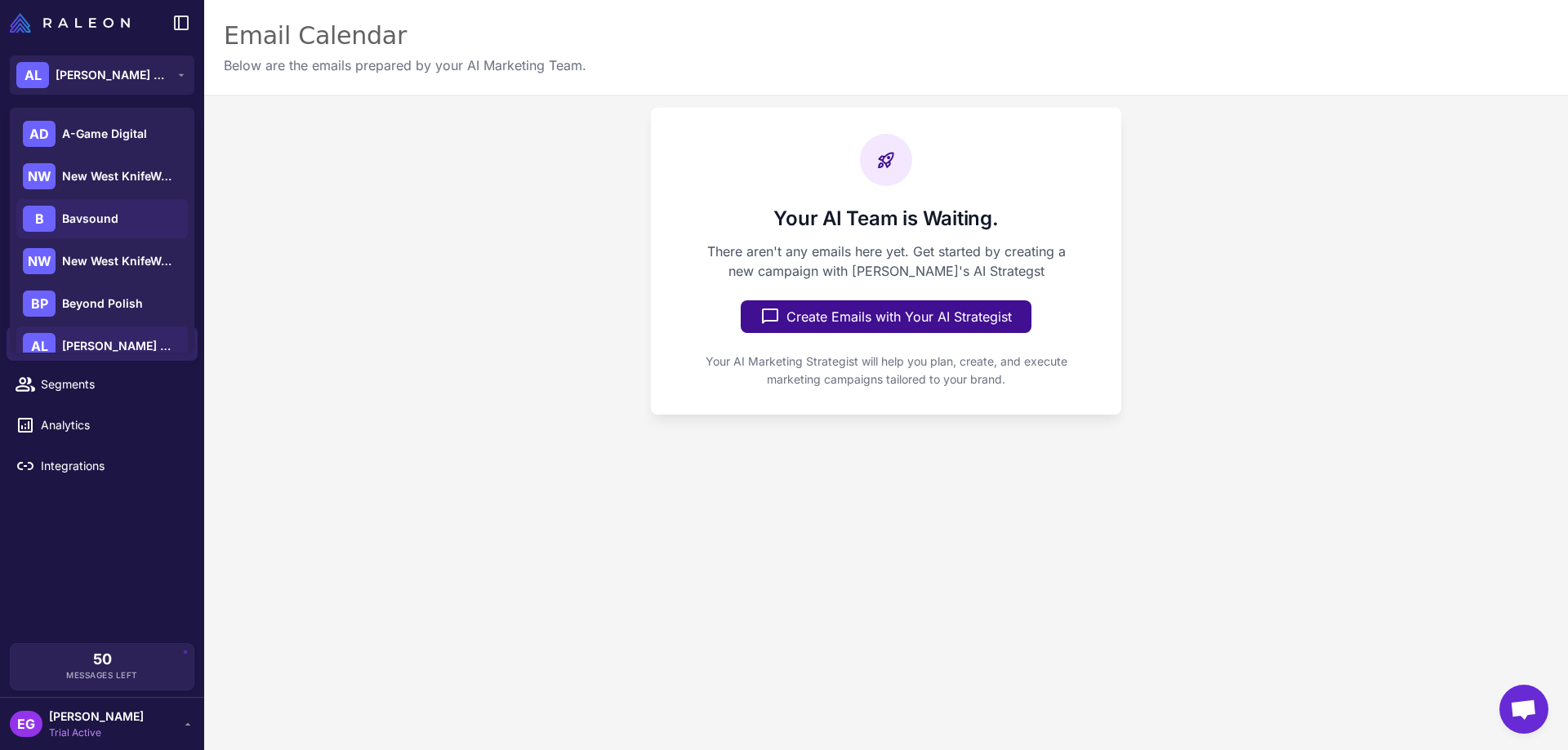
click at [98, 219] on span "Bavsound" at bounding box center [90, 219] width 57 height 18
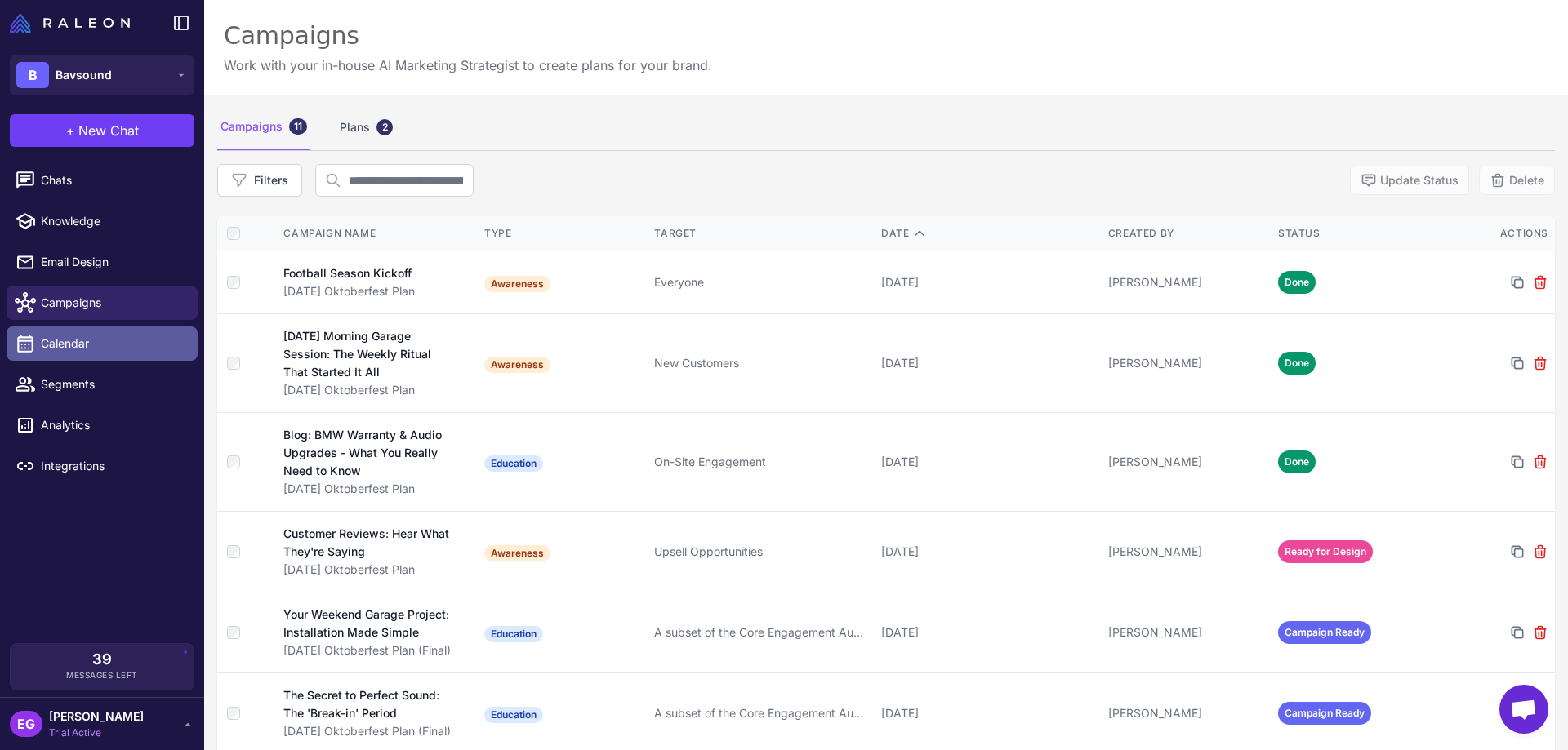
click at [93, 329] on link "Calendar" at bounding box center [102, 344] width 191 height 34
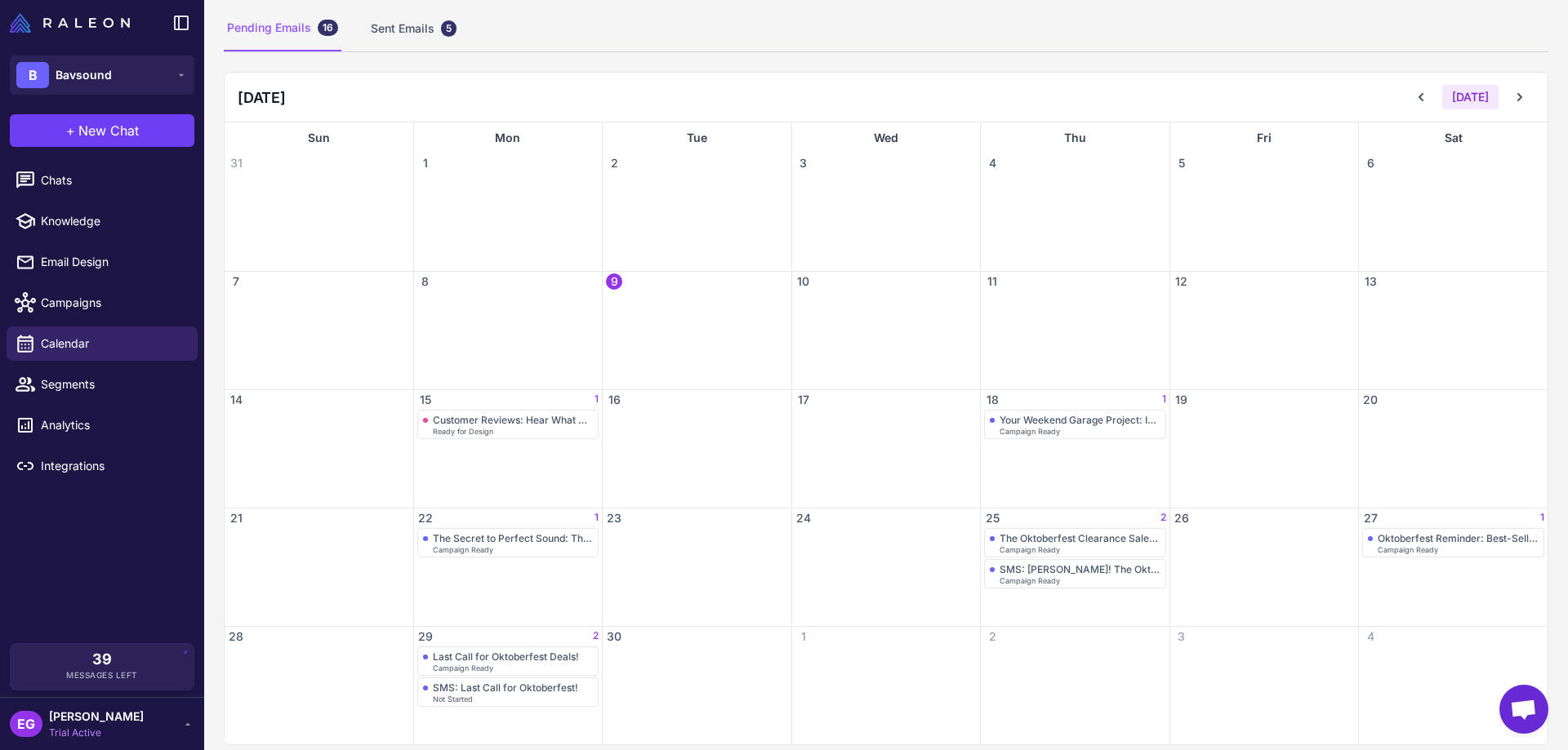
scroll to position [123, 0]
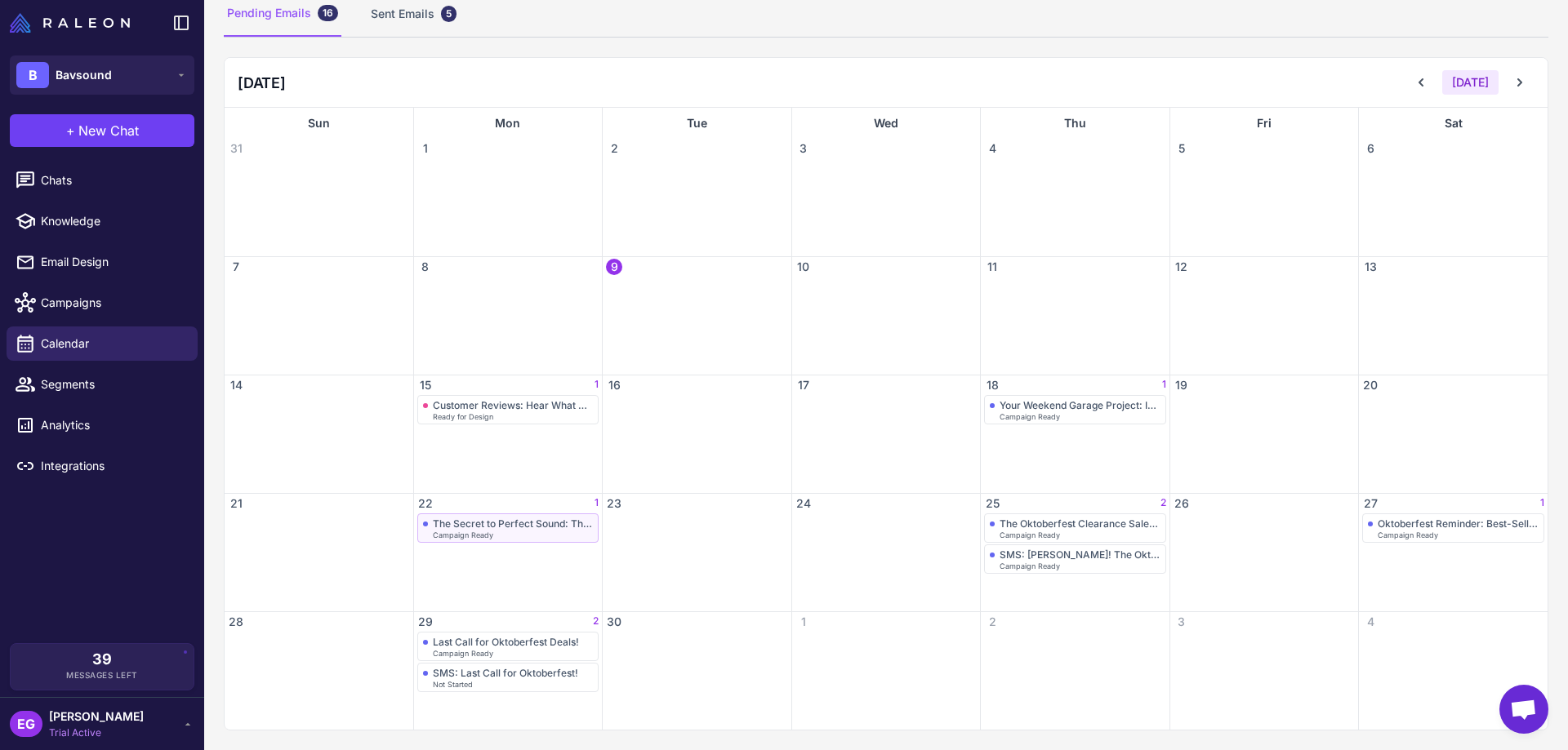
click at [507, 525] on div "The Secret to Perfect Sound: The 'Break-in' Period" at bounding box center [513, 524] width 161 height 13
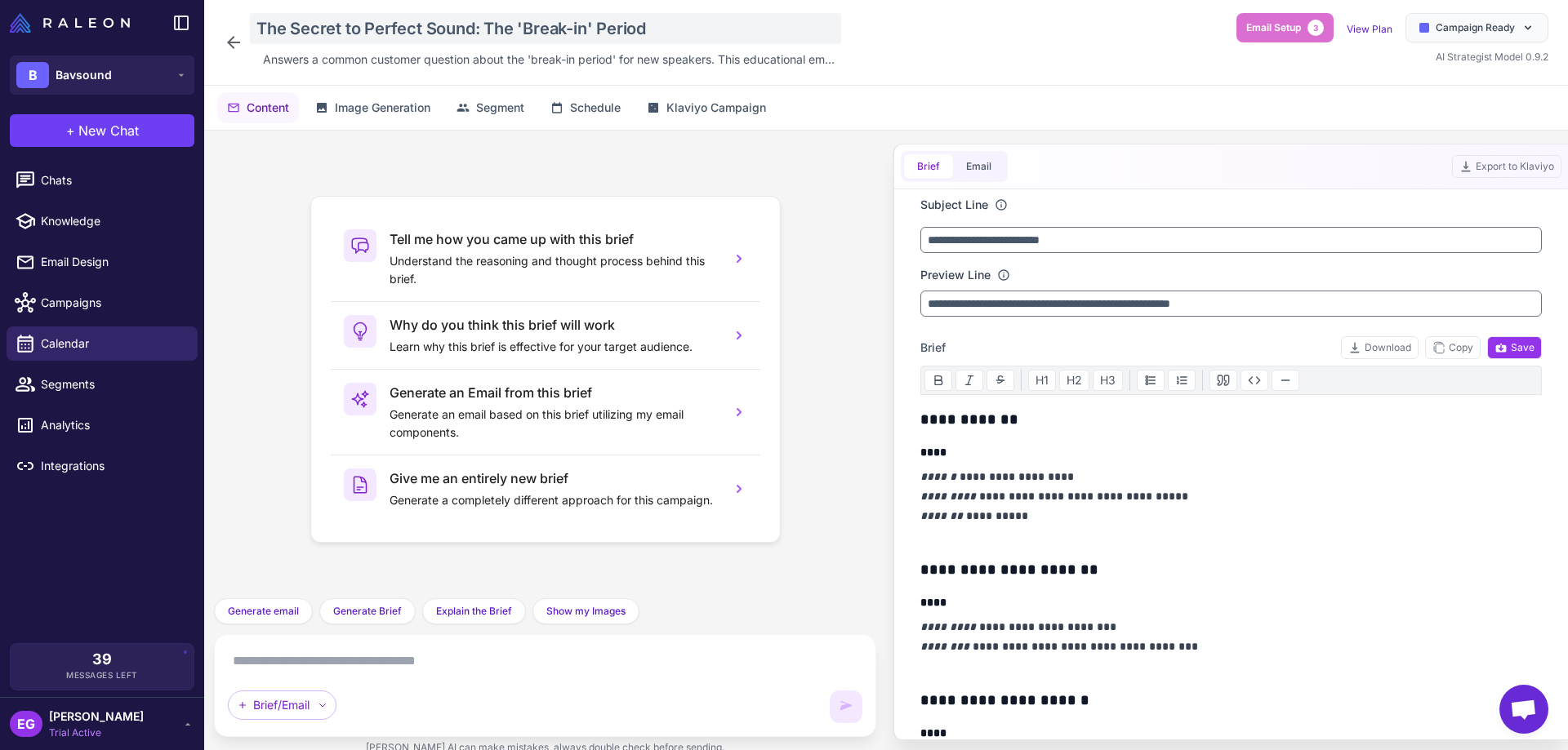
click at [265, 27] on div "The Secret to Perfect Sound: The 'Break-in' Period" at bounding box center [545, 29] width 591 height 31
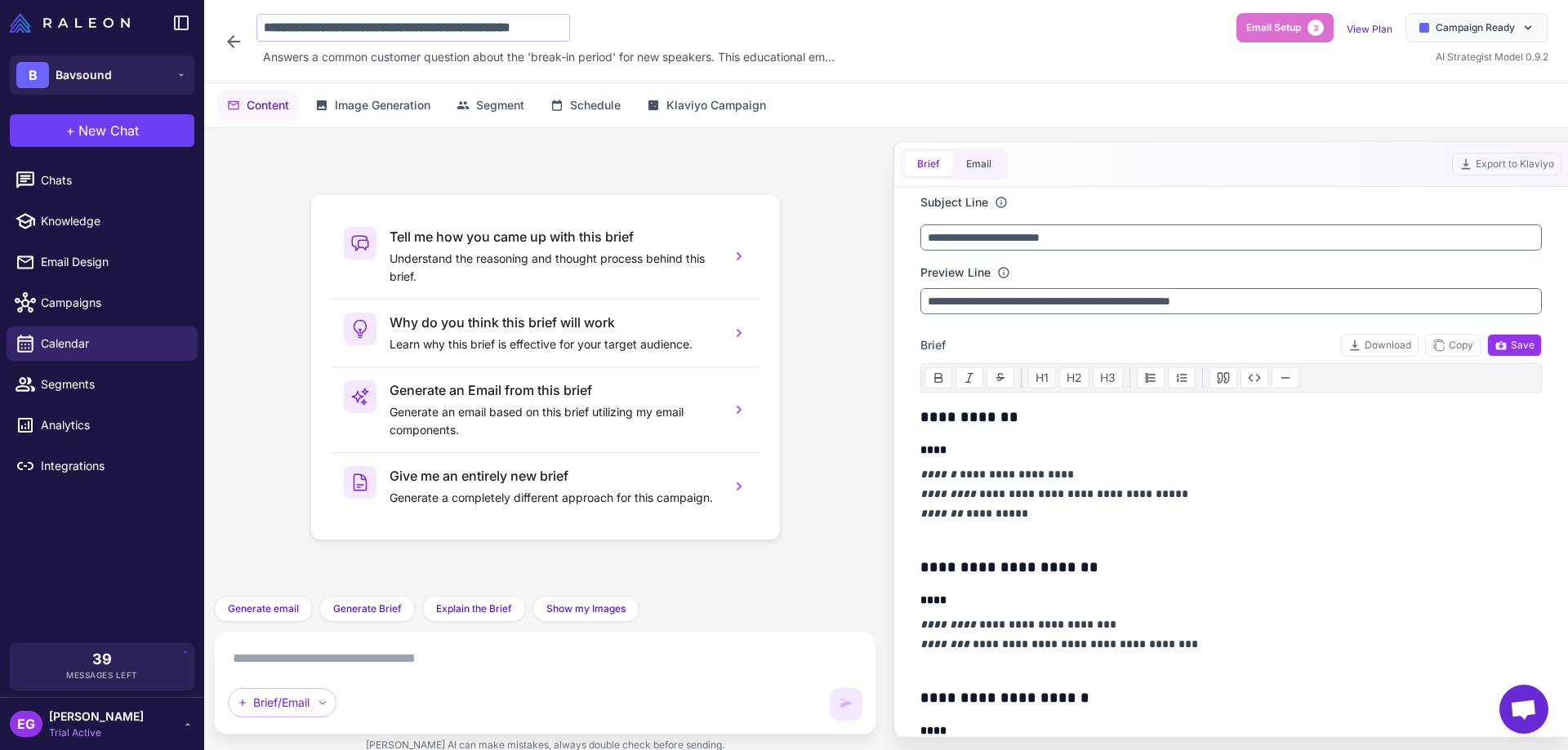
scroll to position [0, 20]
click at [267, 31] on input "**********" at bounding box center [412, 27] width 314 height 28
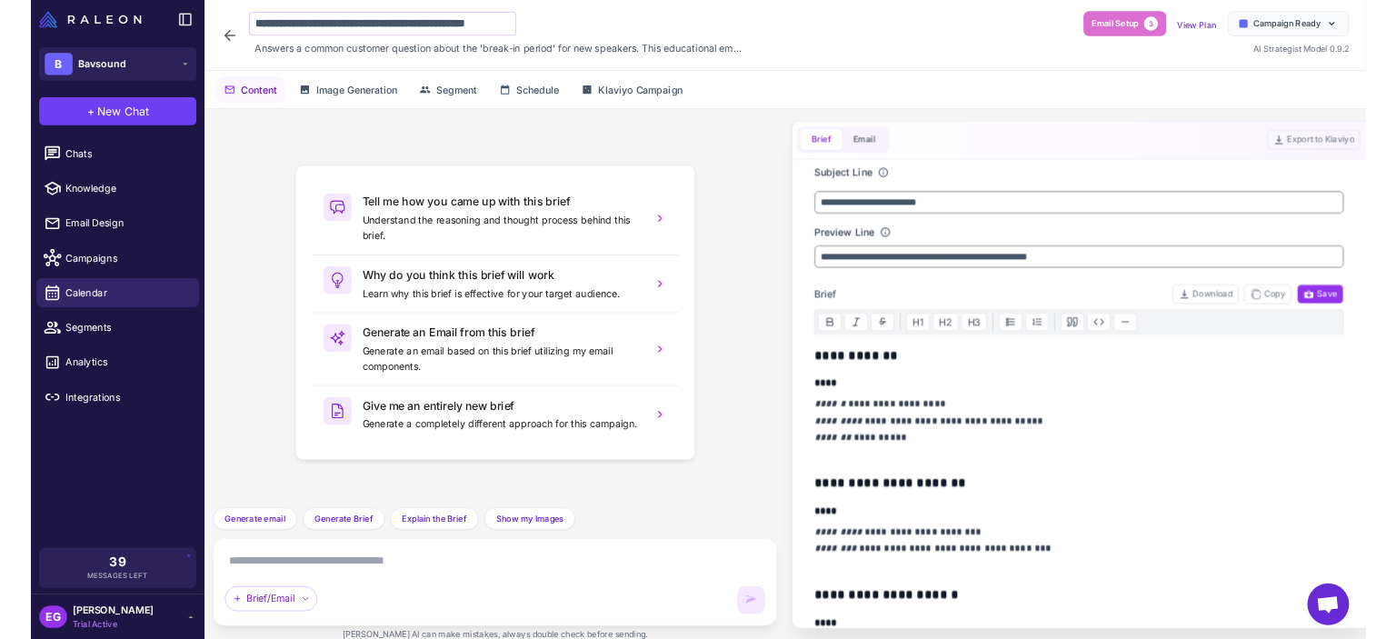
scroll to position [0, 0]
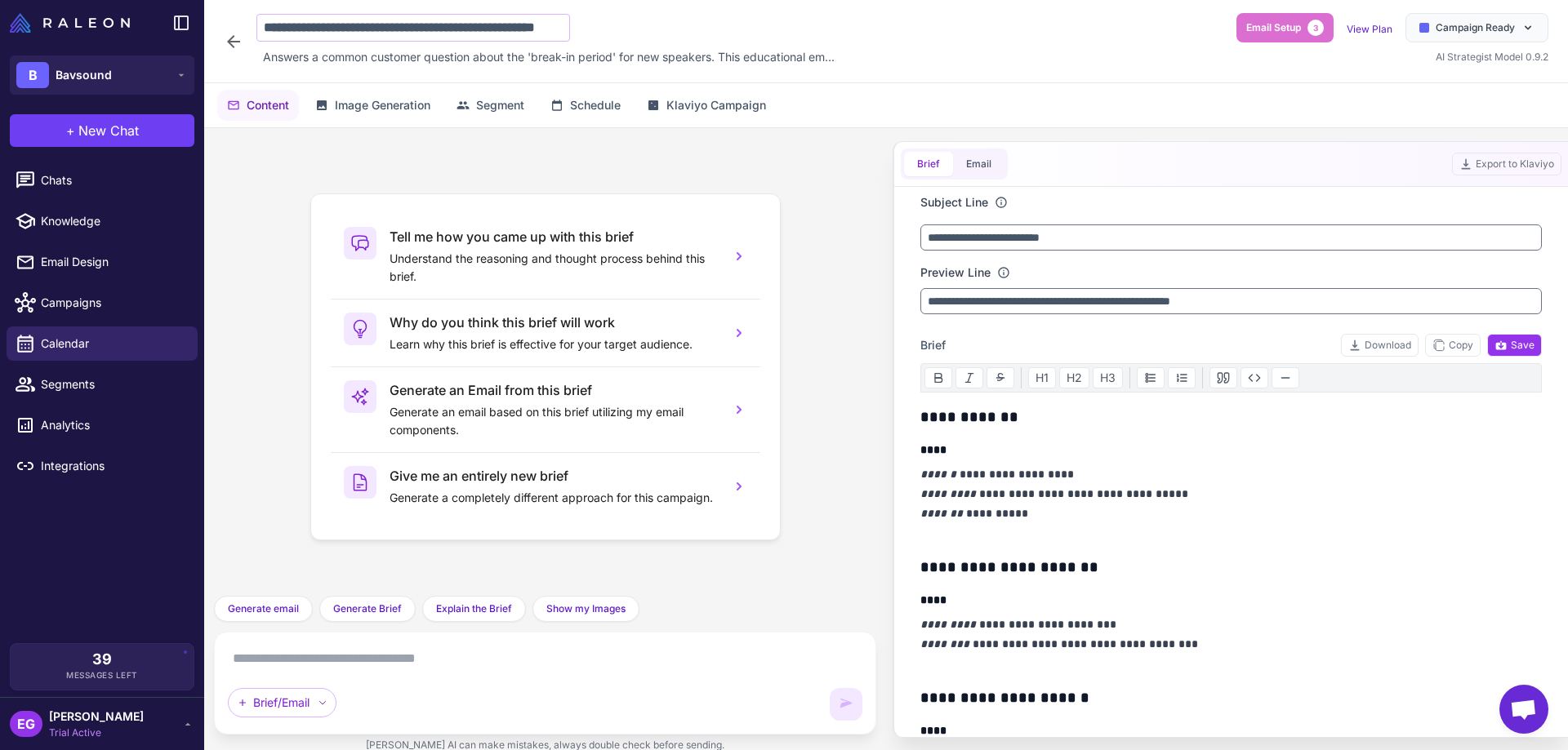
type input "**********"
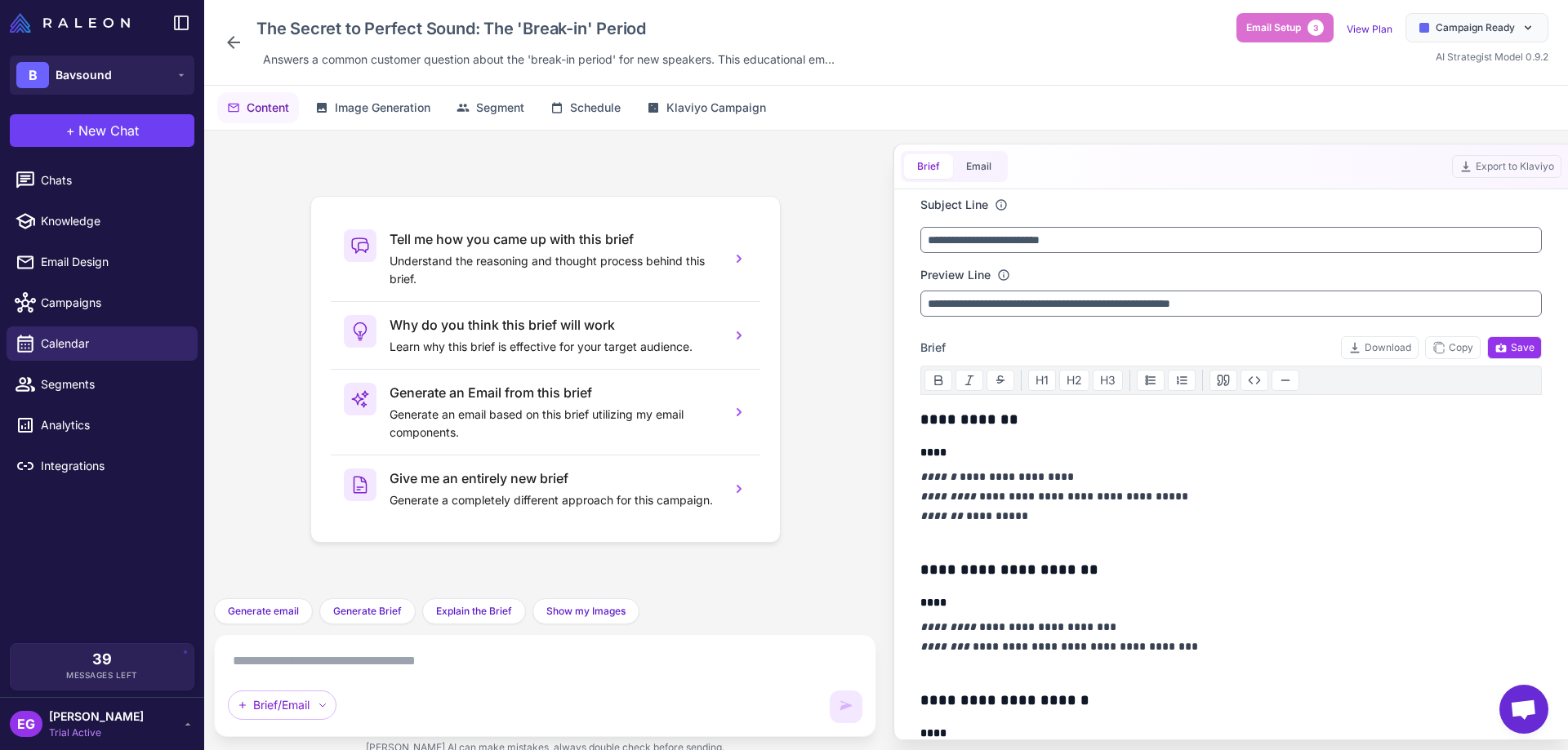
click at [851, 267] on div "Tell me how you came up with this brief Understand the reasoning and thought pr…" at bounding box center [545, 365] width 636 height 442
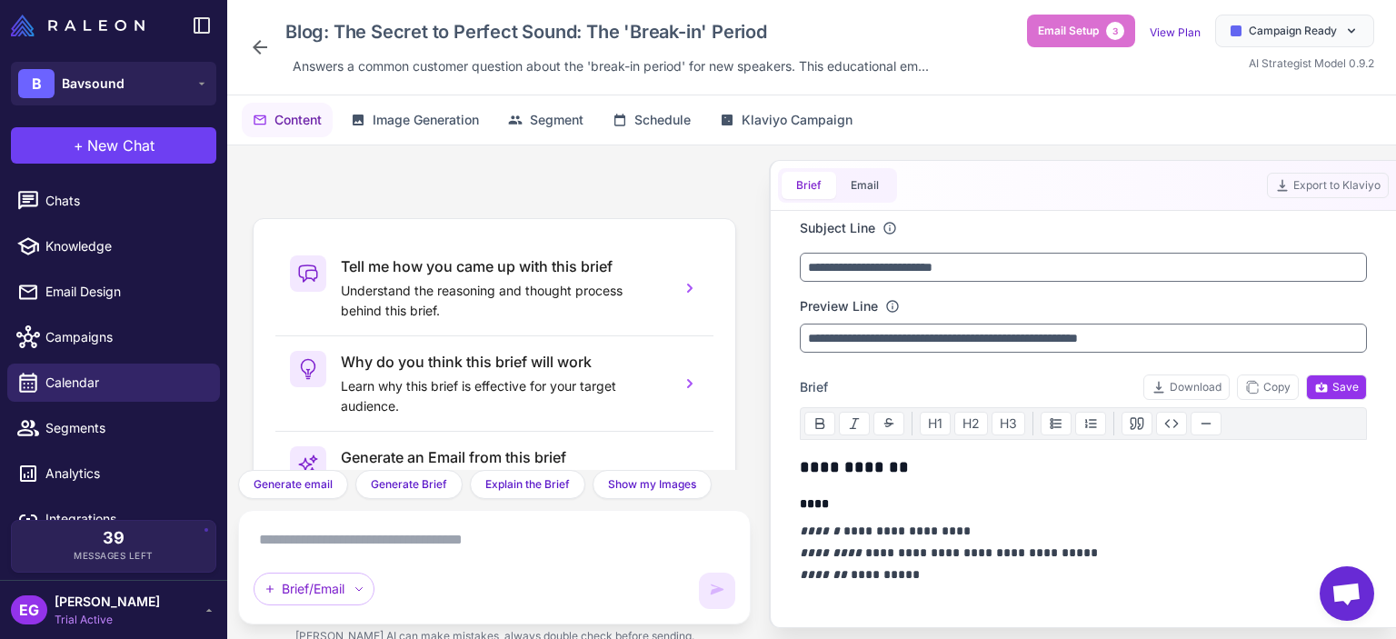
click at [265, 50] on icon at bounding box center [260, 47] width 22 height 22
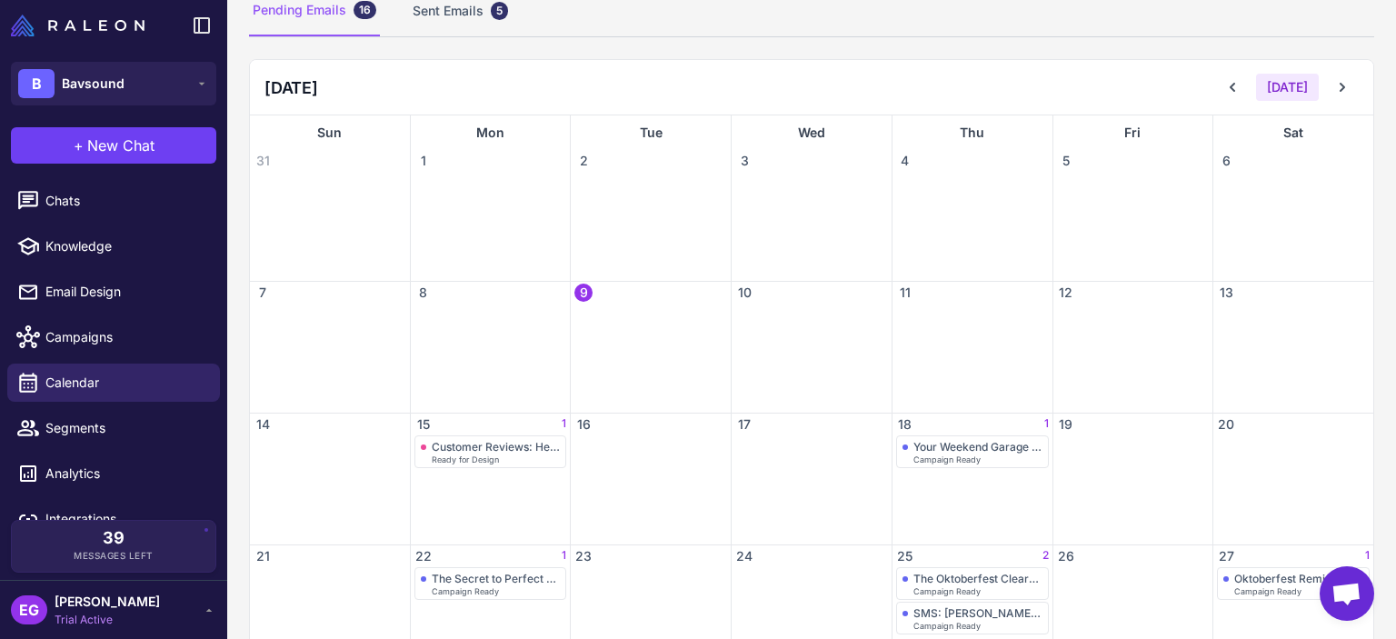
scroll to position [332, 0]
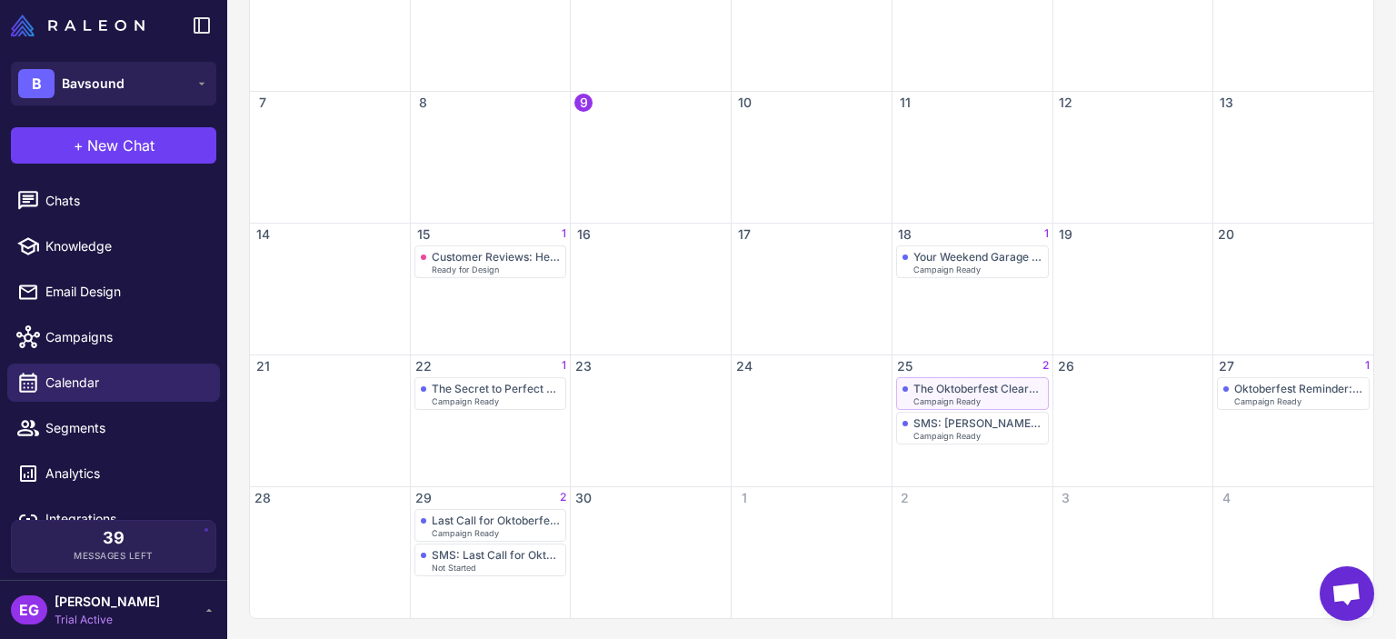
click at [951, 391] on div "The Oktoberfest Clearance Sale Starts Now!" at bounding box center [978, 389] width 129 height 14
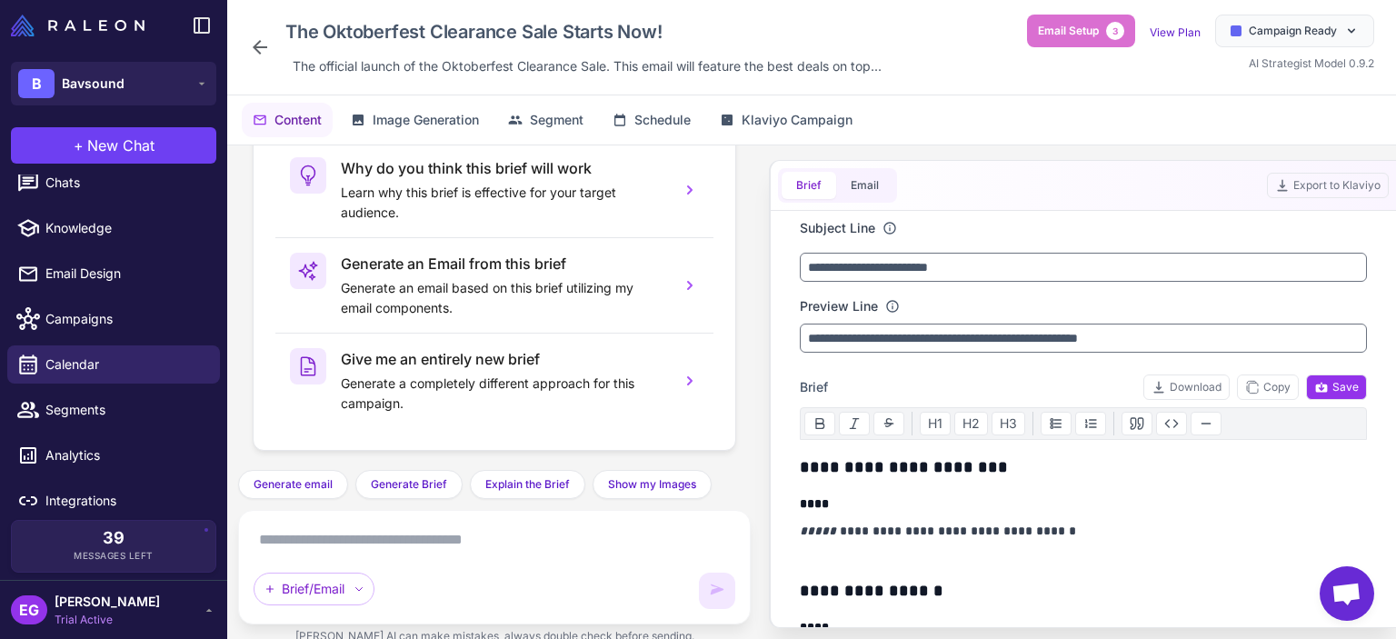
scroll to position [25, 0]
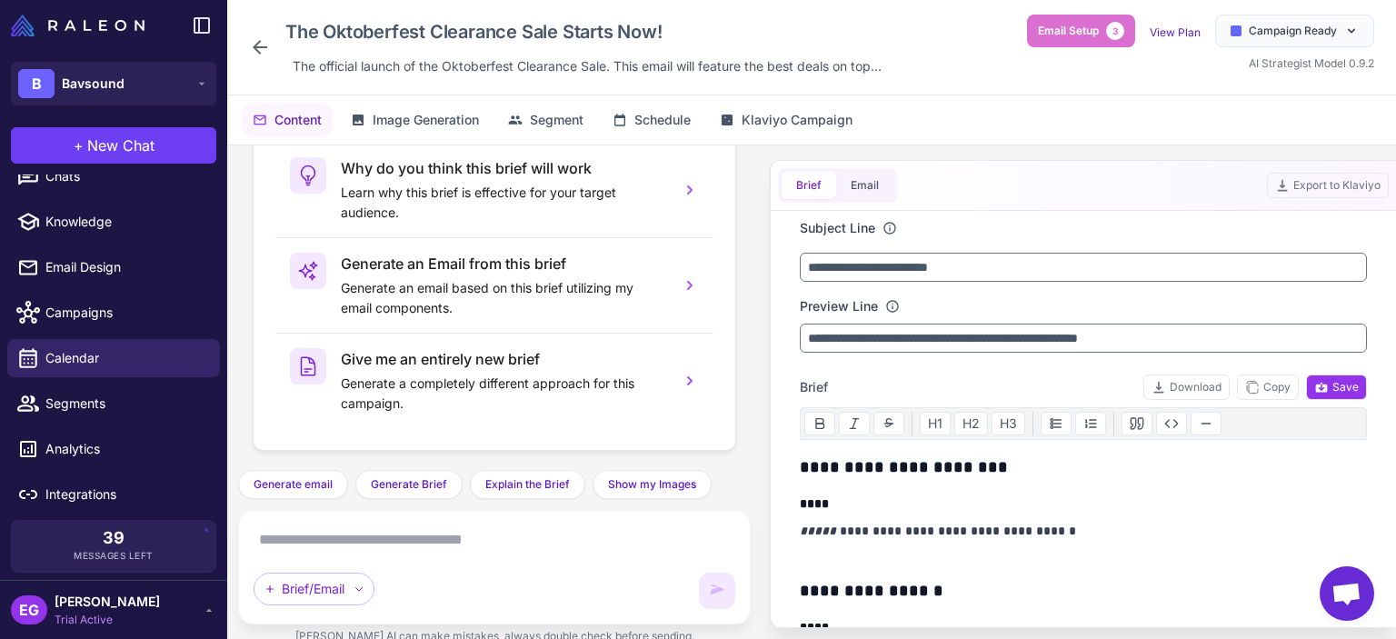
click at [383, 546] on textarea at bounding box center [495, 539] width 482 height 29
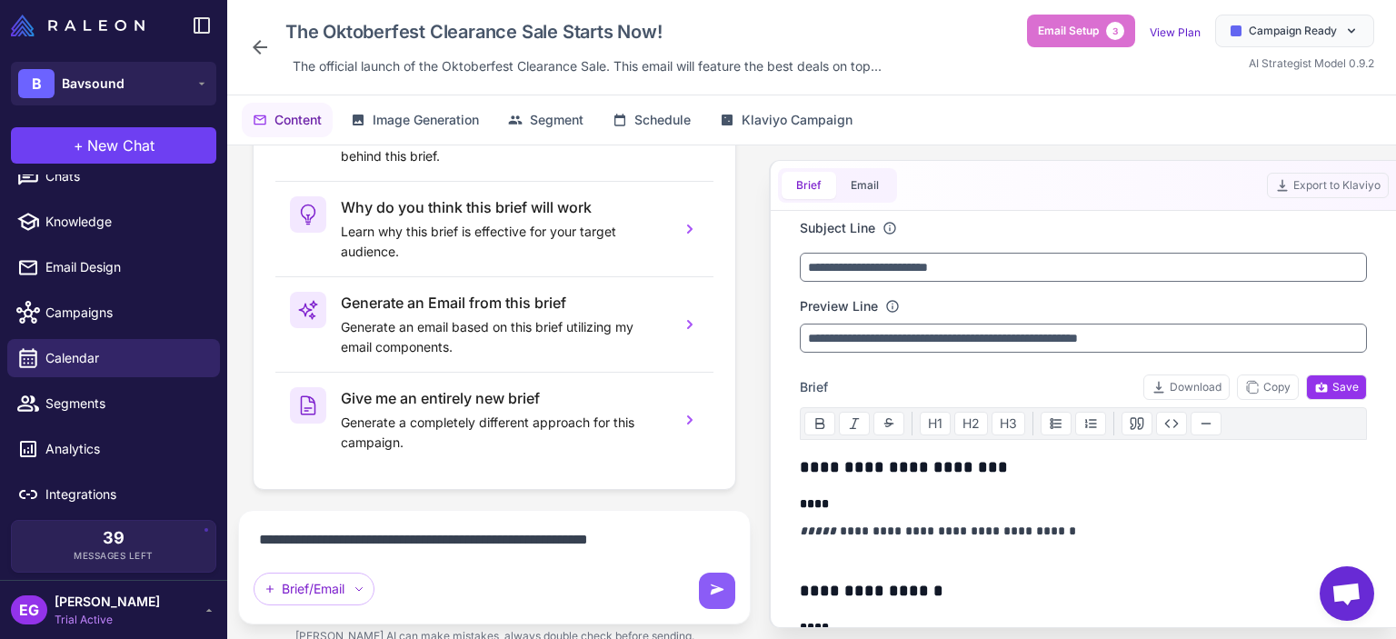
type textarea "**********"
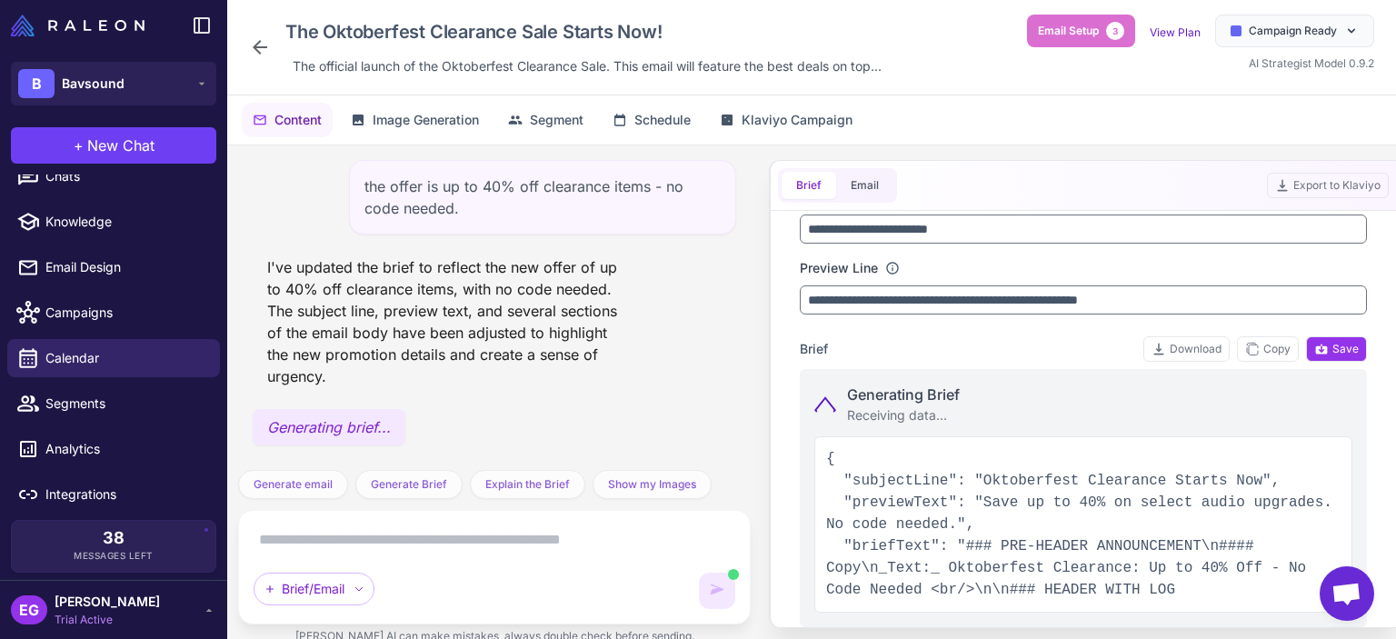
scroll to position [0, 0]
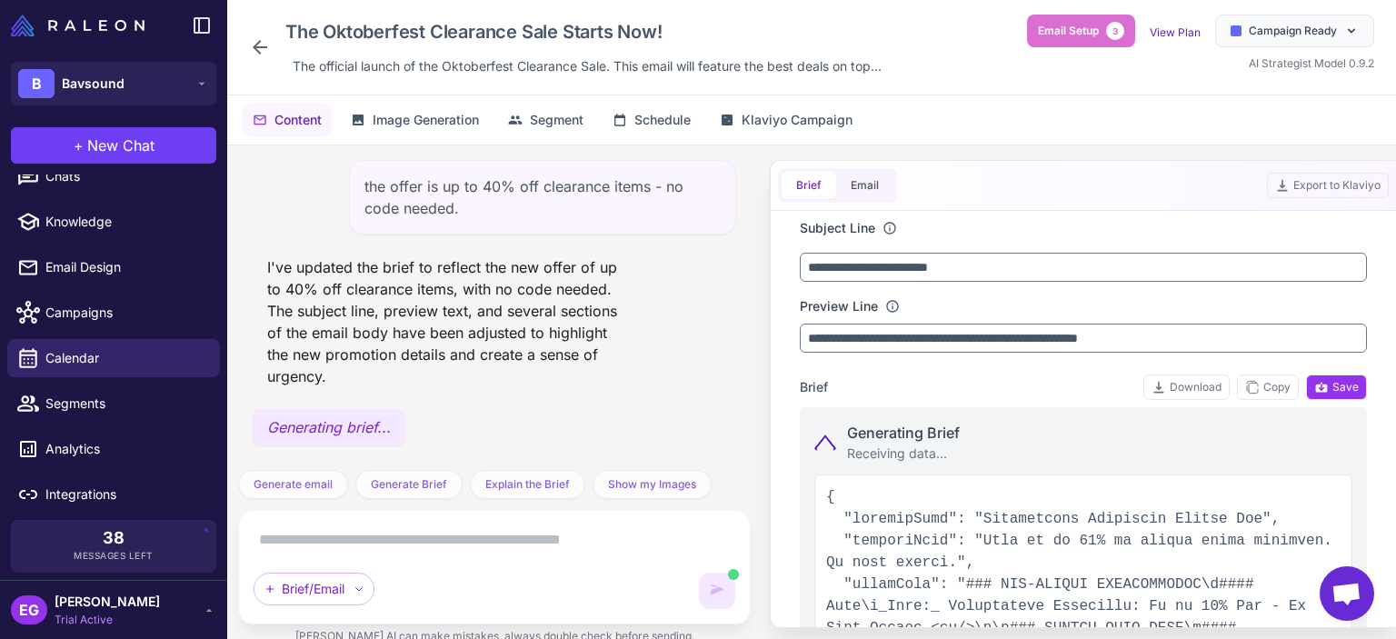
type input "**********"
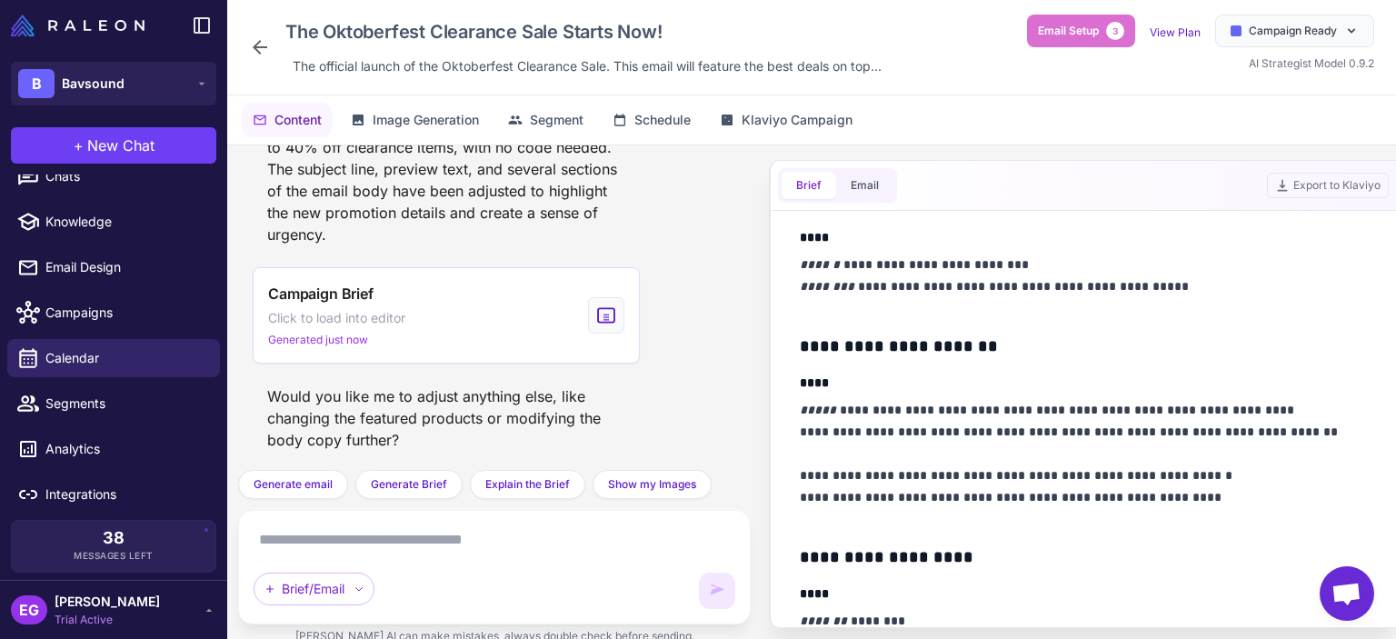
scroll to position [969, 0]
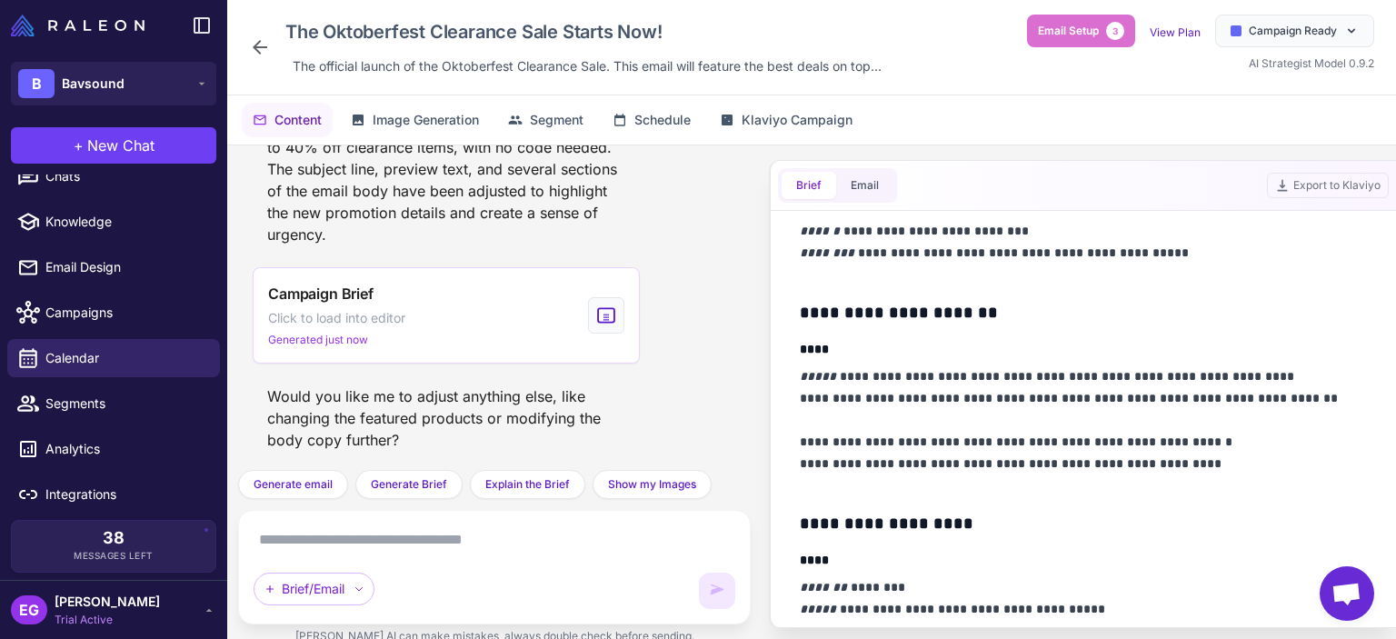
click at [474, 553] on textarea at bounding box center [495, 539] width 482 height 29
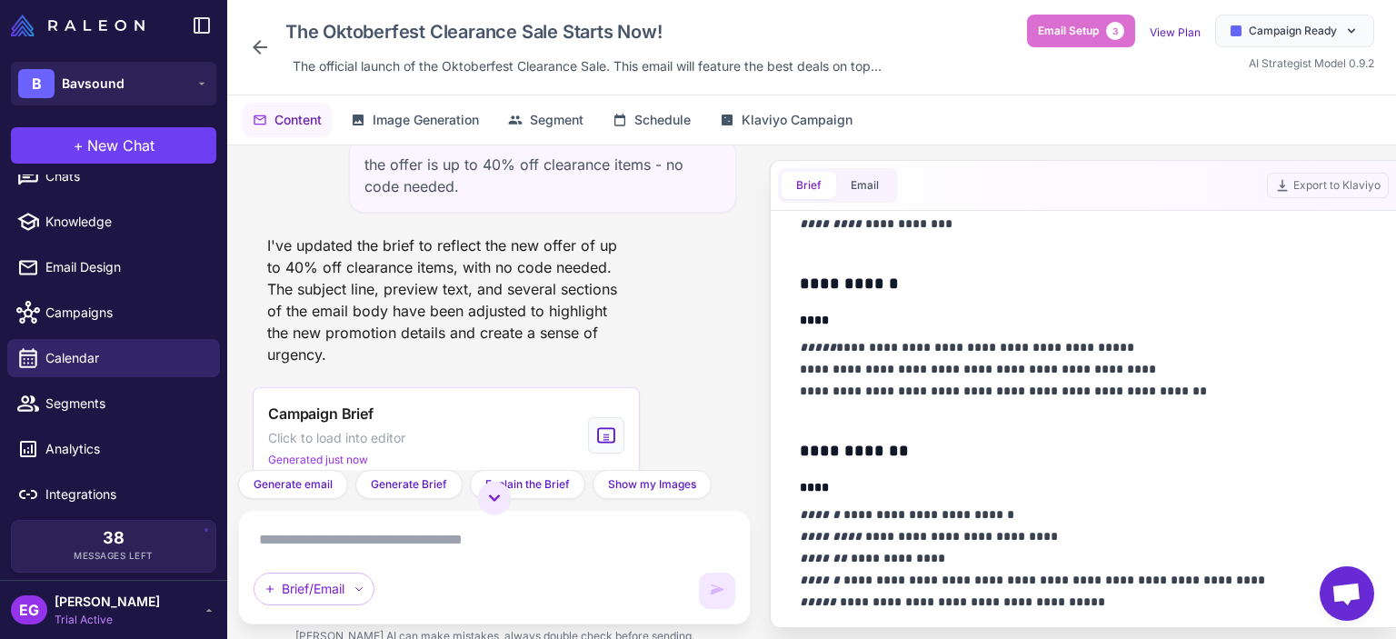
scroll to position [485, 0]
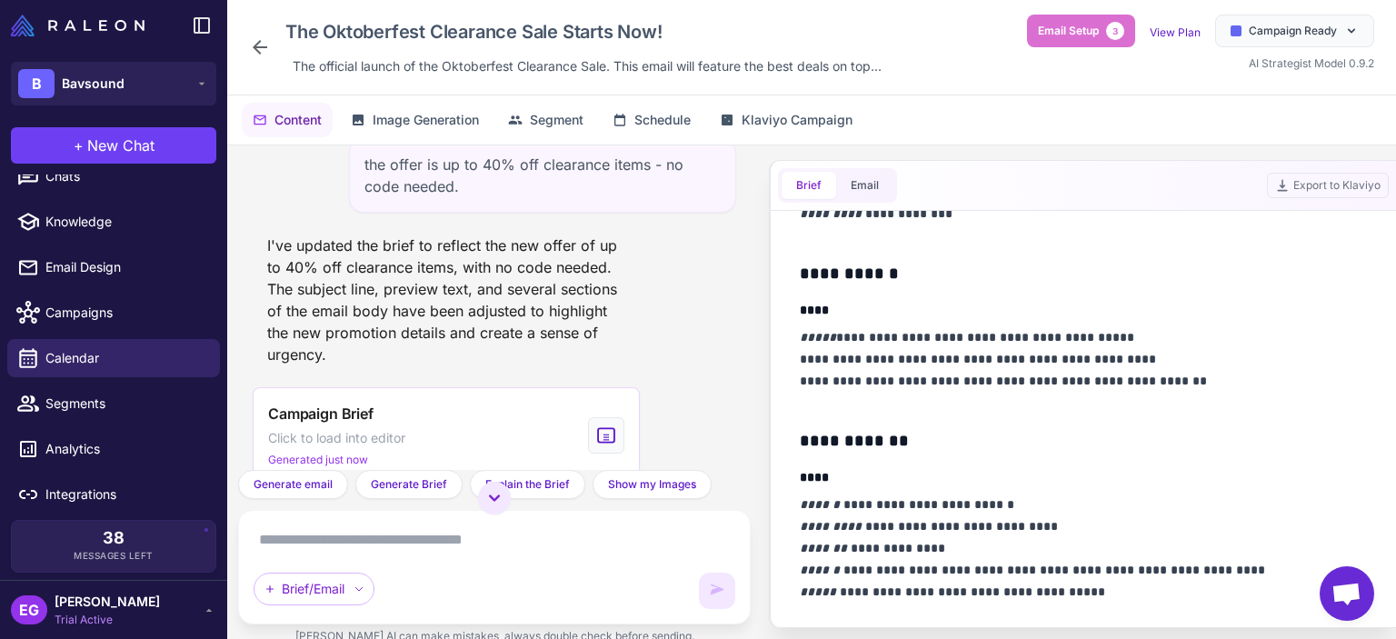
click at [476, 552] on textarea at bounding box center [495, 539] width 482 height 29
type textarea "**********"
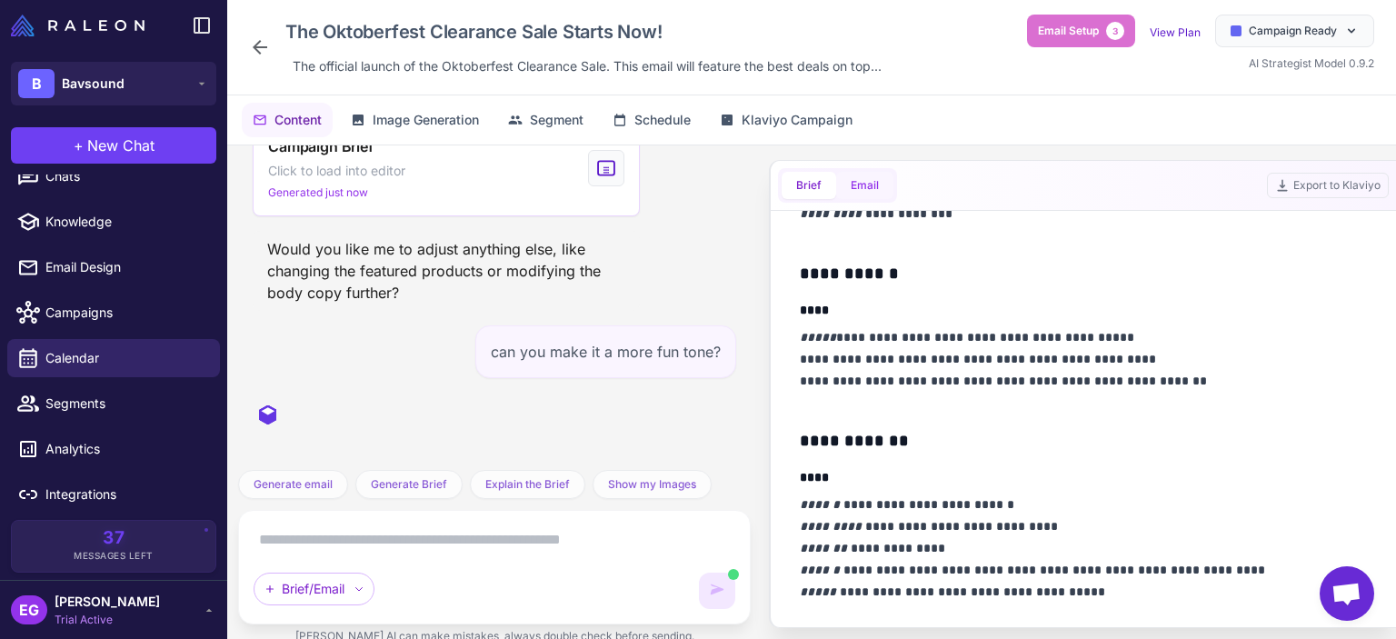
click at [870, 188] on button "Email" at bounding box center [864, 185] width 57 height 27
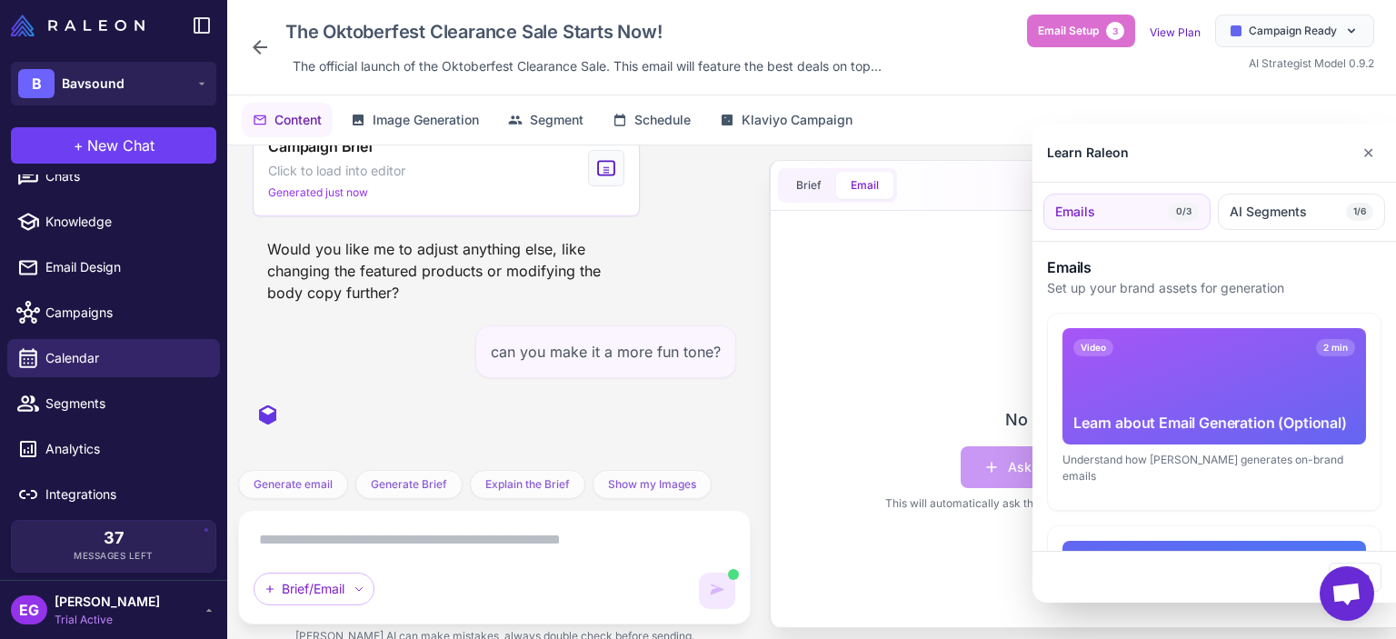
click at [806, 181] on div at bounding box center [698, 319] width 1396 height 639
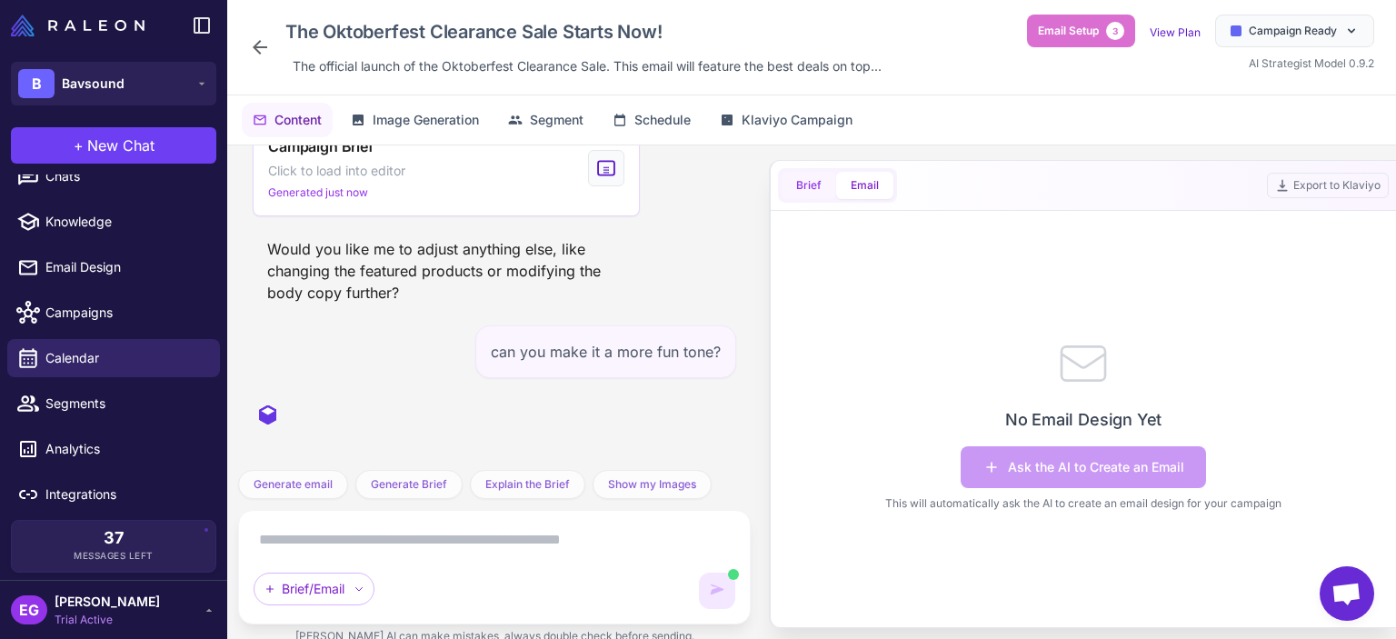
click at [810, 189] on button "Brief" at bounding box center [809, 185] width 55 height 27
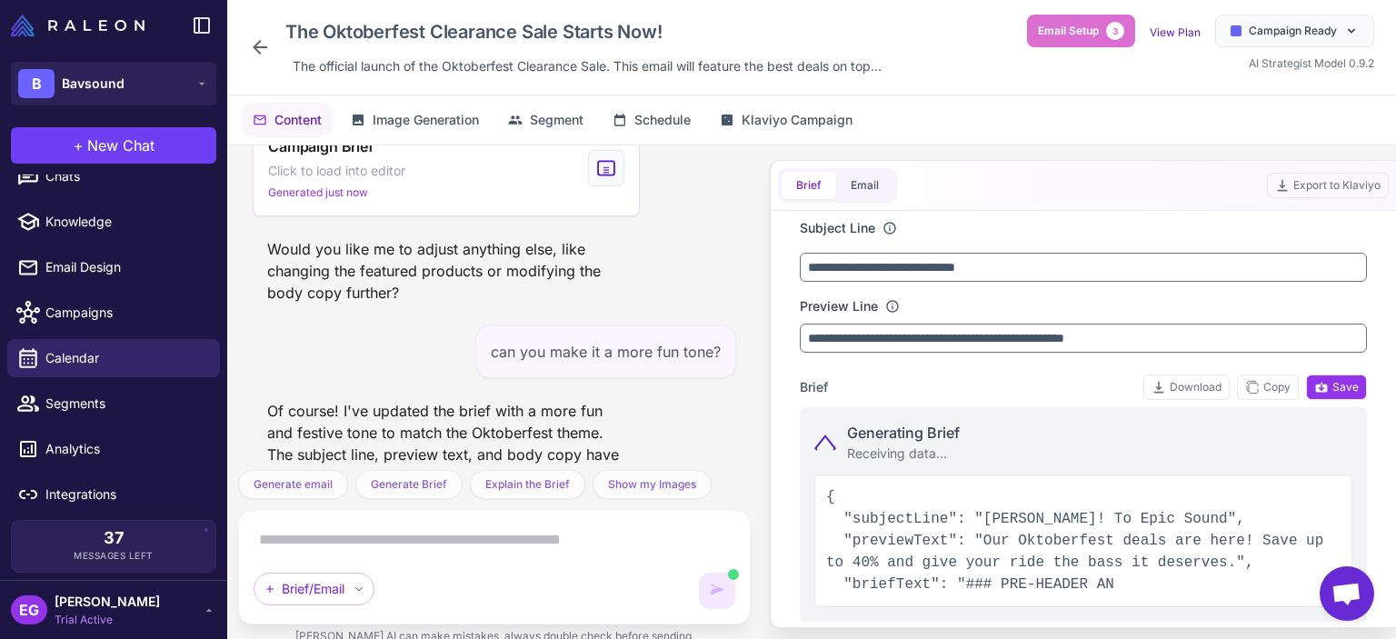
scroll to position [420, 0]
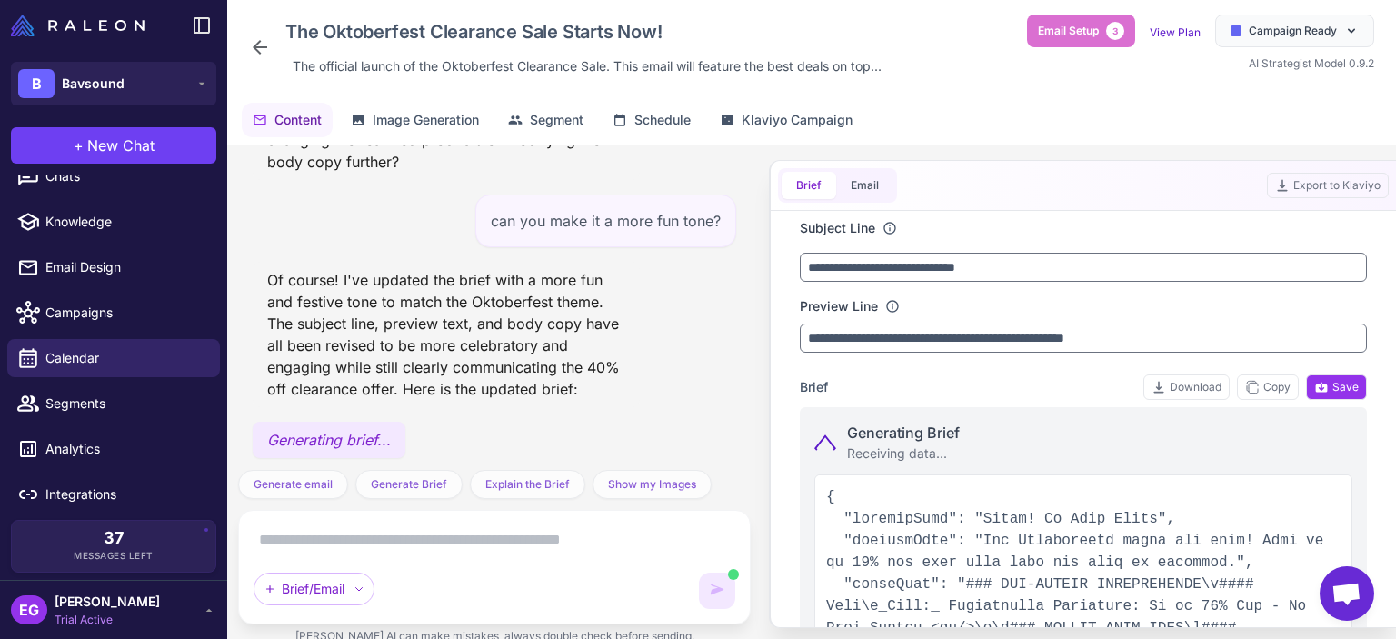
type input "**********"
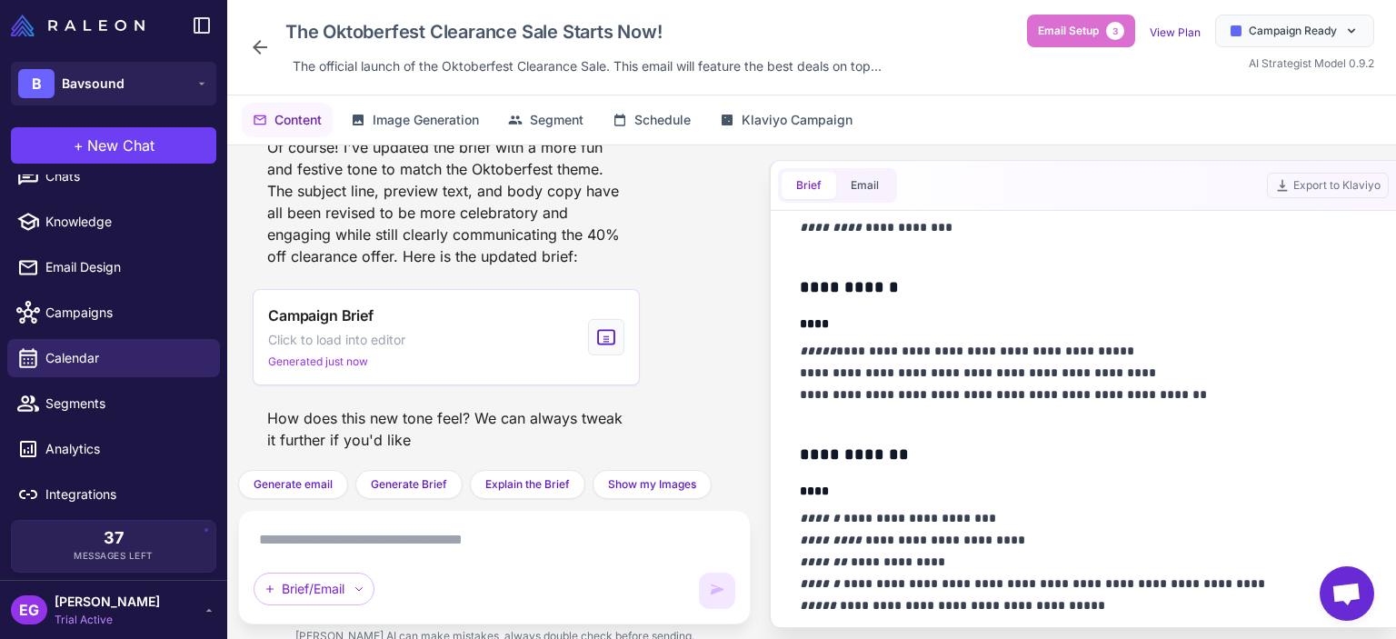
scroll to position [605, 0]
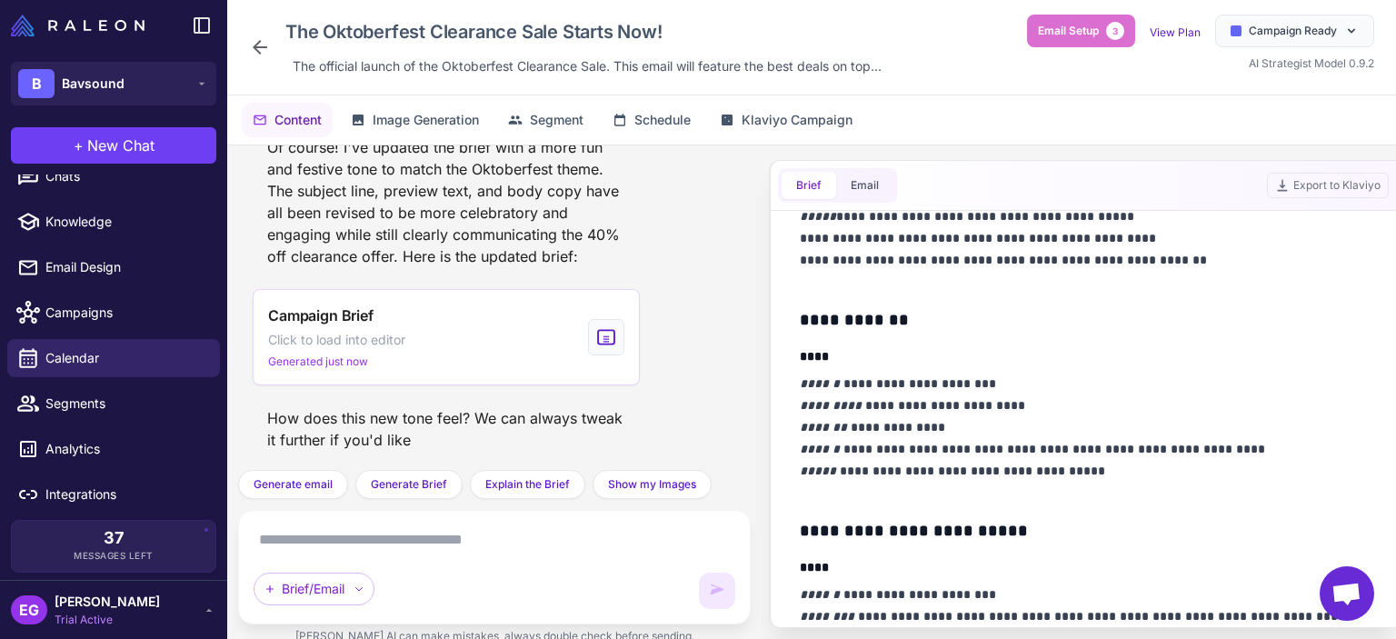
click at [909, 381] on p "**********" at bounding box center [1079, 438] width 558 height 131
click at [1089, 375] on p "**********" at bounding box center [1079, 438] width 558 height 131
drag, startPoint x: 1005, startPoint y: 382, endPoint x: 1127, endPoint y: 382, distance: 122.7
click at [1005, 381] on p "**********" at bounding box center [1079, 438] width 558 height 131
click at [1131, 379] on p "**********" at bounding box center [1079, 438] width 558 height 131
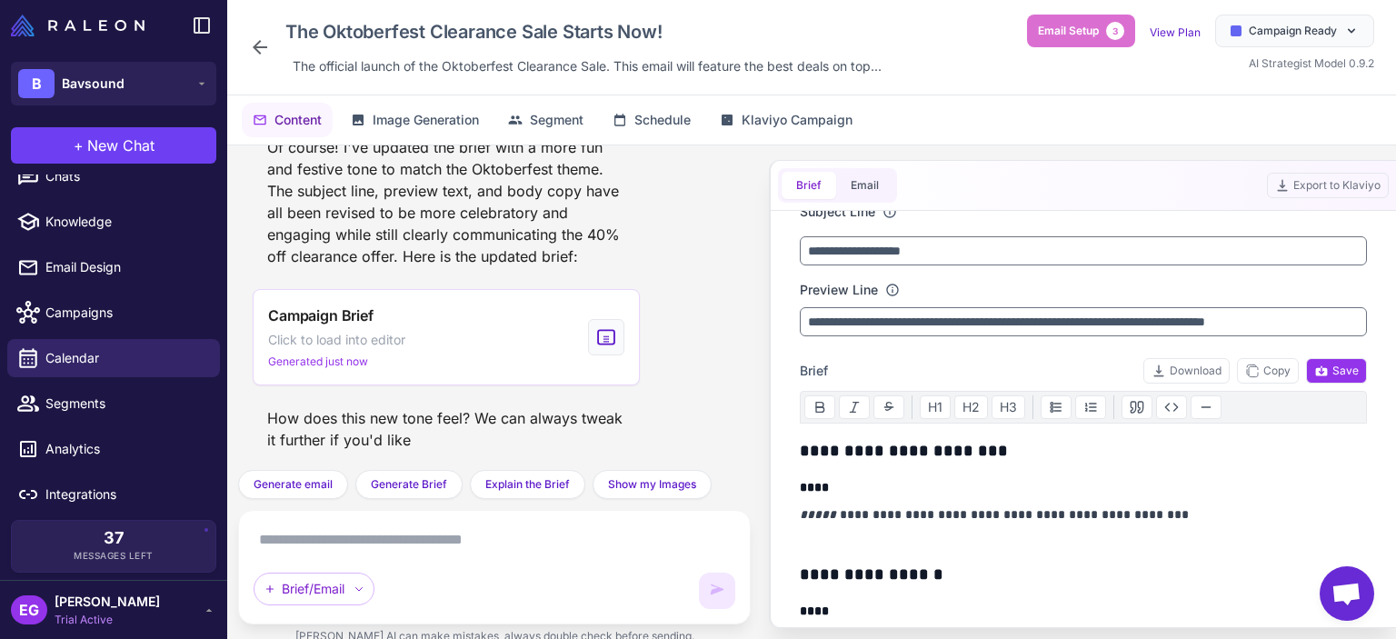
scroll to position [0, 0]
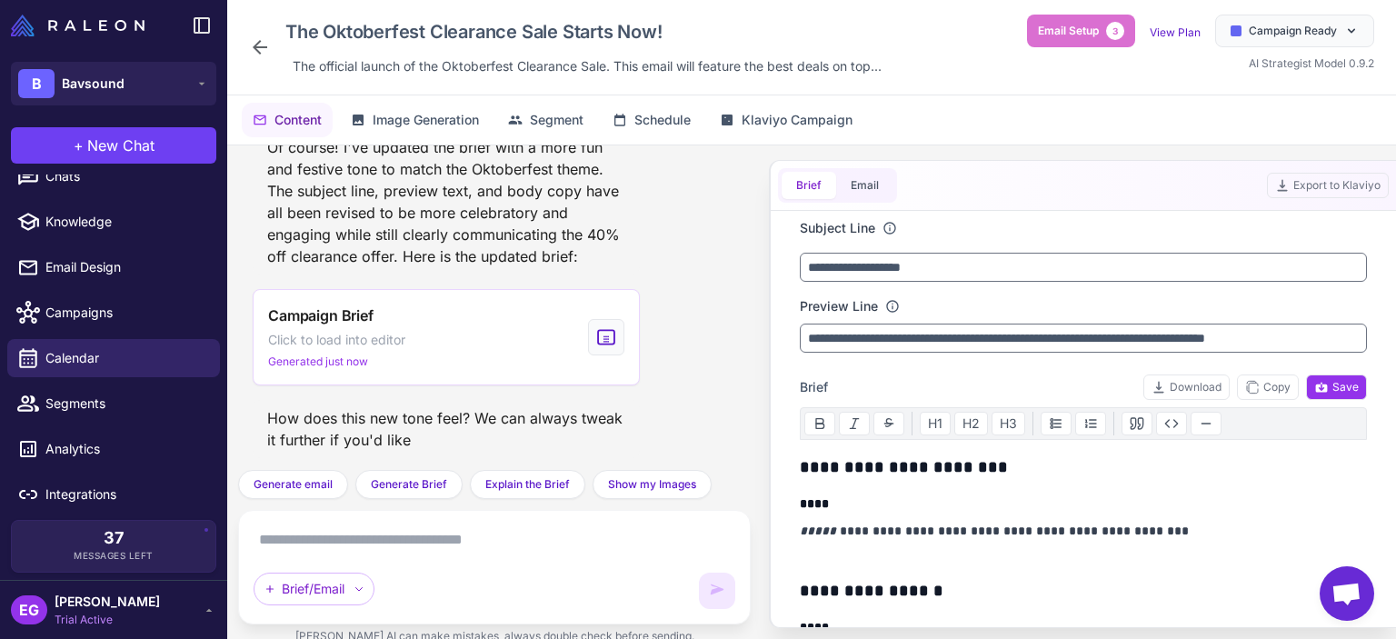
click at [261, 50] on icon at bounding box center [260, 47] width 22 height 22
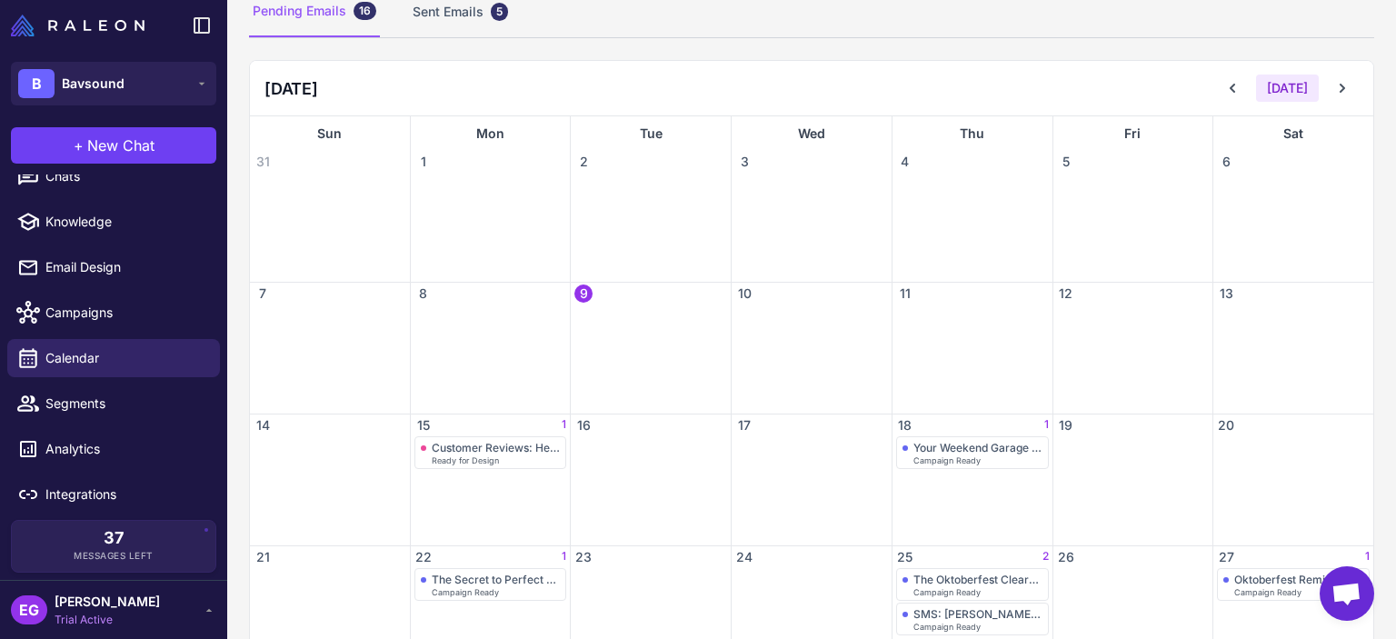
scroll to position [332, 0]
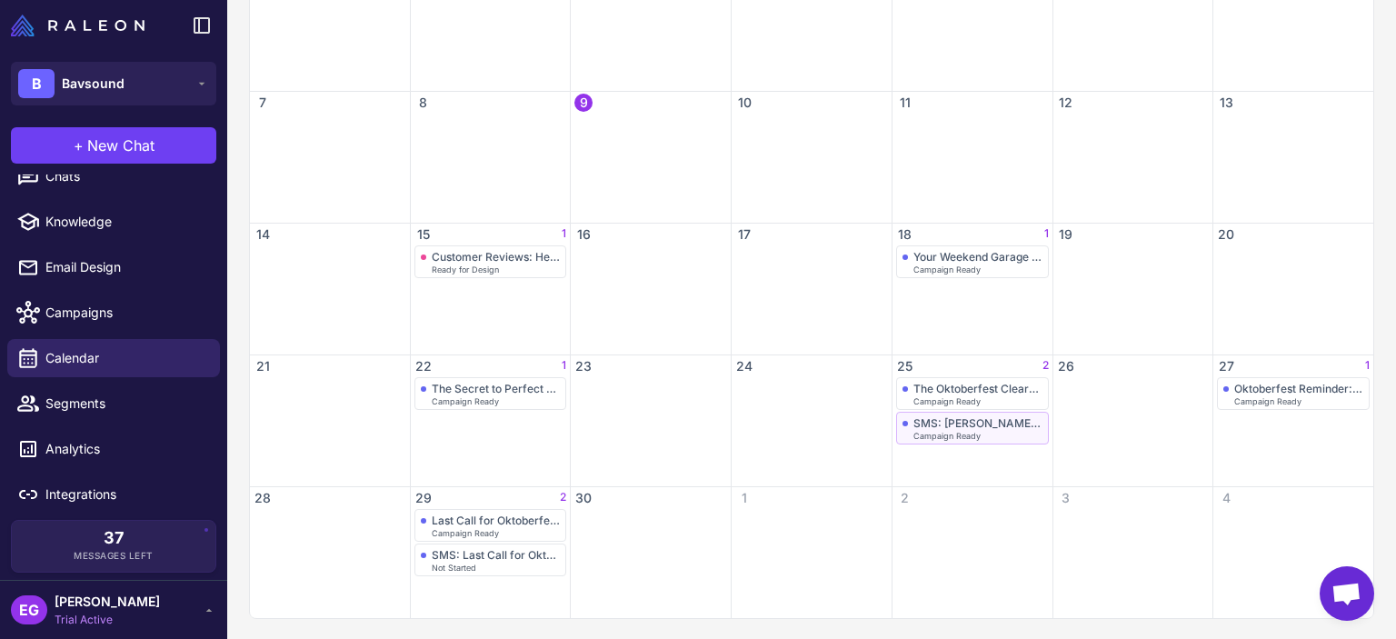
click at [948, 421] on div "SMS: [PERSON_NAME]! The Oktoberfest Sale is On!" at bounding box center [978, 423] width 129 height 14
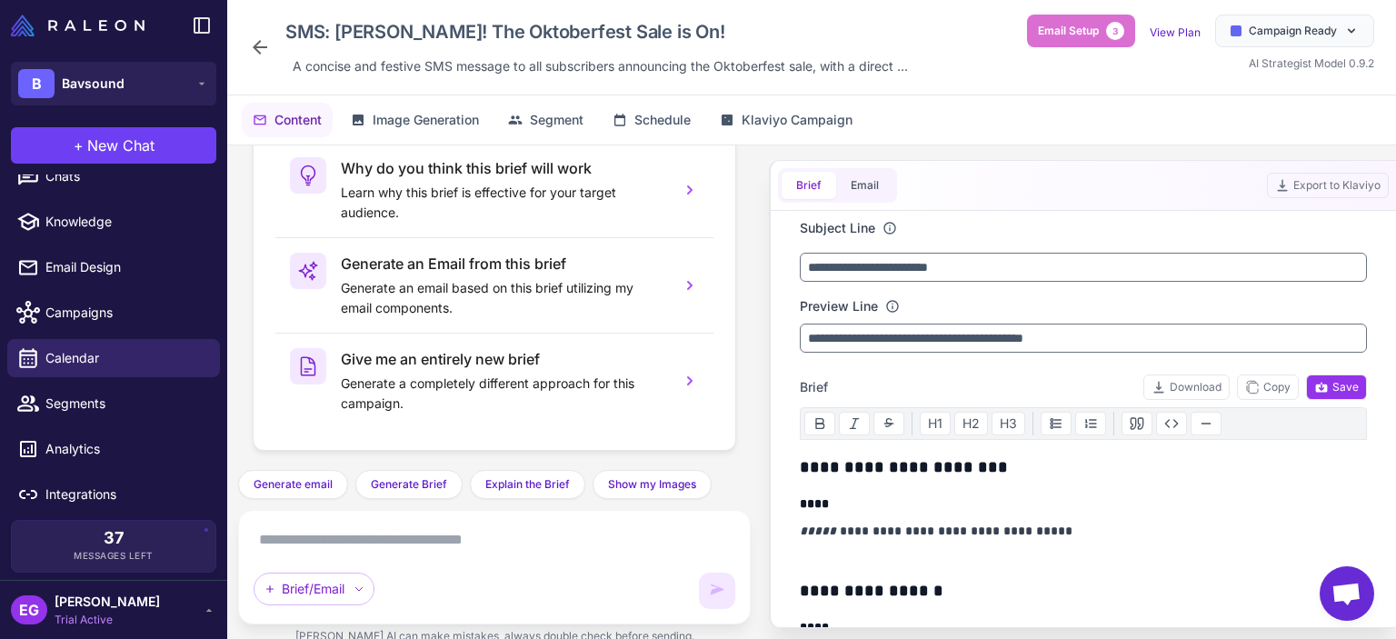
click at [258, 48] on icon at bounding box center [260, 47] width 22 height 22
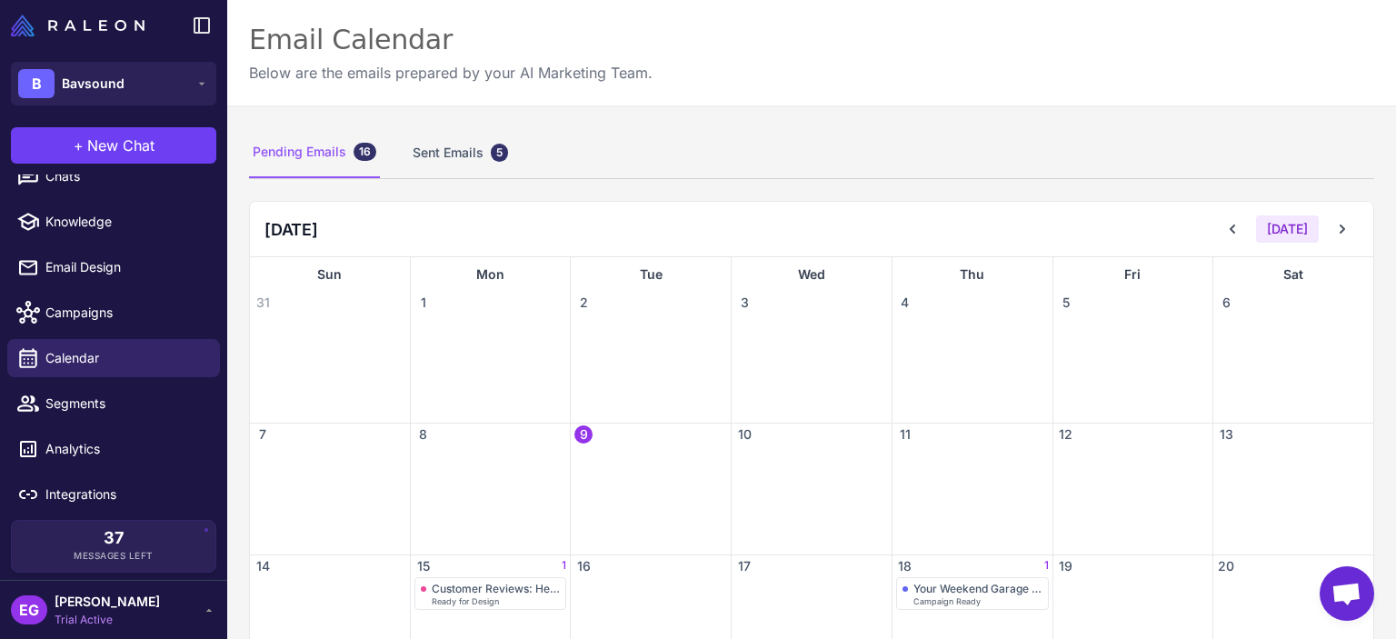
scroll to position [332, 0]
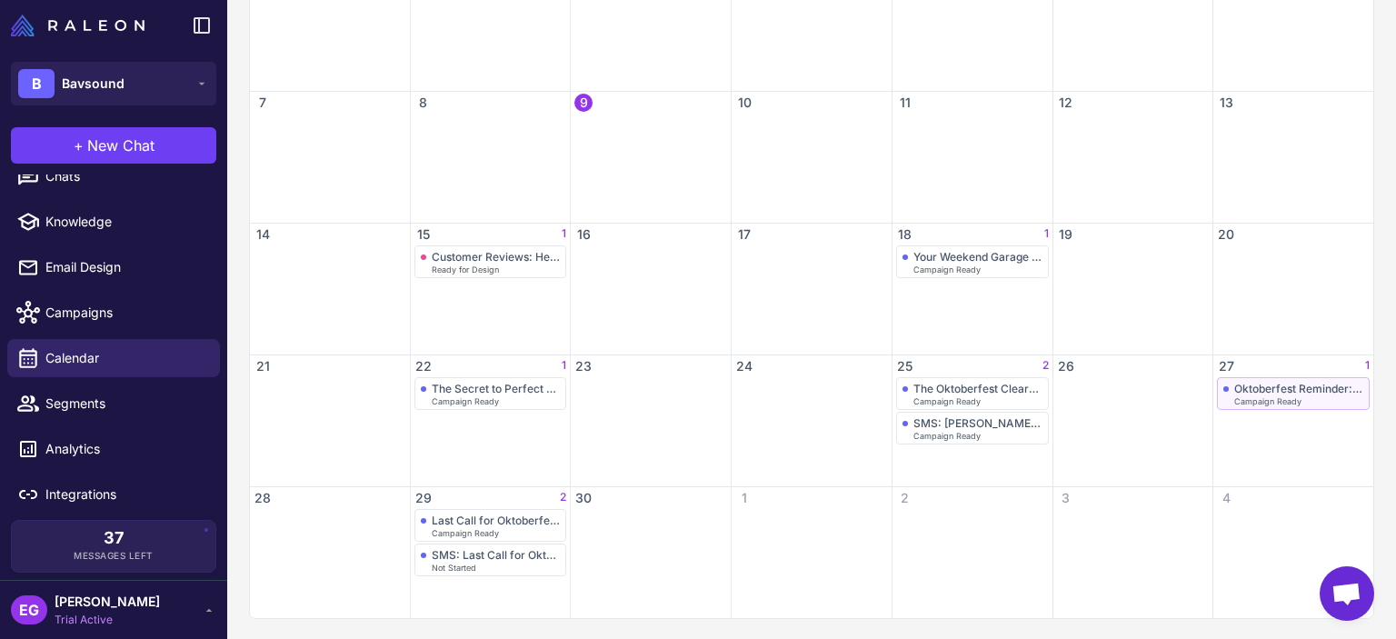
click at [1287, 397] on span "Campaign Ready" at bounding box center [1268, 401] width 67 height 8
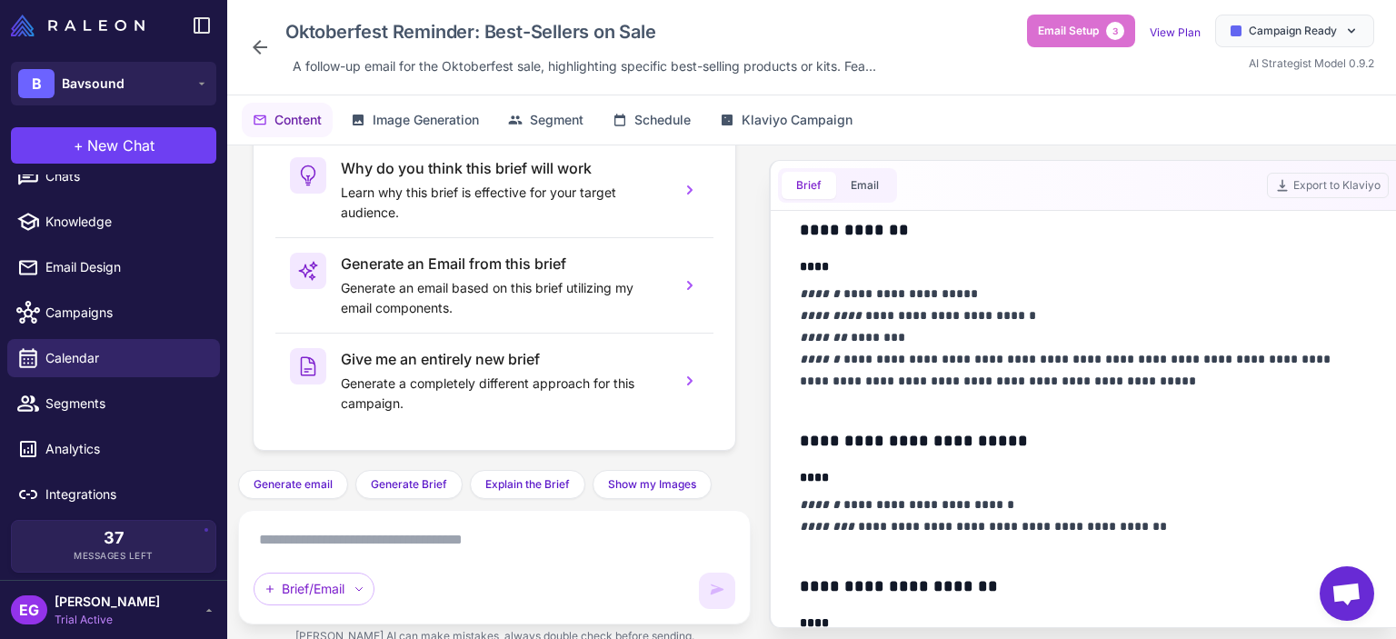
scroll to position [727, 0]
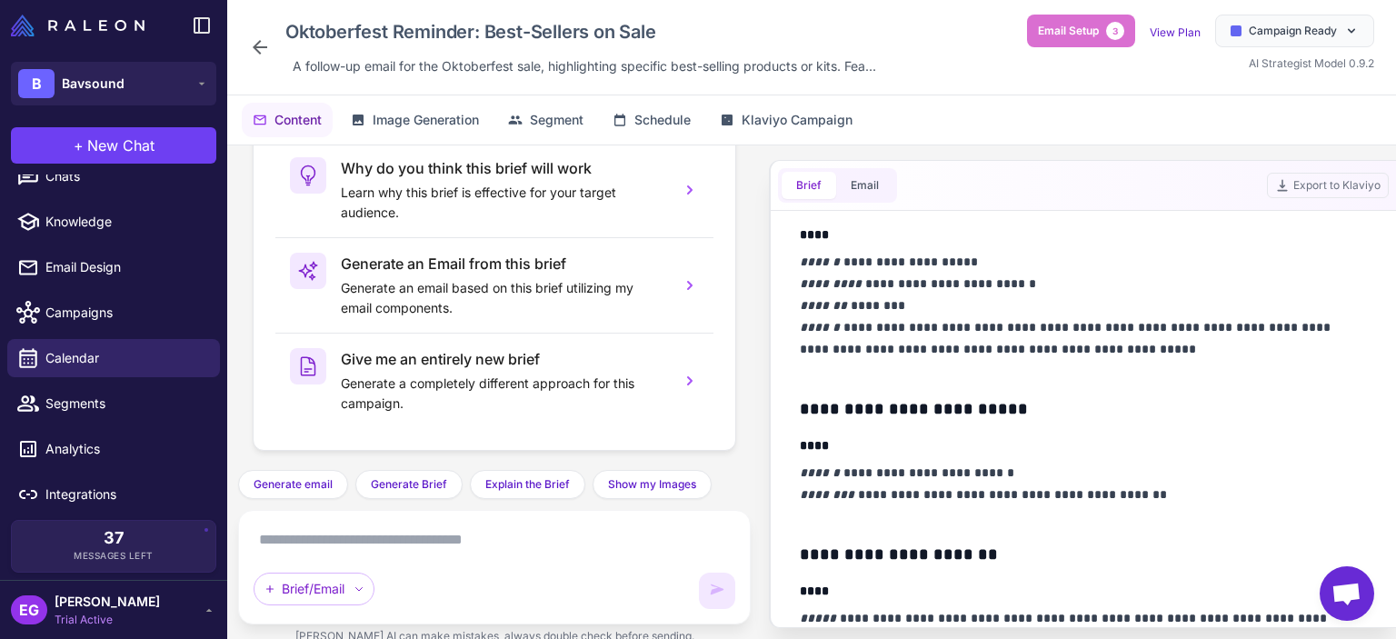
click at [884, 303] on p "**********" at bounding box center [1079, 316] width 558 height 131
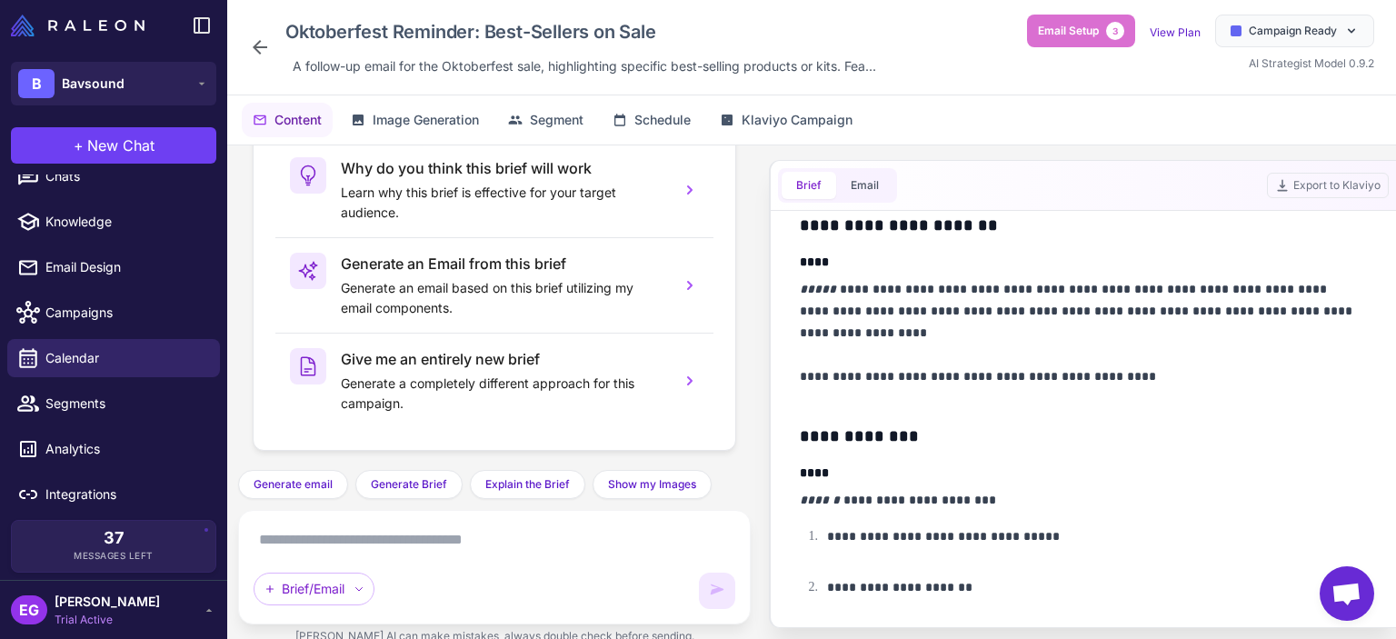
scroll to position [1091, 0]
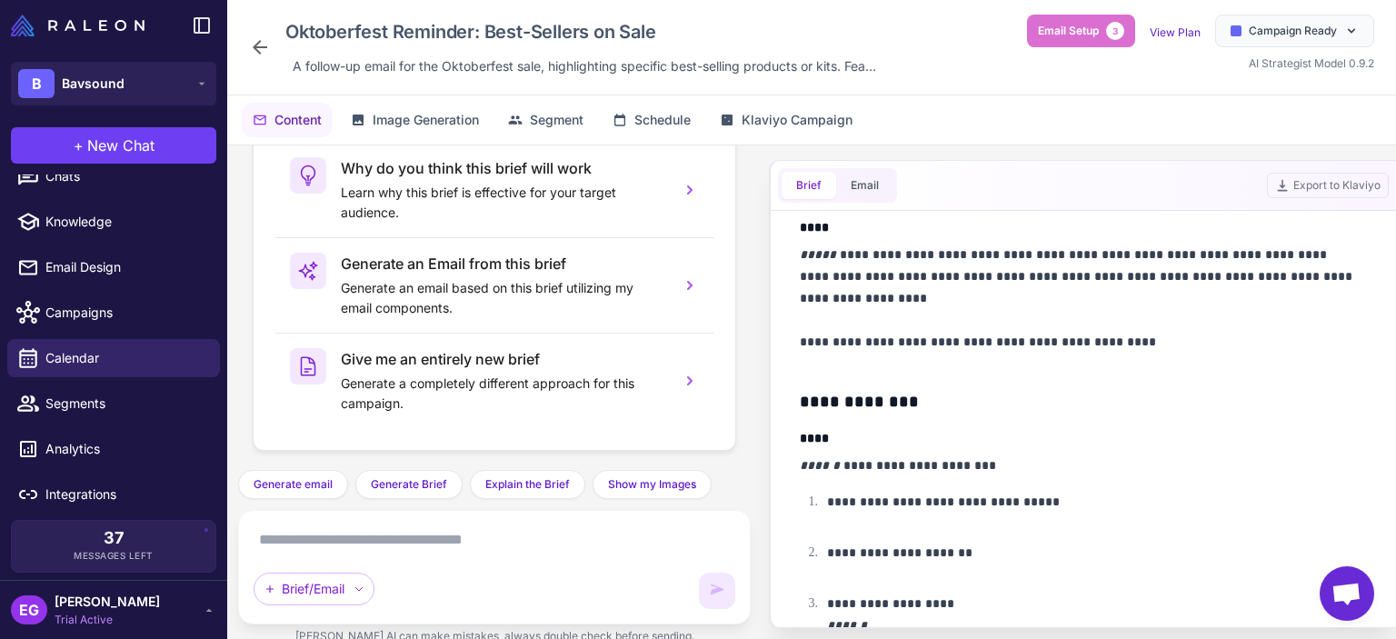
click at [476, 557] on div "Brief/Email" at bounding box center [495, 567] width 482 height 84
drag, startPoint x: 476, startPoint y: 557, endPoint x: 485, endPoint y: 550, distance: 11.6
click at [476, 557] on div "Brief/Email" at bounding box center [495, 567] width 482 height 84
click at [487, 546] on textarea at bounding box center [495, 539] width 482 height 29
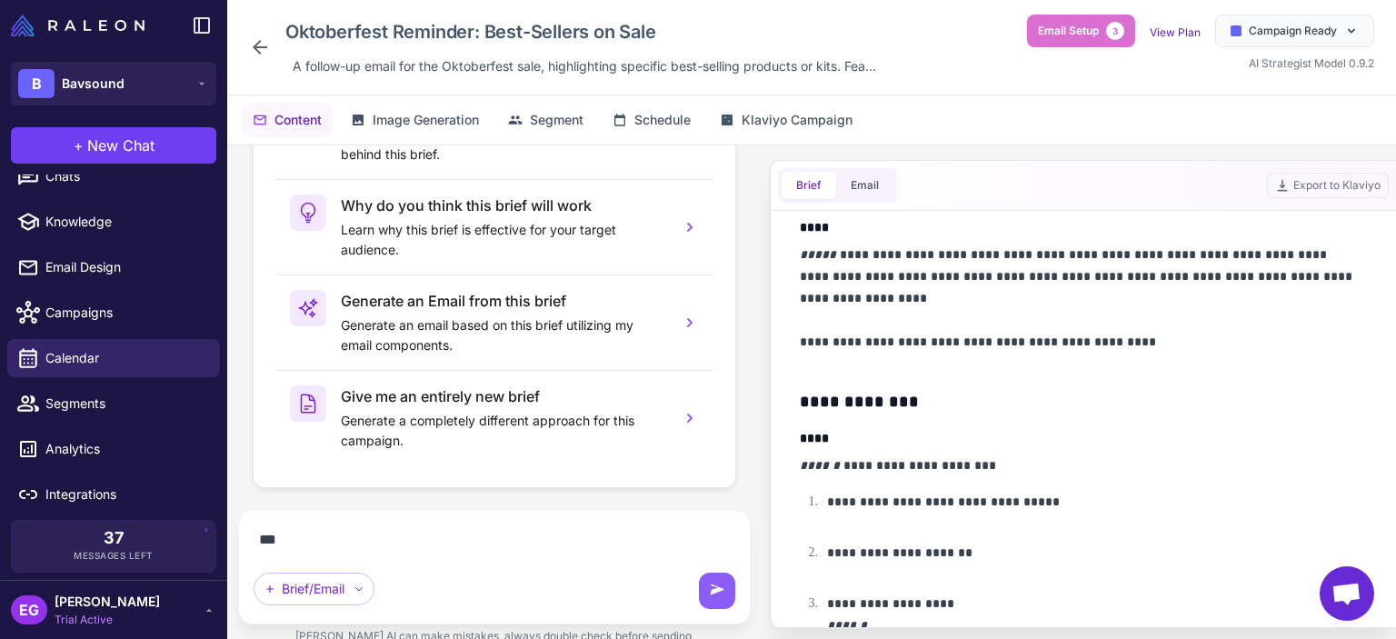
scroll to position [155, 0]
type textarea "*"
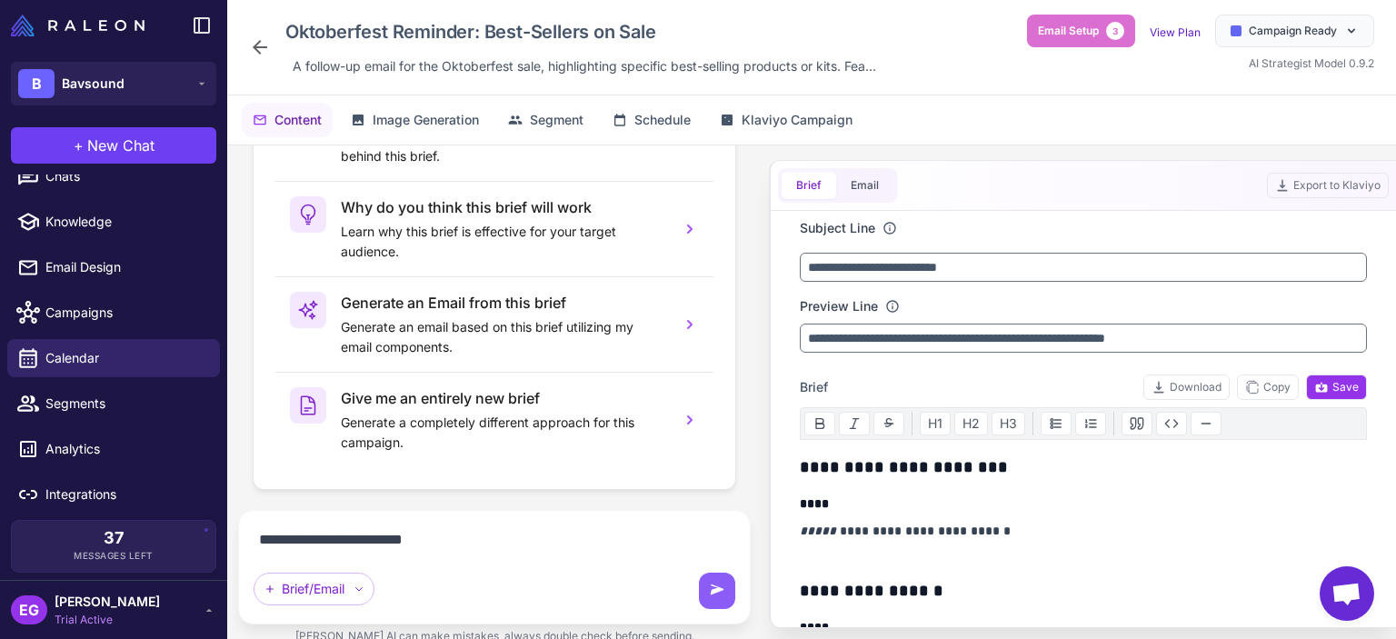
scroll to position [121, 0]
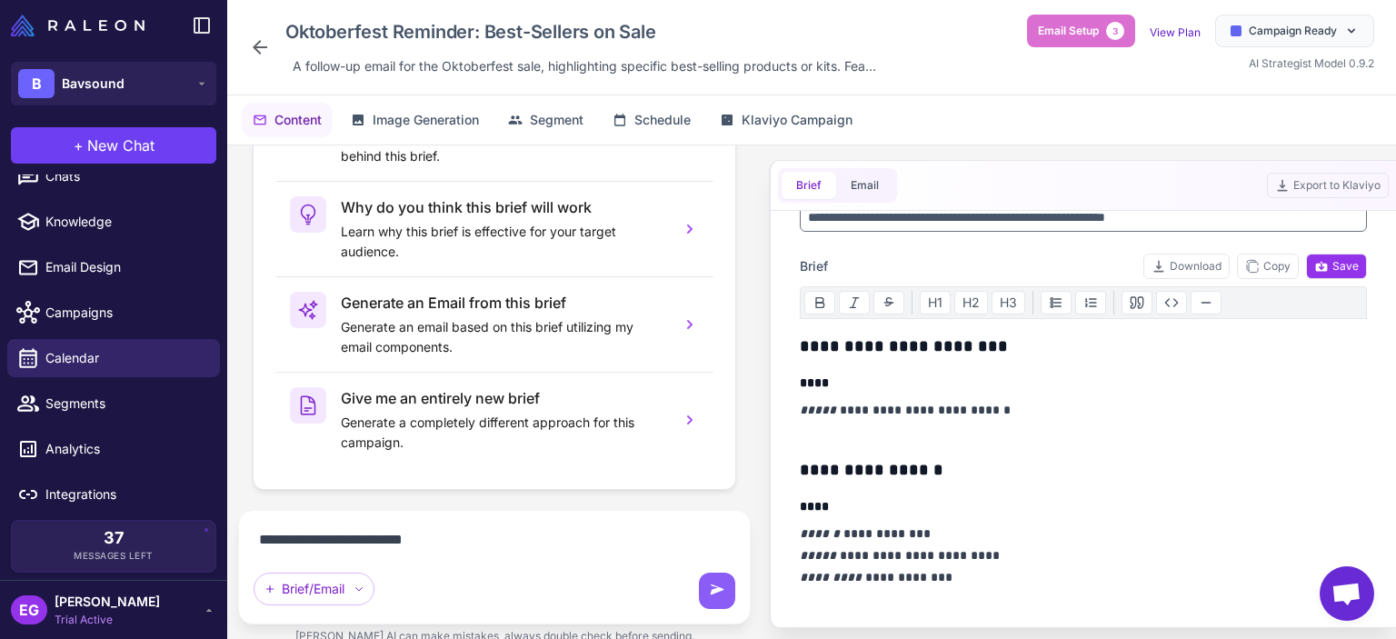
click at [907, 405] on p "**********" at bounding box center [1079, 421] width 558 height 44
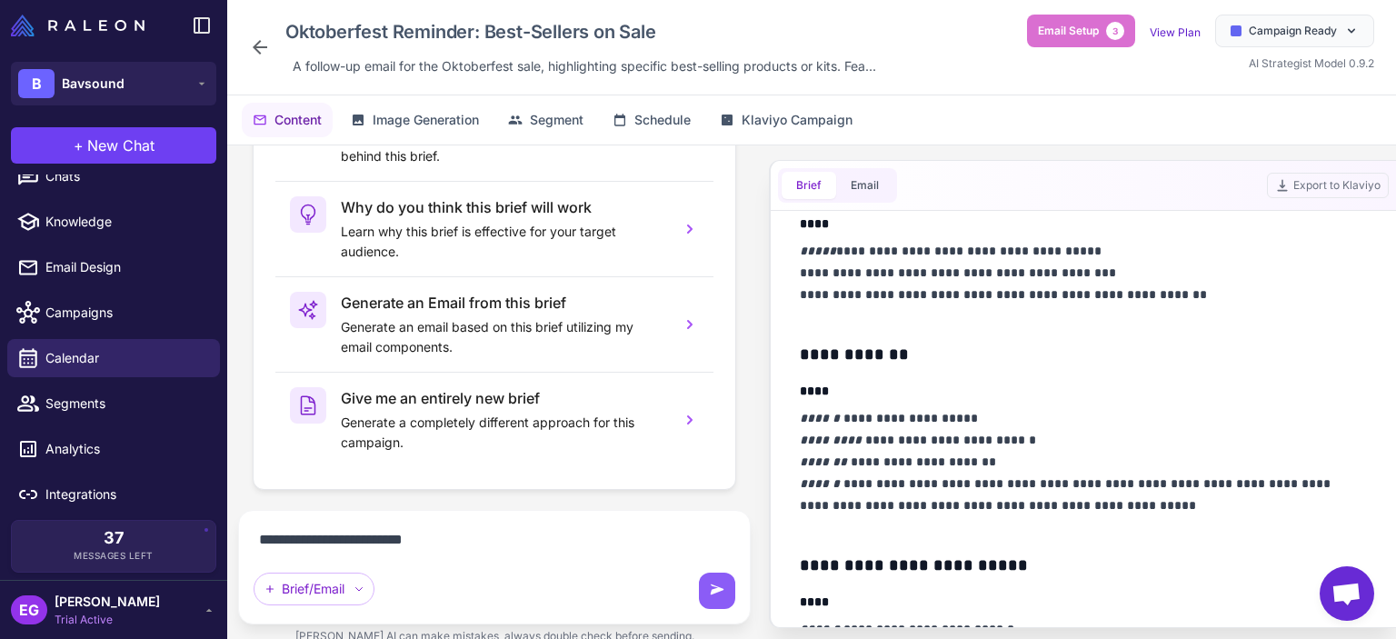
scroll to position [605, 0]
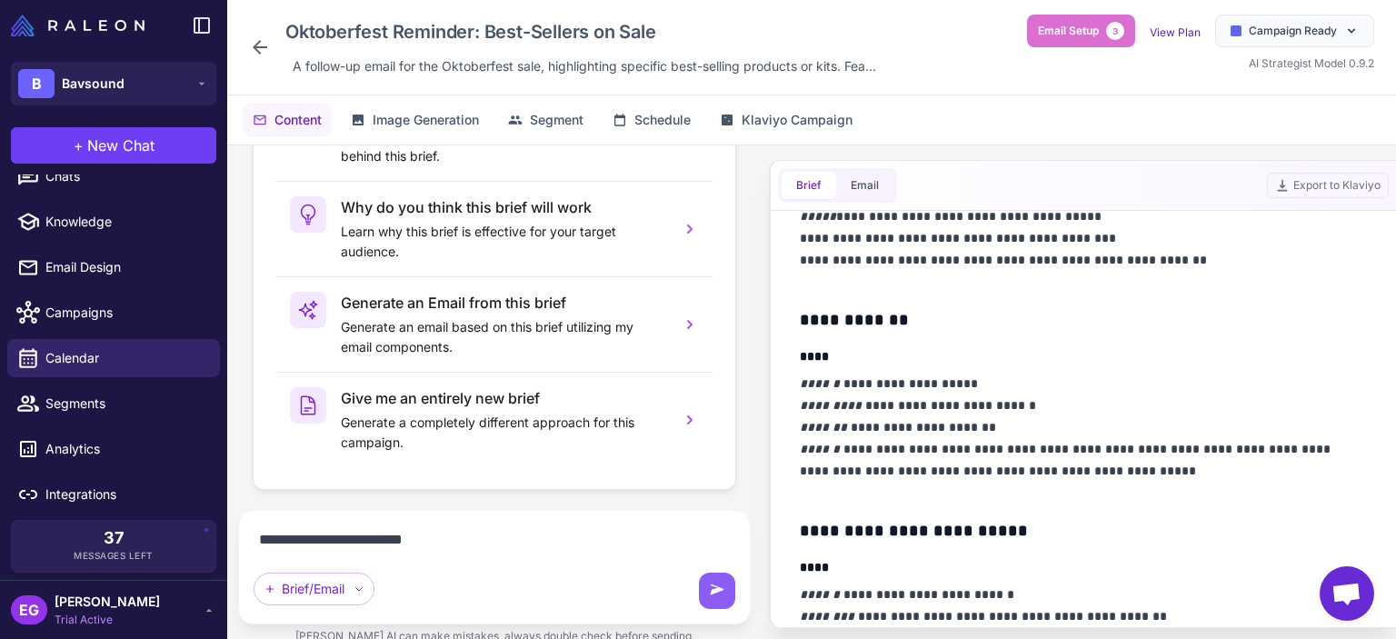
click at [927, 406] on p "**********" at bounding box center [1079, 438] width 558 height 131
click at [475, 543] on textarea "**********" at bounding box center [495, 539] width 482 height 29
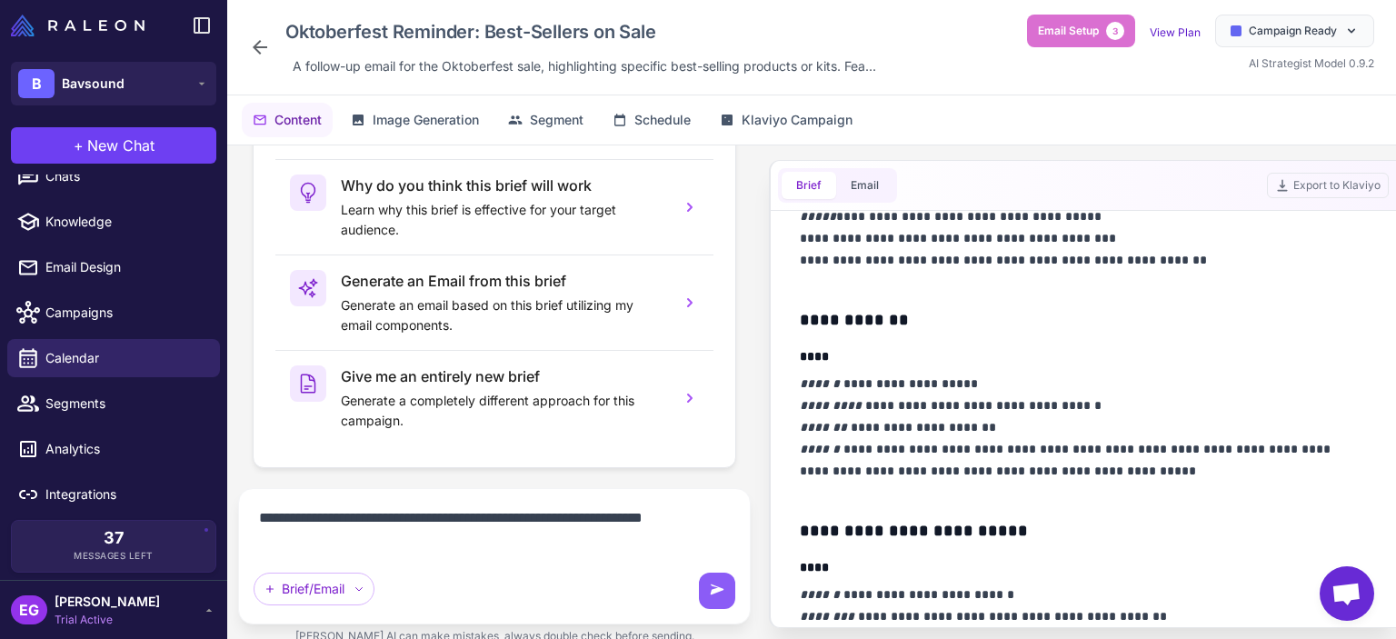
type textarea "**********"
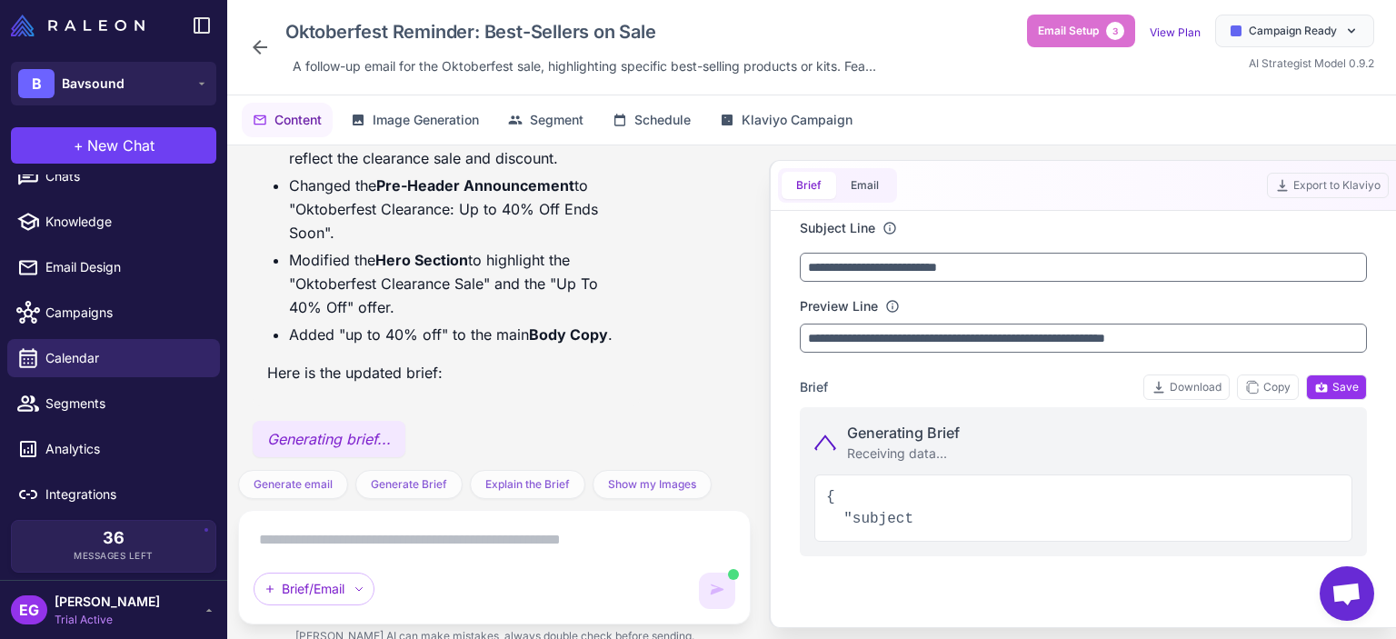
scroll to position [0, 0]
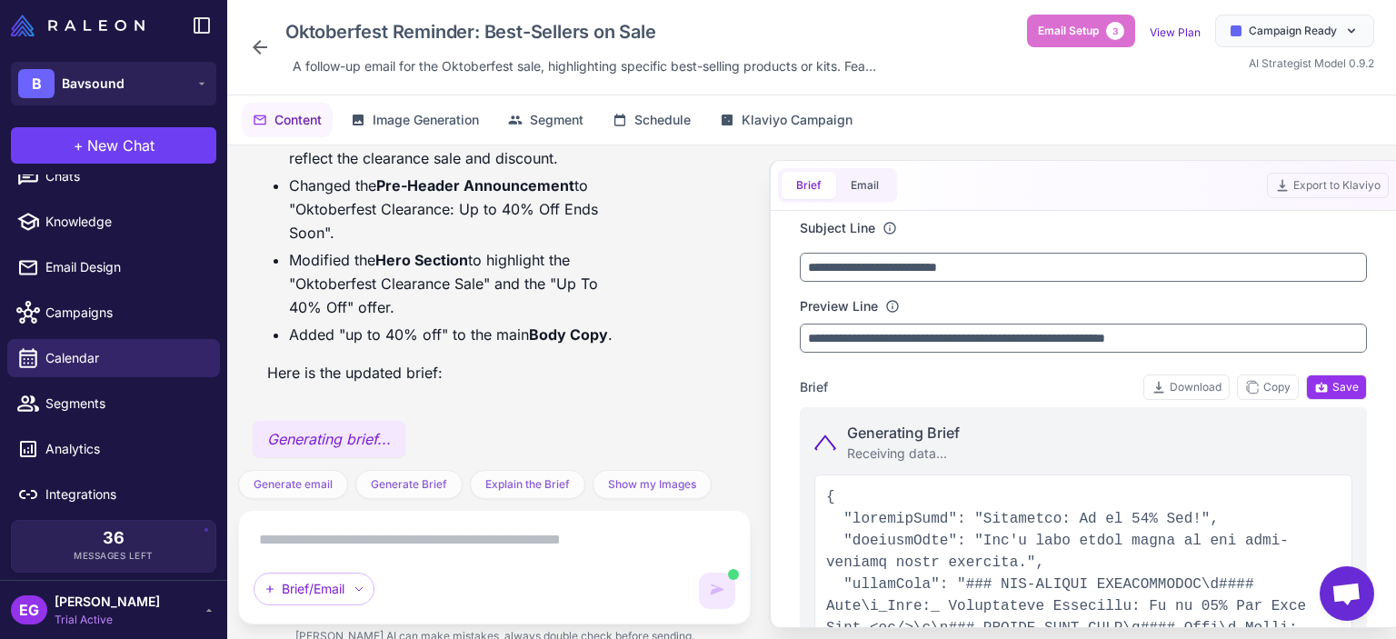
type input "**********"
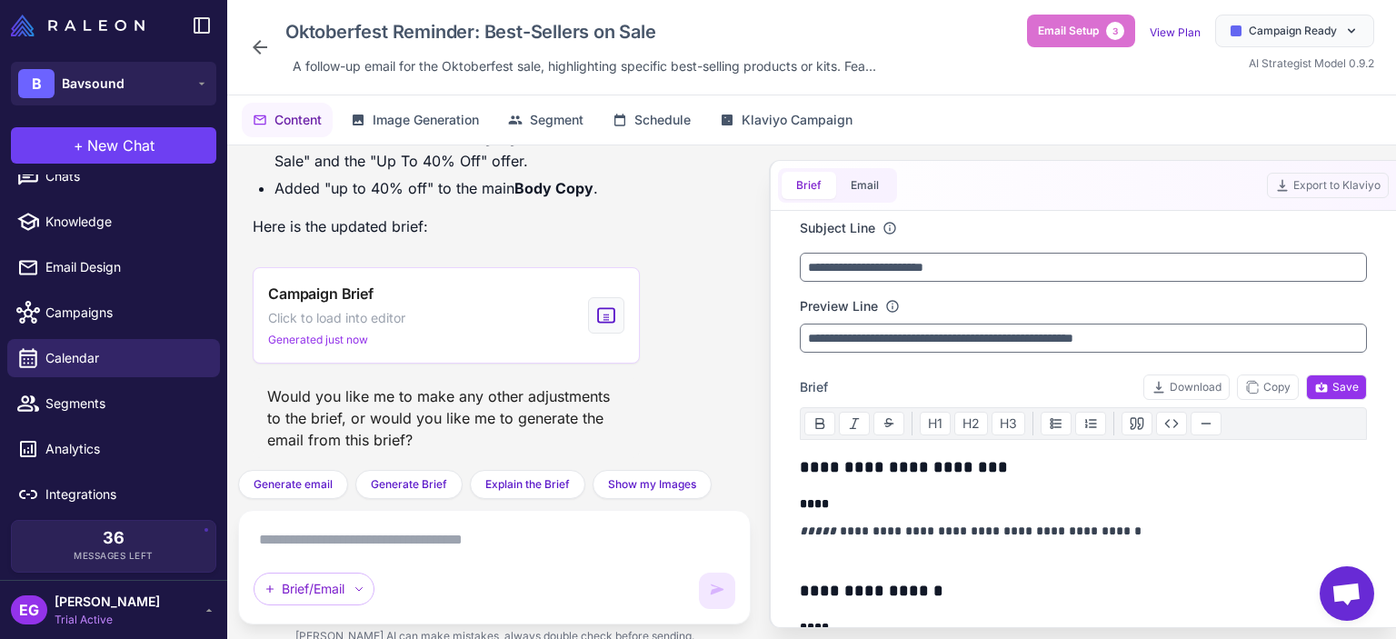
click at [405, 544] on textarea at bounding box center [495, 539] width 482 height 29
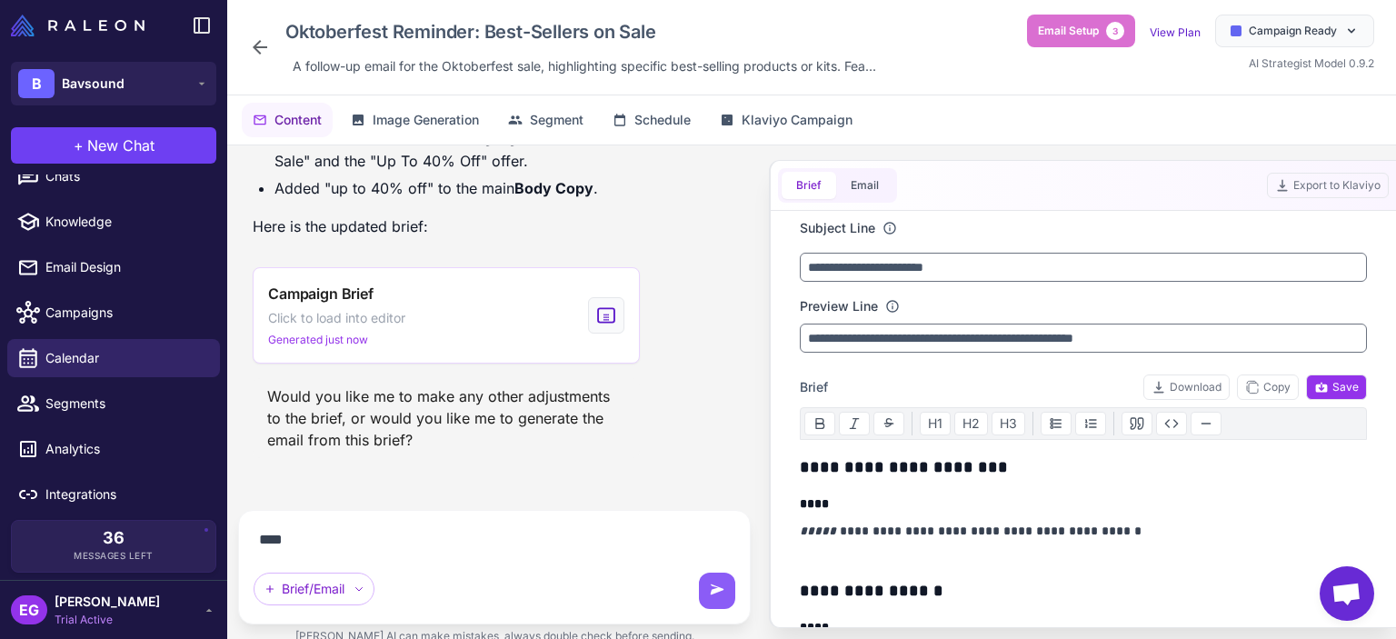
scroll to position [310, 0]
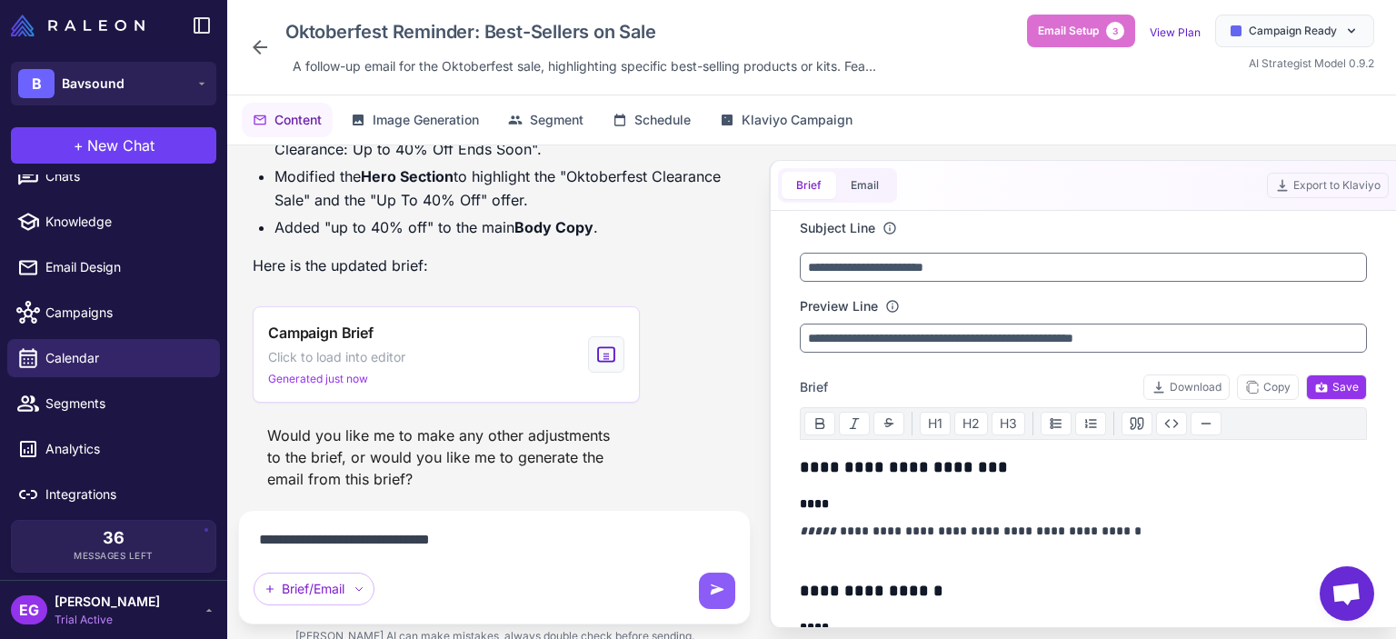
type textarea "**********"
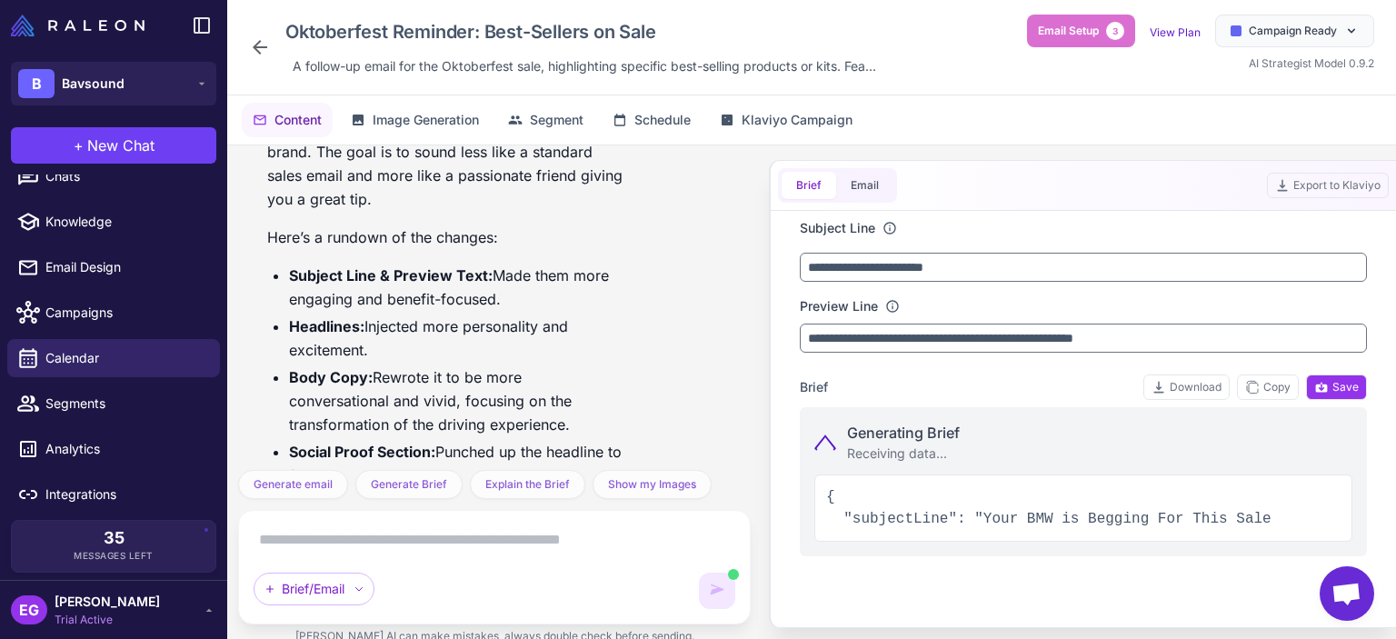
scroll to position [991, 0]
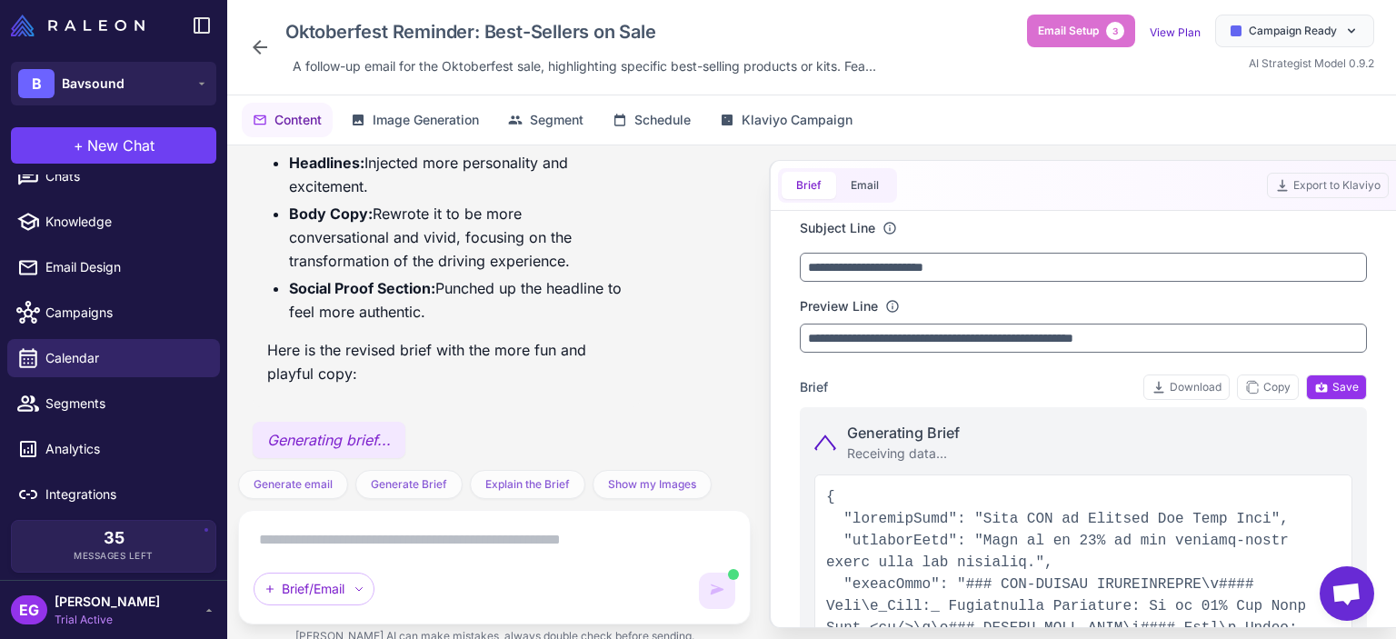
type input "**********"
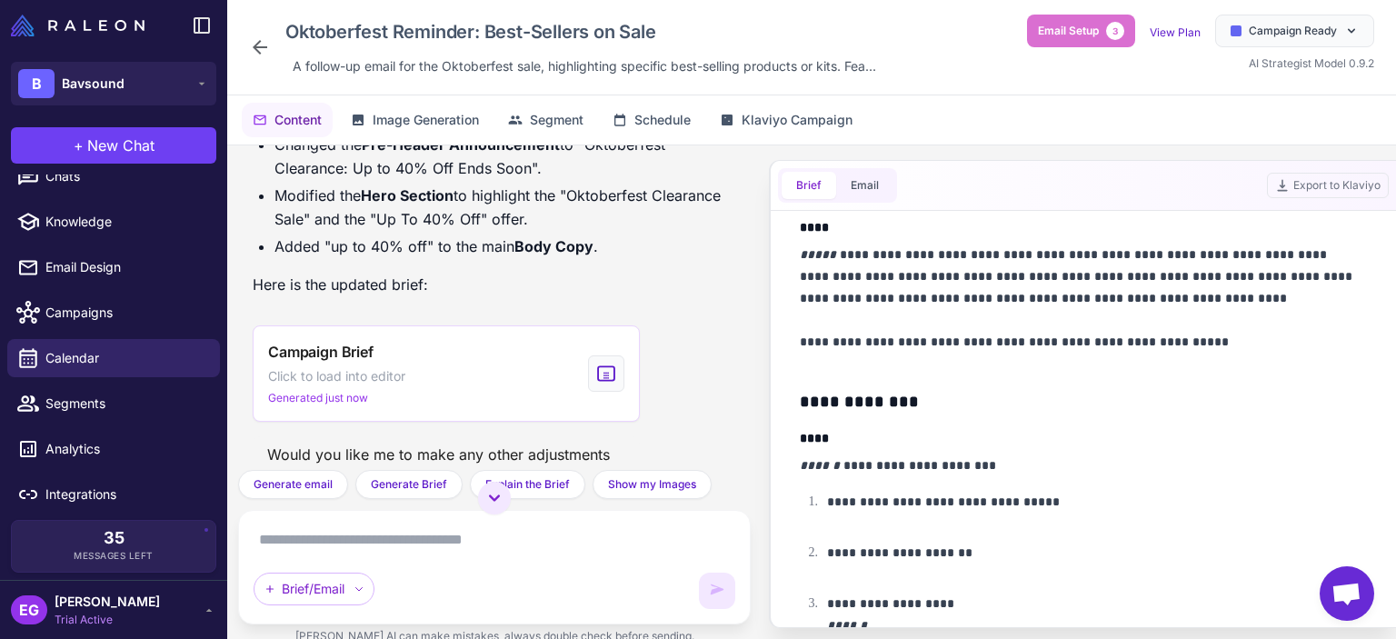
scroll to position [285, 0]
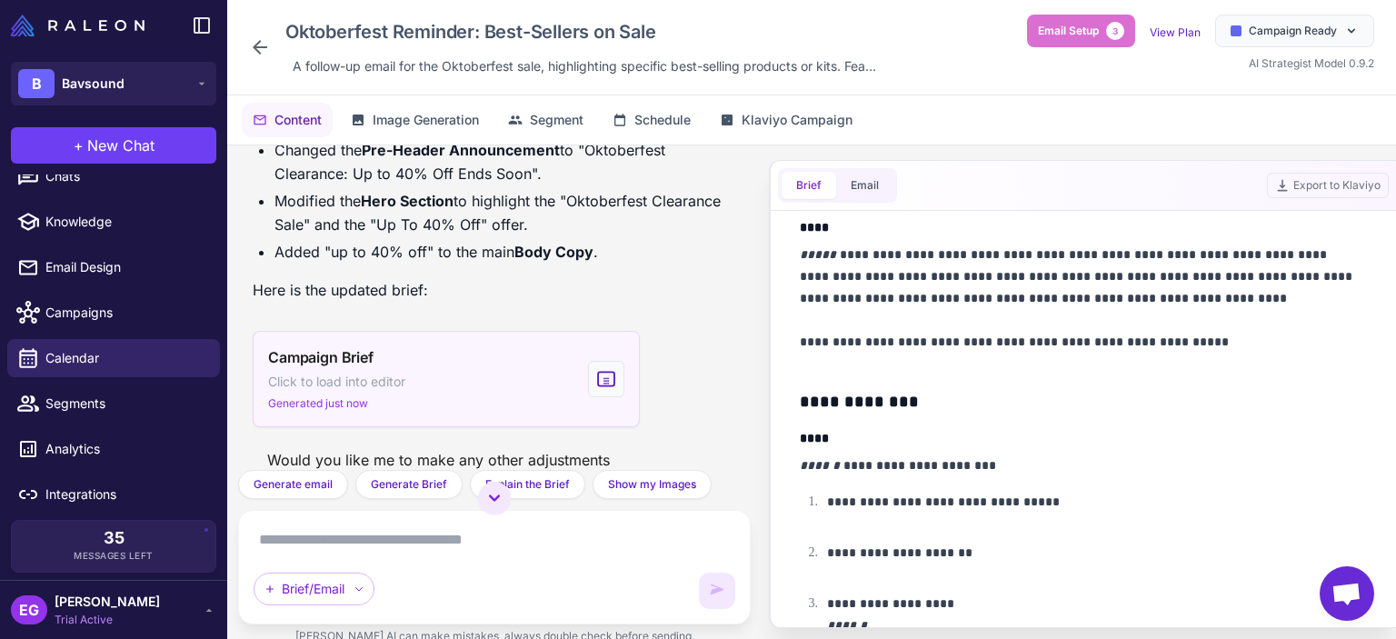
click at [525, 384] on div "Campaign Brief Click to load into editor Generated just now" at bounding box center [446, 379] width 387 height 96
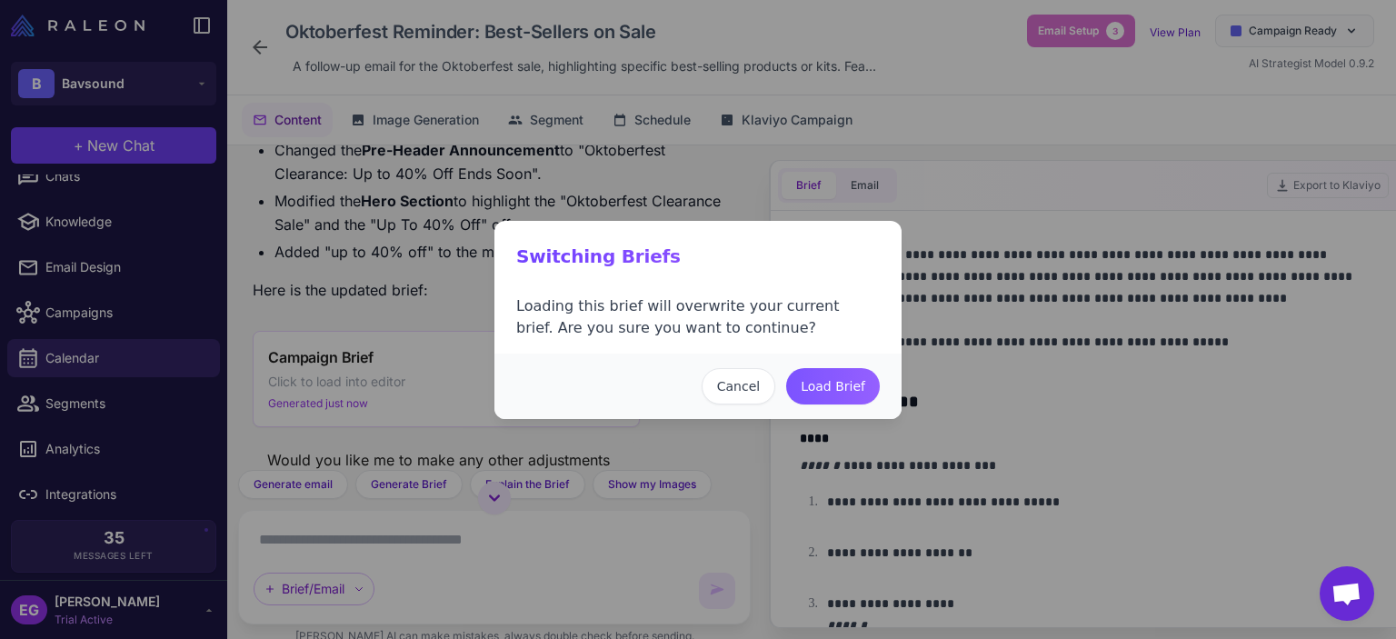
click at [847, 387] on button "Load Brief" at bounding box center [833, 386] width 94 height 36
type input "**********"
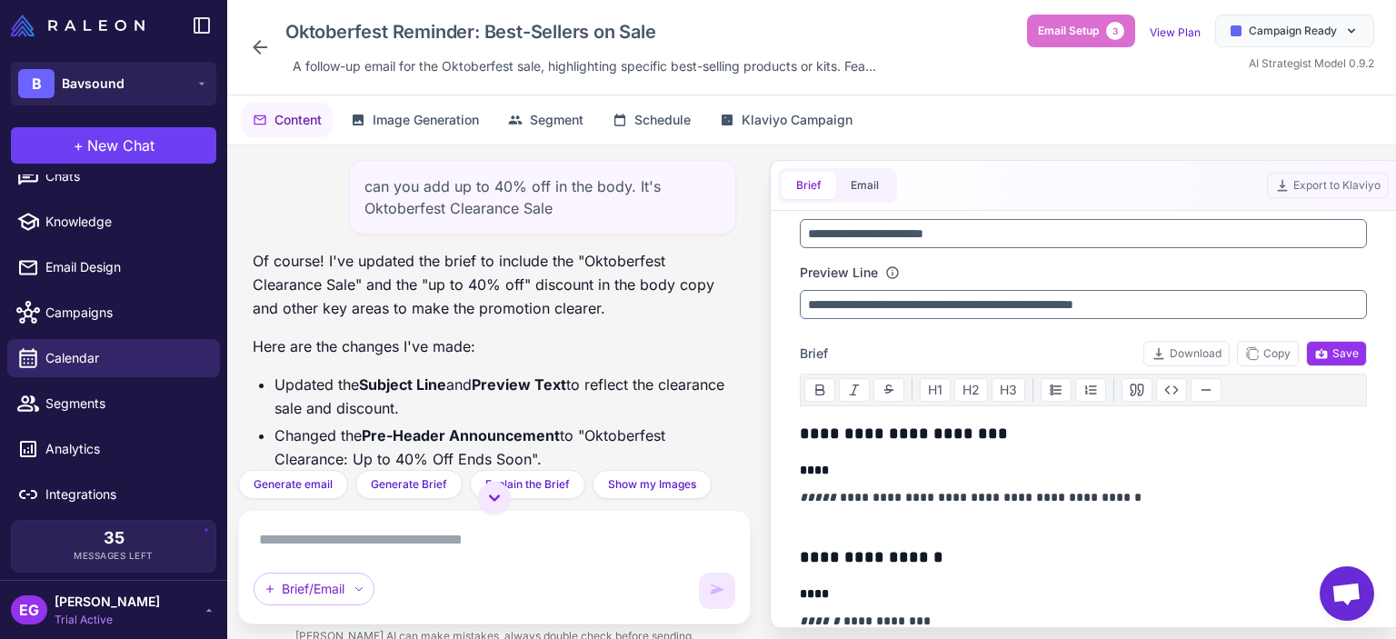
scroll to position [0, 0]
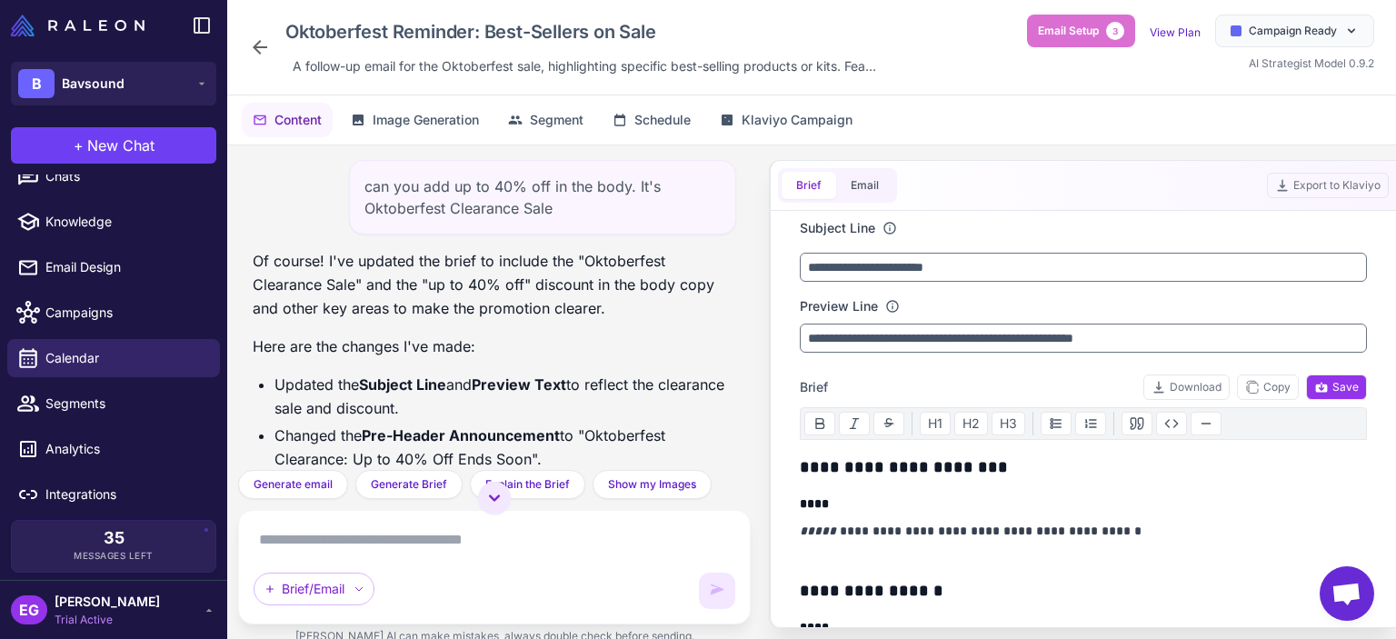
click at [265, 50] on icon at bounding box center [260, 47] width 22 height 22
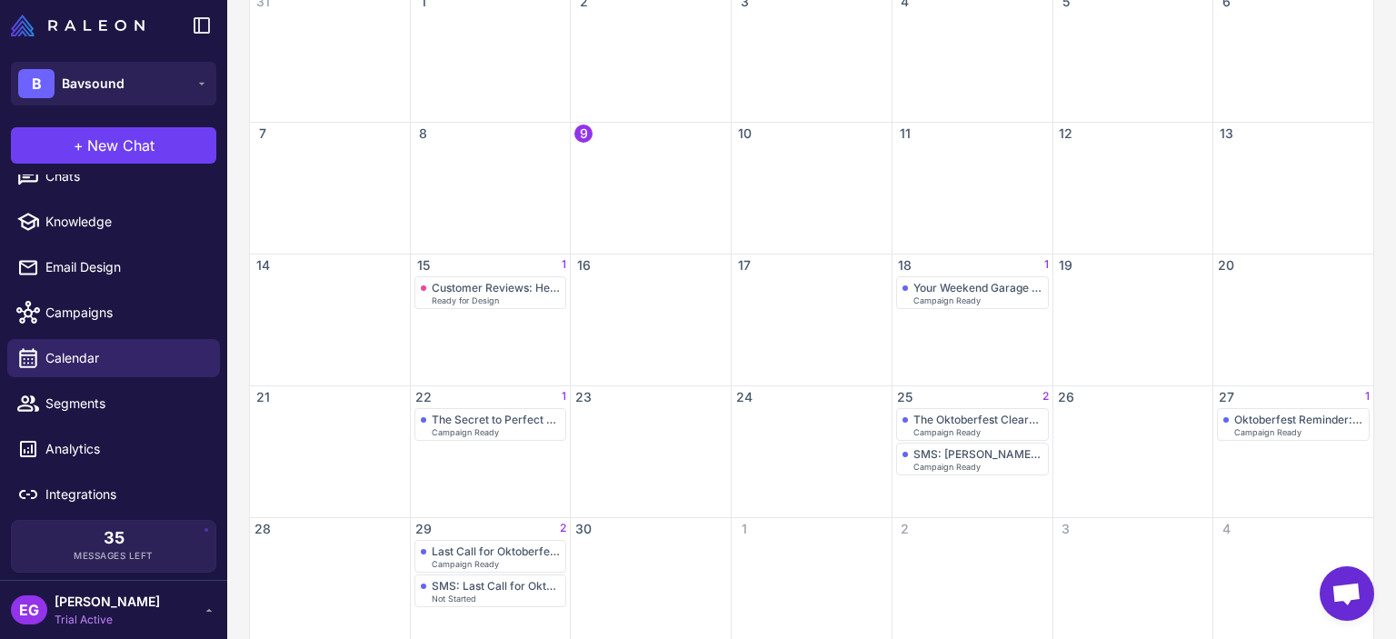
scroll to position [332, 0]
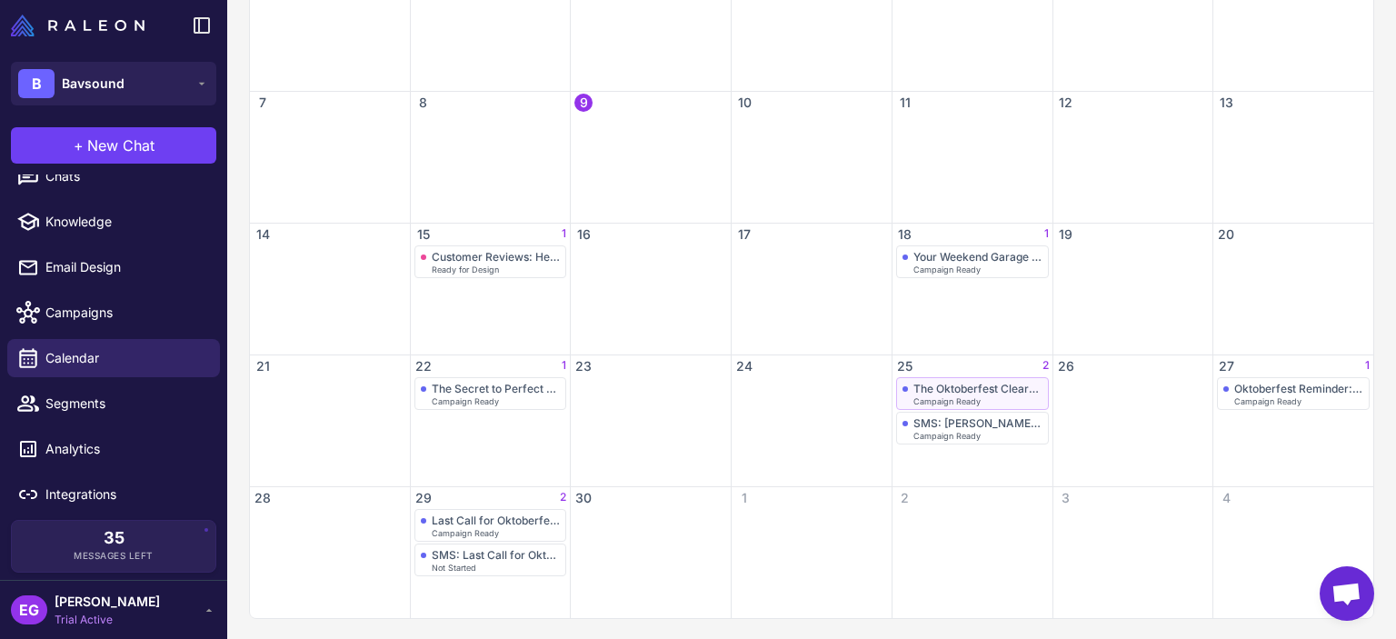
click at [997, 391] on div "The Oktoberfest Clearance Sale Starts Now!" at bounding box center [978, 389] width 129 height 14
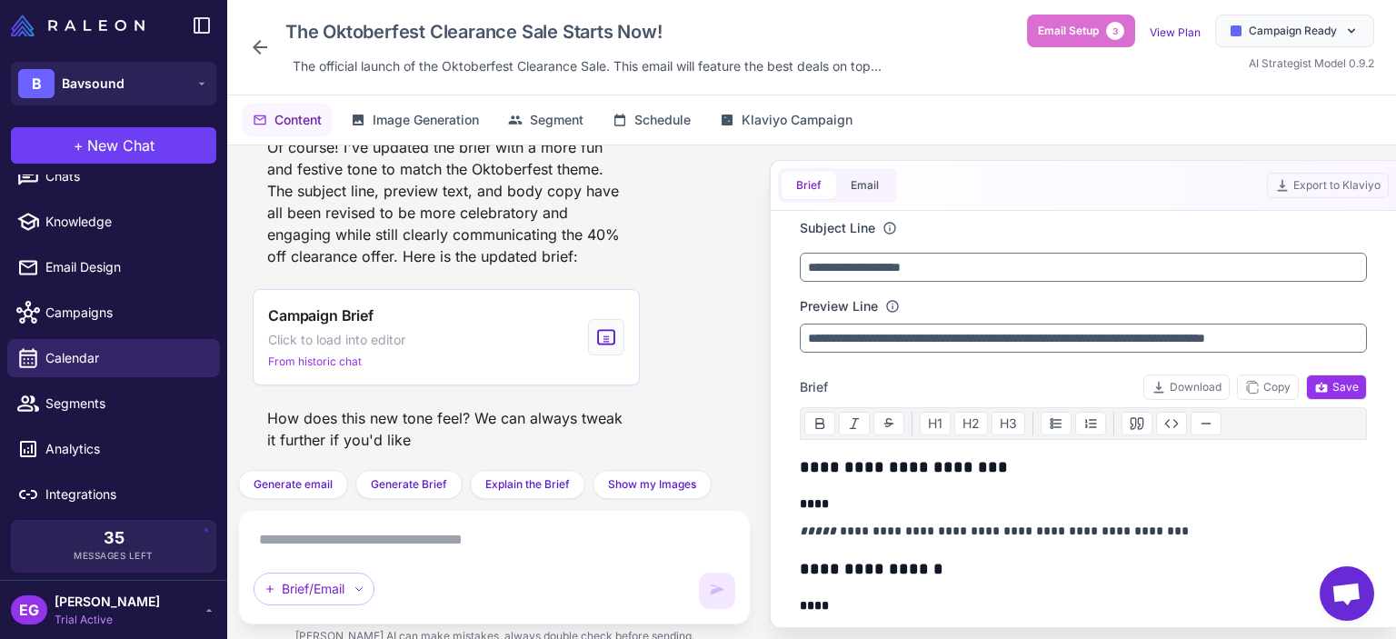
click at [262, 46] on icon at bounding box center [260, 47] width 15 height 15
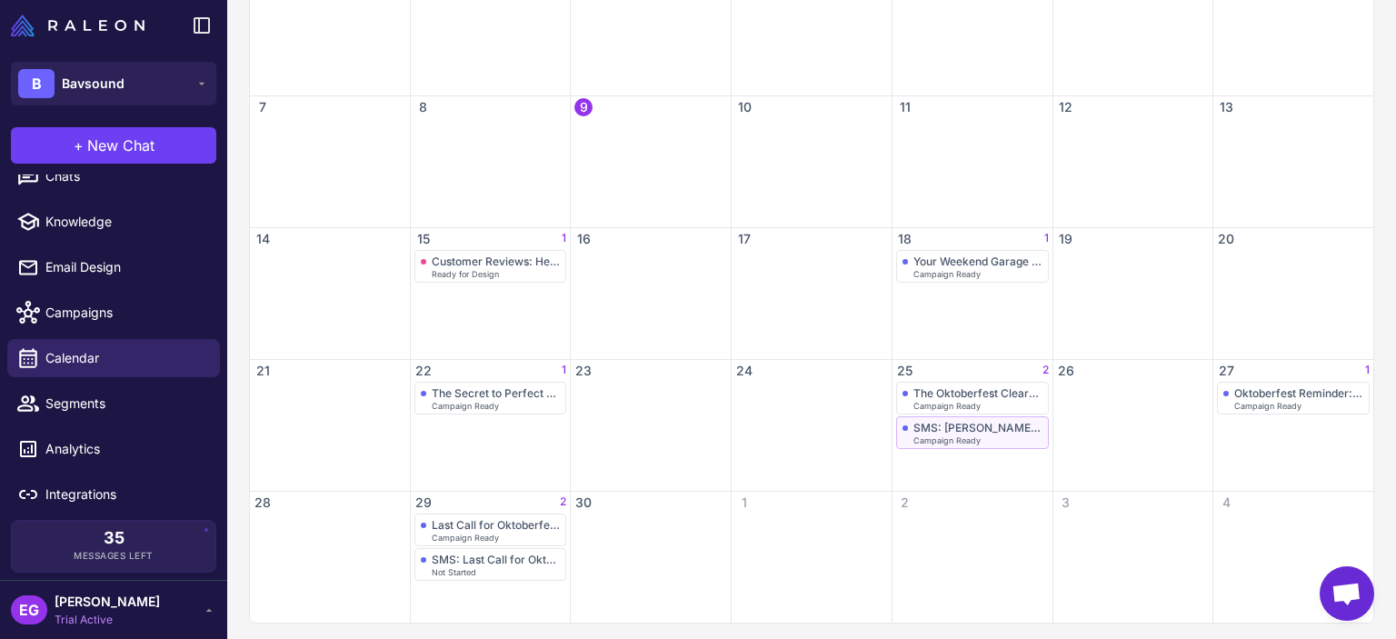
scroll to position [332, 0]
click at [956, 422] on div "SMS: [PERSON_NAME]! The Oktoberfest Sale is On!" at bounding box center [978, 423] width 129 height 14
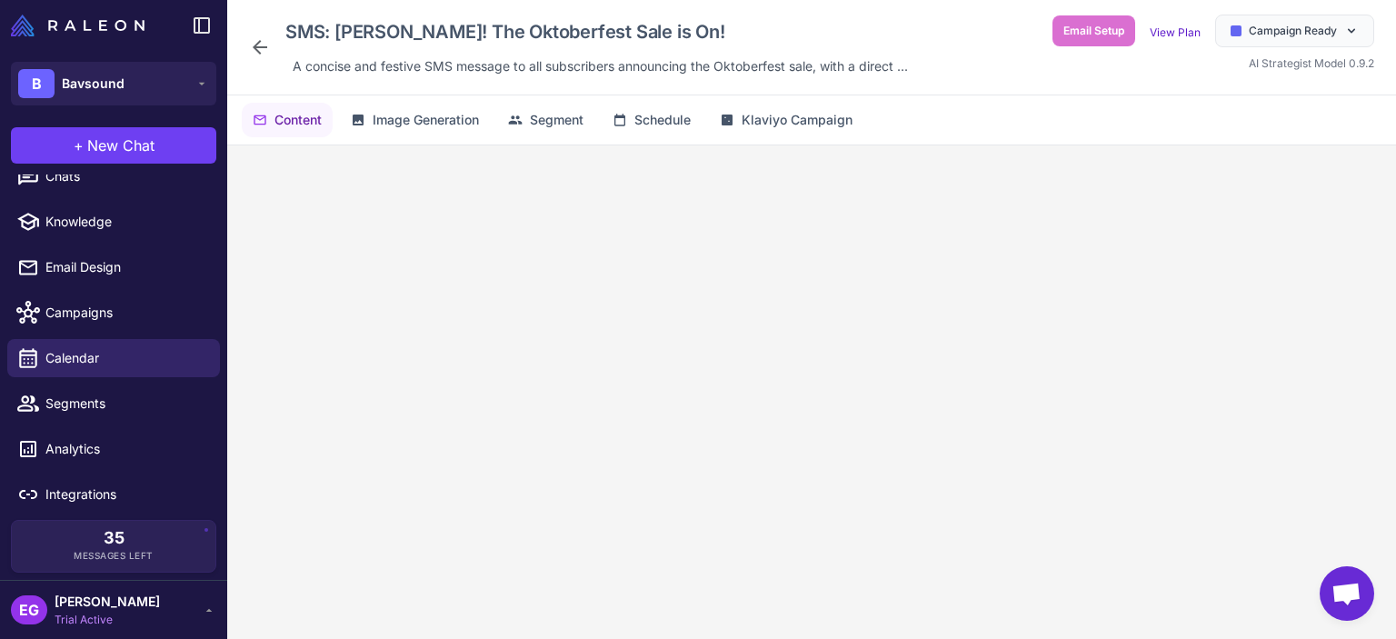
scroll to position [194, 0]
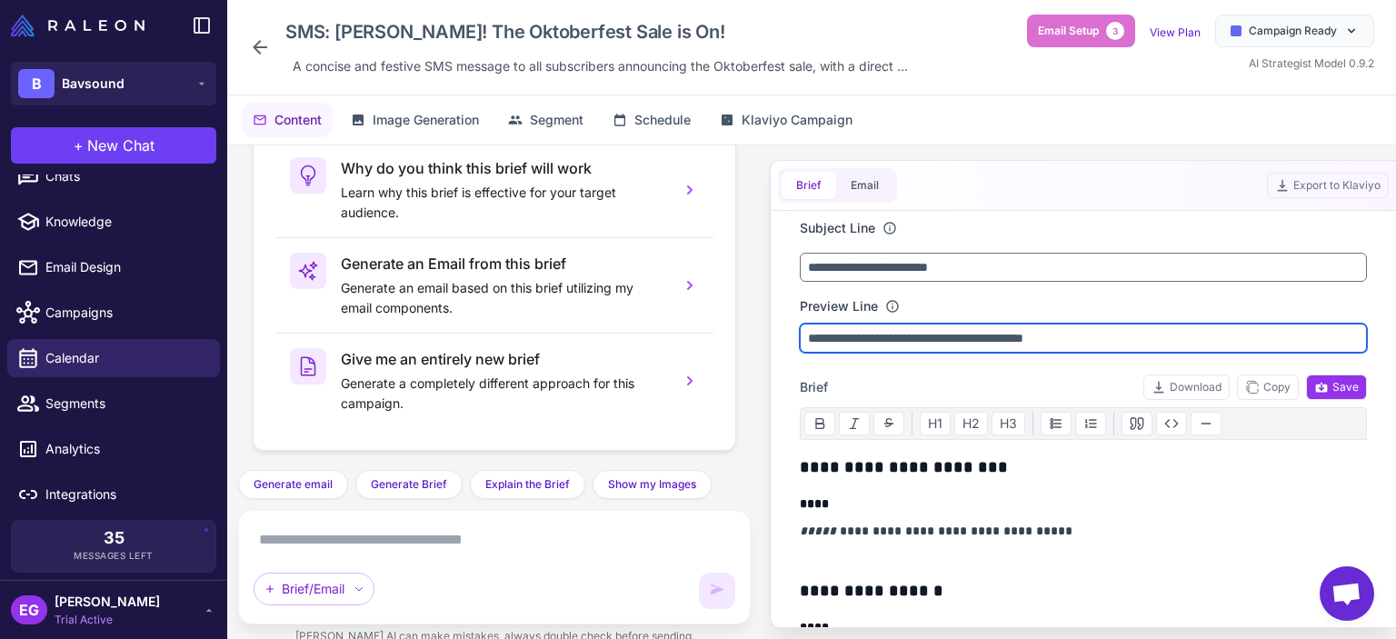
click at [961, 335] on input "**********" at bounding box center [1083, 338] width 567 height 29
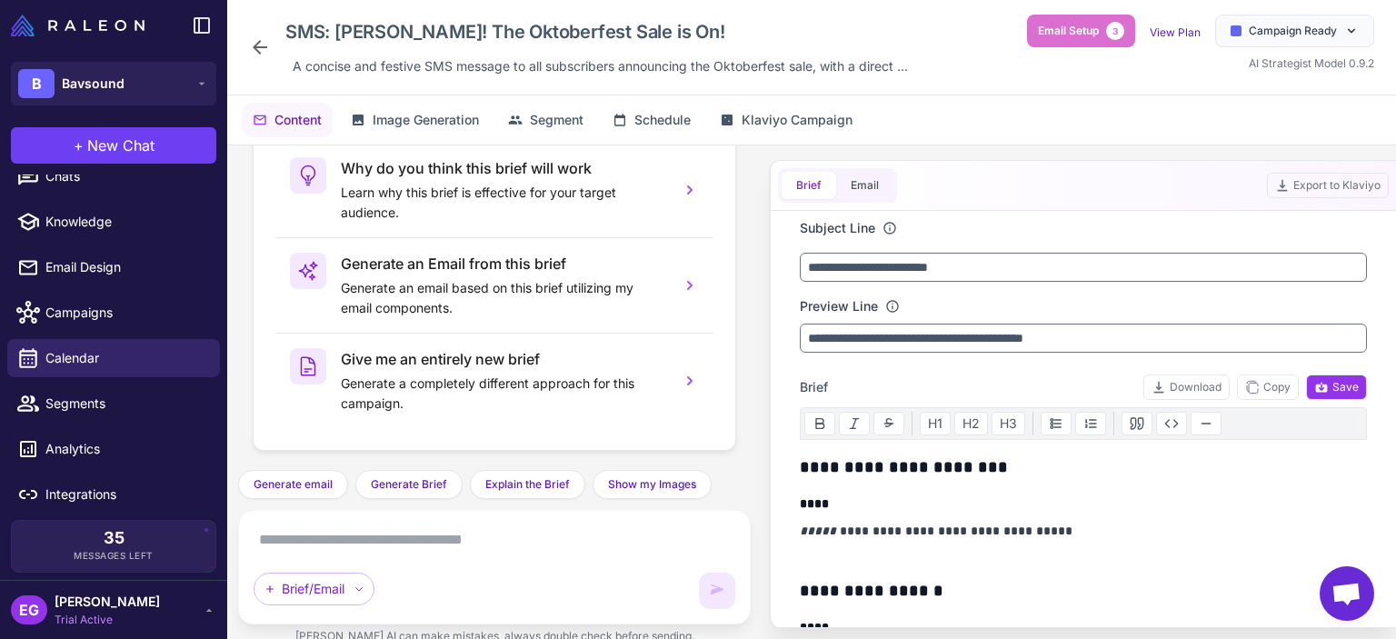
click at [265, 54] on icon at bounding box center [260, 47] width 22 height 22
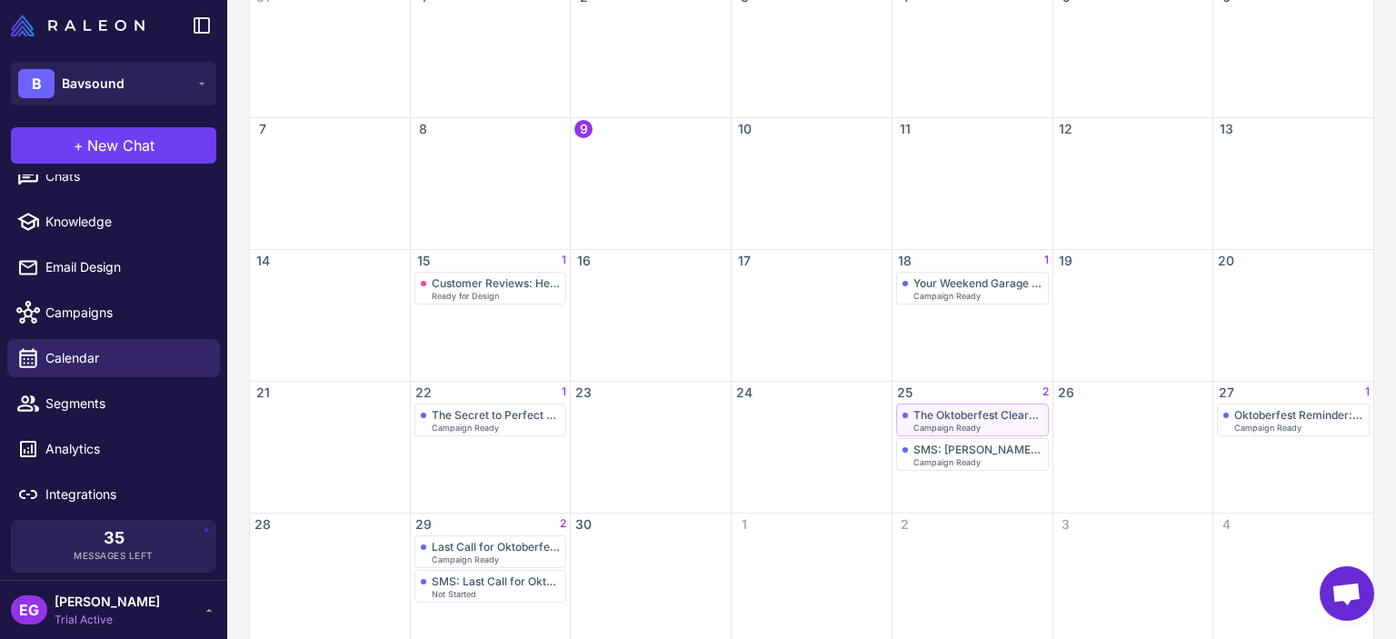
scroll to position [332, 0]
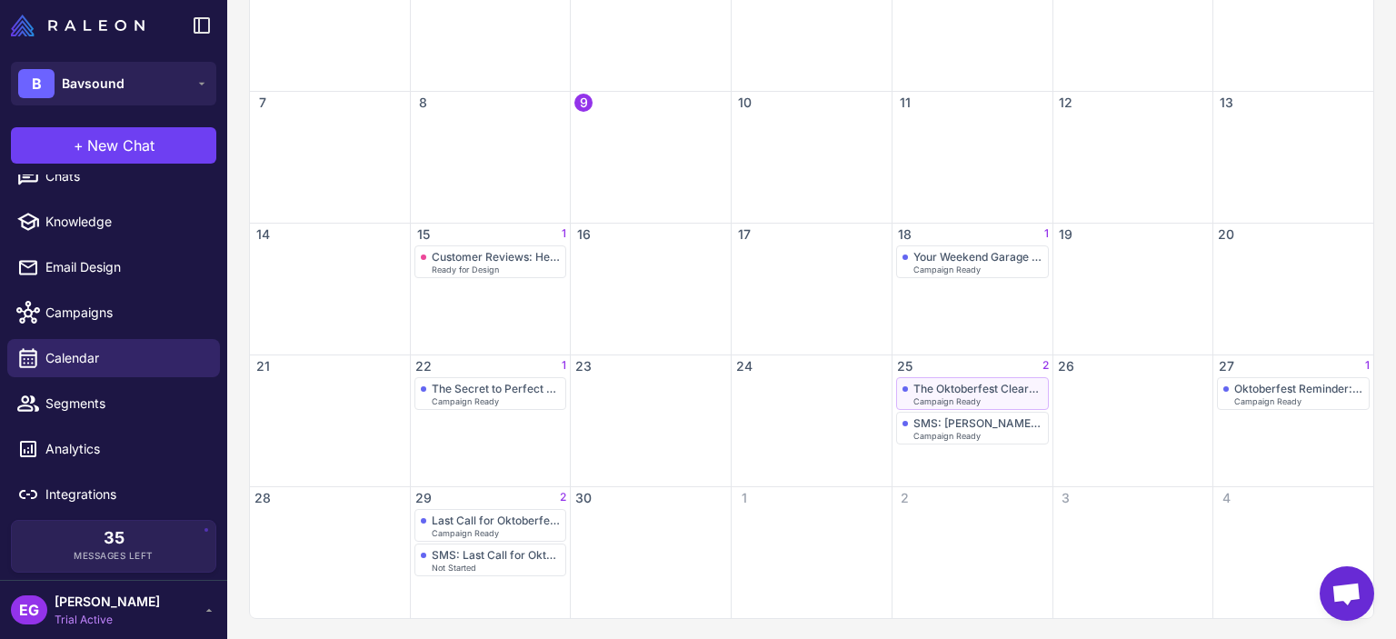
click at [960, 388] on div "The Oktoberfest Clearance Sale Starts Now!" at bounding box center [978, 389] width 129 height 14
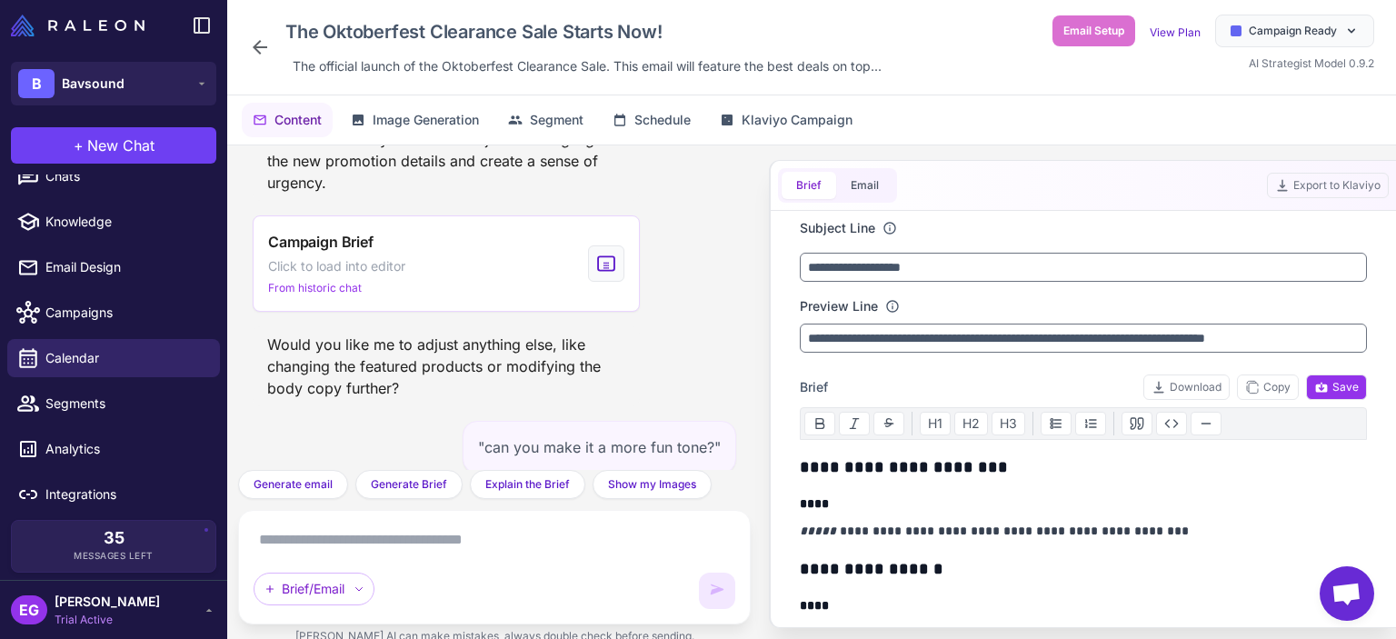
scroll to position [553, 0]
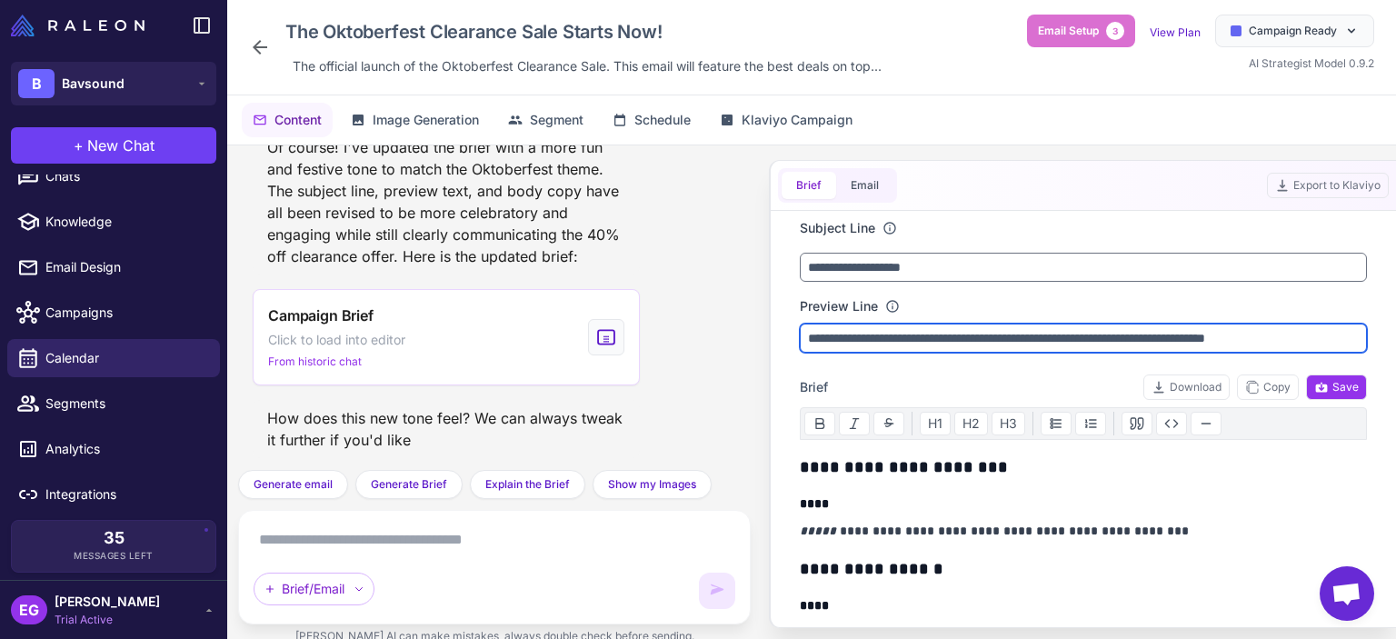
click at [1013, 327] on input "**********" at bounding box center [1083, 338] width 567 height 29
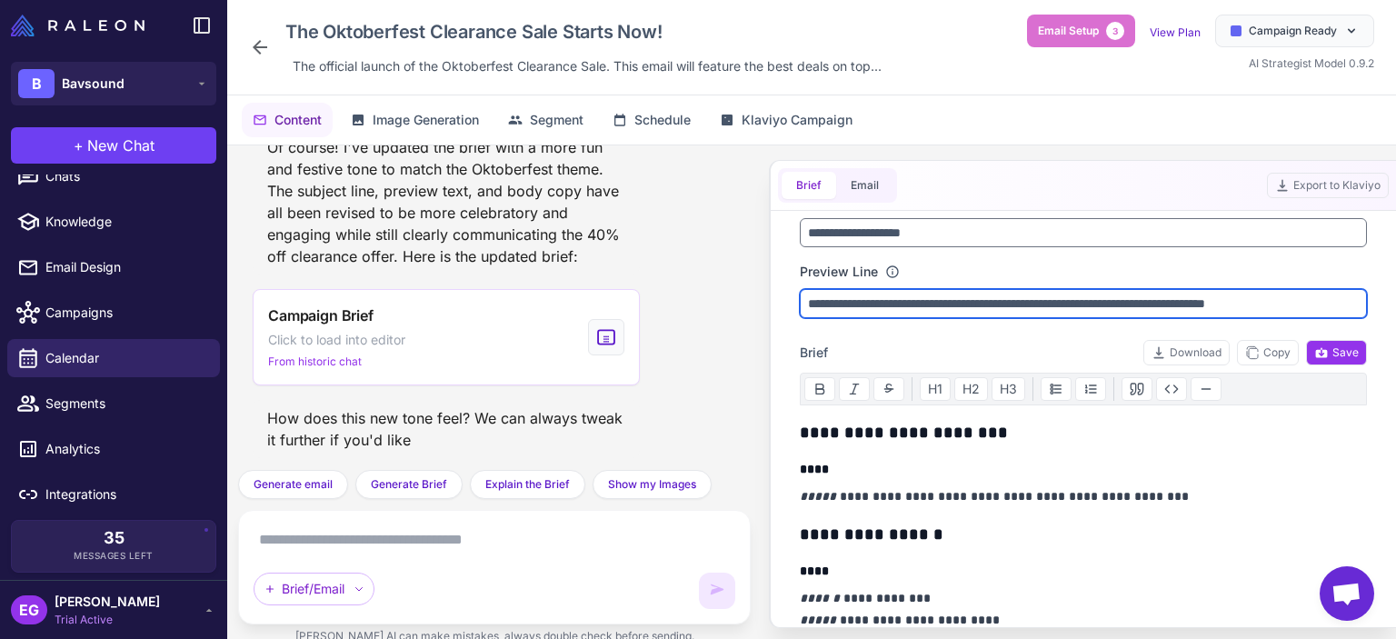
scroll to position [0, 0]
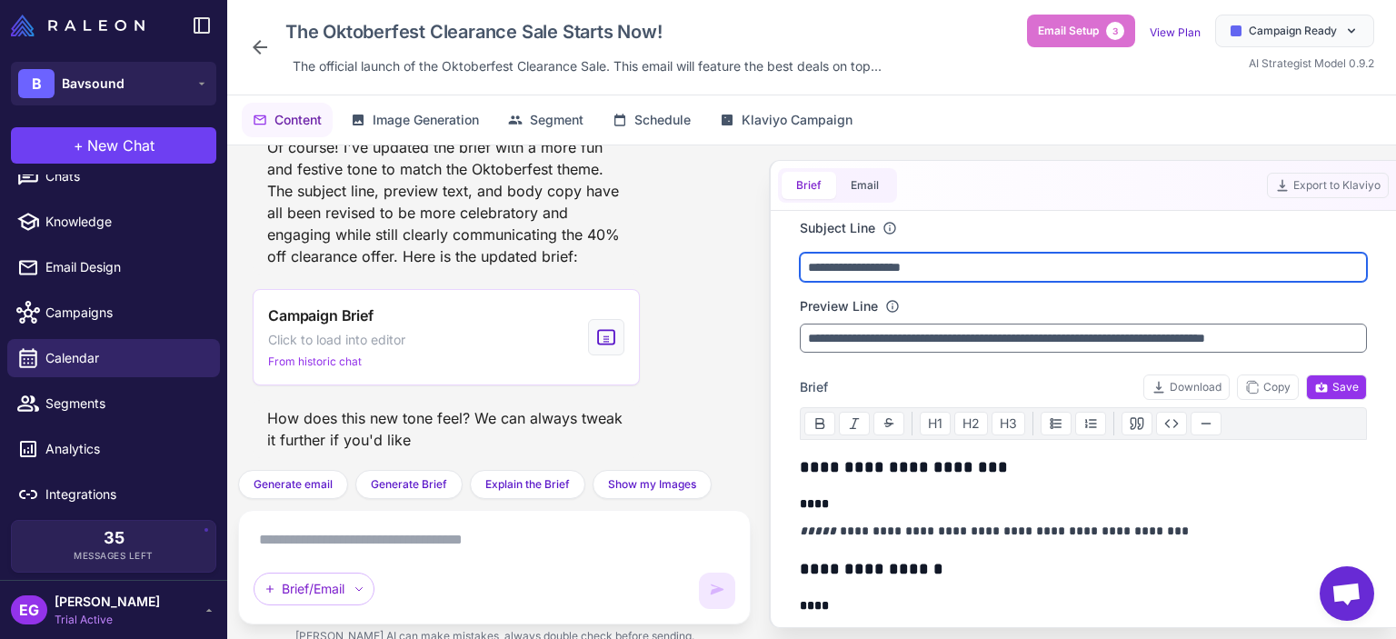
click at [962, 265] on input "**********" at bounding box center [1083, 267] width 567 height 29
click at [951, 269] on input "**********" at bounding box center [1083, 267] width 567 height 29
paste input "**********"
type input "**********"
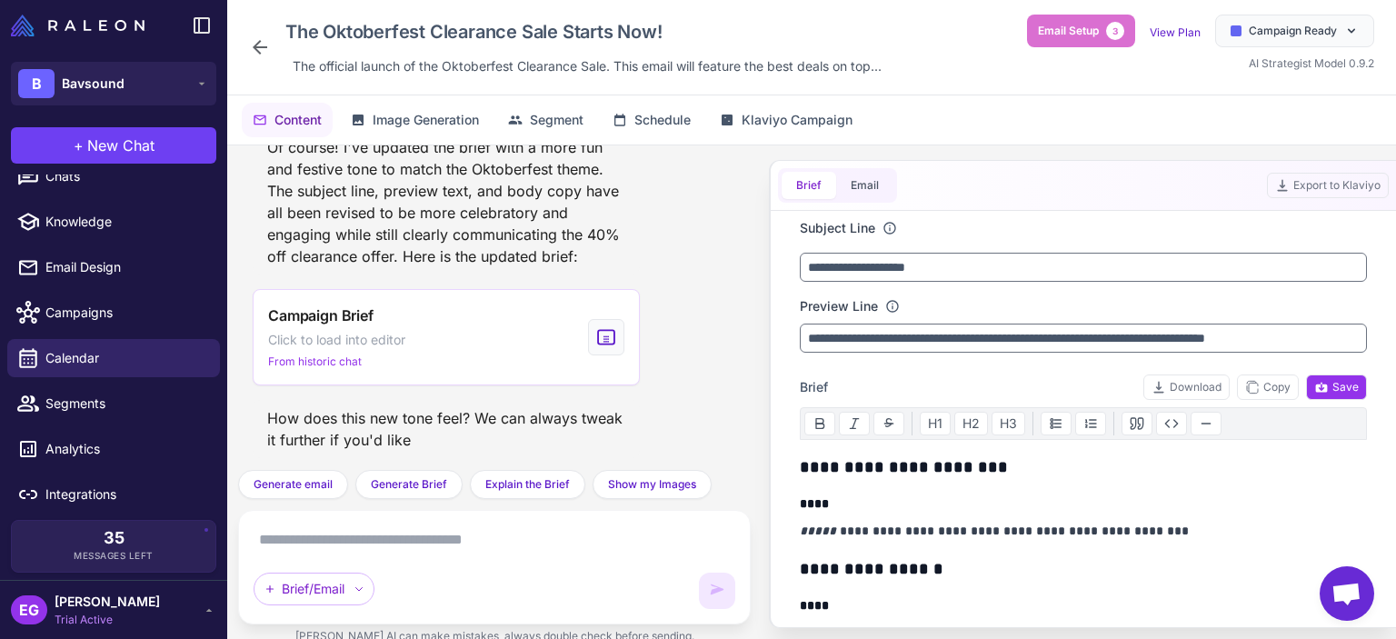
click at [257, 53] on icon at bounding box center [260, 47] width 22 height 22
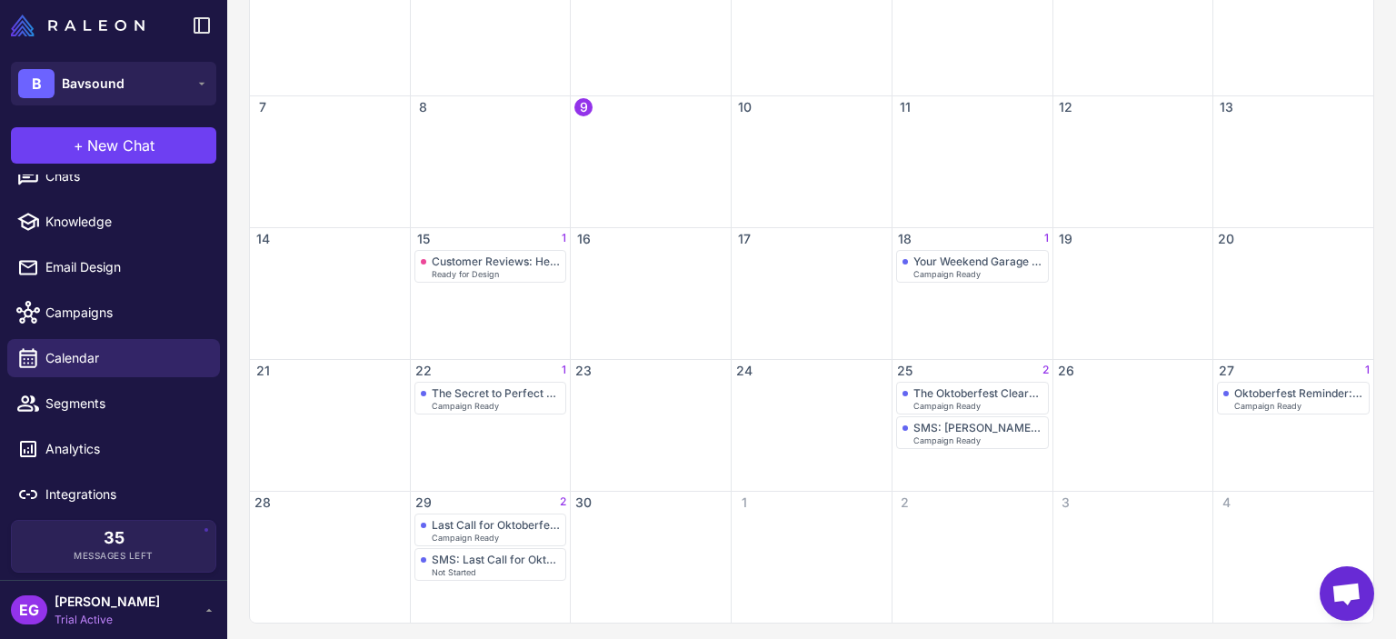
scroll to position [332, 0]
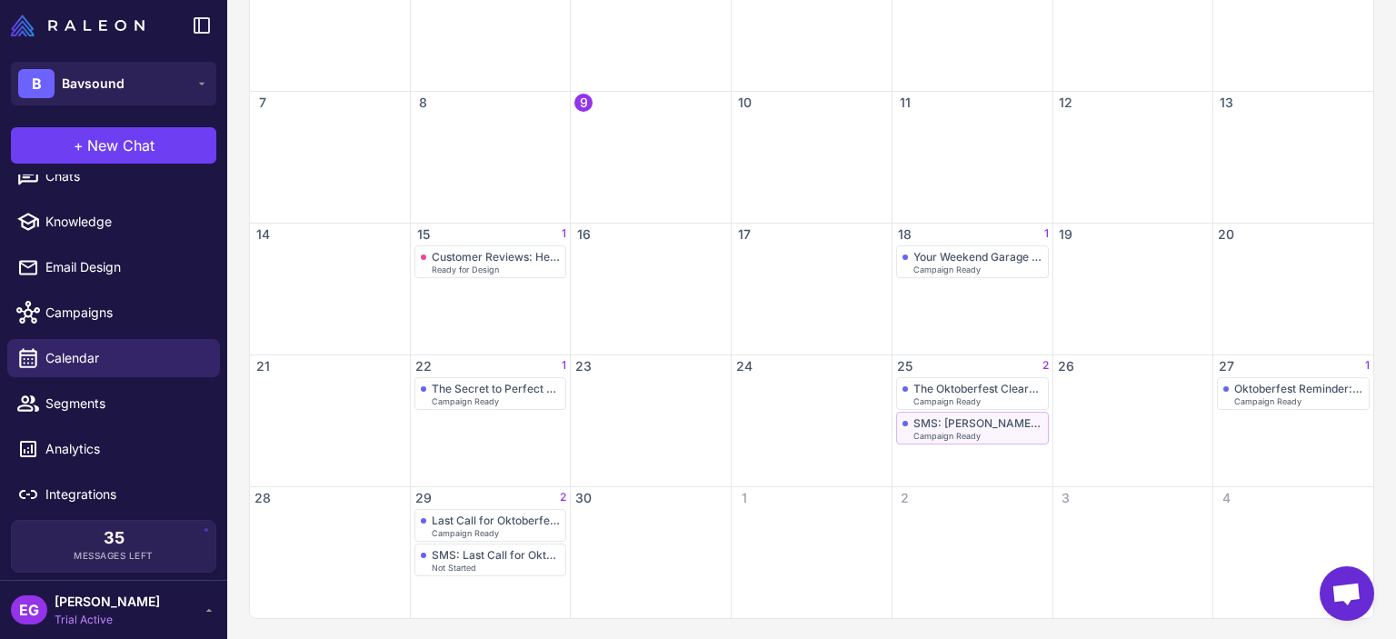
click at [959, 427] on div "SMS: [PERSON_NAME]! The Oktoberfest Sale is On!" at bounding box center [978, 423] width 129 height 14
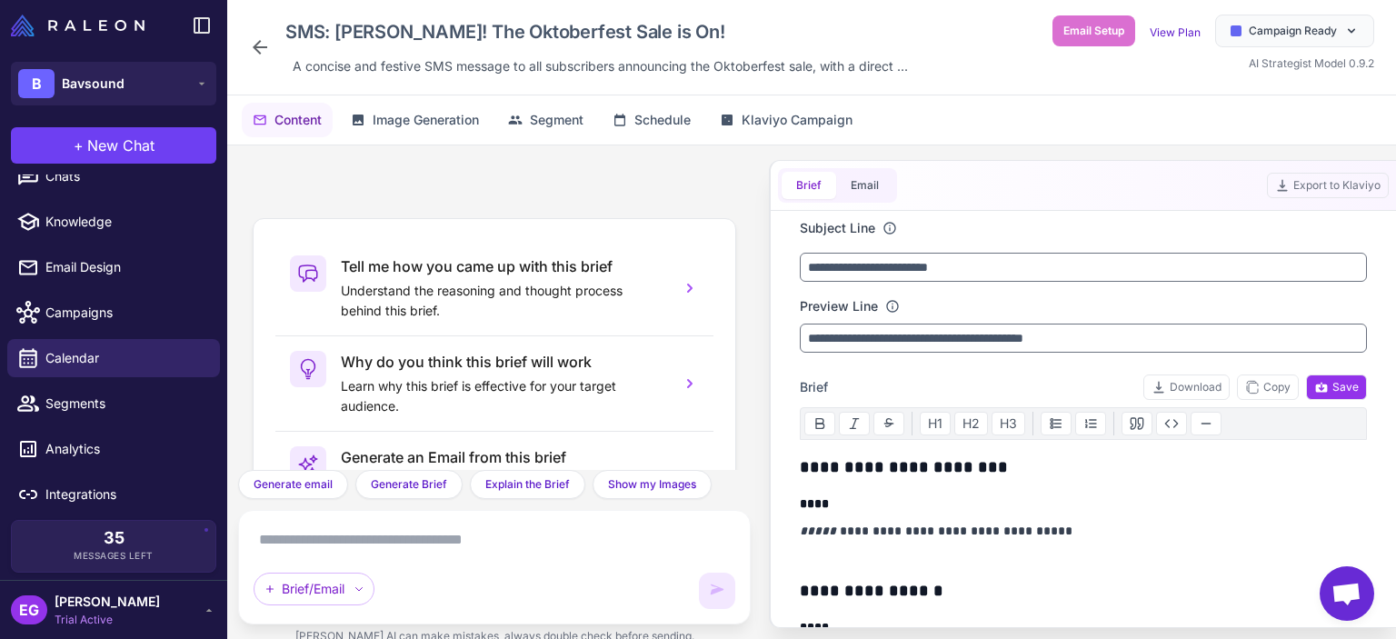
scroll to position [194, 0]
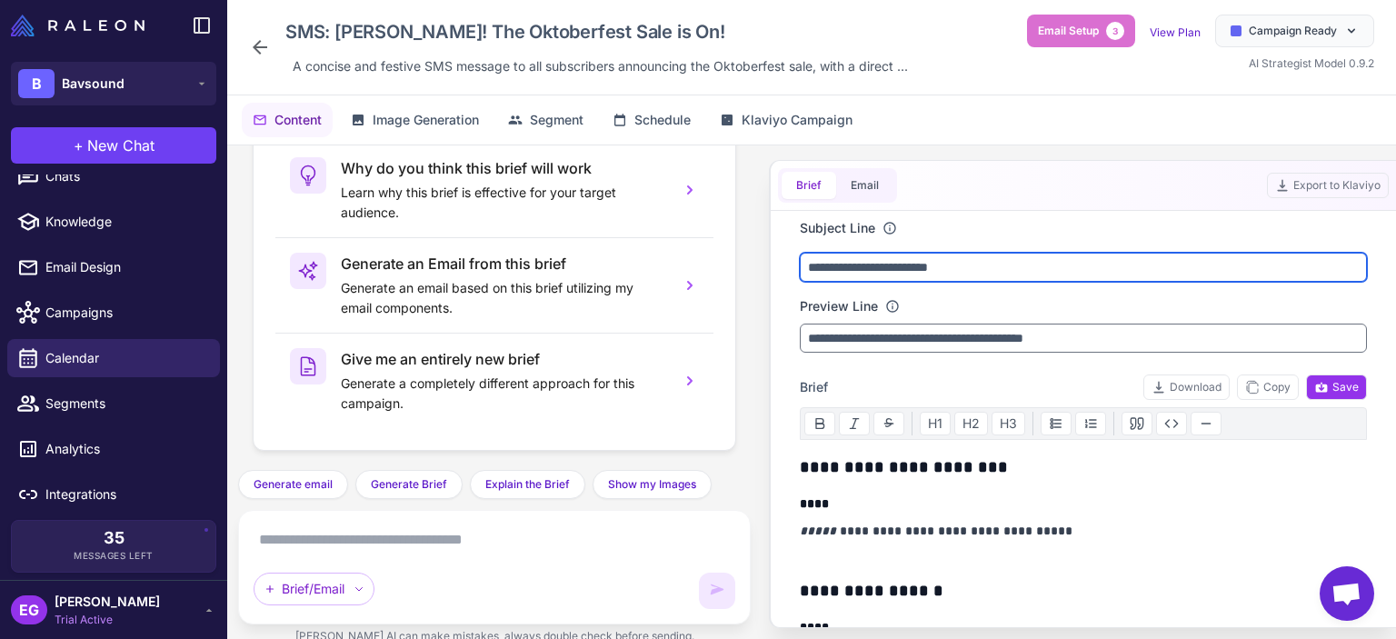
click at [875, 261] on input "**********" at bounding box center [1083, 267] width 567 height 29
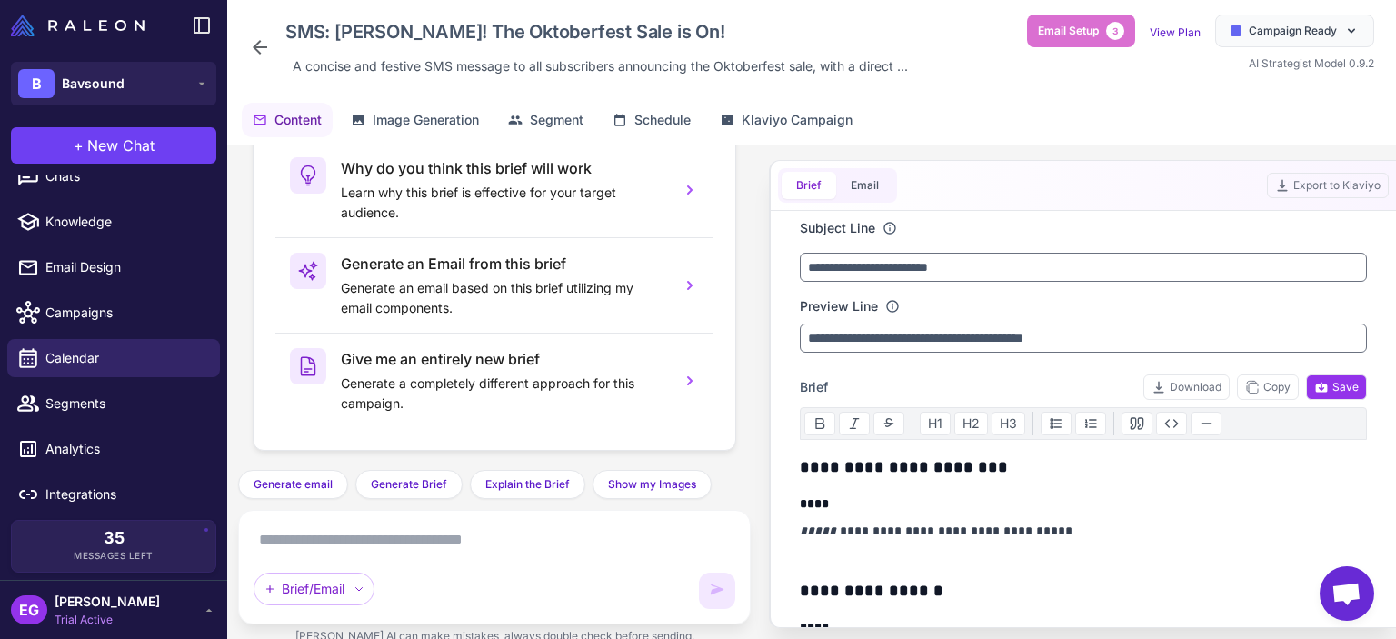
click at [1036, 248] on div "**********" at bounding box center [1083, 285] width 567 height 135
click at [266, 46] on icon at bounding box center [260, 47] width 15 height 15
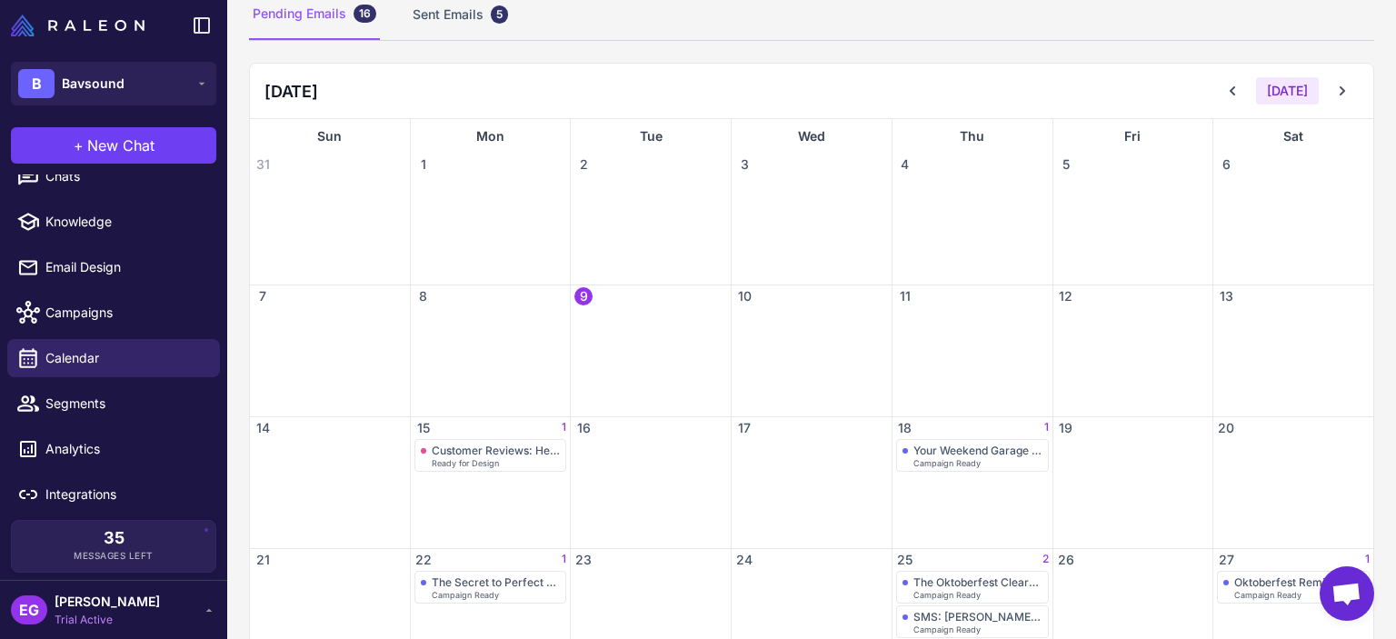
scroll to position [242, 0]
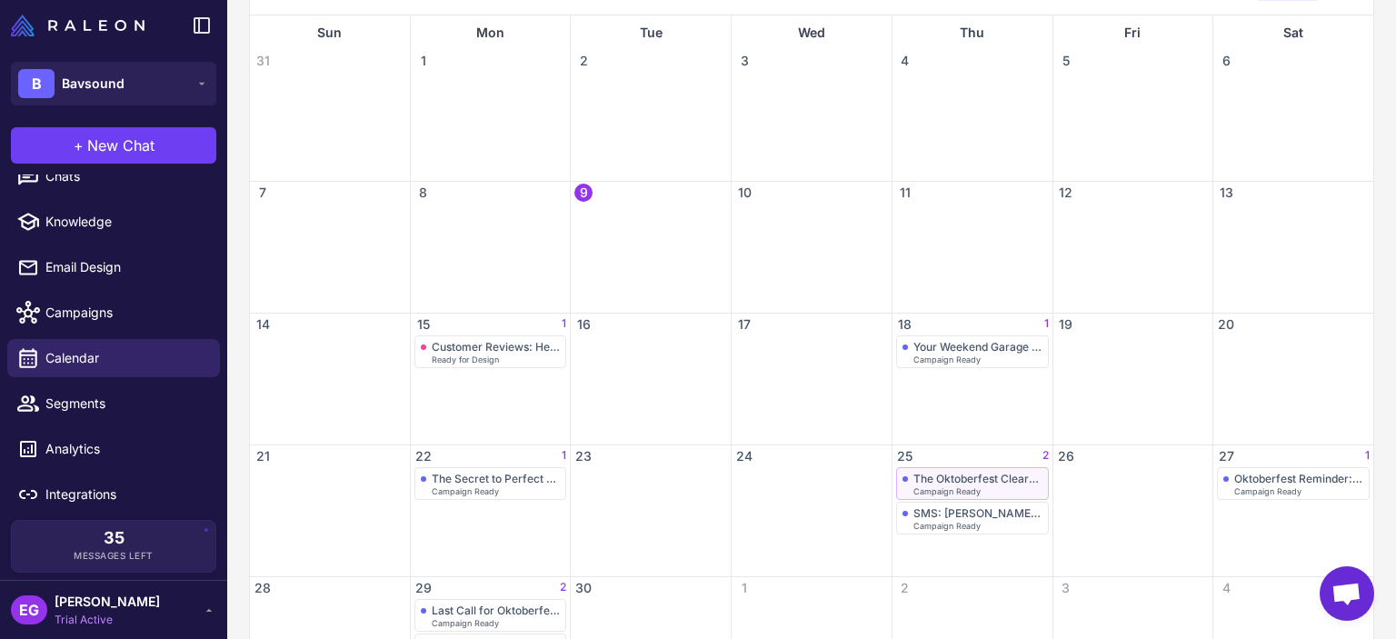
click at [975, 489] on div "Campaign Ready" at bounding box center [978, 491] width 129 height 8
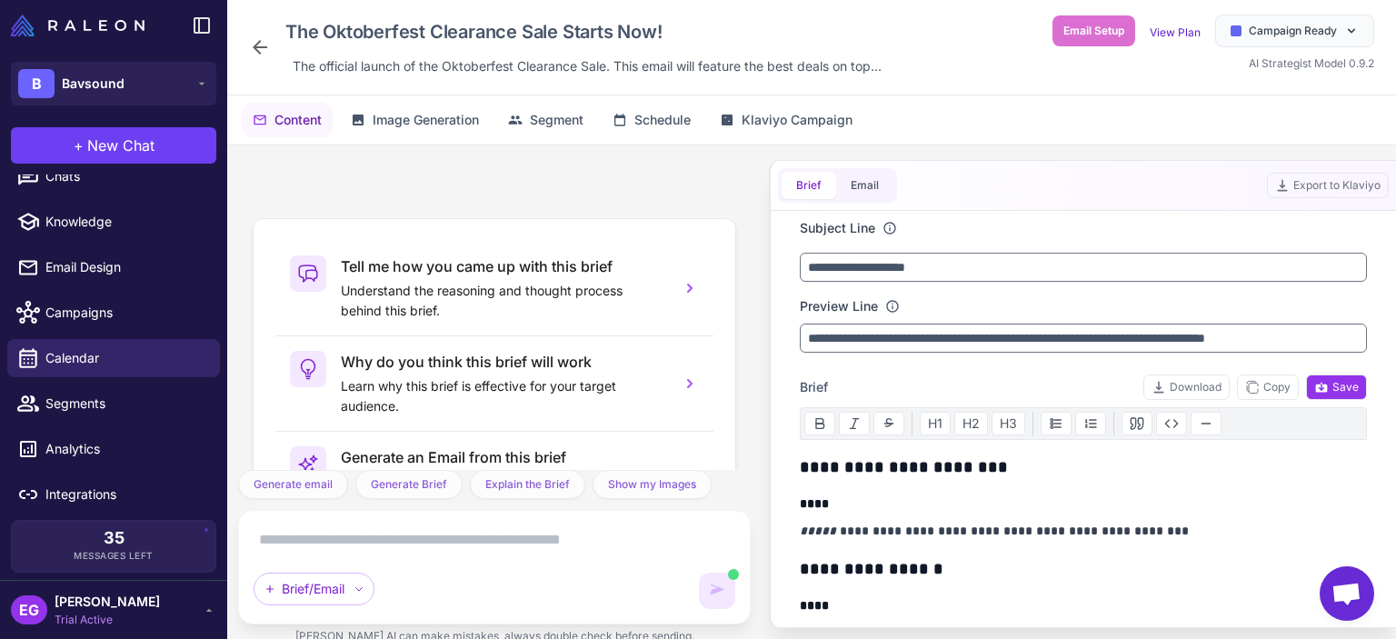
scroll to position [553, 0]
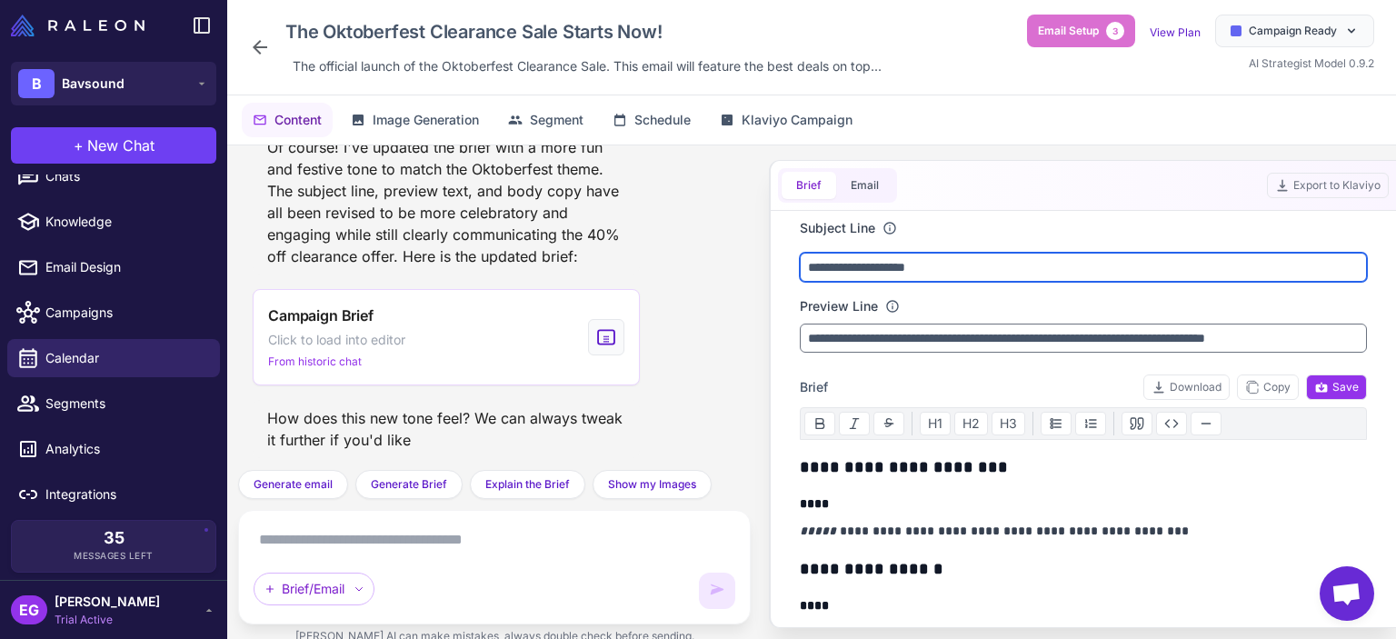
click at [851, 257] on input "**********" at bounding box center [1083, 267] width 567 height 29
paste input "**********"
type input "**********"
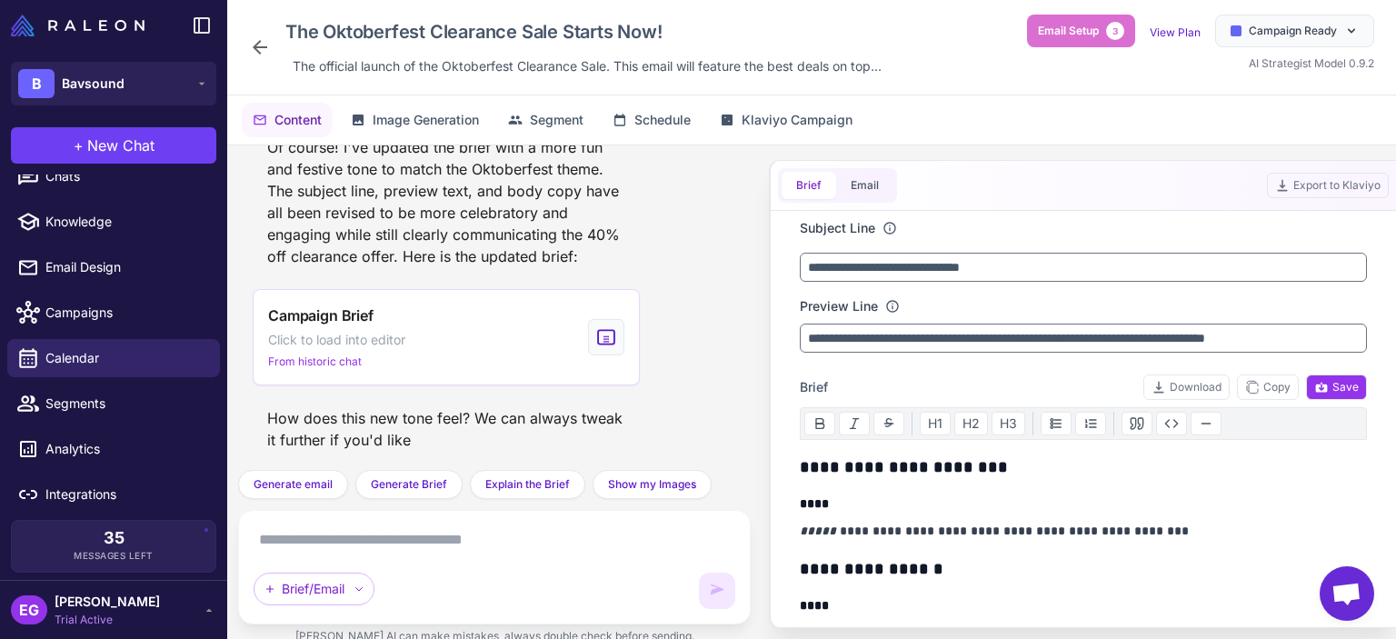
click at [1062, 226] on div "Subject Line" at bounding box center [1083, 228] width 567 height 20
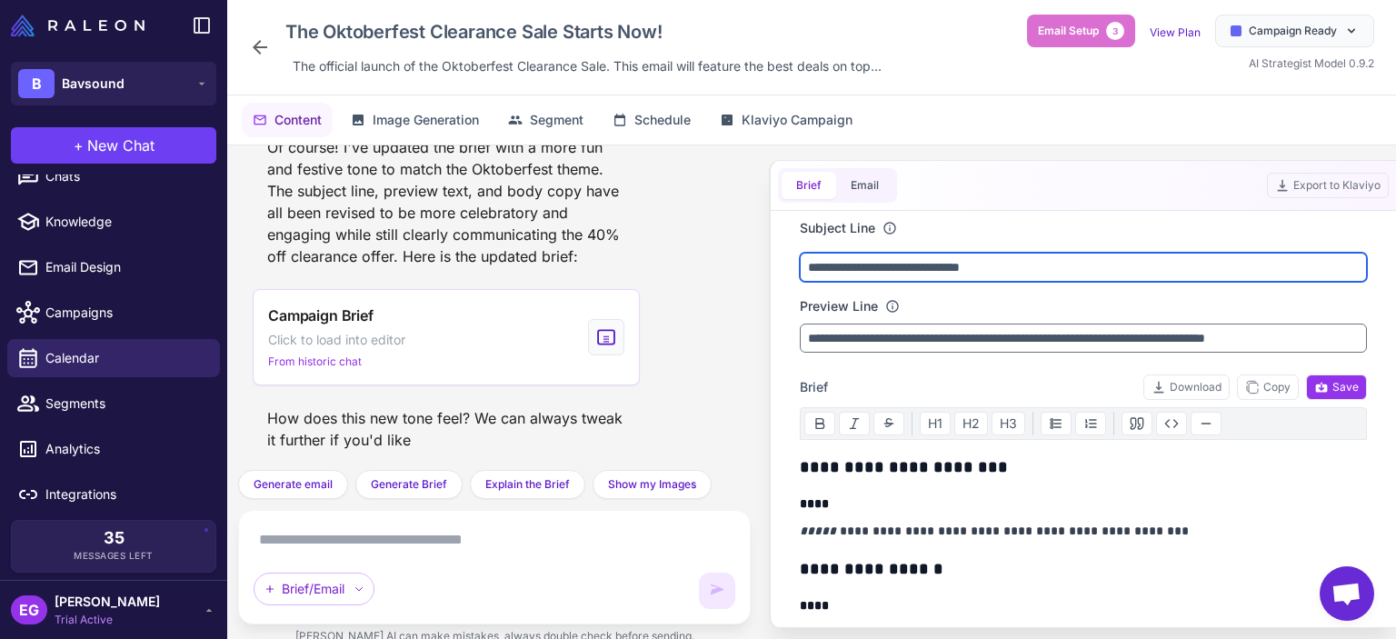
click at [1025, 259] on input "**********" at bounding box center [1083, 267] width 567 height 29
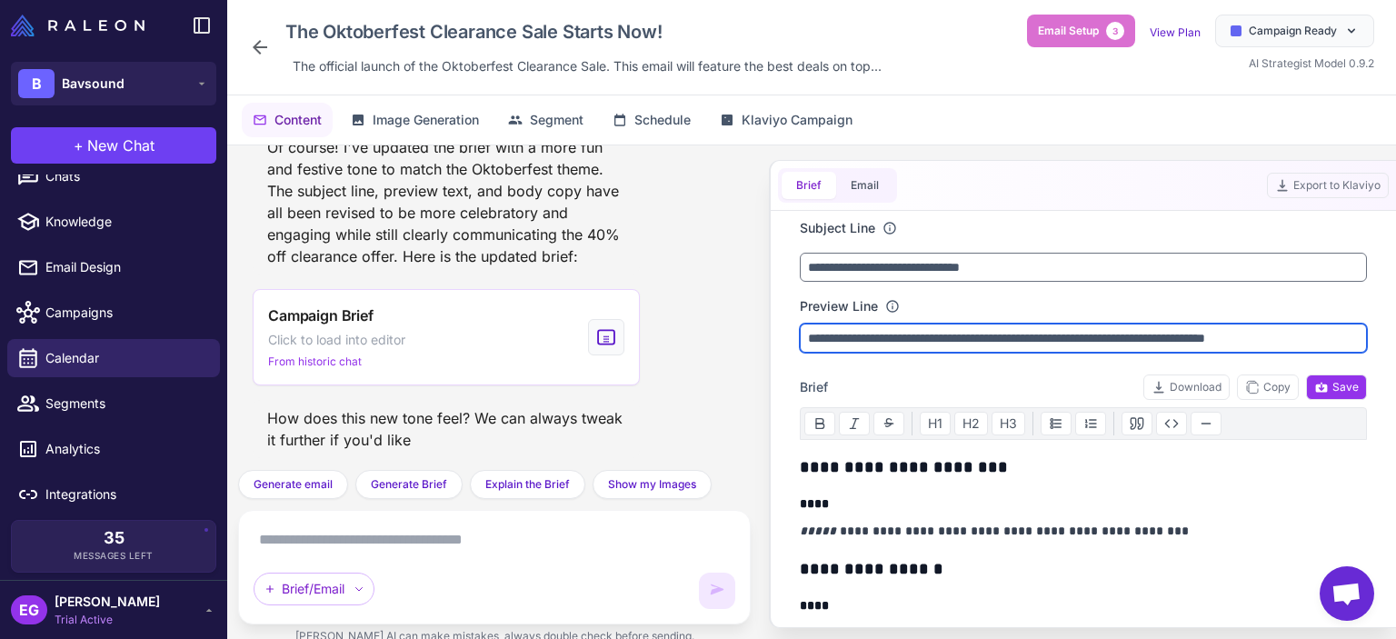
click at [996, 335] on input "**********" at bounding box center [1083, 338] width 567 height 29
type input "**********"
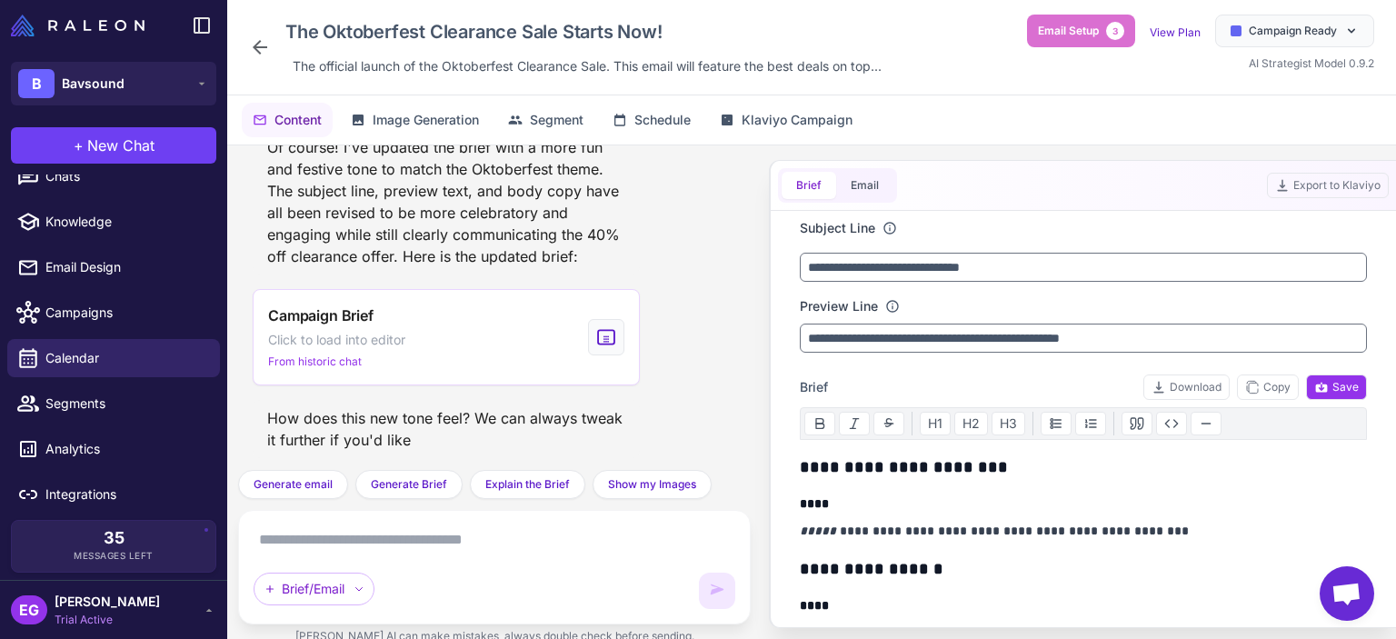
click at [1084, 294] on div "**********" at bounding box center [1083, 285] width 567 height 135
click at [1058, 499] on h4 "****" at bounding box center [1079, 504] width 558 height 18
click at [970, 525] on p "**********" at bounding box center [1079, 531] width 558 height 22
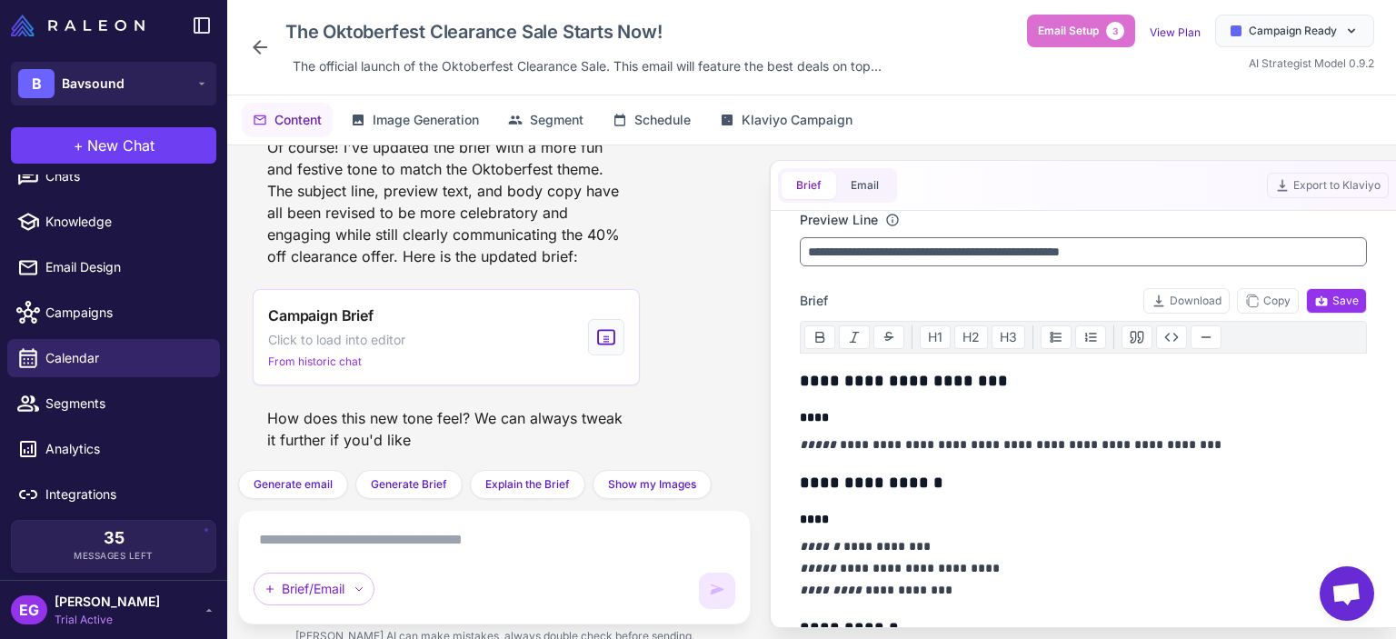
scroll to position [121, 0]
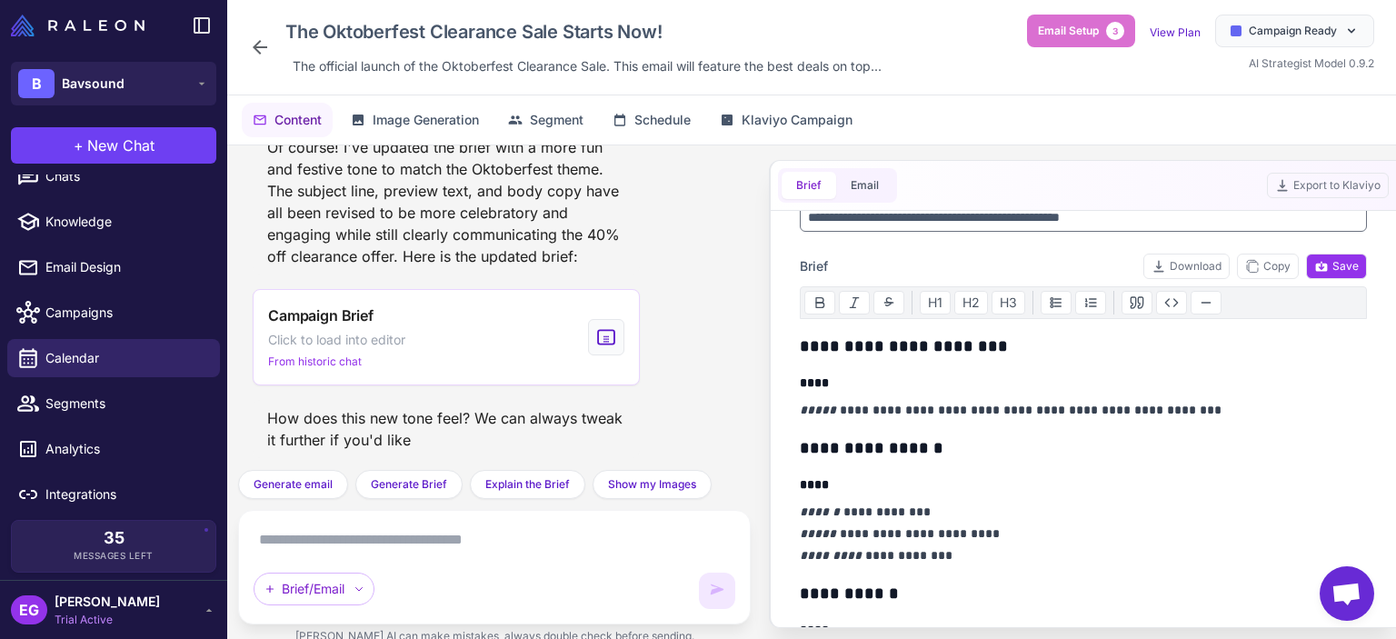
click at [1105, 501] on p "**********" at bounding box center [1079, 533] width 558 height 65
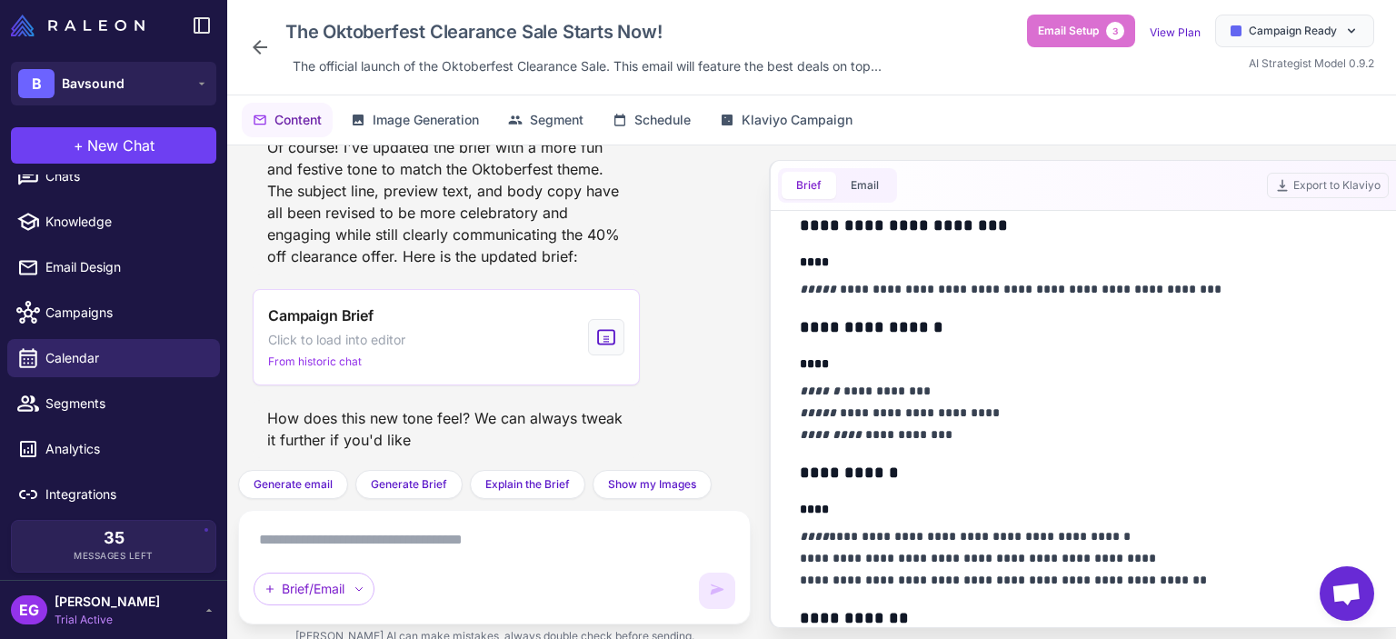
scroll to position [0, 0]
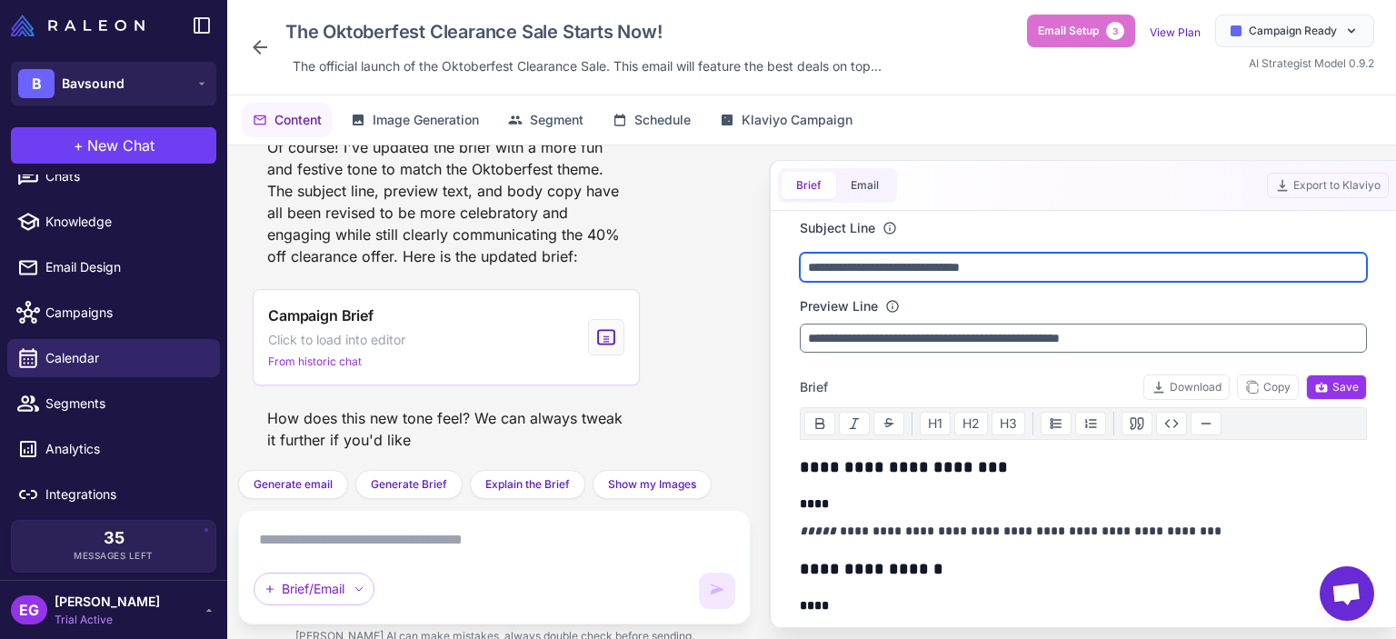
click at [903, 265] on input "**********" at bounding box center [1083, 267] width 567 height 29
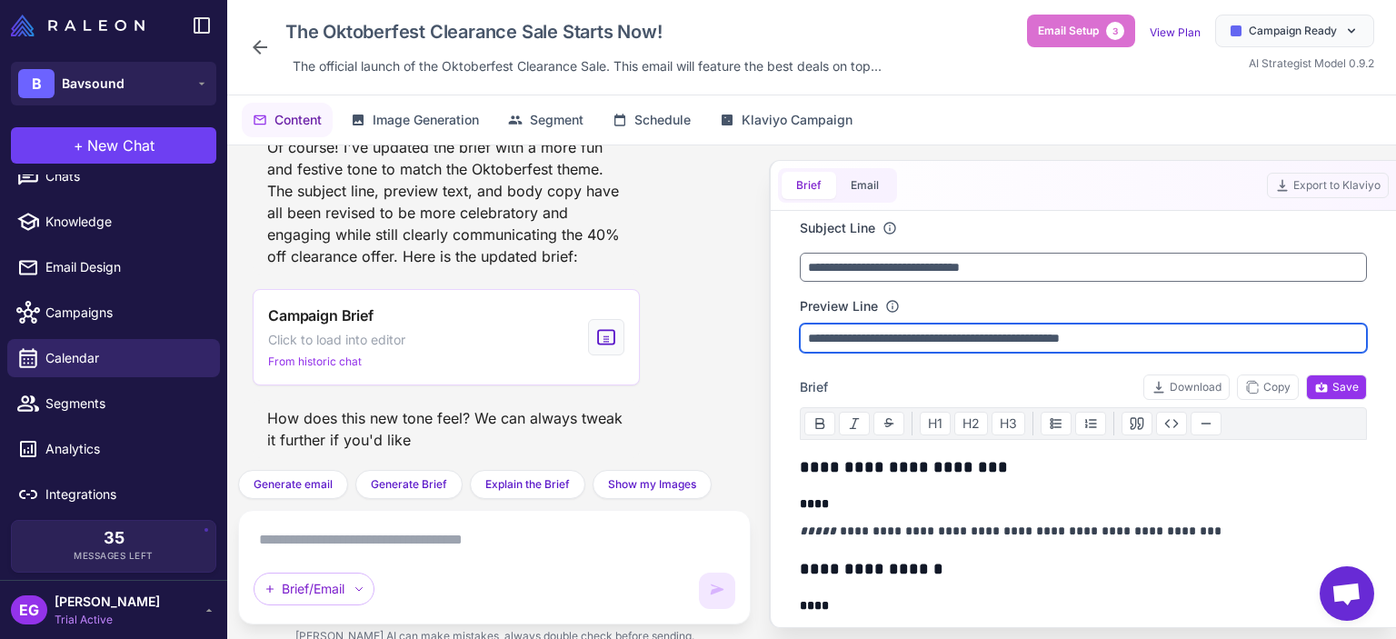
click at [922, 335] on input "**********" at bounding box center [1083, 338] width 567 height 29
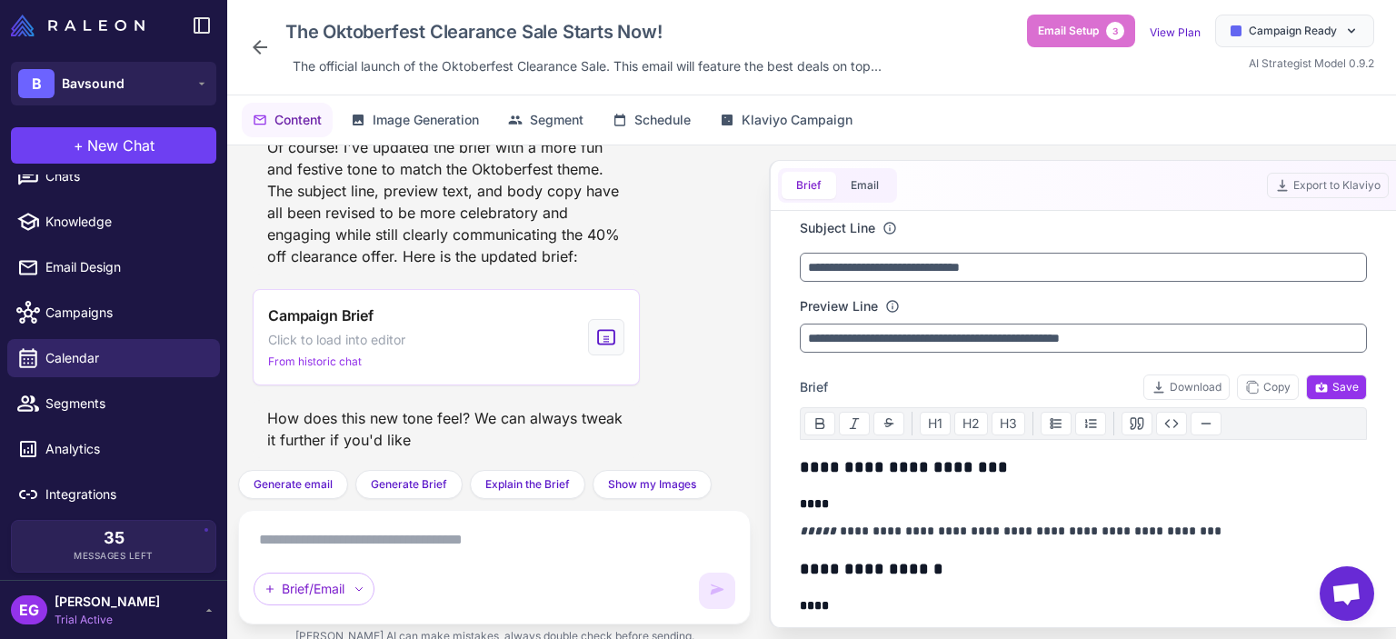
click at [995, 465] on h3 "**********" at bounding box center [1079, 467] width 558 height 25
click at [975, 497] on div "Selected: "ANNOUNCEMENT"" at bounding box center [981, 500] width 256 height 16
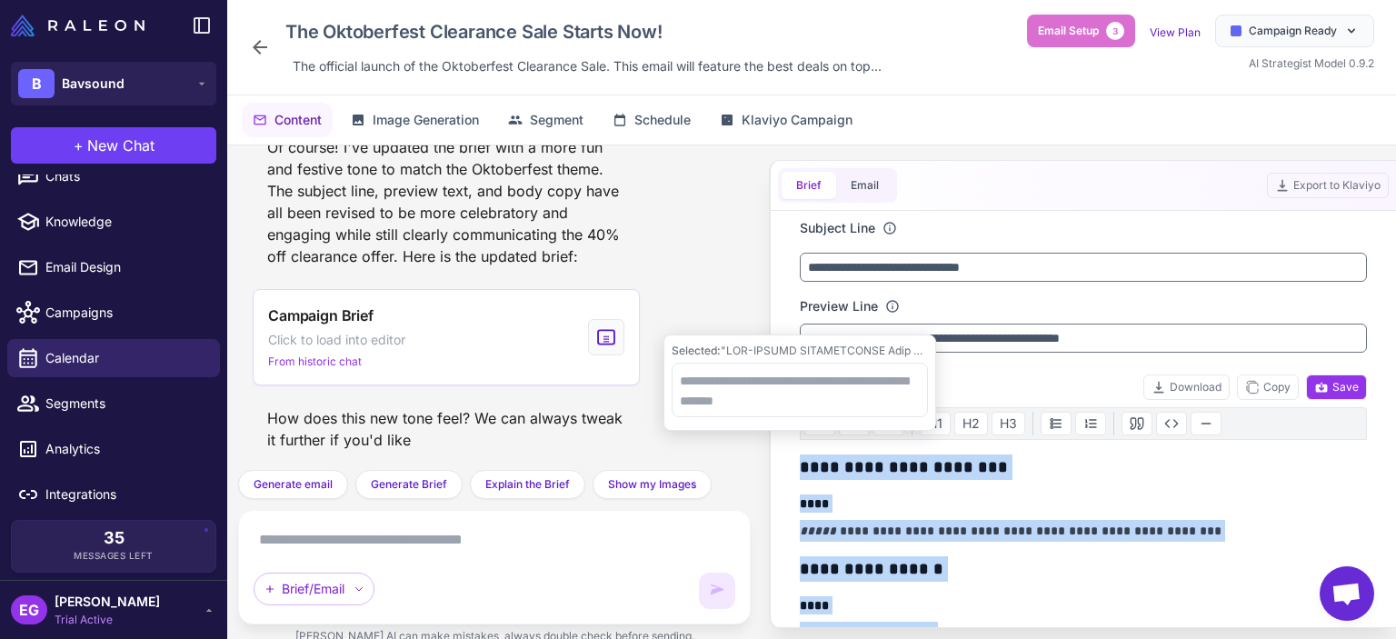
copy div "**********"
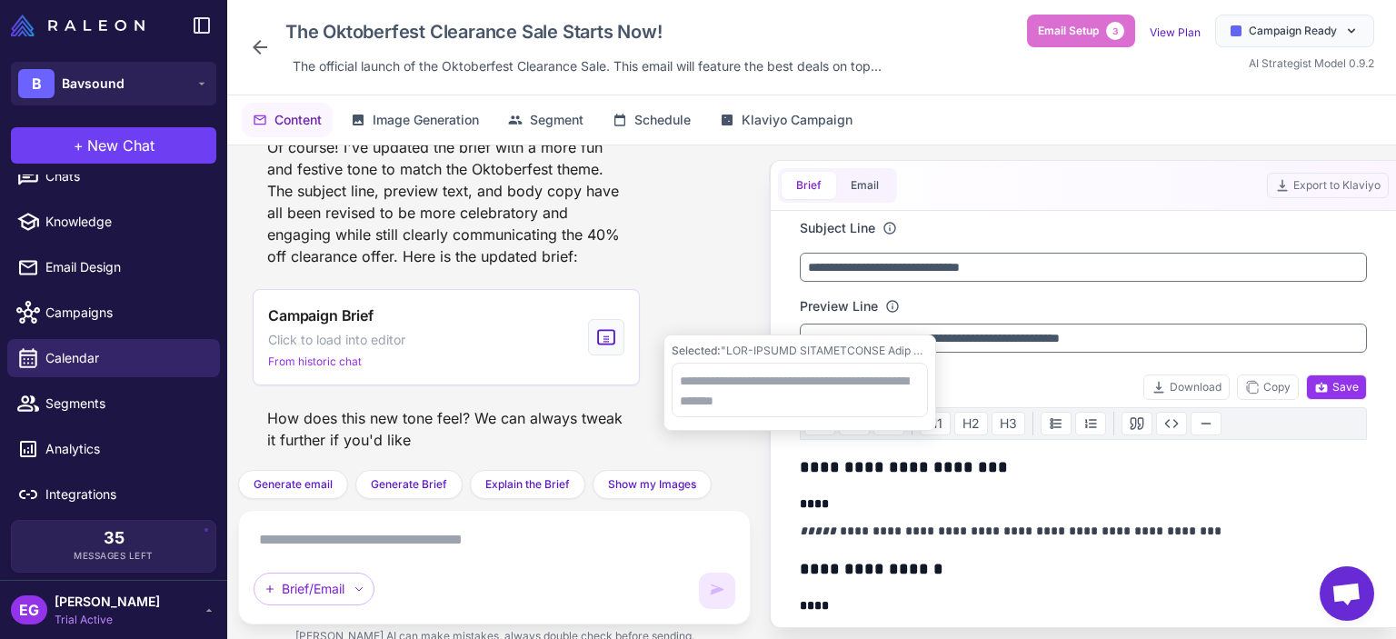
click at [263, 54] on icon at bounding box center [260, 47] width 22 height 22
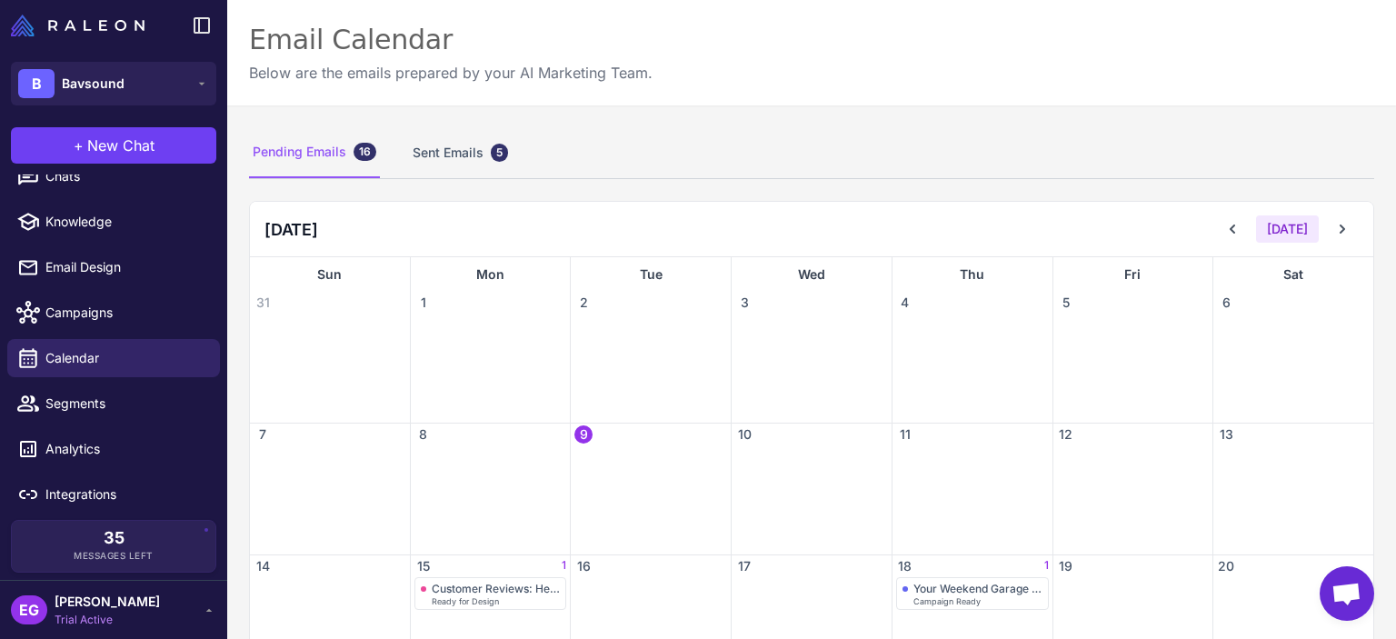
scroll to position [332, 0]
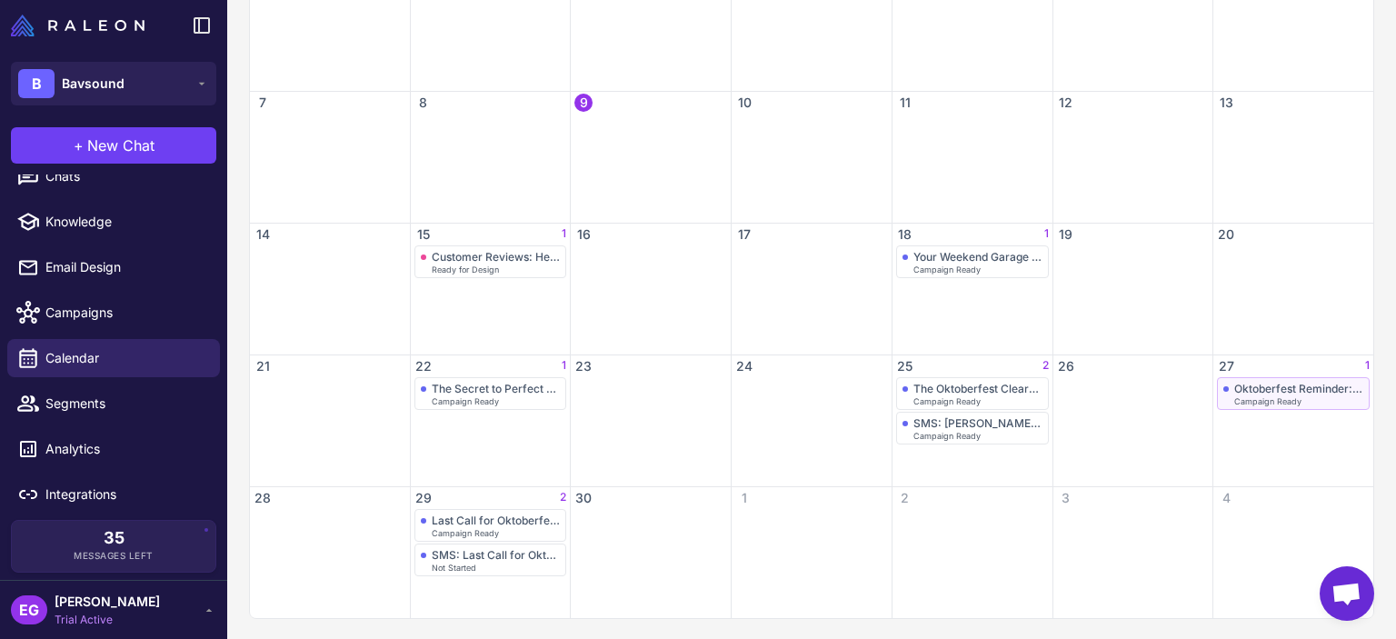
click at [1266, 393] on div "Oktoberfest Reminder: Best-Sellers on Sale" at bounding box center [1299, 389] width 129 height 14
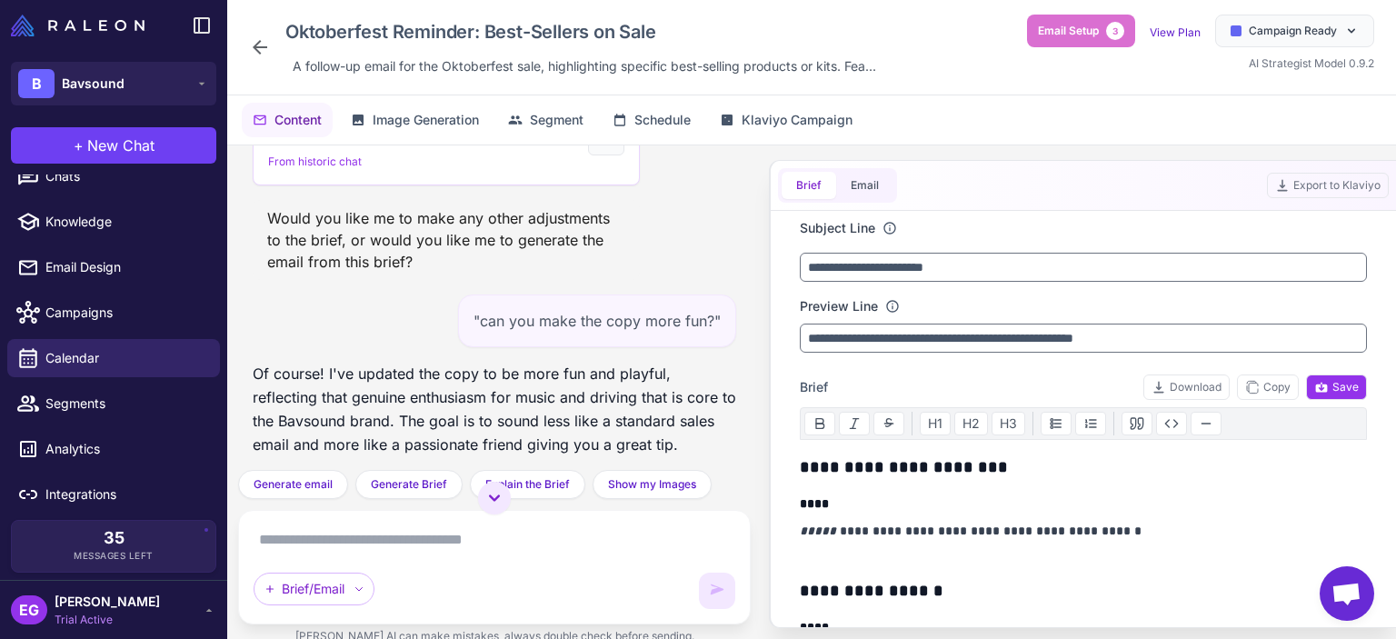
scroll to position [1013, 0]
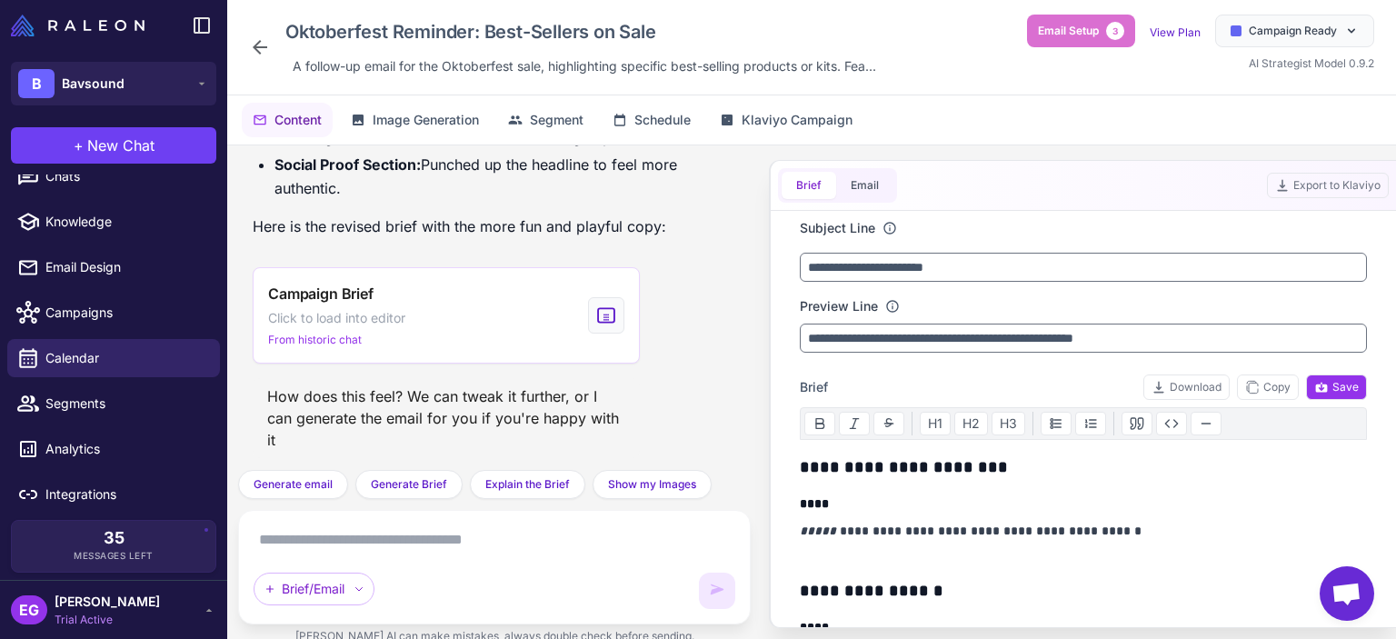
click at [255, 36] on icon at bounding box center [260, 47] width 22 height 22
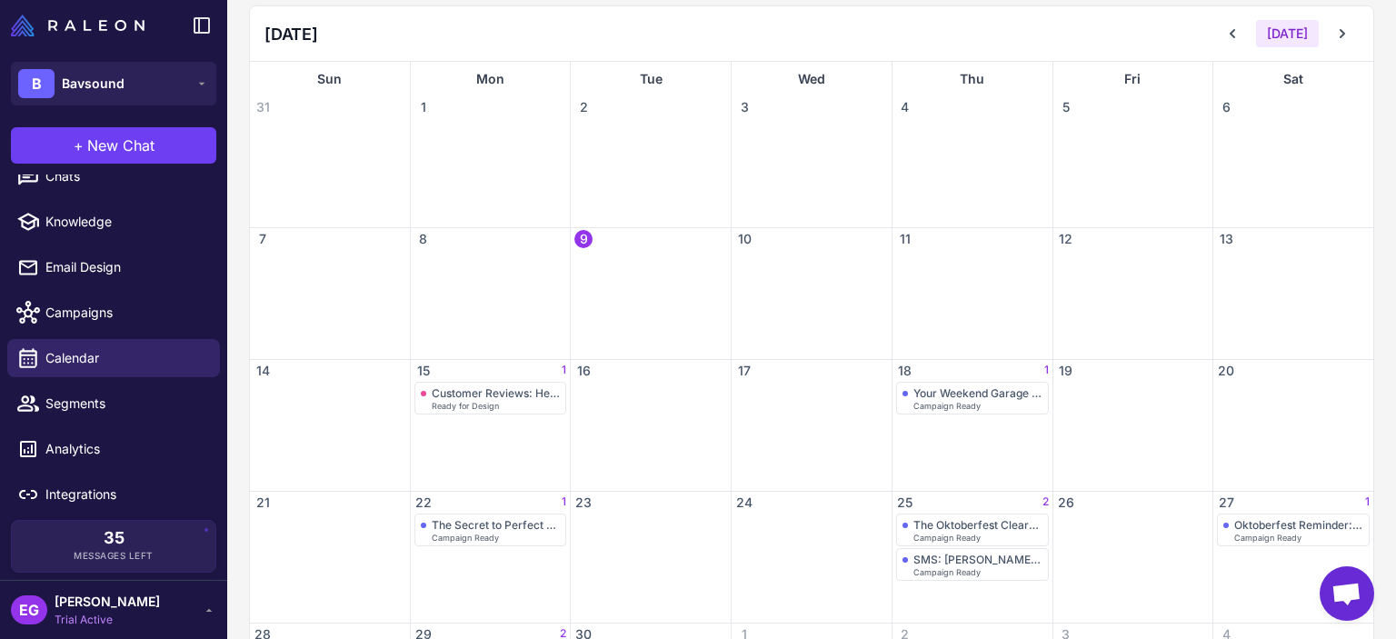
scroll to position [332, 0]
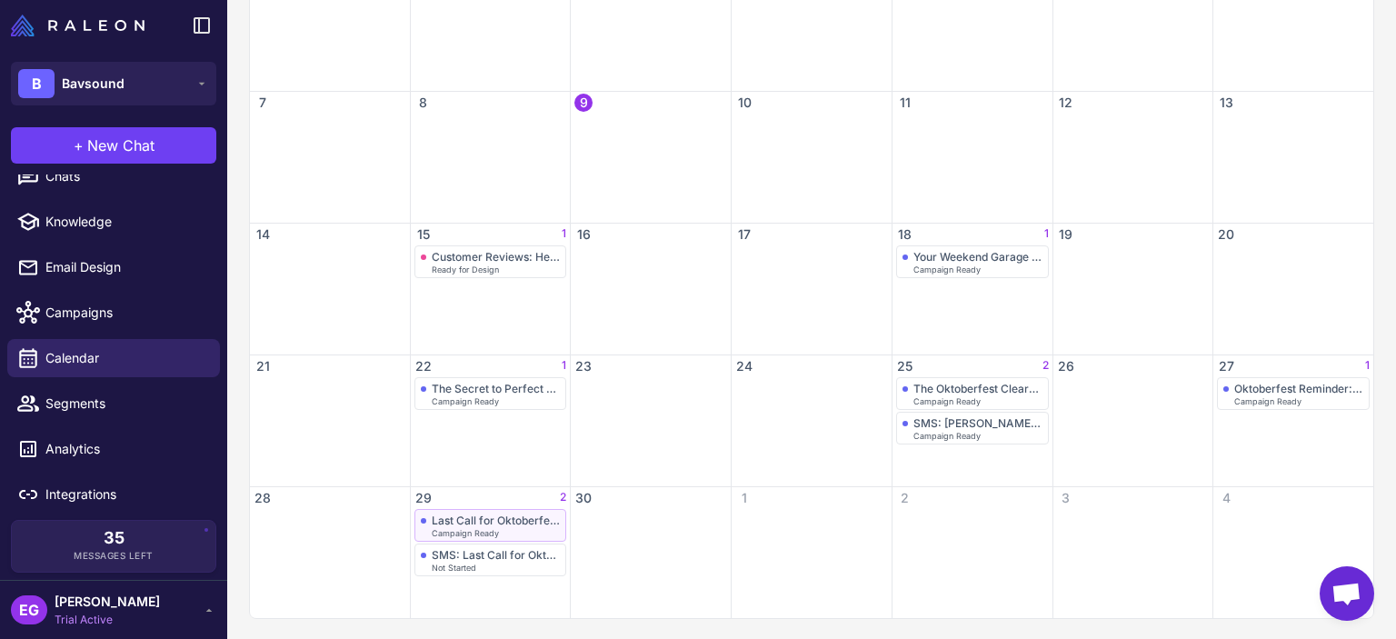
click at [503, 519] on div "Last Call for Oktoberfest Deals!" at bounding box center [496, 521] width 129 height 14
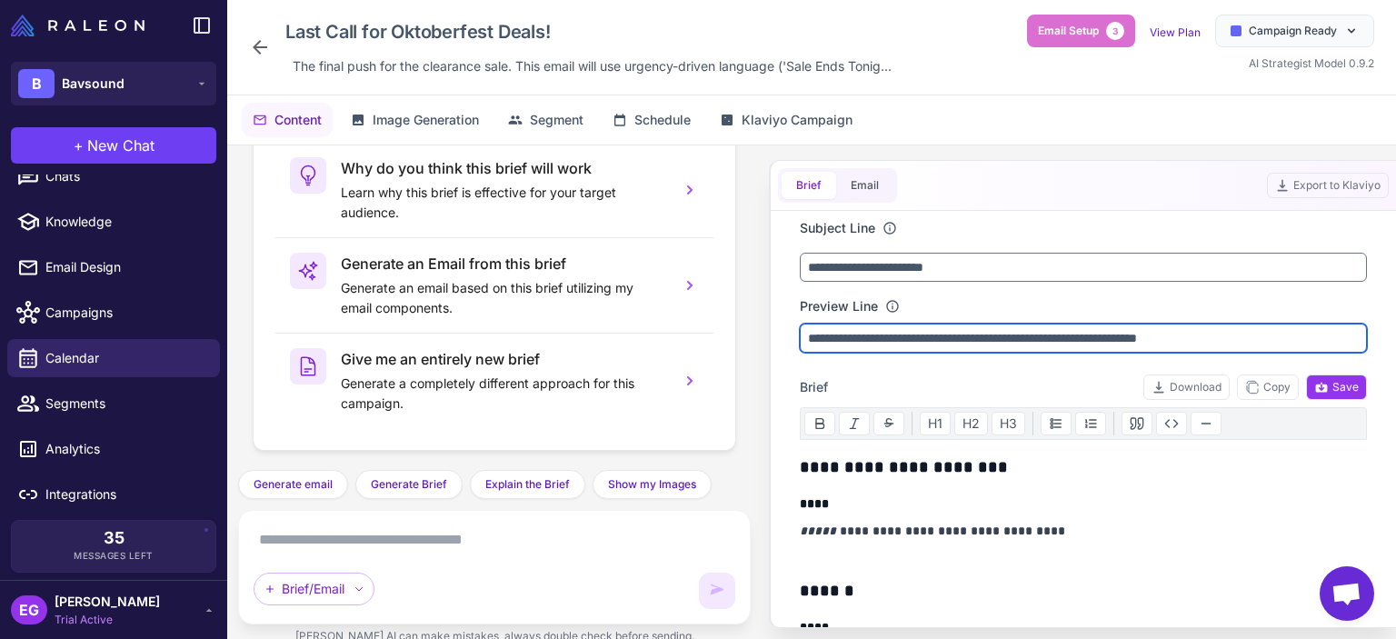
click at [919, 335] on input "**********" at bounding box center [1083, 338] width 567 height 29
type input "**********"
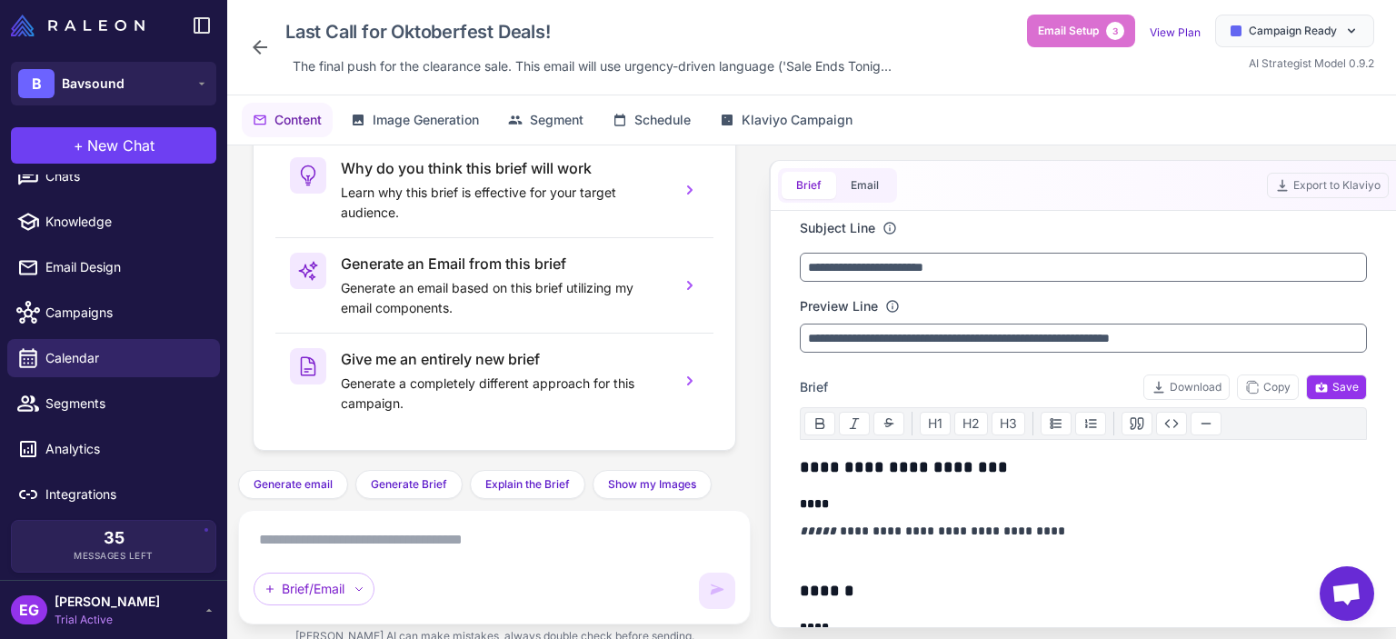
click at [1068, 298] on div "Preview Line" at bounding box center [1083, 306] width 567 height 20
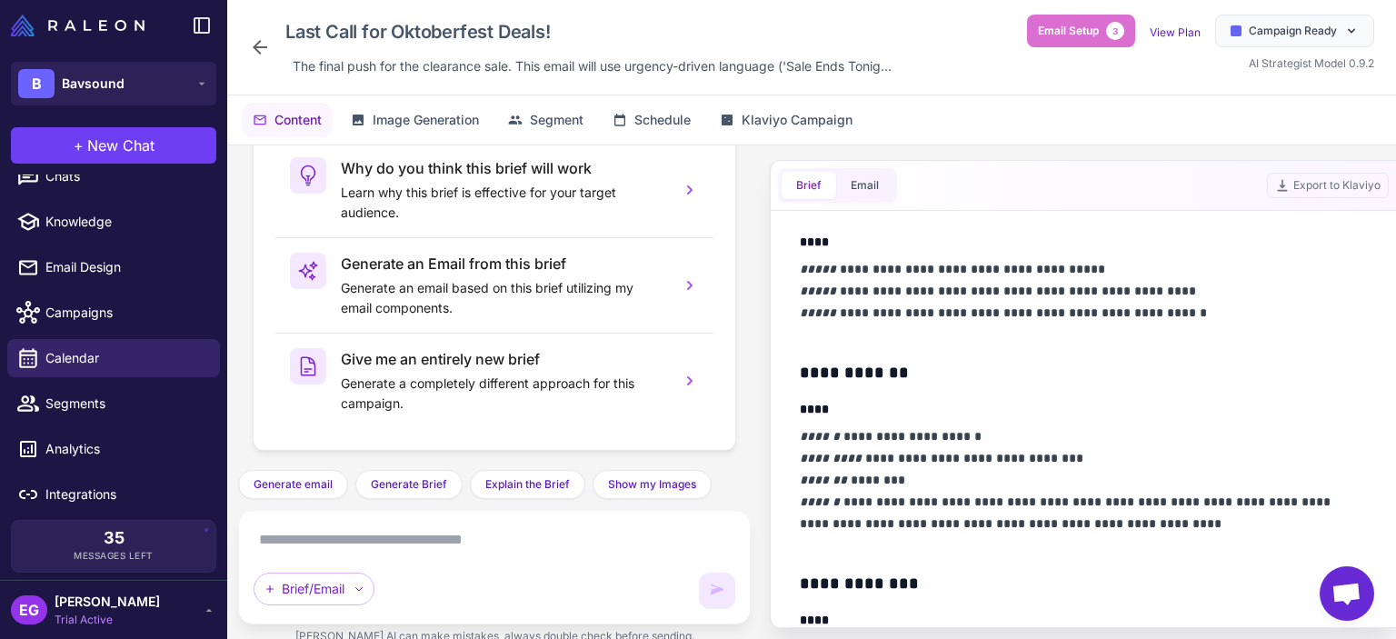
scroll to position [605, 0]
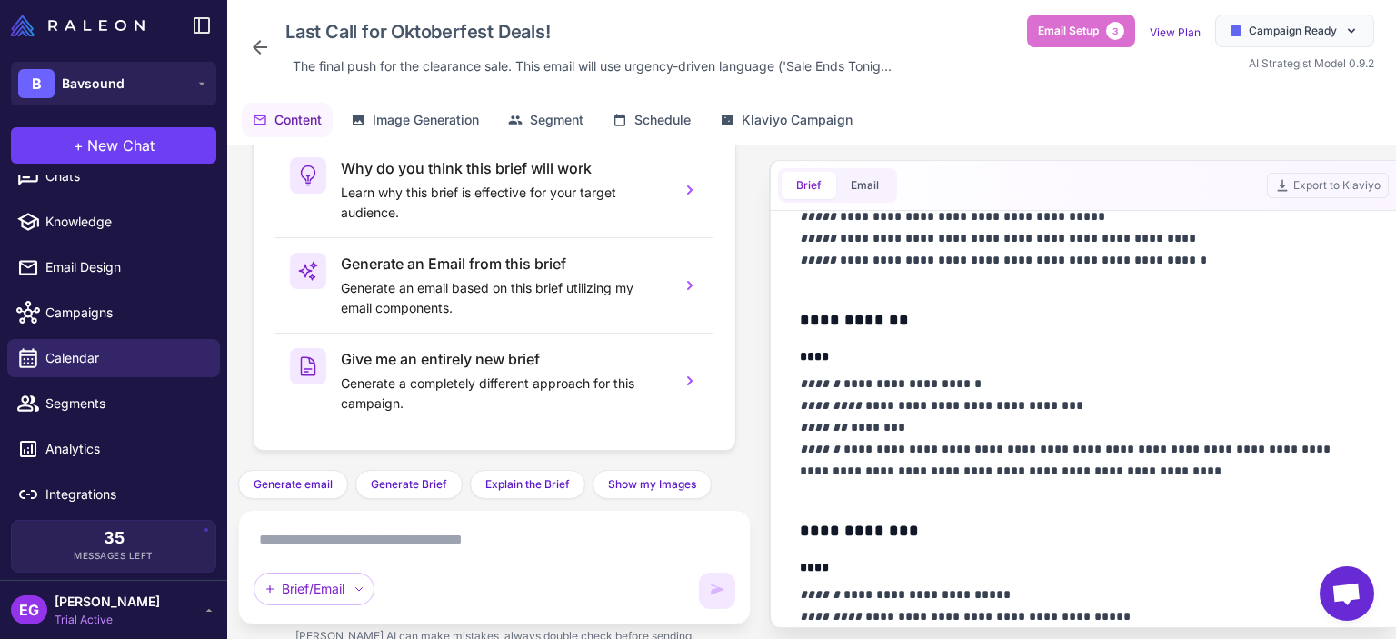
click at [880, 428] on p "**********" at bounding box center [1079, 438] width 558 height 131
click at [930, 402] on p "**********" at bounding box center [1079, 438] width 558 height 131
click at [1046, 409] on p "**********" at bounding box center [1079, 438] width 558 height 131
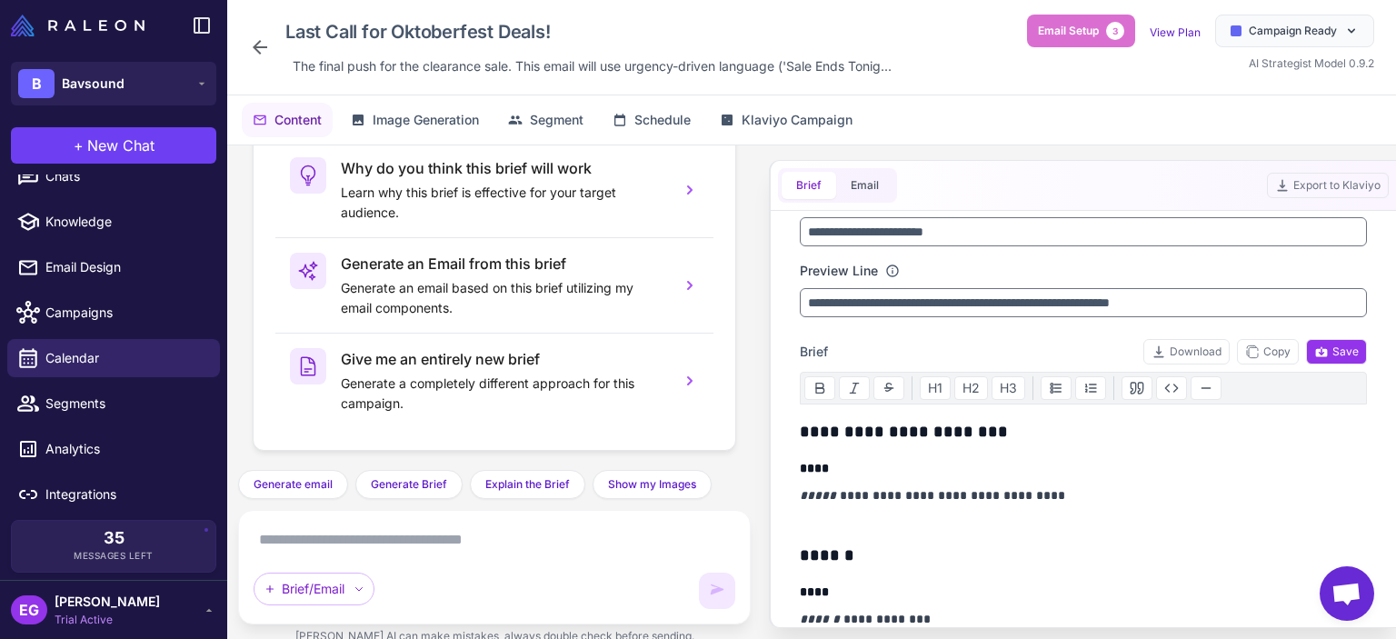
scroll to position [0, 0]
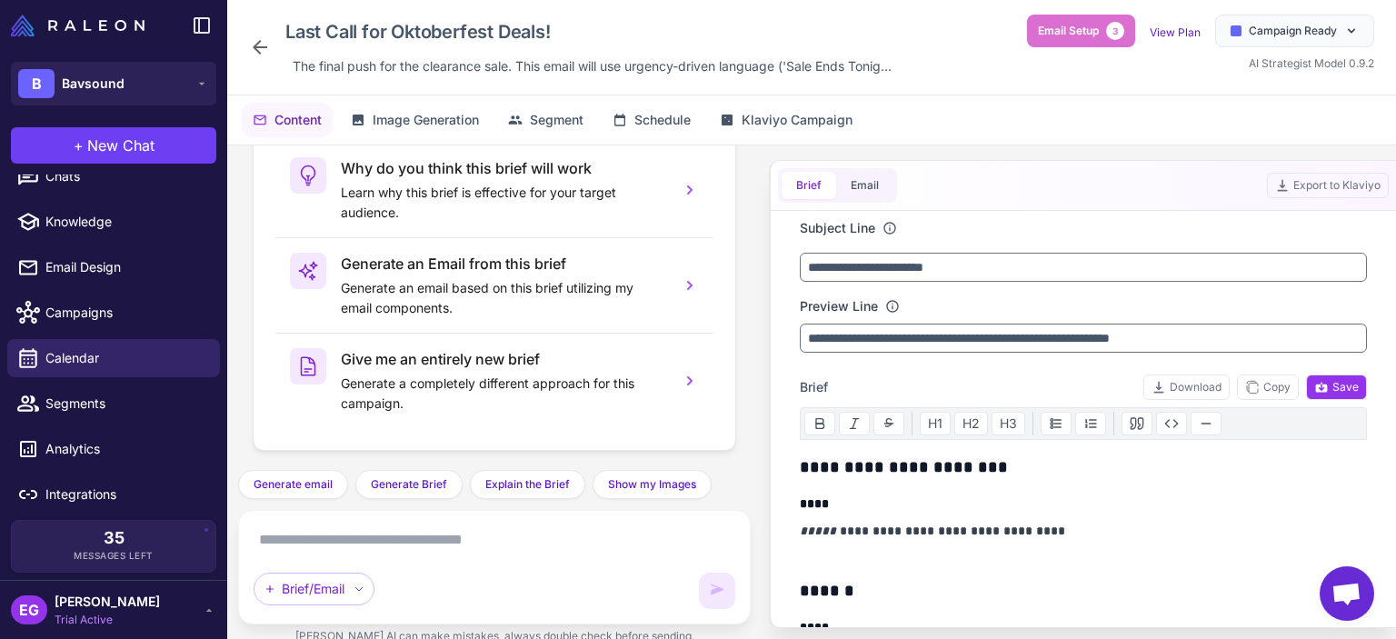
click at [267, 48] on icon at bounding box center [260, 47] width 22 height 22
